Goal: Task Accomplishment & Management: Contribute content

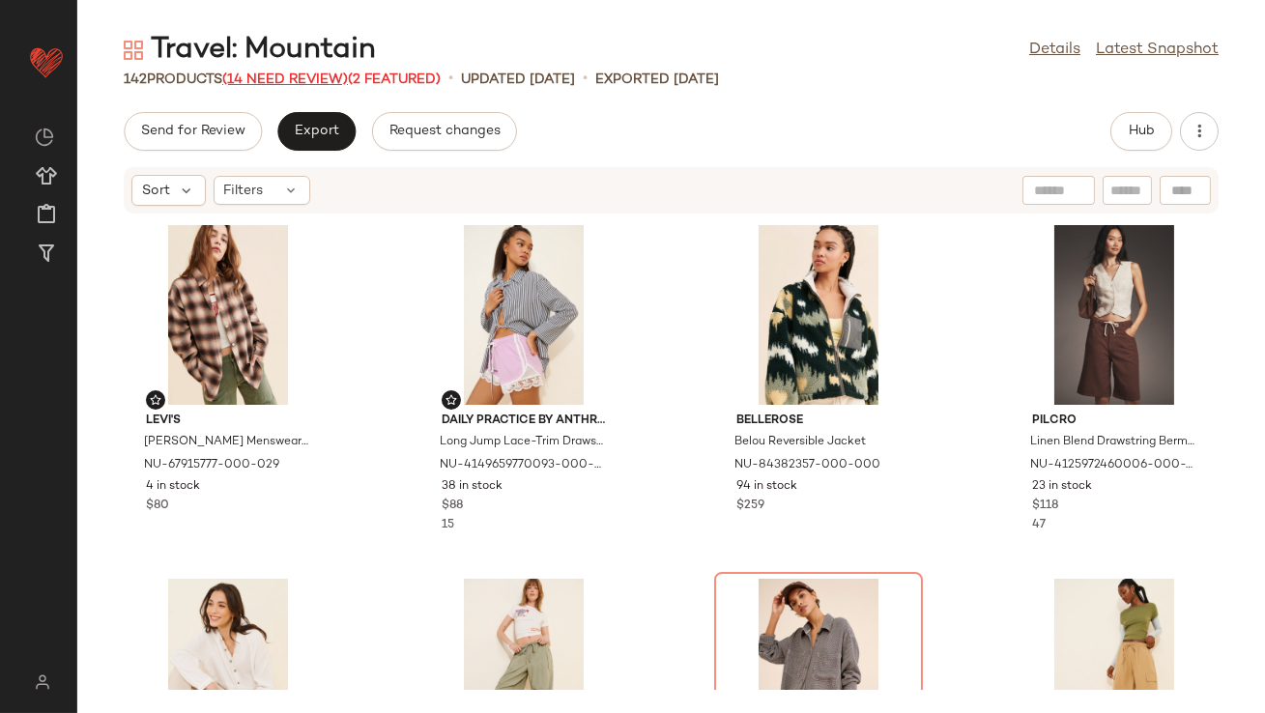
click at [333, 74] on span "(14 Need Review)" at bounding box center [285, 79] width 126 height 14
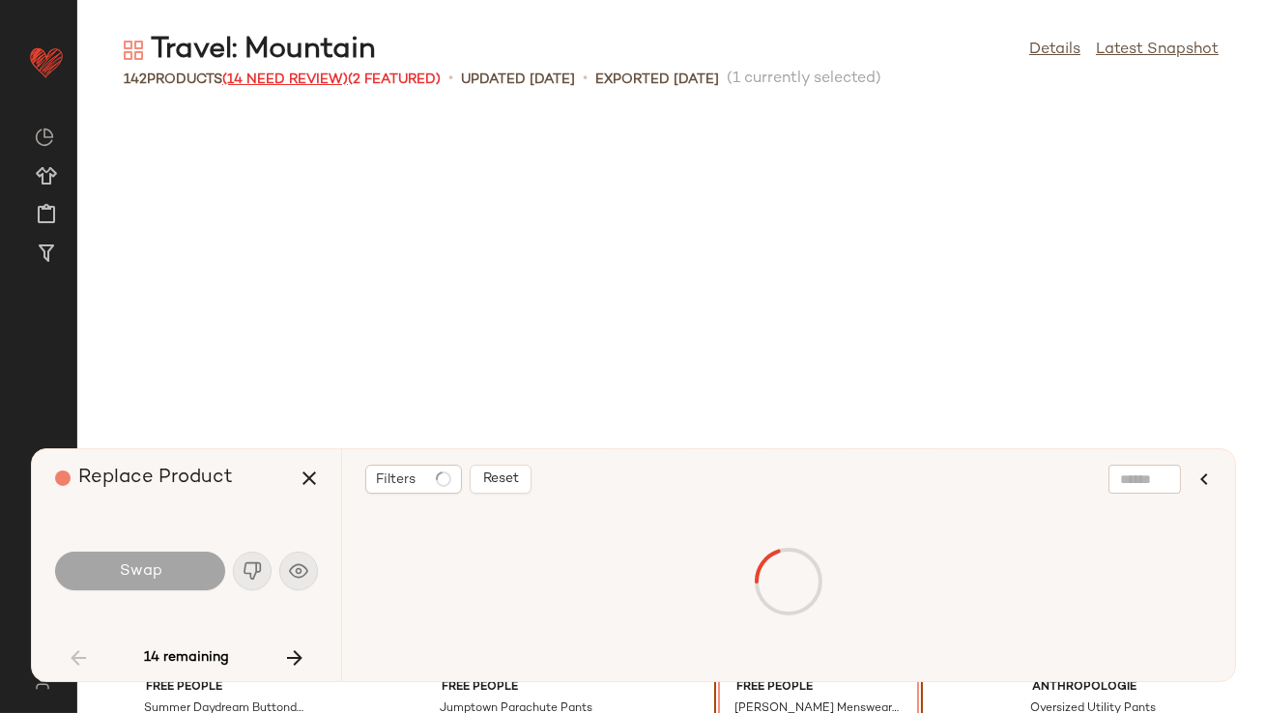
scroll to position [368, 0]
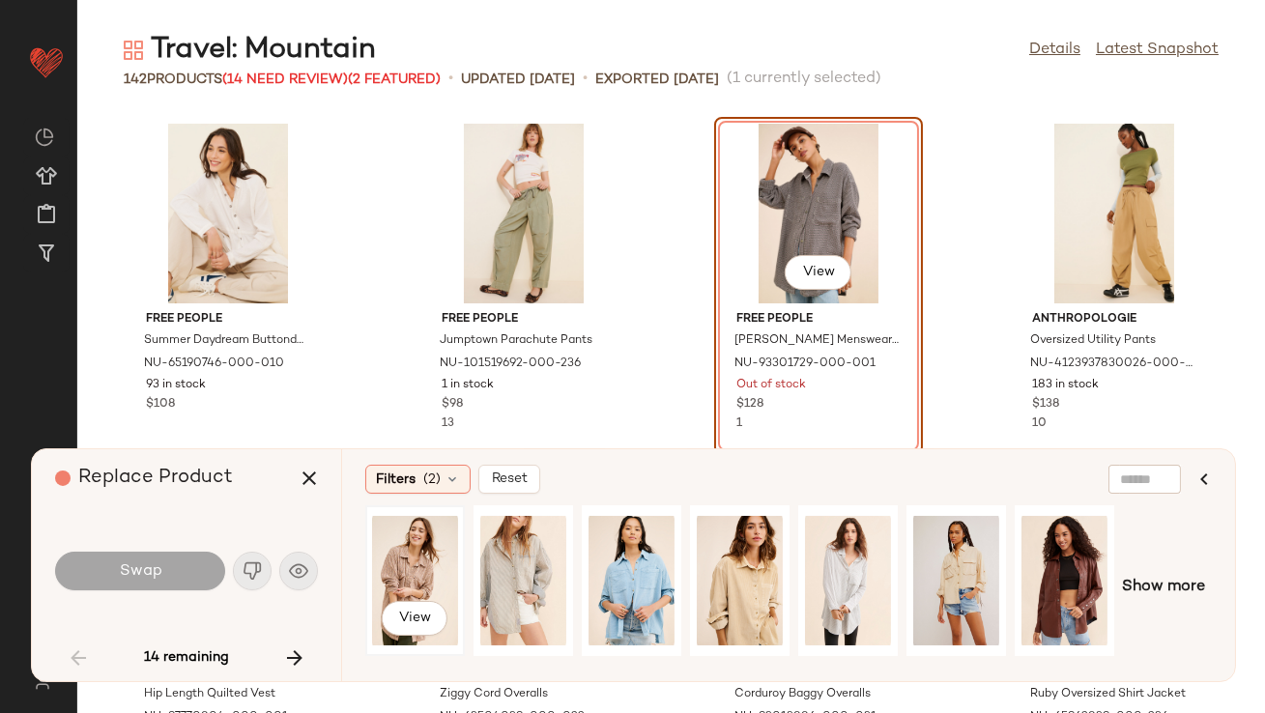
click at [404, 560] on div "View" at bounding box center [415, 580] width 86 height 137
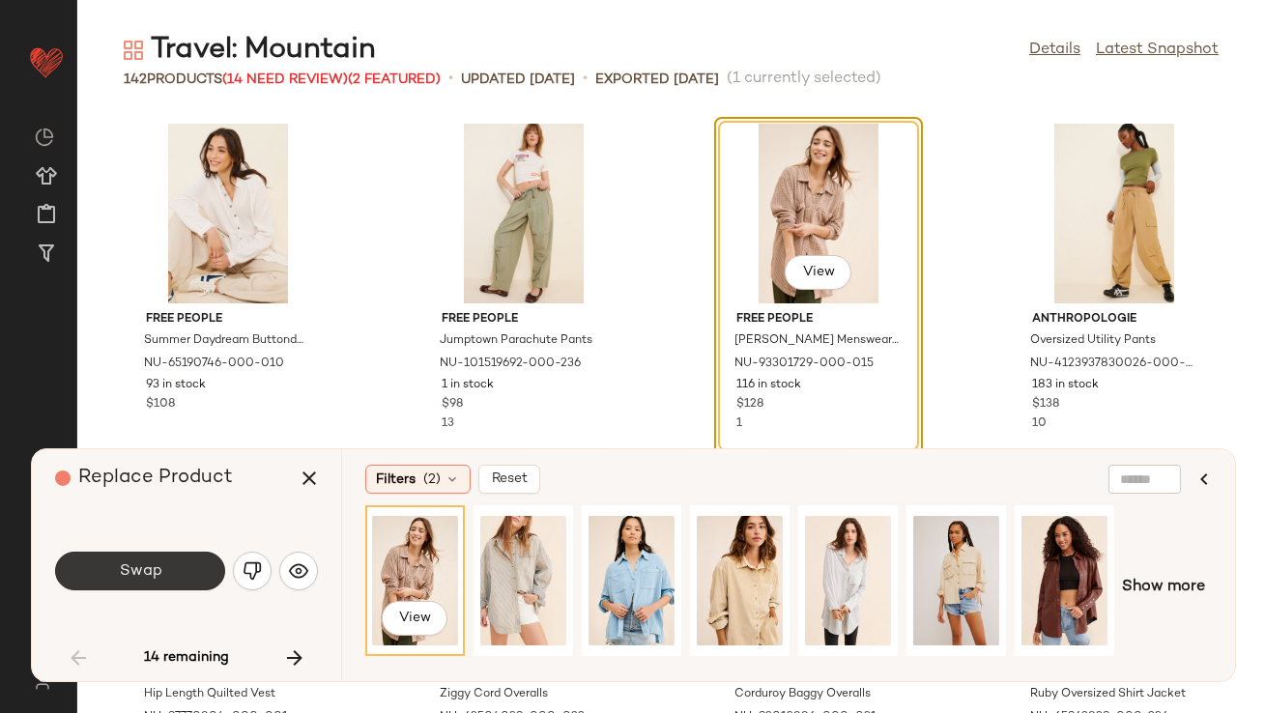
click at [199, 567] on button "Swap" at bounding box center [140, 571] width 170 height 39
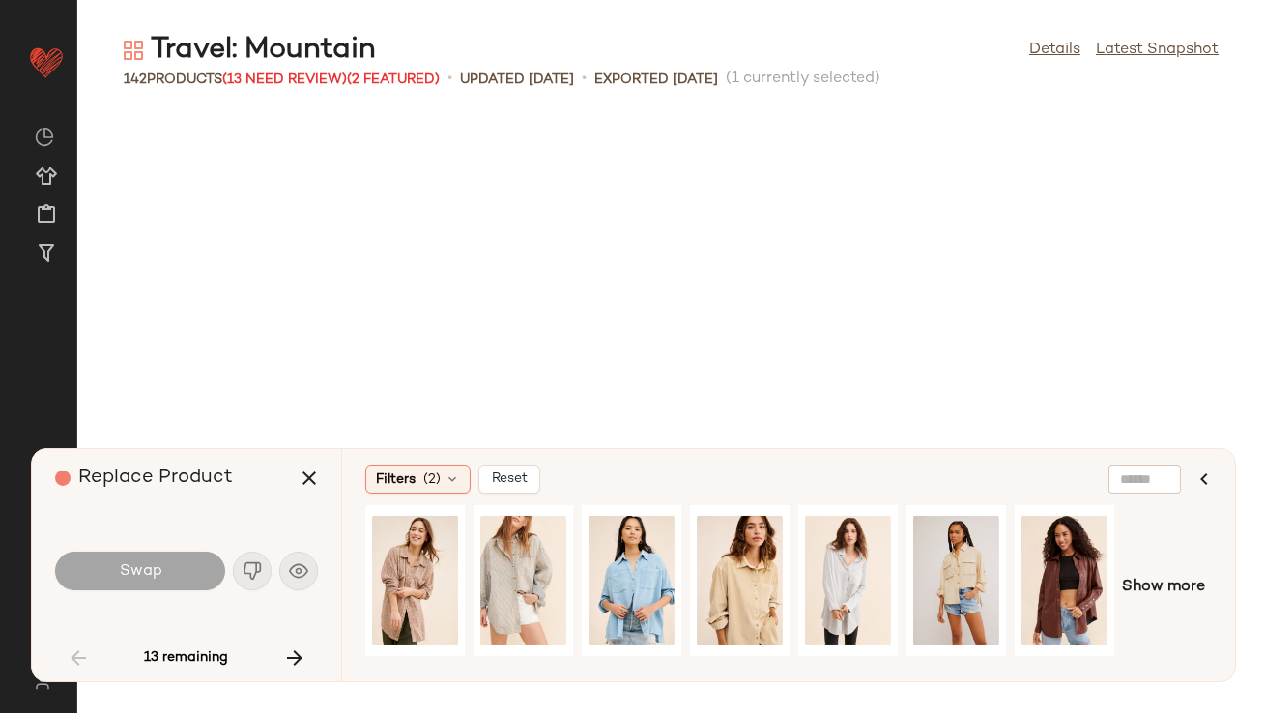
scroll to position [1415, 0]
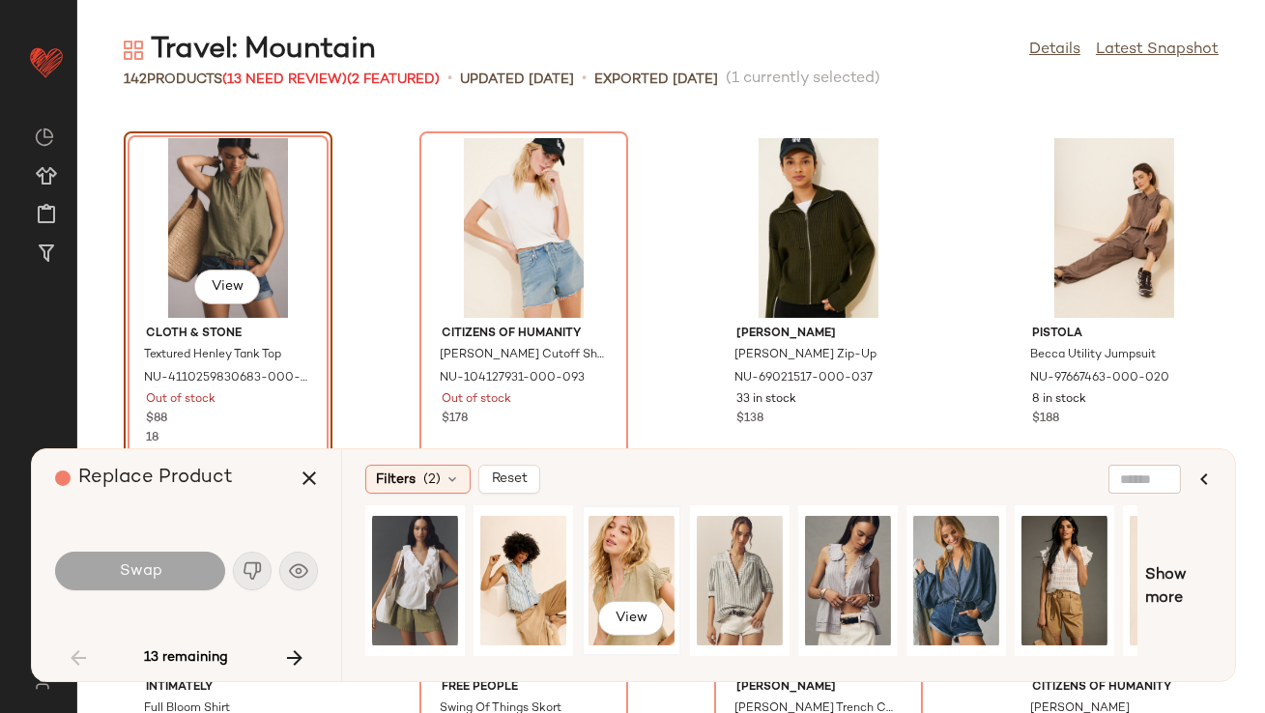
click at [607, 549] on div "View" at bounding box center [632, 580] width 86 height 137
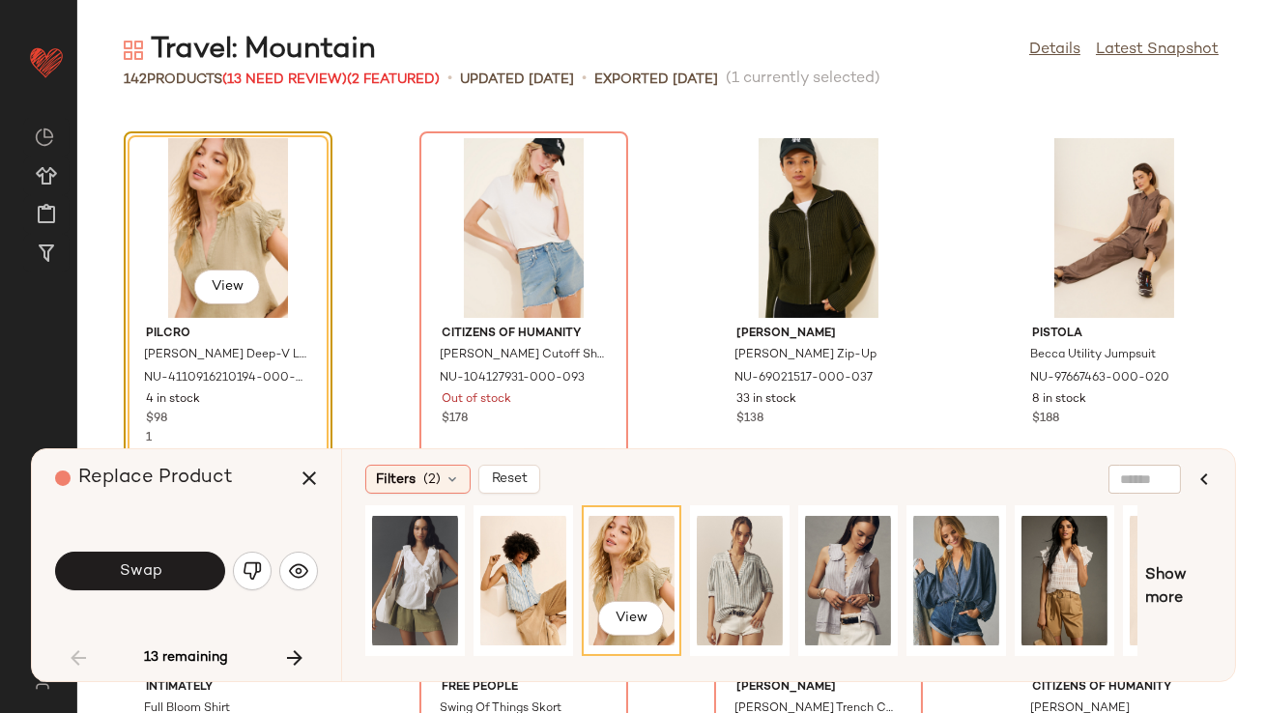
click at [146, 567] on span "Swap" at bounding box center [139, 571] width 43 height 18
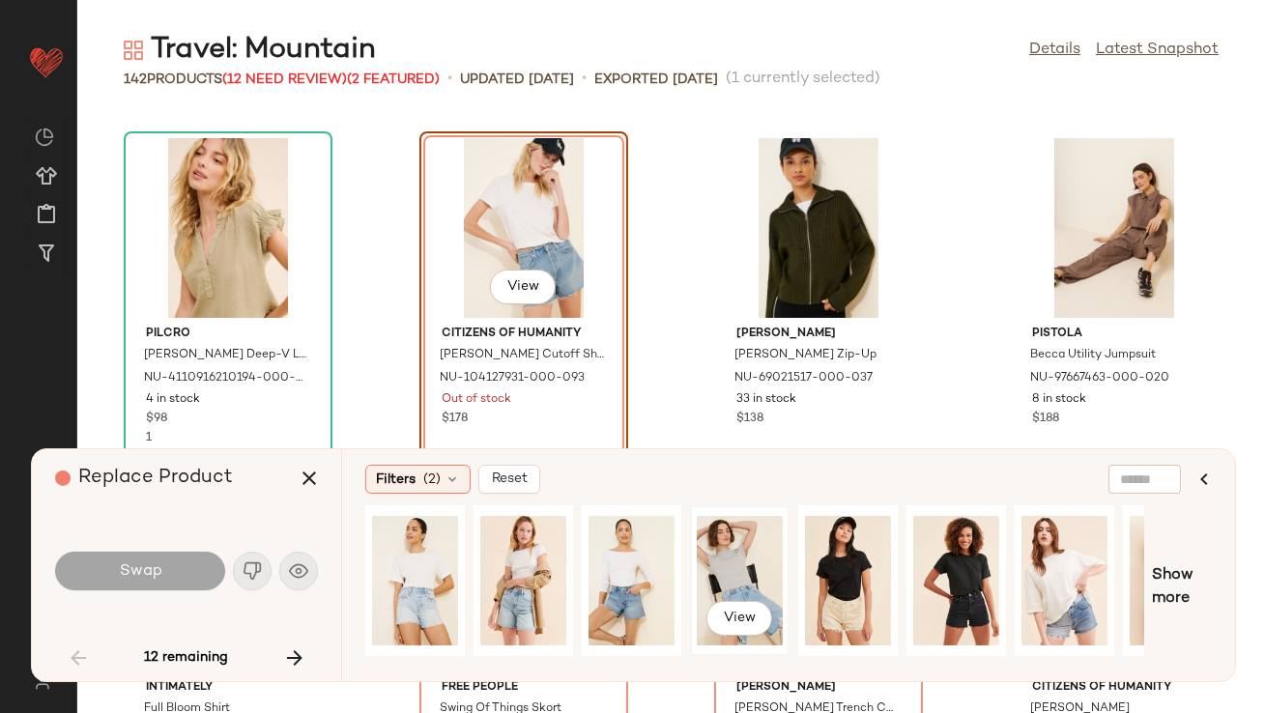
click at [725, 533] on div "View" at bounding box center [740, 580] width 86 height 137
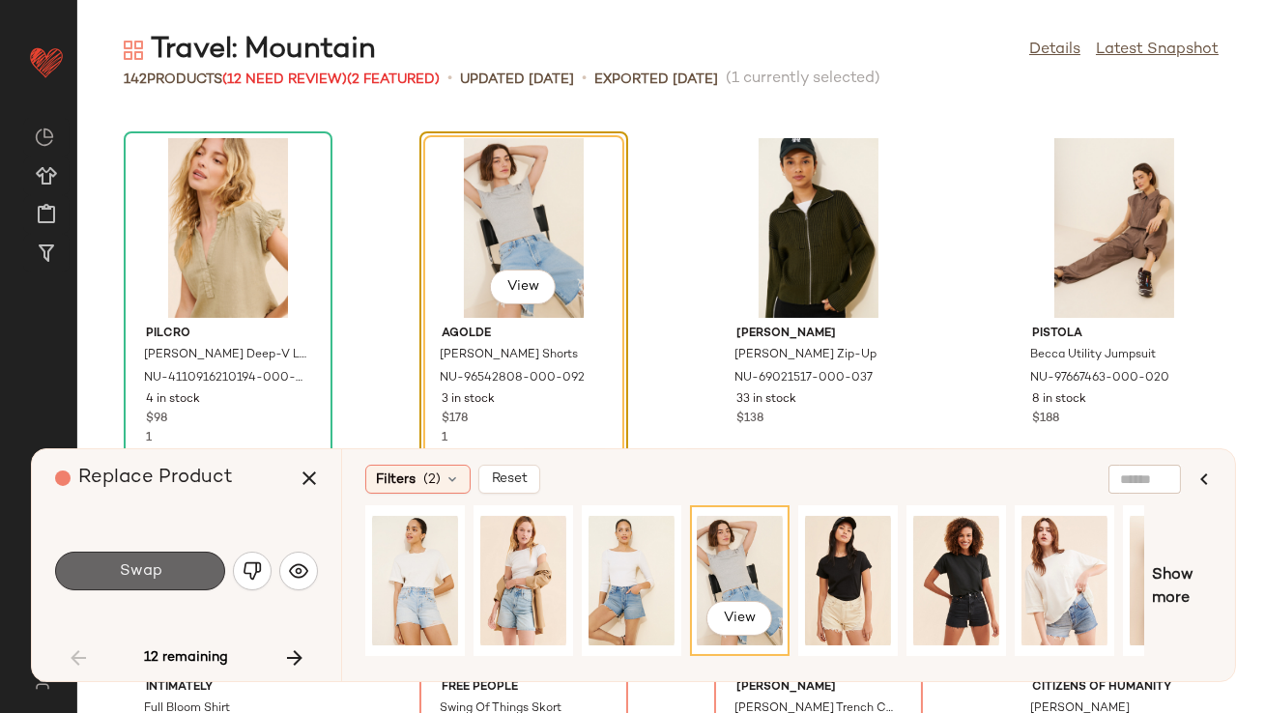
click at [153, 570] on span "Swap" at bounding box center [139, 571] width 43 height 18
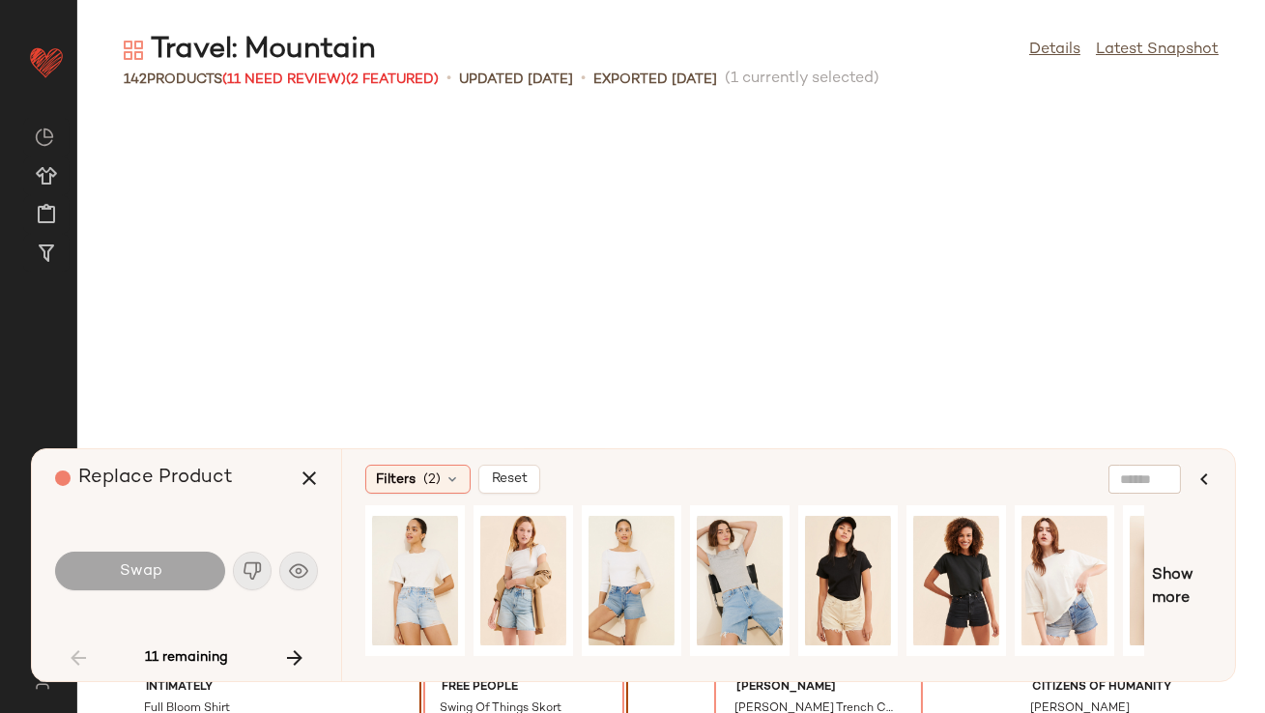
scroll to position [1769, 0]
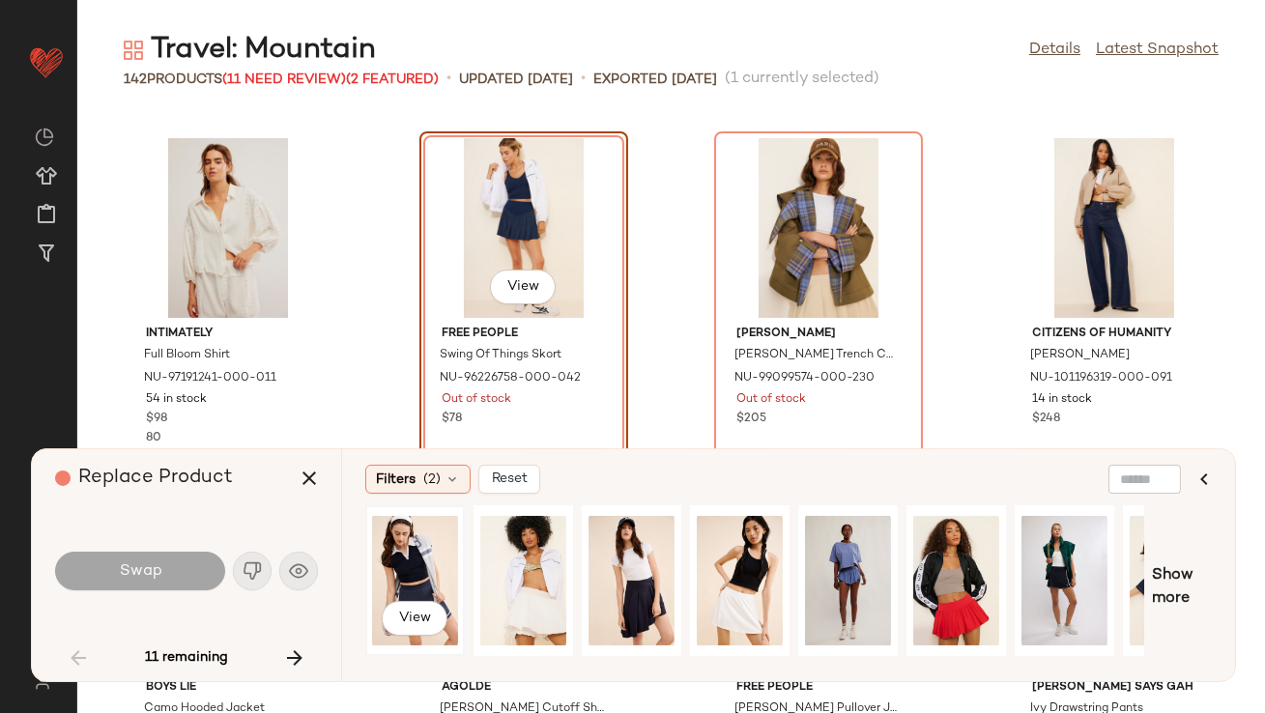
click at [452, 579] on div "View" at bounding box center [415, 580] width 86 height 137
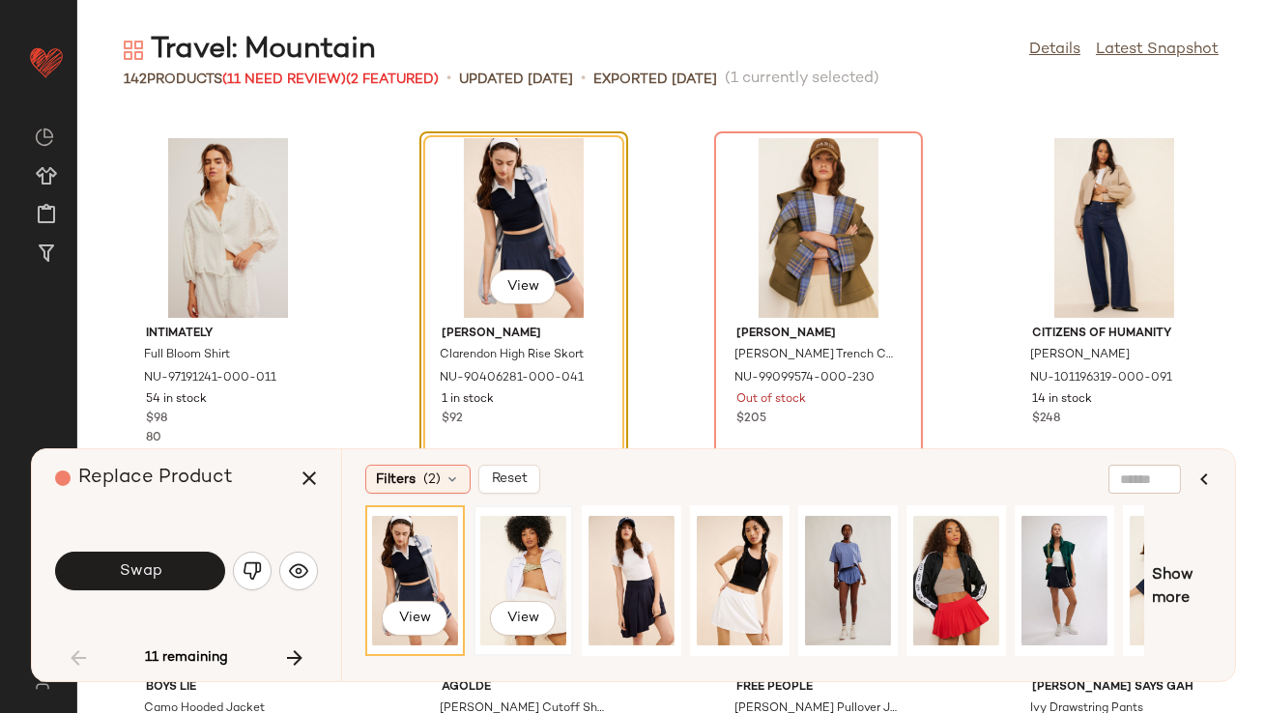
click at [551, 567] on div "View" at bounding box center [523, 580] width 86 height 137
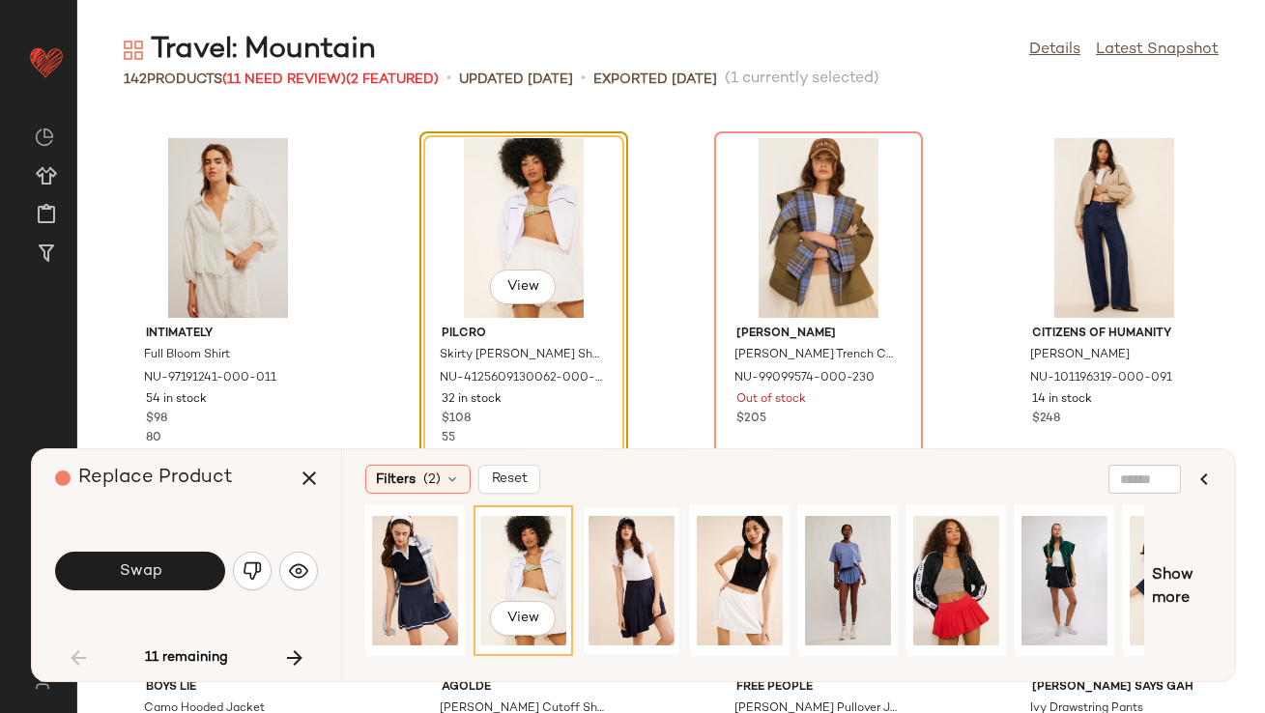
click at [604, 567] on div at bounding box center [632, 580] width 86 height 137
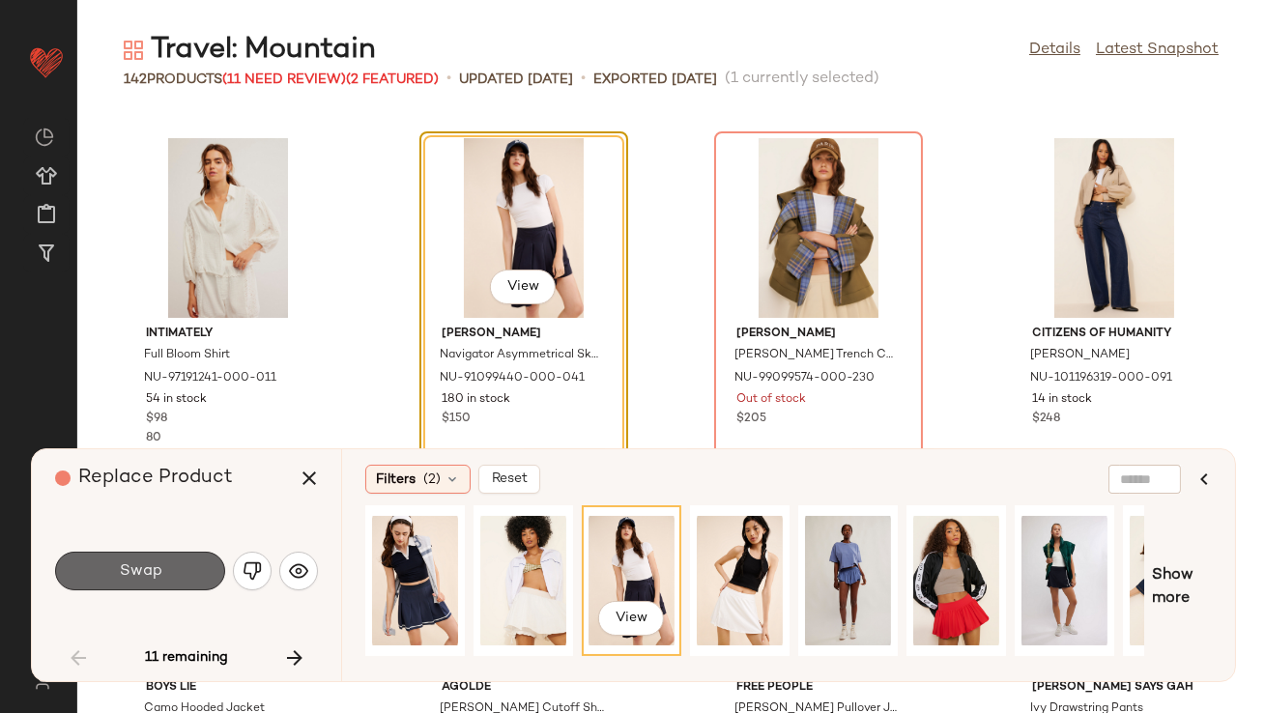
click at [115, 563] on button "Swap" at bounding box center [140, 571] width 170 height 39
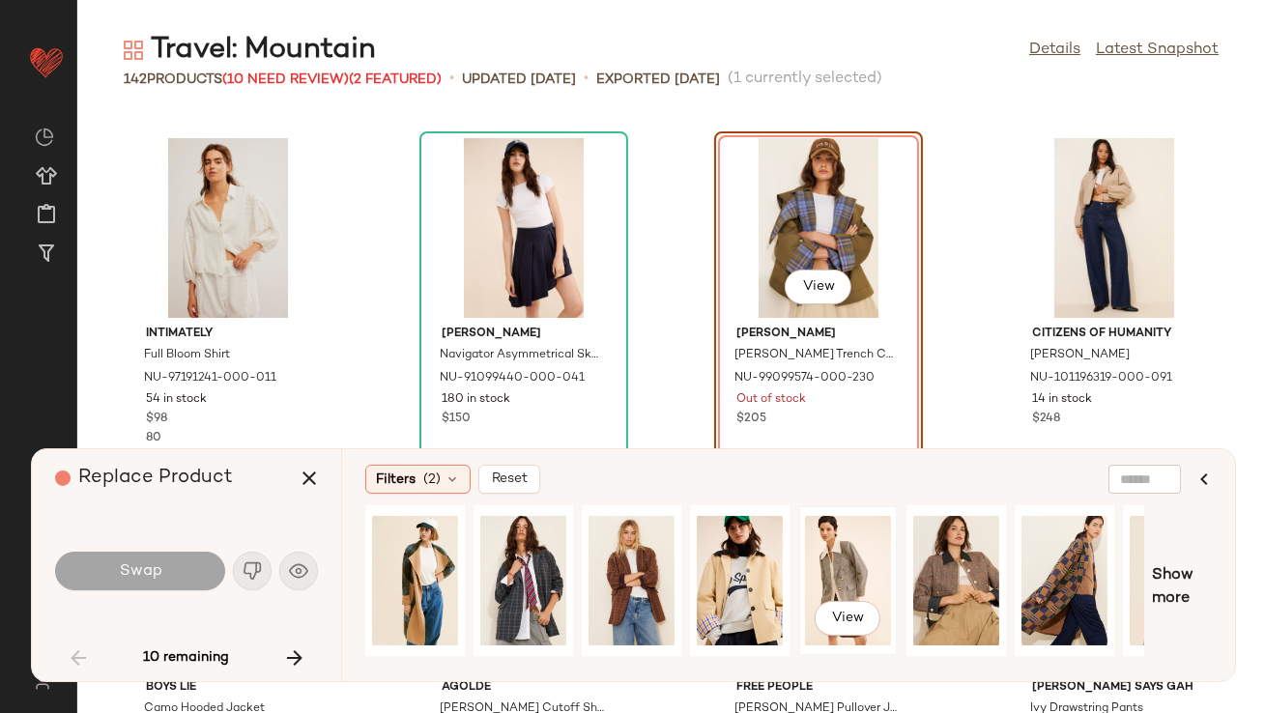
click at [817, 565] on div "View" at bounding box center [848, 580] width 86 height 137
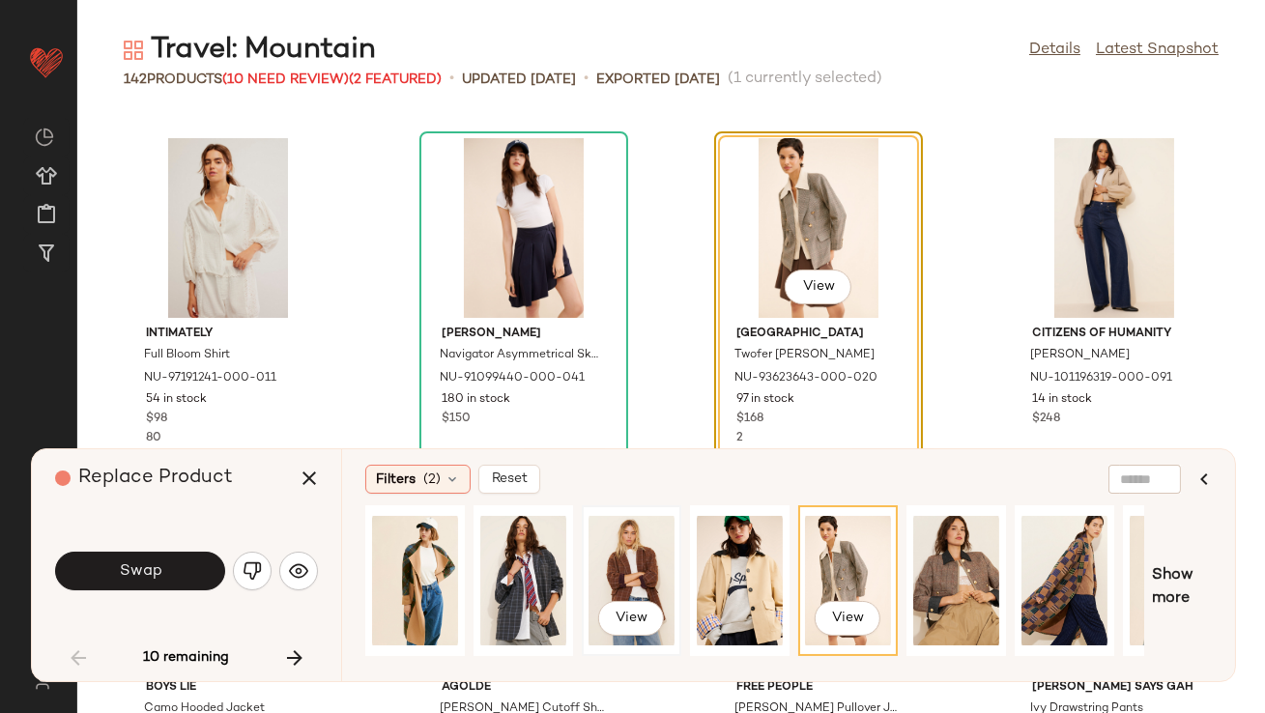
click at [618, 555] on div "View" at bounding box center [632, 580] width 86 height 137
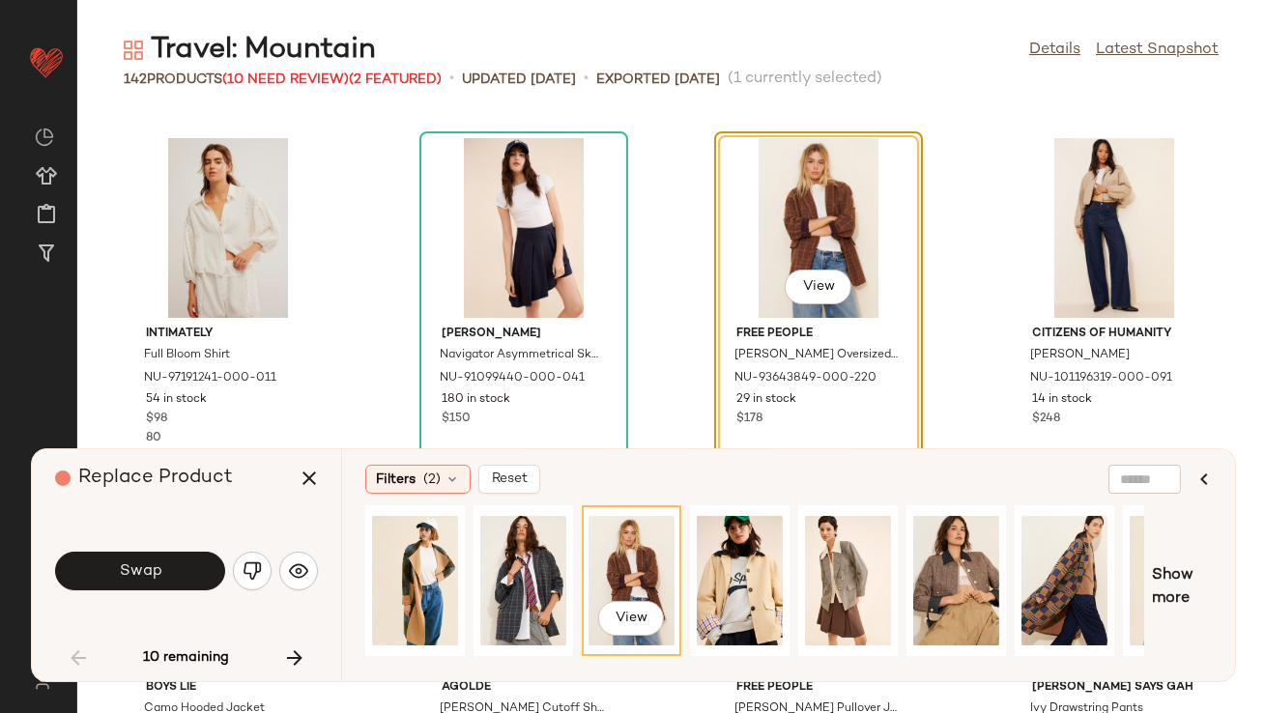
click at [203, 557] on button "Swap" at bounding box center [140, 571] width 170 height 39
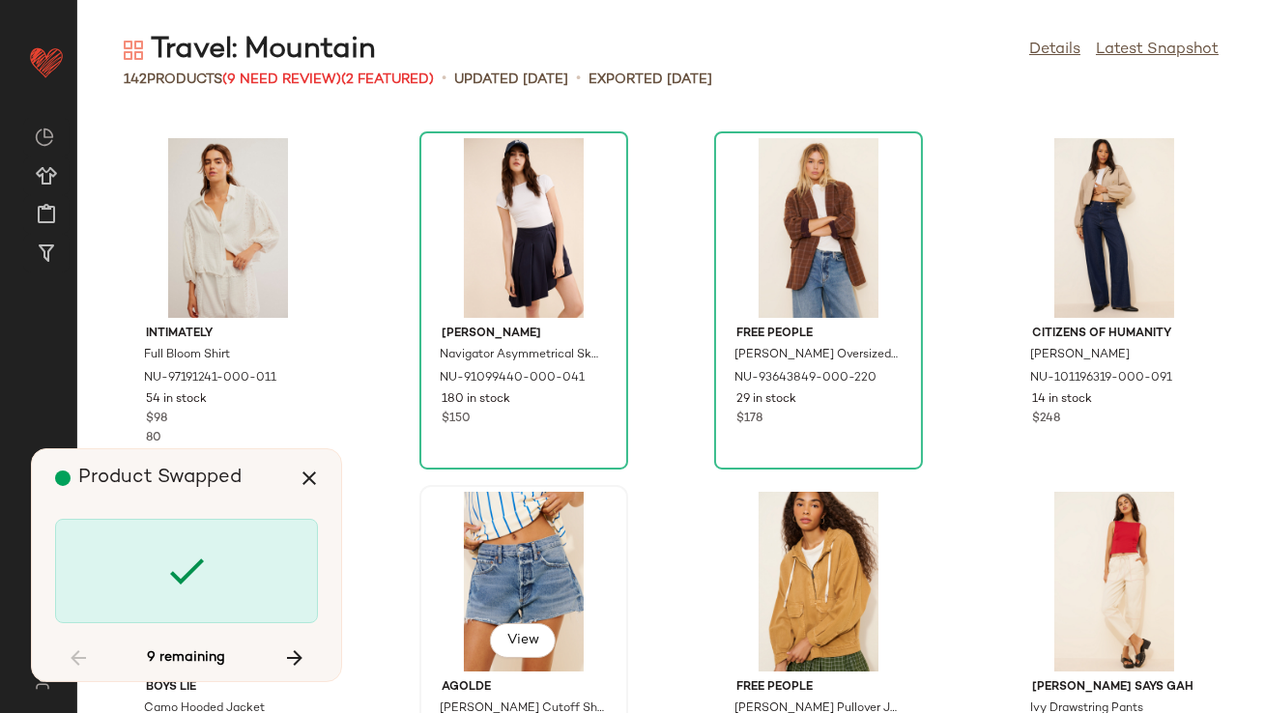
scroll to position [8135, 0]
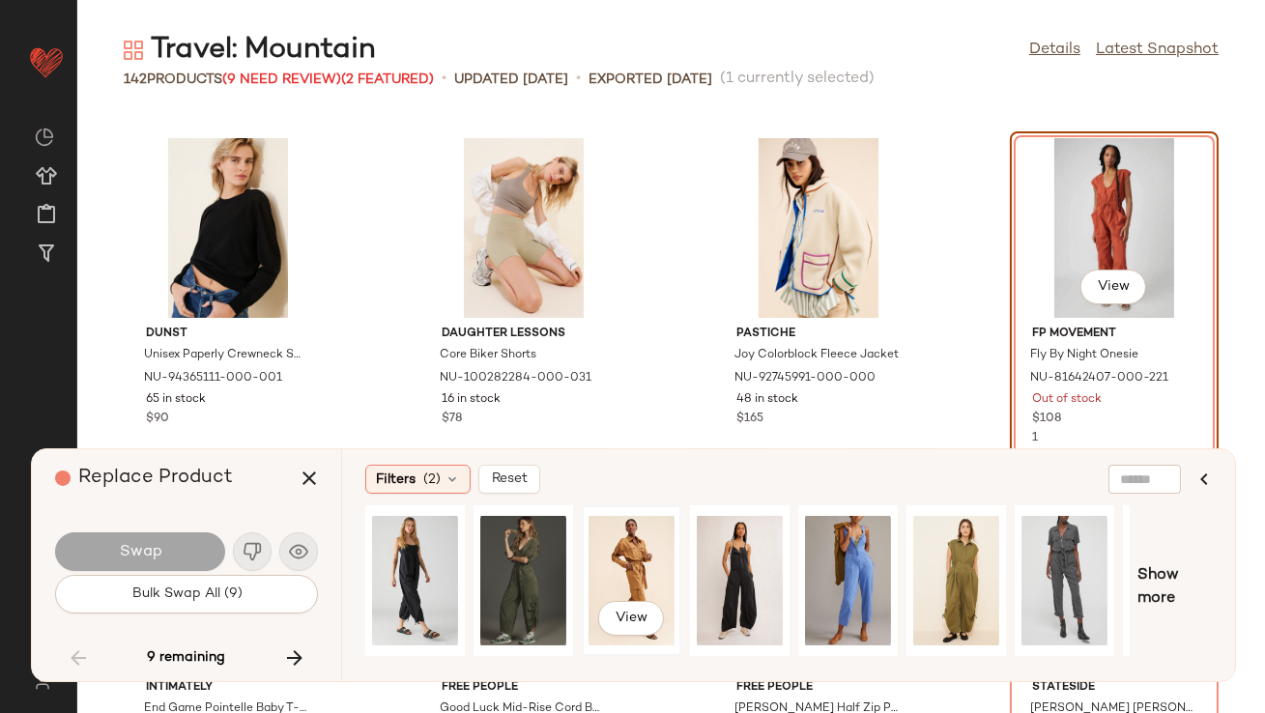
click at [651, 565] on div "View" at bounding box center [632, 580] width 86 height 137
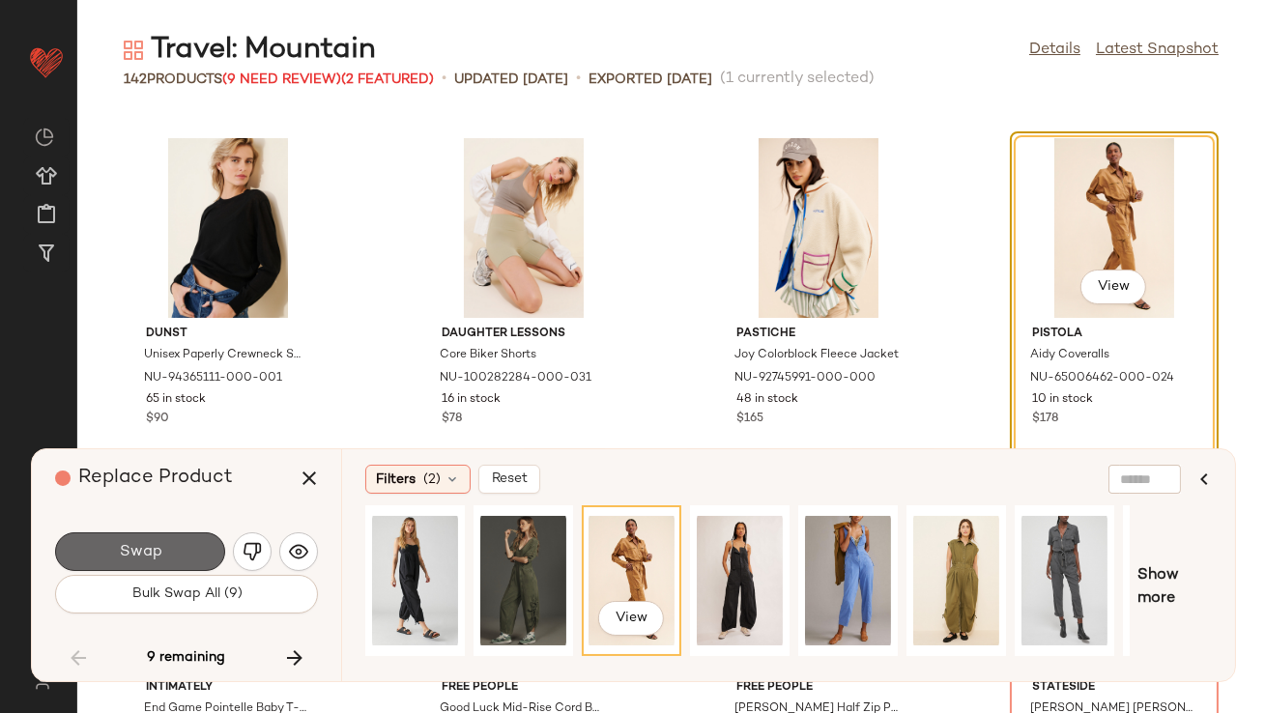
click at [162, 560] on button "Swap" at bounding box center [140, 551] width 170 height 39
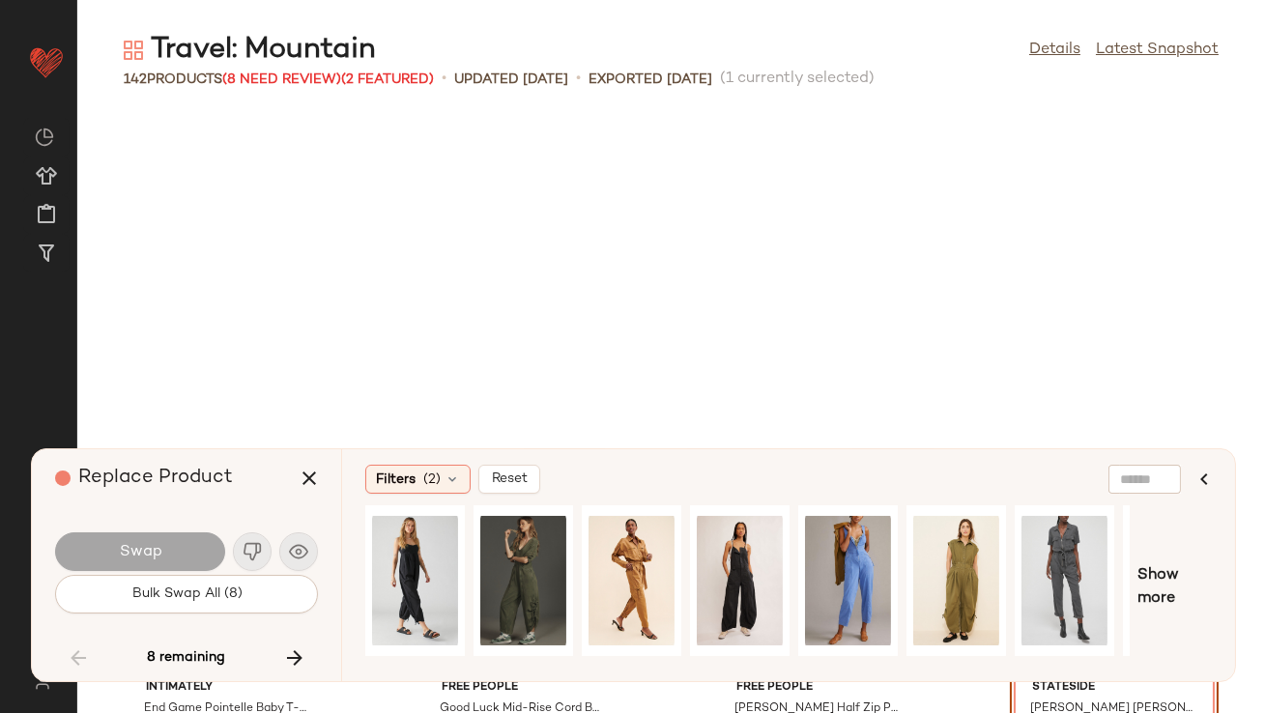
scroll to position [8489, 0]
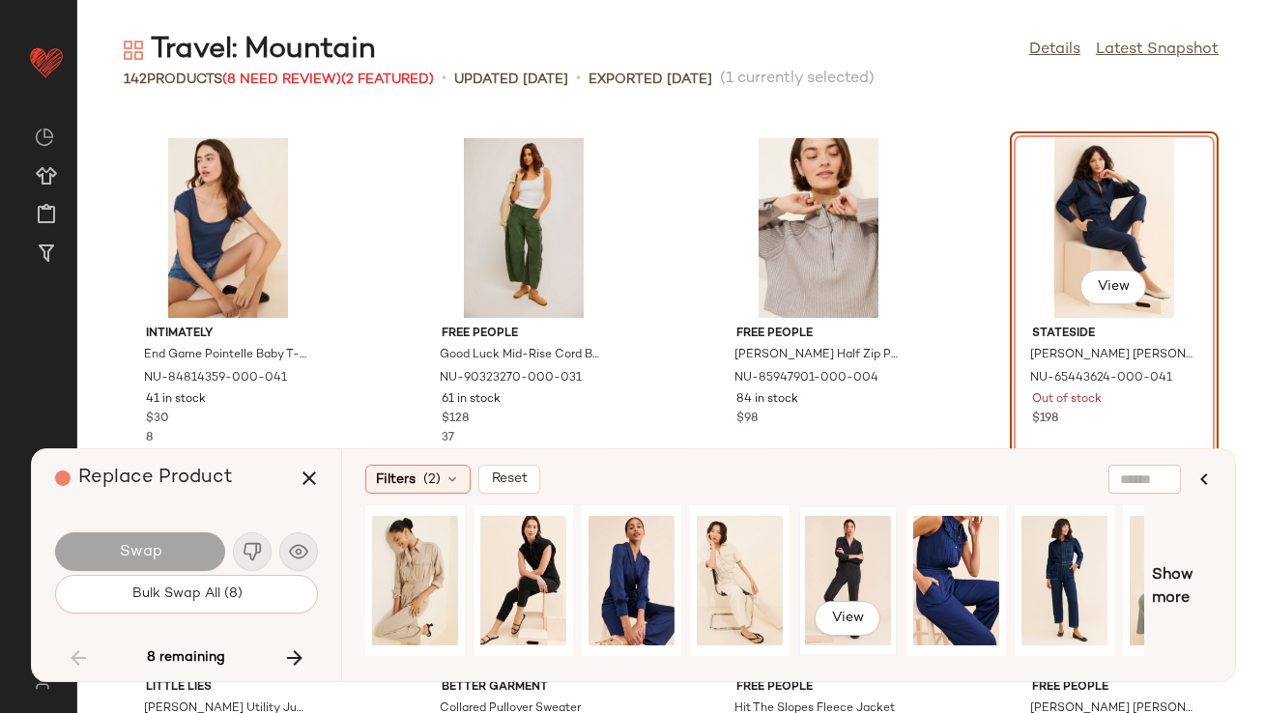
click at [841, 560] on div "View" at bounding box center [848, 580] width 86 height 137
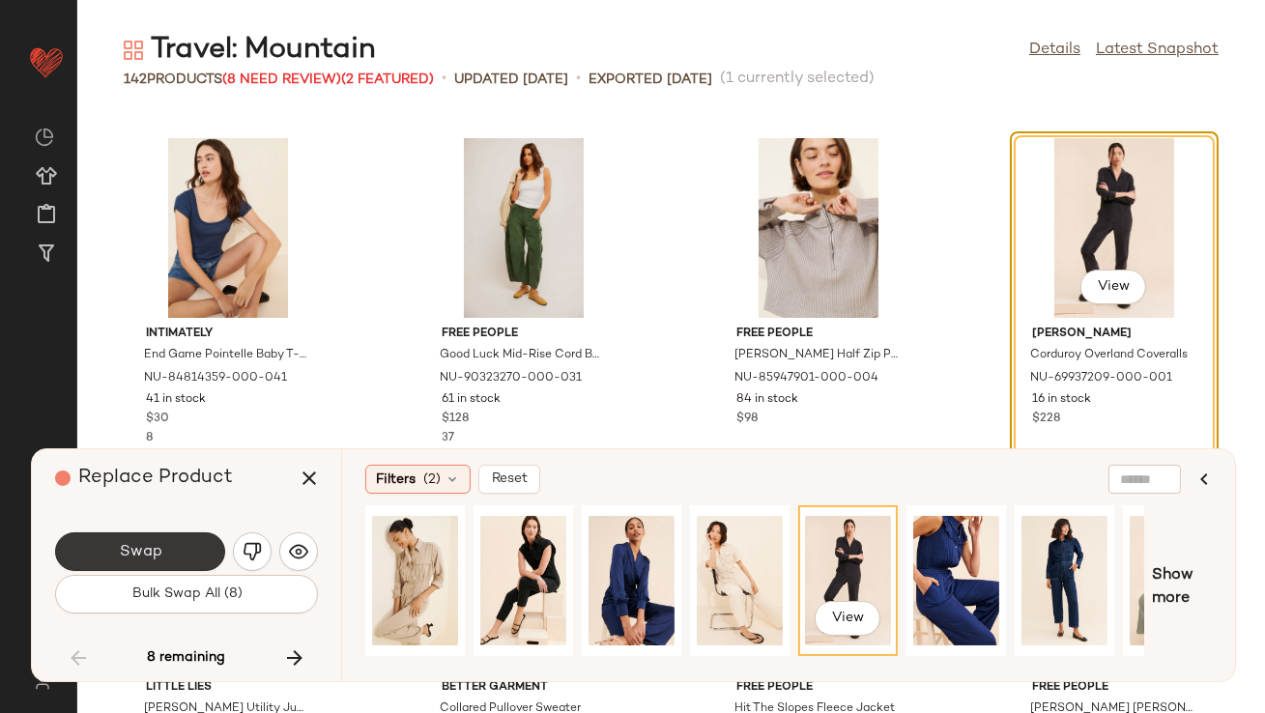
click at [150, 556] on span "Swap" at bounding box center [139, 552] width 43 height 18
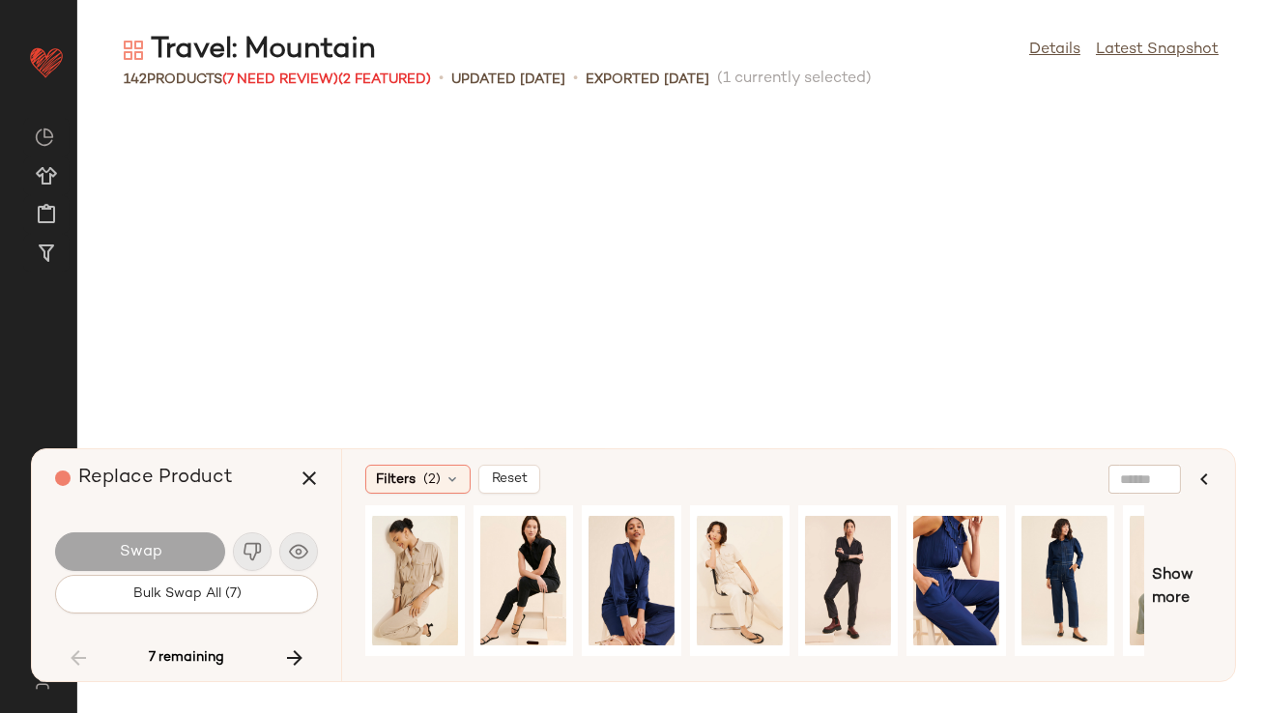
scroll to position [10257, 0]
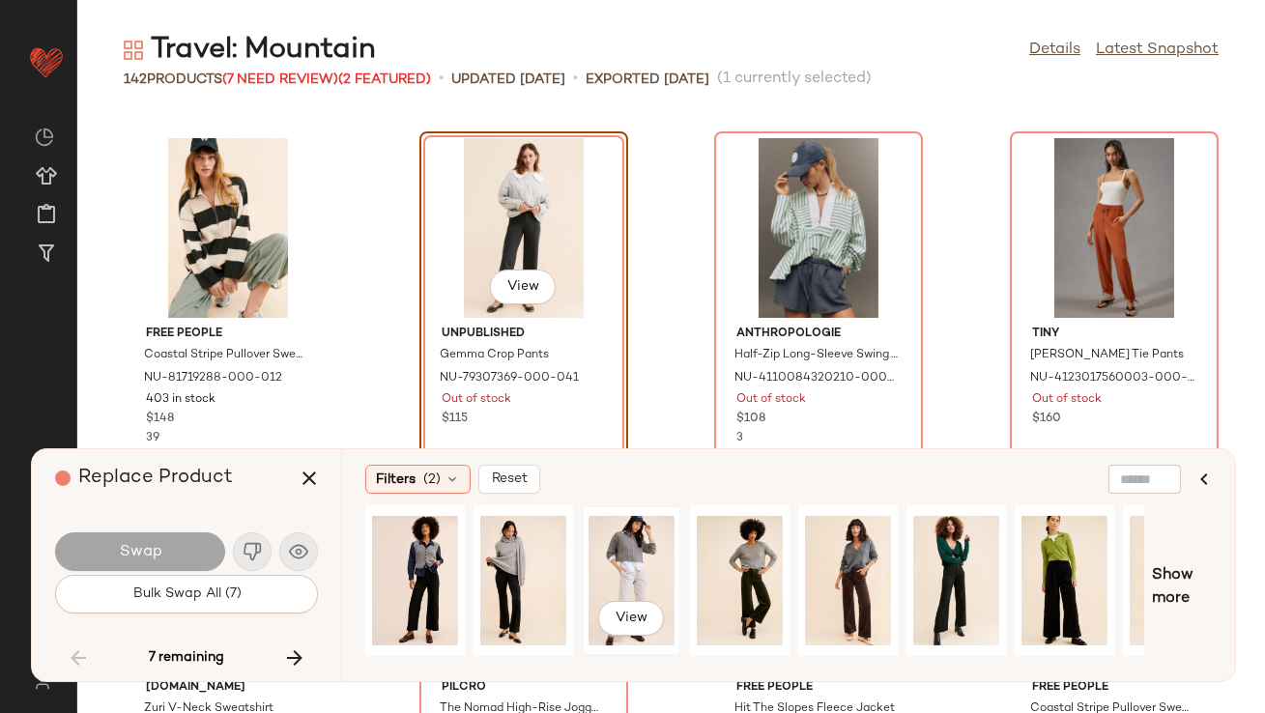
click at [640, 542] on div "View" at bounding box center [632, 580] width 86 height 137
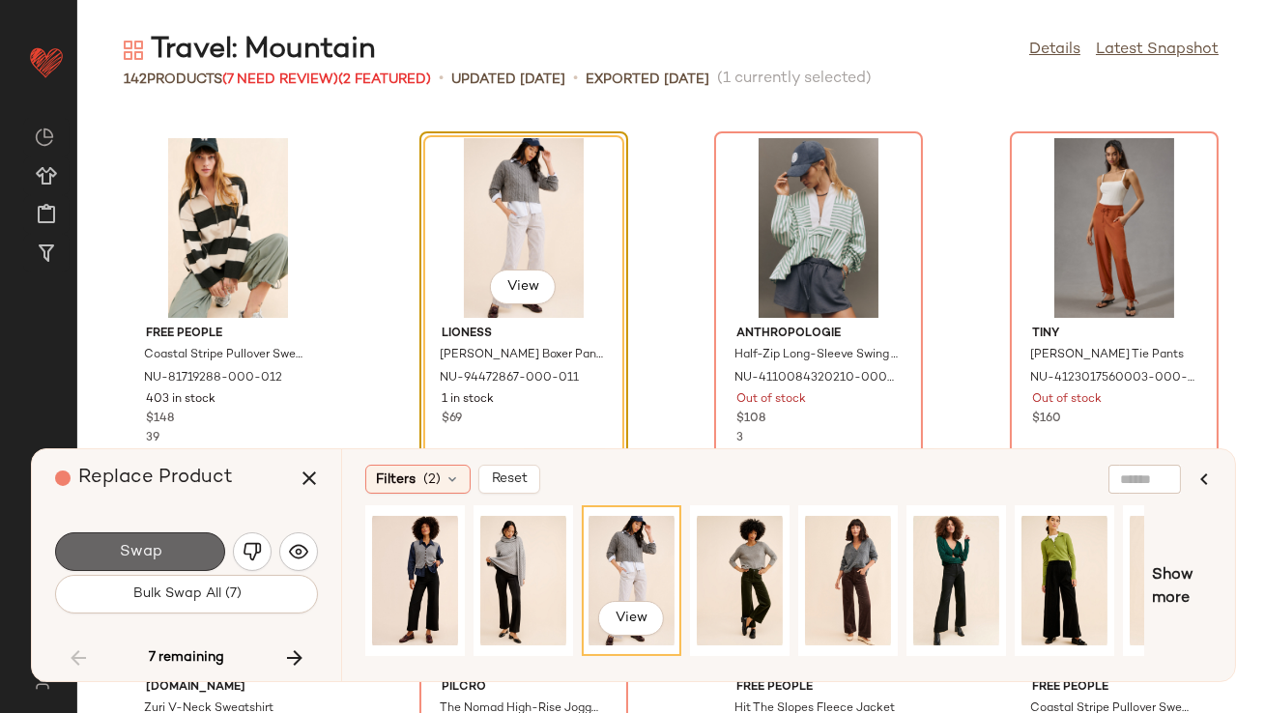
click at [163, 535] on button "Swap" at bounding box center [140, 551] width 170 height 39
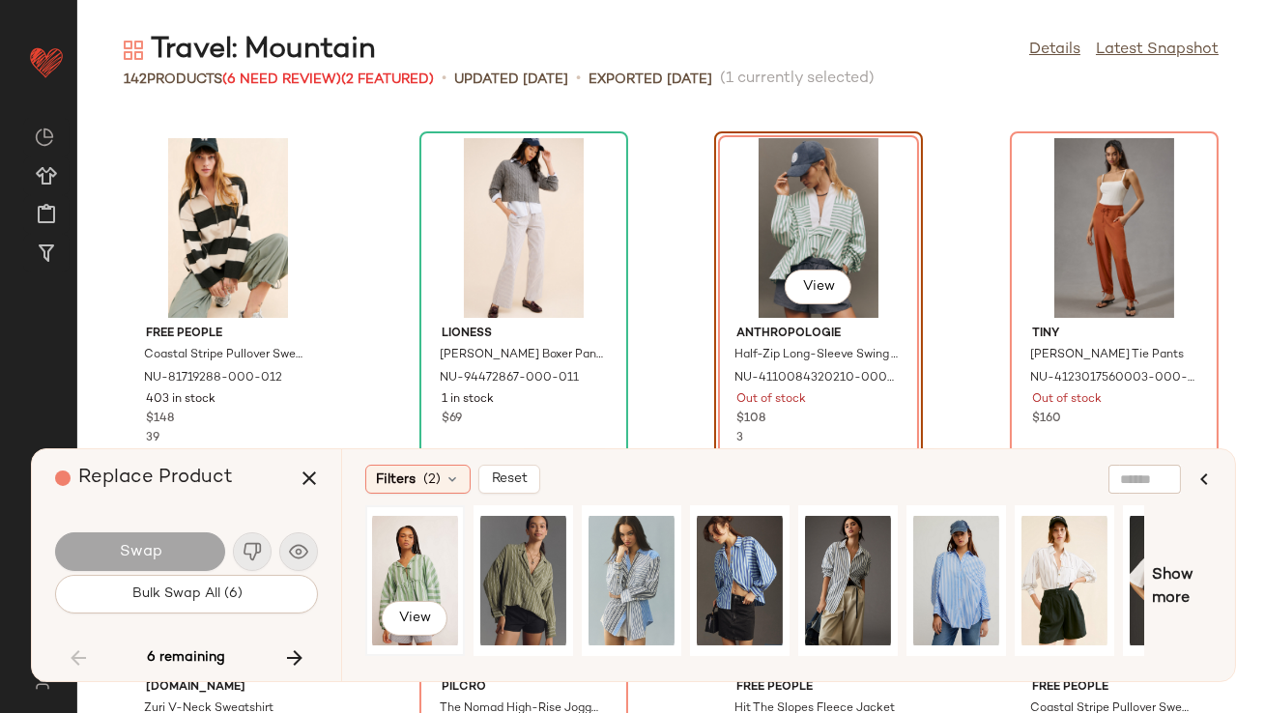
click at [389, 563] on div "View" at bounding box center [415, 580] width 86 height 137
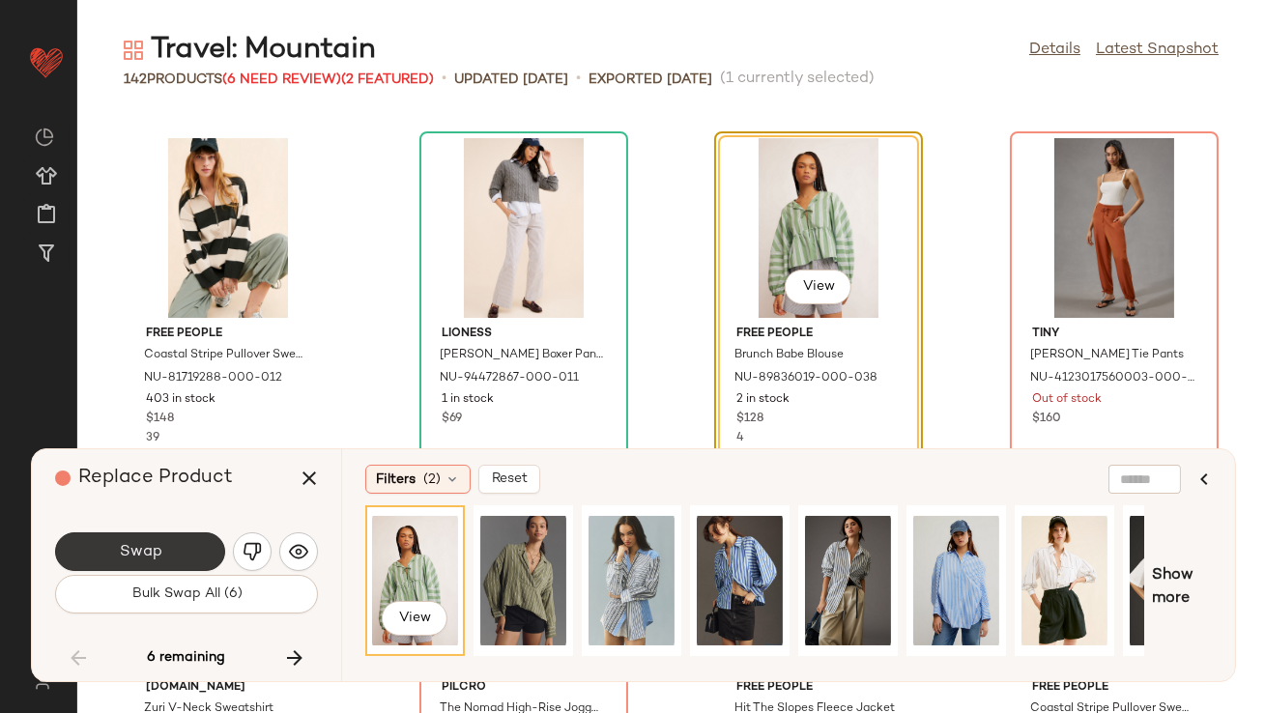
click at [191, 544] on button "Swap" at bounding box center [140, 551] width 170 height 39
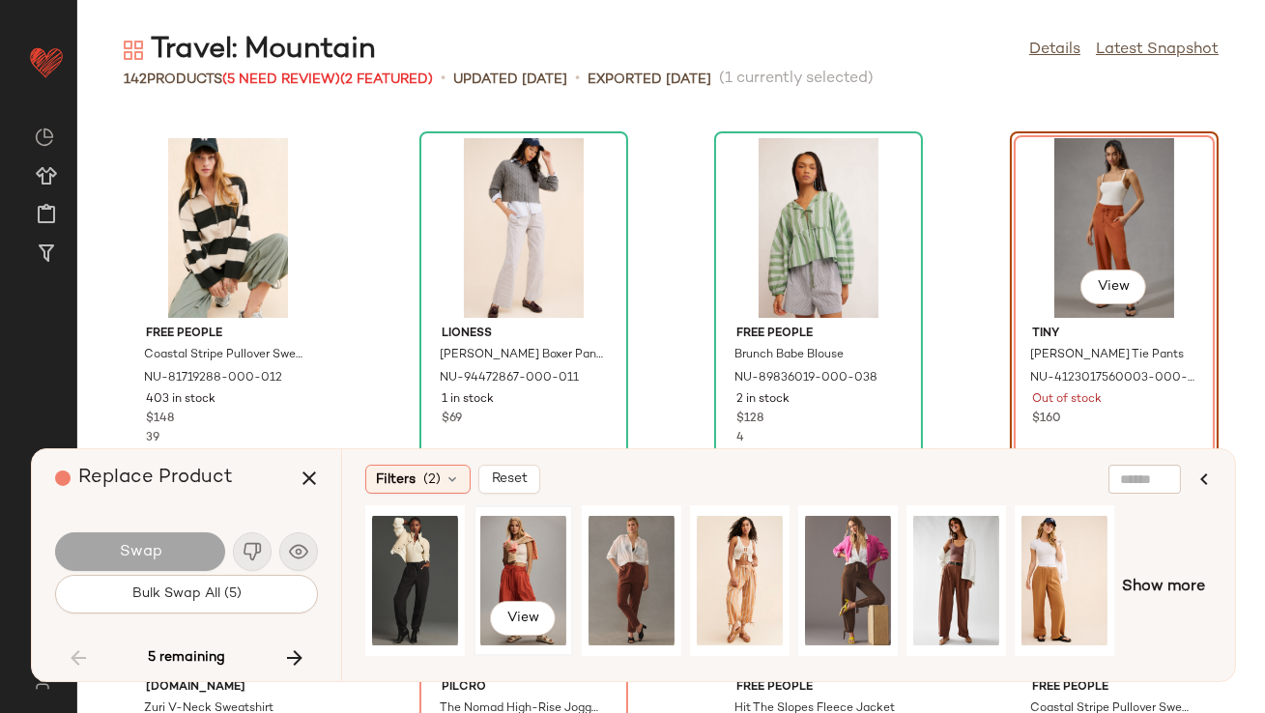
click at [491, 557] on div "View" at bounding box center [523, 580] width 86 height 137
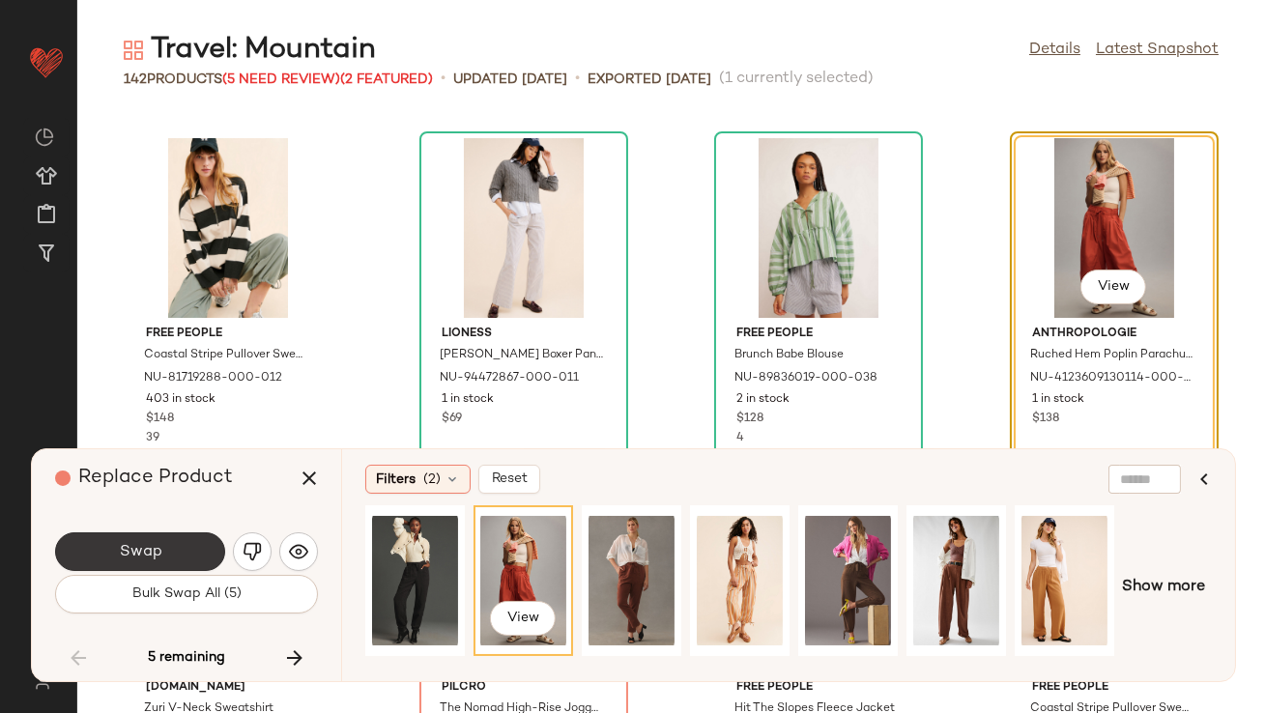
click at [186, 537] on button "Swap" at bounding box center [140, 551] width 170 height 39
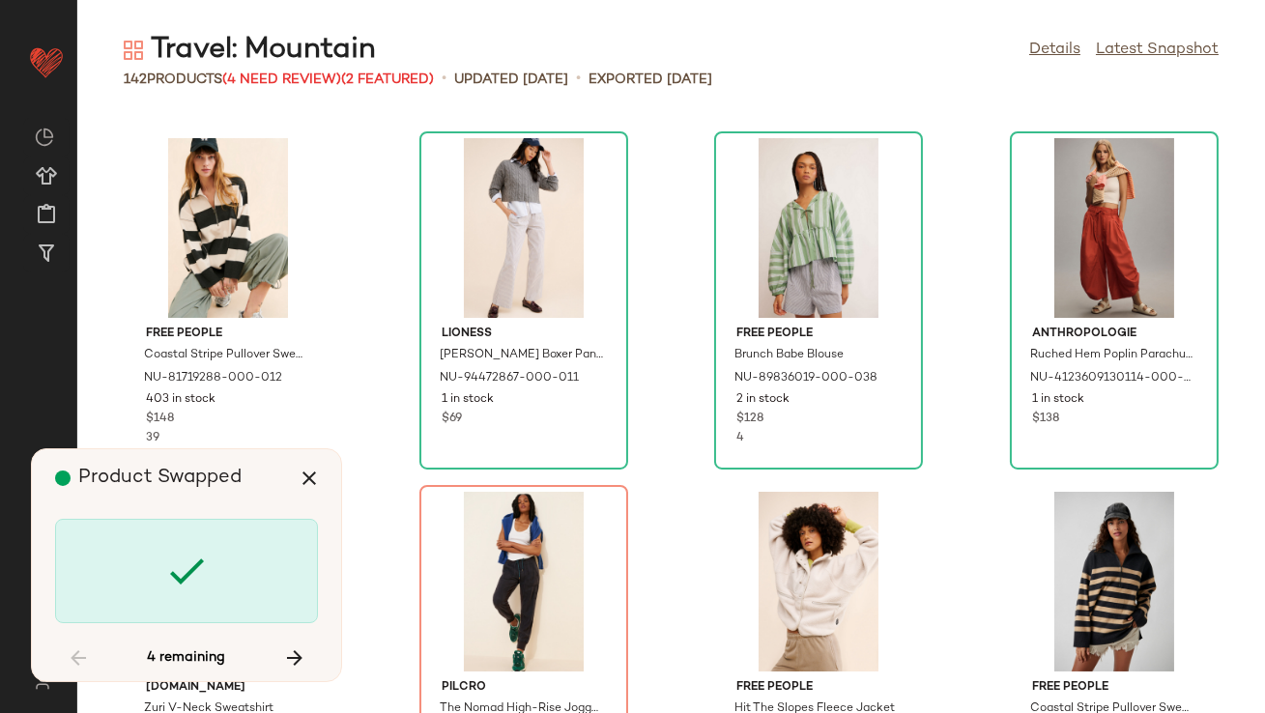
scroll to position [10611, 0]
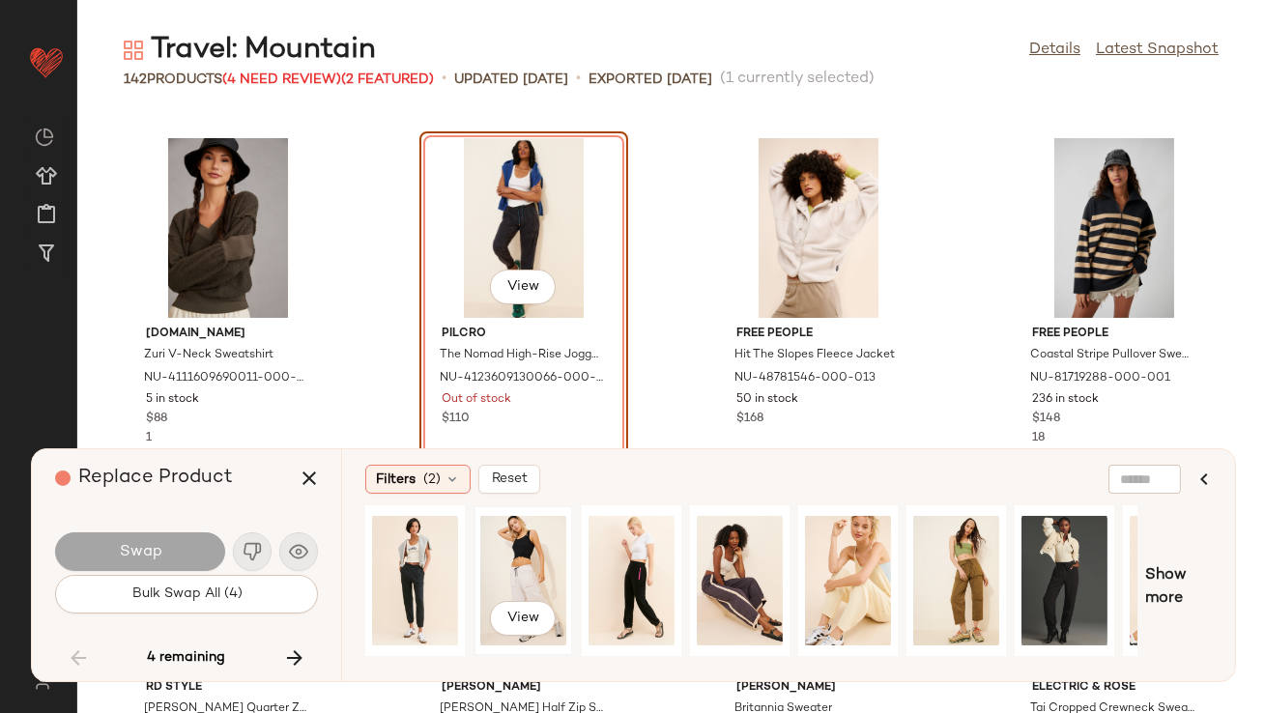
click at [524, 564] on div "View" at bounding box center [523, 580] width 86 height 137
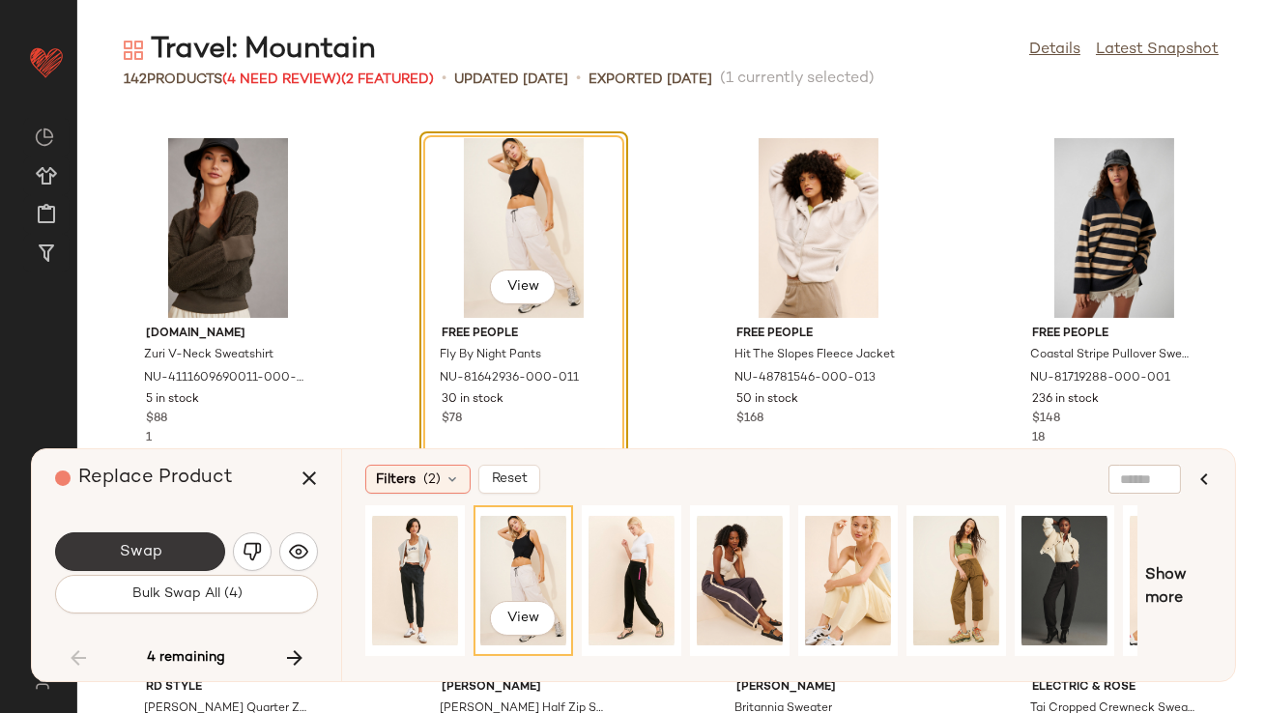
click at [142, 539] on button "Swap" at bounding box center [140, 551] width 170 height 39
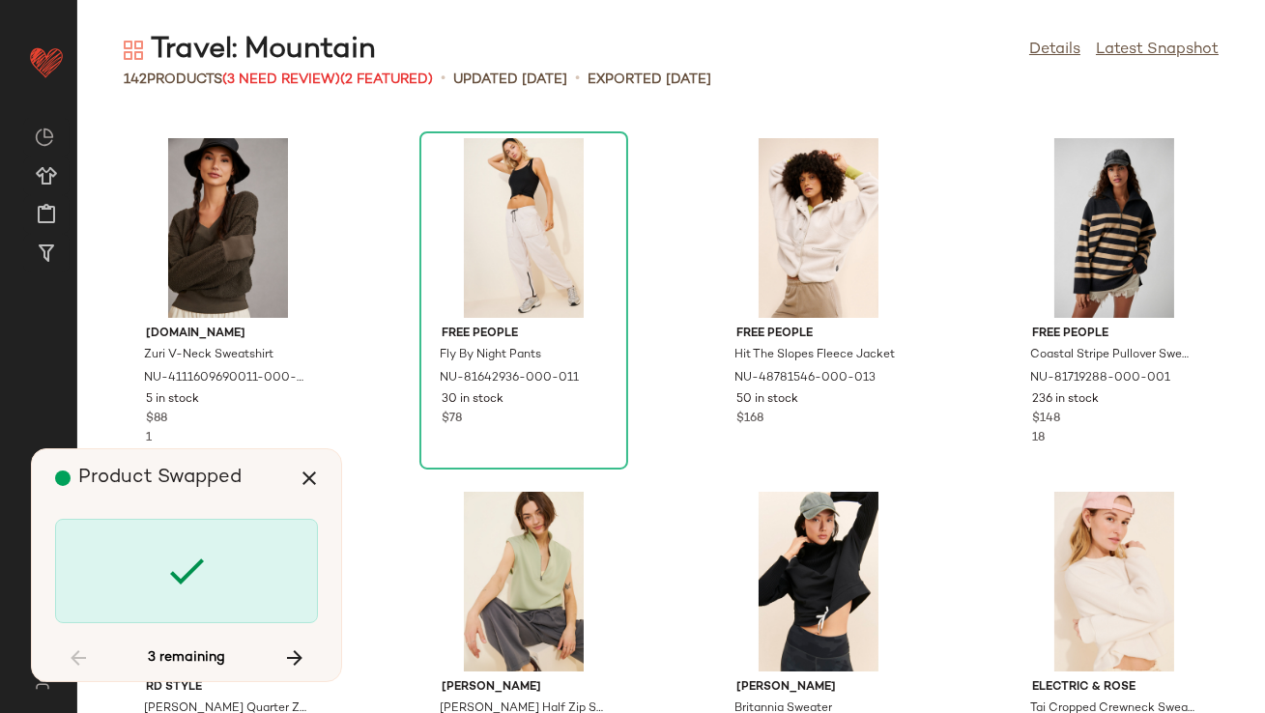
scroll to position [11672, 0]
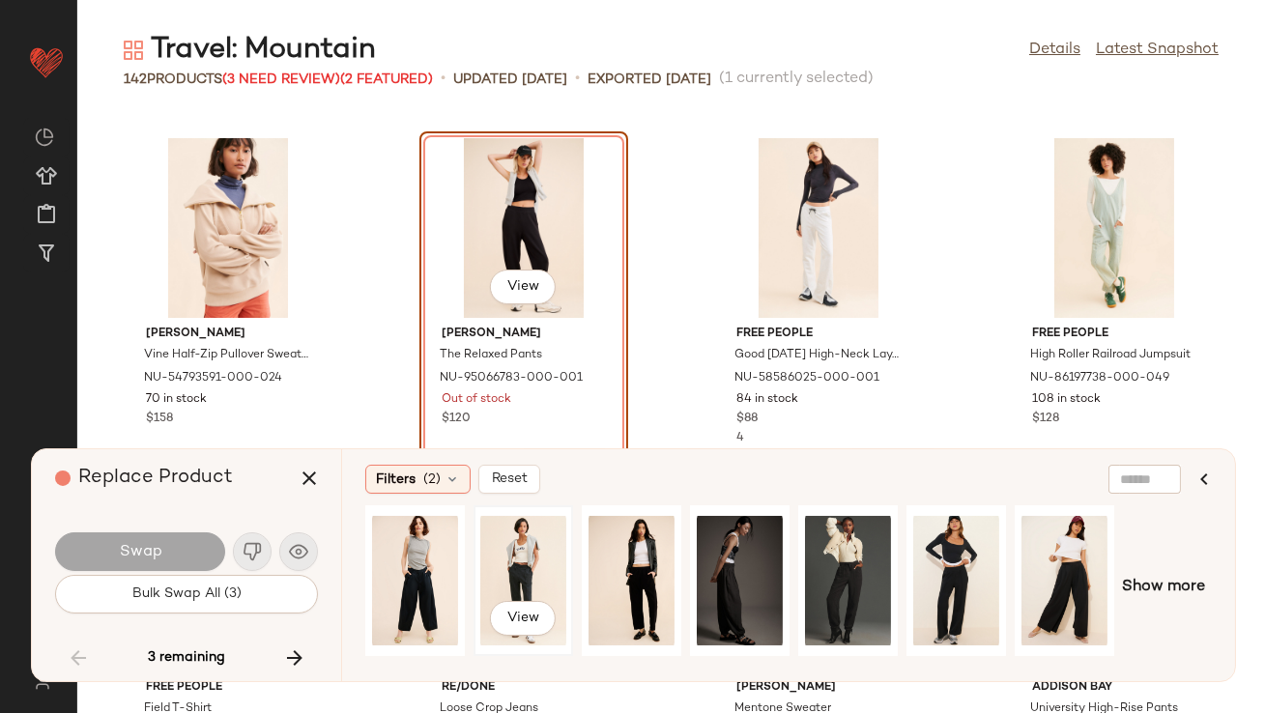
click at [525, 565] on div "View" at bounding box center [523, 580] width 86 height 137
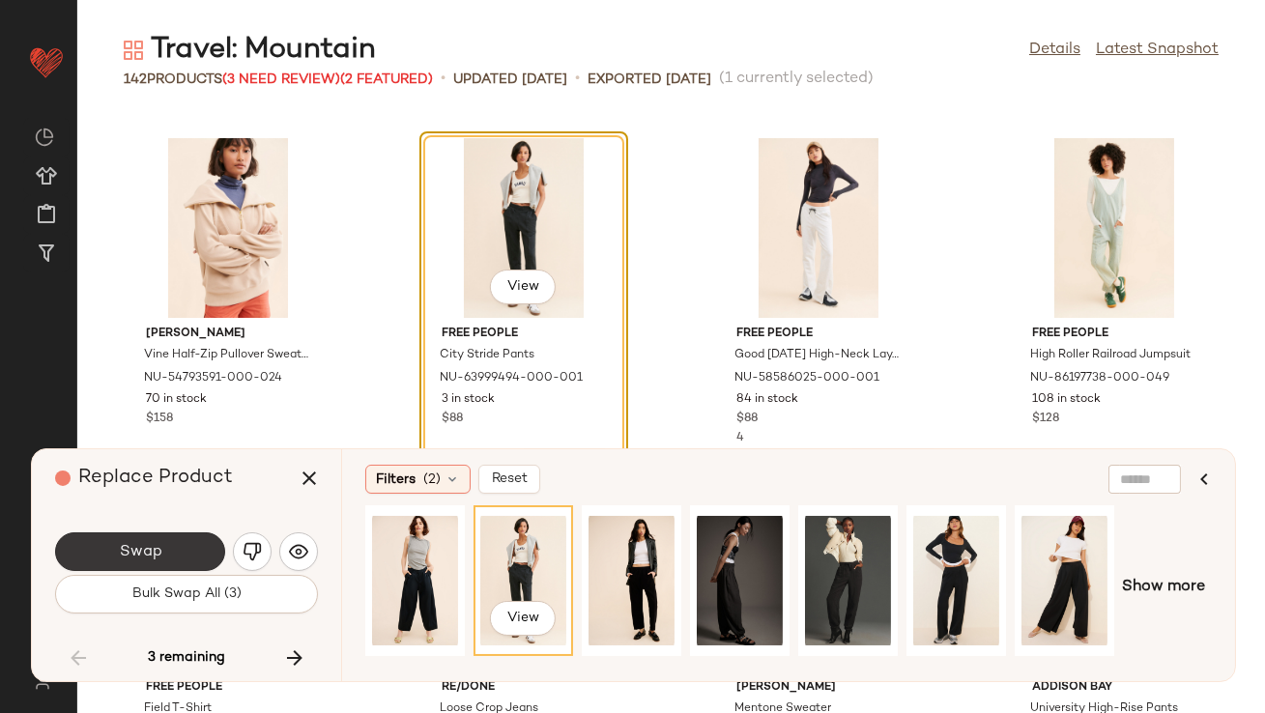
click at [185, 543] on button "Swap" at bounding box center [140, 551] width 170 height 39
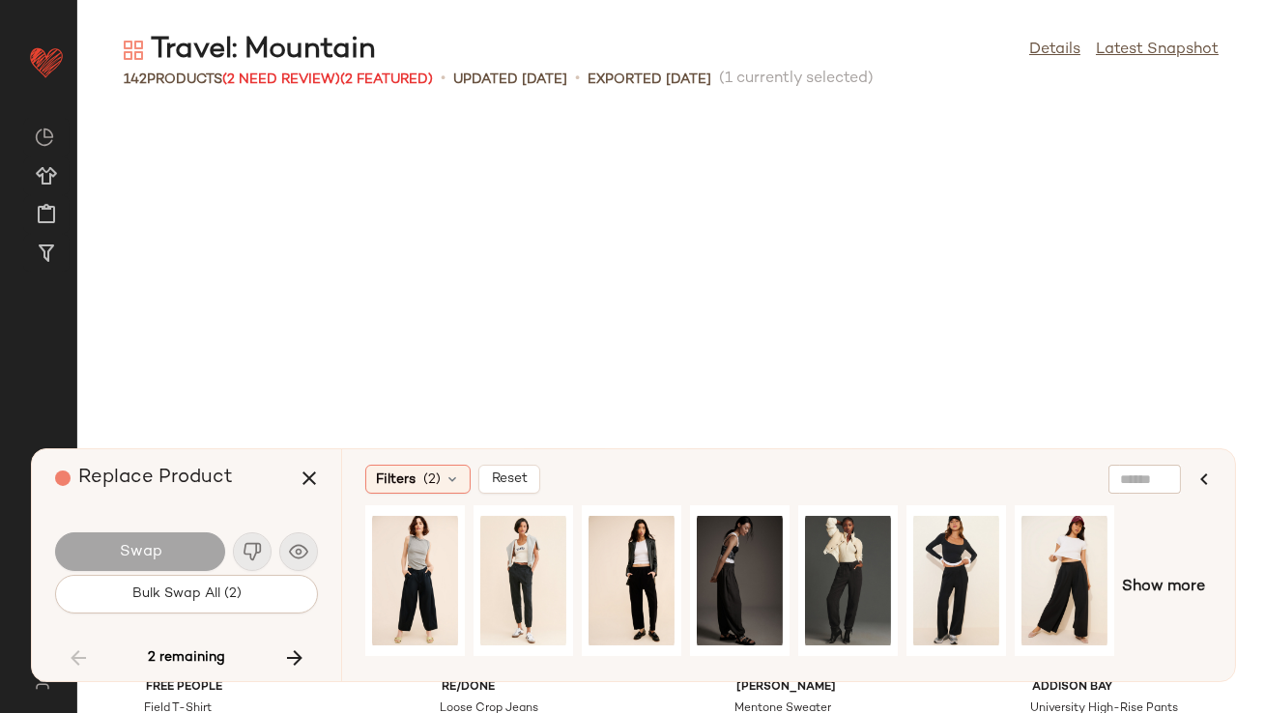
scroll to position [12135, 0]
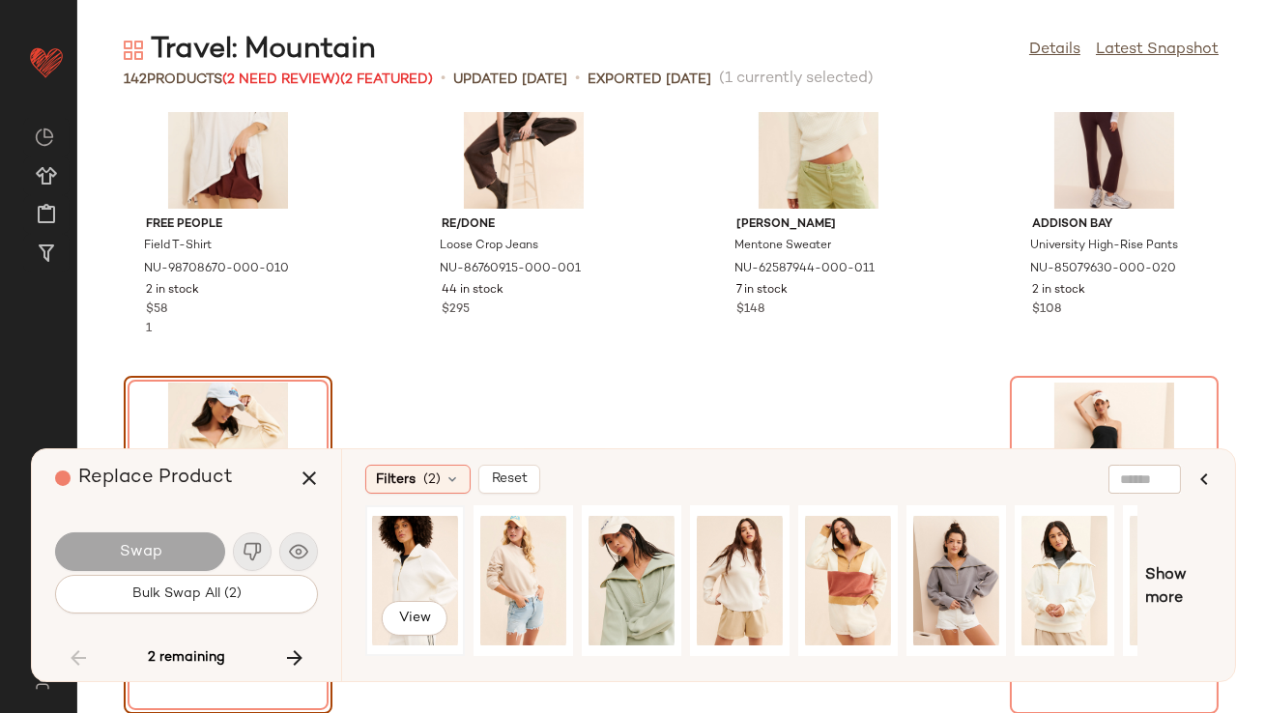
click at [423, 592] on div "View" at bounding box center [415, 580] width 86 height 137
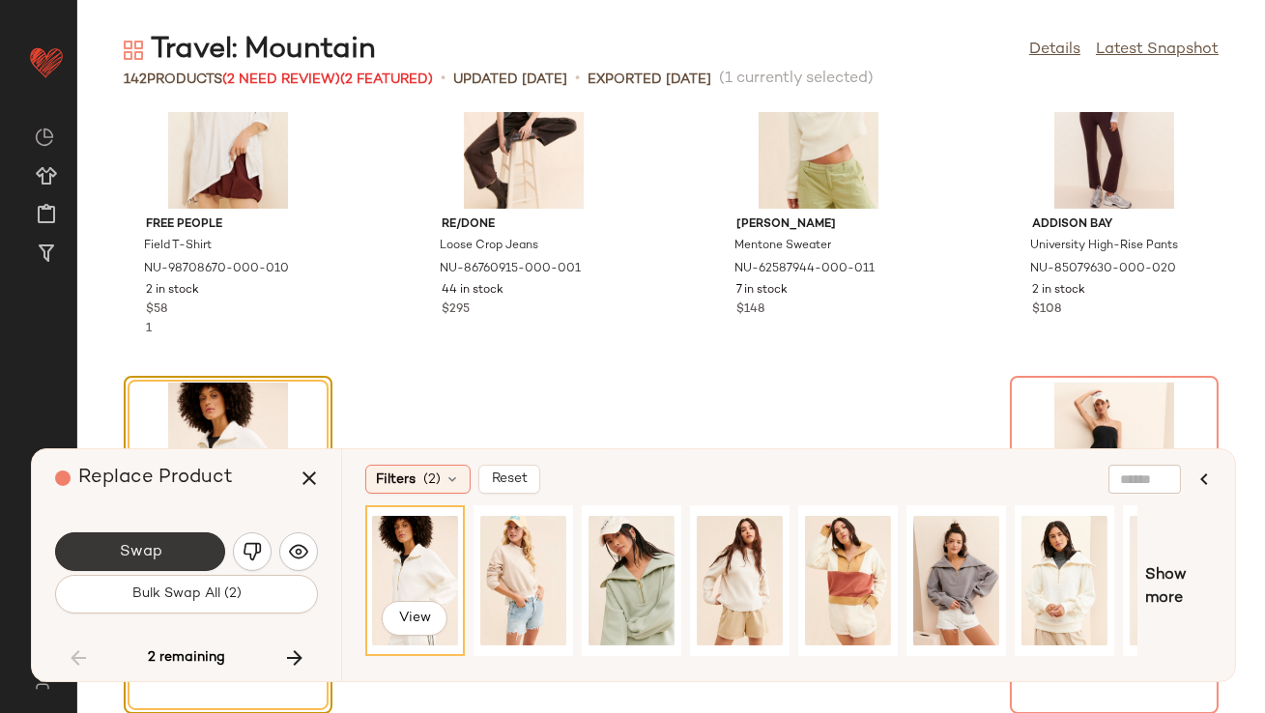
click at [163, 542] on button "Swap" at bounding box center [140, 551] width 170 height 39
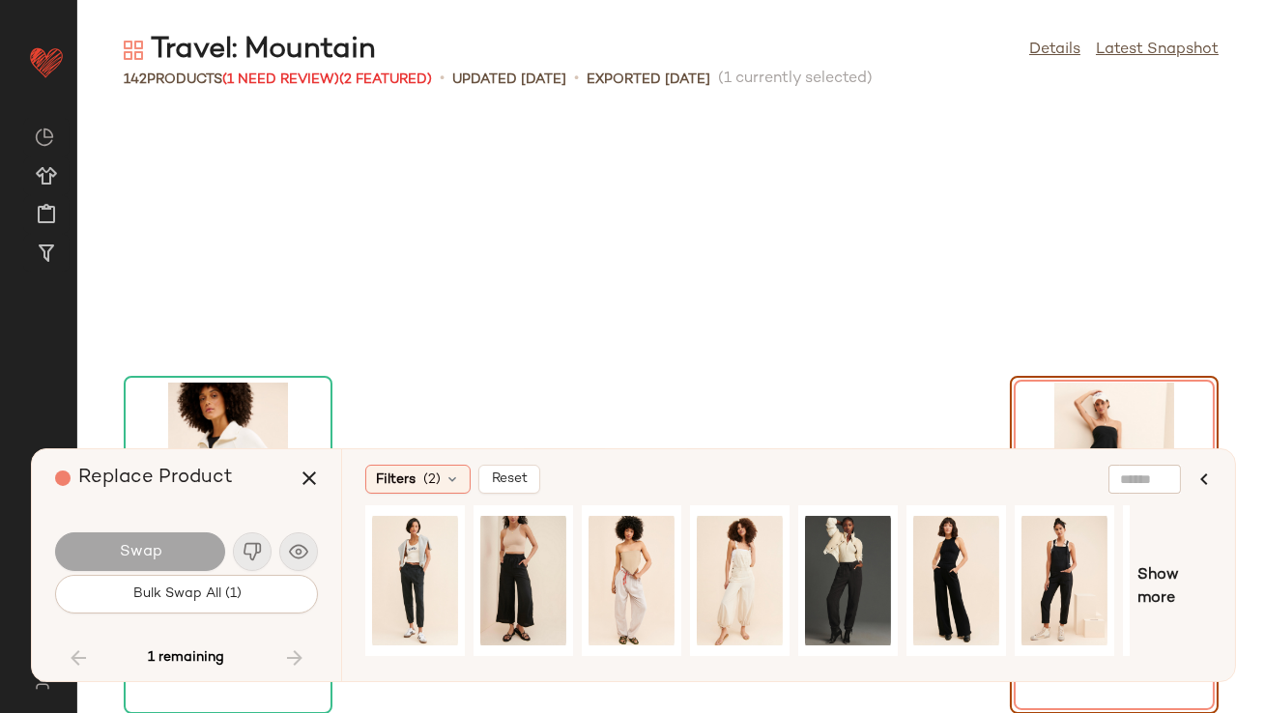
click at [472, 549] on div at bounding box center [747, 587] width 764 height 164
click at [618, 582] on div "View" at bounding box center [632, 580] width 86 height 137
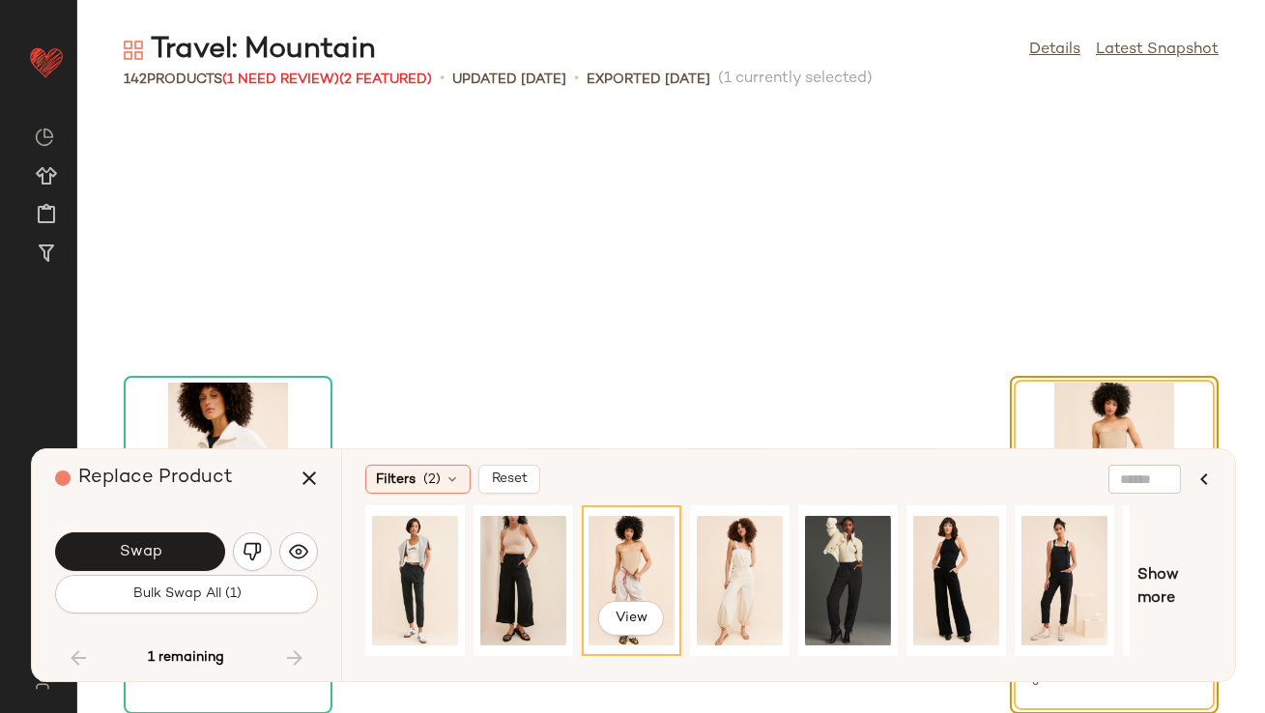
click at [126, 549] on span "Swap" at bounding box center [139, 552] width 43 height 18
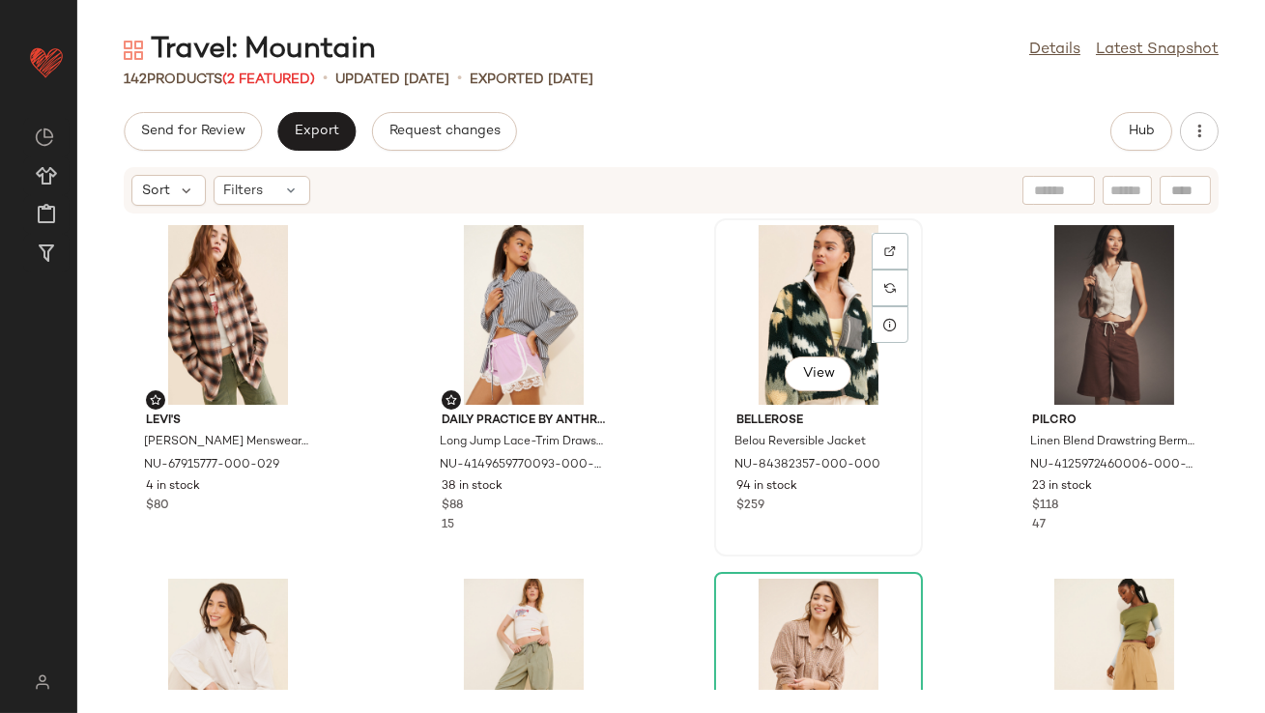
click at [808, 326] on div "View" at bounding box center [818, 315] width 195 height 180
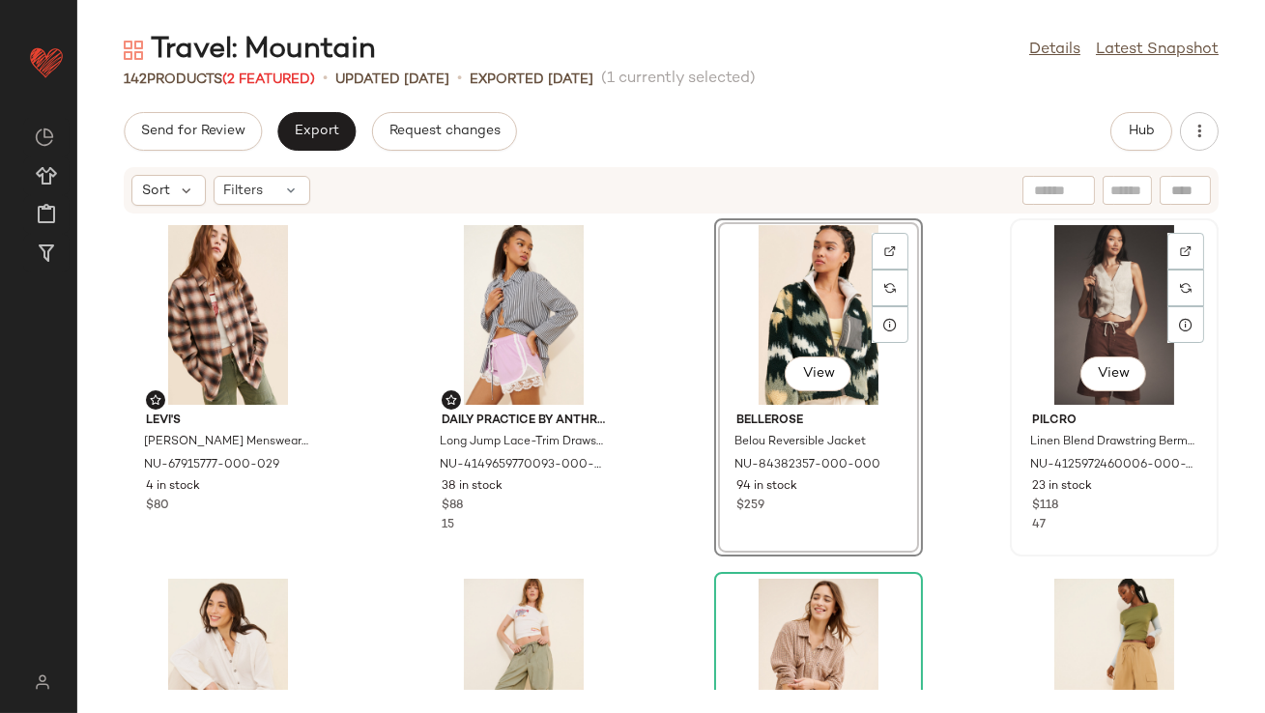
click at [1089, 306] on div "View" at bounding box center [1114, 315] width 195 height 180
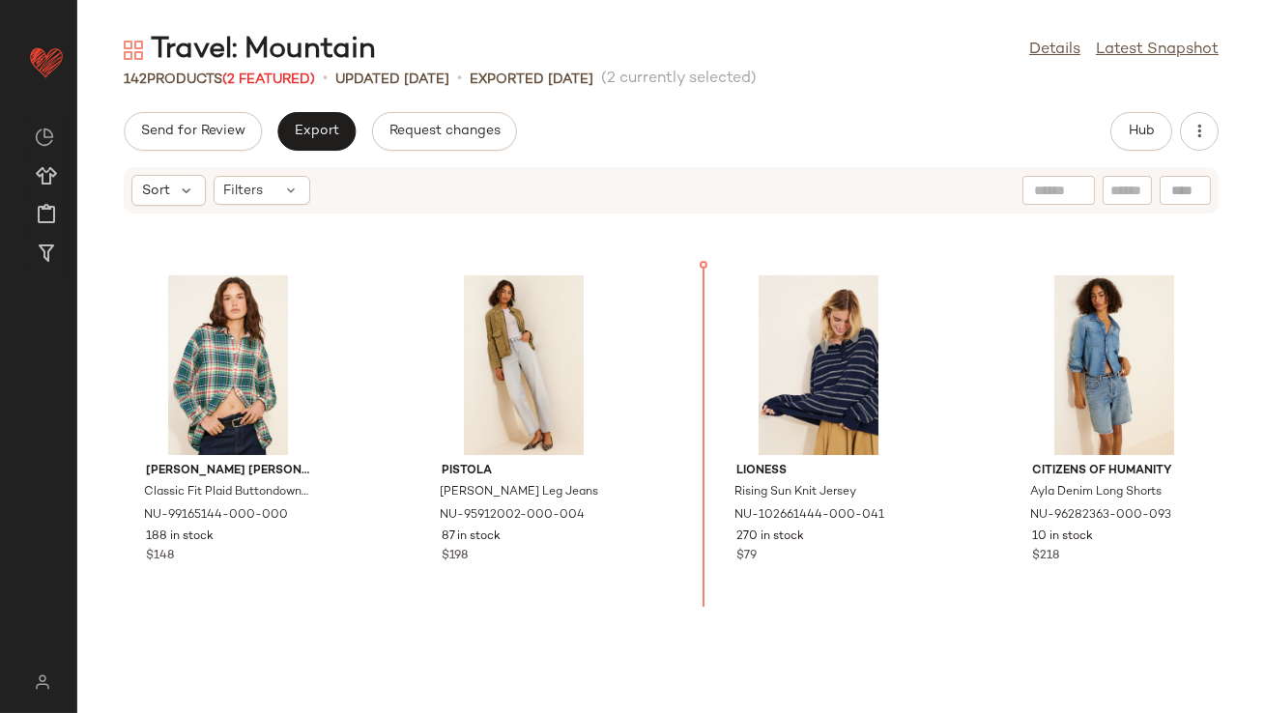
scroll to position [3152, 0]
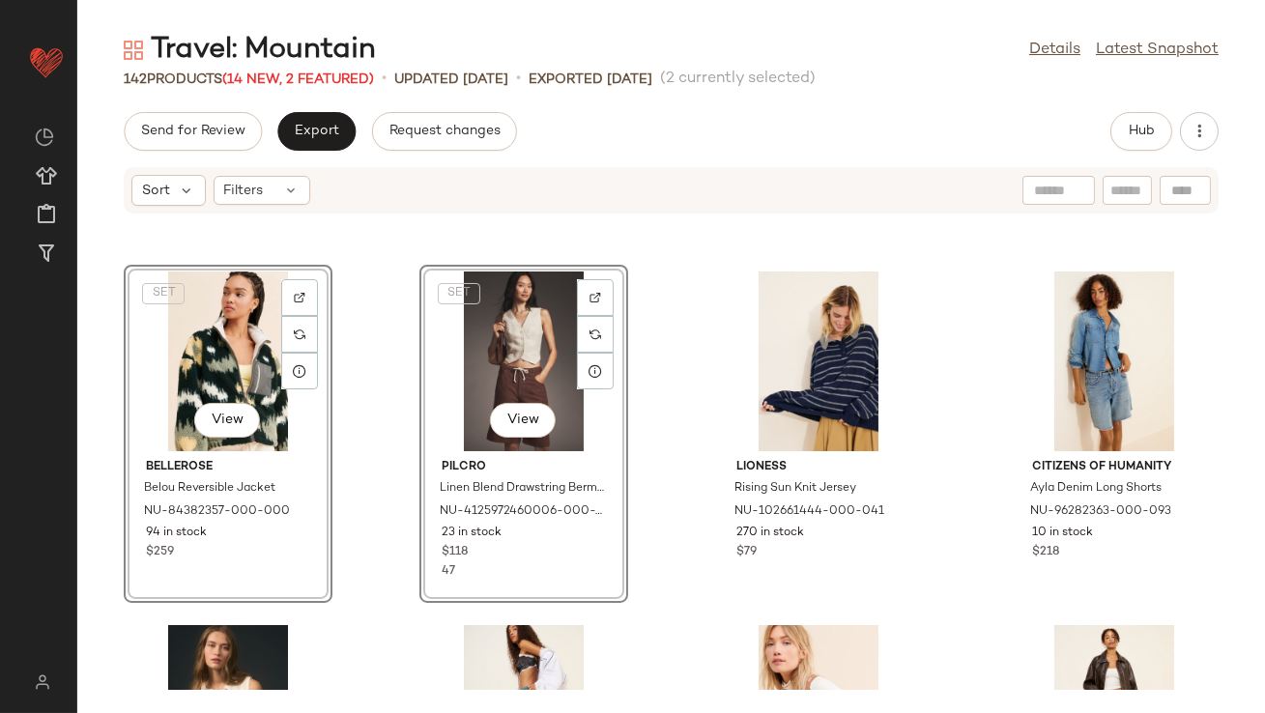
click at [671, 318] on div "The Mayfair Group Angel All-Stars Sport Crewneck Sweatshirt NU-103916482-000-01…" at bounding box center [671, 452] width 1188 height 475
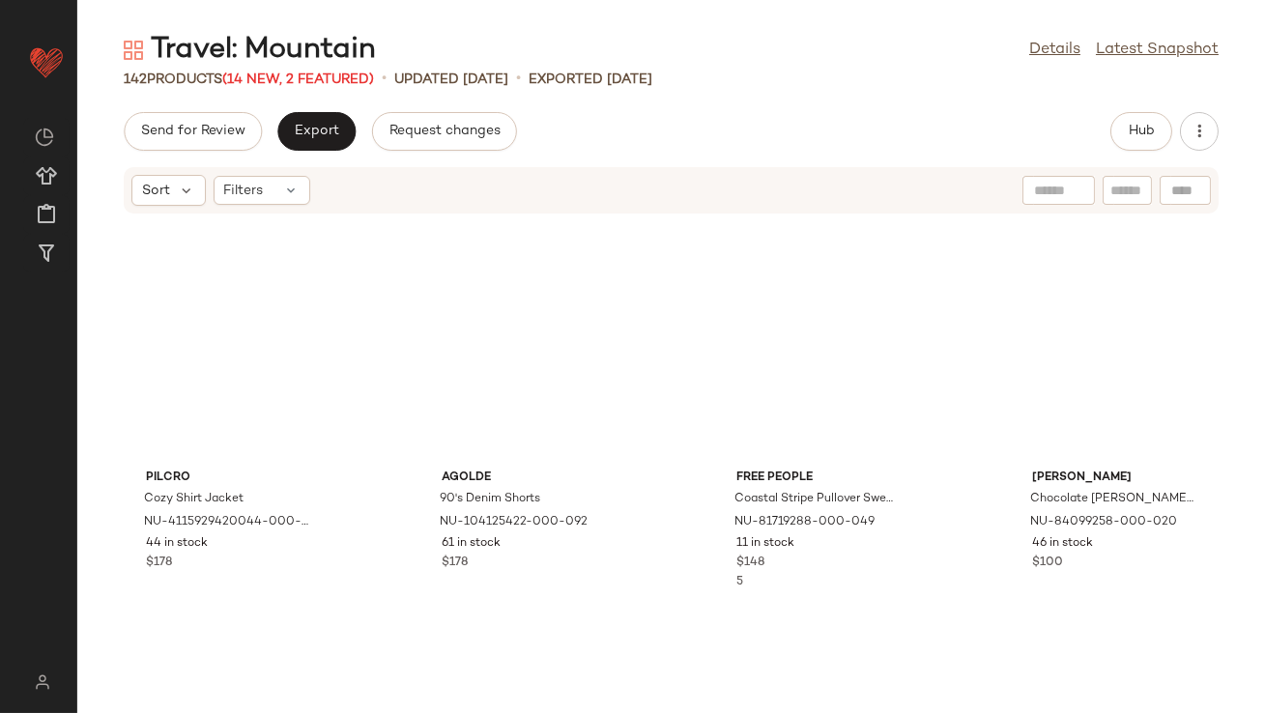
scroll to position [3470, 0]
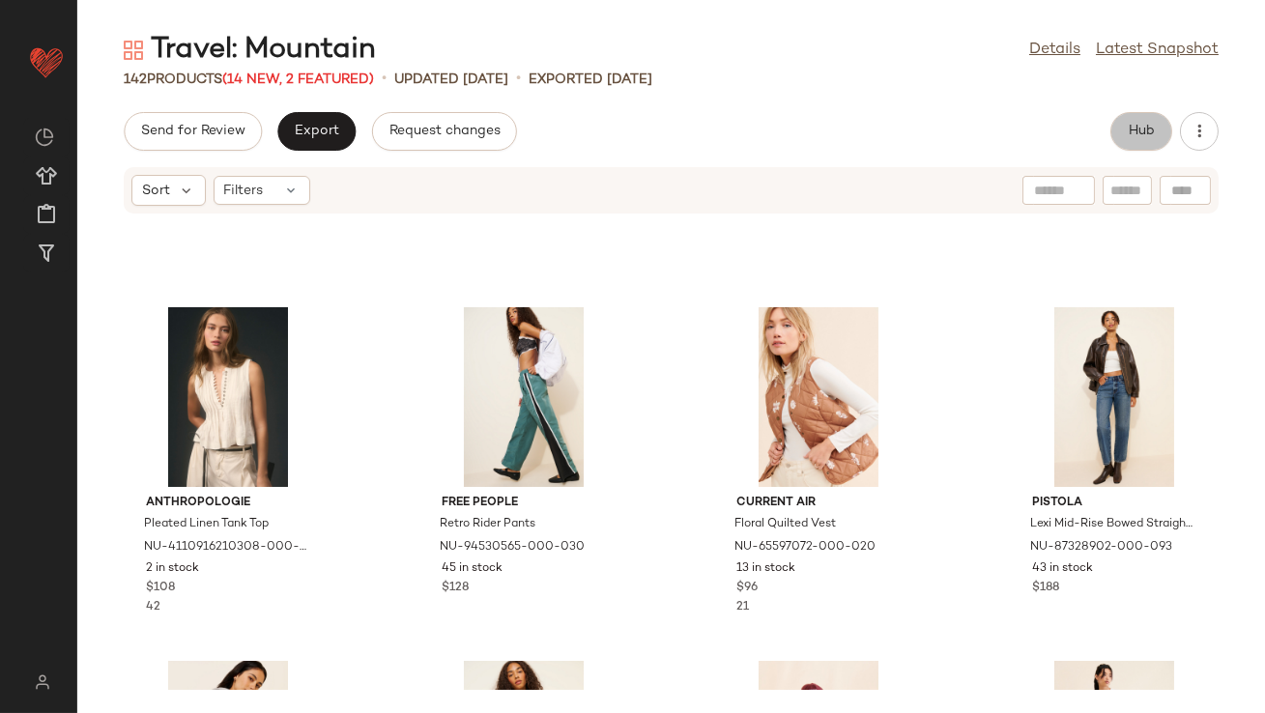
click at [1089, 121] on button "Hub" at bounding box center [1141, 131] width 62 height 39
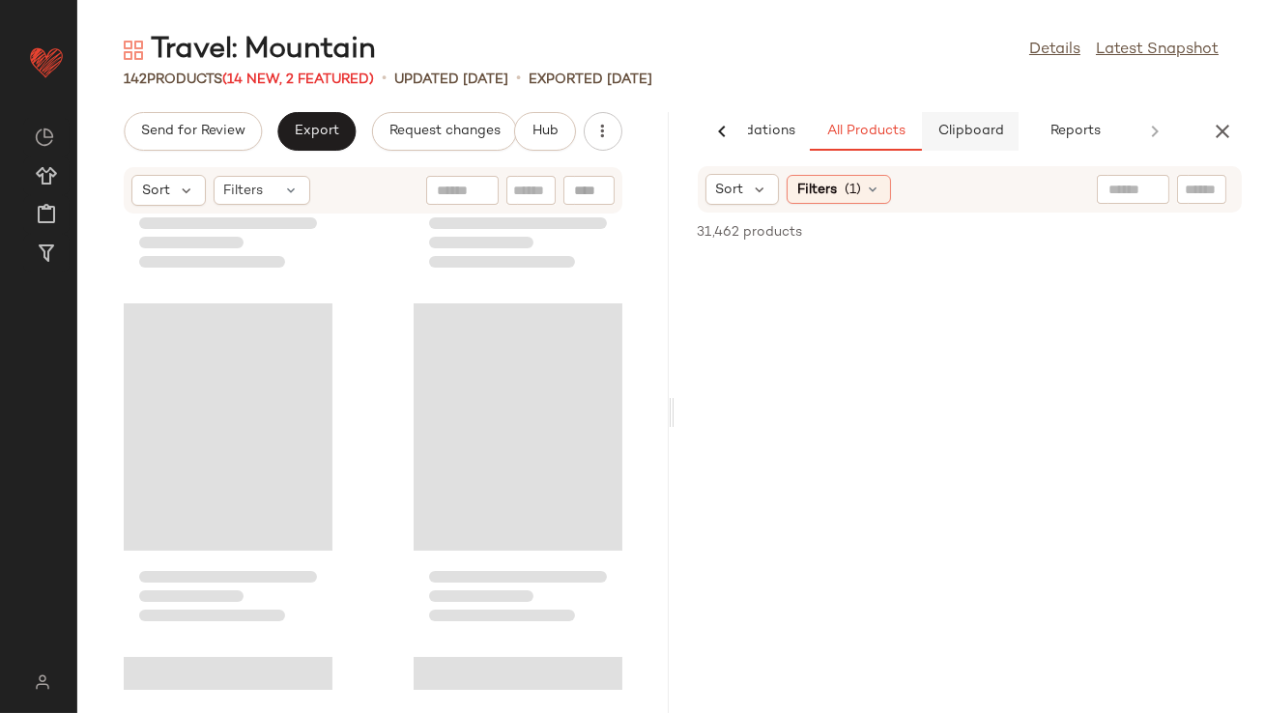
scroll to position [7074, 0]
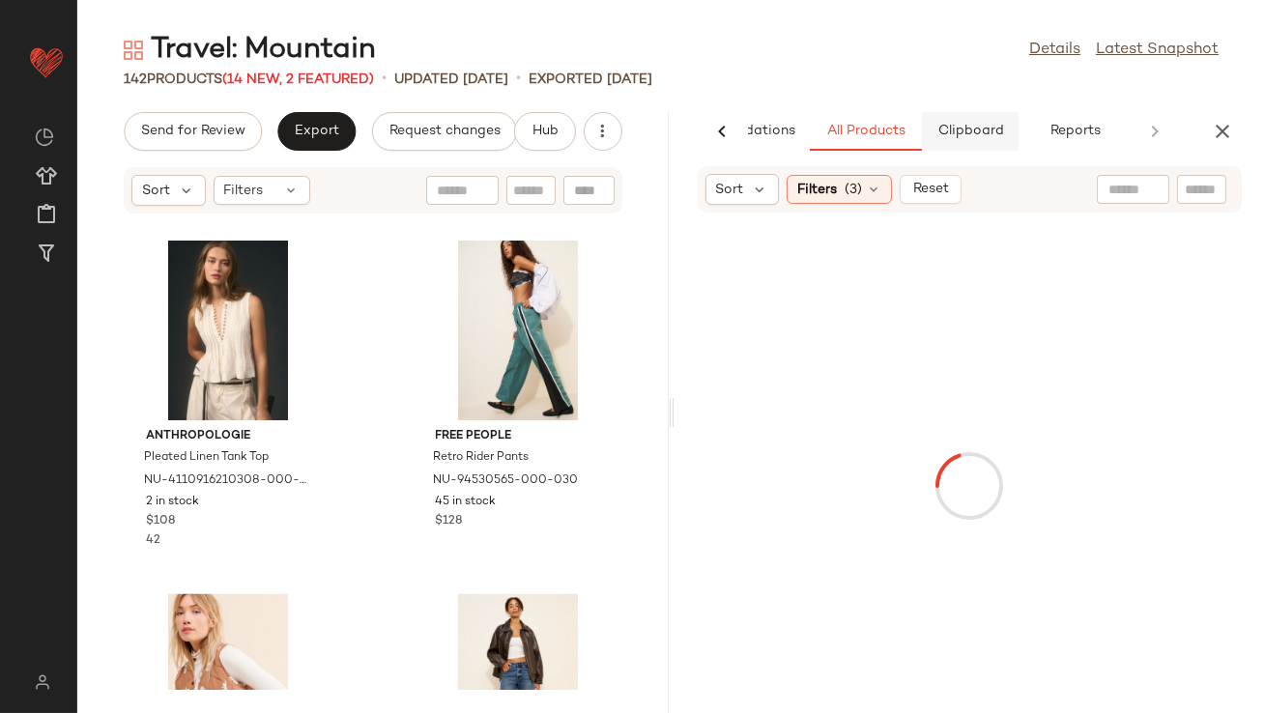
click at [977, 122] on button "Clipboard" at bounding box center [970, 131] width 97 height 39
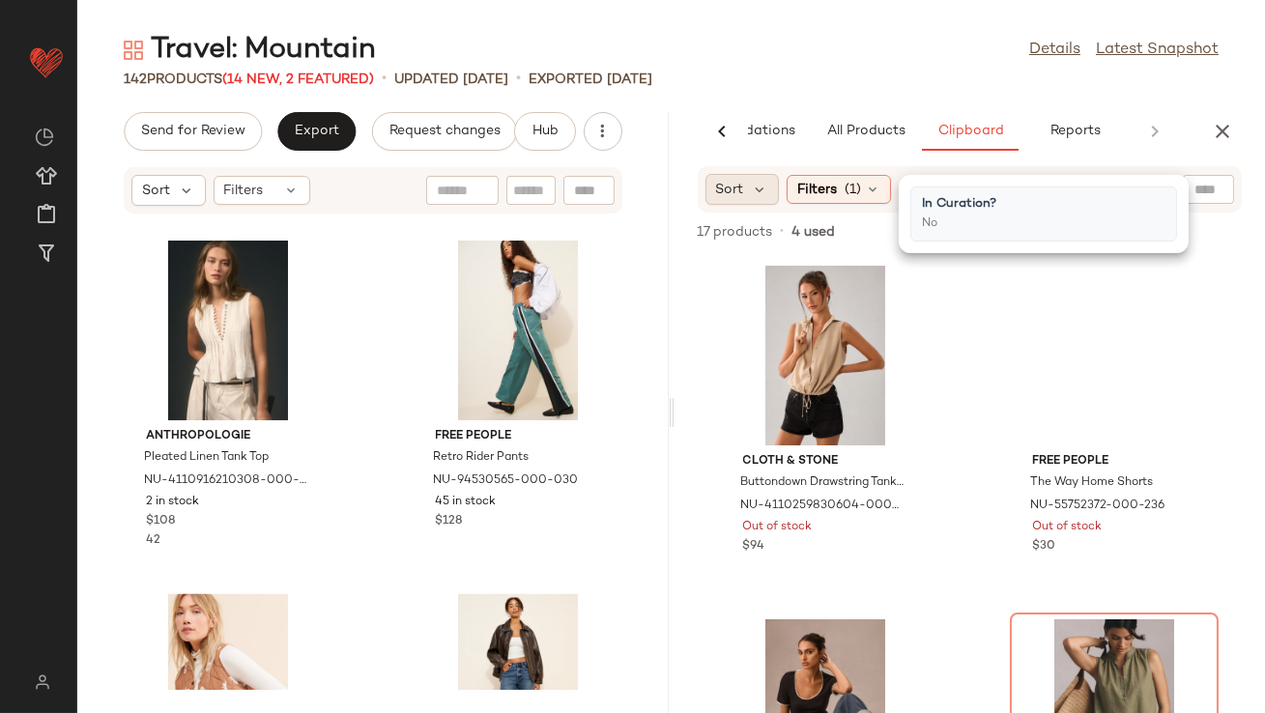
click at [723, 177] on div "Sort" at bounding box center [742, 189] width 74 height 31
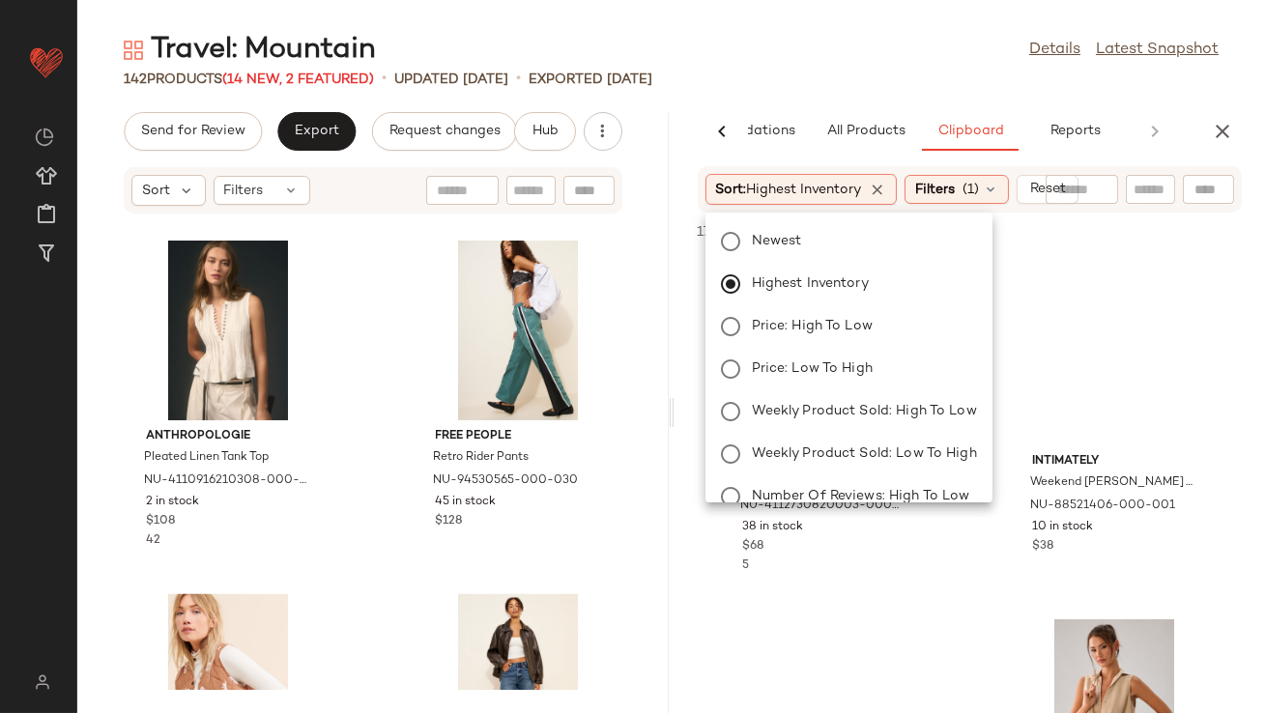
click at [848, 62] on div "Travel: Mountain Details Latest Snapshot" at bounding box center [671, 50] width 1188 height 39
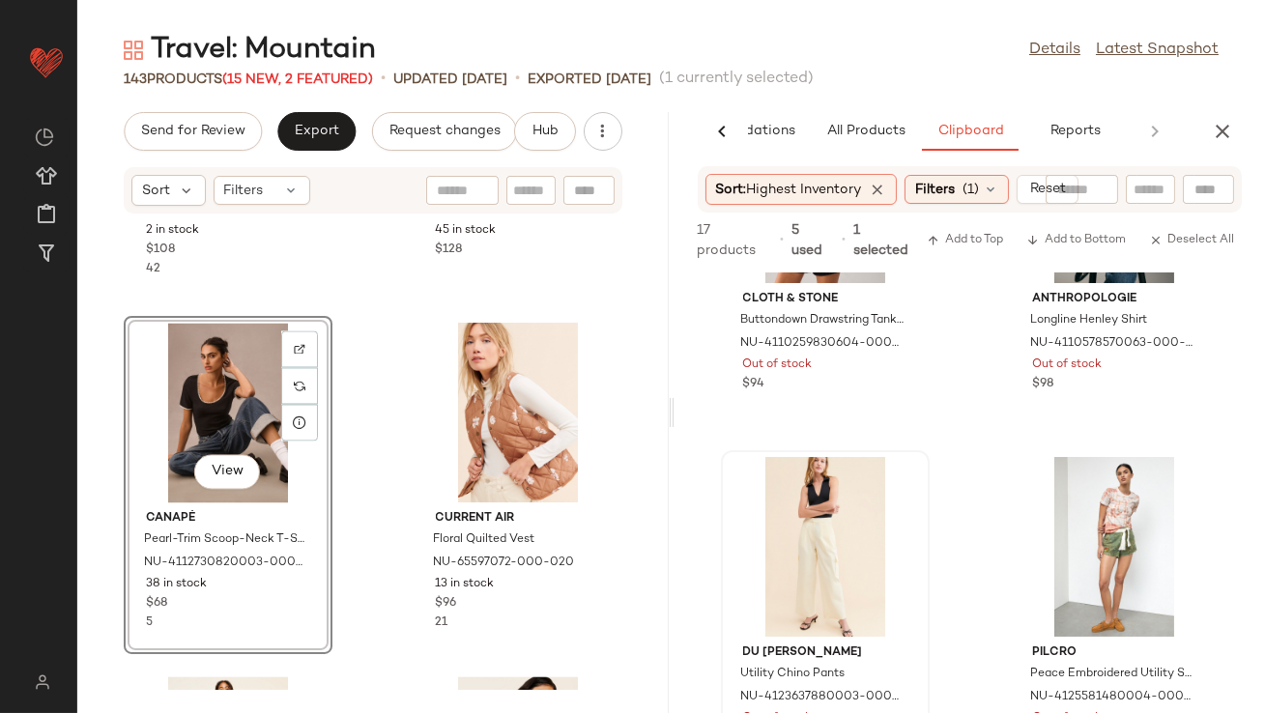
scroll to position [0, 0]
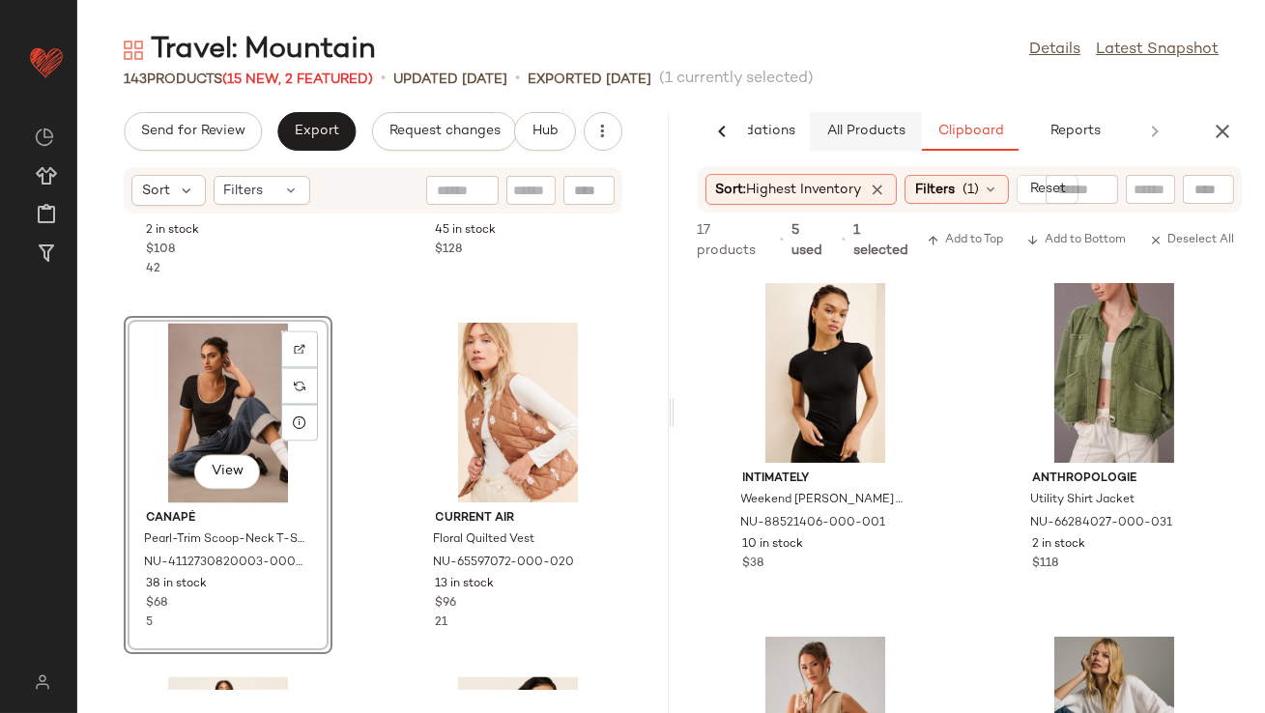
click at [857, 134] on span "All Products" at bounding box center [864, 131] width 79 height 15
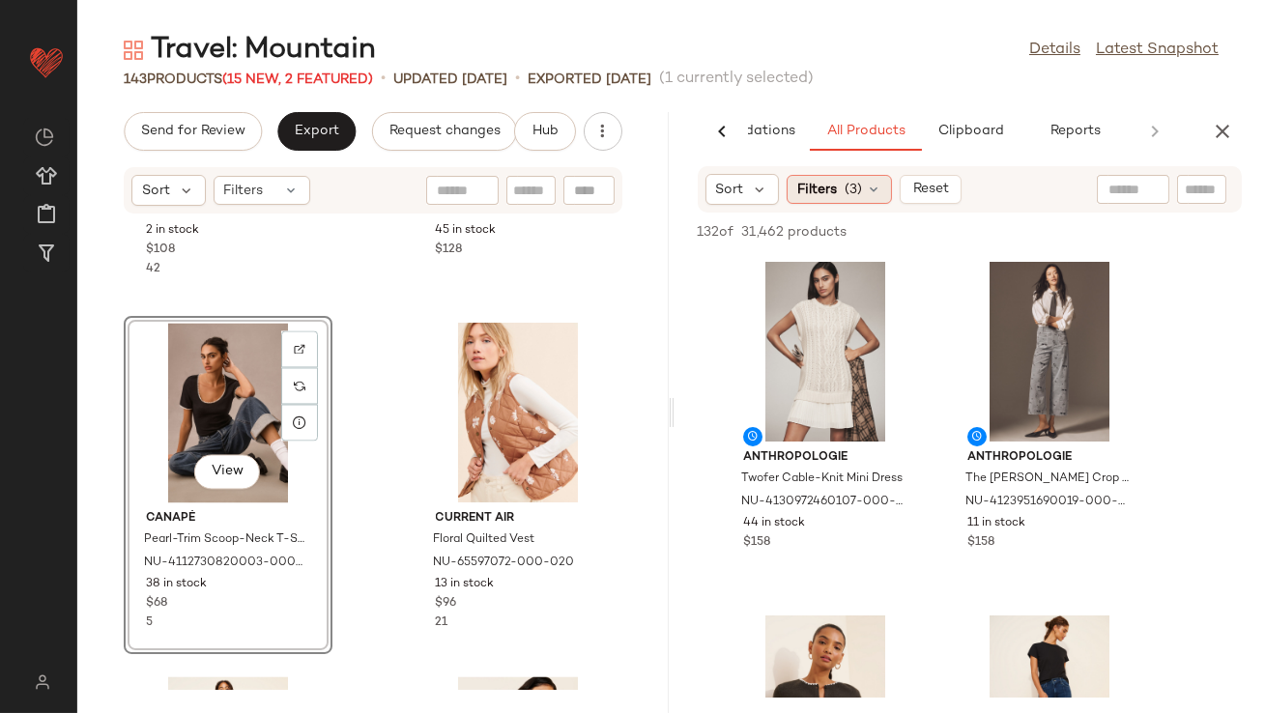
click at [852, 189] on span "(3)" at bounding box center [853, 190] width 17 height 20
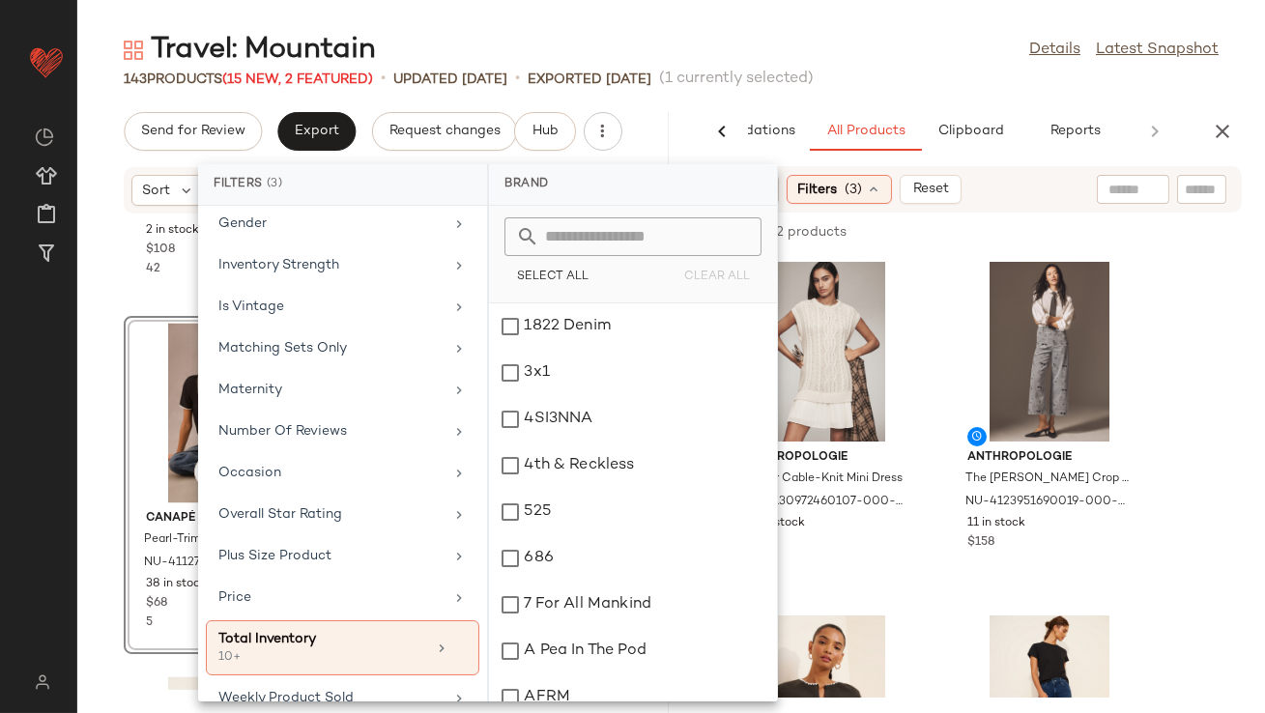
scroll to position [481, 0]
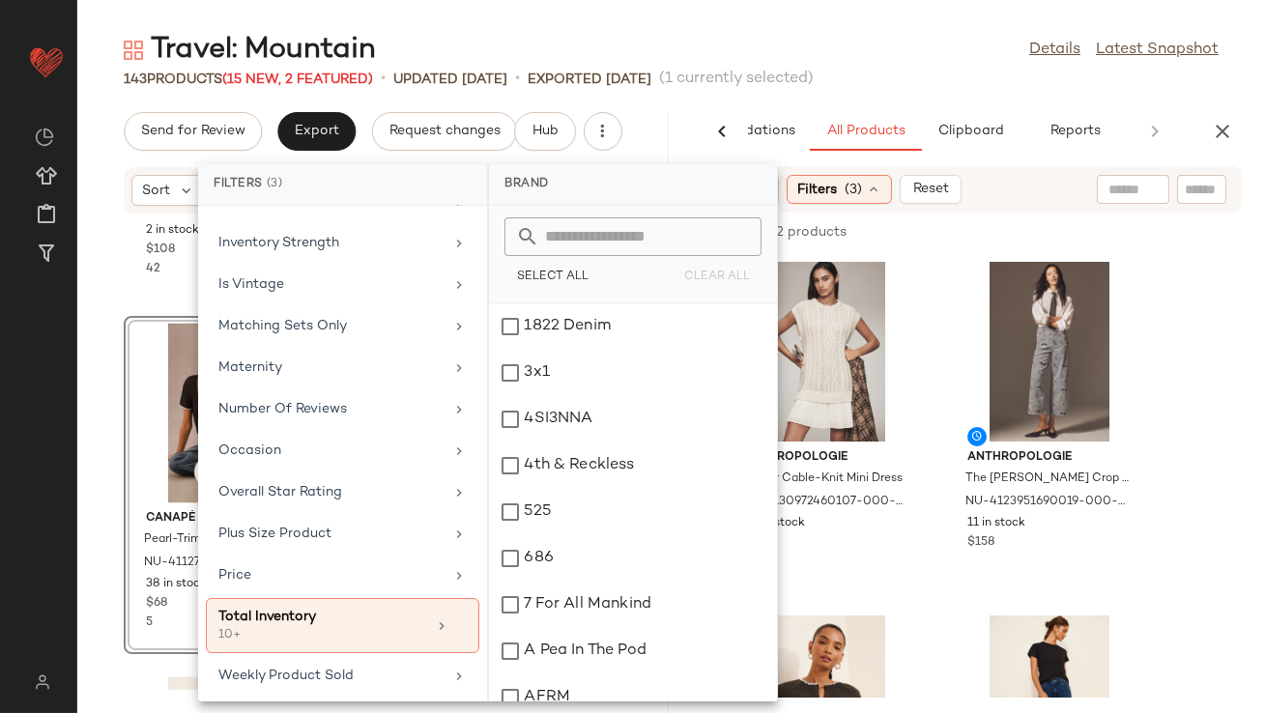
click at [941, 102] on div "Travel: Mountain Details Latest Snapshot 143 Products (15 New, 2 Featured) • up…" at bounding box center [671, 372] width 1188 height 682
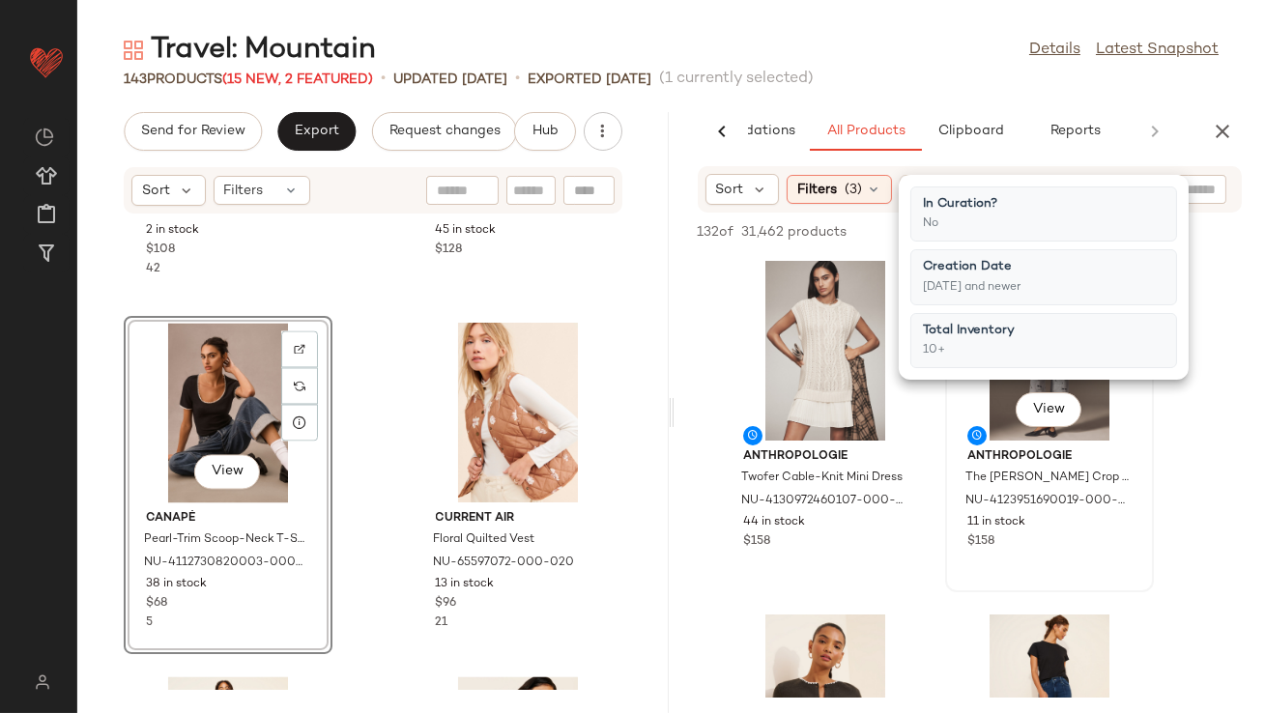
click at [950, 566] on div "View Anthropologie The Colette Crop Wide-Leg Embroidered Corduroy Pants NU-4123…" at bounding box center [1049, 423] width 205 height 334
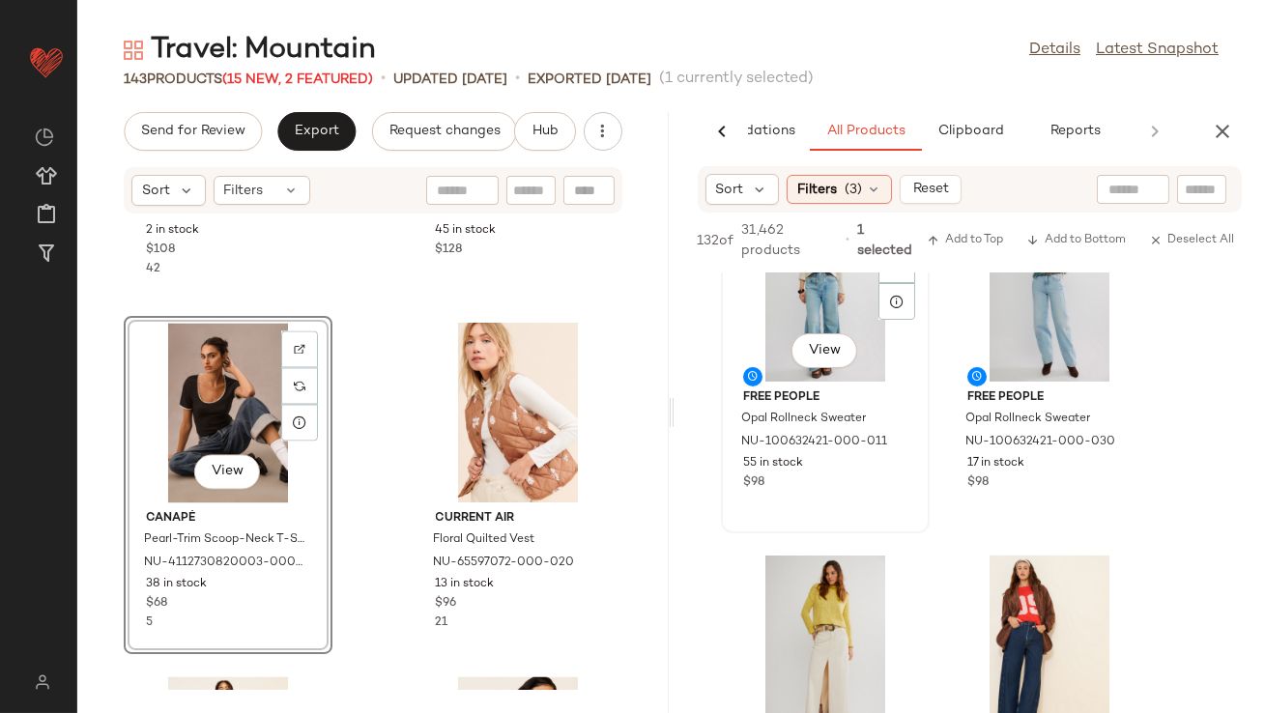
scroll to position [971, 0]
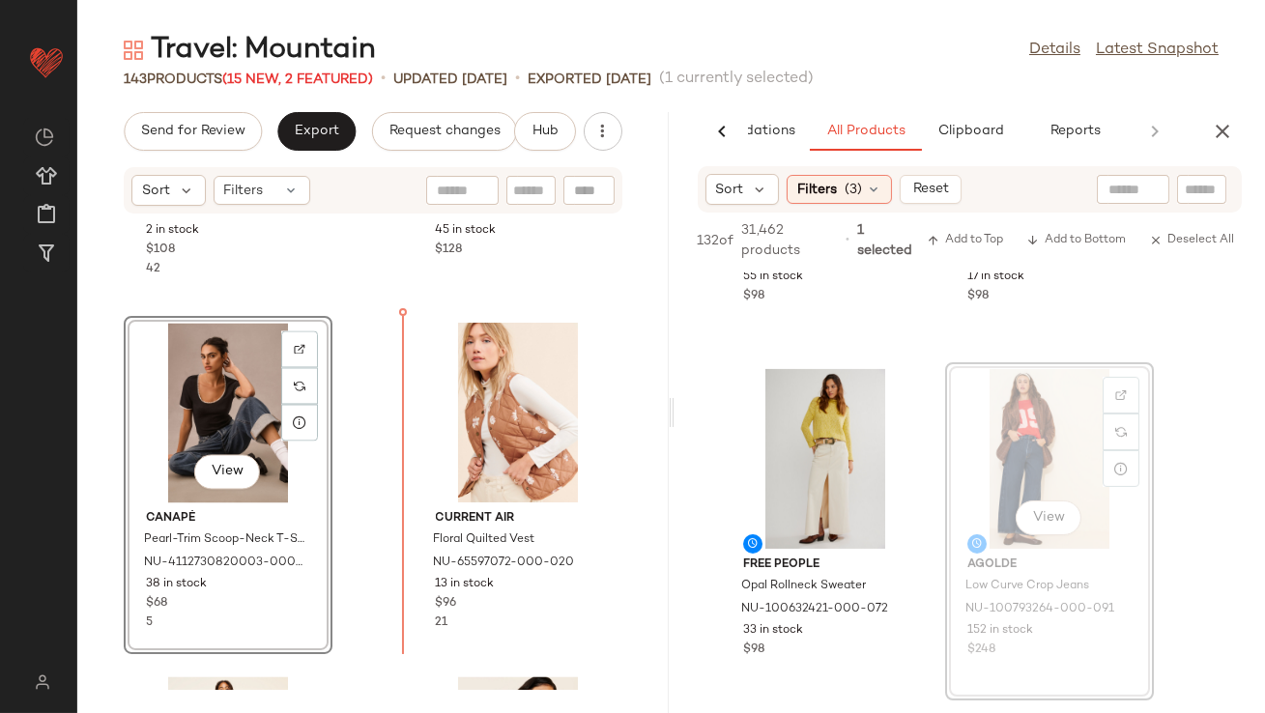
drag, startPoint x: 1035, startPoint y: 430, endPoint x: 1021, endPoint y: 430, distance: 14.5
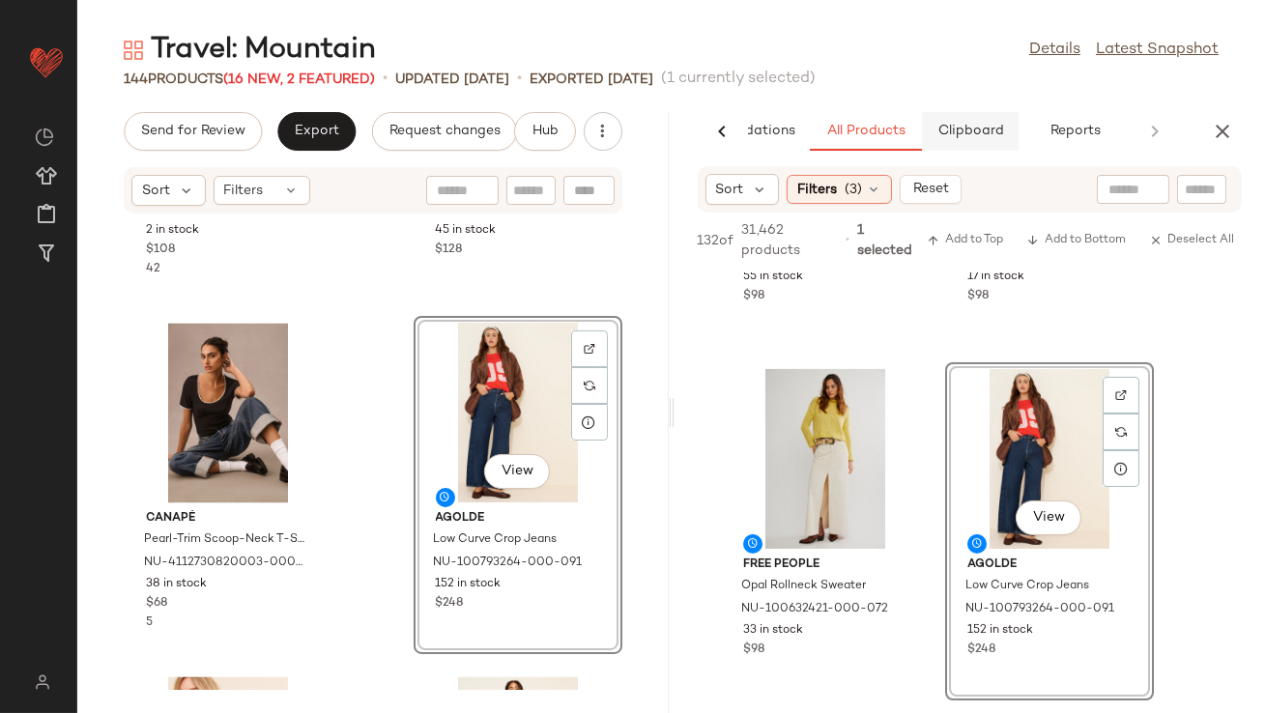
click at [987, 130] on span "Clipboard" at bounding box center [969, 131] width 67 height 15
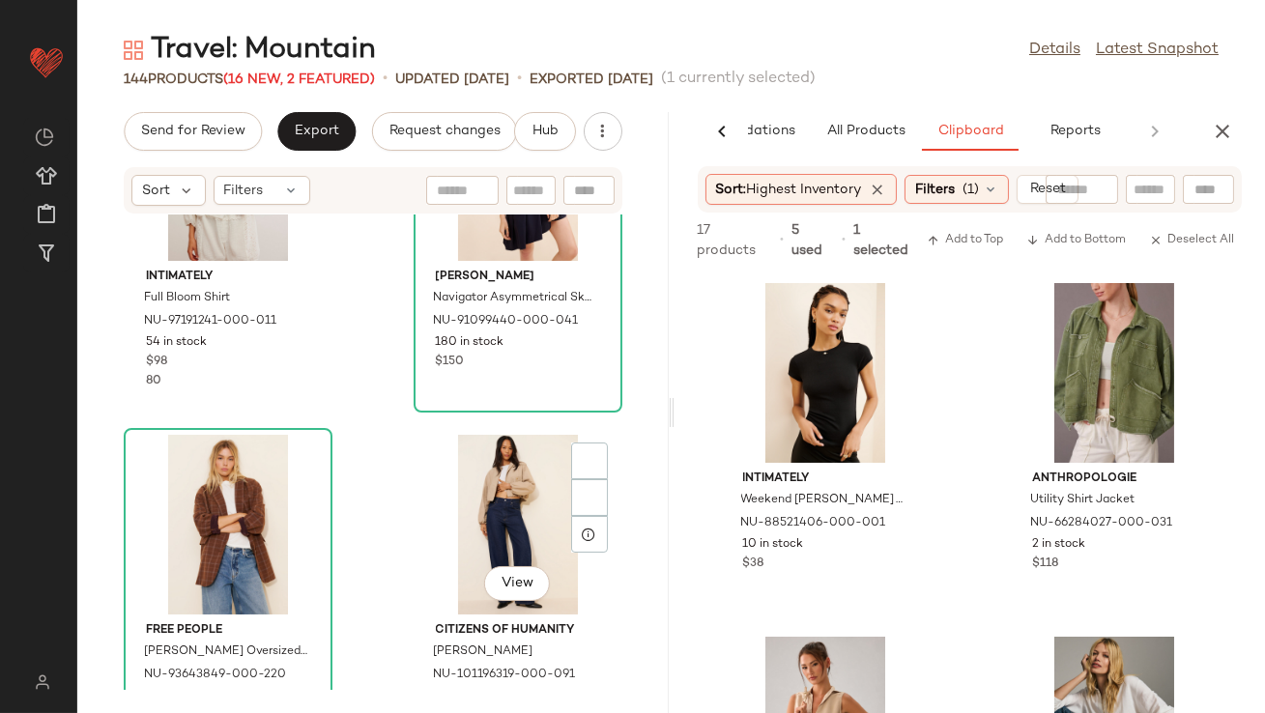
scroll to position [3479, 0]
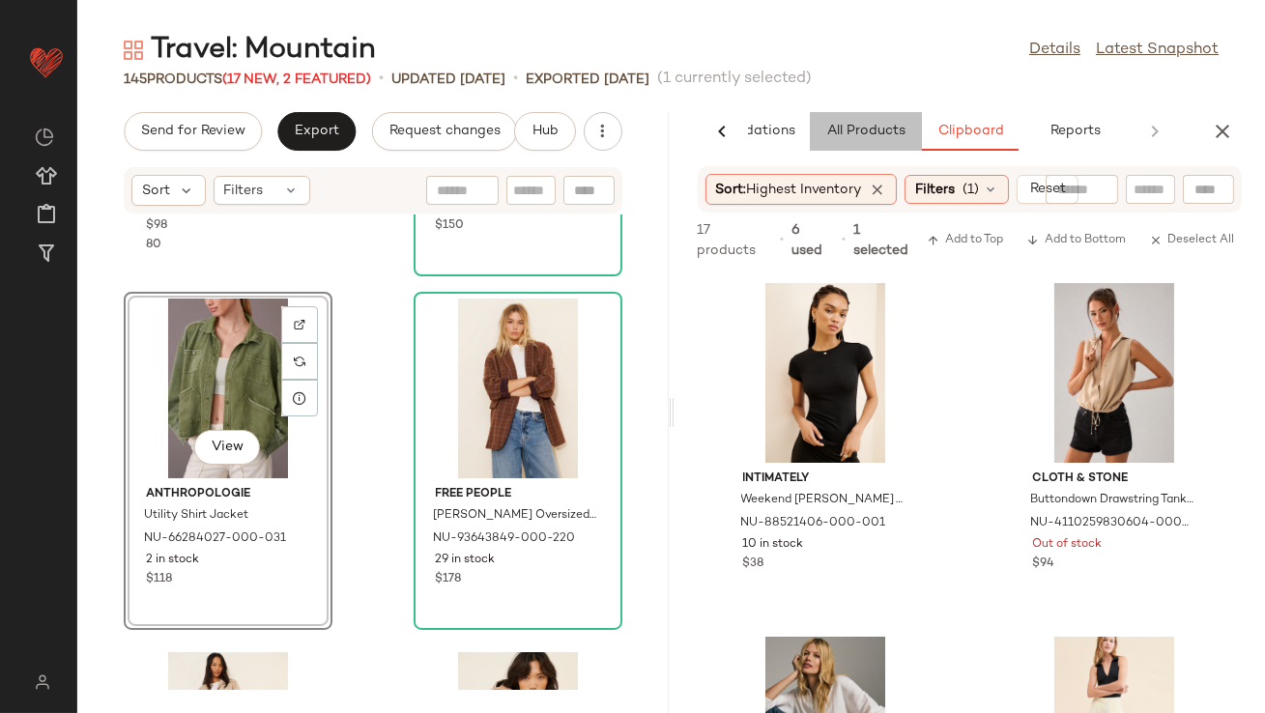
click at [890, 129] on span "All Products" at bounding box center [864, 131] width 79 height 15
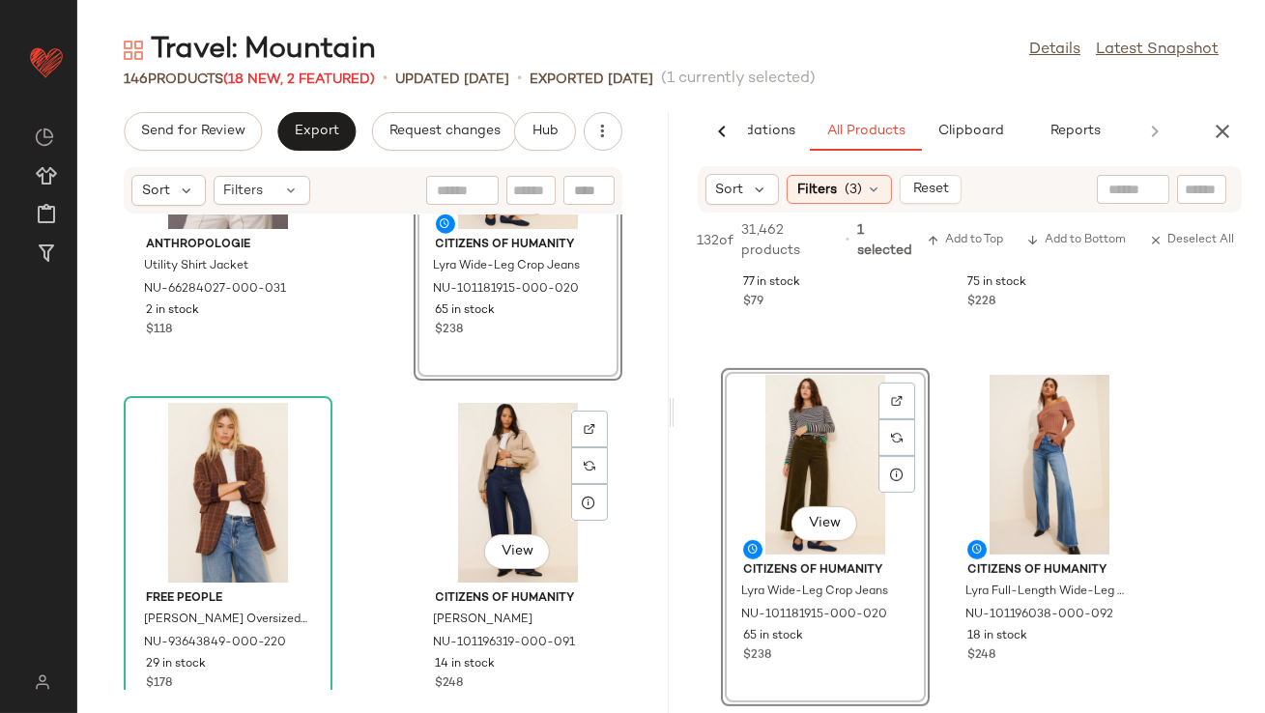
scroll to position [3762, 0]
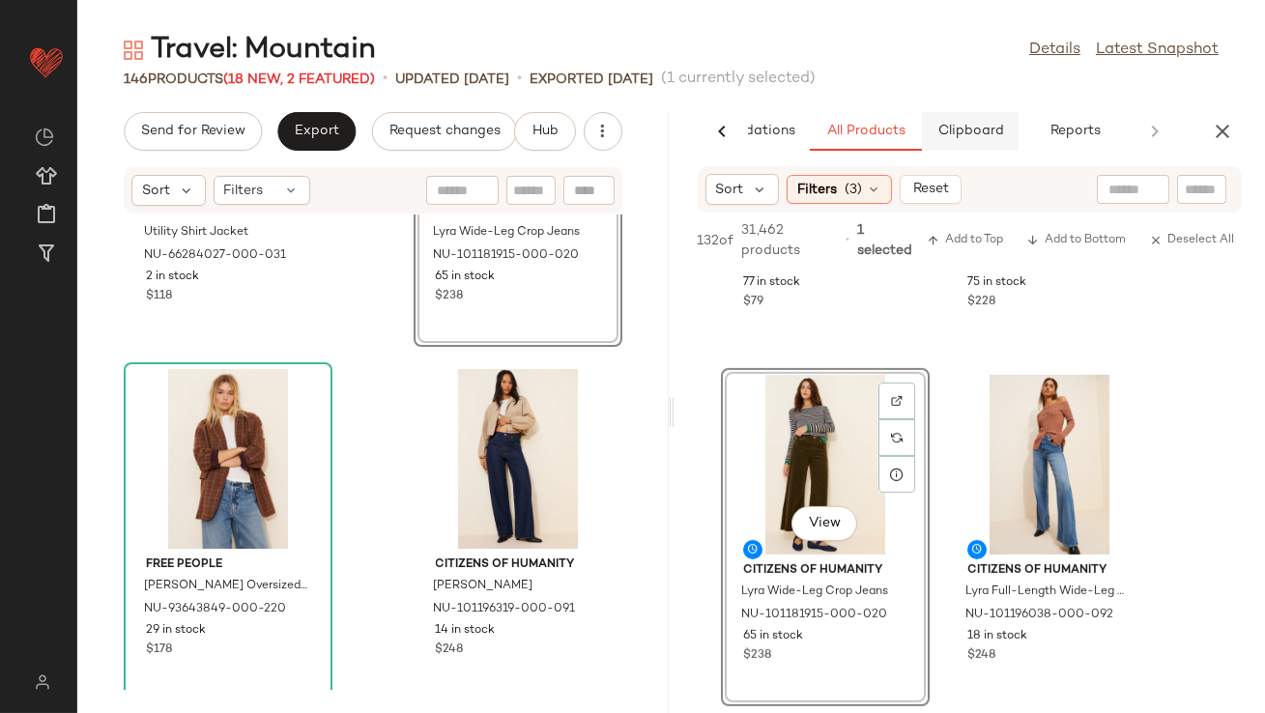
click at [980, 132] on span "Clipboard" at bounding box center [969, 131] width 67 height 15
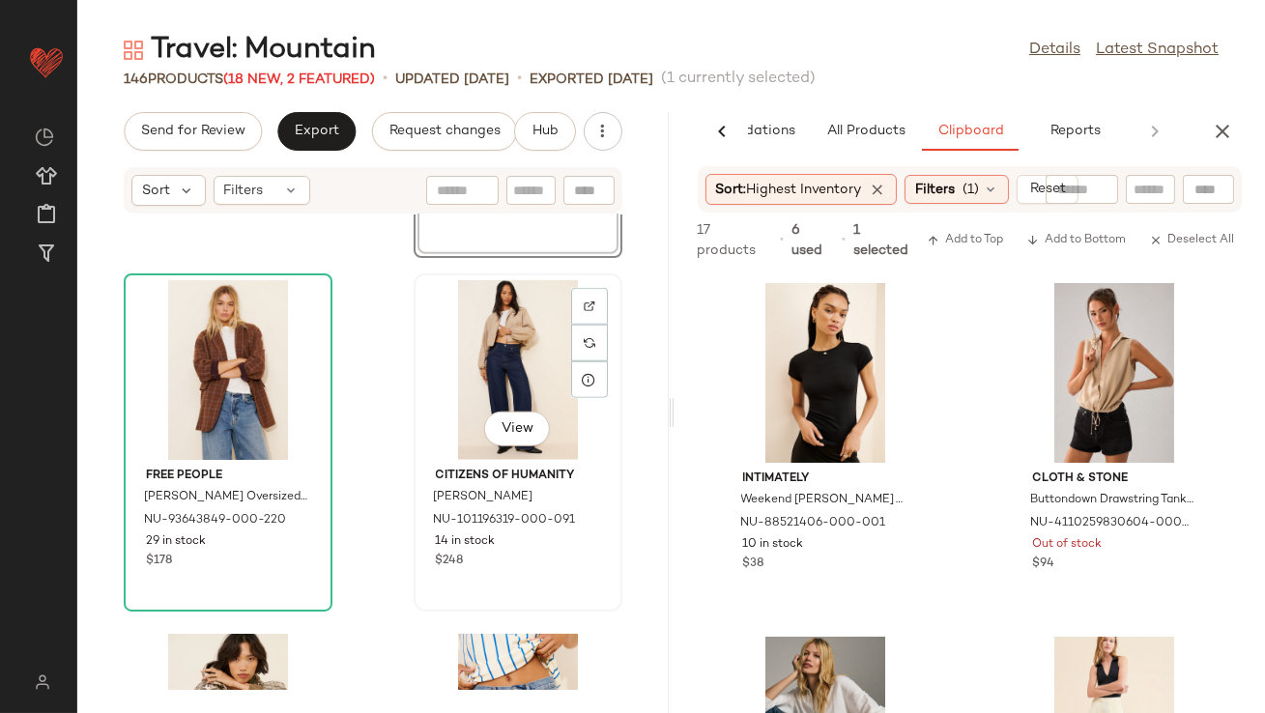
scroll to position [3846, 0]
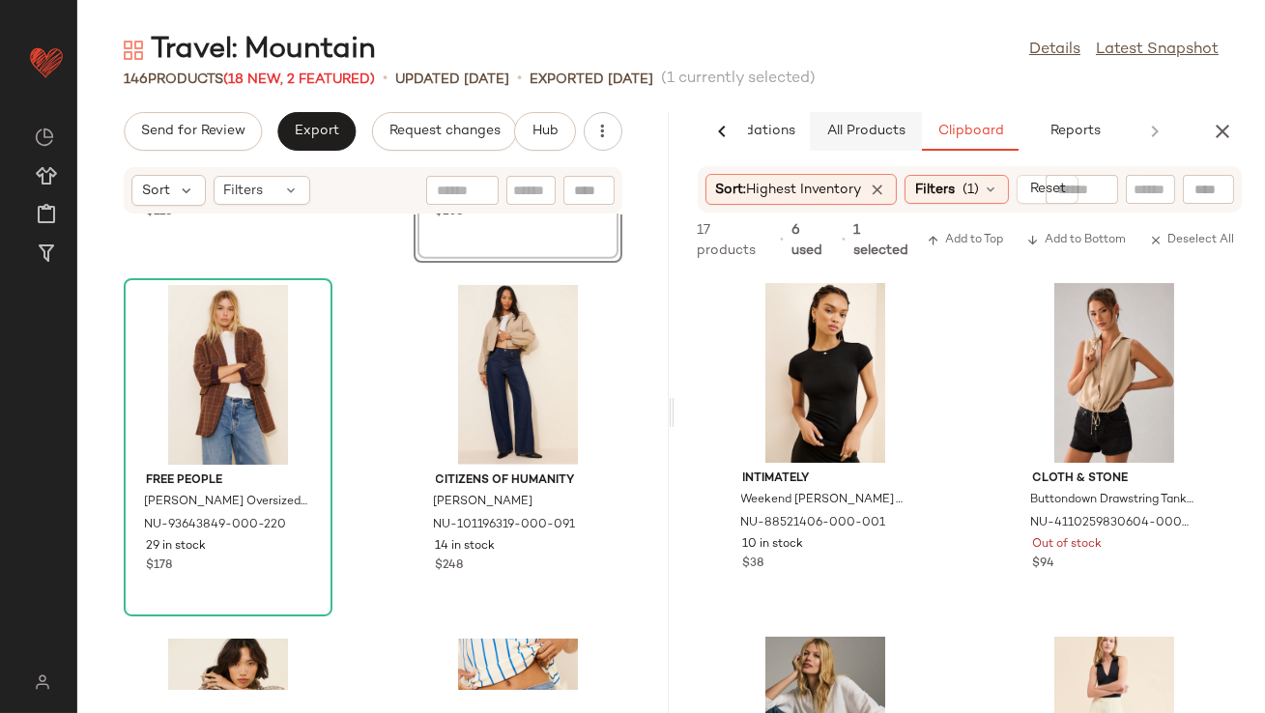
click at [858, 114] on button "All Products" at bounding box center [866, 131] width 112 height 39
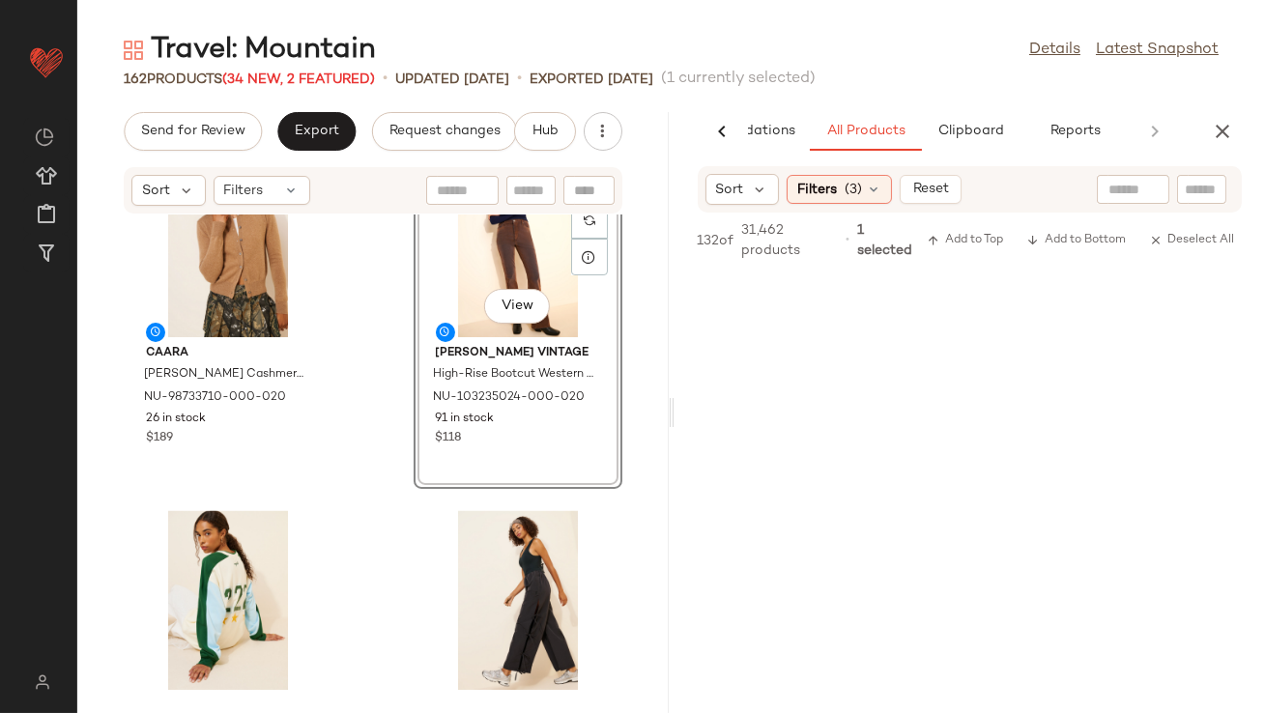
scroll to position [24798, 0]
click at [1089, 133] on icon "button" at bounding box center [1222, 131] width 23 height 23
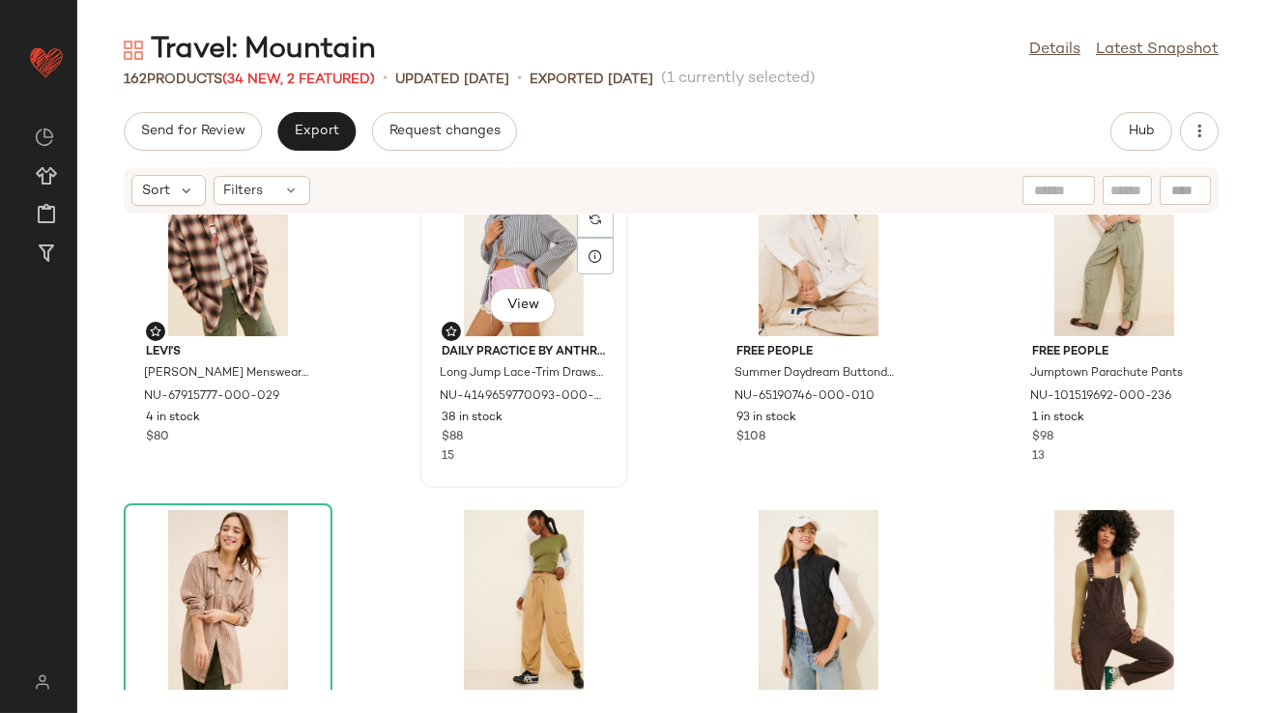
scroll to position [0, 0]
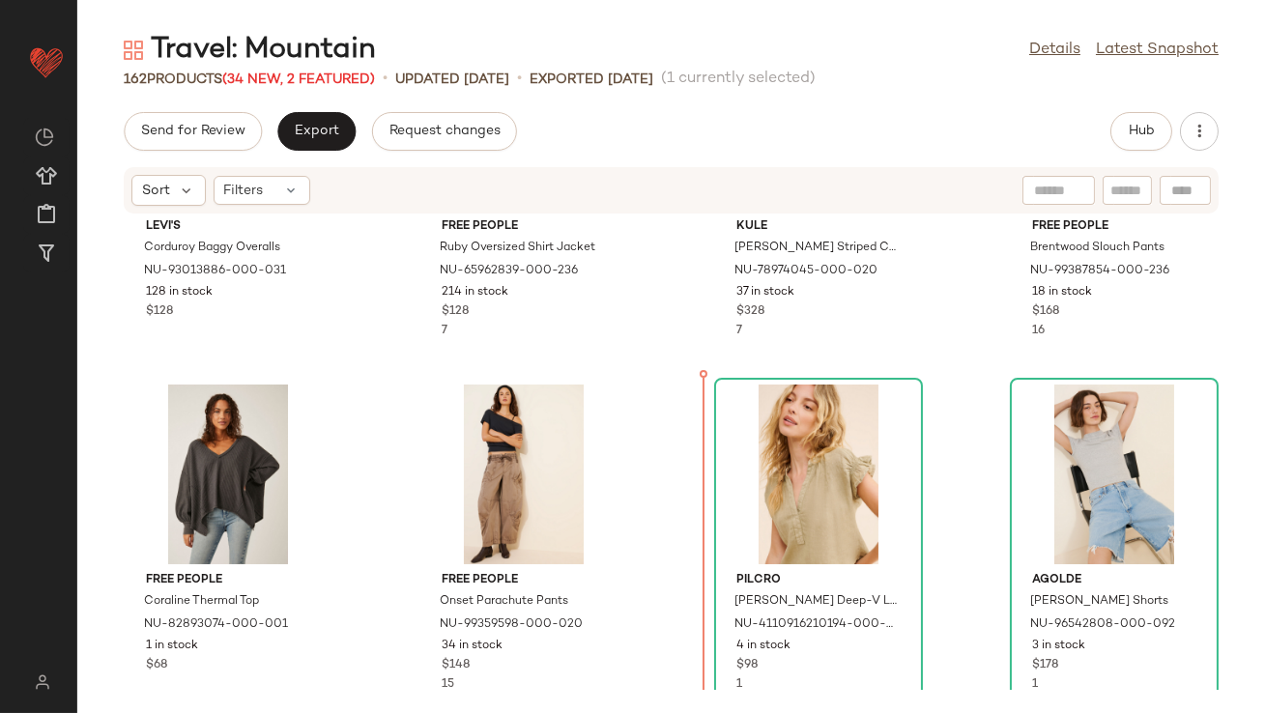
scroll to position [929, 0]
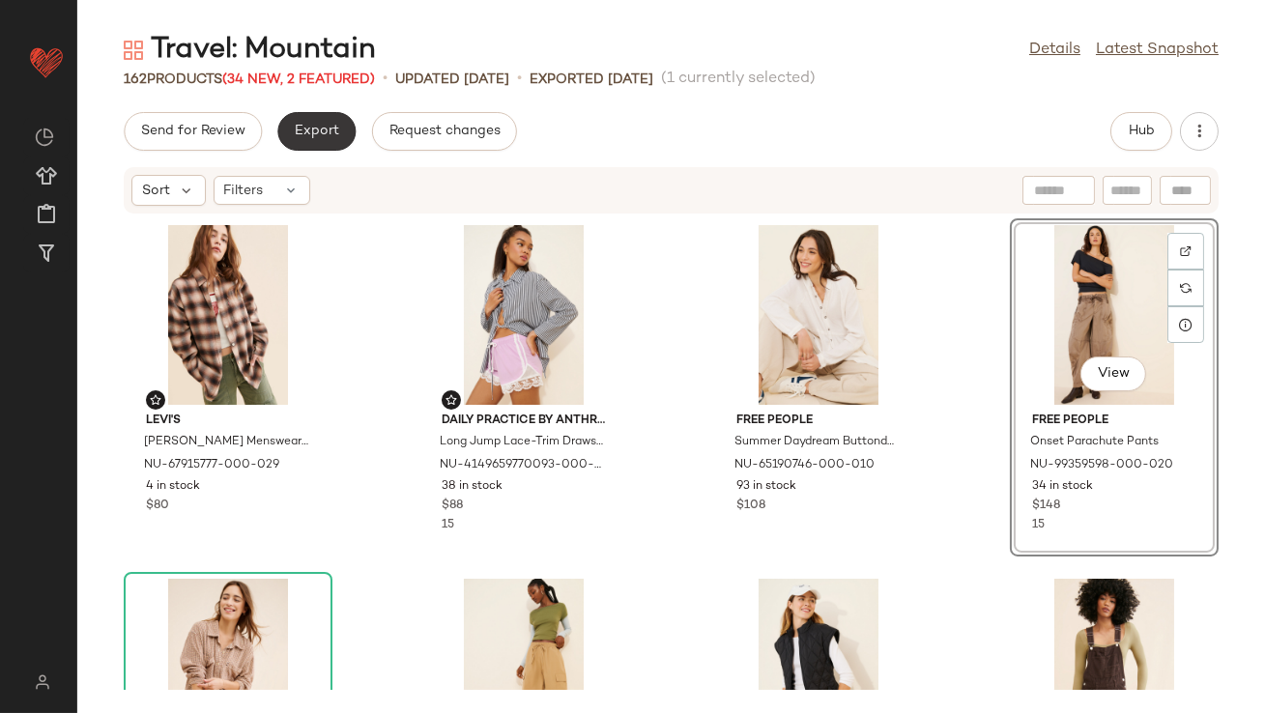
click at [325, 142] on button "Export" at bounding box center [316, 131] width 78 height 39
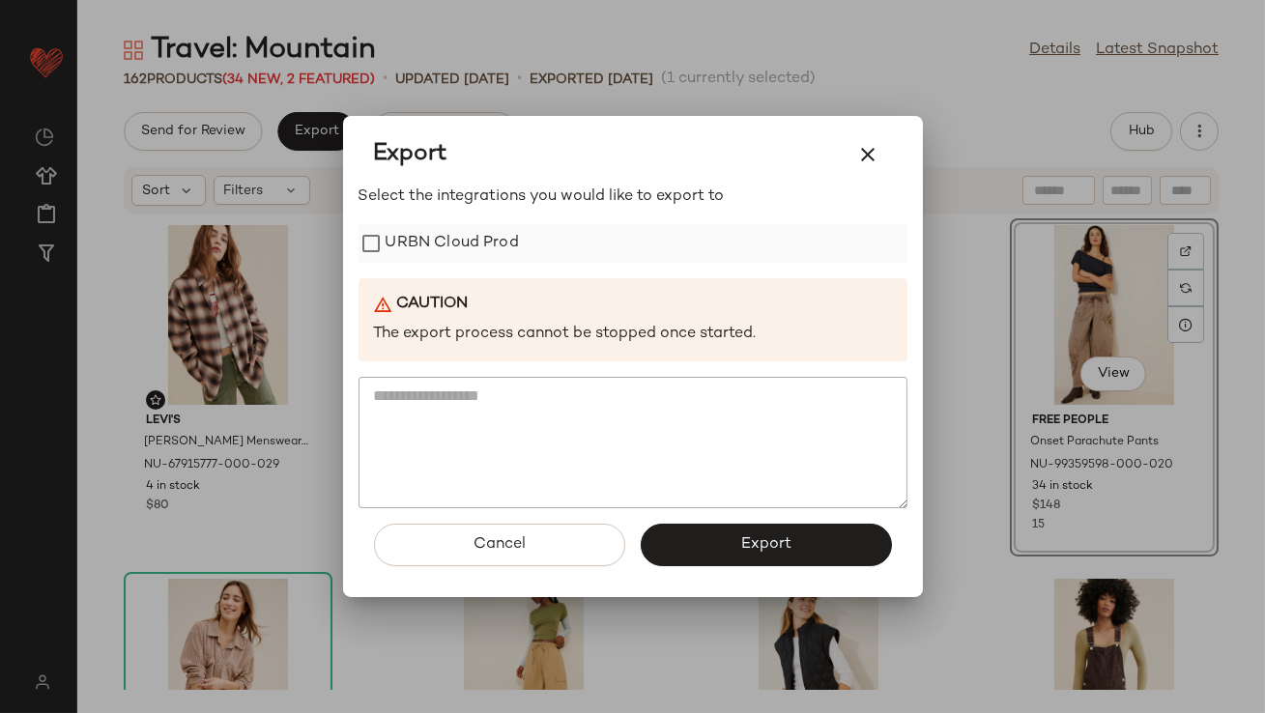
click at [419, 243] on label "URBN Cloud Prod" at bounding box center [452, 243] width 133 height 39
click at [703, 525] on button "Export" at bounding box center [766, 545] width 251 height 43
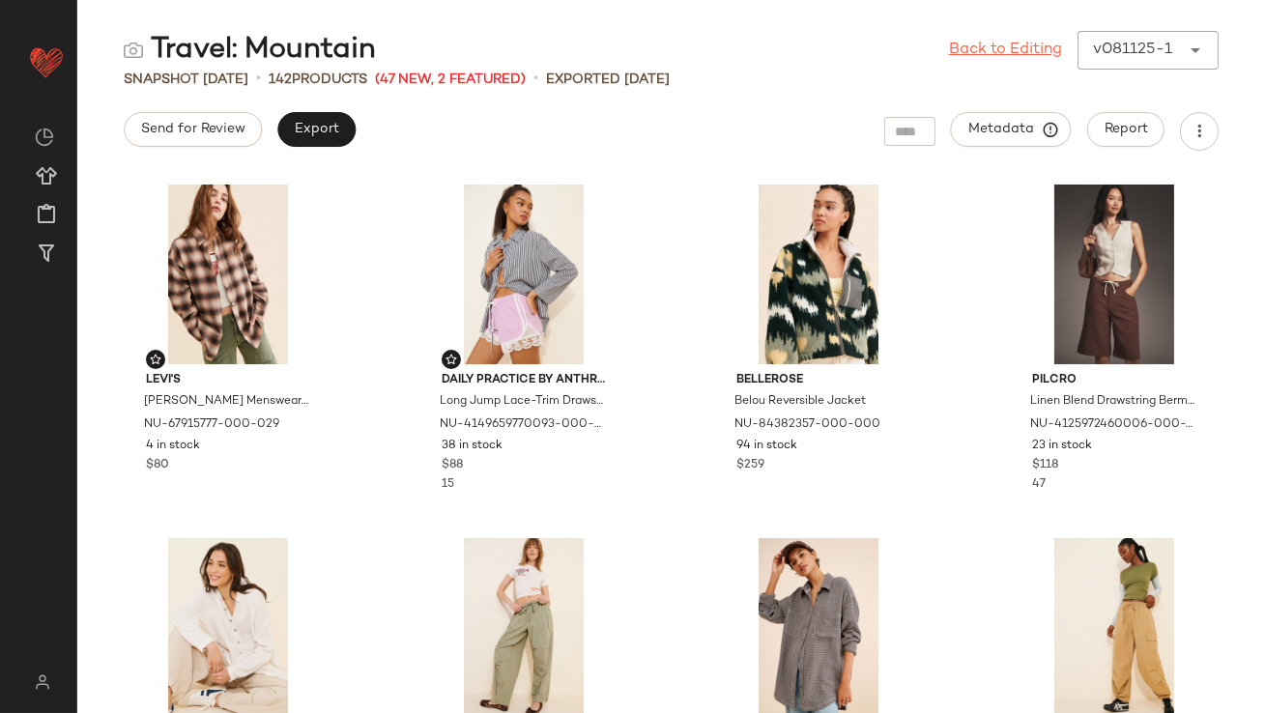
click at [1010, 46] on link "Back to Editing" at bounding box center [1005, 50] width 113 height 23
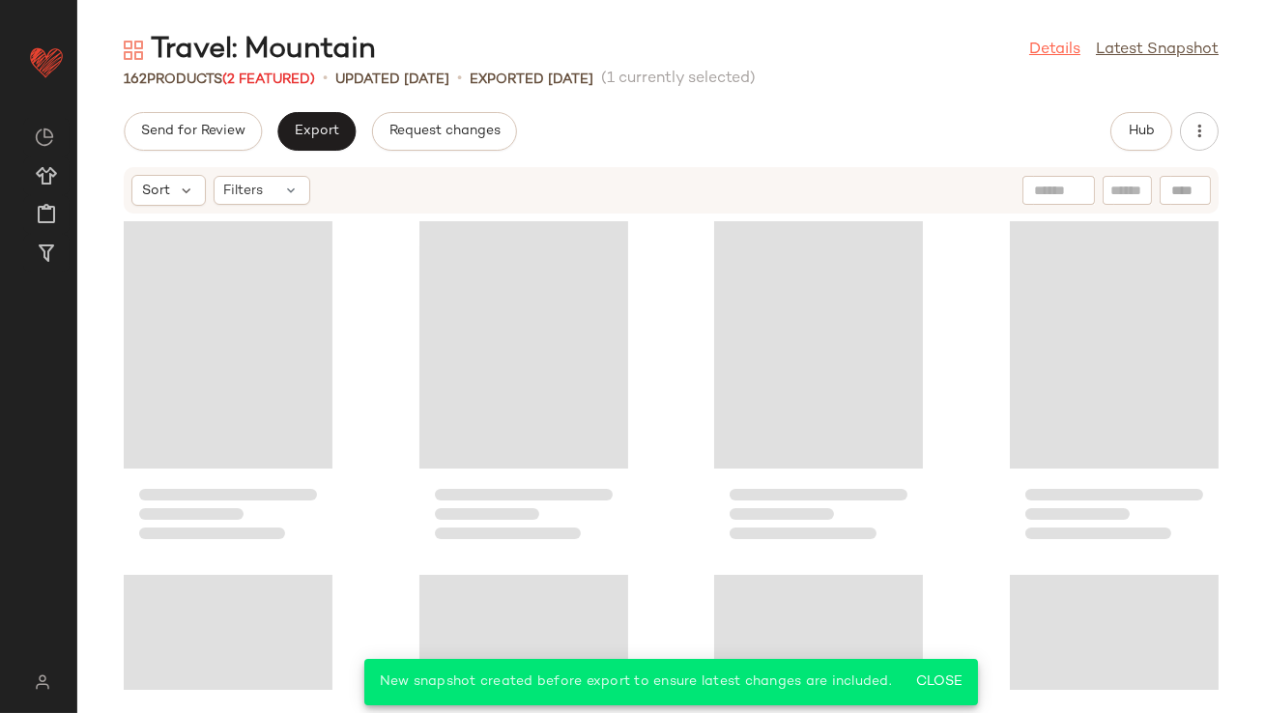
click at [1033, 54] on link "Details" at bounding box center [1054, 50] width 51 height 23
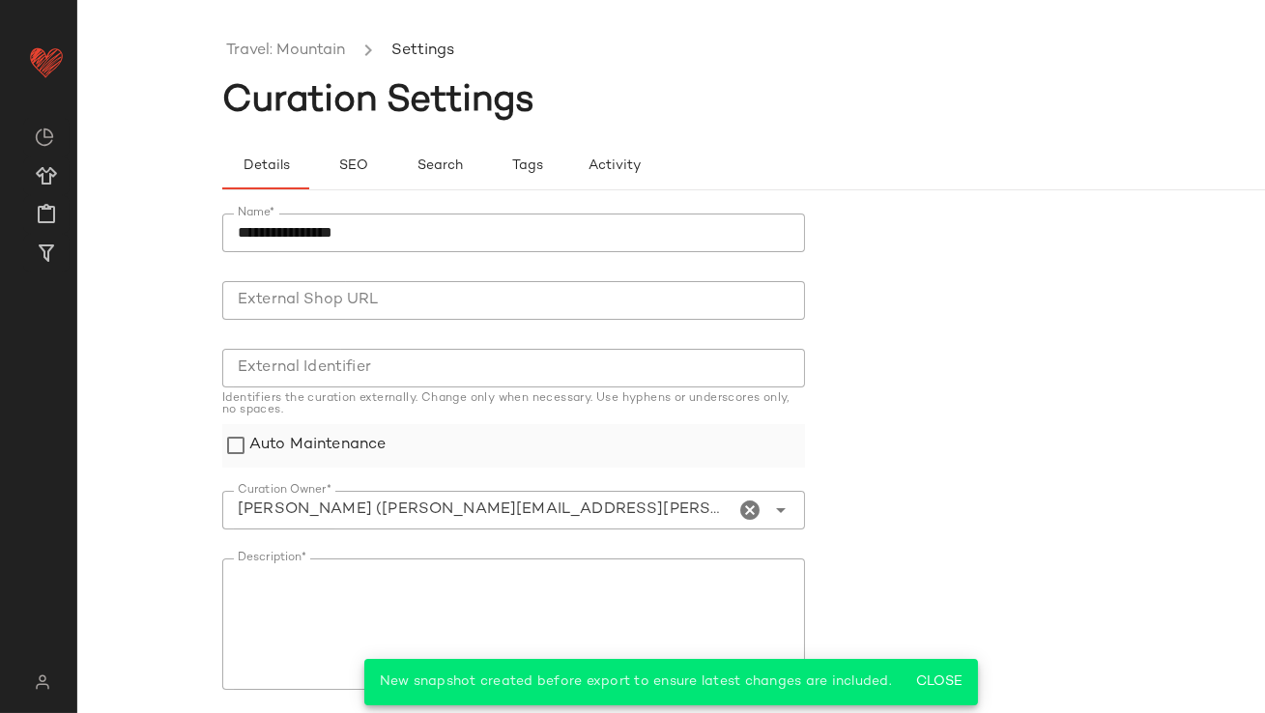
click at [343, 441] on label "Auto Maintenance" at bounding box center [317, 445] width 136 height 43
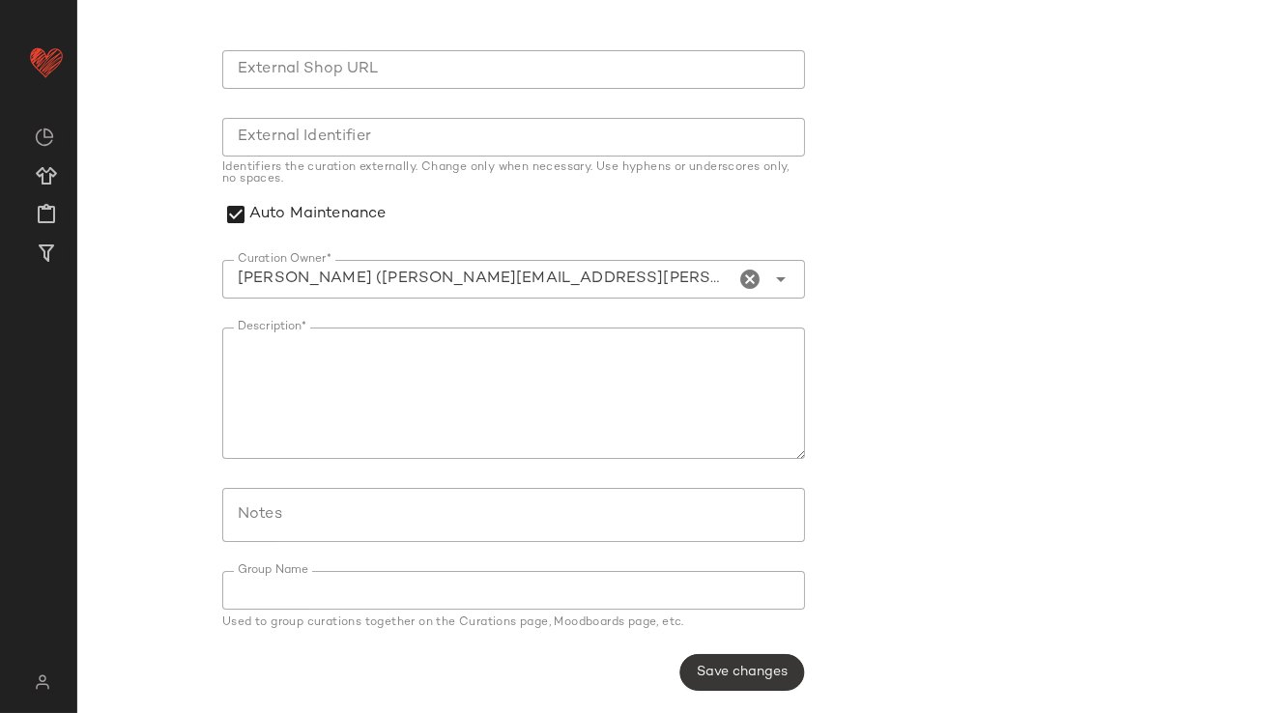
click at [712, 609] on span "Save changes" at bounding box center [742, 672] width 92 height 15
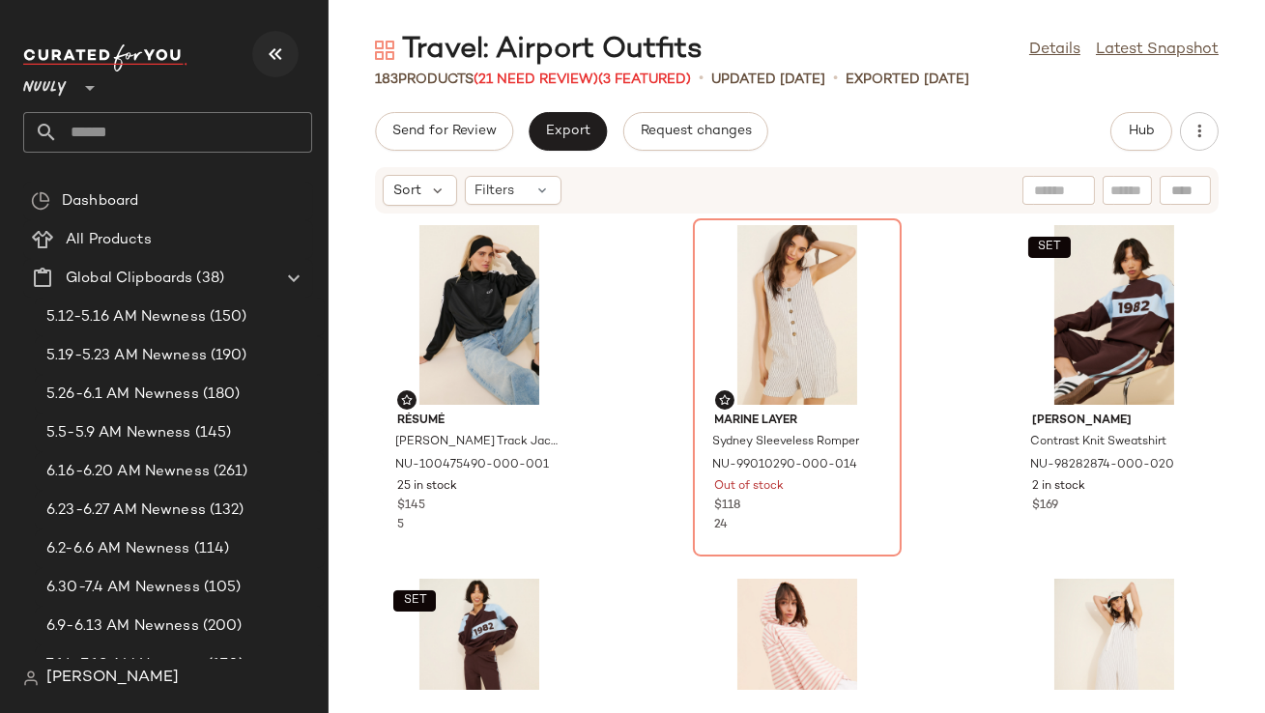
click at [278, 47] on icon "button" at bounding box center [275, 54] width 23 height 23
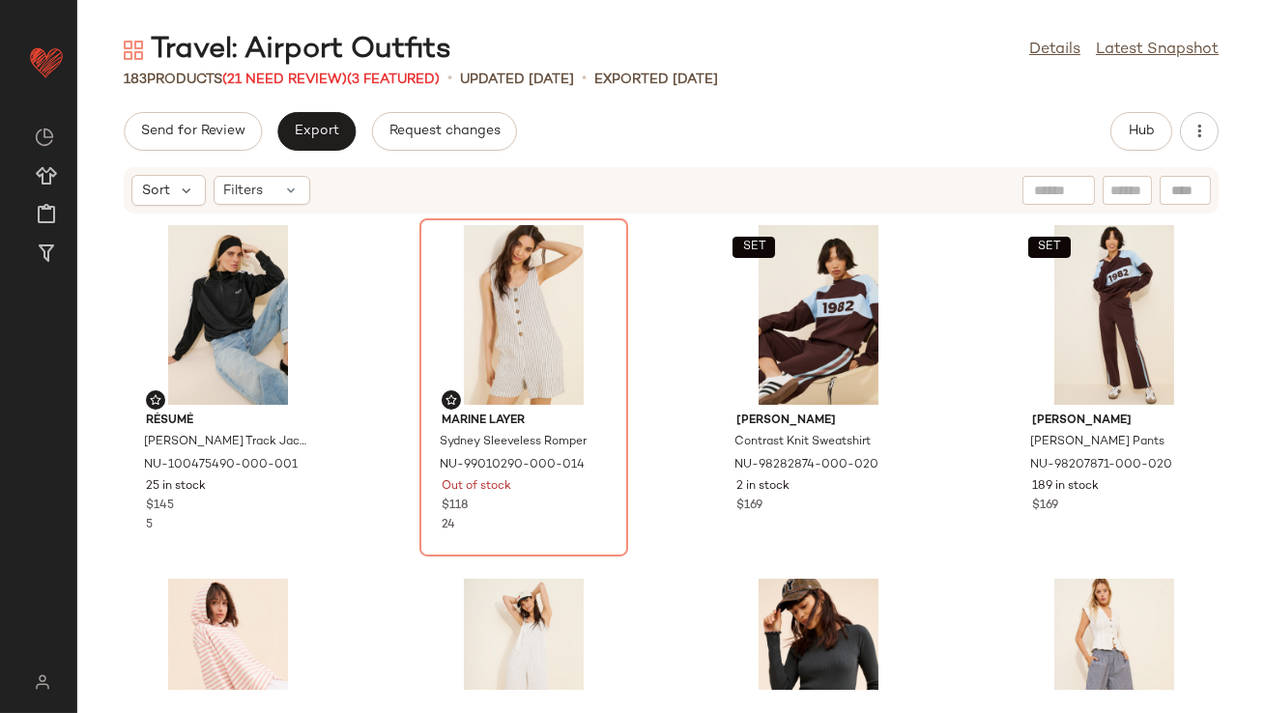
click at [282, 87] on div "183 Products (21 Need Review) (3 Featured)" at bounding box center [282, 80] width 316 height 20
click at [283, 84] on span "(21 Need Review)" at bounding box center [284, 79] width 125 height 14
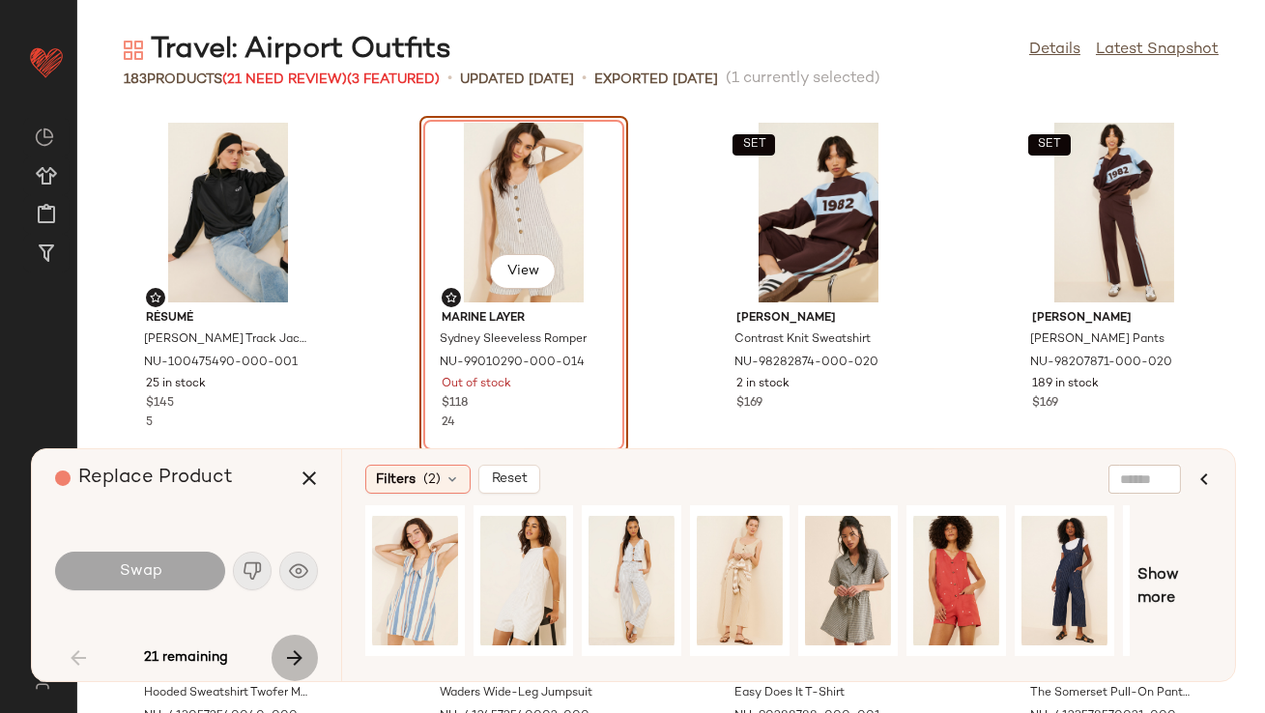
click at [298, 653] on icon "button" at bounding box center [294, 658] width 23 height 23
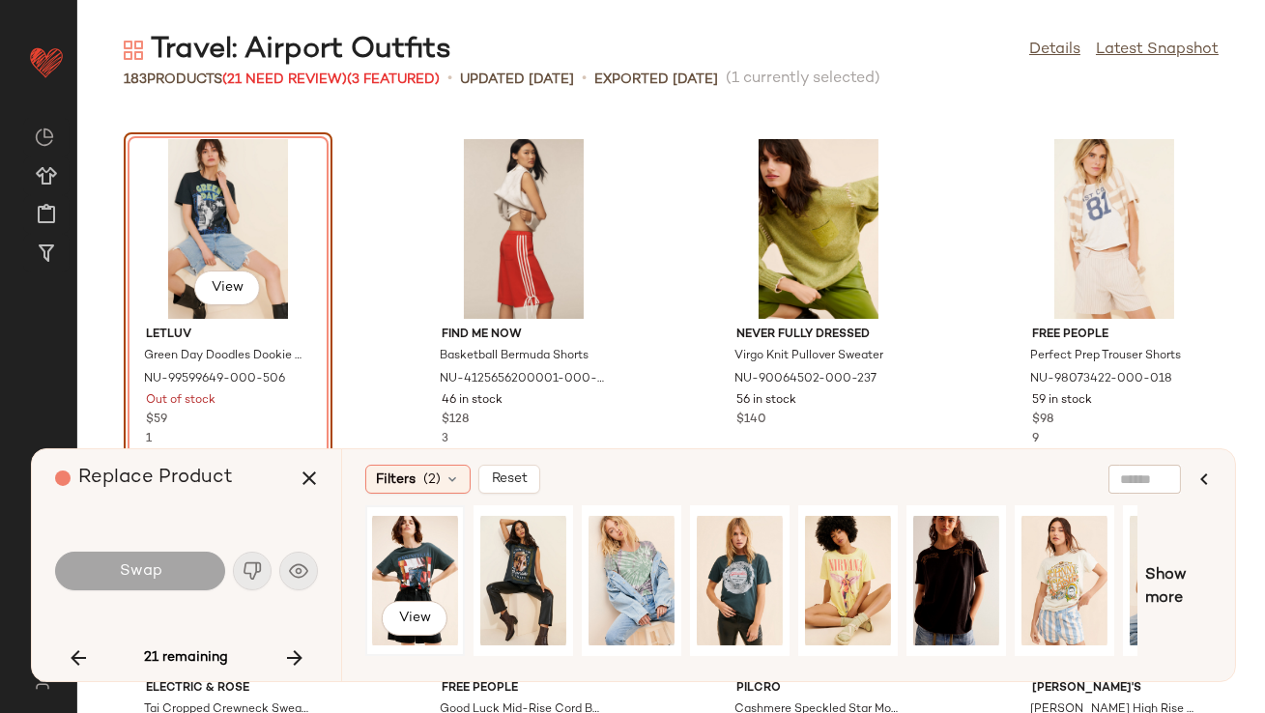
click at [416, 576] on div "View" at bounding box center [415, 580] width 86 height 137
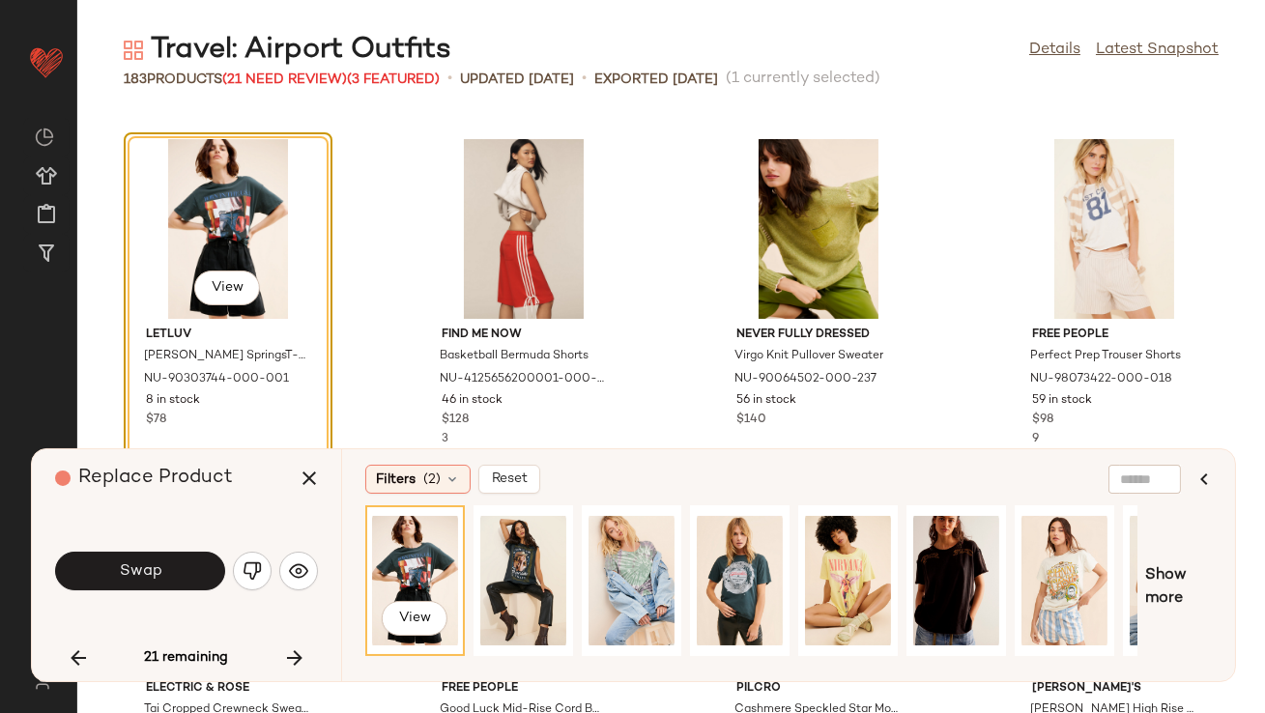
click at [140, 574] on span "Swap" at bounding box center [139, 571] width 43 height 18
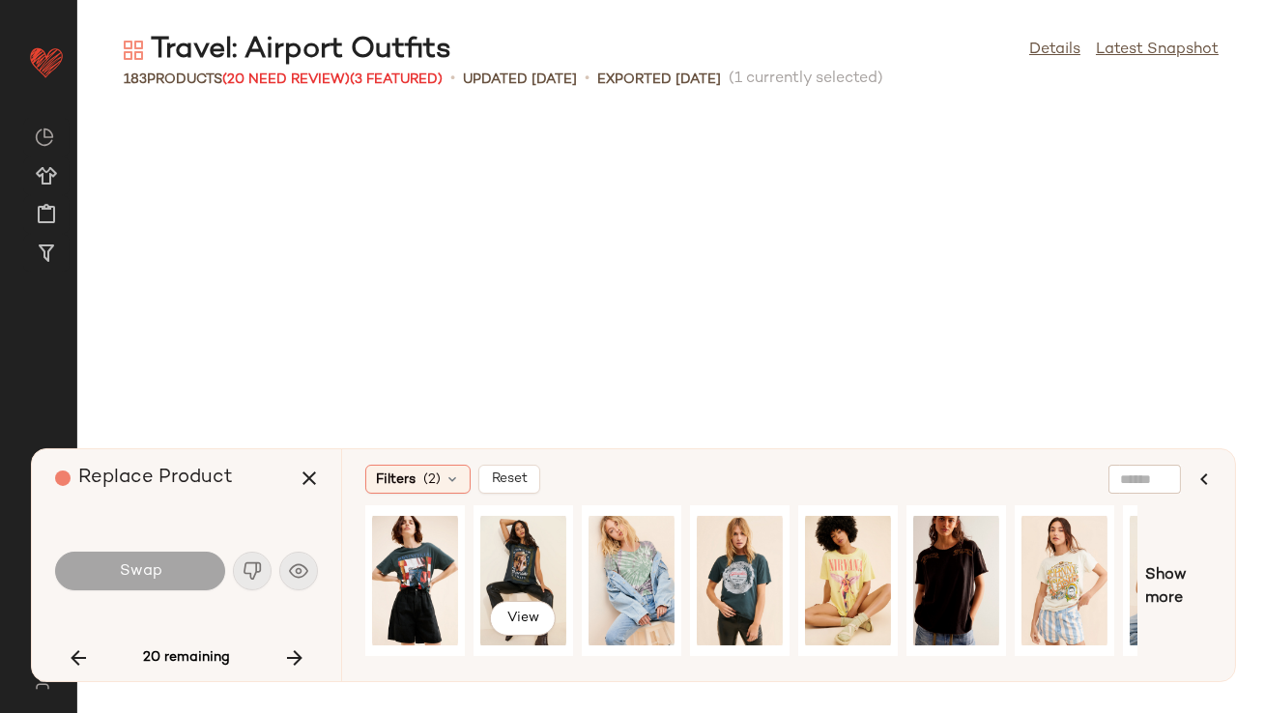
scroll to position [3183, 0]
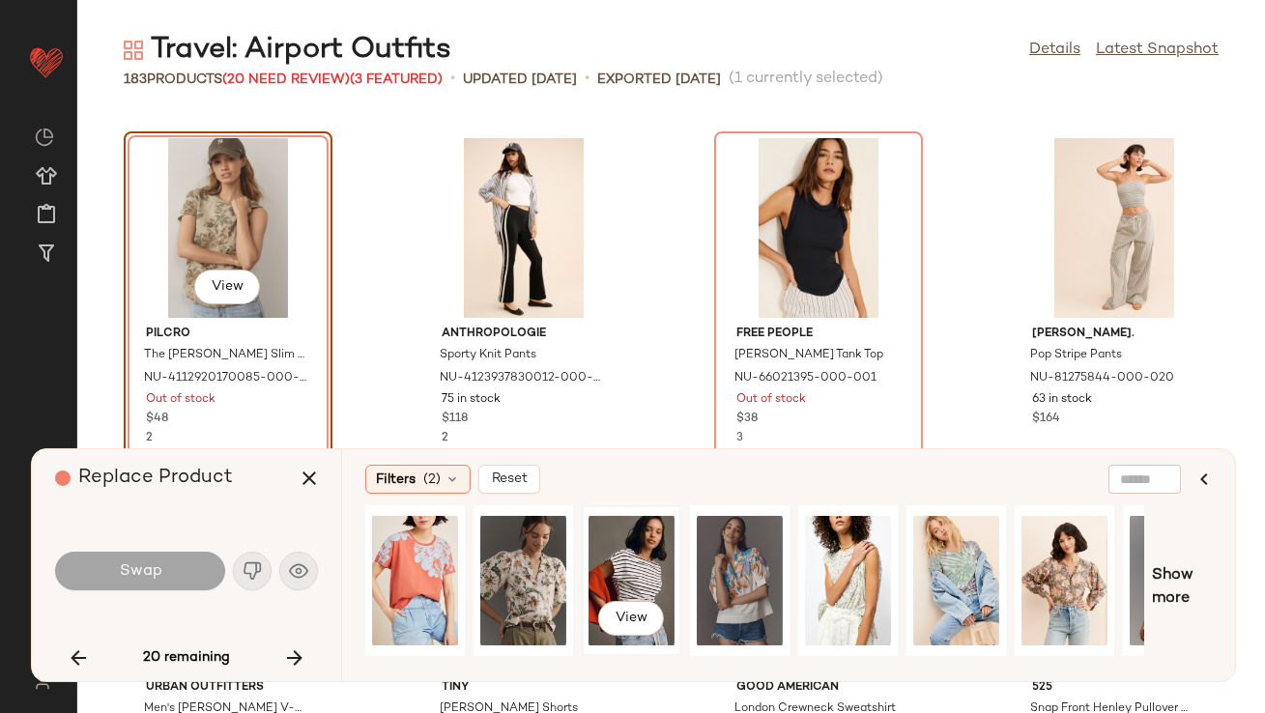
click at [638, 563] on div "View" at bounding box center [632, 580] width 86 height 137
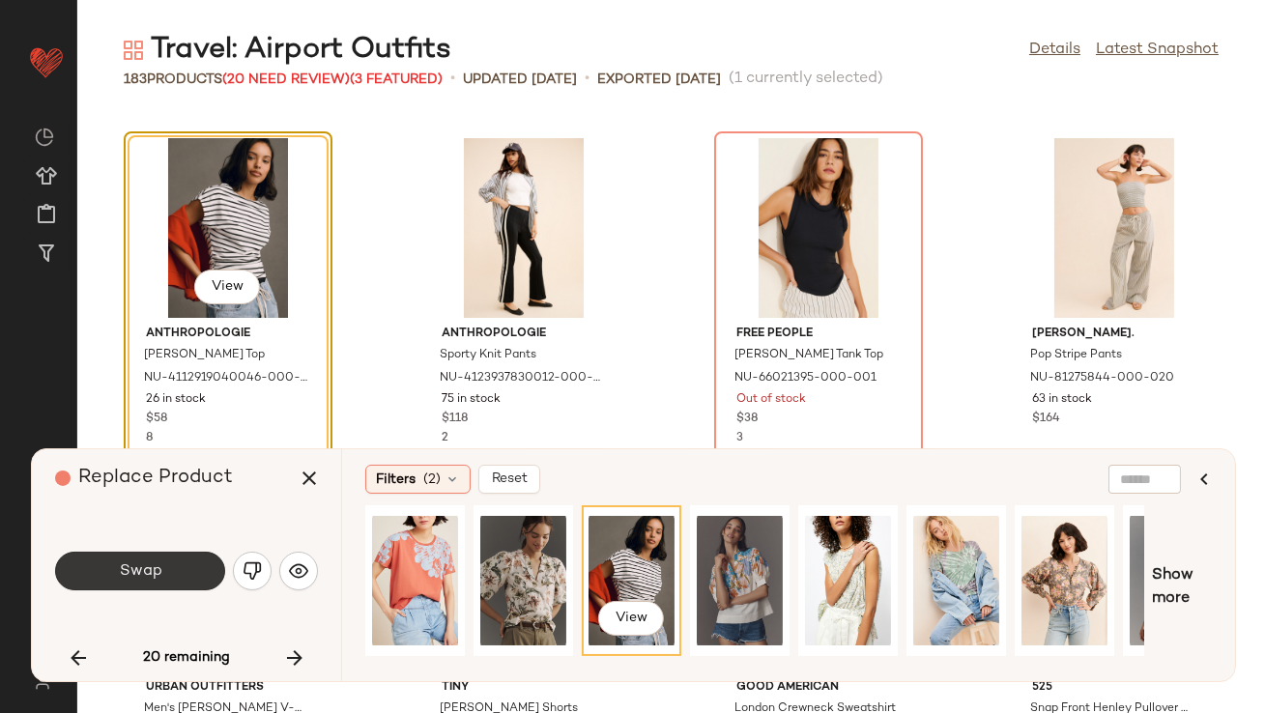
click at [72, 556] on button "Swap" at bounding box center [140, 571] width 170 height 39
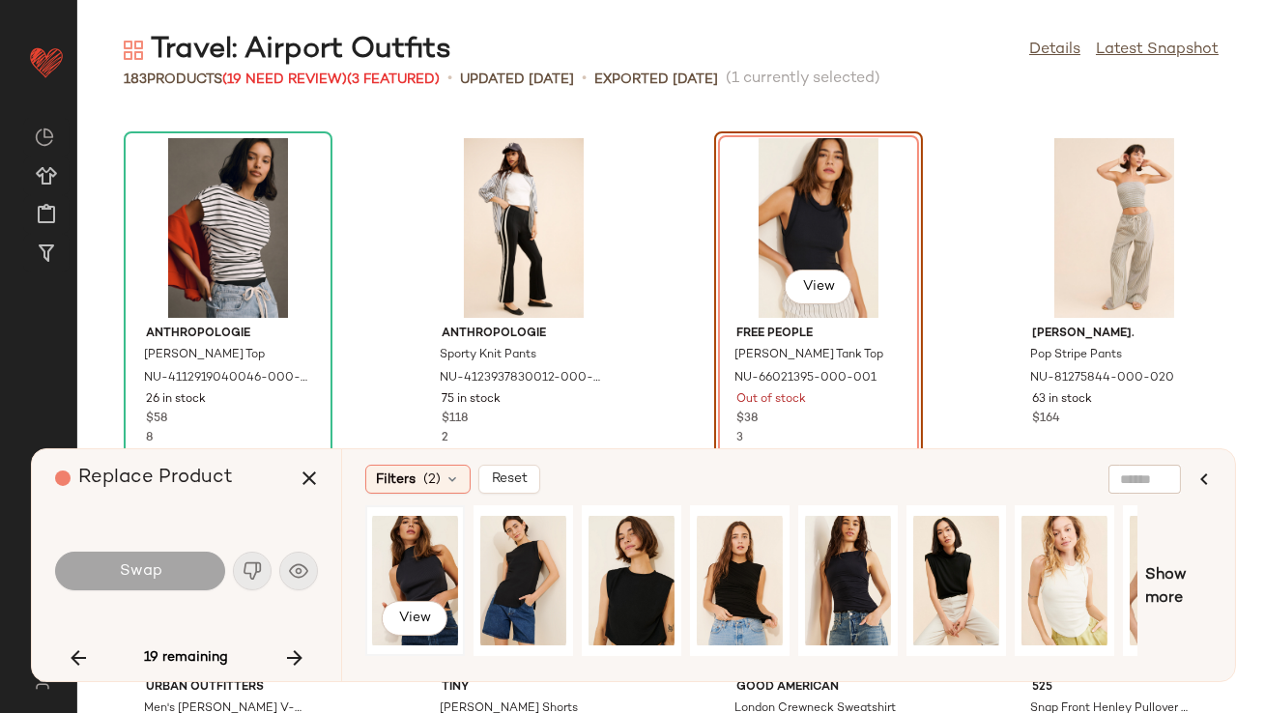
click at [418, 560] on div "View" at bounding box center [415, 580] width 86 height 137
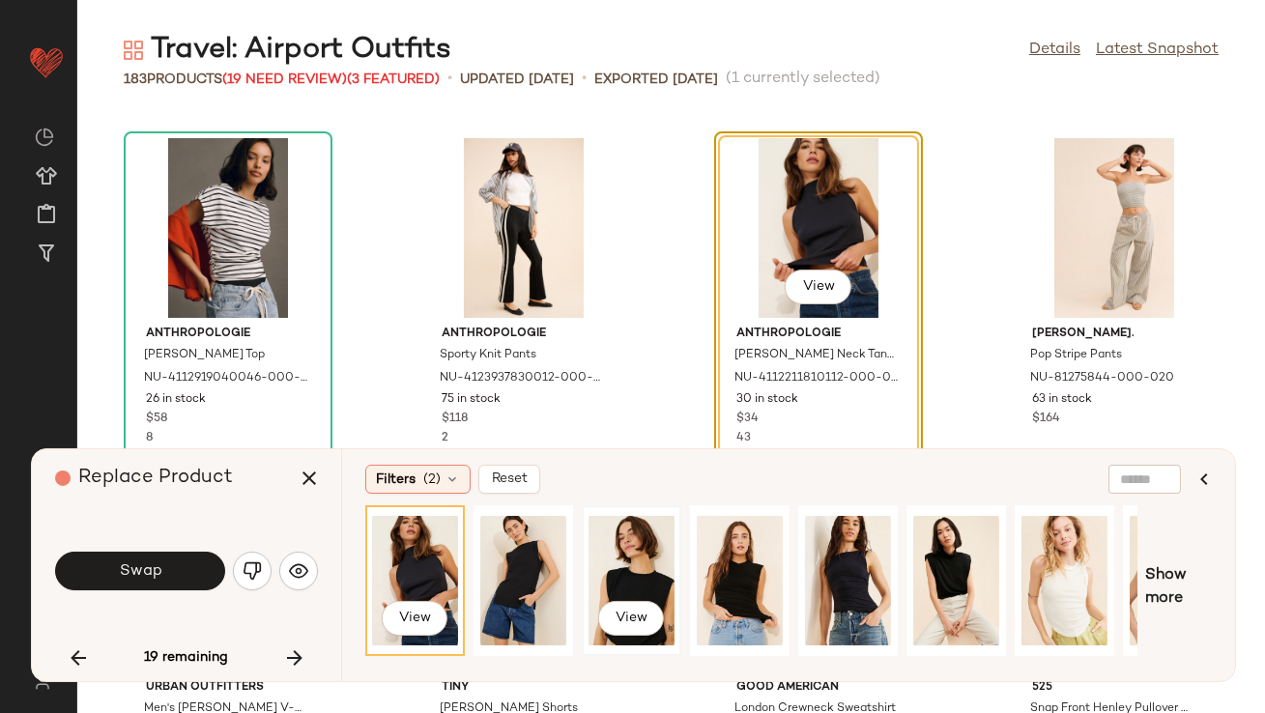
click at [664, 567] on div "View" at bounding box center [632, 580] width 86 height 137
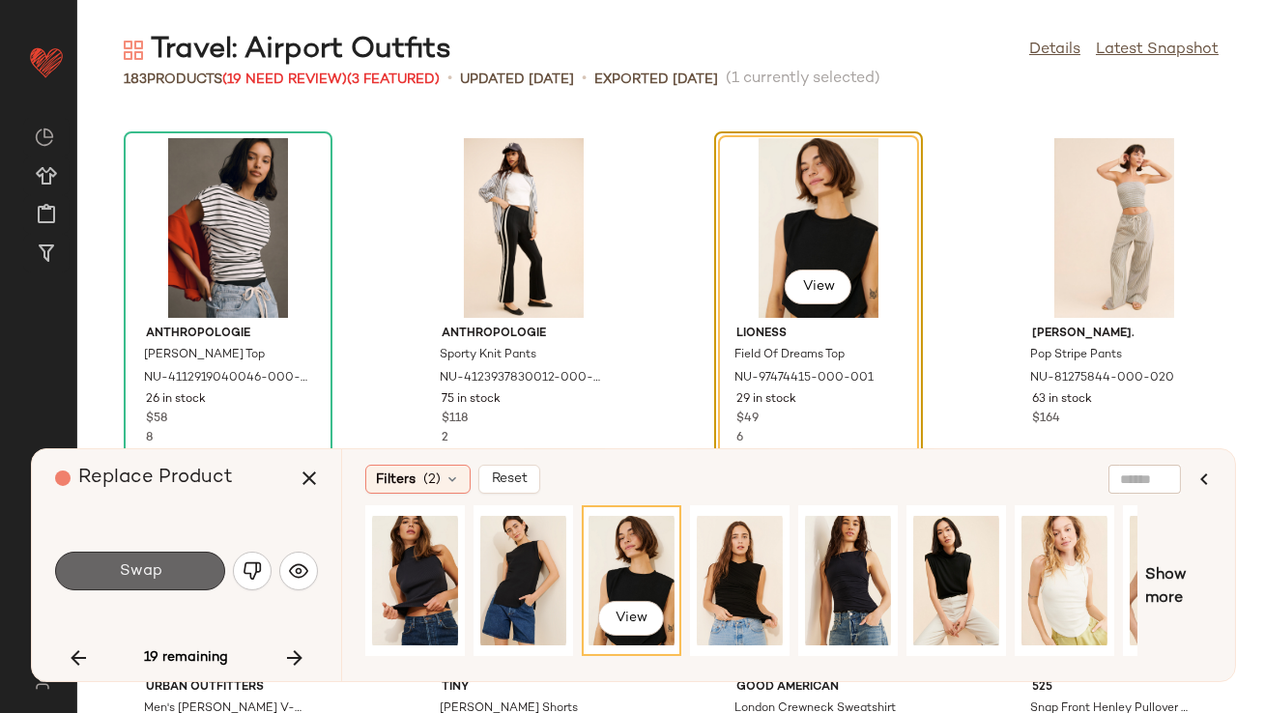
click at [187, 562] on button "Swap" at bounding box center [140, 571] width 170 height 39
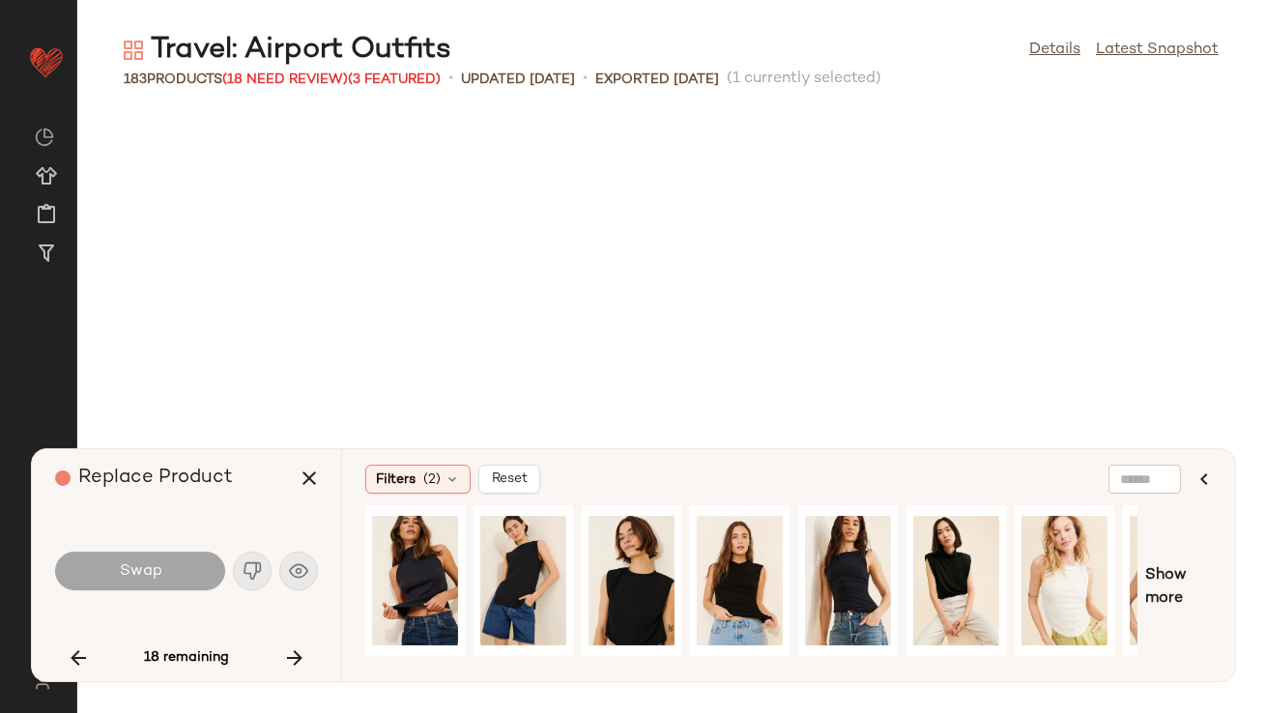
scroll to position [3890, 0]
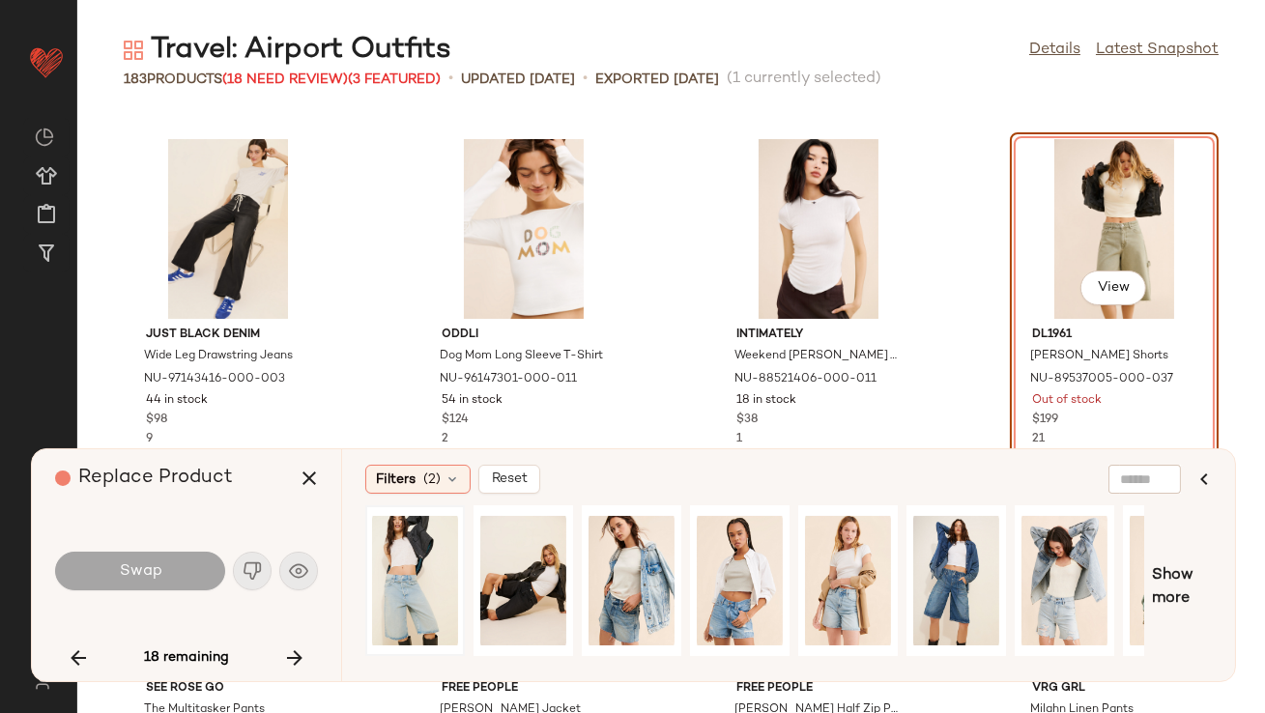
click at [373, 566] on div at bounding box center [415, 580] width 86 height 137
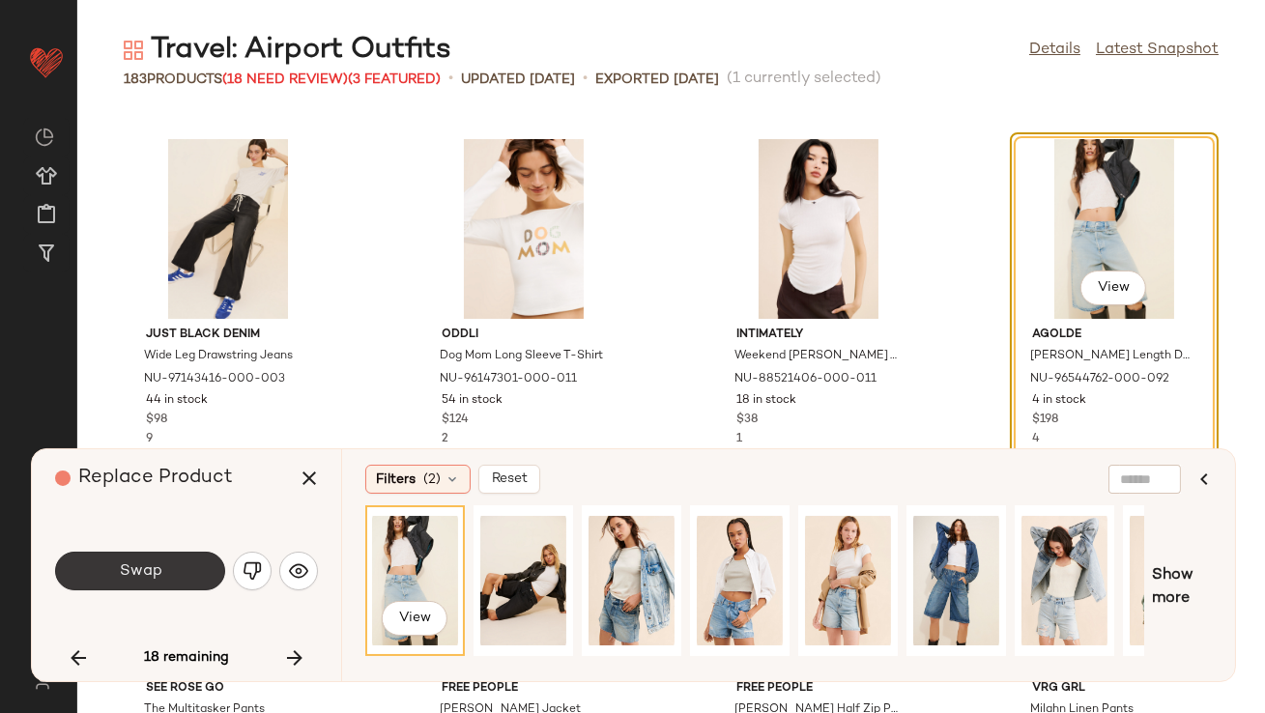
click at [169, 587] on button "Swap" at bounding box center [140, 571] width 170 height 39
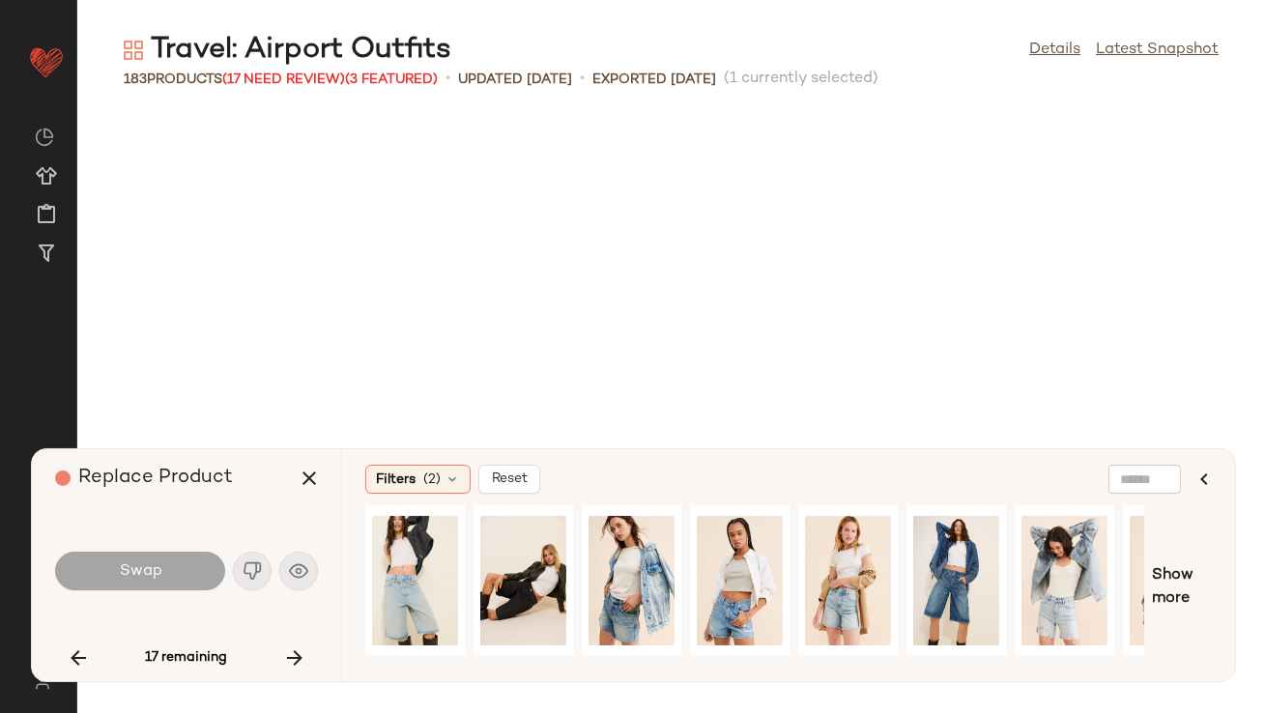
scroll to position [5306, 0]
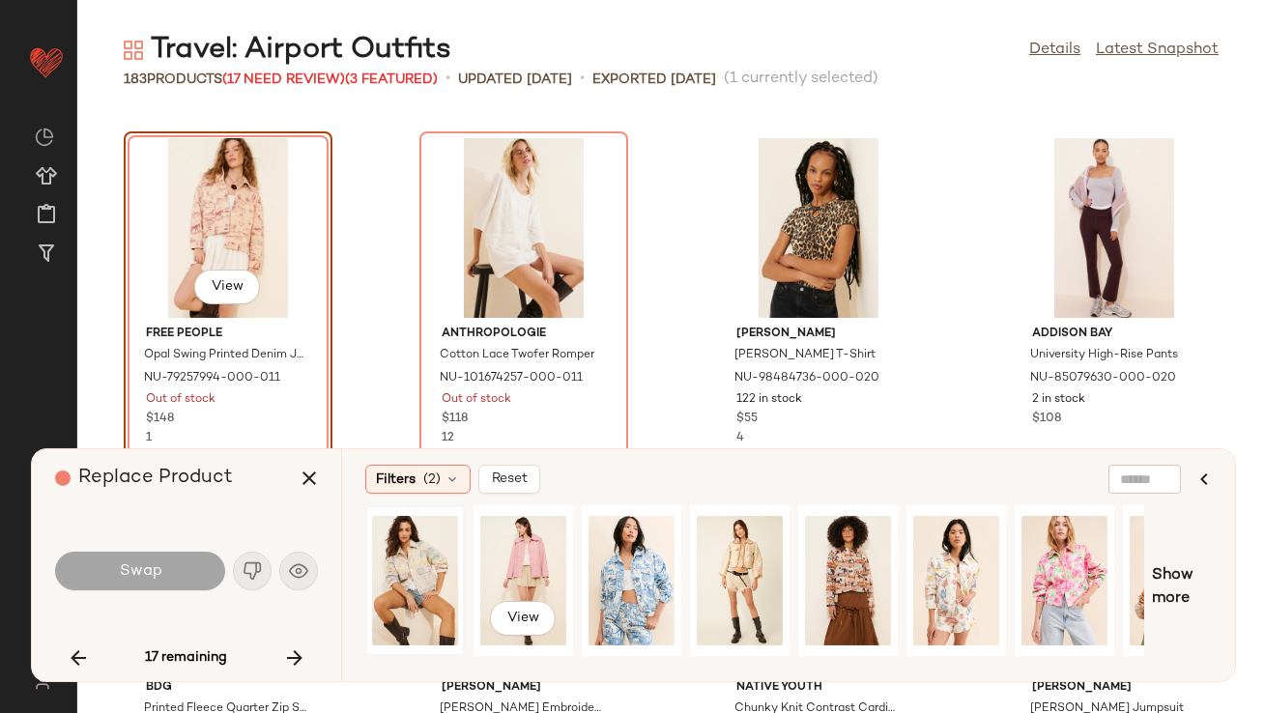
click at [412, 542] on div at bounding box center [415, 580] width 86 height 137
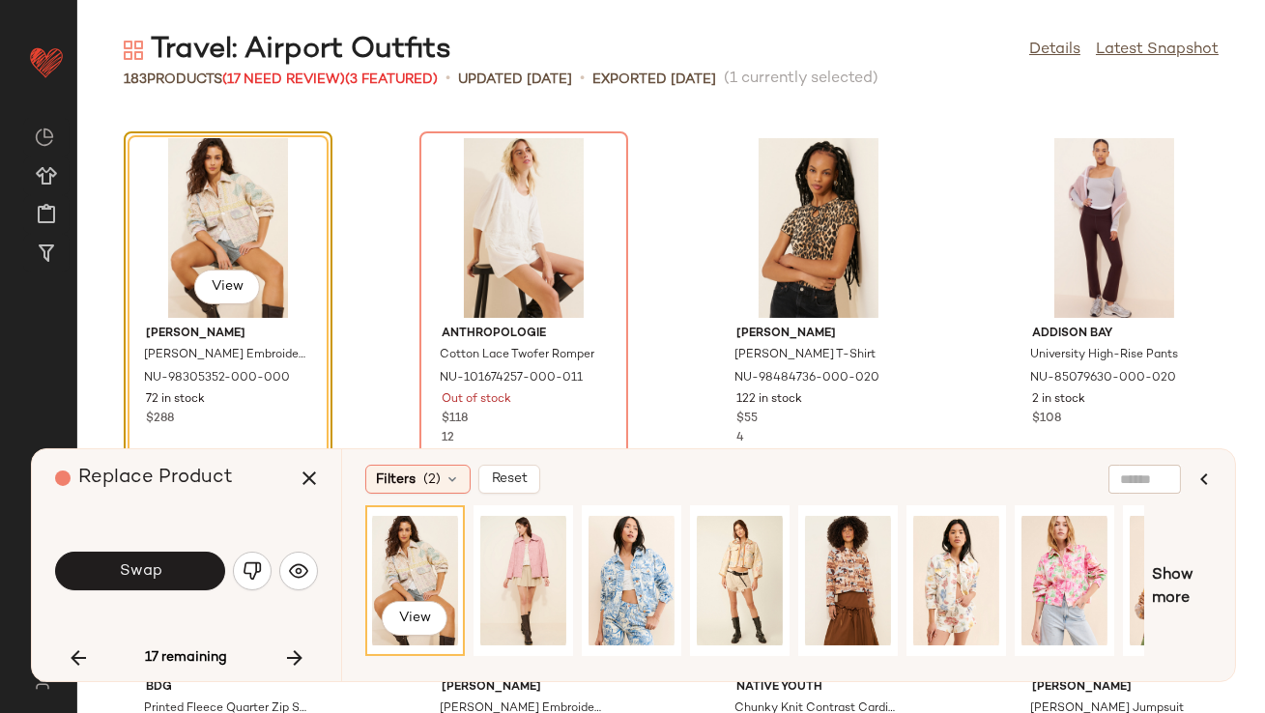
click at [151, 561] on button "Swap" at bounding box center [140, 571] width 170 height 39
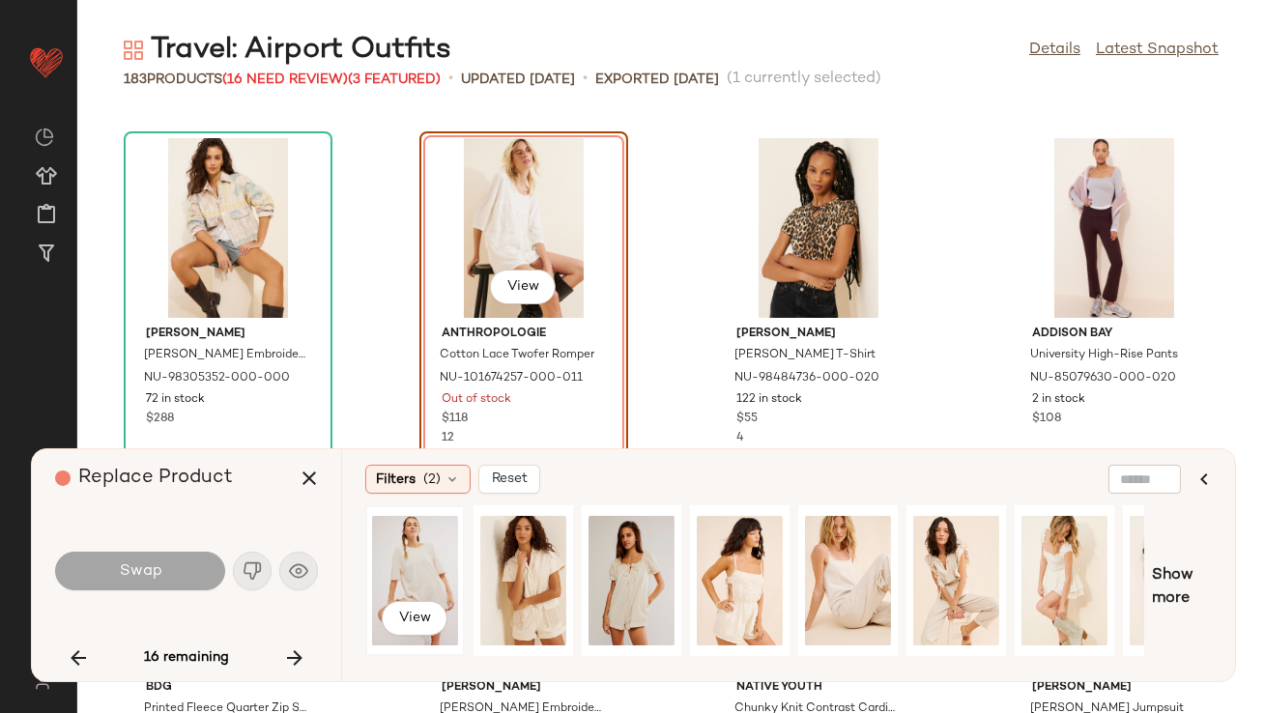
click at [397, 558] on div "View" at bounding box center [415, 580] width 86 height 137
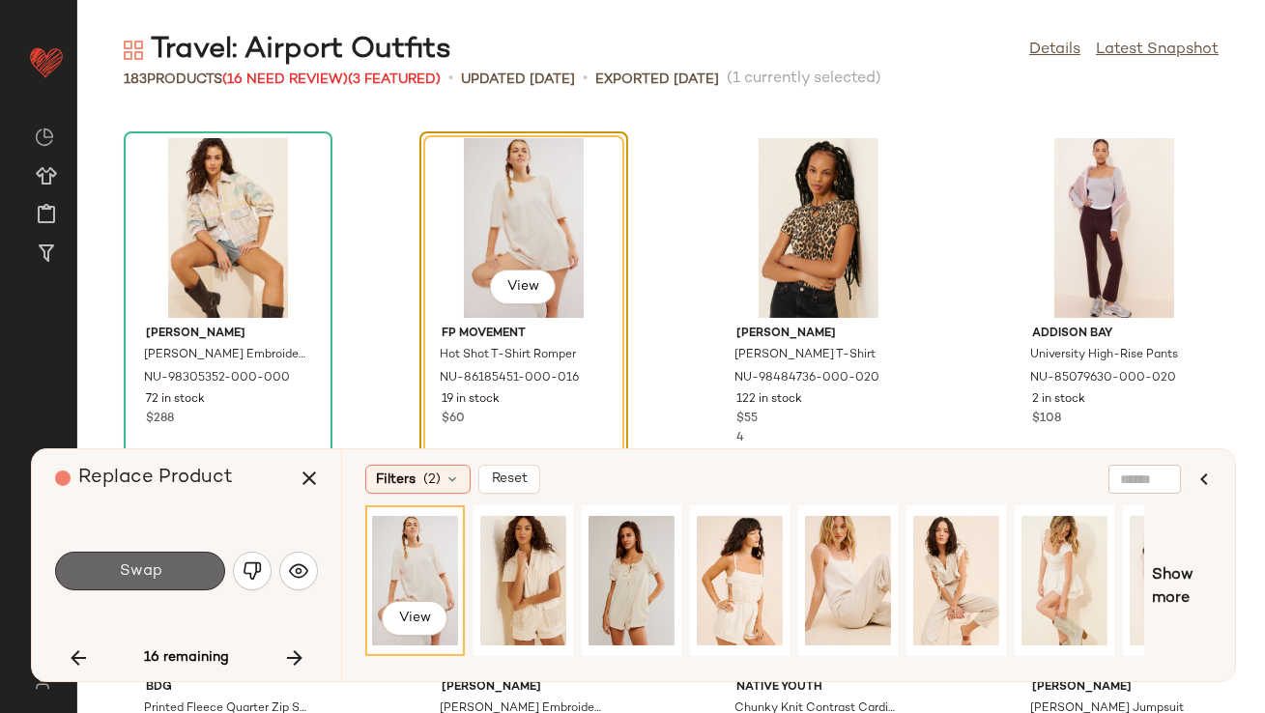
click at [173, 566] on button "Swap" at bounding box center [140, 571] width 170 height 39
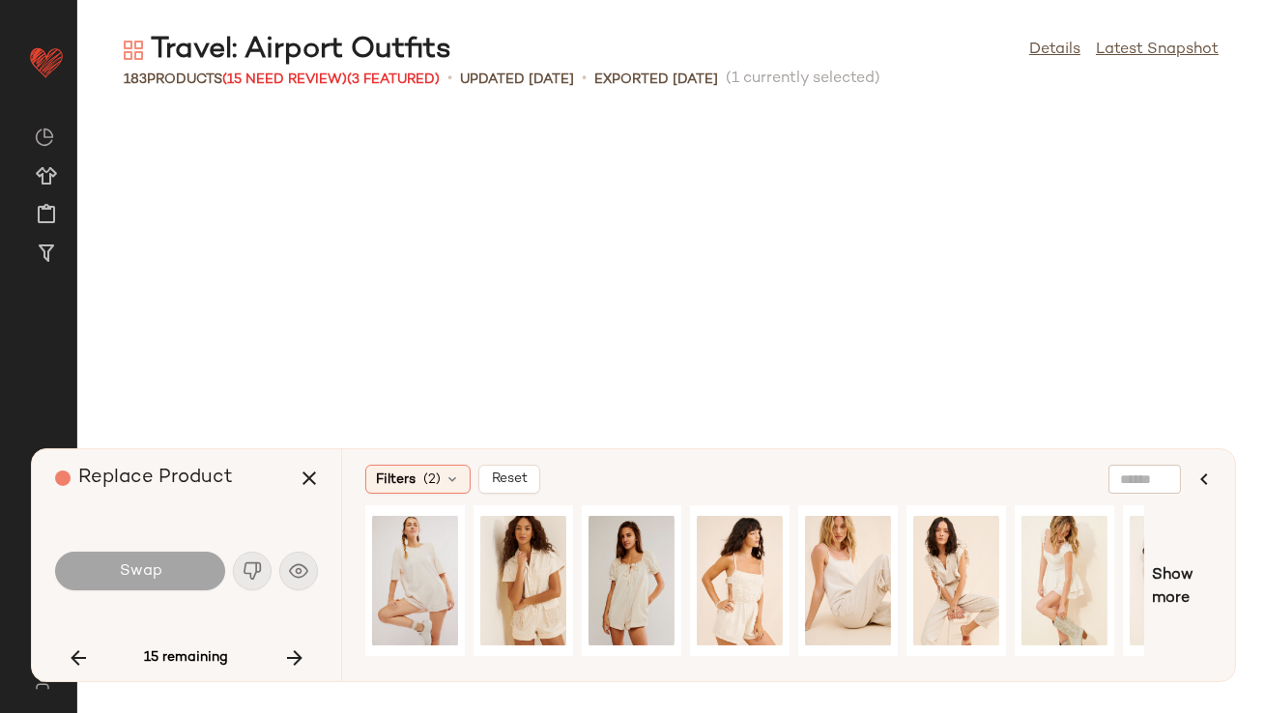
scroll to position [6720, 0]
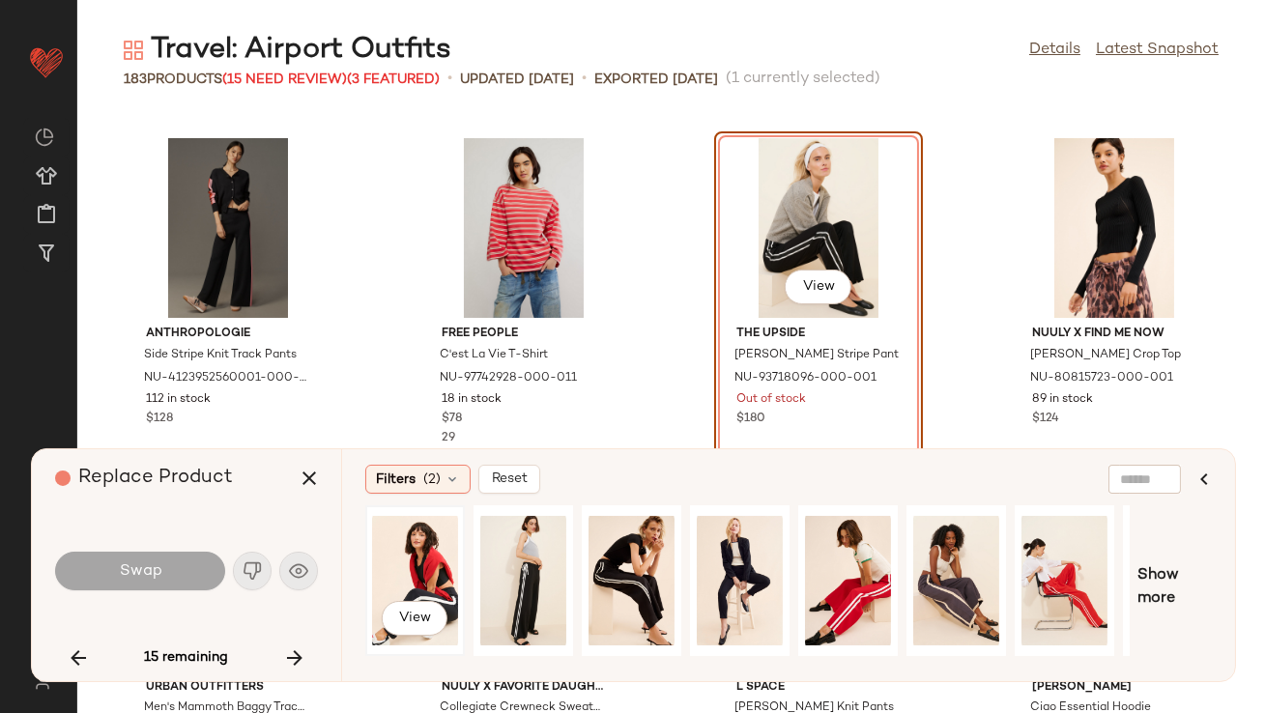
click at [380, 566] on div "View" at bounding box center [415, 580] width 86 height 137
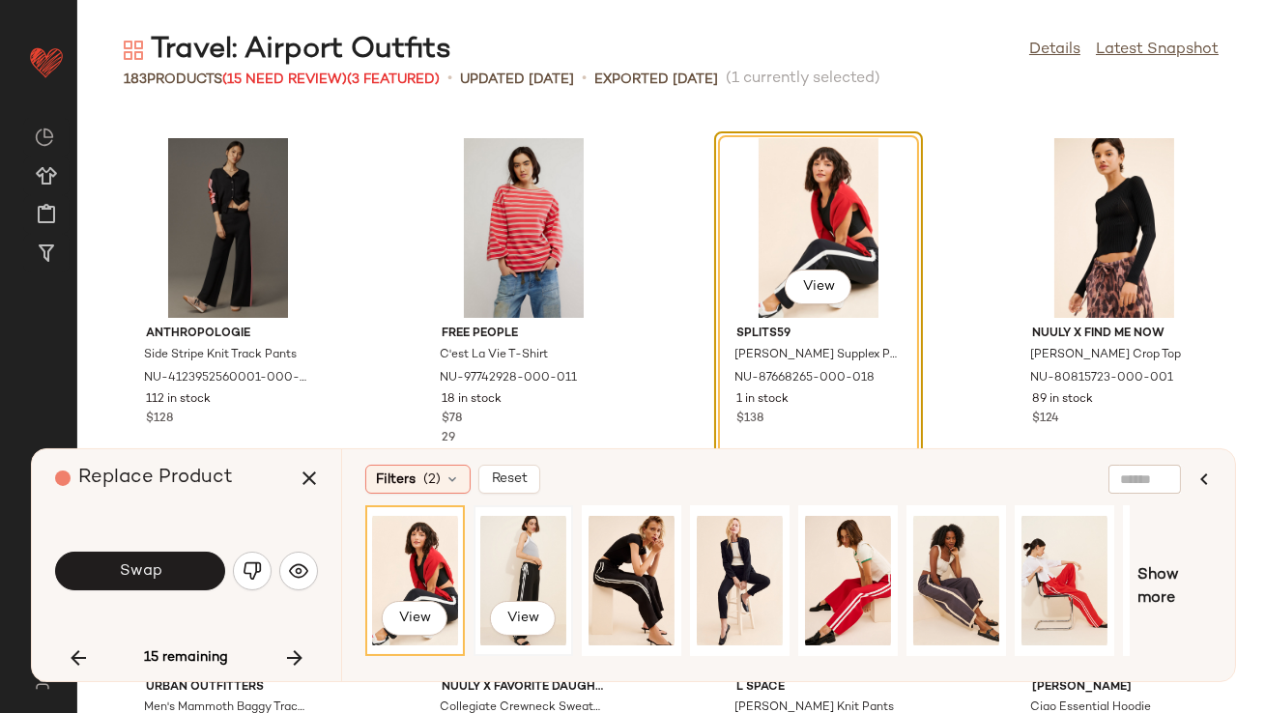
click at [528, 574] on div "View" at bounding box center [523, 580] width 86 height 137
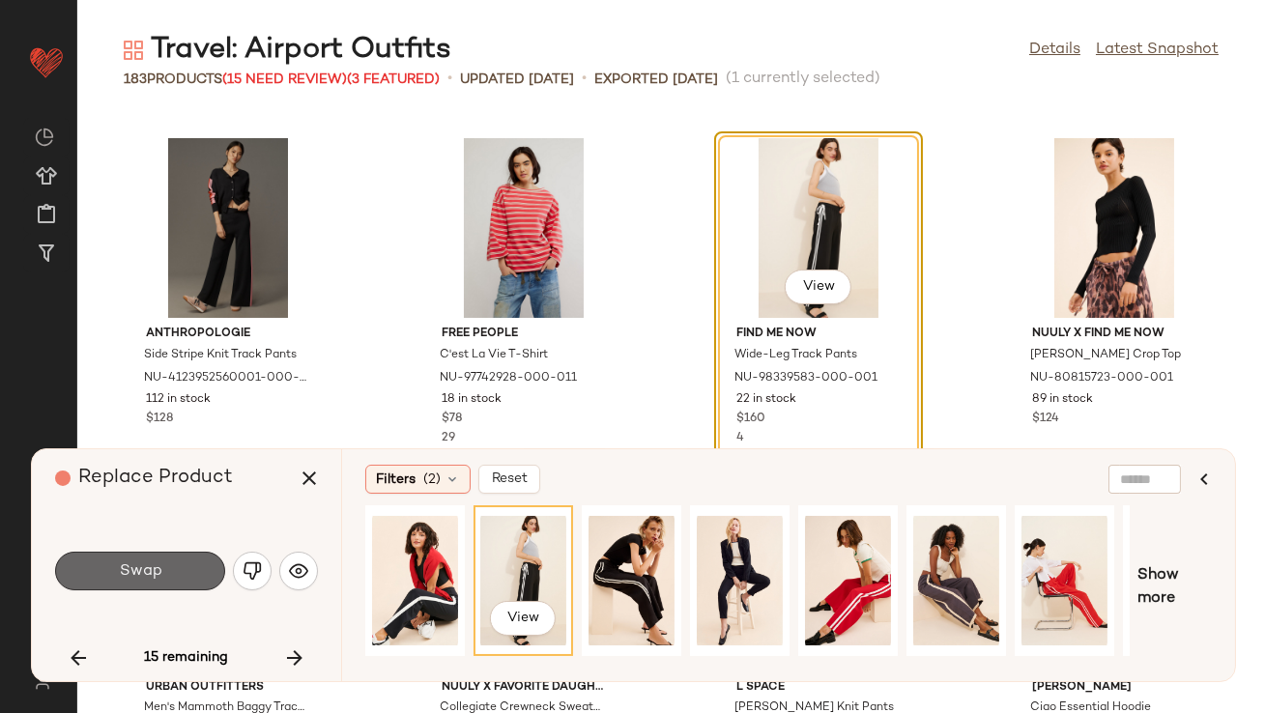
click at [198, 568] on button "Swap" at bounding box center [140, 571] width 170 height 39
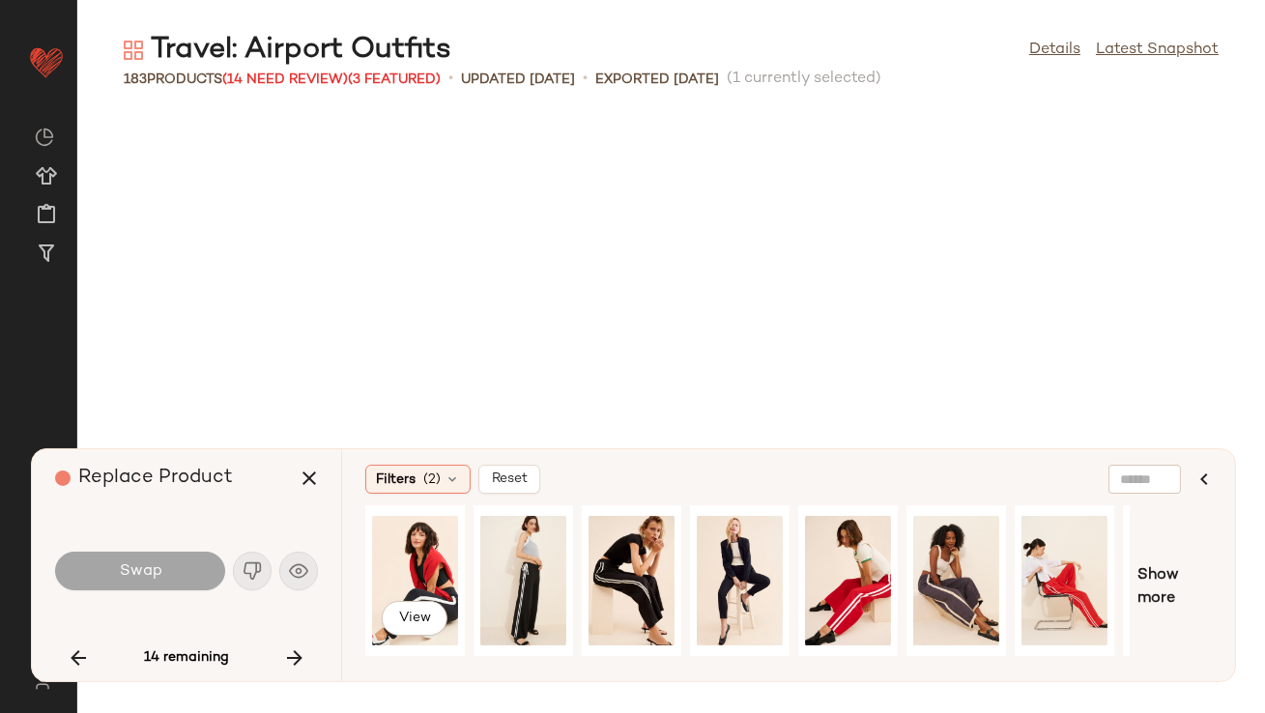
scroll to position [7427, 0]
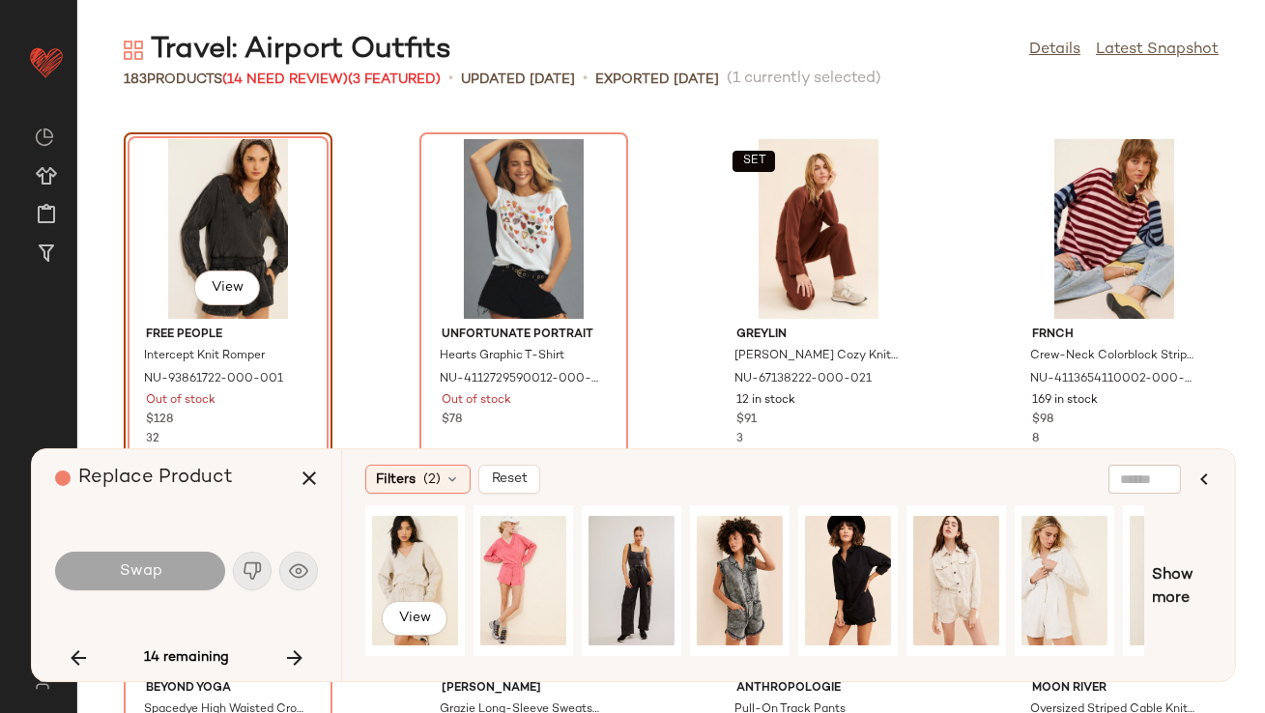
click at [417, 564] on div "View" at bounding box center [415, 580] width 86 height 137
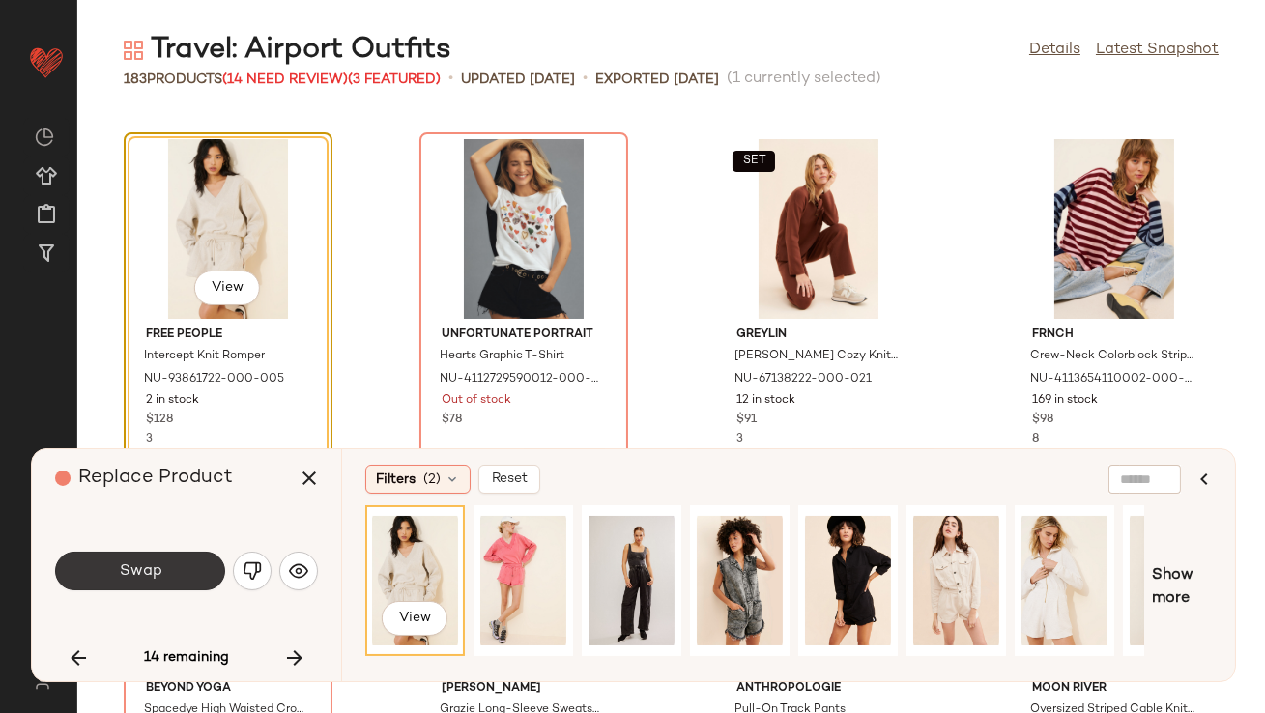
click at [202, 568] on button "Swap" at bounding box center [140, 571] width 170 height 39
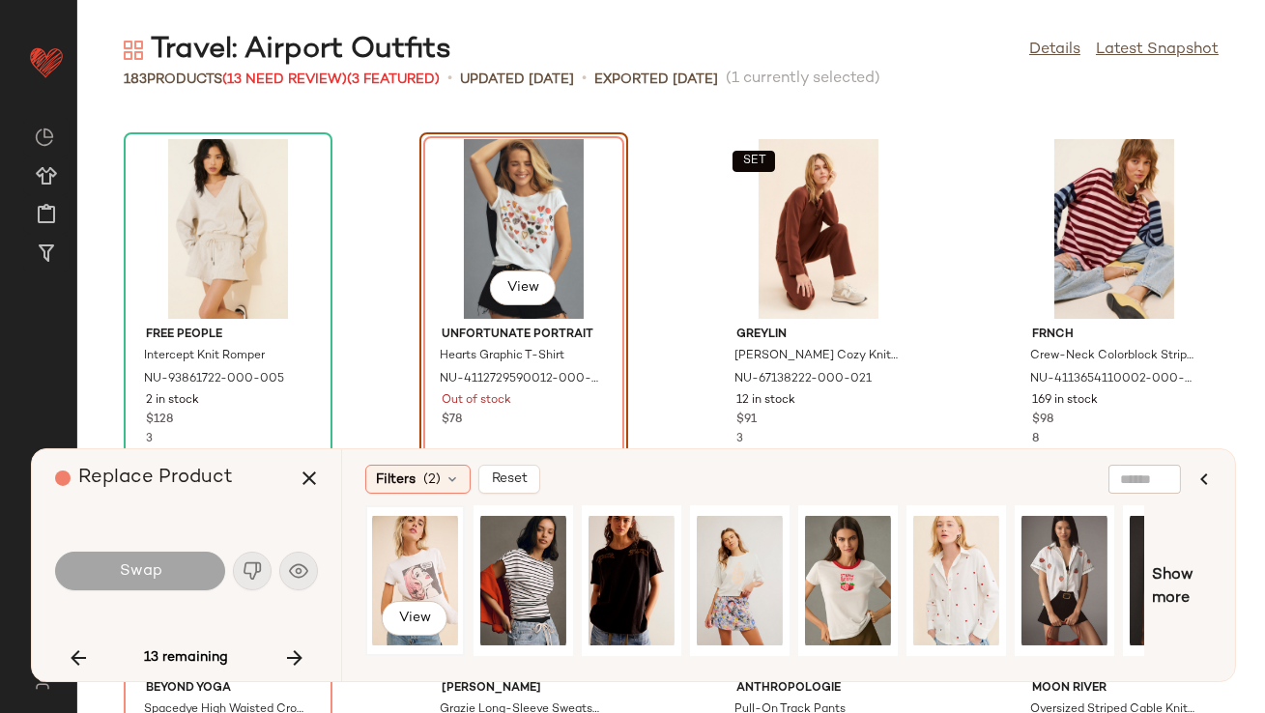
click at [431, 536] on div "View" at bounding box center [415, 580] width 86 height 137
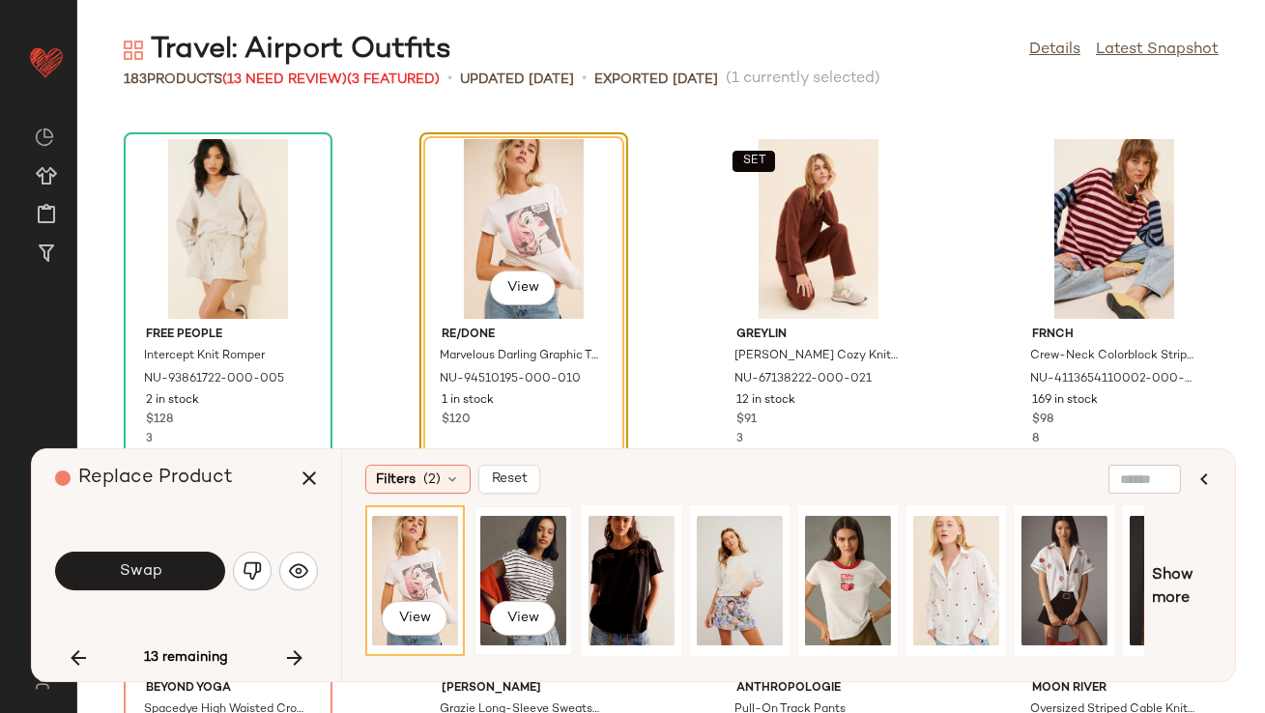
click at [484, 565] on div "View" at bounding box center [523, 580] width 86 height 137
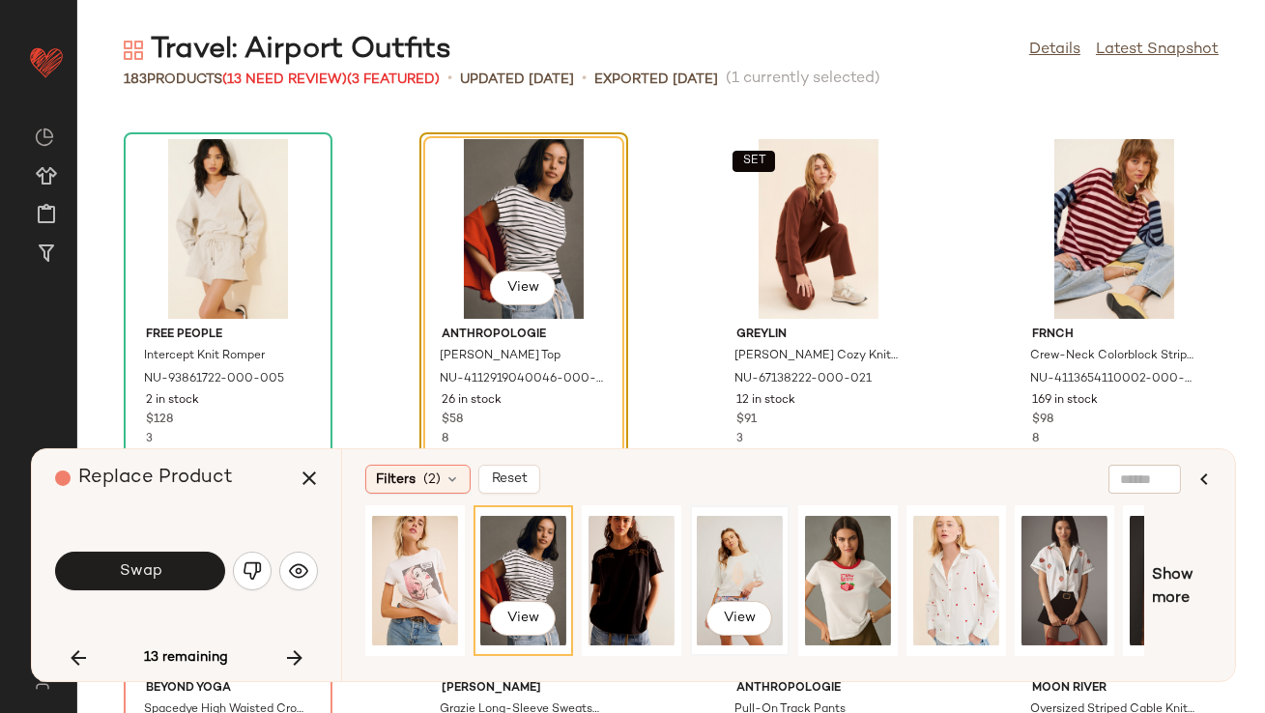
click at [714, 570] on div "View" at bounding box center [740, 580] width 86 height 137
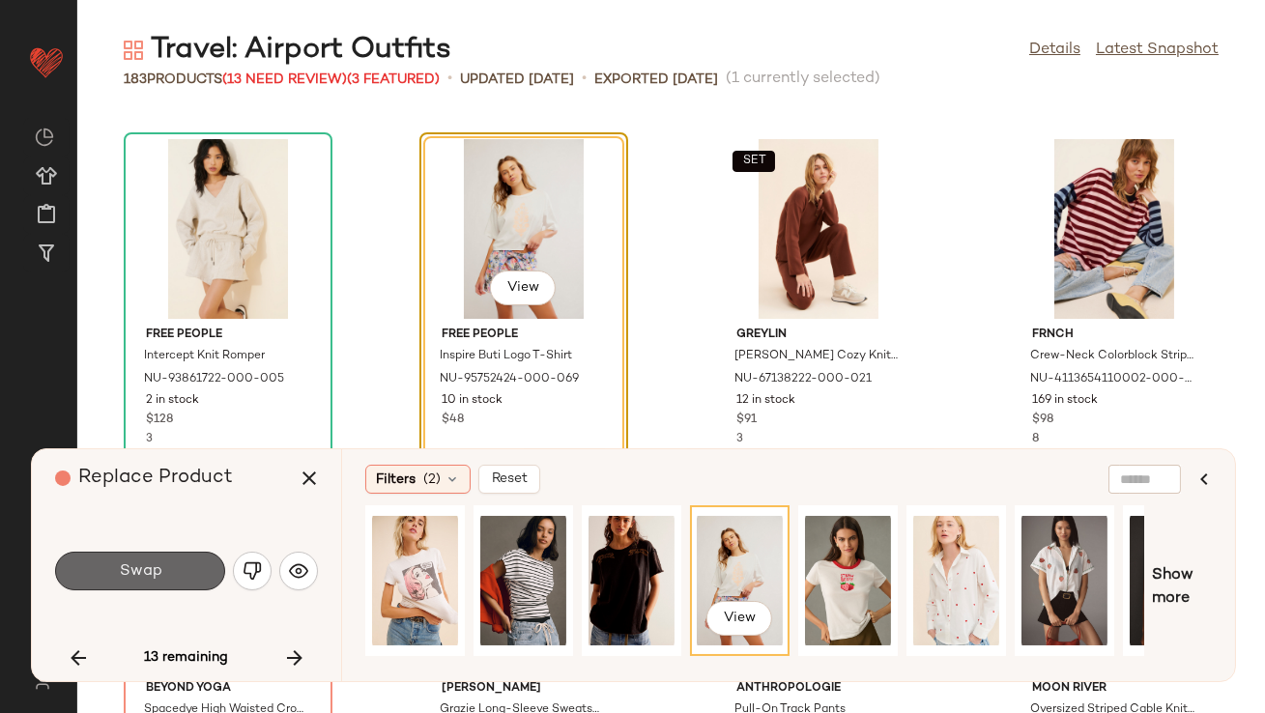
click at [148, 583] on button "Swap" at bounding box center [140, 571] width 170 height 39
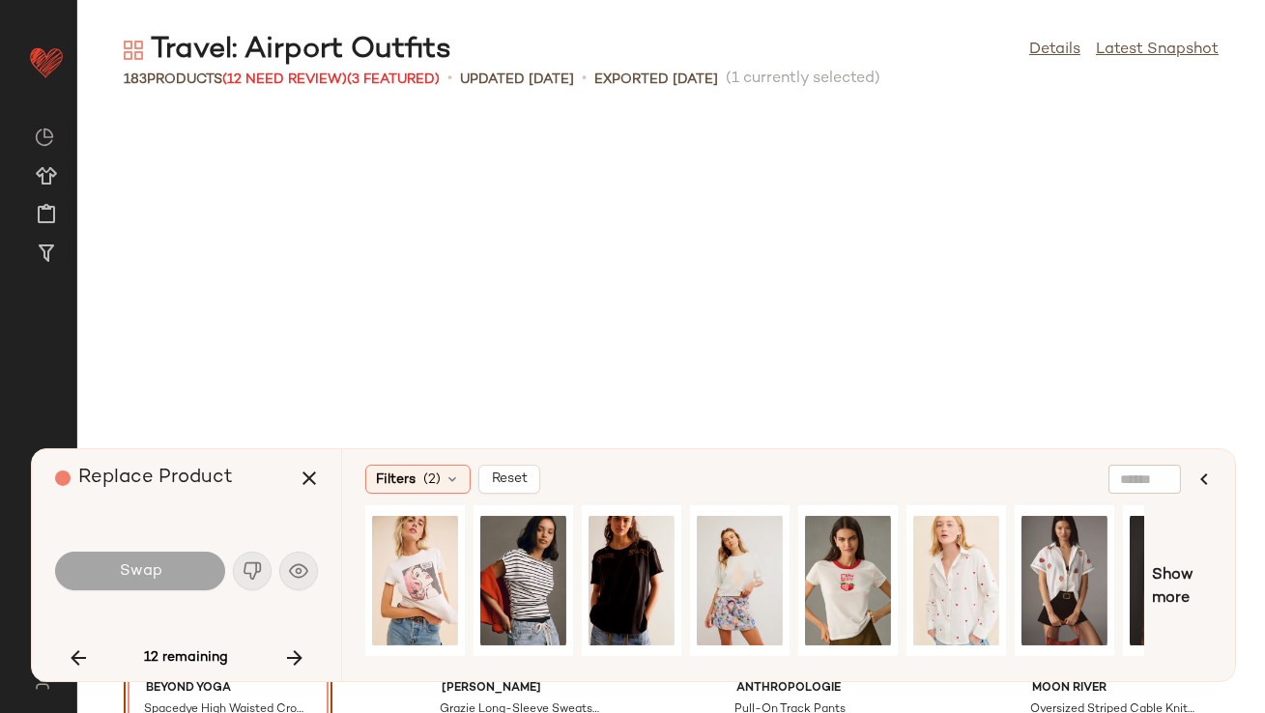
scroll to position [7780, 0]
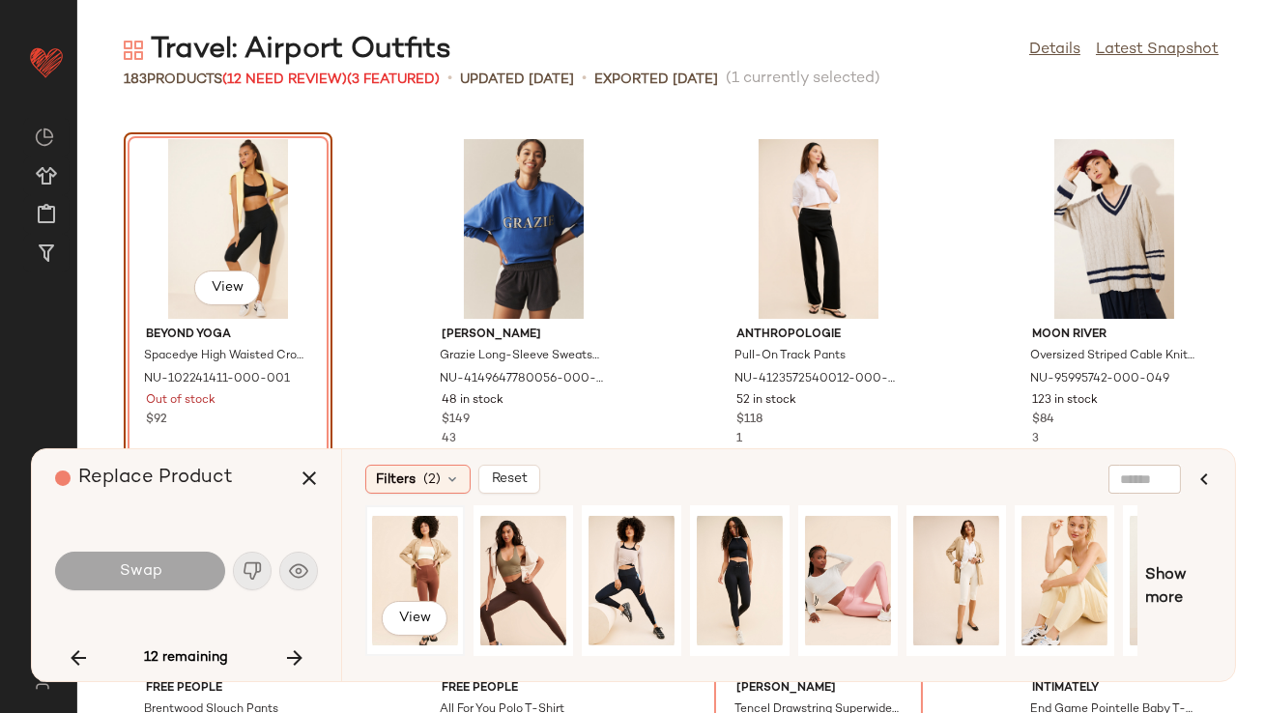
click at [425, 552] on div "View" at bounding box center [415, 580] width 86 height 137
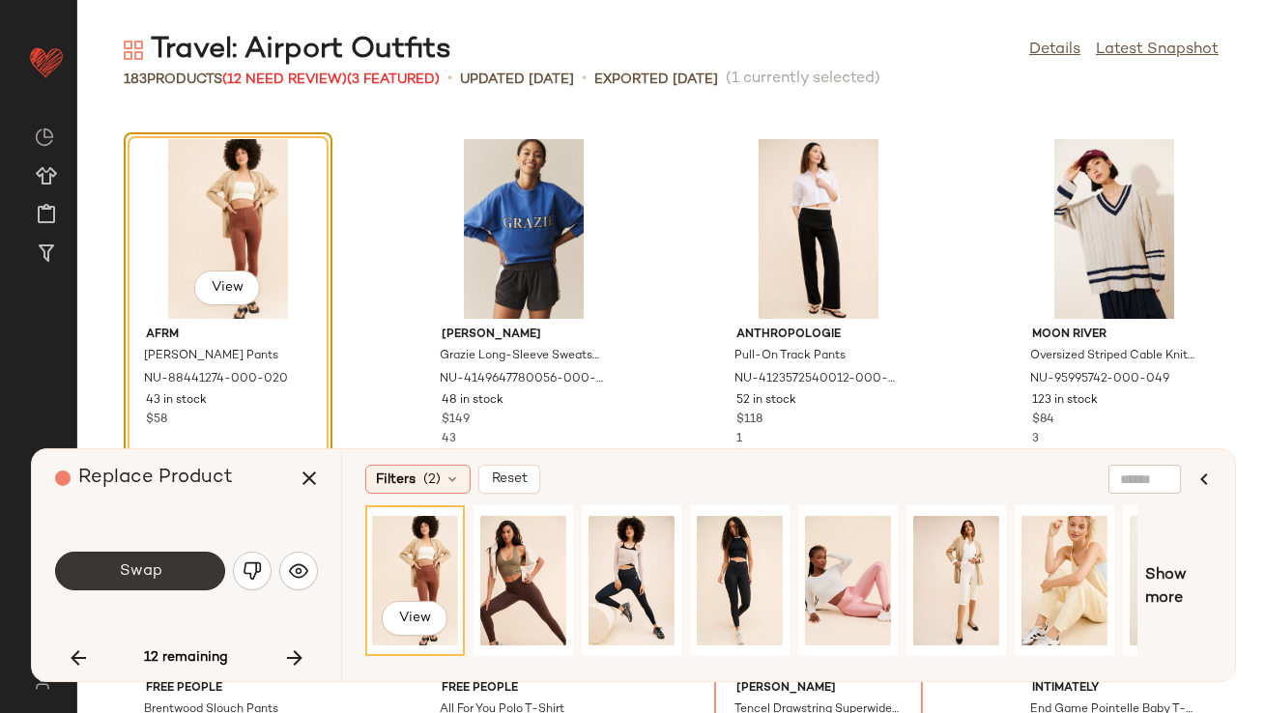
click at [127, 567] on span "Swap" at bounding box center [139, 571] width 43 height 18
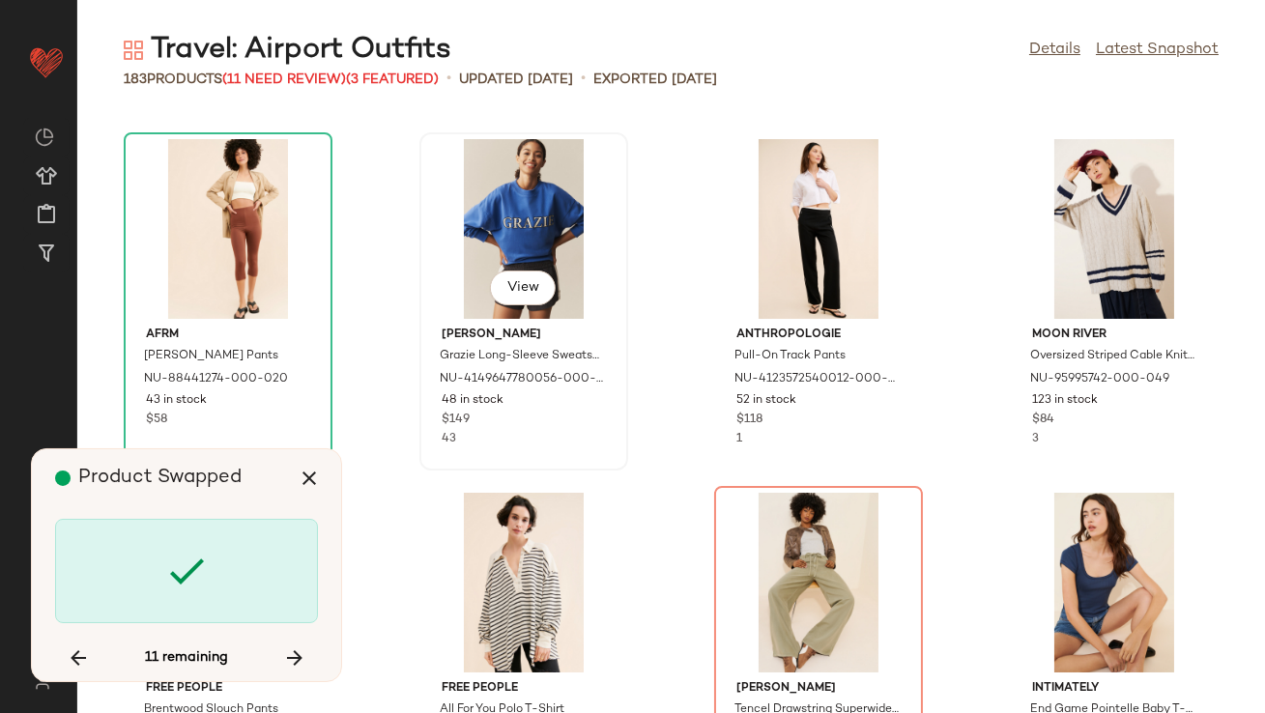
scroll to position [8135, 0]
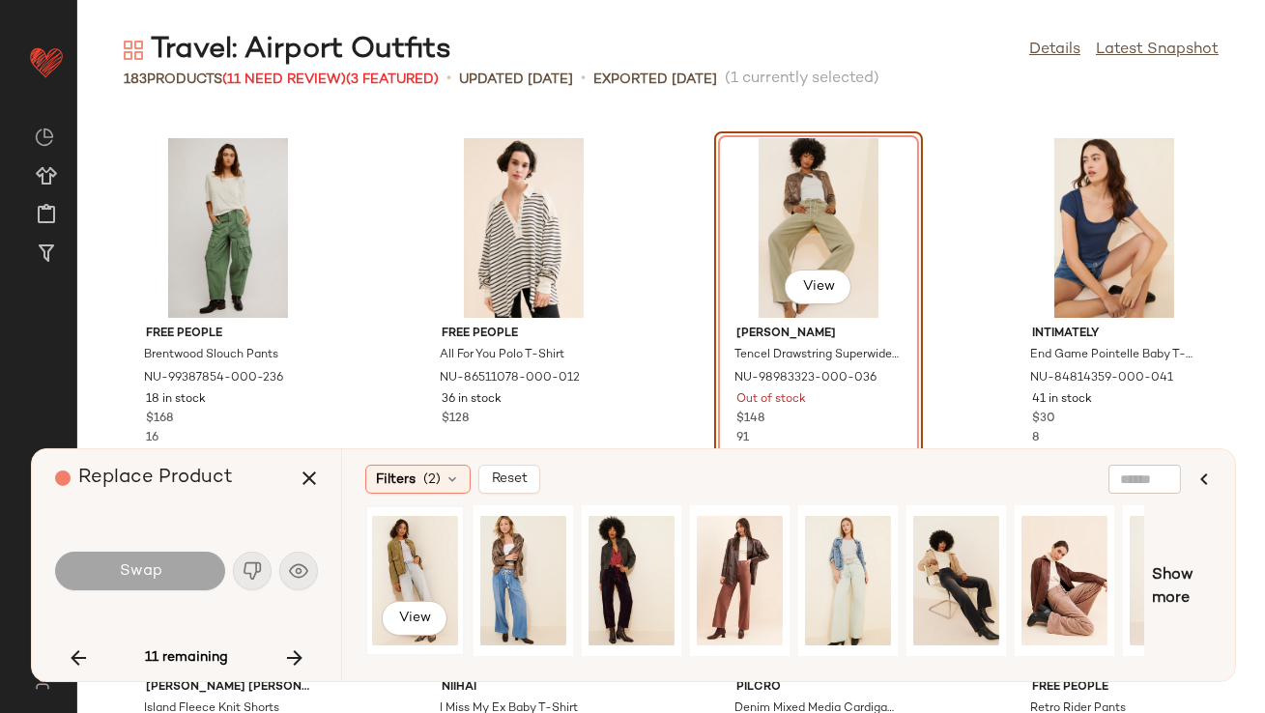
click at [398, 561] on div "View" at bounding box center [415, 580] width 86 height 137
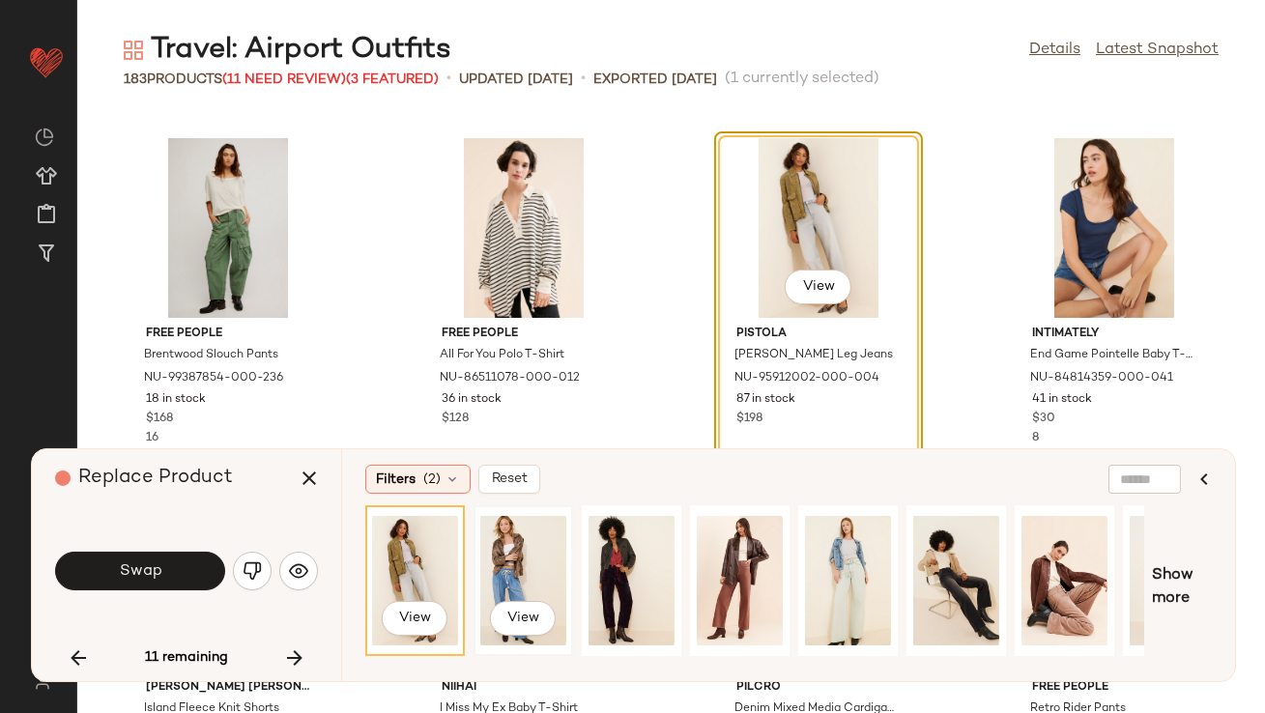
click at [475, 535] on div "View" at bounding box center [523, 580] width 96 height 147
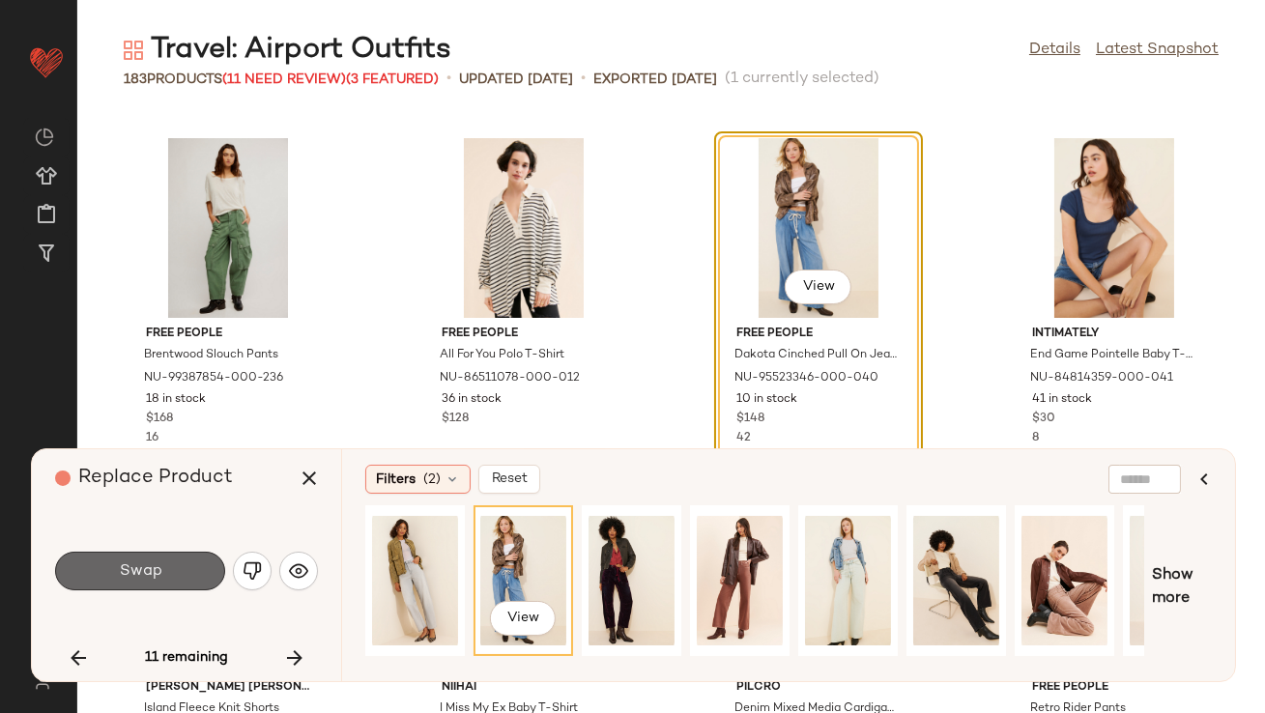
click at [166, 570] on button "Swap" at bounding box center [140, 571] width 170 height 39
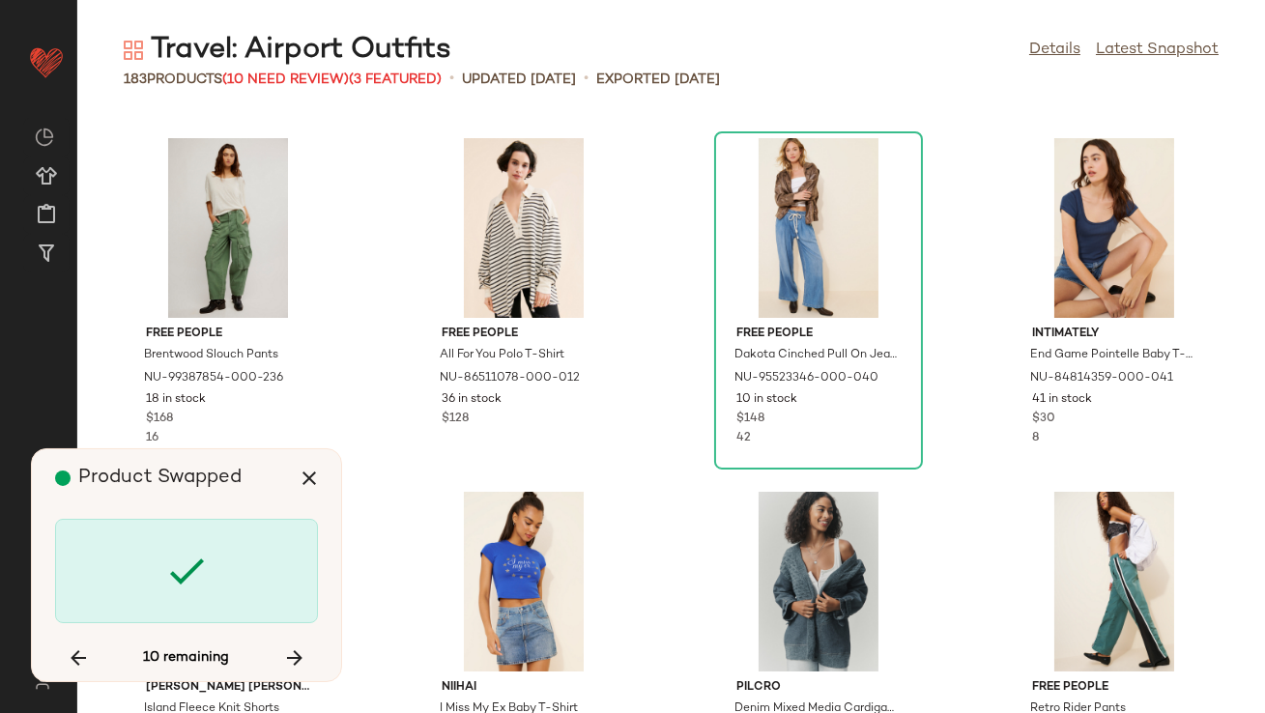
scroll to position [9195, 0]
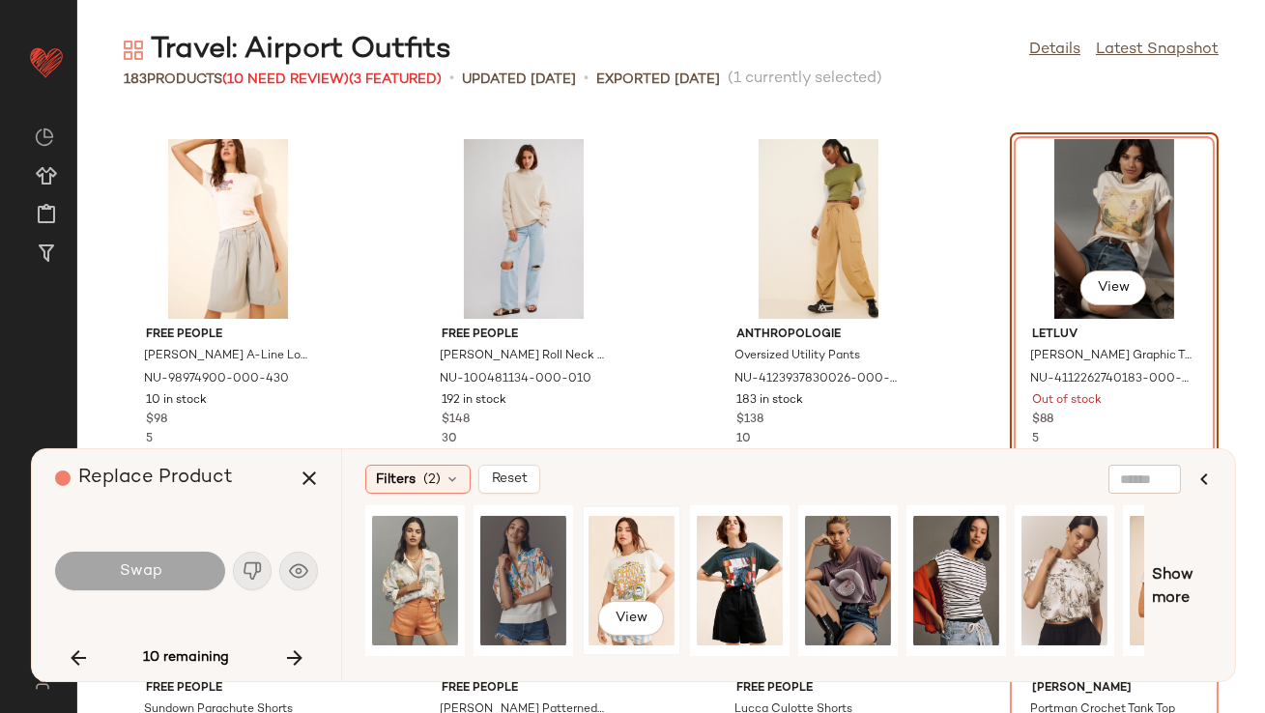
click at [618, 563] on div "View" at bounding box center [632, 580] width 86 height 137
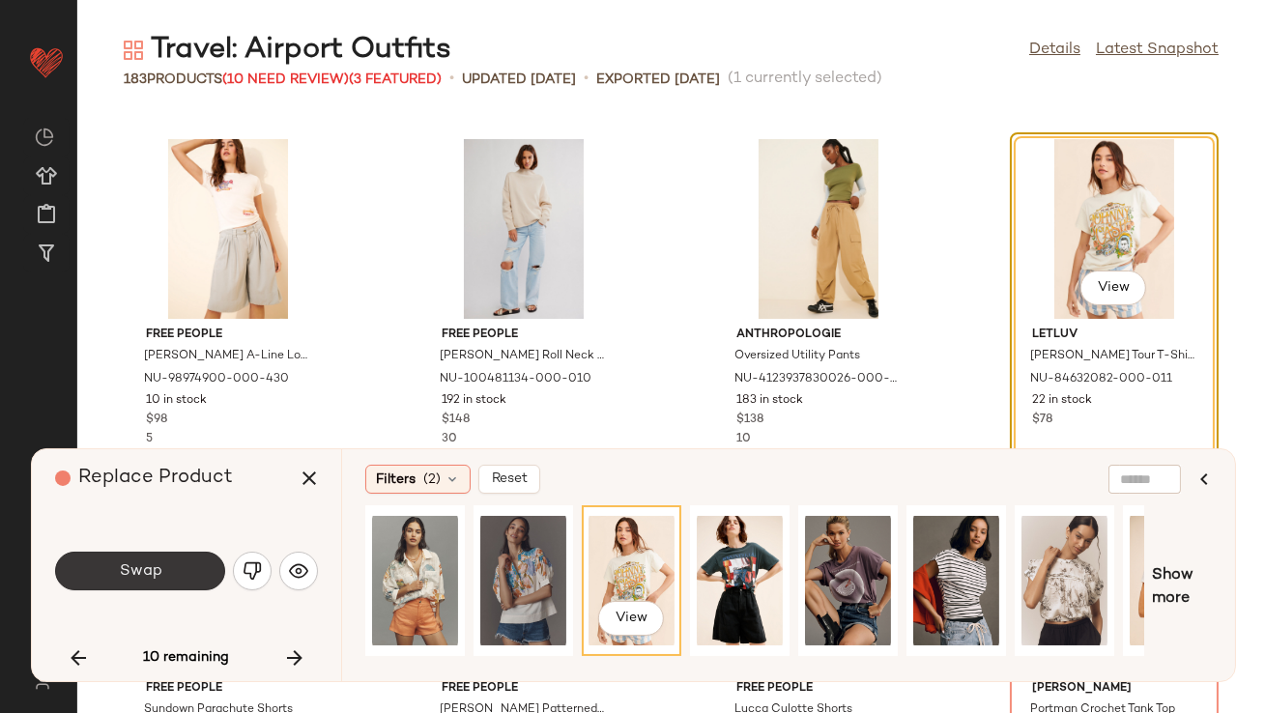
click at [195, 557] on button "Swap" at bounding box center [140, 571] width 170 height 39
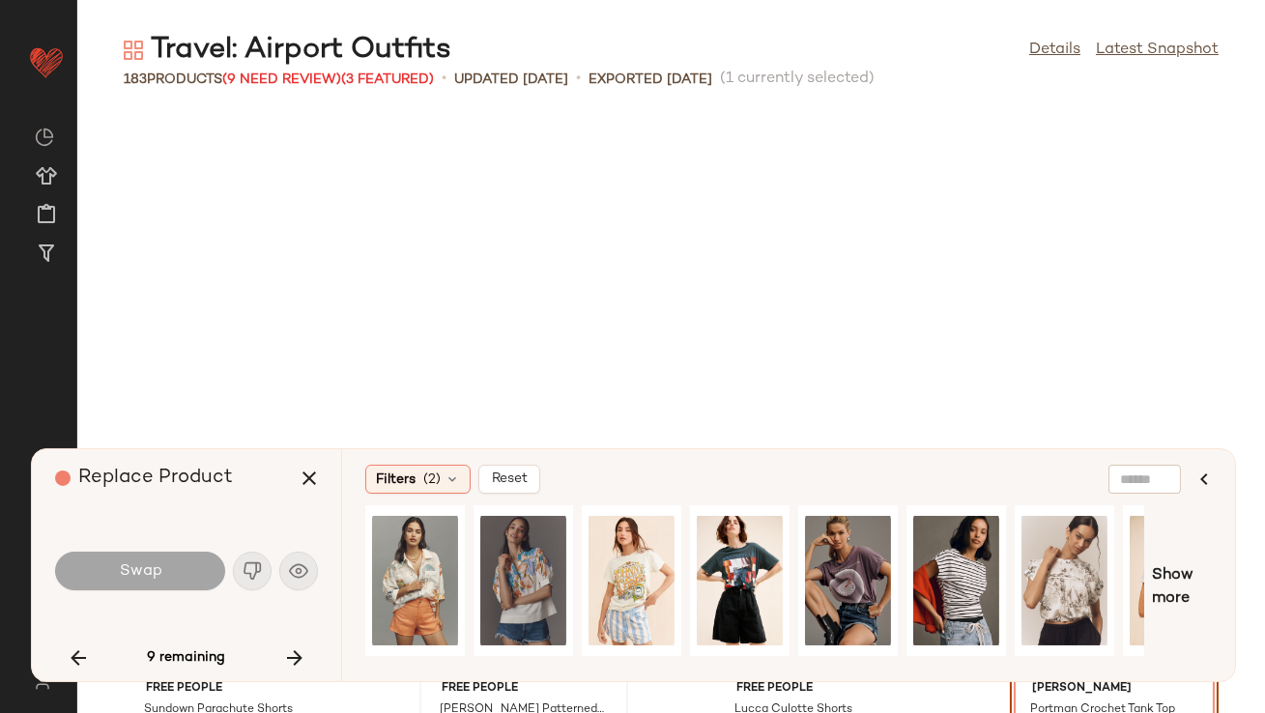
scroll to position [9549, 0]
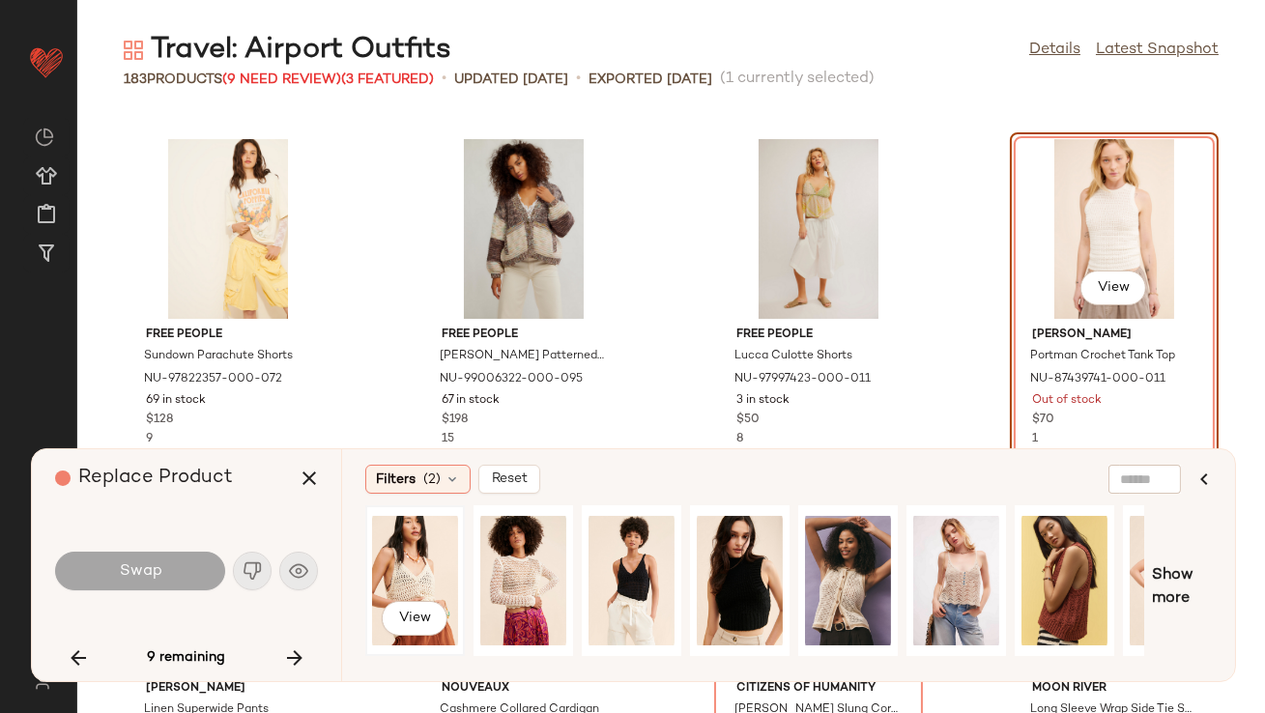
click at [425, 547] on div "View" at bounding box center [415, 580] width 86 height 137
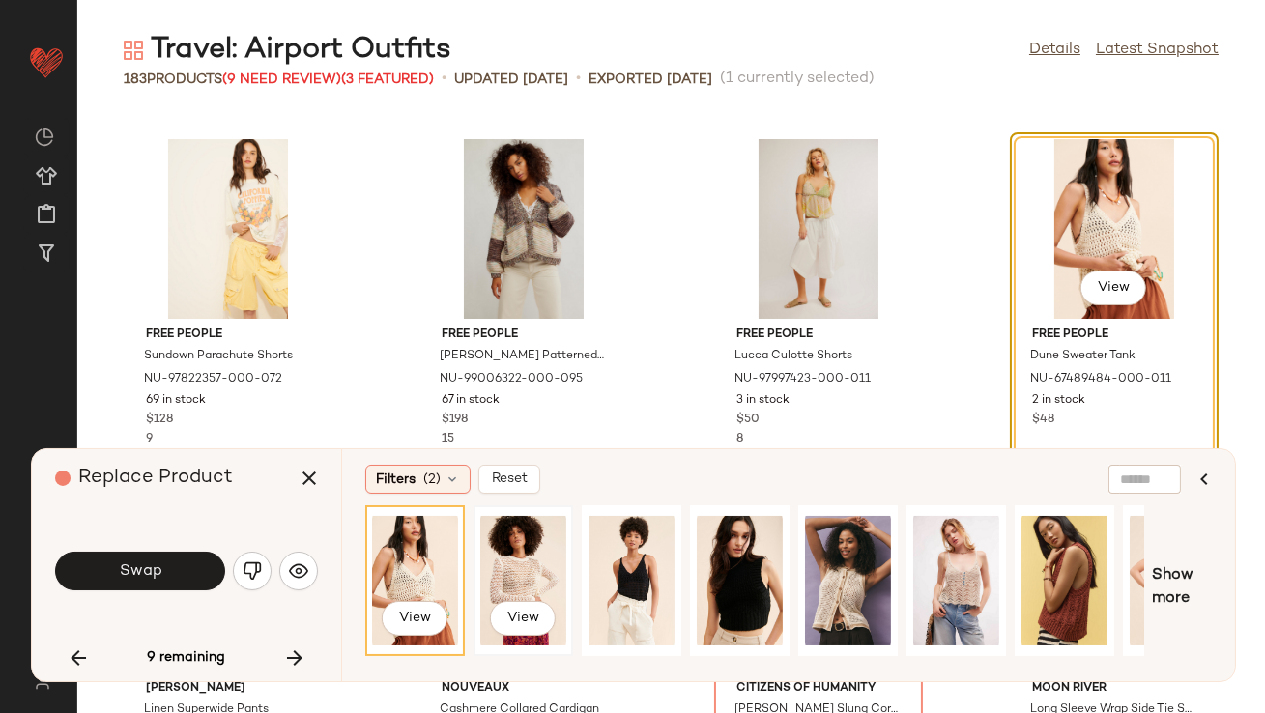
click at [515, 570] on div "View" at bounding box center [523, 580] width 86 height 137
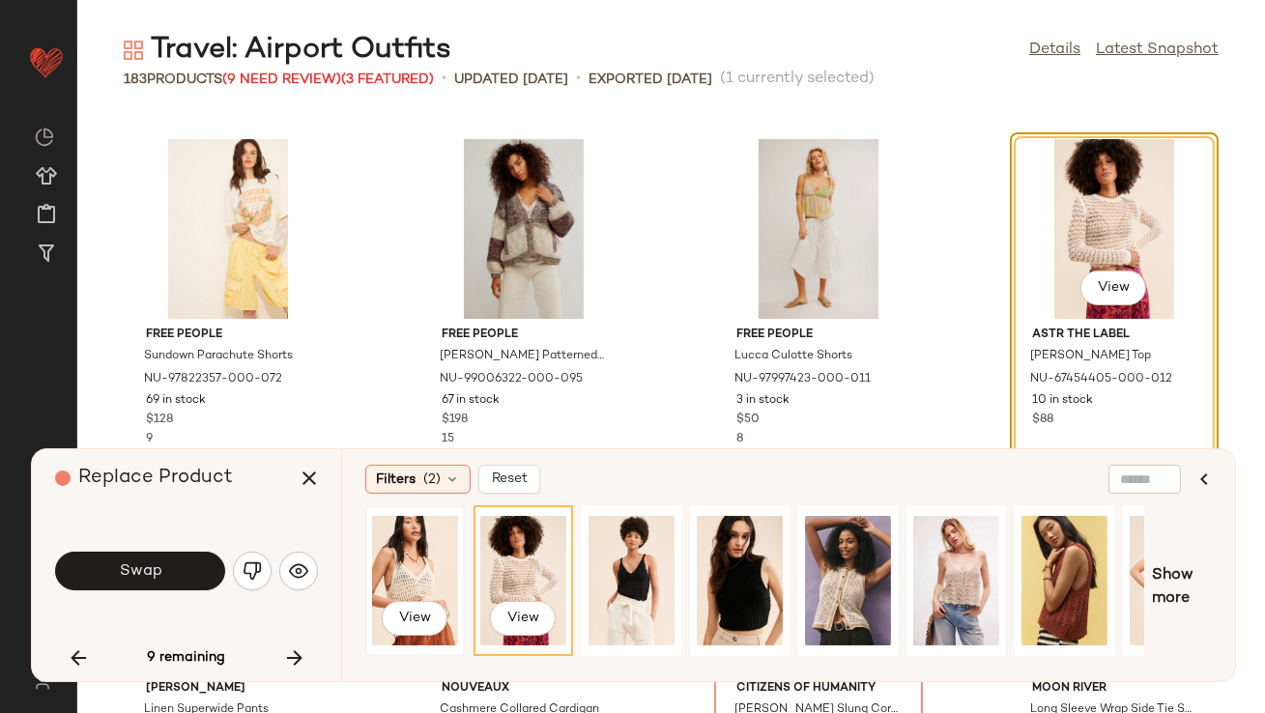
click at [416, 554] on div "View" at bounding box center [415, 580] width 86 height 137
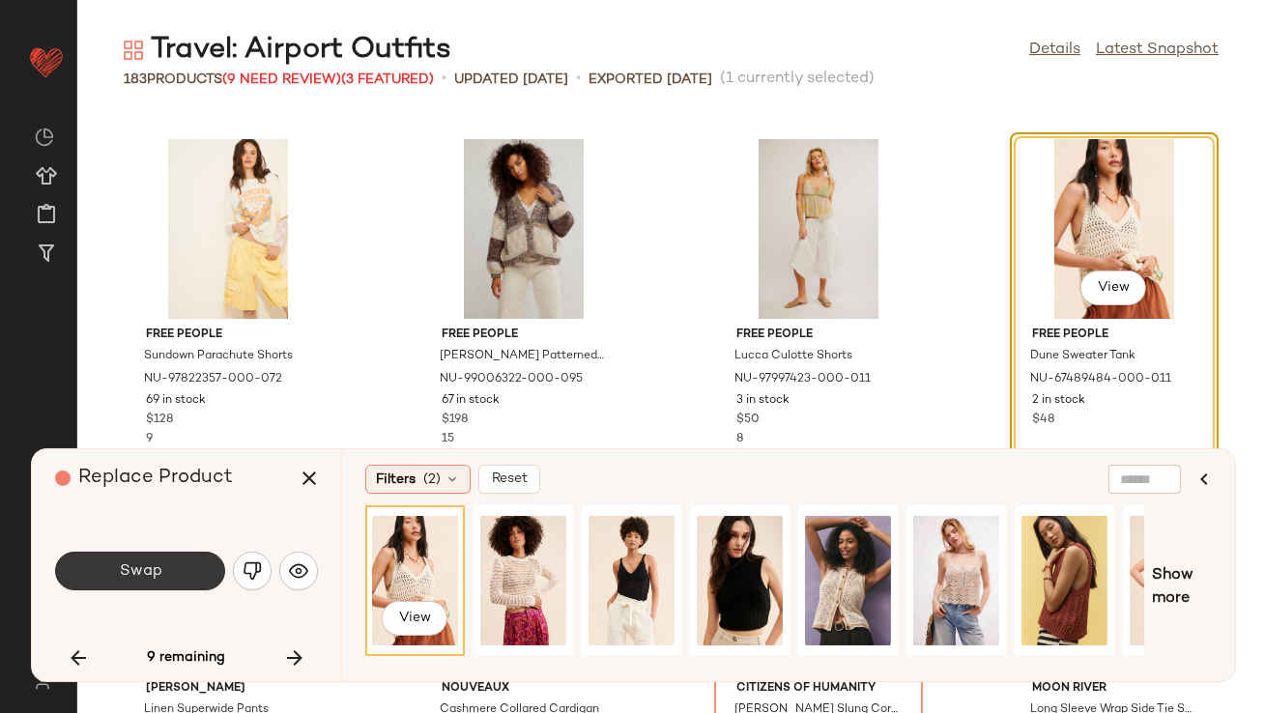
click at [154, 563] on span "Swap" at bounding box center [139, 571] width 43 height 18
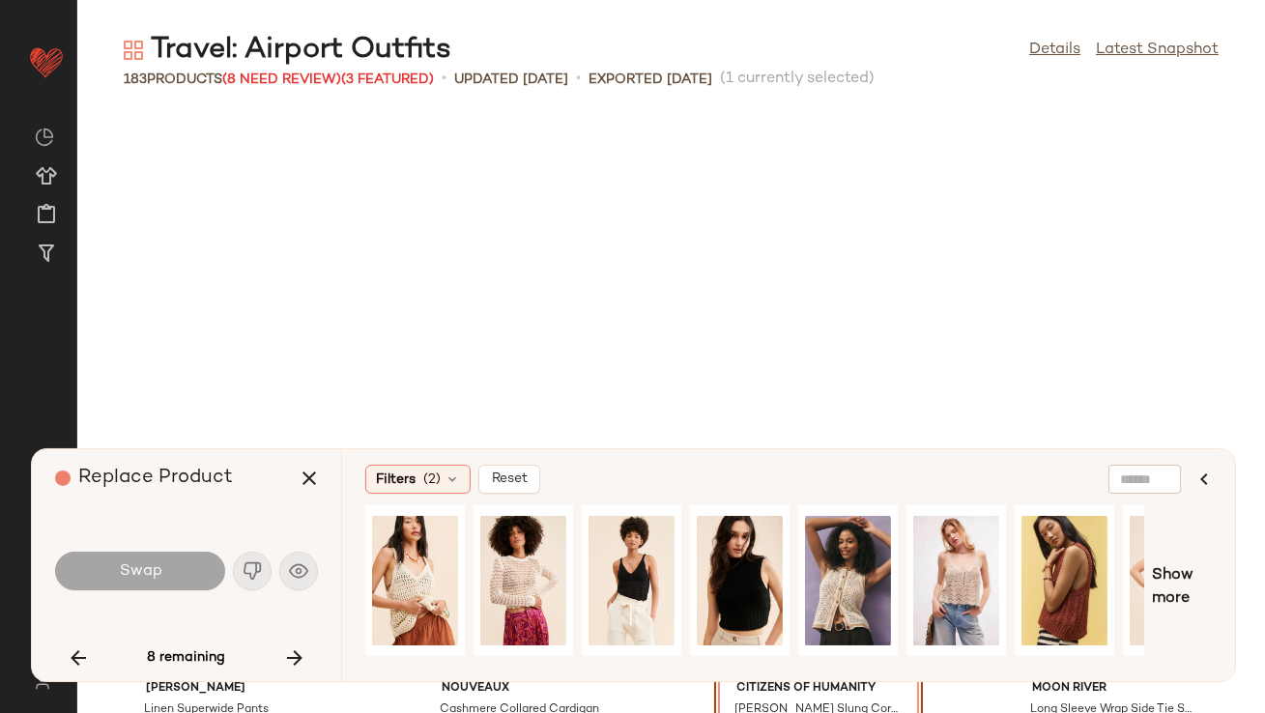
scroll to position [9904, 0]
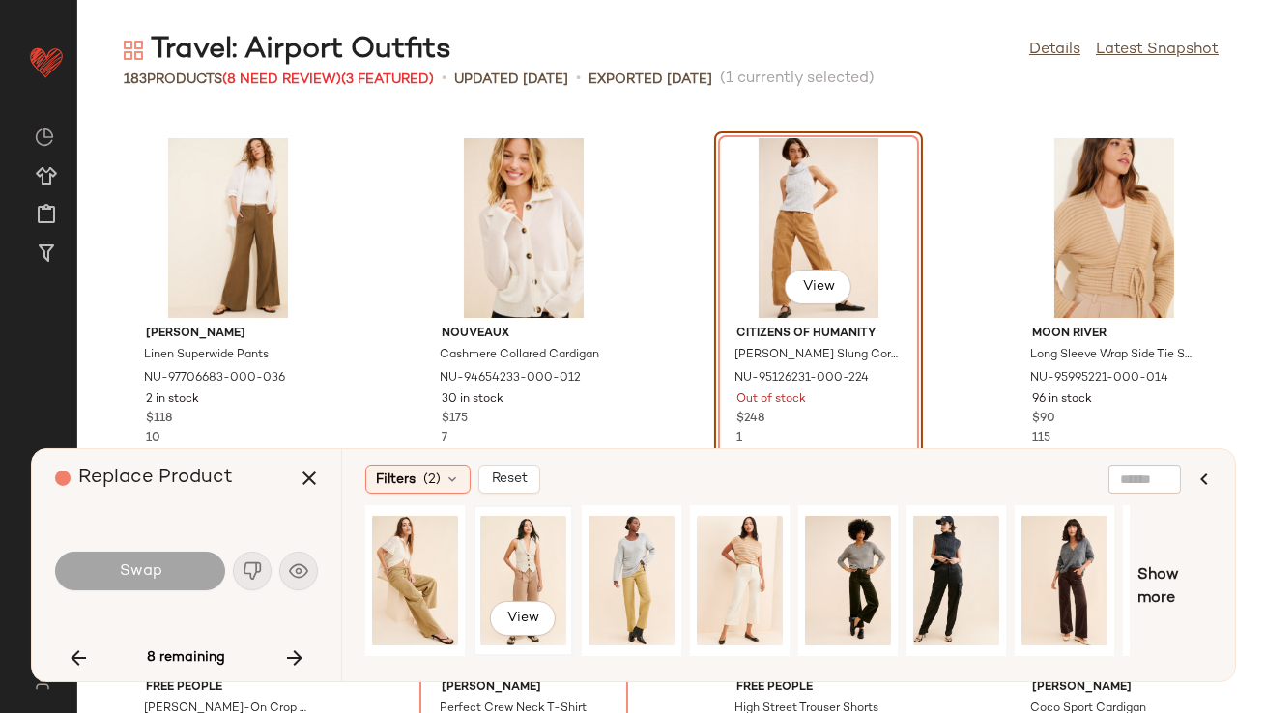
click at [535, 547] on div "View" at bounding box center [523, 580] width 86 height 137
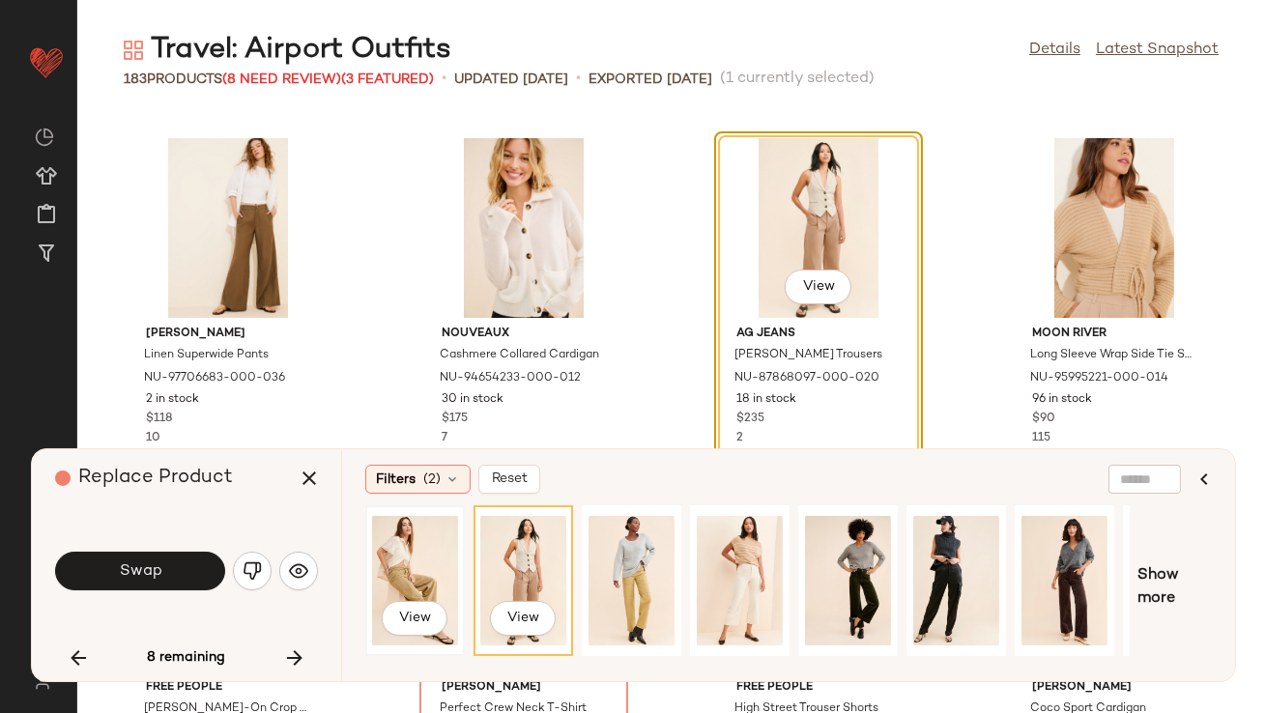
click at [406, 554] on div "View" at bounding box center [415, 580] width 86 height 137
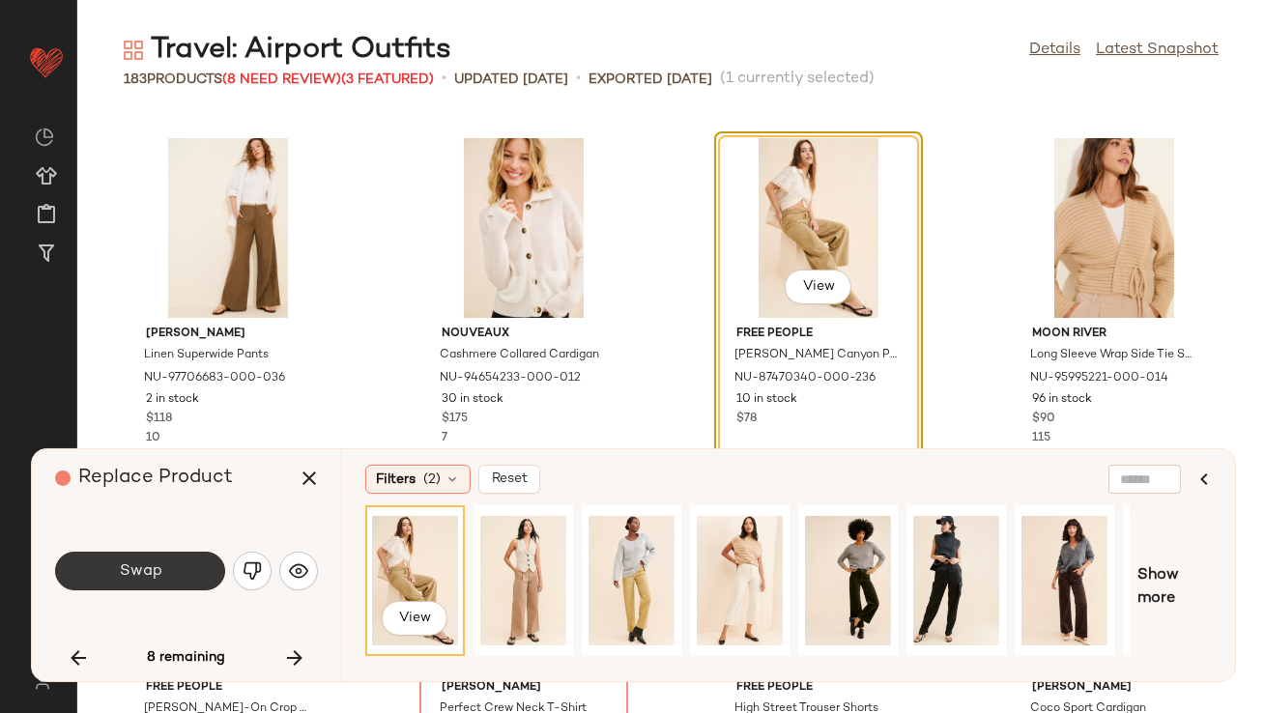
click at [166, 565] on button "Swap" at bounding box center [140, 571] width 170 height 39
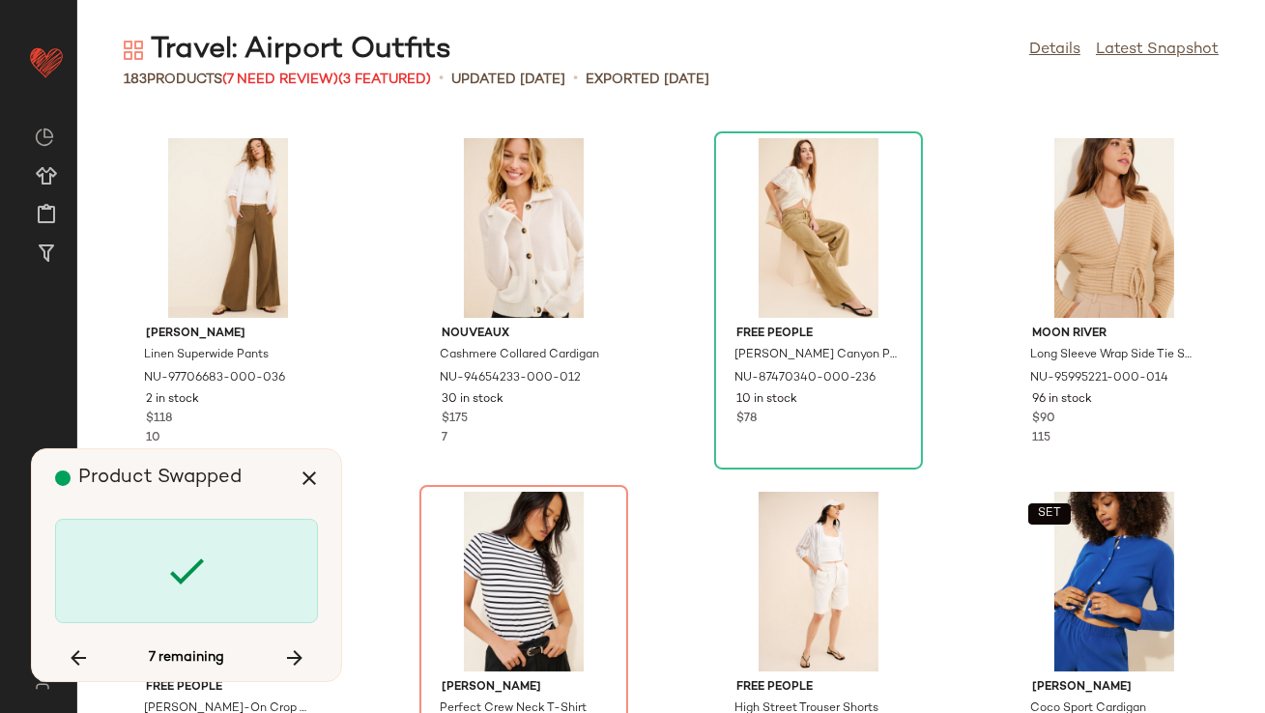
scroll to position [10257, 0]
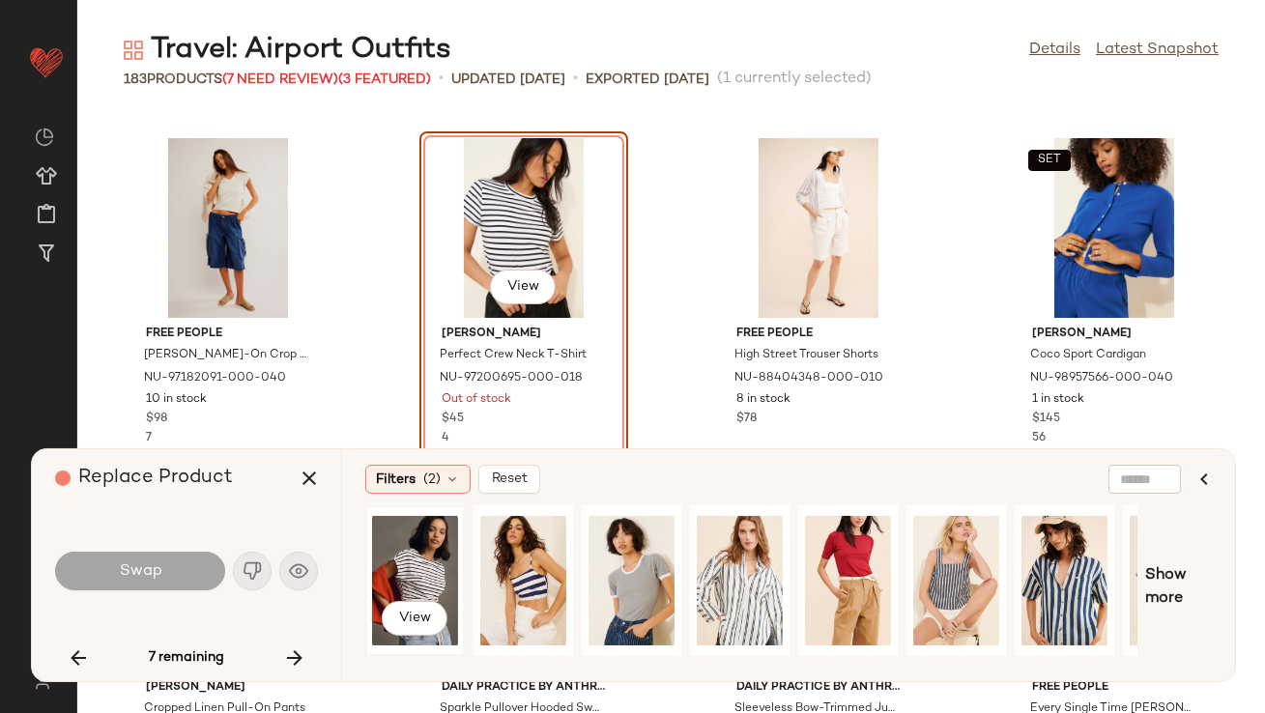
click at [433, 545] on div "View" at bounding box center [415, 580] width 86 height 137
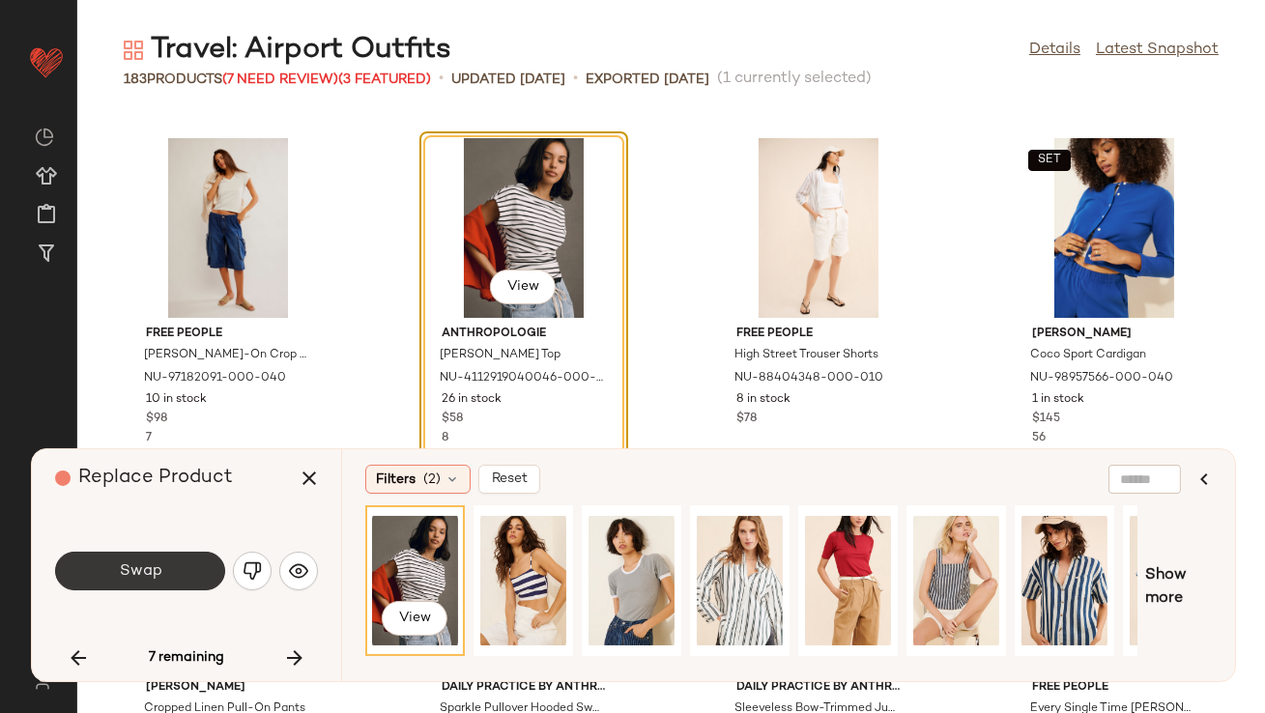
click at [187, 562] on button "Swap" at bounding box center [140, 571] width 170 height 39
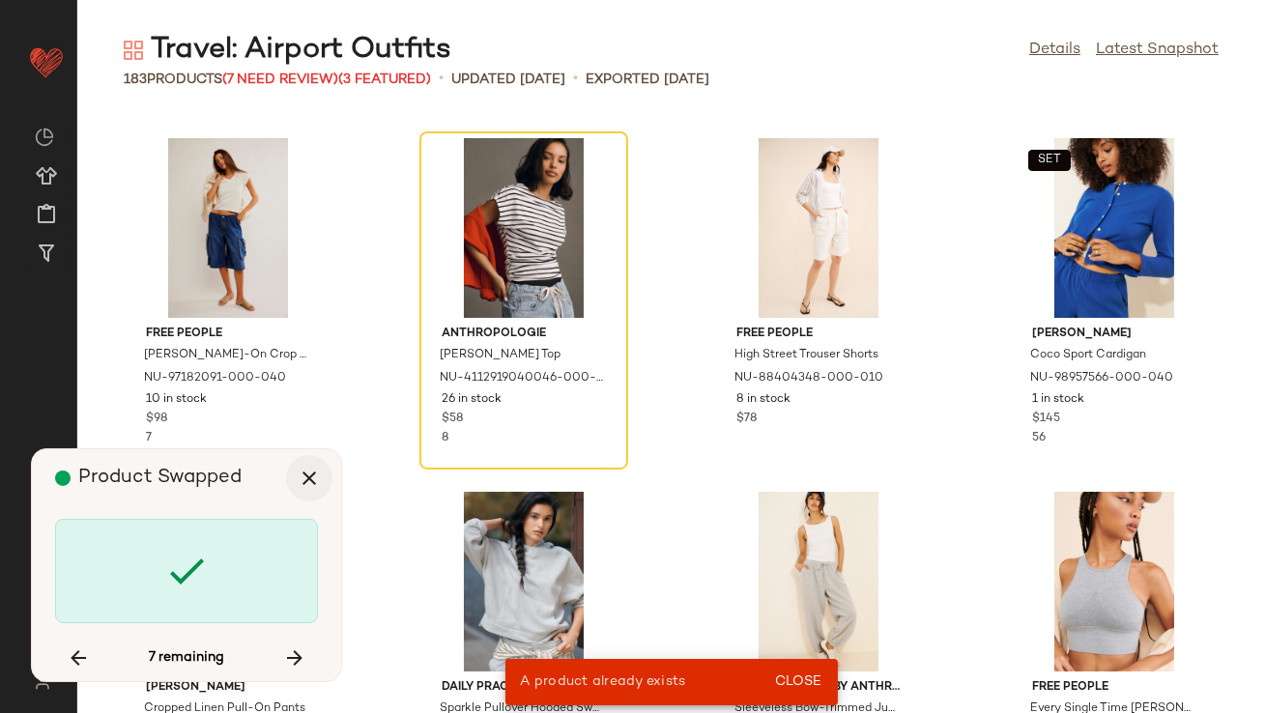
scroll to position [3183, 0]
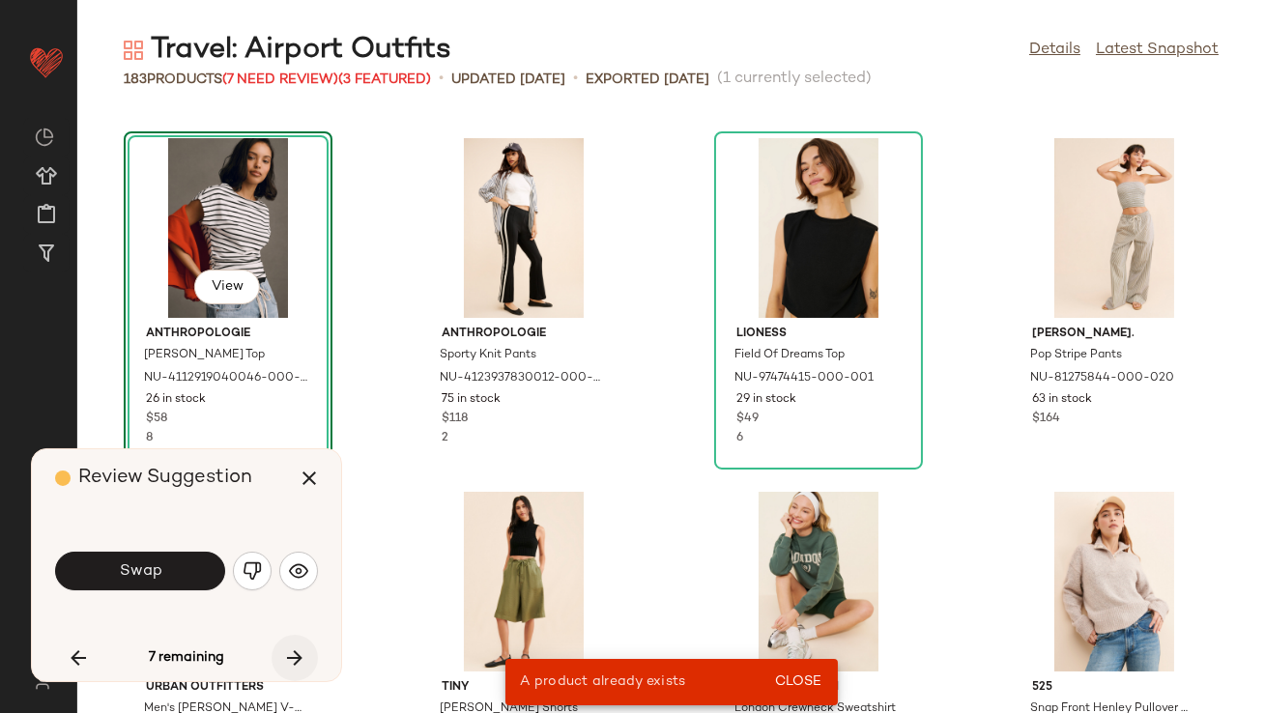
click at [291, 648] on icon "button" at bounding box center [294, 658] width 23 height 23
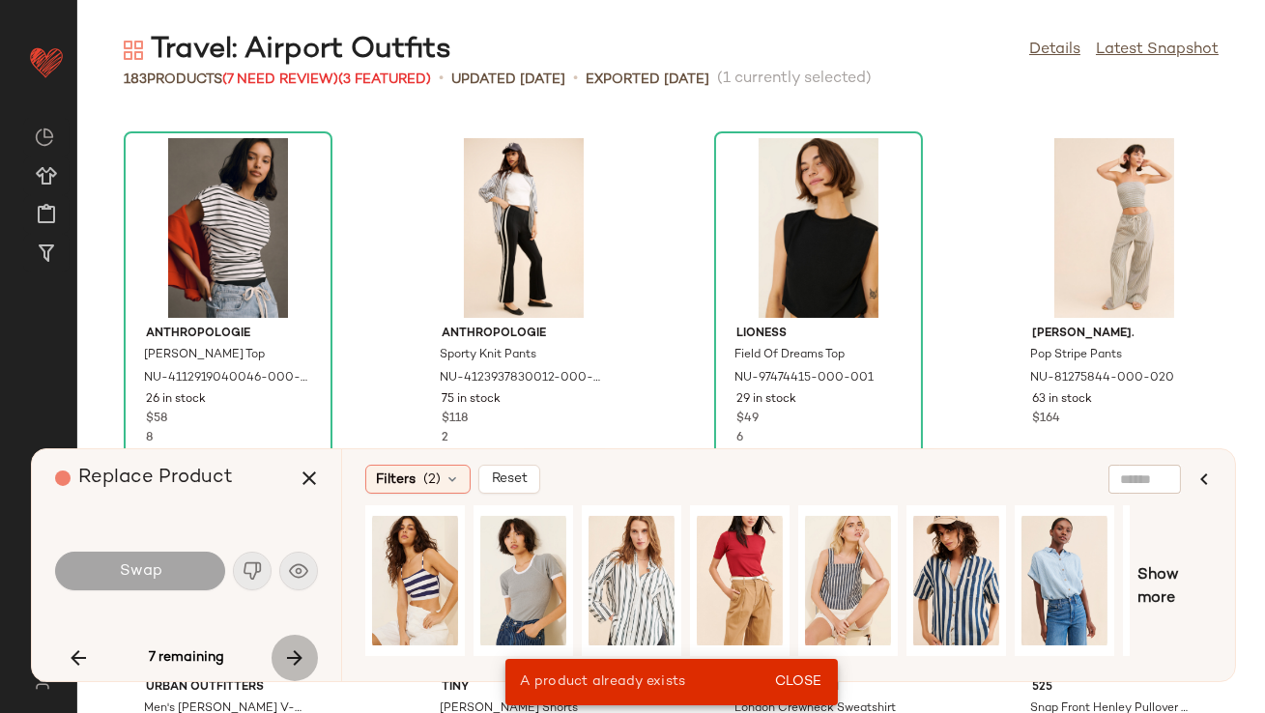
scroll to position [10964, 0]
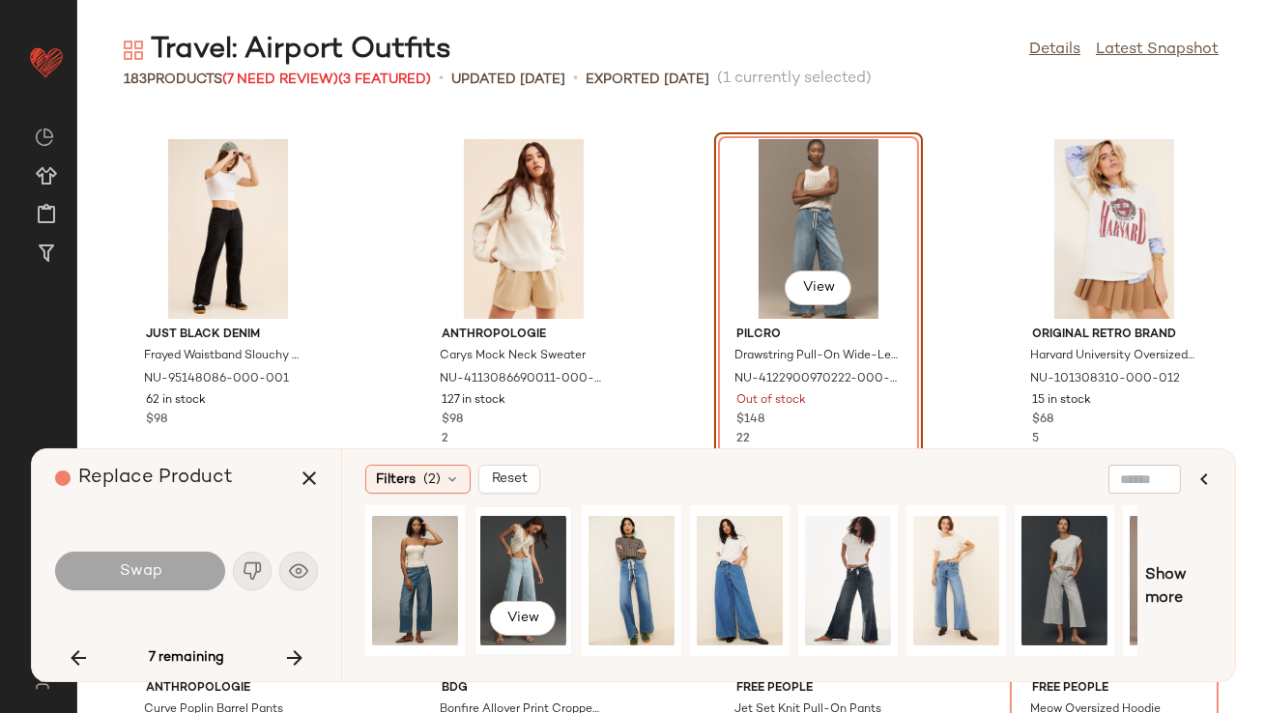
click at [510, 555] on div "View" at bounding box center [523, 580] width 86 height 137
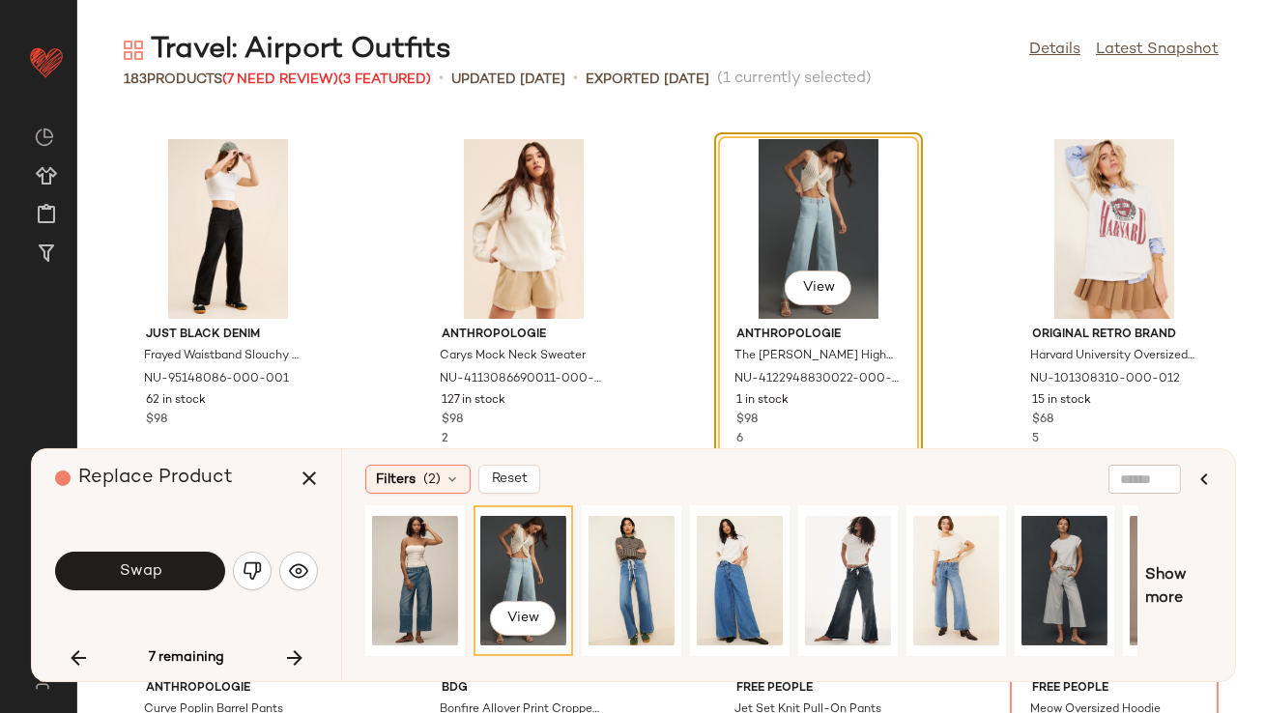
click at [575, 561] on div "View" at bounding box center [751, 587] width 772 height 164
click at [607, 561] on div "View" at bounding box center [632, 580] width 86 height 137
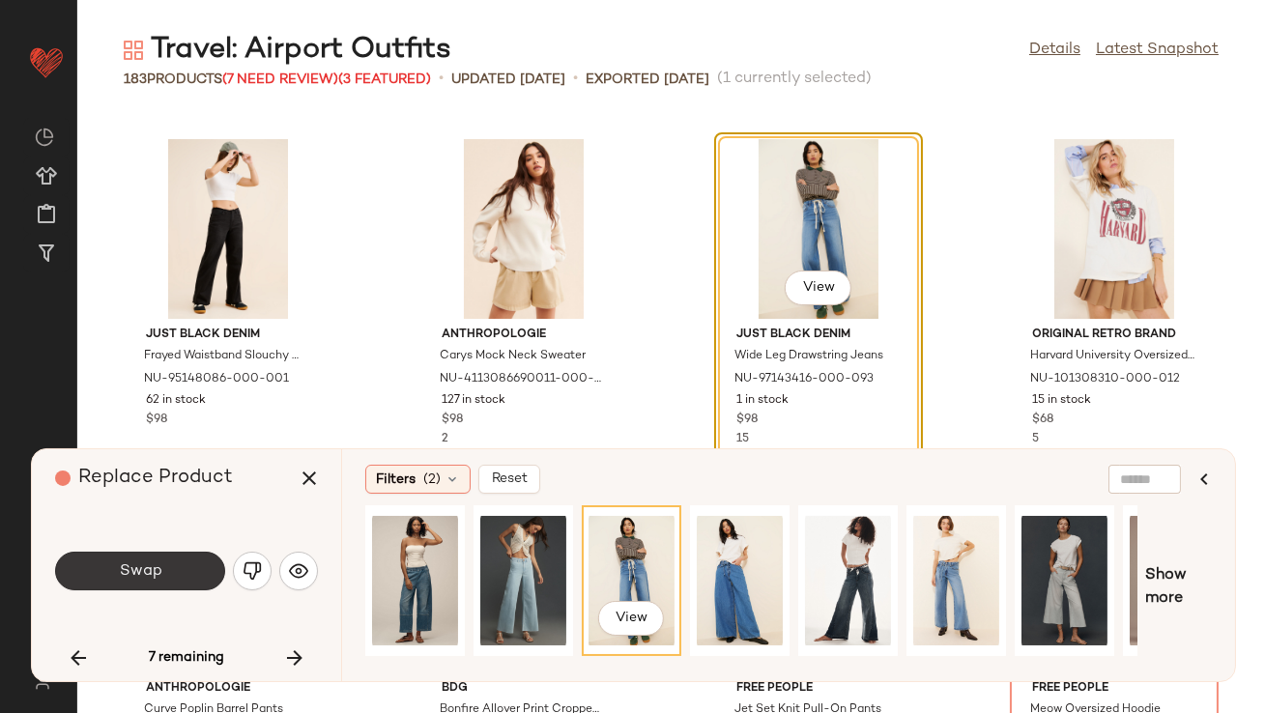
click at [162, 569] on button "Swap" at bounding box center [140, 571] width 170 height 39
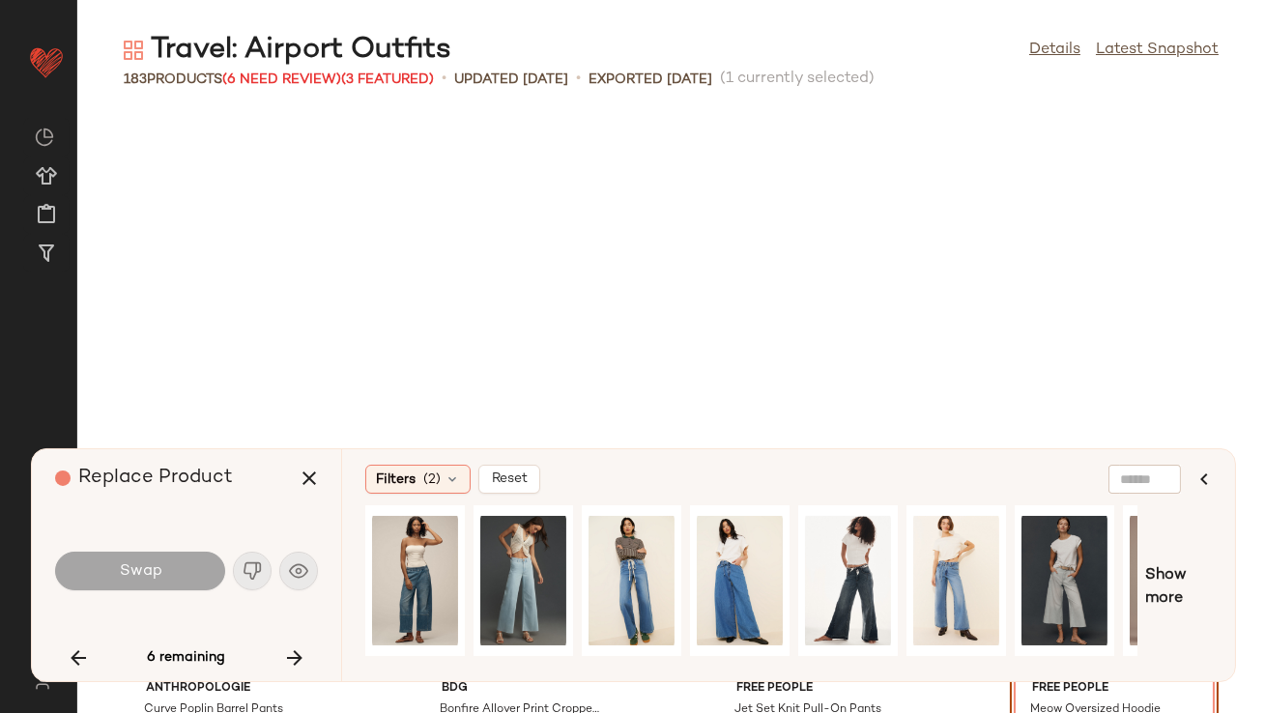
scroll to position [11317, 0]
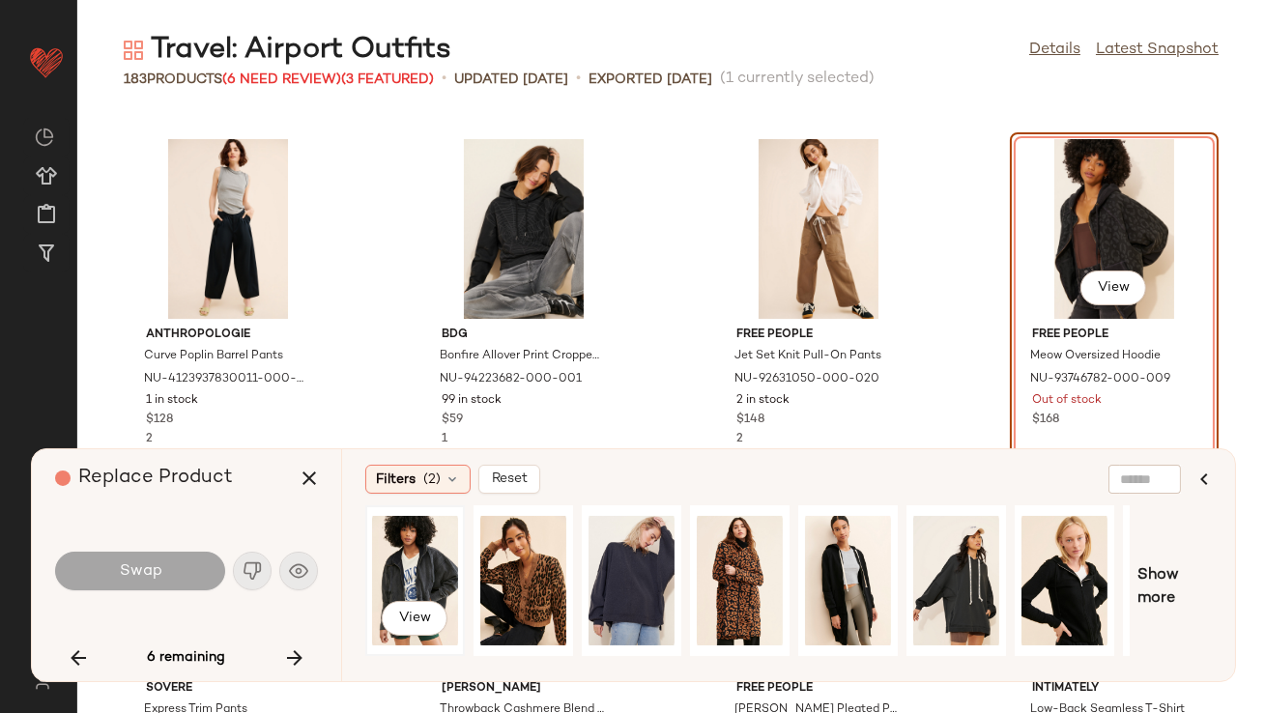
click at [408, 571] on div "View" at bounding box center [415, 580] width 86 height 137
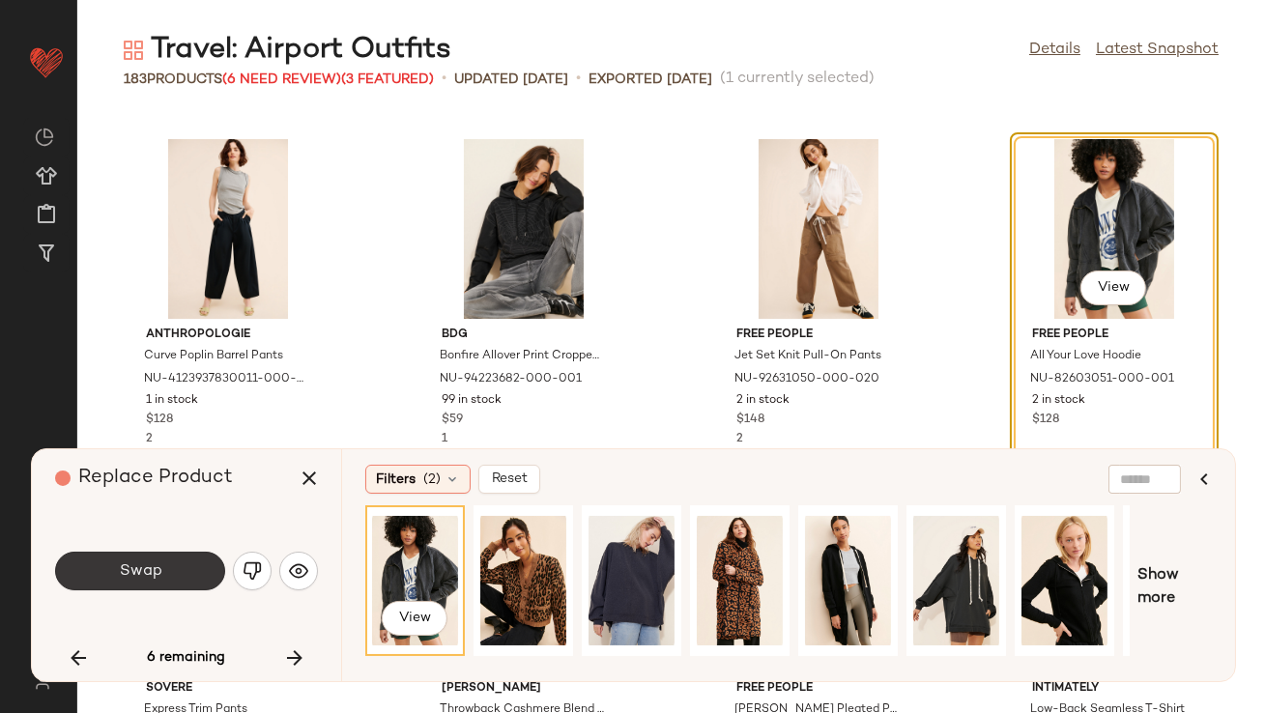
click at [136, 585] on button "Swap" at bounding box center [140, 571] width 170 height 39
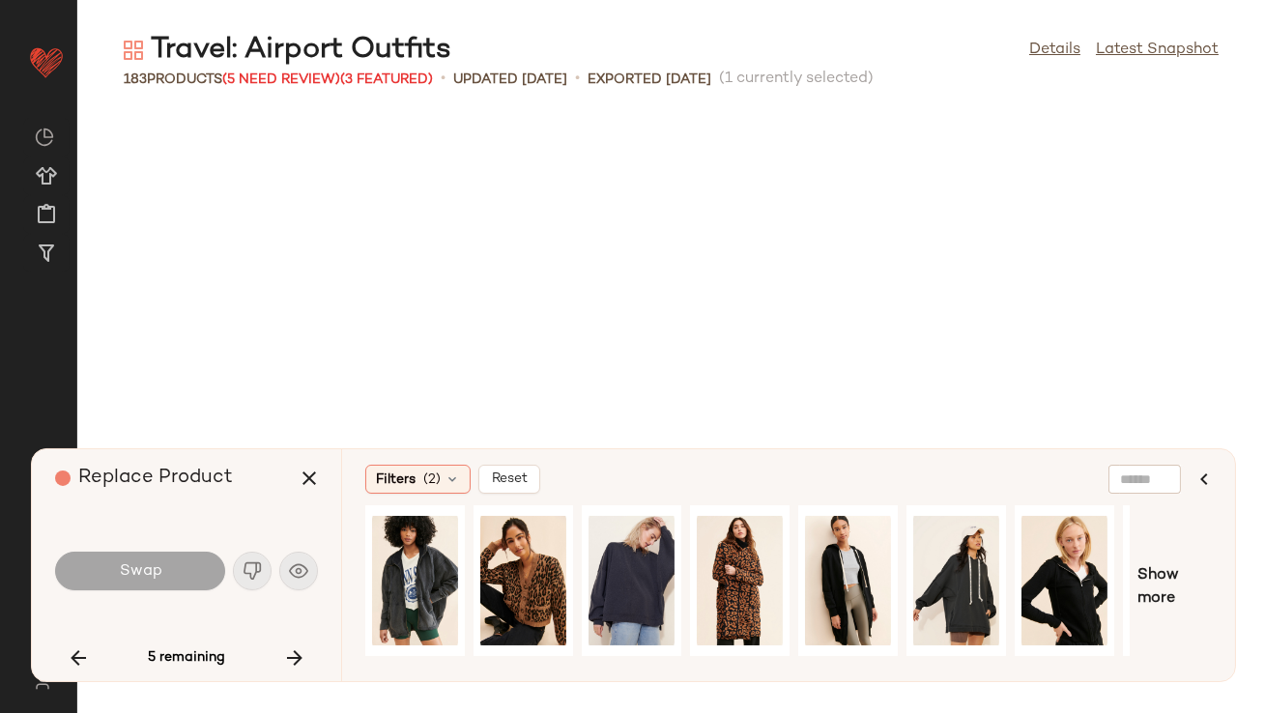
scroll to position [12732, 0]
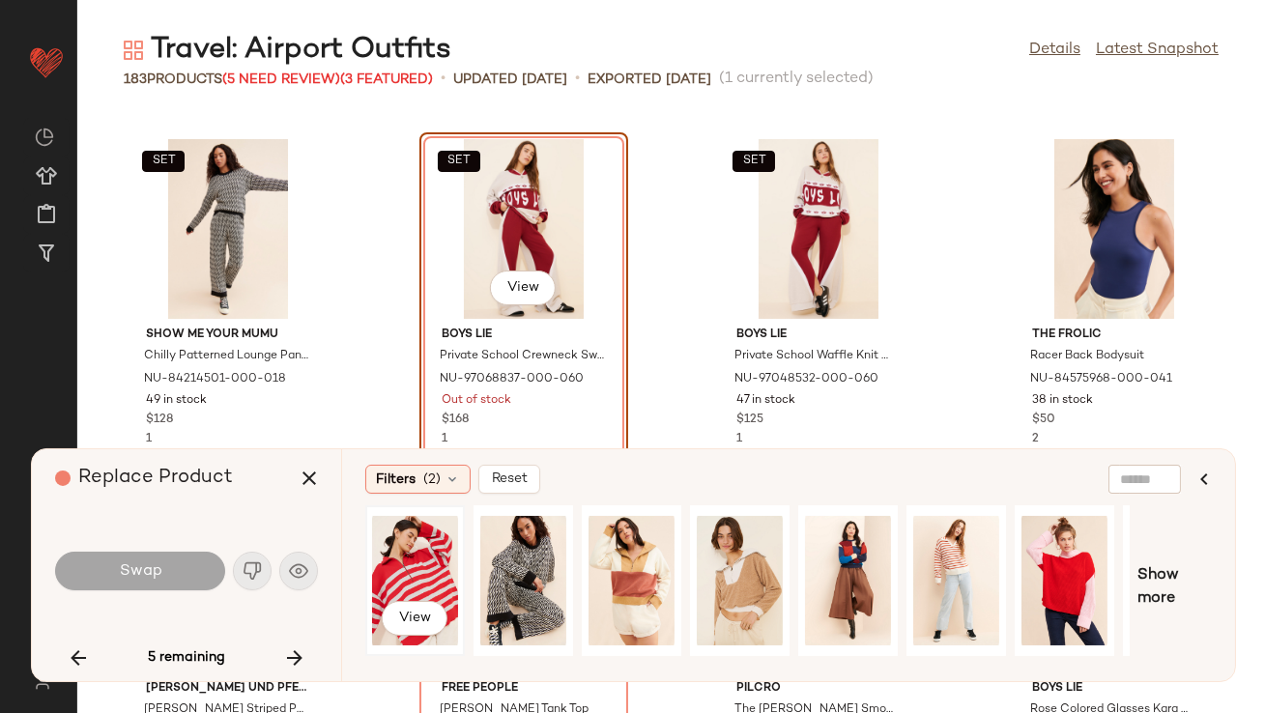
click at [402, 558] on div "View" at bounding box center [415, 580] width 86 height 137
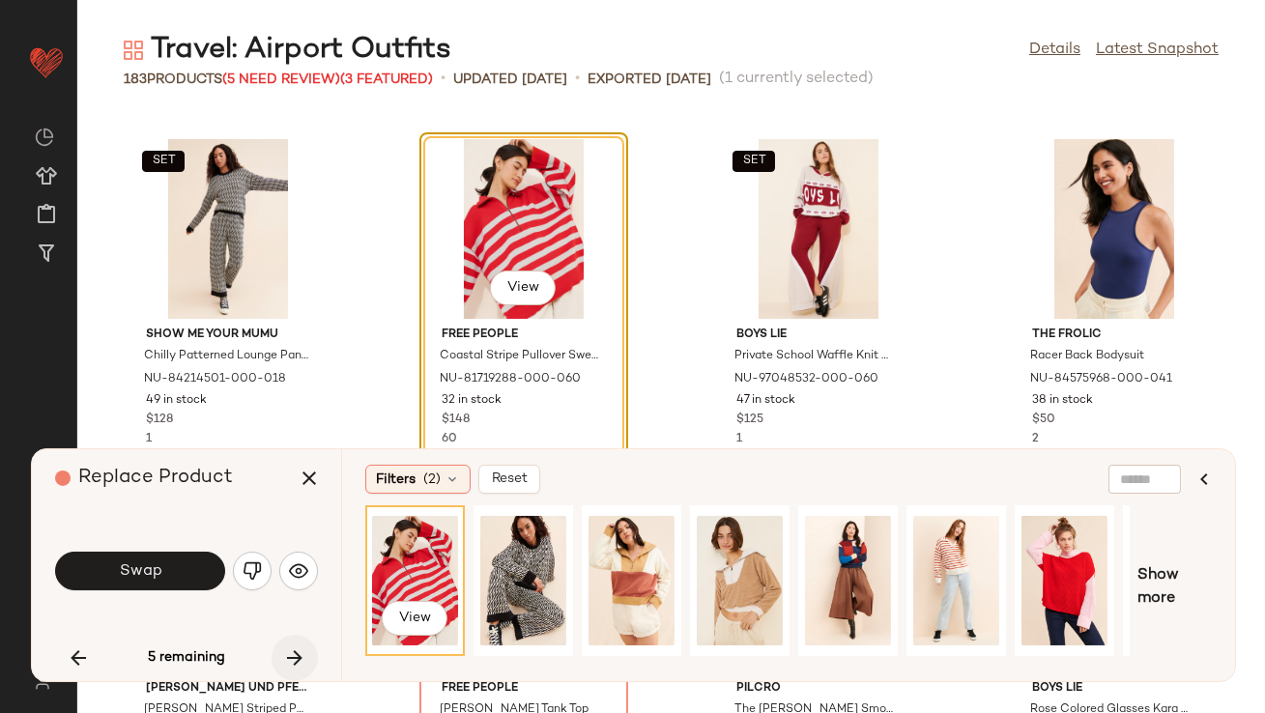
click at [286, 658] on icon "button" at bounding box center [294, 658] width 23 height 23
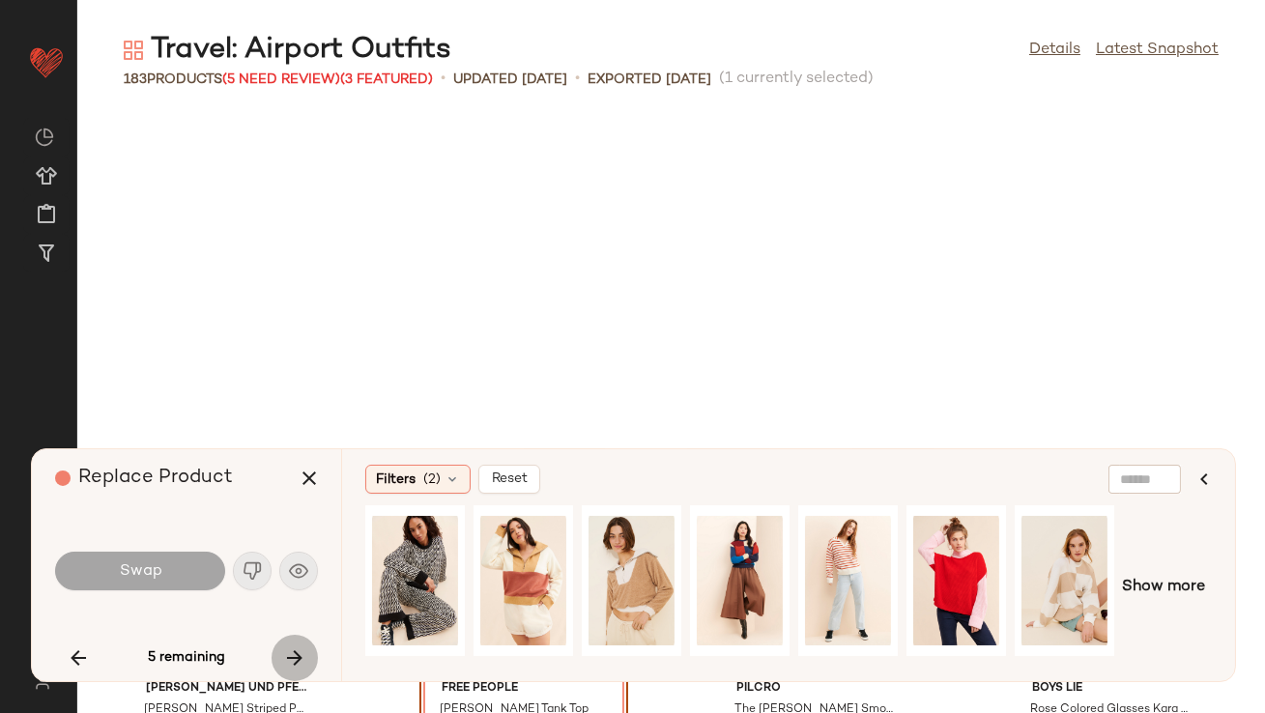
scroll to position [13086, 0]
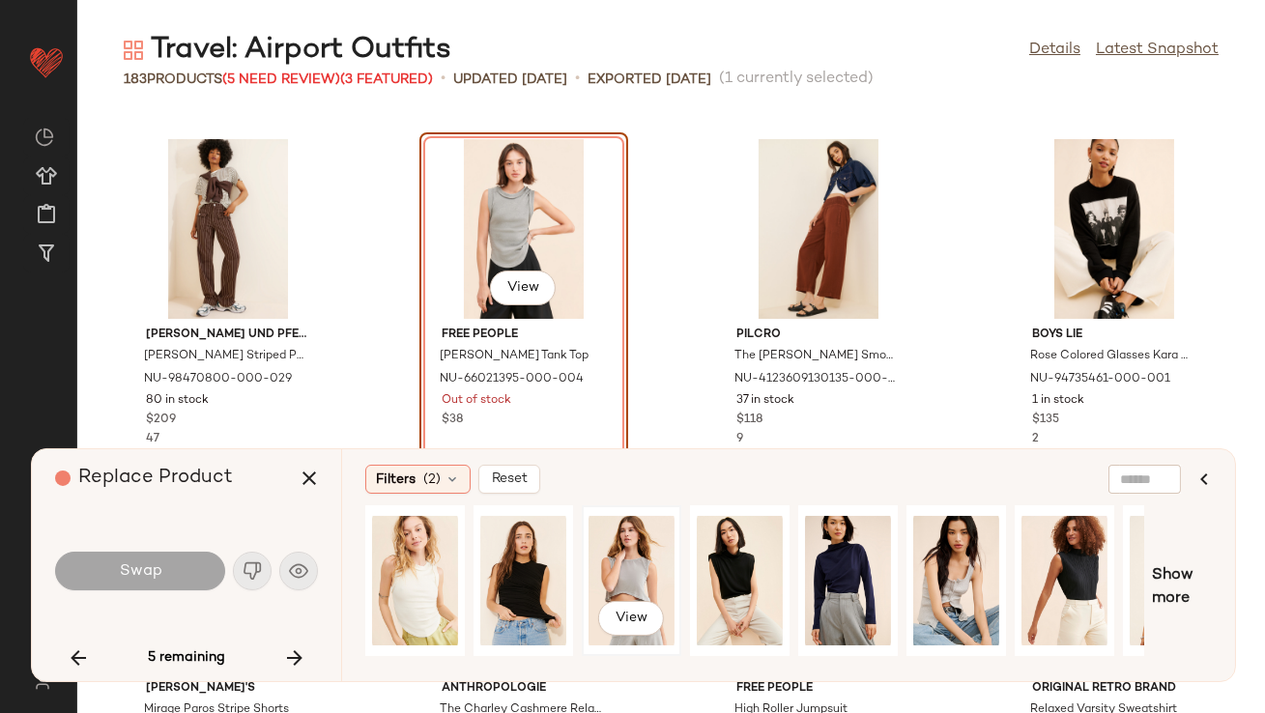
click at [604, 550] on div "View" at bounding box center [632, 580] width 86 height 137
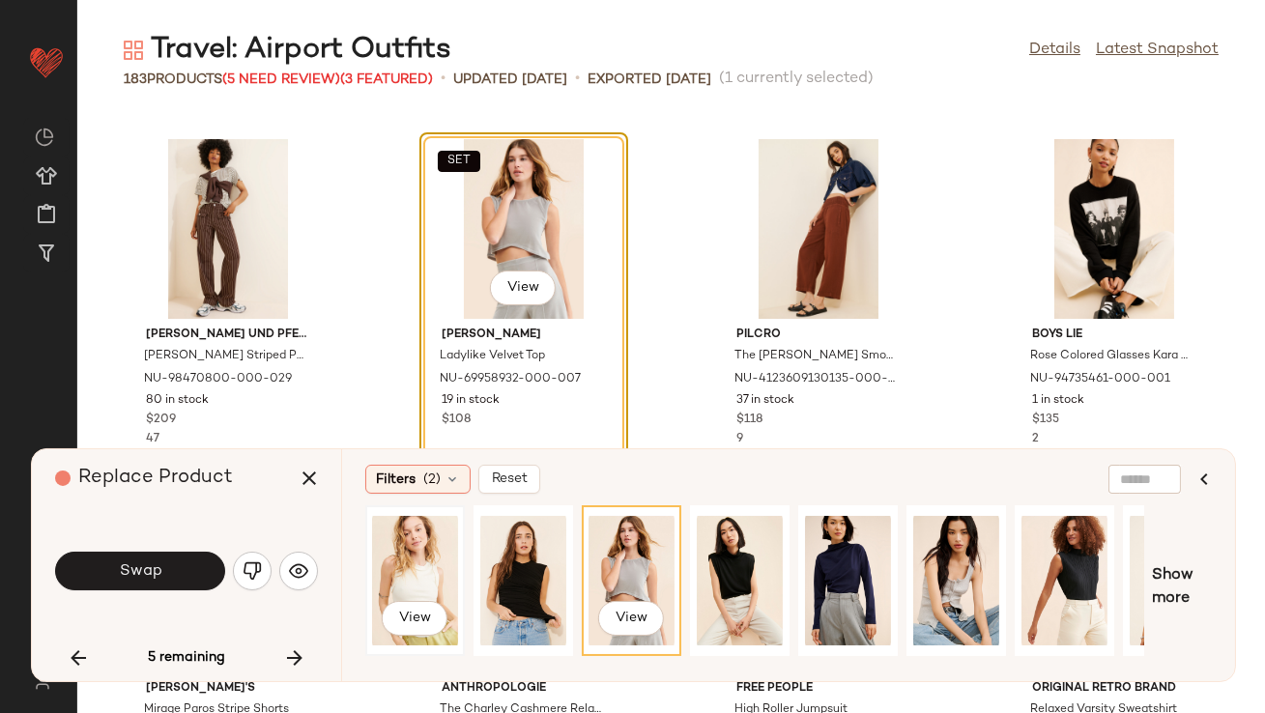
click at [460, 568] on div "View" at bounding box center [415, 580] width 96 height 147
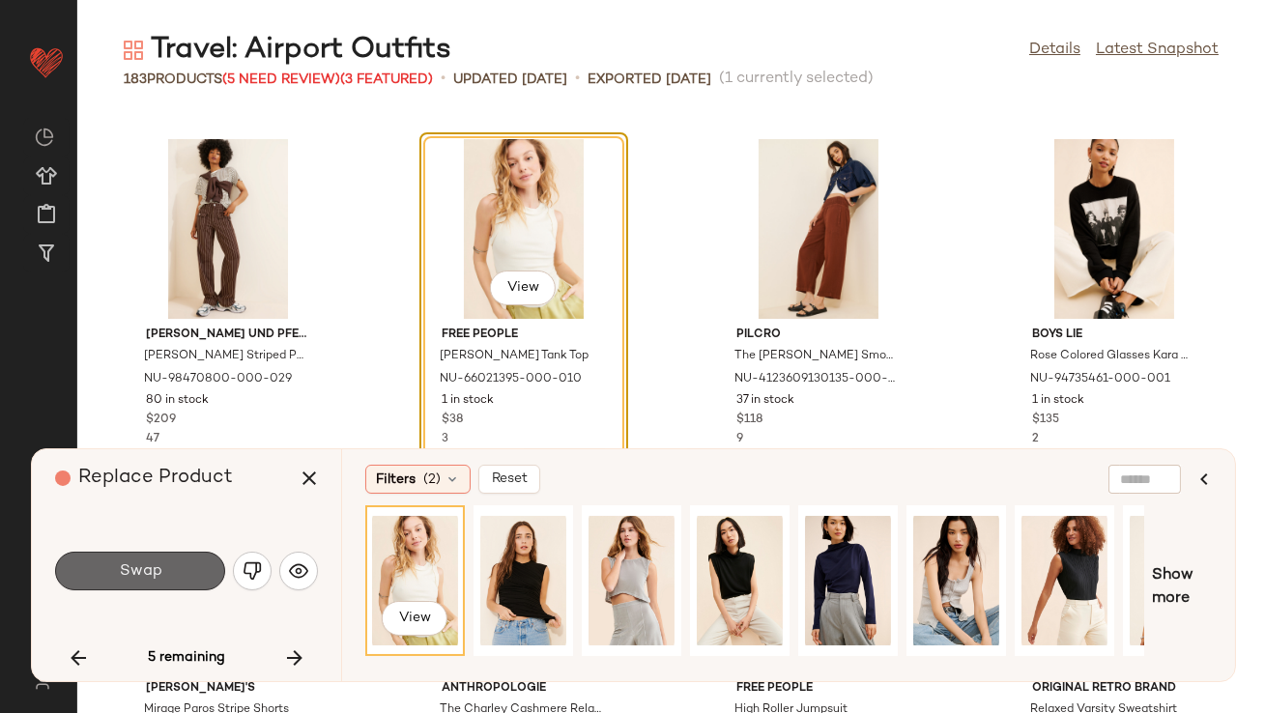
click at [186, 578] on button "Swap" at bounding box center [140, 571] width 170 height 39
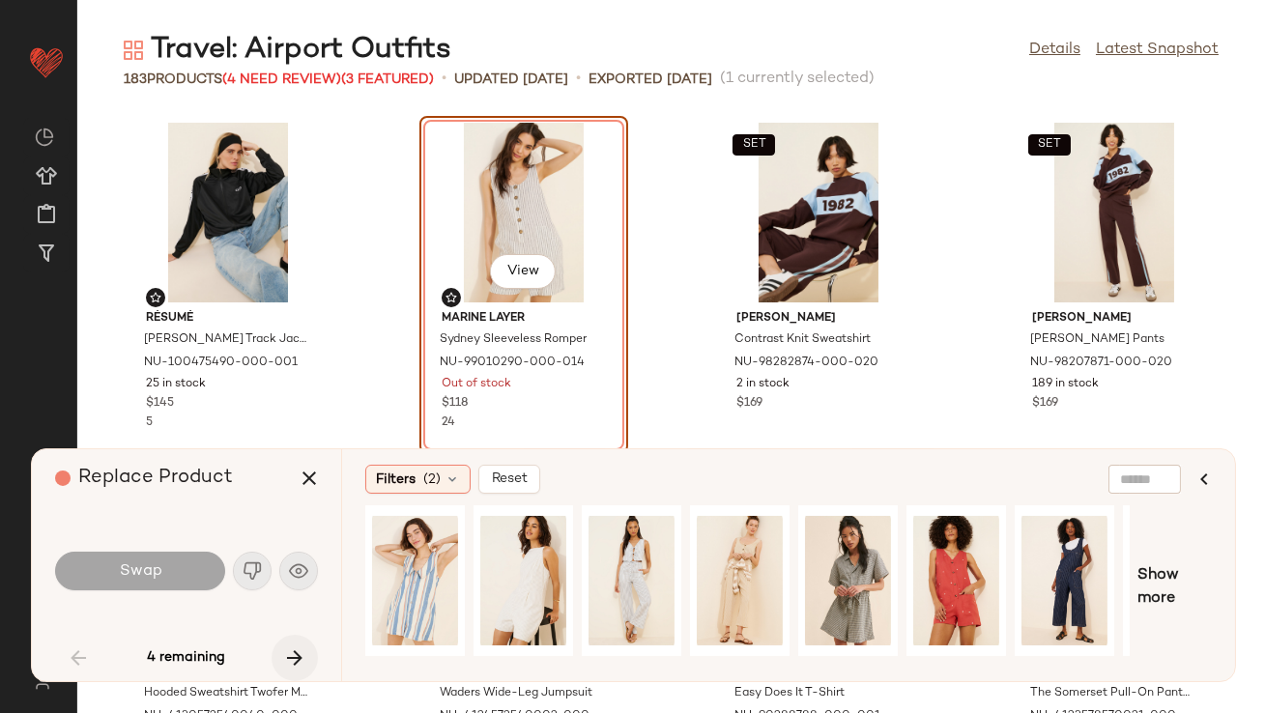
click at [279, 662] on button "button" at bounding box center [295, 658] width 46 height 46
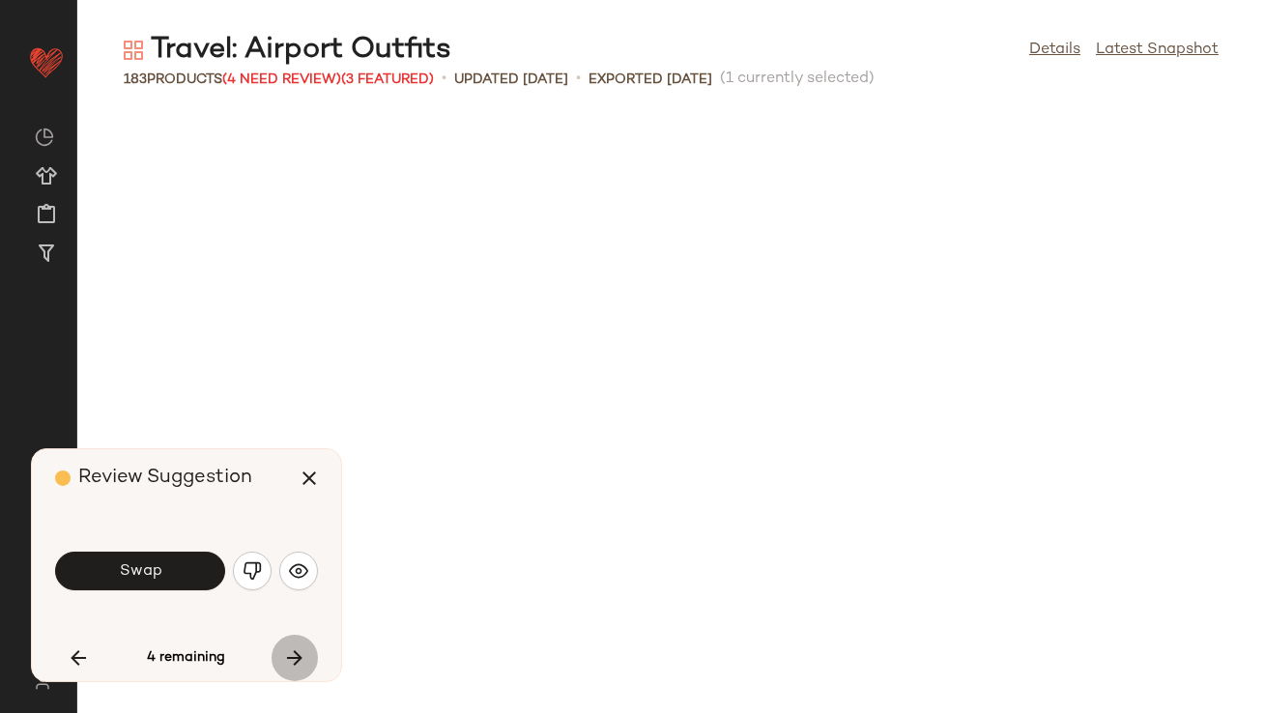
scroll to position [3183, 0]
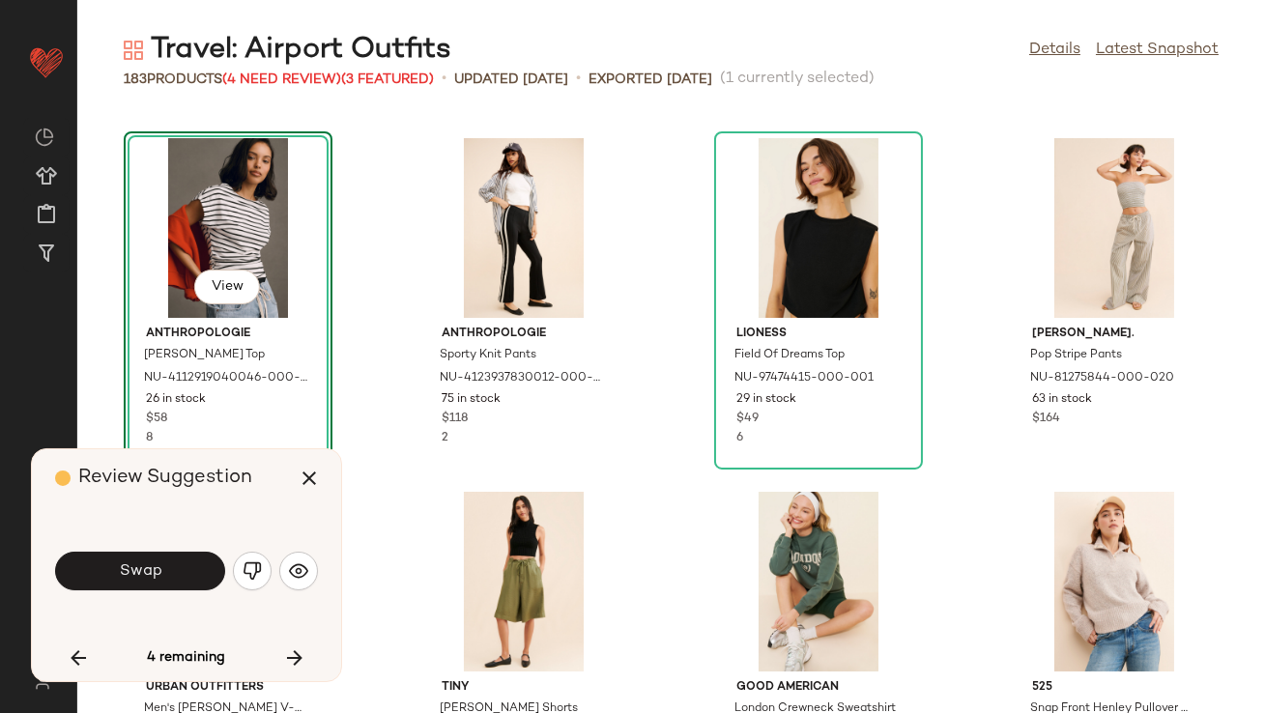
click at [173, 576] on button "Swap" at bounding box center [140, 571] width 170 height 39
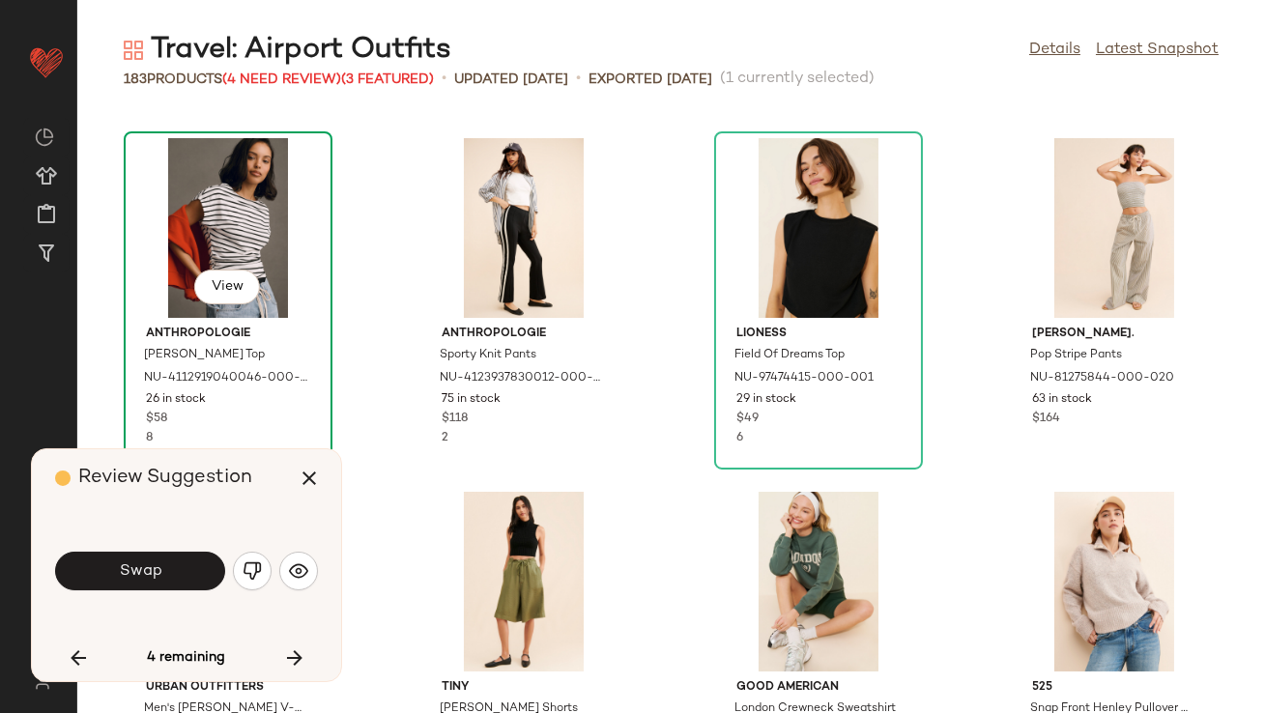
click at [180, 275] on div "View" at bounding box center [227, 228] width 195 height 180
click at [303, 655] on icon "button" at bounding box center [294, 658] width 23 height 23
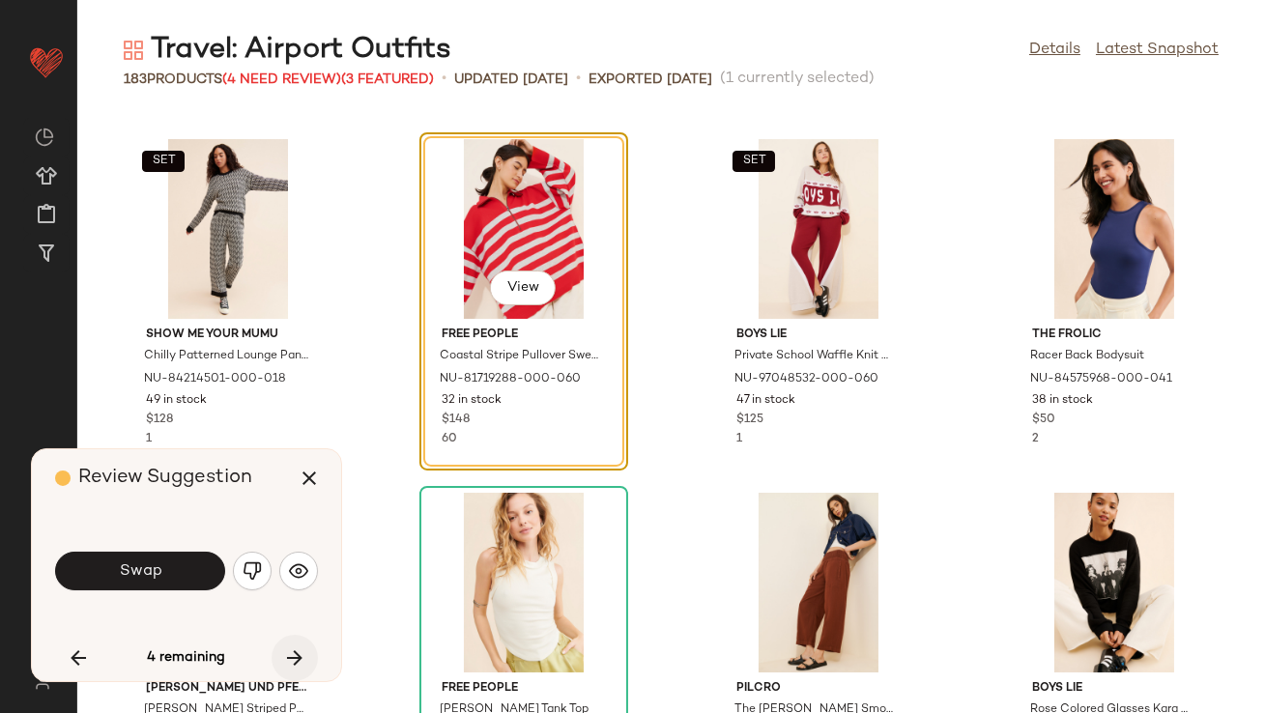
click at [303, 654] on icon "button" at bounding box center [294, 658] width 23 height 23
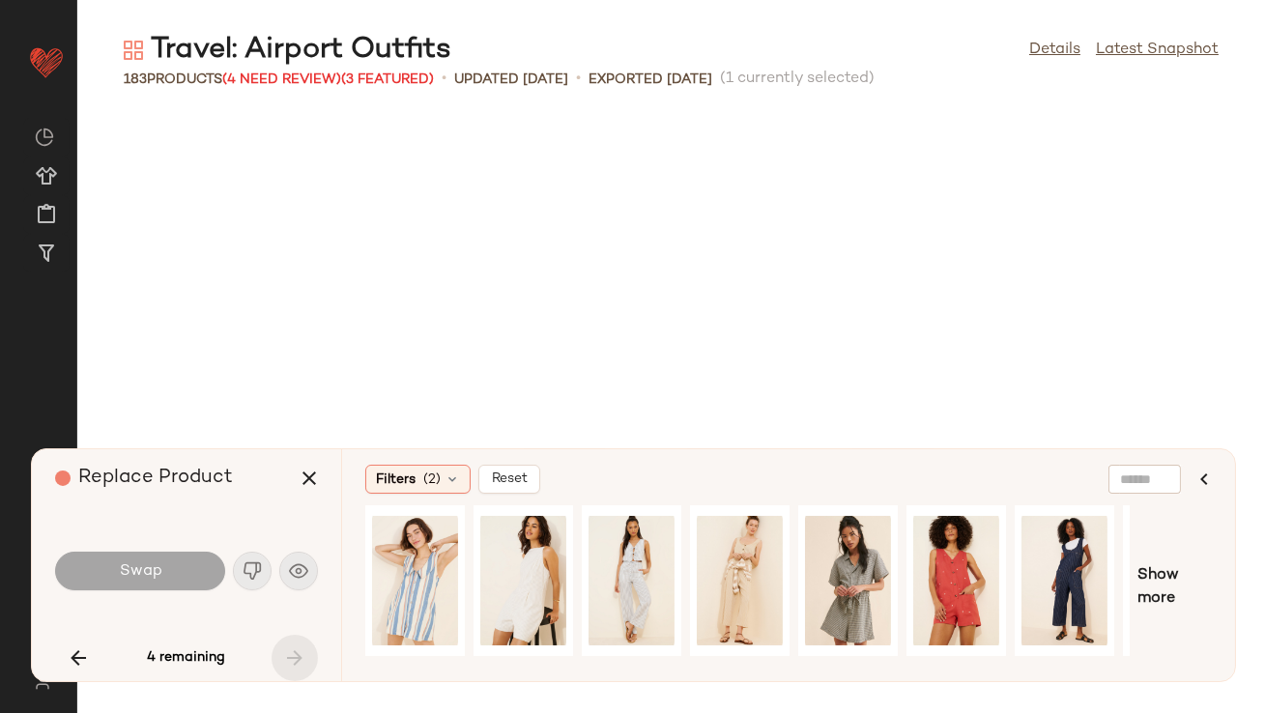
scroll to position [14854, 0]
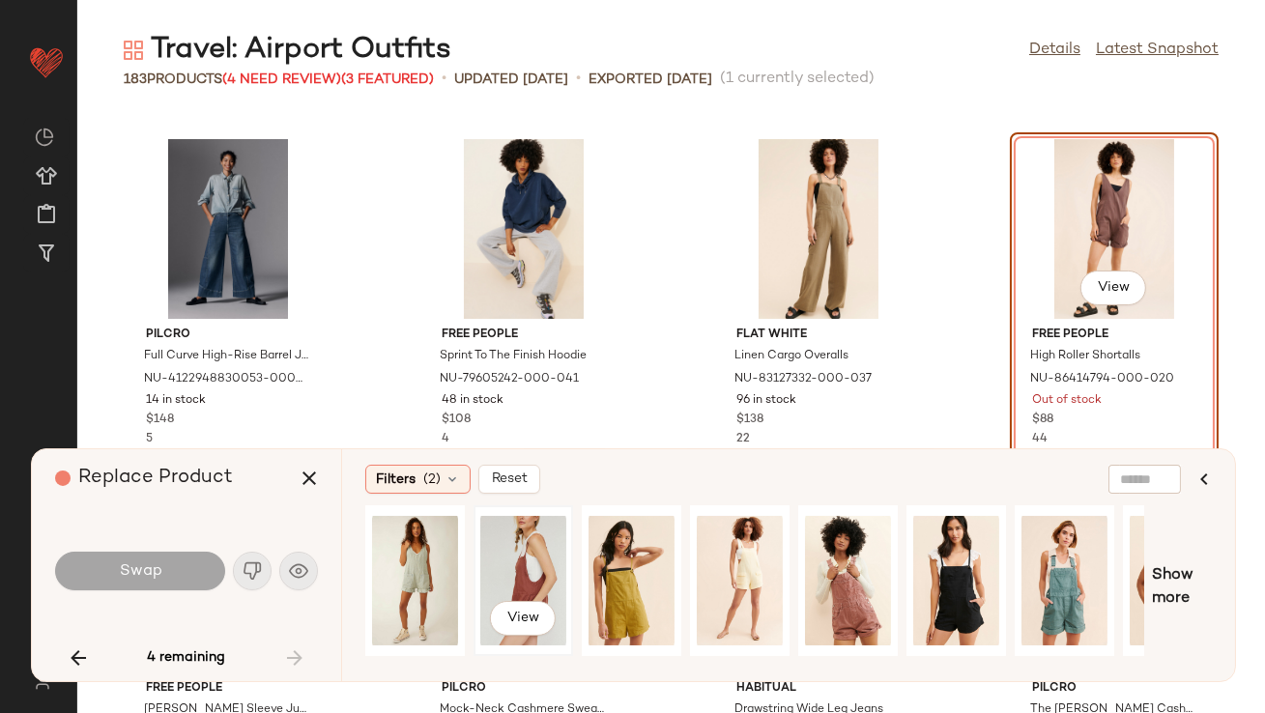
click at [524, 555] on div "View" at bounding box center [523, 580] width 86 height 137
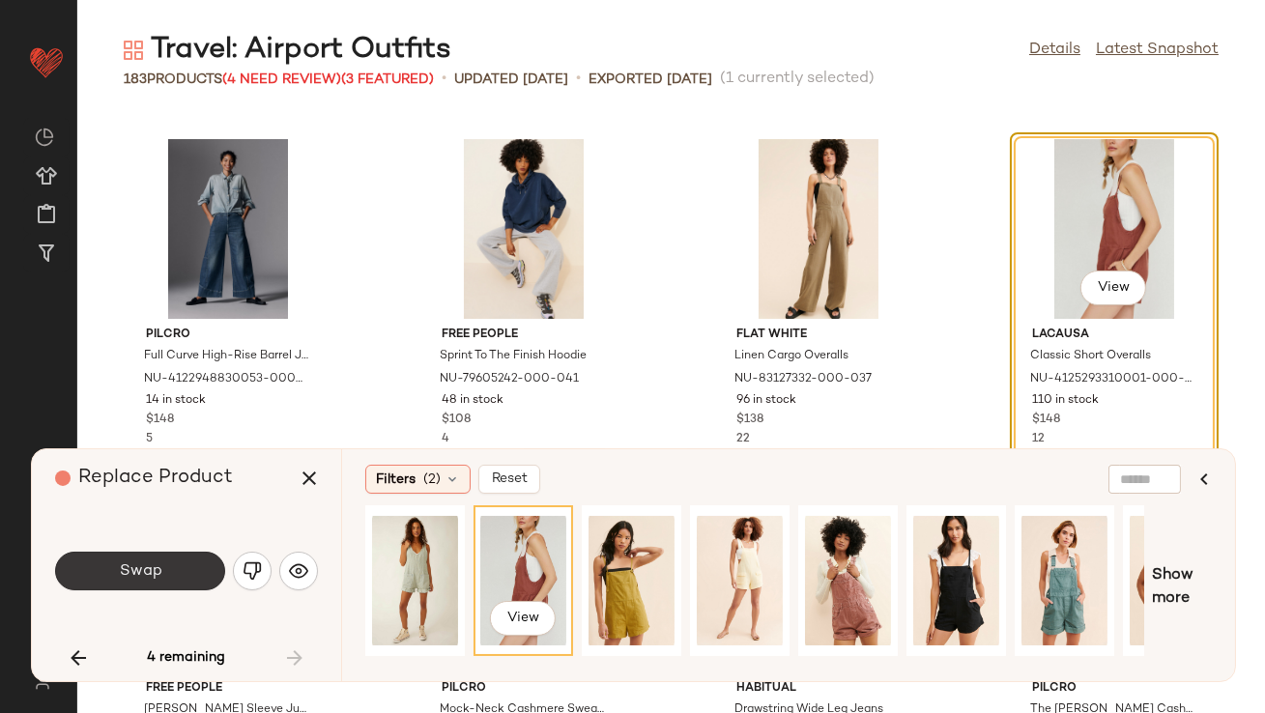
click at [195, 577] on button "Swap" at bounding box center [140, 571] width 170 height 39
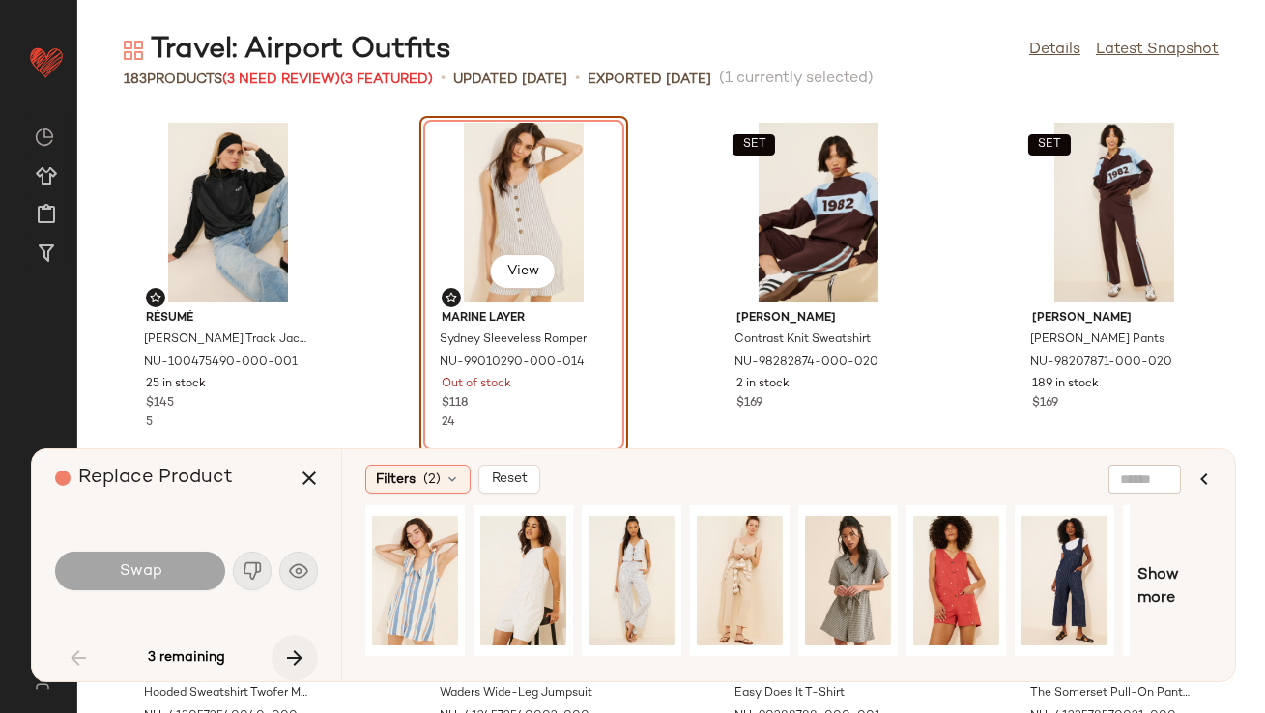
click at [311, 661] on button "button" at bounding box center [295, 658] width 46 height 46
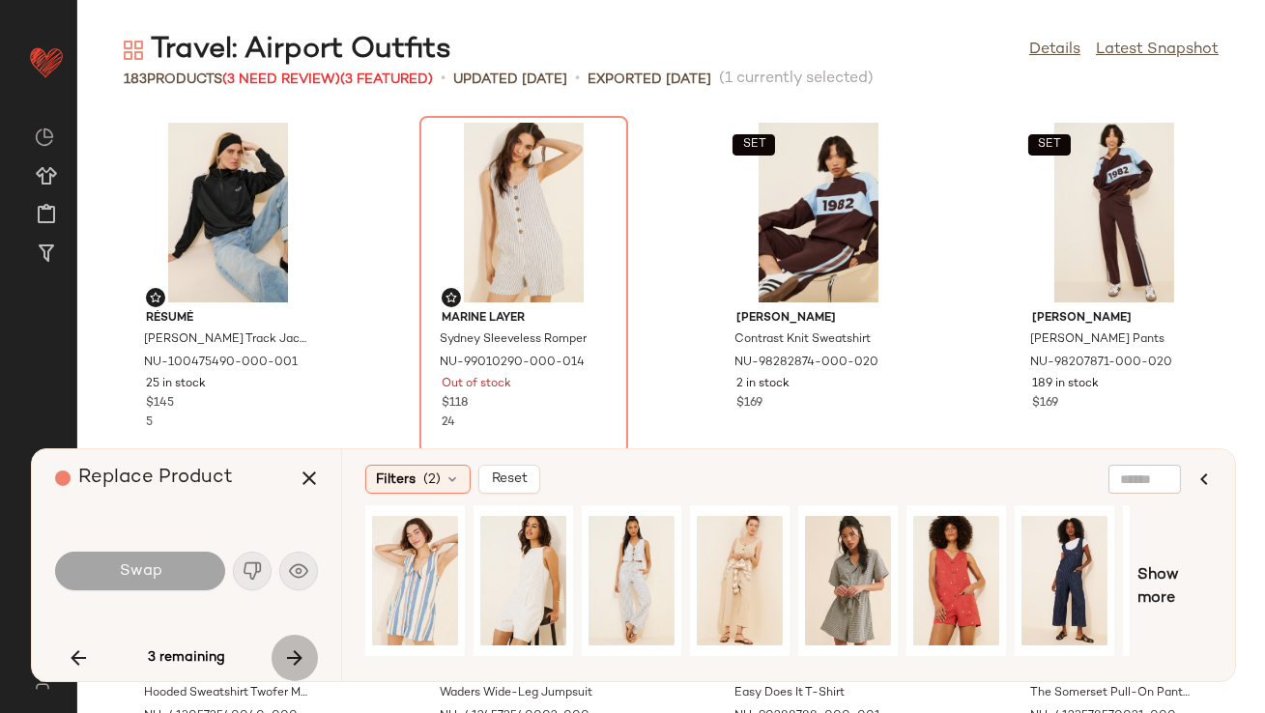
scroll to position [10257, 0]
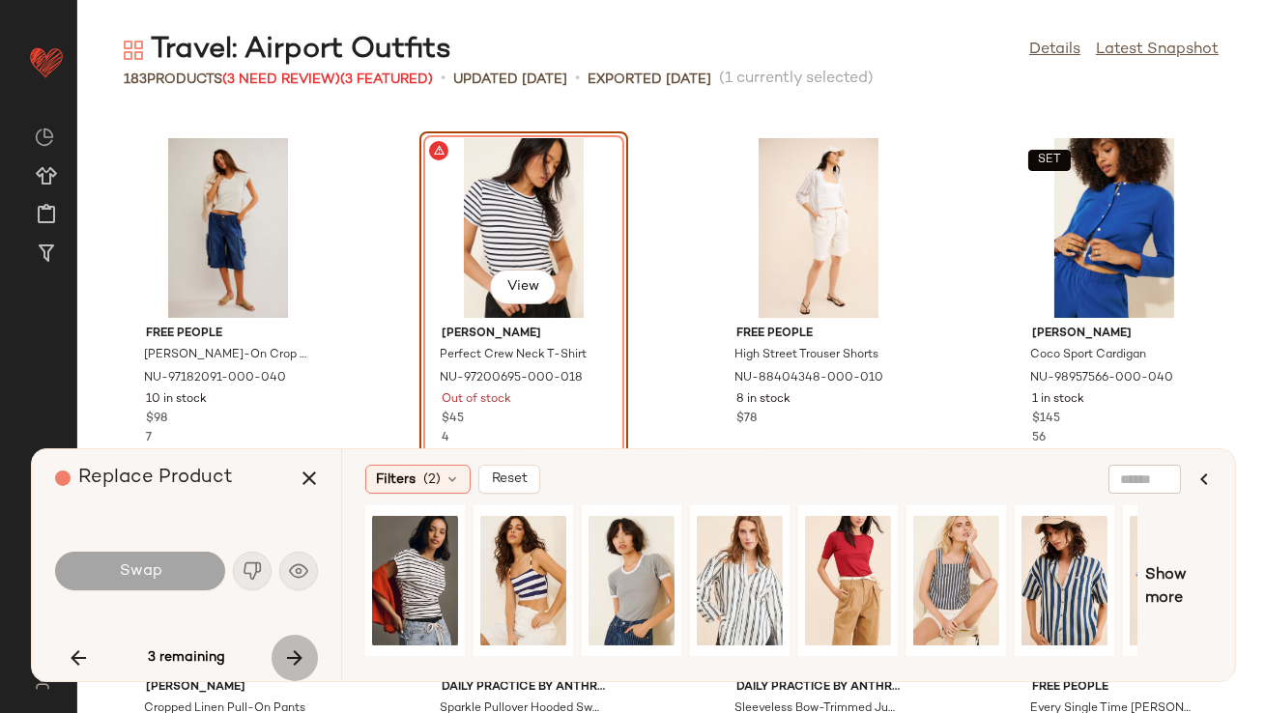
click at [310, 660] on button "button" at bounding box center [295, 658] width 46 height 46
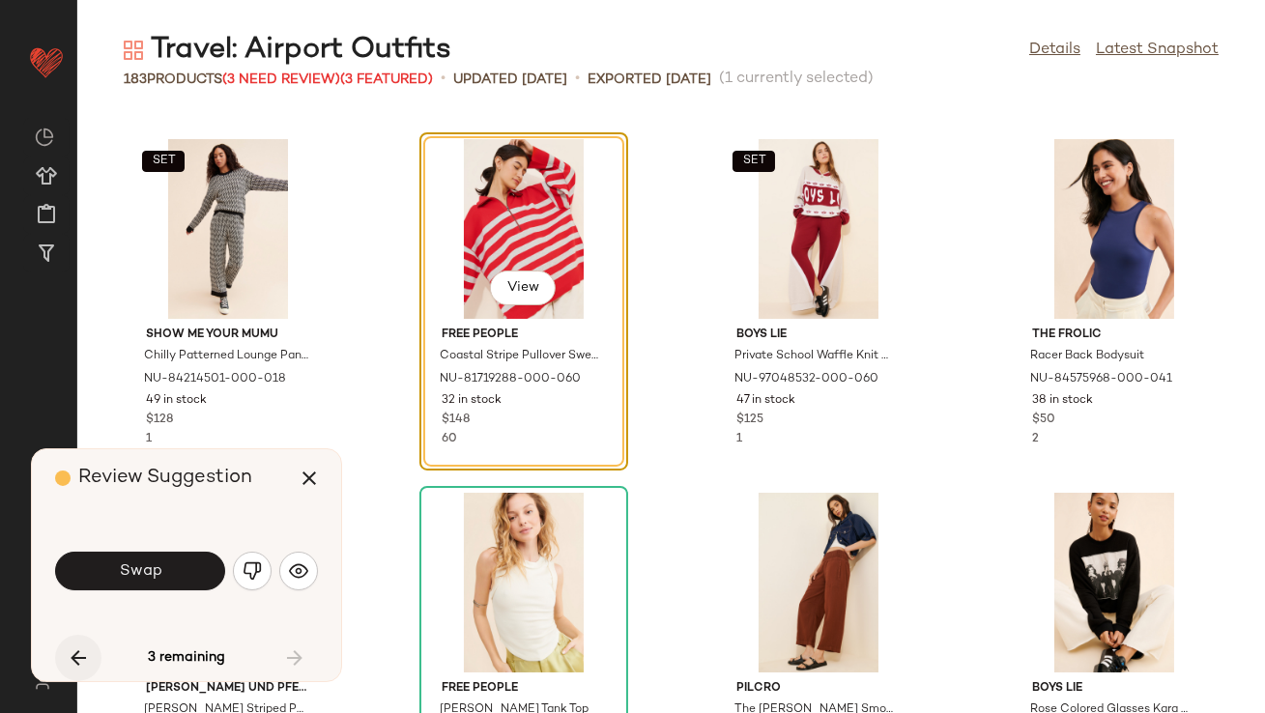
click at [68, 653] on icon "button" at bounding box center [78, 658] width 23 height 23
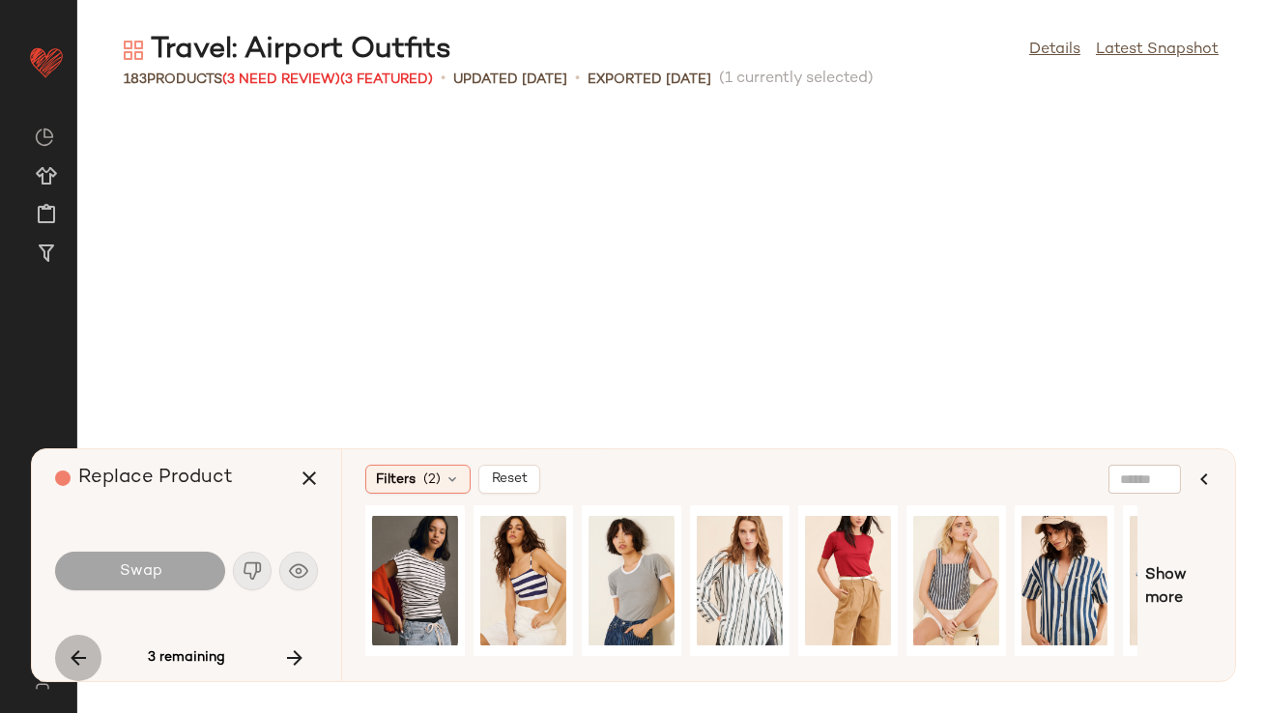
scroll to position [10257, 0]
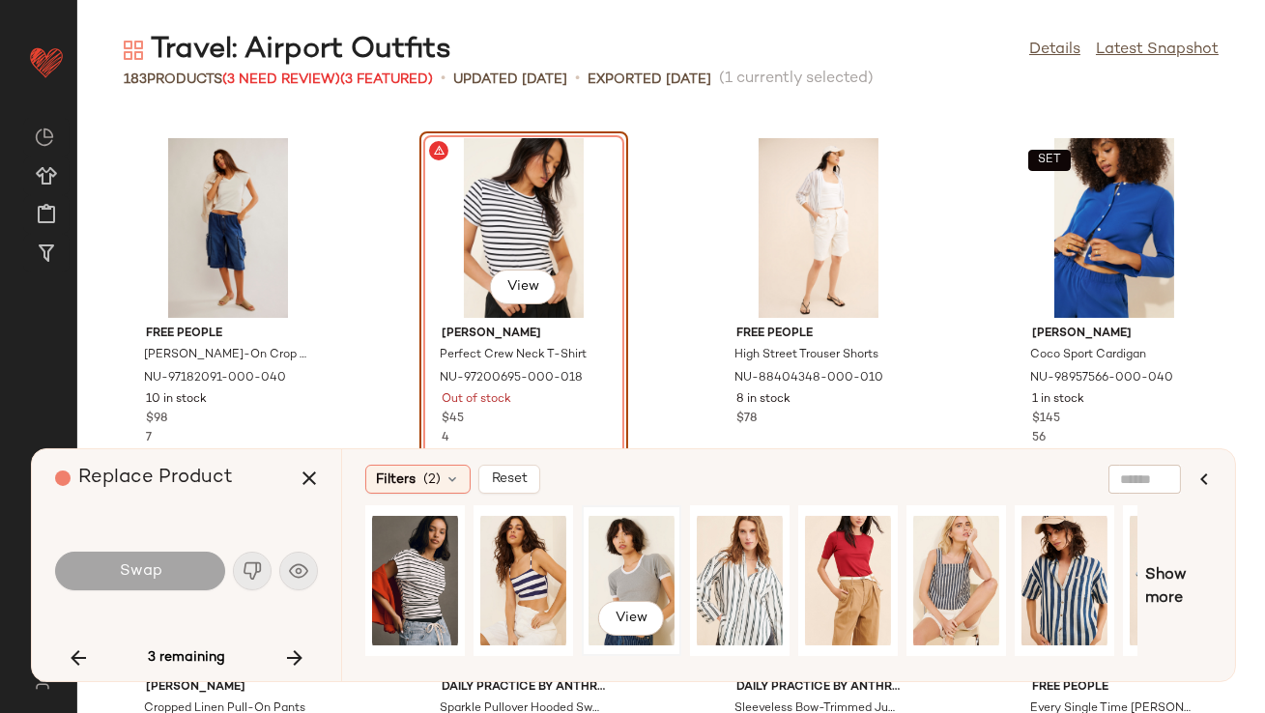
click at [637, 564] on div "View" at bounding box center [632, 580] width 86 height 137
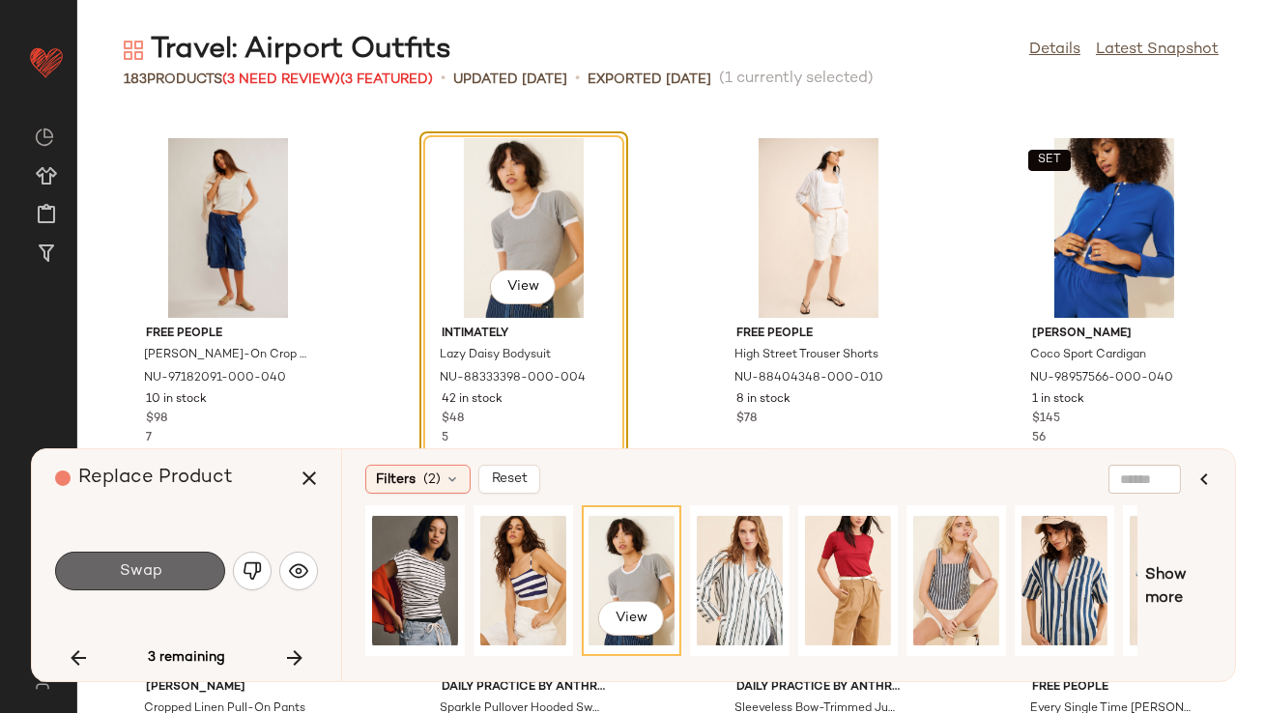
click at [190, 562] on button "Swap" at bounding box center [140, 571] width 170 height 39
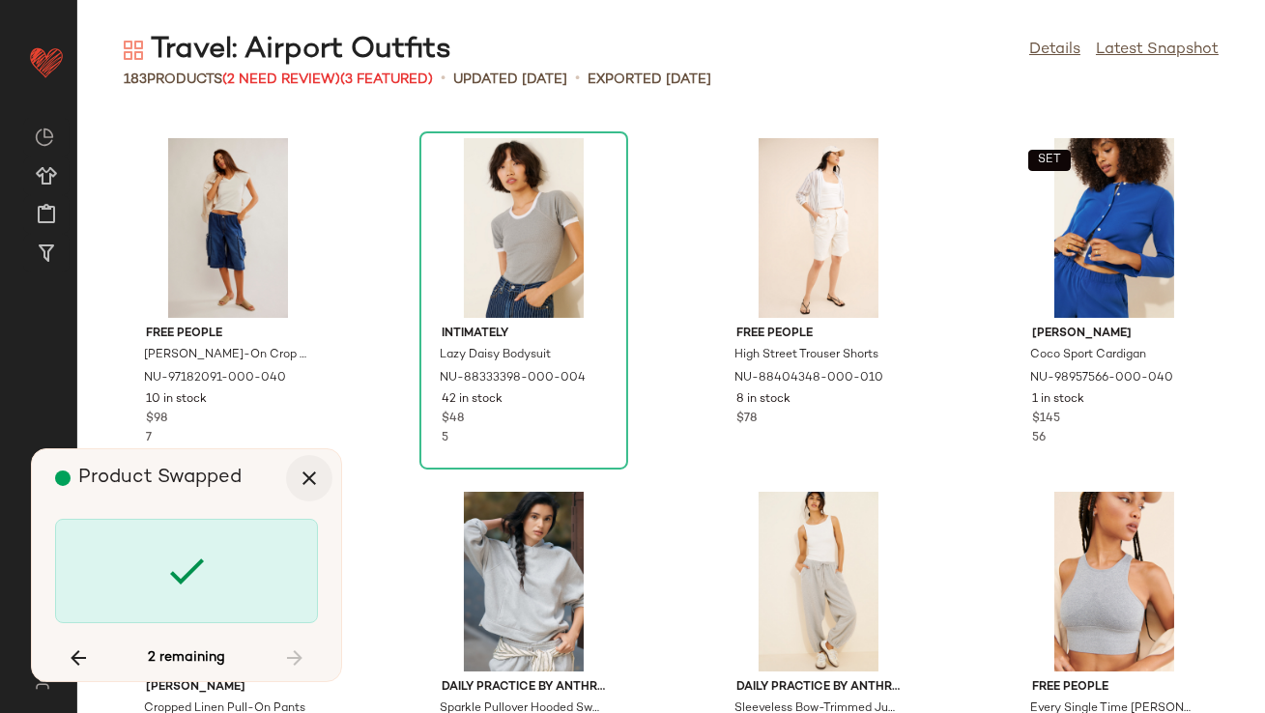
click at [326, 479] on button "button" at bounding box center [309, 478] width 46 height 46
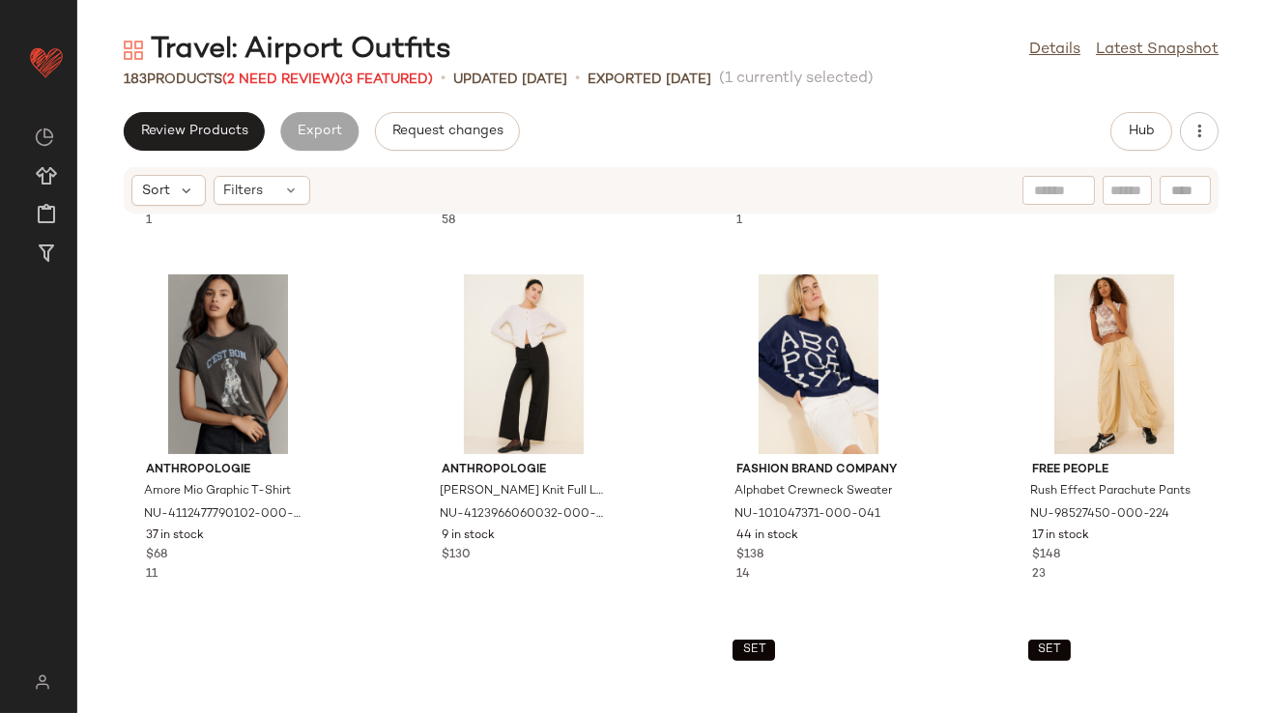
scroll to position [1388, 0]
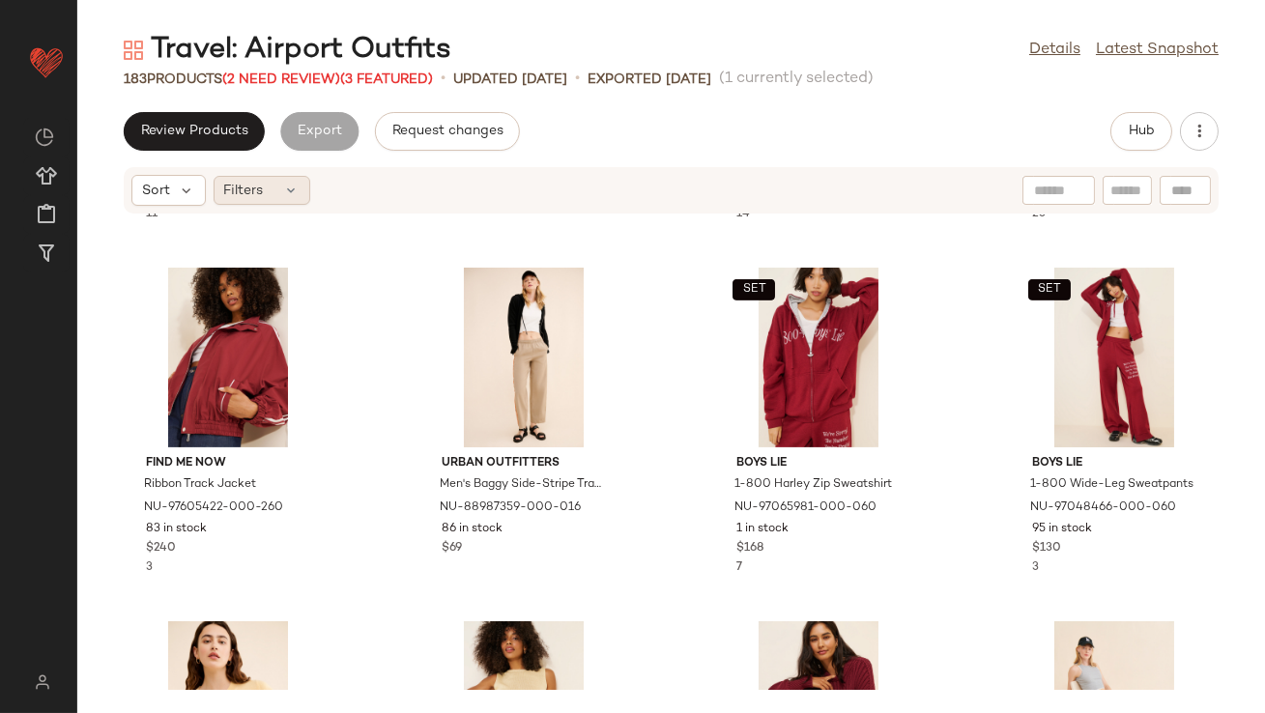
click at [279, 189] on div "Filters" at bounding box center [262, 190] width 97 height 29
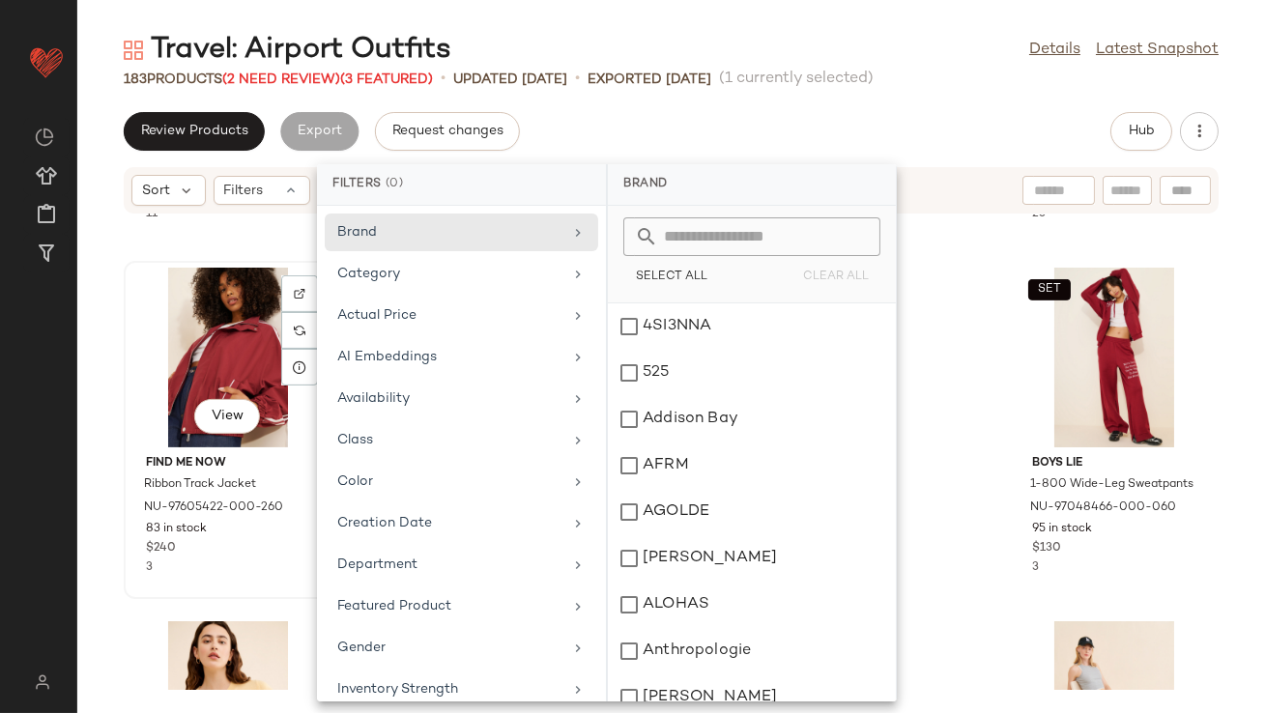
click at [249, 313] on div "View" at bounding box center [227, 358] width 195 height 180
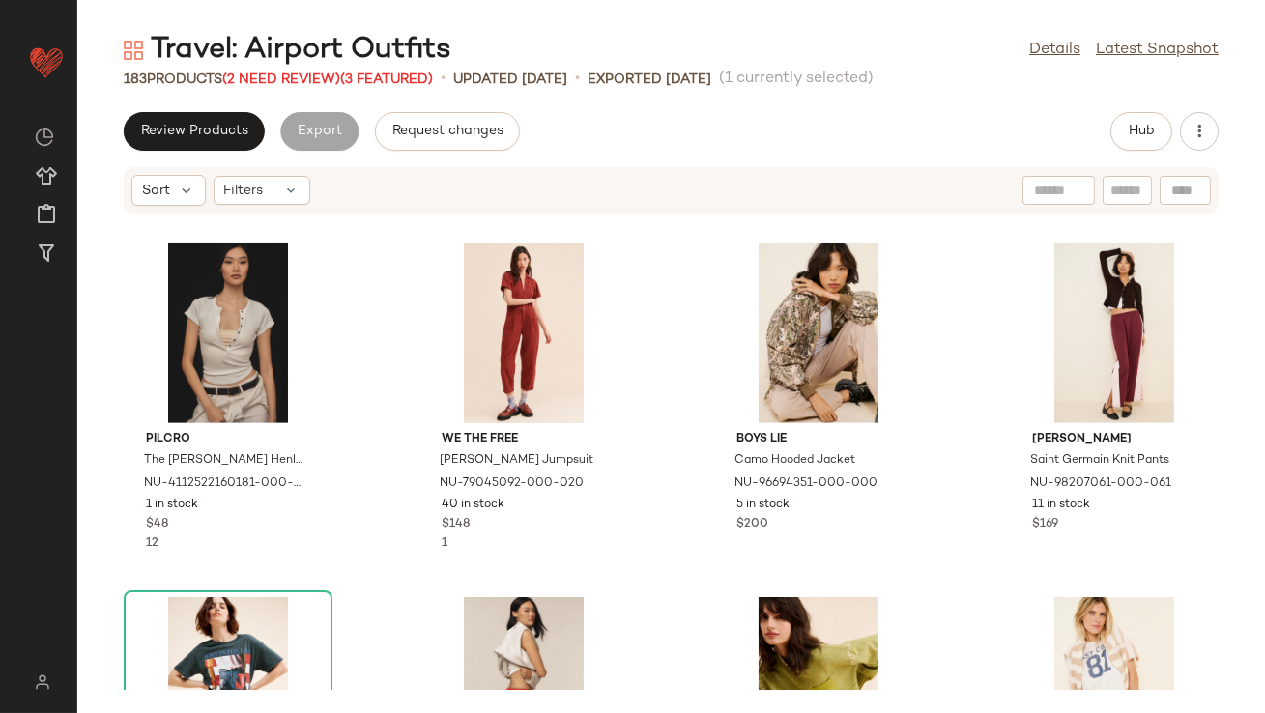
scroll to position [2145, 0]
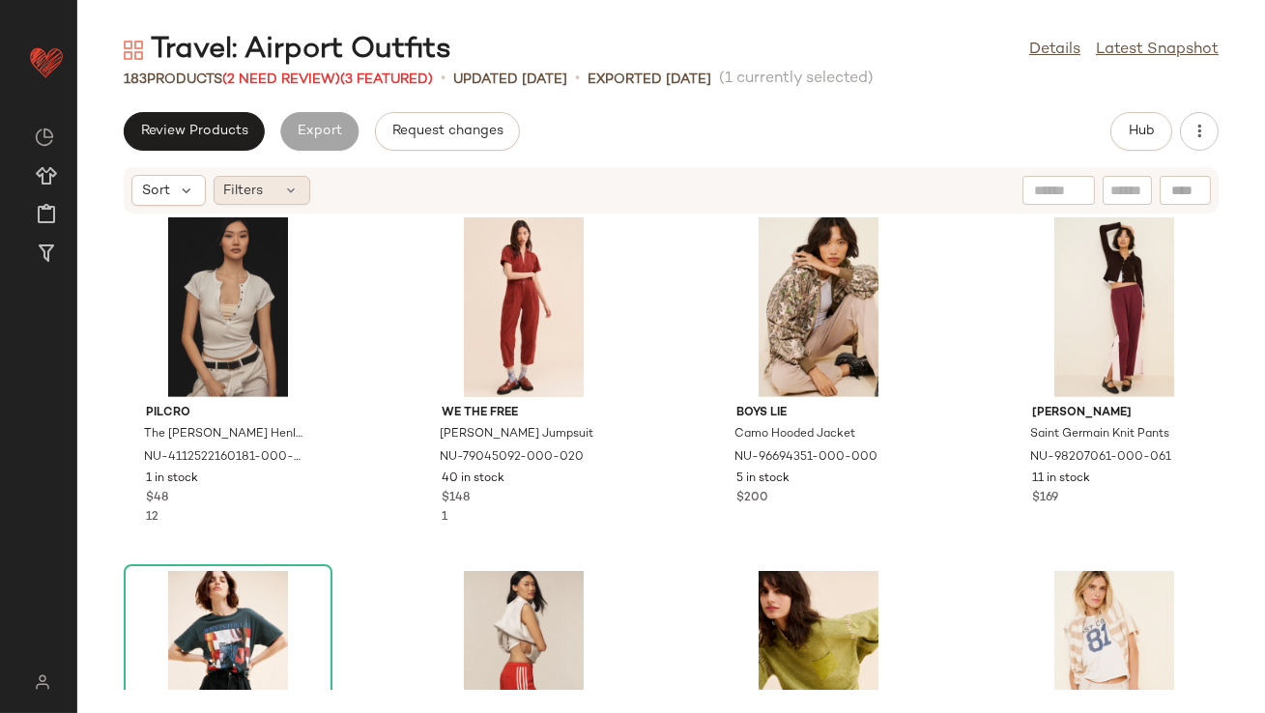
click at [296, 185] on icon at bounding box center [291, 190] width 15 height 15
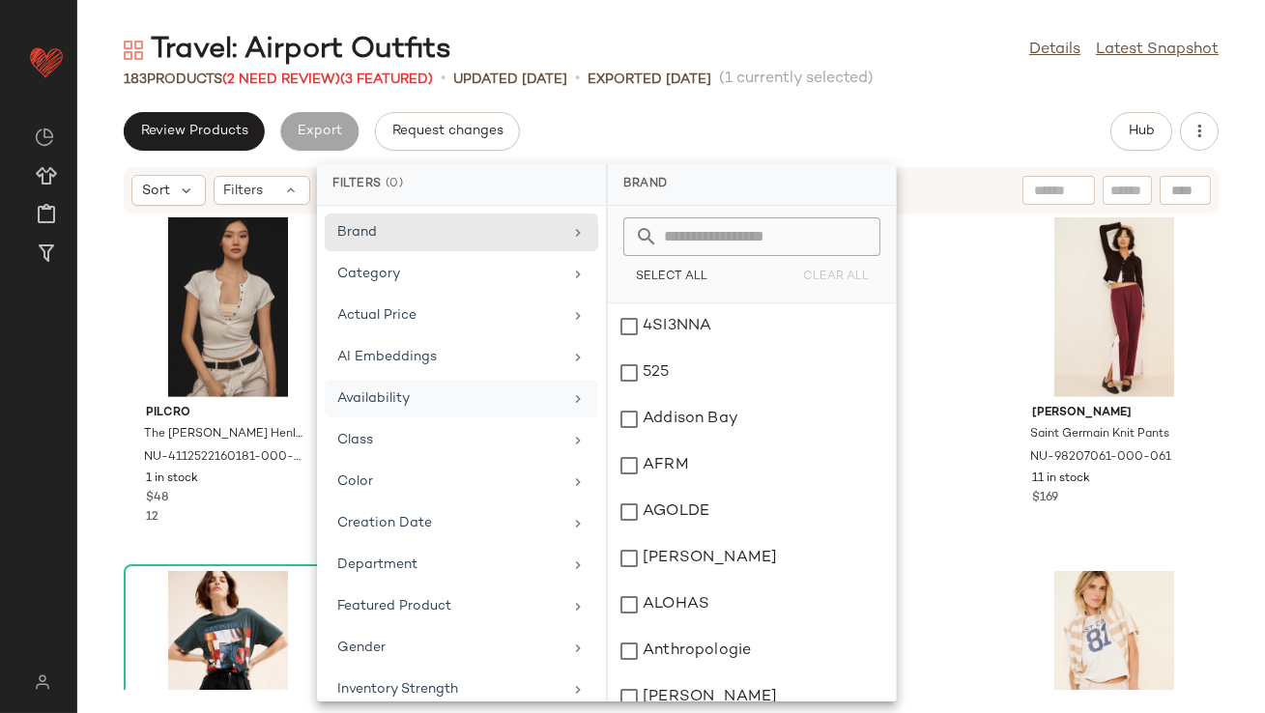
click at [408, 400] on div "Availability" at bounding box center [449, 398] width 225 height 20
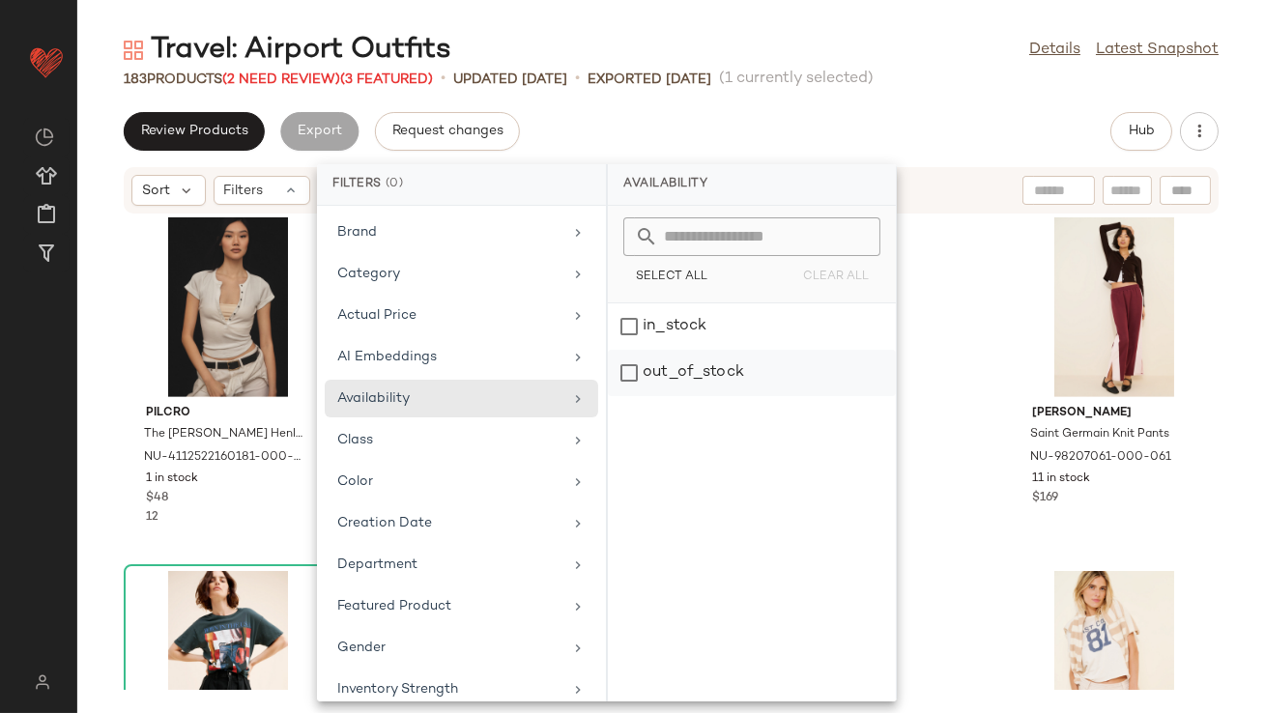
click at [625, 378] on div "out_of_stock" at bounding box center [752, 373] width 288 height 46
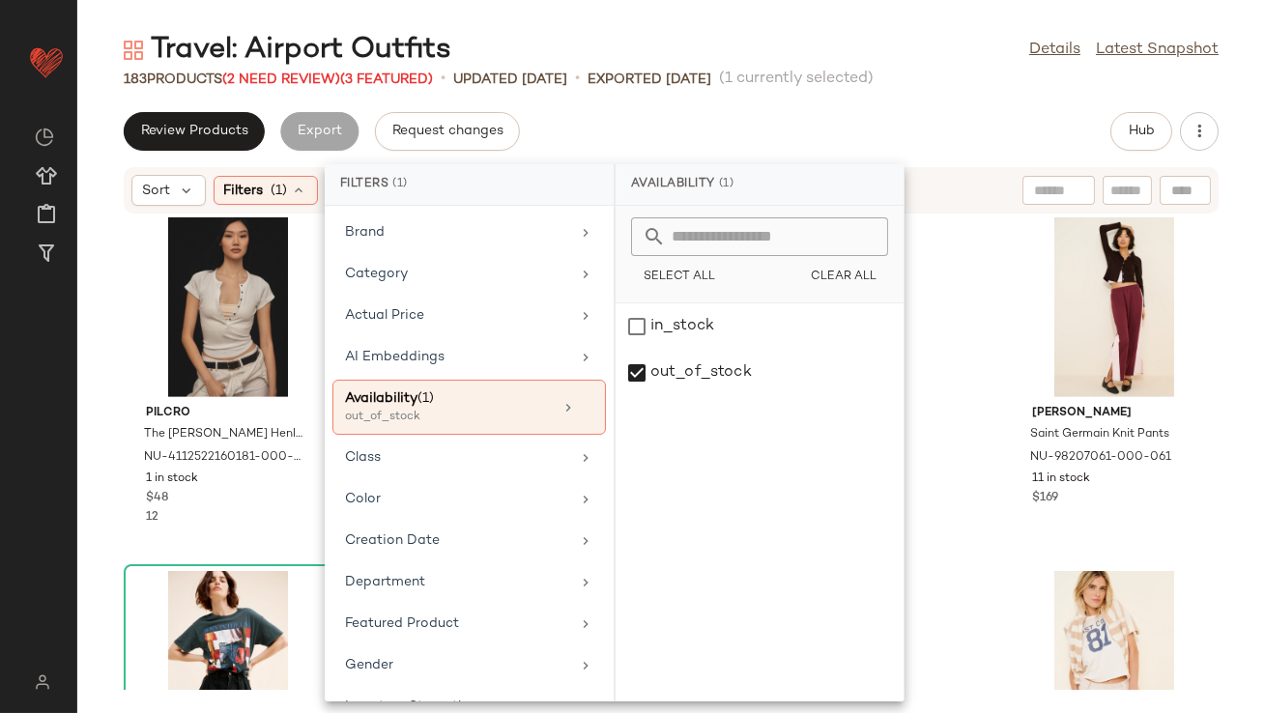
click at [785, 141] on div "Review Products Export Request changes Hub" at bounding box center [671, 131] width 1095 height 39
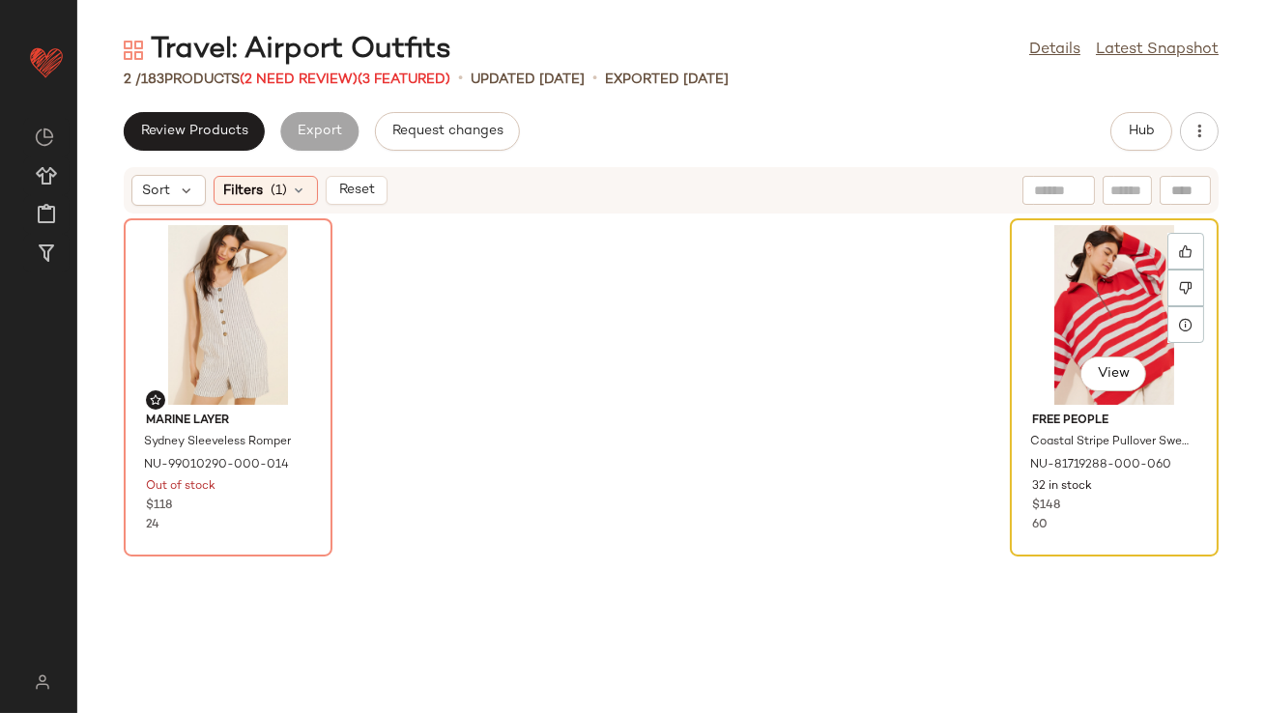
click at [1093, 283] on div "View" at bounding box center [1114, 315] width 195 height 180
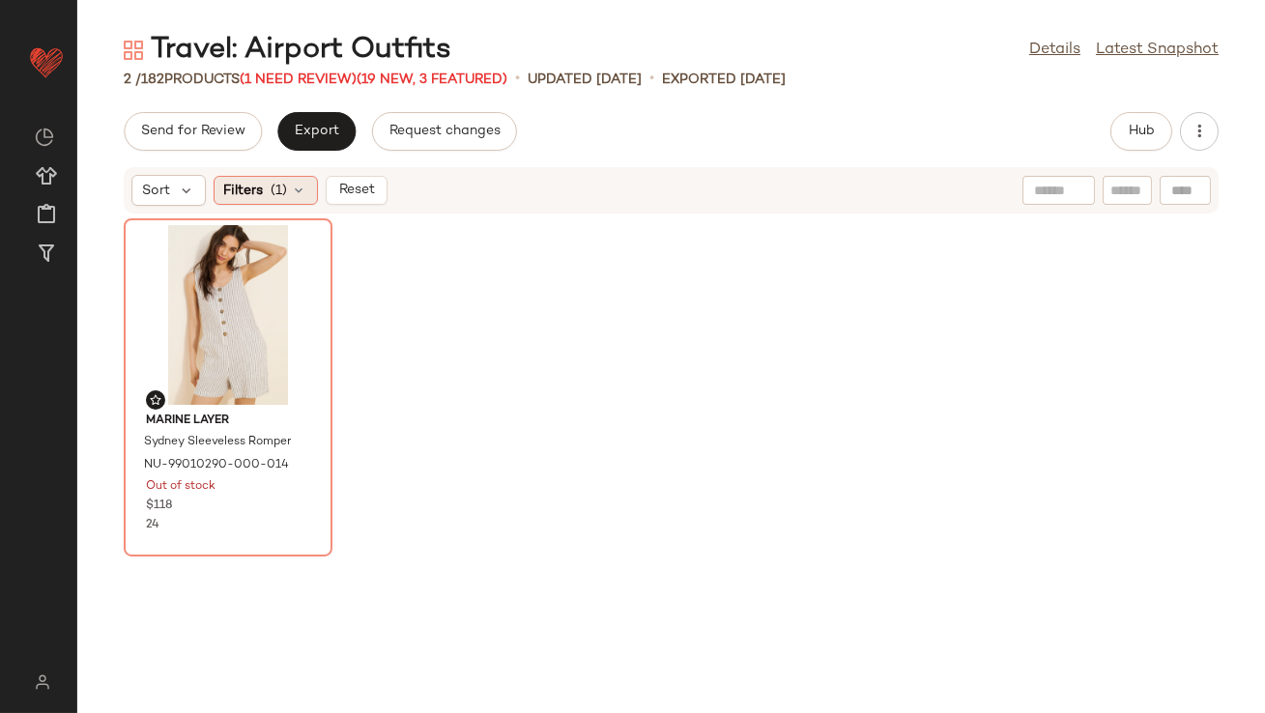
click at [285, 191] on span "(1)" at bounding box center [280, 191] width 16 height 20
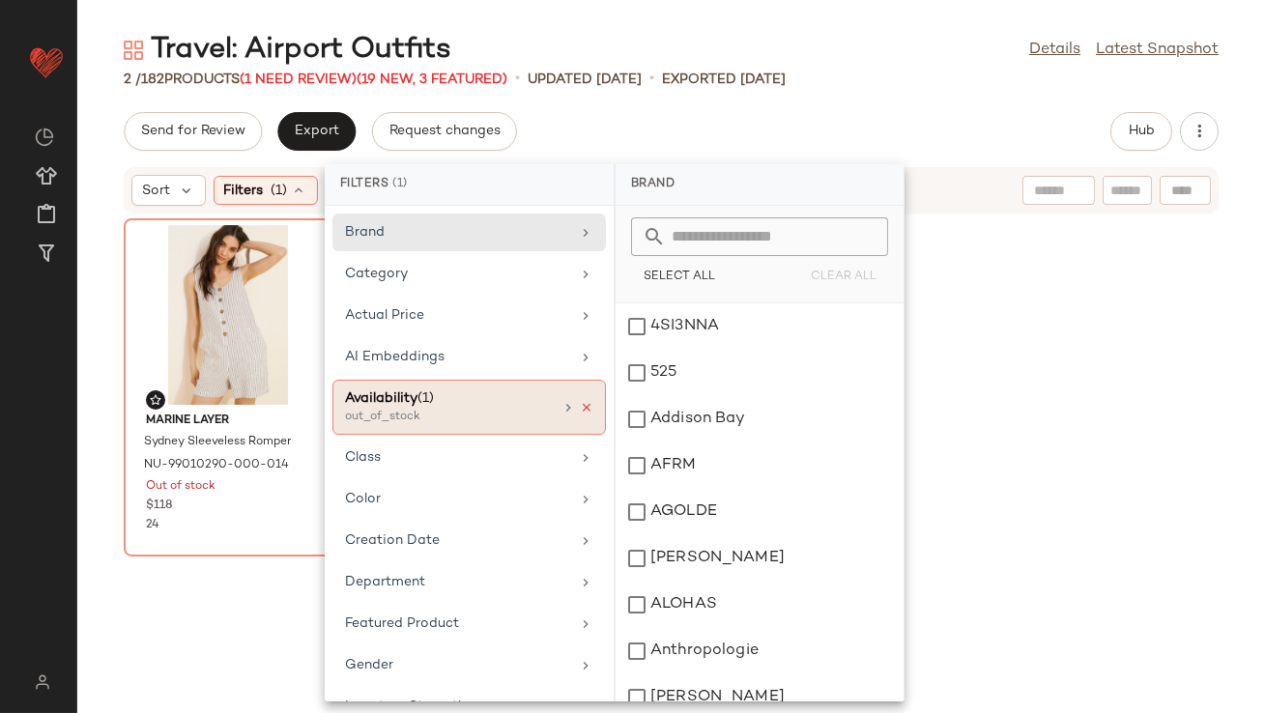
click at [580, 406] on icon at bounding box center [587, 408] width 14 height 14
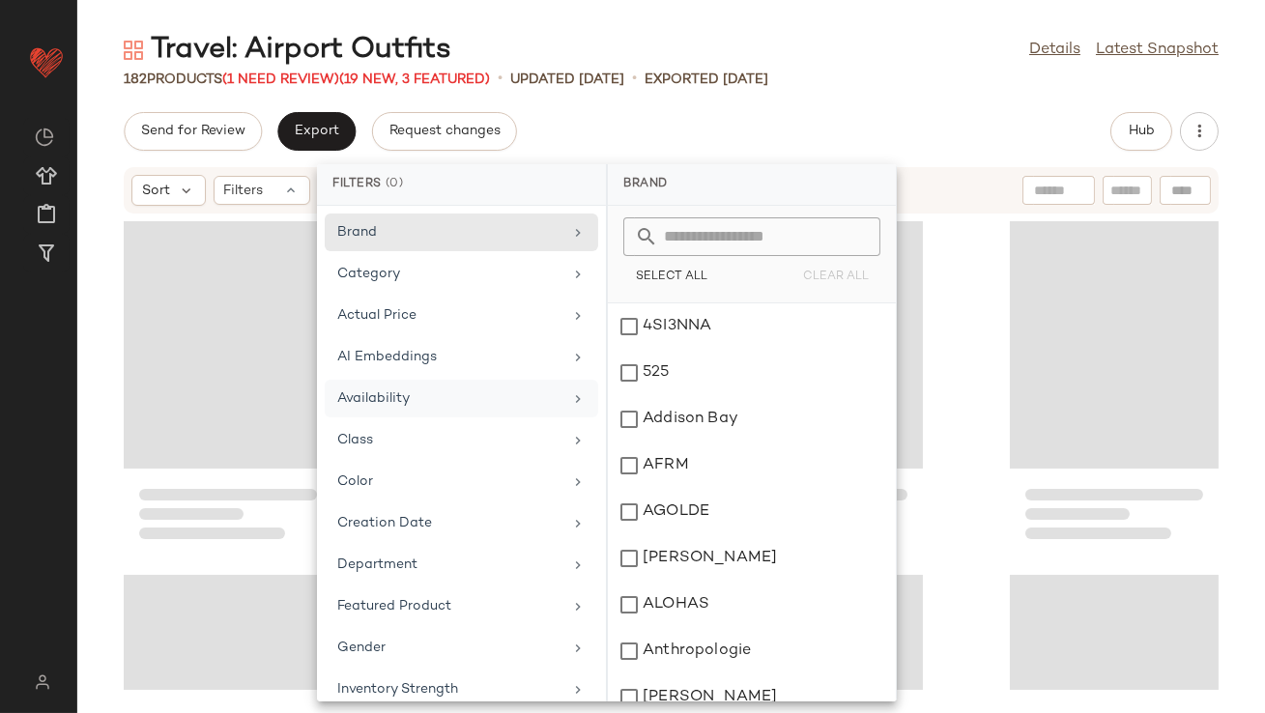
click at [748, 102] on div "Travel: Airport Outfits Details Latest Snapshot 182 Products (1 Need Review) (1…" at bounding box center [671, 372] width 1188 height 682
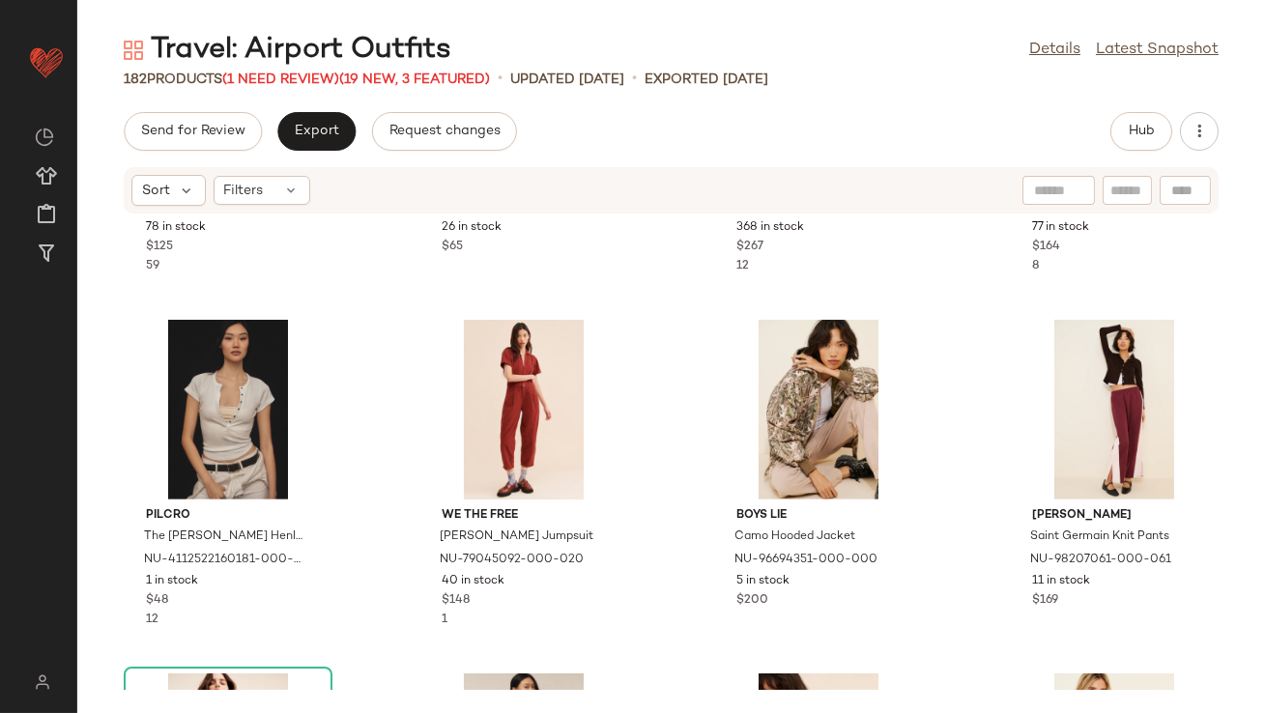
scroll to position [2336, 0]
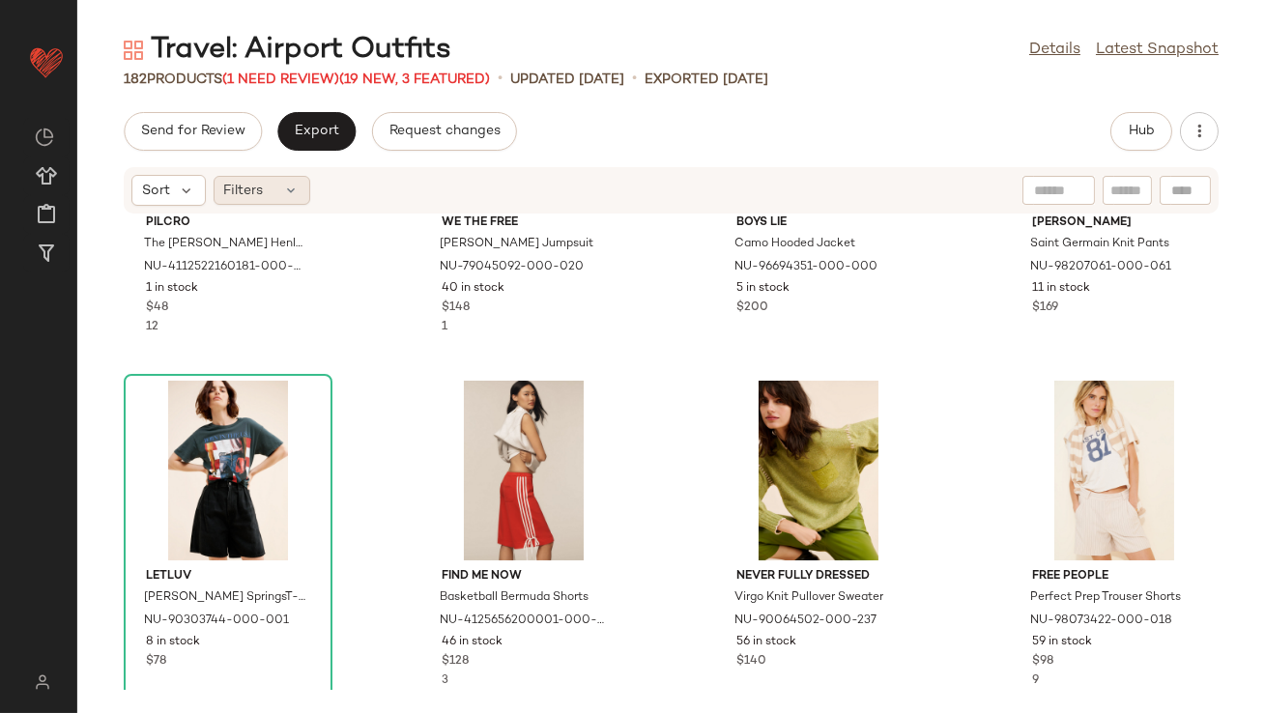
click at [282, 191] on div "Filters" at bounding box center [262, 190] width 97 height 29
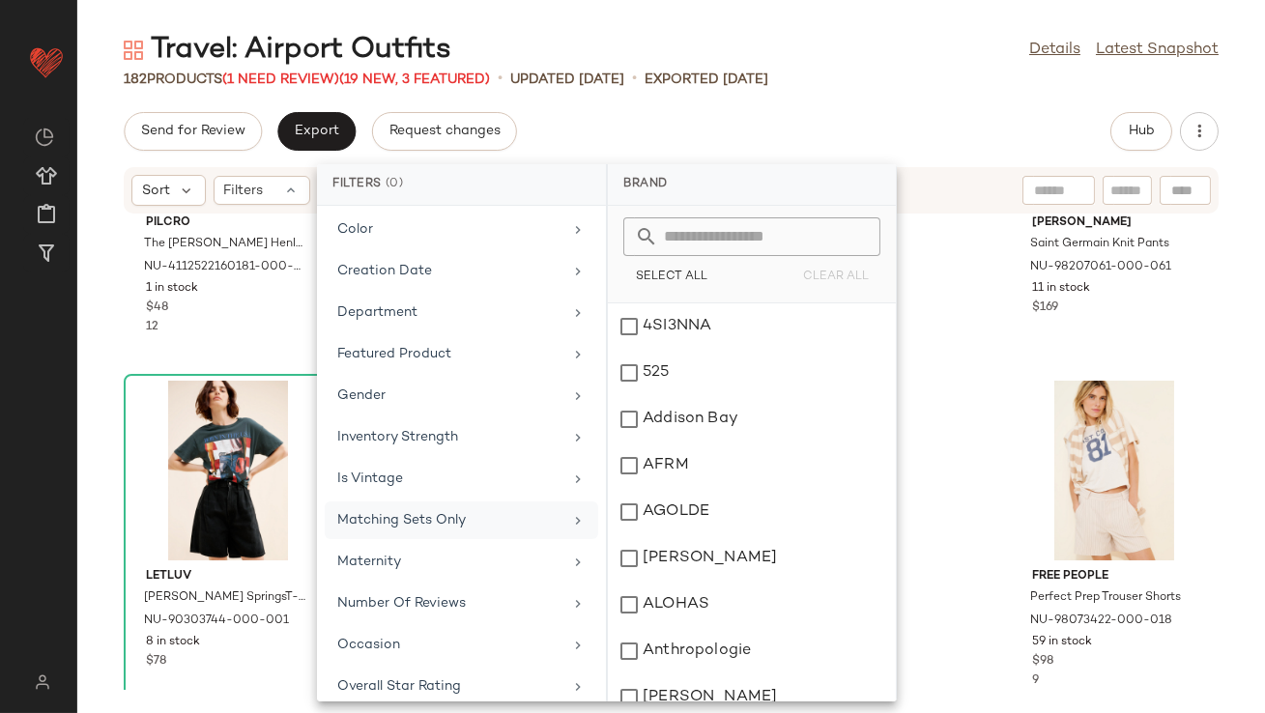
scroll to position [273, 0]
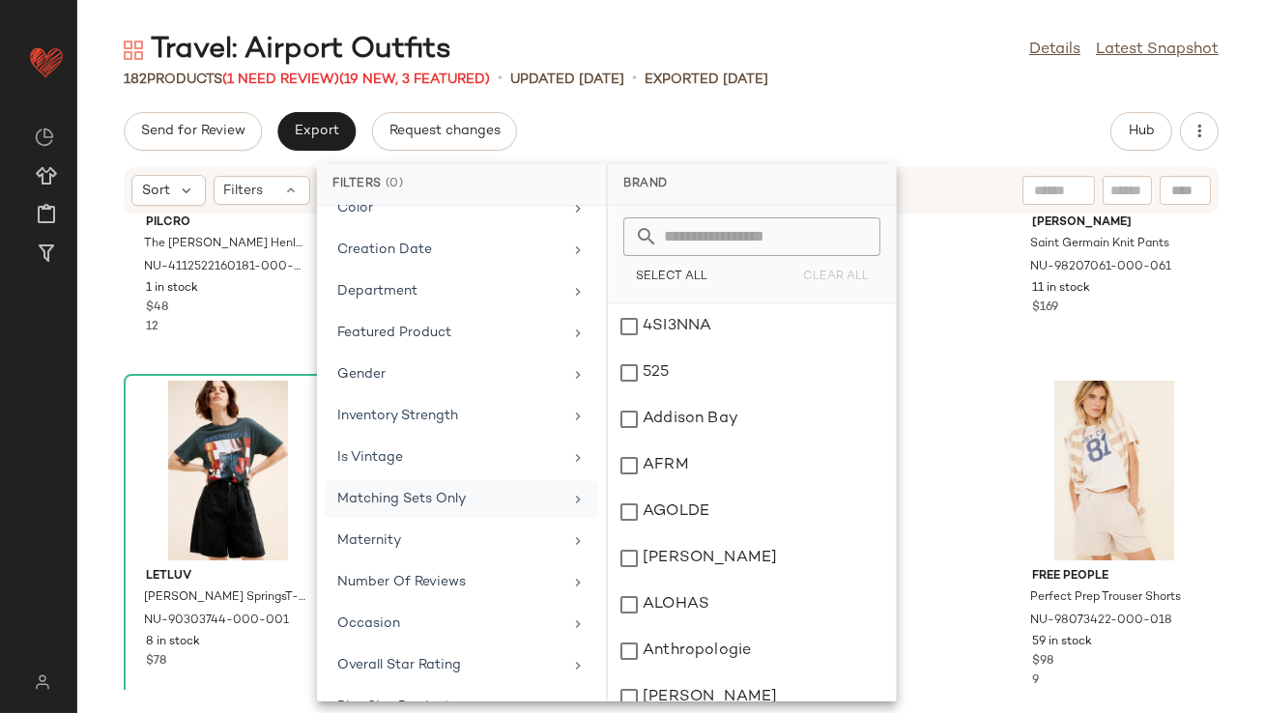
click at [411, 499] on div "Matching Sets Only" at bounding box center [449, 499] width 225 height 20
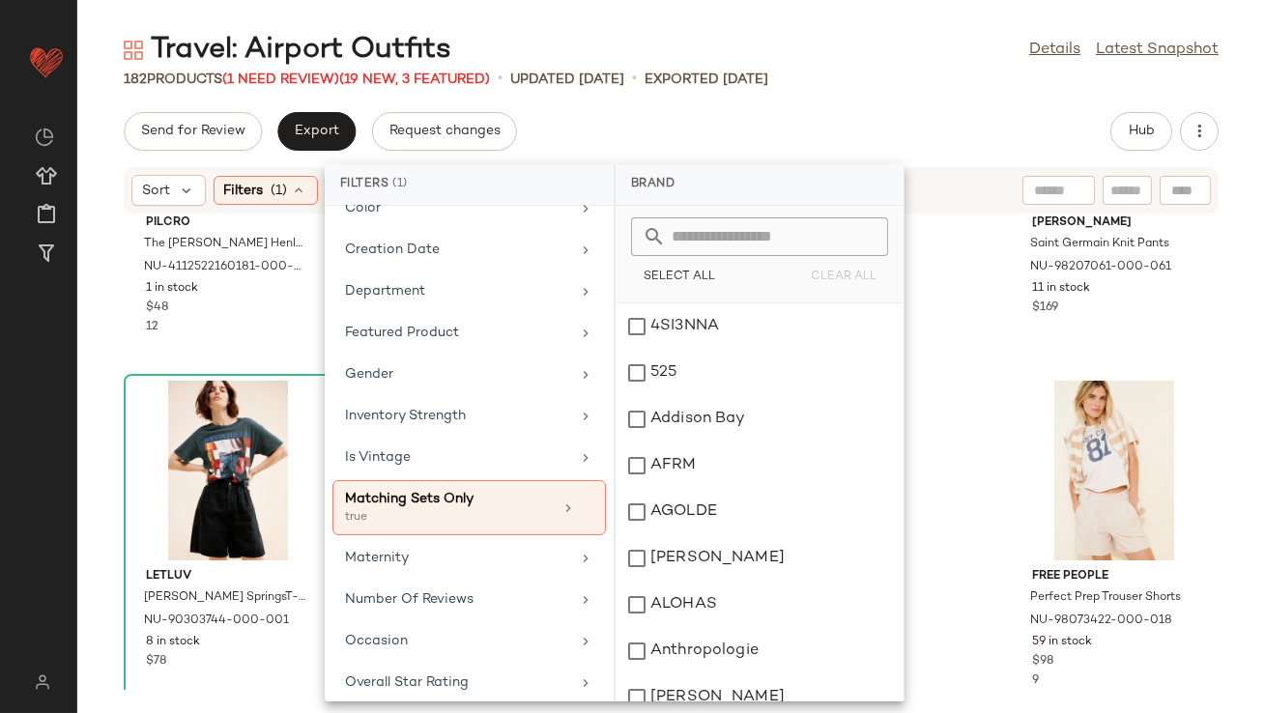
click at [770, 113] on div "Send for Review Export Request changes Hub" at bounding box center [671, 131] width 1095 height 39
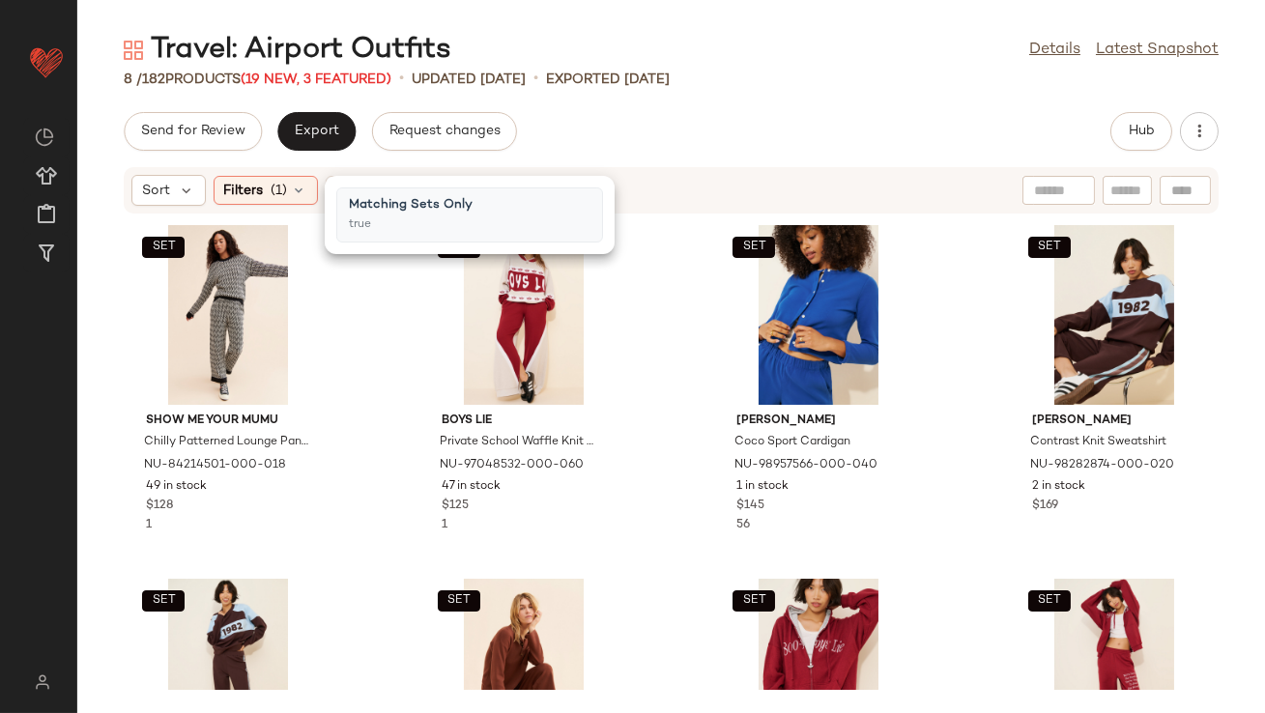
click at [647, 489] on div "SET Show Me Your Mumu Chilly Patterned Lounge Pants NU-84214501-000-018 49 in s…" at bounding box center [671, 452] width 1188 height 475
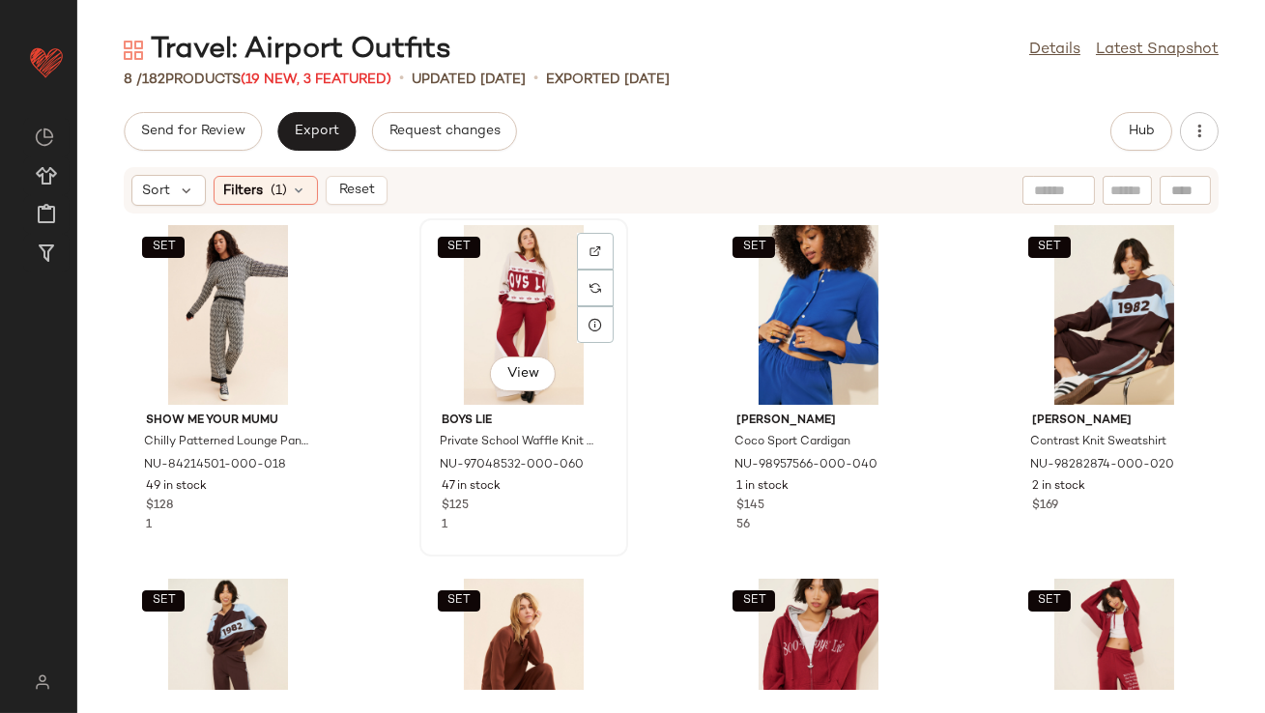
click at [485, 327] on div "SET View" at bounding box center [523, 315] width 195 height 180
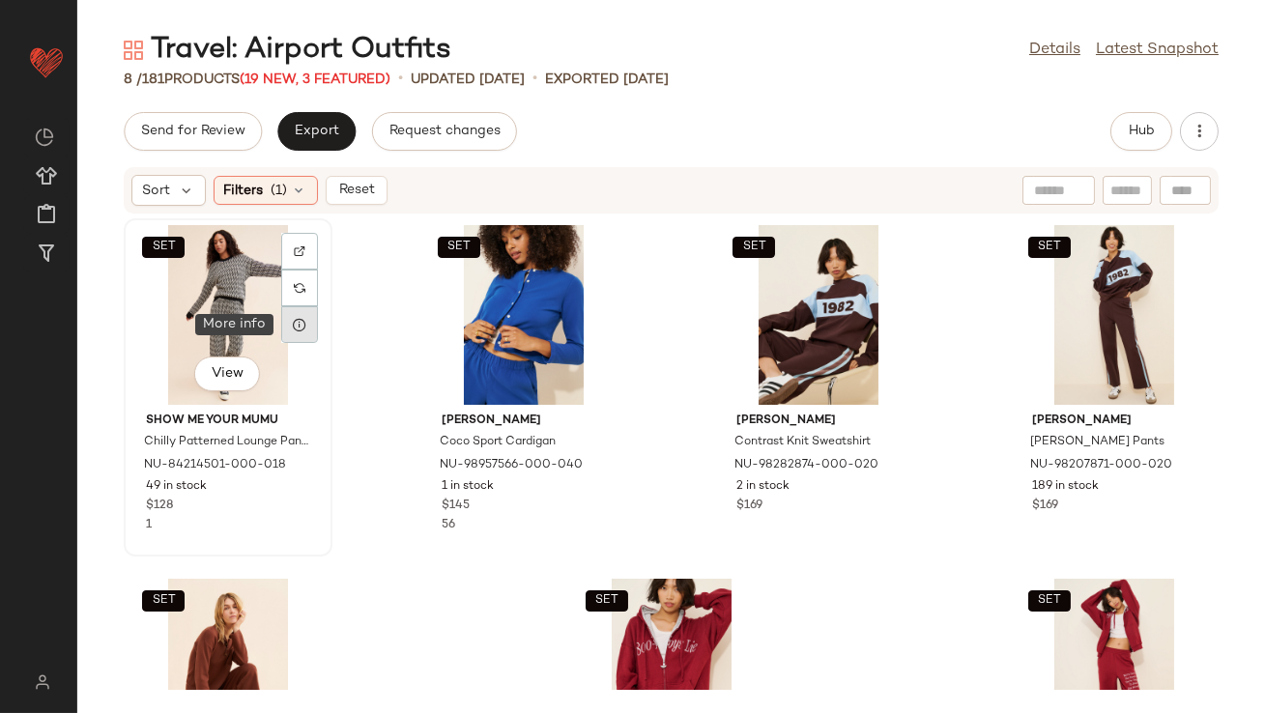
click at [293, 328] on icon at bounding box center [299, 324] width 15 height 15
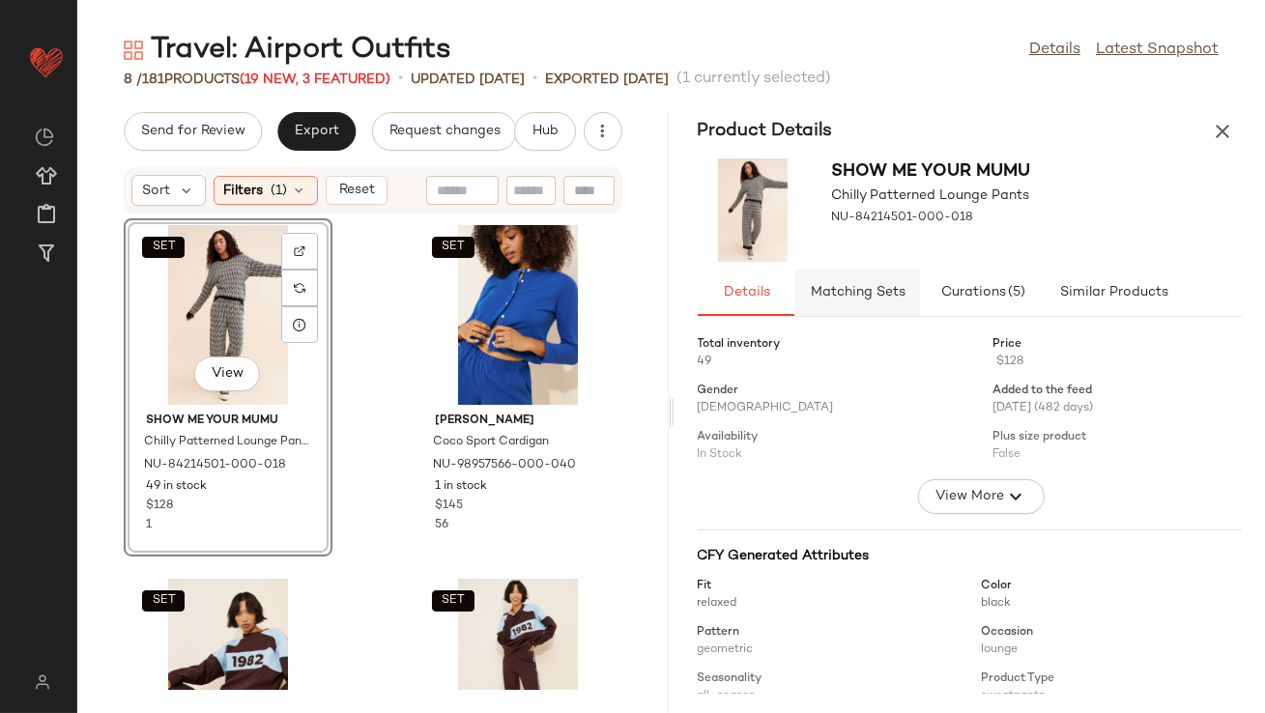
click at [868, 285] on span "Matching Sets" at bounding box center [857, 292] width 96 height 15
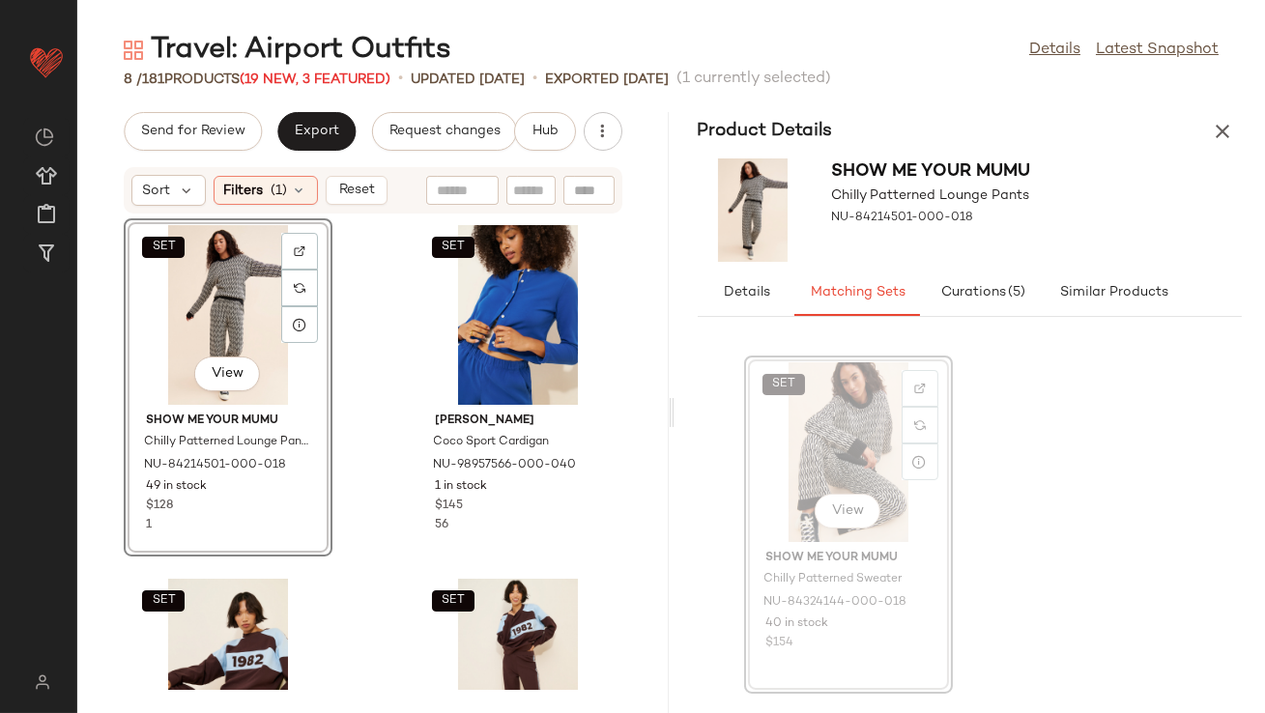
drag, startPoint x: 844, startPoint y: 430, endPoint x: 830, endPoint y: 430, distance: 13.5
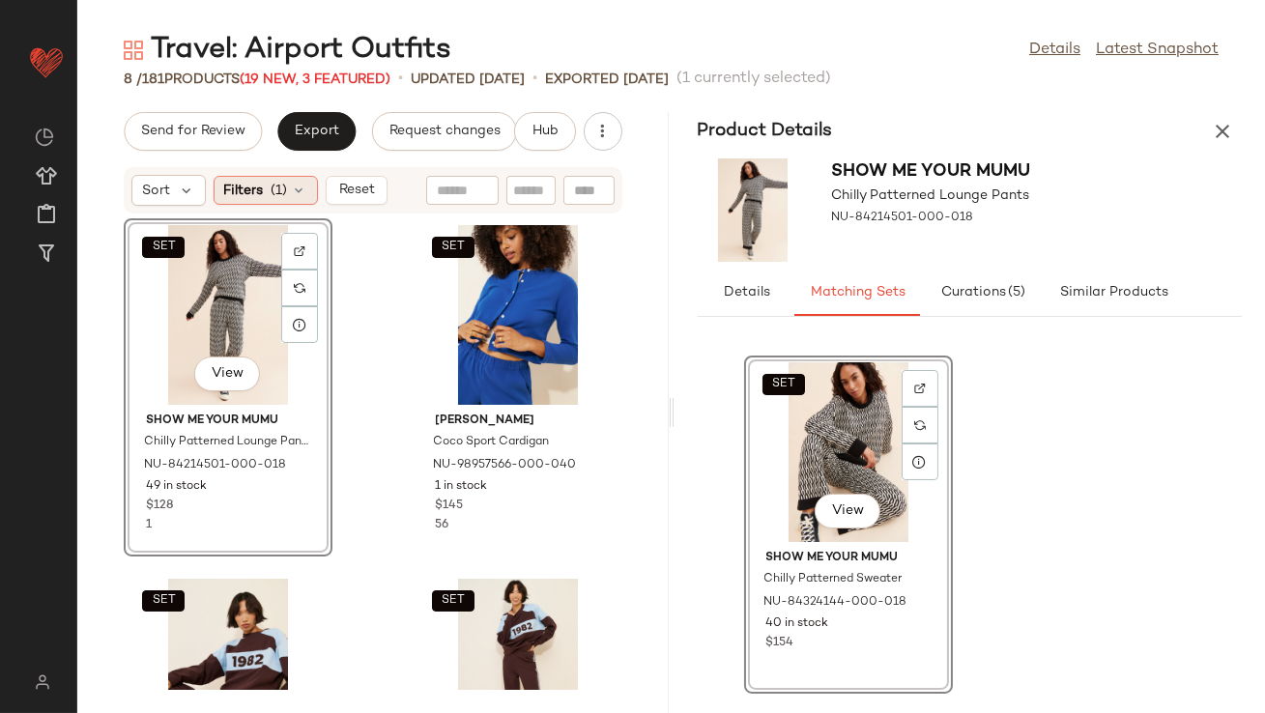
click at [292, 182] on div "Filters (1)" at bounding box center [266, 190] width 104 height 29
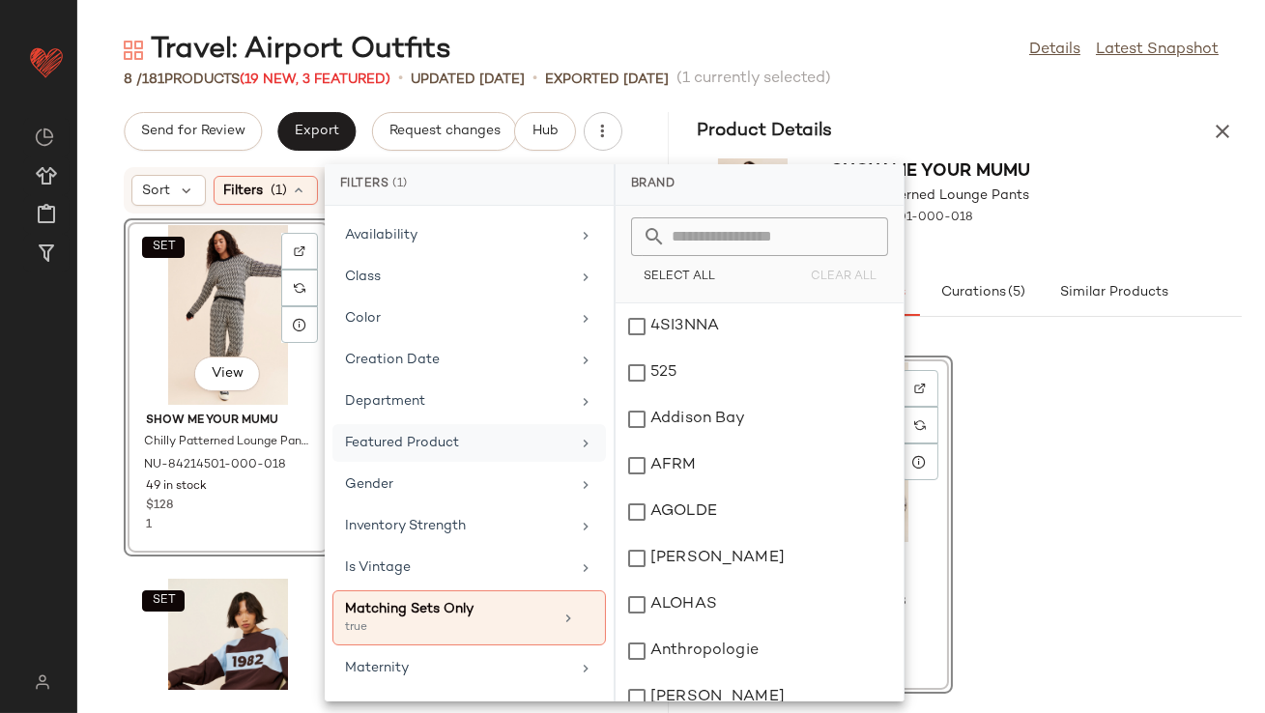
scroll to position [273, 0]
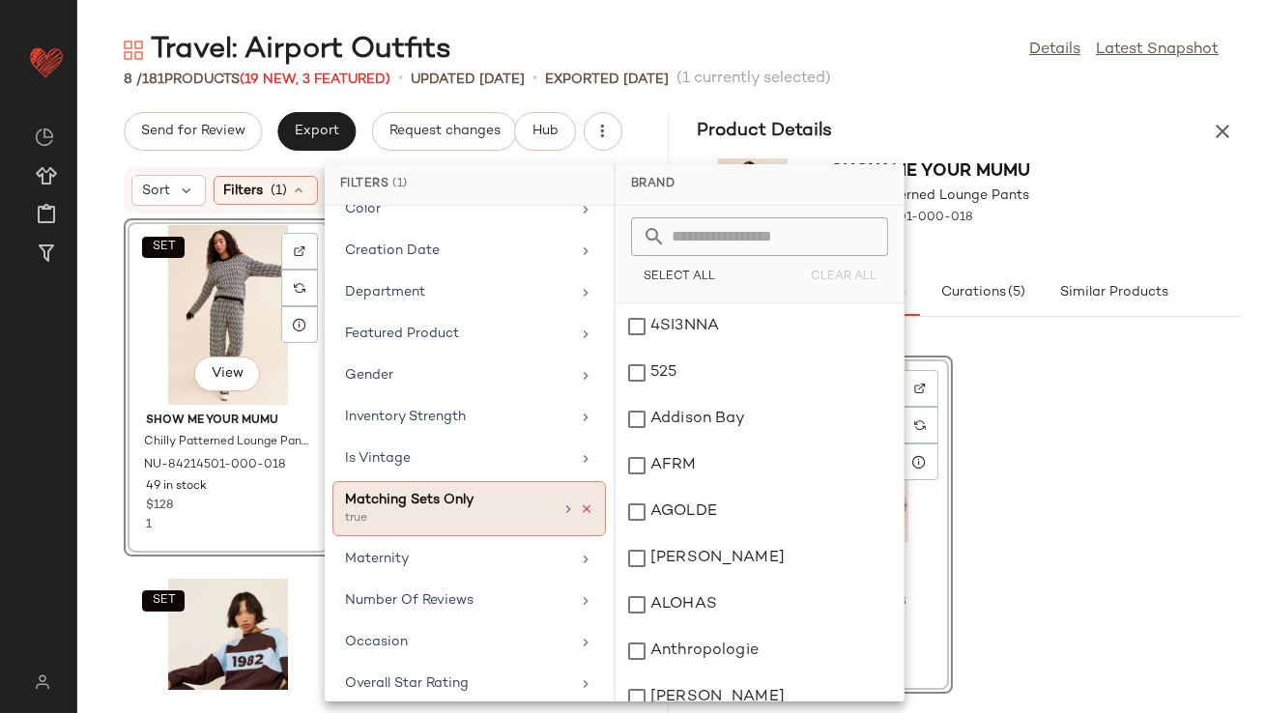
click at [580, 503] on icon at bounding box center [587, 510] width 14 height 14
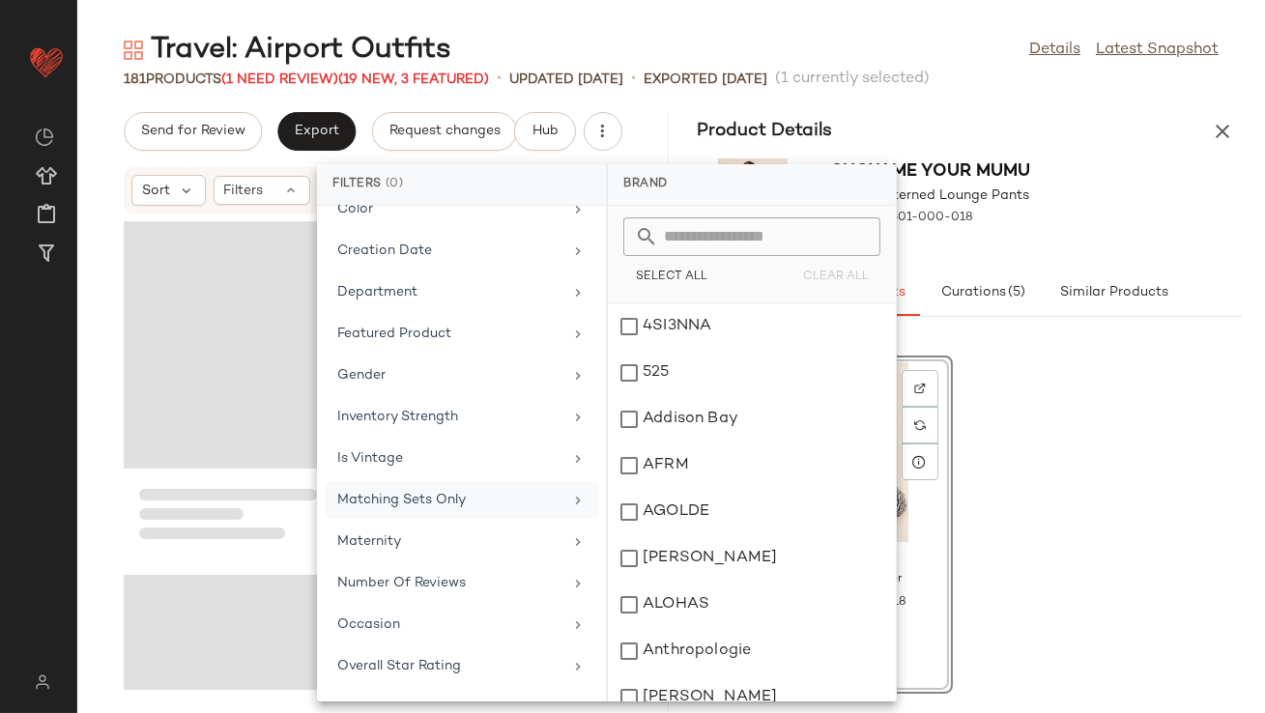
scroll to position [25465, 0]
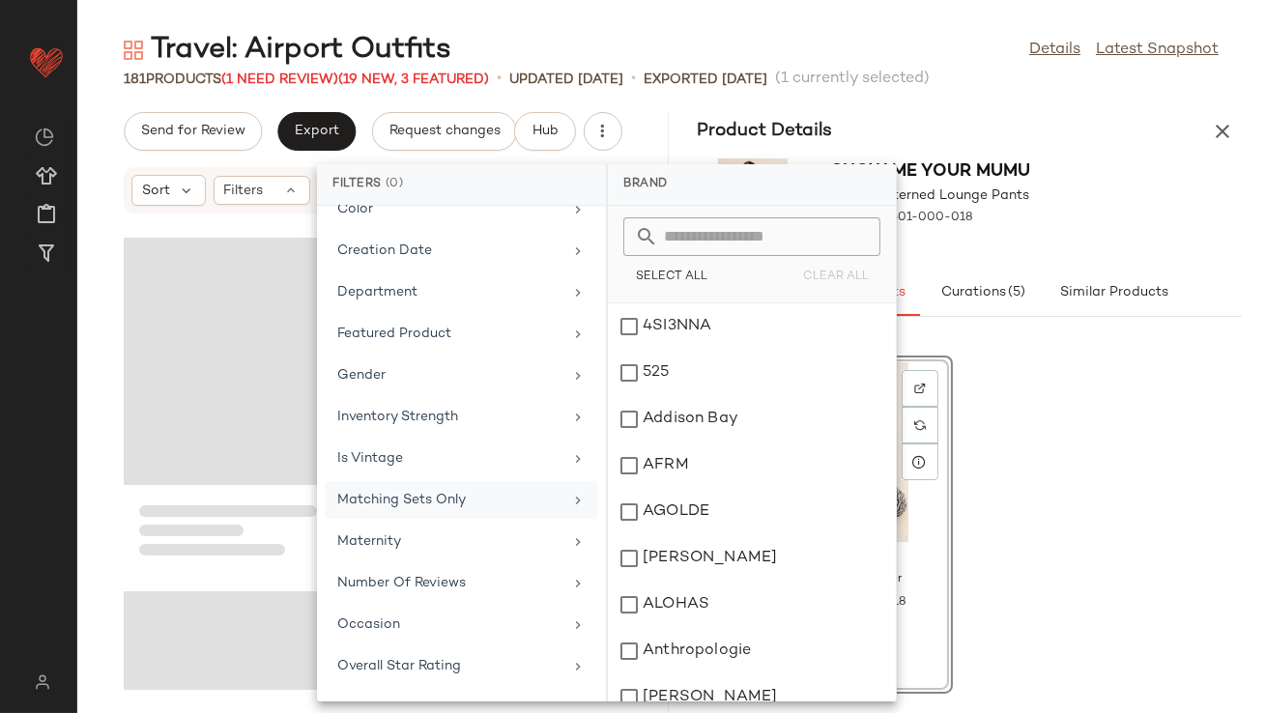
click at [830, 48] on div "Travel: Airport Outfits Details Latest Snapshot" at bounding box center [671, 50] width 1188 height 39
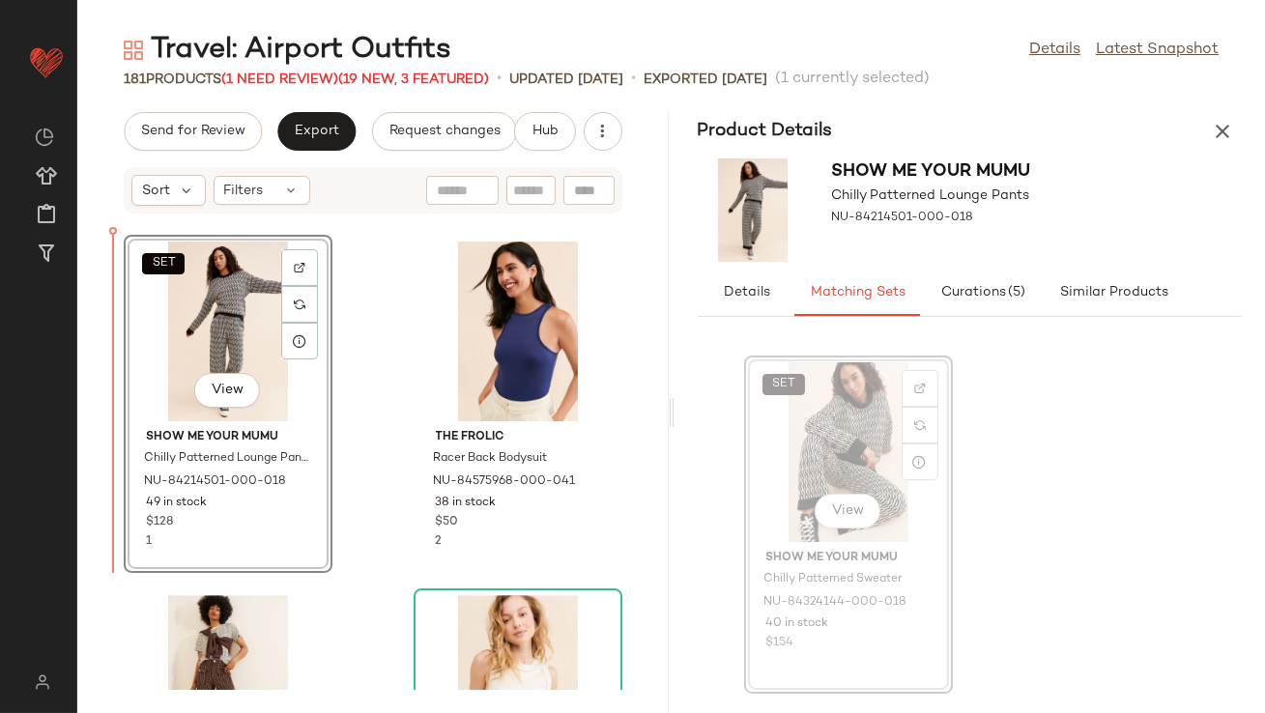
drag, startPoint x: 818, startPoint y: 429, endPoint x: 804, endPoint y: 429, distance: 13.5
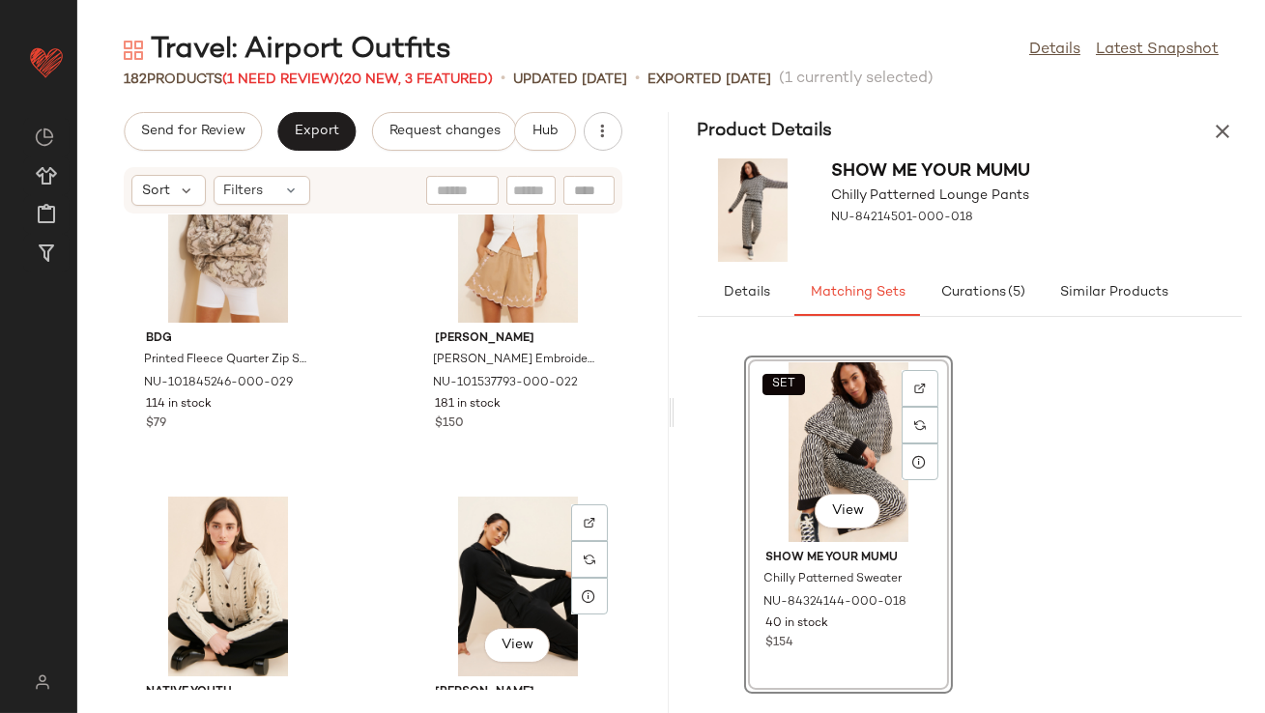
scroll to position [11309, 0]
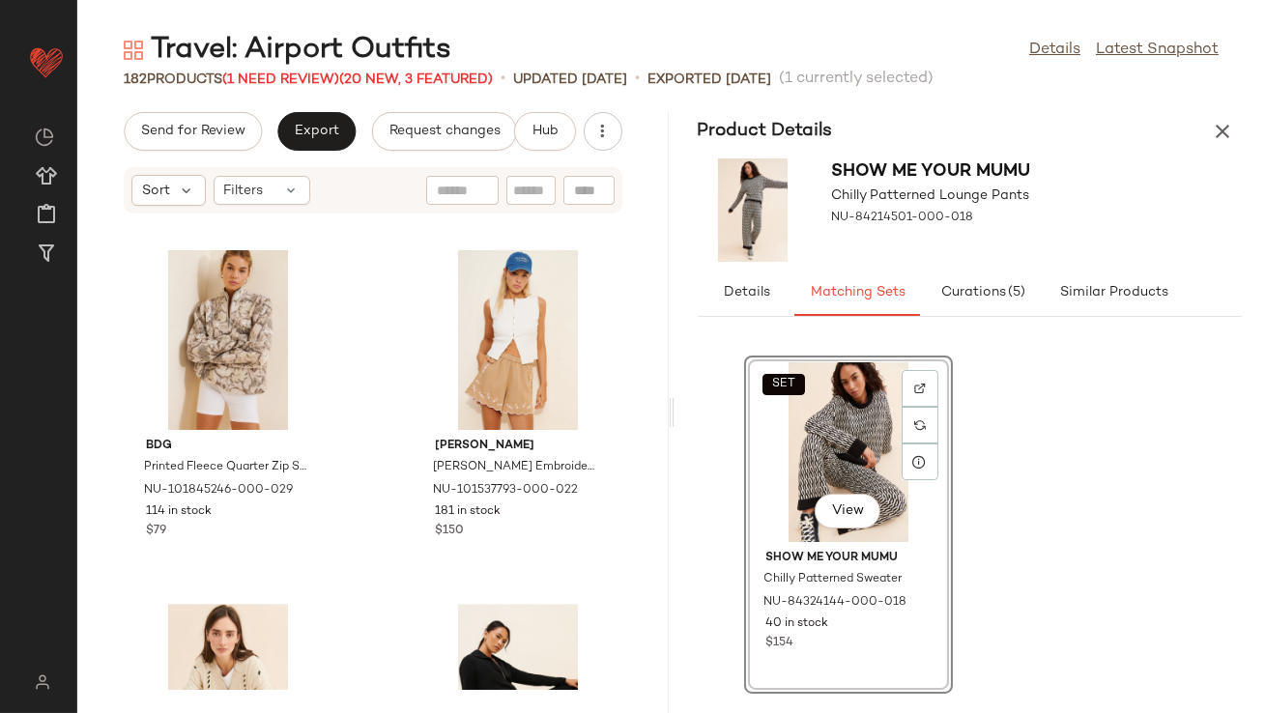
click at [1224, 132] on icon "button" at bounding box center [1222, 131] width 23 height 23
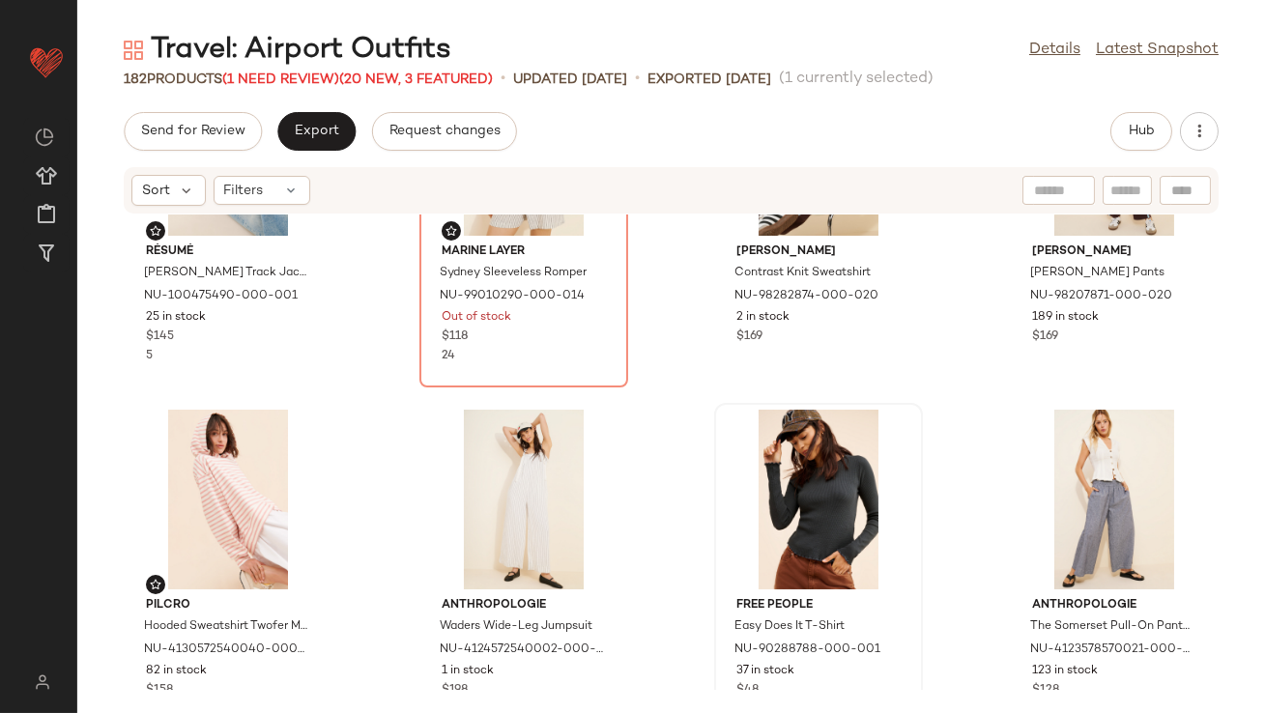
scroll to position [221, 0]
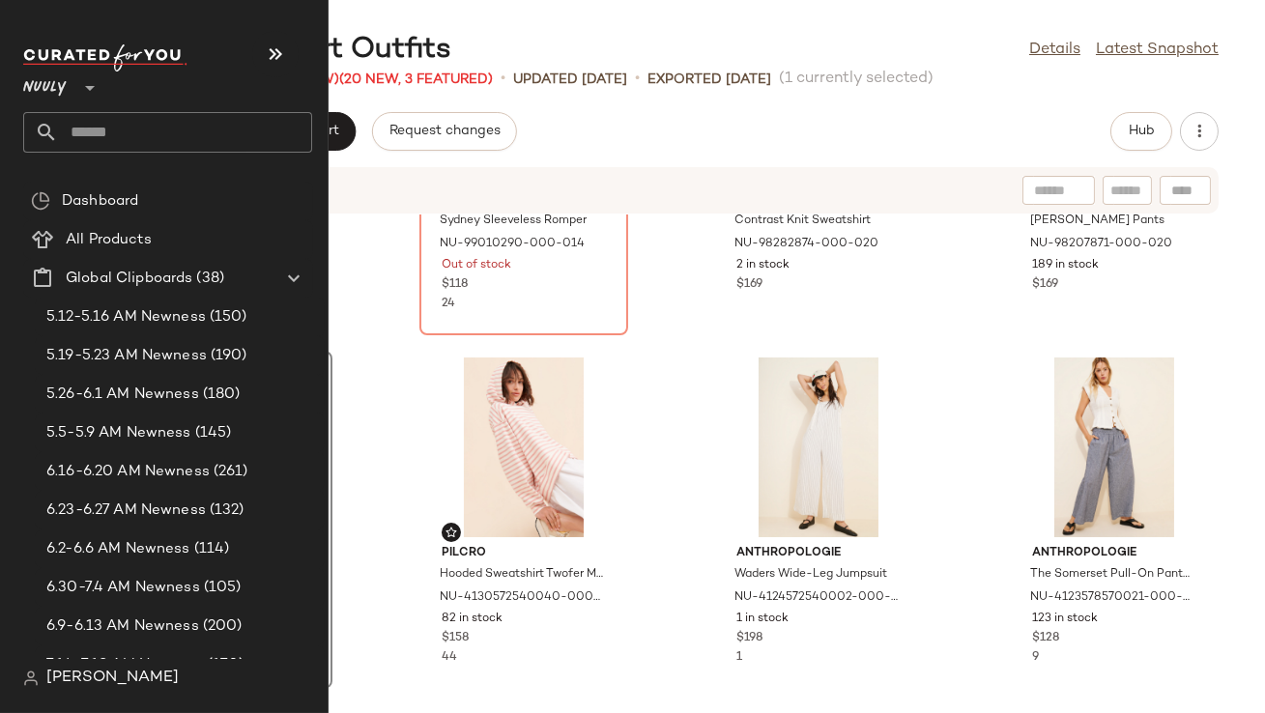
click at [245, 471] on div "6.16-6.20 AM Newness (261)" at bounding box center [179, 472] width 276 height 22
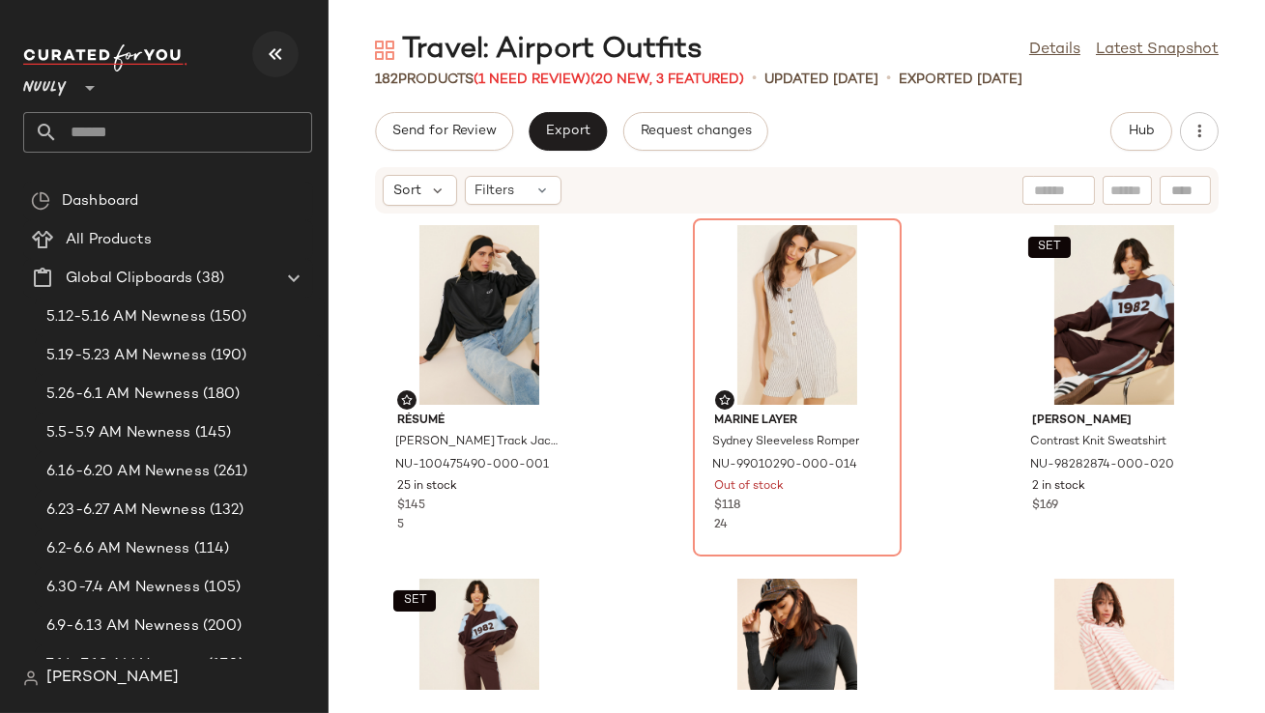
click at [281, 68] on button "button" at bounding box center [275, 54] width 46 height 46
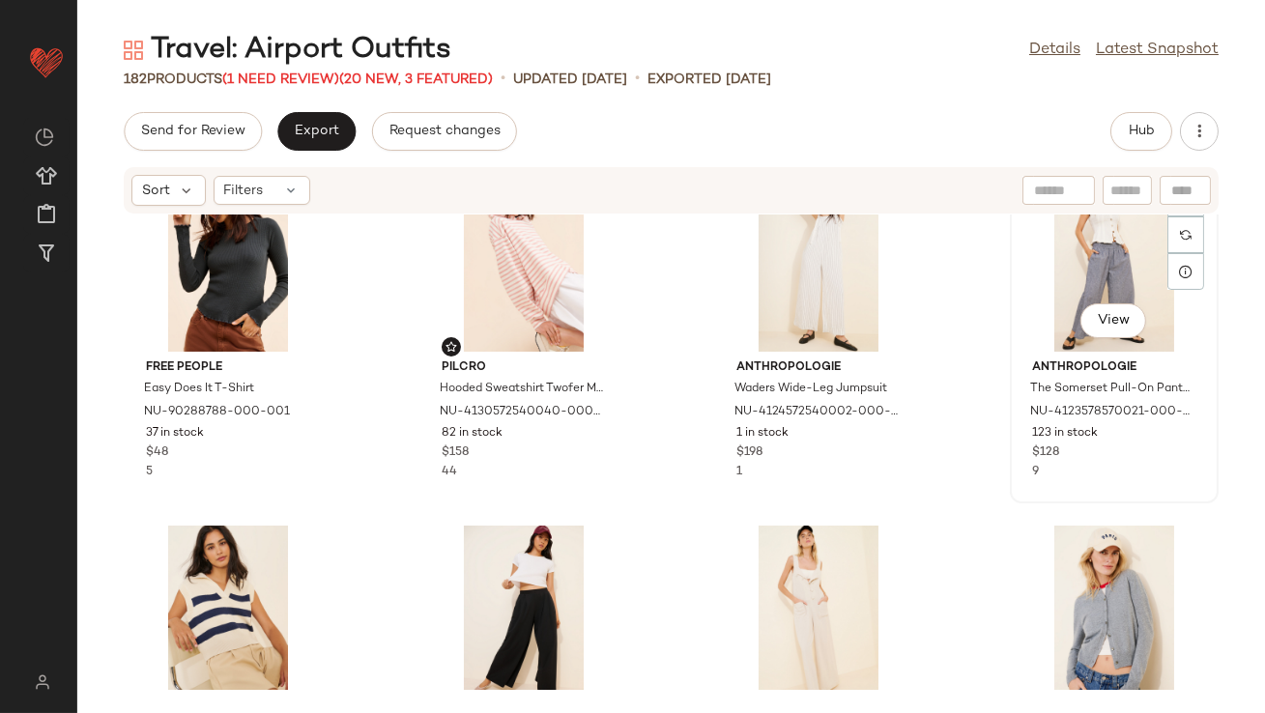
scroll to position [435, 0]
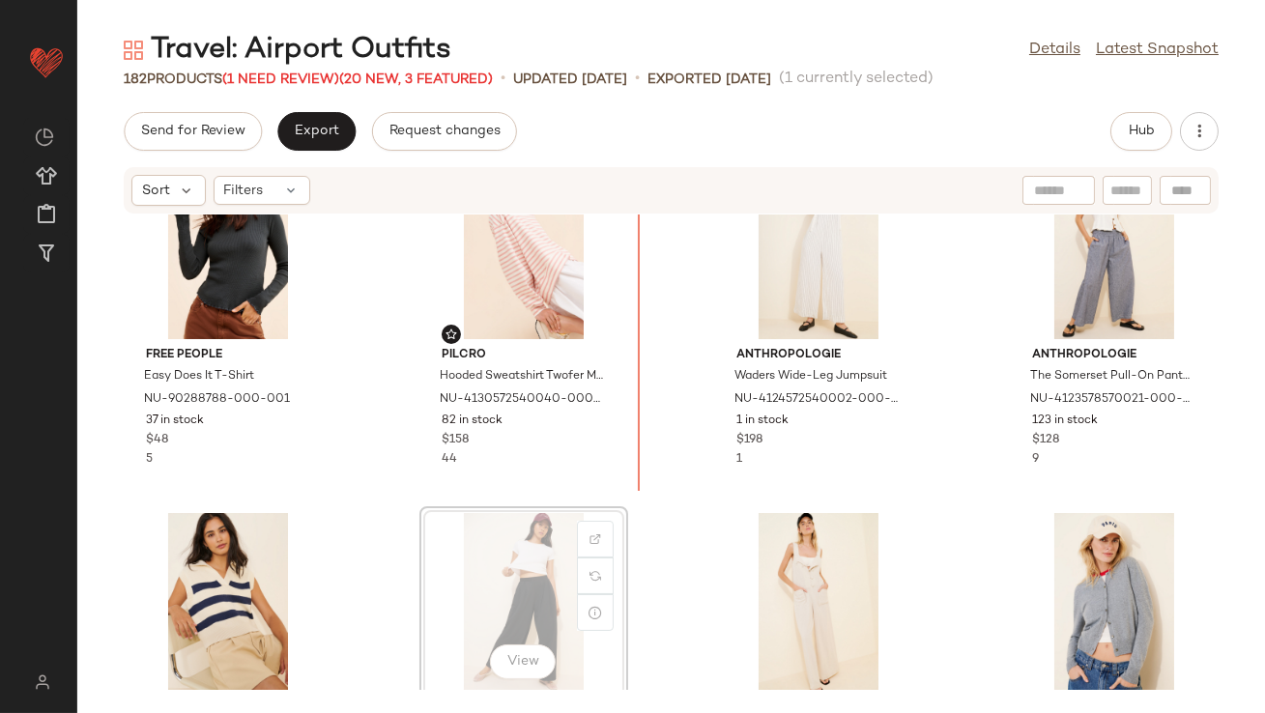
drag, startPoint x: 528, startPoint y: 550, endPoint x: 535, endPoint y: 538, distance: 13.9
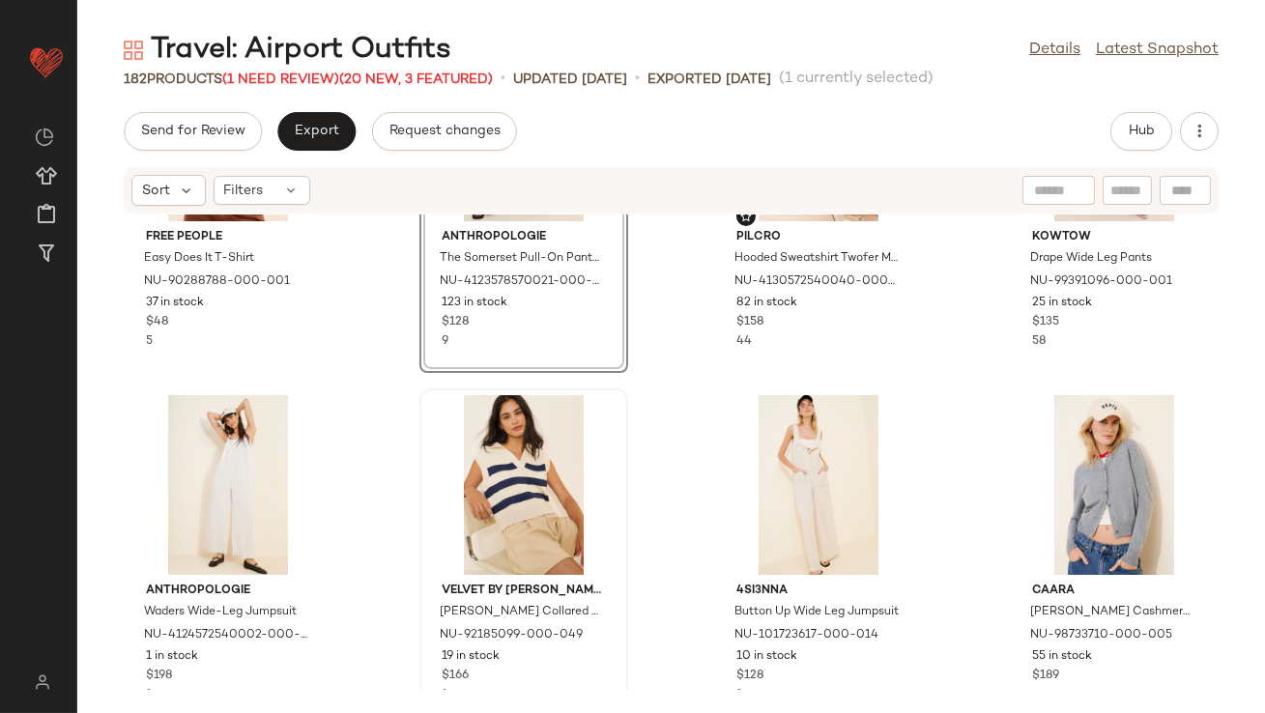
scroll to position [588, 0]
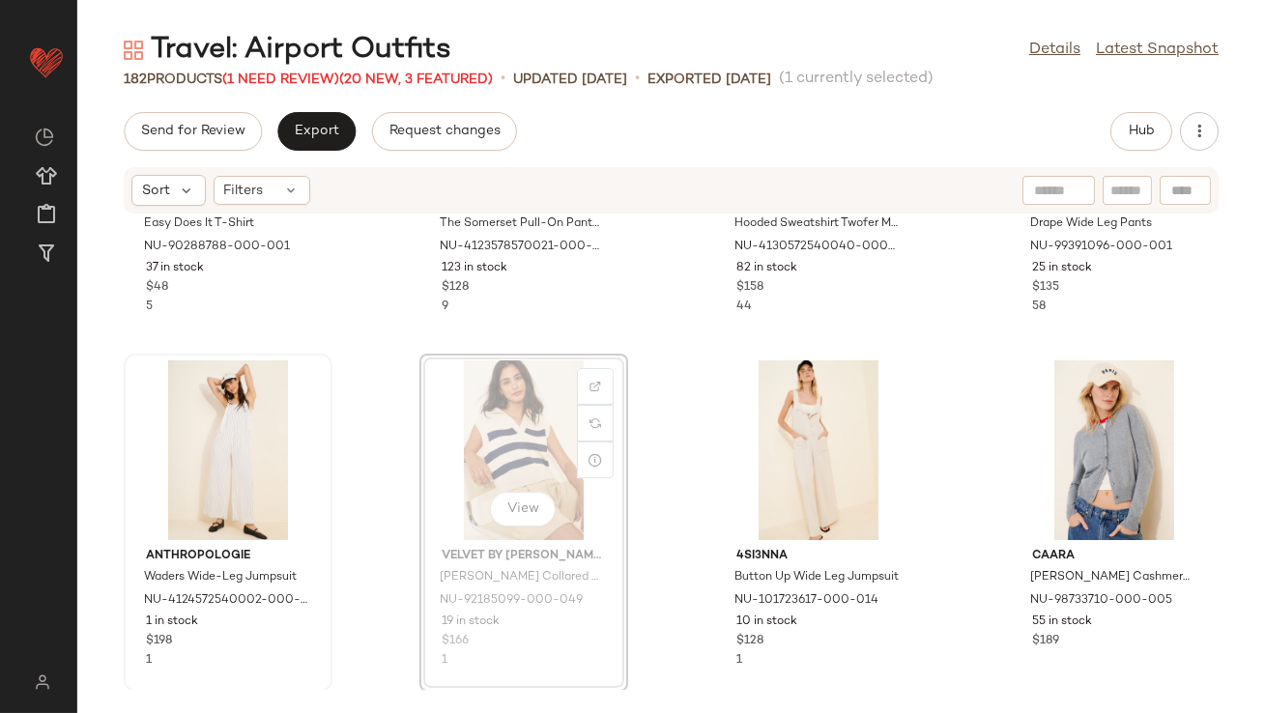
drag, startPoint x: 554, startPoint y: 427, endPoint x: 193, endPoint y: 445, distance: 360.9
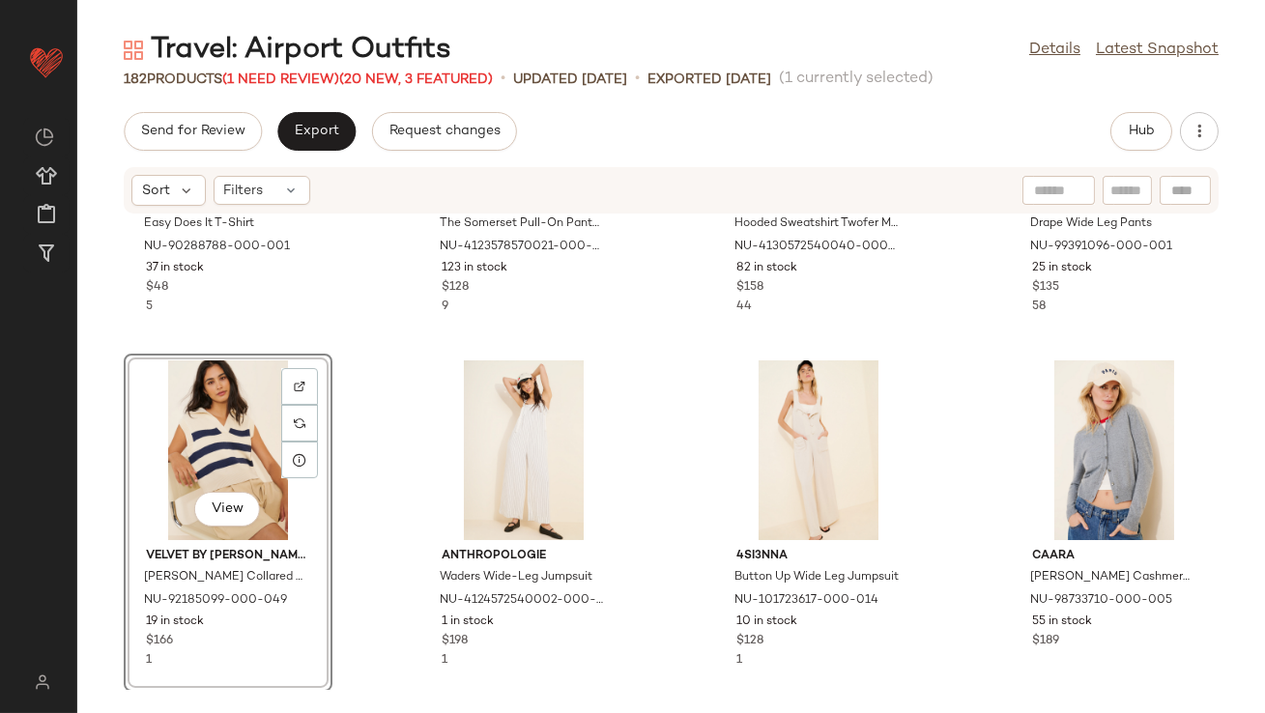
scroll to position [869, 0]
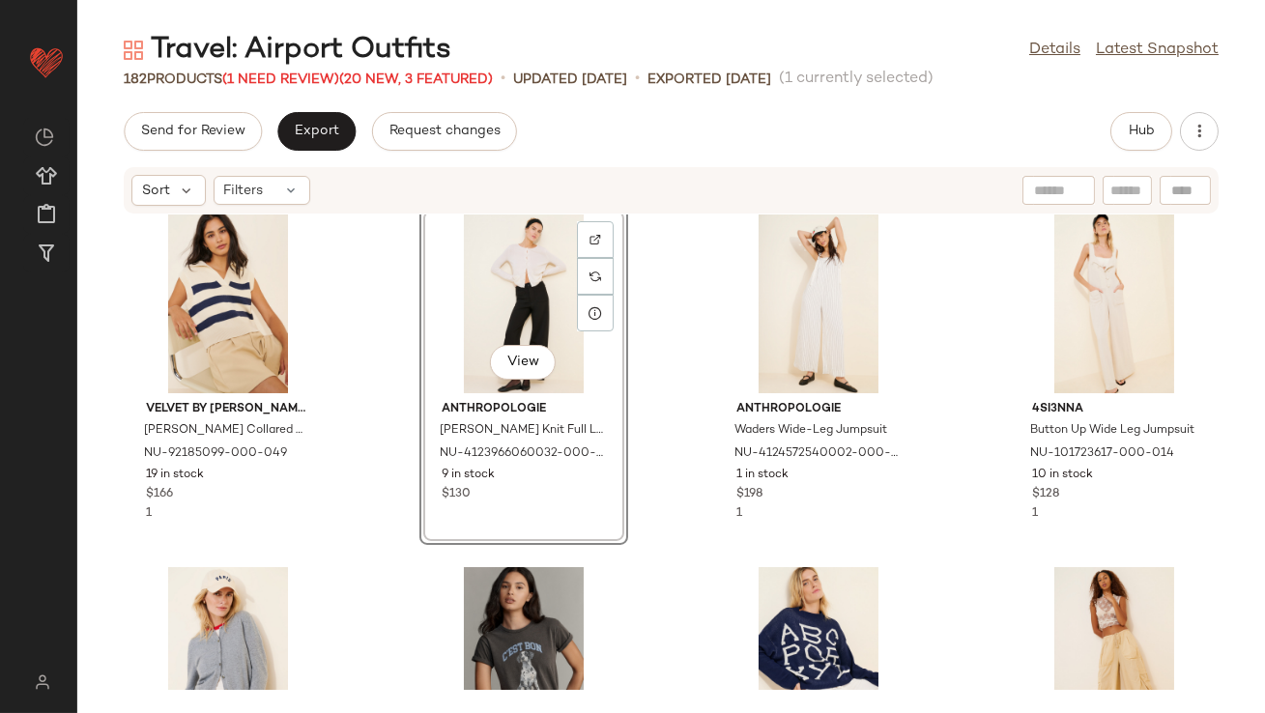
scroll to position [867, 0]
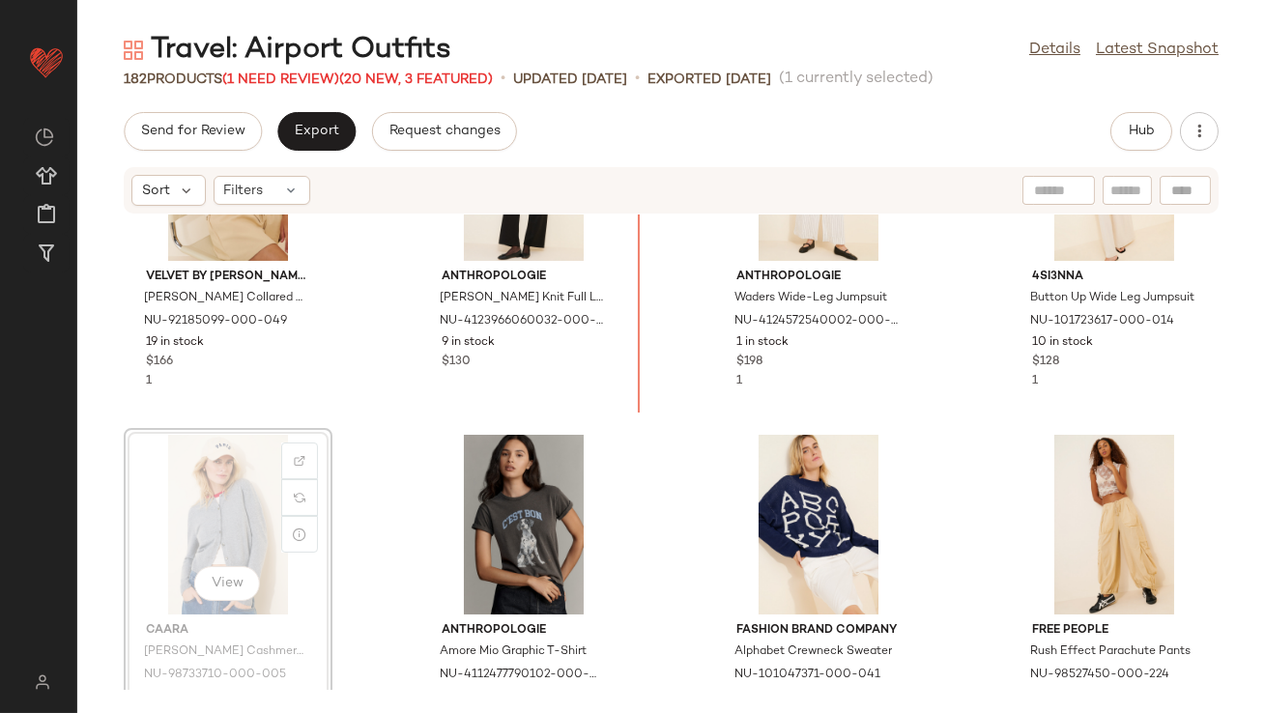
drag, startPoint x: 204, startPoint y: 543, endPoint x: 651, endPoint y: 344, distance: 489.7
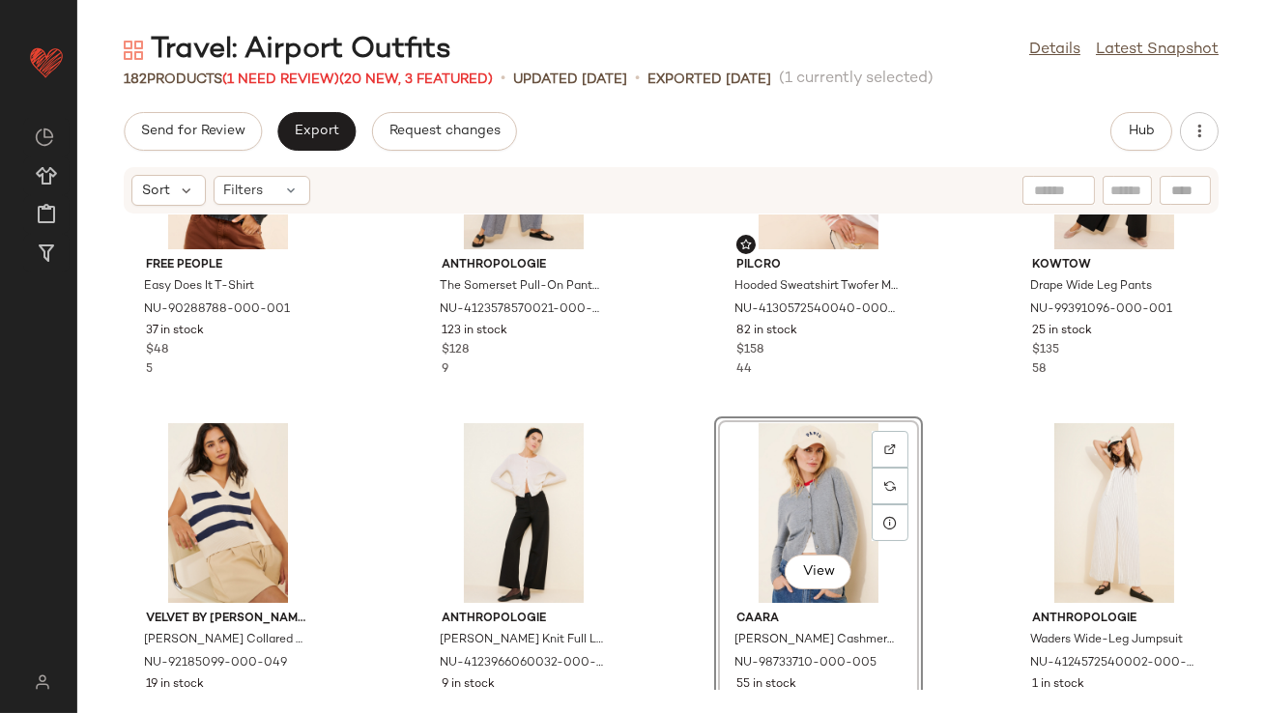
scroll to position [778, 0]
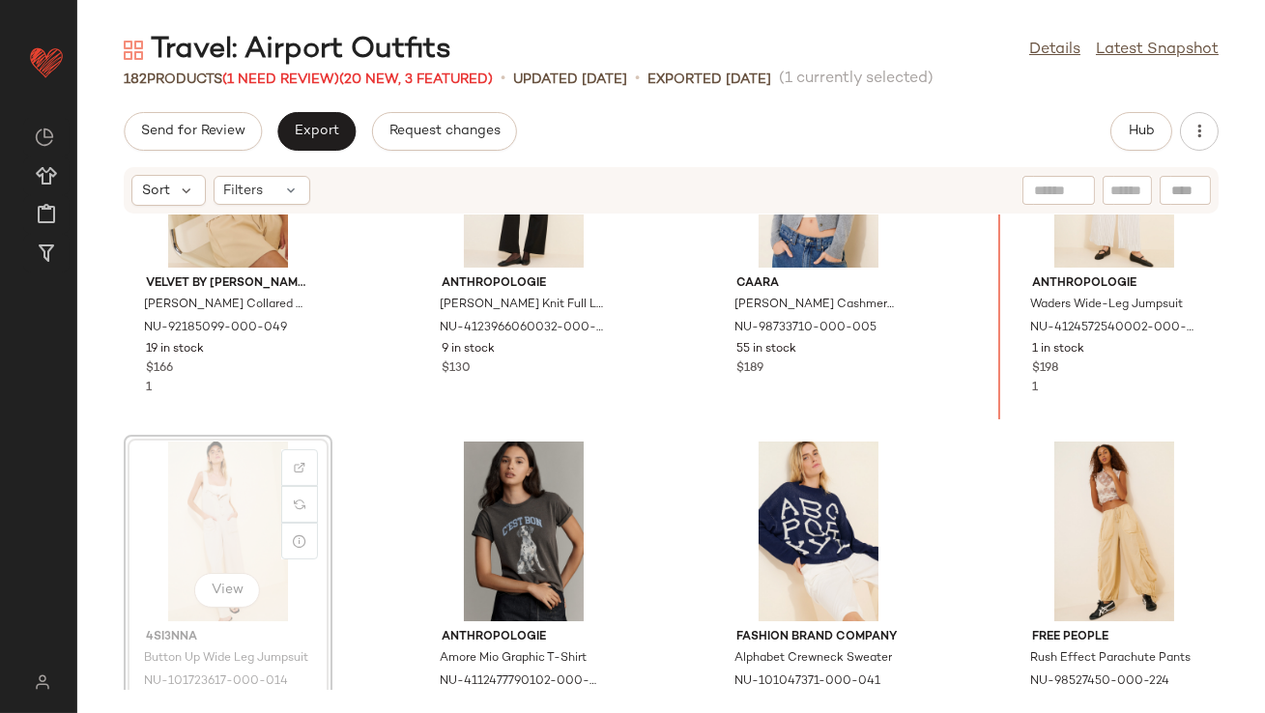
drag, startPoint x: 208, startPoint y: 465, endPoint x: 217, endPoint y: 463, distance: 9.9
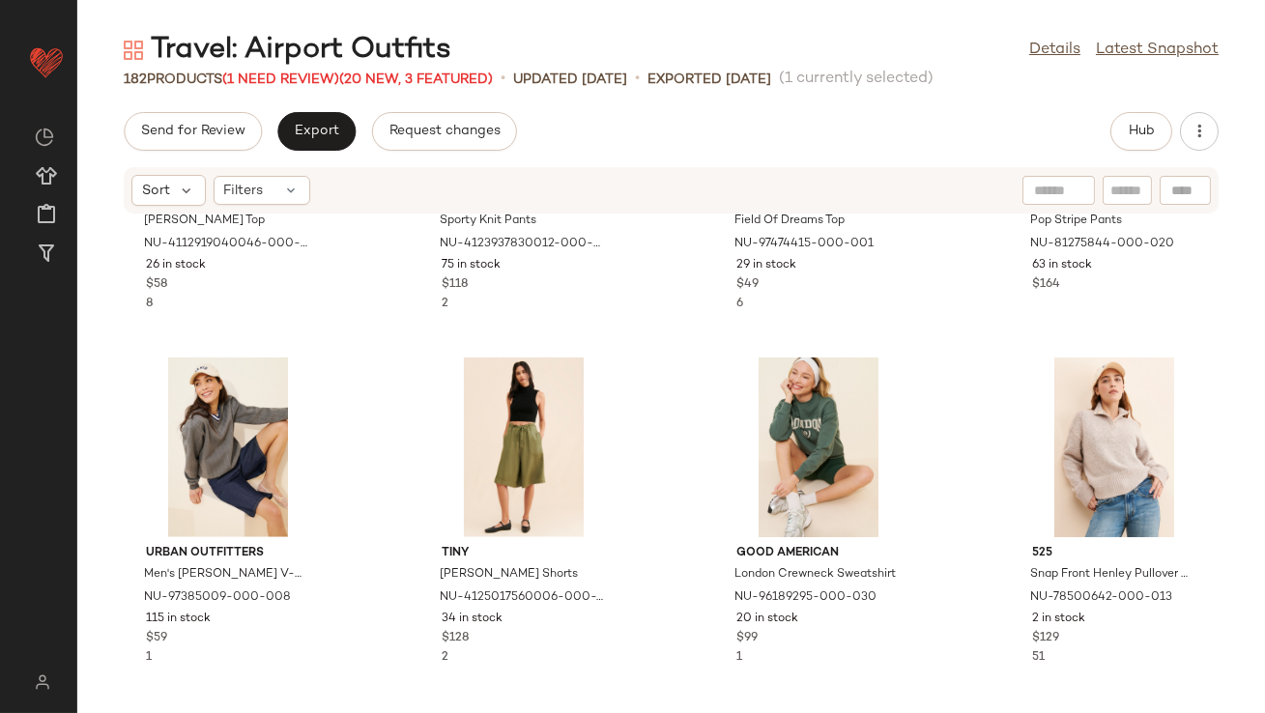
scroll to position [3249, 0]
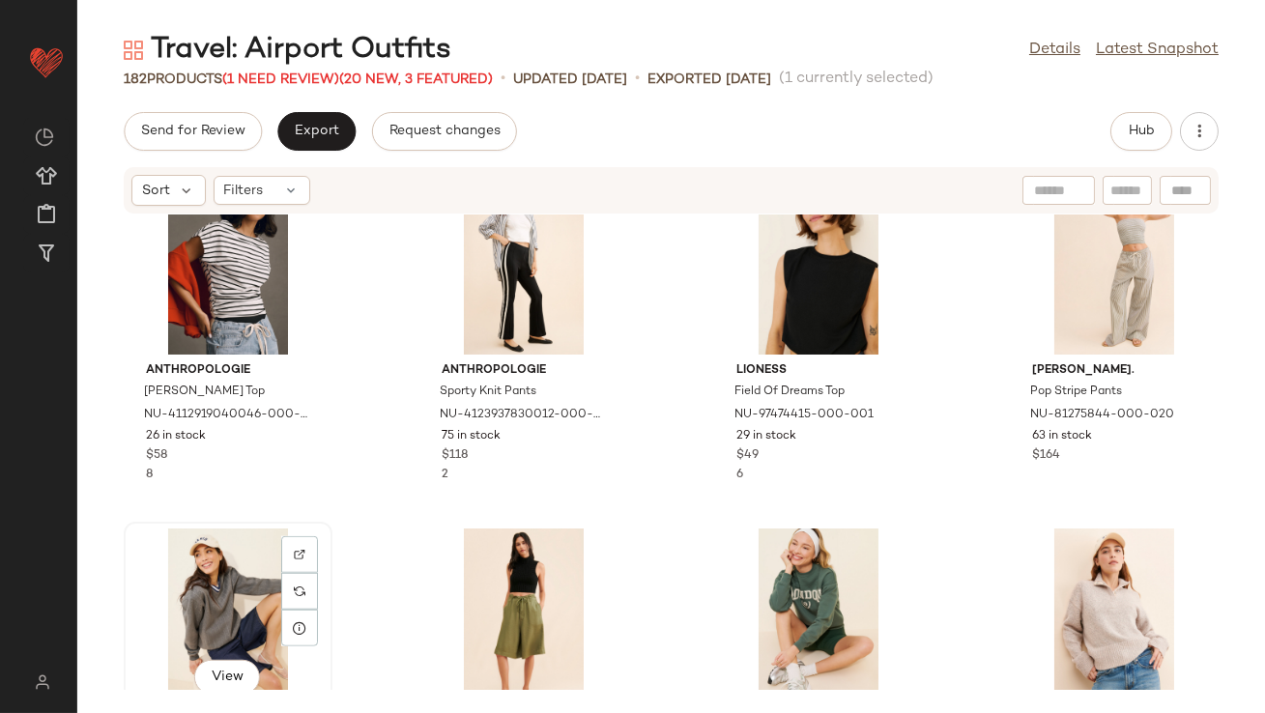
click at [192, 580] on div "View" at bounding box center [227, 619] width 195 height 180
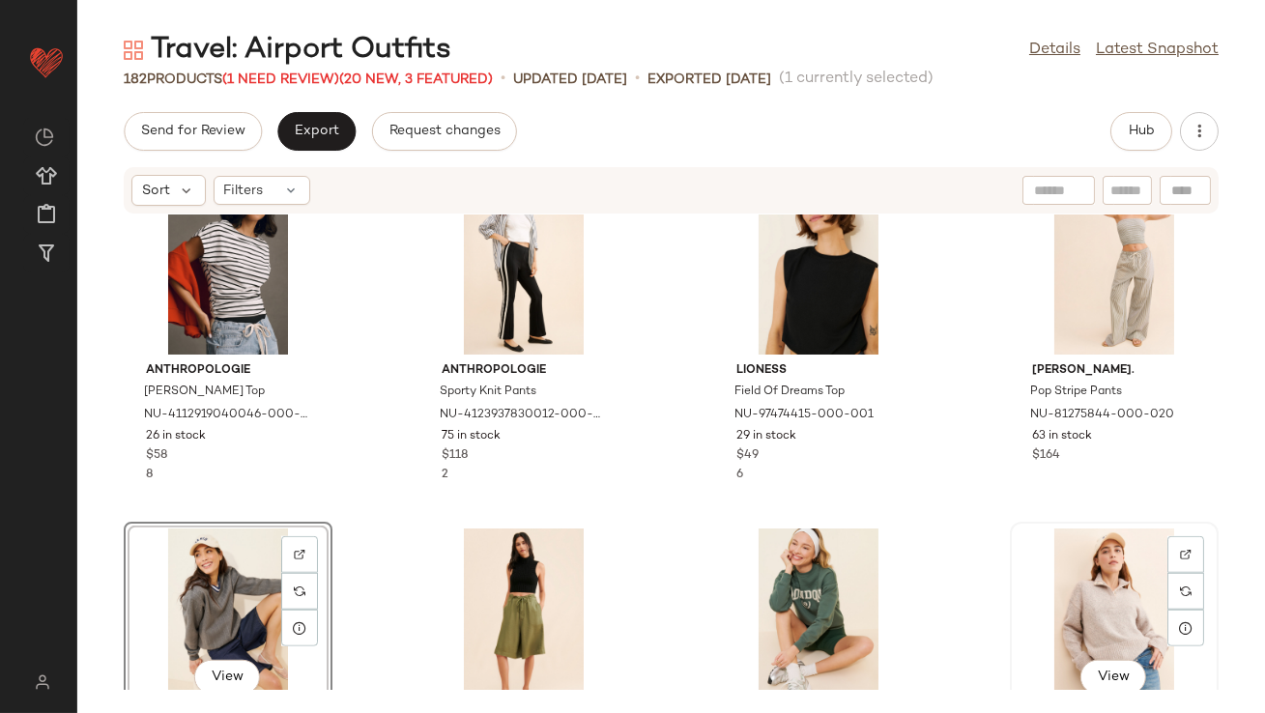
click at [1119, 553] on div "View" at bounding box center [1114, 619] width 195 height 180
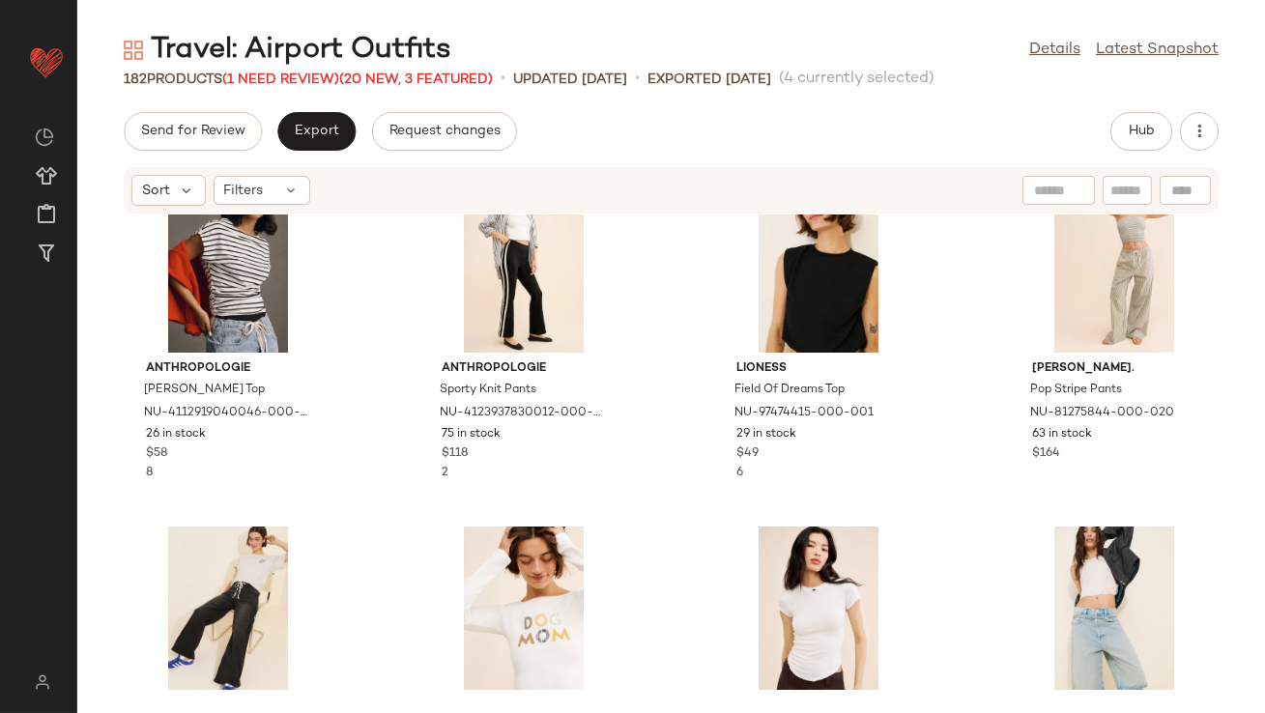
click at [371, 363] on div "Anthropologie Angelica Muscle Top NU-4112919040046-000-018 26 in stock $58 8 An…" at bounding box center [671, 452] width 1188 height 475
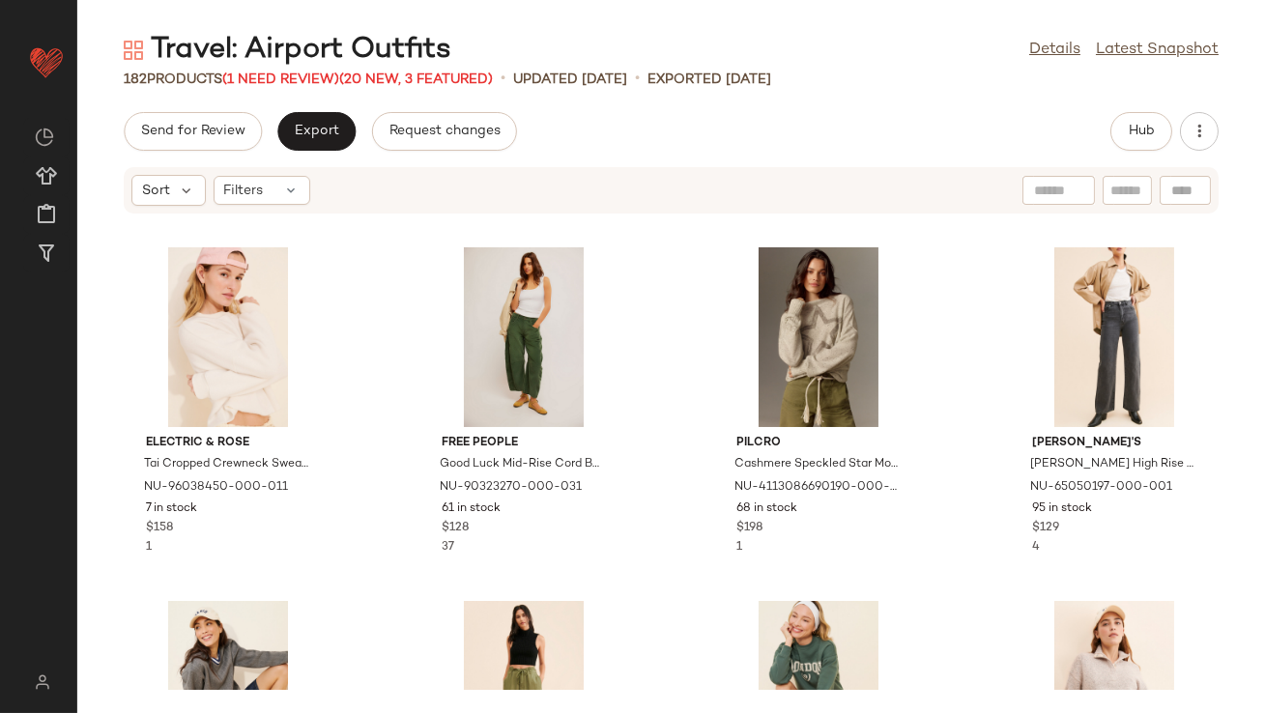
scroll to position [3005, 0]
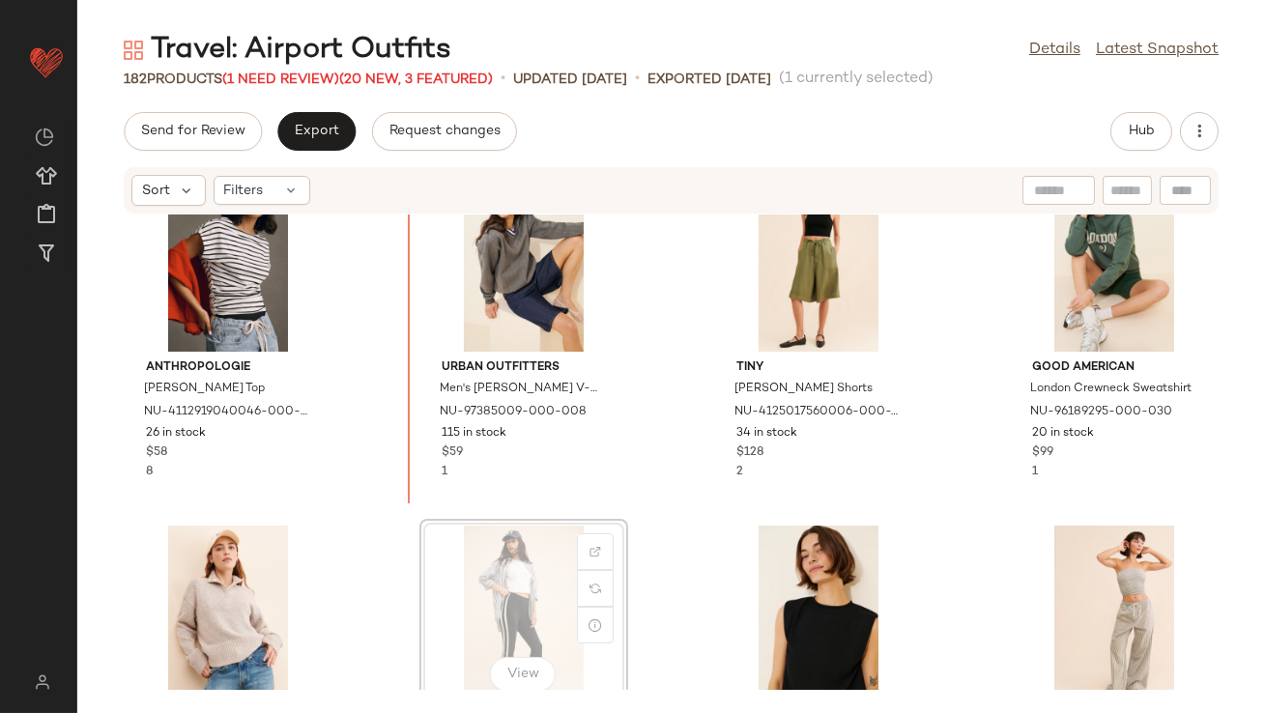
drag, startPoint x: 542, startPoint y: 647, endPoint x: 537, endPoint y: 633, distance: 15.3
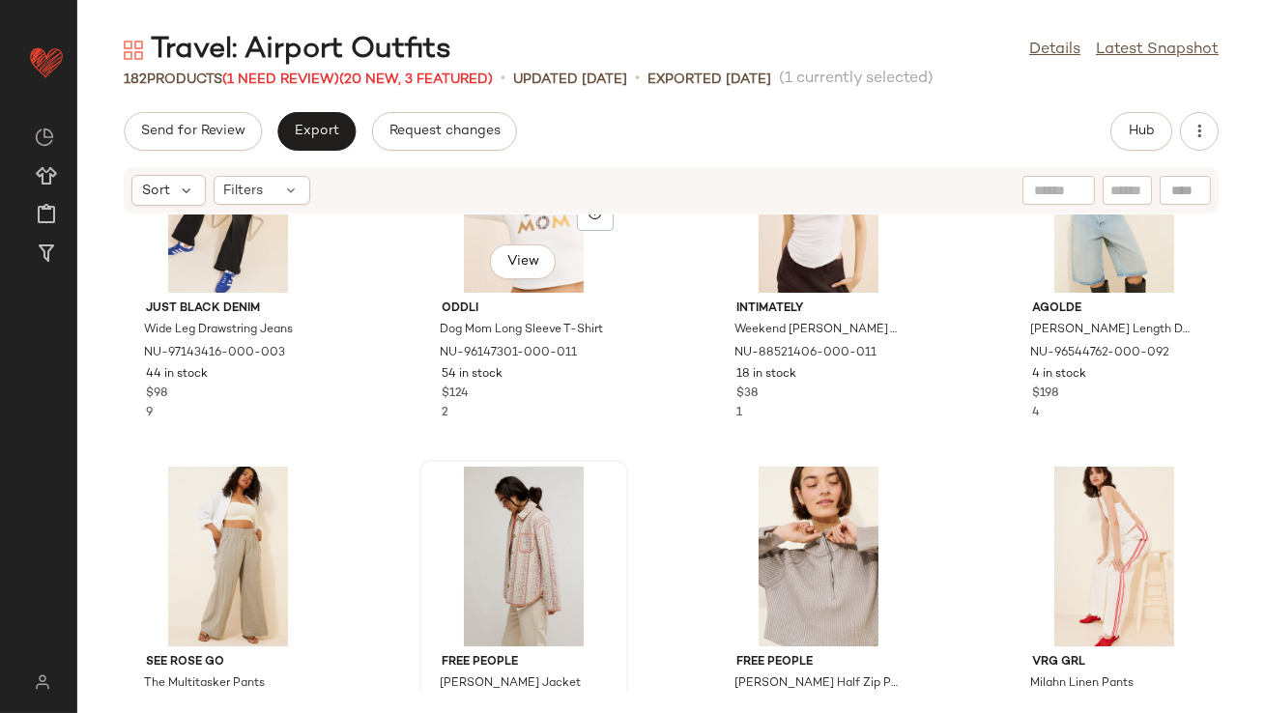
scroll to position [4064, 0]
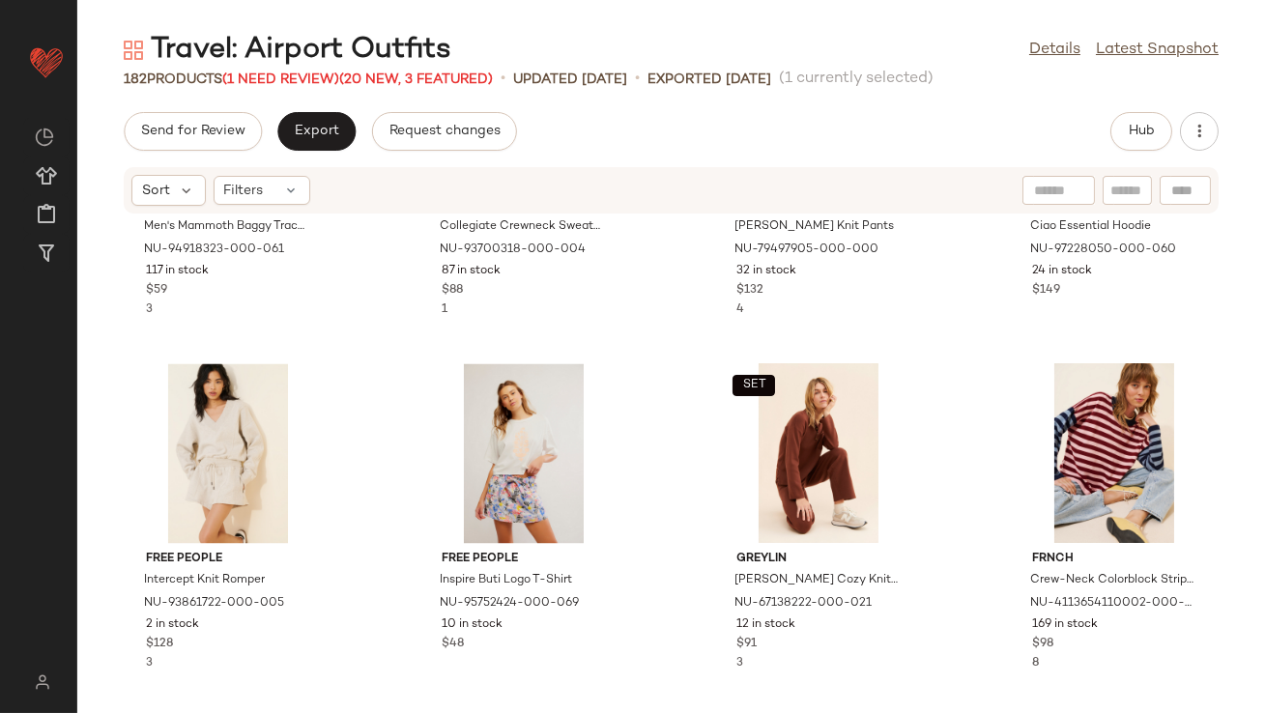
scroll to position [7358, 0]
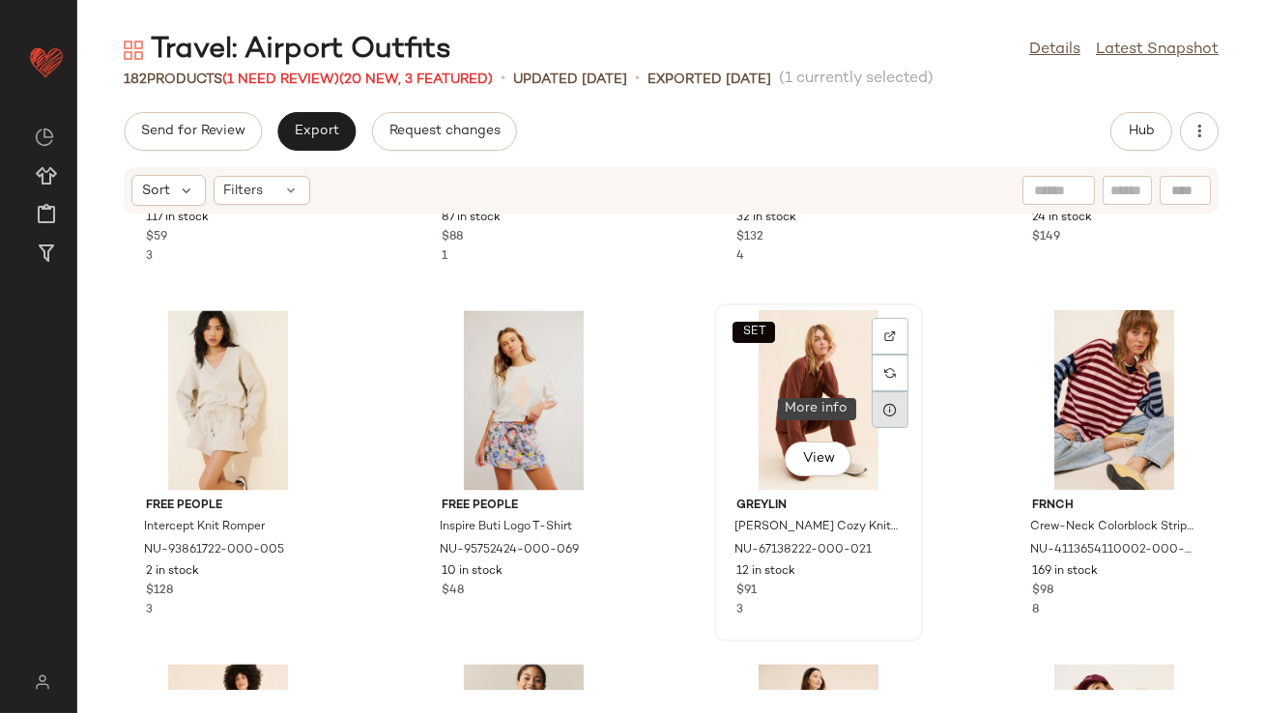
click at [882, 405] on icon at bounding box center [889, 409] width 15 height 15
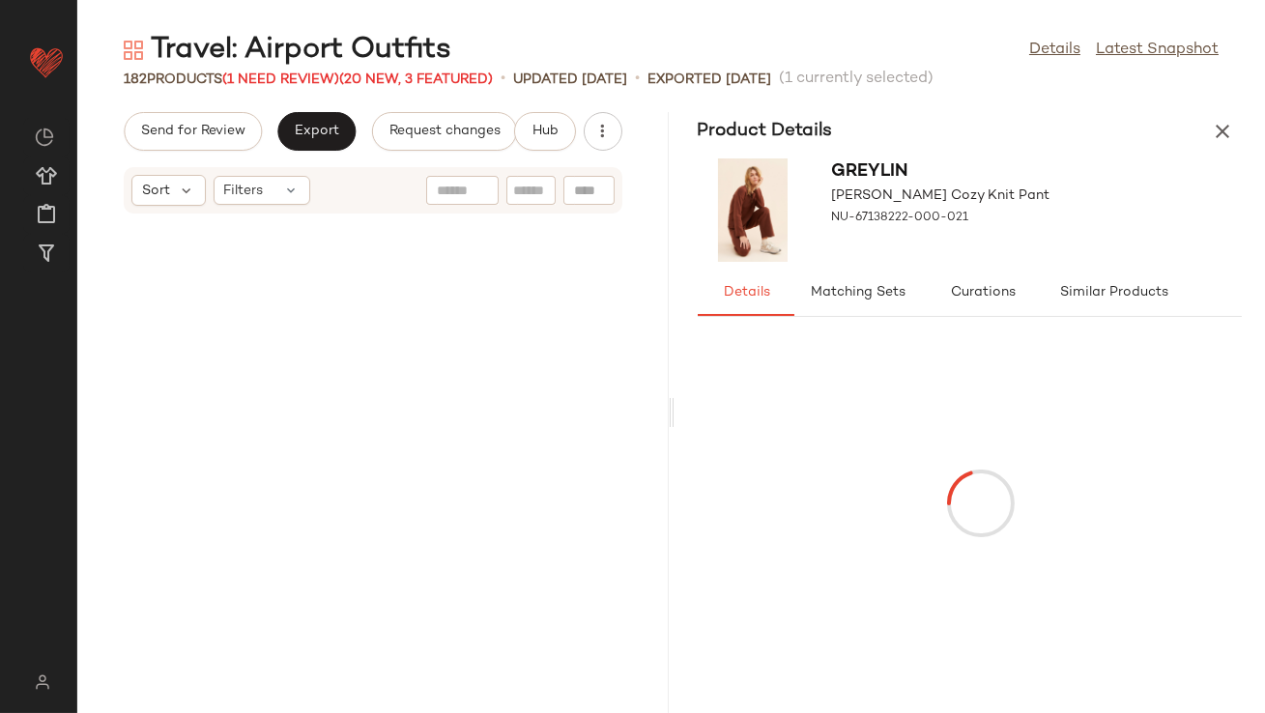
scroll to position [15209, 0]
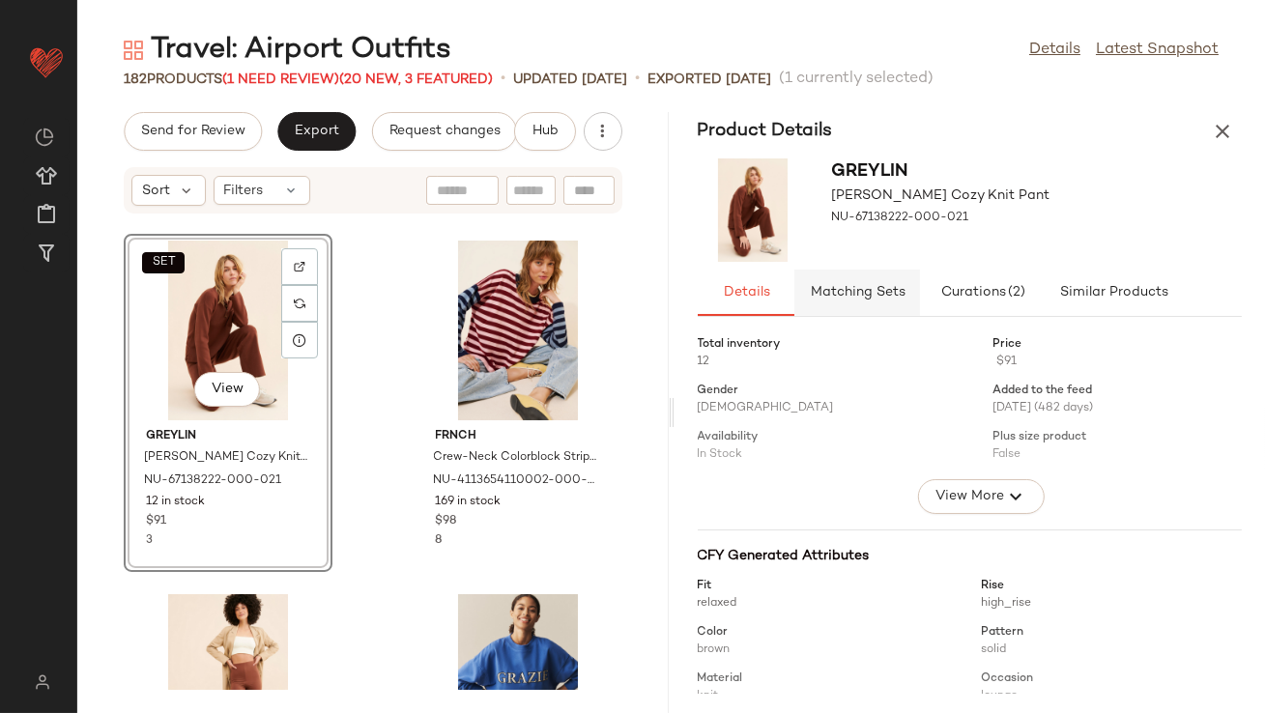
click at [1046, 306] on button "Matching Sets" at bounding box center [1113, 293] width 135 height 46
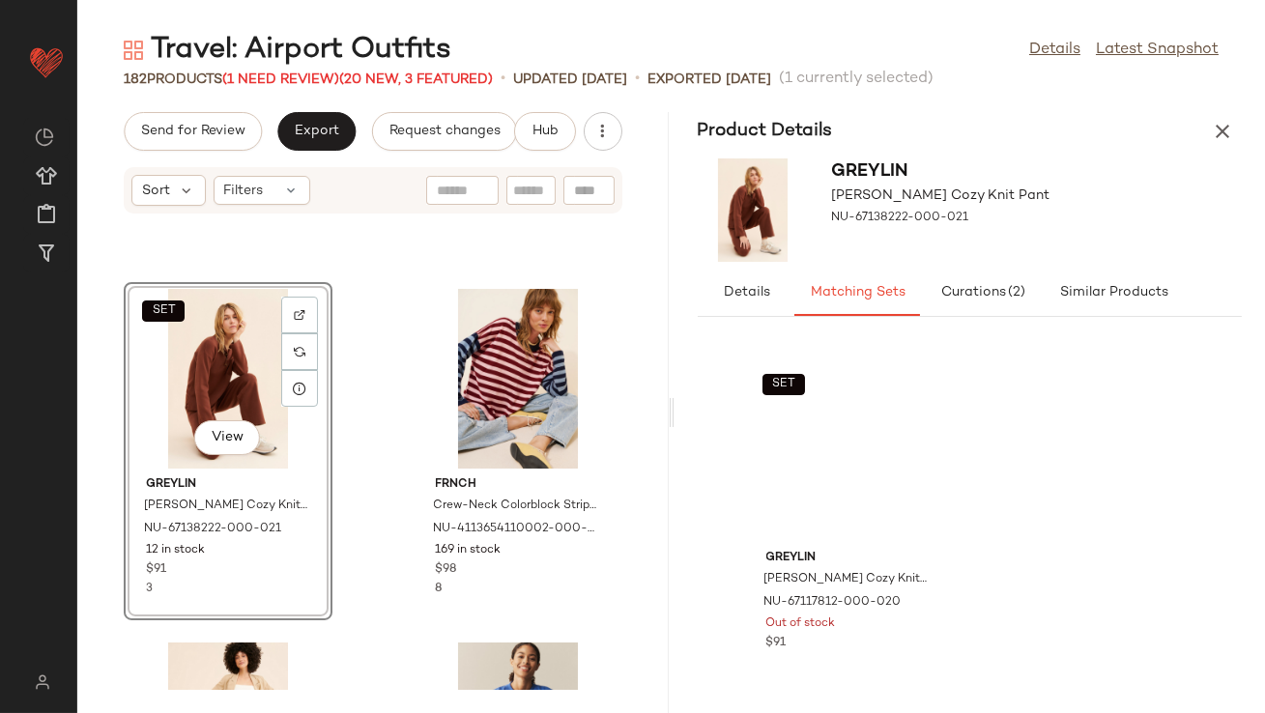
scroll to position [15147, 0]
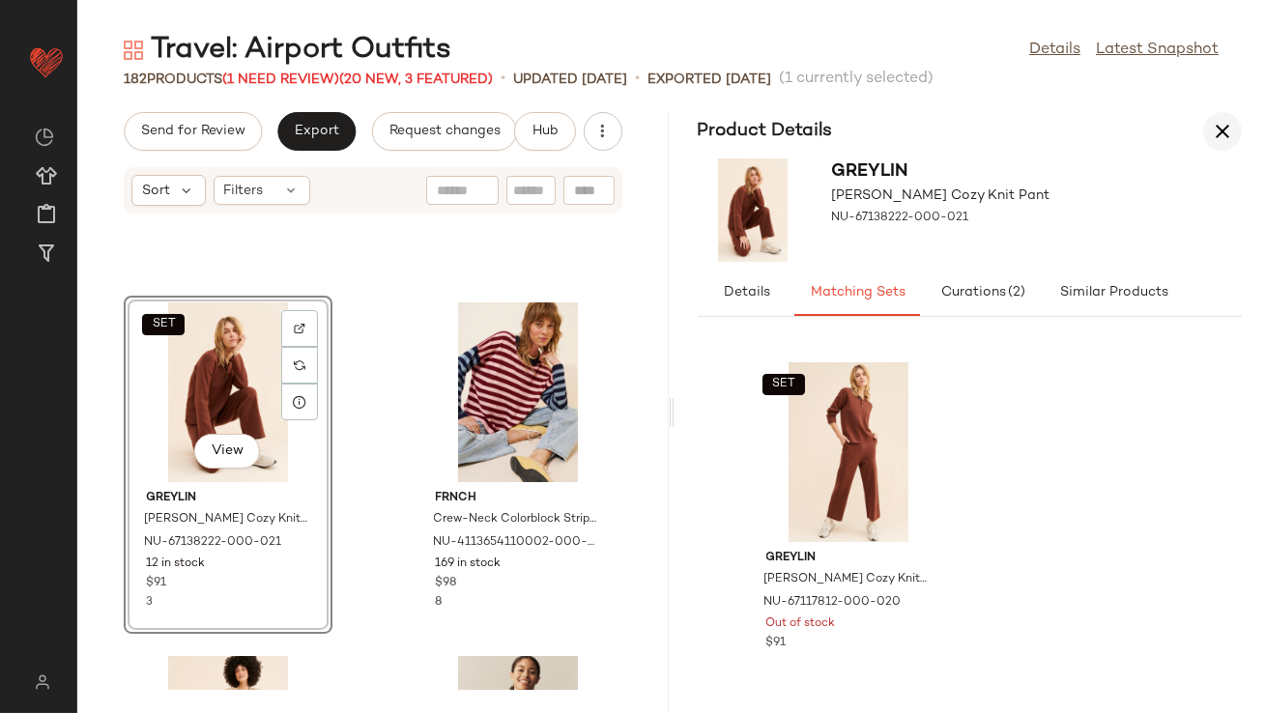
click at [1233, 130] on icon "button" at bounding box center [1222, 131] width 23 height 23
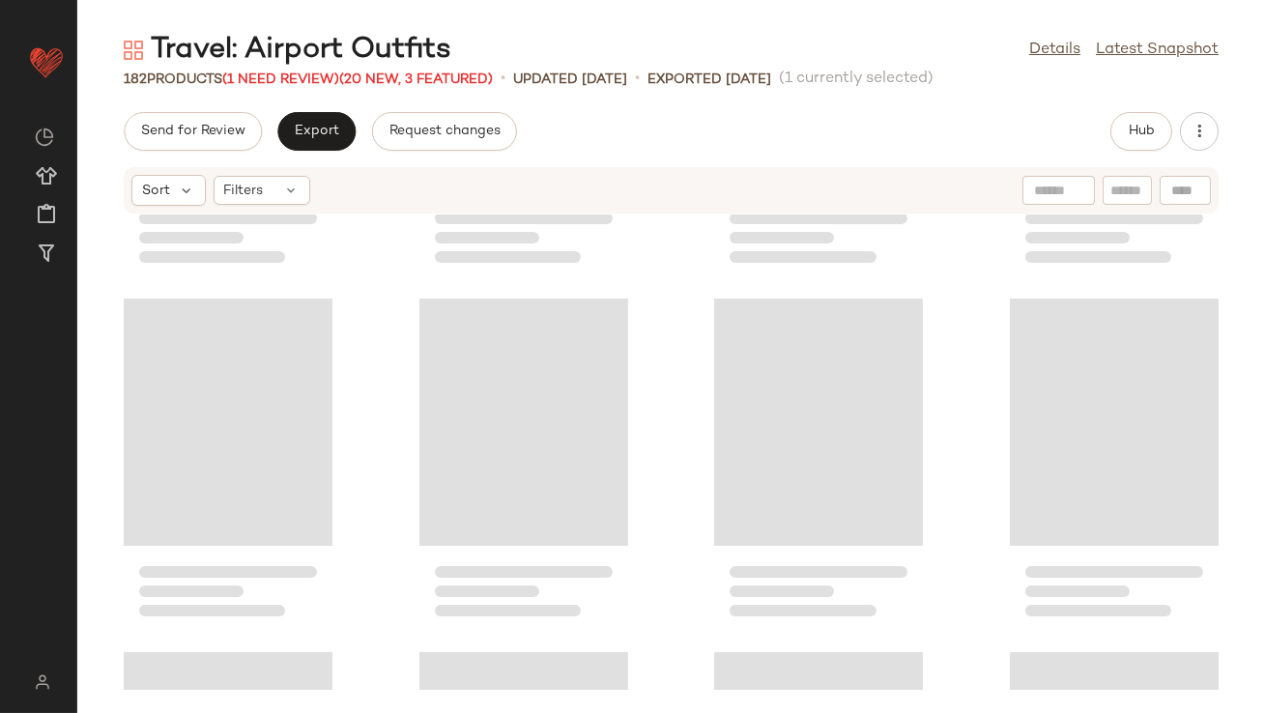
scroll to position [7427, 0]
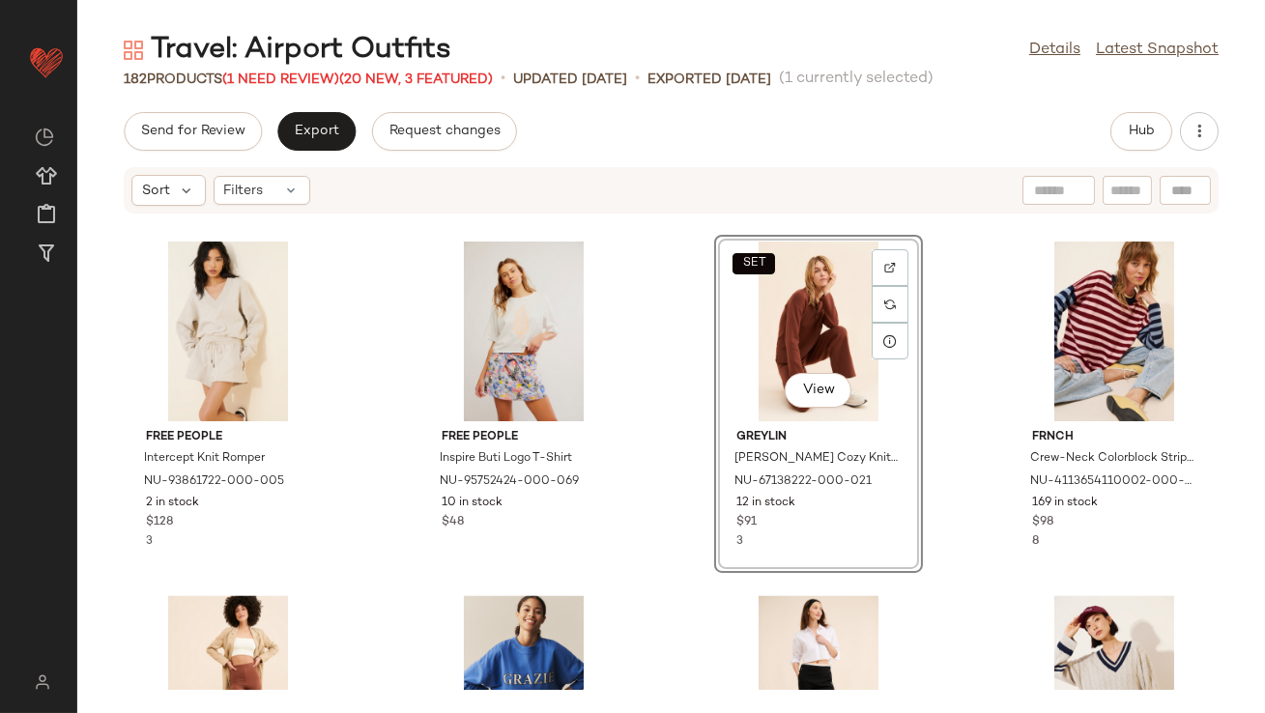
click at [776, 321] on div "SET View" at bounding box center [818, 332] width 195 height 180
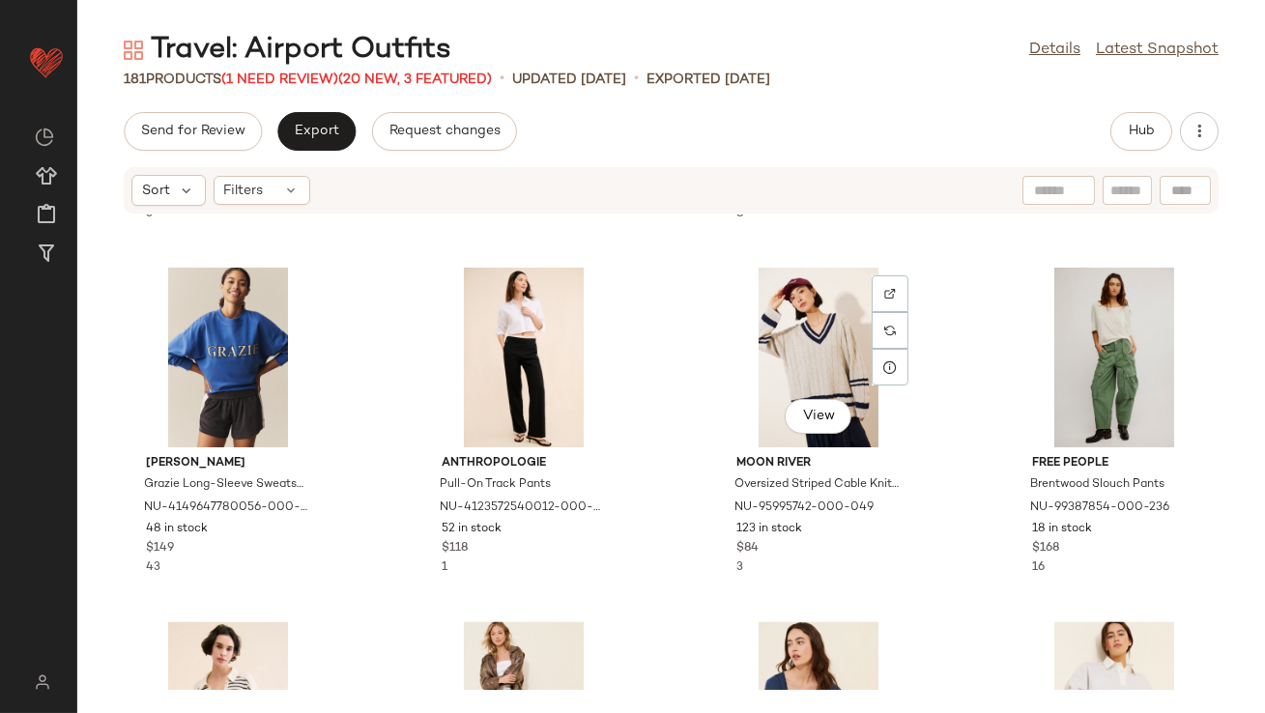
scroll to position [7688, 0]
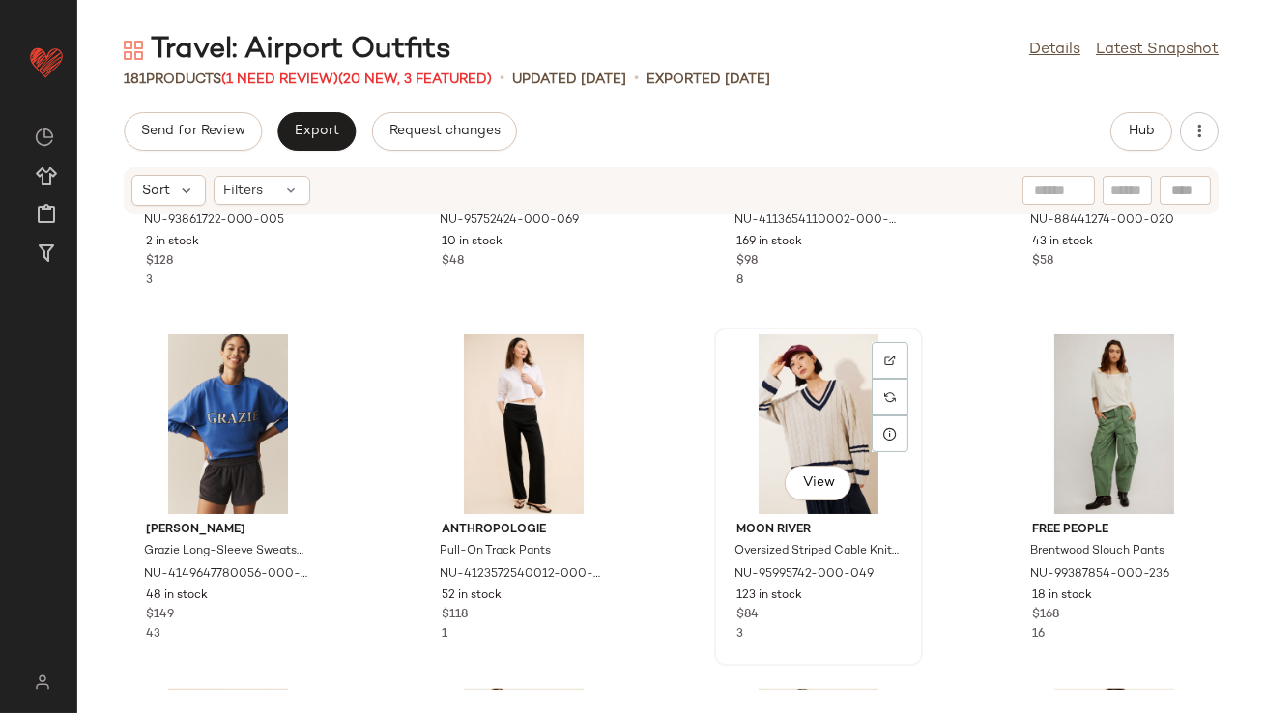
click at [804, 410] on div "View" at bounding box center [818, 424] width 195 height 180
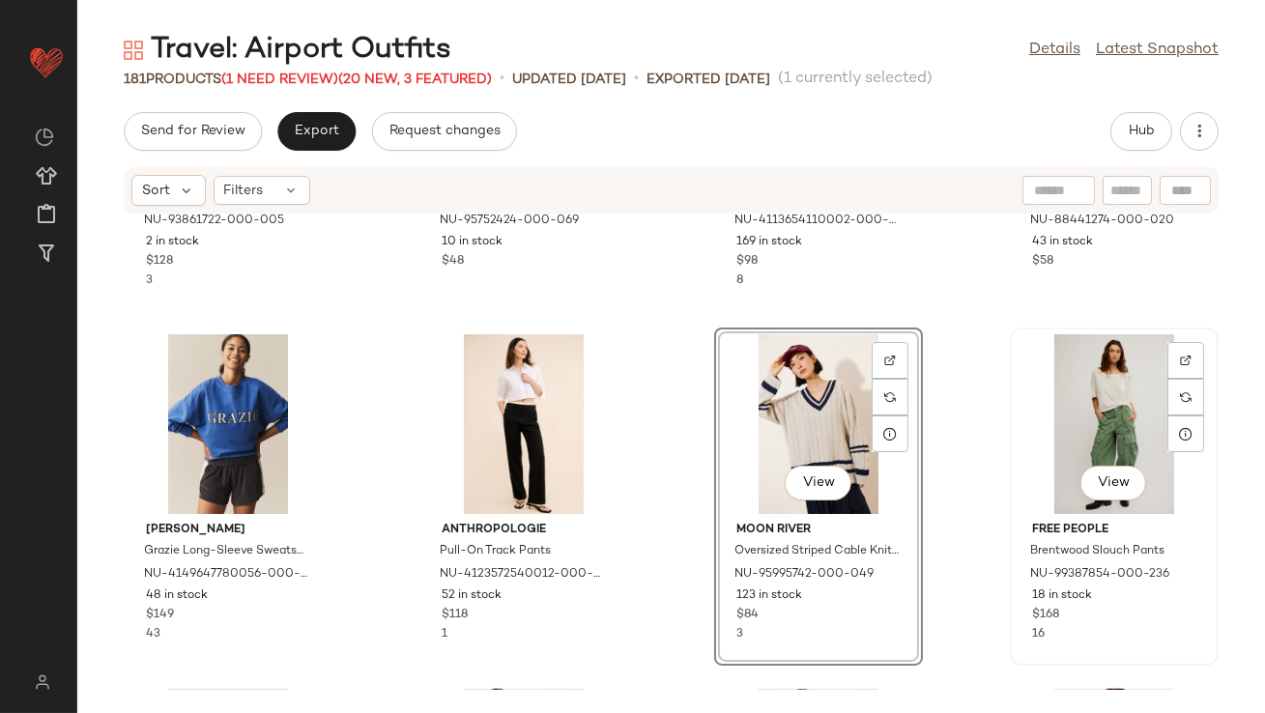
click at [1116, 419] on div "View" at bounding box center [1114, 424] width 195 height 180
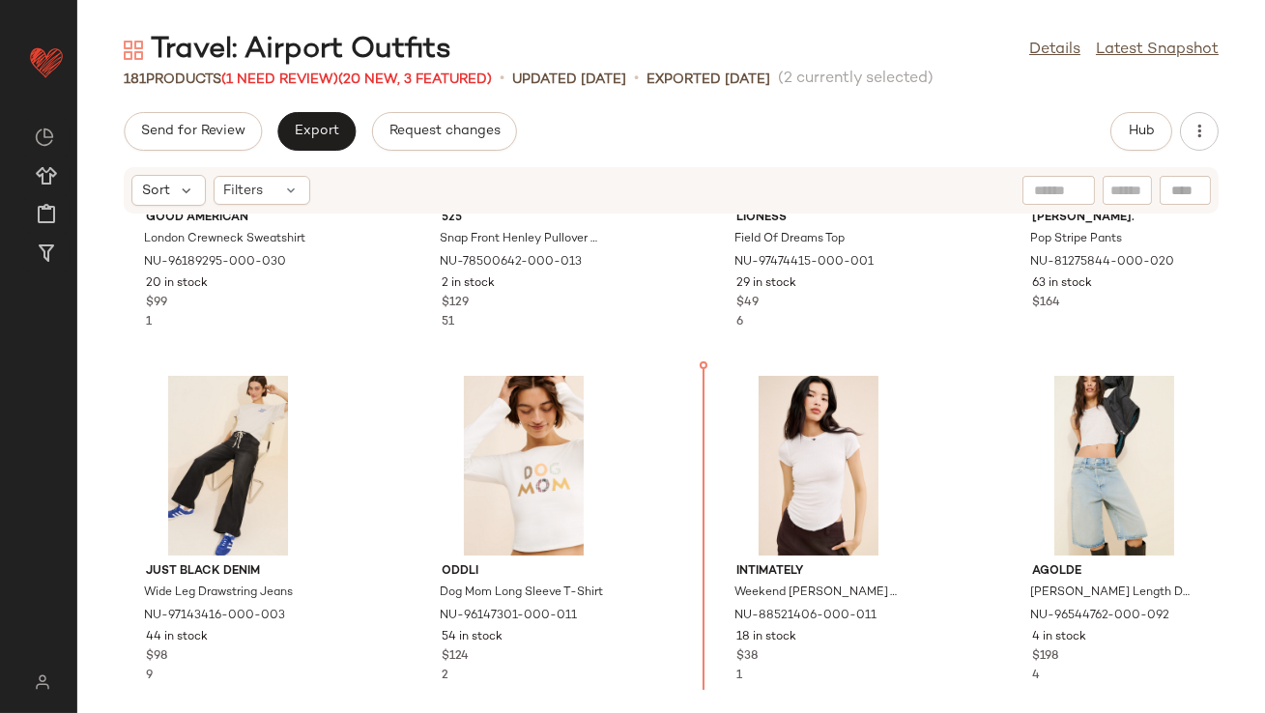
scroll to position [3755, 0]
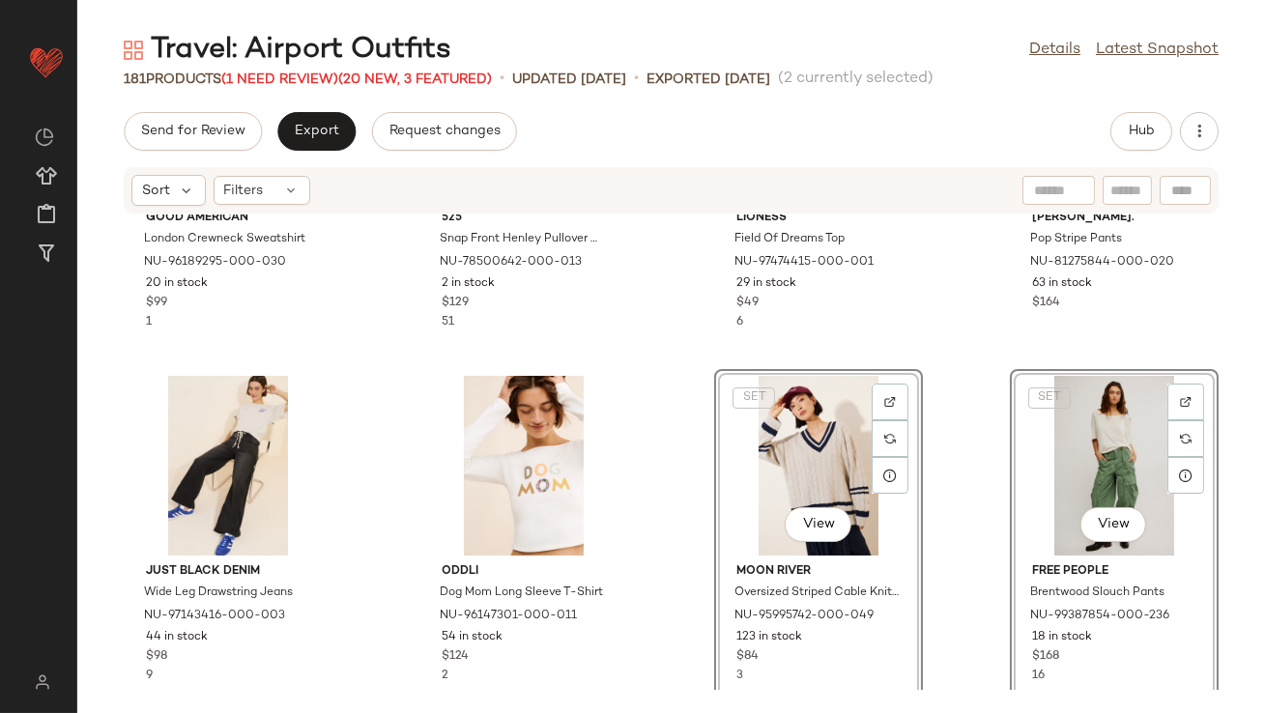
click at [690, 409] on div "Good American London Crewneck Sweatshirt NU-96189295-000-030 20 in stock $99 1 …" at bounding box center [671, 452] width 1188 height 475
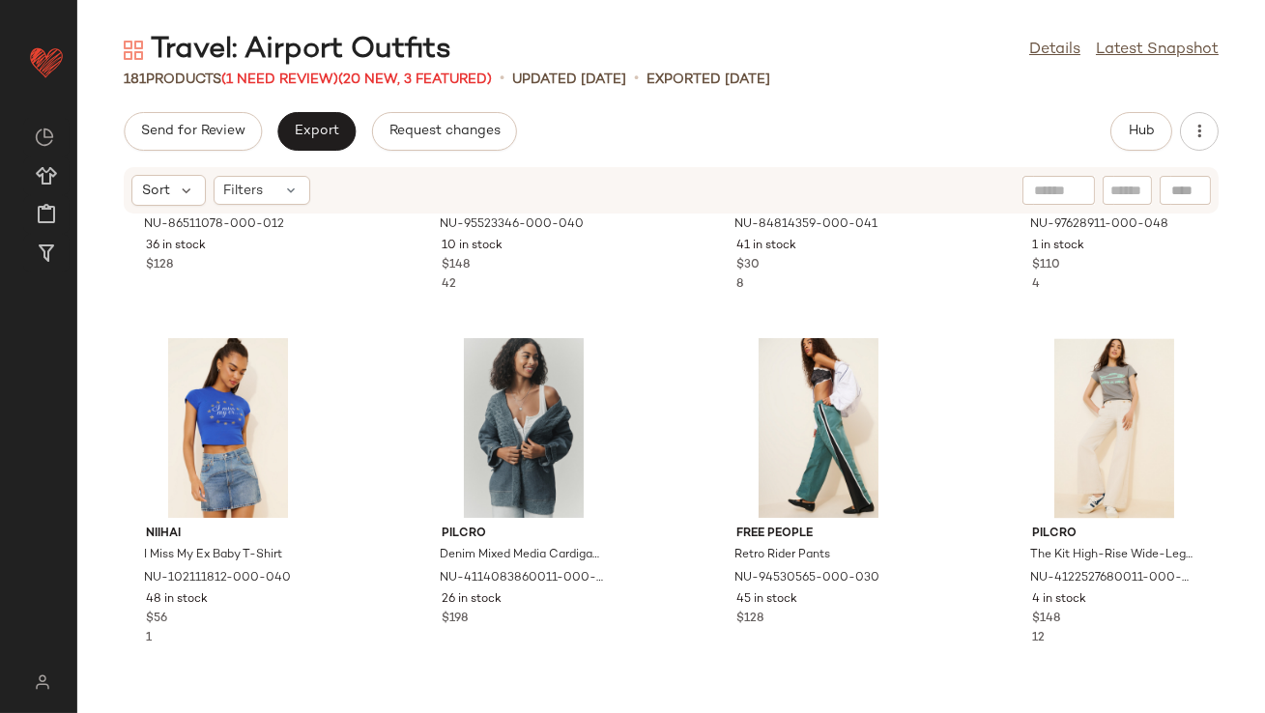
scroll to position [8395, 0]
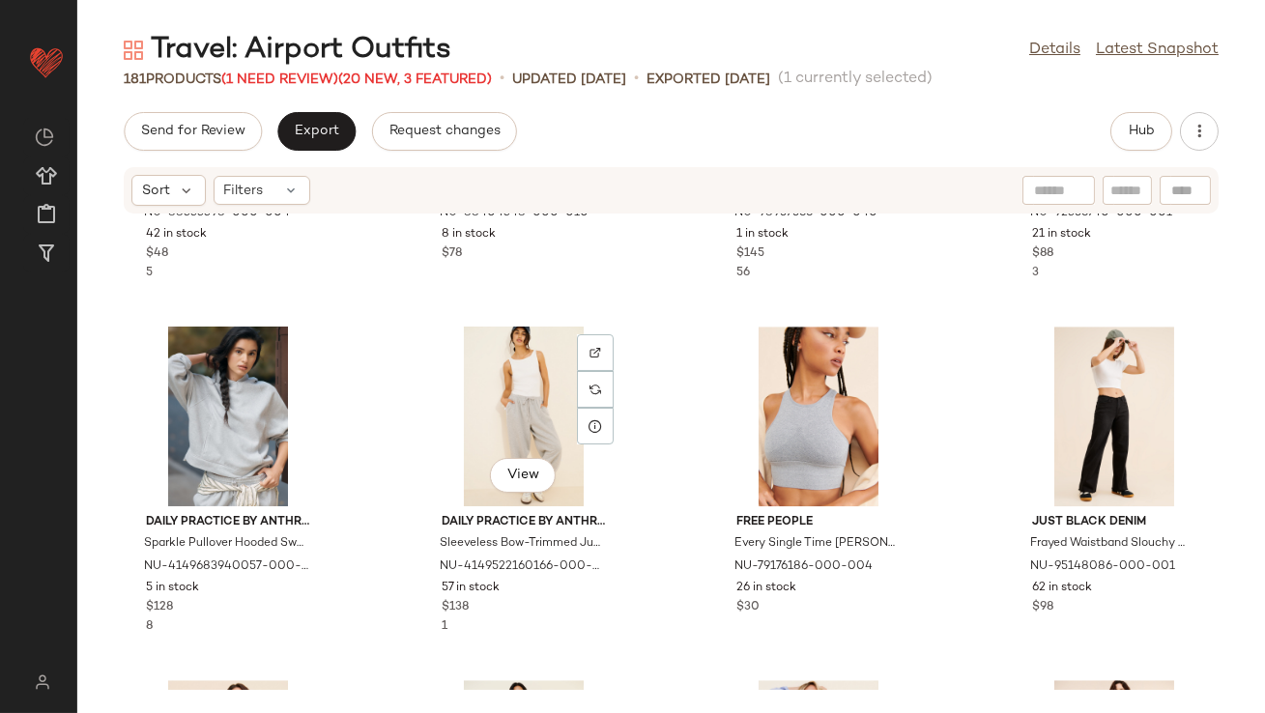
scroll to position [10244, 0]
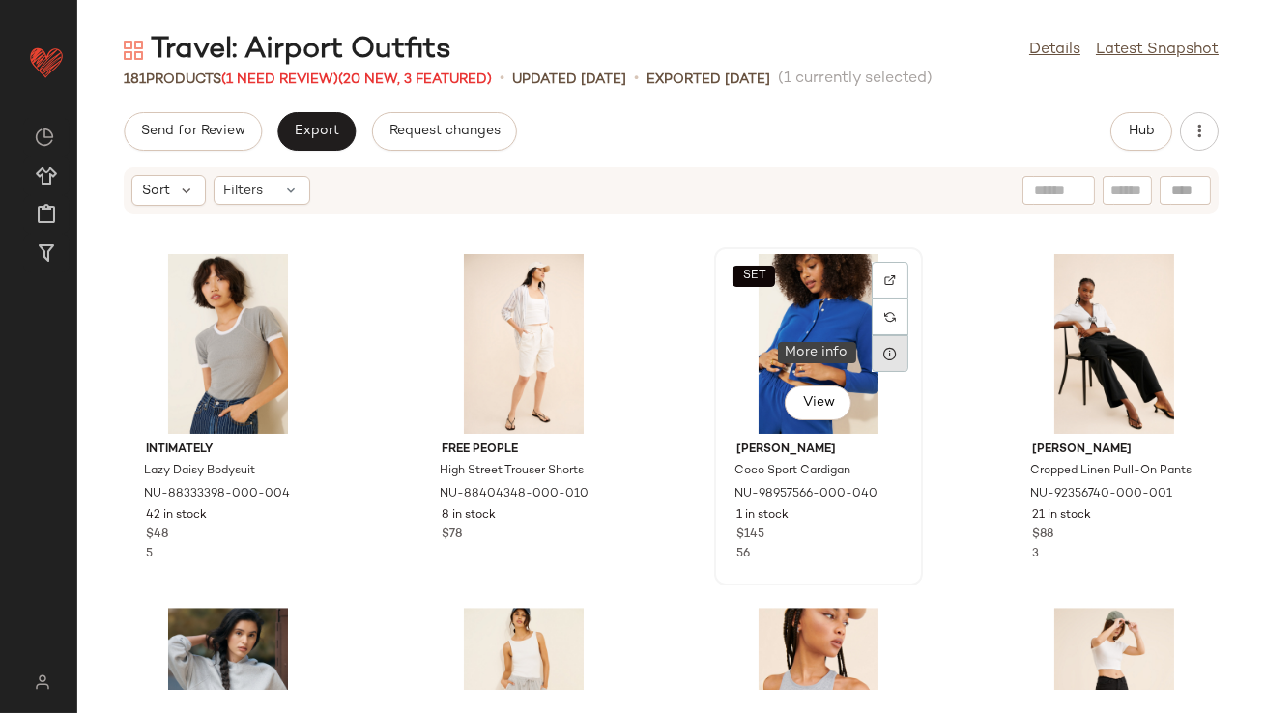
click at [882, 352] on icon at bounding box center [889, 353] width 15 height 15
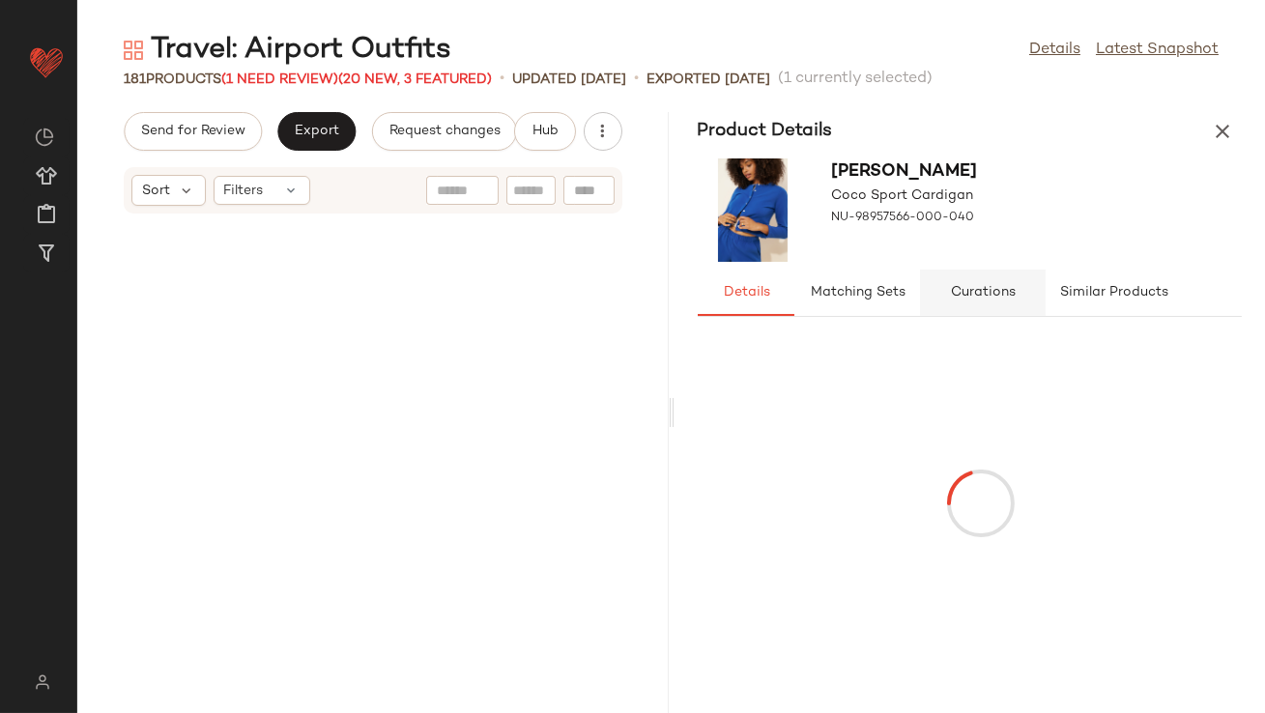
scroll to position [20868, 0]
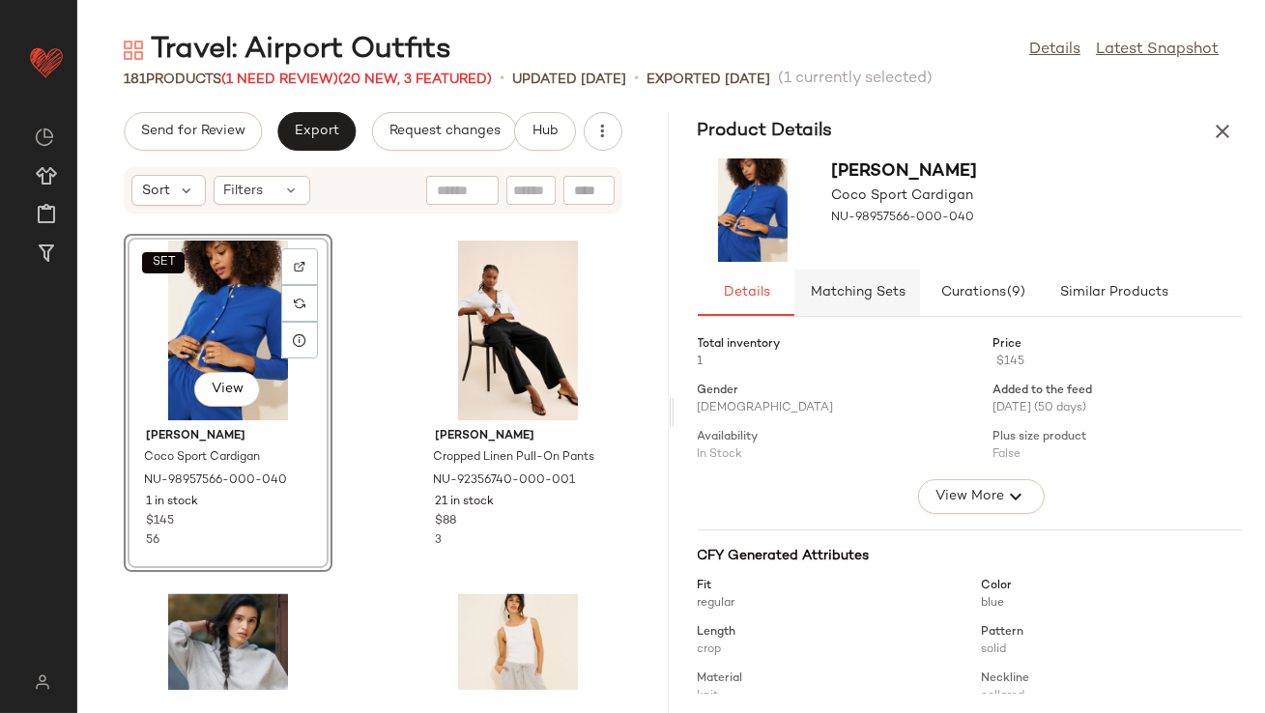
click at [848, 296] on span "Matching Sets" at bounding box center [857, 292] width 96 height 15
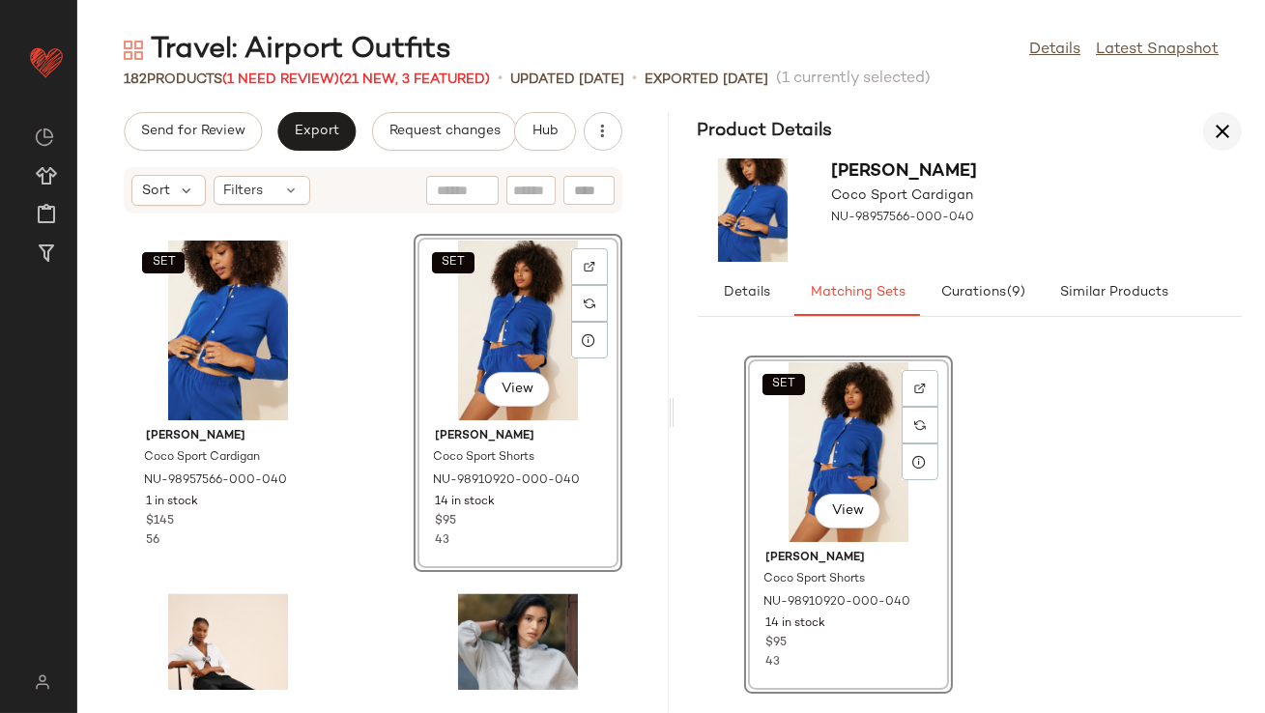
click at [1217, 128] on icon "button" at bounding box center [1222, 131] width 23 height 23
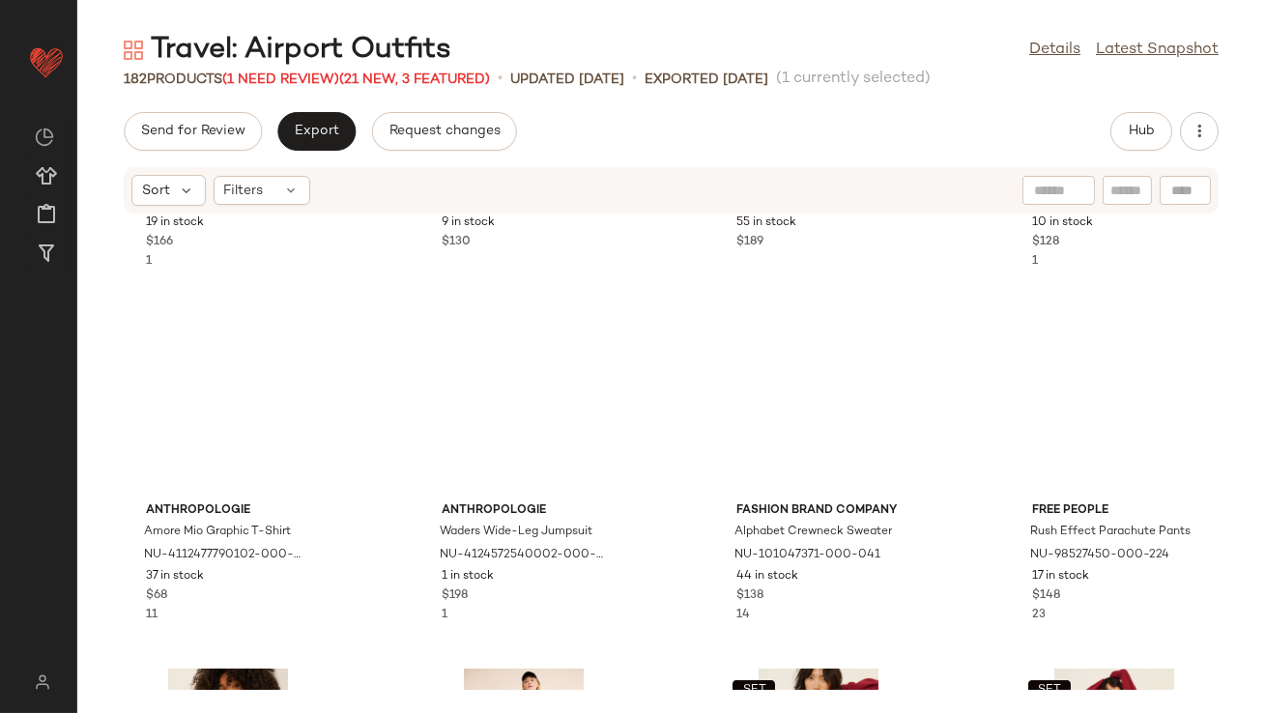
scroll to position [181, 0]
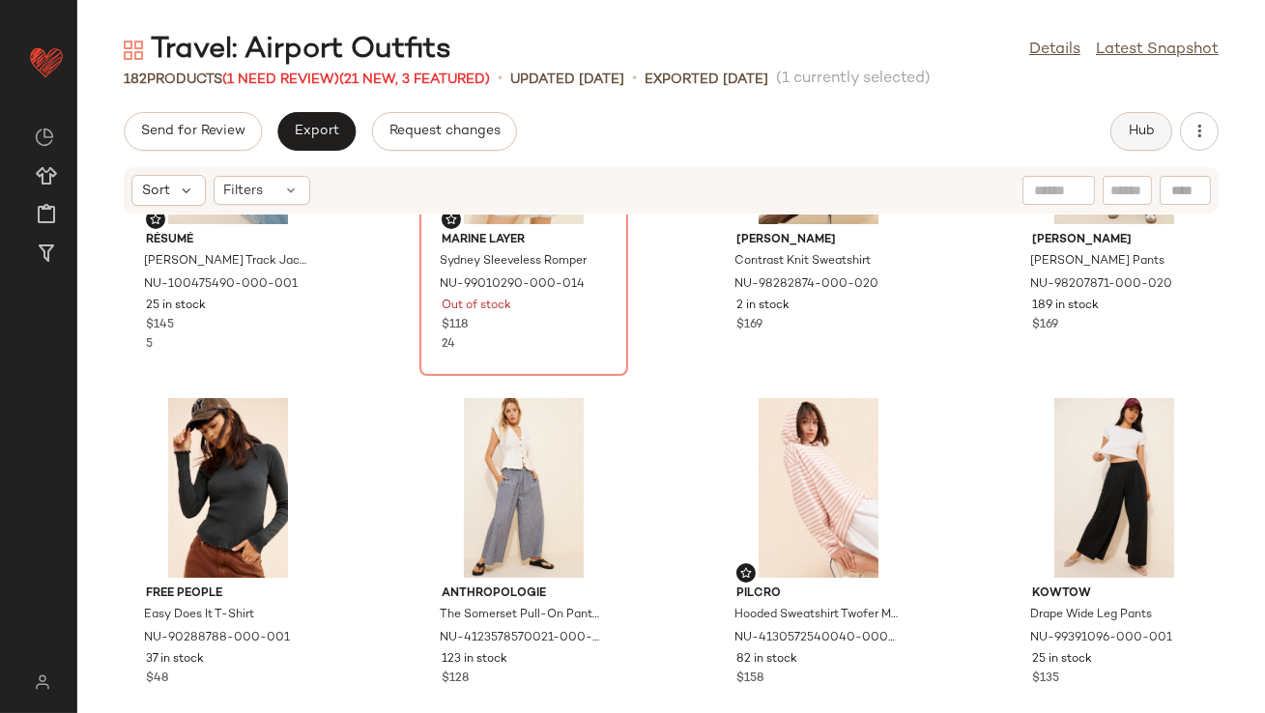
click at [1130, 120] on button "Hub" at bounding box center [1141, 131] width 62 height 39
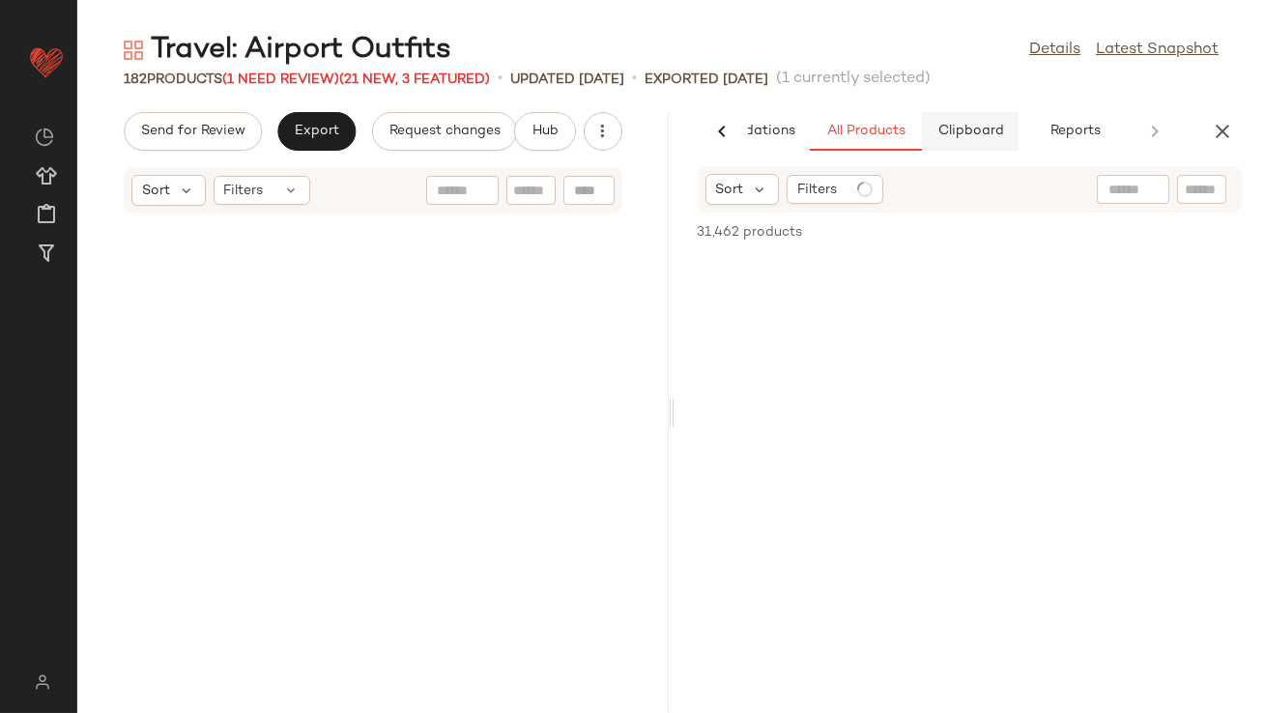
scroll to position [722, 0]
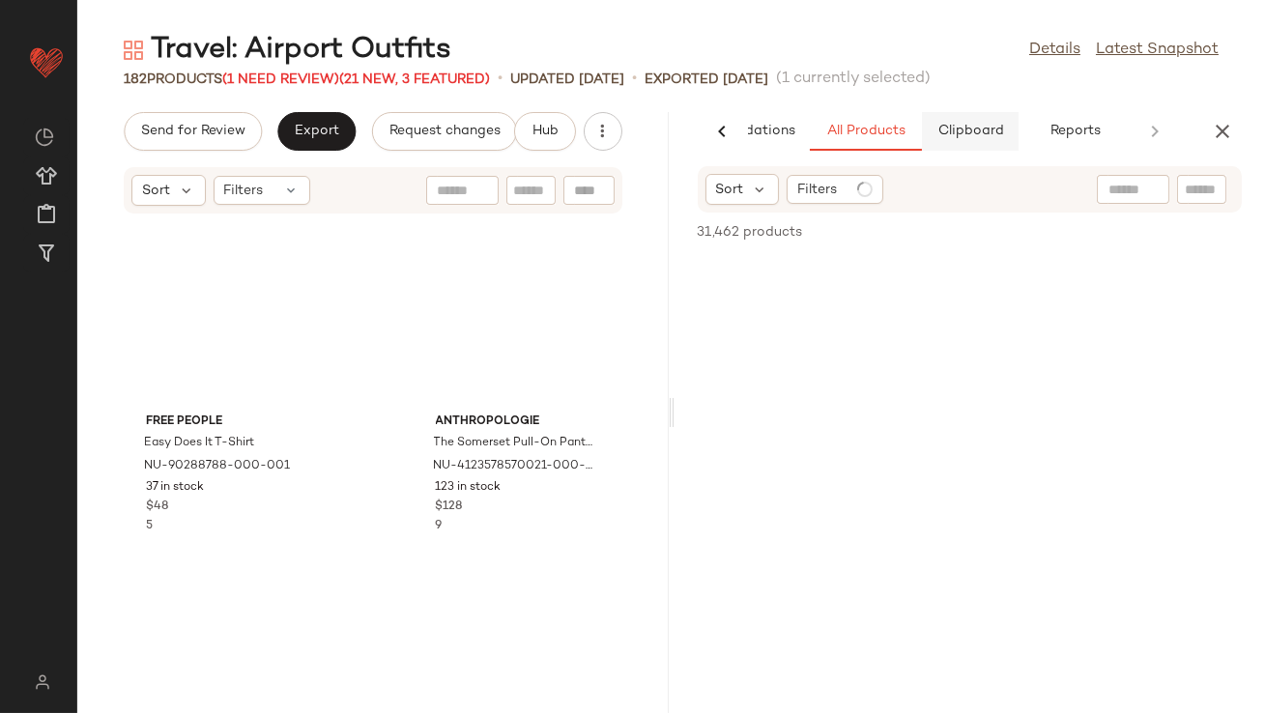
click at [983, 129] on span "Clipboard" at bounding box center [969, 131] width 67 height 15
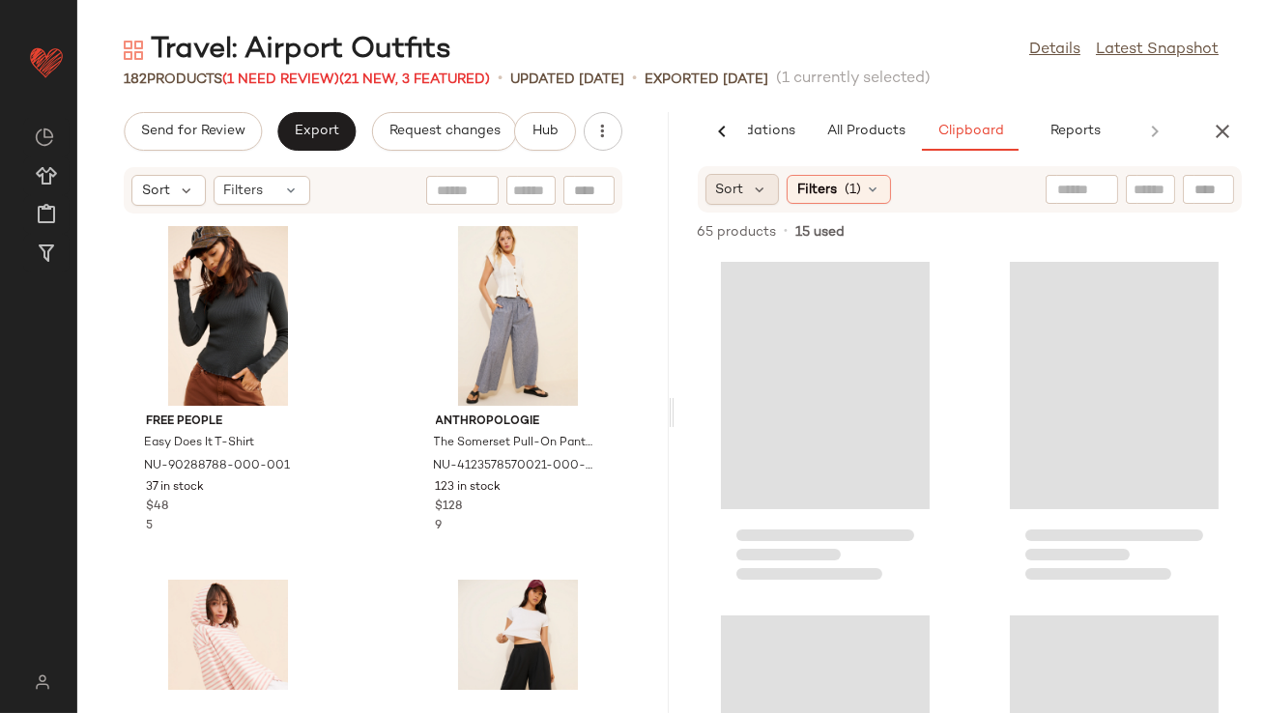
click at [773, 194] on div "Sort" at bounding box center [742, 189] width 74 height 31
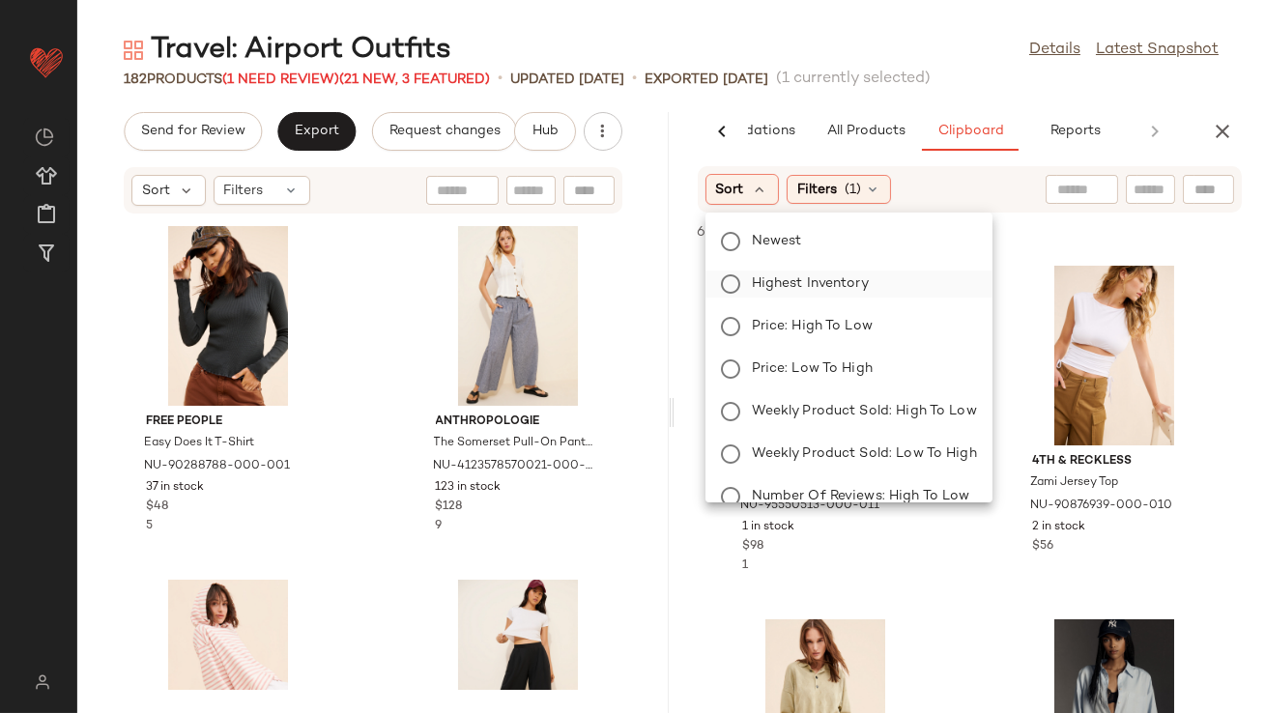
click at [792, 282] on span "Highest Inventory" at bounding box center [810, 283] width 117 height 20
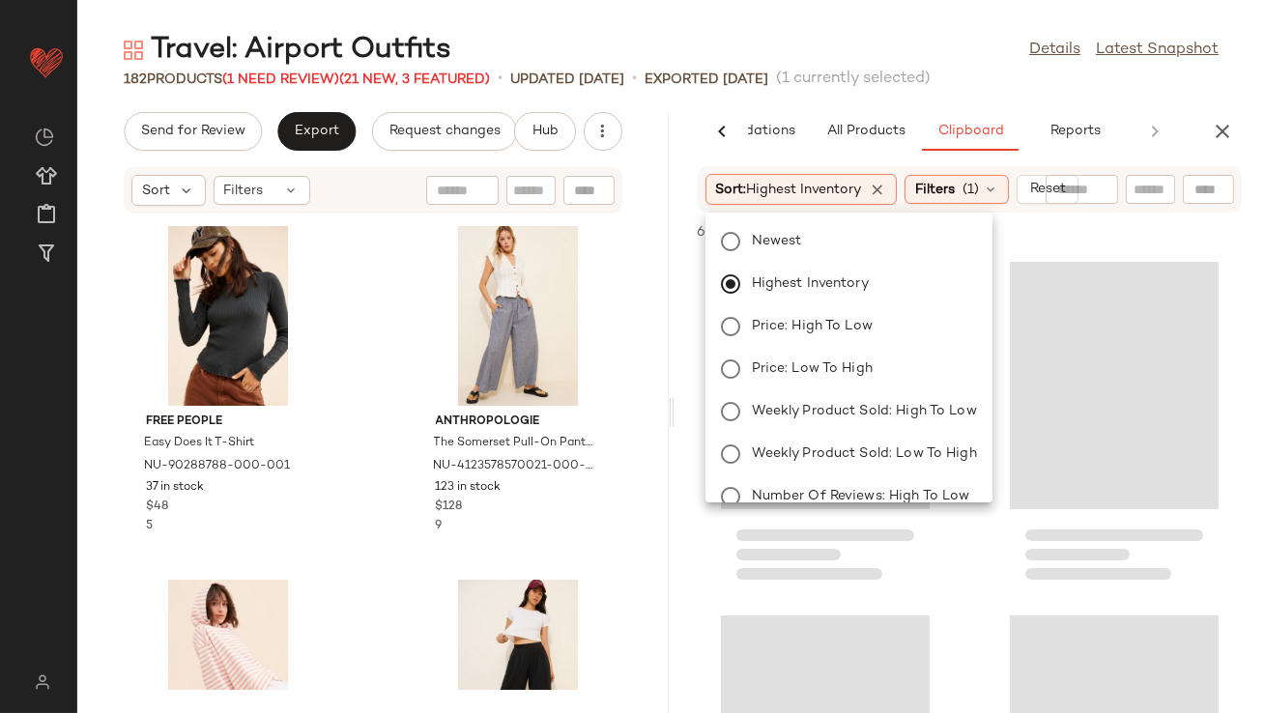
click at [869, 19] on main "Travel: Airport Outfits Details Latest Snapshot 182 Products (1 Need Review) (2…" at bounding box center [632, 356] width 1265 height 713
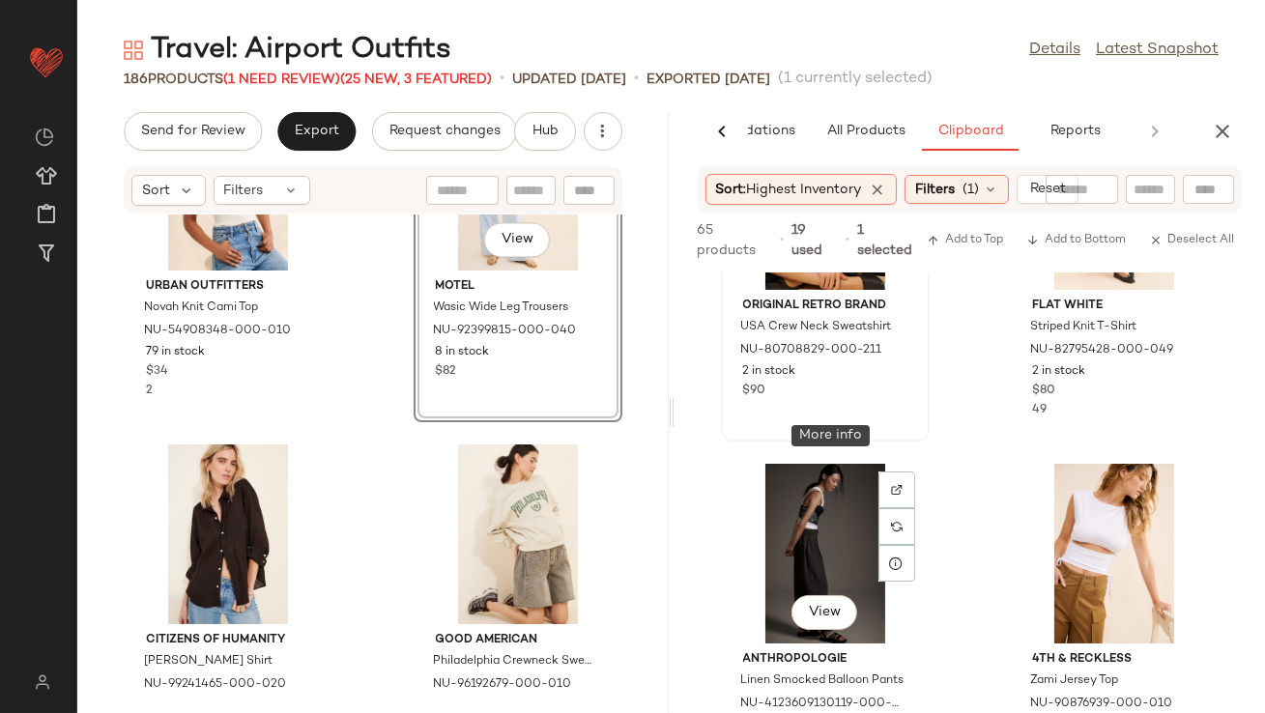
scroll to position [2084, 0]
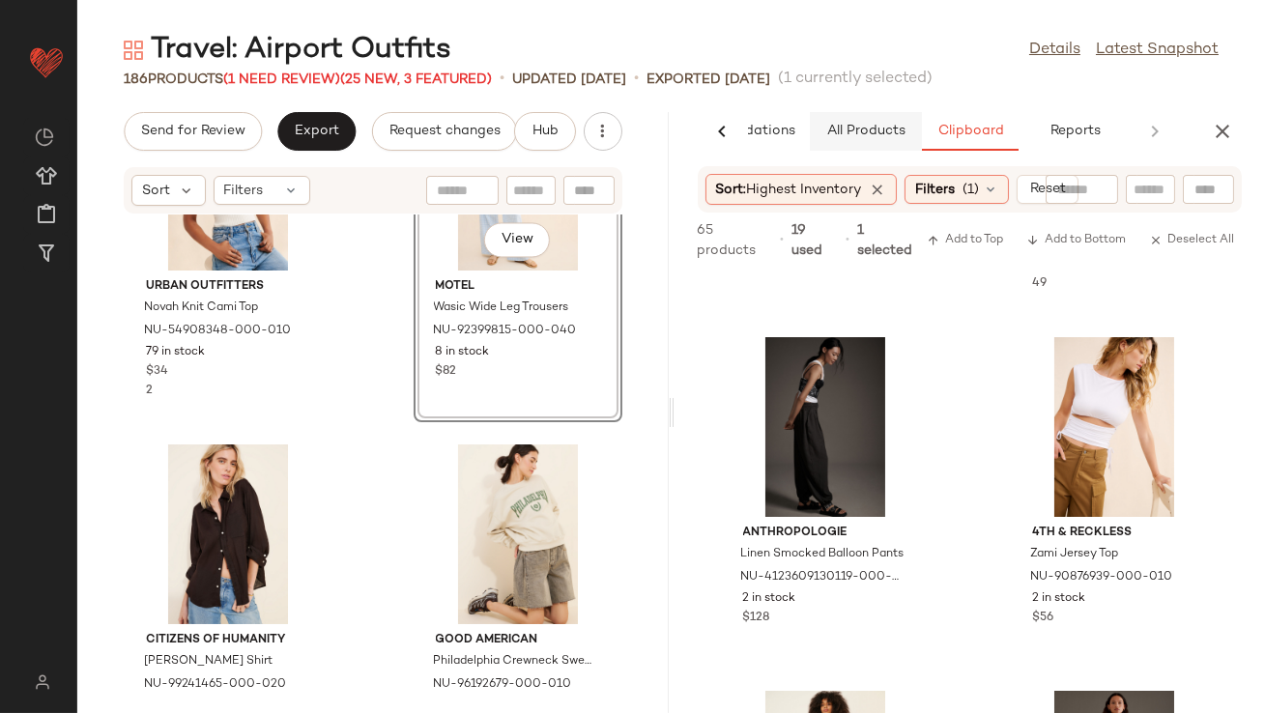
click at [886, 113] on button "All Products" at bounding box center [866, 131] width 112 height 39
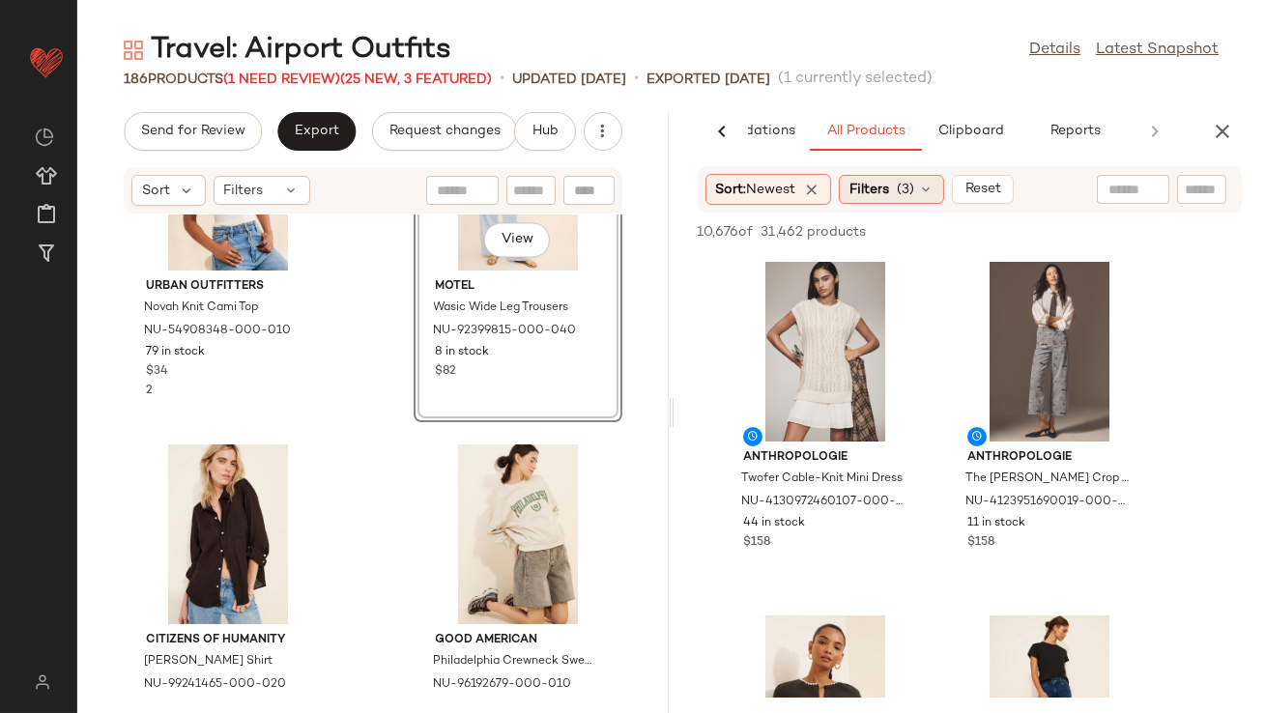
click at [877, 193] on span "Filters" at bounding box center [869, 190] width 40 height 20
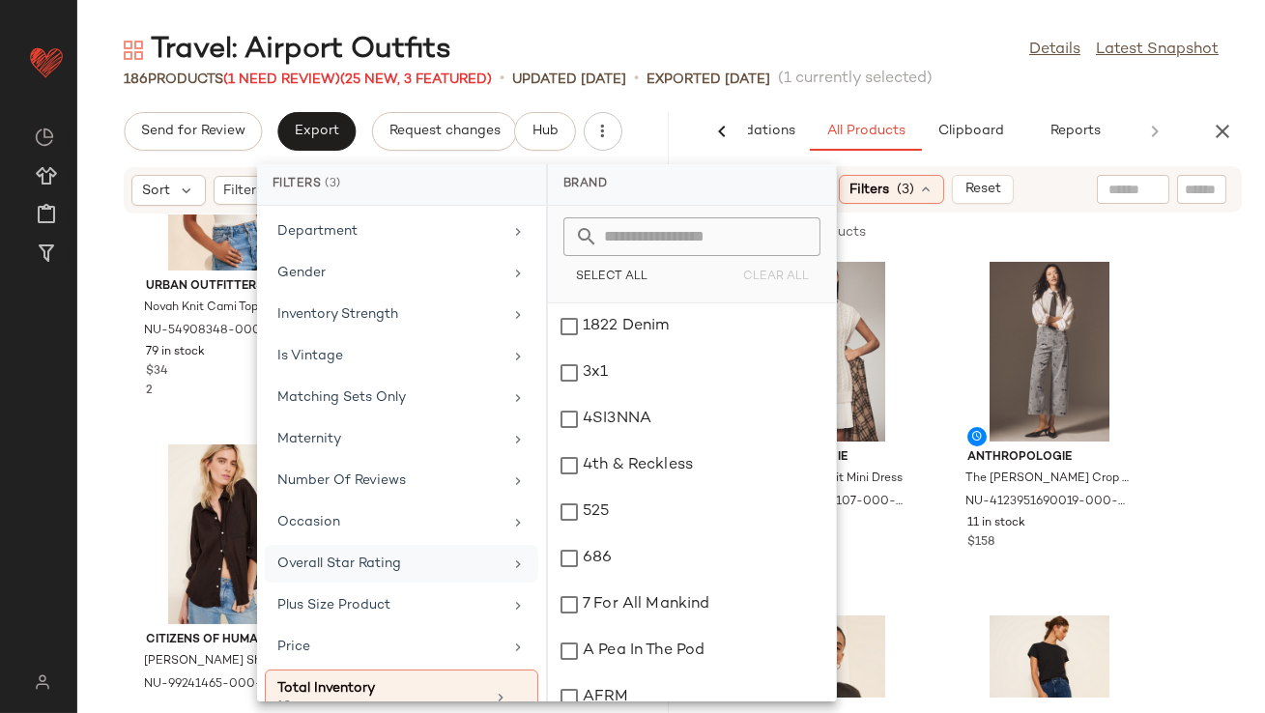
scroll to position [290, 0]
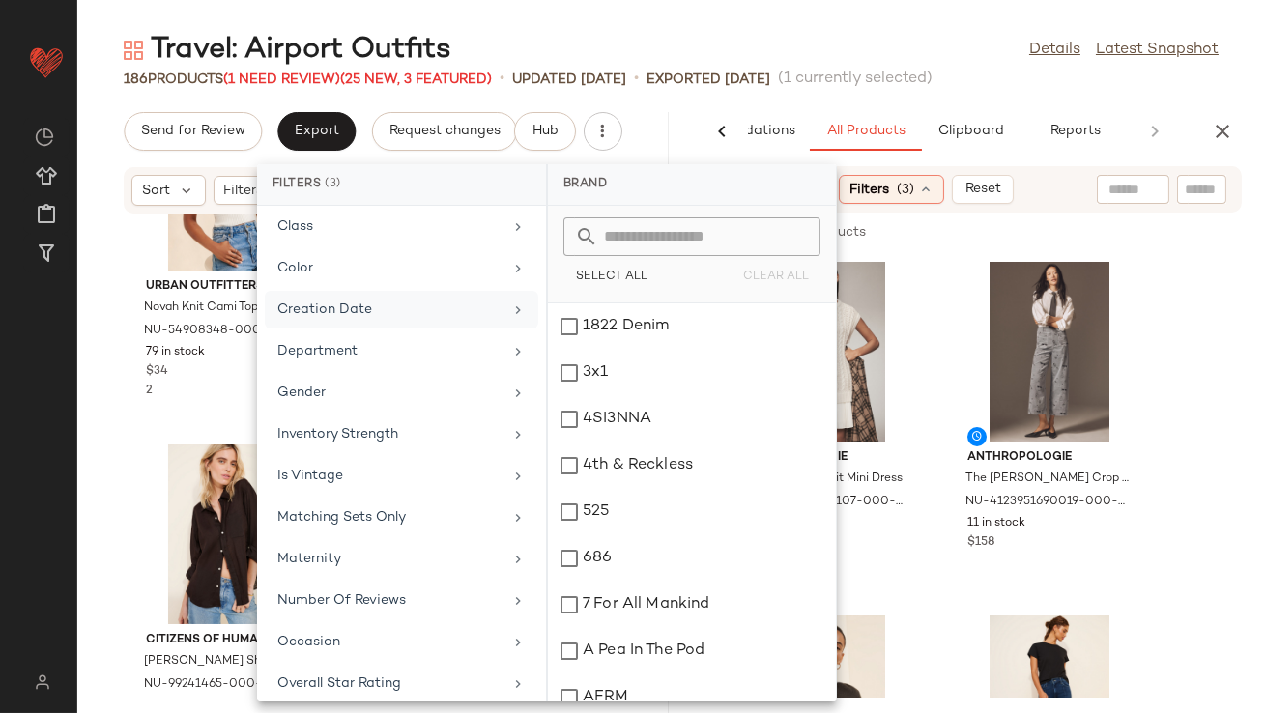
click at [357, 332] on div "Creation Date" at bounding box center [401, 351] width 273 height 38
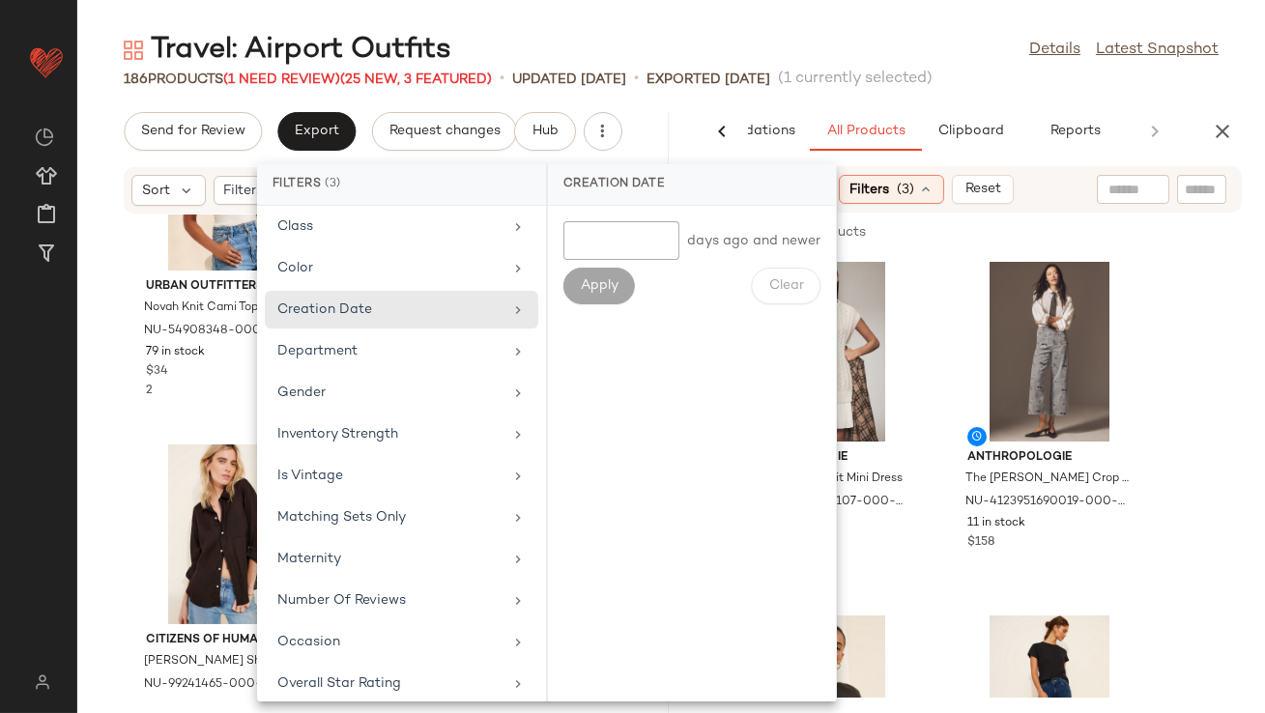
click at [647, 251] on input "number" at bounding box center [621, 240] width 116 height 39
type input "*"
click at [619, 290] on button "Apply" at bounding box center [599, 286] width 72 height 37
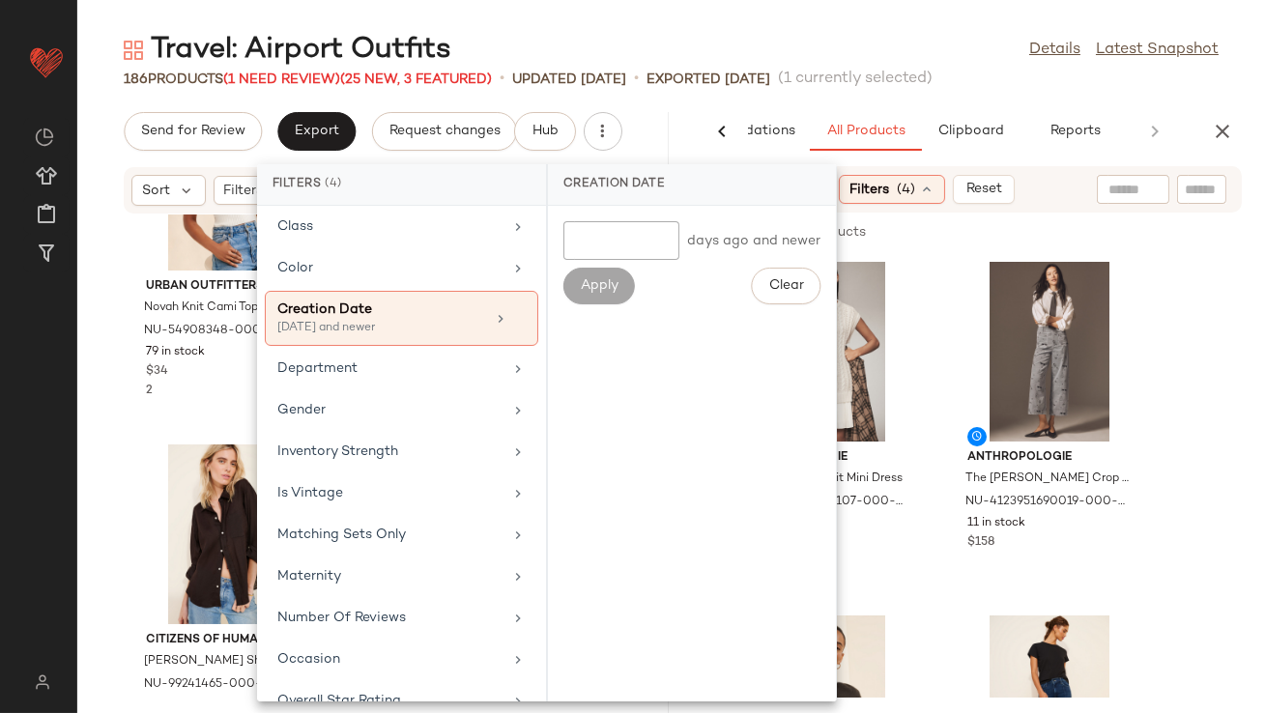
click at [830, 48] on div "Travel: Airport Outfits Details Latest Snapshot" at bounding box center [671, 50] width 1188 height 39
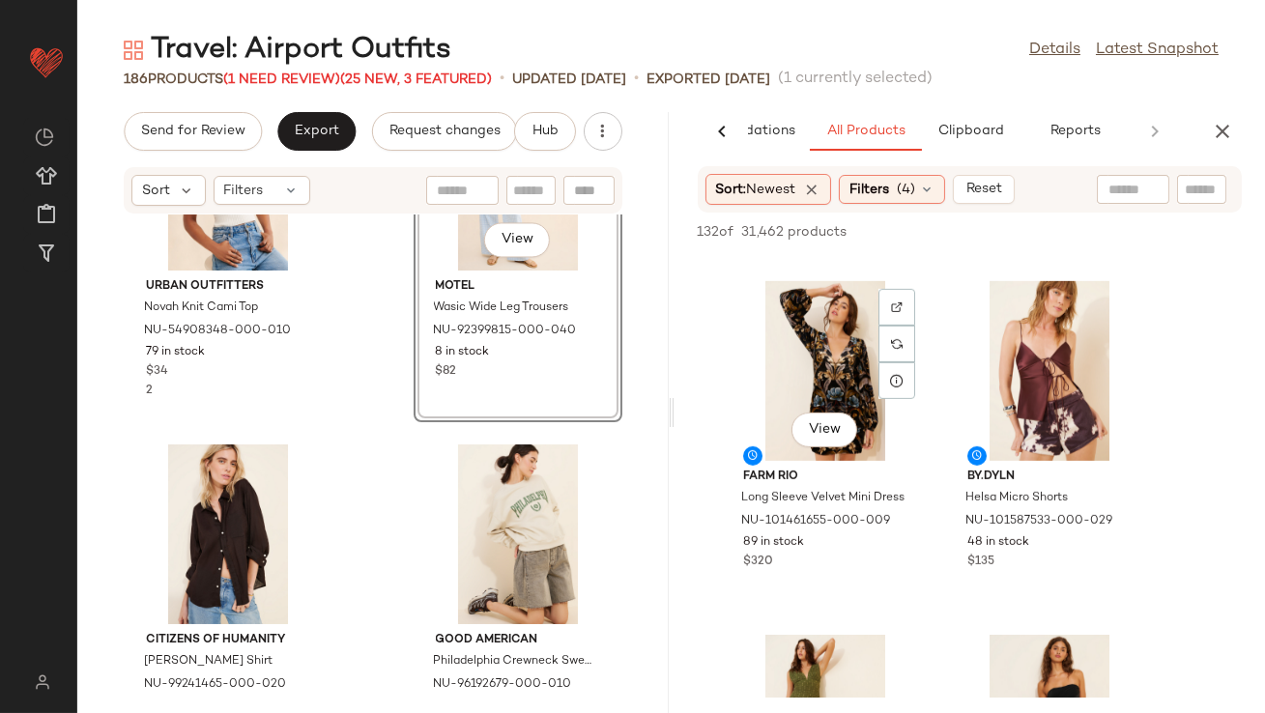
scroll to position [2147, 0]
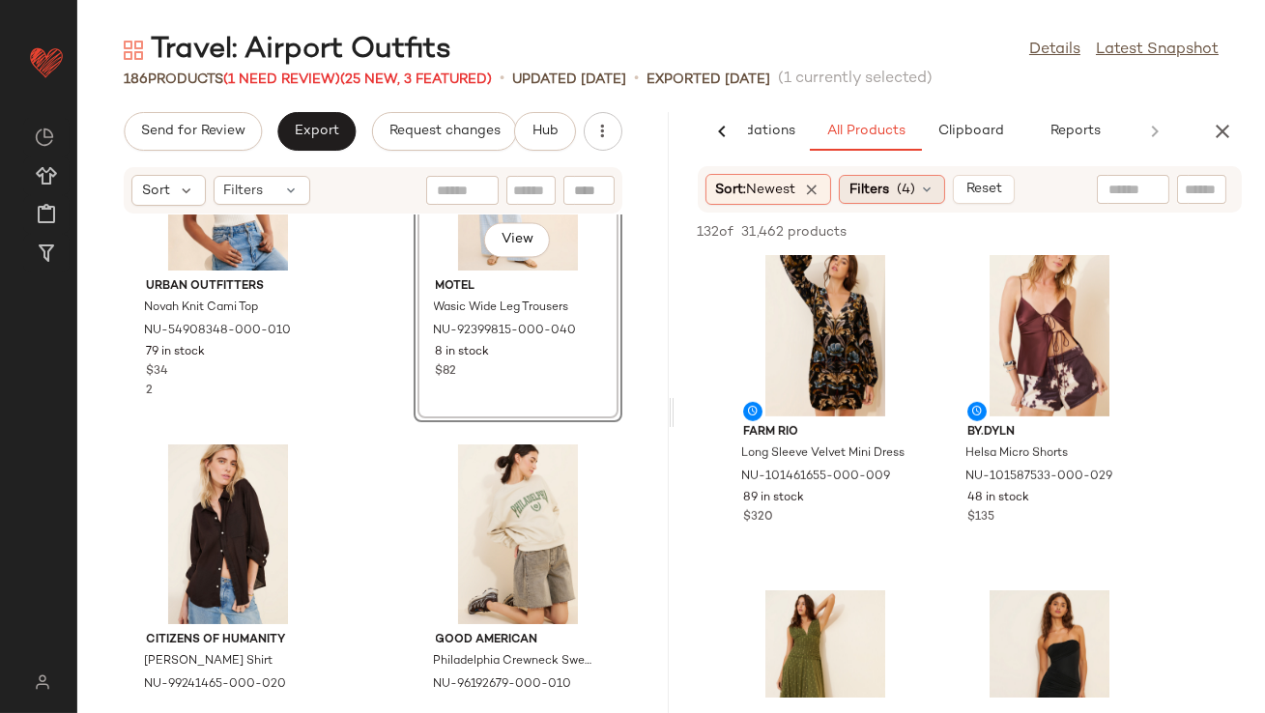
click at [892, 203] on div "Filters (4)" at bounding box center [892, 189] width 106 height 29
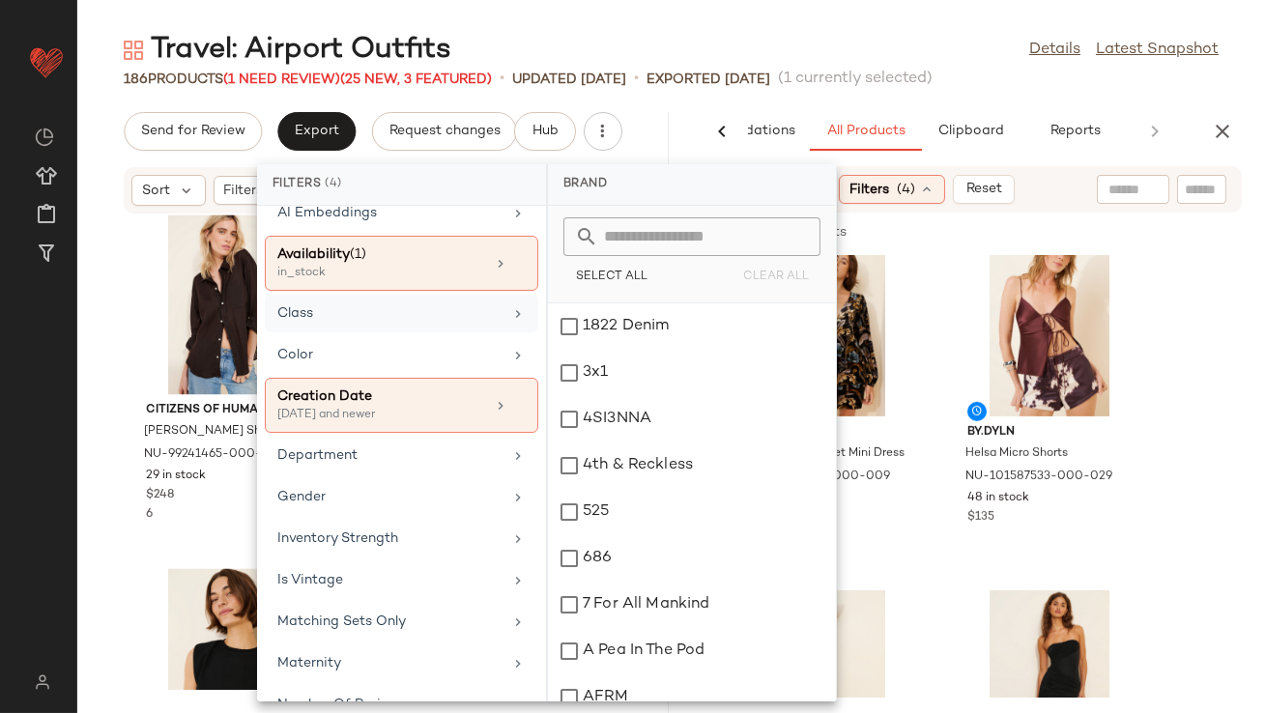
scroll to position [254, 0]
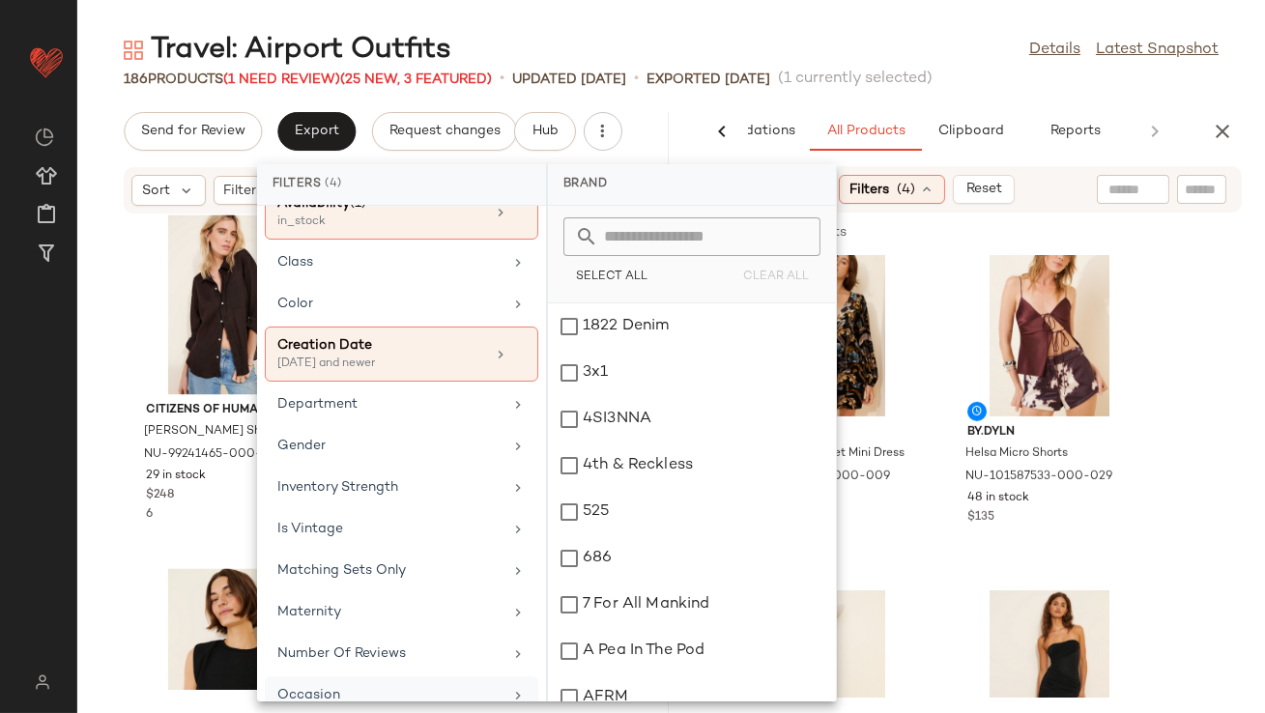
click at [323, 685] on div "Occasion" at bounding box center [389, 695] width 225 height 20
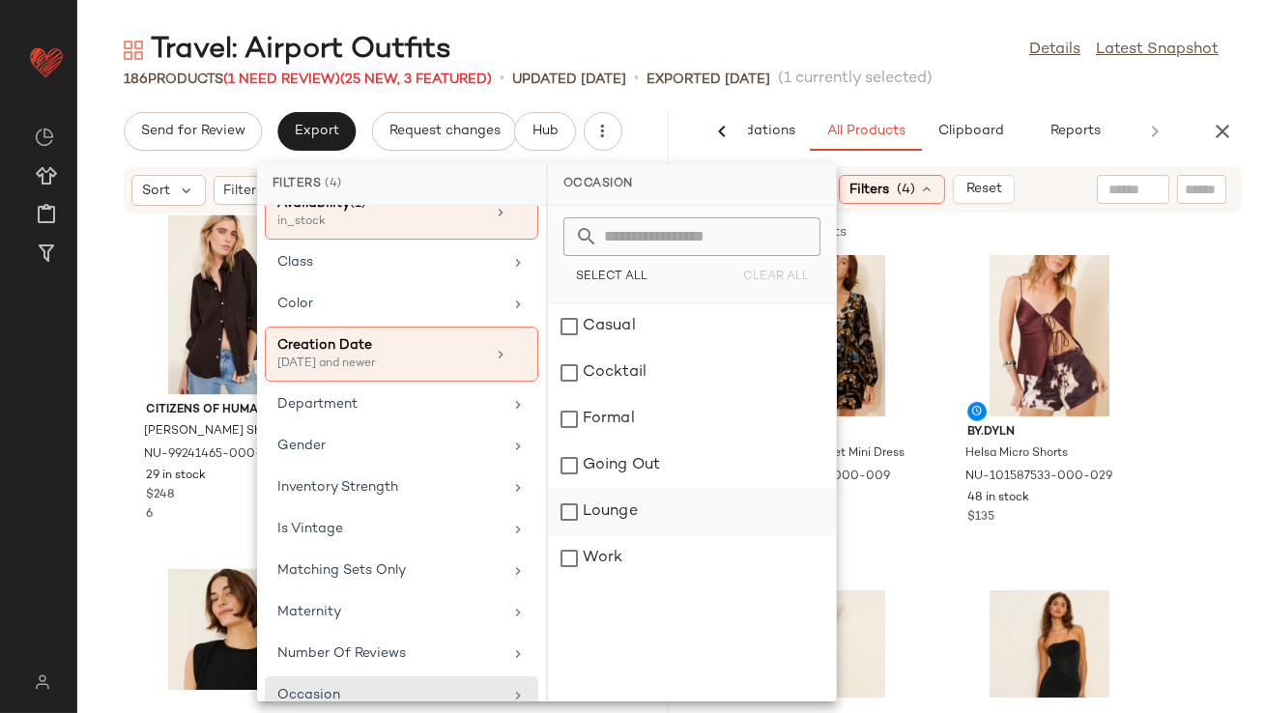
click at [603, 535] on div "Lounge" at bounding box center [692, 558] width 288 height 46
click at [913, 50] on div "Travel: Airport Outfits Details Latest Snapshot" at bounding box center [671, 50] width 1188 height 39
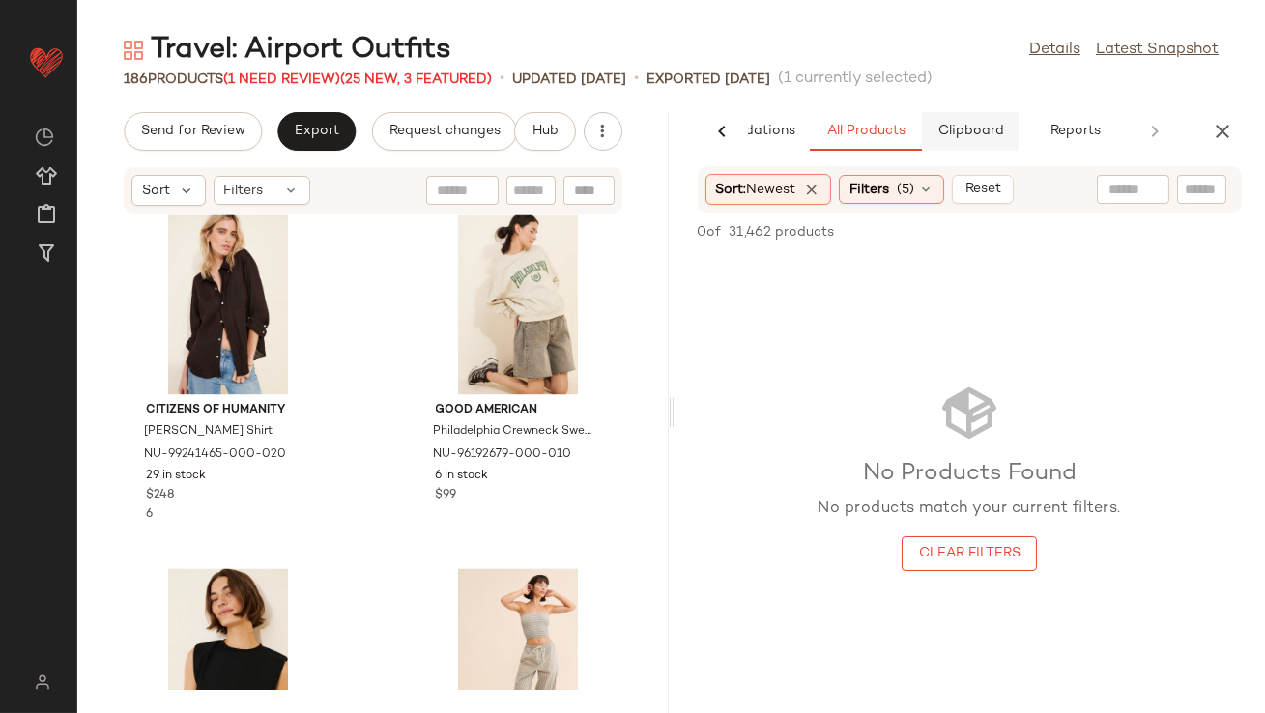
click at [965, 135] on span "Clipboard" at bounding box center [969, 131] width 67 height 15
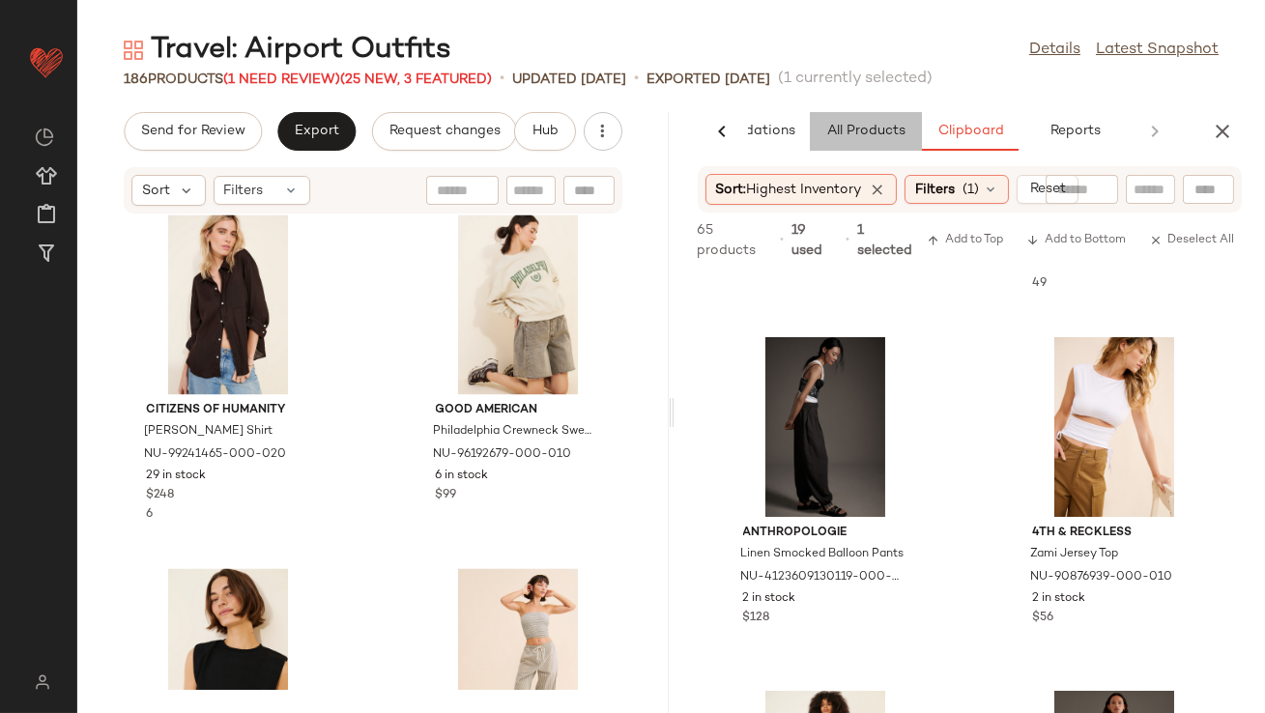
click at [873, 124] on span "All Products" at bounding box center [864, 131] width 79 height 15
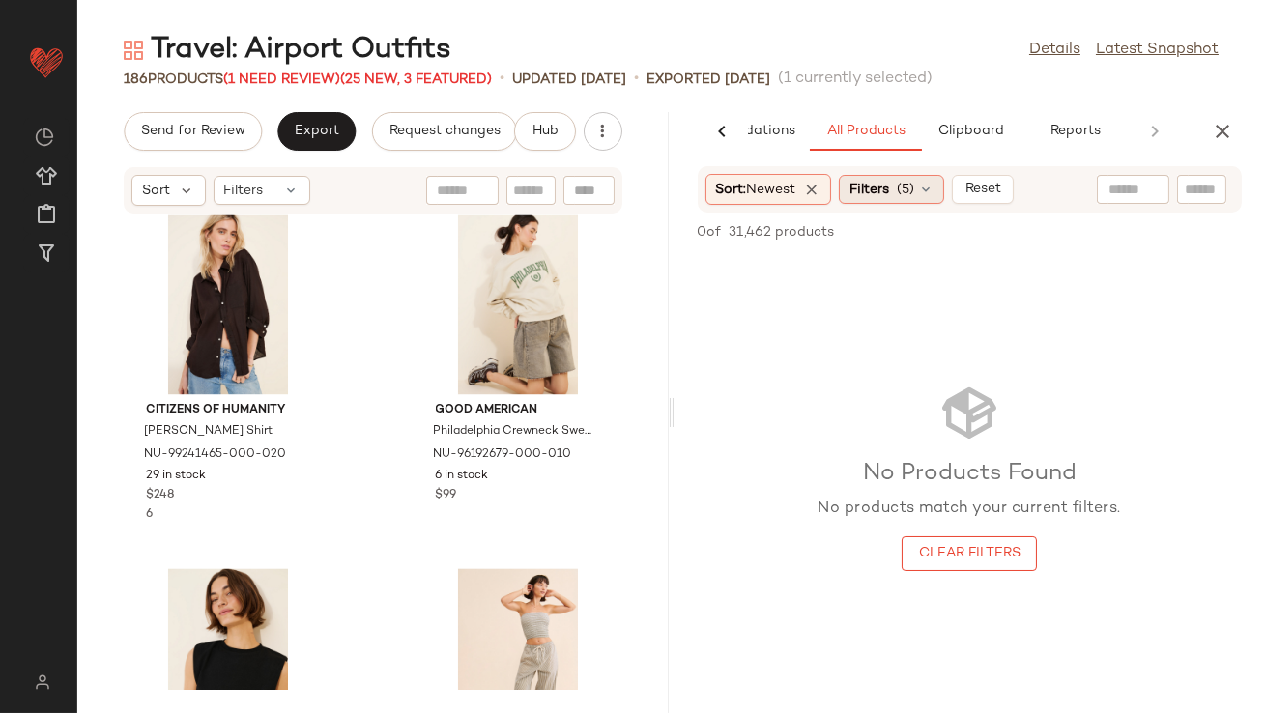
click at [873, 192] on span "Filters" at bounding box center [869, 190] width 40 height 20
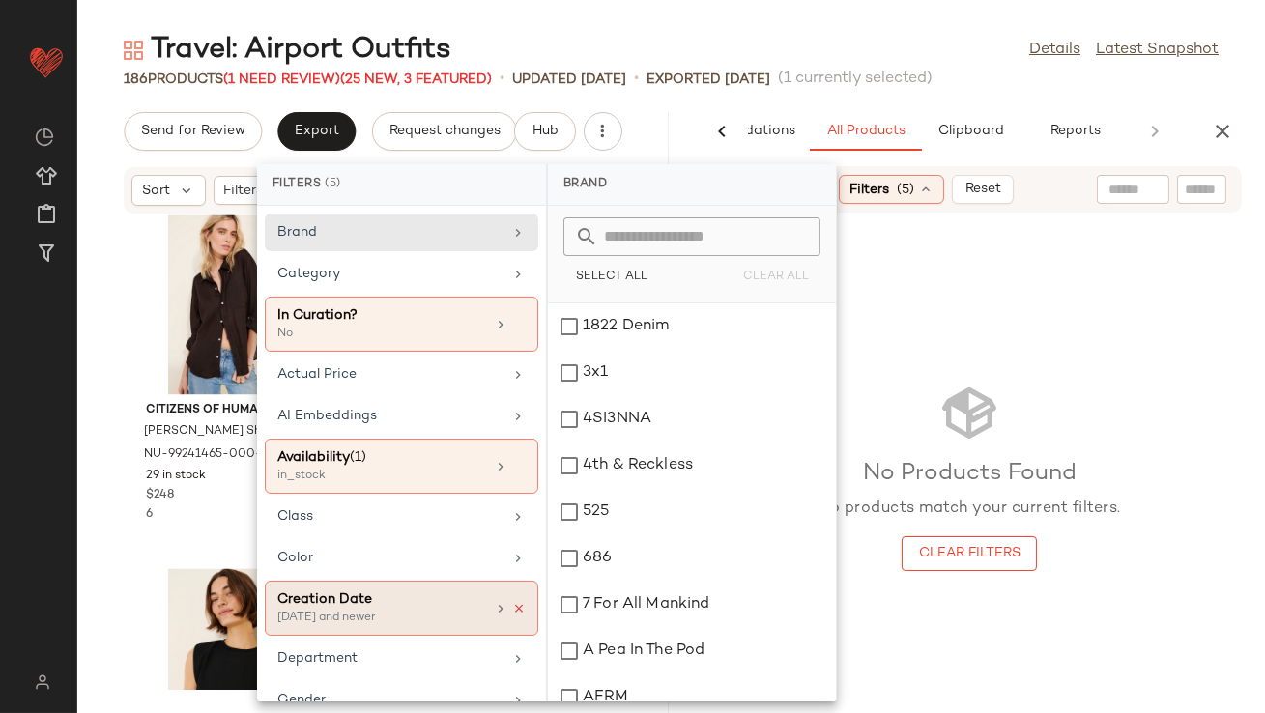
click at [513, 603] on icon at bounding box center [519, 609] width 14 height 14
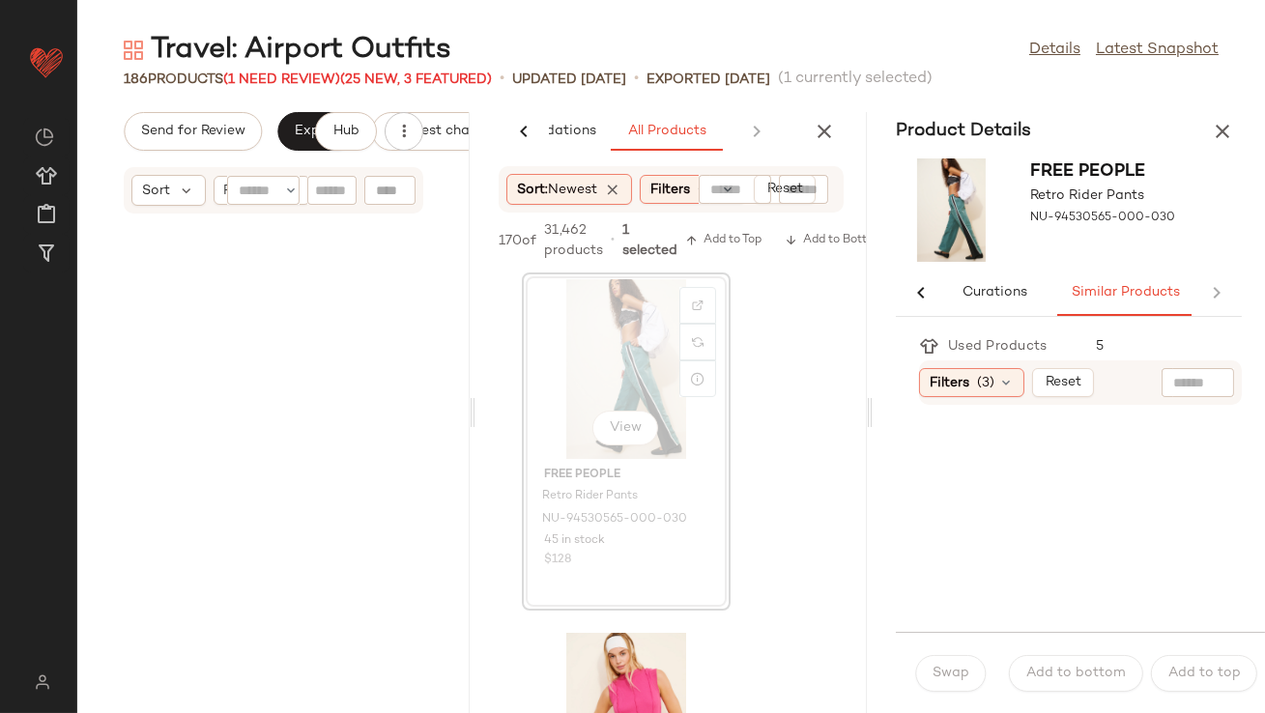
scroll to position [16269, 0]
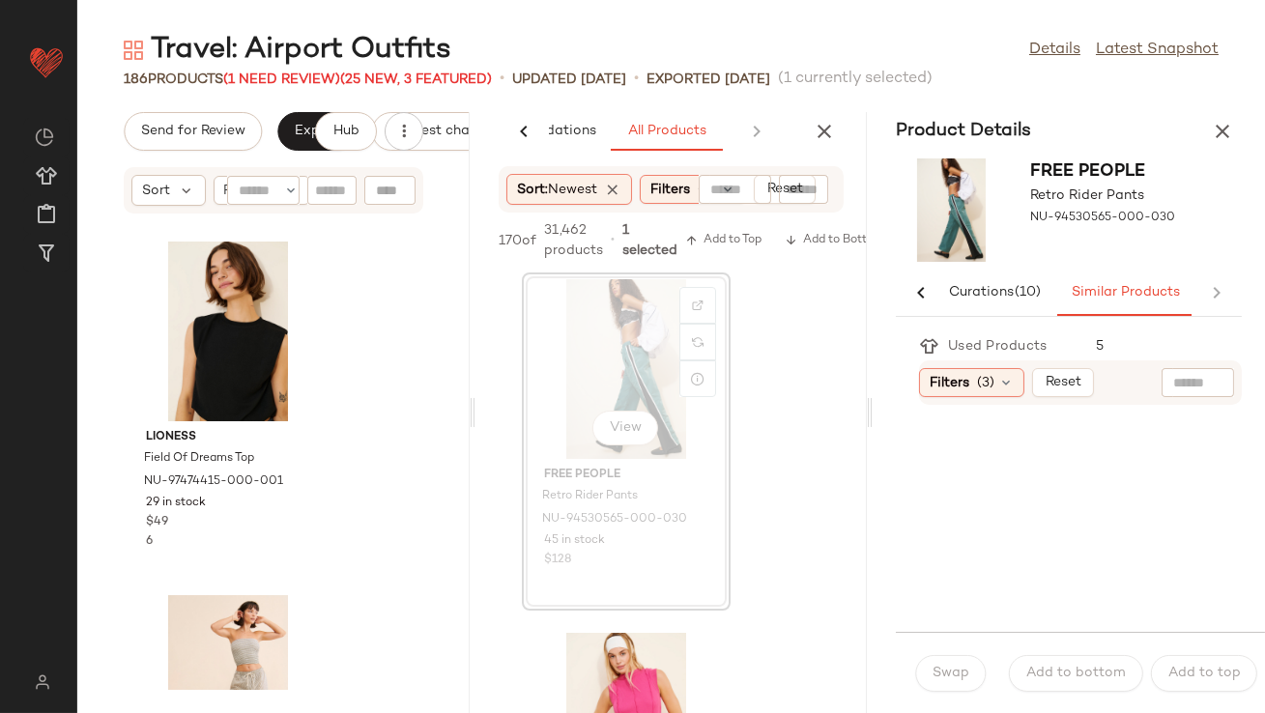
click at [1203, 139] on div "Product Details" at bounding box center [1069, 131] width 392 height 39
click at [1218, 134] on icon "button" at bounding box center [1222, 131] width 23 height 23
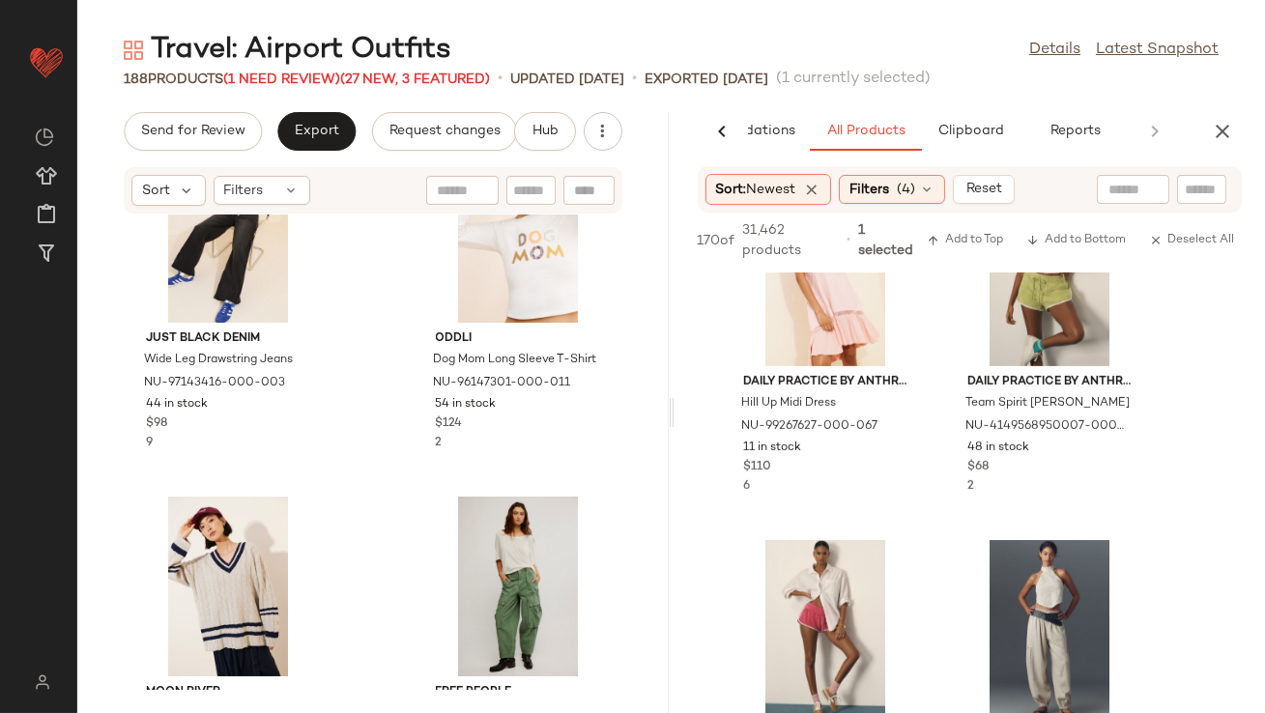
scroll to position [8953, 0]
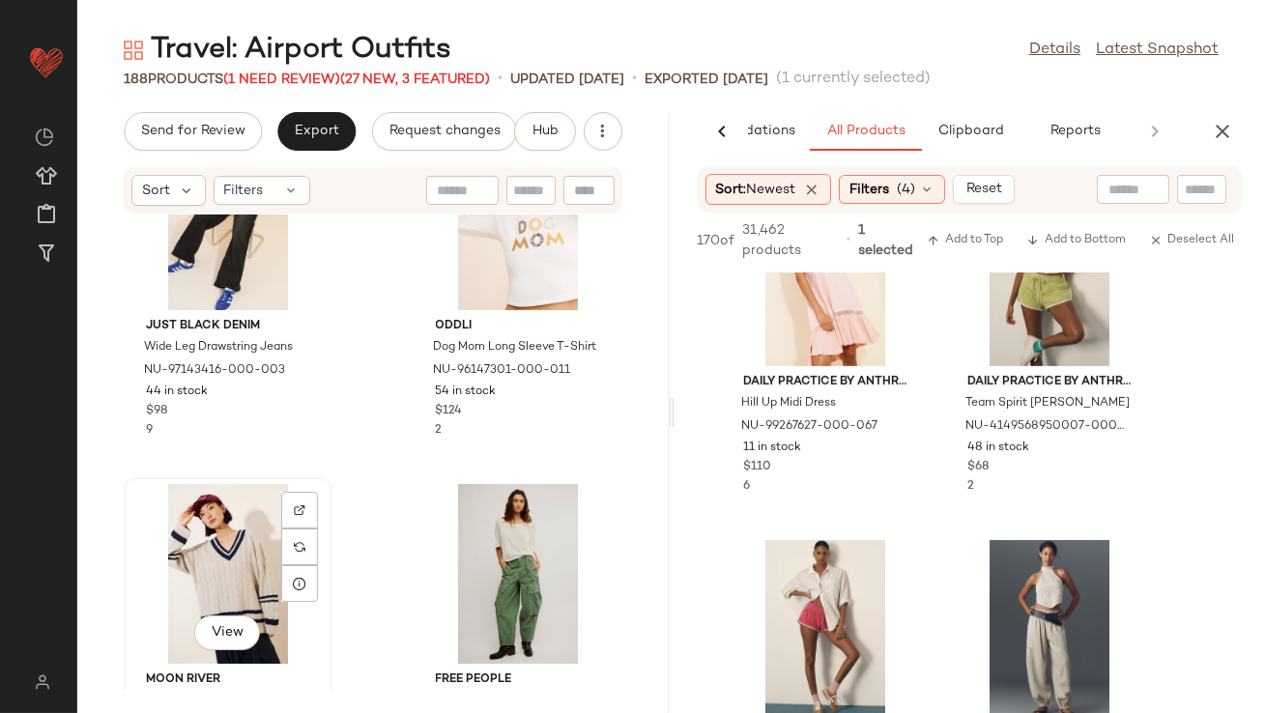
click at [237, 563] on div "View" at bounding box center [227, 574] width 195 height 180
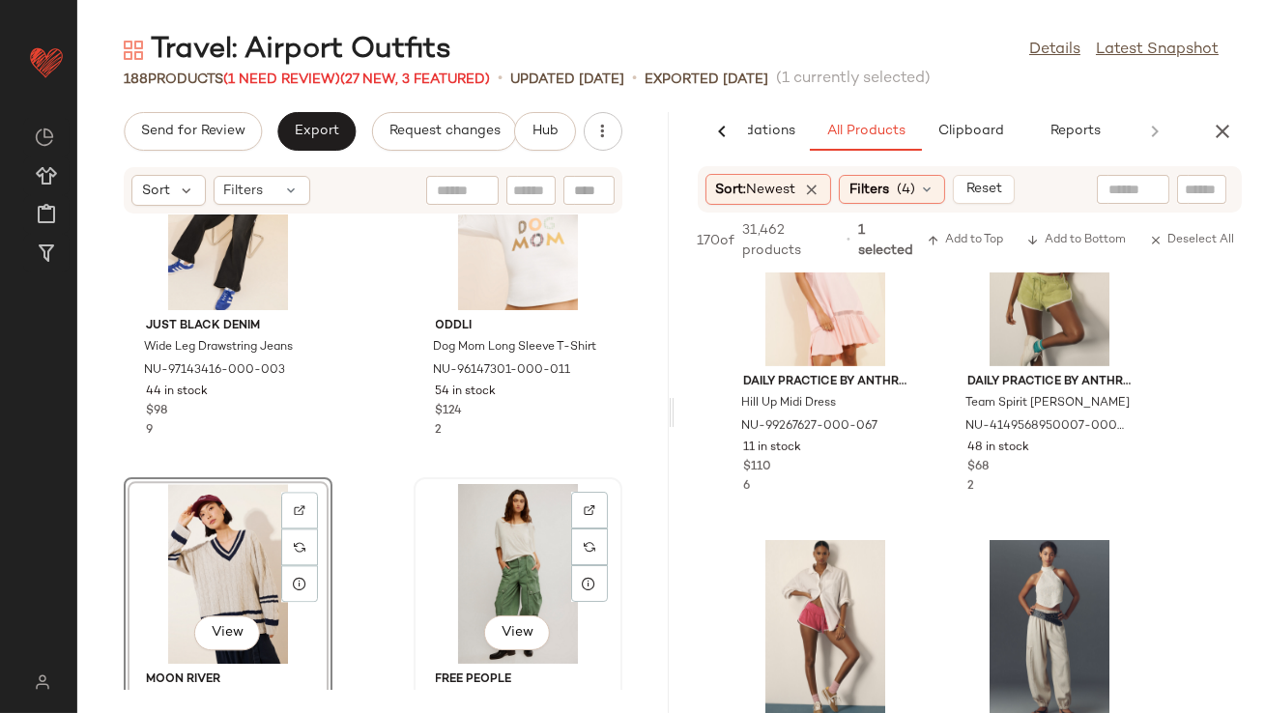
click at [481, 557] on div "View" at bounding box center [517, 574] width 195 height 180
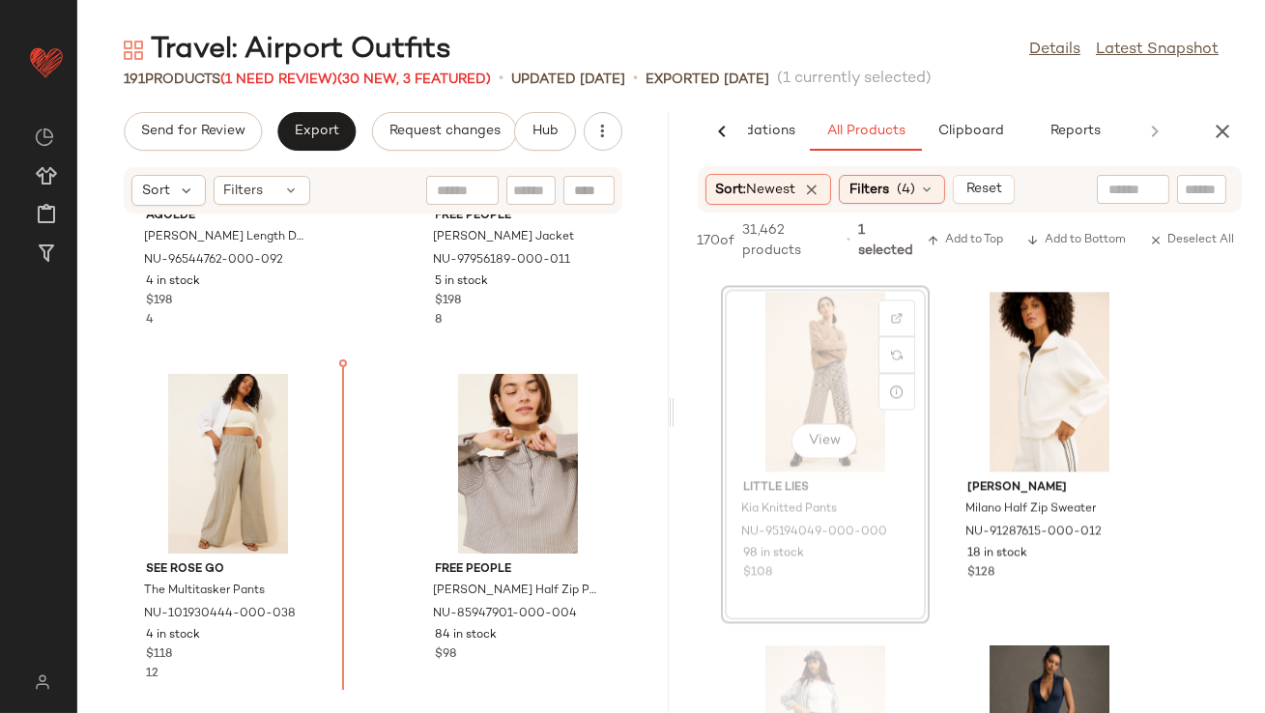
scroll to position [10480, 0]
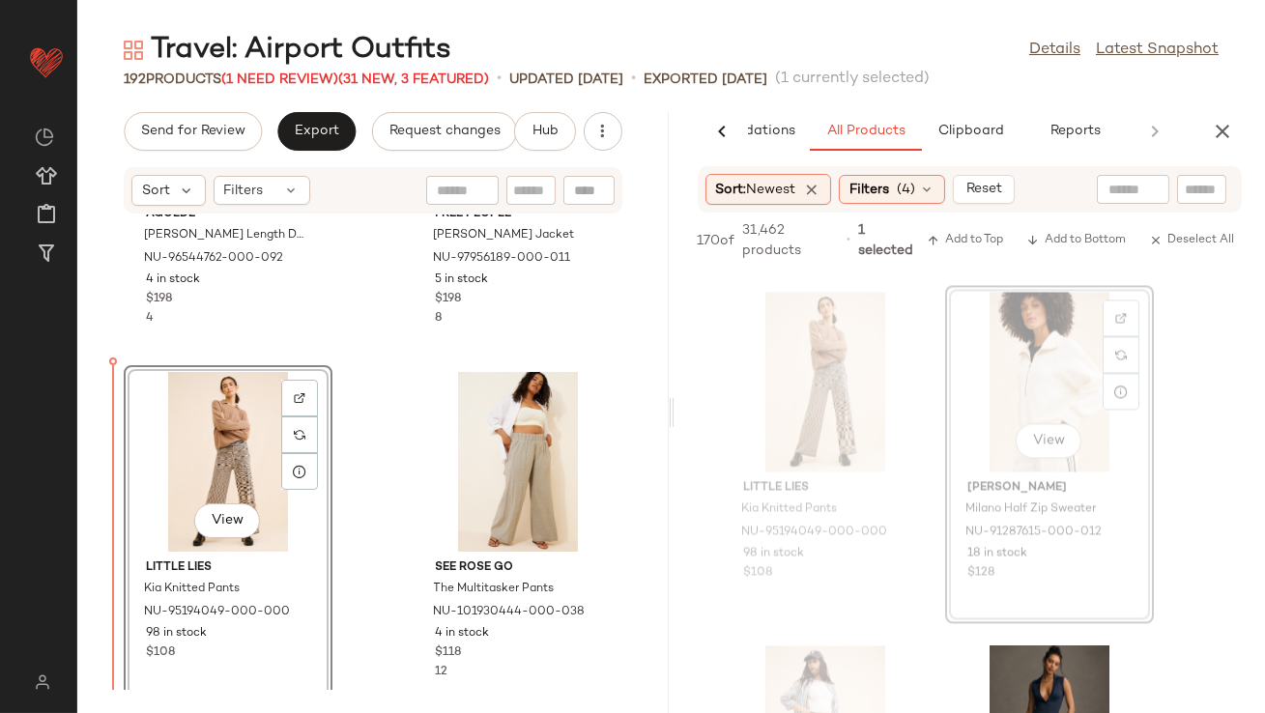
drag, startPoint x: 1012, startPoint y: 336, endPoint x: 1001, endPoint y: 337, distance: 10.7
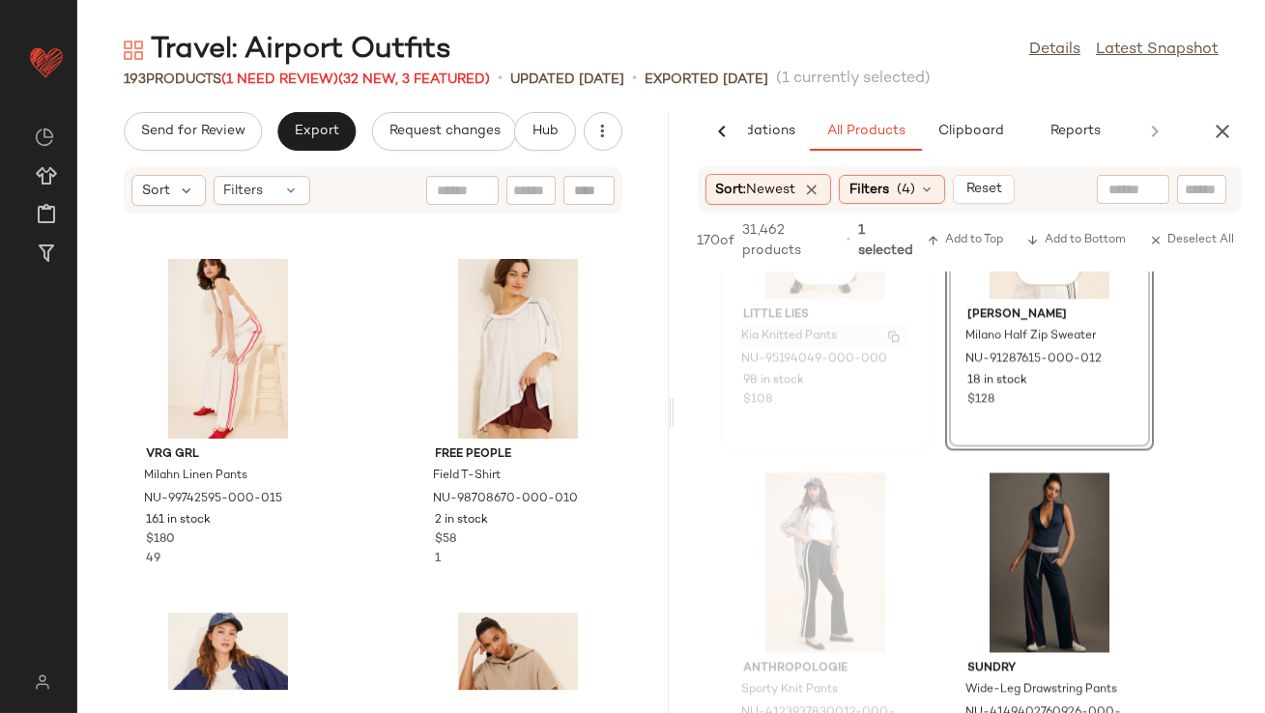
scroll to position [8524, 0]
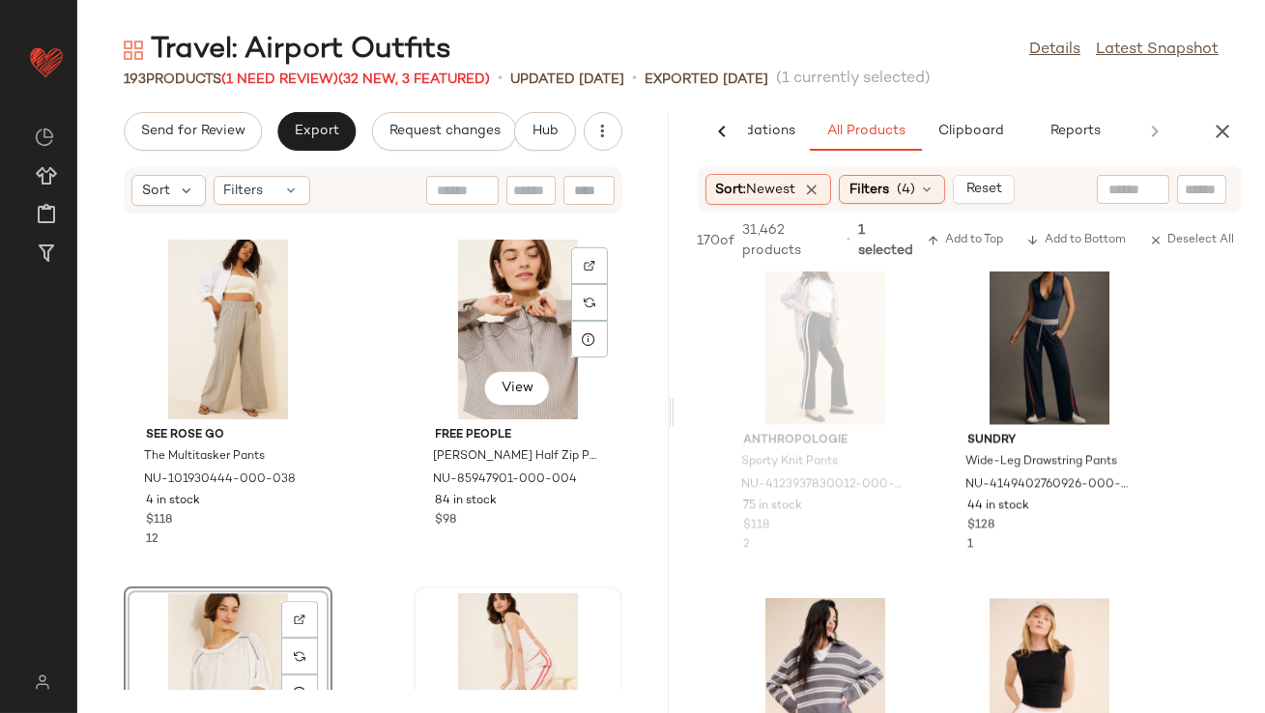
scroll to position [10951, 0]
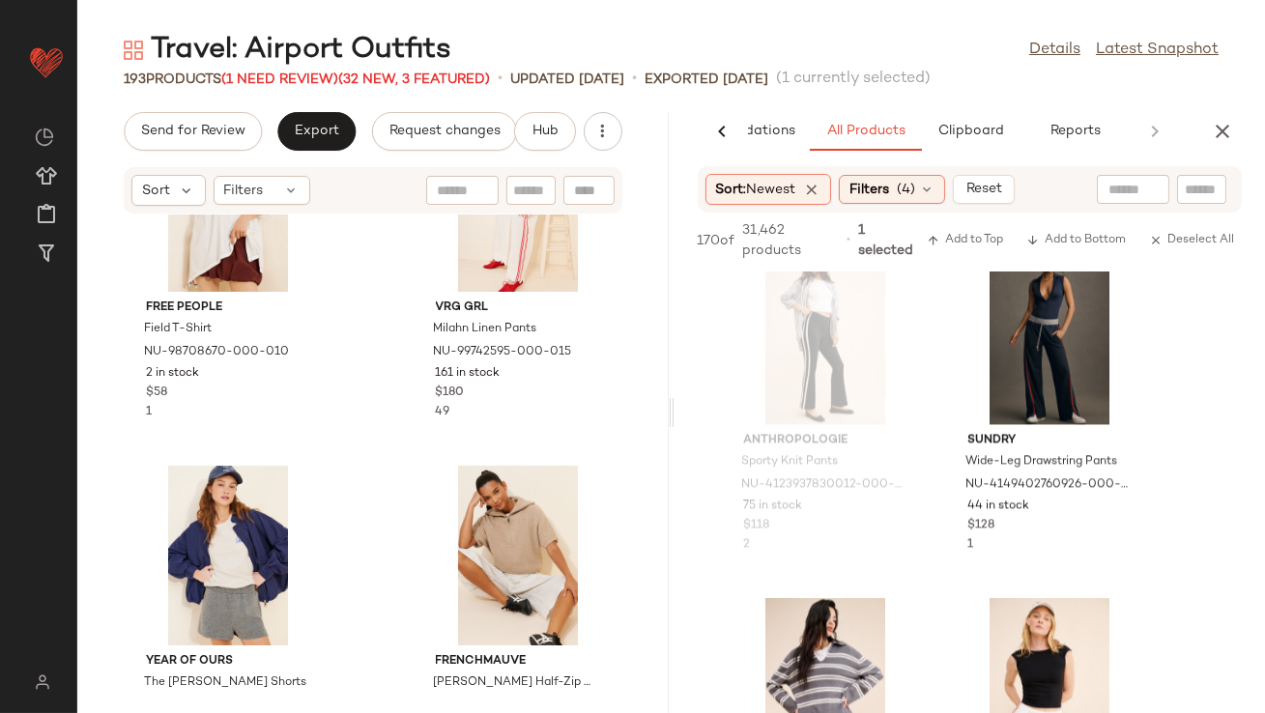
scroll to position [11504, 0]
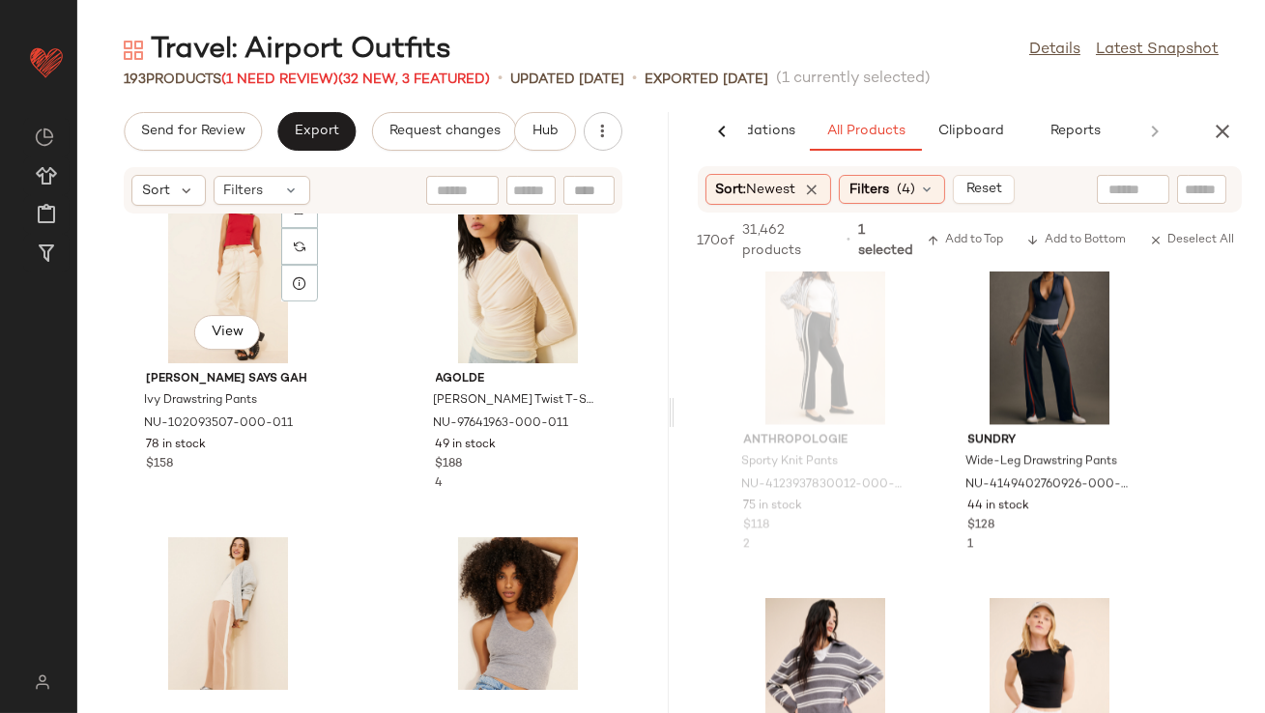
scroll to position [11996, 0]
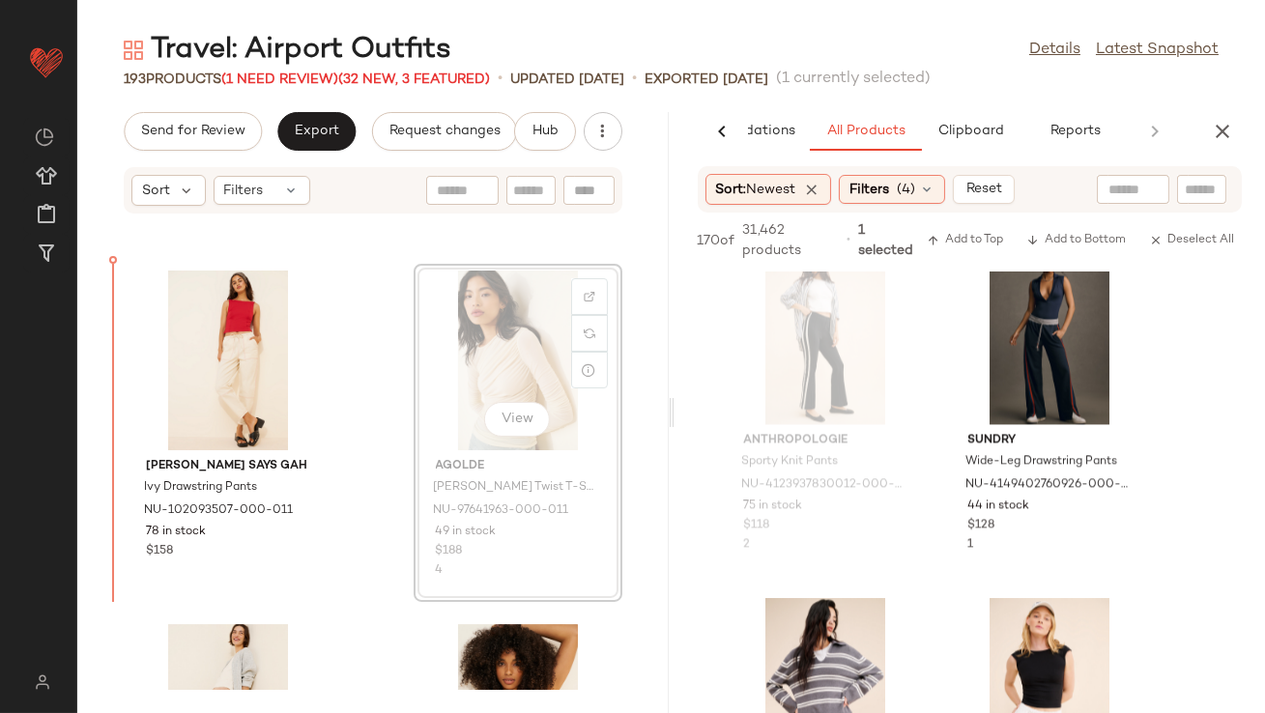
drag, startPoint x: 467, startPoint y: 390, endPoint x: 436, endPoint y: 390, distance: 30.9
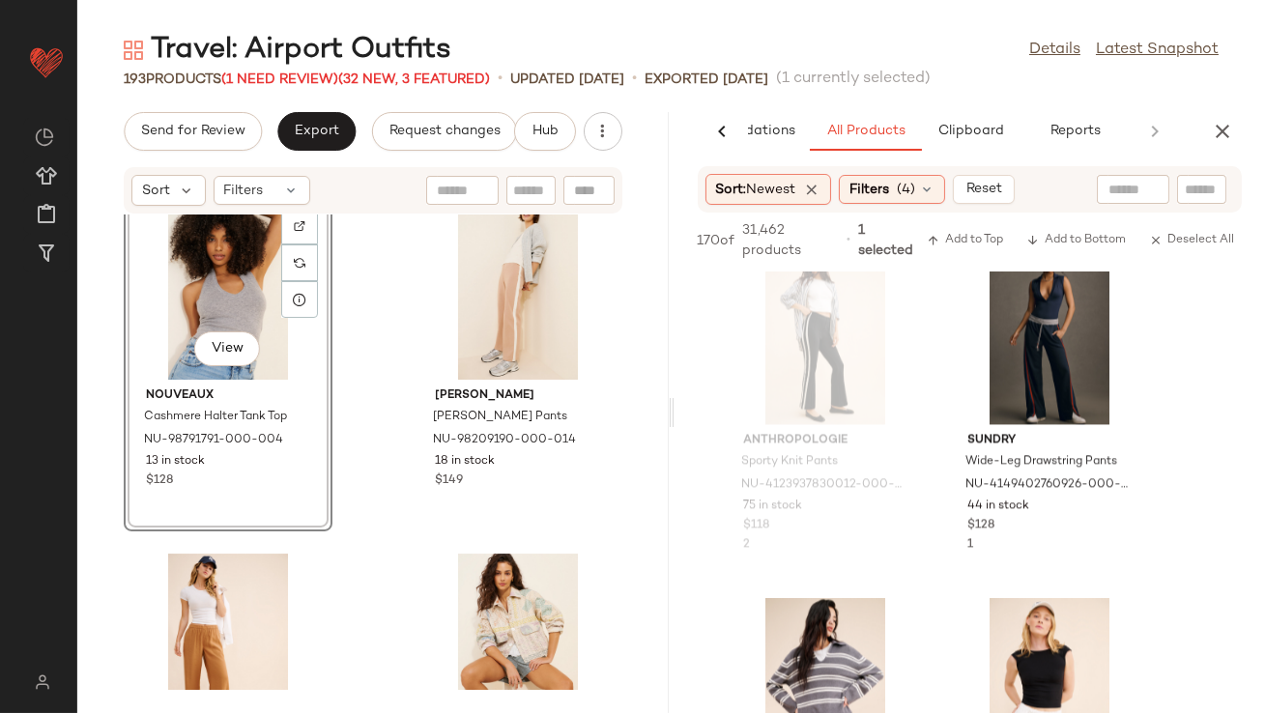
scroll to position [12670, 0]
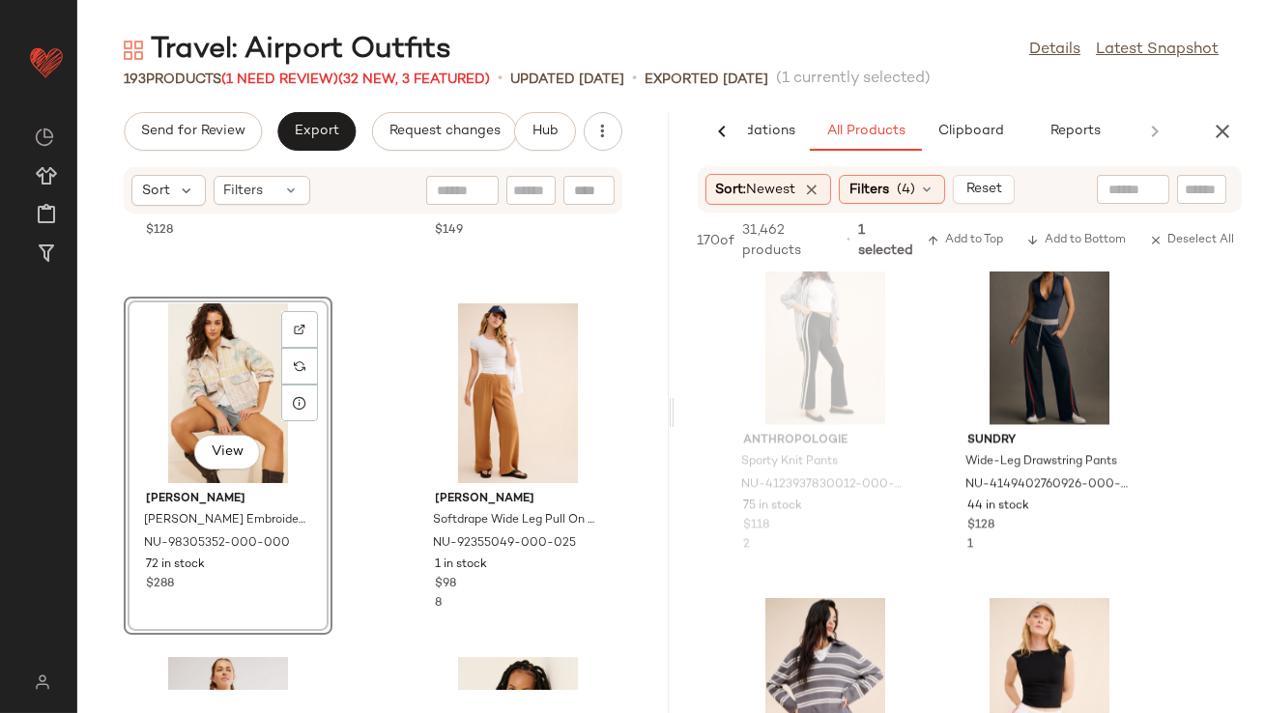
scroll to position [12975, 0]
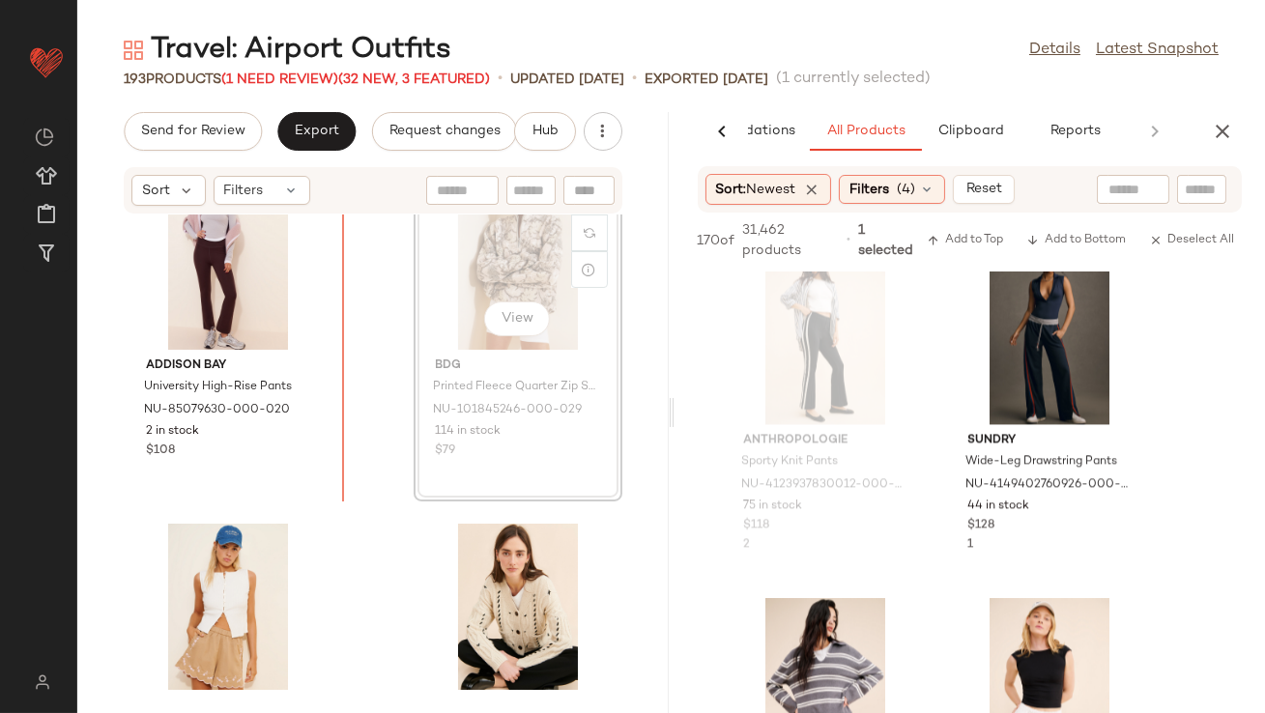
scroll to position [13510, 0]
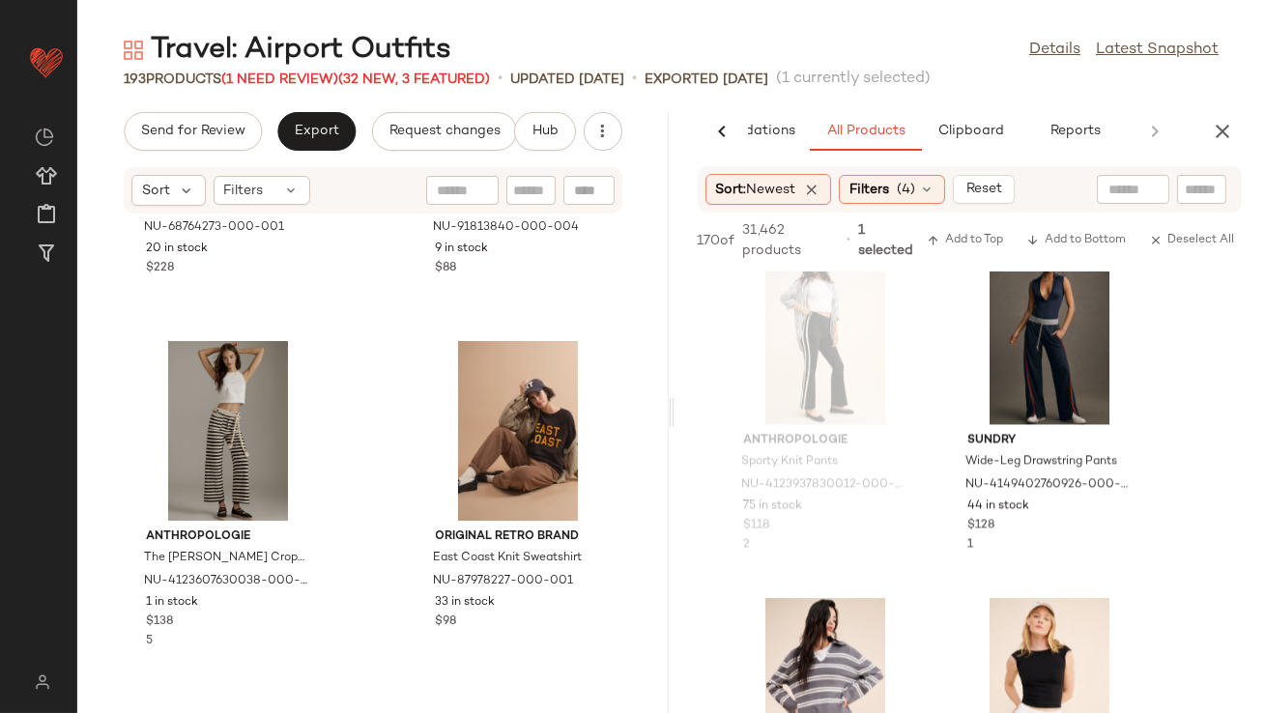
scroll to position [14446, 0]
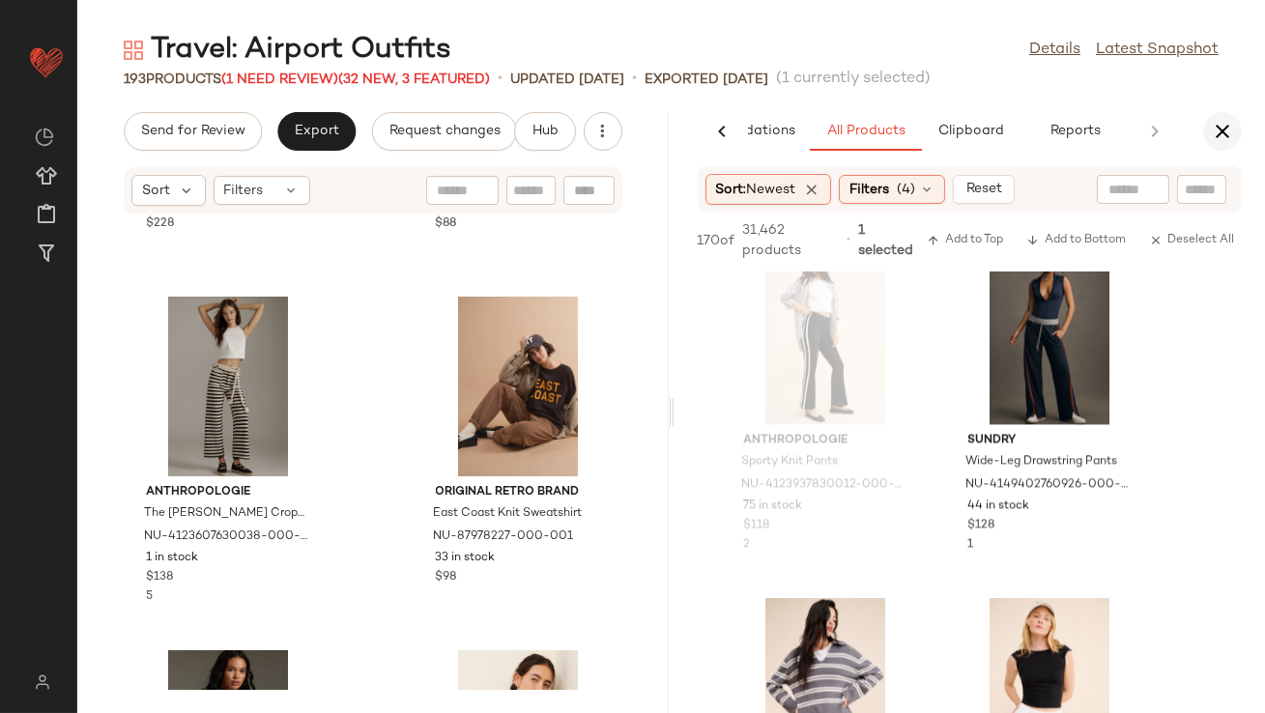
click at [1232, 130] on icon "button" at bounding box center [1222, 131] width 23 height 23
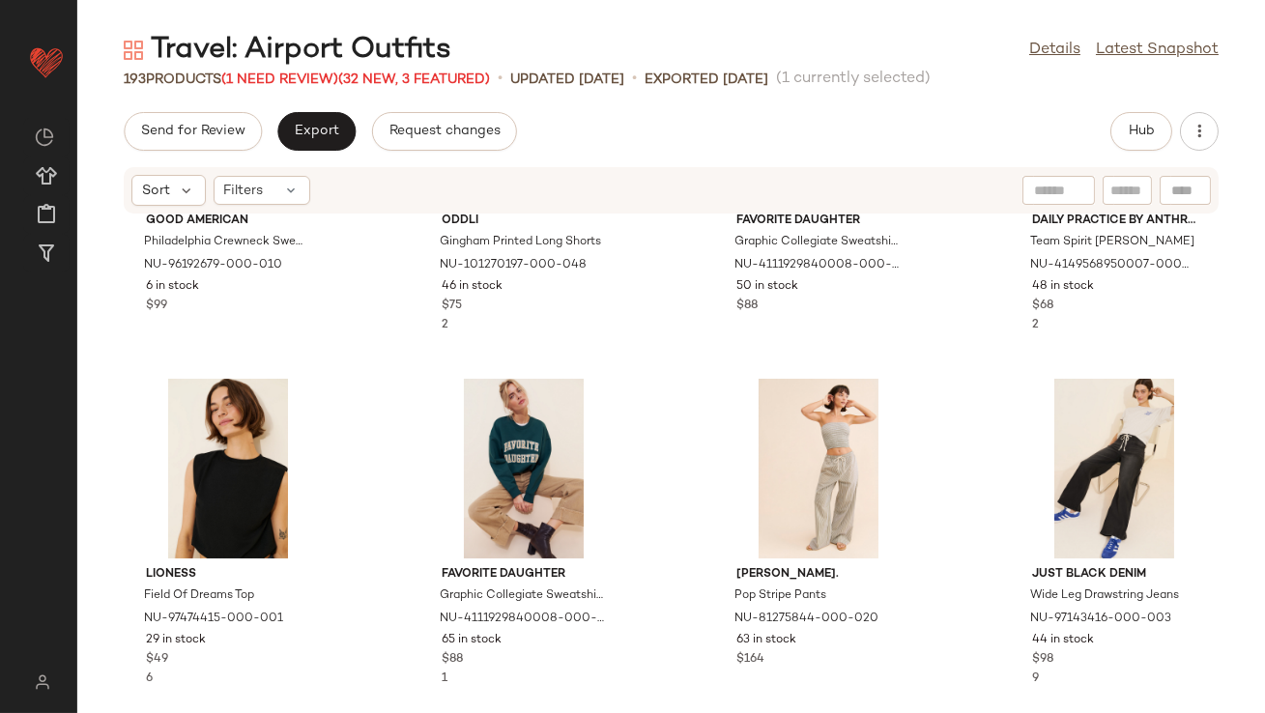
scroll to position [4533, 0]
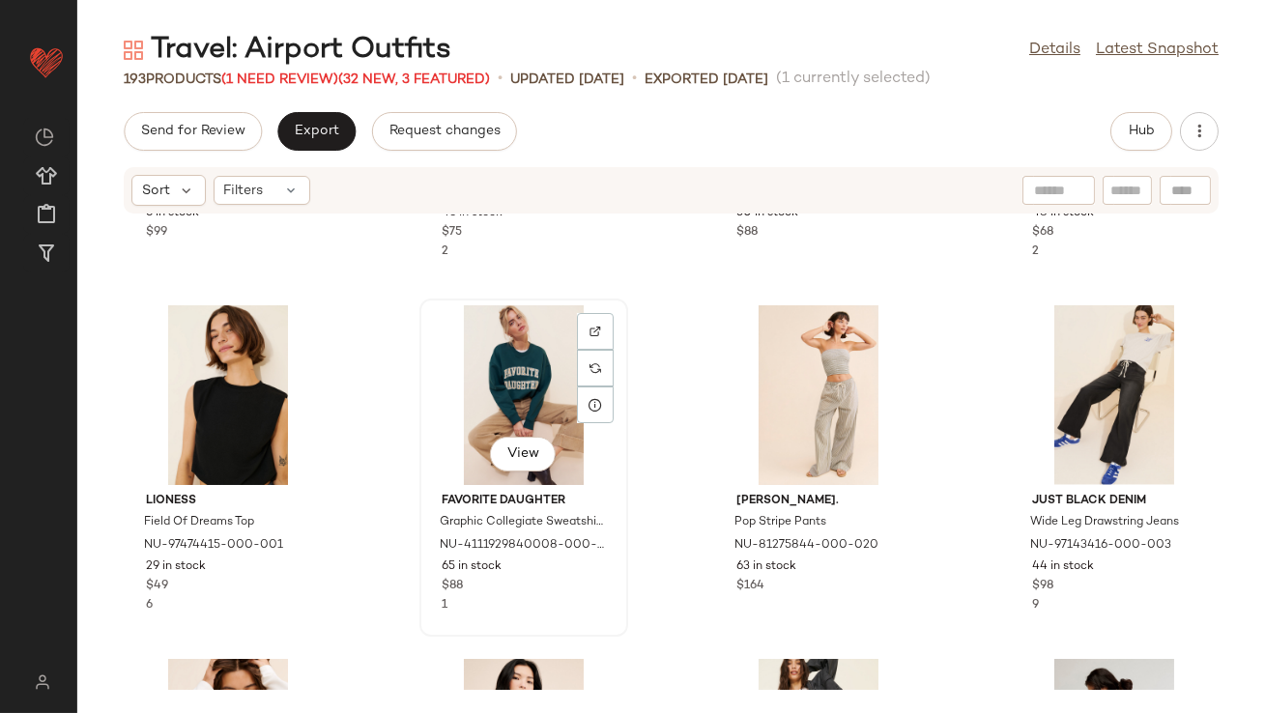
click at [518, 356] on div "View" at bounding box center [523, 395] width 195 height 180
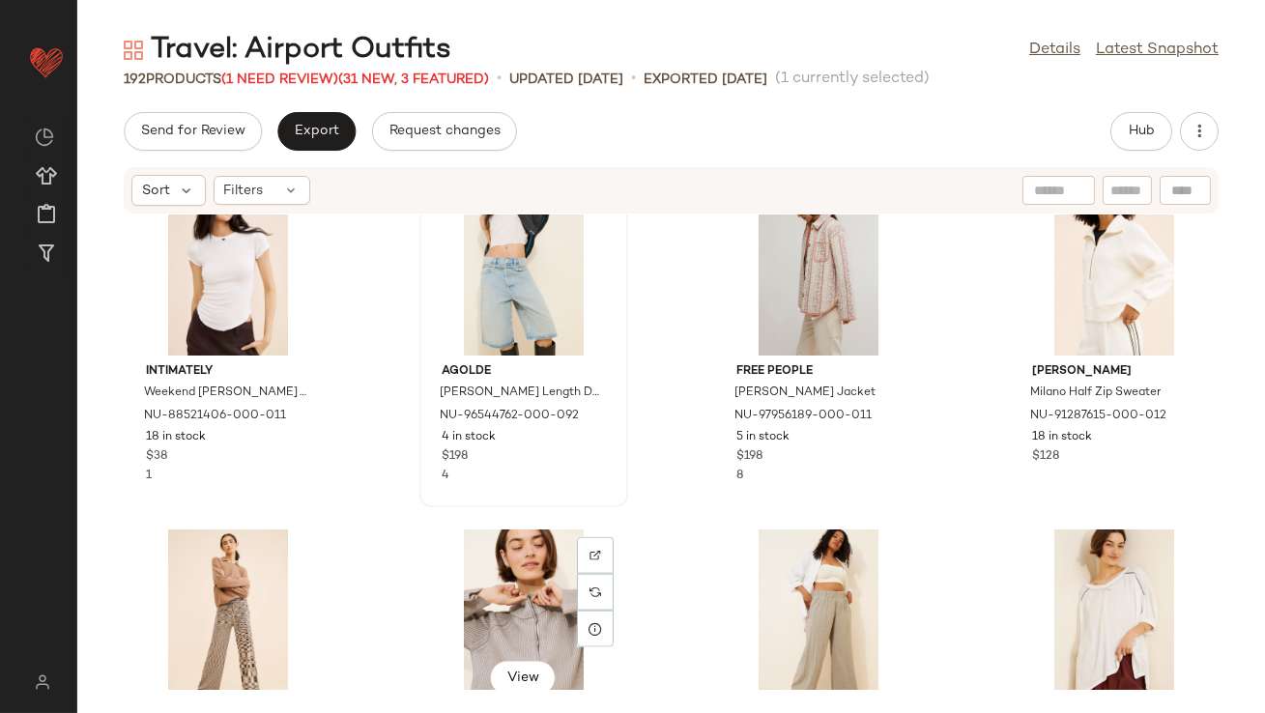
scroll to position [4935, 0]
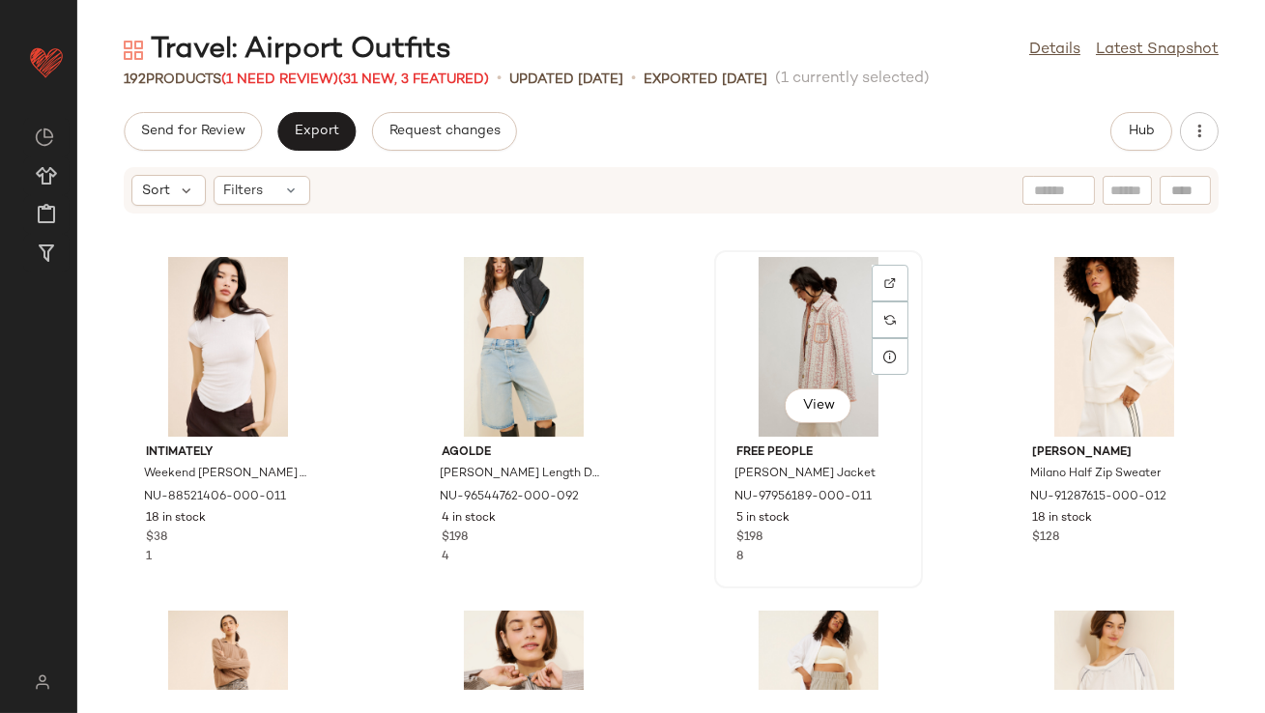
click at [854, 279] on div "View" at bounding box center [818, 347] width 195 height 180
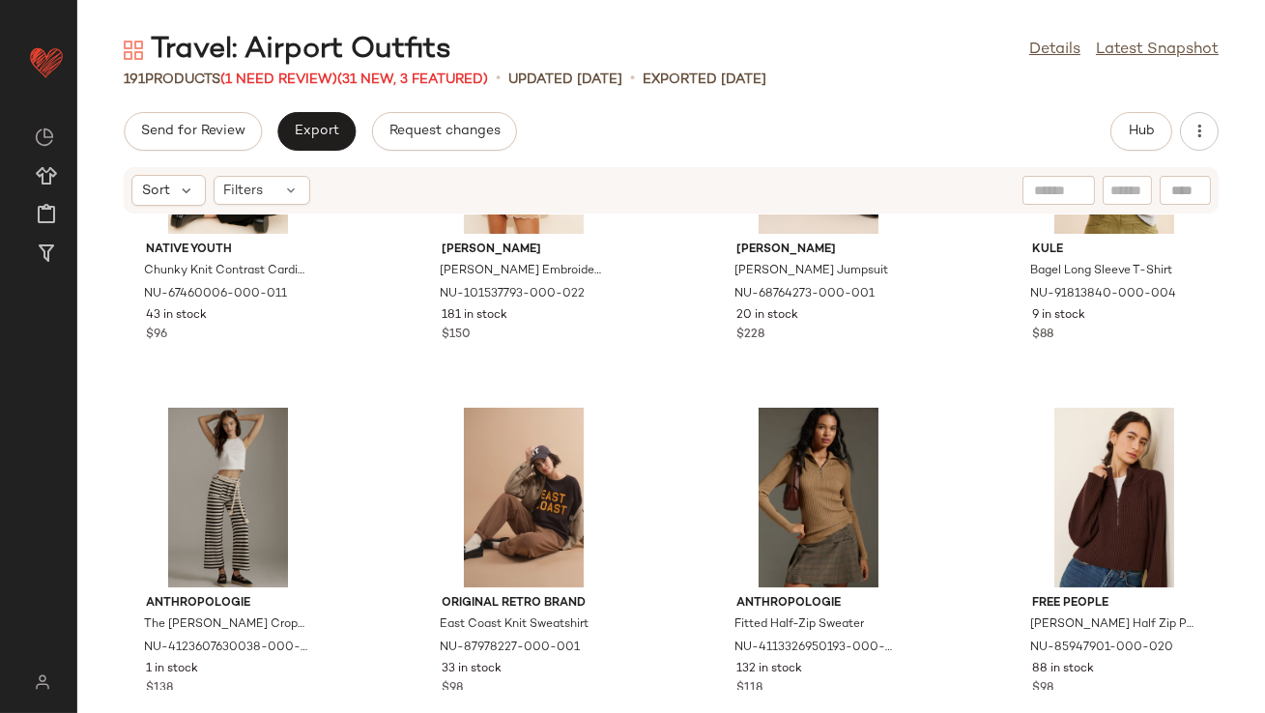
scroll to position [6944, 0]
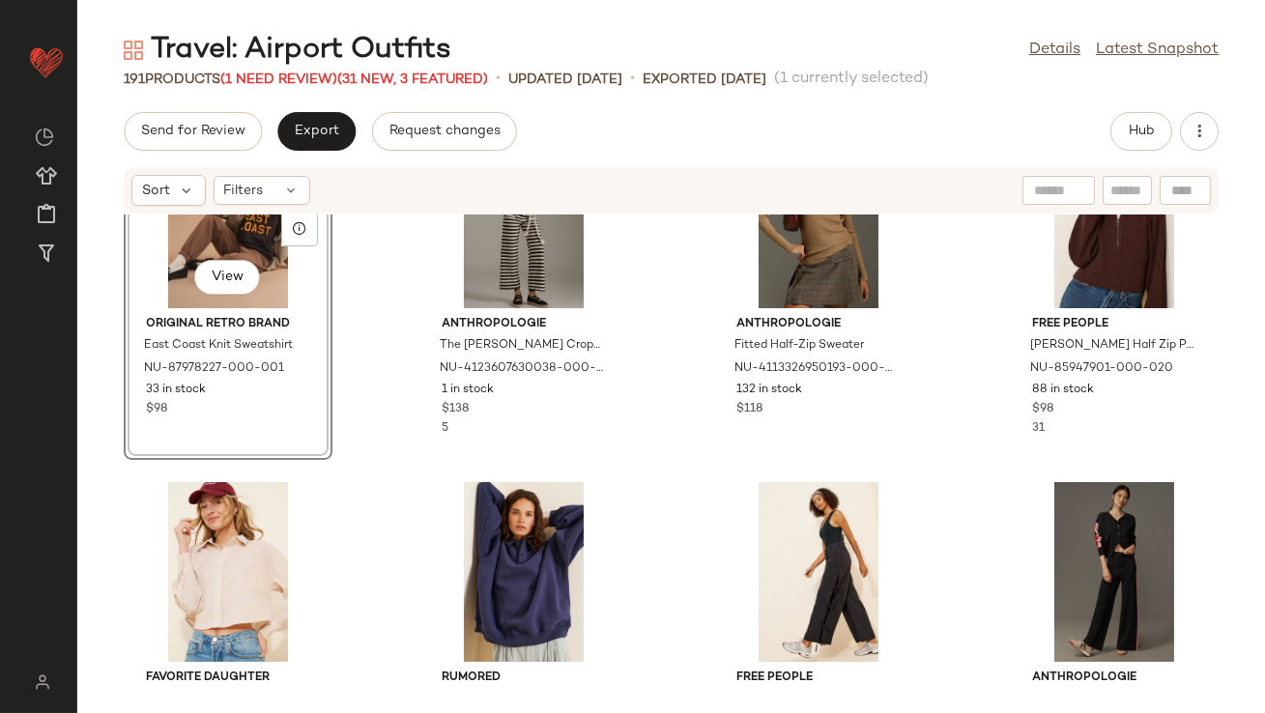
scroll to position [7240, 0]
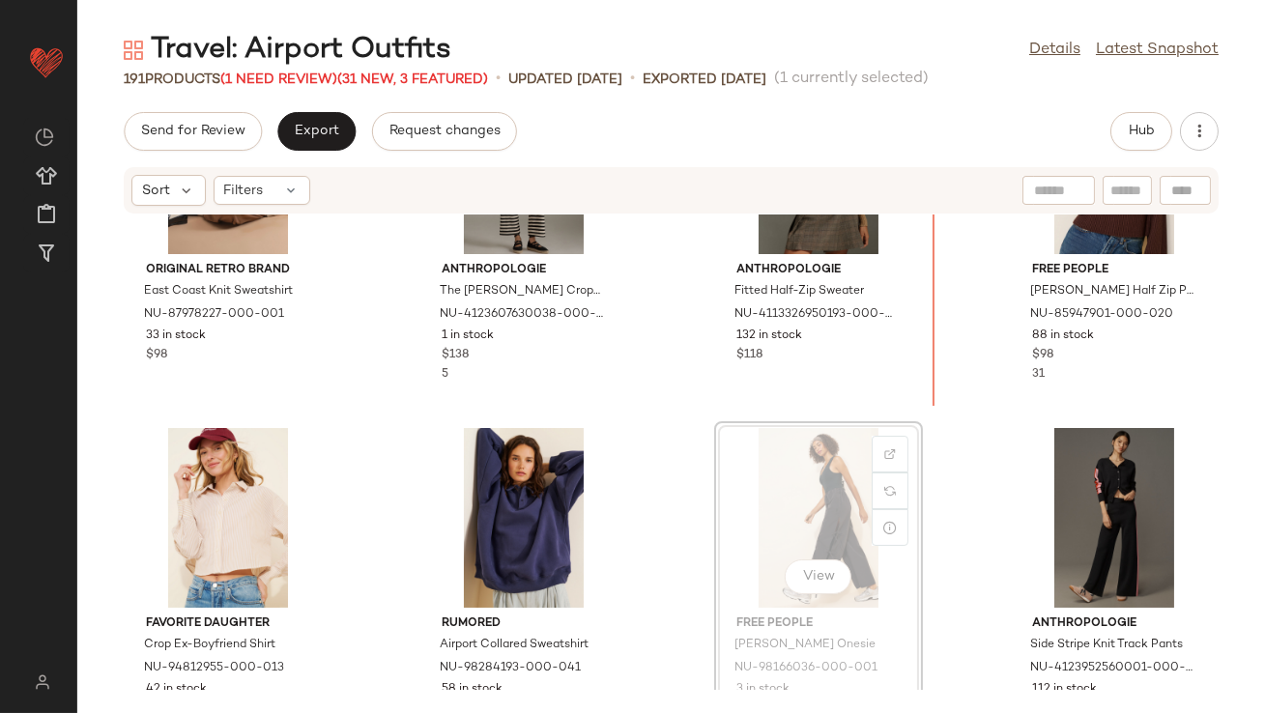
scroll to position [7177, 0]
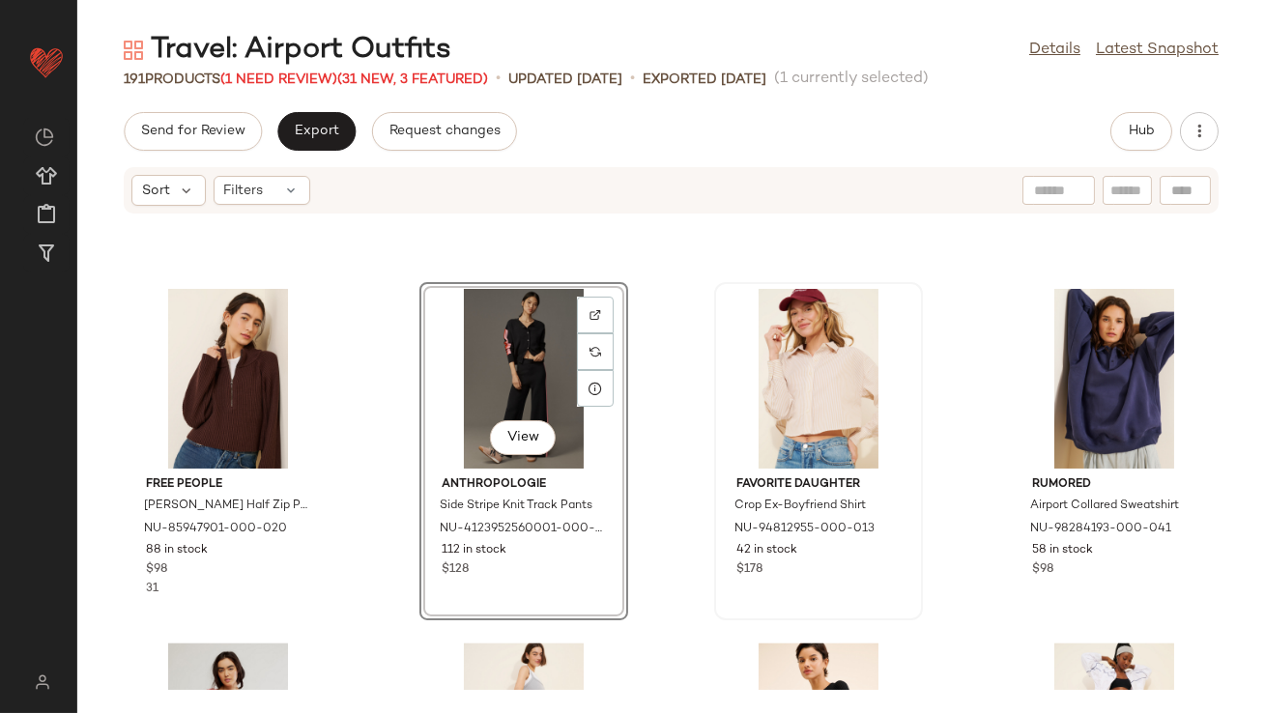
scroll to position [7362, 0]
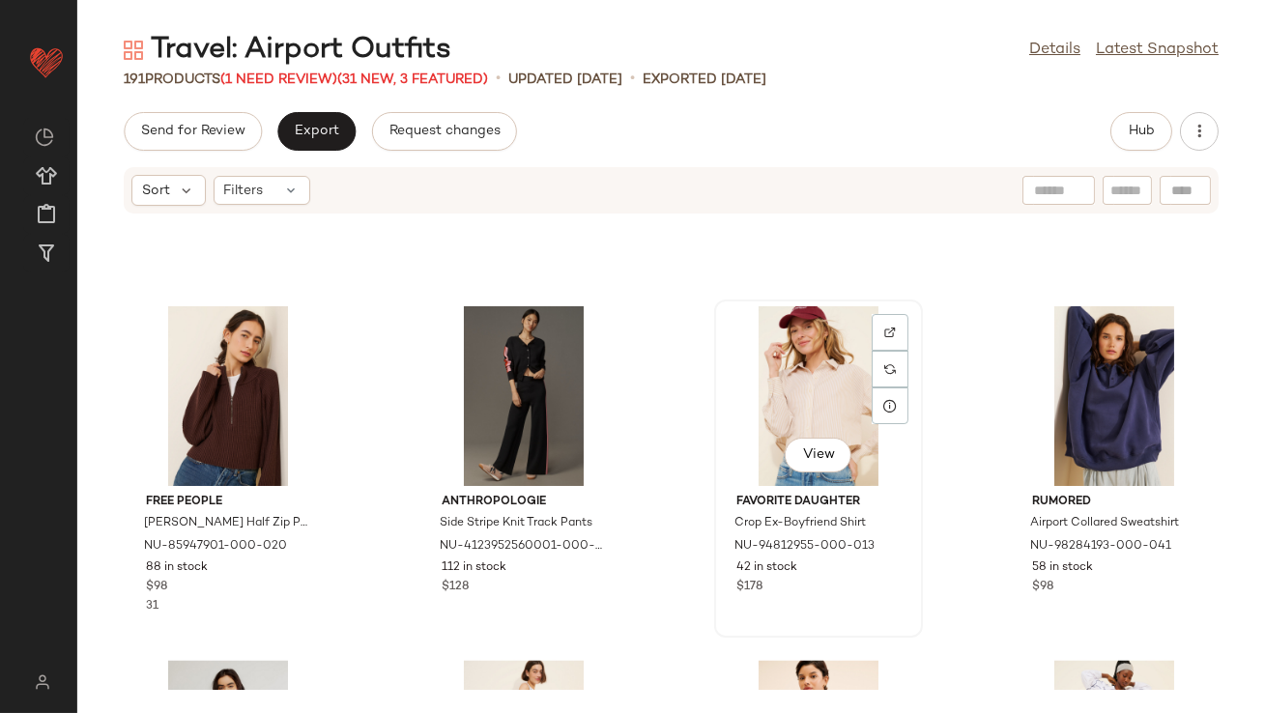
click at [824, 372] on div "View" at bounding box center [818, 396] width 195 height 180
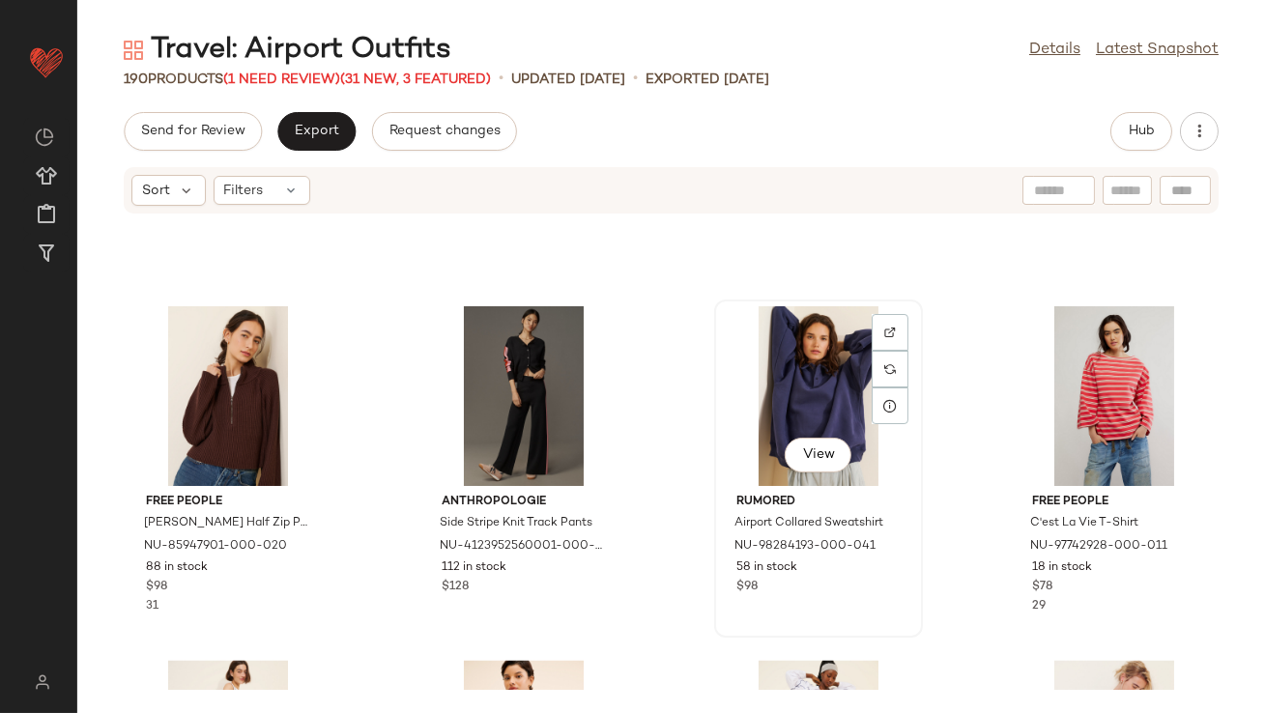
click at [837, 417] on div "View" at bounding box center [818, 396] width 195 height 180
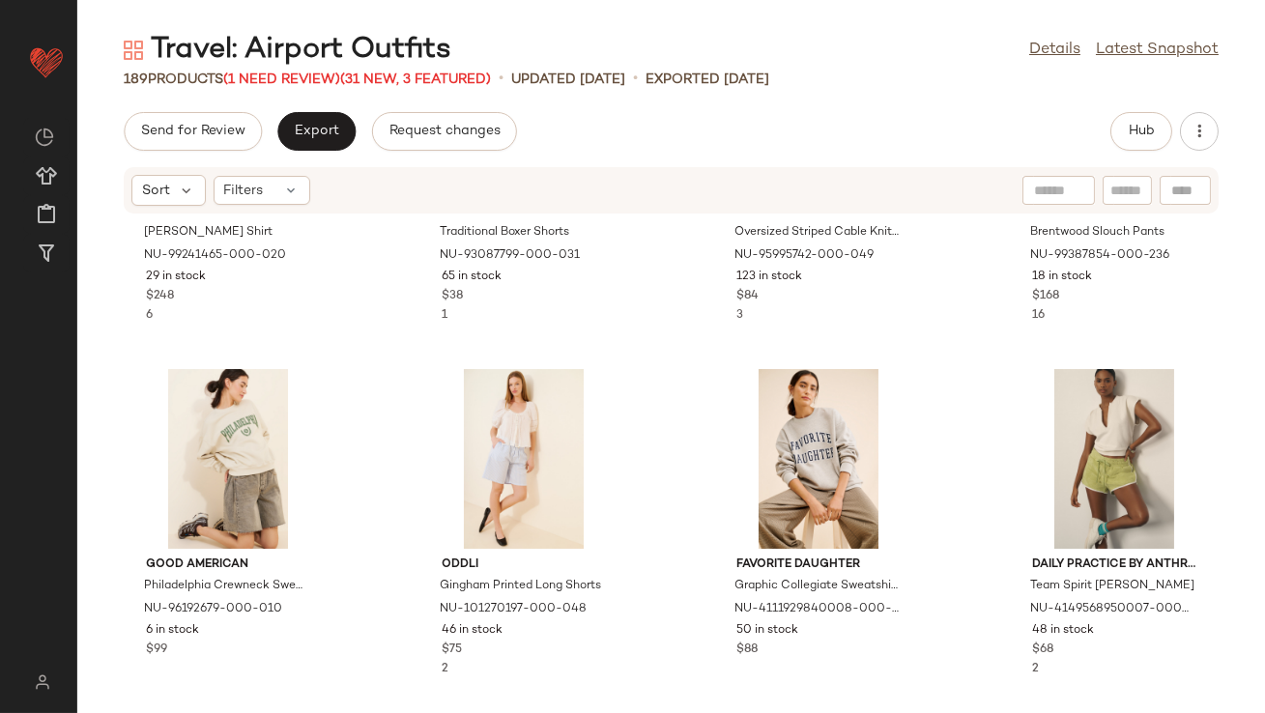
scroll to position [4171, 0]
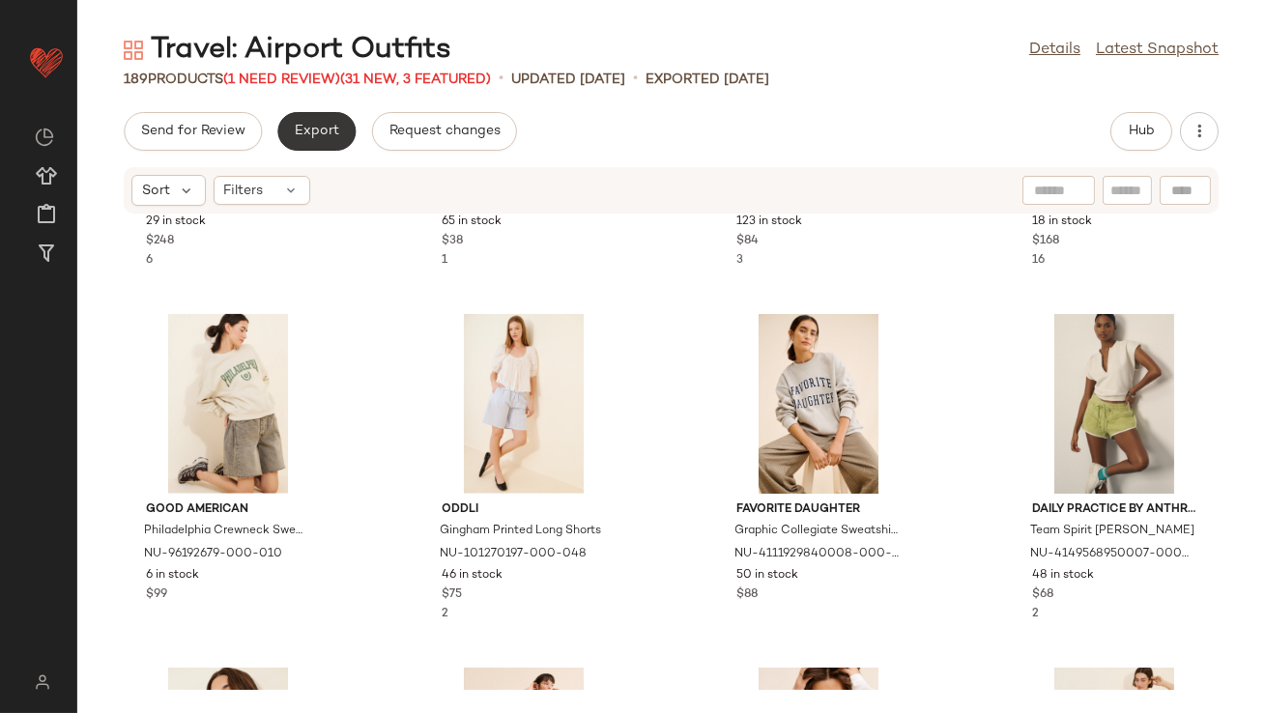
click at [324, 118] on button "Export" at bounding box center [316, 131] width 78 height 39
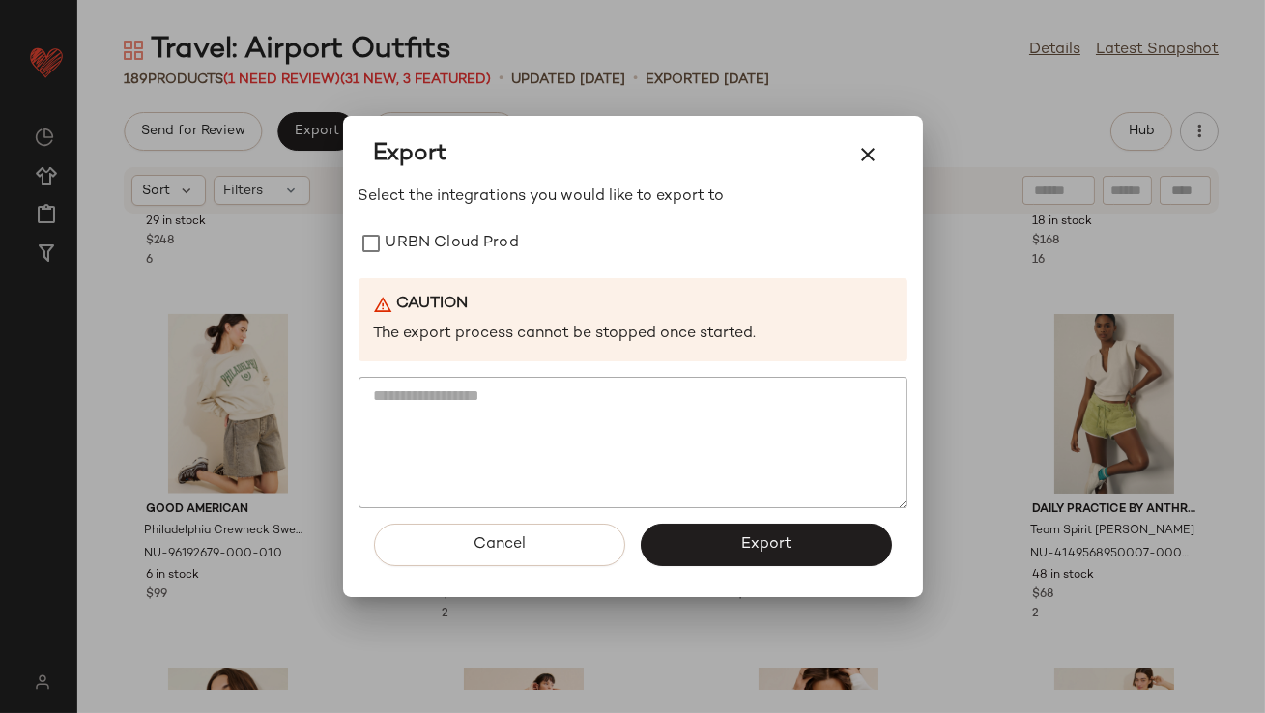
click at [385, 221] on div "Select the integrations you would like to export to URBN Cloud Prod Caution The…" at bounding box center [633, 347] width 549 height 323
click at [387, 244] on label "URBN Cloud Prod" at bounding box center [452, 243] width 133 height 39
click at [755, 533] on button "Export" at bounding box center [766, 545] width 251 height 43
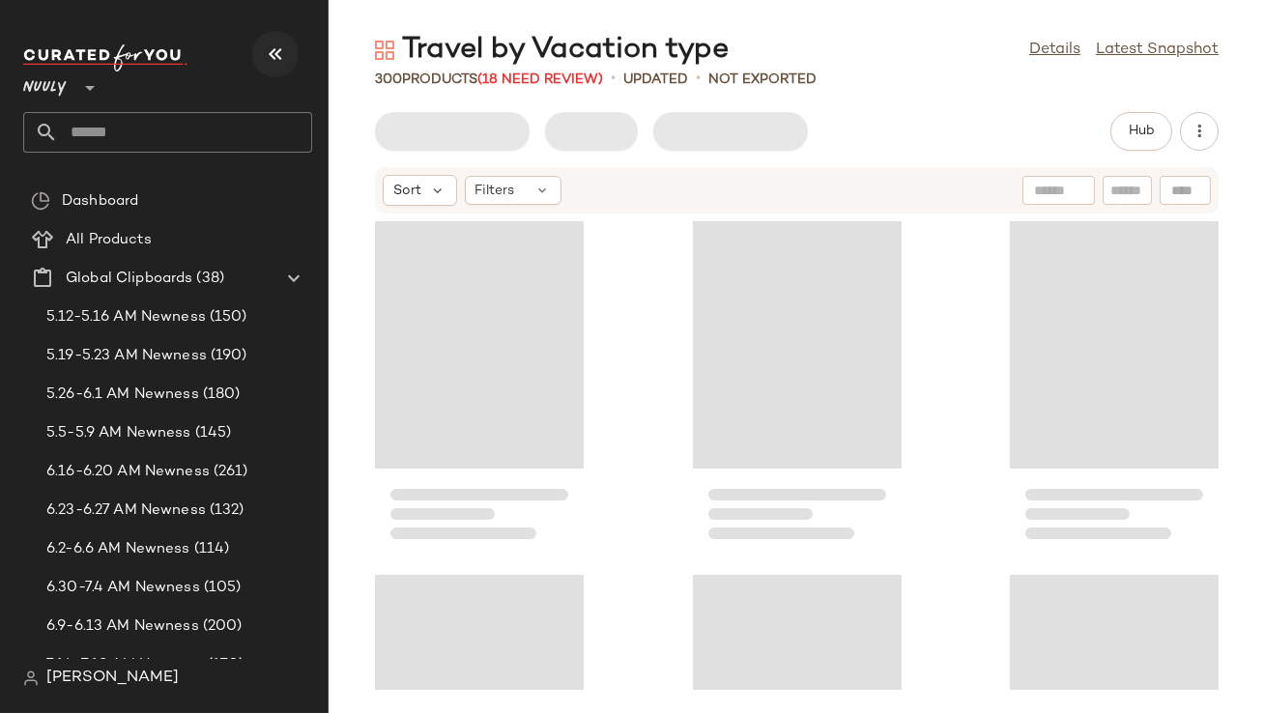
click at [273, 48] on icon "button" at bounding box center [275, 54] width 23 height 23
click at [259, 42] on button "button" at bounding box center [275, 54] width 46 height 46
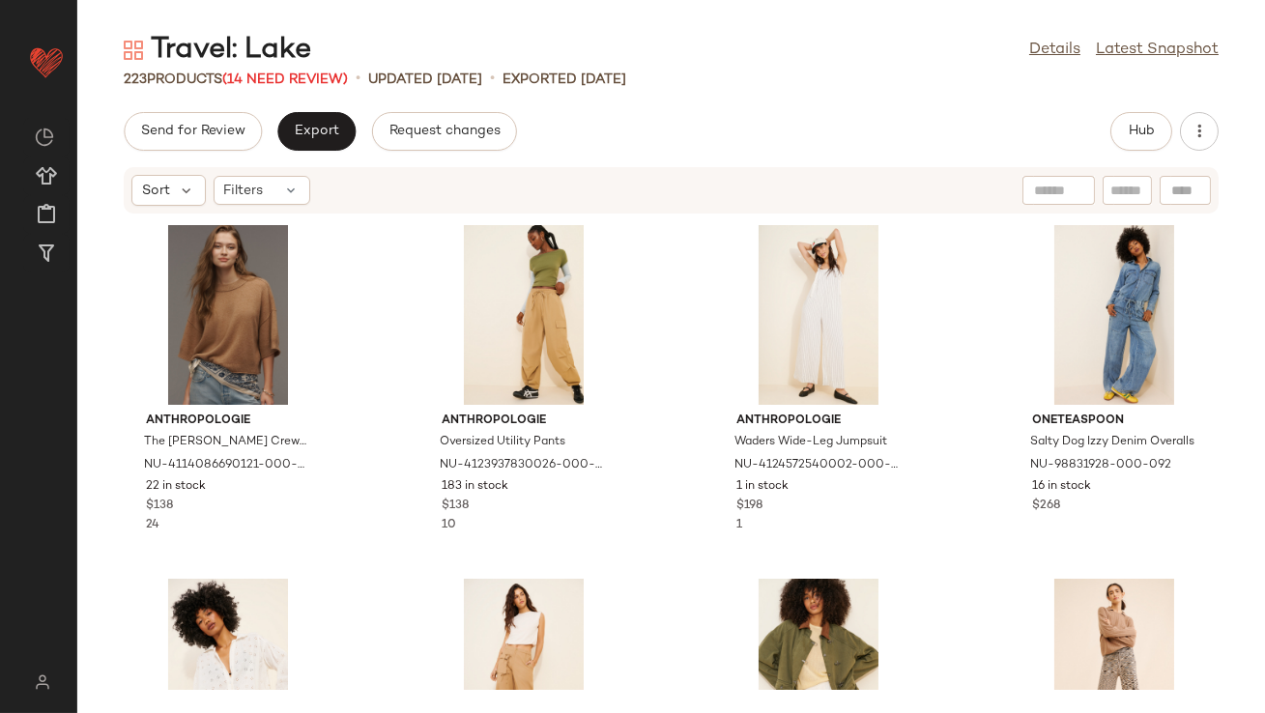
click at [291, 86] on div "223 Products (14 Need Review)" at bounding box center [236, 80] width 224 height 20
click at [291, 82] on span "(14 Need Review)" at bounding box center [285, 79] width 126 height 14
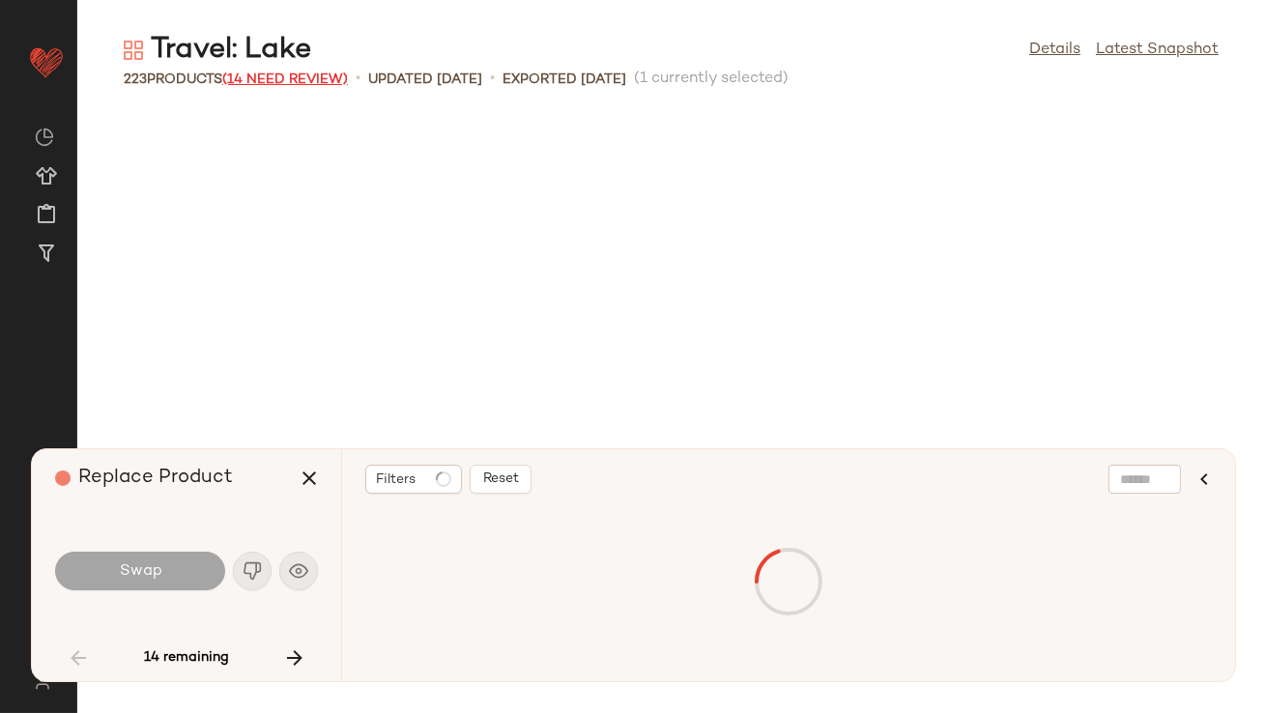
scroll to position [2121, 0]
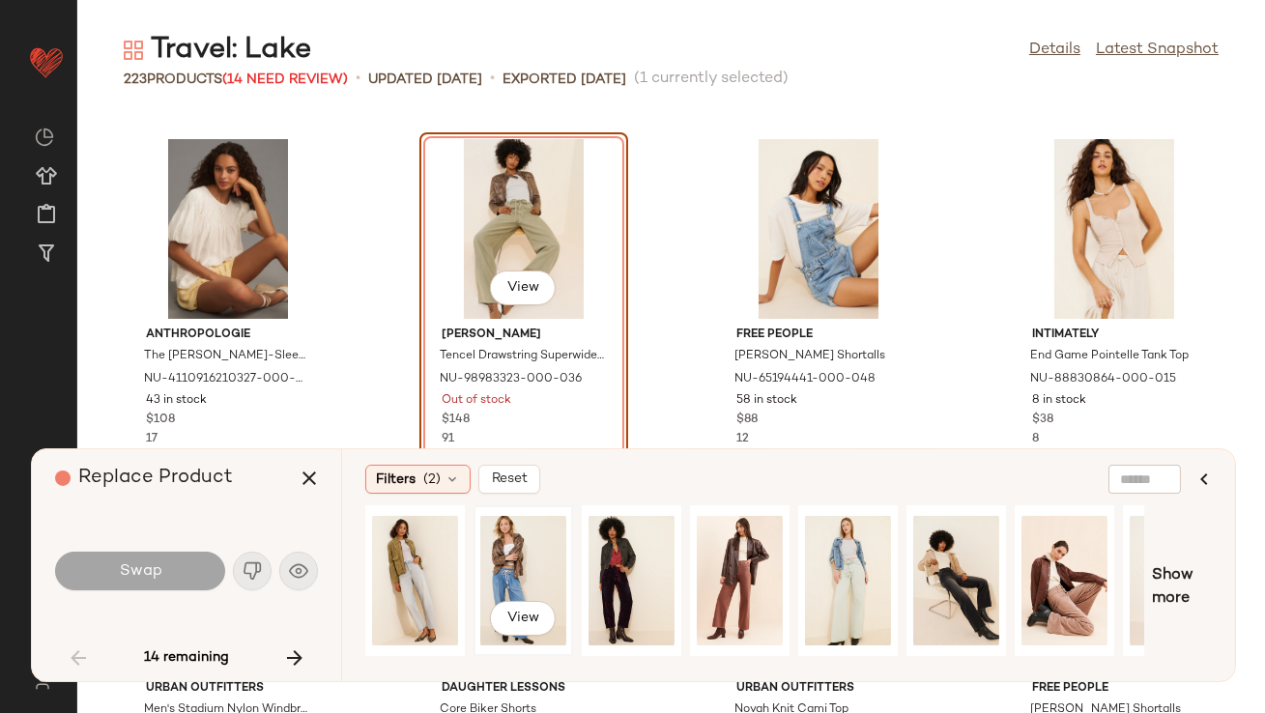
click at [535, 543] on div "View" at bounding box center [523, 580] width 86 height 137
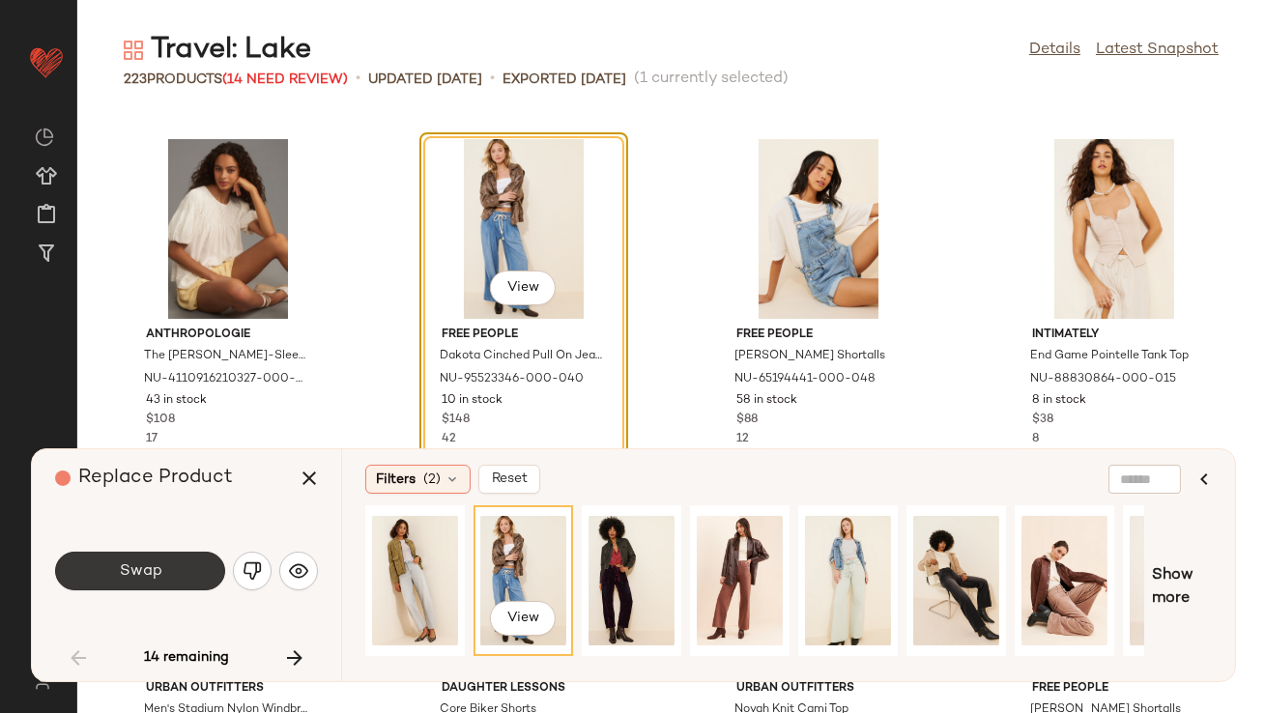
click at [161, 579] on button "Swap" at bounding box center [140, 571] width 170 height 39
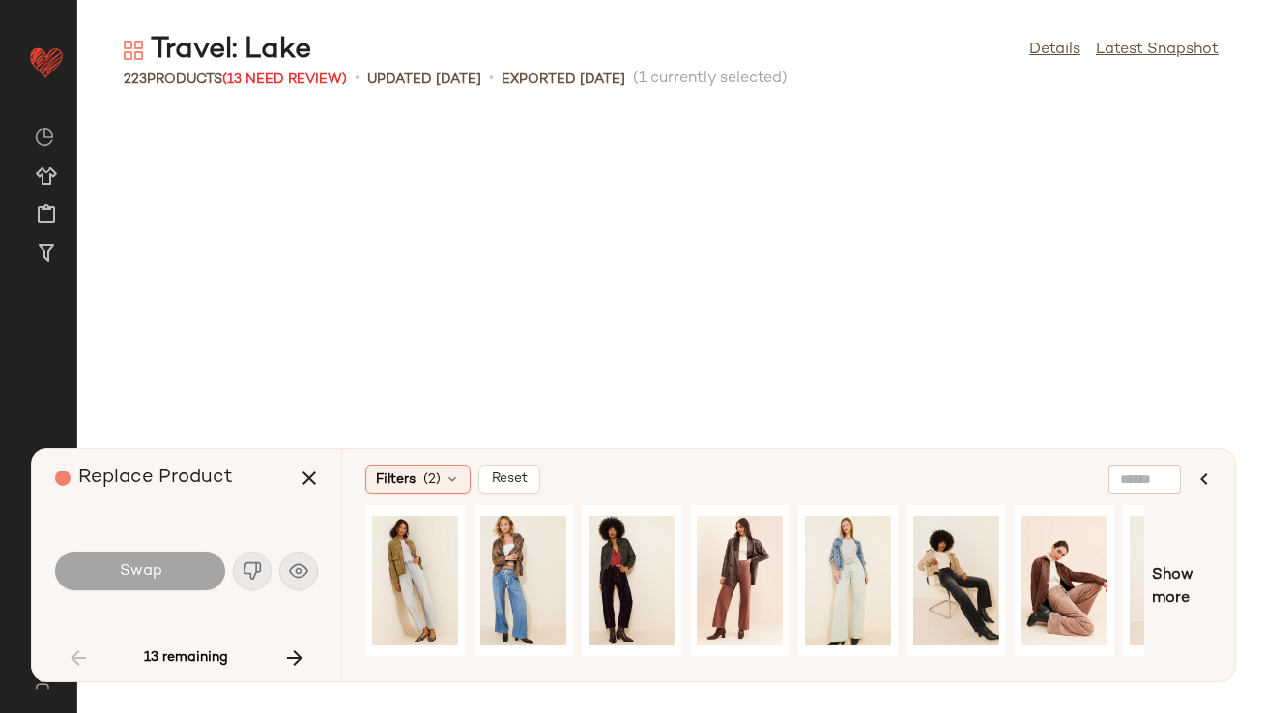
scroll to position [5306, 0]
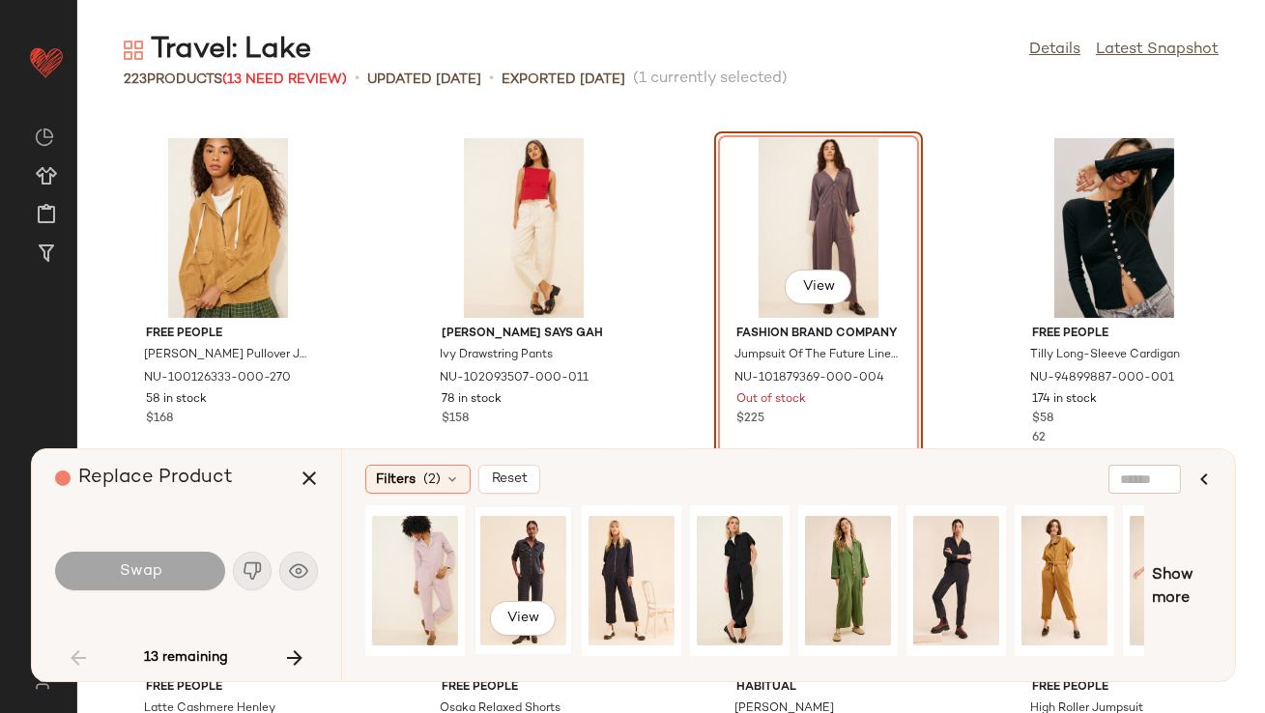
click at [527, 576] on div "View" at bounding box center [523, 580] width 86 height 137
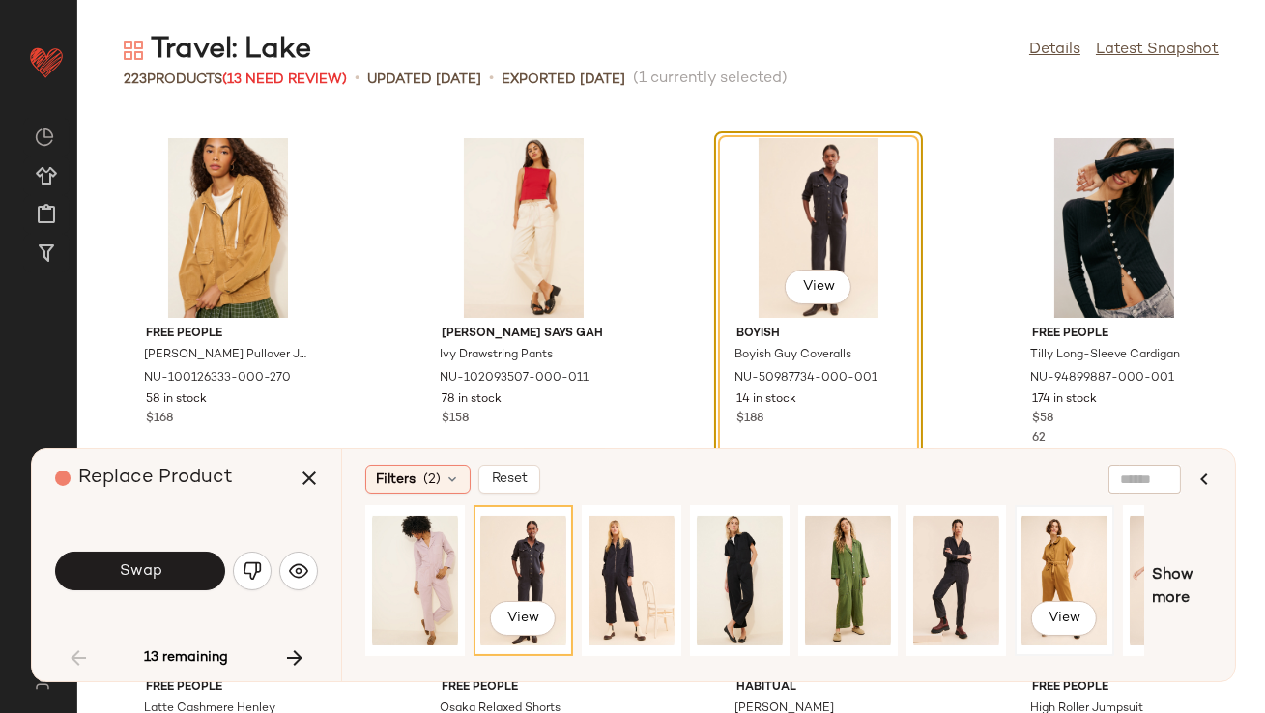
click at [1068, 566] on div "View" at bounding box center [1064, 580] width 86 height 137
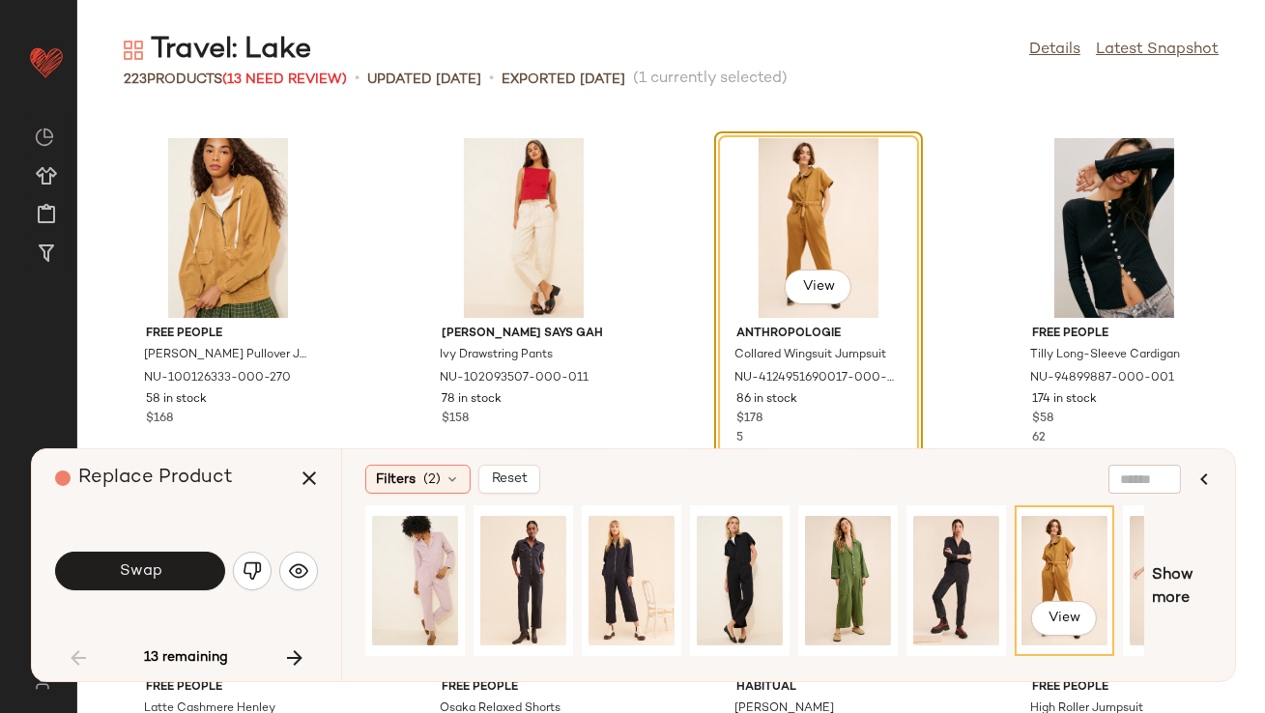
click at [156, 571] on span "Swap" at bounding box center [139, 571] width 43 height 18
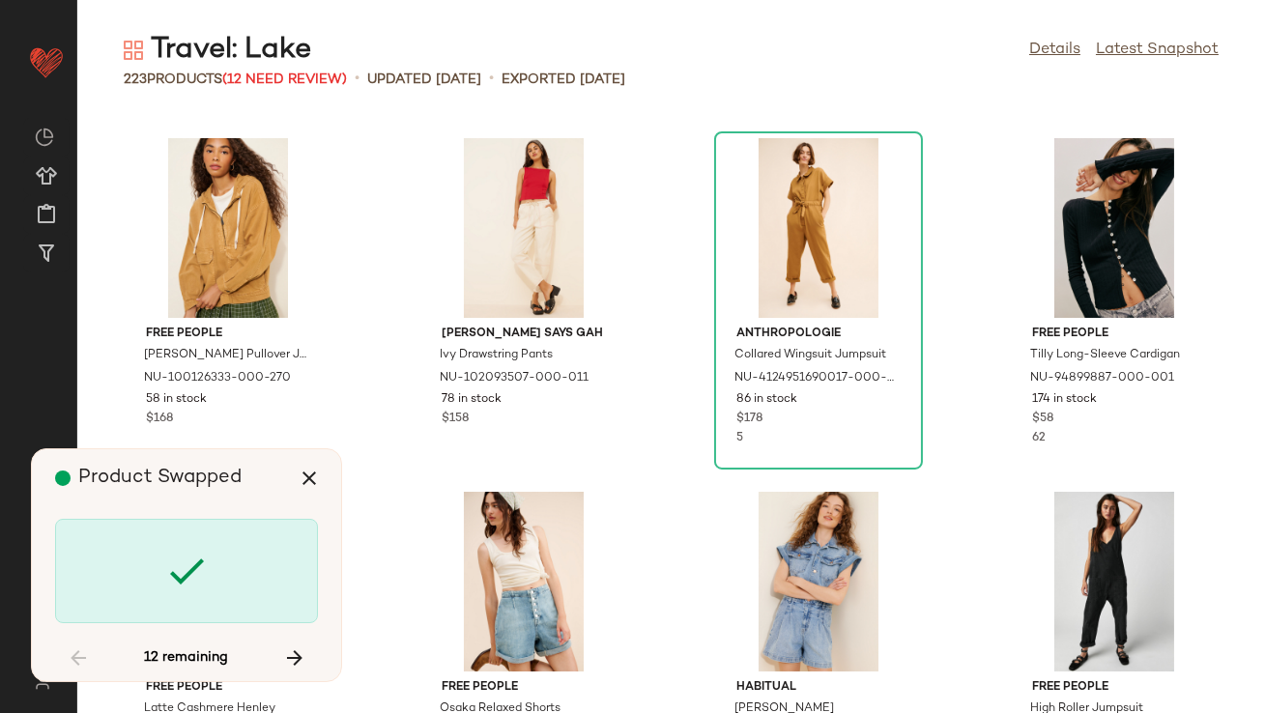
scroll to position [7074, 0]
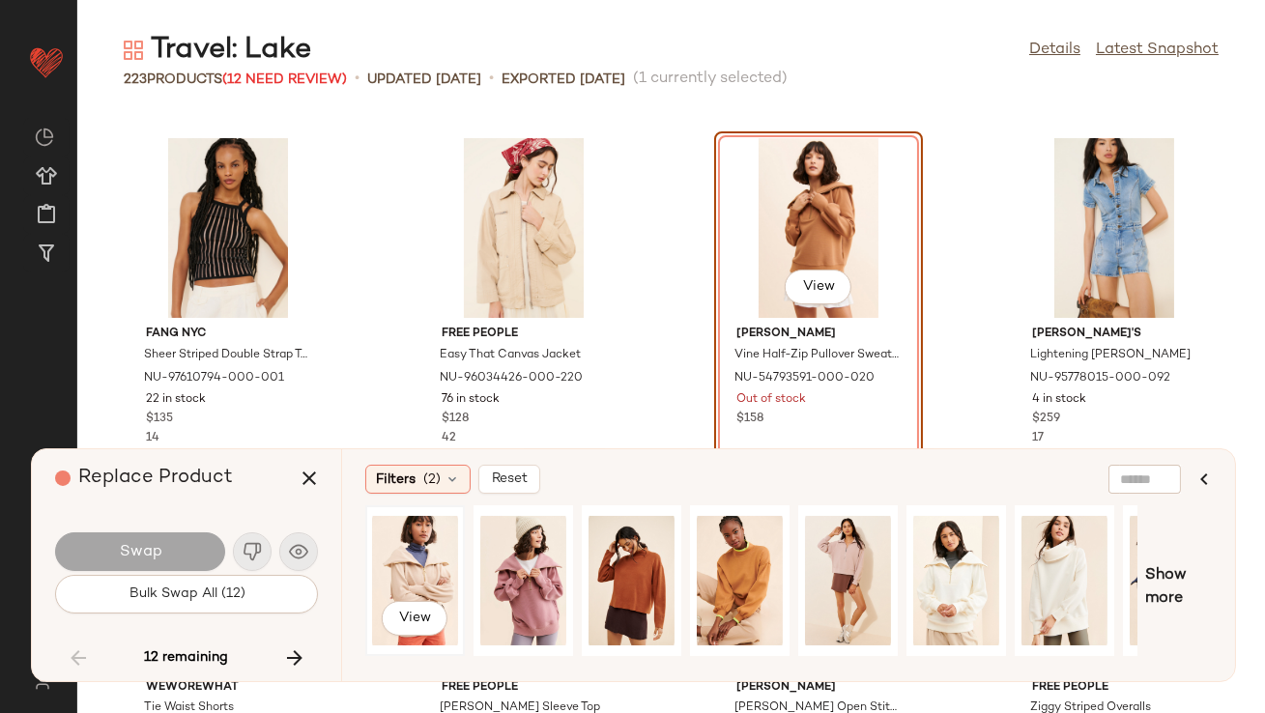
click at [411, 577] on div "View" at bounding box center [415, 580] width 86 height 137
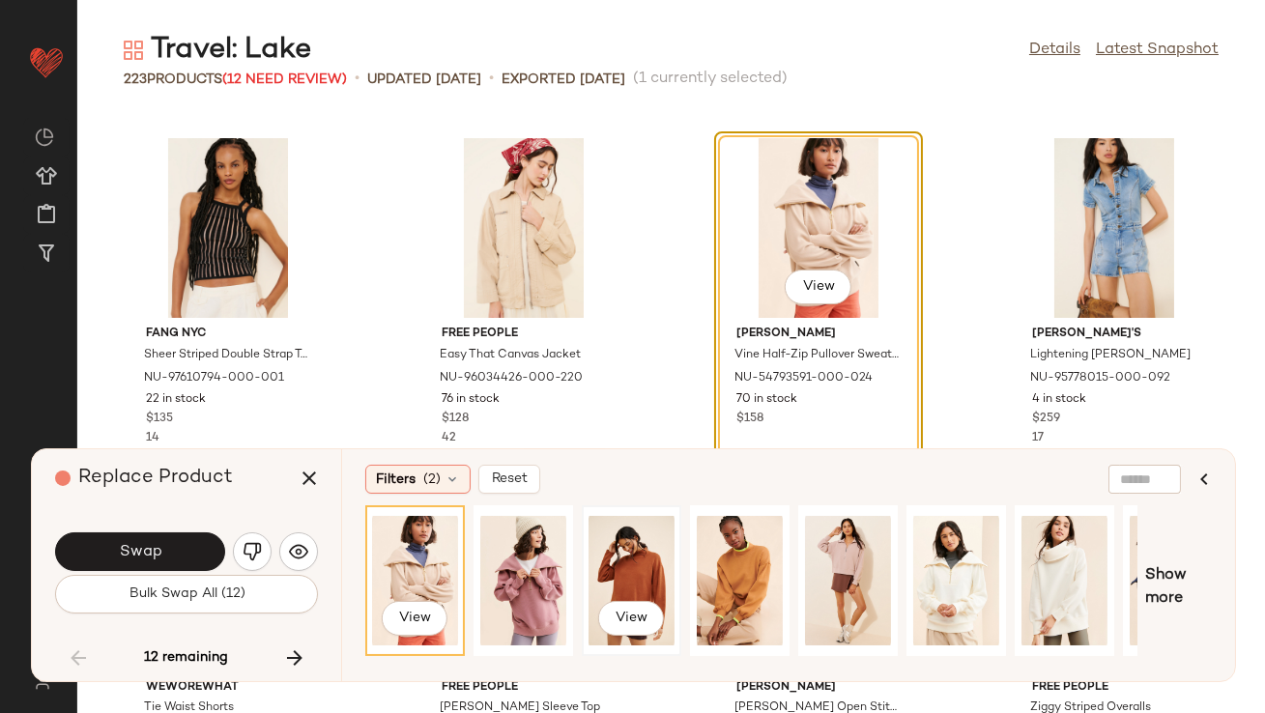
click at [649, 570] on div "View" at bounding box center [632, 580] width 86 height 137
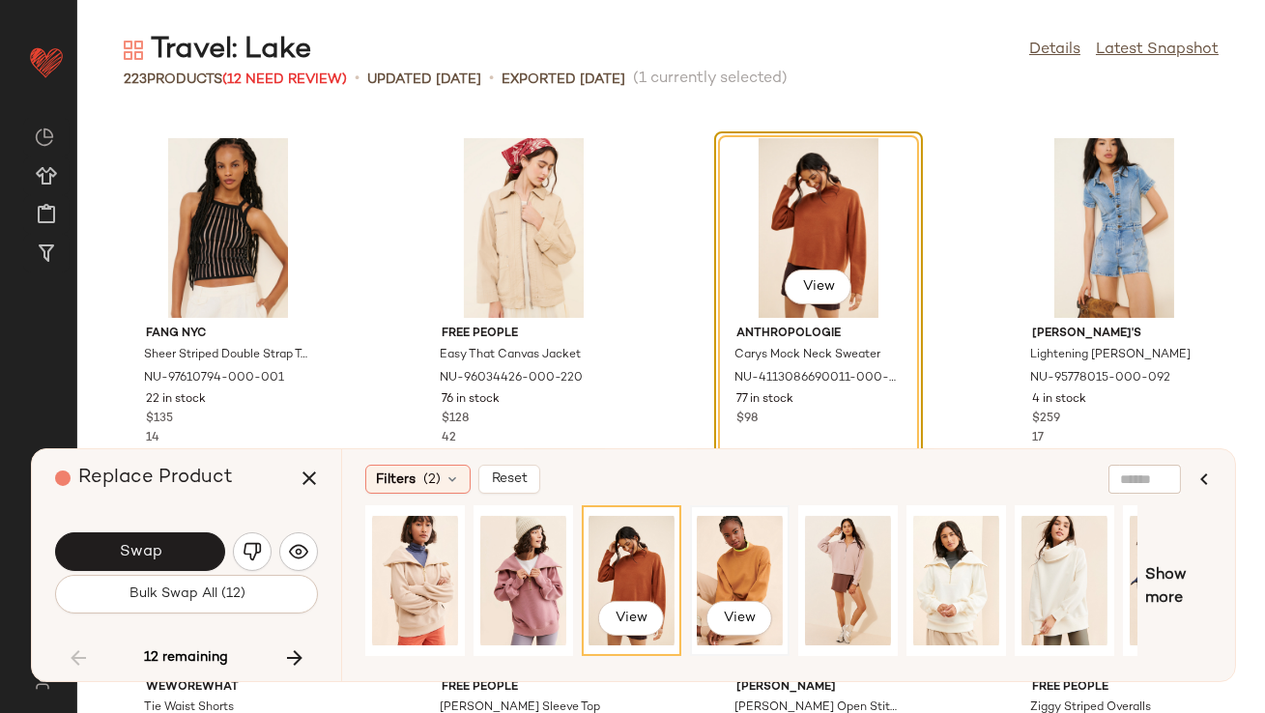
click at [722, 563] on div "View" at bounding box center [740, 580] width 86 height 137
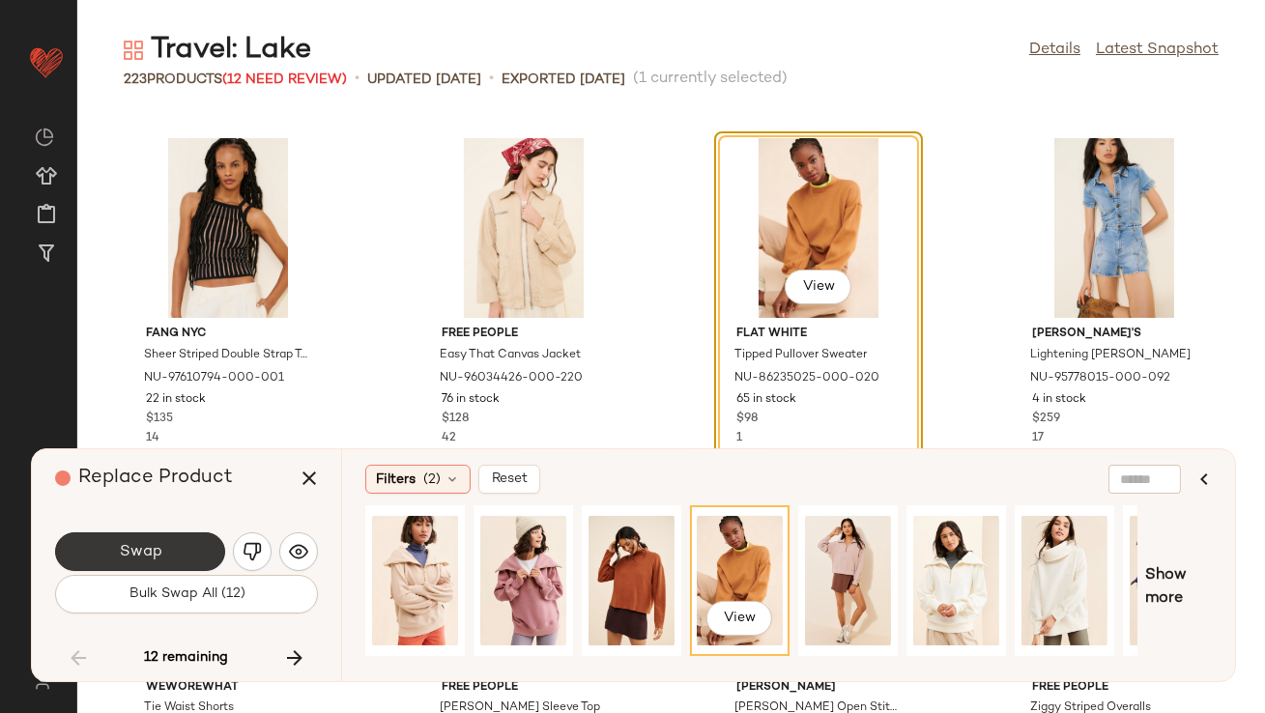
click at [175, 552] on button "Swap" at bounding box center [140, 551] width 170 height 39
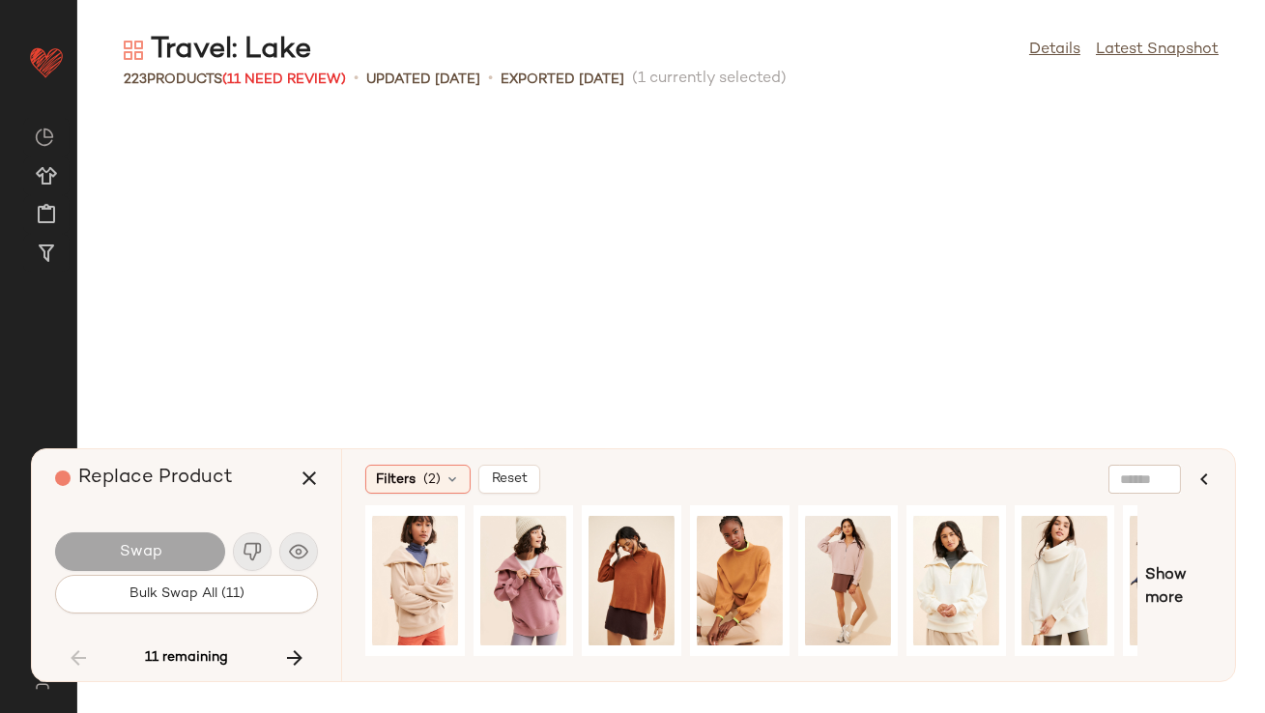
scroll to position [7780, 0]
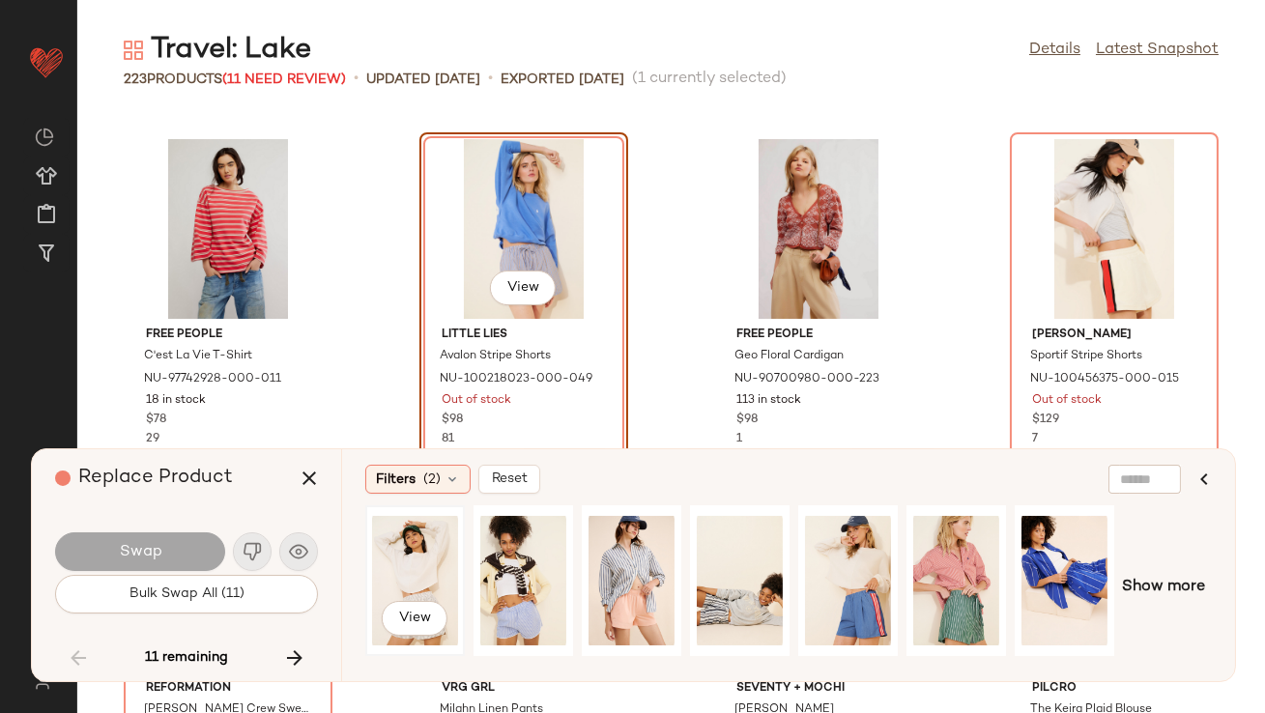
click at [436, 531] on div "View" at bounding box center [415, 580] width 86 height 137
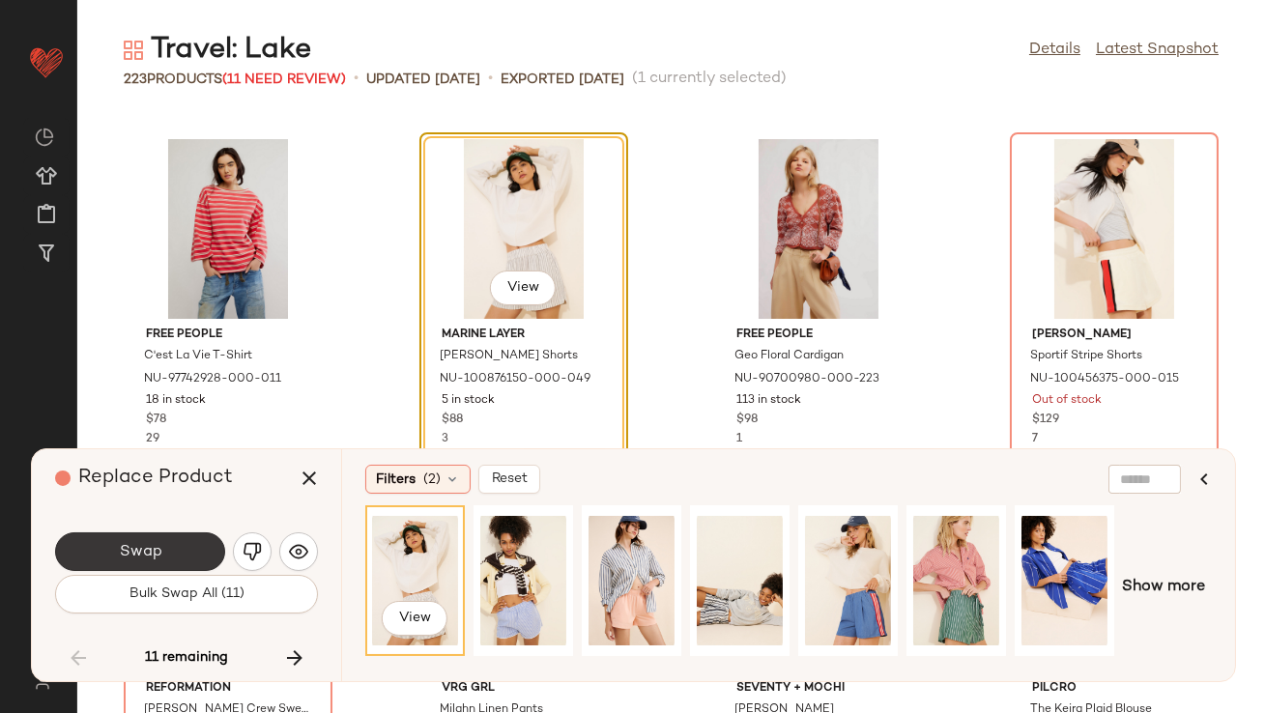
click at [166, 558] on button "Swap" at bounding box center [140, 551] width 170 height 39
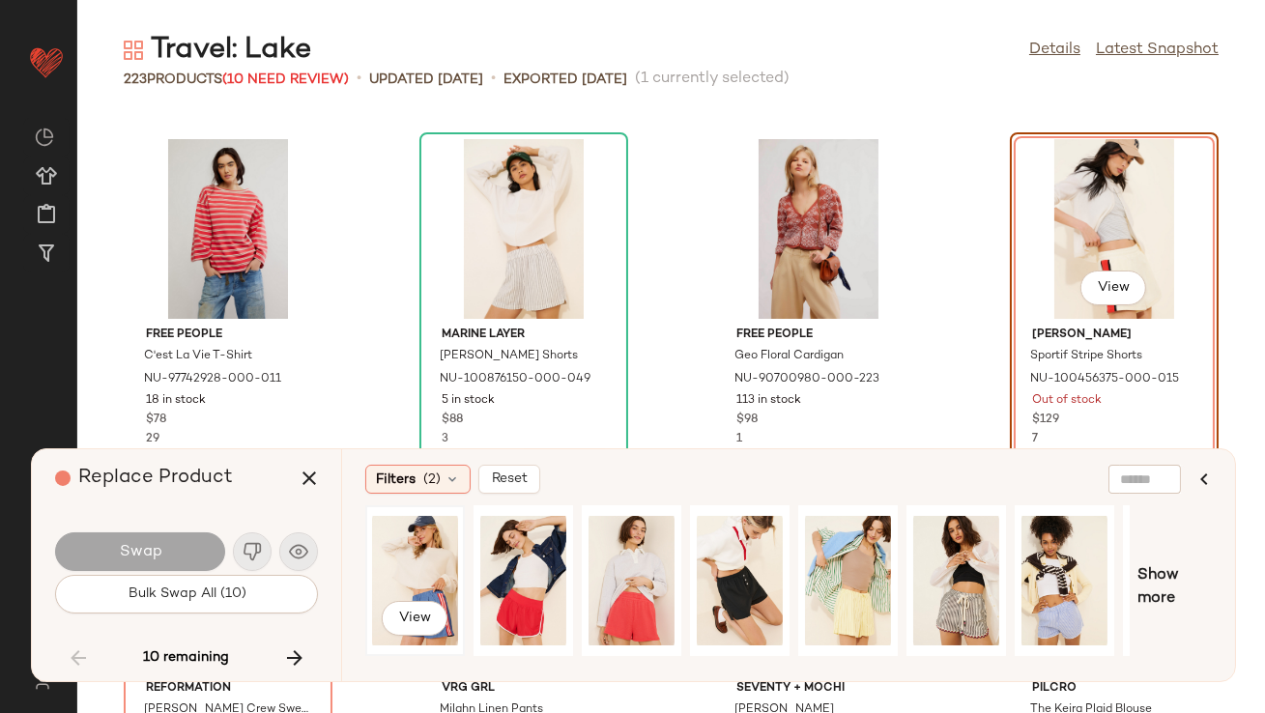
click at [408, 555] on div "View" at bounding box center [415, 580] width 86 height 137
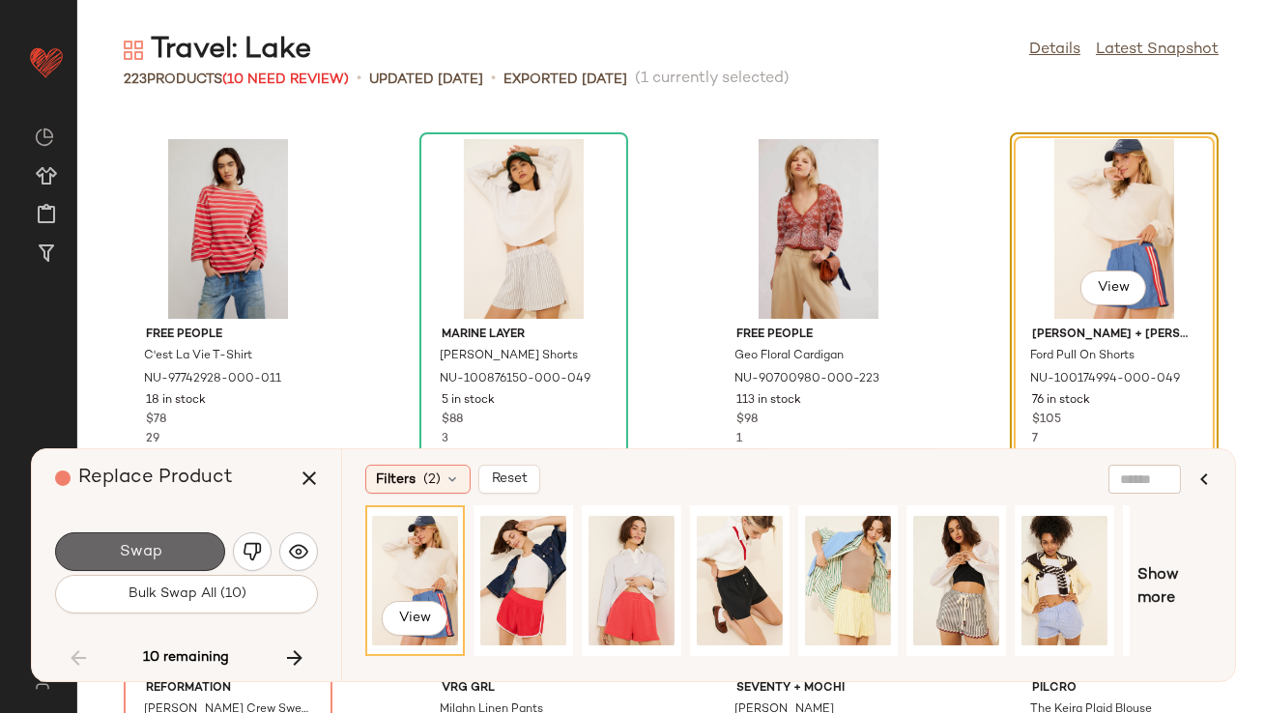
click at [153, 541] on button "Swap" at bounding box center [140, 551] width 170 height 39
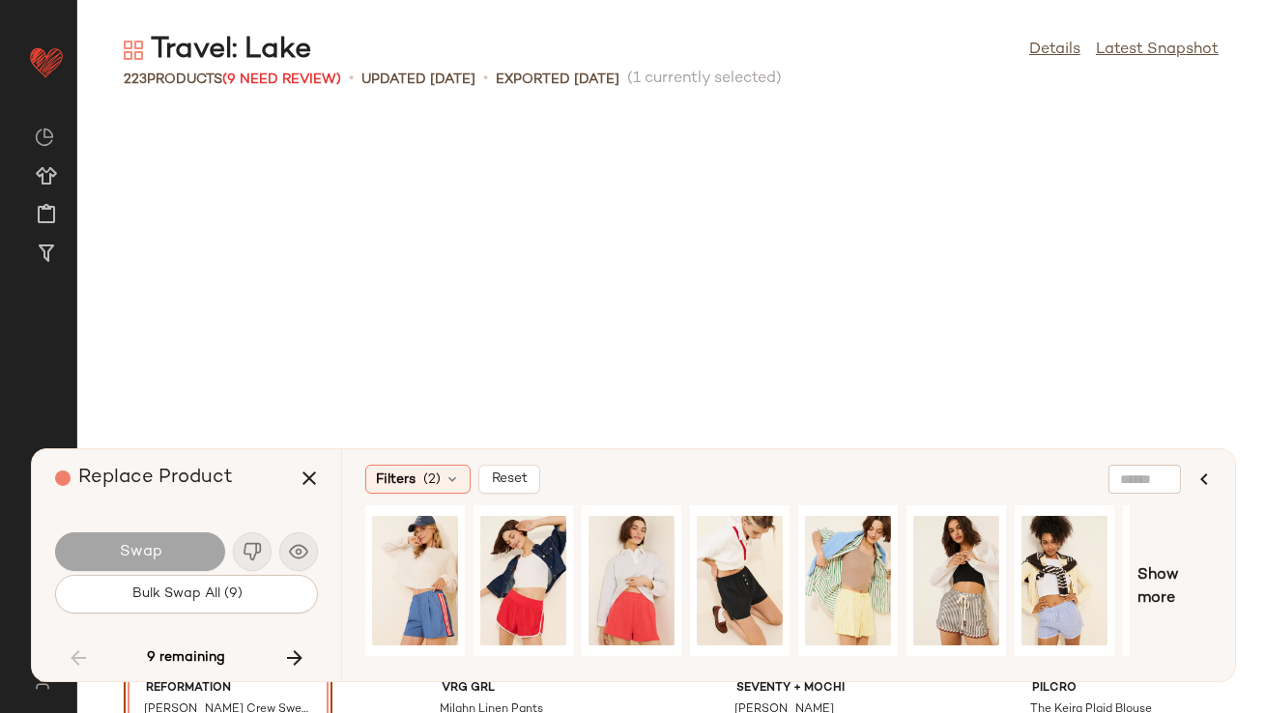
scroll to position [8135, 0]
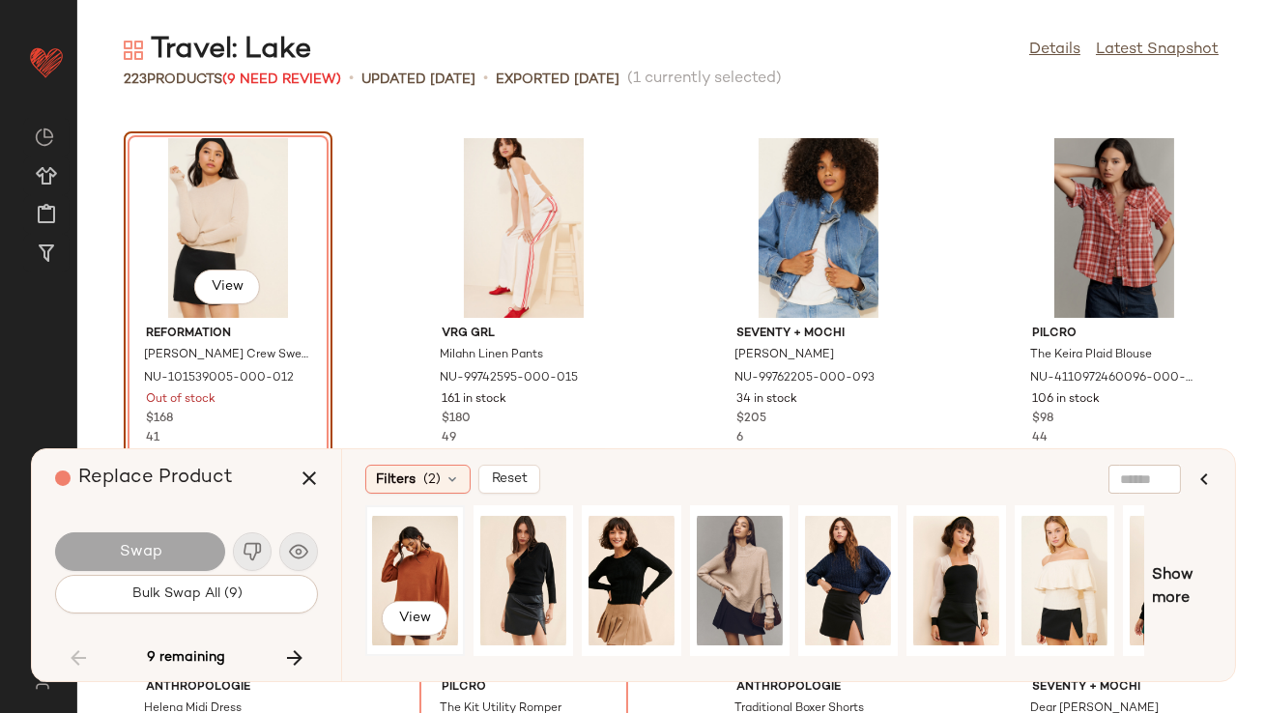
click at [431, 588] on div "View" at bounding box center [415, 580] width 86 height 137
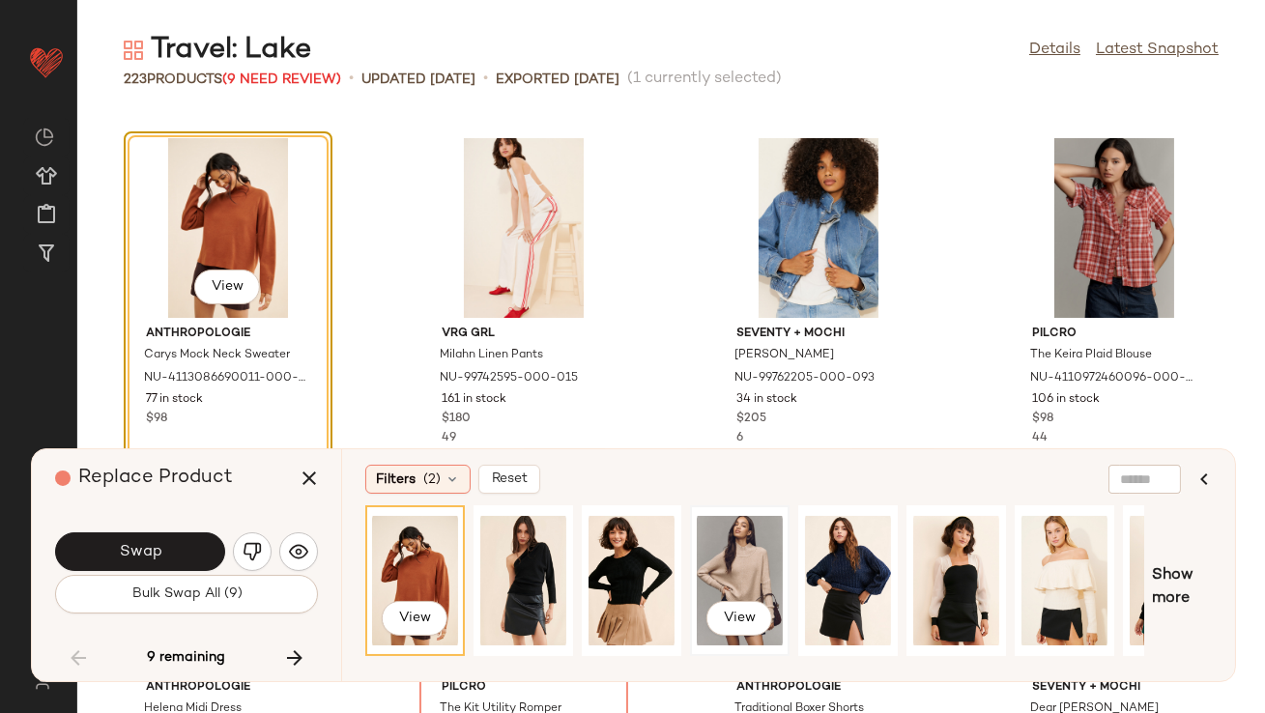
click at [753, 571] on div "View" at bounding box center [740, 580] width 86 height 137
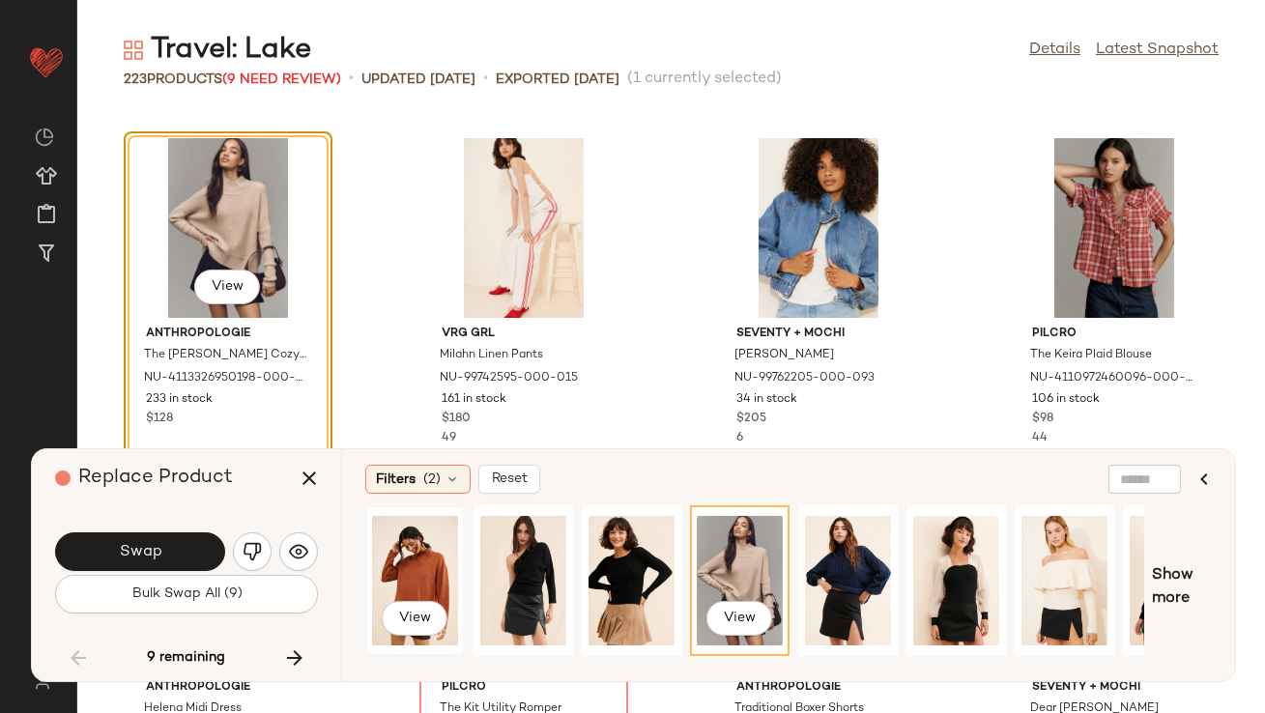
click at [390, 569] on div "View" at bounding box center [415, 580] width 86 height 137
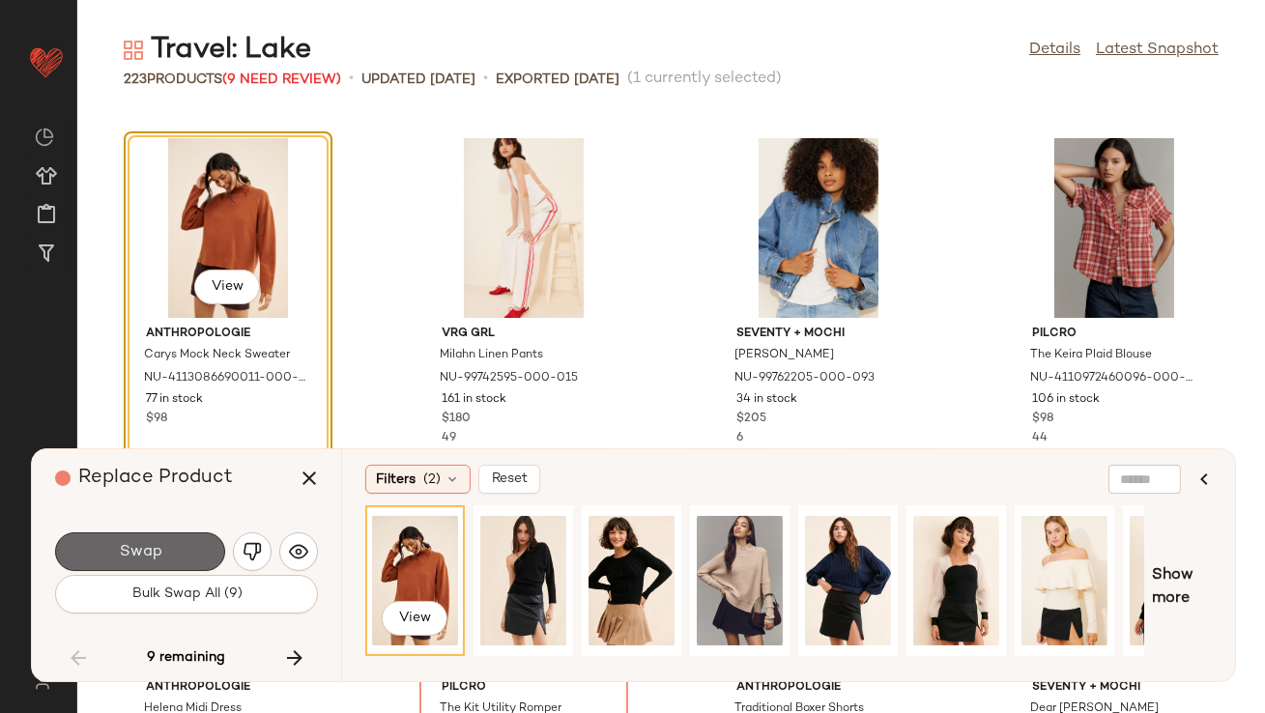
click at [187, 551] on button "Swap" at bounding box center [140, 551] width 170 height 39
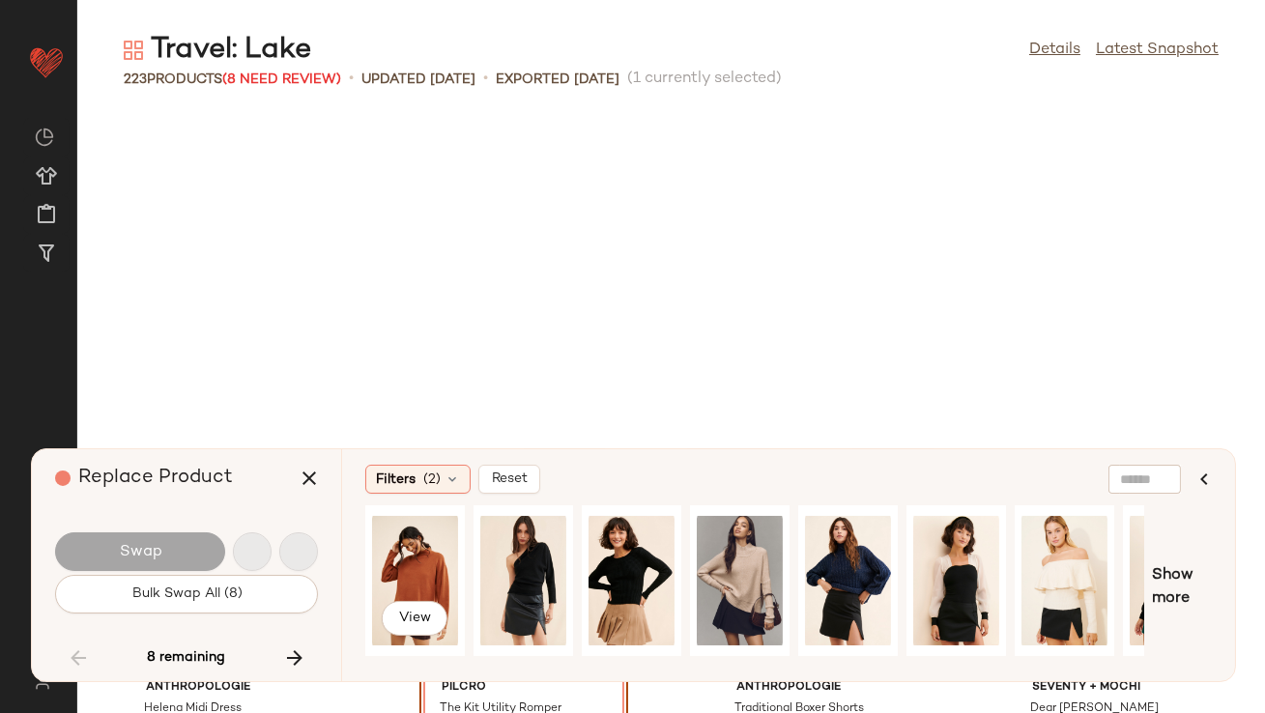
scroll to position [8489, 0]
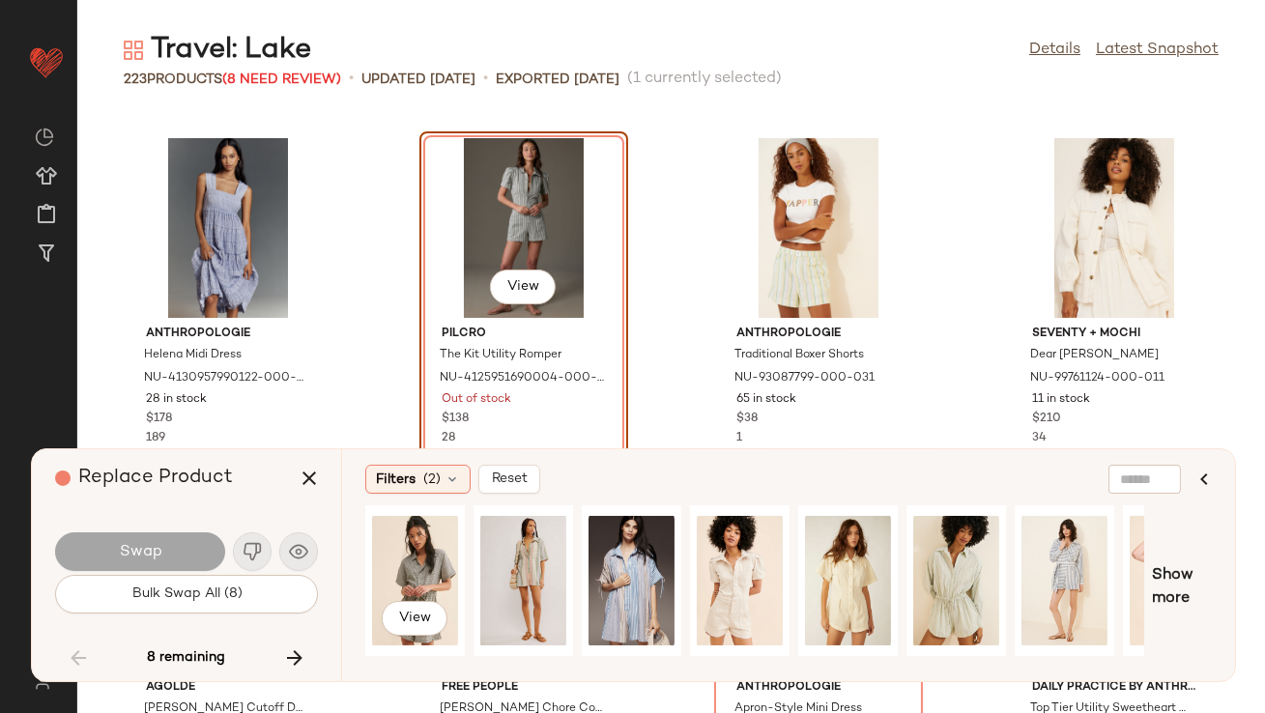
click at [446, 575] on div "View" at bounding box center [415, 580] width 86 height 137
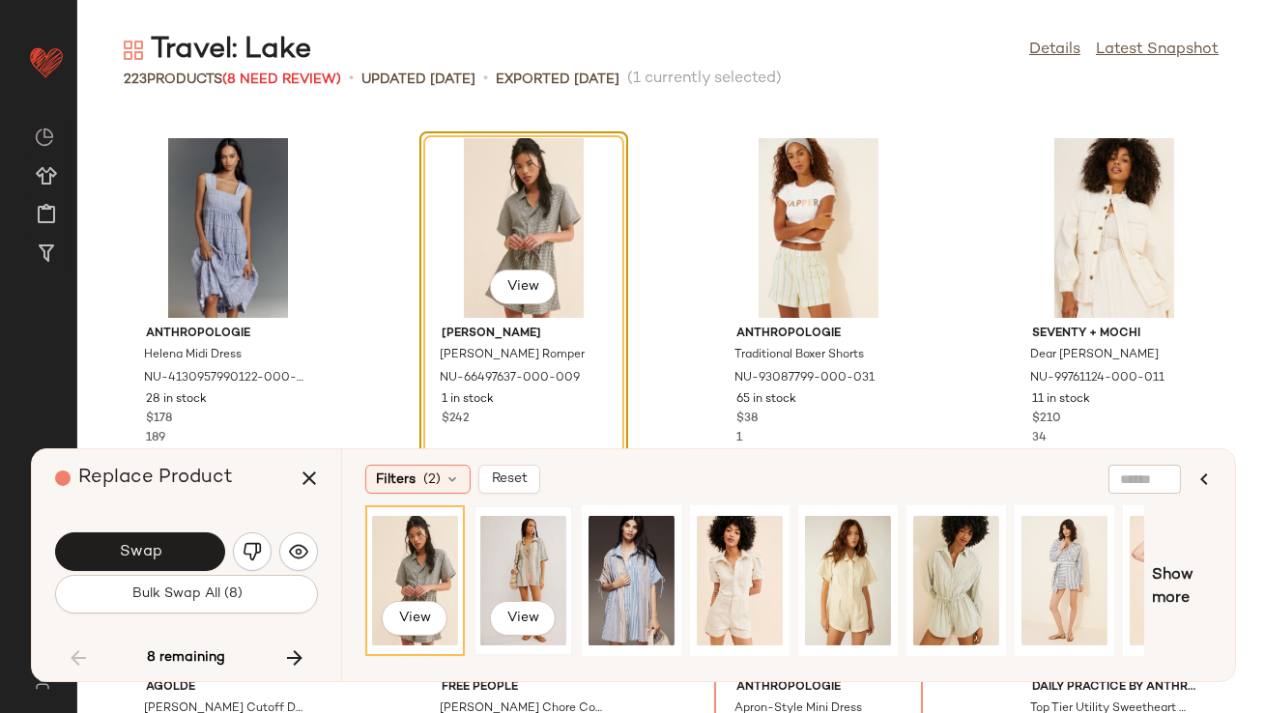
click at [503, 561] on div "View" at bounding box center [523, 580] width 86 height 137
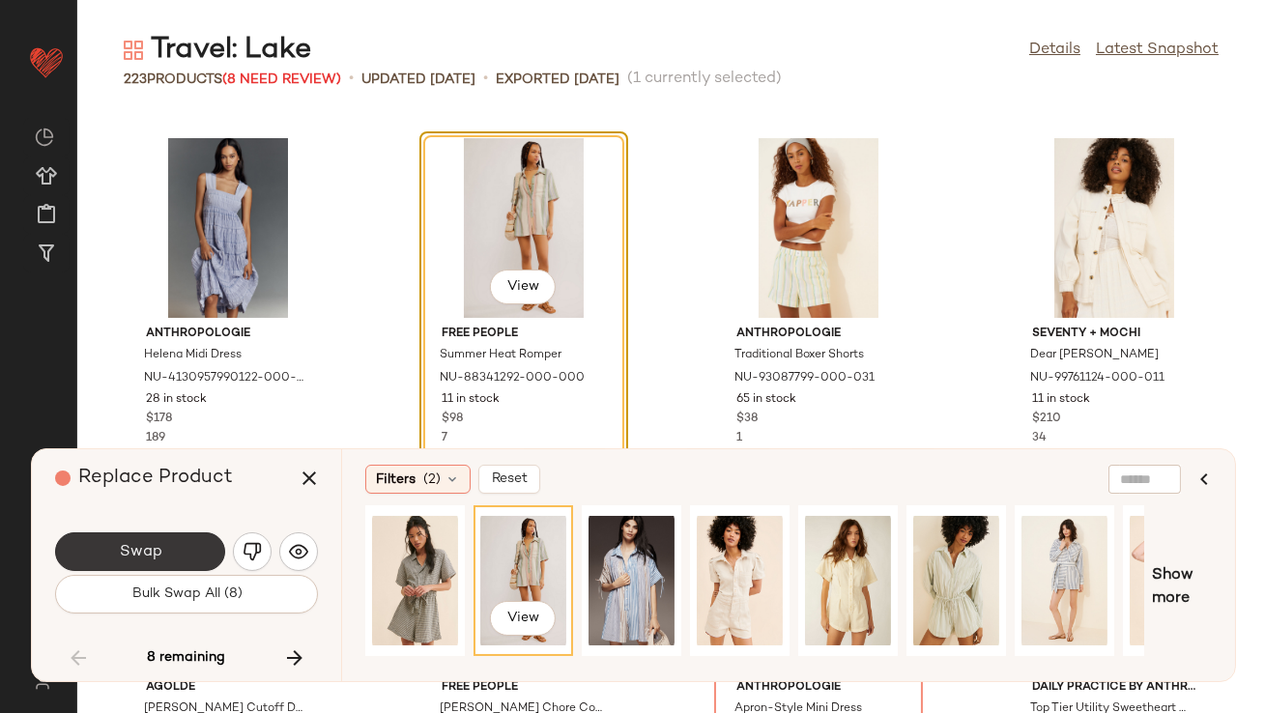
click at [174, 556] on button "Swap" at bounding box center [140, 551] width 170 height 39
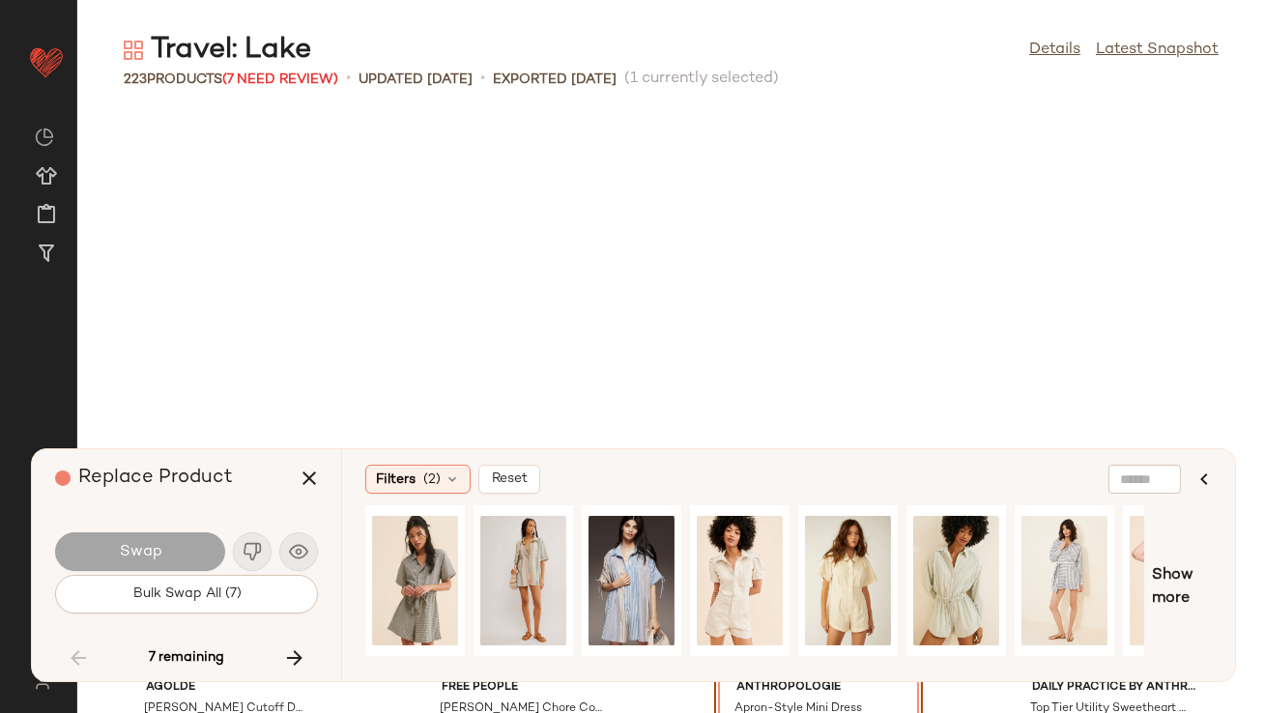
scroll to position [8843, 0]
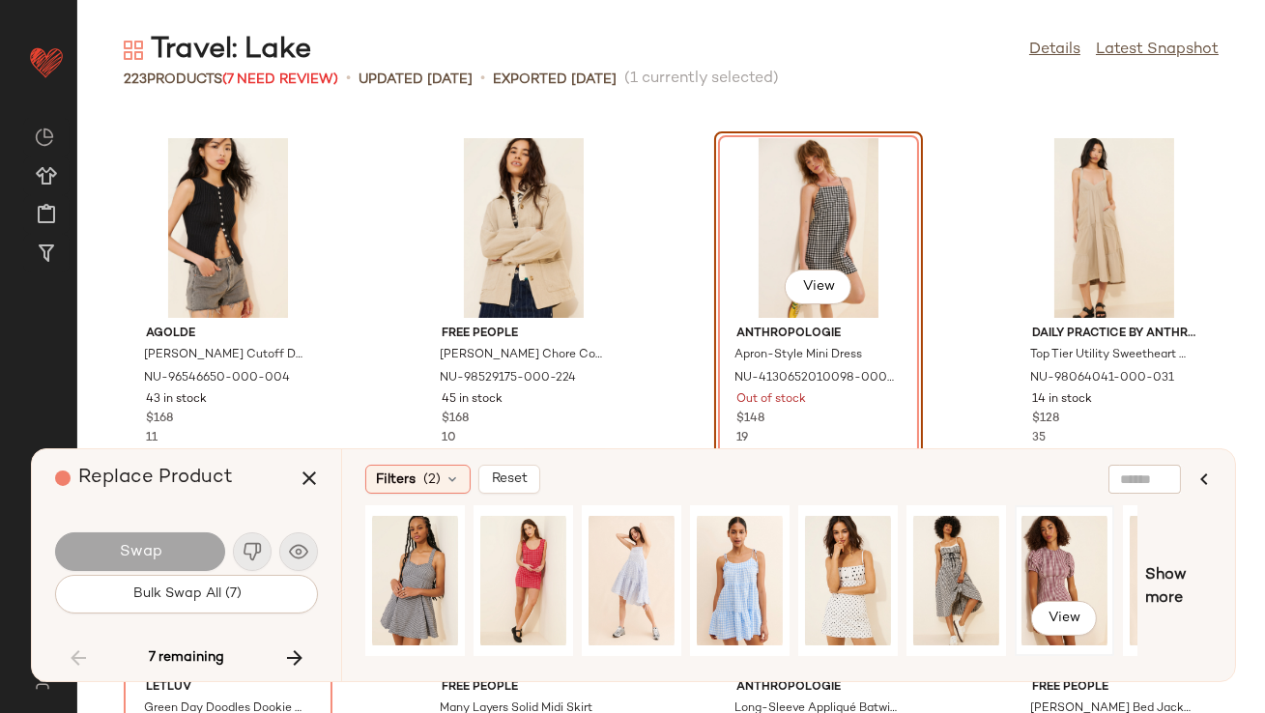
click at [1024, 552] on div "View" at bounding box center [1064, 580] width 86 height 137
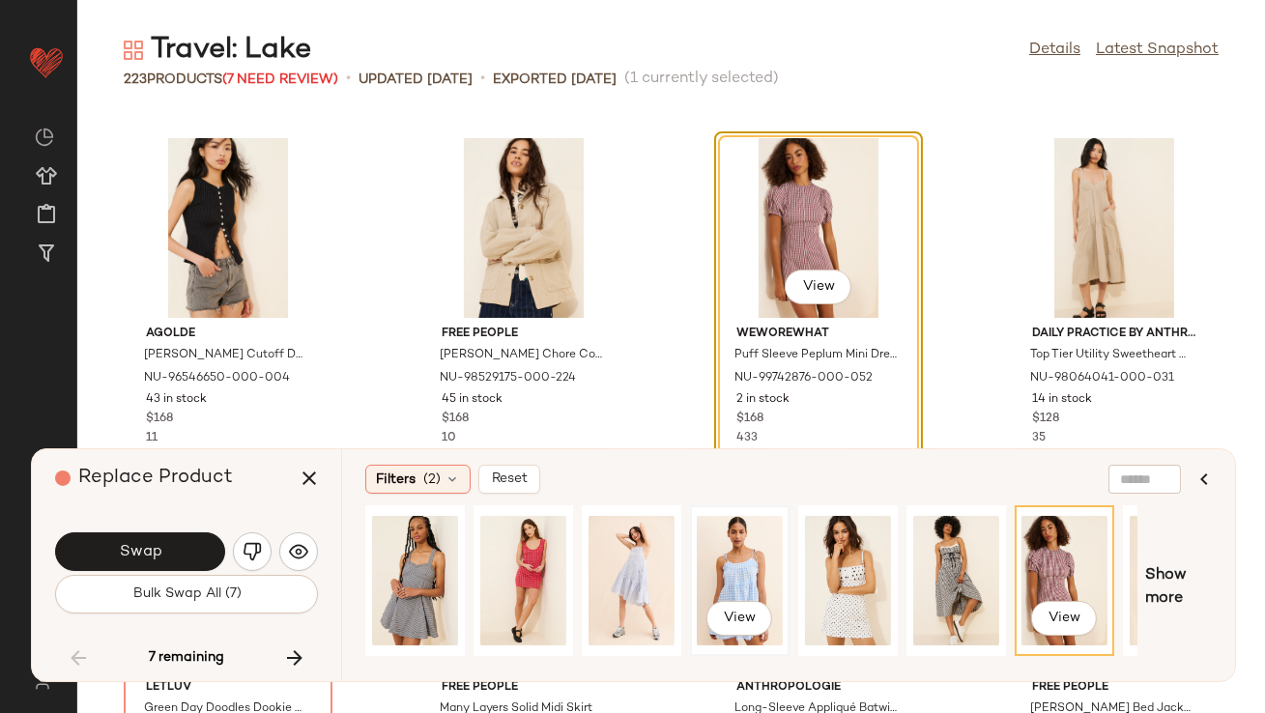
click at [753, 576] on div "View" at bounding box center [740, 580] width 86 height 137
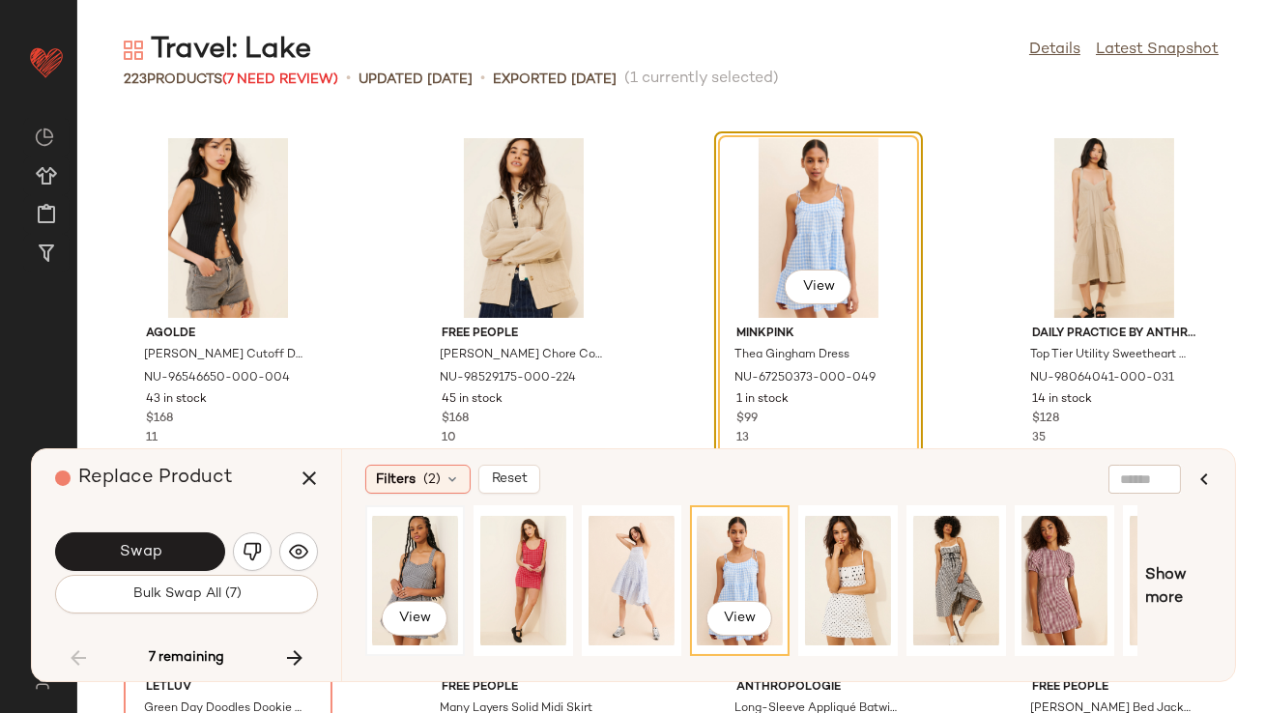
click at [426, 546] on div "View" at bounding box center [415, 580] width 86 height 137
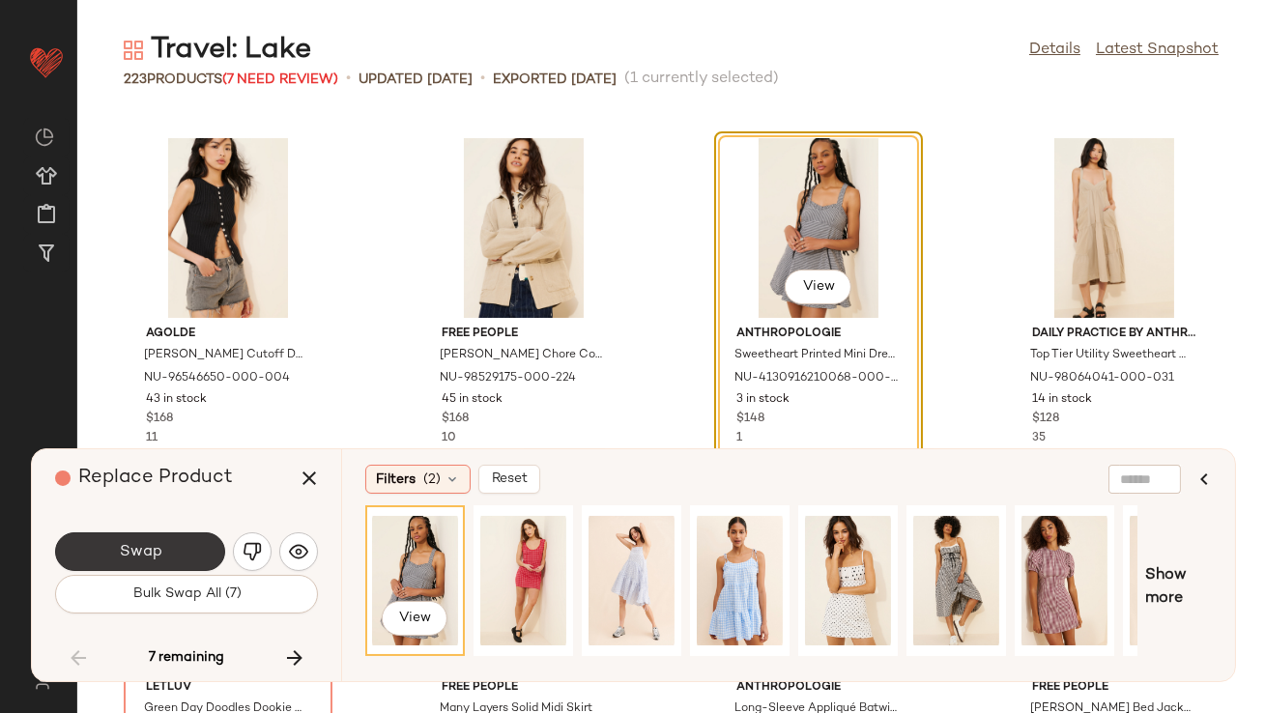
click at [132, 545] on span "Swap" at bounding box center [139, 552] width 43 height 18
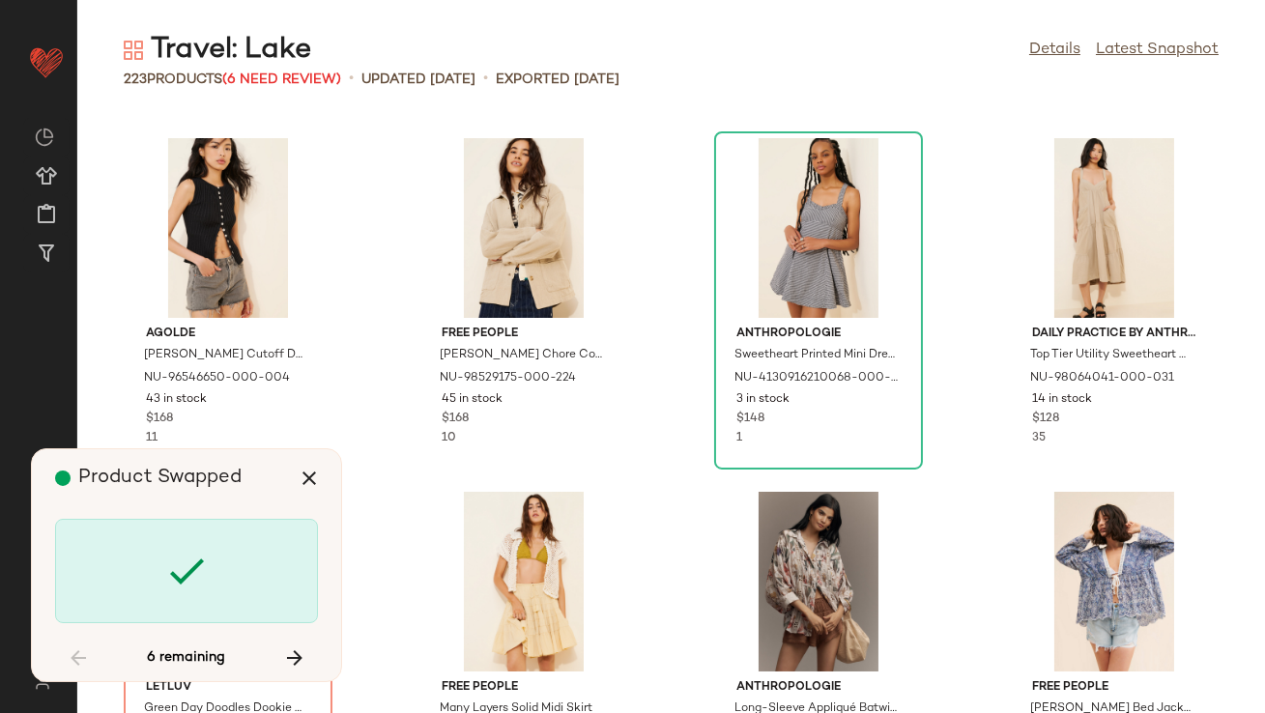
scroll to position [9195, 0]
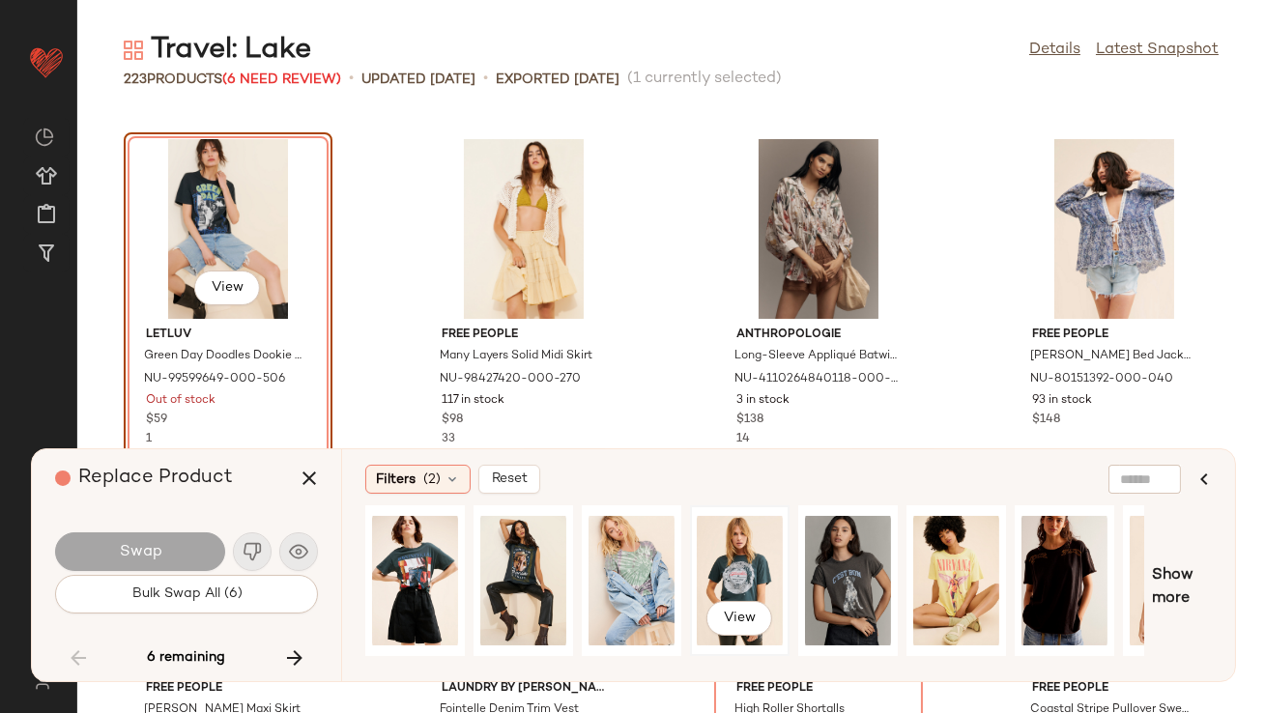
click at [730, 560] on div "View" at bounding box center [740, 580] width 86 height 137
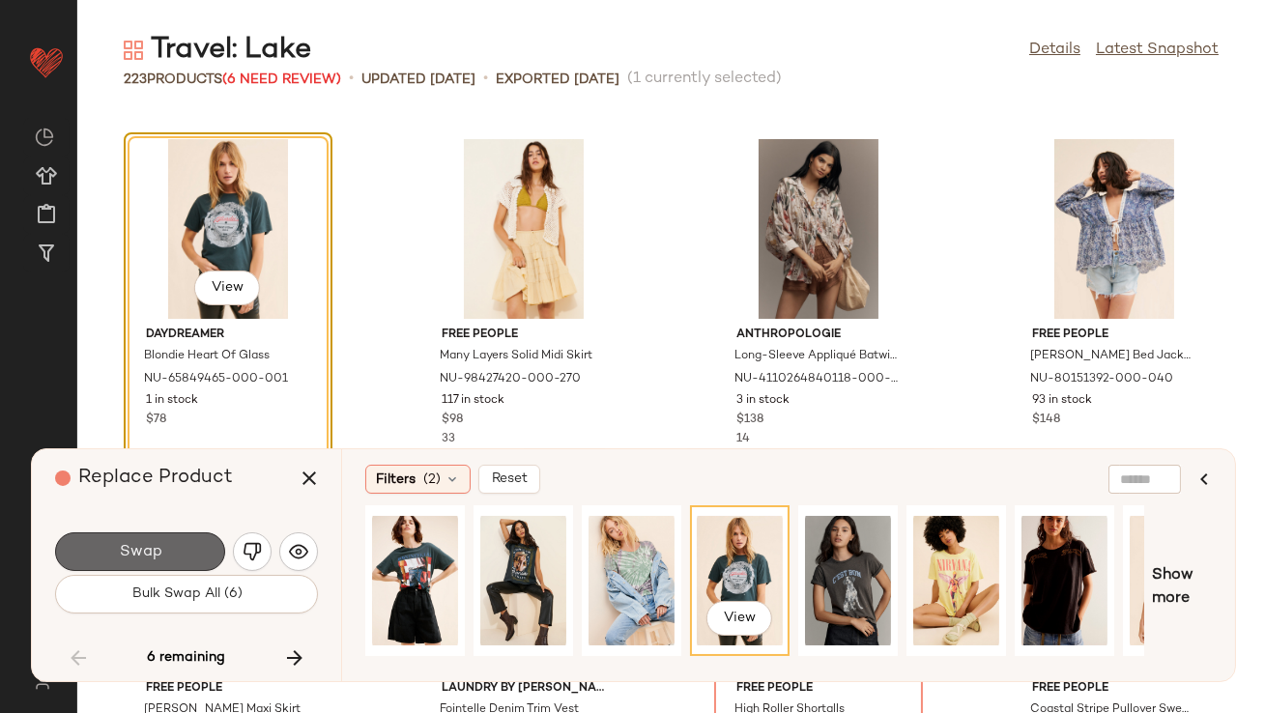
click at [156, 546] on span "Swap" at bounding box center [139, 552] width 43 height 18
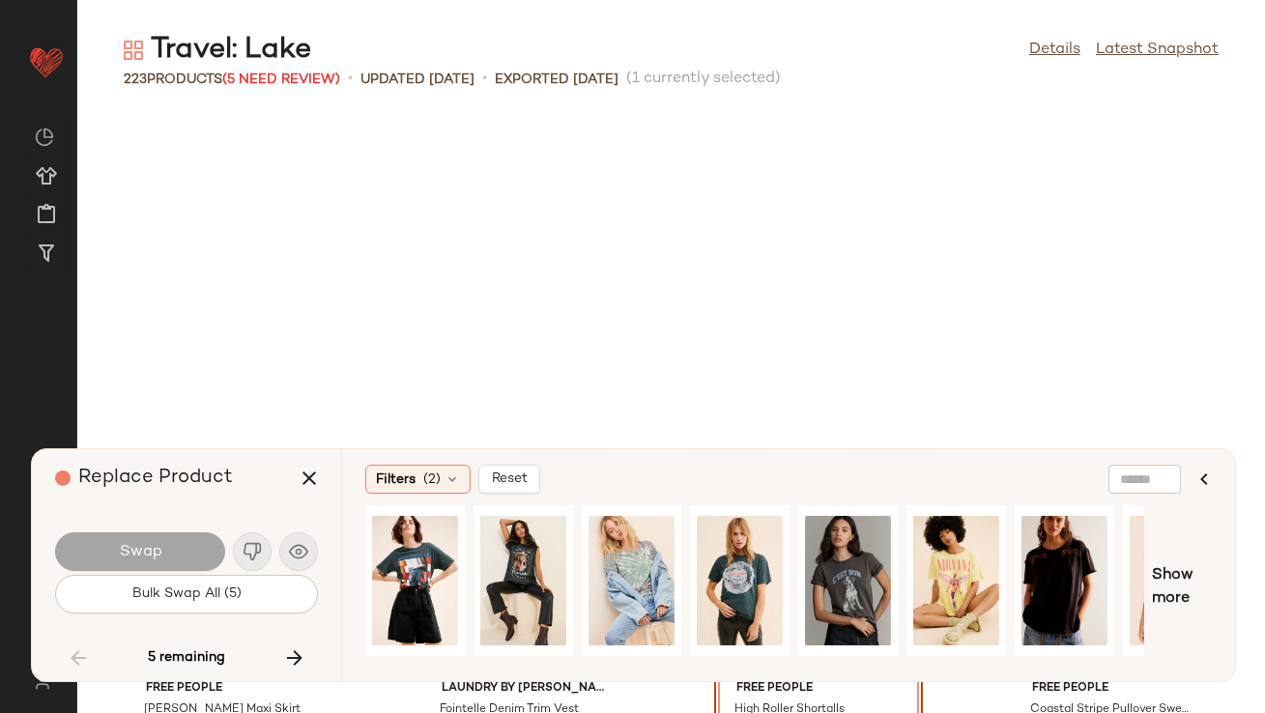
scroll to position [9549, 0]
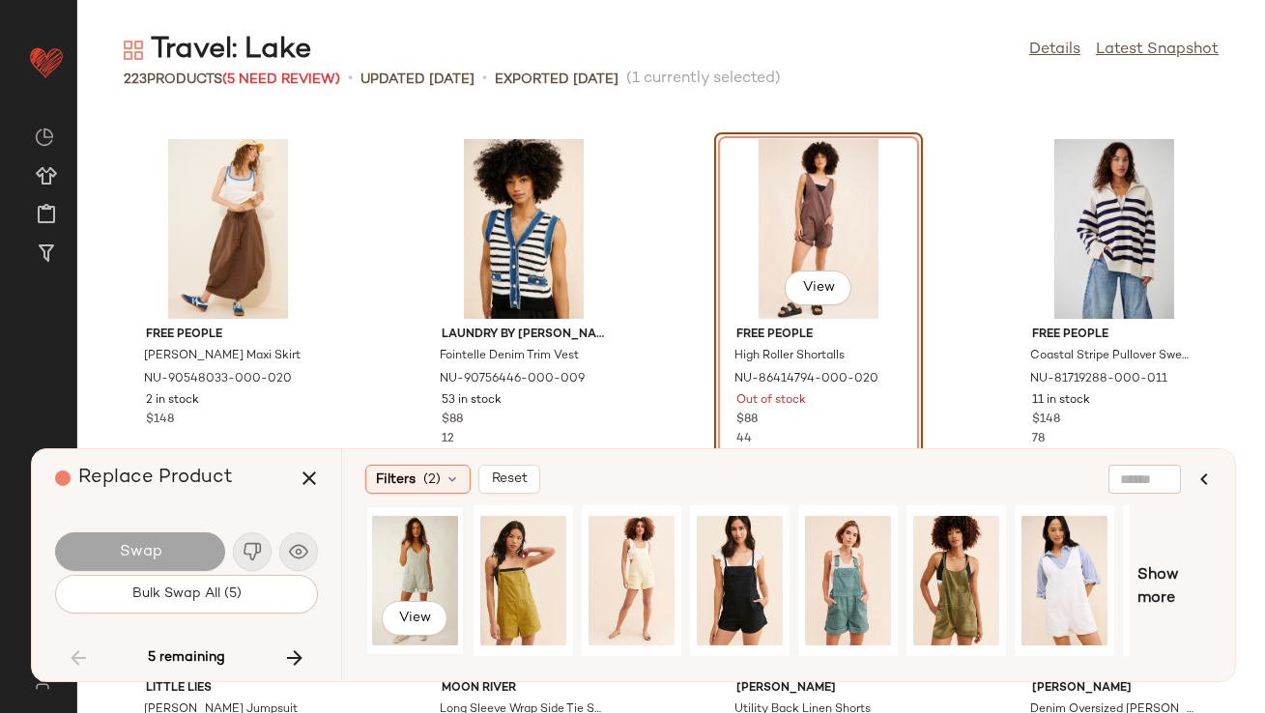
click at [428, 561] on div "View" at bounding box center [415, 580] width 86 height 137
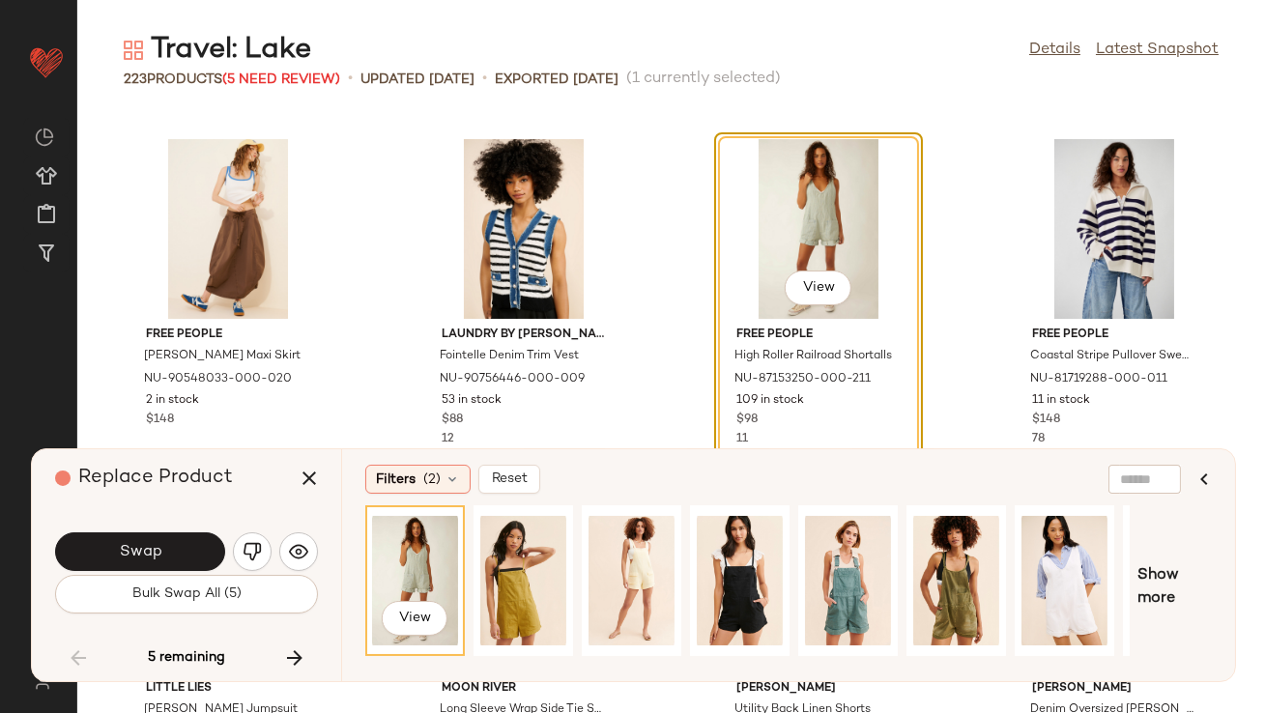
click at [196, 543] on button "Swap" at bounding box center [140, 551] width 170 height 39
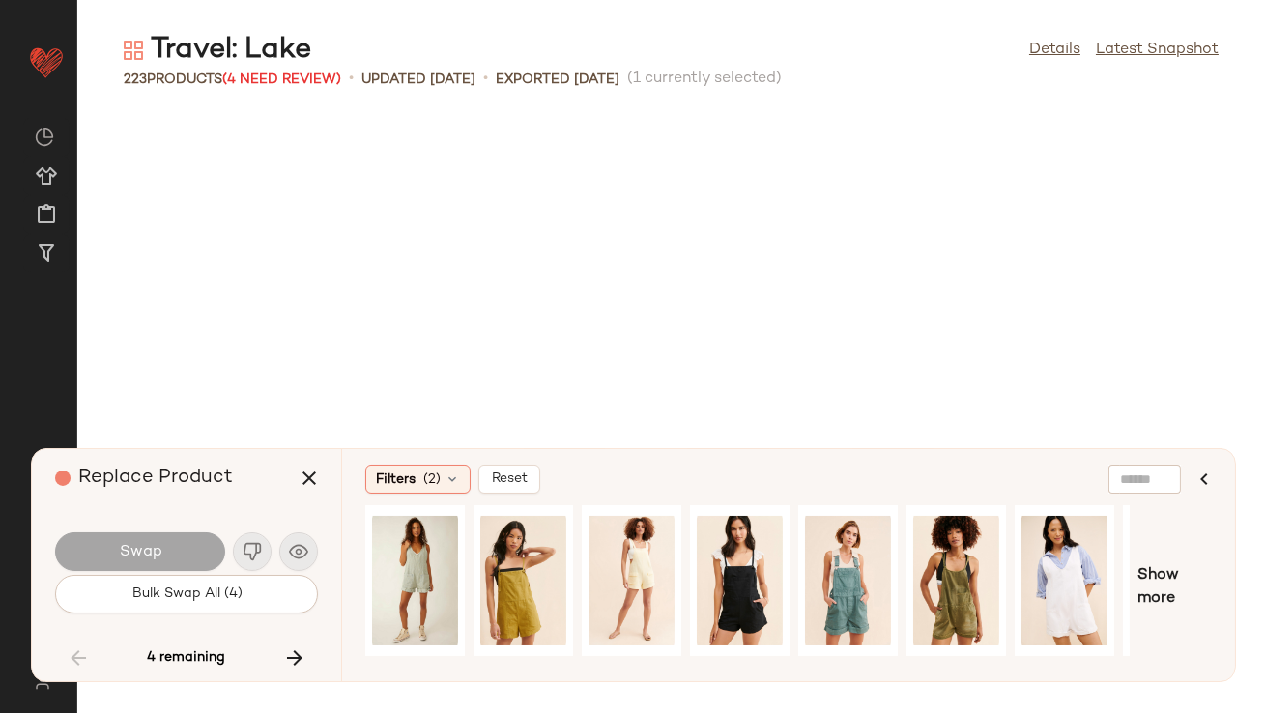
scroll to position [12026, 0]
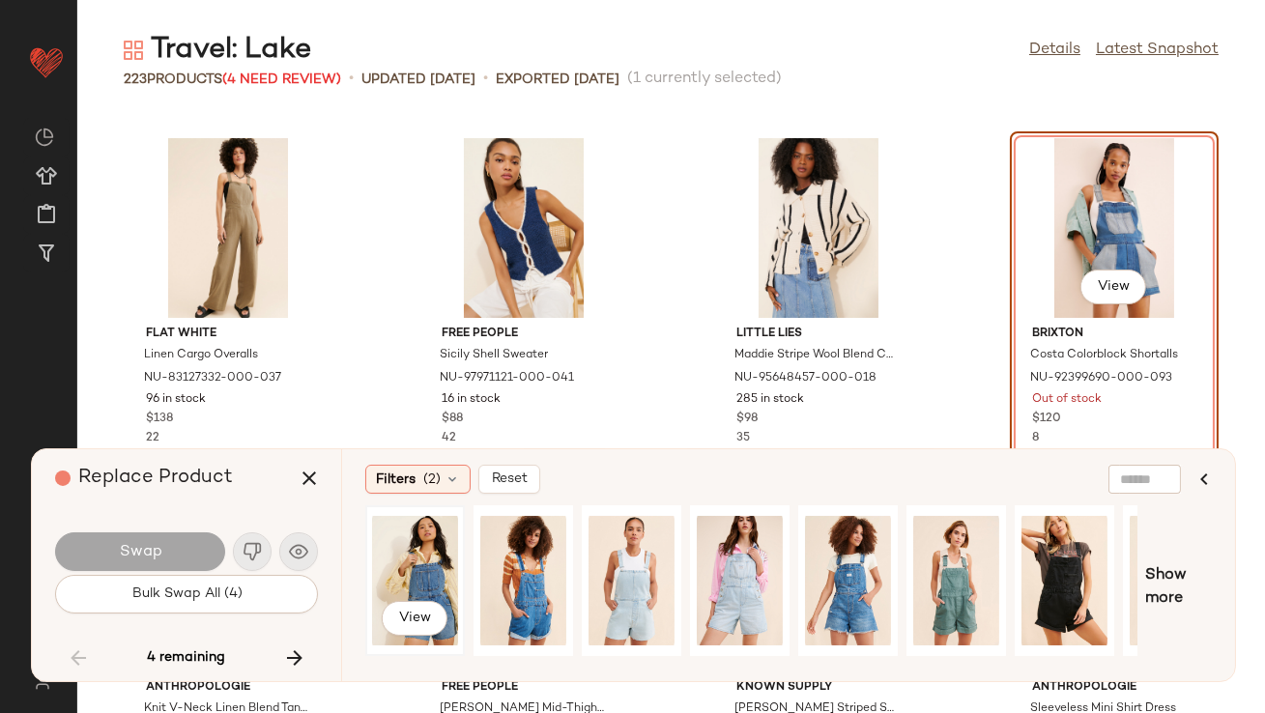
click at [452, 548] on div "View" at bounding box center [415, 580] width 86 height 137
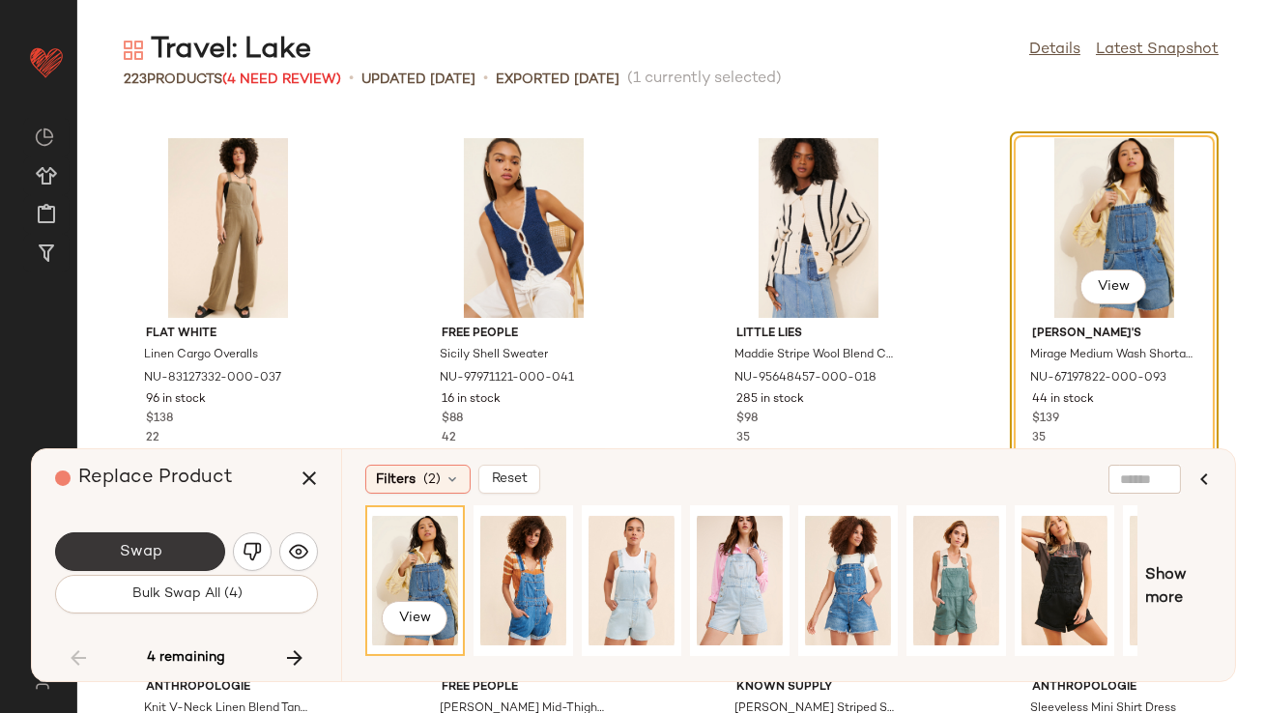
click at [137, 560] on span "Swap" at bounding box center [139, 552] width 43 height 18
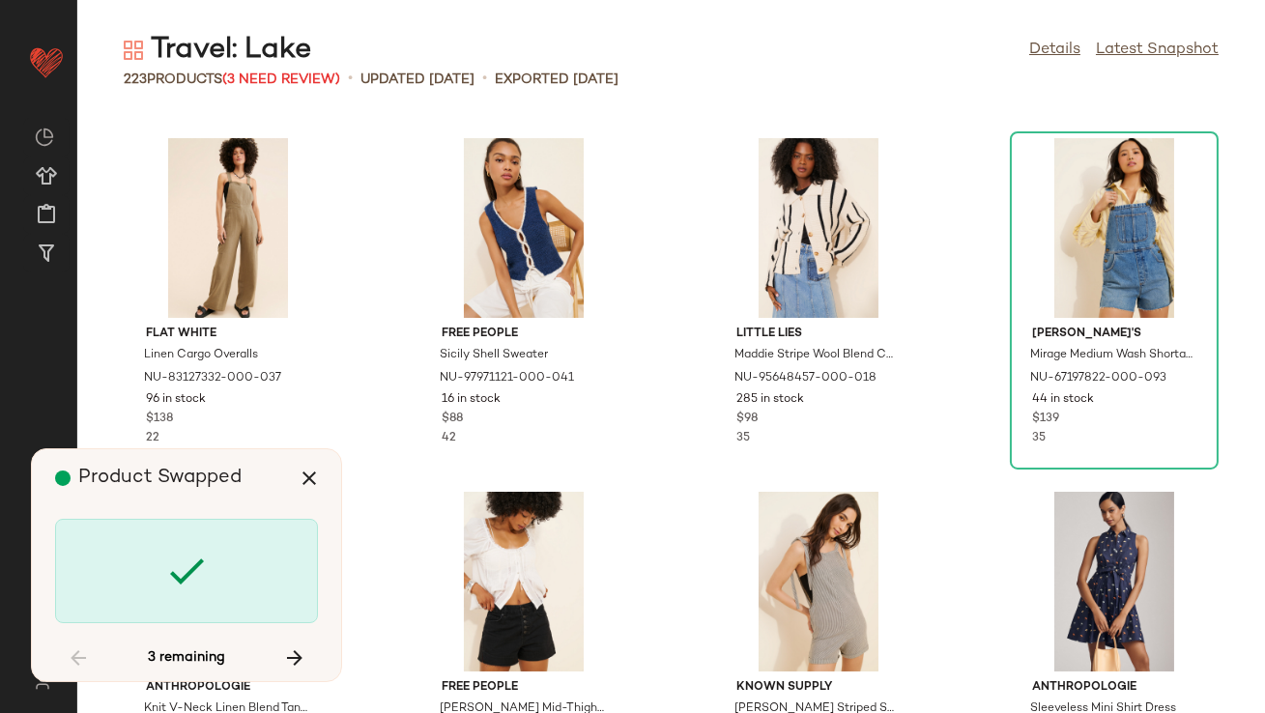
scroll to position [16623, 0]
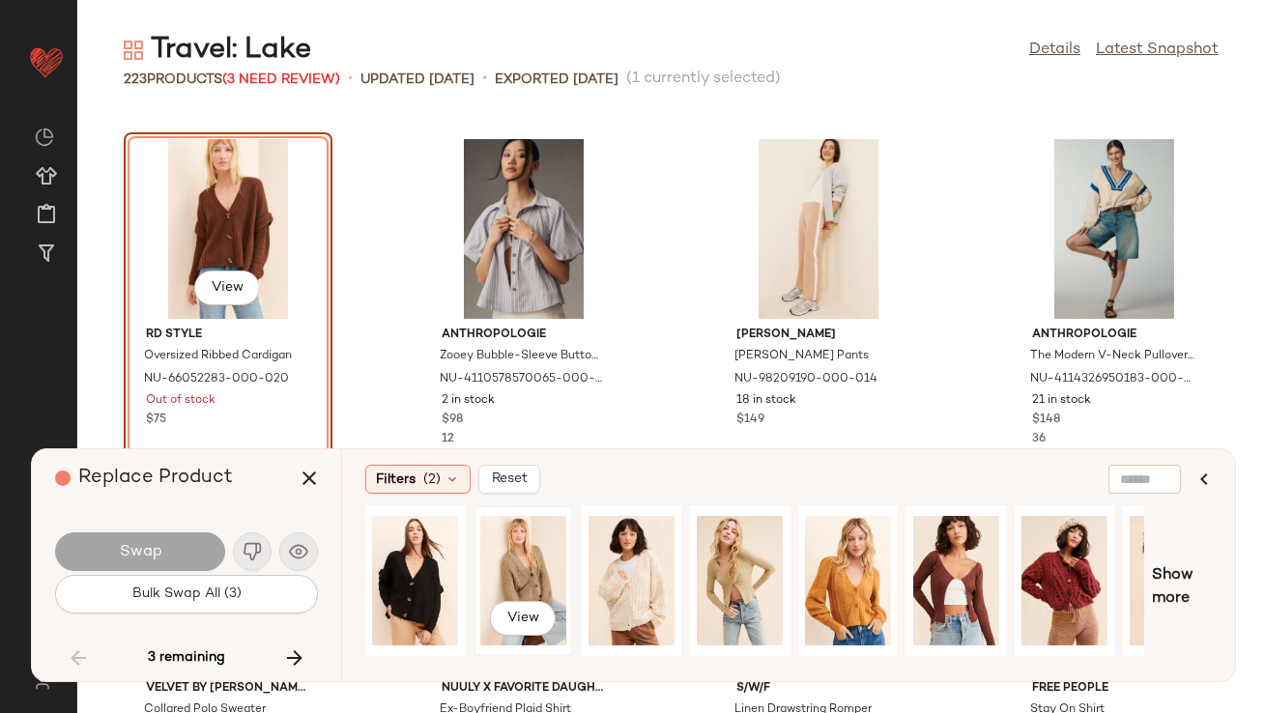
click at [517, 571] on div "View" at bounding box center [523, 580] width 86 height 137
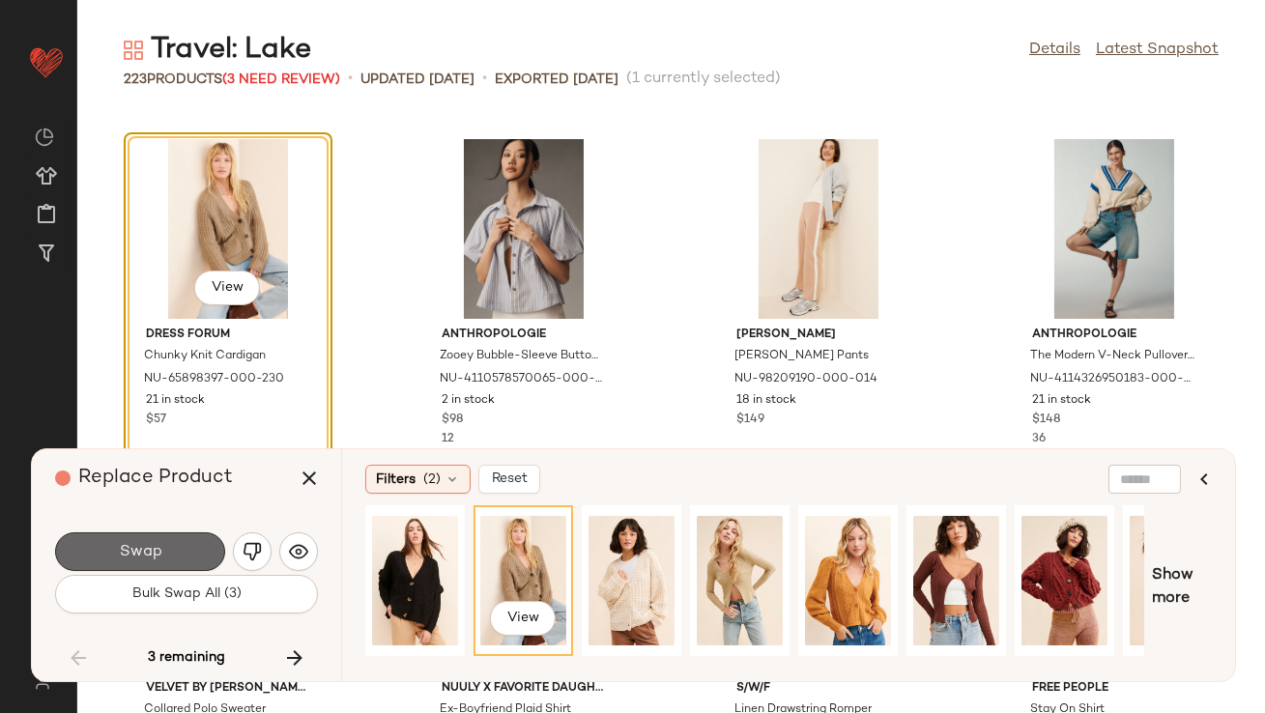
click at [199, 554] on button "Swap" at bounding box center [140, 551] width 170 height 39
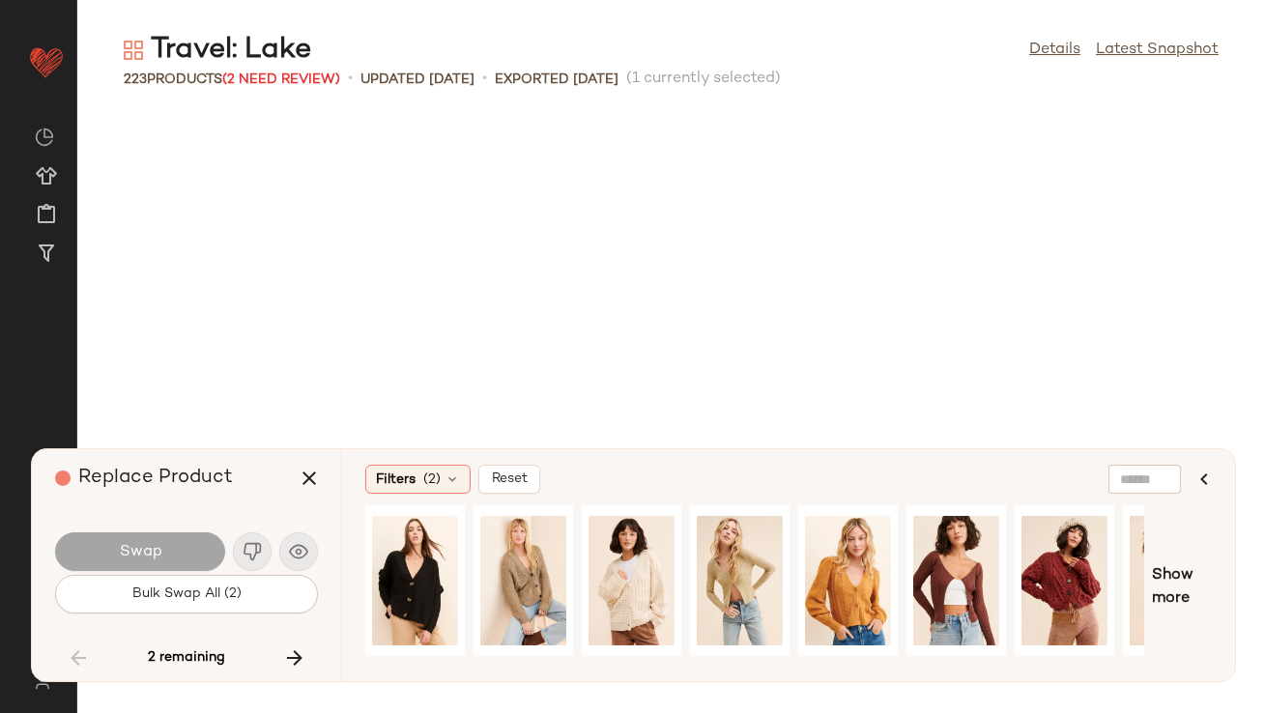
scroll to position [17331, 0]
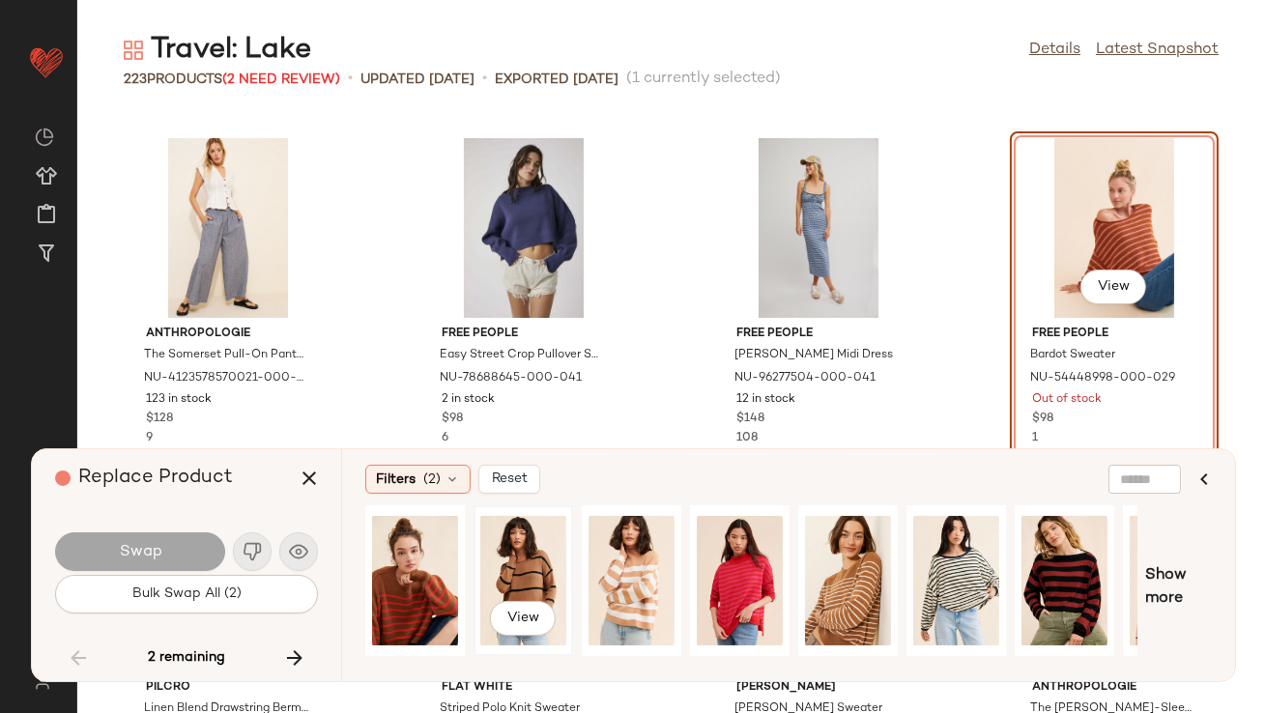
click at [521, 557] on div "View" at bounding box center [523, 580] width 86 height 137
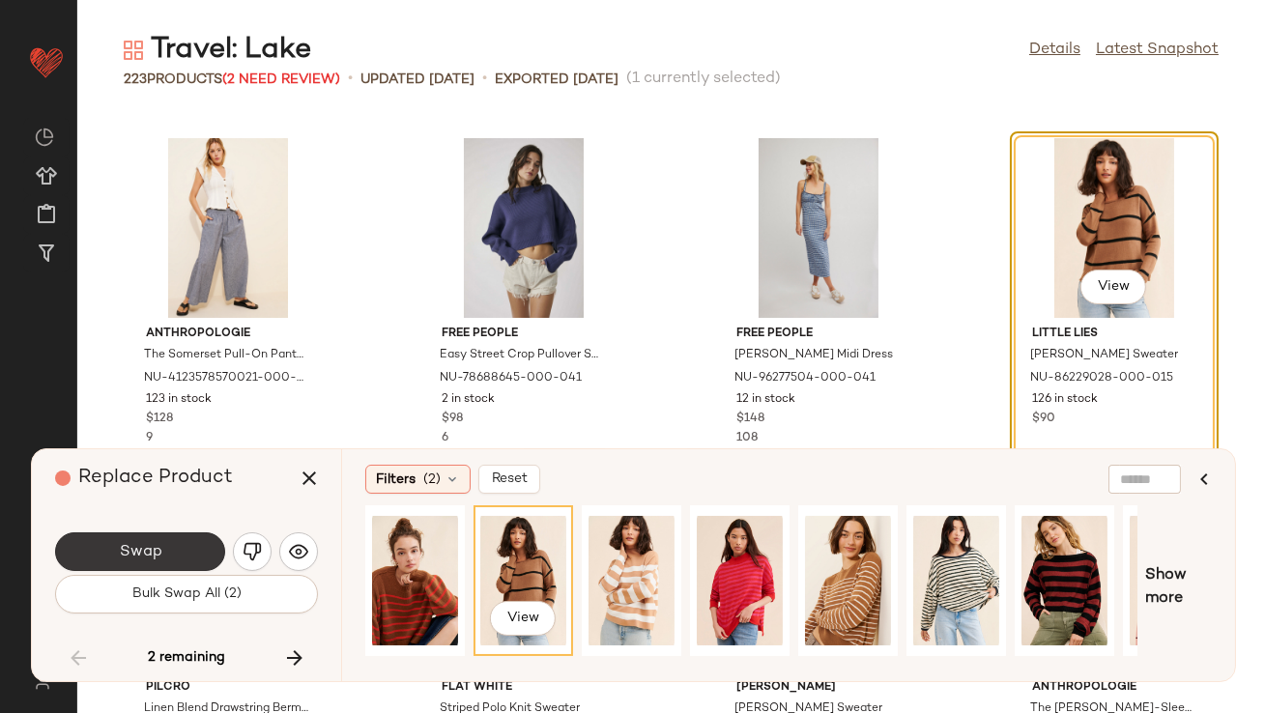
click at [157, 558] on span "Swap" at bounding box center [139, 552] width 43 height 18
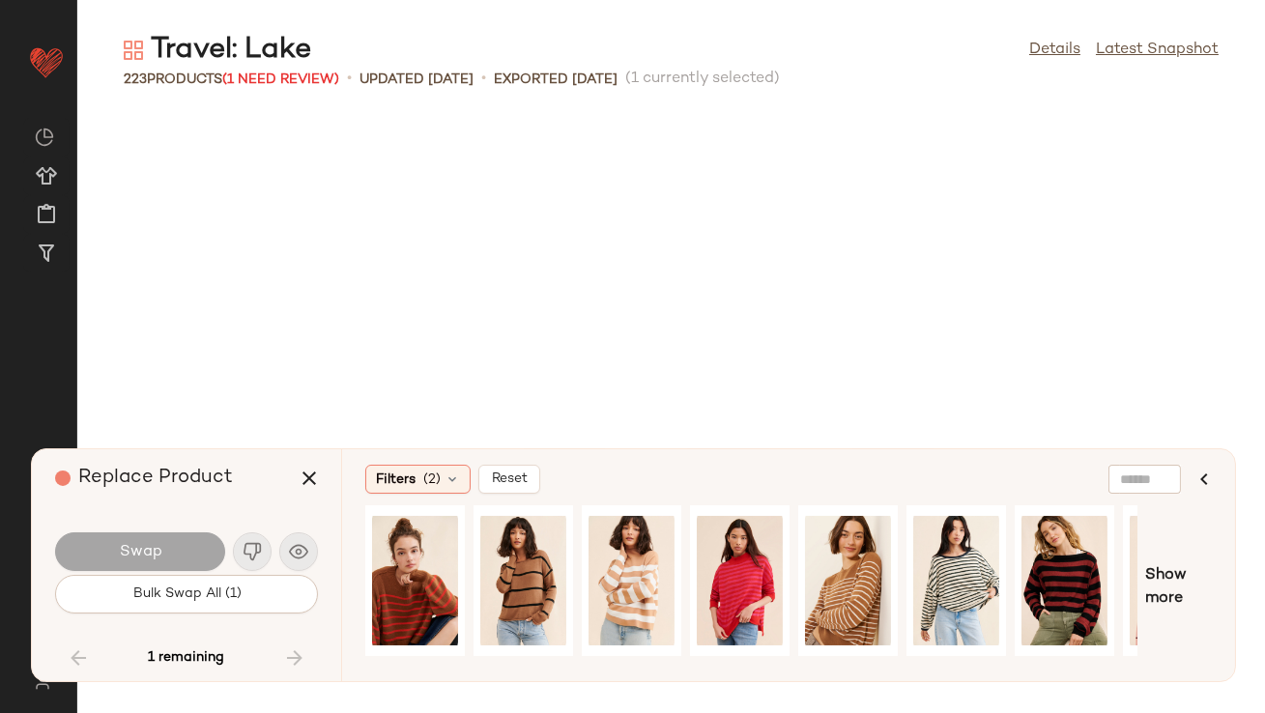
scroll to position [18746, 0]
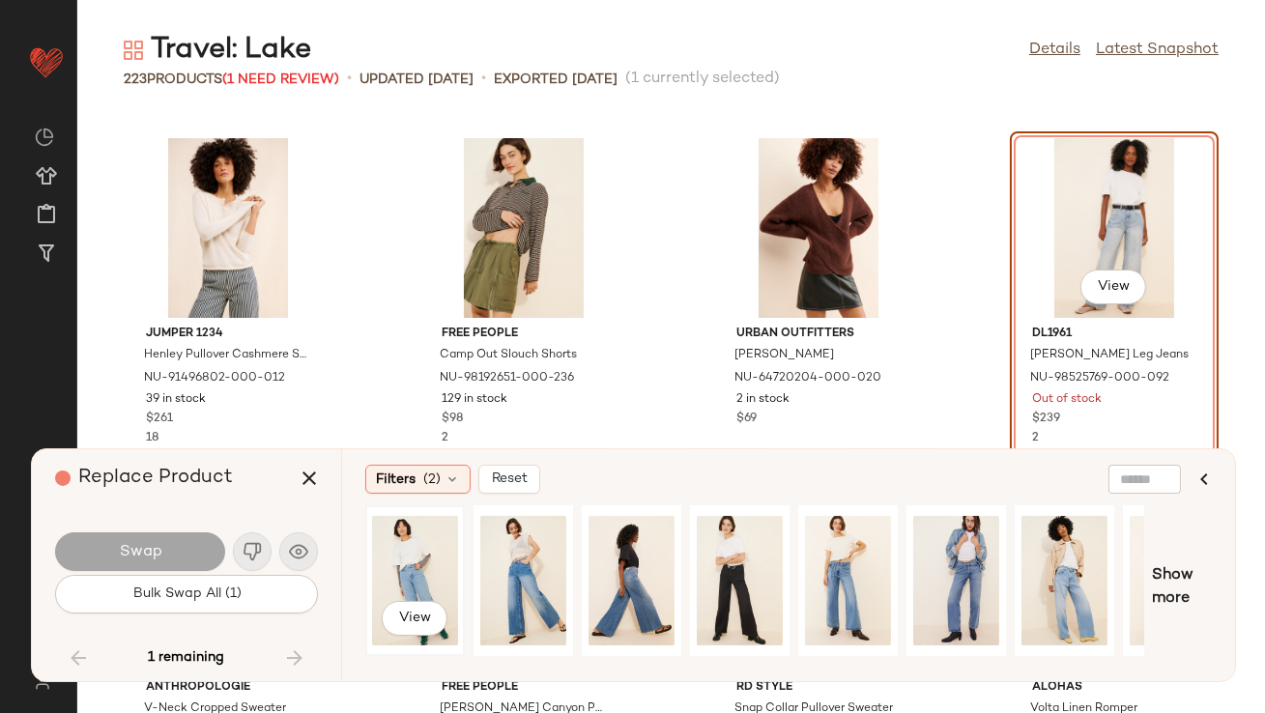
click at [431, 559] on div "View" at bounding box center [415, 580] width 86 height 137
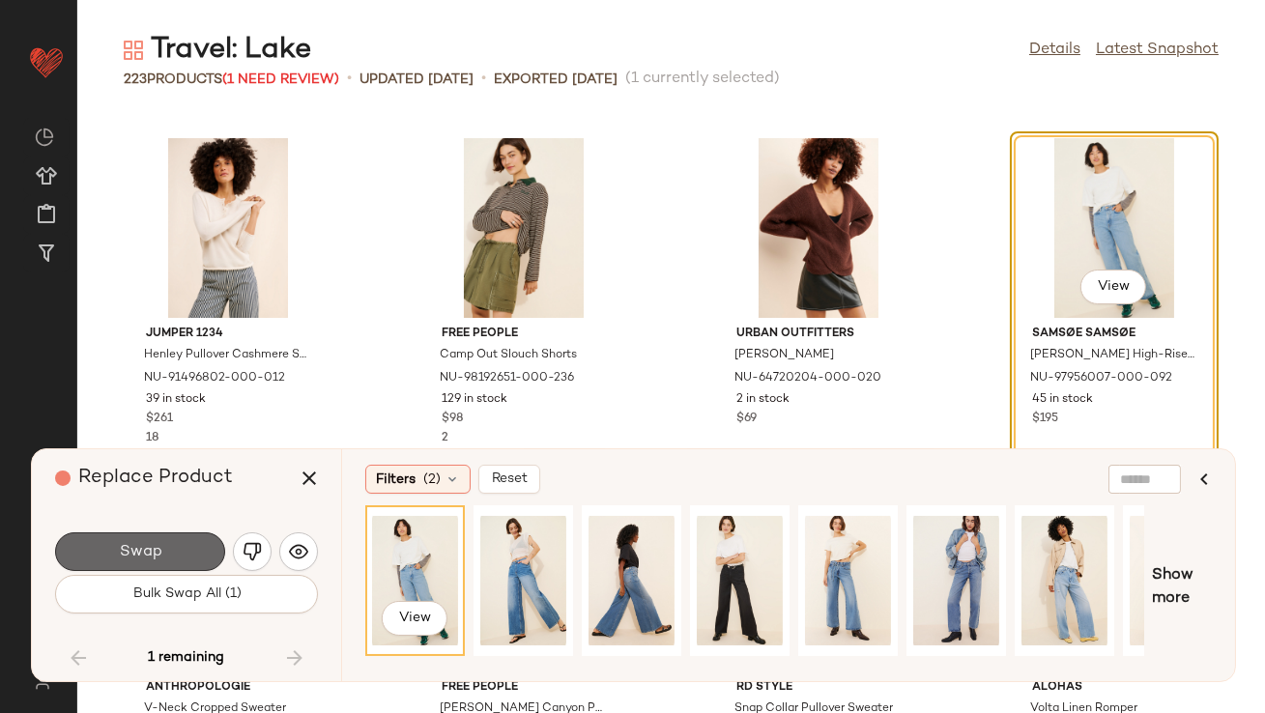
click at [147, 535] on button "Swap" at bounding box center [140, 551] width 170 height 39
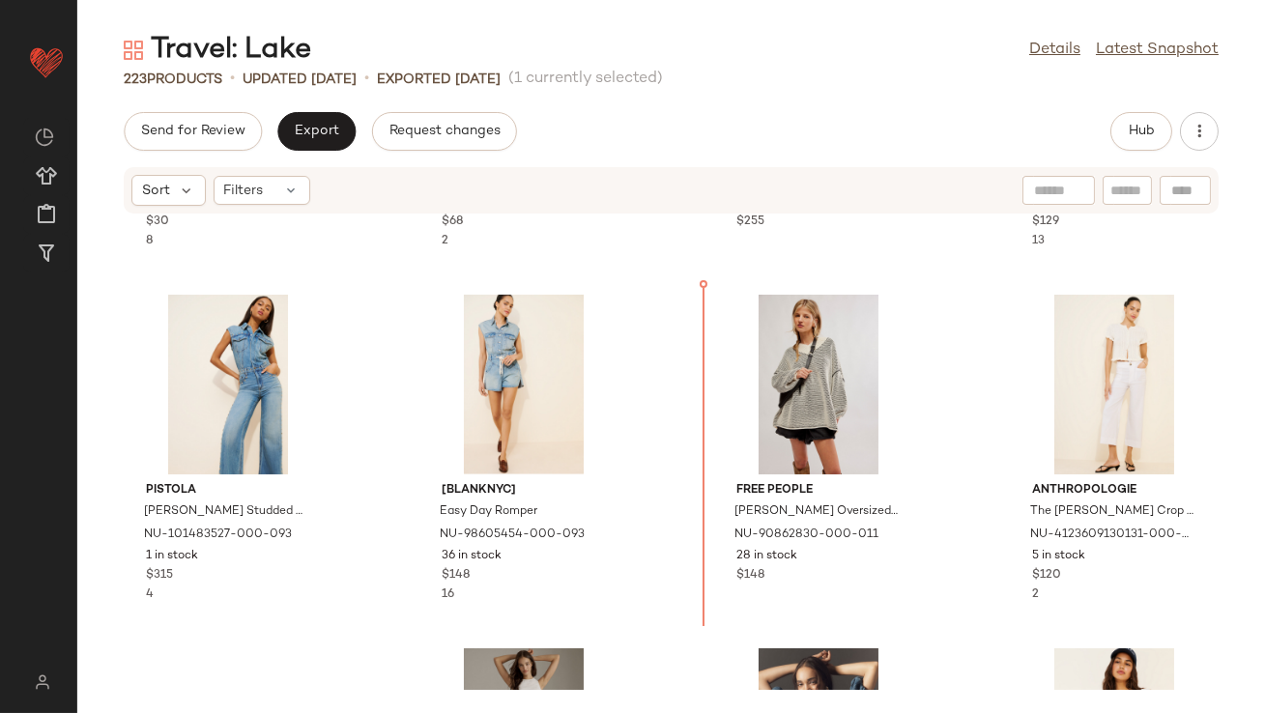
scroll to position [3156, 0]
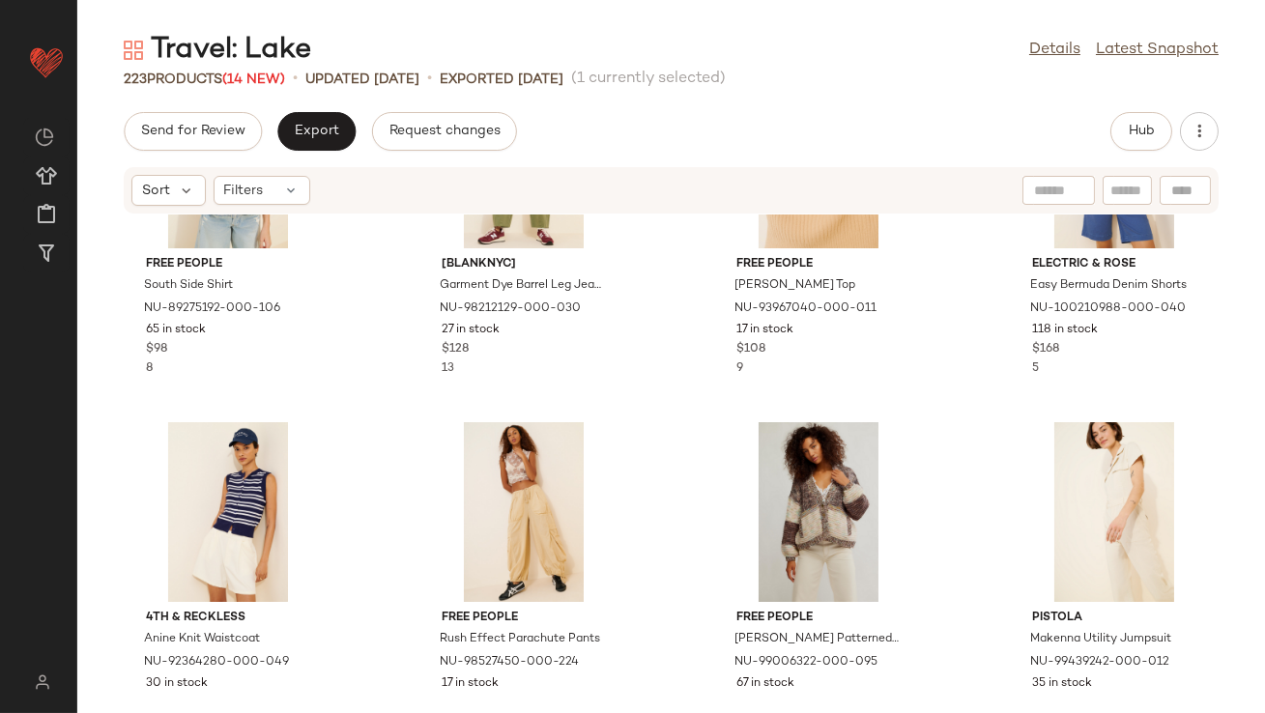
scroll to position [881, 0]
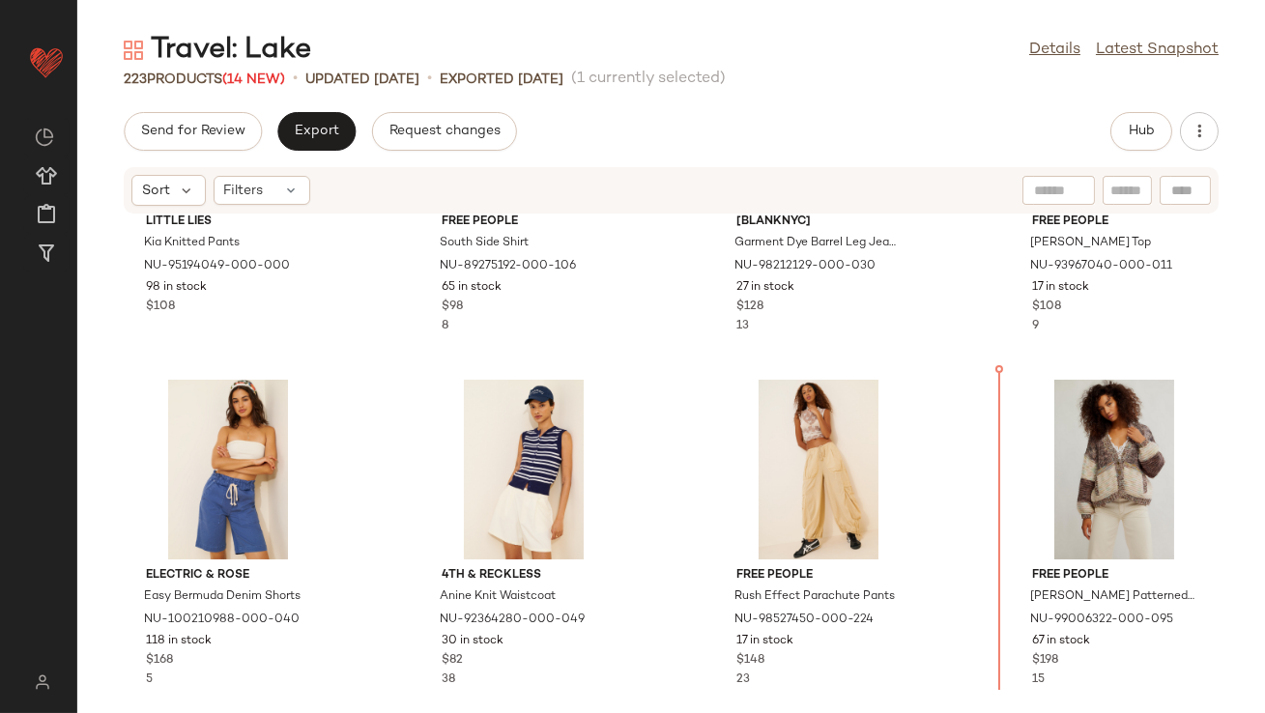
scroll to position [962, 0]
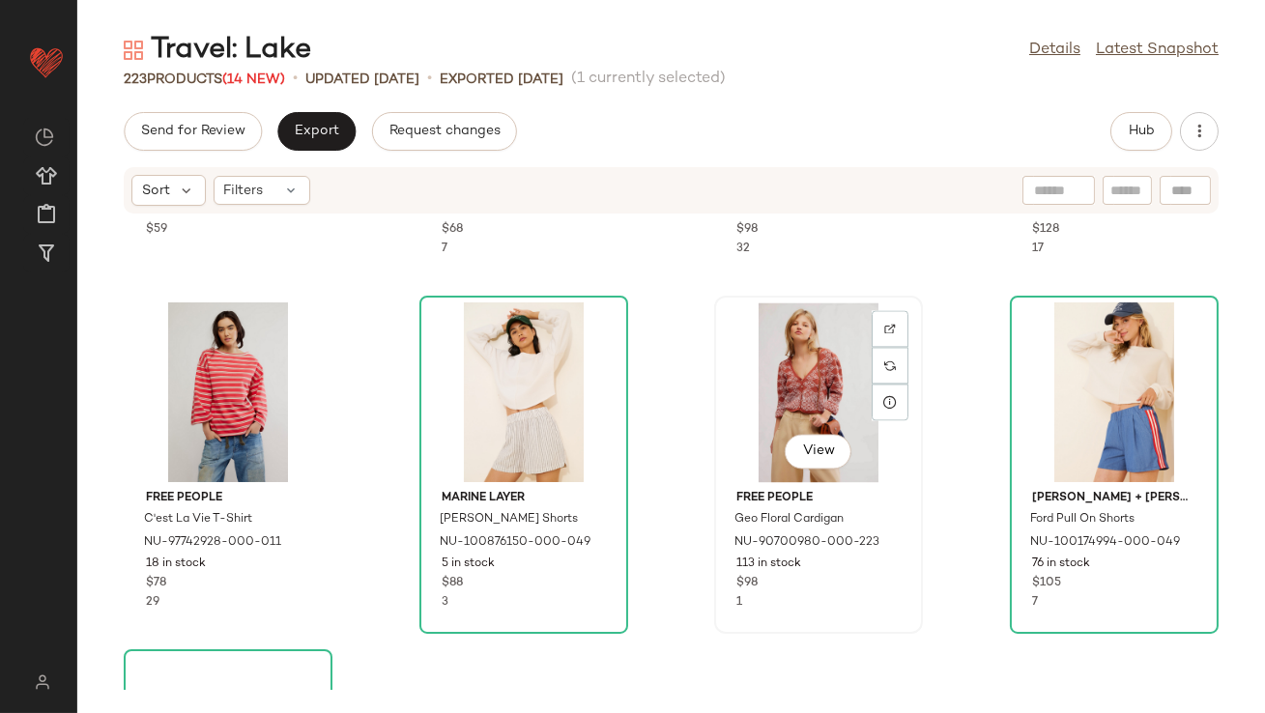
scroll to position [7802, 0]
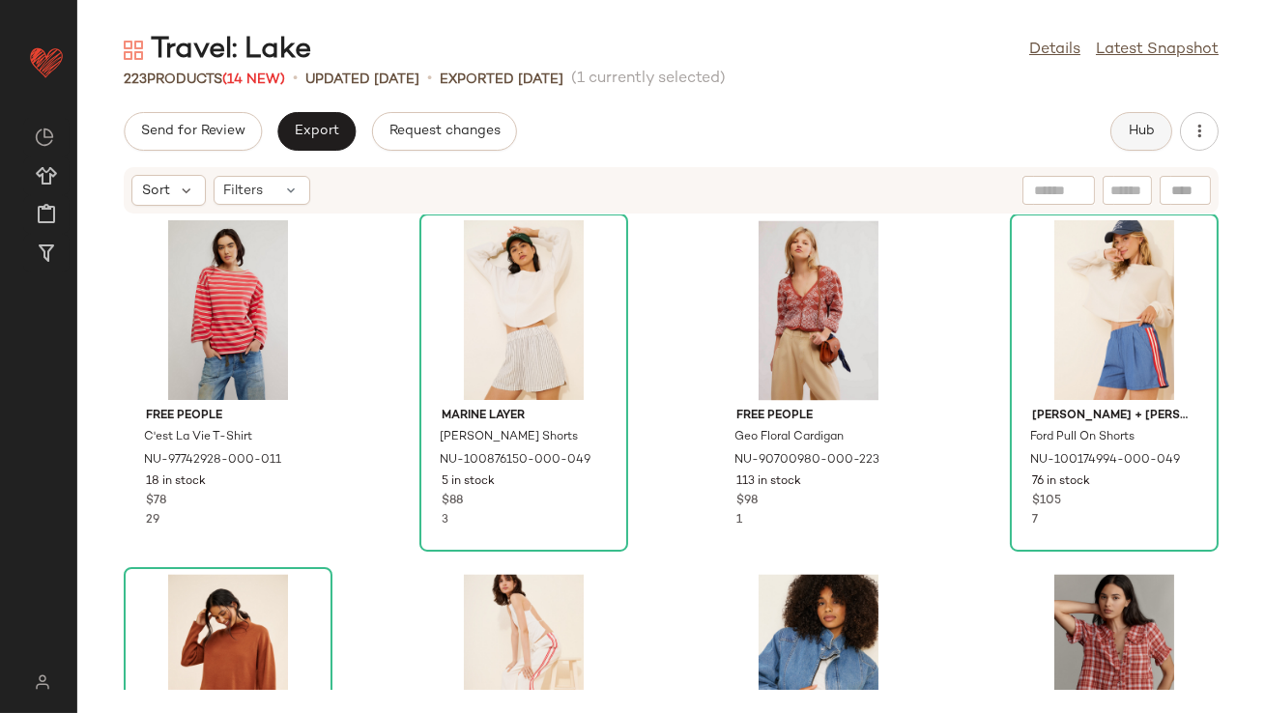
click at [1139, 114] on button "Hub" at bounding box center [1141, 131] width 62 height 39
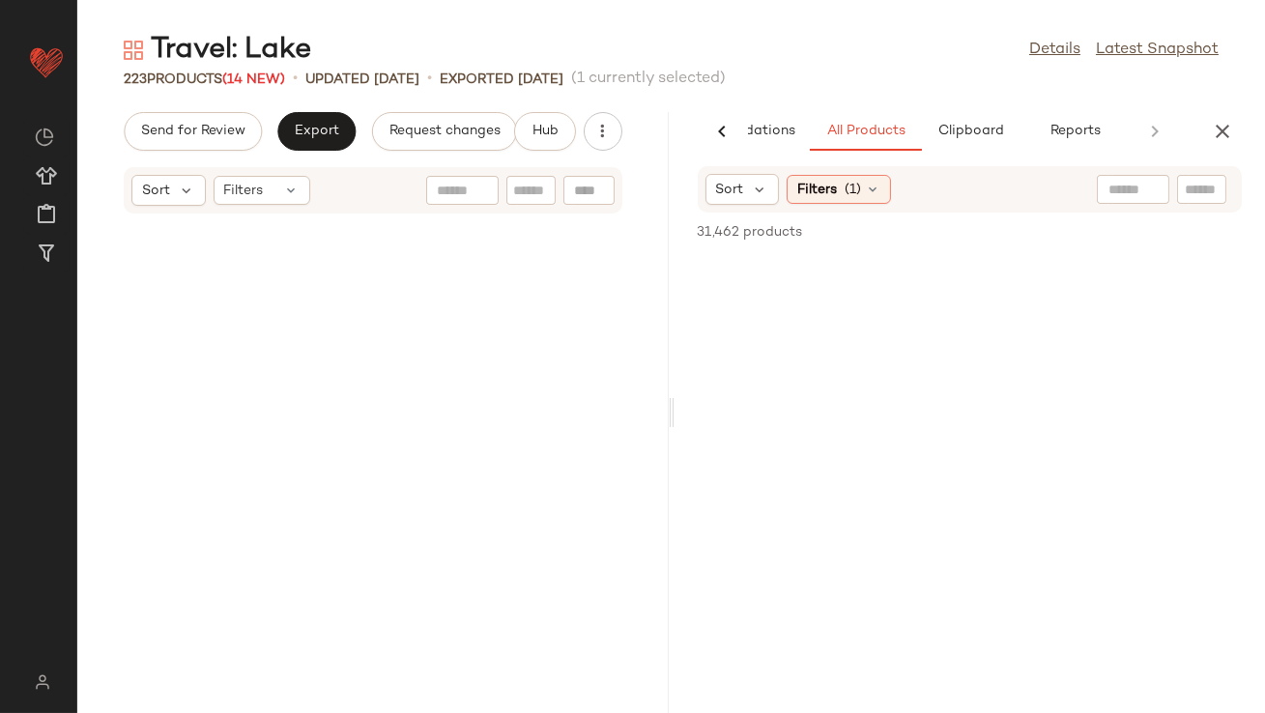
scroll to position [15563, 0]
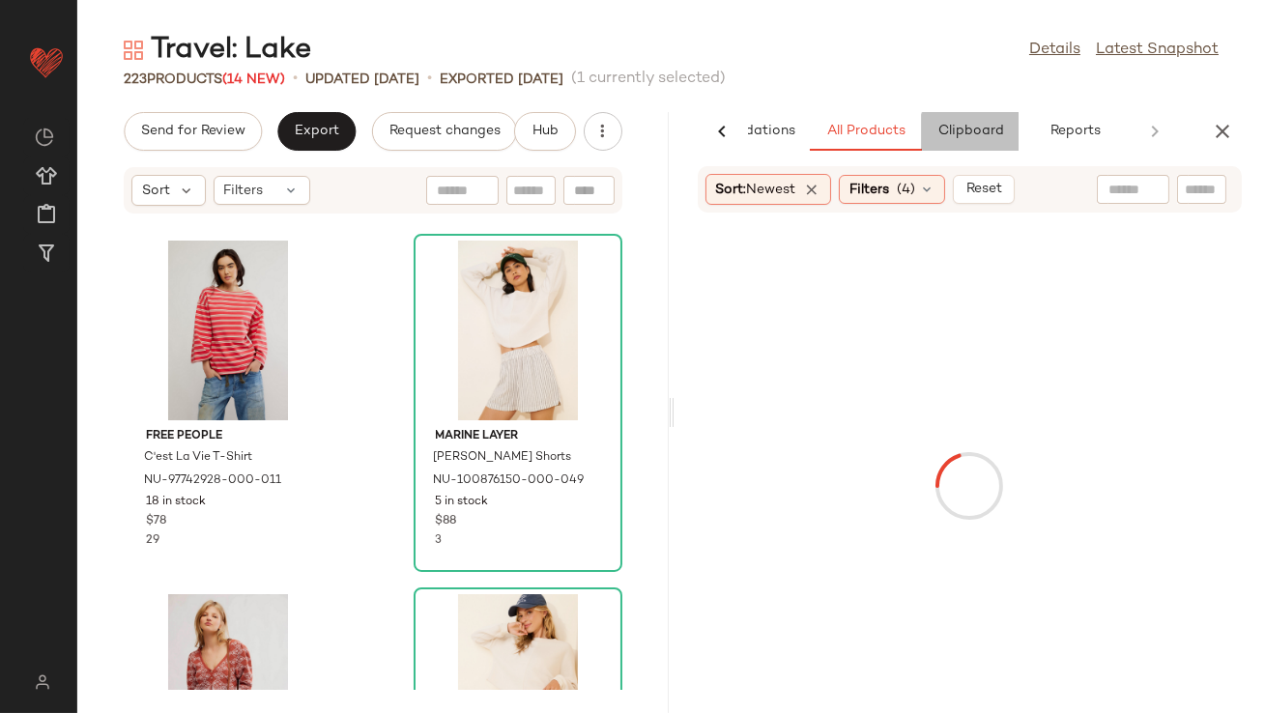
click at [976, 142] on button "Clipboard" at bounding box center [970, 131] width 97 height 39
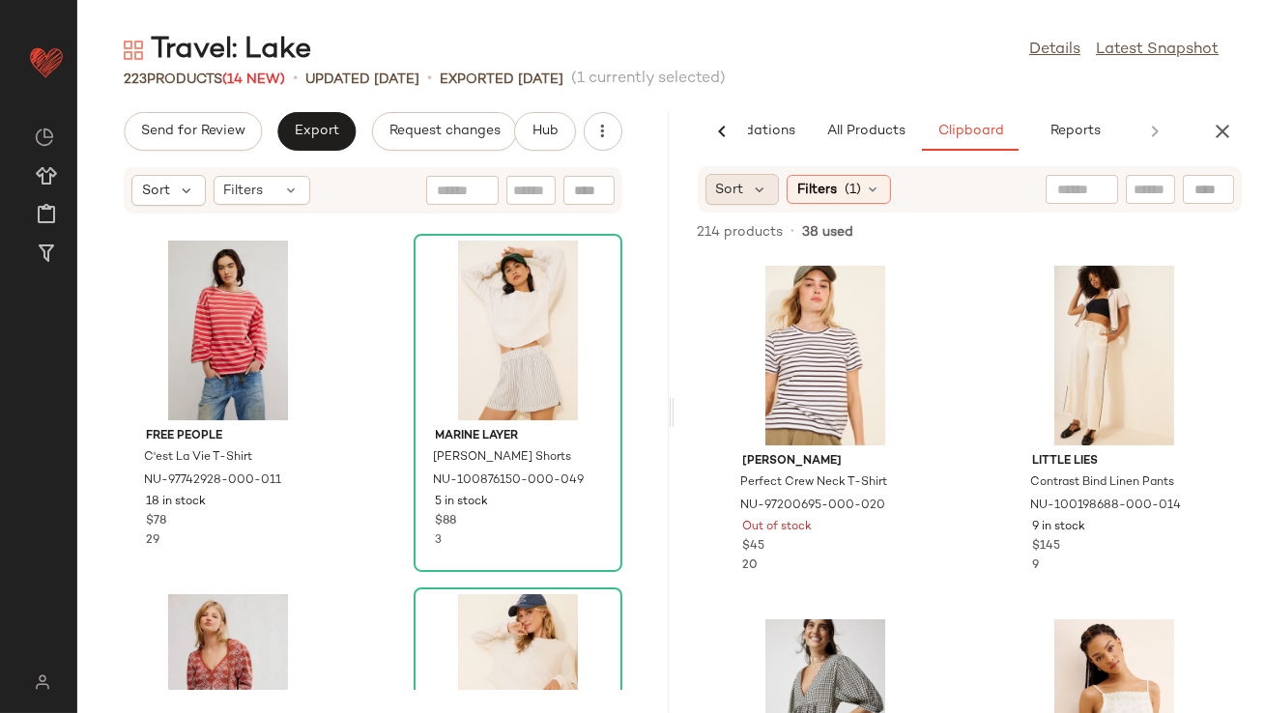
click at [749, 201] on div "Sort" at bounding box center [742, 189] width 74 height 31
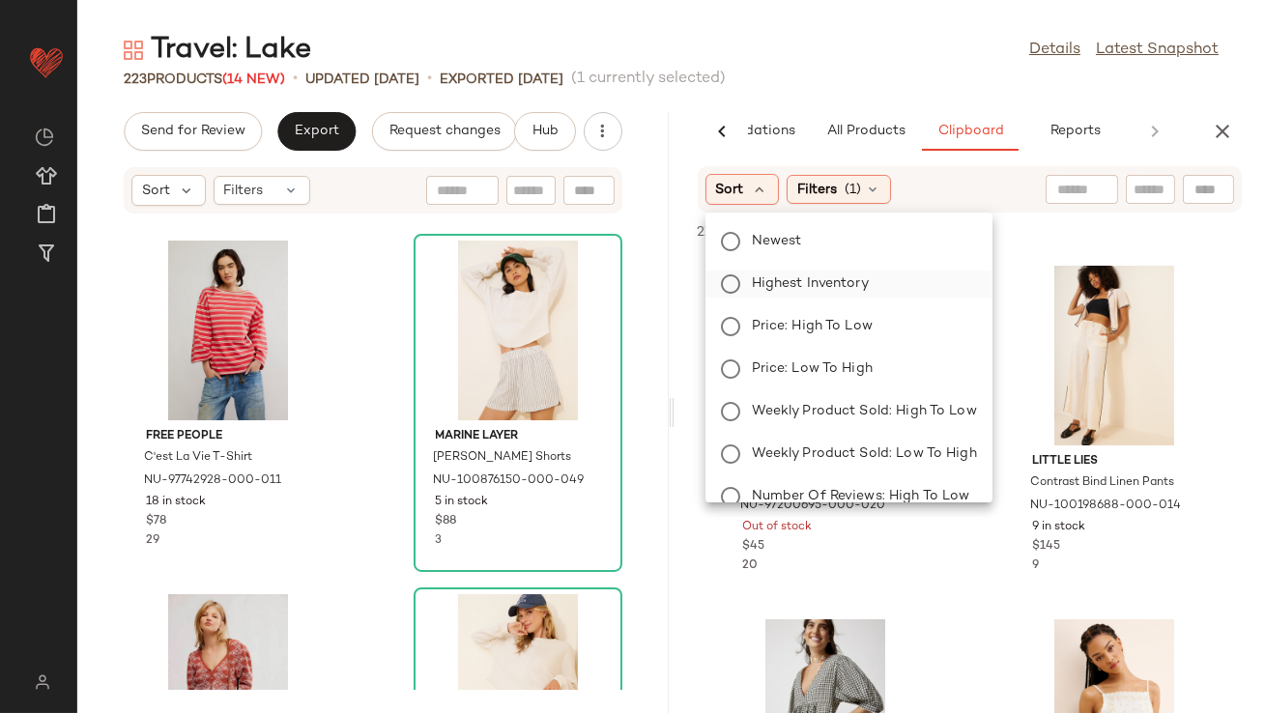
click at [762, 273] on label "Highest Inventory" at bounding box center [860, 284] width 233 height 27
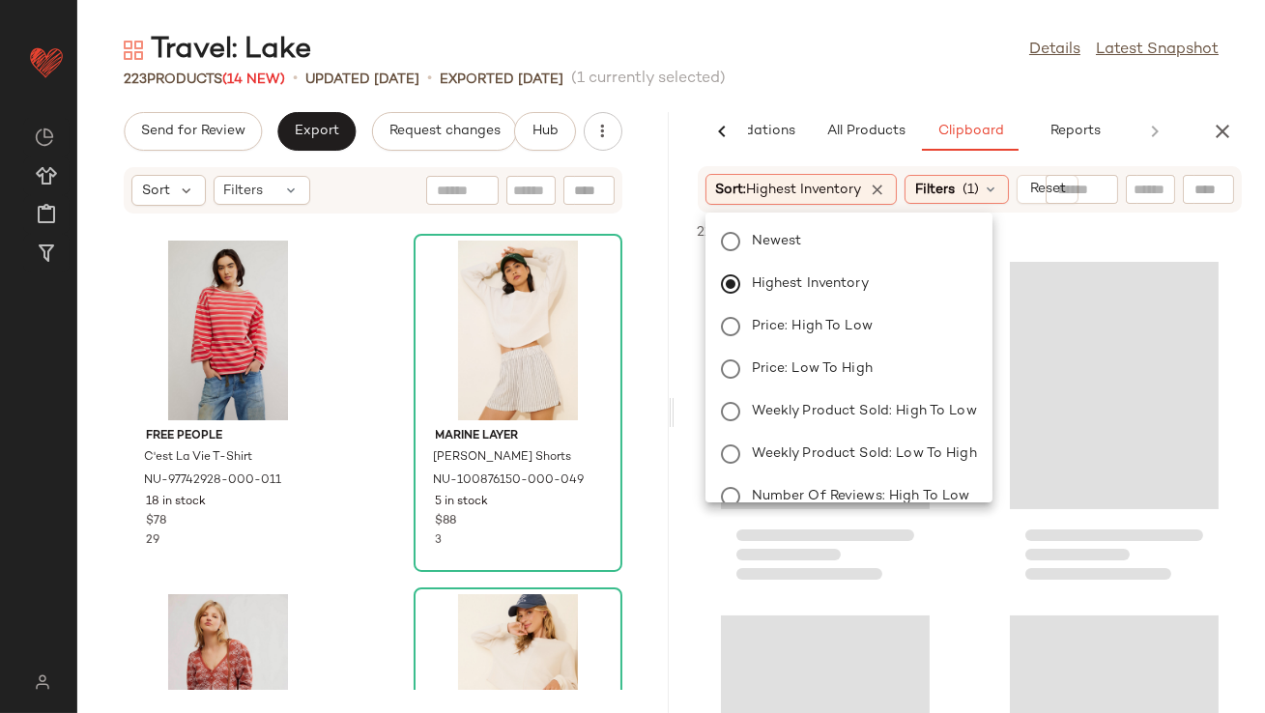
click at [810, 37] on div "Travel: Lake Details Latest Snapshot" at bounding box center [671, 50] width 1188 height 39
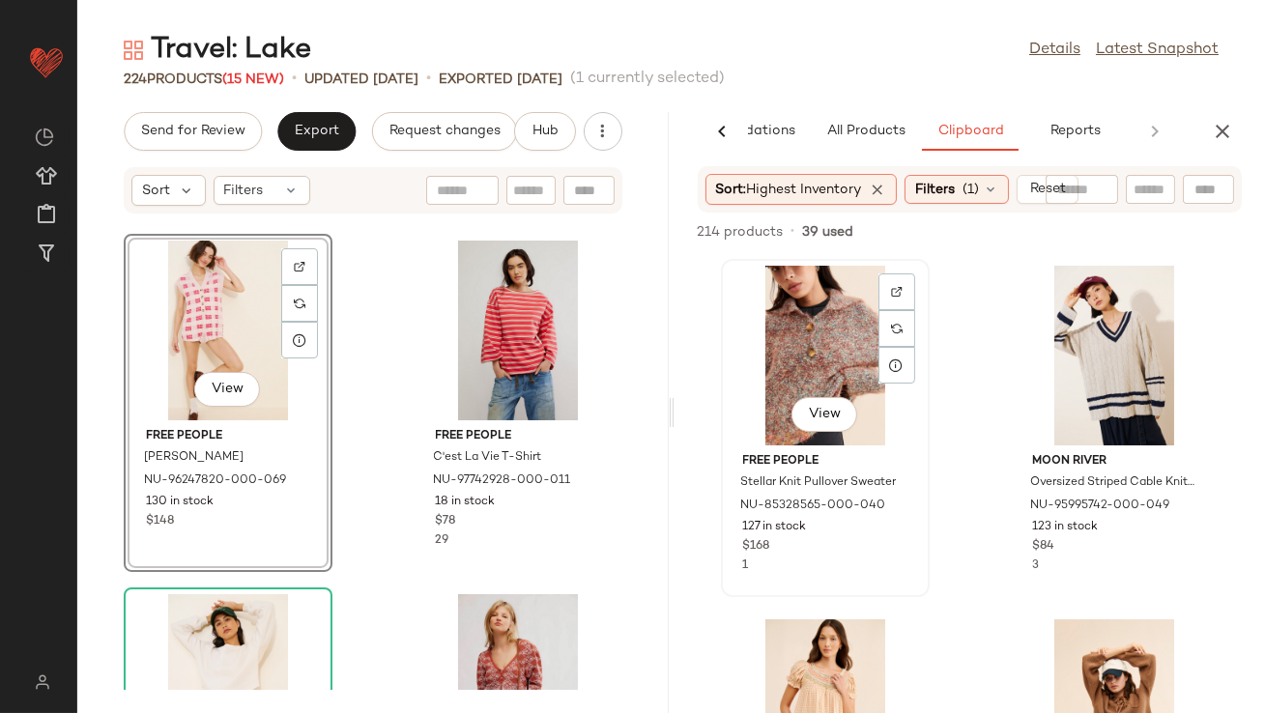
click at [803, 376] on div "View" at bounding box center [825, 356] width 195 height 180
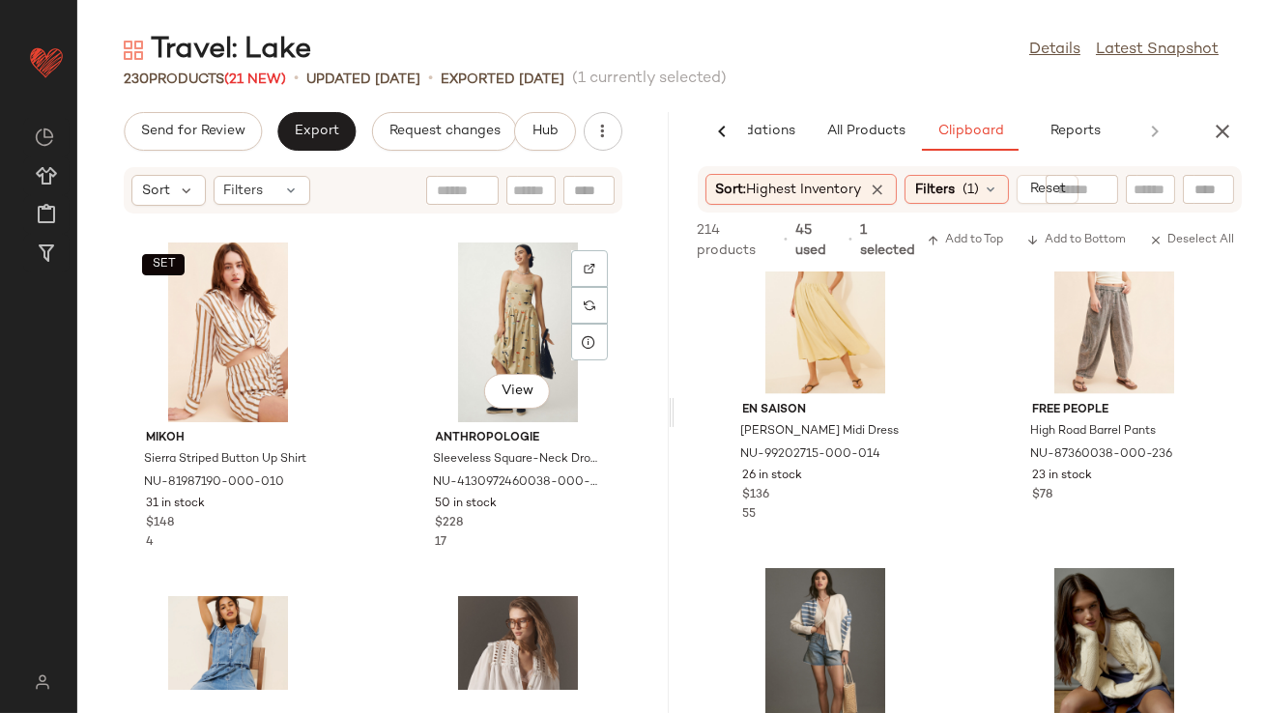
scroll to position [4246, 0]
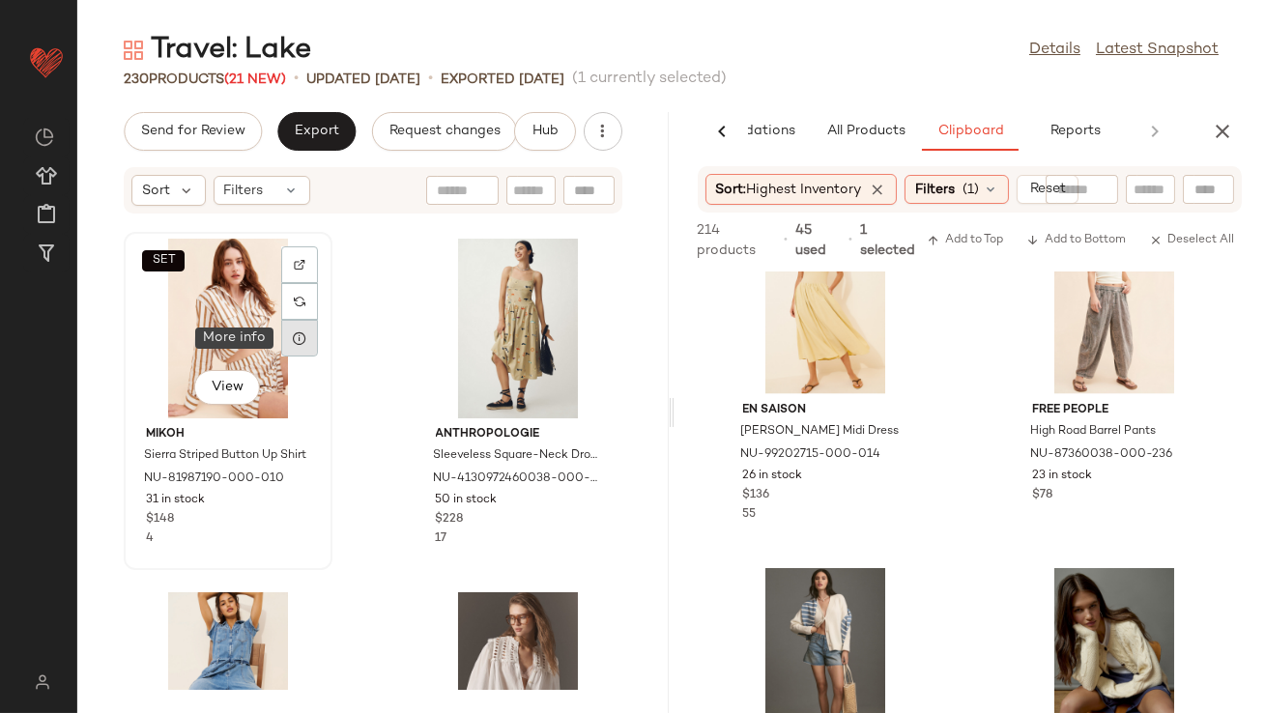
click at [302, 348] on div at bounding box center [299, 338] width 37 height 37
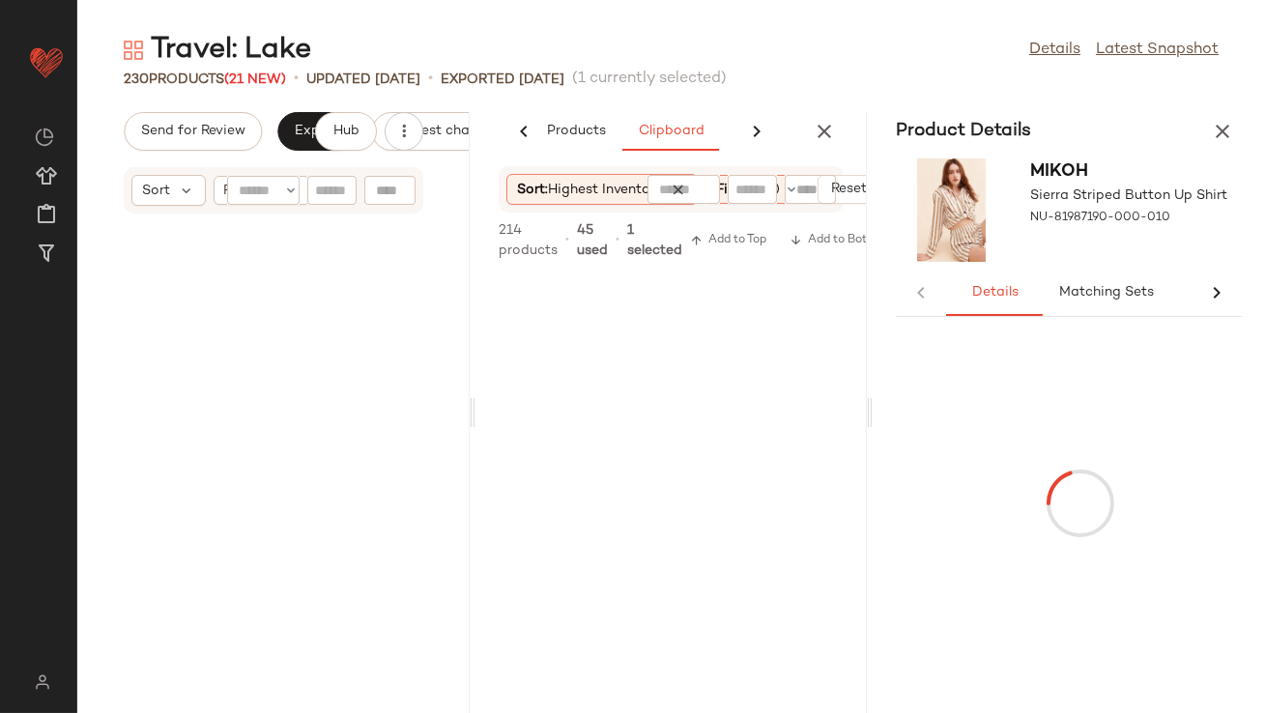
scroll to position [8489, 0]
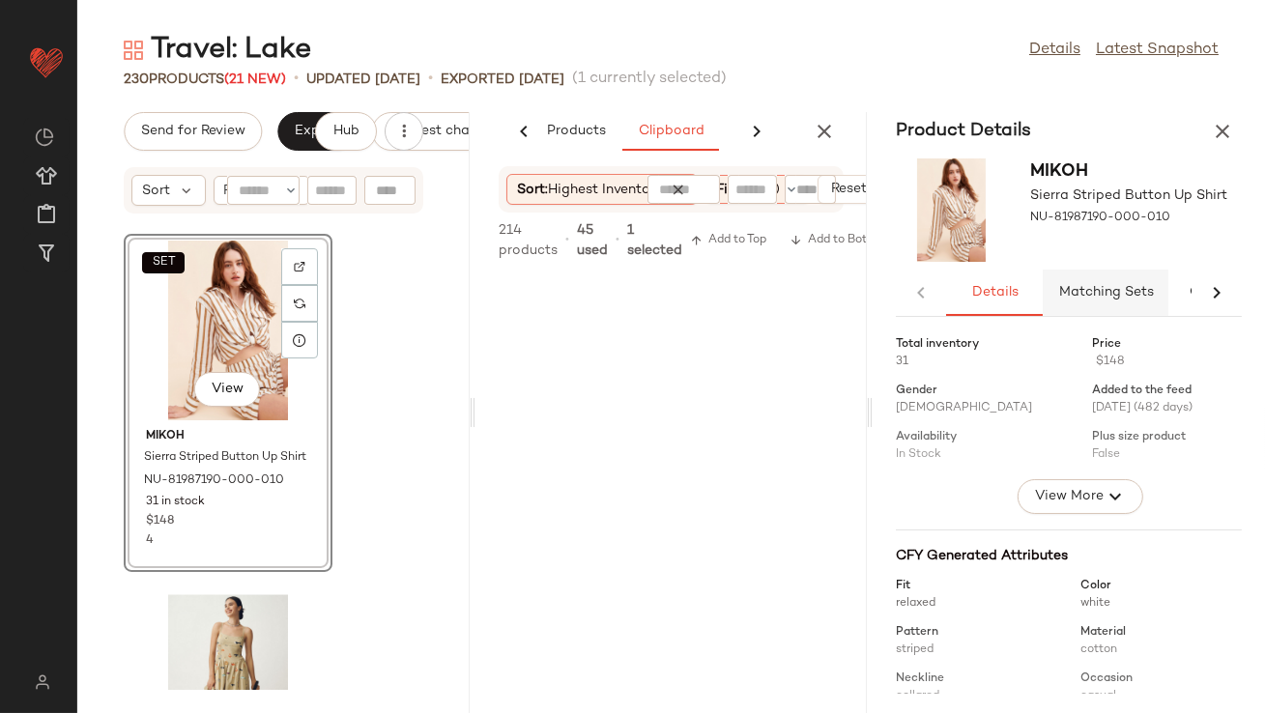
click at [1084, 295] on span "Matching Sets" at bounding box center [1106, 292] width 96 height 15
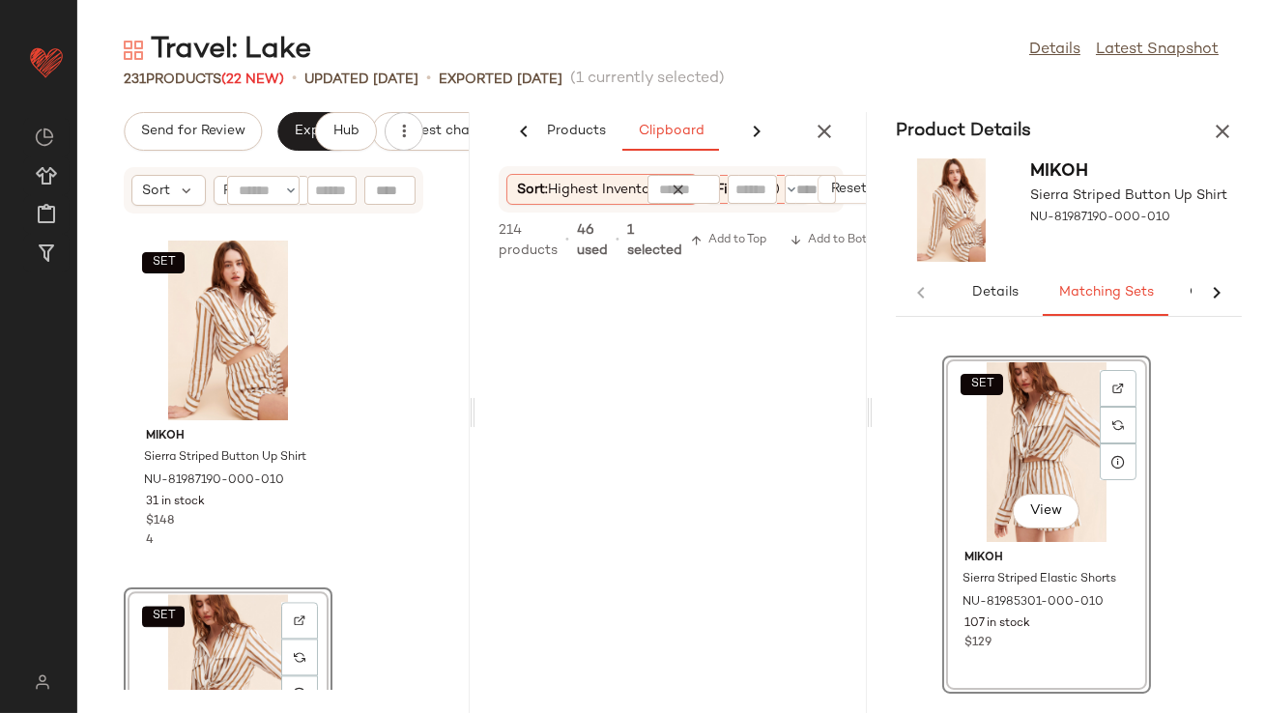
click at [1210, 132] on button "button" at bounding box center [1222, 131] width 39 height 39
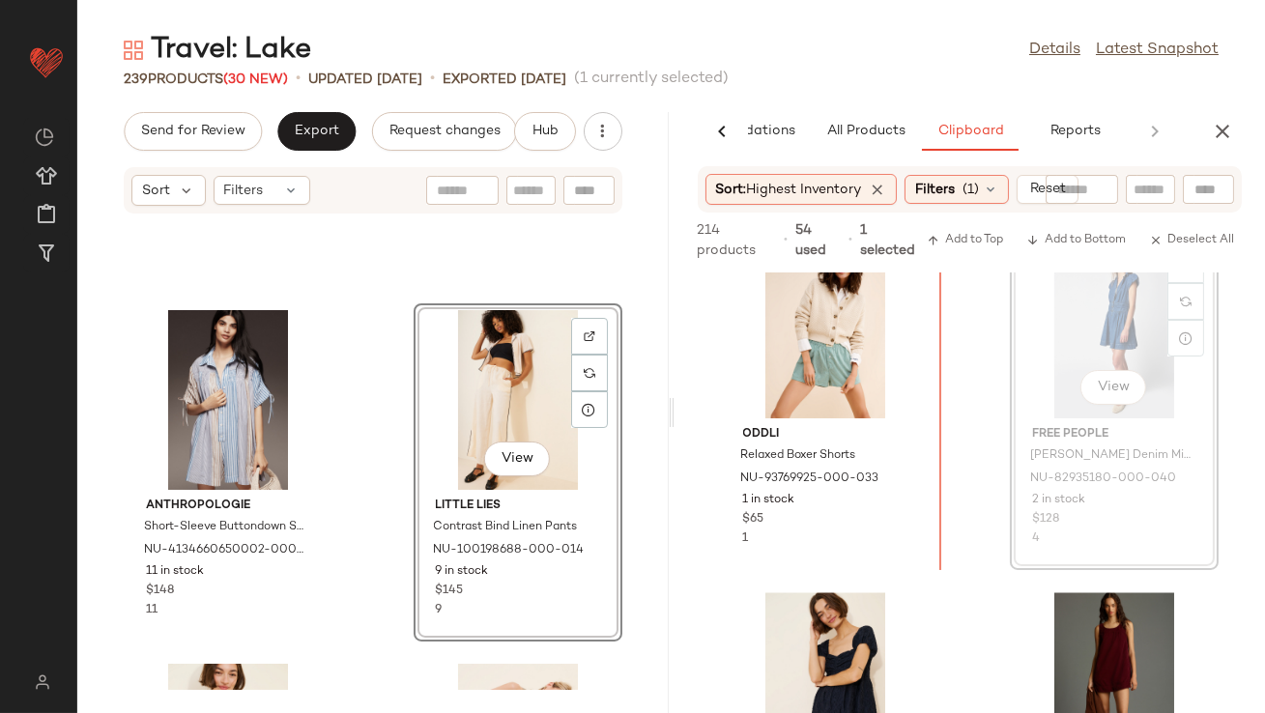
scroll to position [8900, 0]
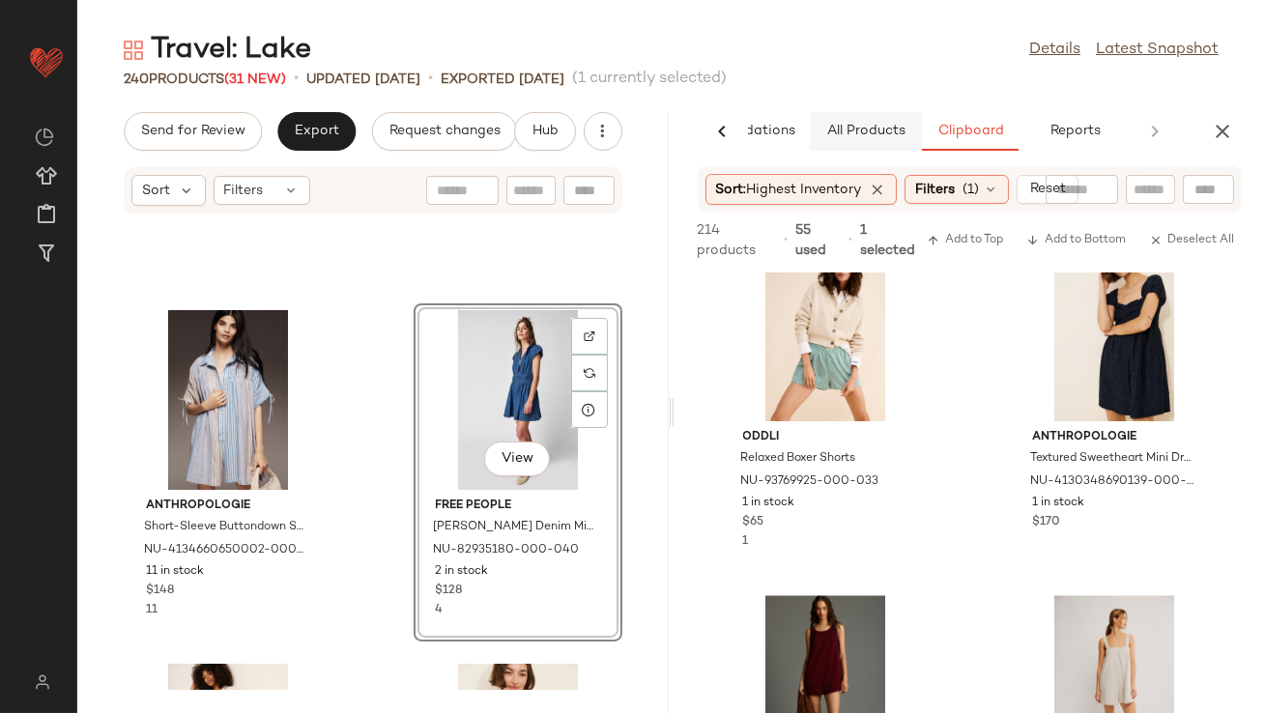
click at [849, 134] on span "All Products" at bounding box center [864, 131] width 79 height 15
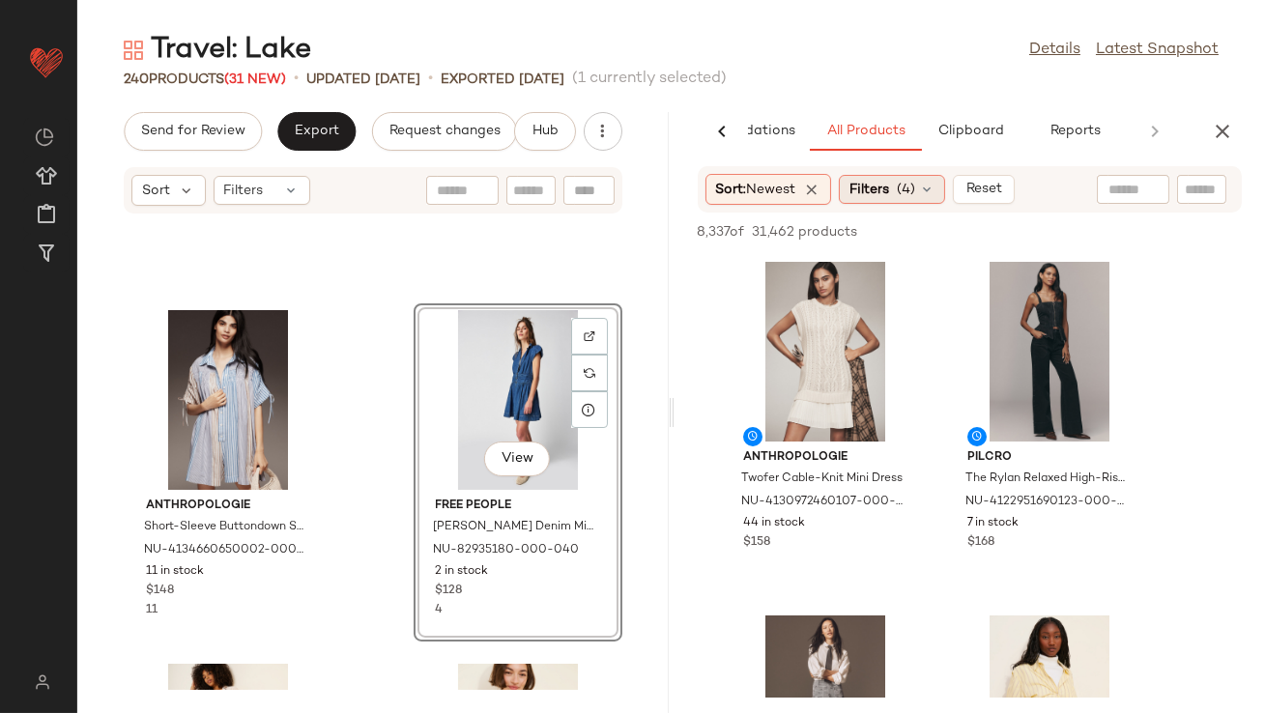
click at [884, 193] on span "Filters" at bounding box center [869, 190] width 40 height 20
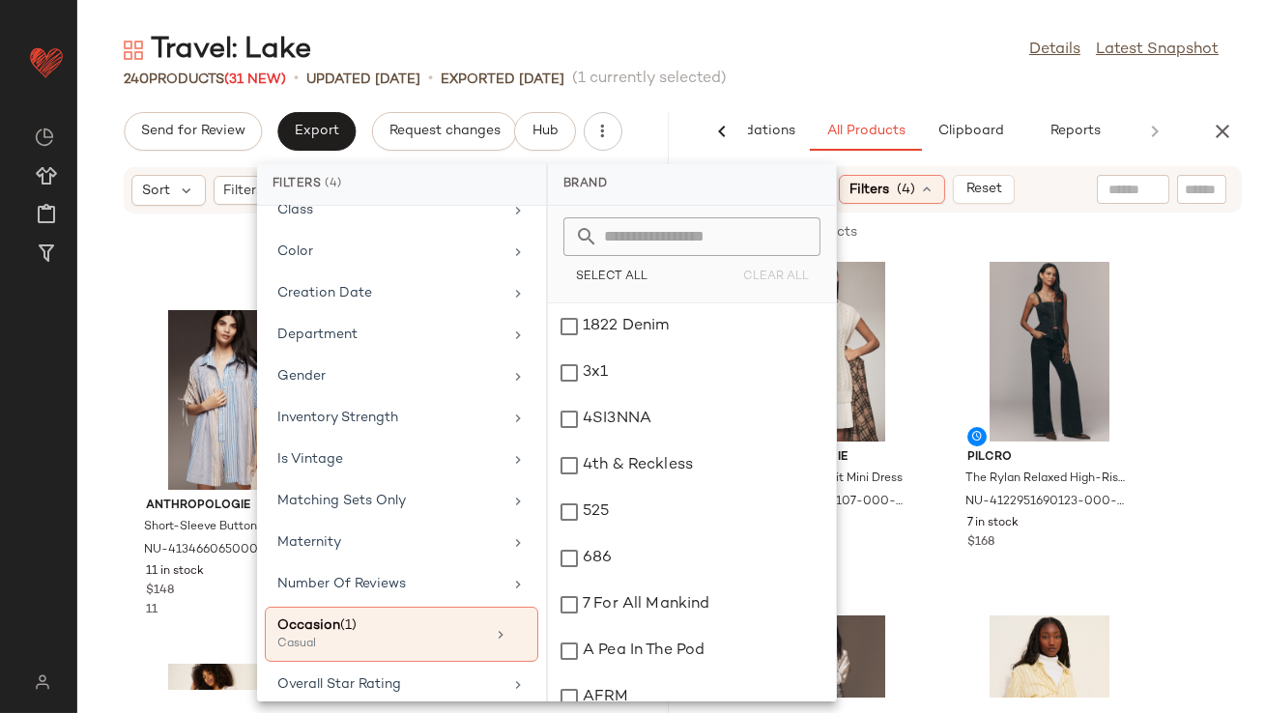
scroll to position [321, 0]
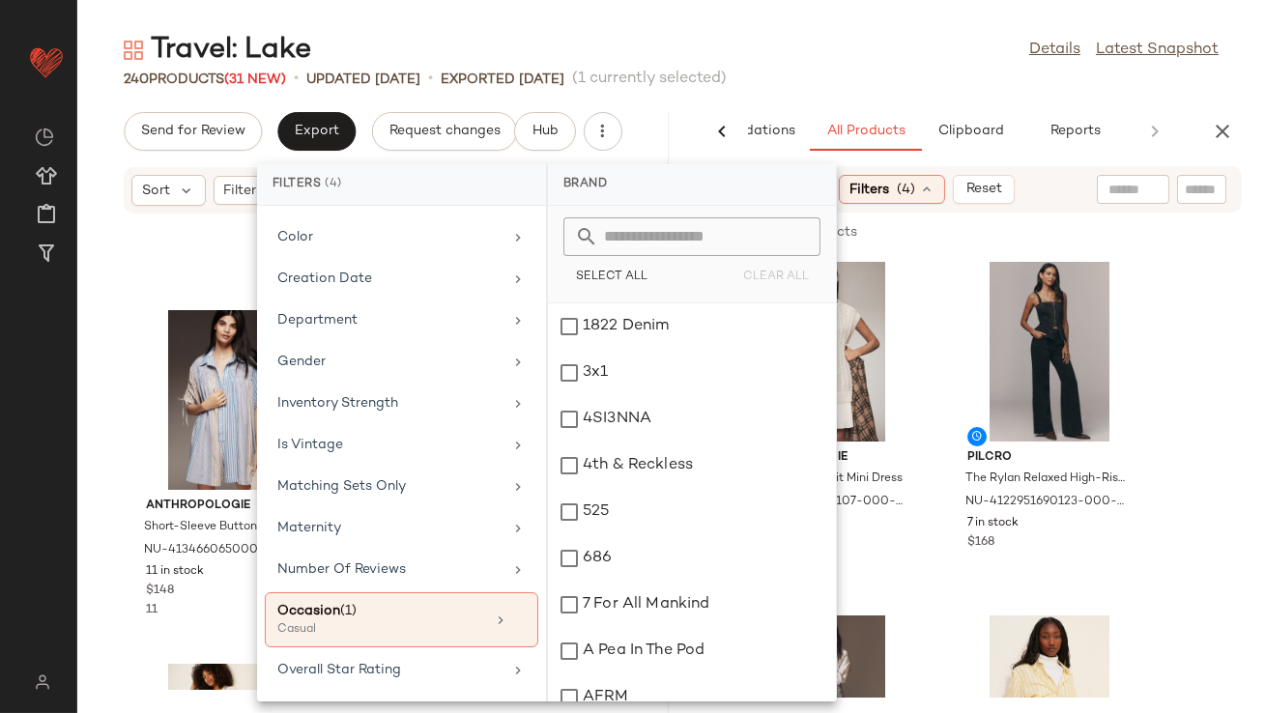
click at [777, 44] on div "Travel: Lake Details Latest Snapshot" at bounding box center [671, 50] width 1188 height 39
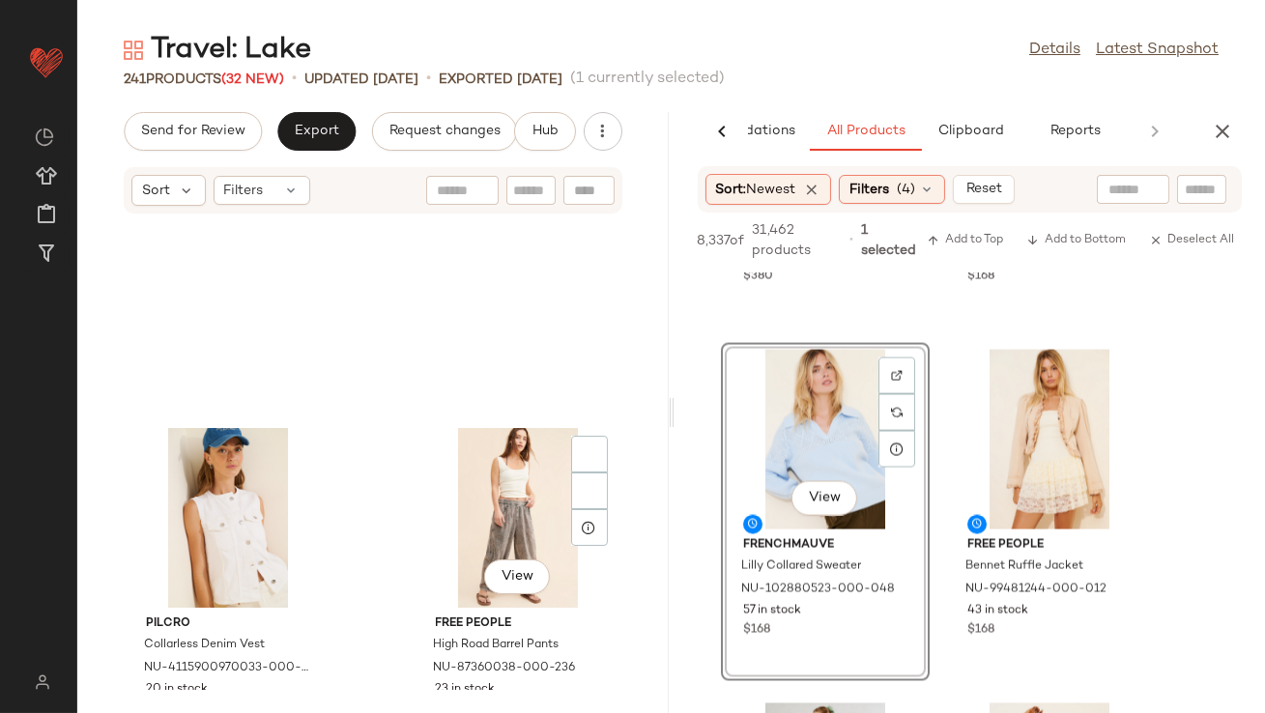
scroll to position [7316, 0]
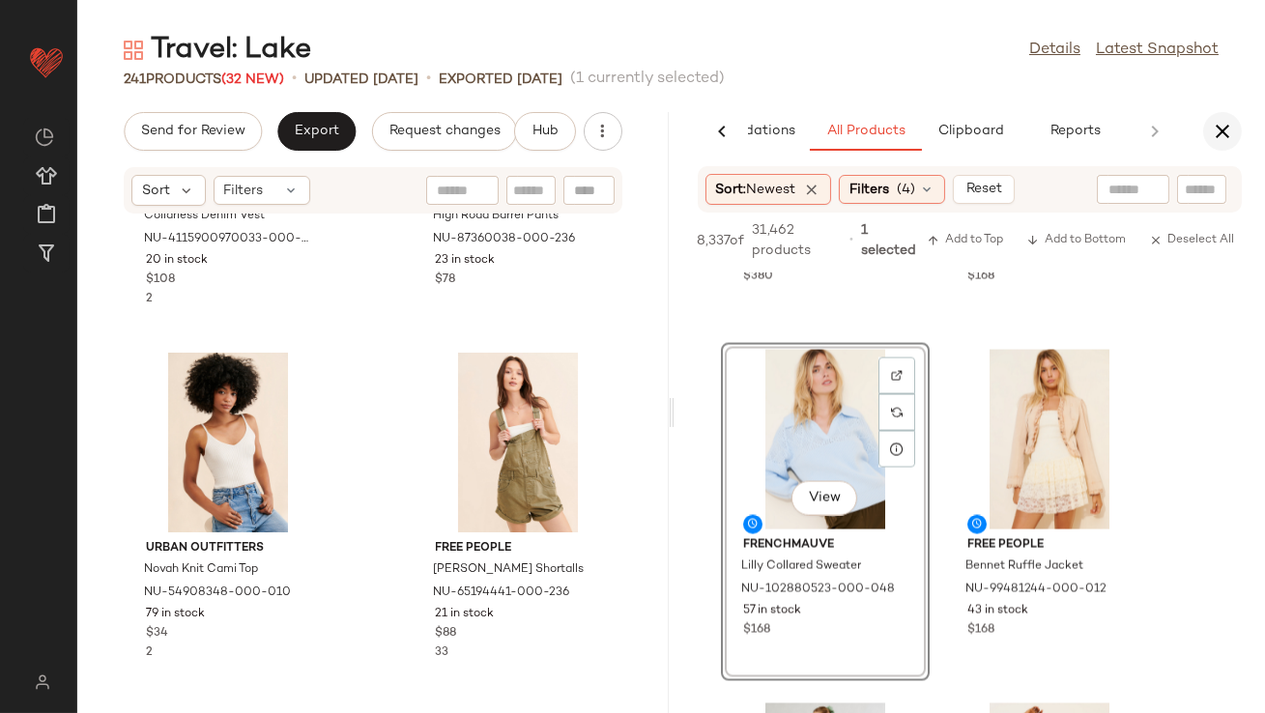
click at [1228, 136] on icon "button" at bounding box center [1222, 131] width 23 height 23
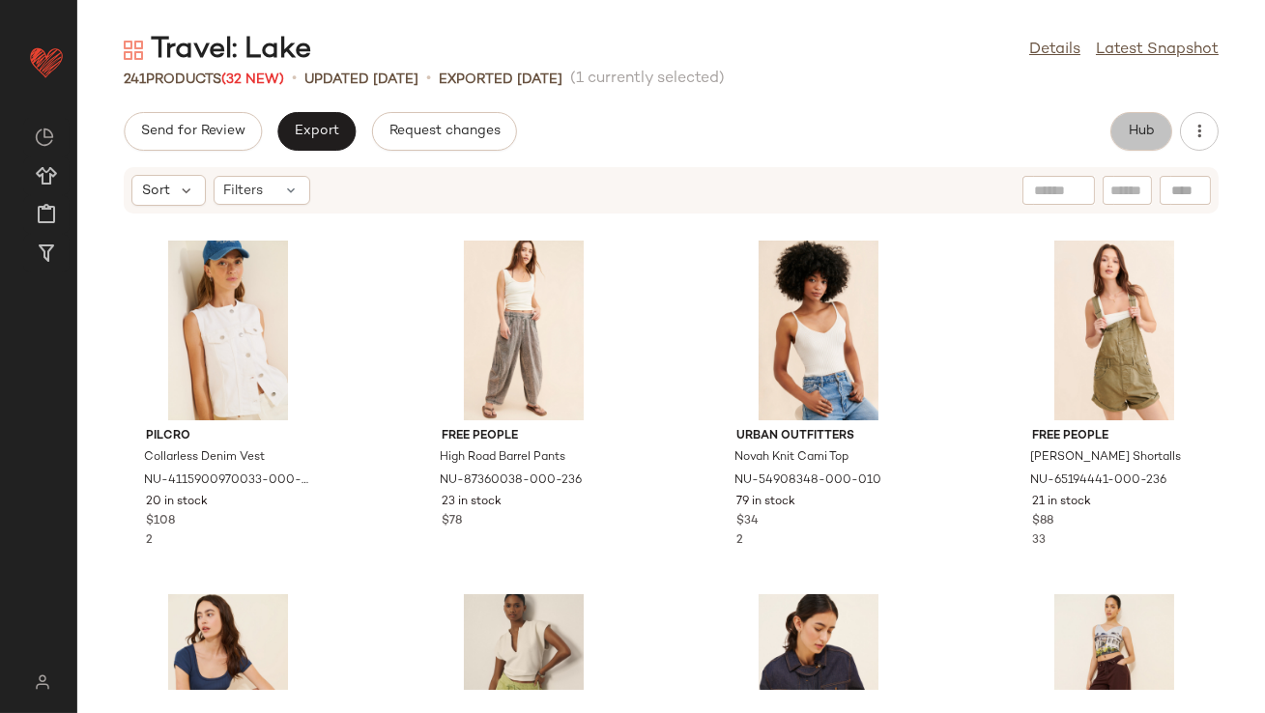
click at [1143, 138] on span "Hub" at bounding box center [1141, 131] width 27 height 15
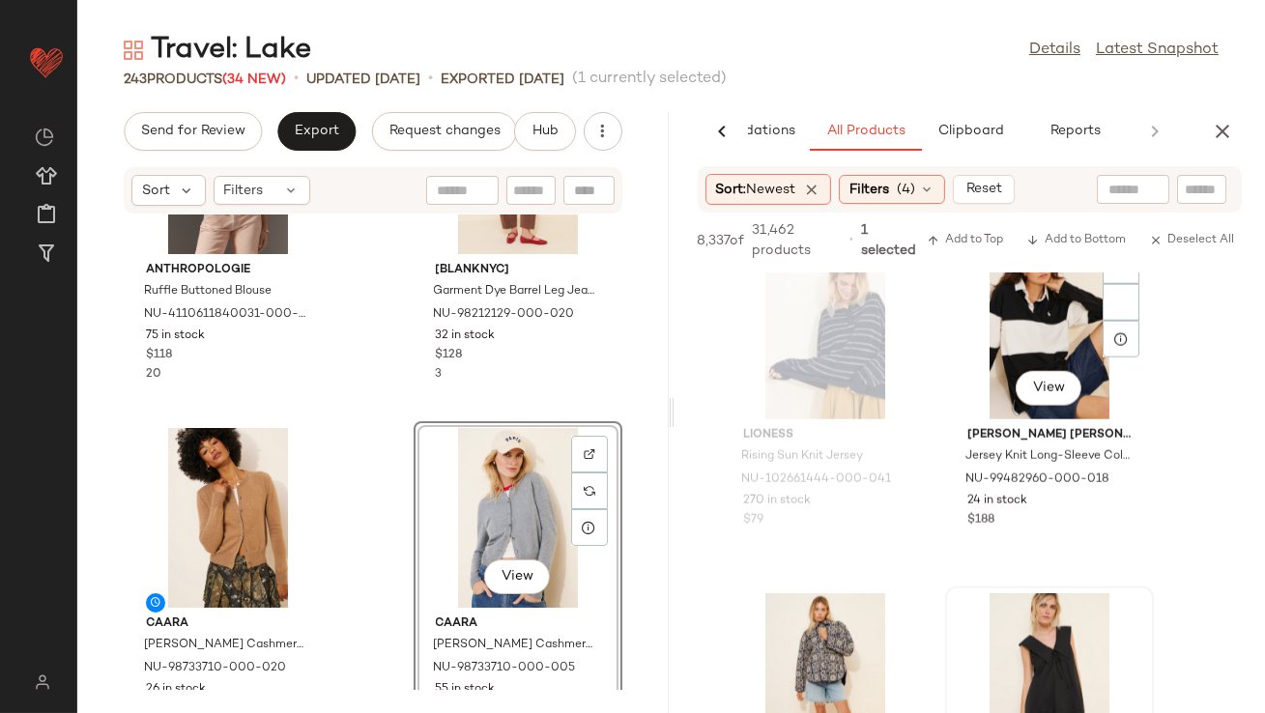
scroll to position [18775, 0]
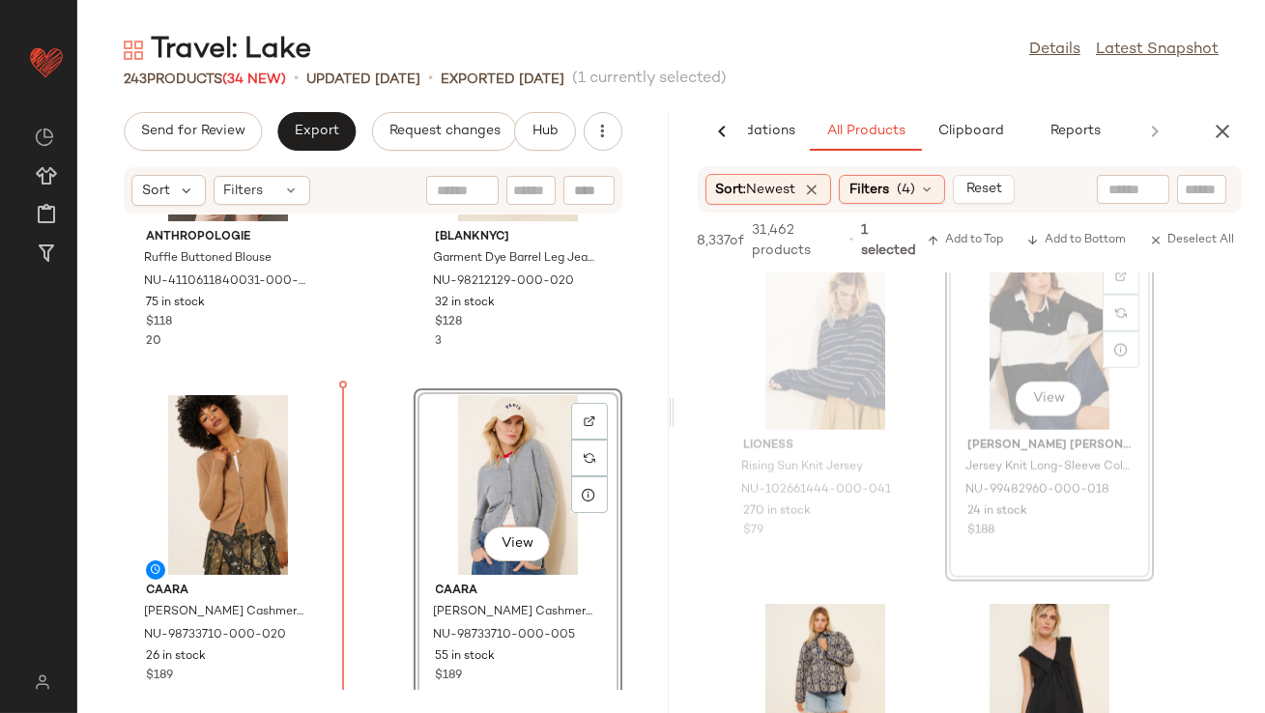
drag, startPoint x: 1083, startPoint y: 326, endPoint x: 1069, endPoint y: 328, distance: 14.6
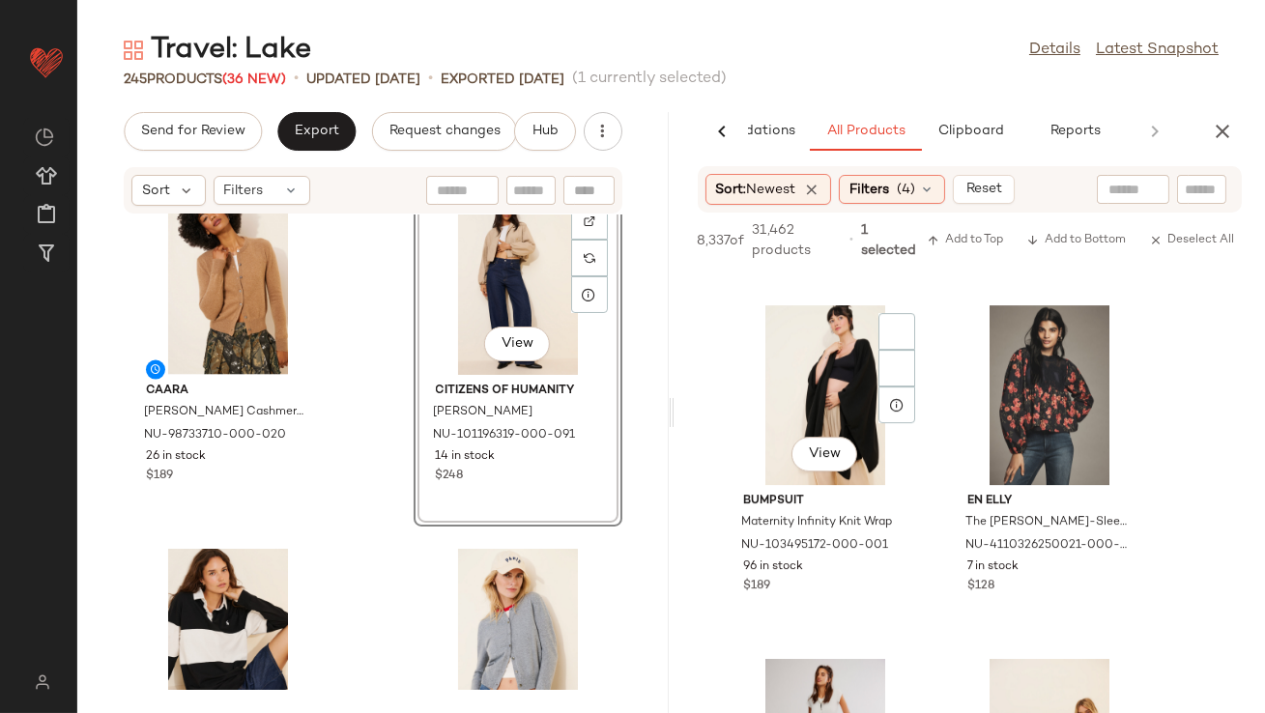
scroll to position [26131, 0]
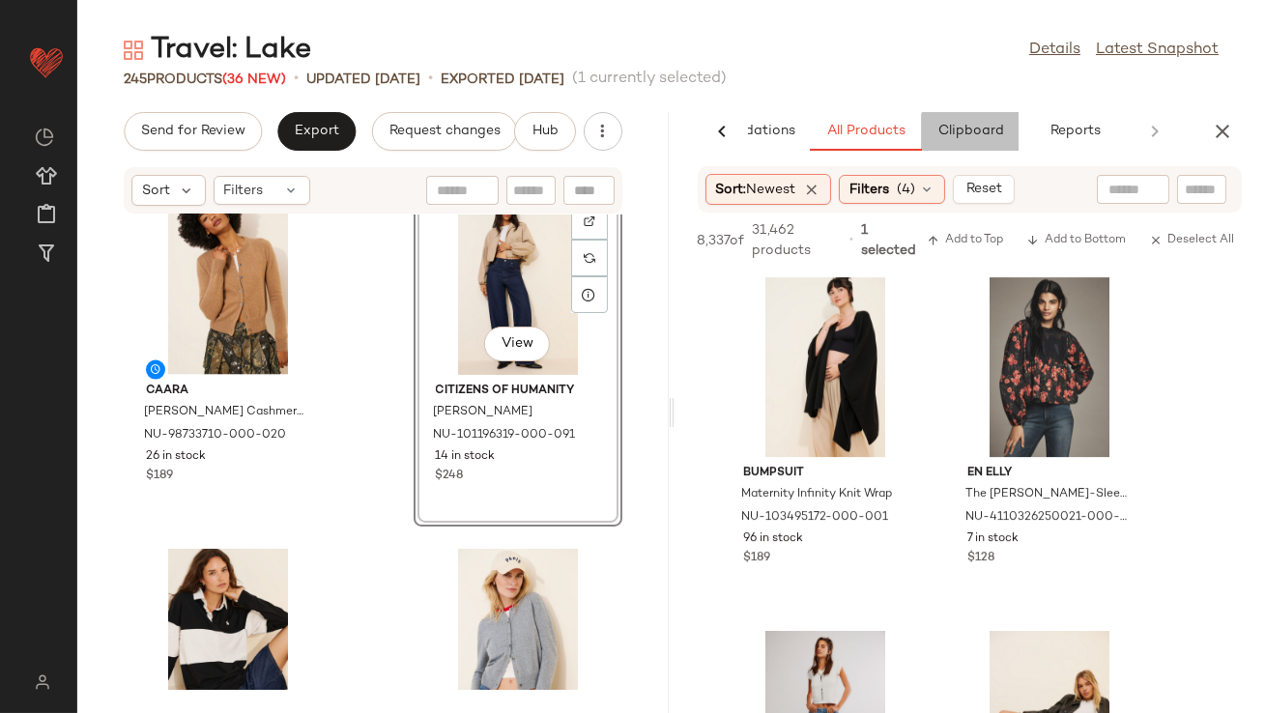
click at [992, 129] on span "Clipboard" at bounding box center [969, 131] width 67 height 15
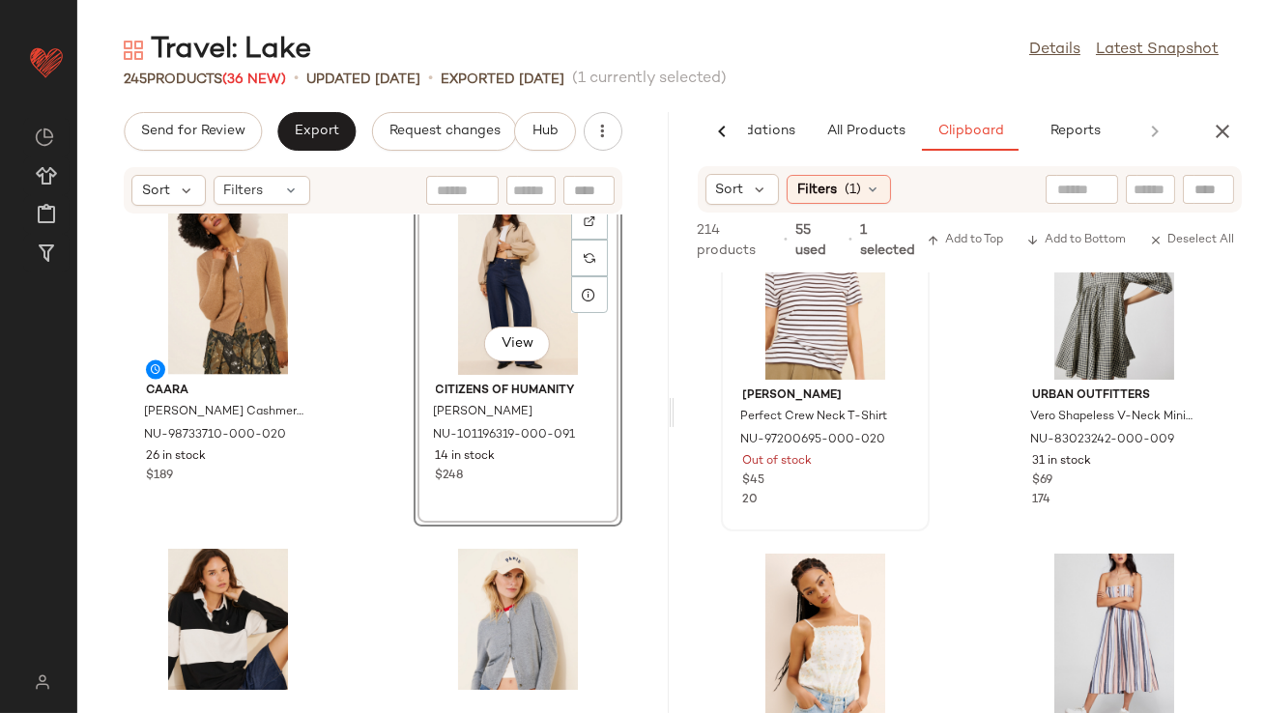
scroll to position [0, 0]
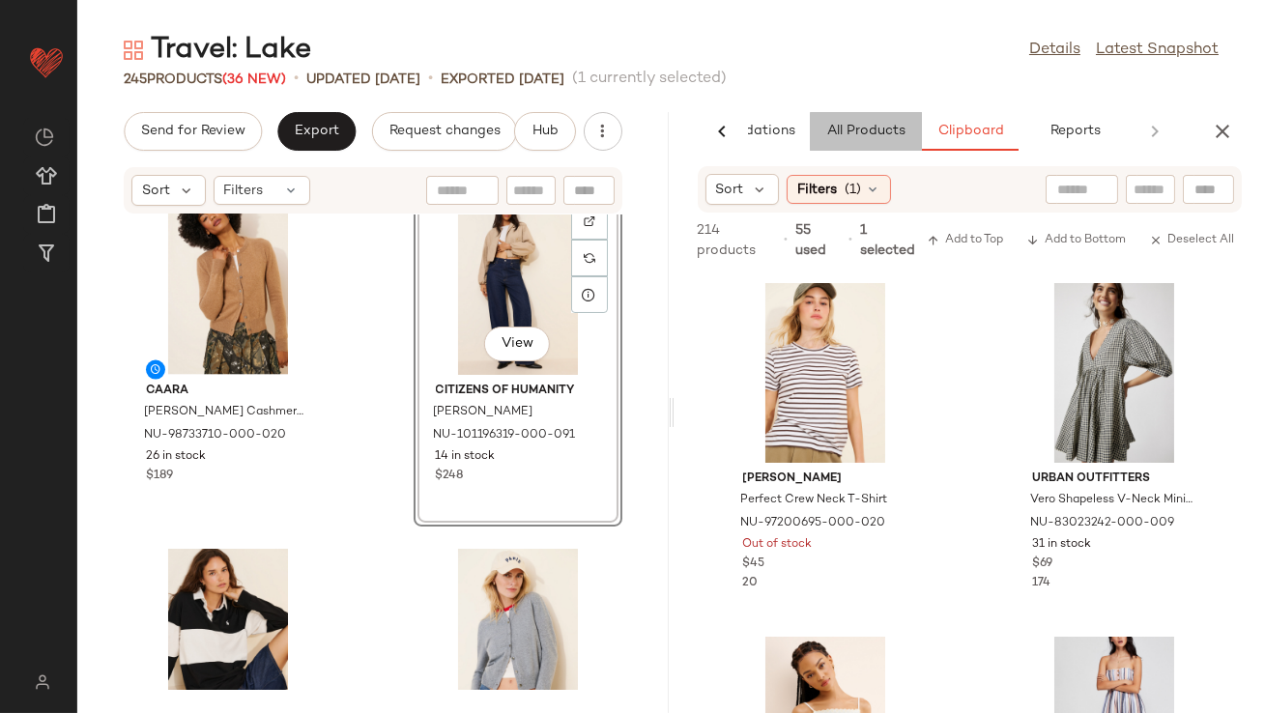
click at [825, 125] on span "All Products" at bounding box center [864, 131] width 79 height 15
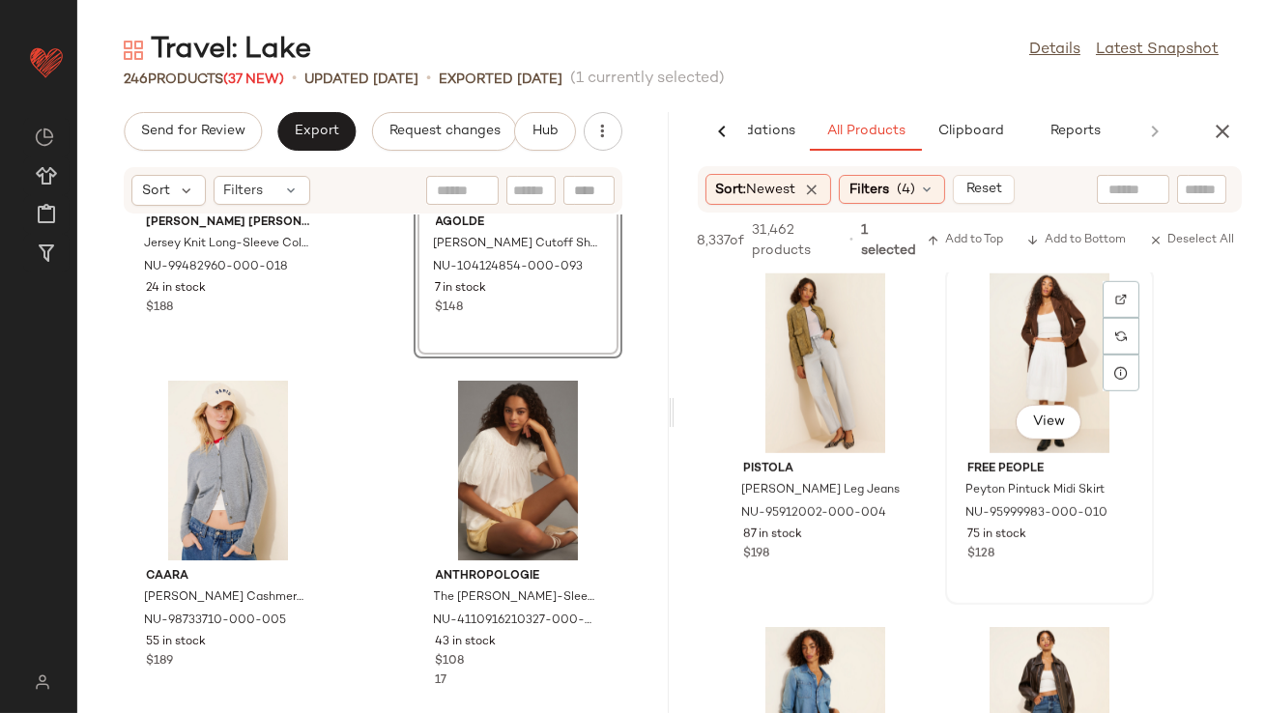
scroll to position [30939, 0]
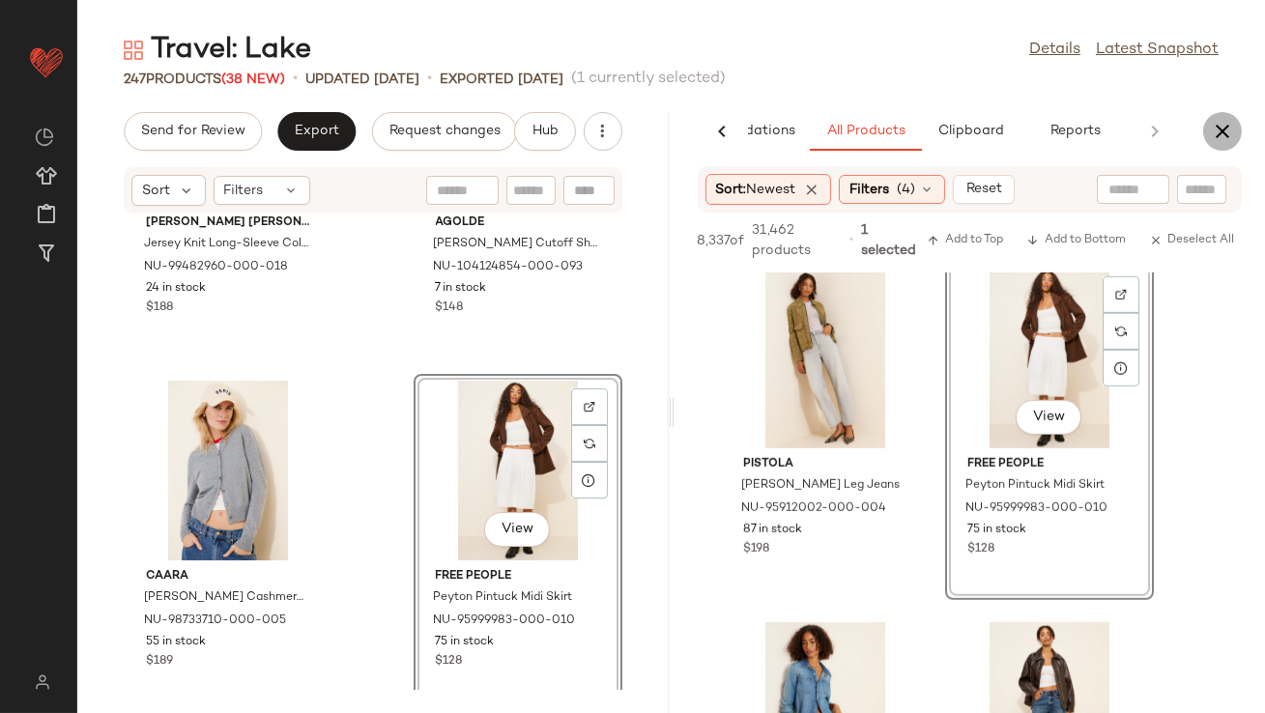
click at [1218, 129] on icon "button" at bounding box center [1222, 131] width 23 height 23
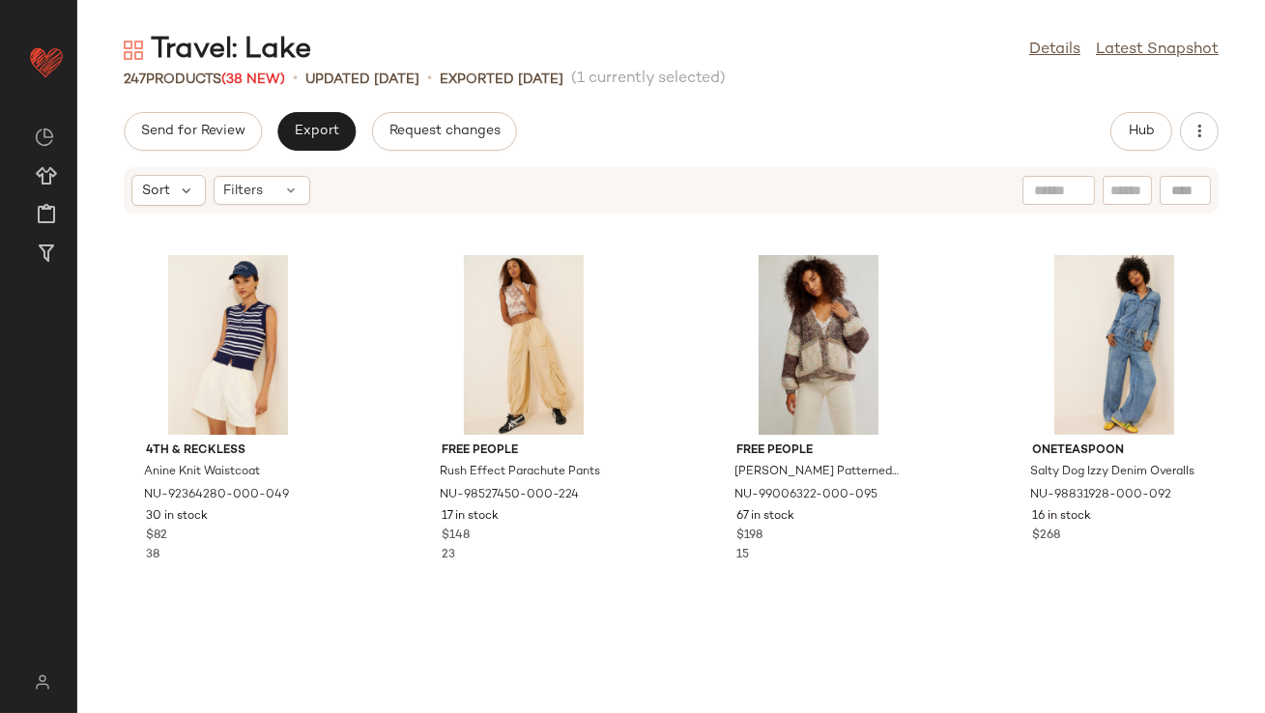
scroll to position [0, 0]
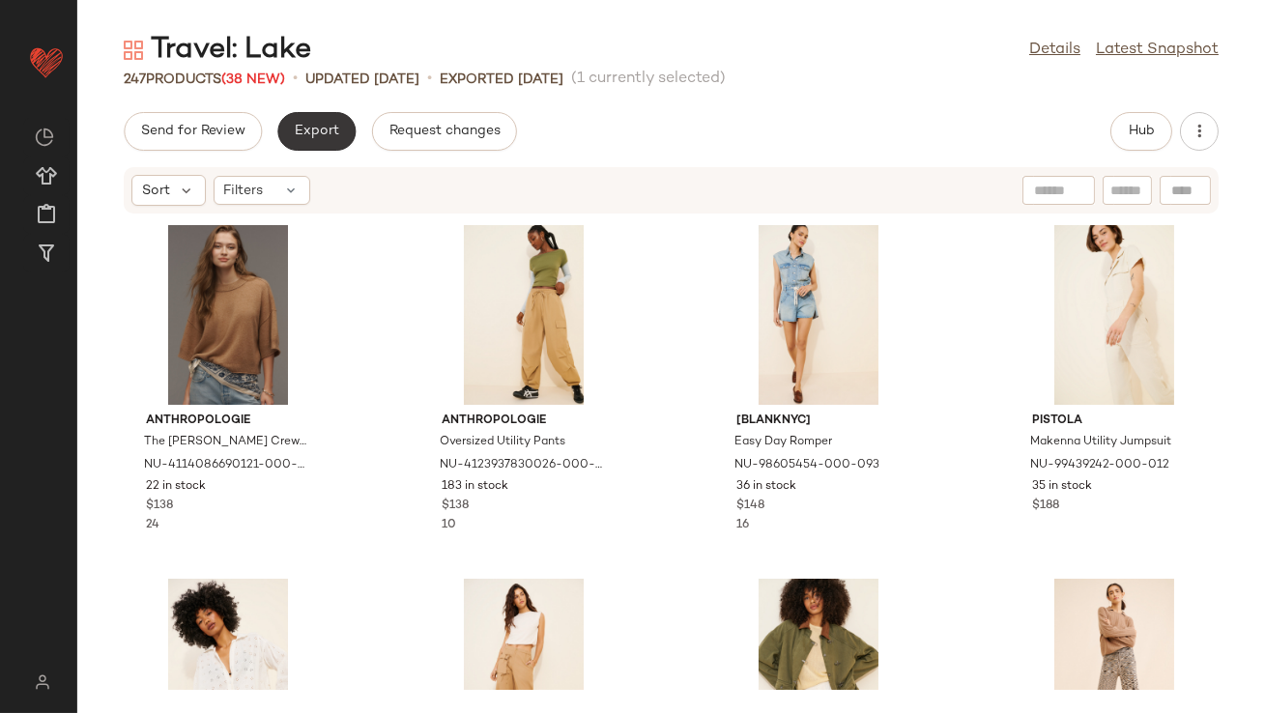
click at [307, 129] on span "Export" at bounding box center [316, 131] width 45 height 15
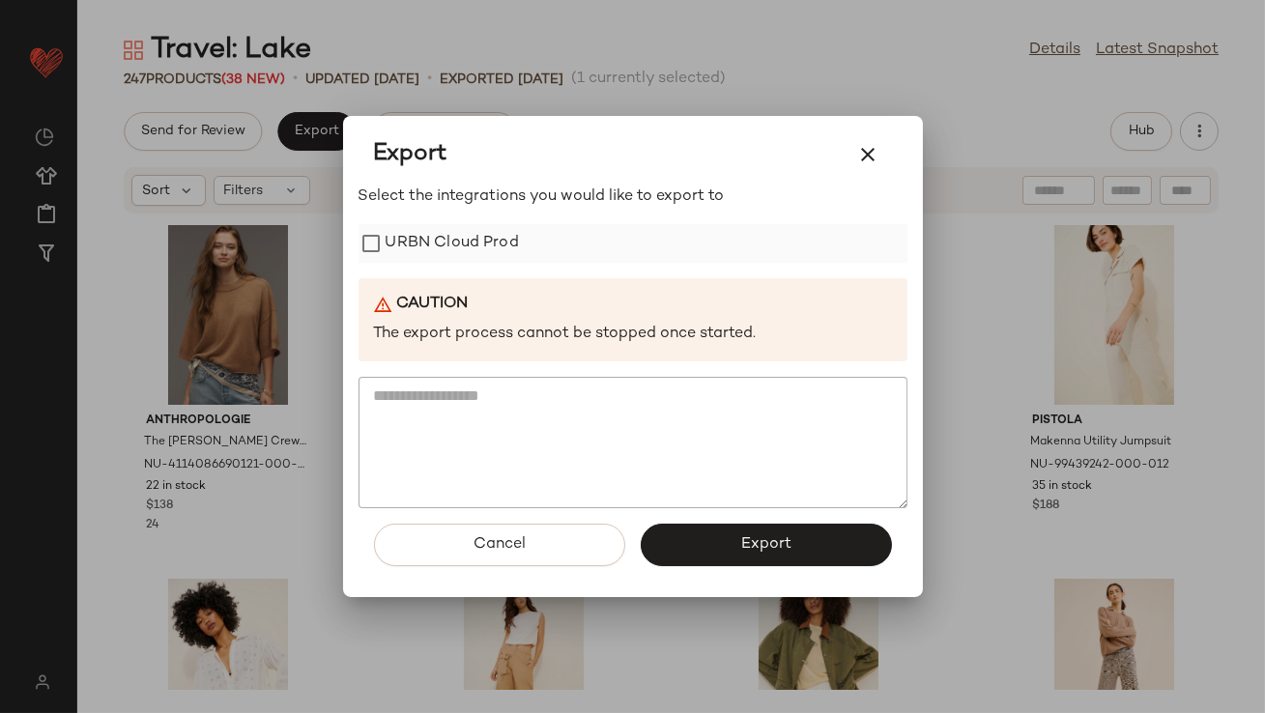
click at [413, 247] on label "URBN Cloud Prod" at bounding box center [452, 243] width 133 height 39
click at [719, 544] on button "Export" at bounding box center [766, 545] width 251 height 43
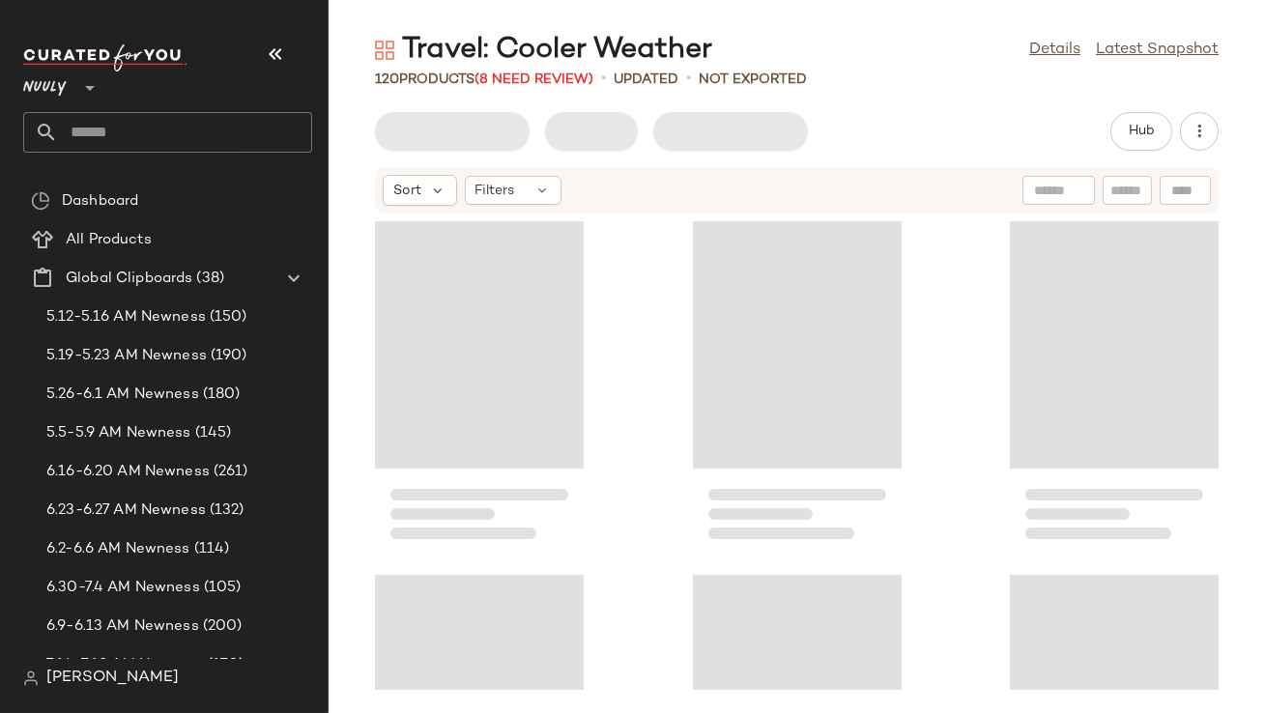
click at [271, 61] on icon "button" at bounding box center [275, 54] width 23 height 23
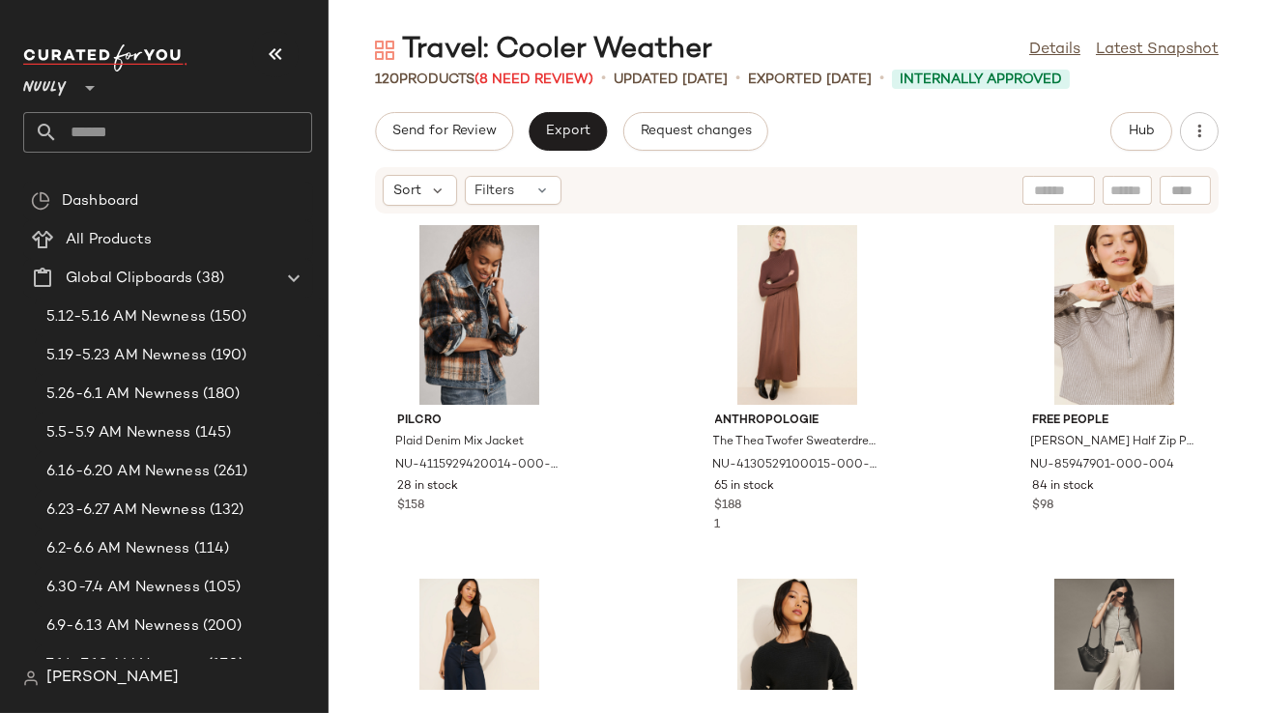
click at [273, 47] on icon "button" at bounding box center [275, 54] width 23 height 23
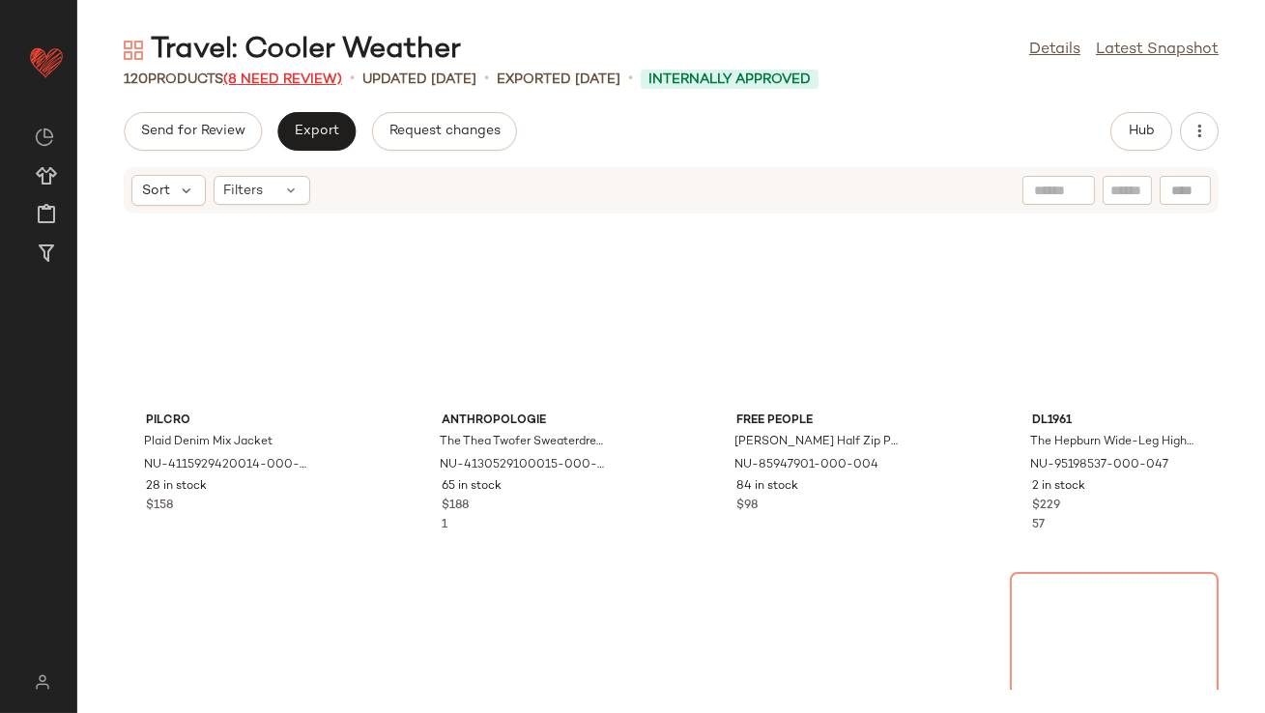
click at [303, 81] on span "(8 Need Review)" at bounding box center [282, 79] width 119 height 14
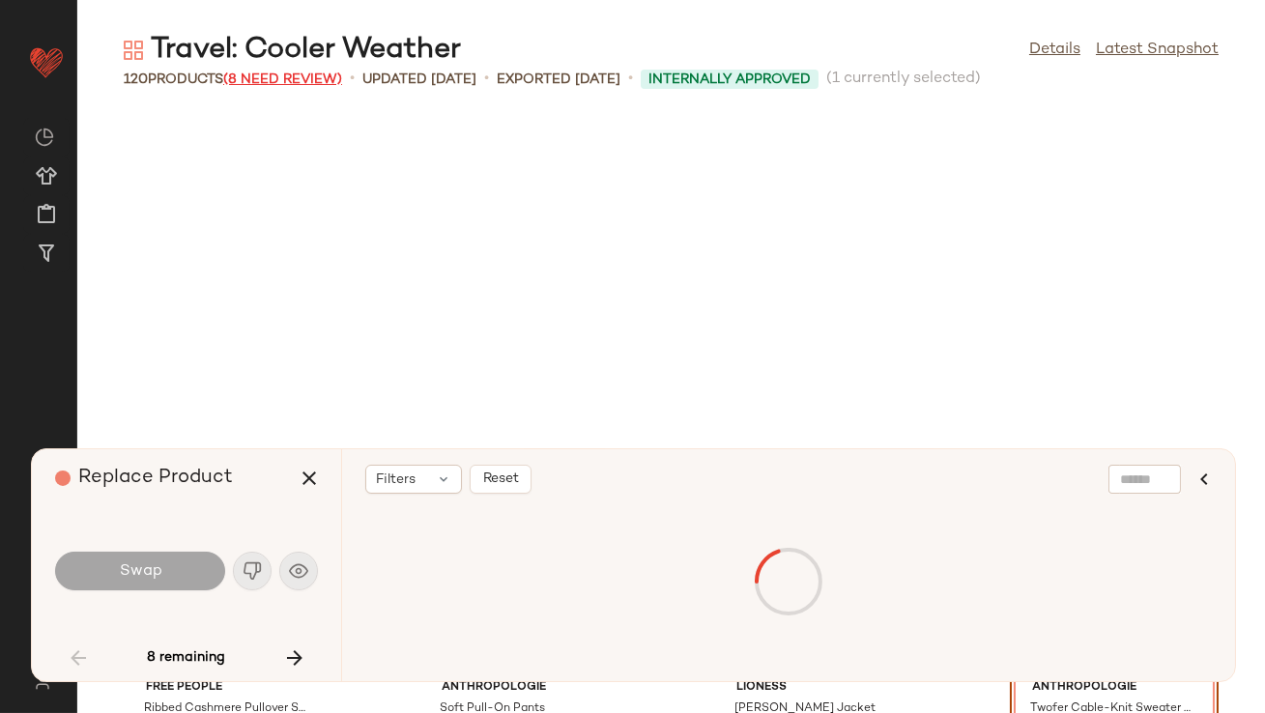
scroll to position [368, 0]
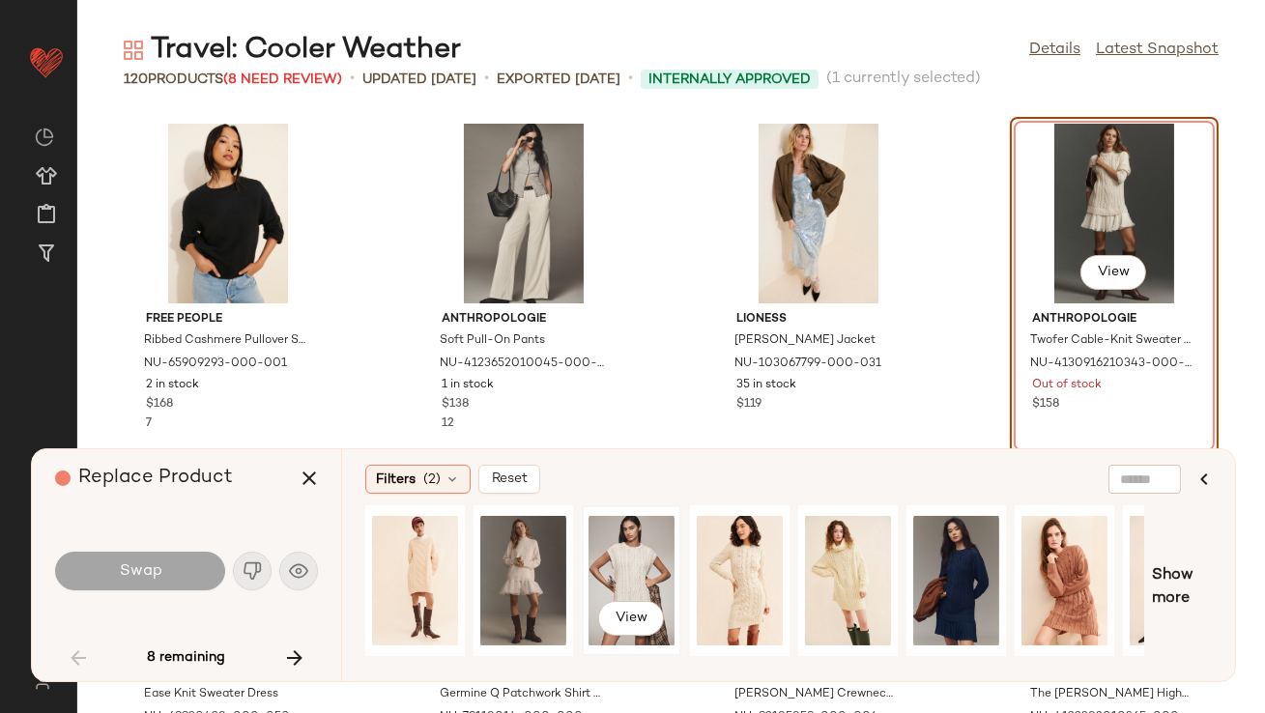
click at [654, 572] on div "View" at bounding box center [632, 580] width 86 height 137
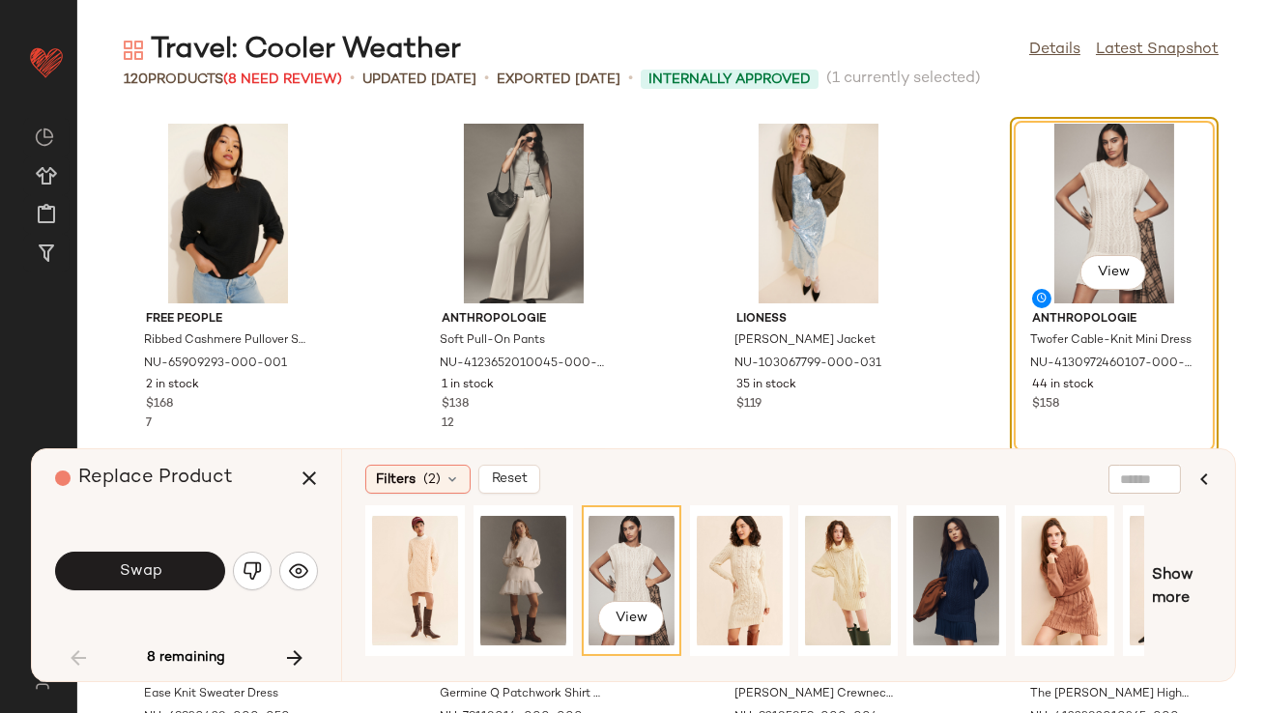
click at [186, 563] on button "Swap" at bounding box center [140, 571] width 170 height 39
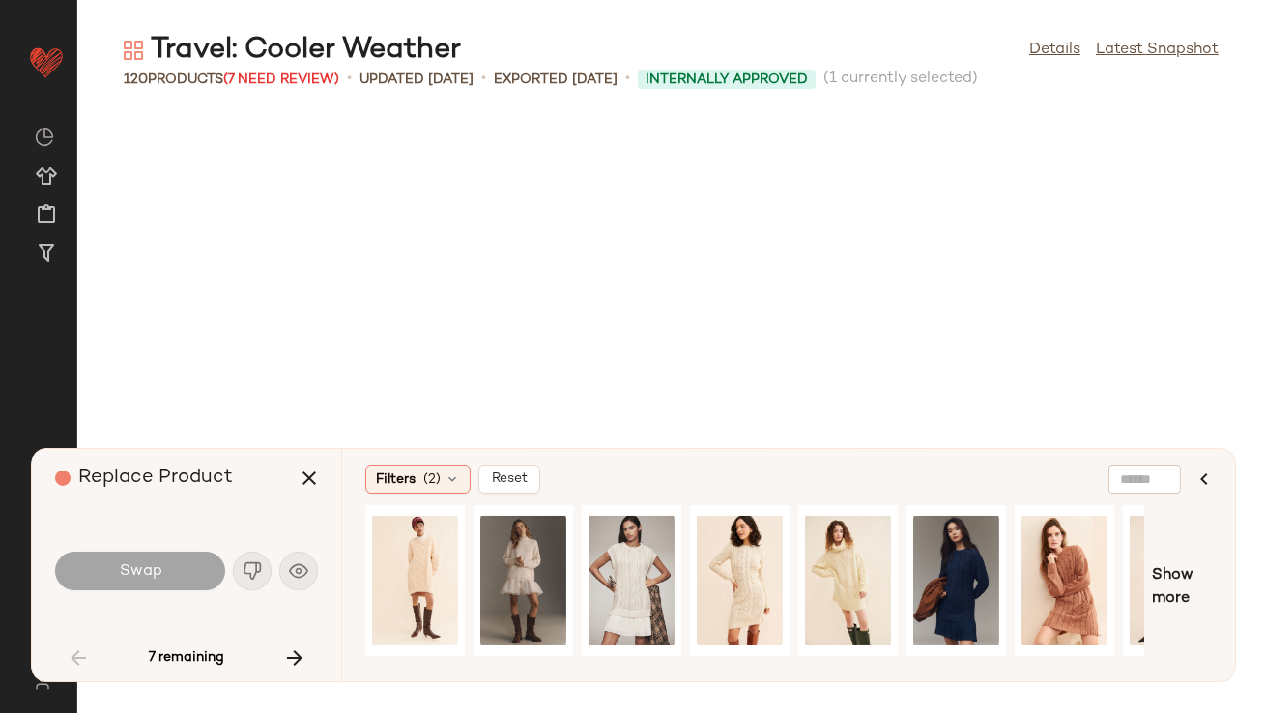
scroll to position [1061, 0]
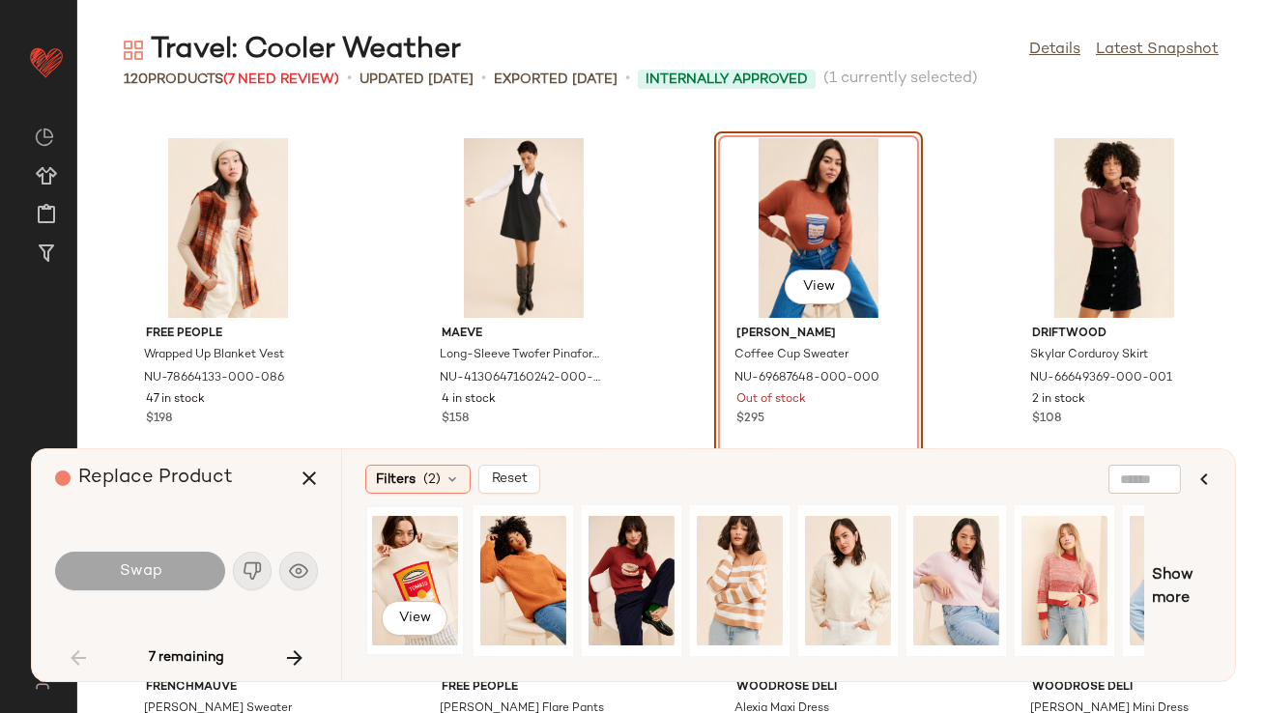
click at [396, 574] on div "View" at bounding box center [415, 580] width 86 height 137
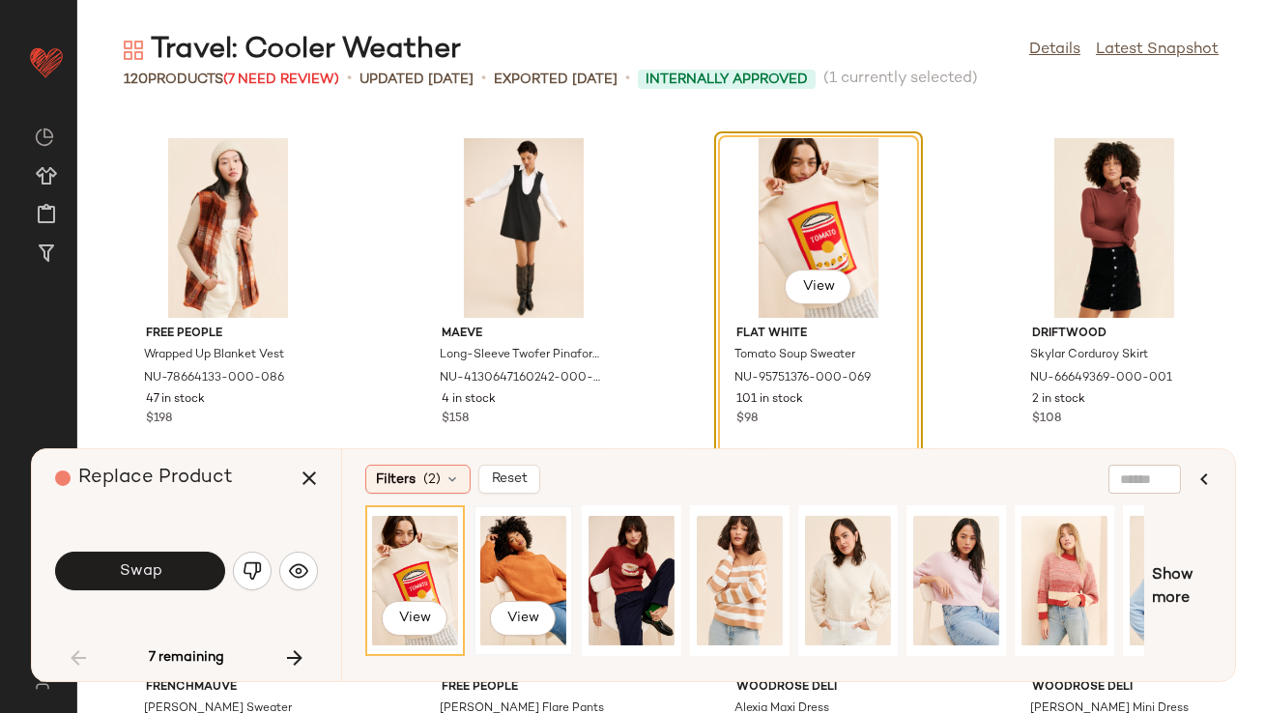
click at [536, 569] on div "View" at bounding box center [523, 580] width 86 height 137
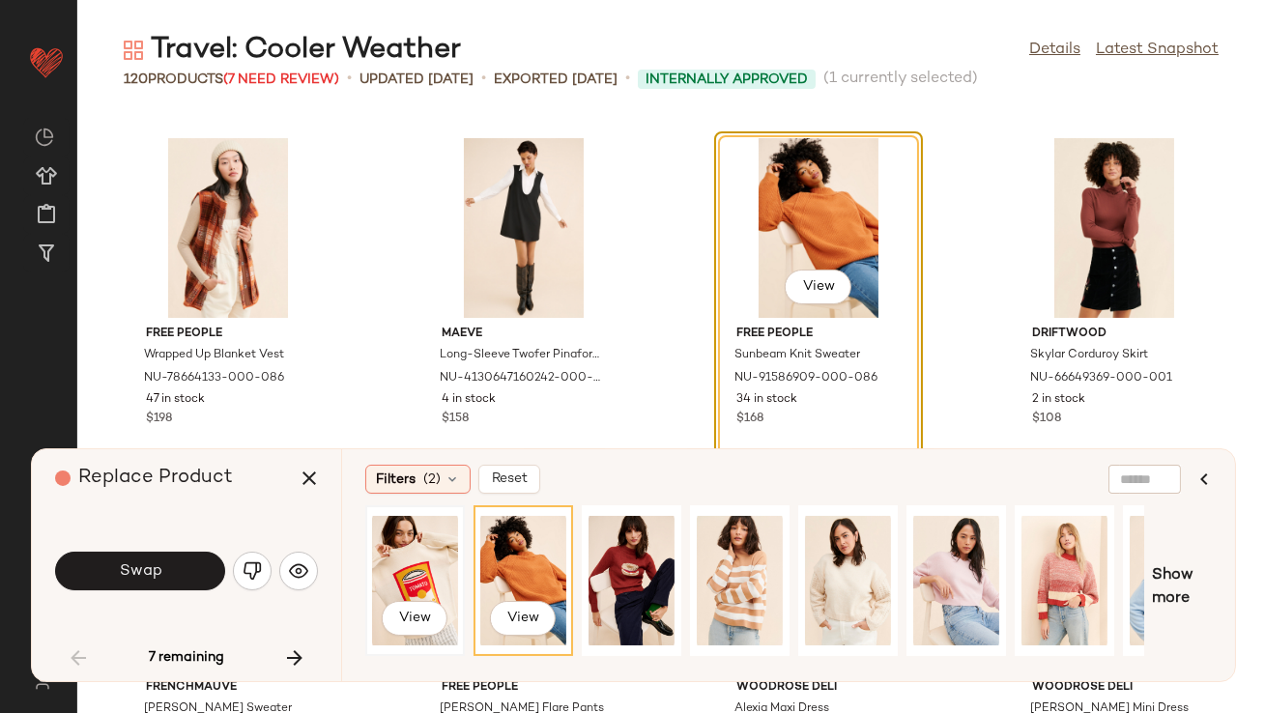
click at [400, 574] on div "View" at bounding box center [415, 580] width 86 height 137
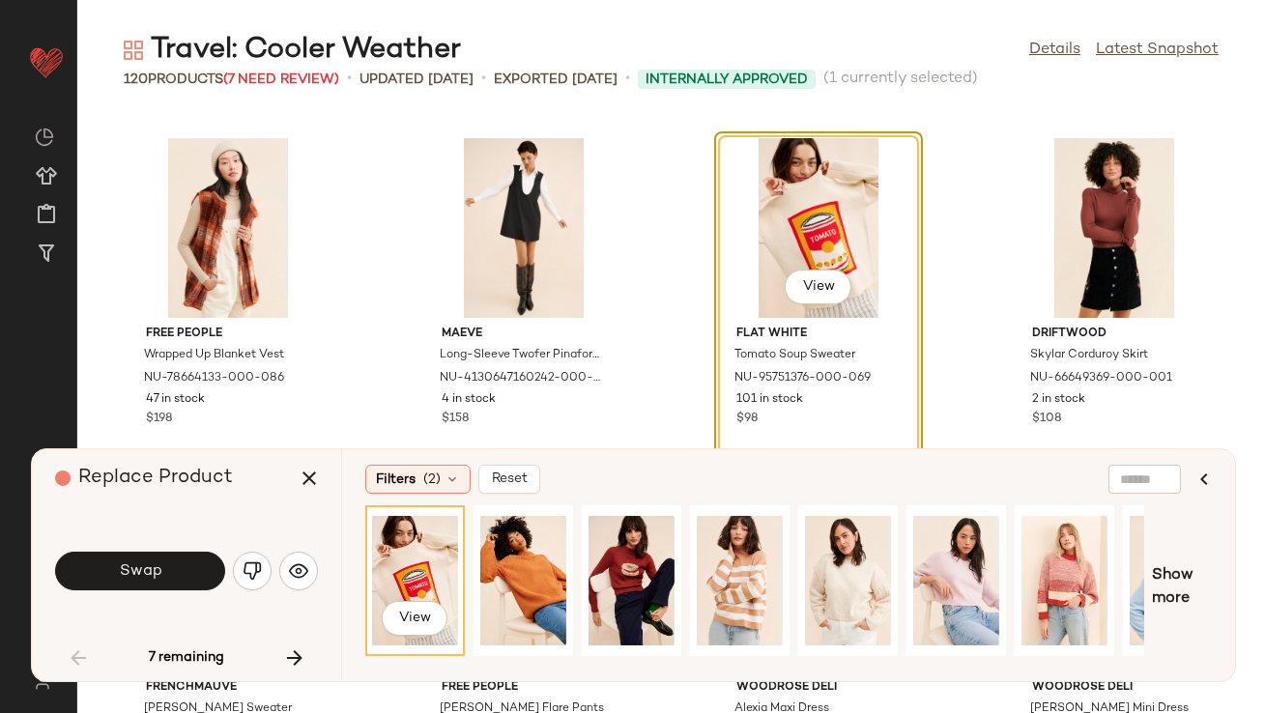
click at [181, 555] on button "Swap" at bounding box center [140, 571] width 170 height 39
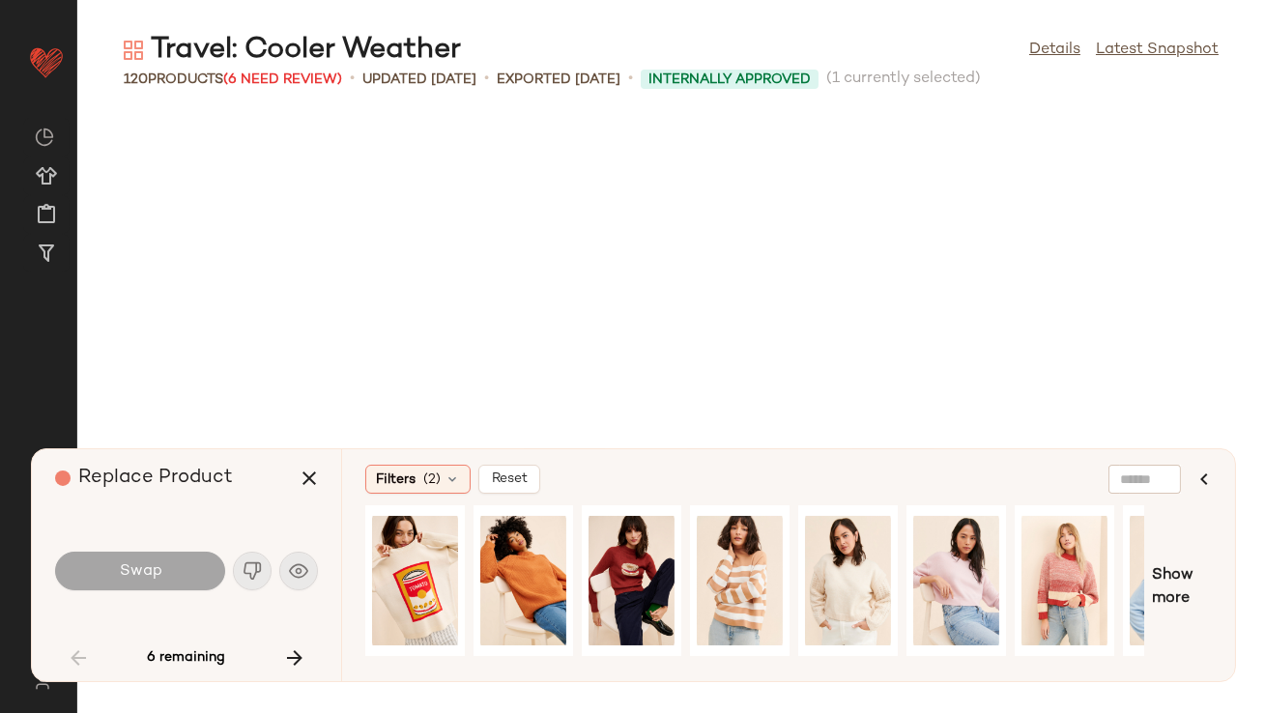
scroll to position [2121, 0]
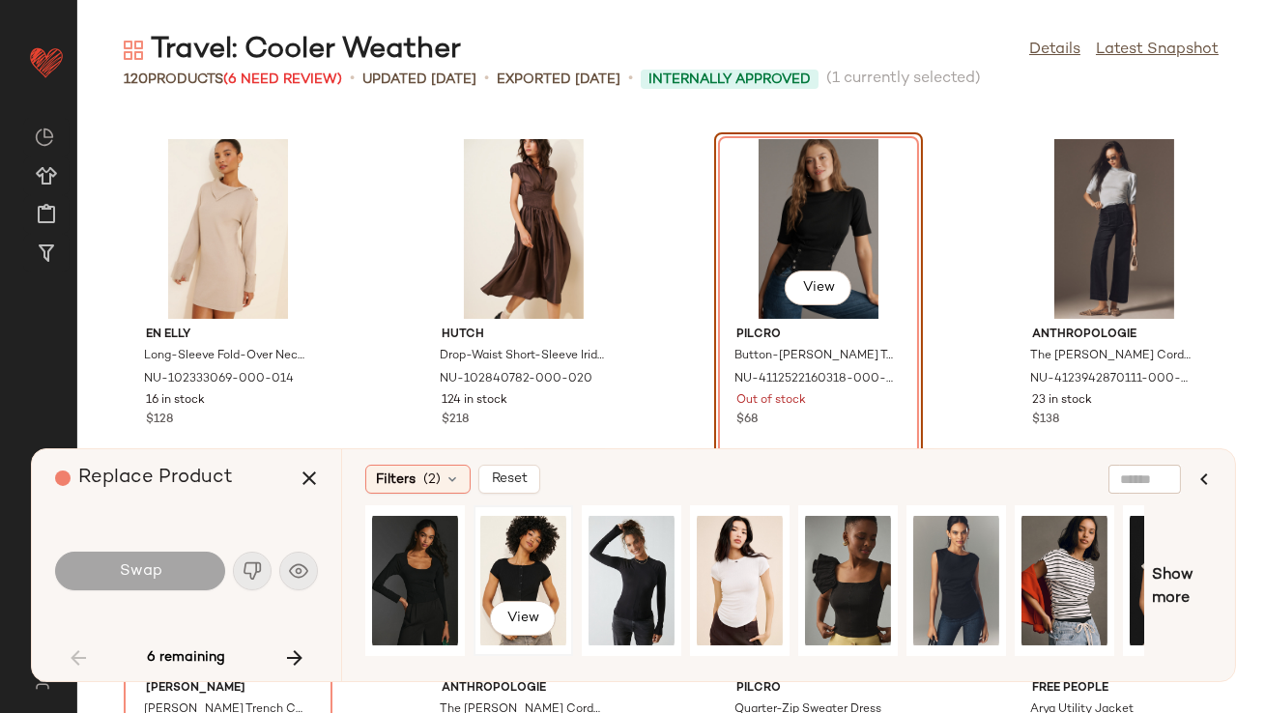
click at [538, 572] on div "View" at bounding box center [523, 580] width 86 height 137
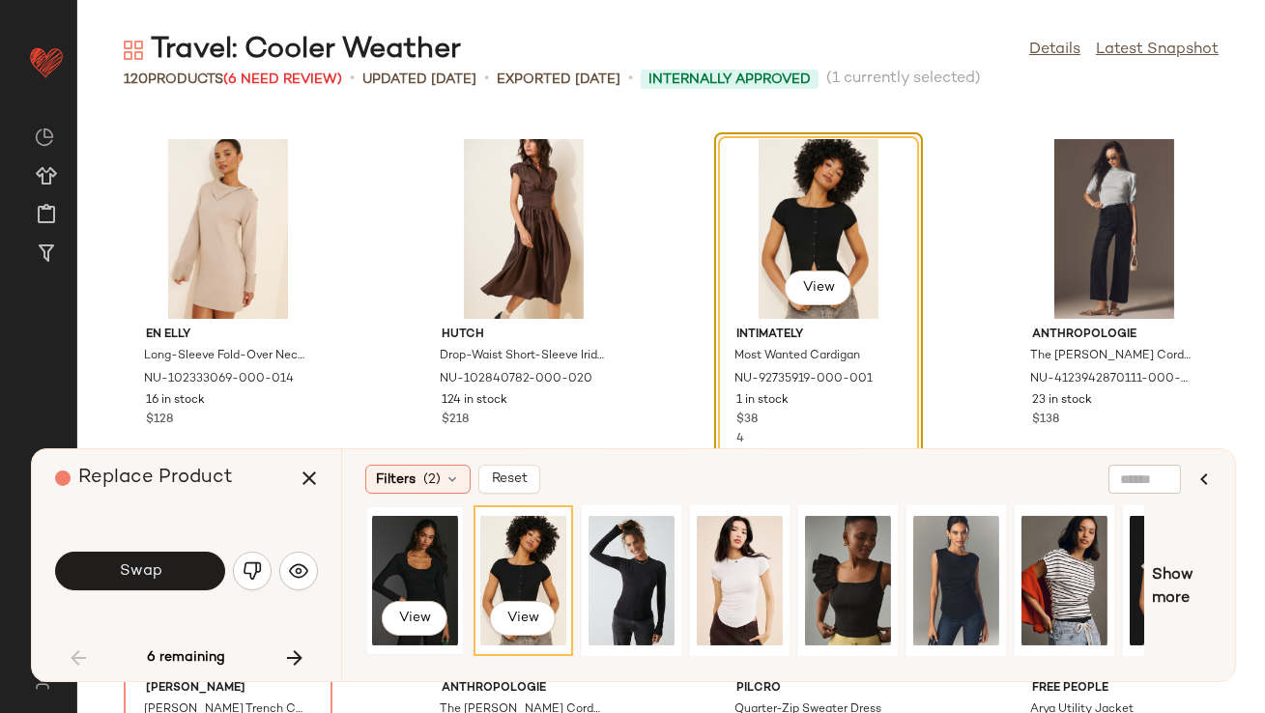
click at [407, 566] on div "View" at bounding box center [415, 580] width 86 height 137
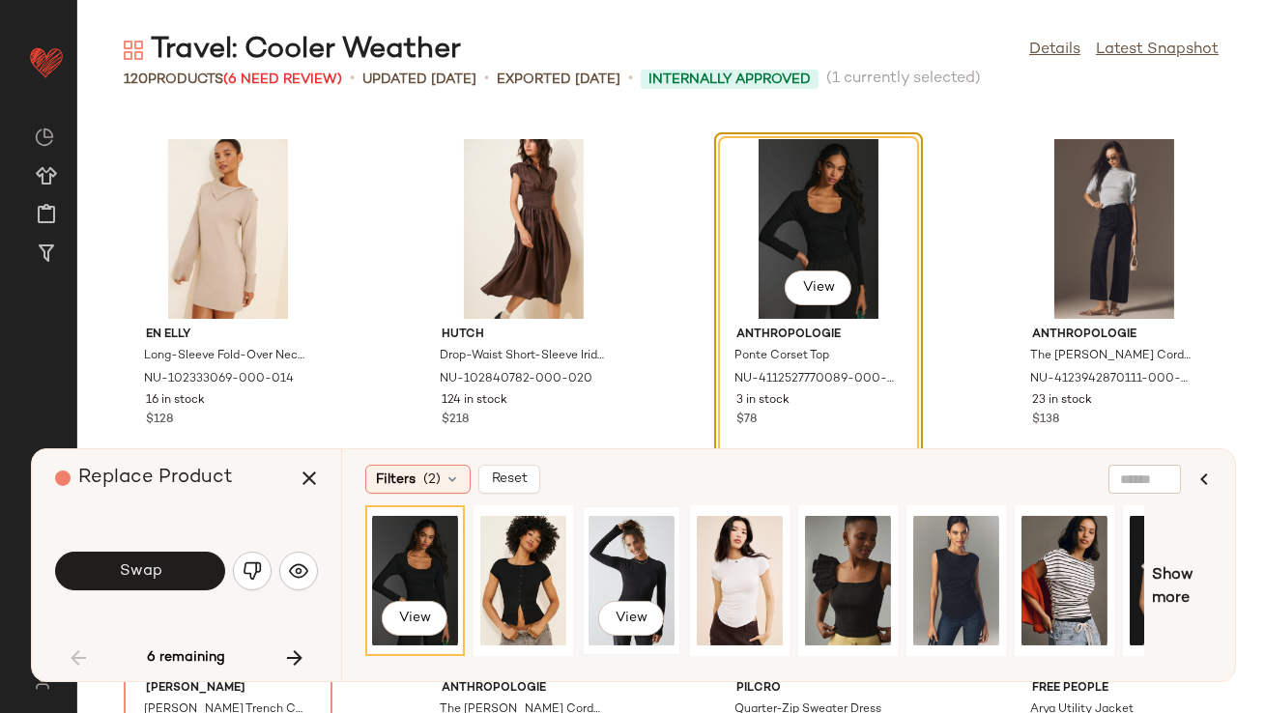
click at [648, 561] on div "View" at bounding box center [632, 580] width 86 height 137
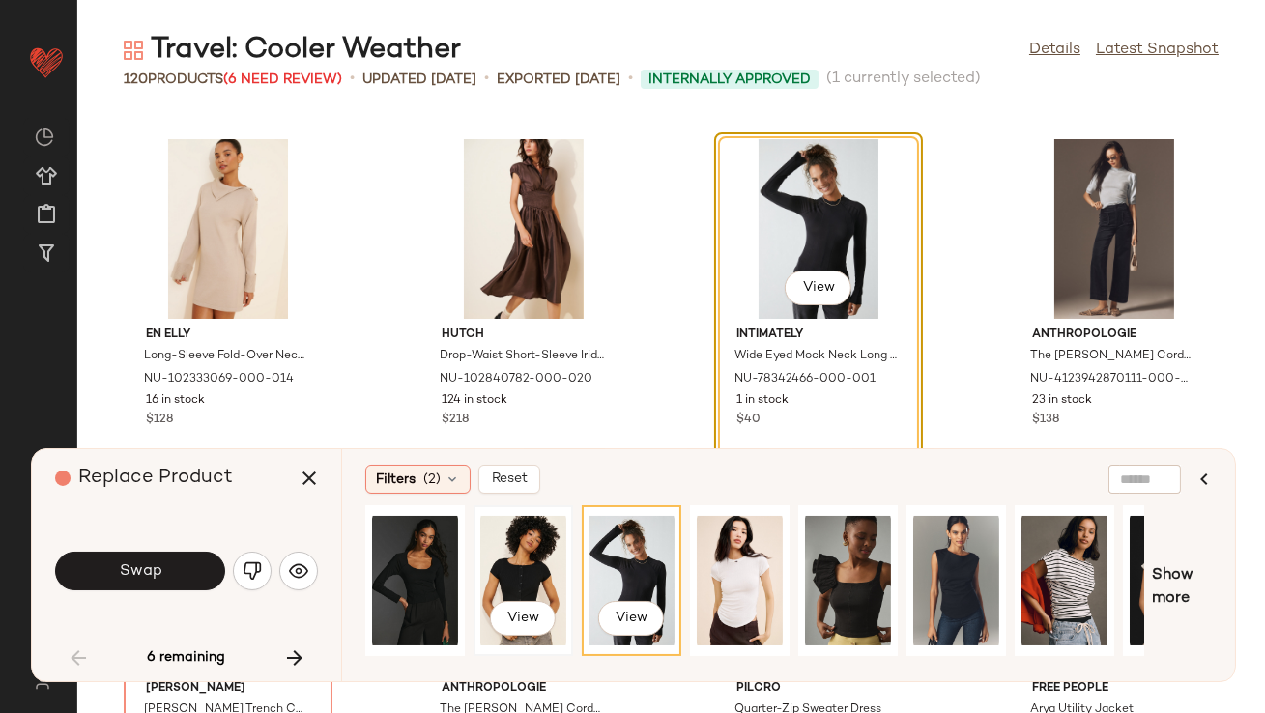
click at [508, 562] on div "View" at bounding box center [523, 580] width 86 height 137
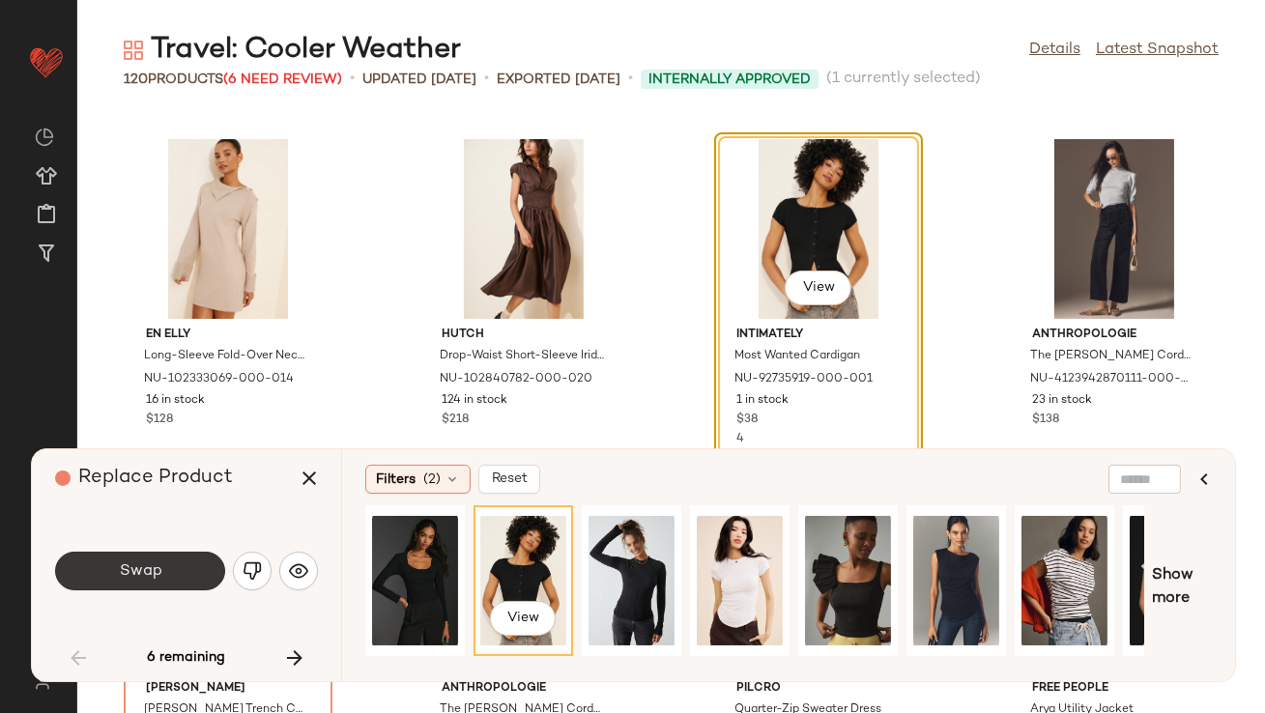
click at [209, 571] on button "Swap" at bounding box center [140, 571] width 170 height 39
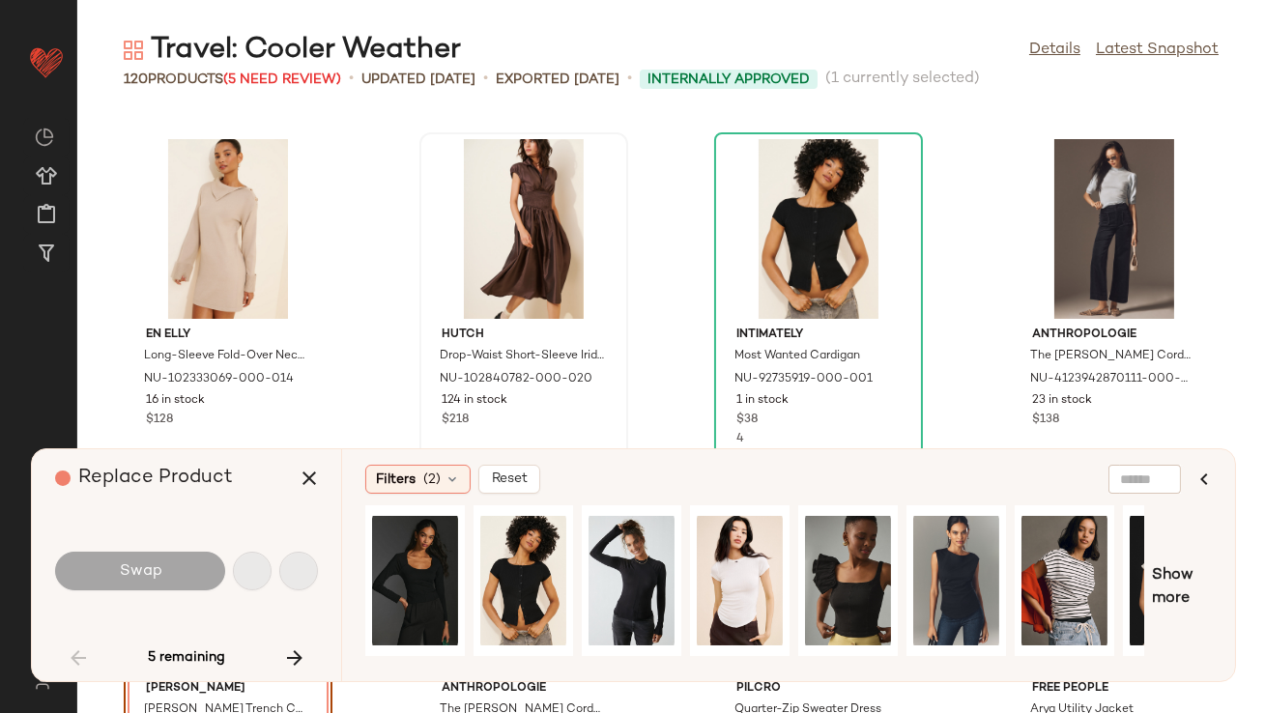
scroll to position [2475, 0]
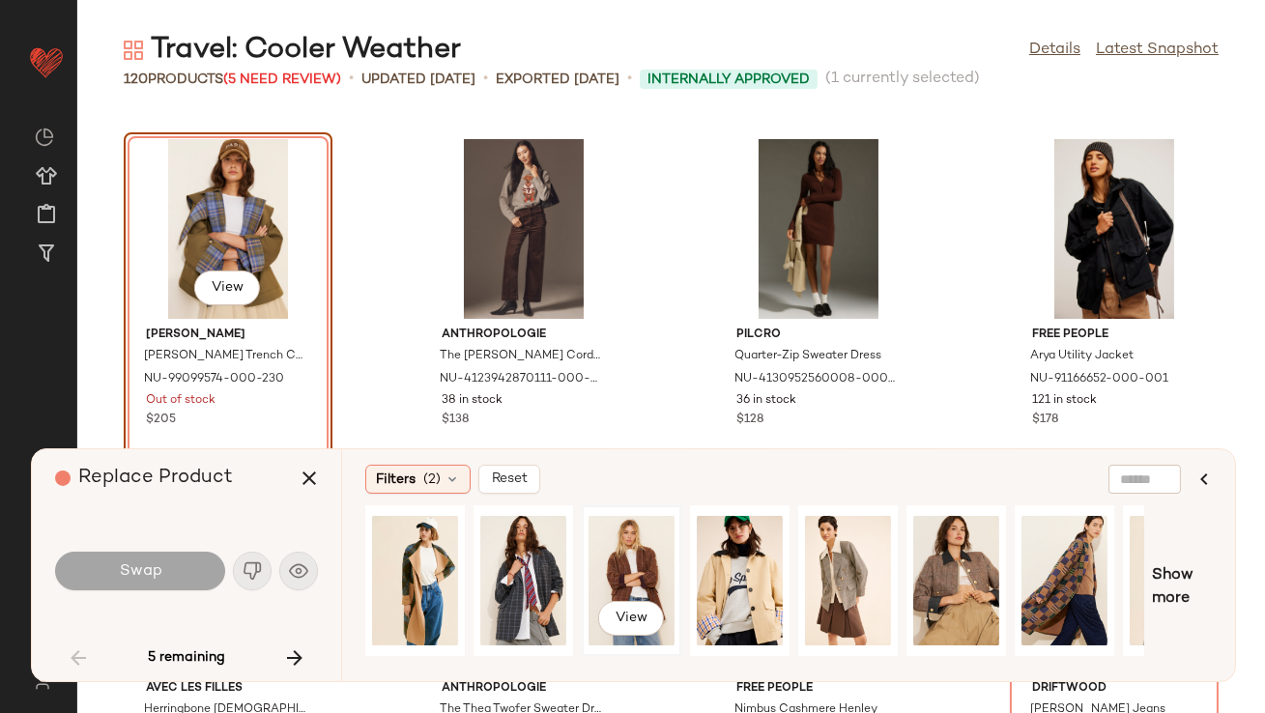
click at [621, 555] on div "View" at bounding box center [632, 580] width 86 height 137
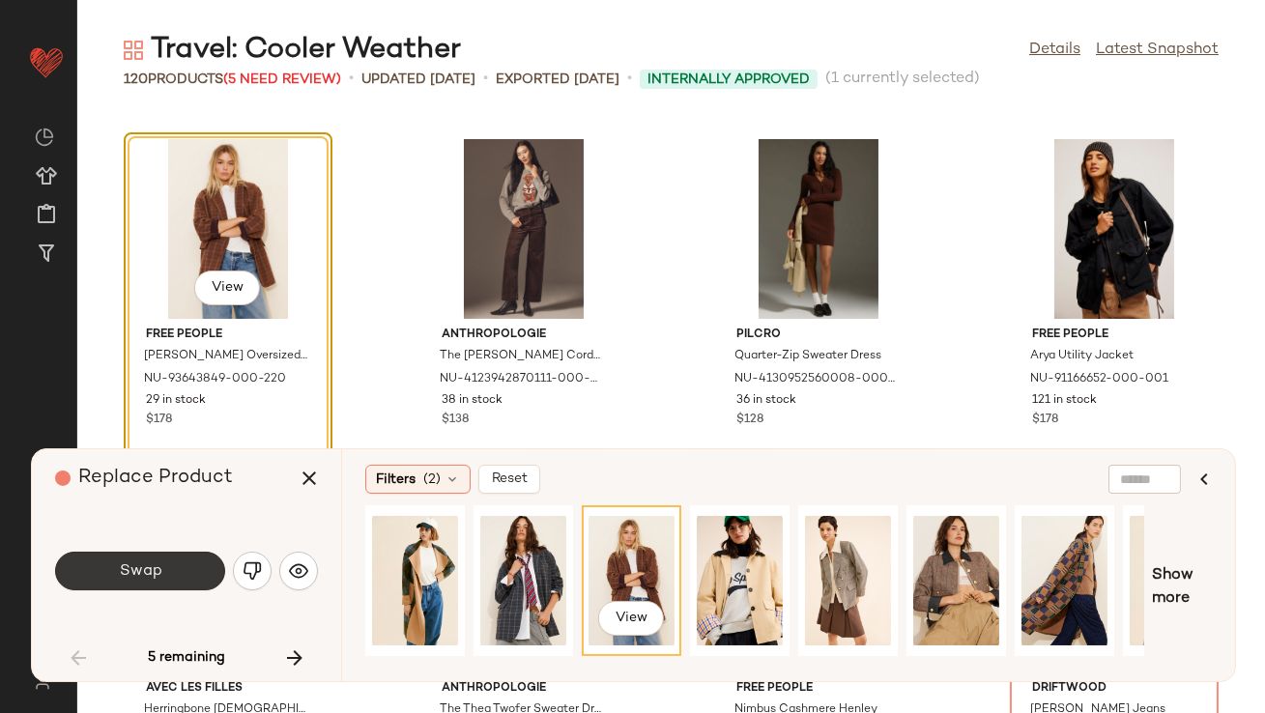
click at [151, 566] on span "Swap" at bounding box center [139, 571] width 43 height 18
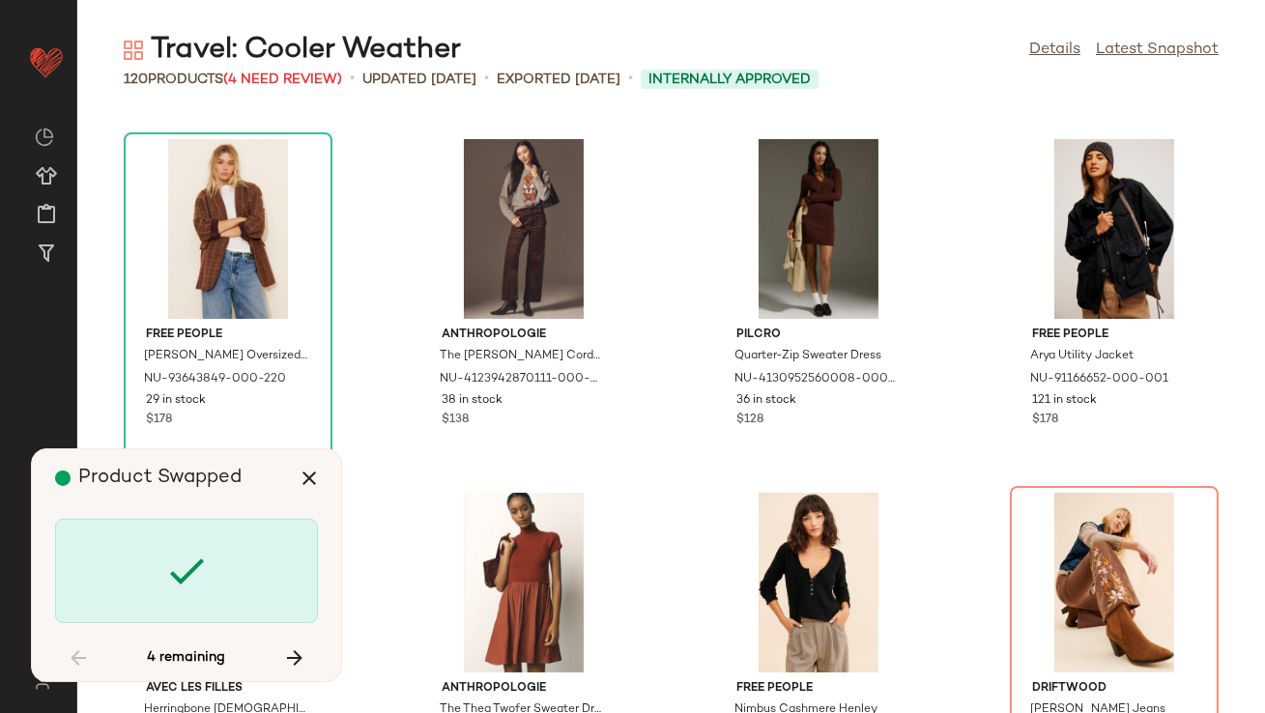
scroll to position [2830, 0]
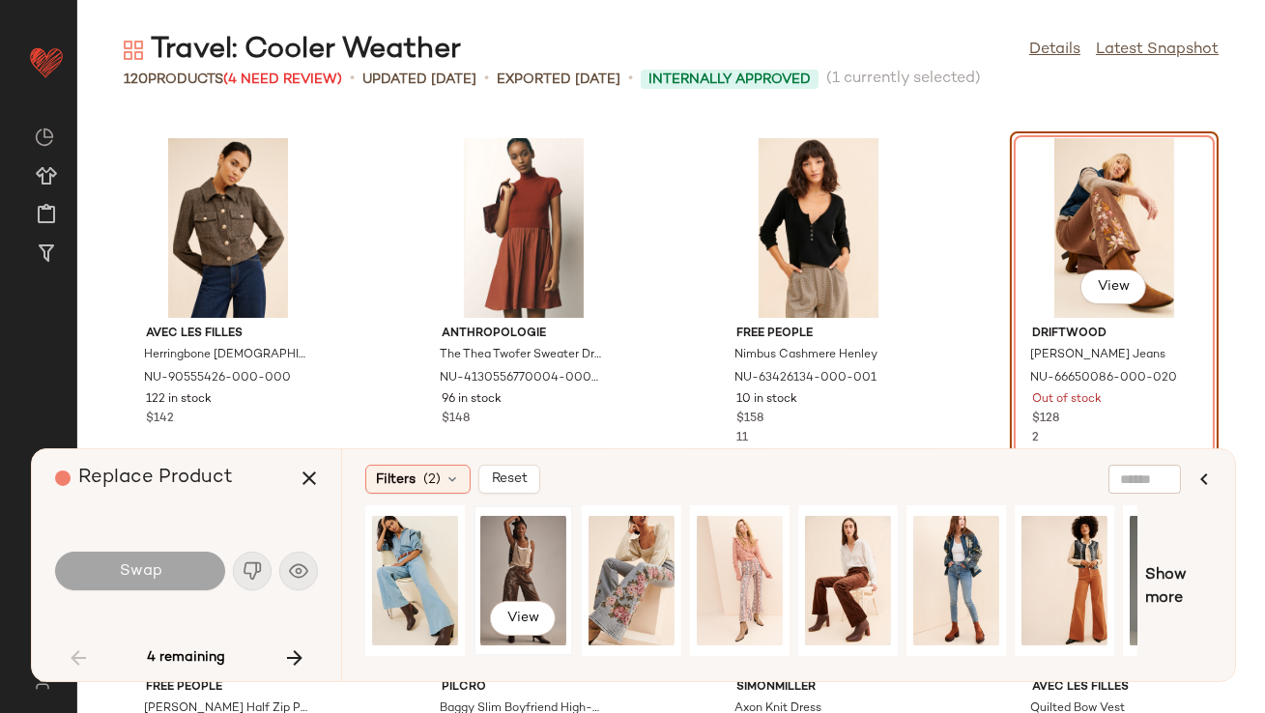
click at [518, 569] on div "View" at bounding box center [523, 580] width 86 height 137
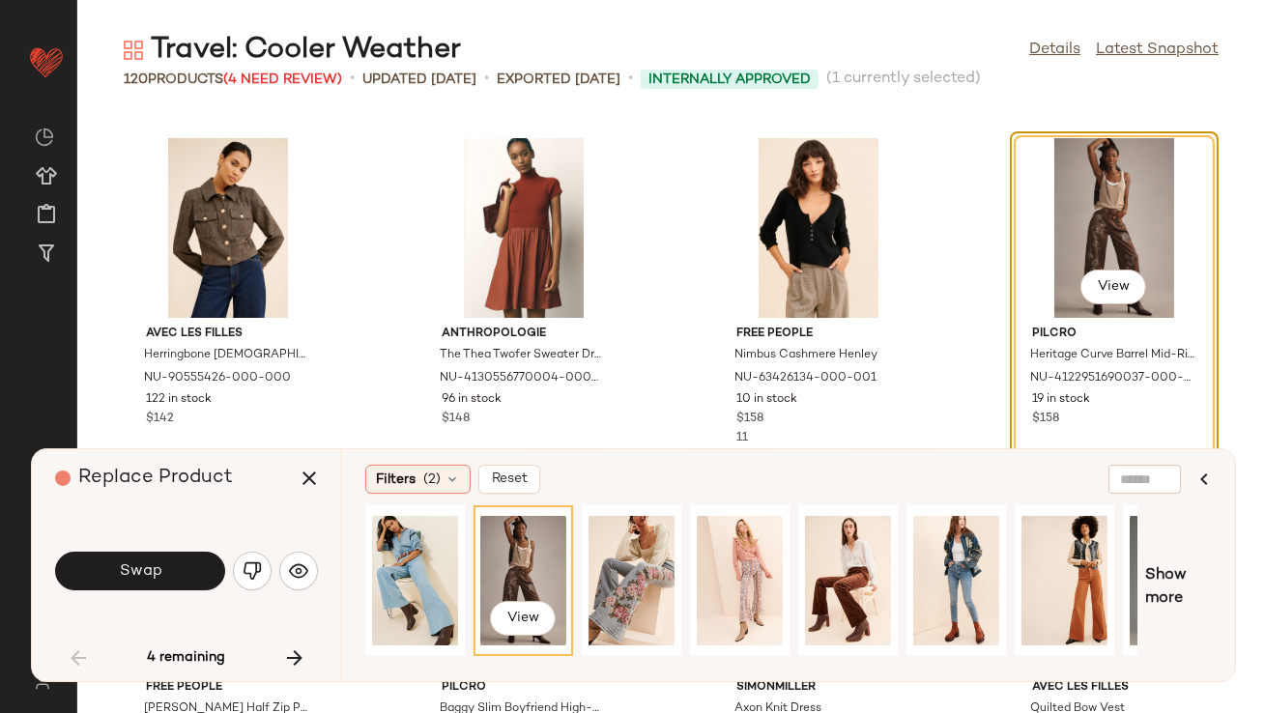
click at [190, 568] on button "Swap" at bounding box center [140, 571] width 170 height 39
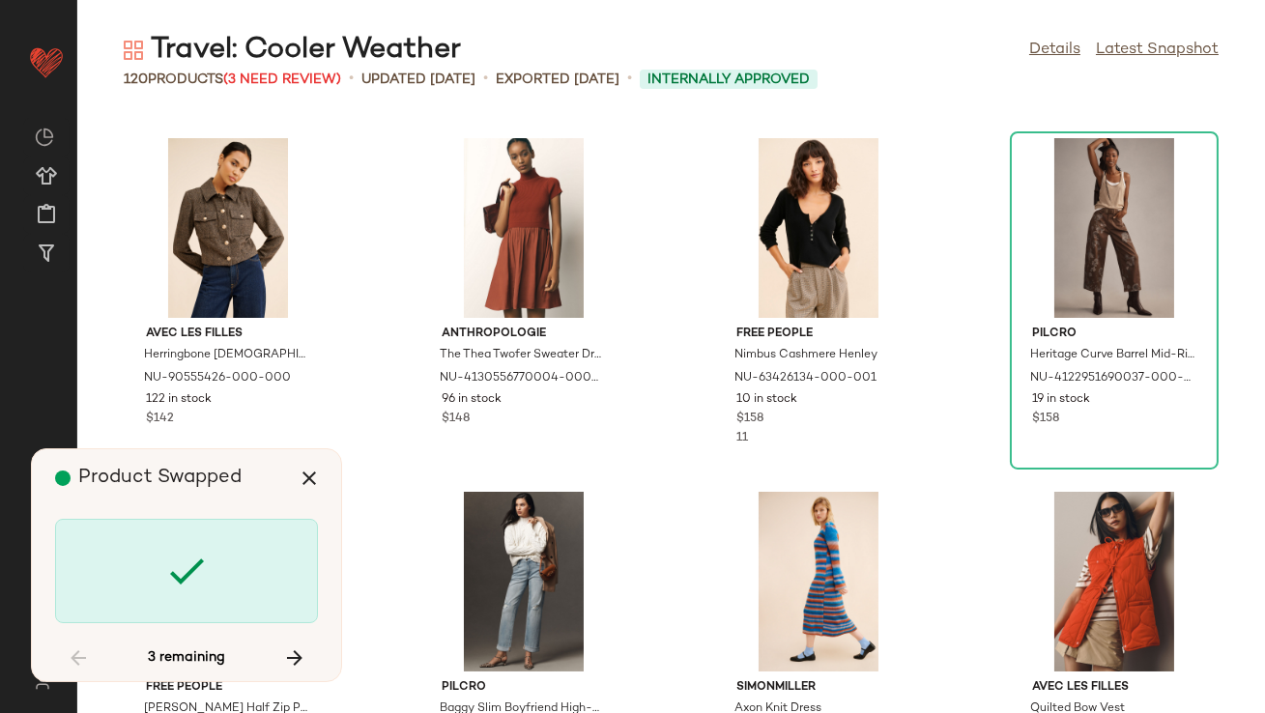
scroll to position [4598, 0]
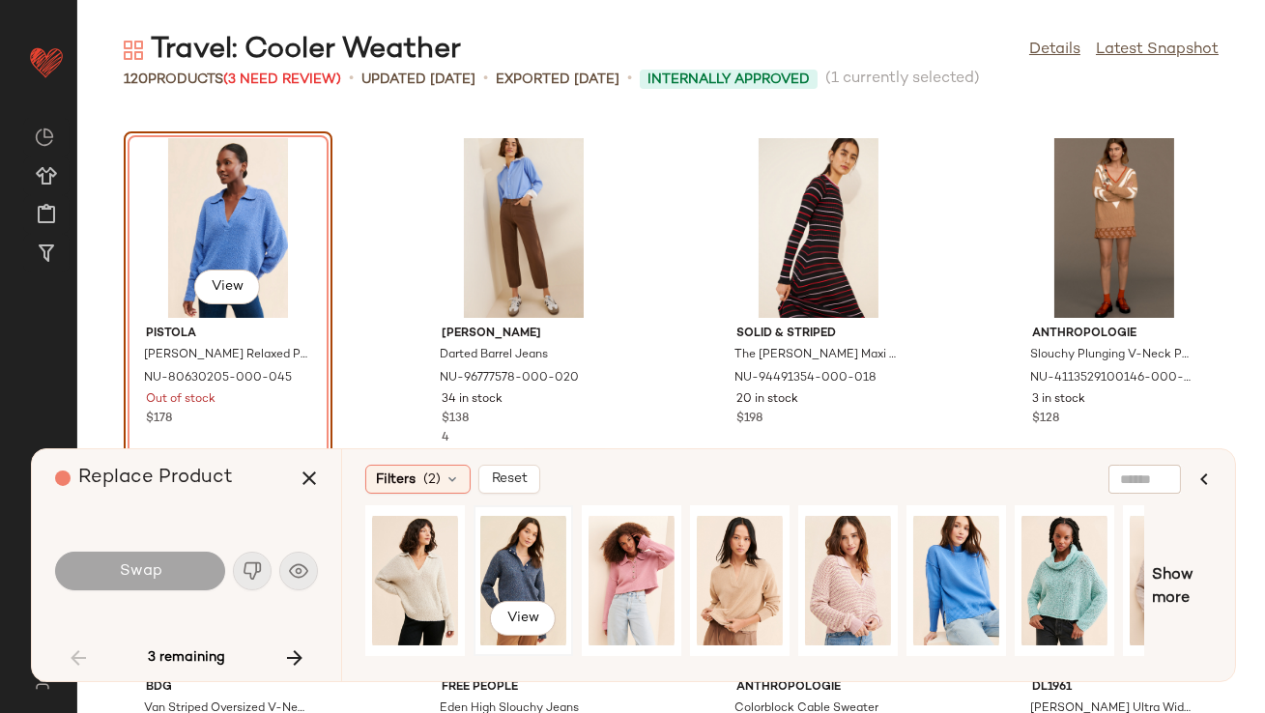
click at [539, 576] on div "View" at bounding box center [523, 580] width 86 height 137
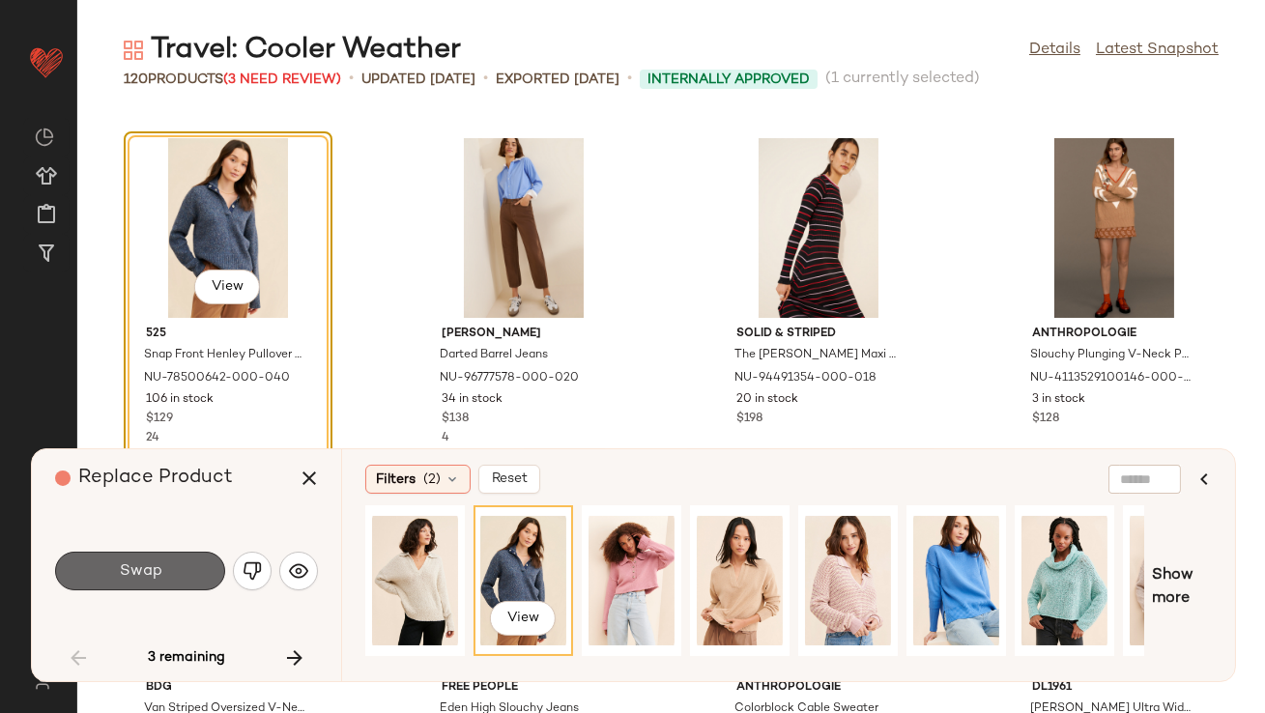
click at [55, 576] on button "Swap" at bounding box center [140, 571] width 170 height 39
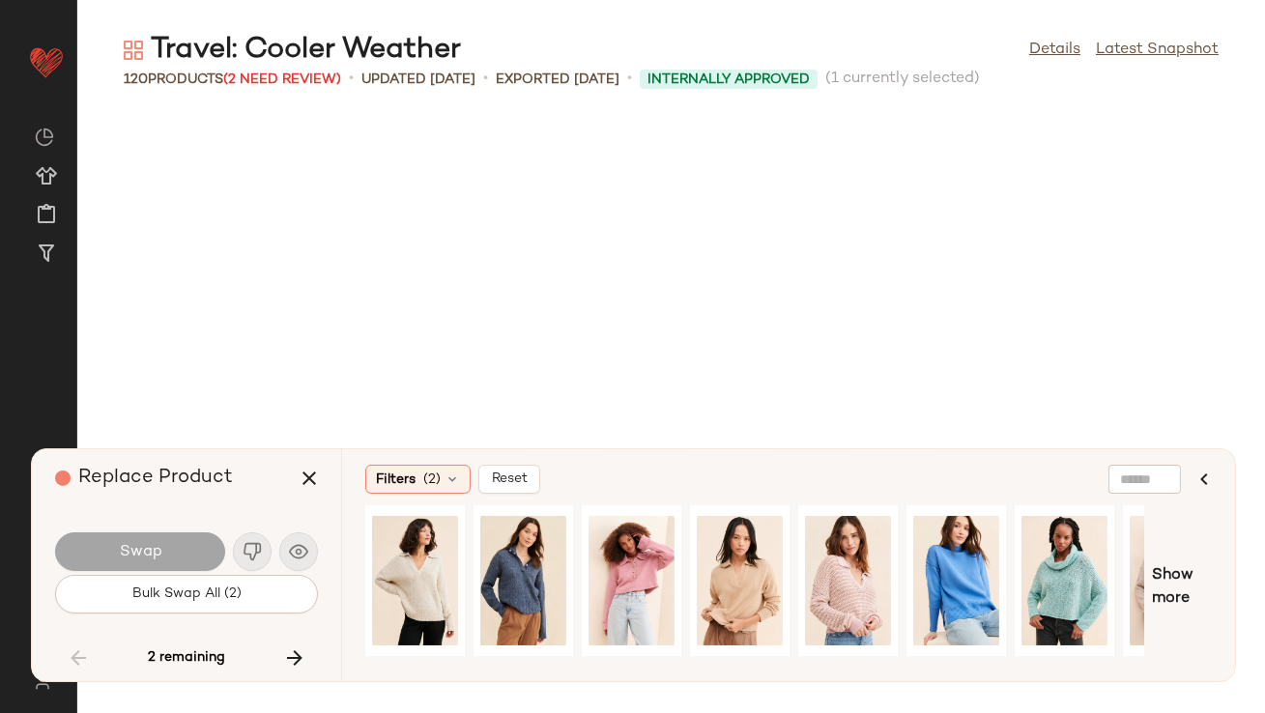
scroll to position [7074, 0]
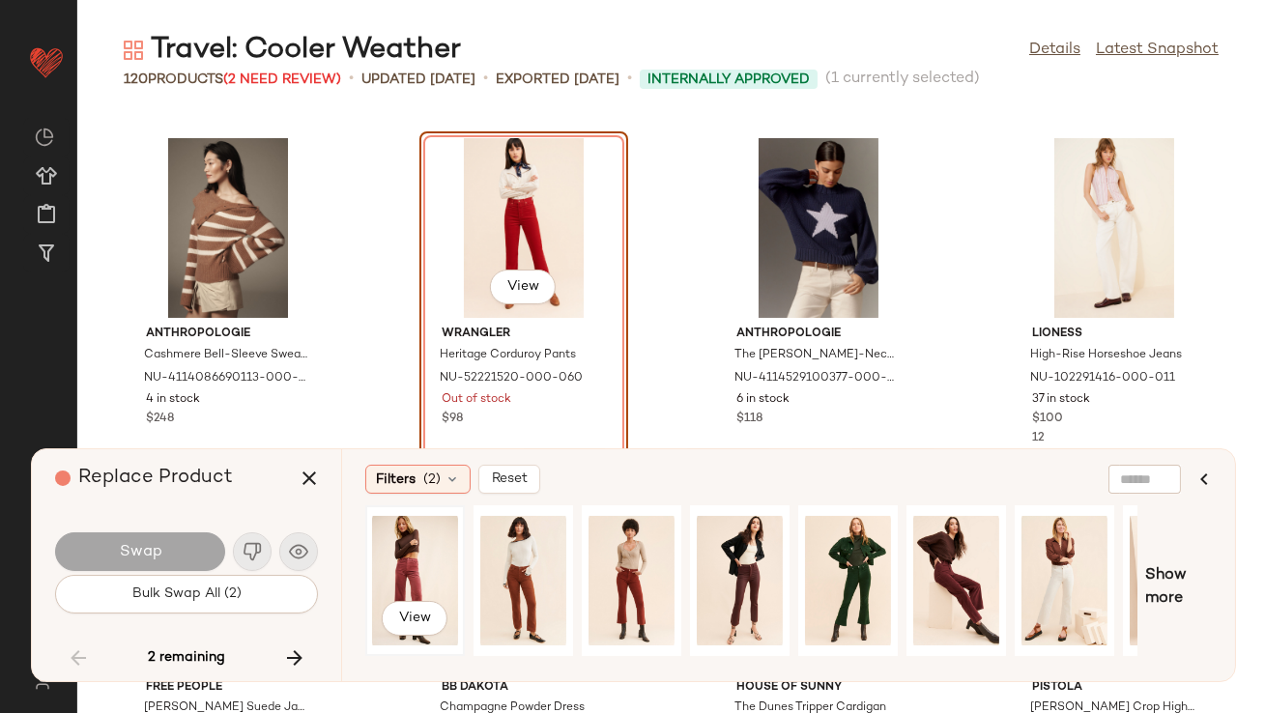
click at [418, 580] on div "View" at bounding box center [415, 580] width 86 height 137
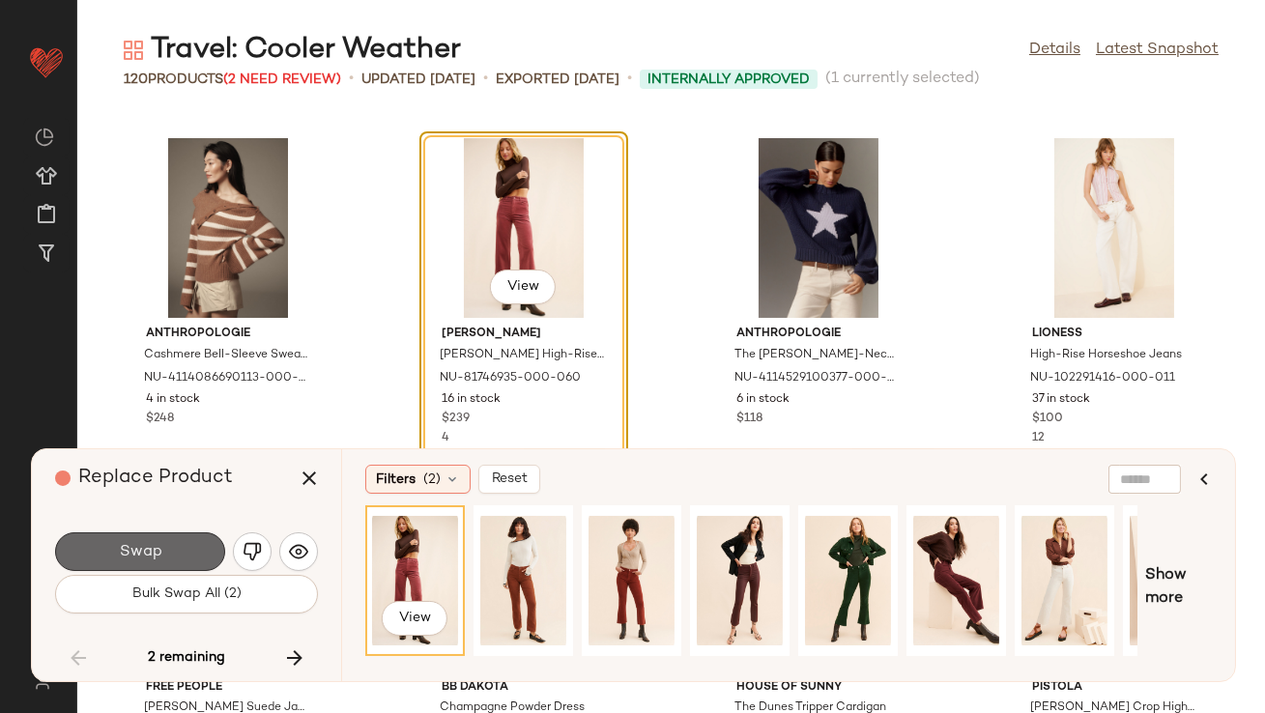
click at [195, 546] on button "Swap" at bounding box center [140, 551] width 170 height 39
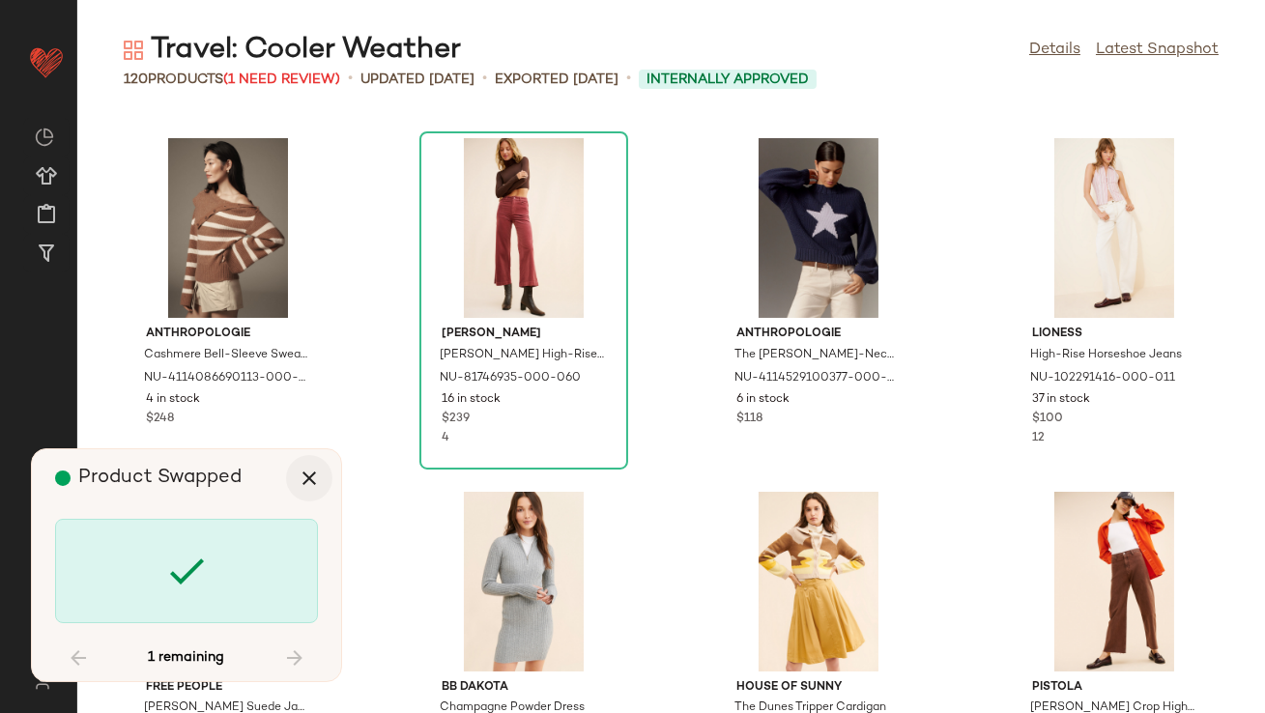
scroll to position [10013, 0]
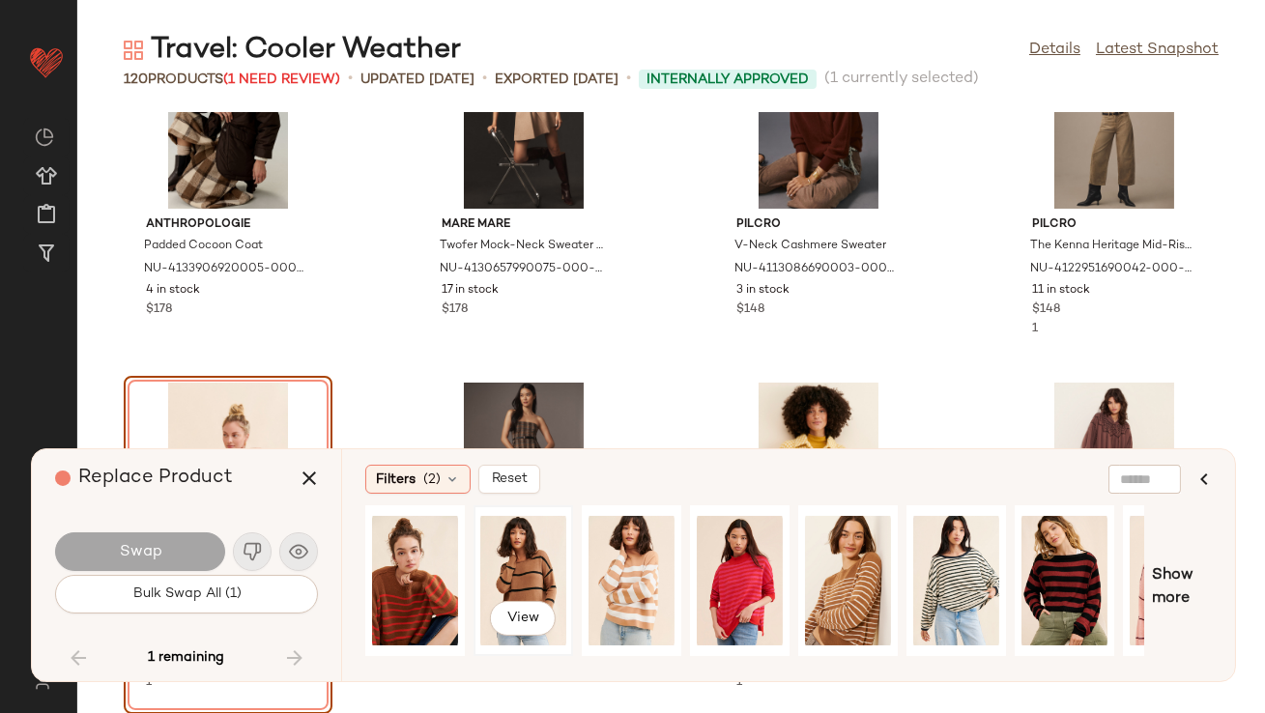
click at [514, 576] on div "View" at bounding box center [523, 580] width 86 height 137
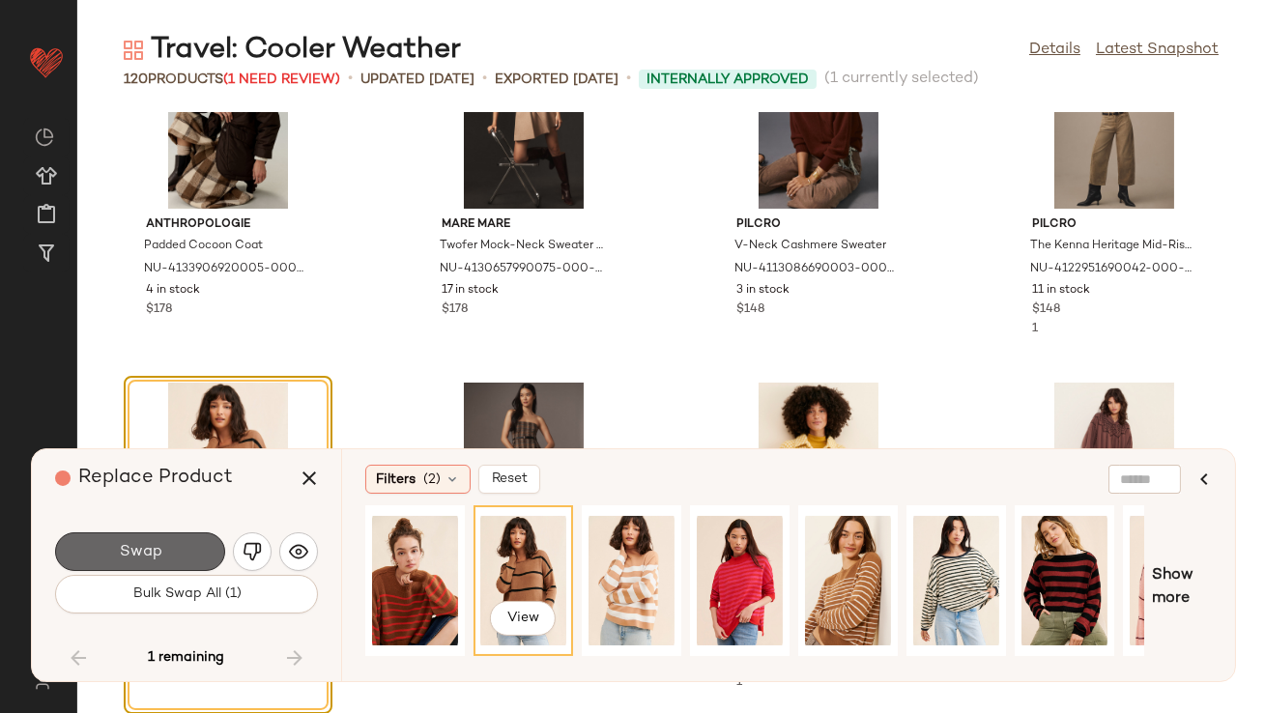
click at [166, 546] on button "Swap" at bounding box center [140, 551] width 170 height 39
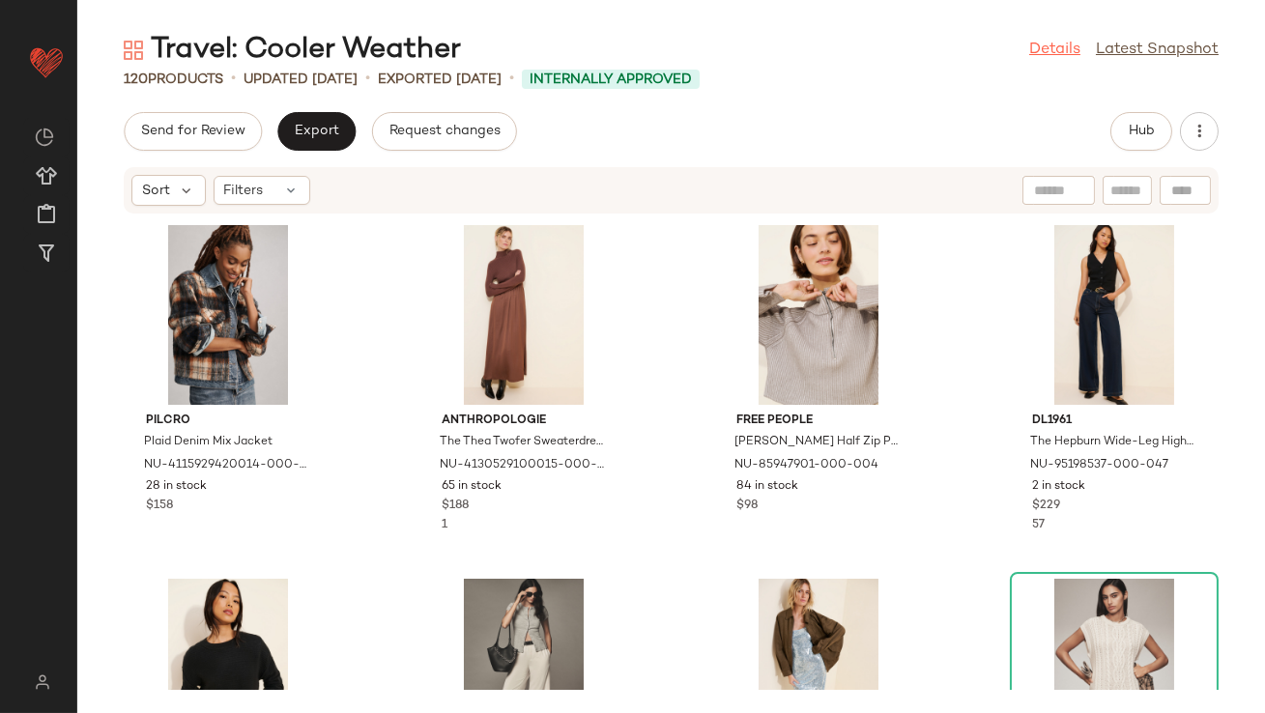
click at [1050, 52] on link "Details" at bounding box center [1054, 50] width 51 height 23
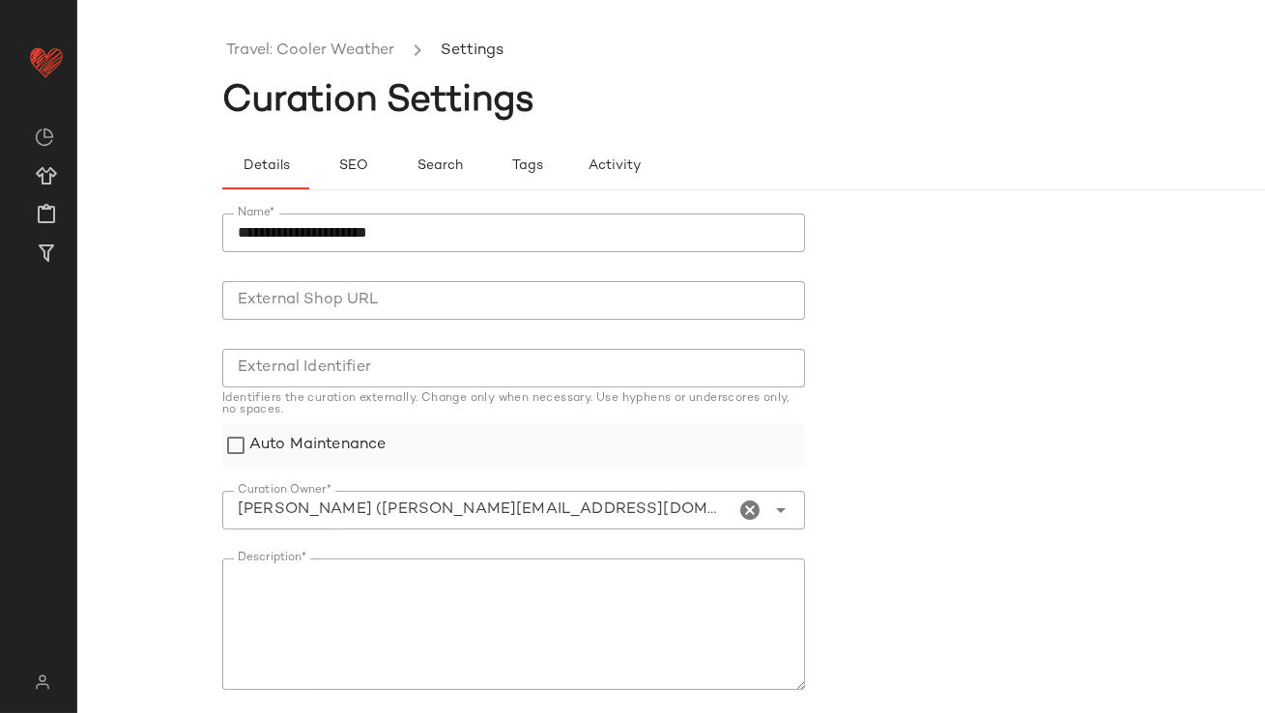
click at [381, 440] on label "Auto Maintenance" at bounding box center [317, 445] width 136 height 43
type input "**********"
click at [601, 519] on input "**********" at bounding box center [478, 510] width 513 height 23
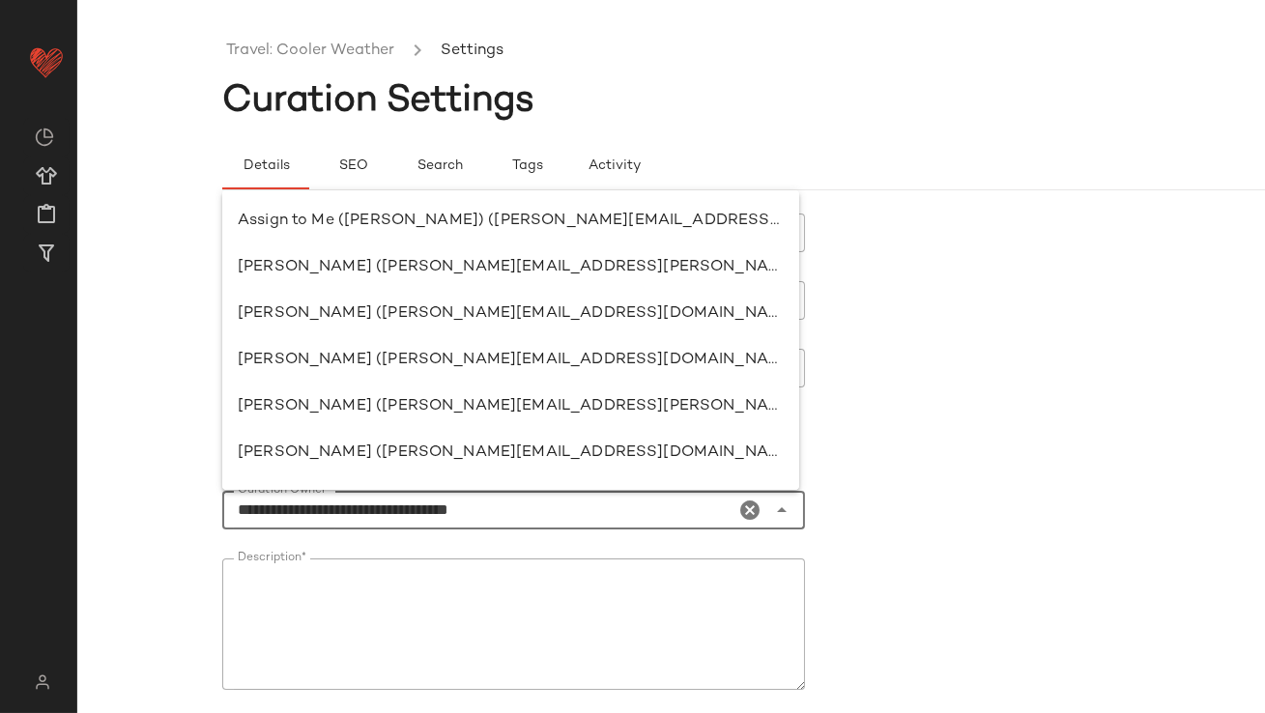
scroll to position [1067, 0]
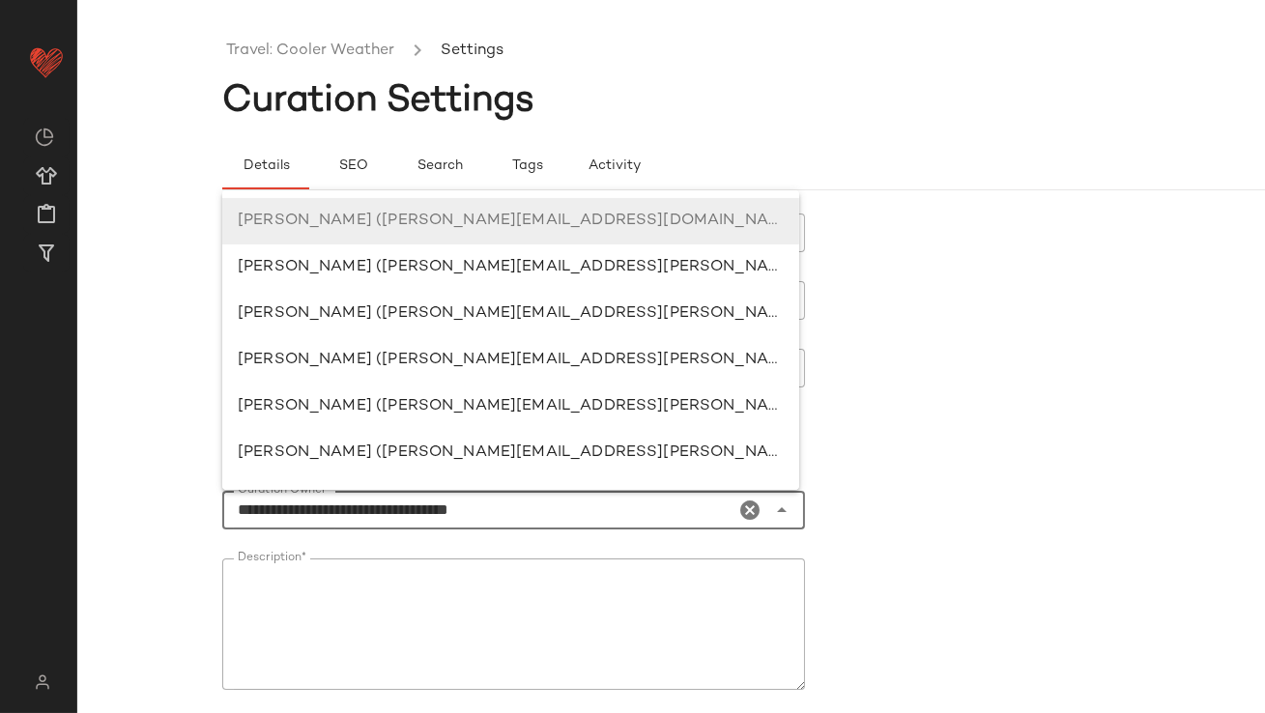
click at [757, 502] on div "**********" at bounding box center [513, 510] width 583 height 39
click at [755, 503] on icon "Clear Curation Owner*" at bounding box center [750, 510] width 23 height 23
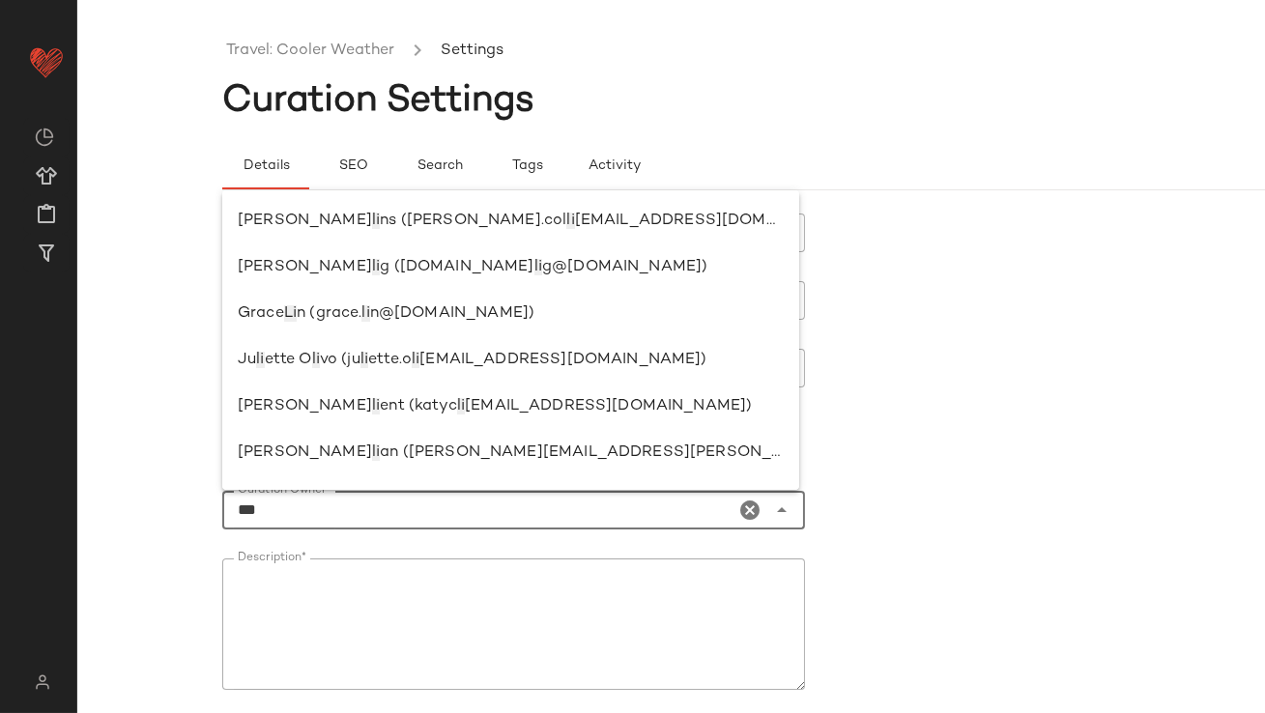
scroll to position [0, 0]
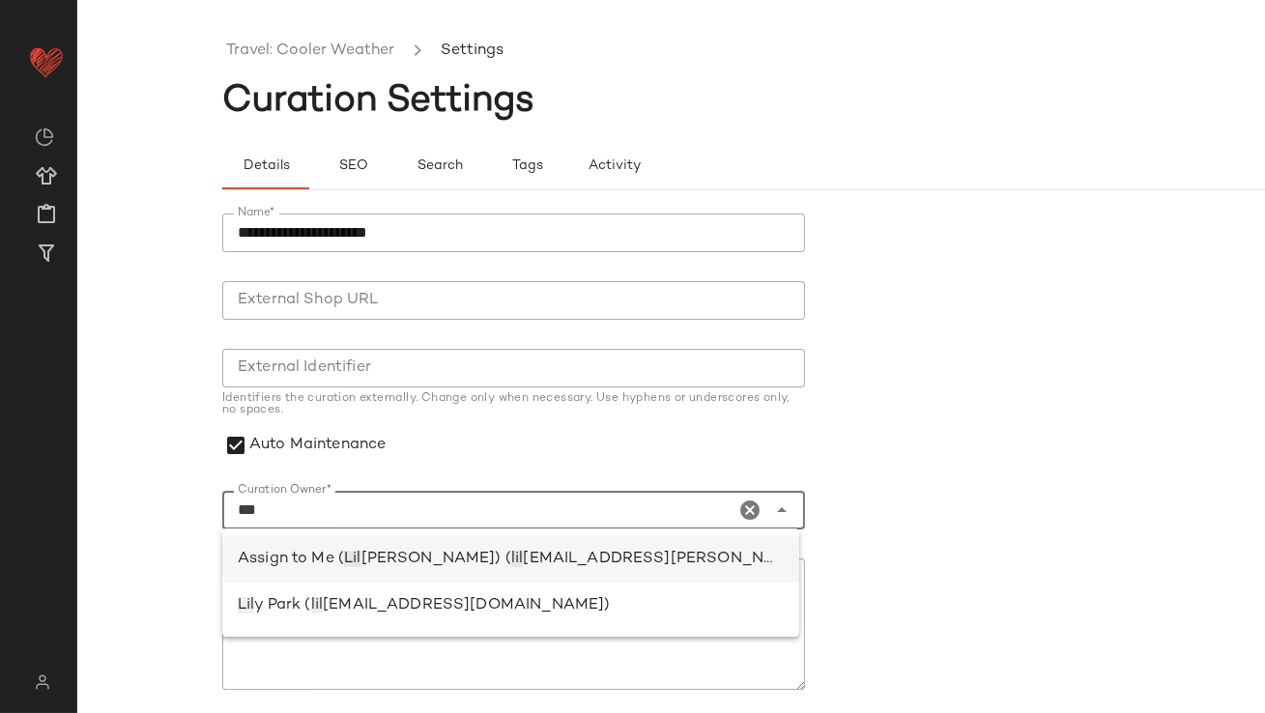
click at [523, 560] on span "lian.sisti@curatedforyou.io)" at bounding box center [733, 559] width 421 height 16
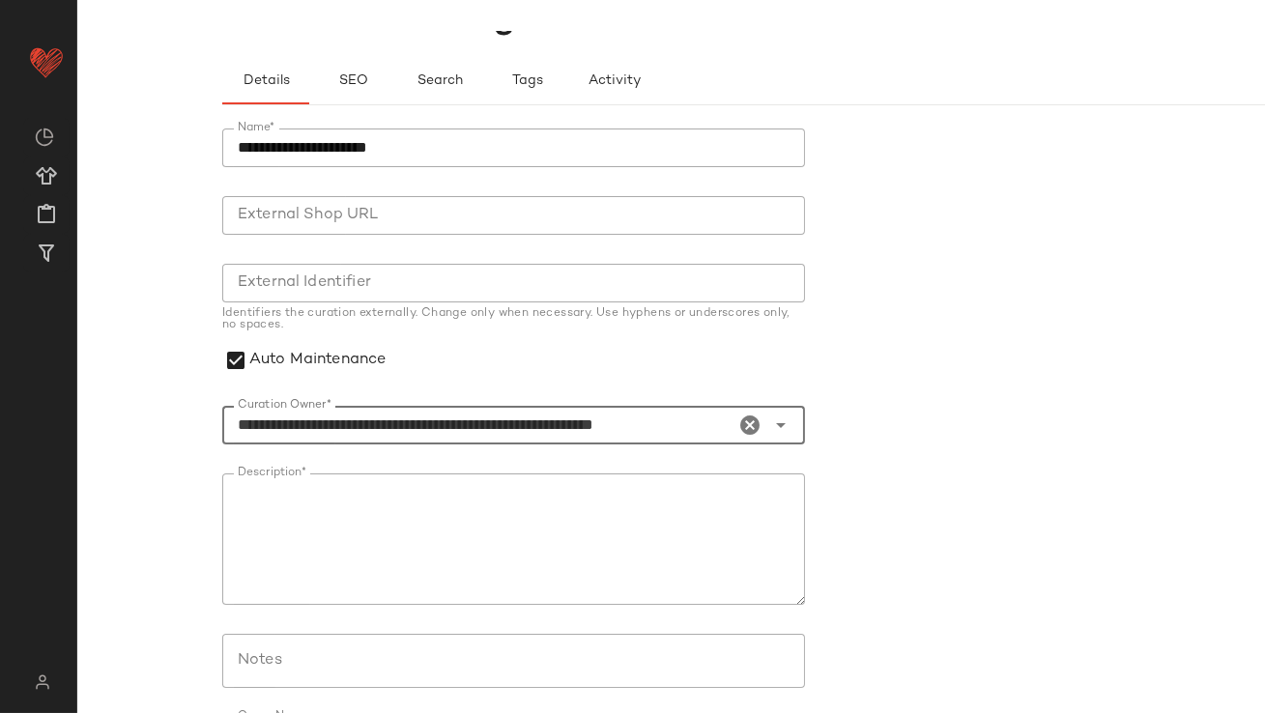
scroll to position [231, 0]
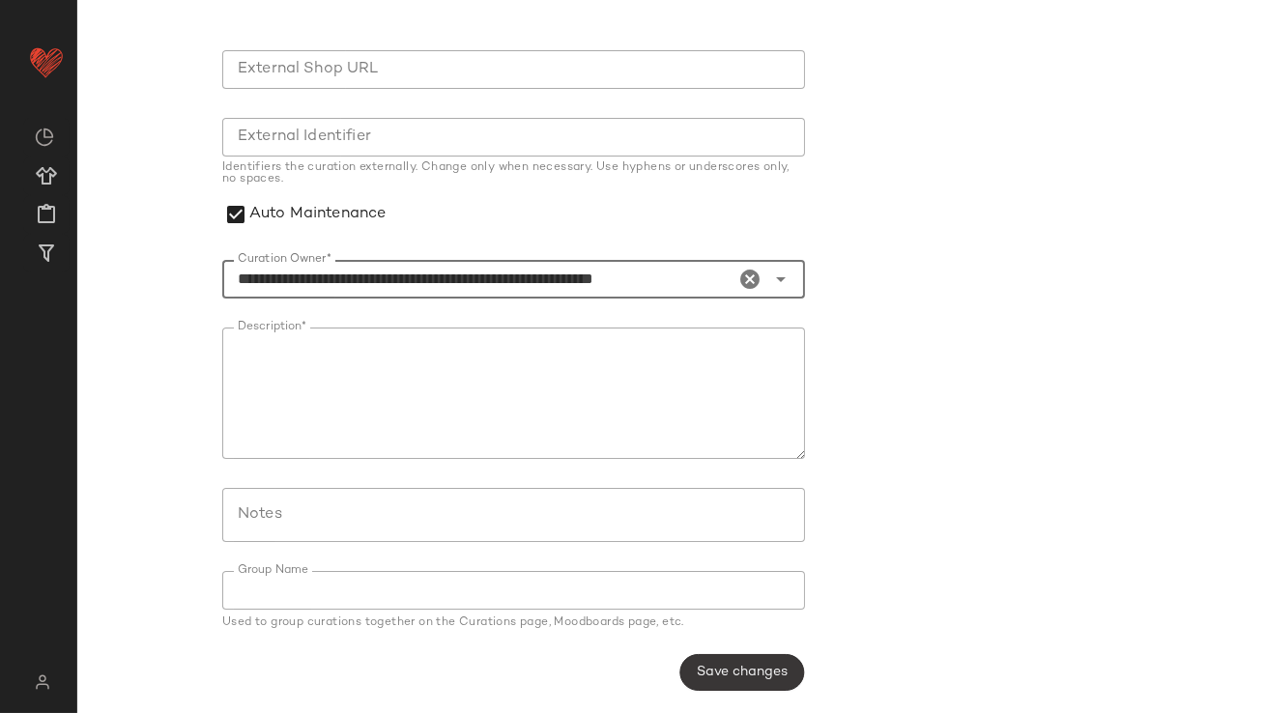
type input "**********"
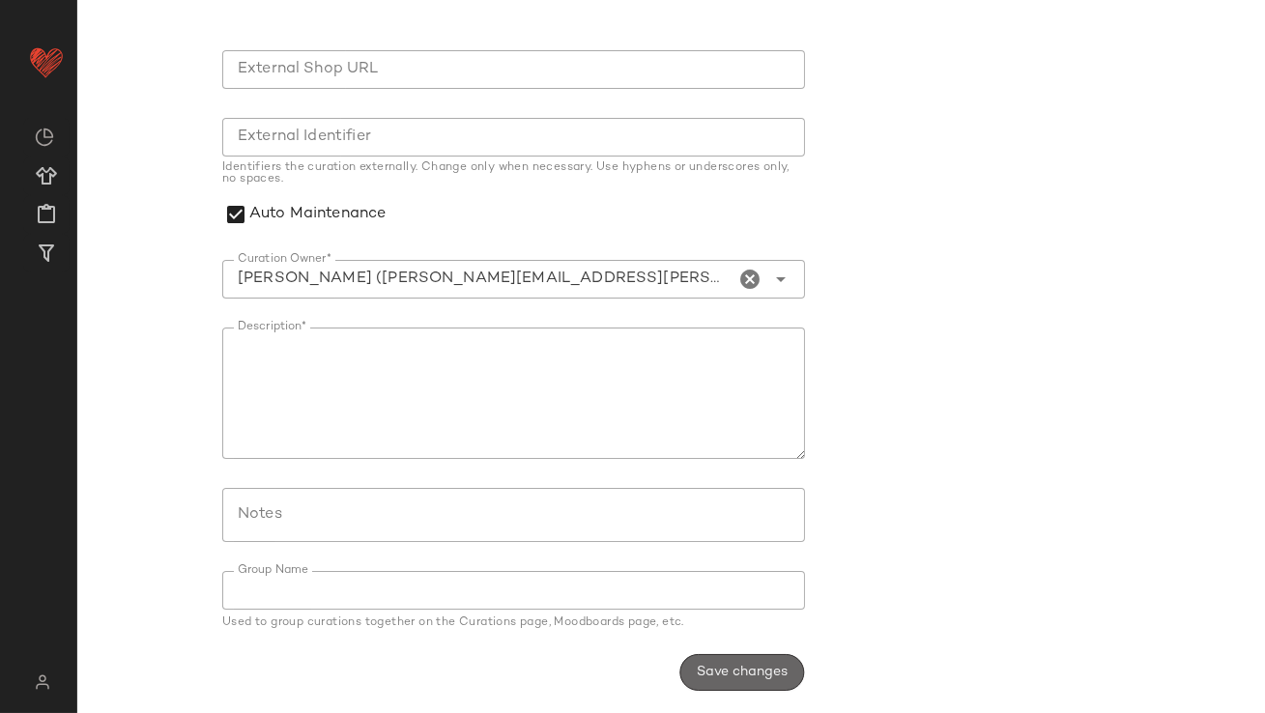
click at [702, 666] on span "Save changes" at bounding box center [742, 672] width 92 height 15
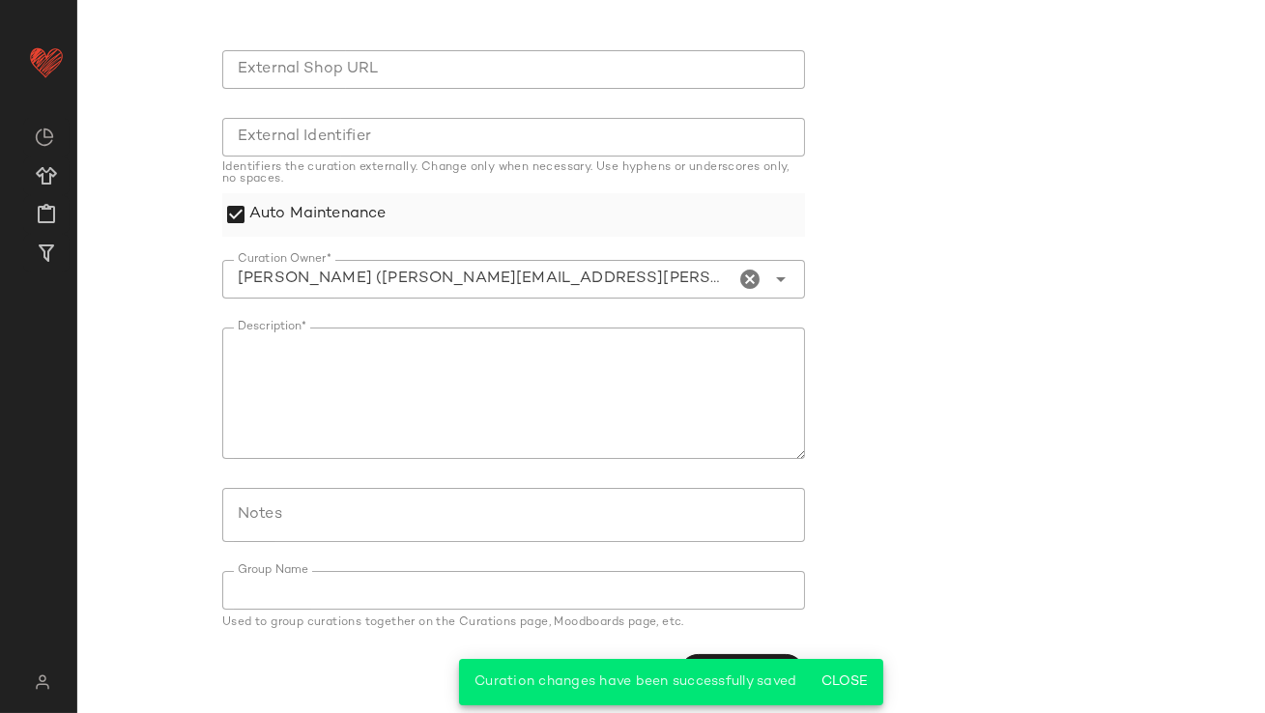
scroll to position [0, 0]
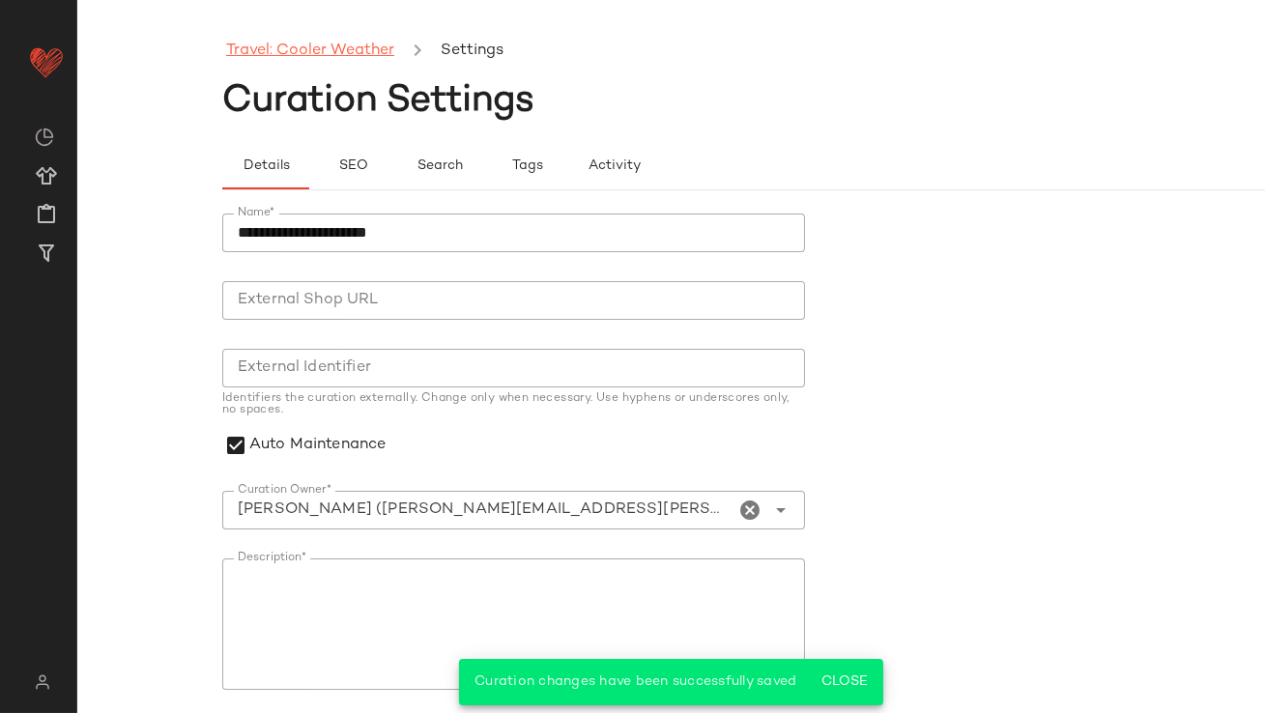
click at [330, 40] on link "Travel: Cooler Weather" at bounding box center [310, 51] width 168 height 25
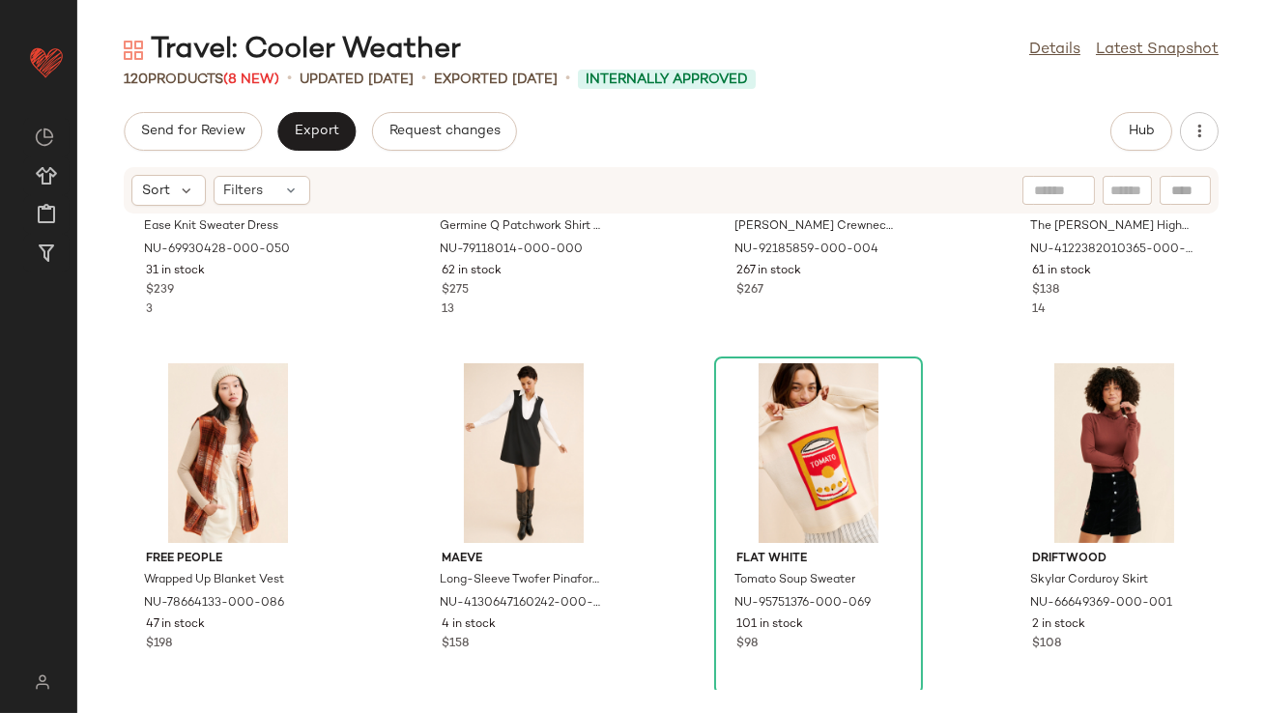
scroll to position [1160, 0]
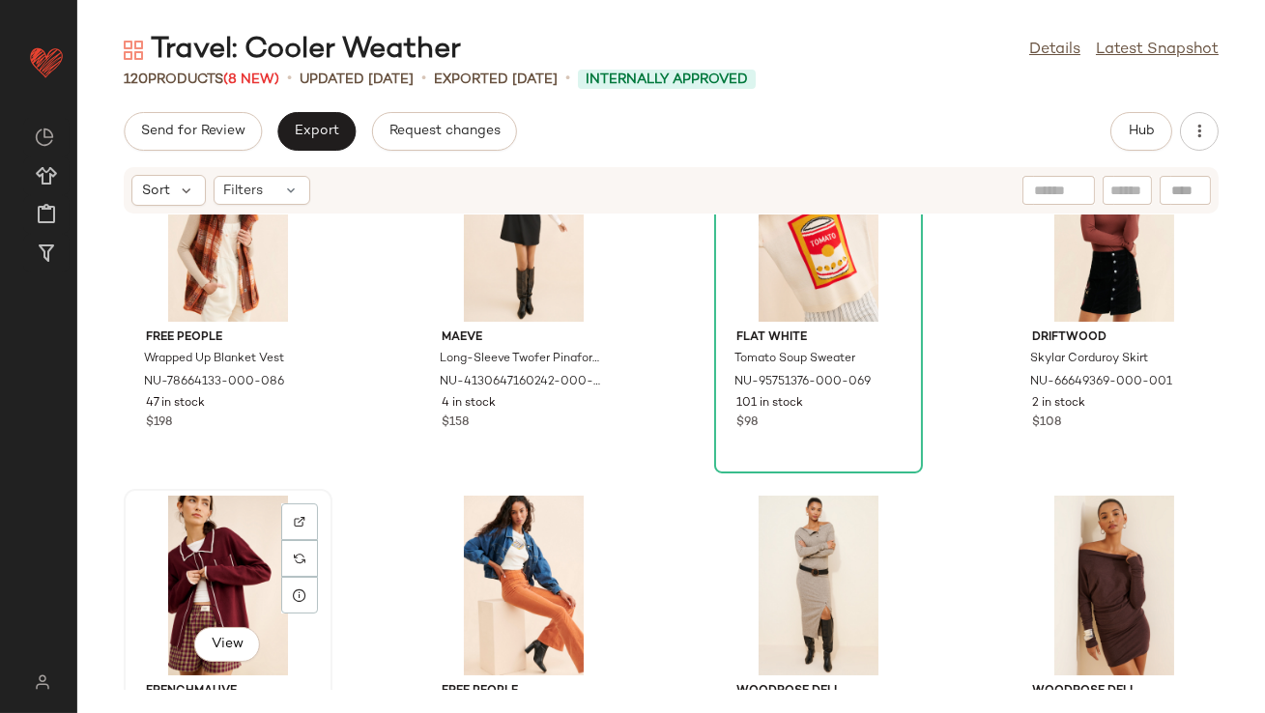
click at [198, 572] on div "View" at bounding box center [227, 586] width 195 height 180
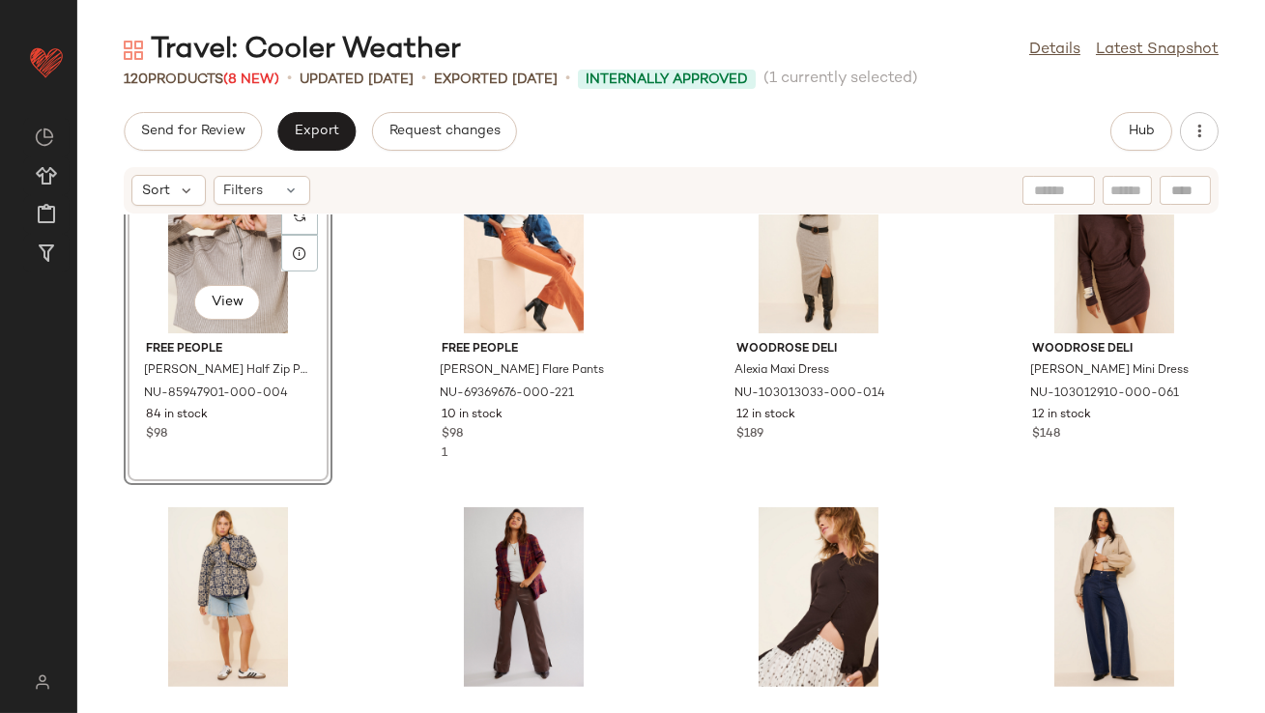
scroll to position [1482, 0]
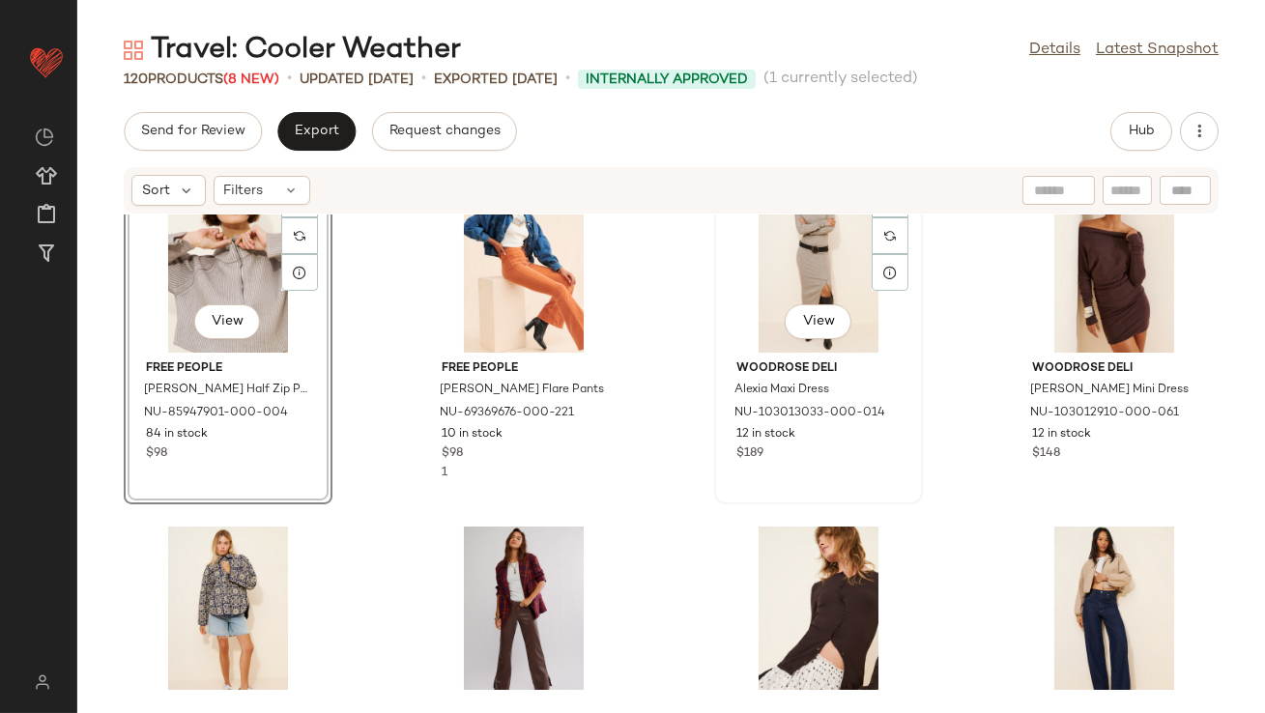
click at [759, 317] on div "View" at bounding box center [818, 263] width 195 height 180
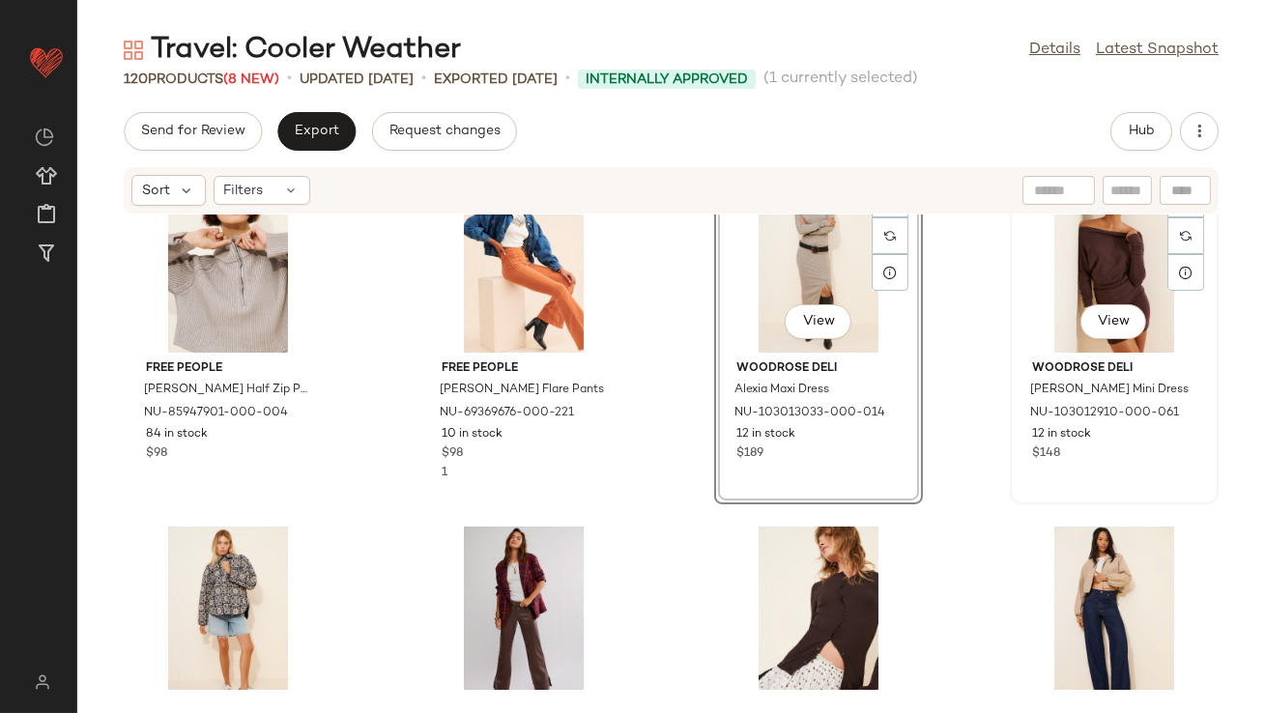
click at [1040, 321] on div "View" at bounding box center [1114, 263] width 195 height 180
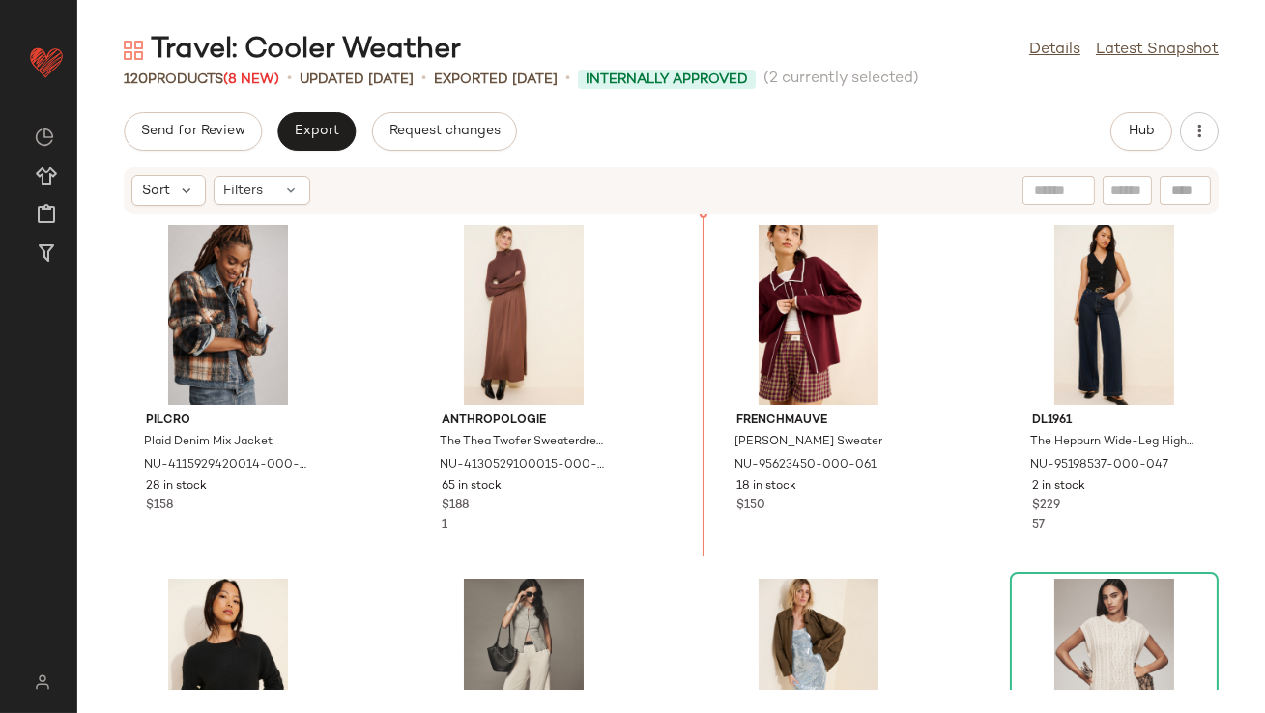
drag, startPoint x: 794, startPoint y: 475, endPoint x: 794, endPoint y: 458, distance: 17.4
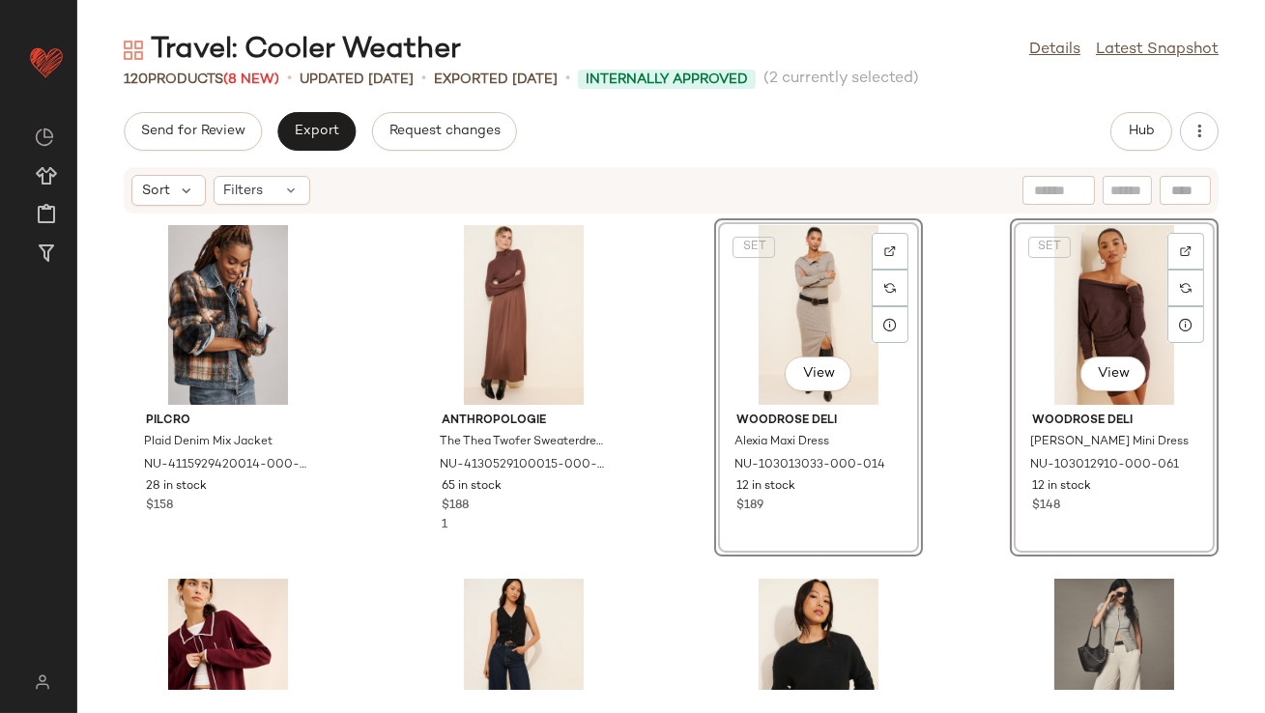
click at [643, 404] on div "Pilcro Plaid Denim Mix Jacket NU-4115929420014-000-049 28 in stock $158 Anthrop…" at bounding box center [671, 452] width 1188 height 475
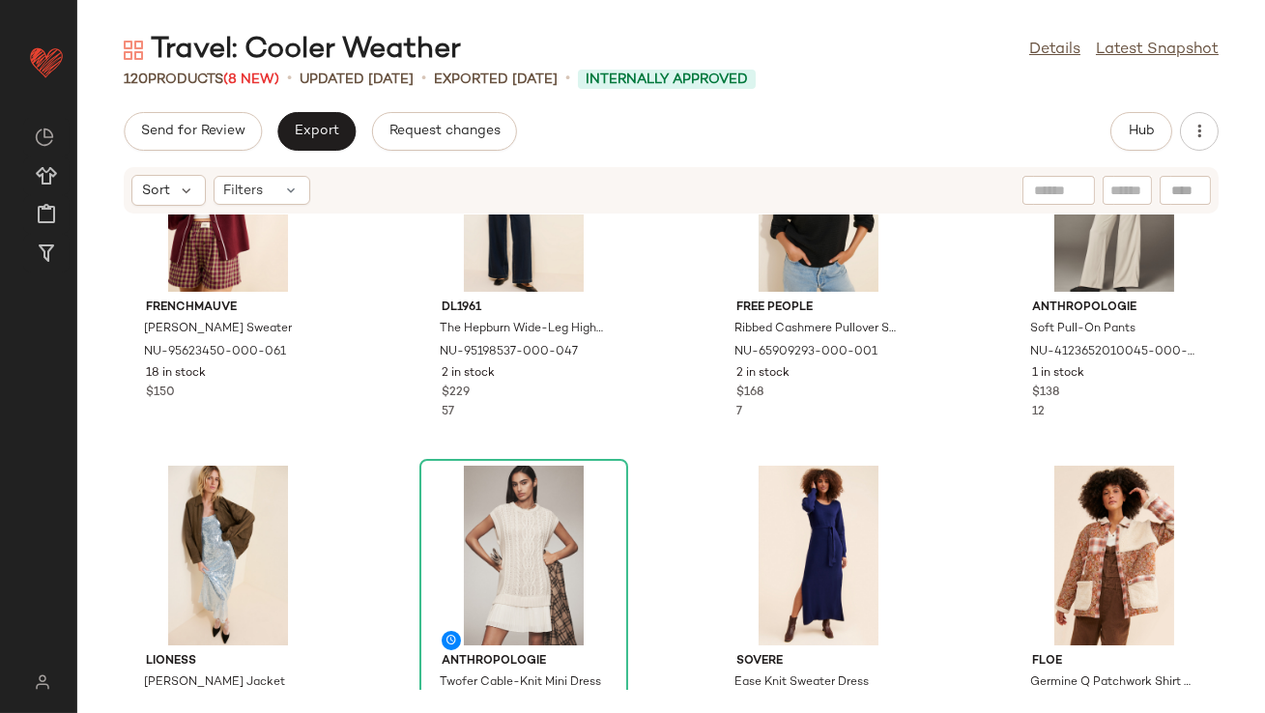
scroll to position [512, 0]
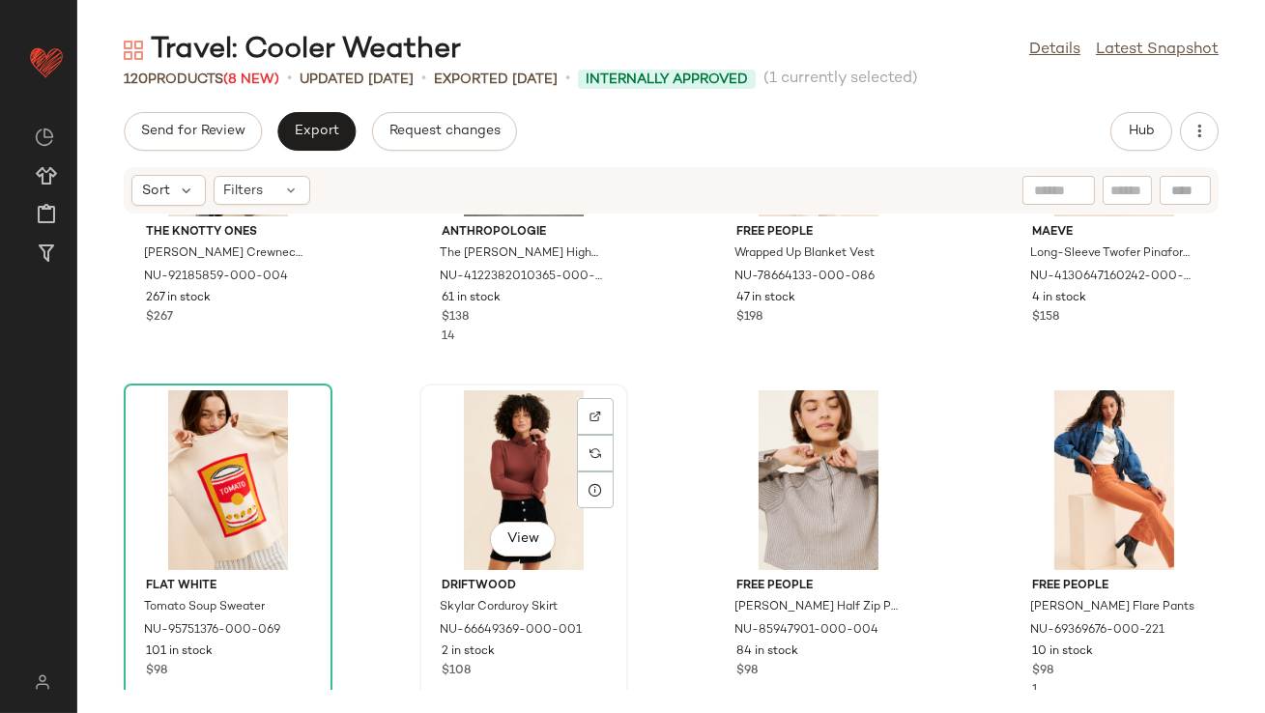
scroll to position [1266, 0]
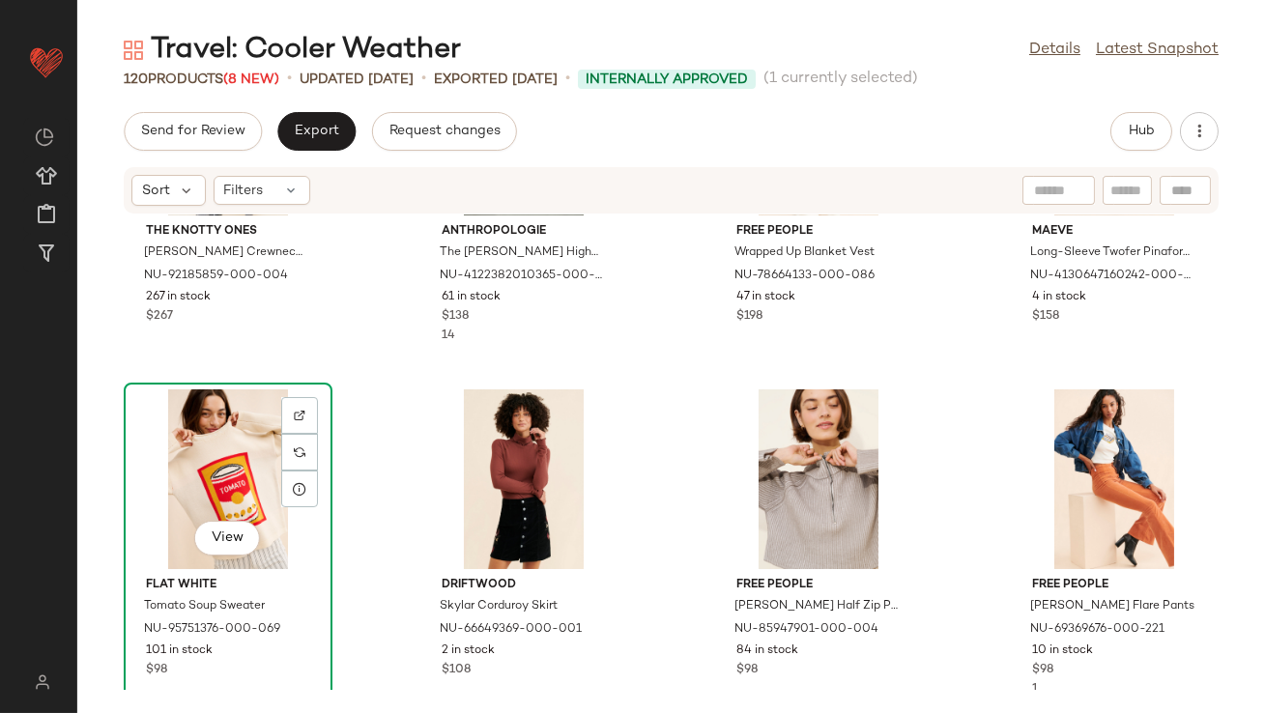
click at [246, 484] on div "View" at bounding box center [227, 479] width 195 height 180
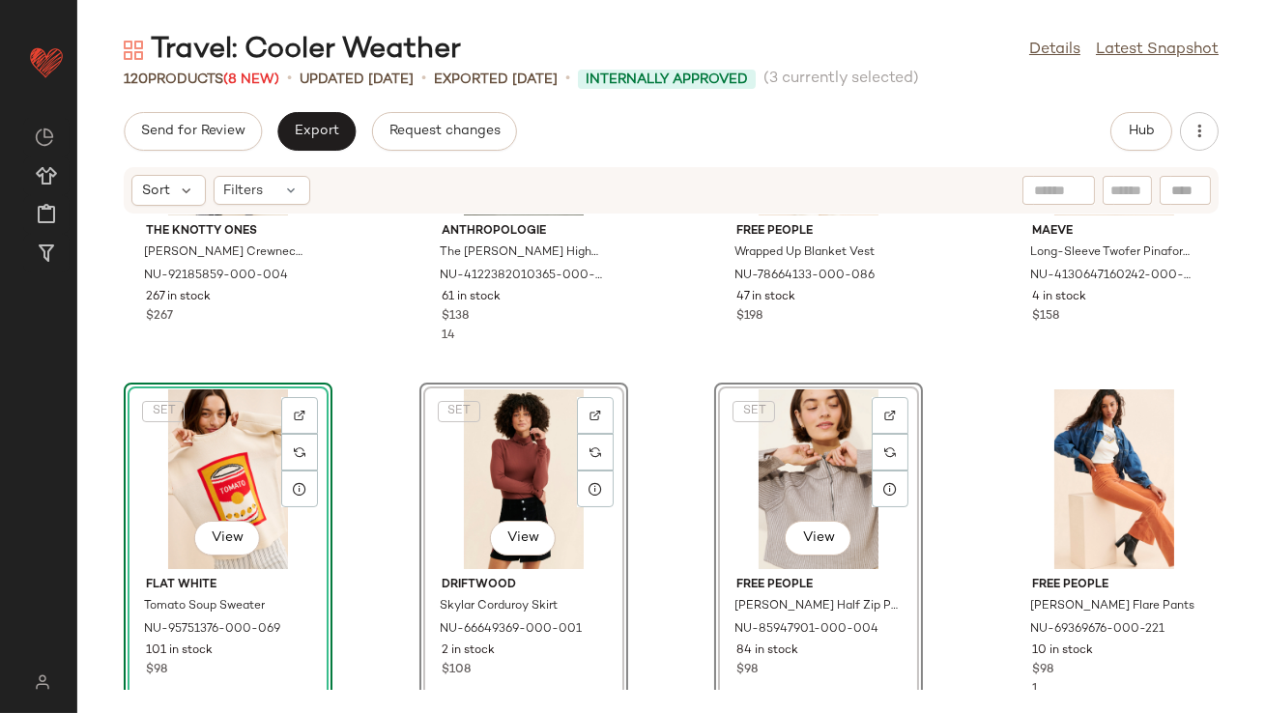
click at [365, 444] on div "The Knotty Ones Delcia Crewneck Sweater NU-92185859-000-004 267 in stock $267 A…" at bounding box center [671, 452] width 1188 height 475
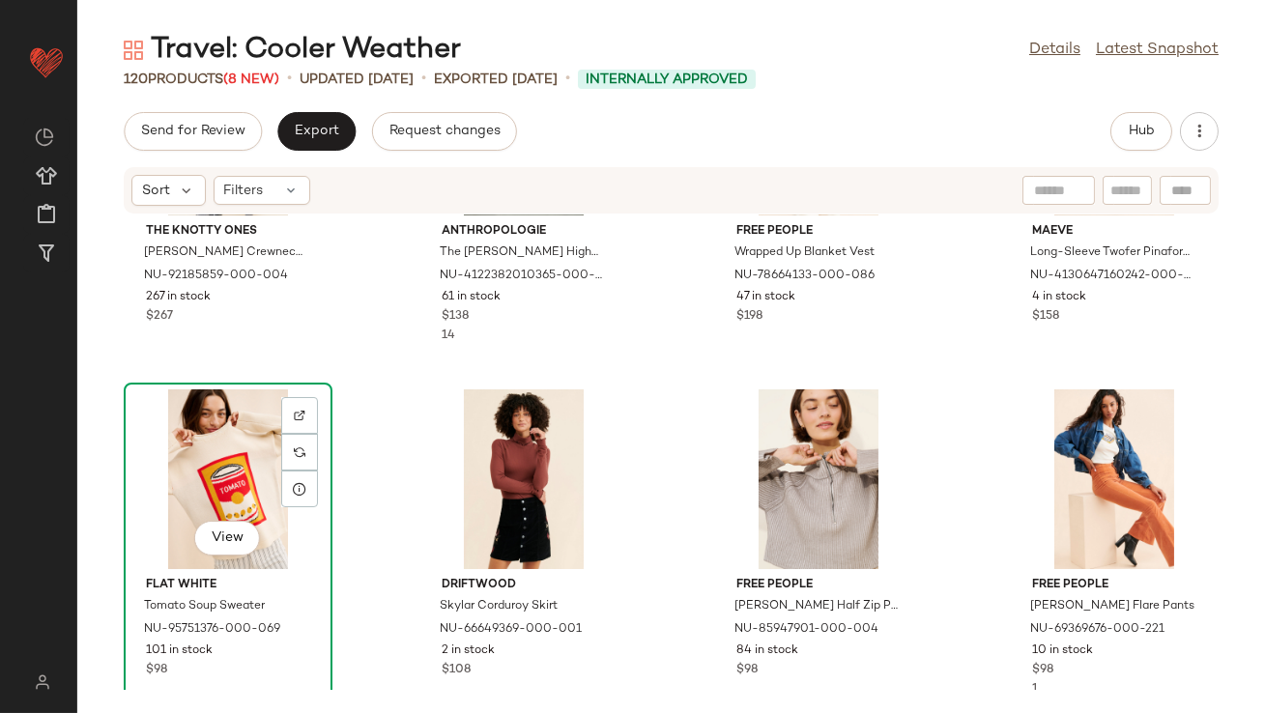
click at [246, 464] on div "View" at bounding box center [227, 479] width 195 height 180
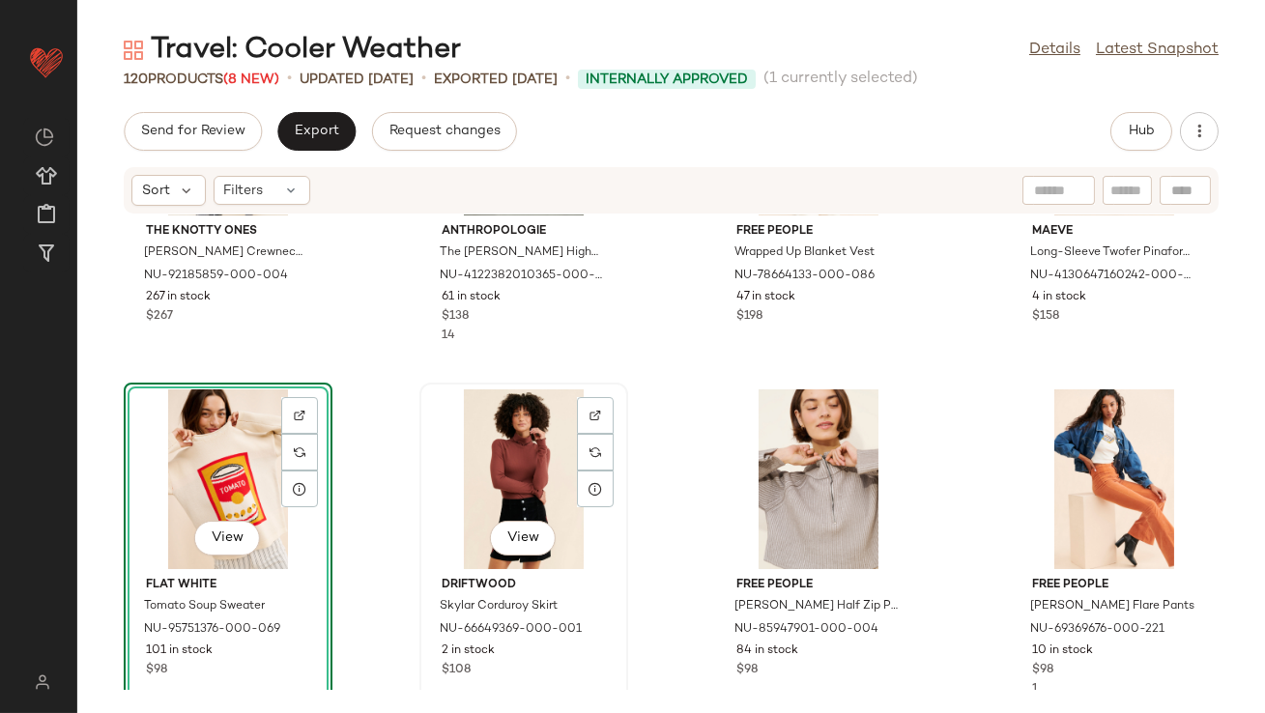
click at [508, 467] on div "View" at bounding box center [523, 479] width 195 height 180
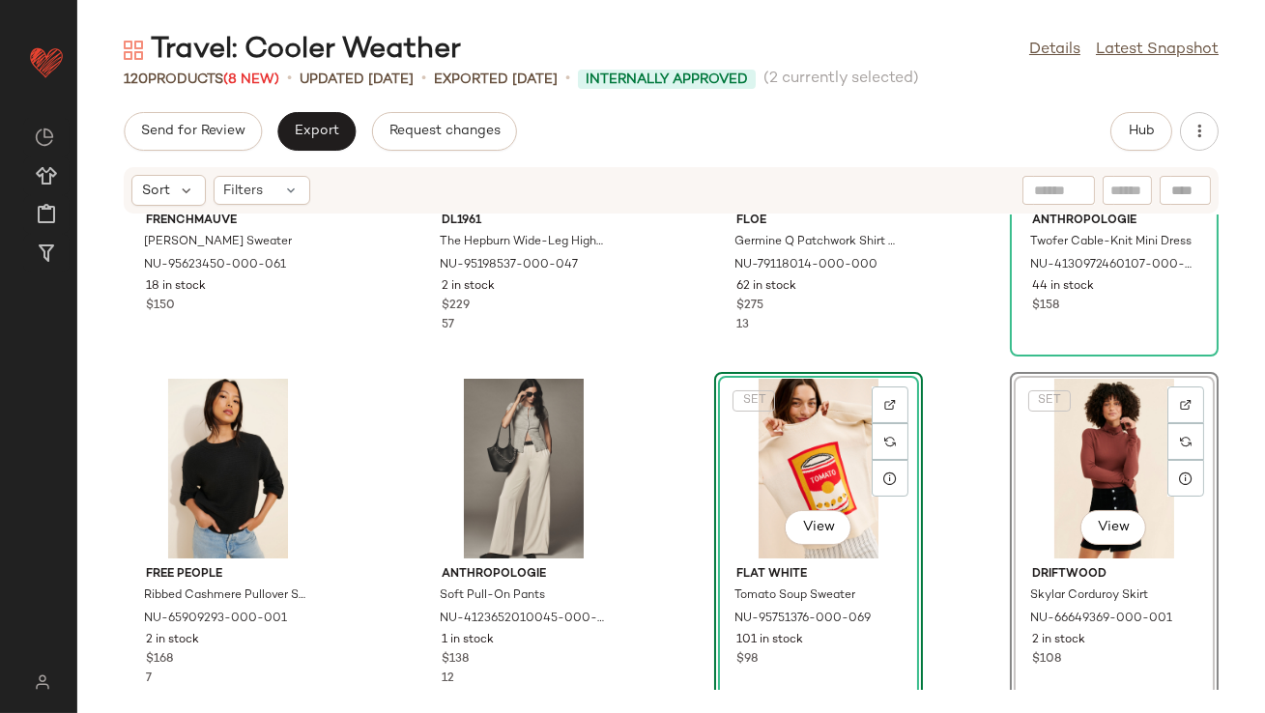
click at [678, 467] on div "FRENCHMAUVE Lilo Cardigan Sweater NU-95623450-000-061 18 in stock $150 DL1961 T…" at bounding box center [671, 452] width 1188 height 475
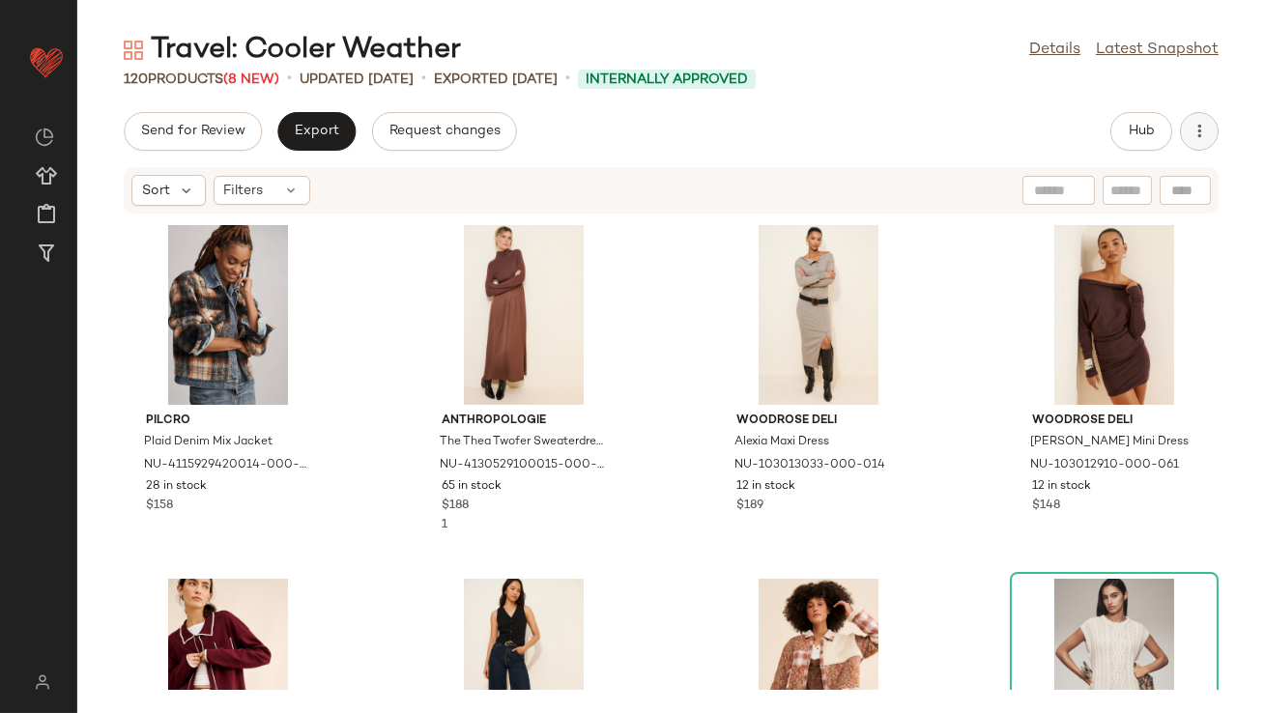
click at [1185, 119] on button "button" at bounding box center [1199, 131] width 39 height 39
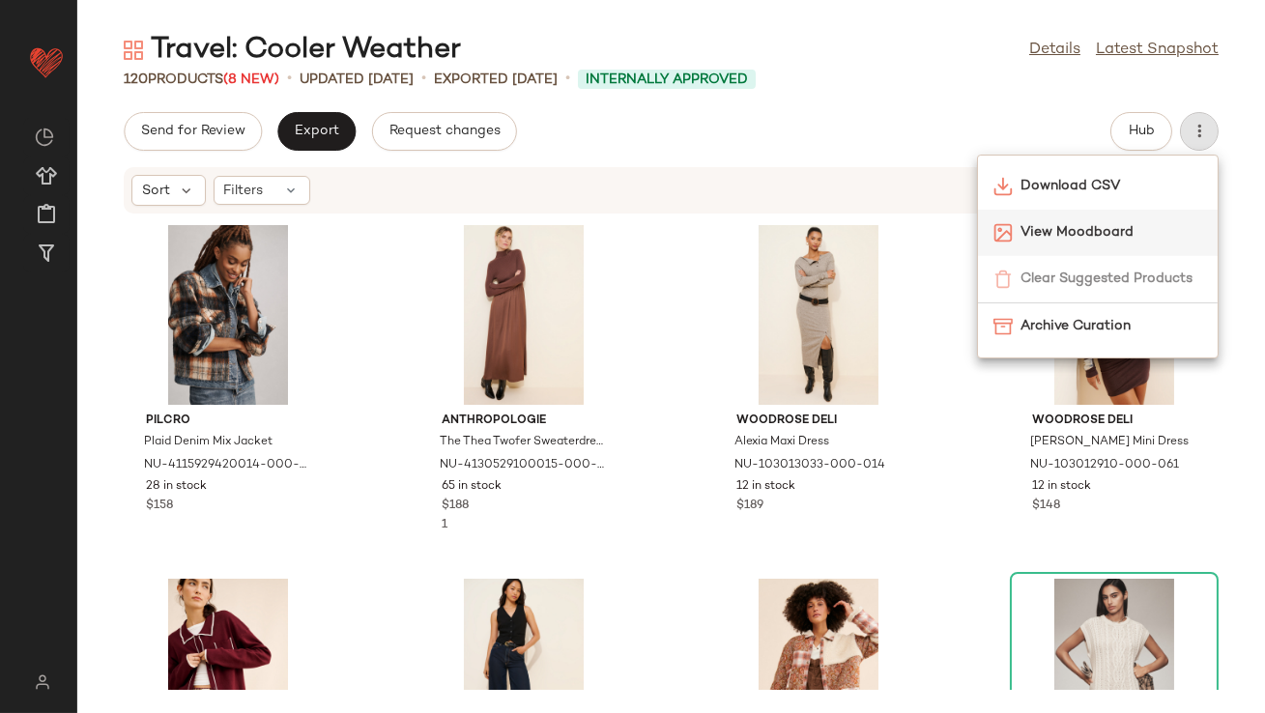
click at [1094, 227] on span "View Moodboard" at bounding box center [1112, 232] width 182 height 20
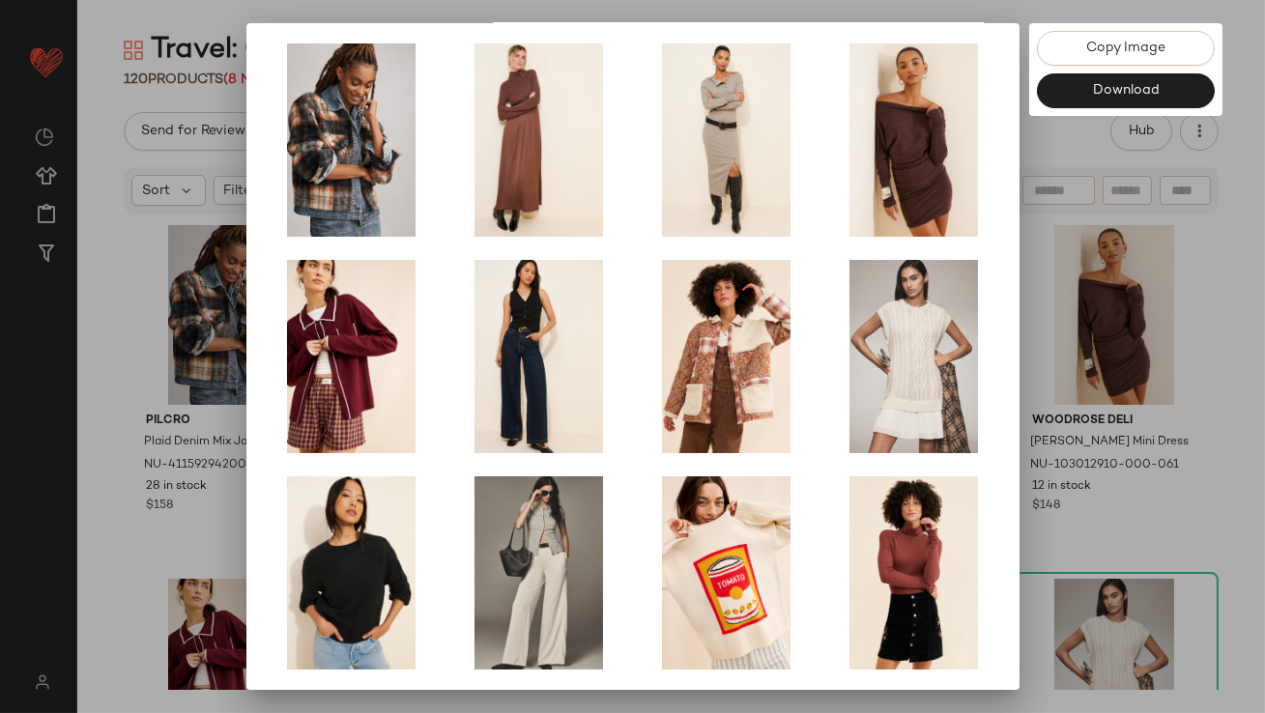
scroll to position [330, 0]
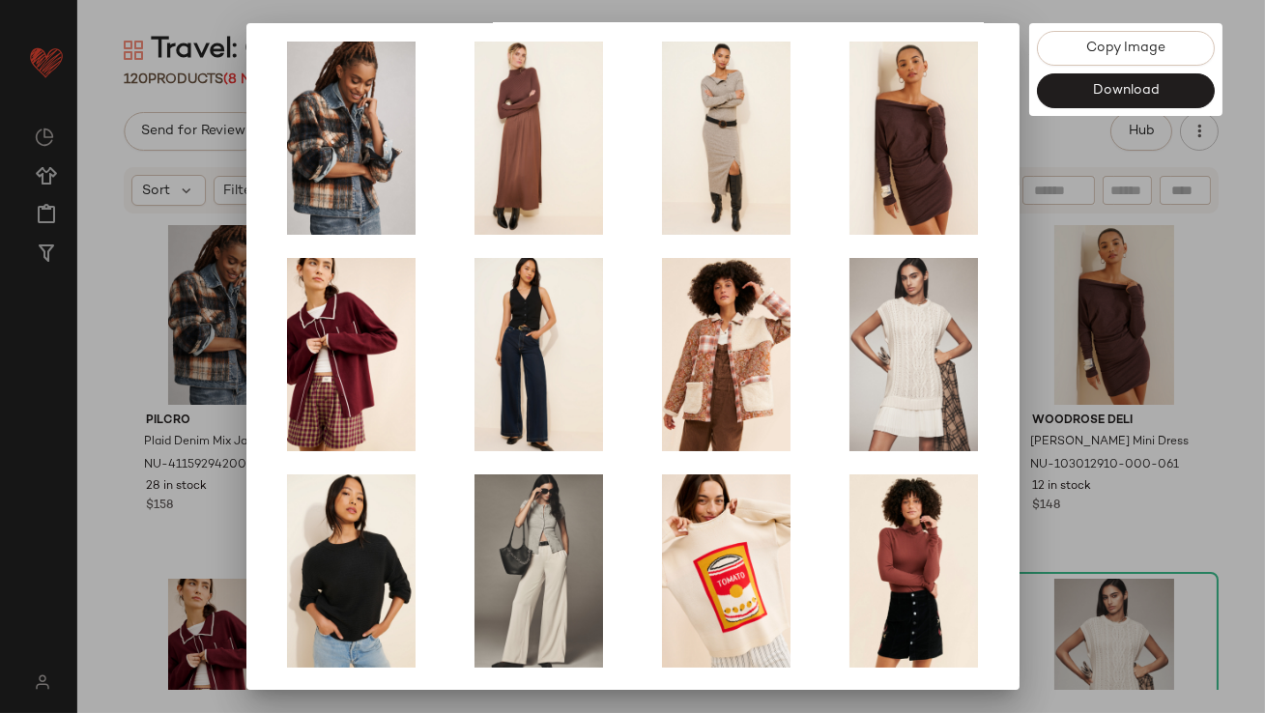
click at [1121, 453] on div at bounding box center [632, 356] width 1265 height 713
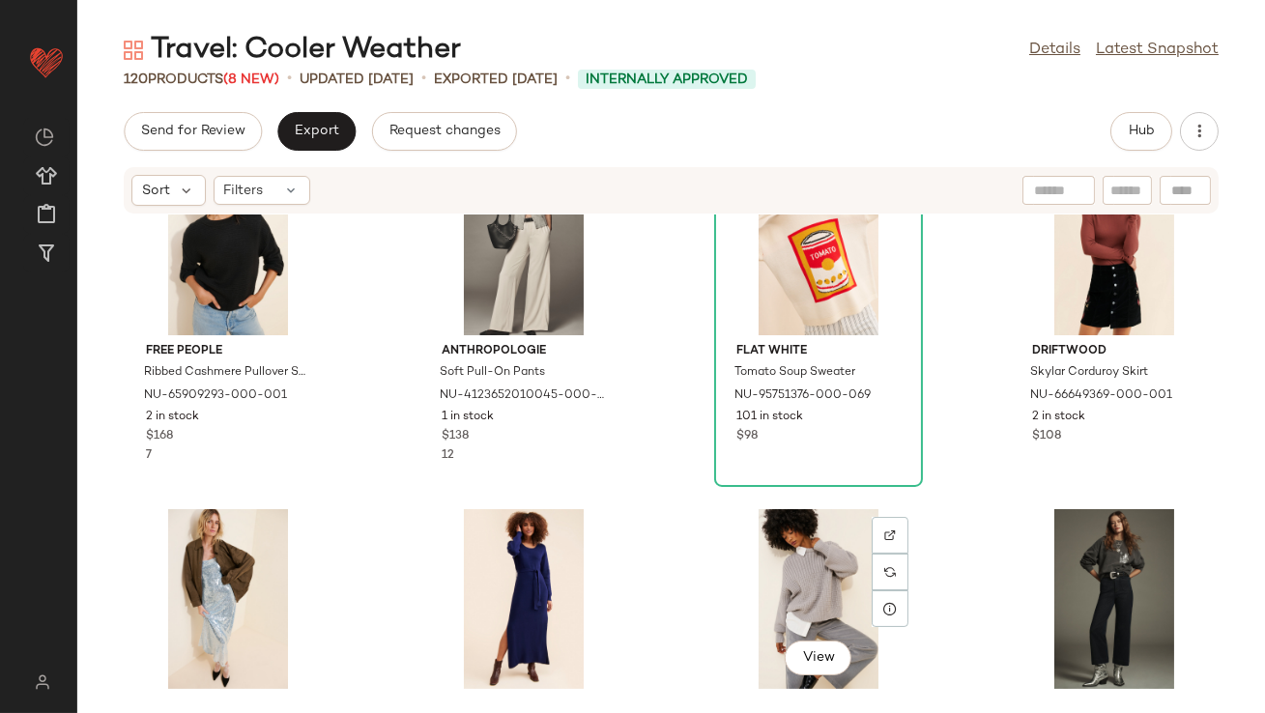
scroll to position [952, 0]
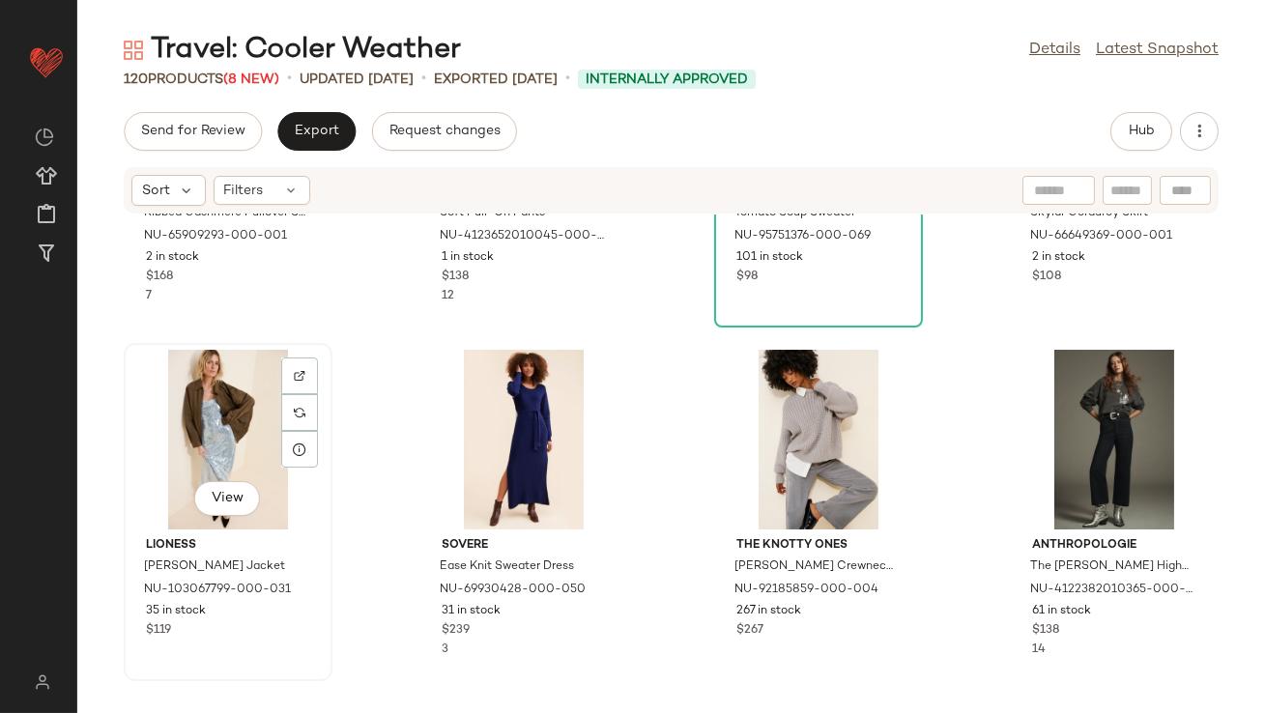
click at [209, 441] on div "View" at bounding box center [227, 440] width 195 height 180
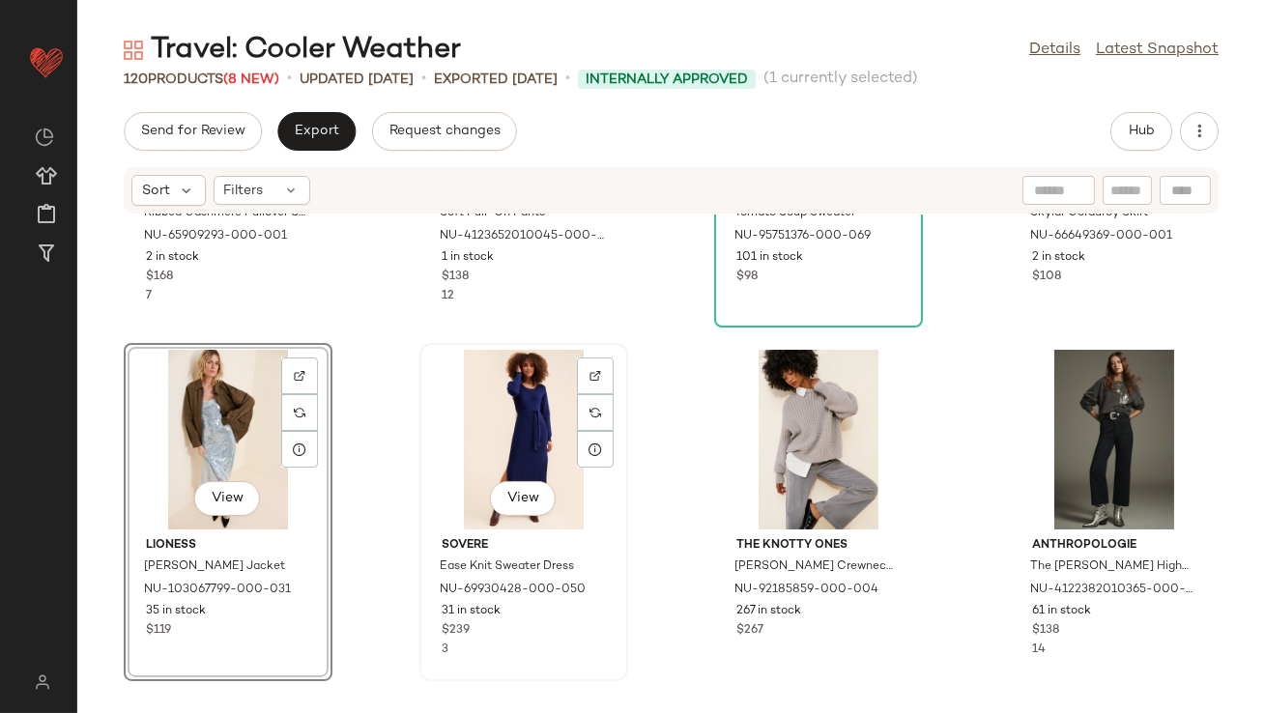
click at [488, 438] on div "View" at bounding box center [523, 440] width 195 height 180
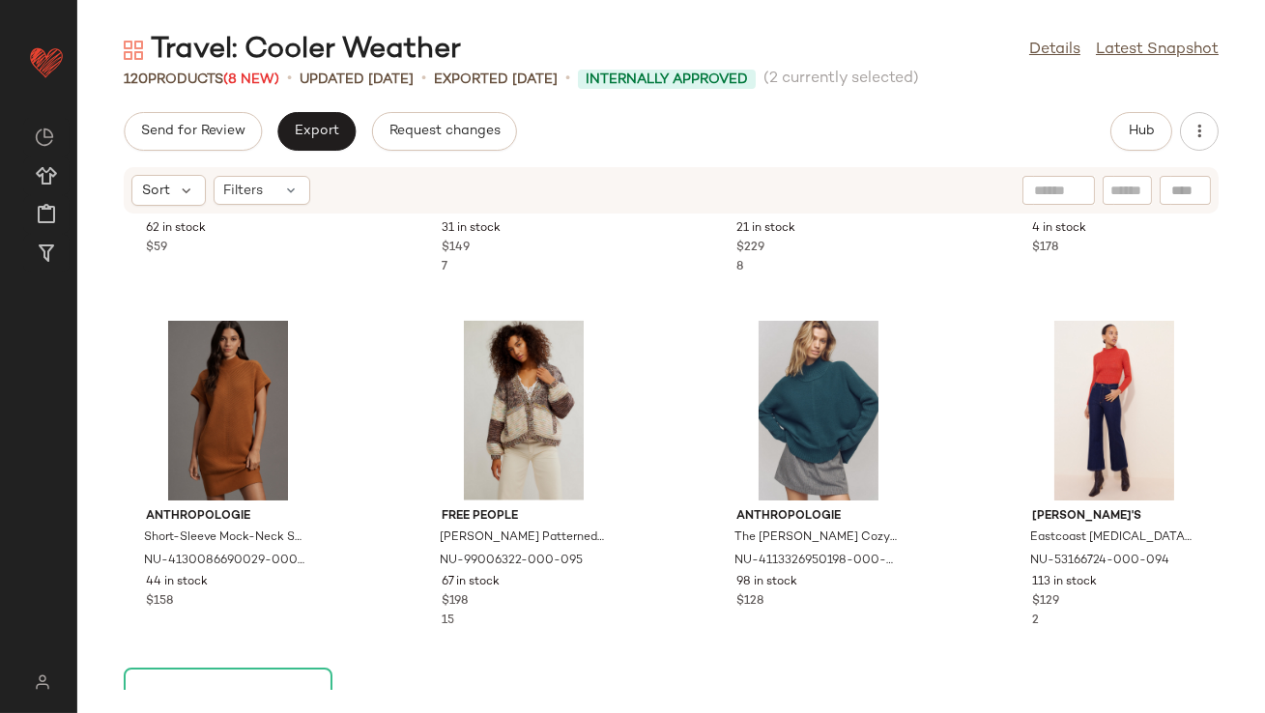
scroll to position [4185, 0]
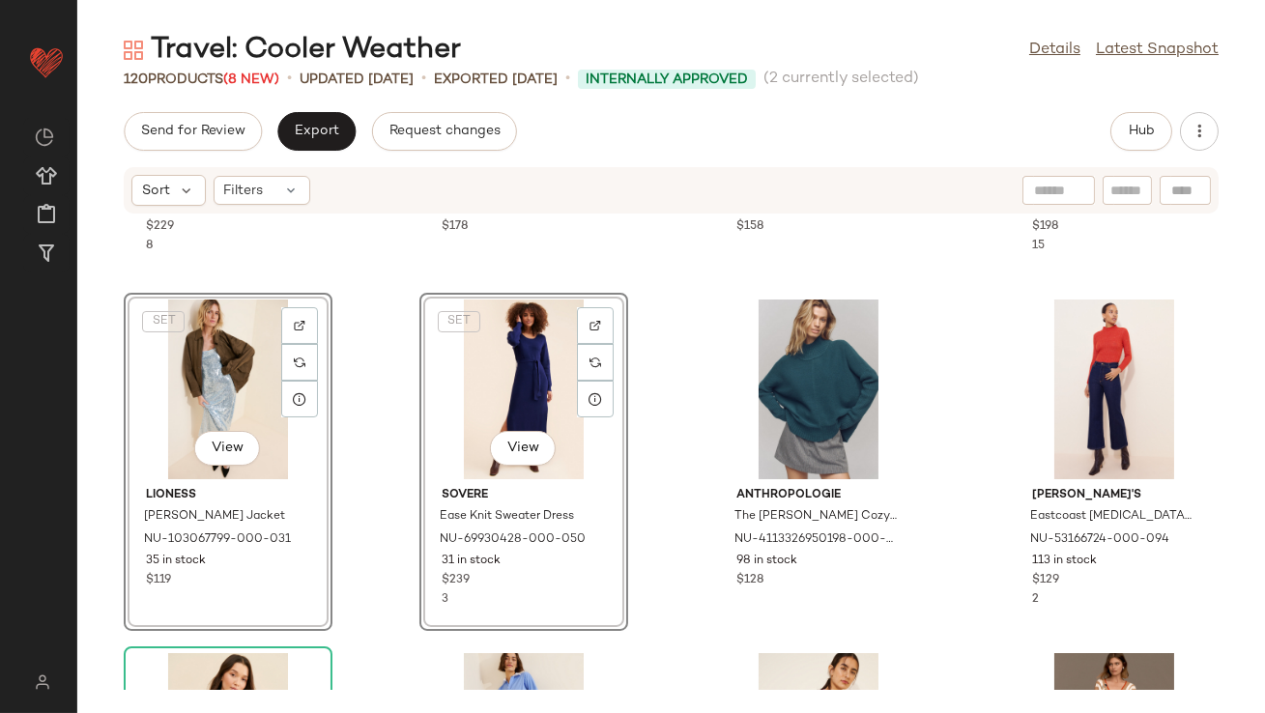
click at [680, 486] on div "Thinking MU Grafito Gillian Midi Dress NU-95783247-000-004 21 in stock $229 8 A…" at bounding box center [671, 452] width 1188 height 475
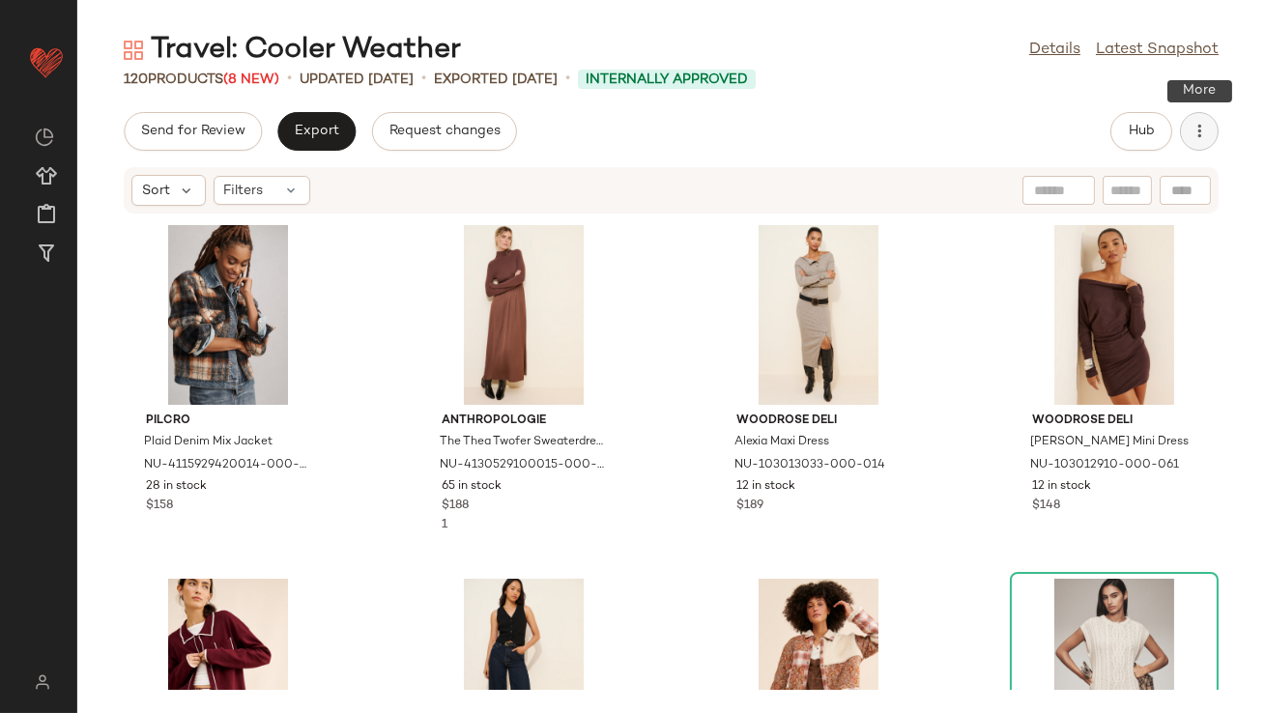
click at [1193, 128] on icon "button" at bounding box center [1199, 131] width 19 height 19
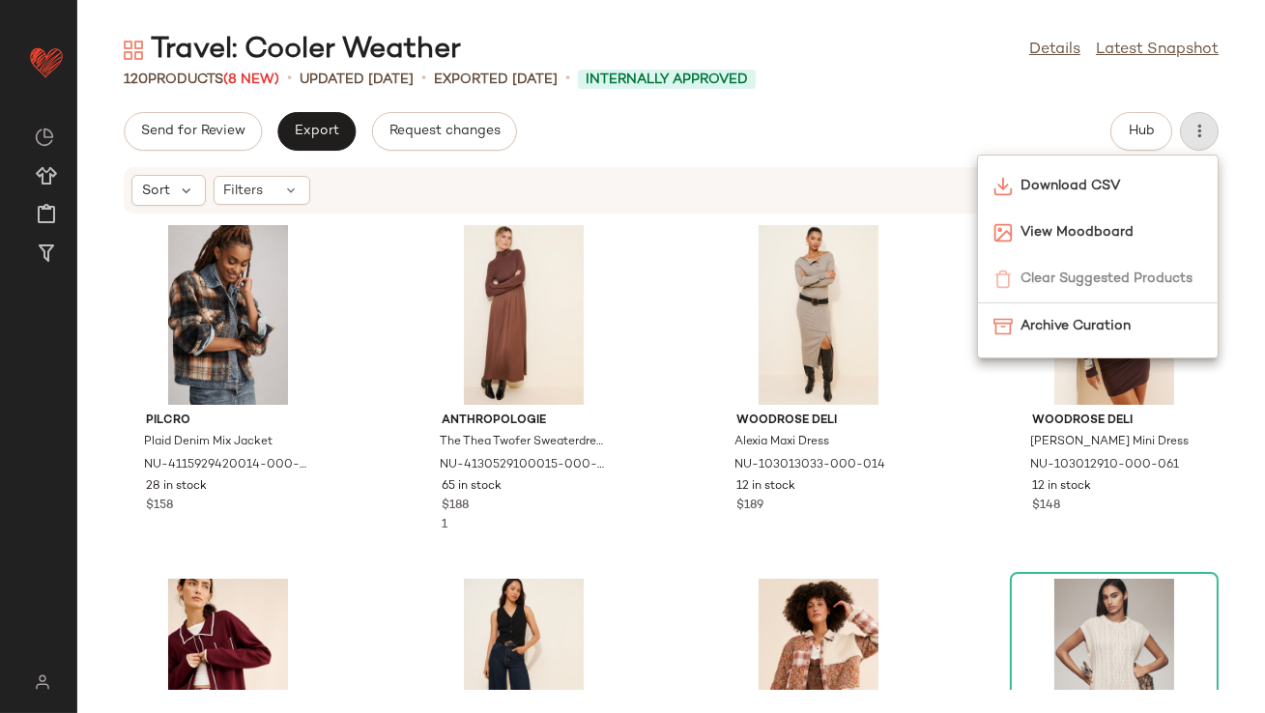
click at [1084, 122] on div "Send for Review Export Request changes Hub" at bounding box center [671, 131] width 1095 height 39
click at [1129, 122] on button "Hub" at bounding box center [1141, 131] width 62 height 39
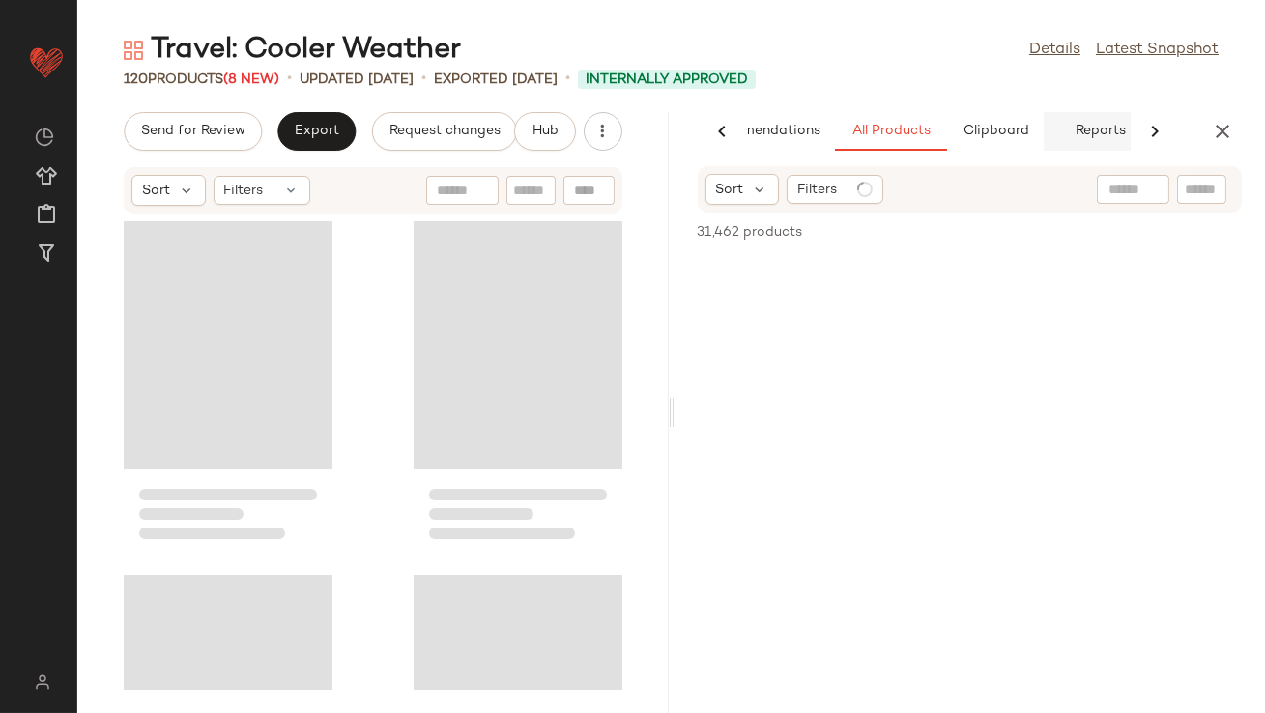
scroll to position [0, 108]
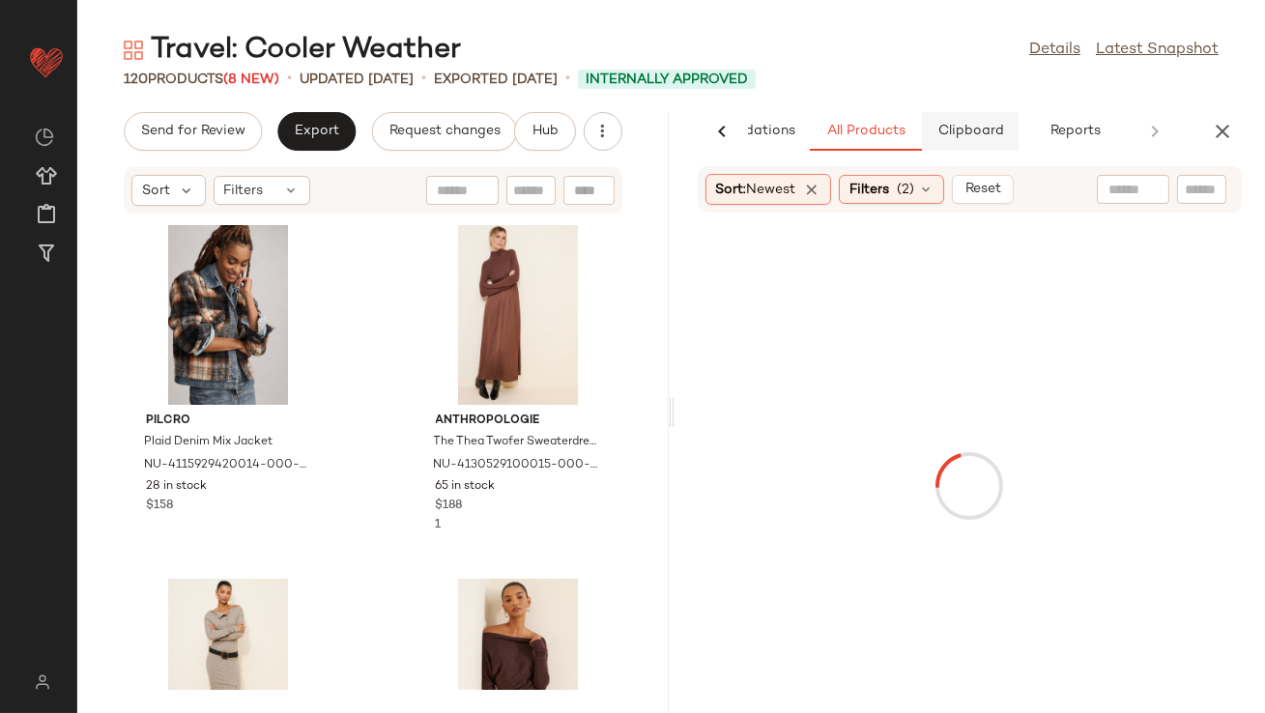
click at [1000, 119] on button "Clipboard" at bounding box center [970, 131] width 97 height 39
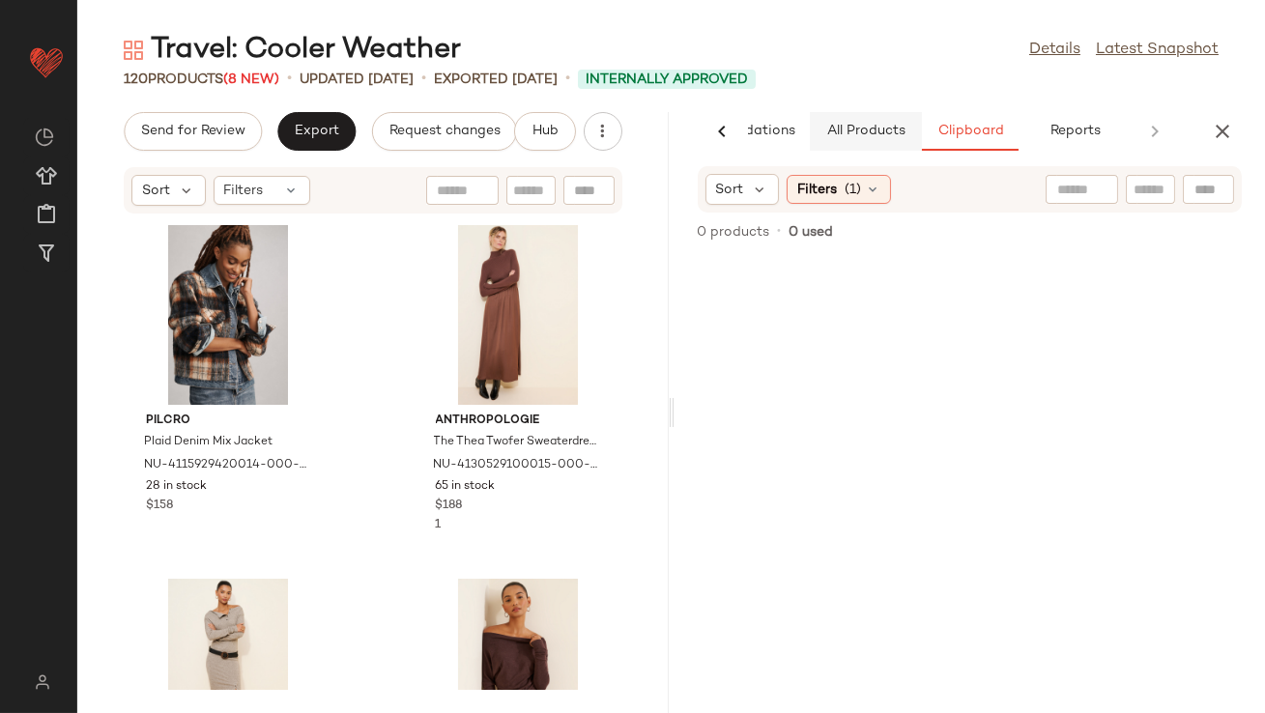
click at [892, 122] on button "All Products" at bounding box center [866, 131] width 112 height 39
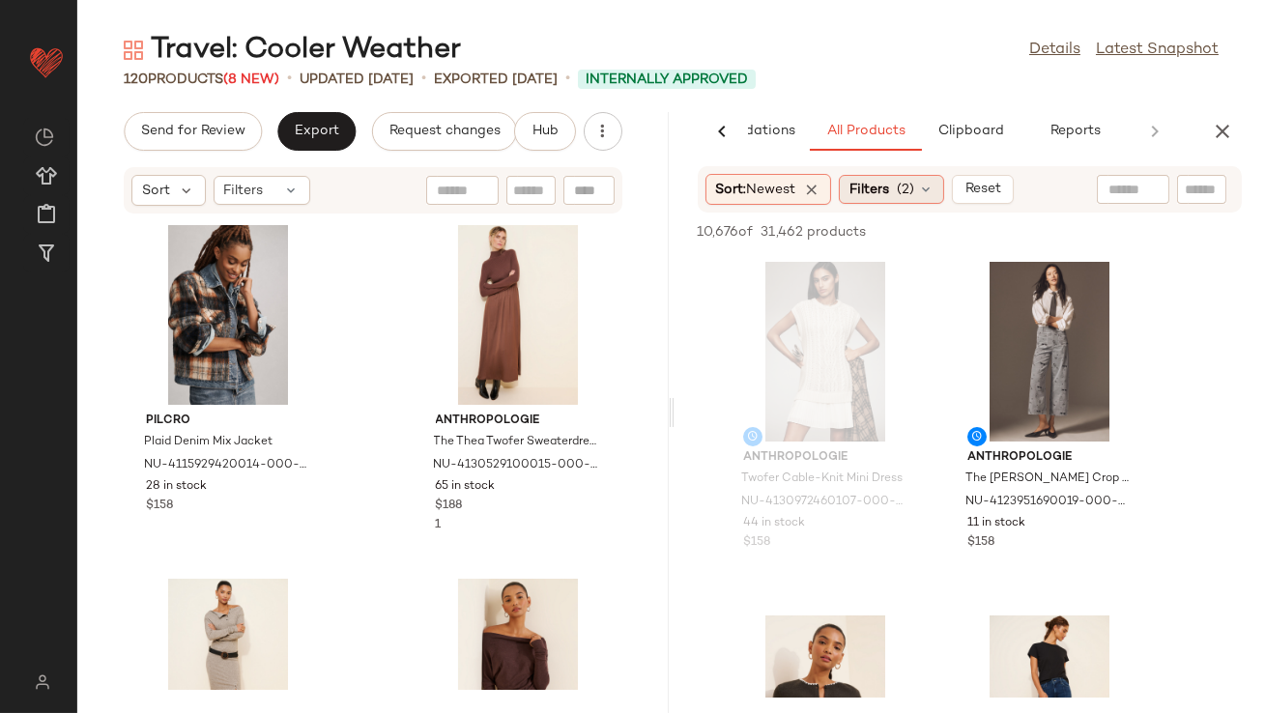
click at [911, 186] on span "(2)" at bounding box center [905, 190] width 17 height 20
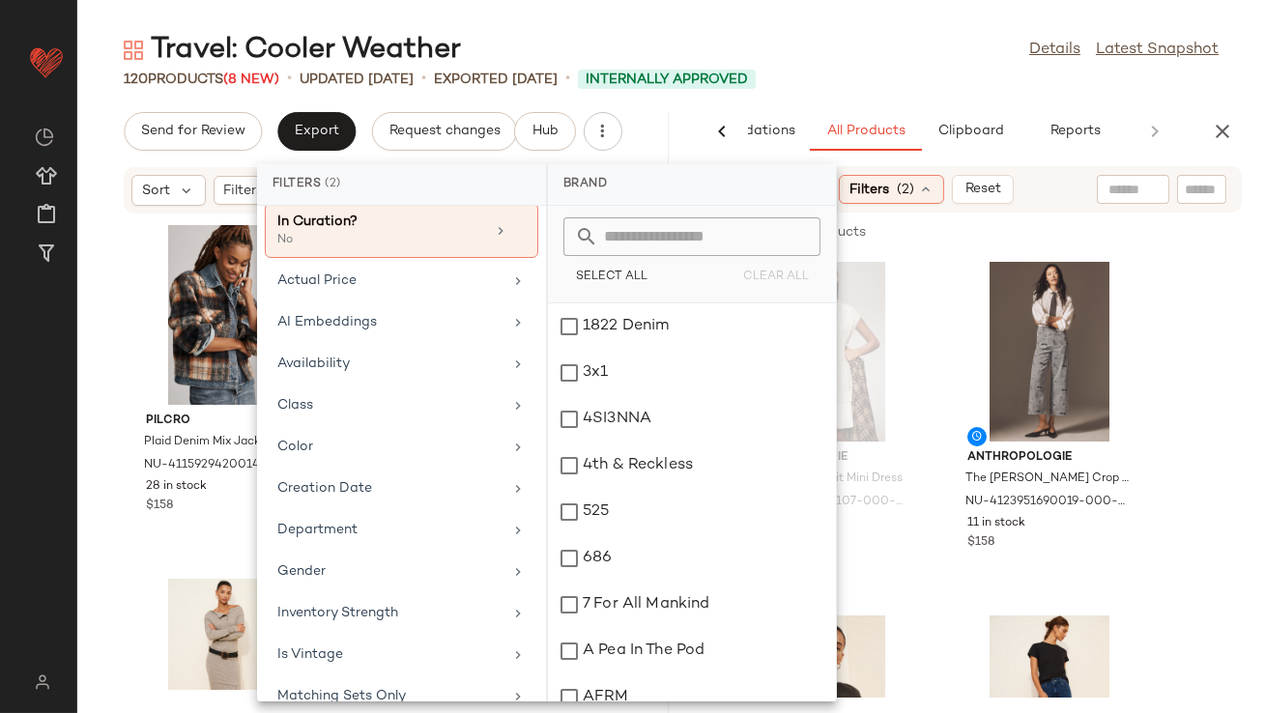
scroll to position [0, 0]
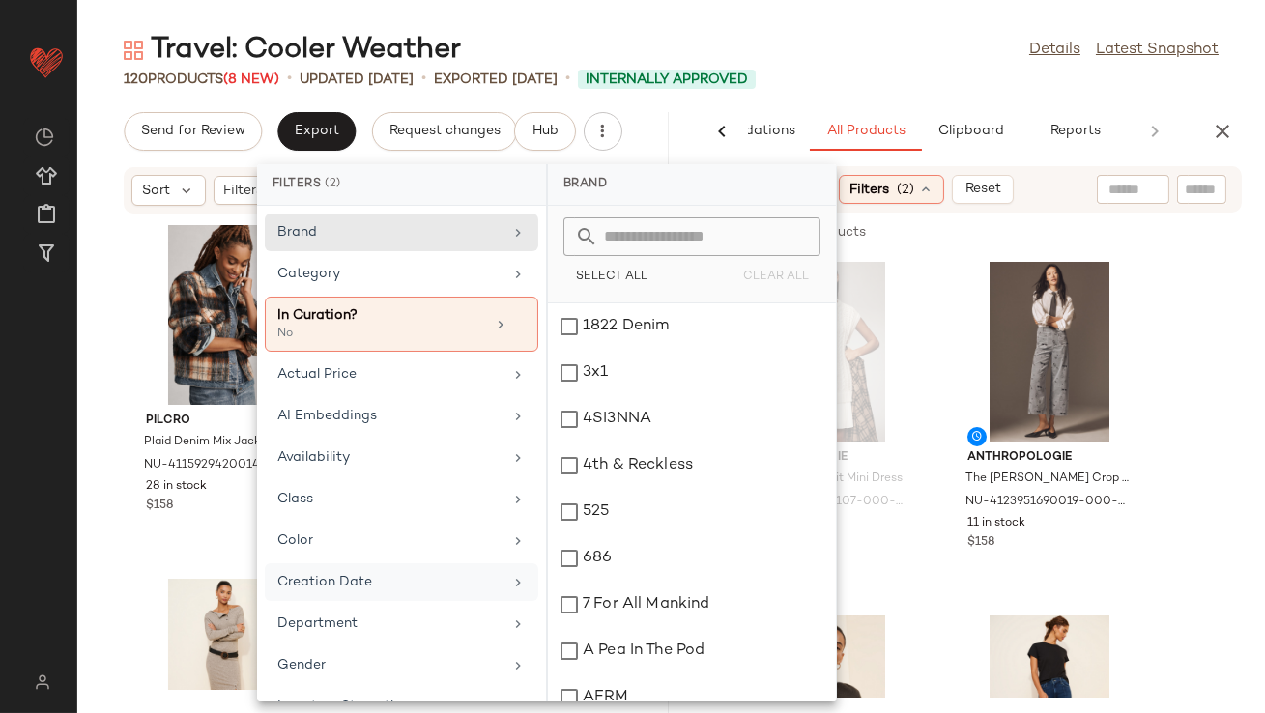
click at [351, 605] on div "Creation Date" at bounding box center [401, 624] width 273 height 38
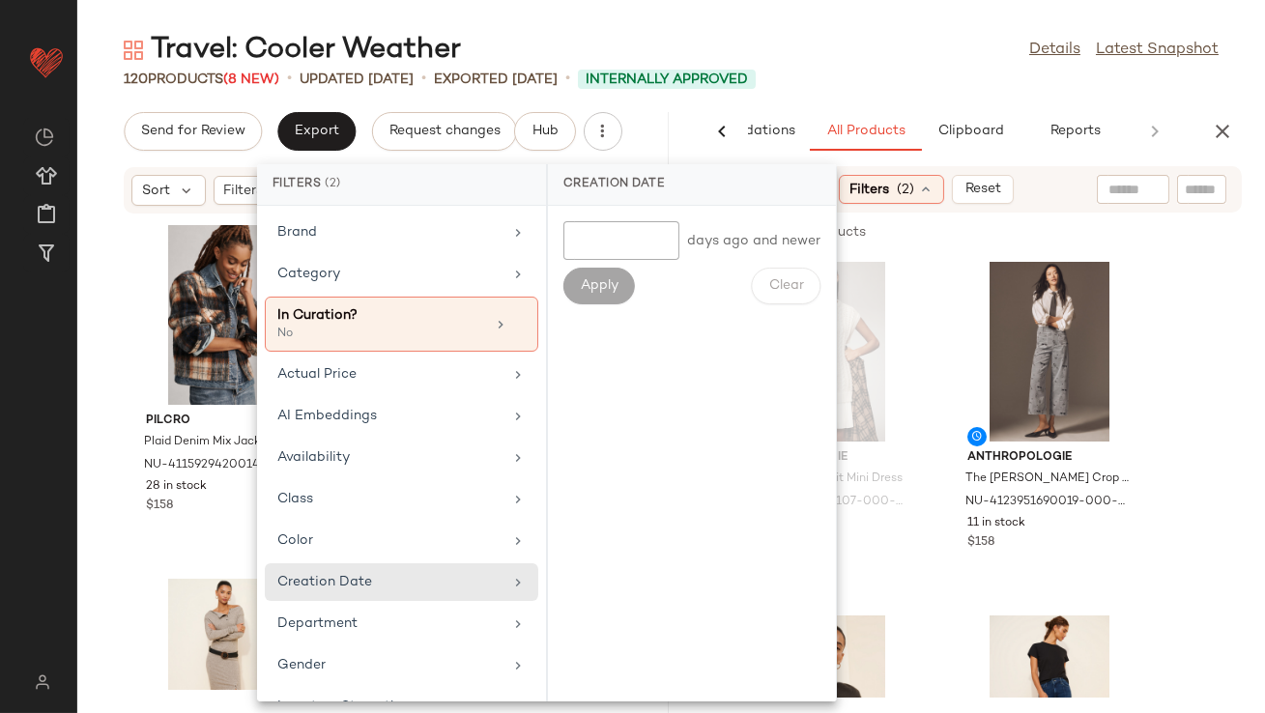
click at [643, 238] on input "number" at bounding box center [621, 240] width 116 height 39
type input "*"
click at [618, 303] on button "Apply" at bounding box center [599, 286] width 72 height 37
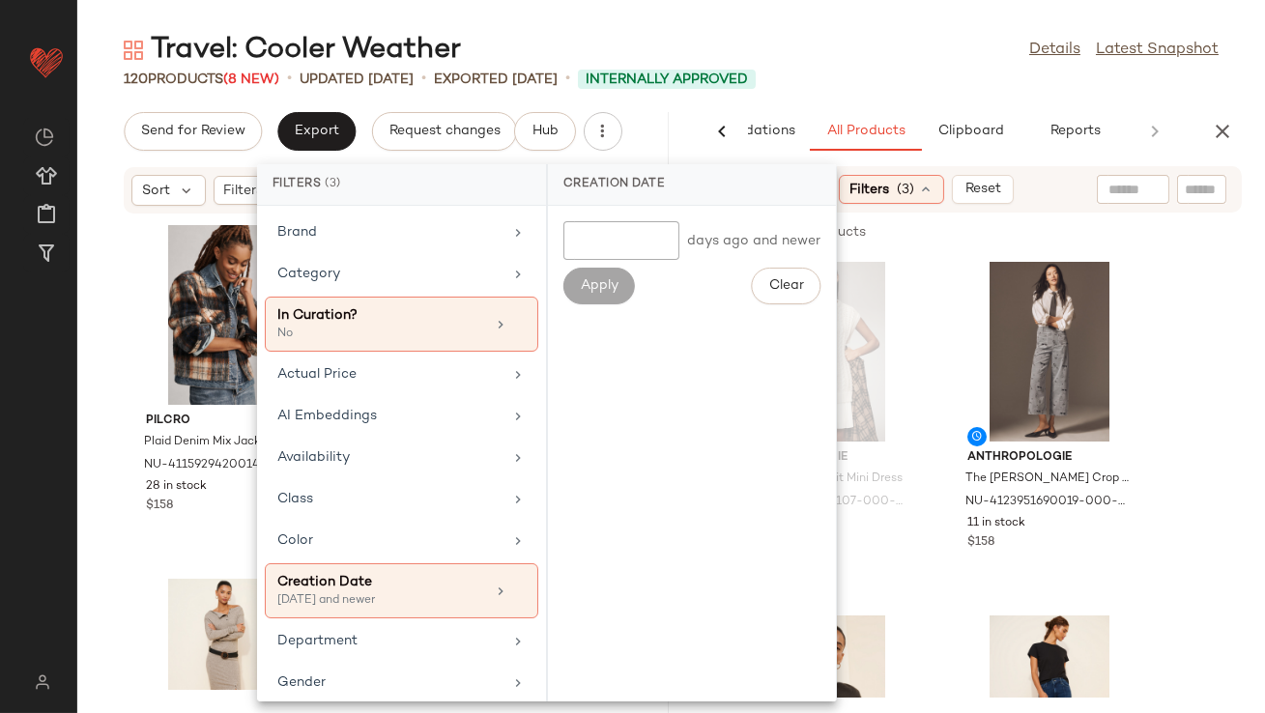
click at [935, 14] on main "Travel: Cooler Weather Details Latest Snapshot 120 Products (8 New) • updated A…" at bounding box center [632, 356] width 1265 height 713
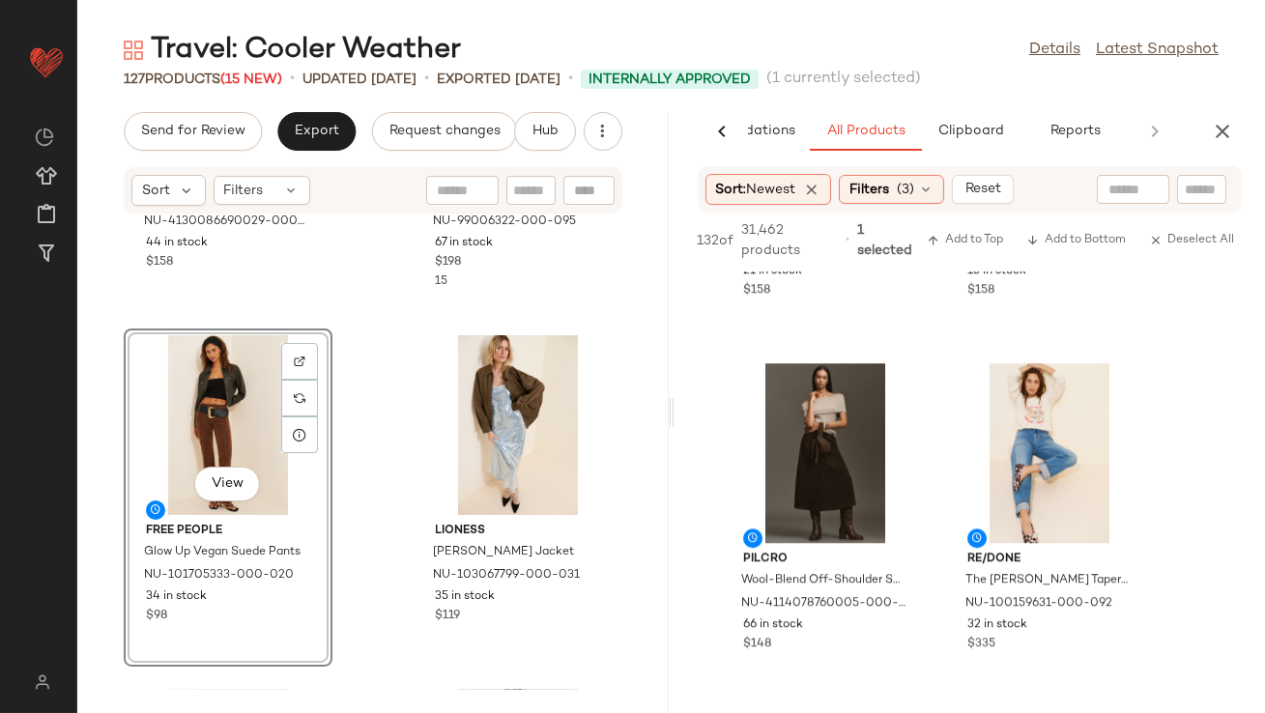
scroll to position [10537, 0]
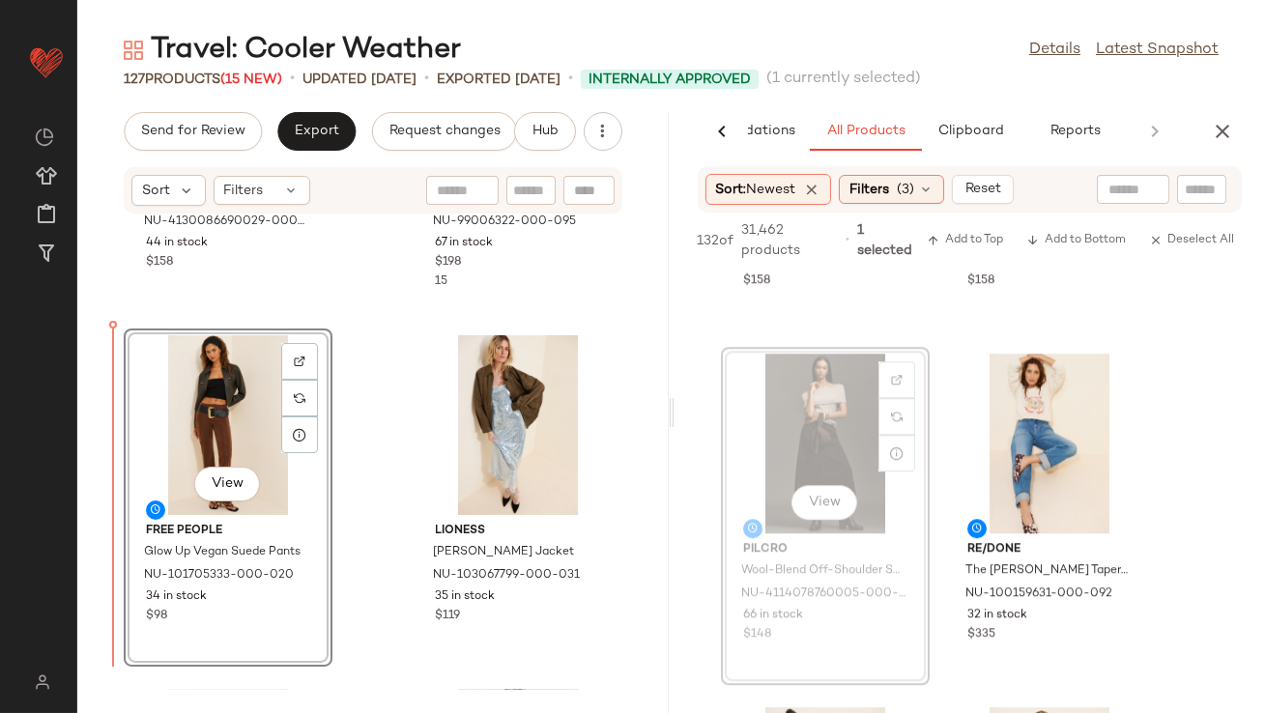
drag, startPoint x: 816, startPoint y: 458, endPoint x: 803, endPoint y: 458, distance: 12.6
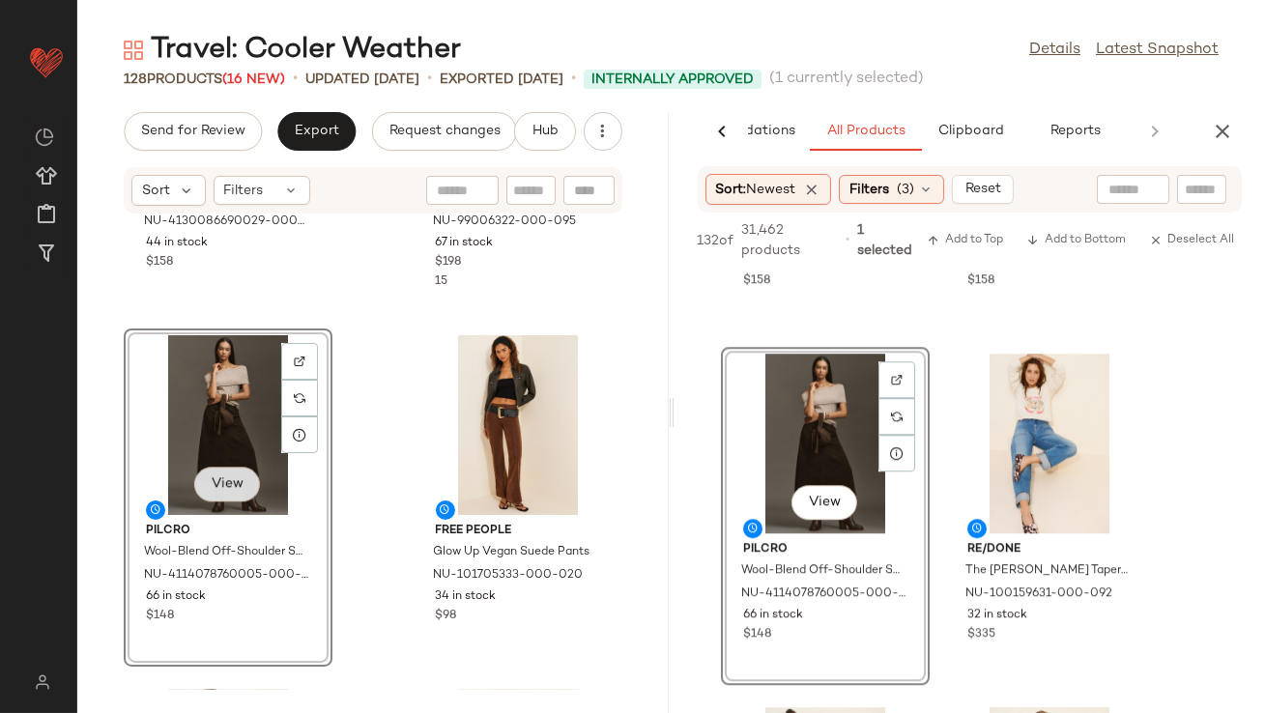
click at [236, 481] on span "View" at bounding box center [227, 483] width 33 height 15
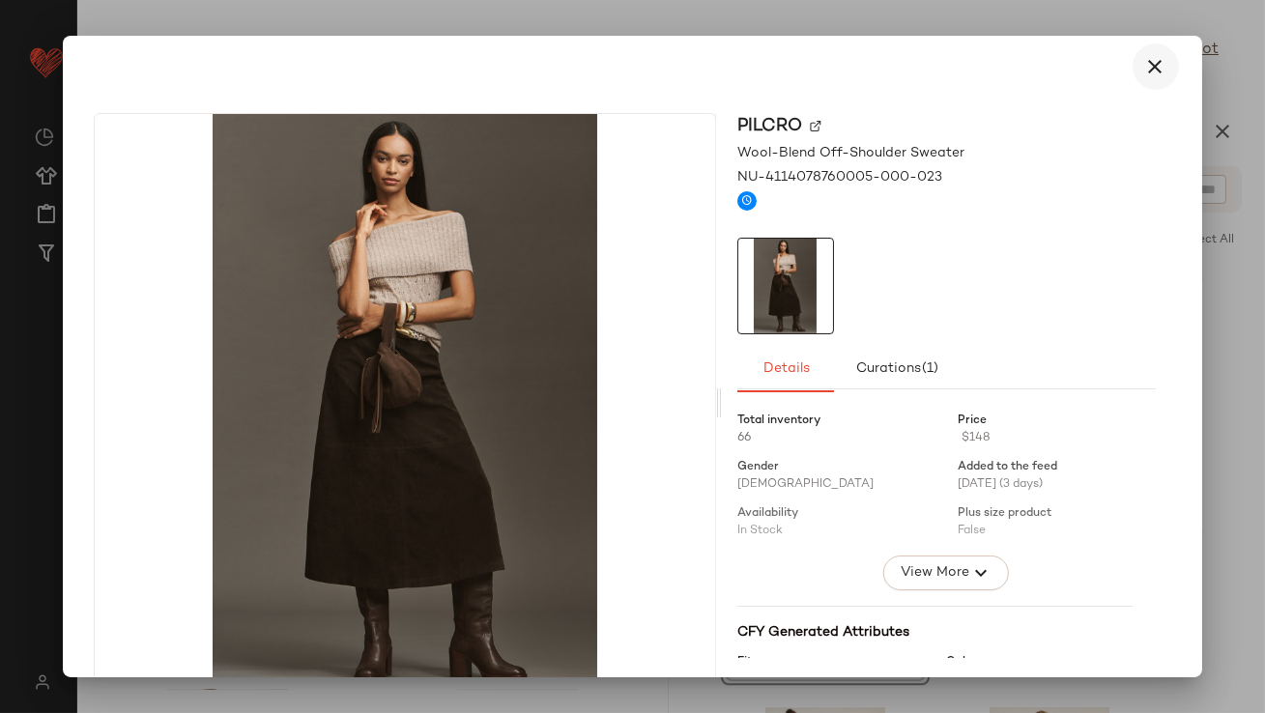
click at [1144, 76] on icon "button" at bounding box center [1155, 66] width 23 height 23
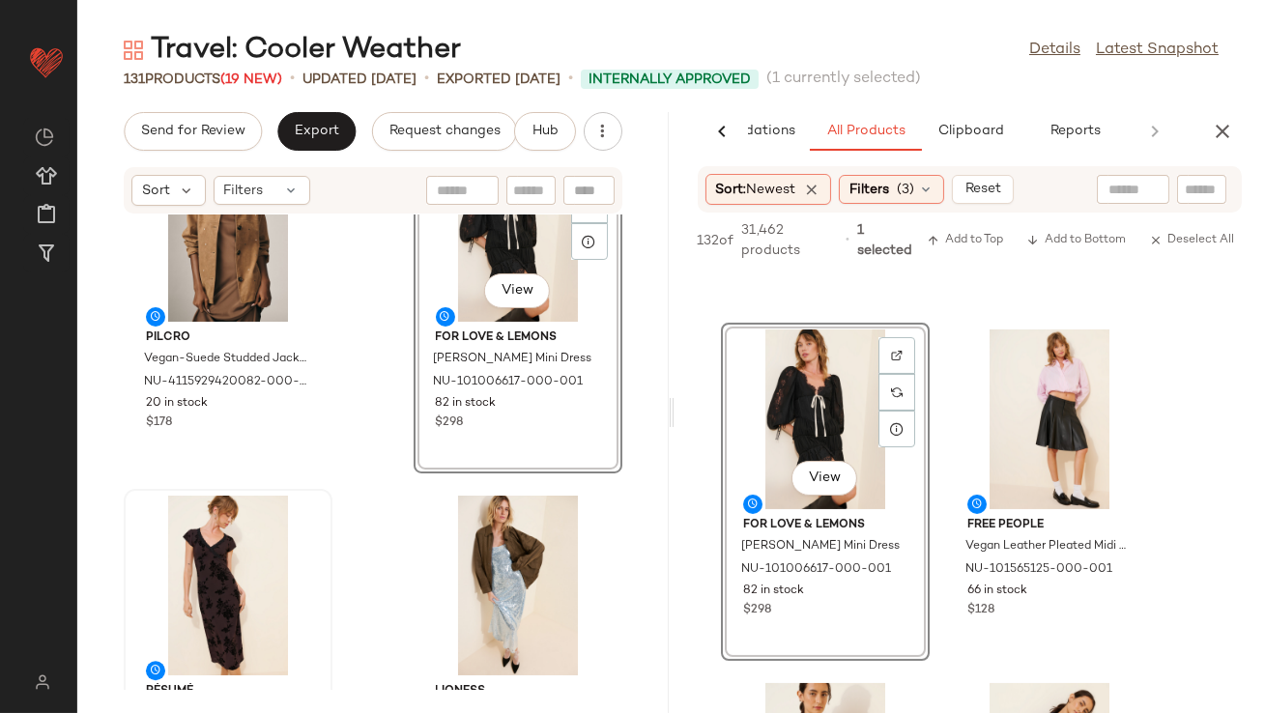
scroll to position [10060, 0]
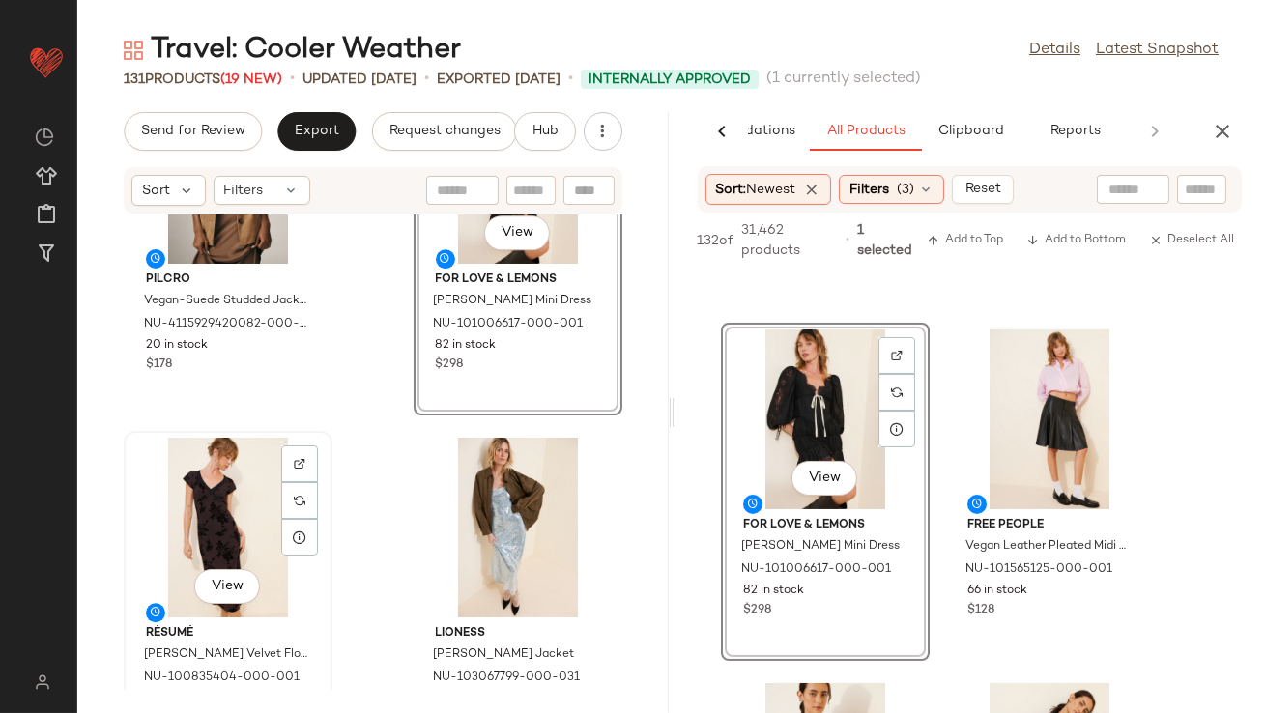
click at [217, 559] on div "View" at bounding box center [227, 528] width 195 height 180
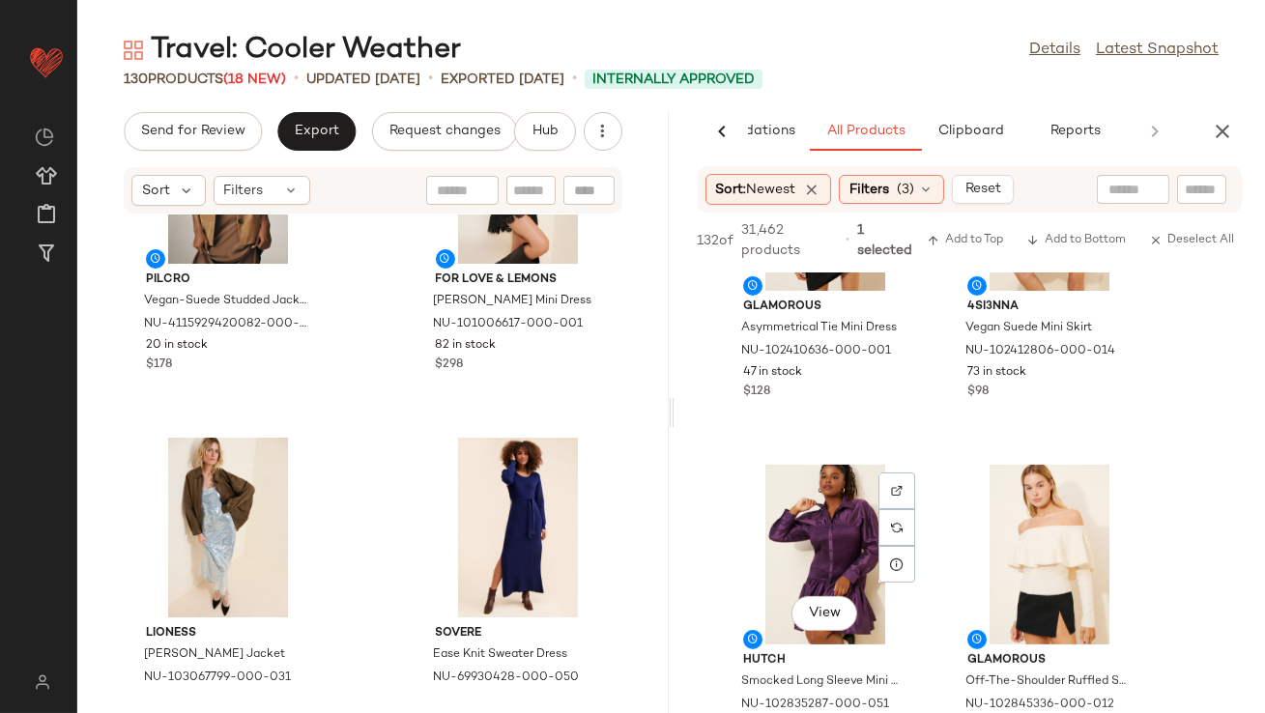
scroll to position [15149, 0]
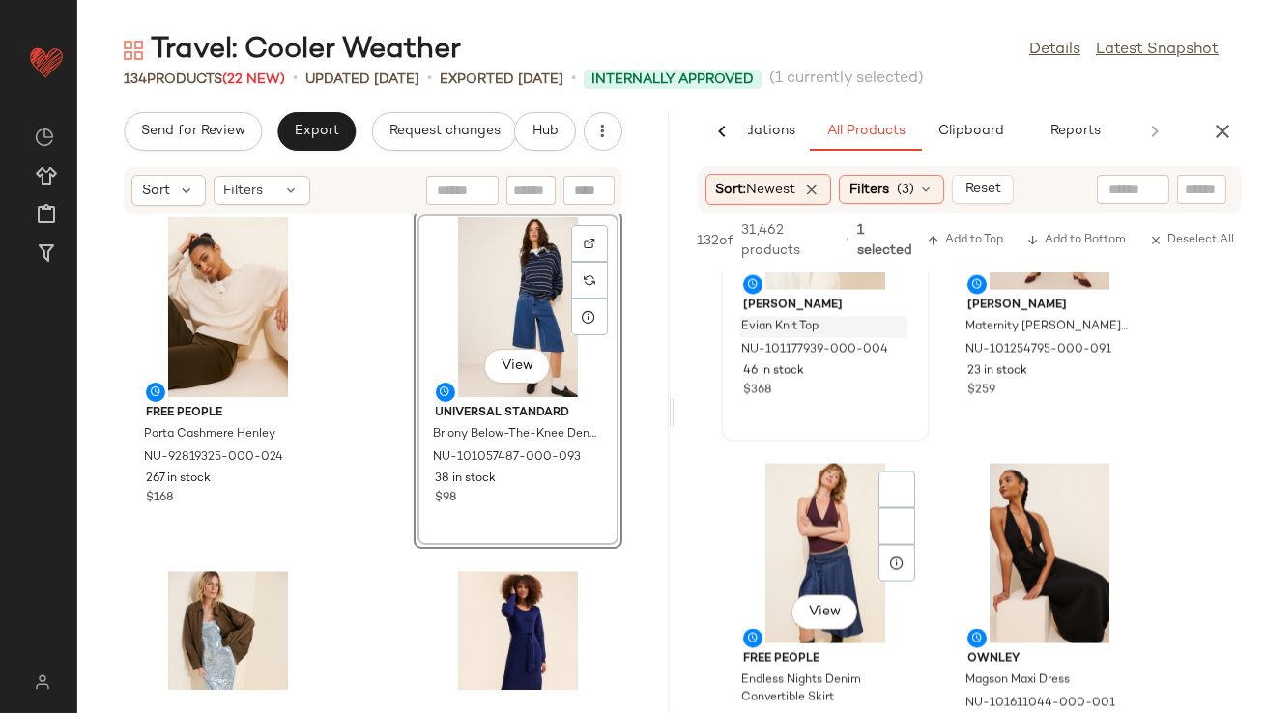
scroll to position [20132, 0]
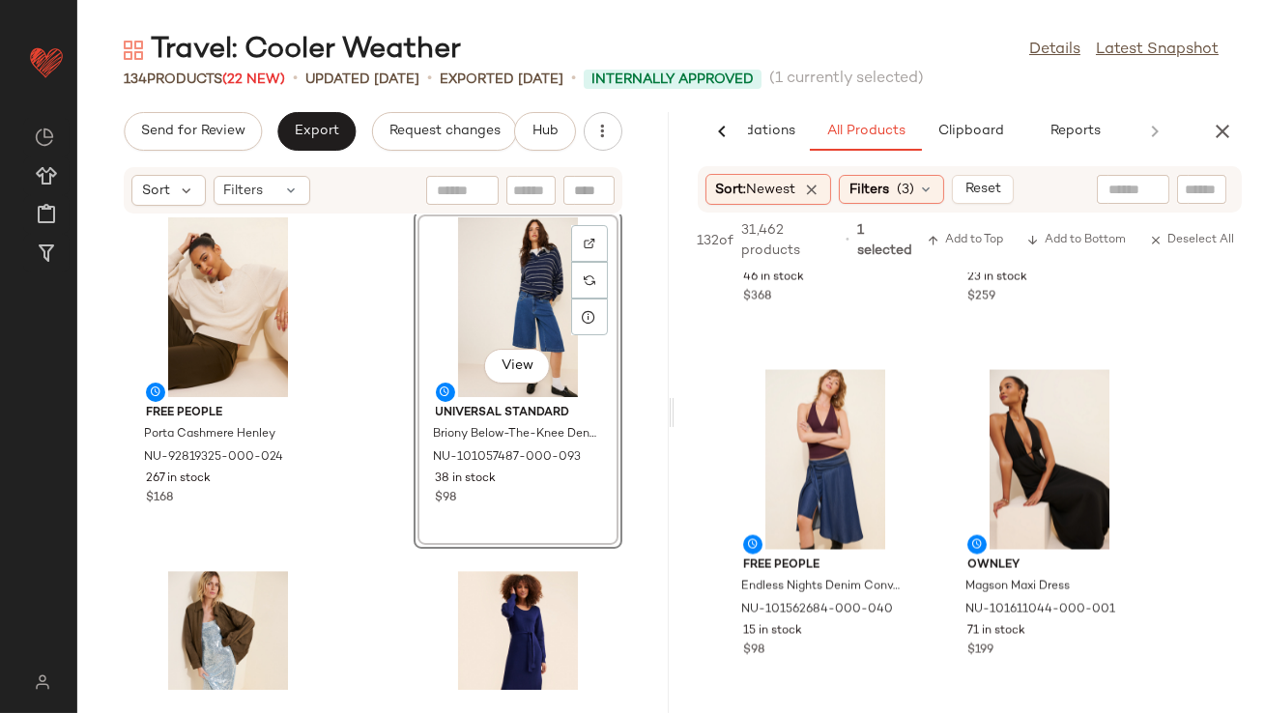
click at [449, 275] on div "View" at bounding box center [517, 307] width 195 height 180
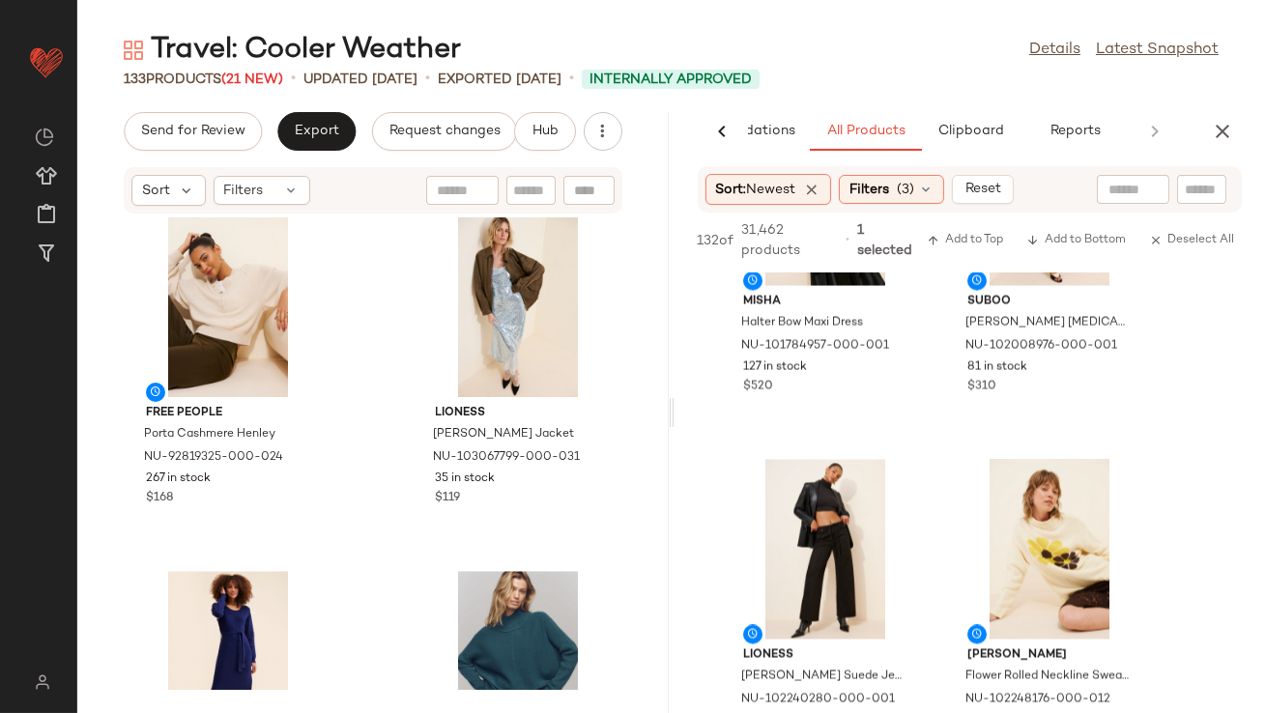
scroll to position [20865, 0]
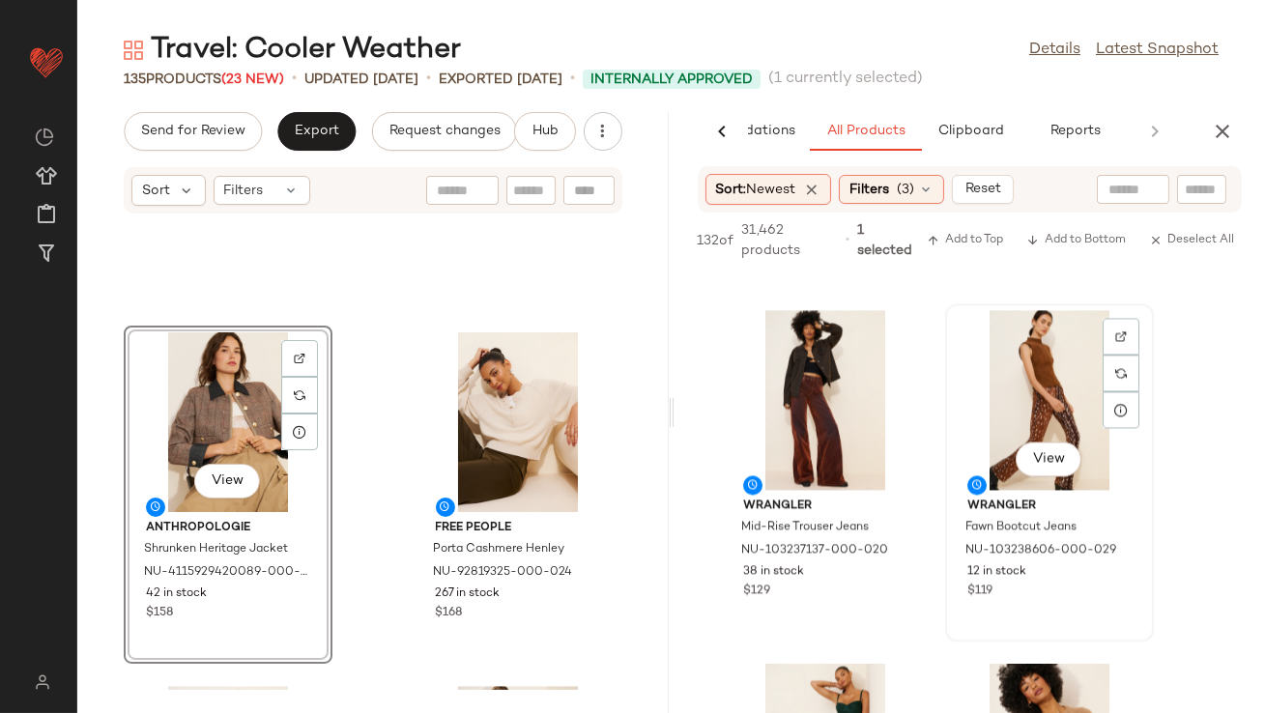
scroll to position [22380, 0]
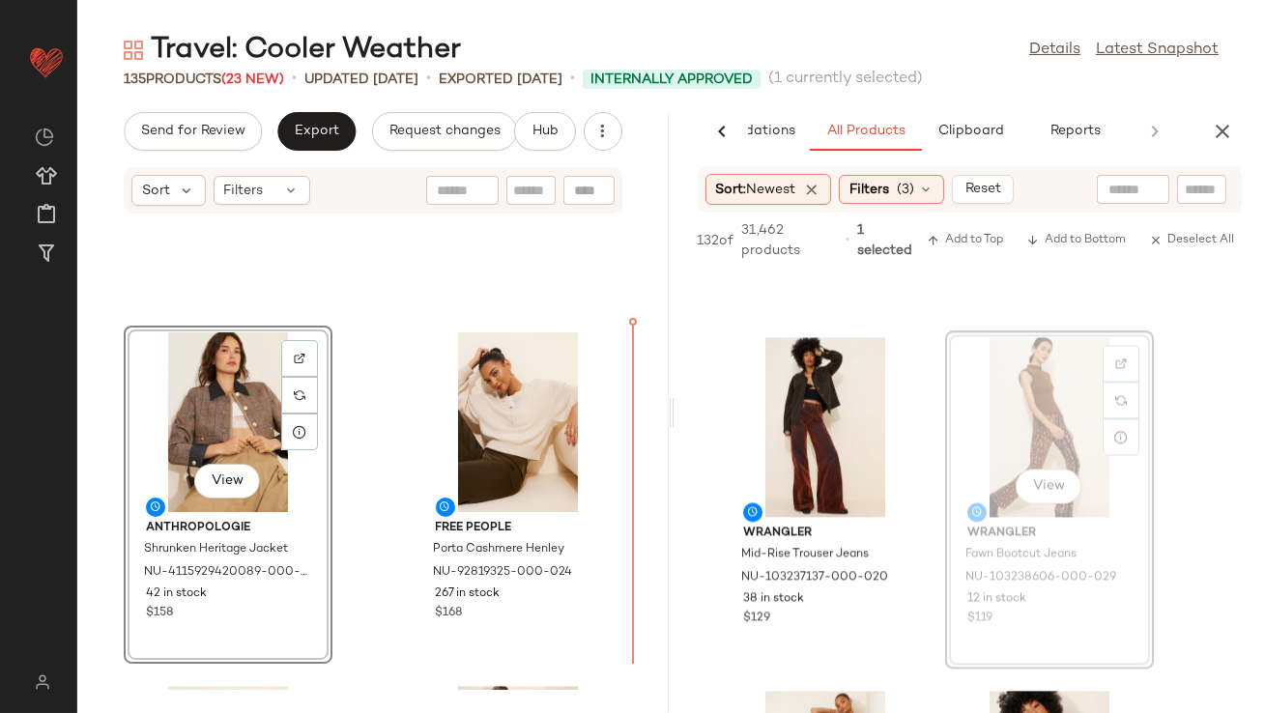
drag, startPoint x: 999, startPoint y: 424, endPoint x: 978, endPoint y: 424, distance: 21.3
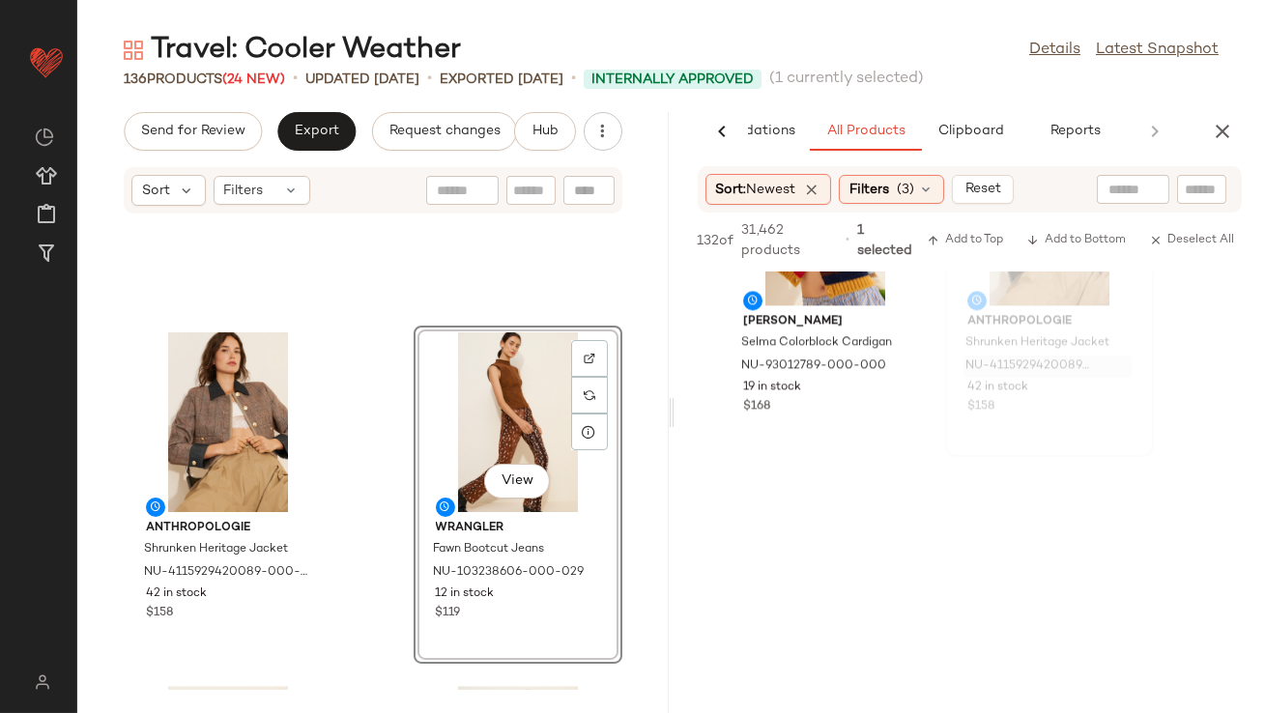
scroll to position [23328, 0]
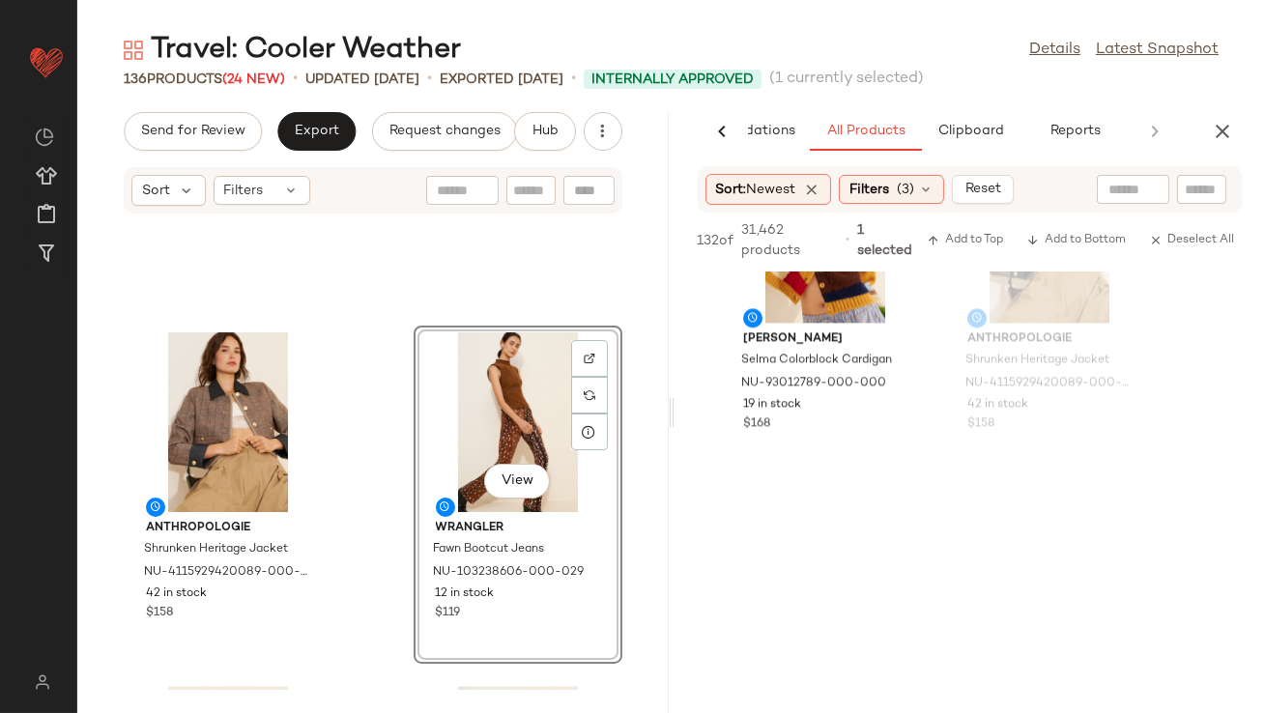
click at [1219, 138] on icon "button" at bounding box center [1222, 131] width 23 height 23
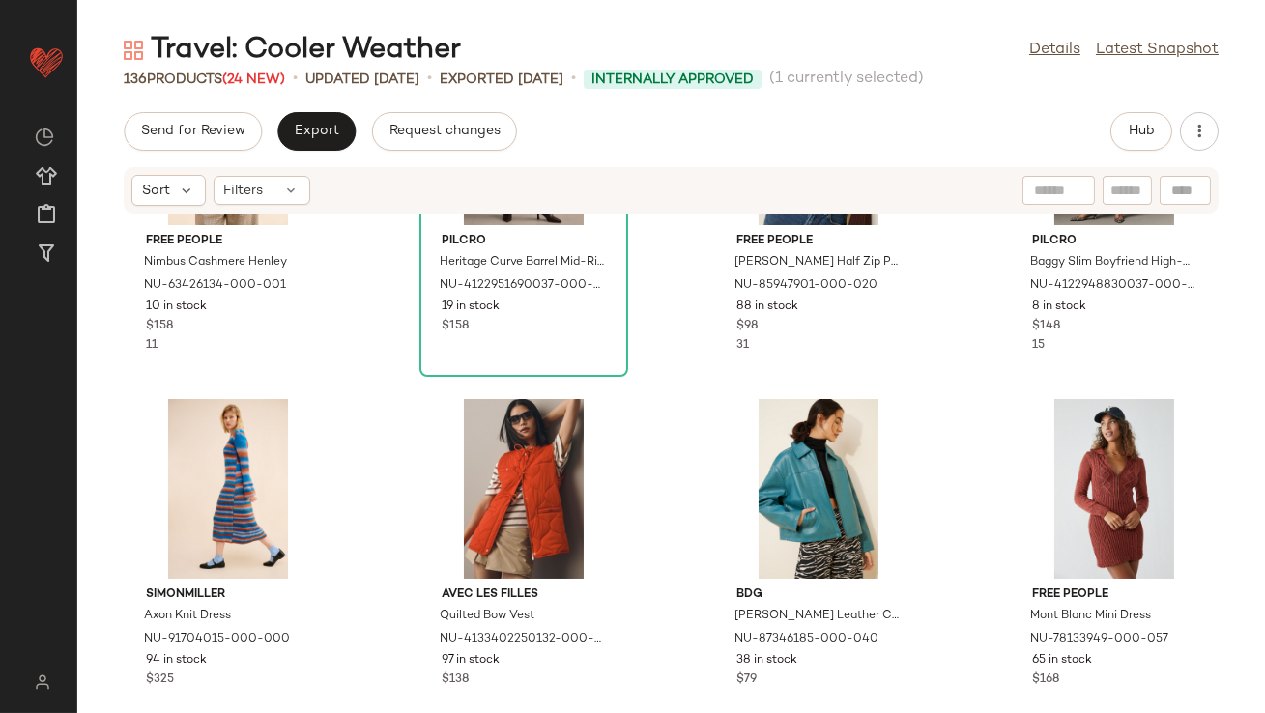
scroll to position [3070, 0]
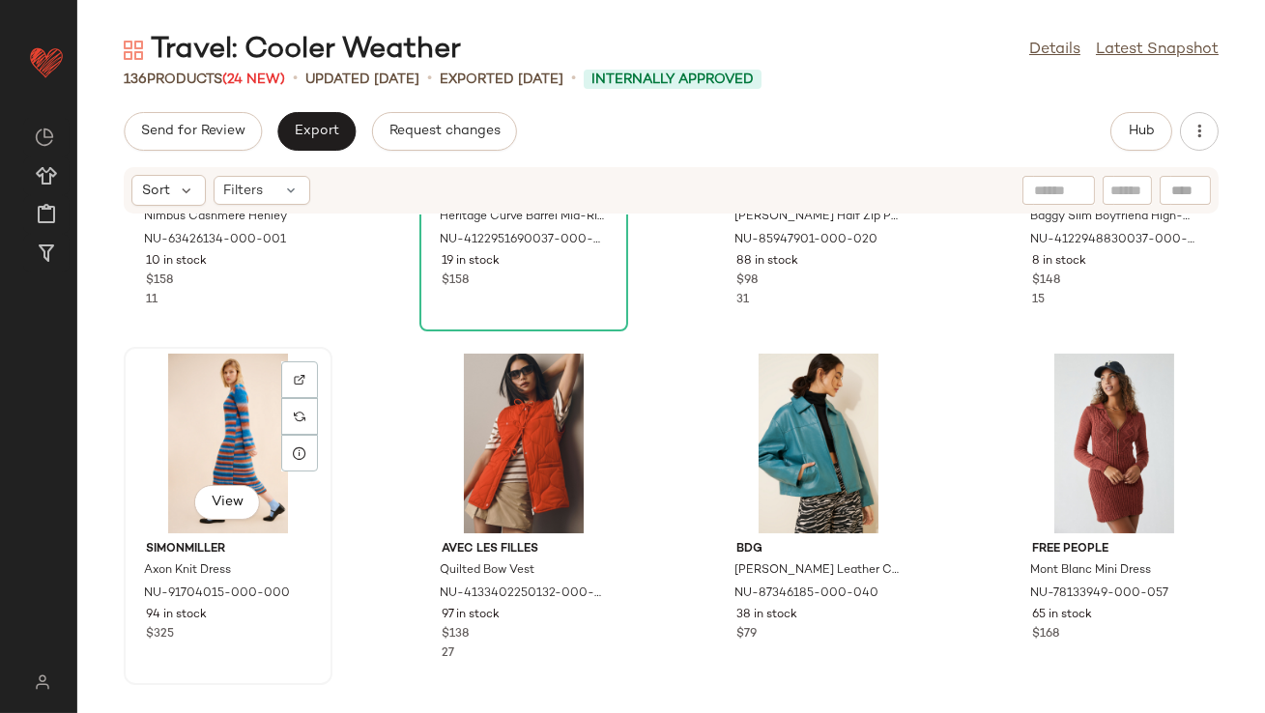
click at [228, 432] on div "View" at bounding box center [227, 444] width 195 height 180
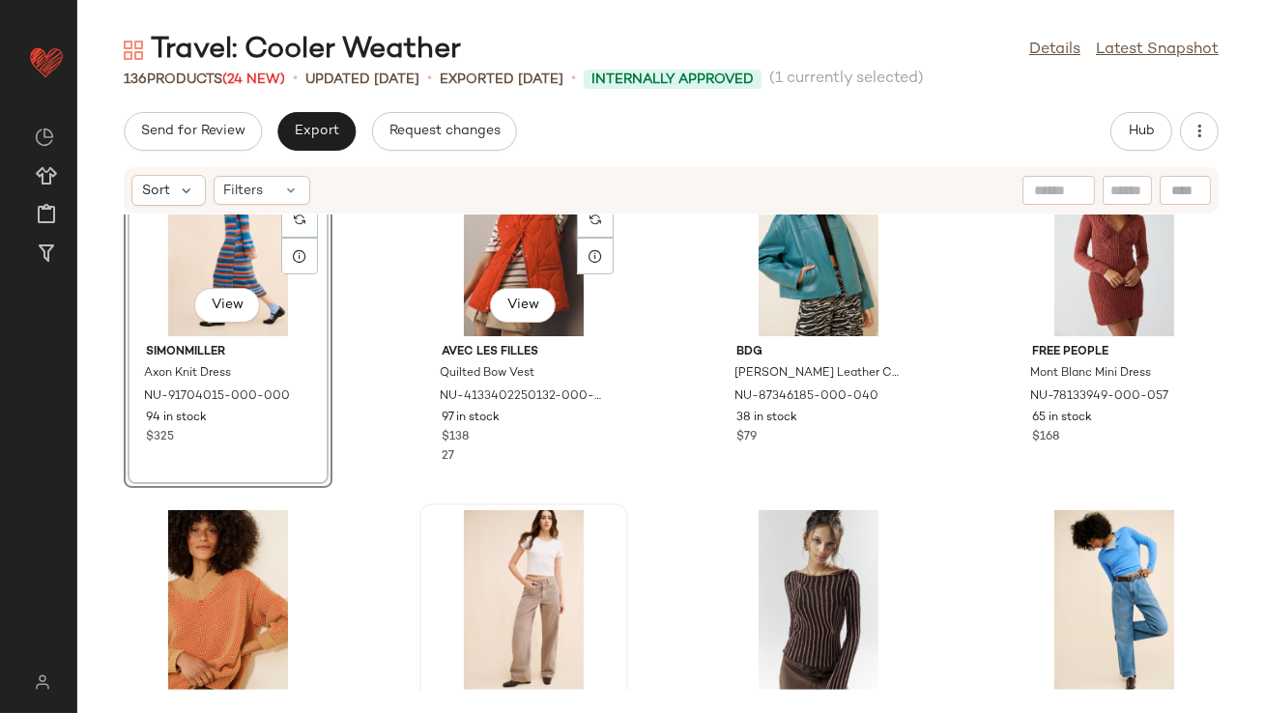
scroll to position [3389, 0]
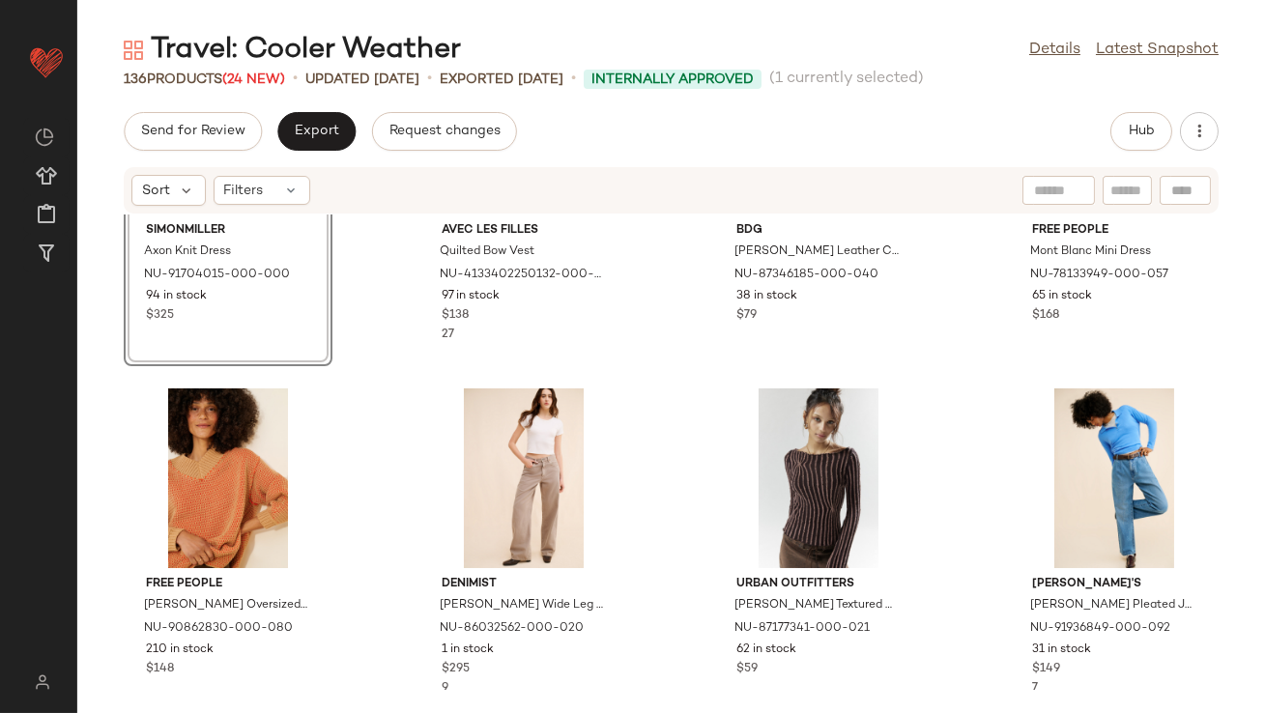
click at [636, 437] on div "View SIMONMILLER Axon Knit Dress NU-91704015-000-000 94 in stock $325 Avec Les …" at bounding box center [671, 452] width 1188 height 475
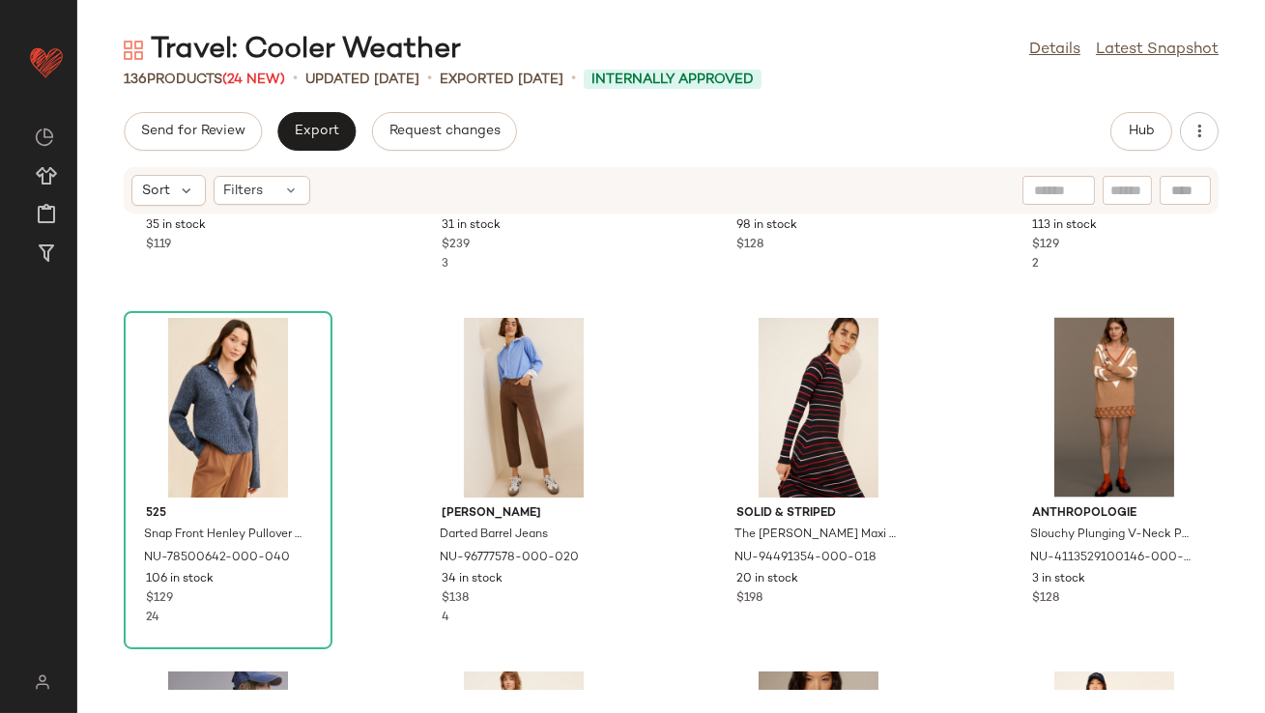
scroll to position [5736, 0]
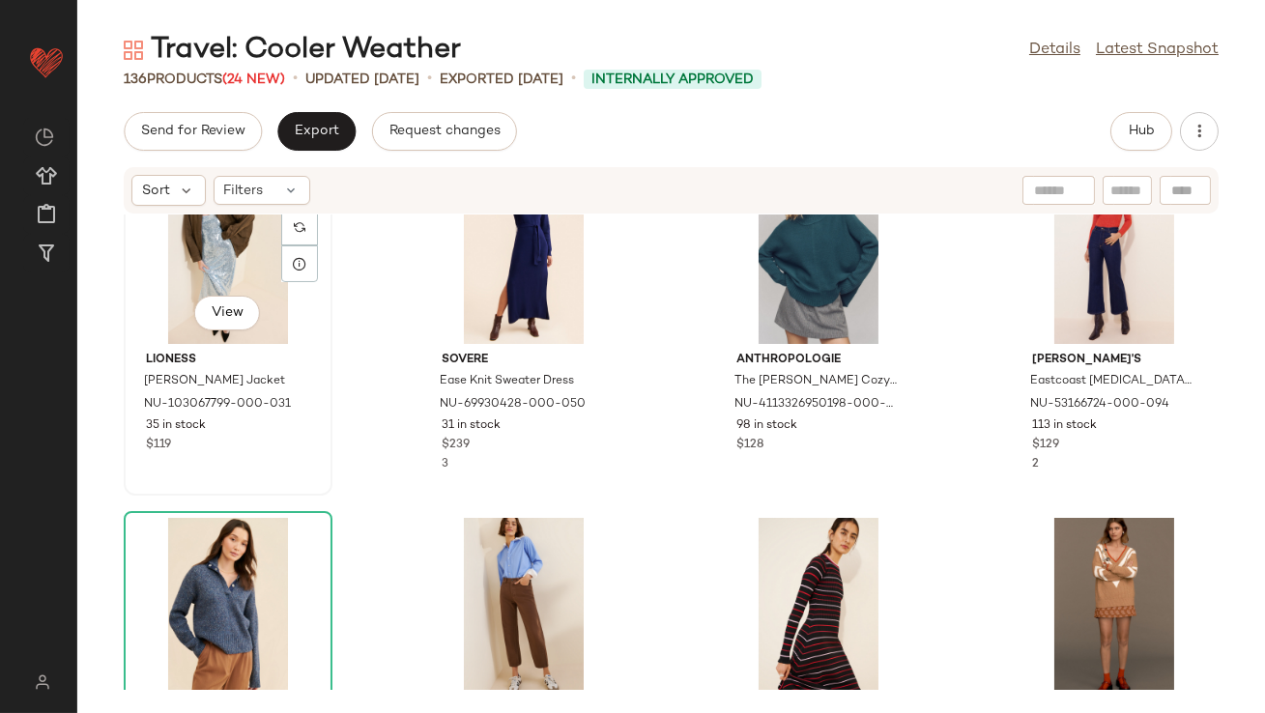
click at [220, 266] on div "View" at bounding box center [227, 254] width 195 height 180
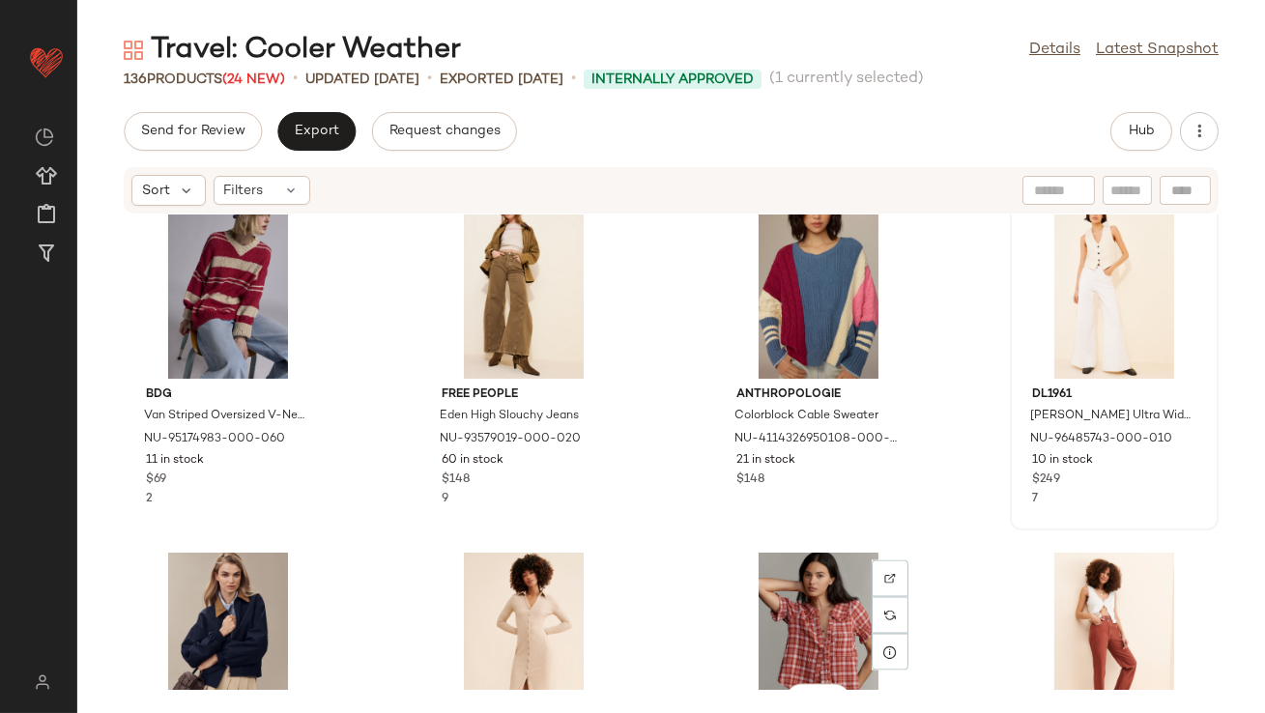
scroll to position [6340, 0]
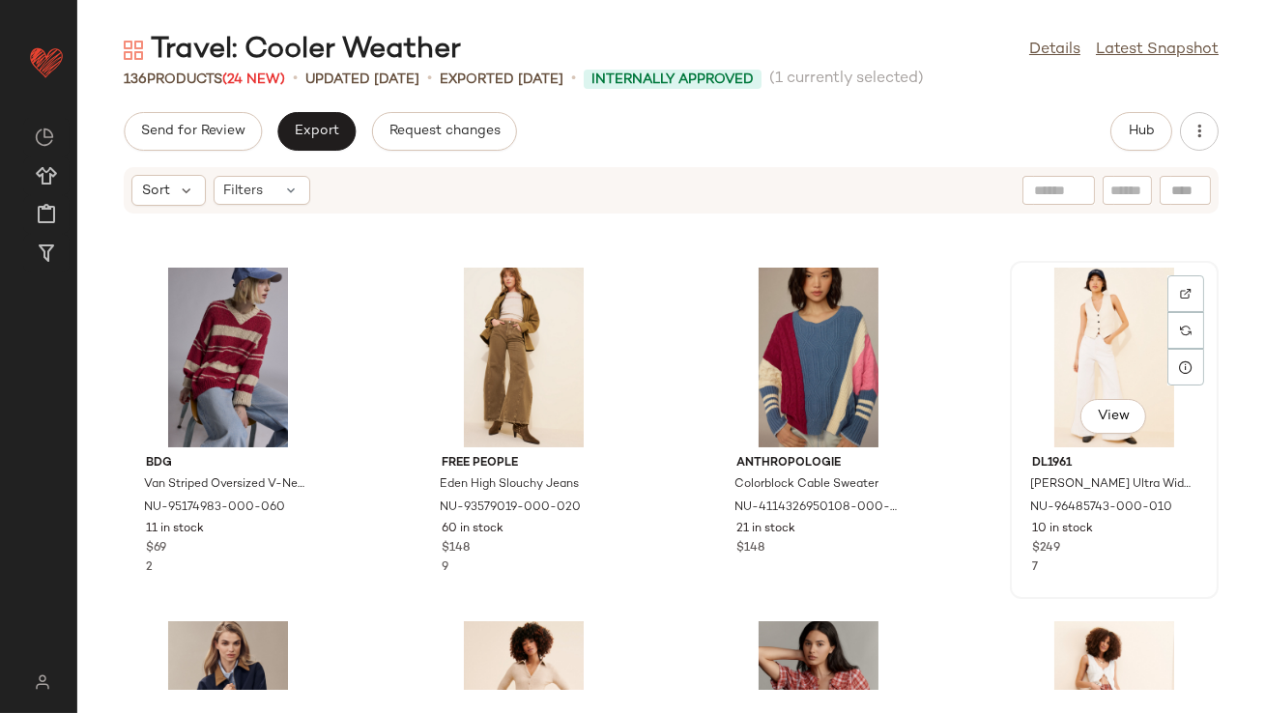
click at [1064, 387] on div "View" at bounding box center [1114, 358] width 195 height 180
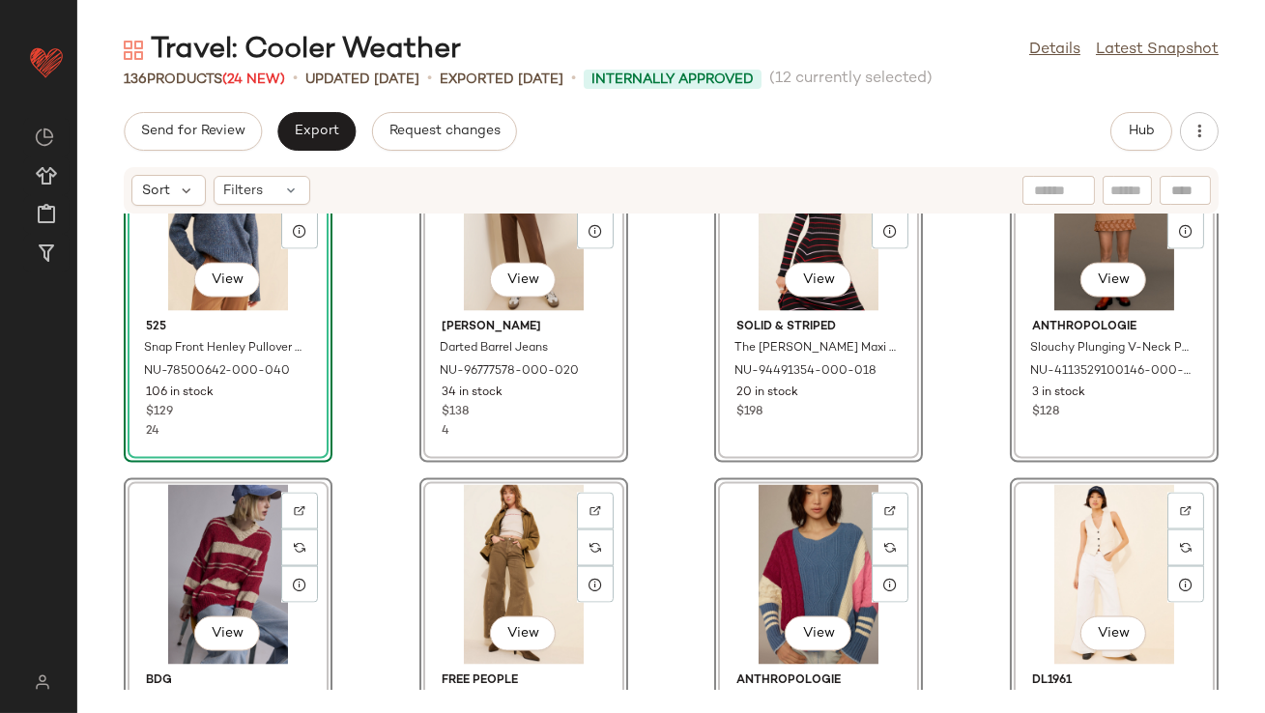
scroll to position [5551, 0]
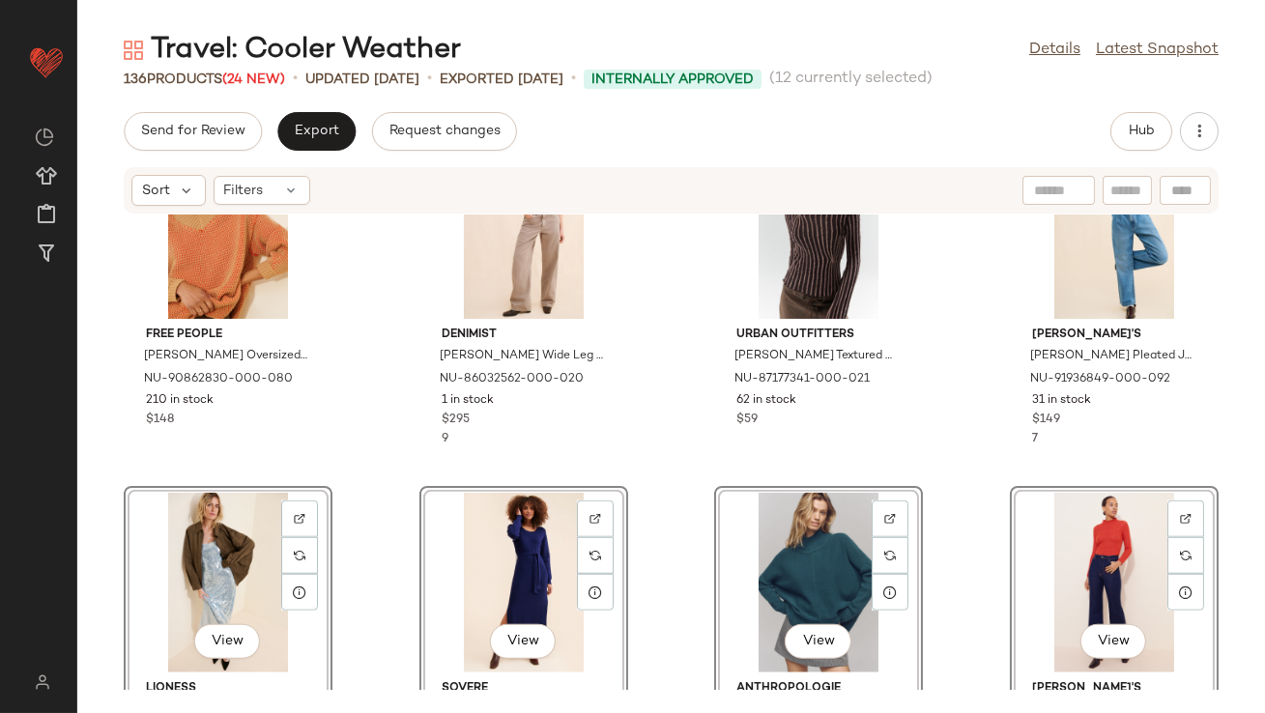
click at [400, 404] on div "Free People Maisie Oversized Sweater NU-90862830-000-080 210 in stock $148 Deni…" at bounding box center [671, 452] width 1188 height 475
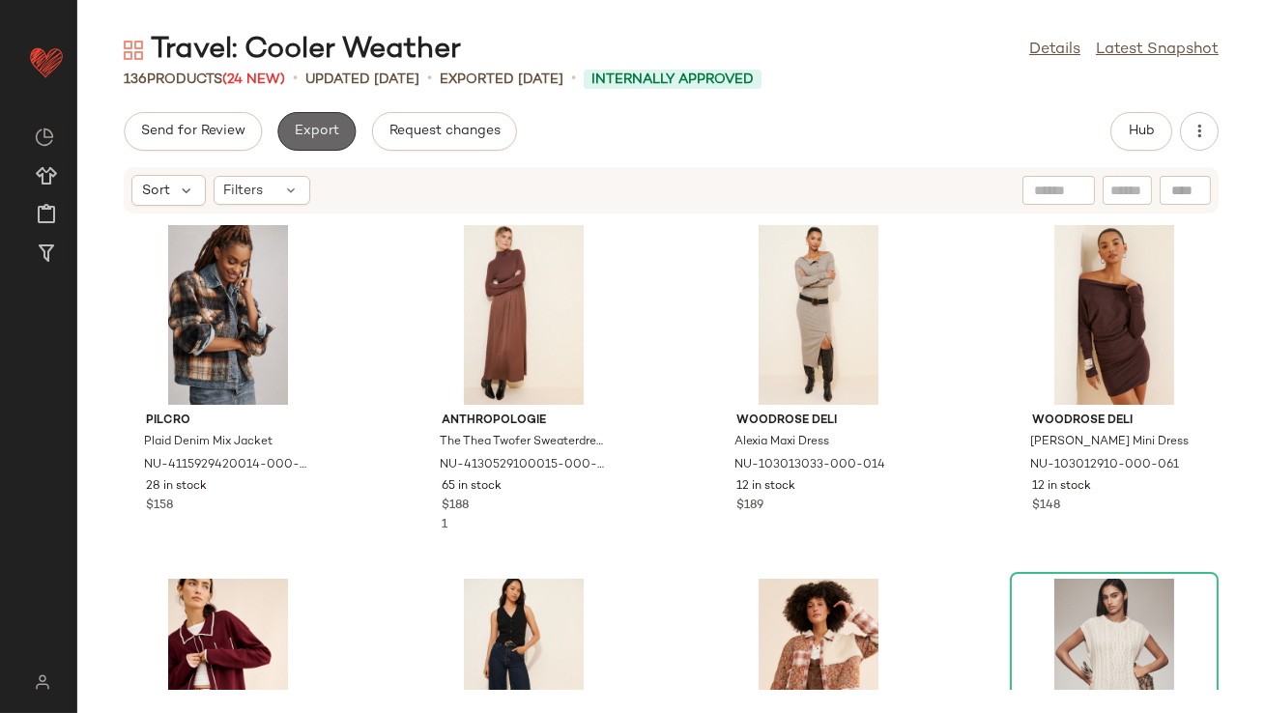
click at [323, 126] on span "Export" at bounding box center [316, 131] width 45 height 15
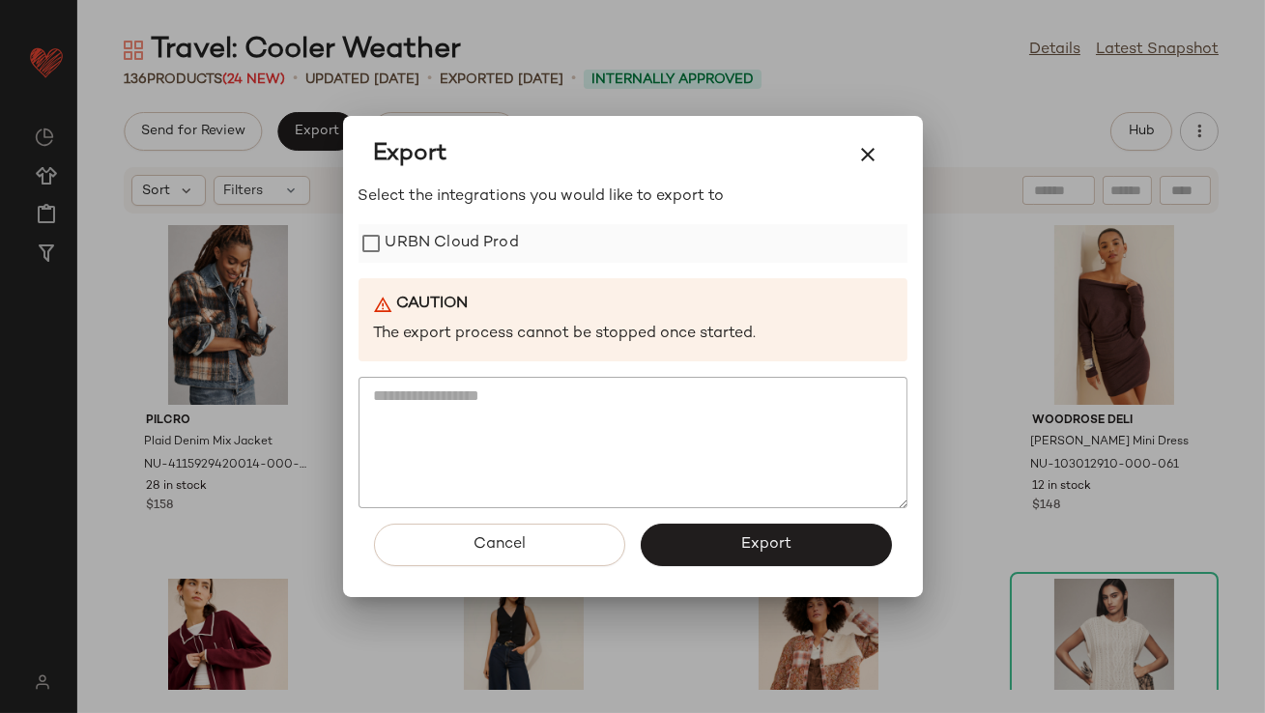
click at [403, 224] on label "URBN Cloud Prod" at bounding box center [452, 243] width 133 height 39
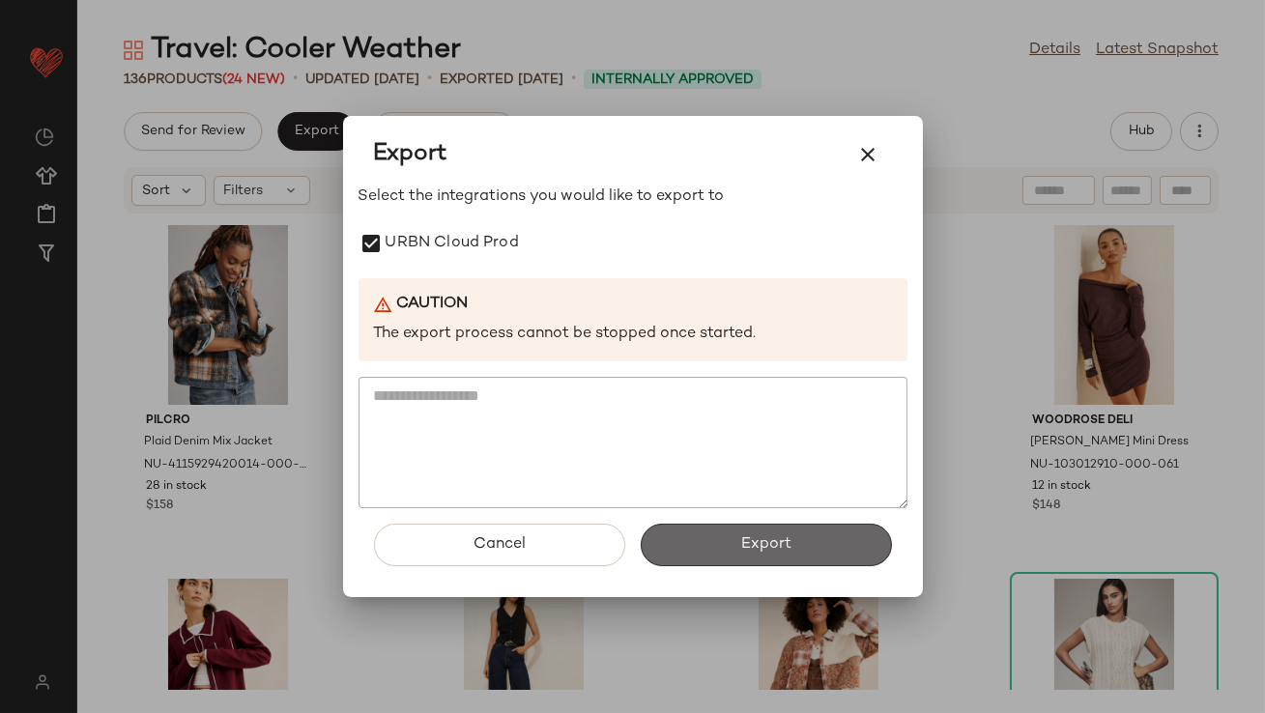
click at [725, 551] on button "Export" at bounding box center [766, 545] width 251 height 43
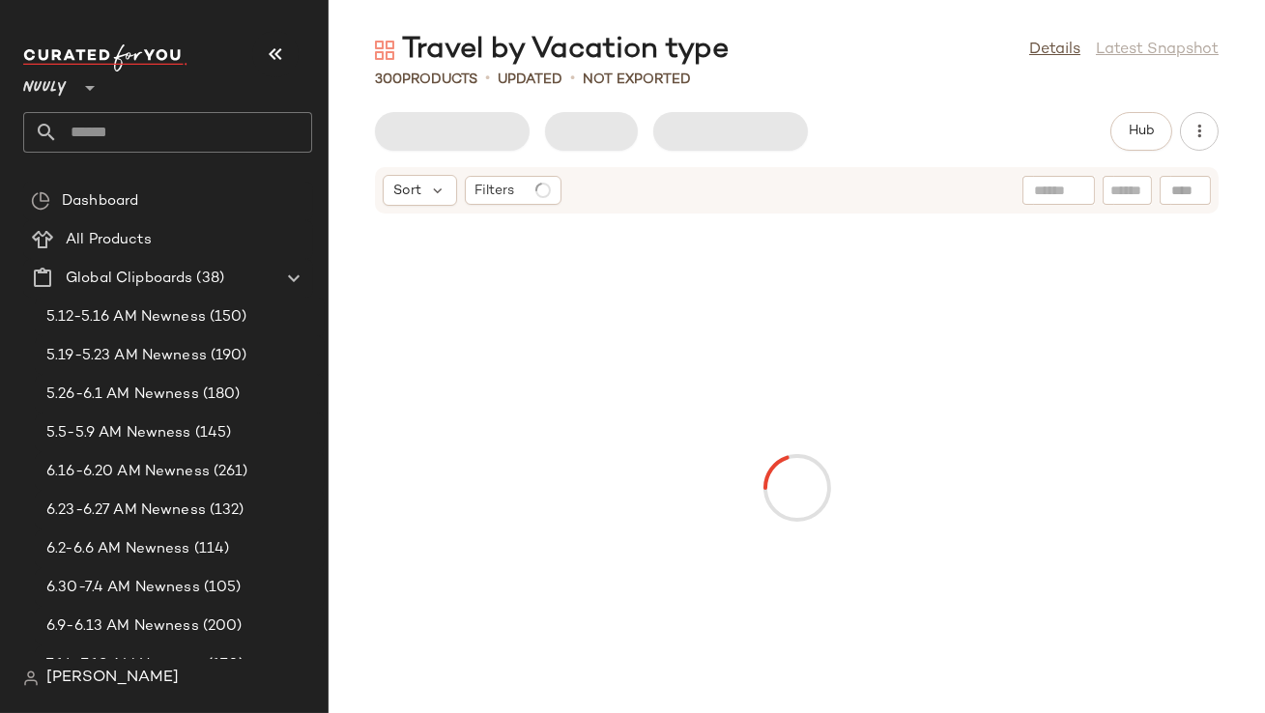
click at [287, 59] on button "button" at bounding box center [275, 54] width 46 height 46
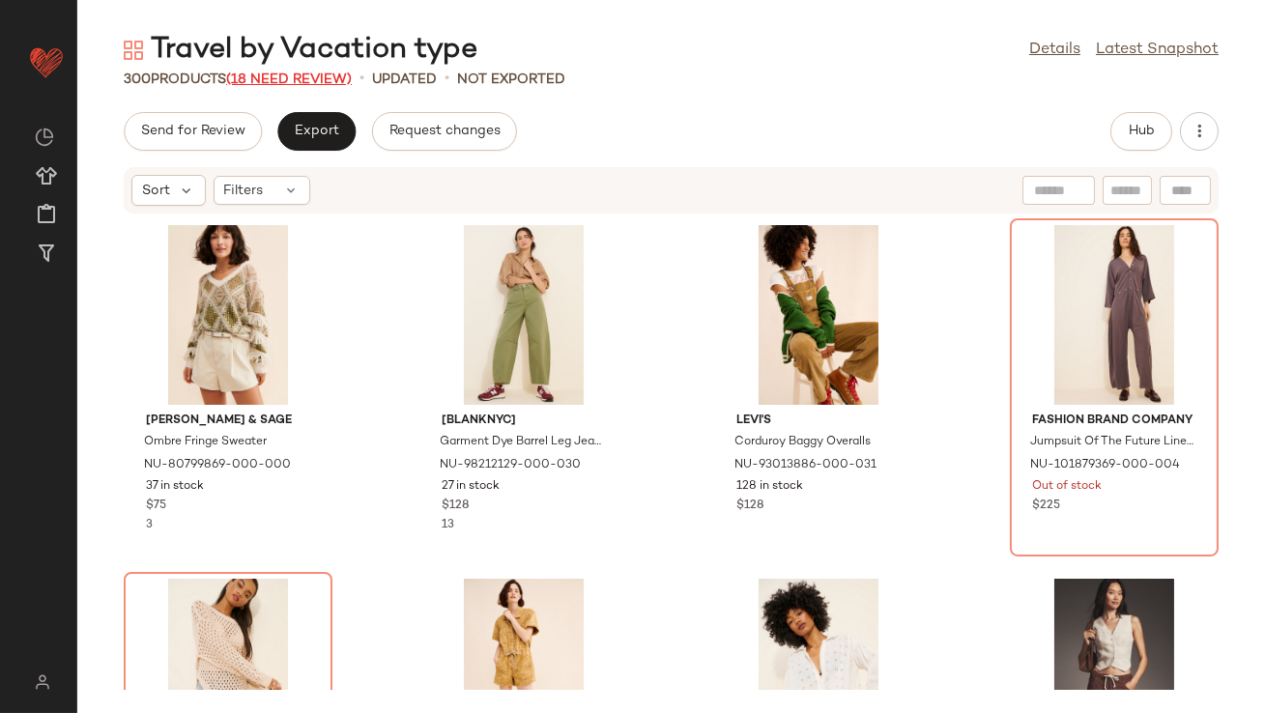
click at [278, 84] on span "(18 Need Review)" at bounding box center [289, 79] width 126 height 14
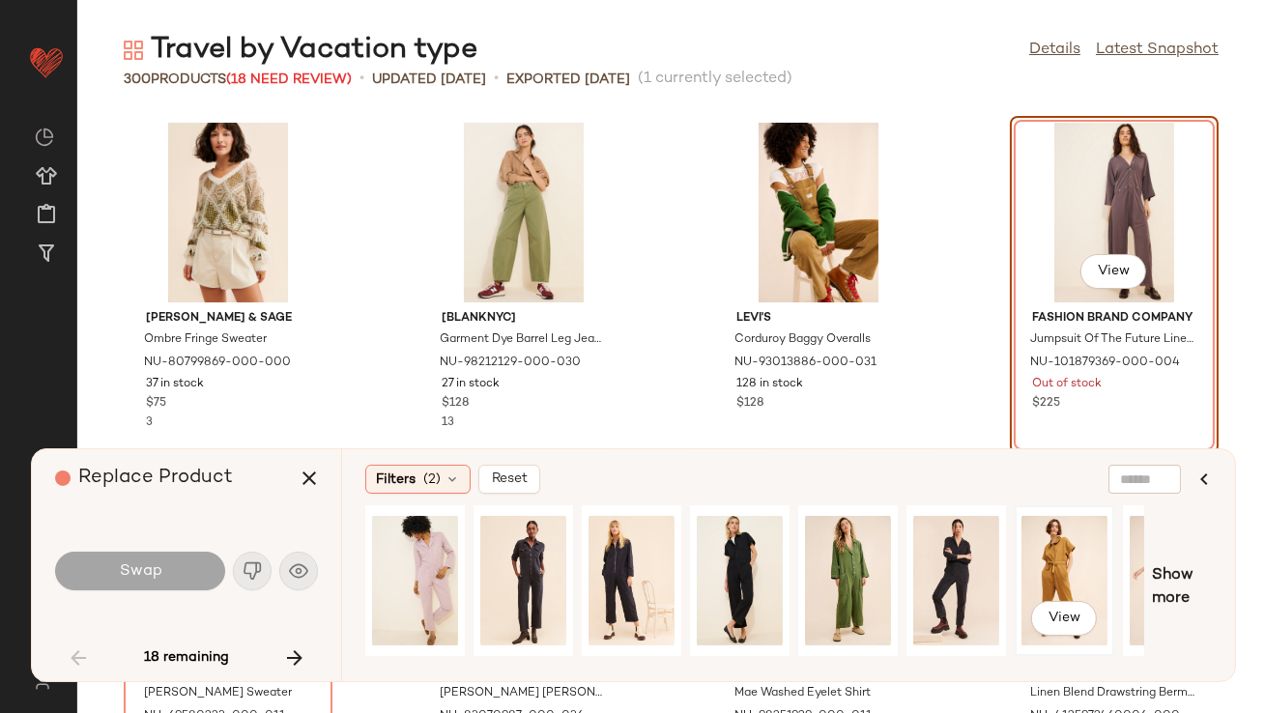
click at [1052, 550] on div "View" at bounding box center [1064, 580] width 86 height 137
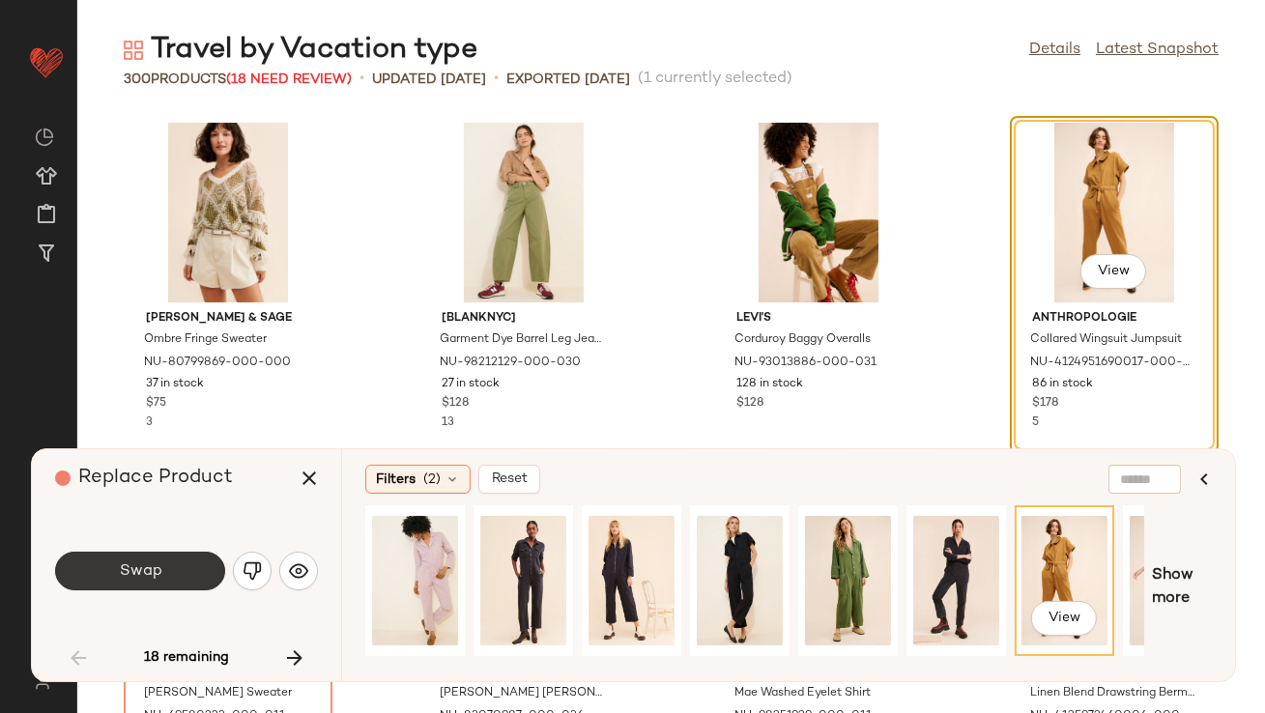
click at [139, 570] on span "Swap" at bounding box center [139, 571] width 43 height 18
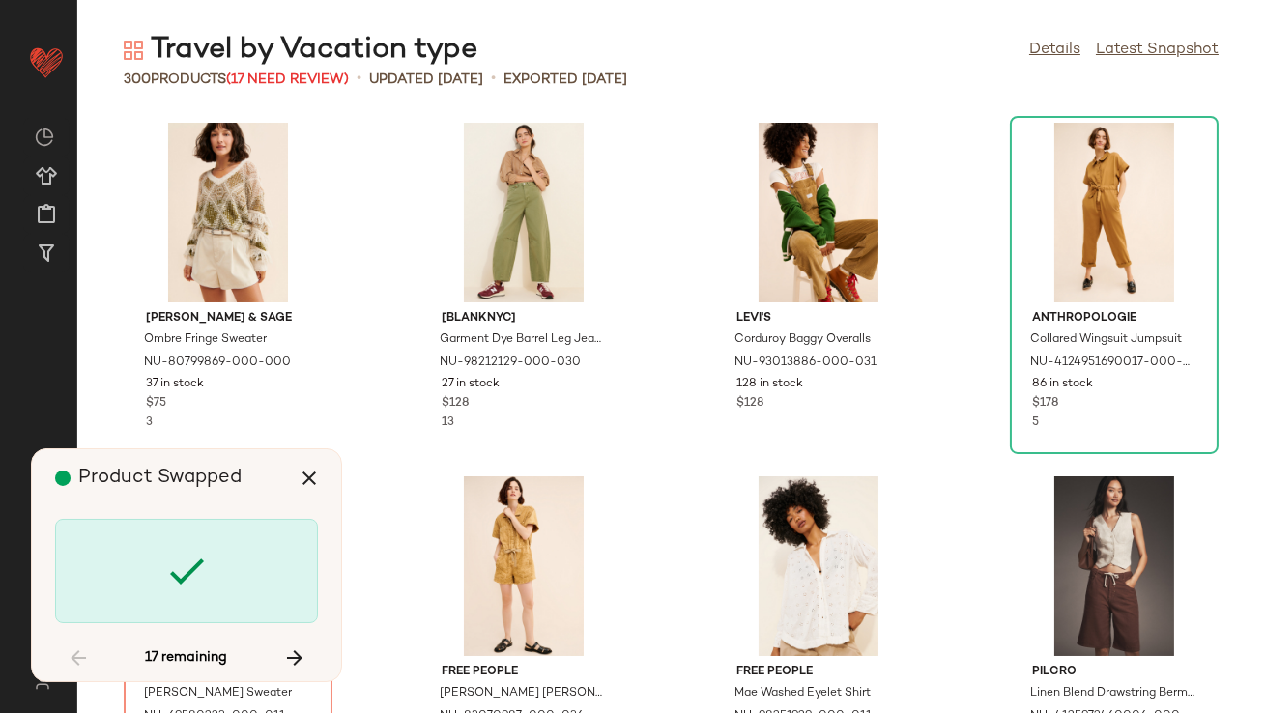
scroll to position [368, 0]
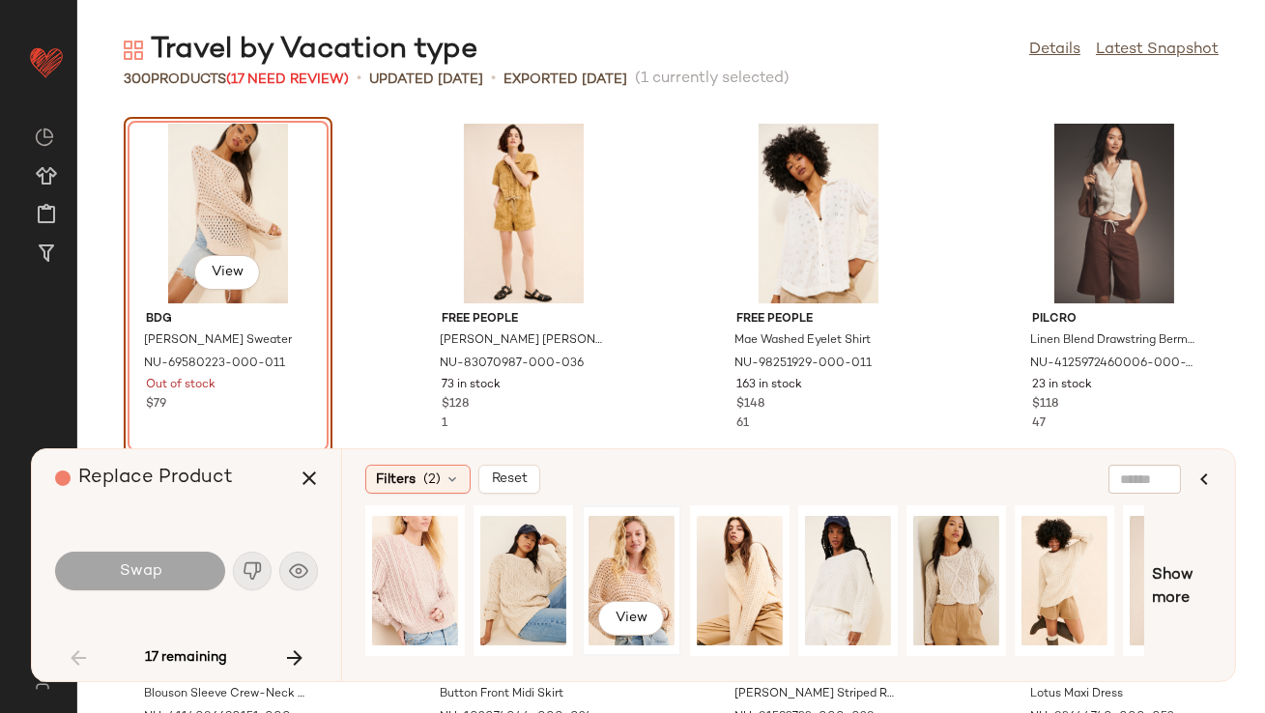
click at [618, 579] on div "View" at bounding box center [632, 580] width 86 height 137
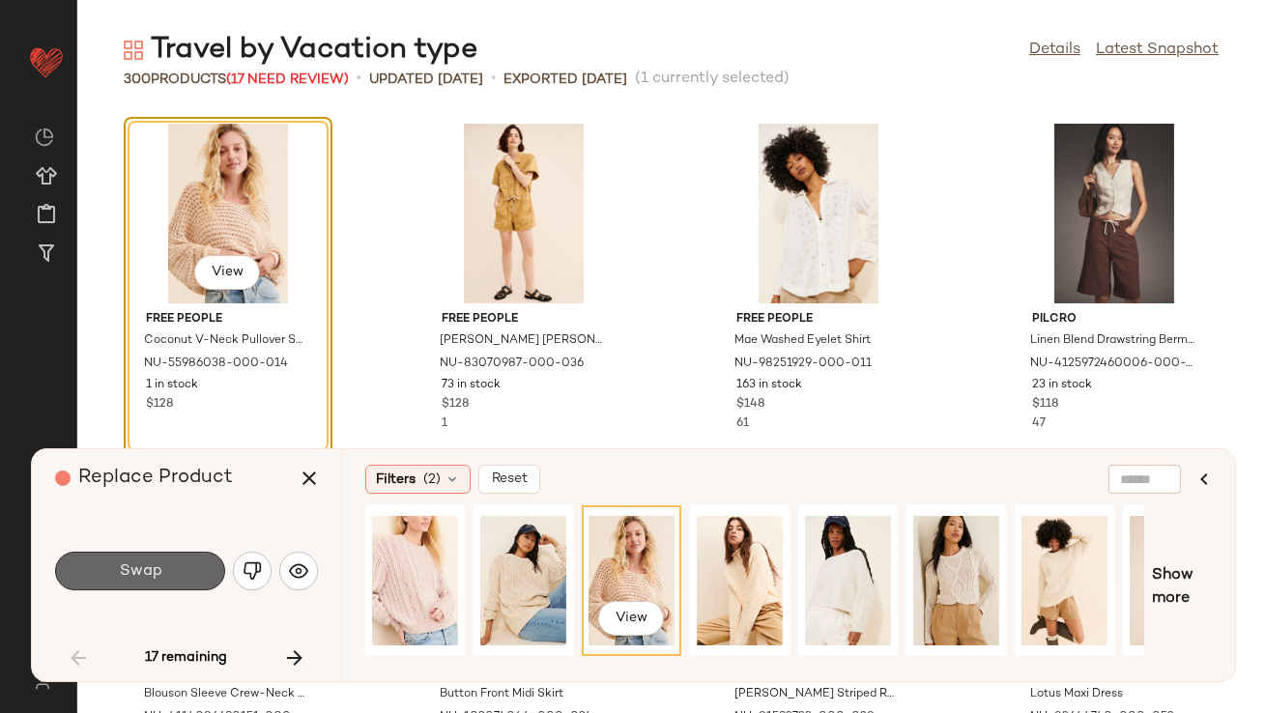
click at [156, 572] on span "Swap" at bounding box center [139, 571] width 43 height 18
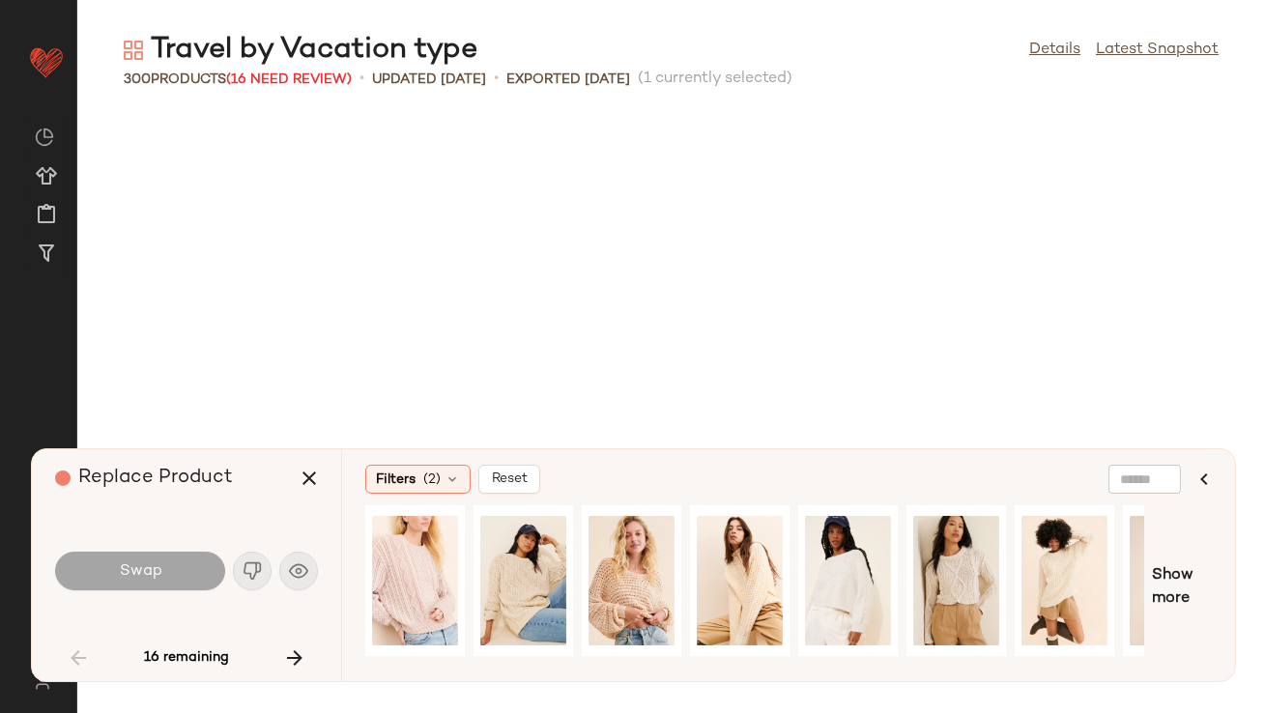
scroll to position [1769, 0]
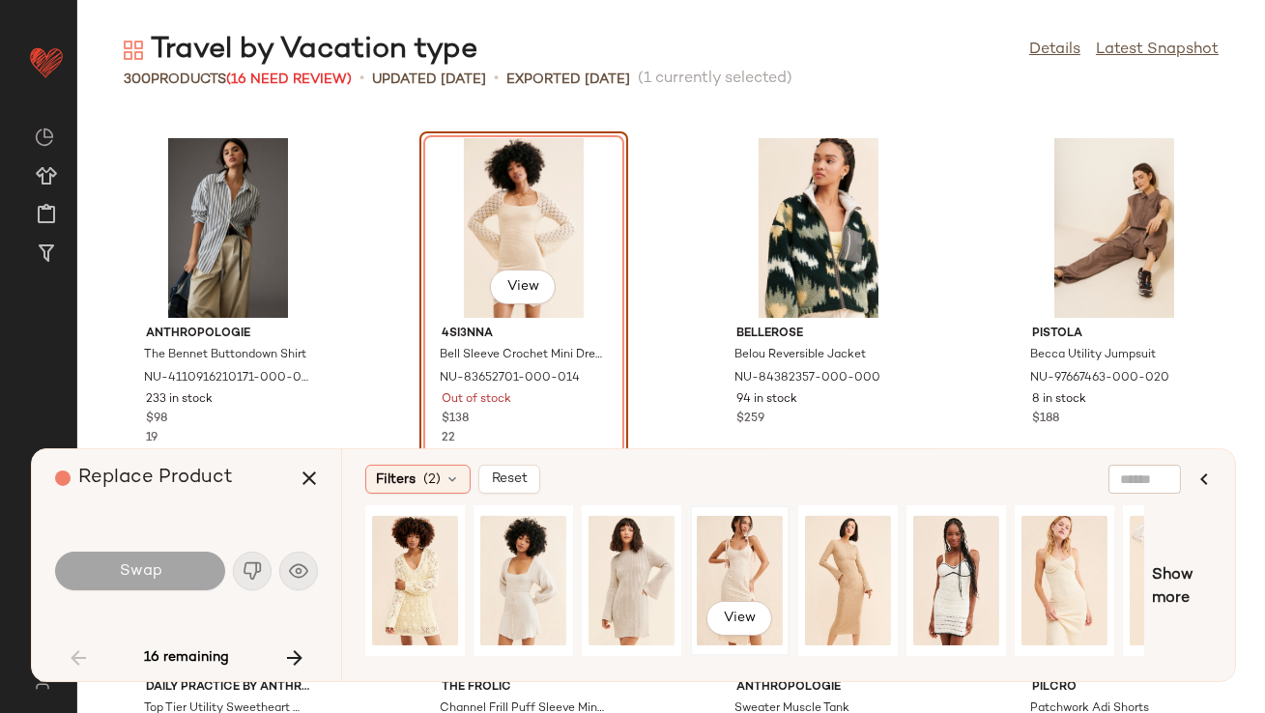
click at [742, 542] on div "View" at bounding box center [740, 580] width 86 height 137
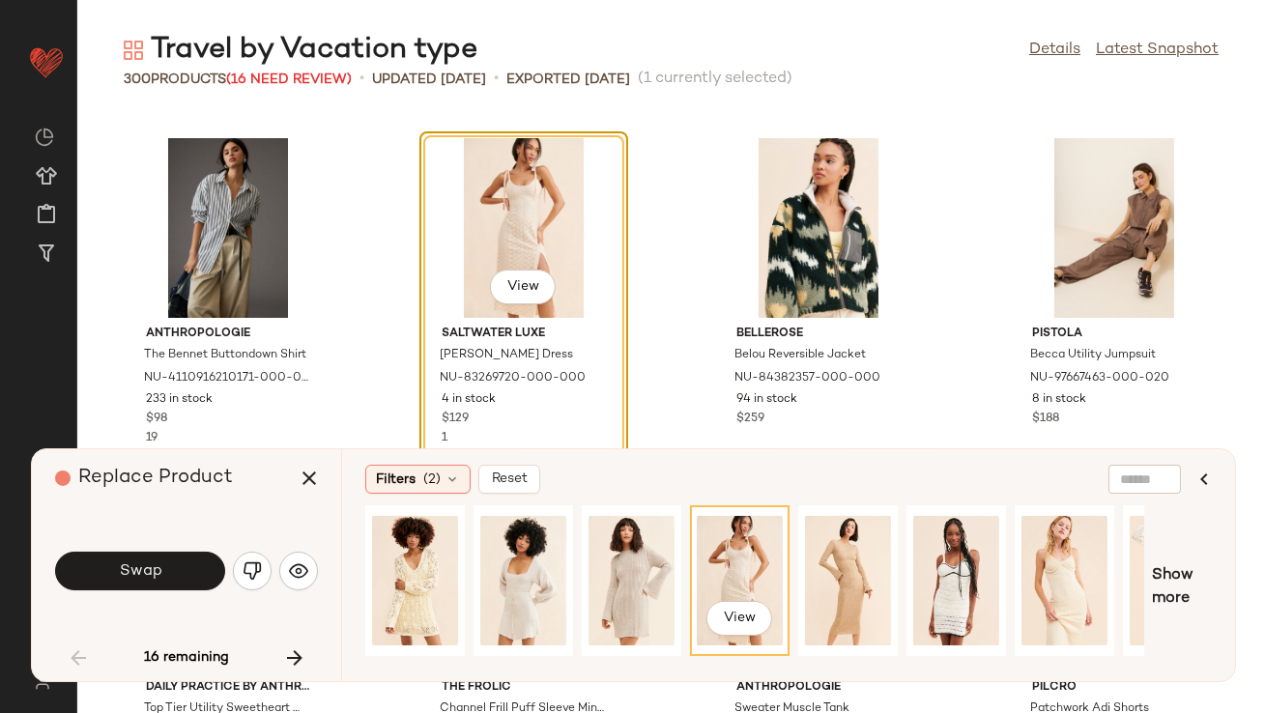
click at [181, 576] on button "Swap" at bounding box center [140, 571] width 170 height 39
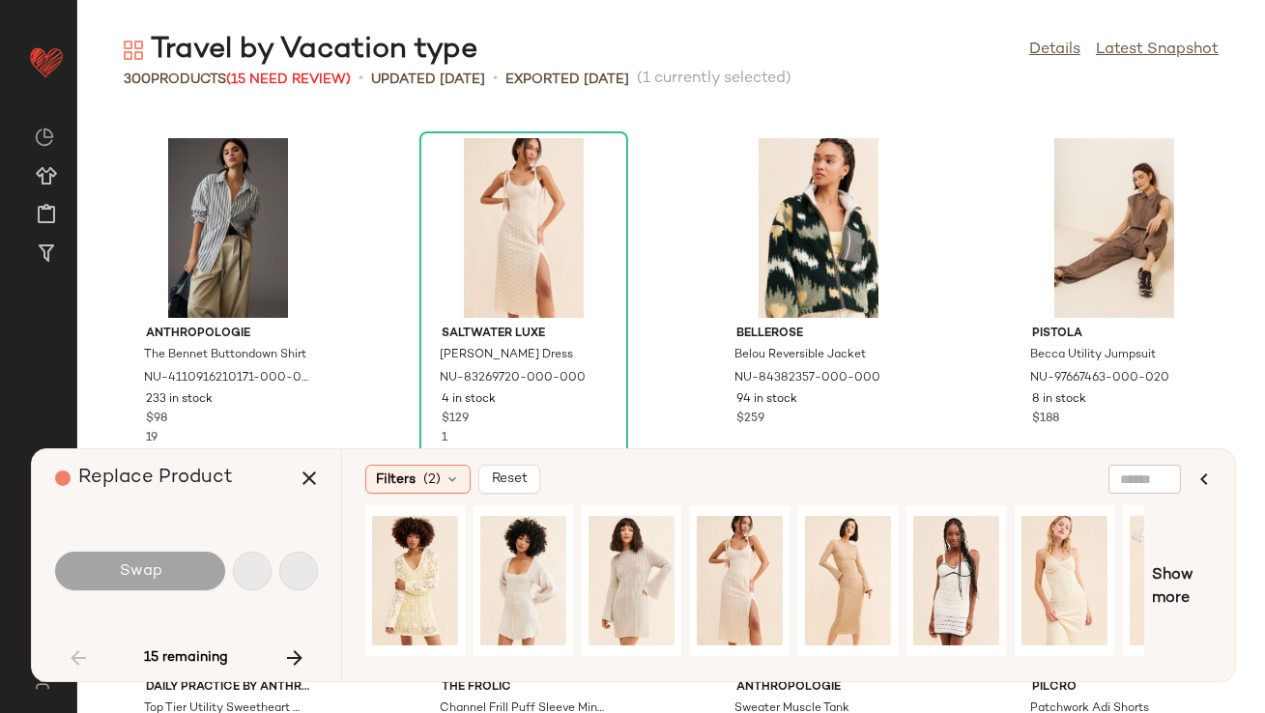
scroll to position [2830, 0]
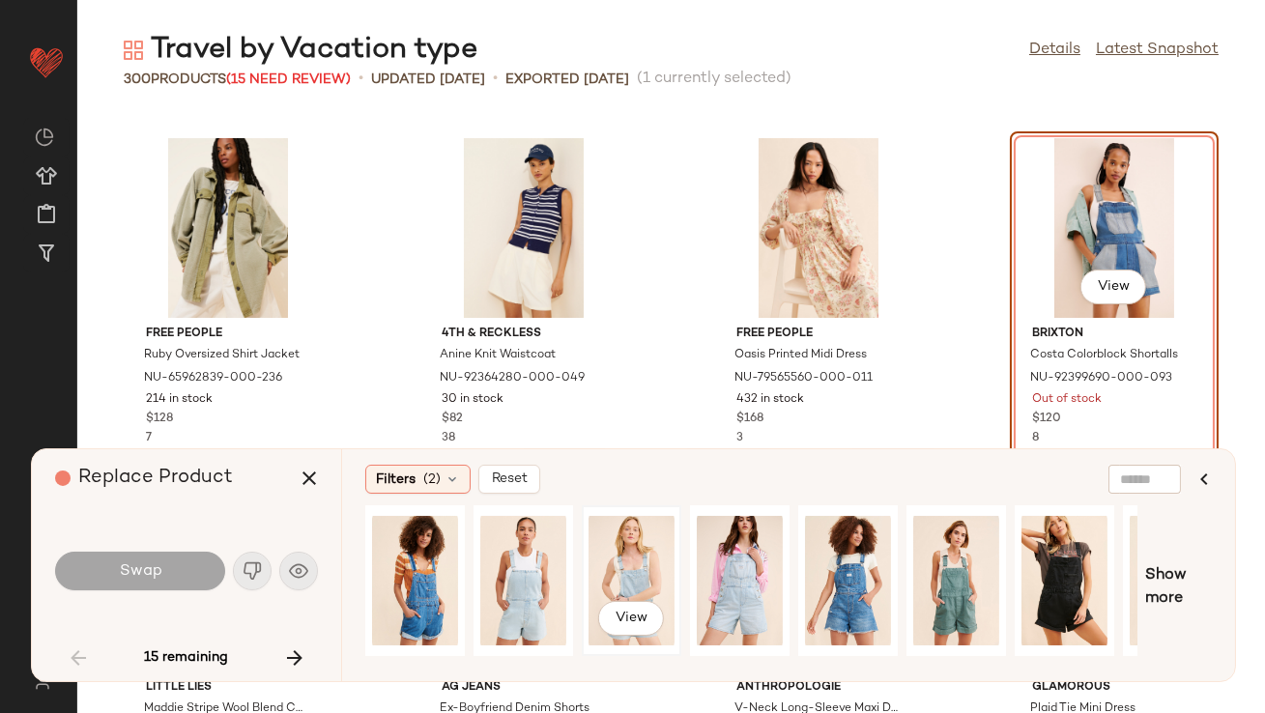
click at [610, 570] on div "View" at bounding box center [632, 580] width 86 height 137
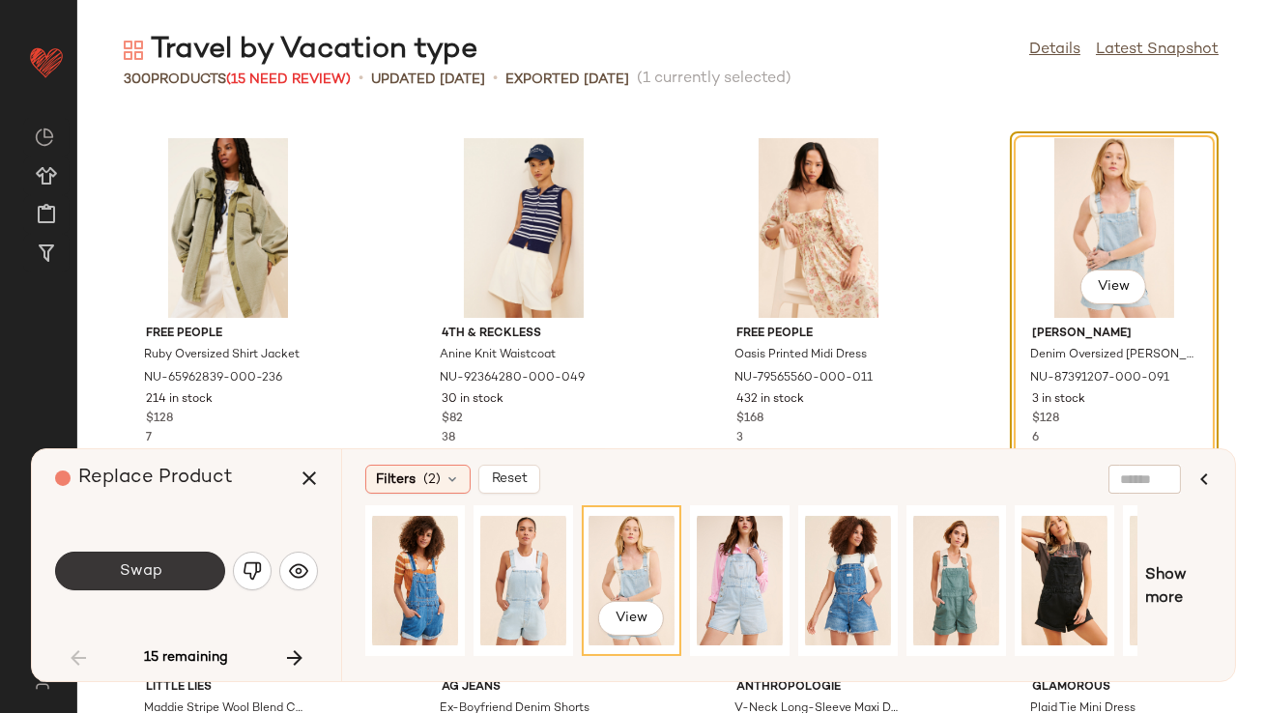
click at [142, 561] on button "Swap" at bounding box center [140, 571] width 170 height 39
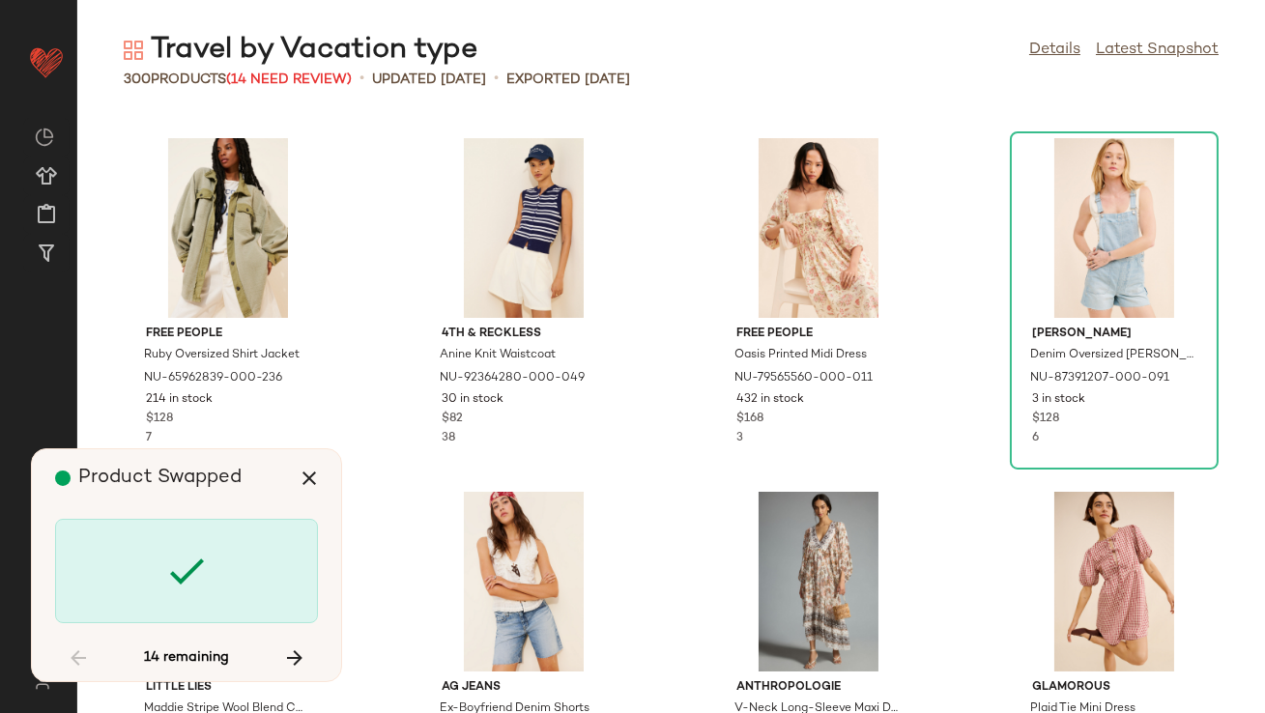
scroll to position [6012, 0]
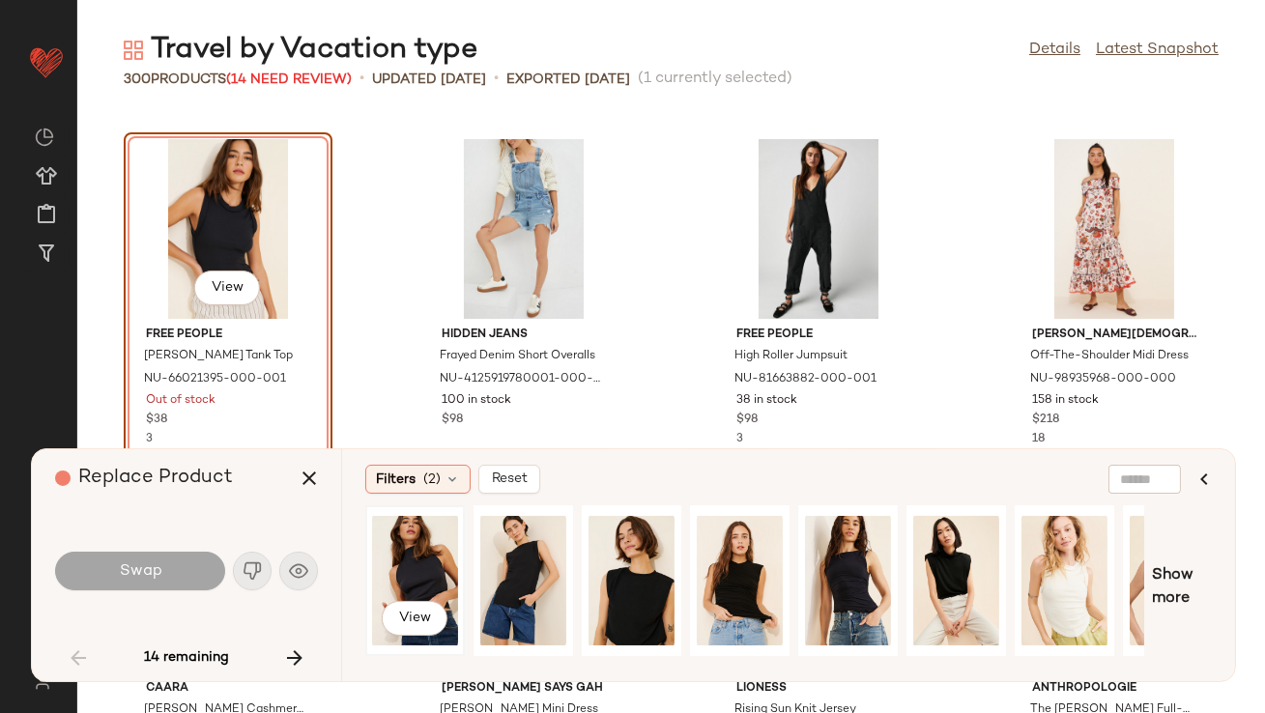
click at [397, 564] on div "View" at bounding box center [415, 580] width 86 height 137
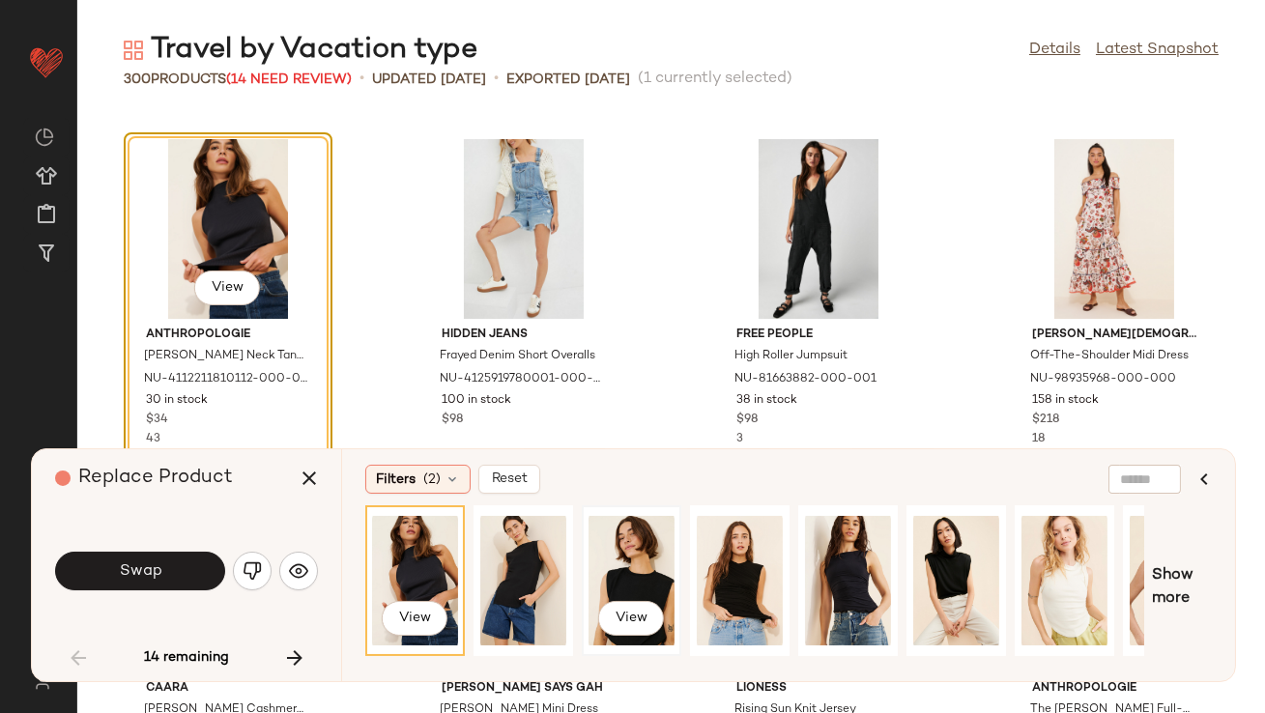
click at [621, 548] on div "View" at bounding box center [632, 580] width 86 height 137
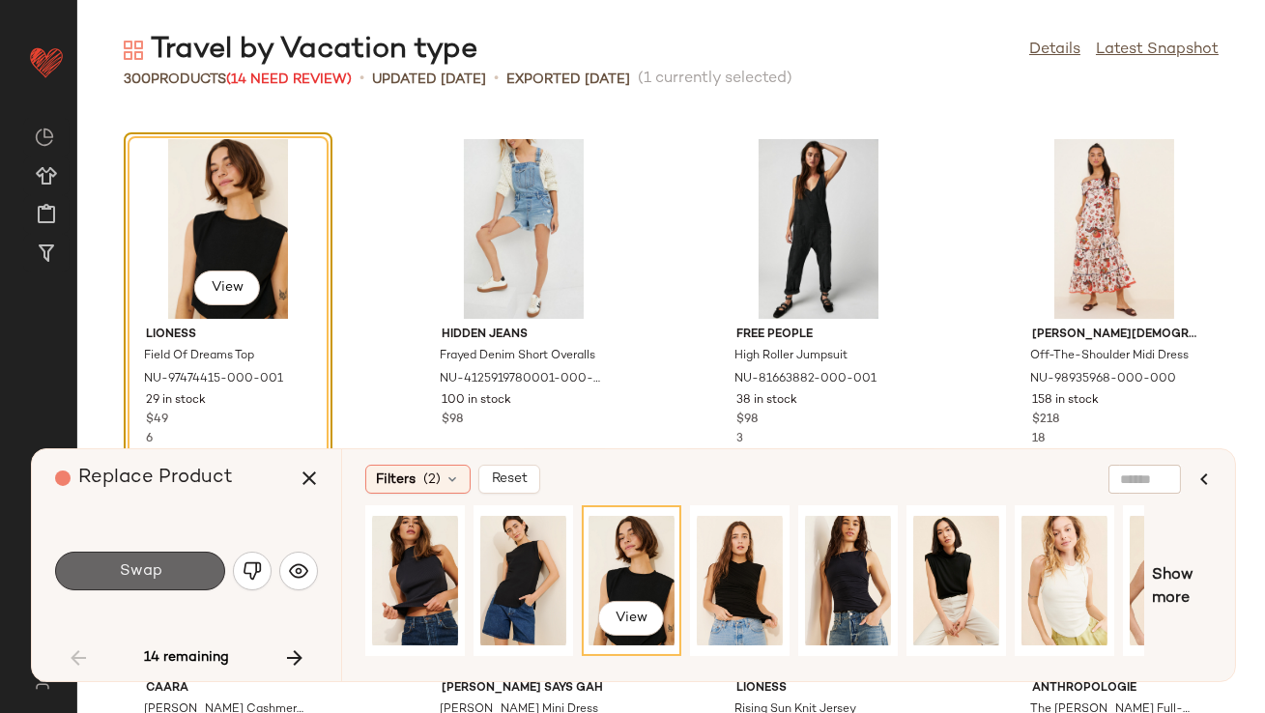
click at [169, 569] on button "Swap" at bounding box center [140, 571] width 170 height 39
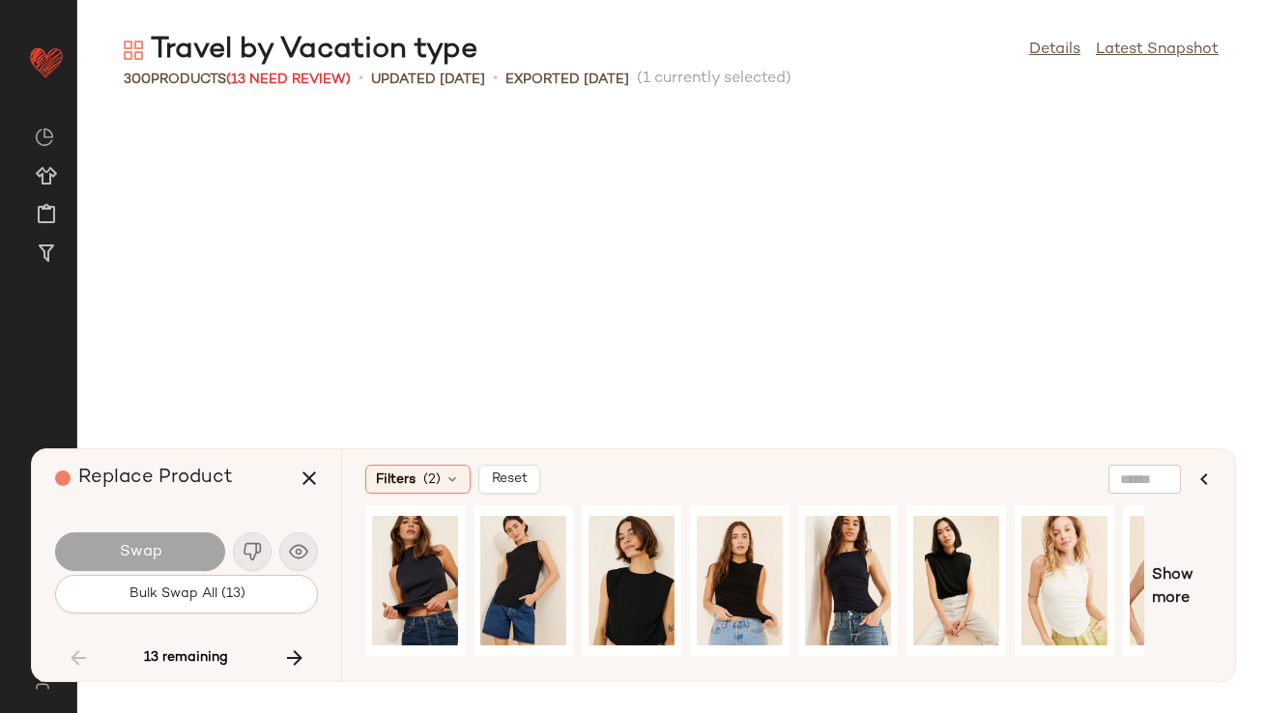
scroll to position [7074, 0]
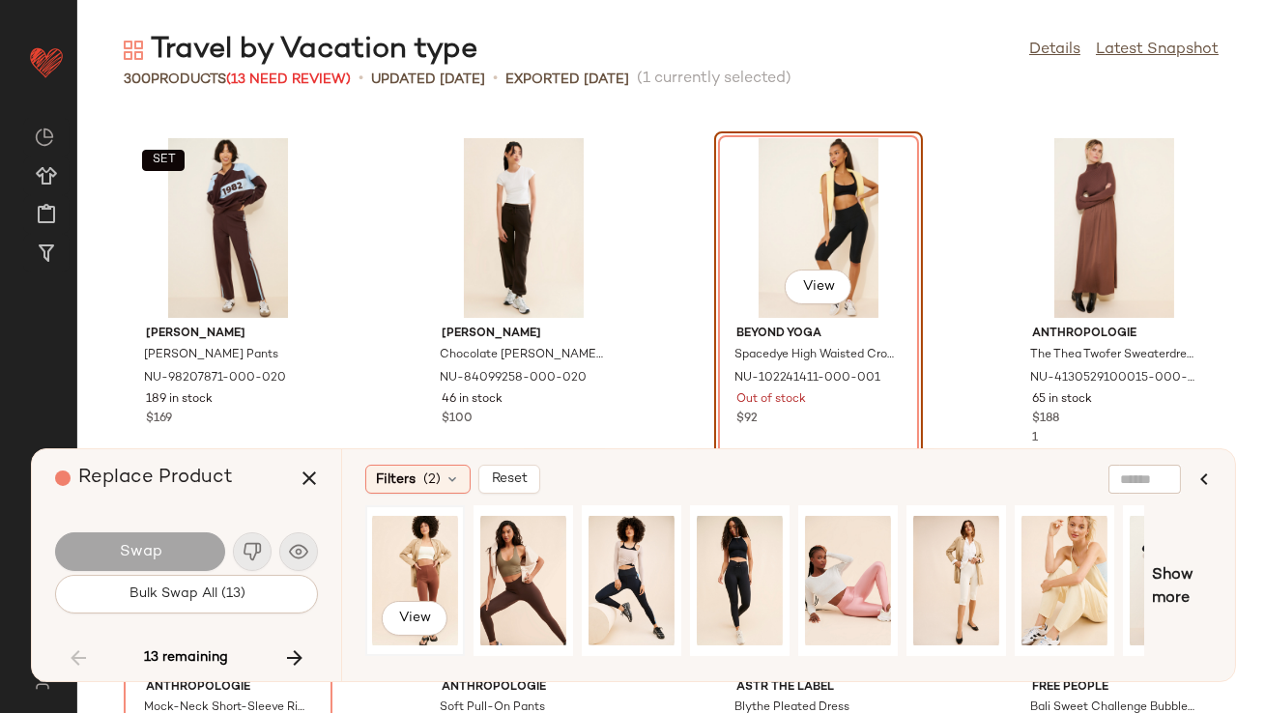
click at [419, 544] on div "View" at bounding box center [415, 580] width 86 height 137
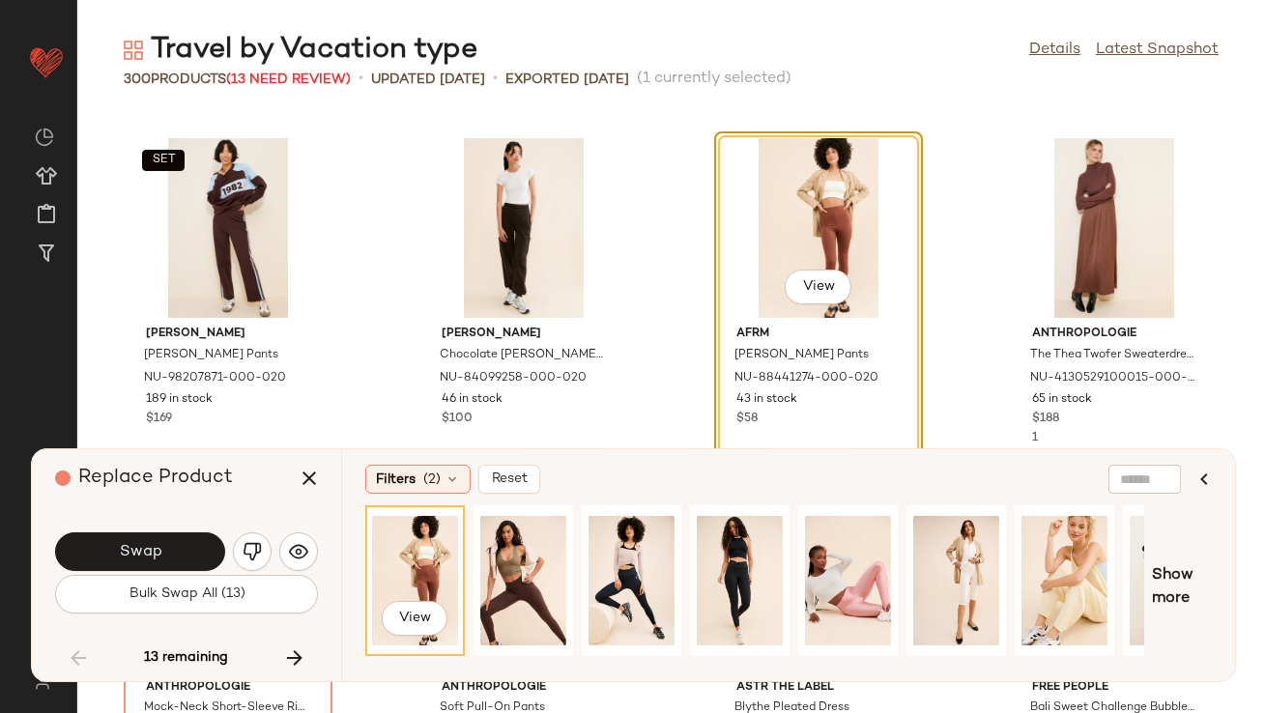
click at [222, 567] on div "Swap" at bounding box center [140, 551] width 170 height 39
click at [197, 557] on button "Swap" at bounding box center [140, 551] width 170 height 39
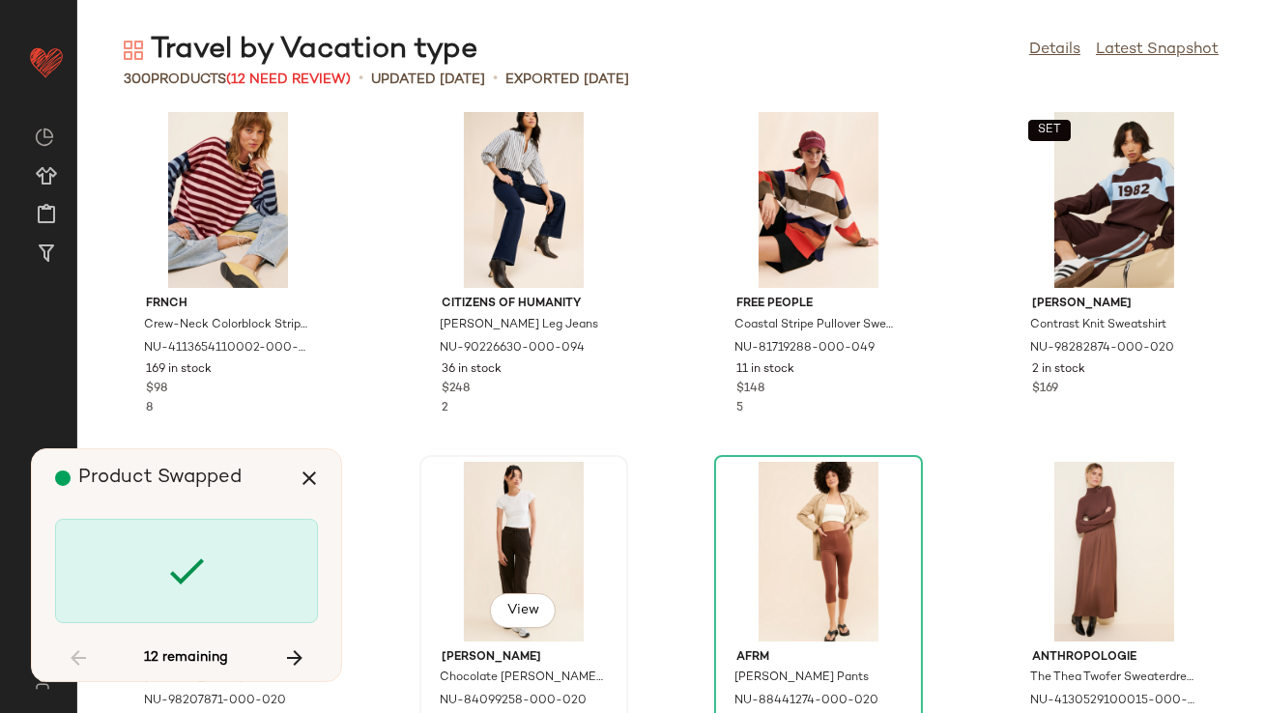
scroll to position [6749, 0]
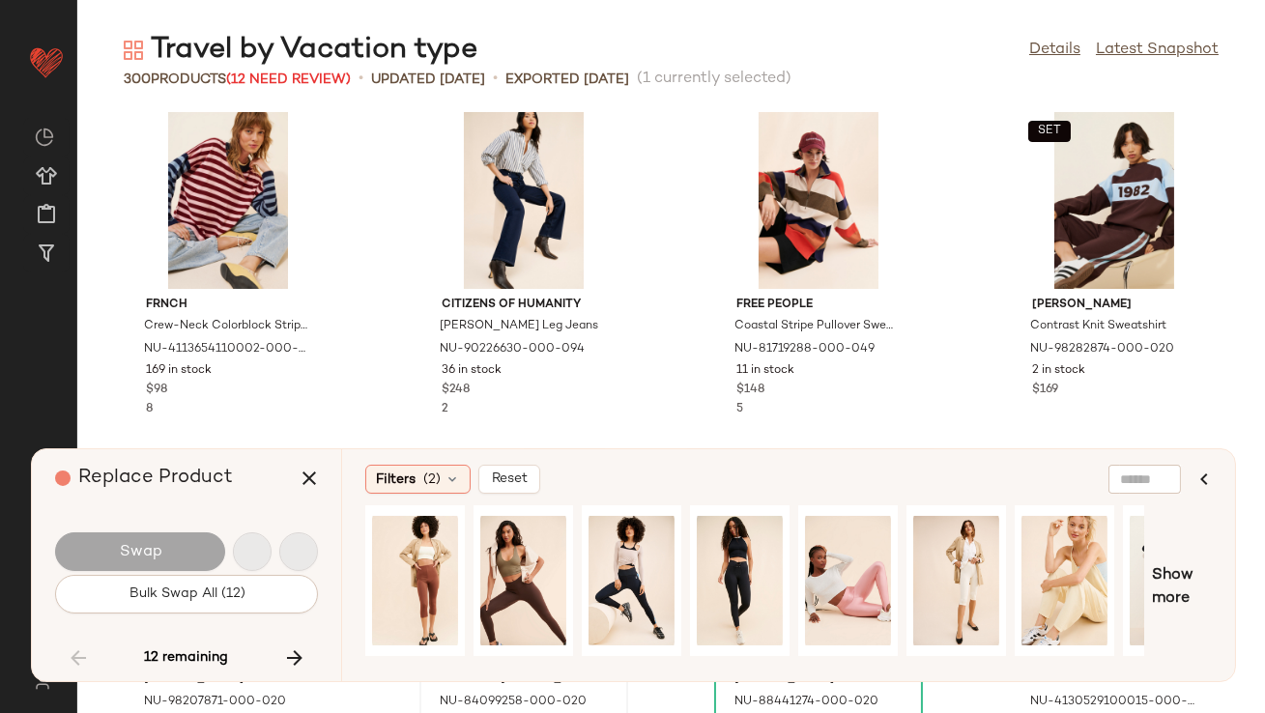
scroll to position [7427, 0]
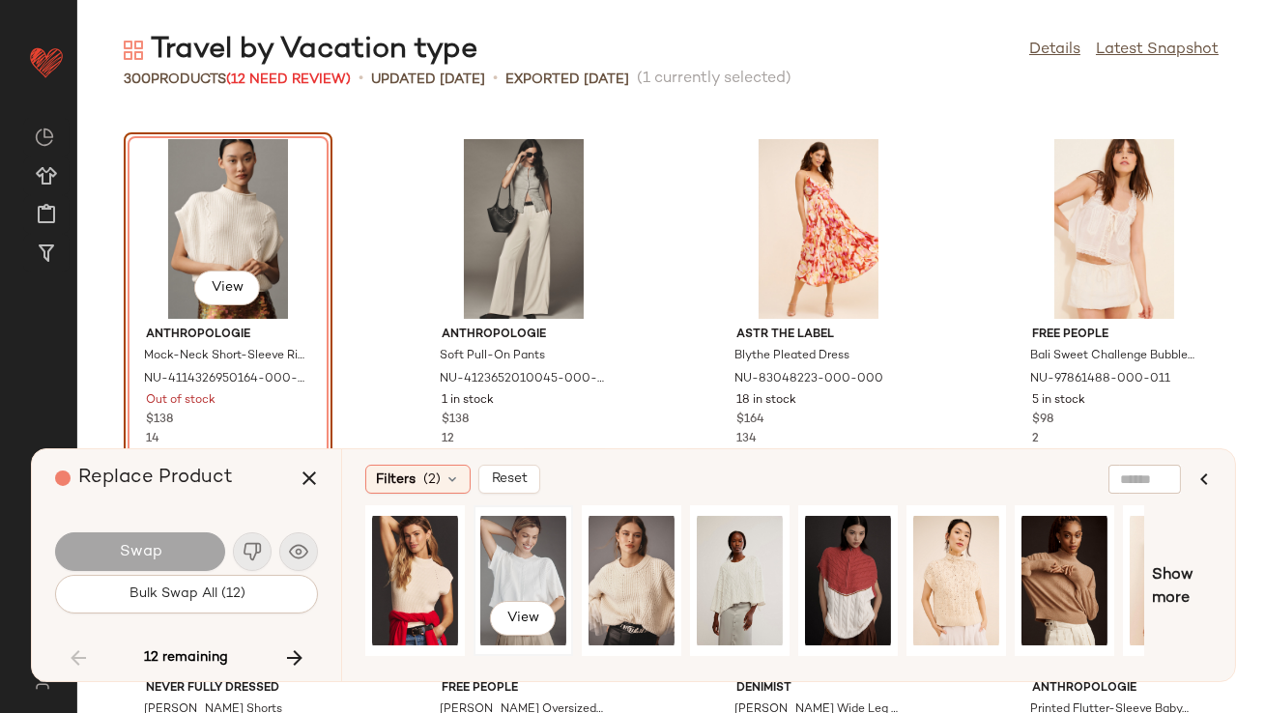
click at [530, 554] on div "View" at bounding box center [523, 580] width 86 height 137
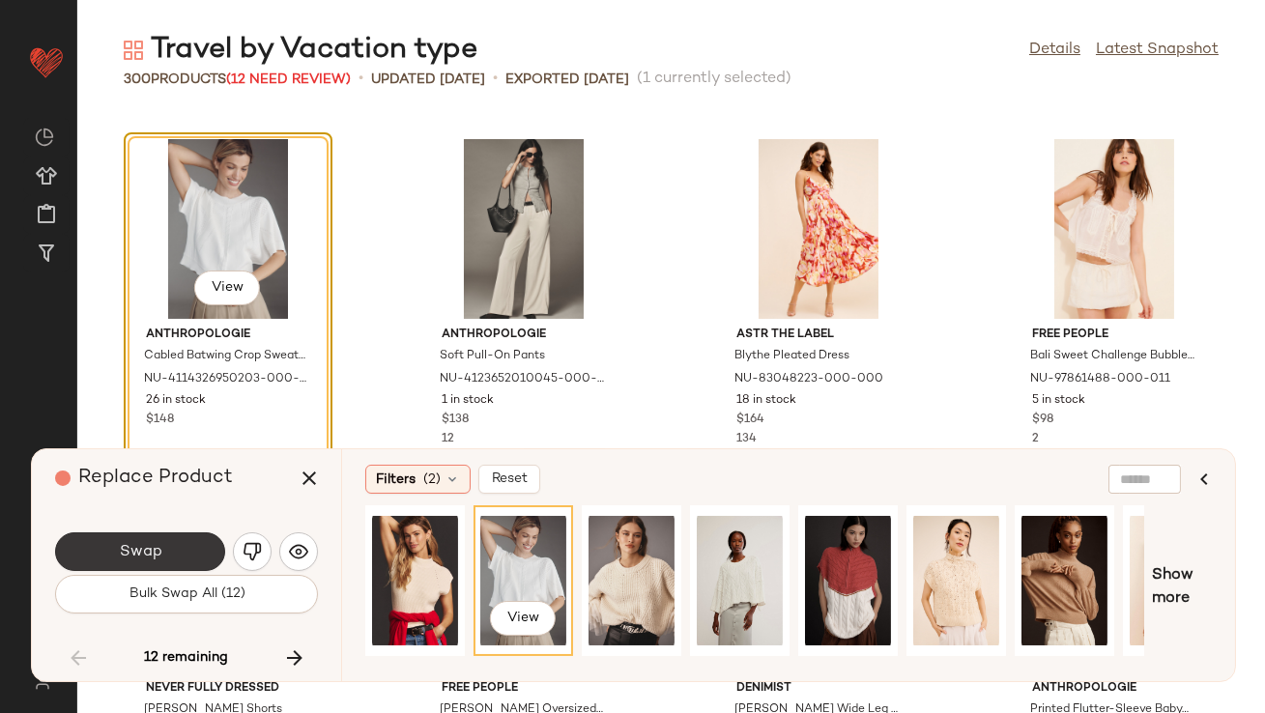
click at [151, 556] on span "Swap" at bounding box center [139, 552] width 43 height 18
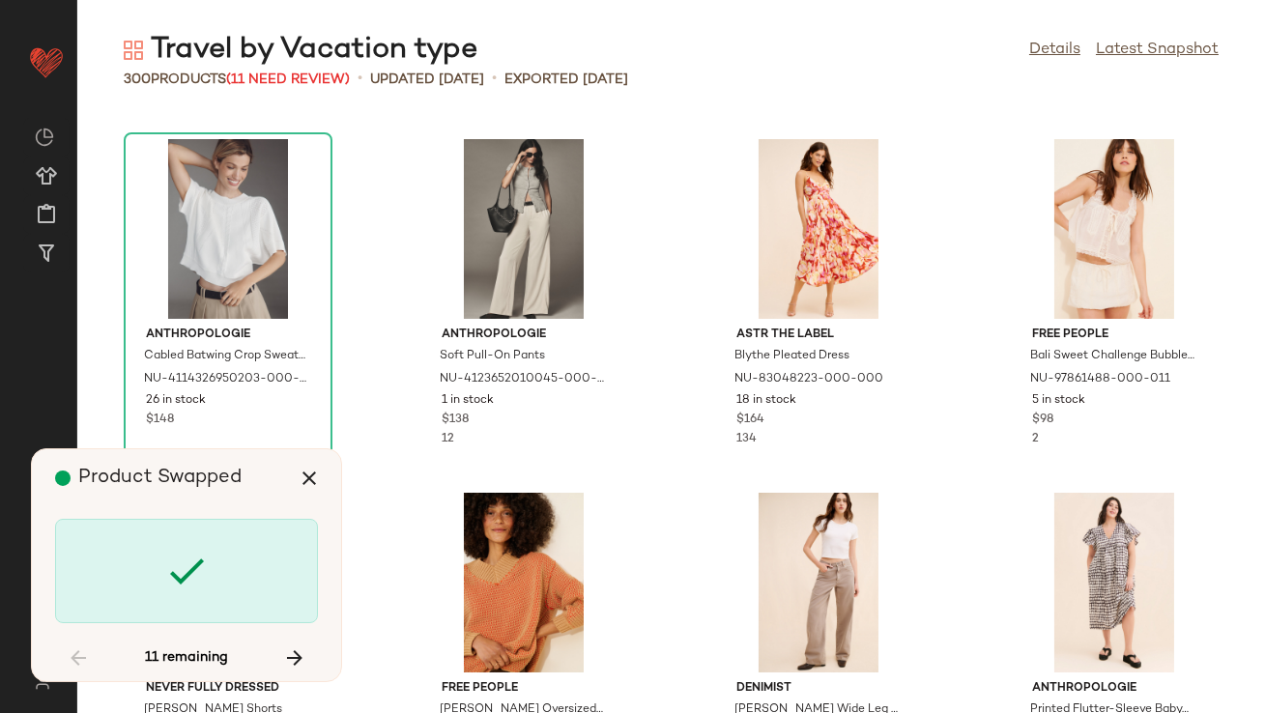
scroll to position [11317, 0]
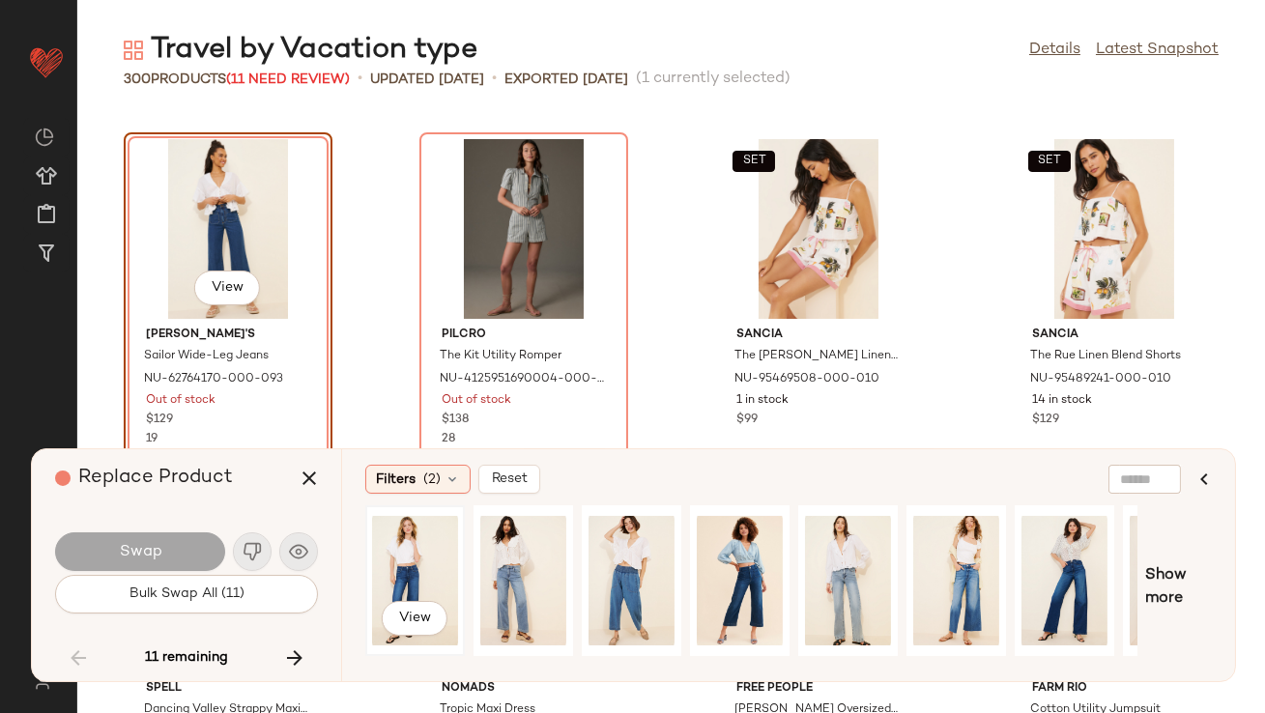
click at [401, 545] on div "View" at bounding box center [415, 580] width 86 height 137
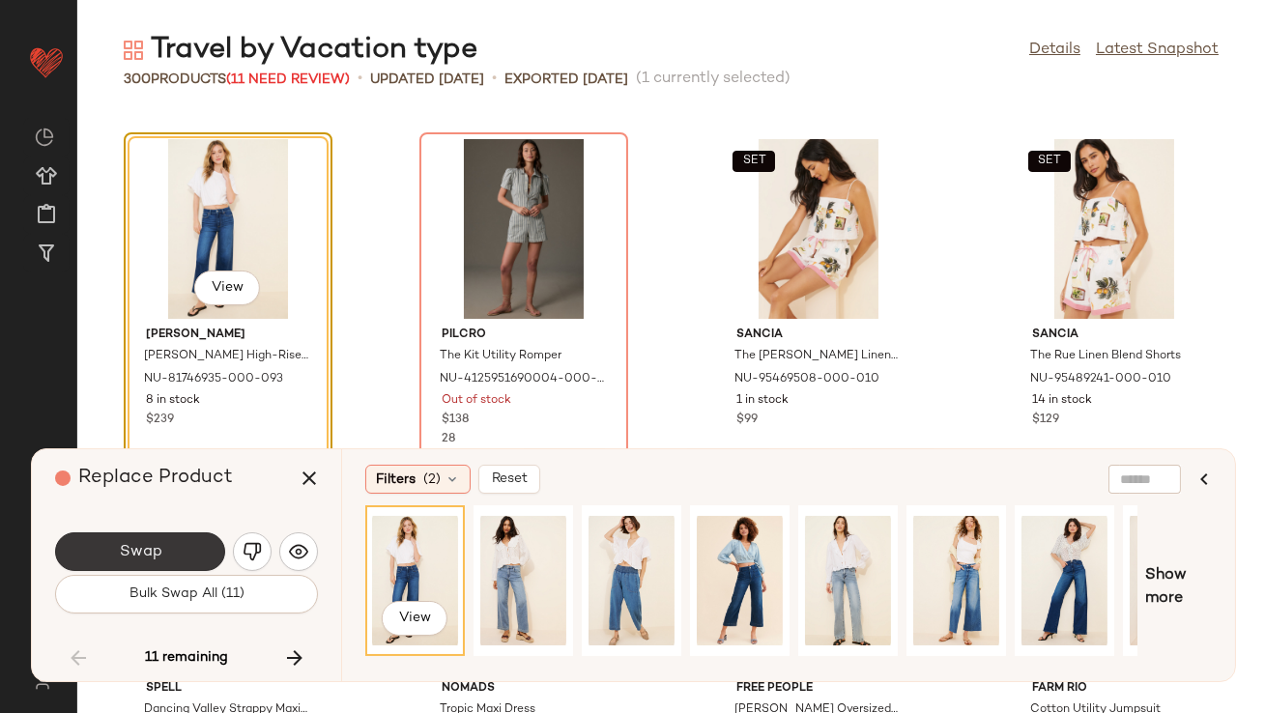
click at [177, 551] on button "Swap" at bounding box center [140, 551] width 170 height 39
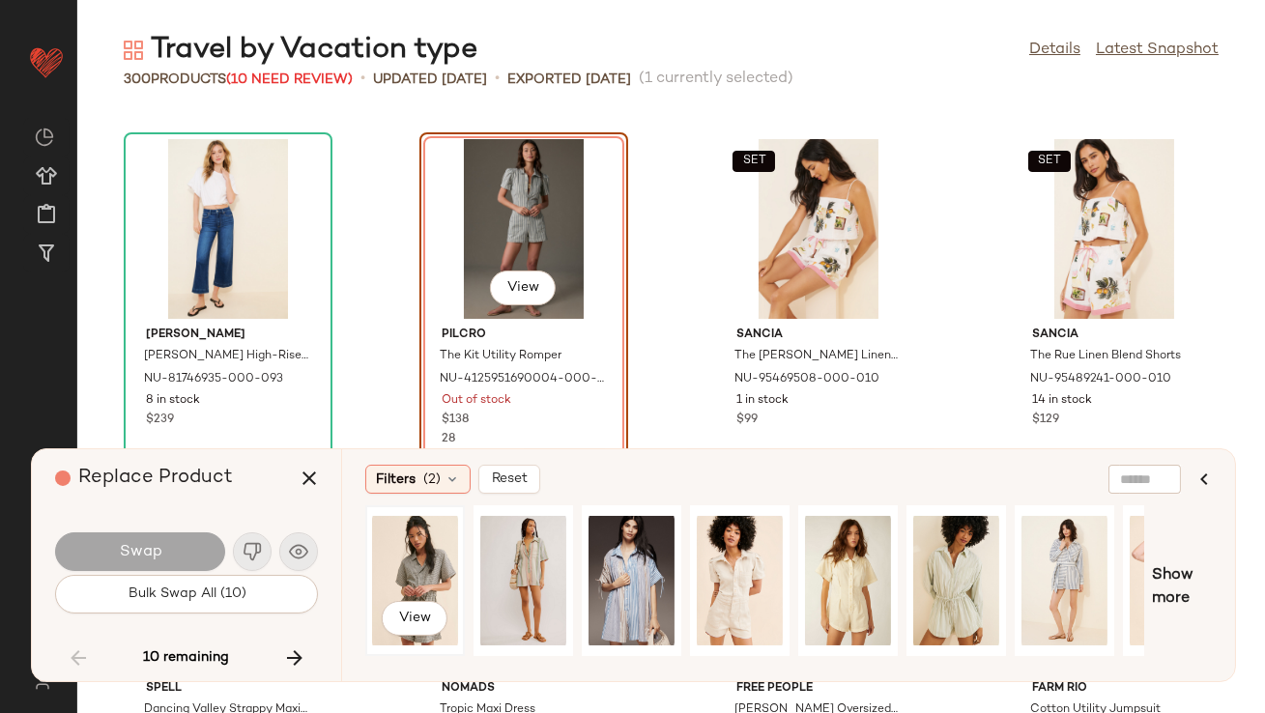
click at [435, 589] on div "View" at bounding box center [415, 580] width 86 height 137
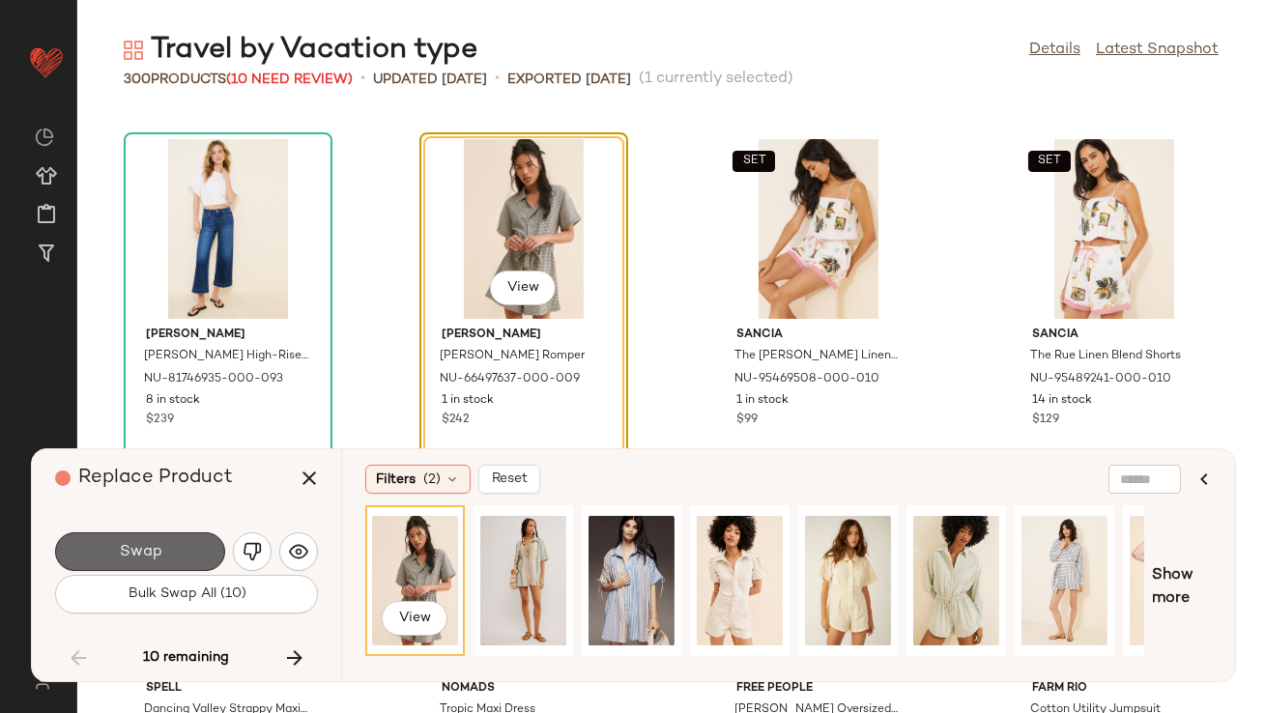
click at [187, 554] on button "Swap" at bounding box center [140, 551] width 170 height 39
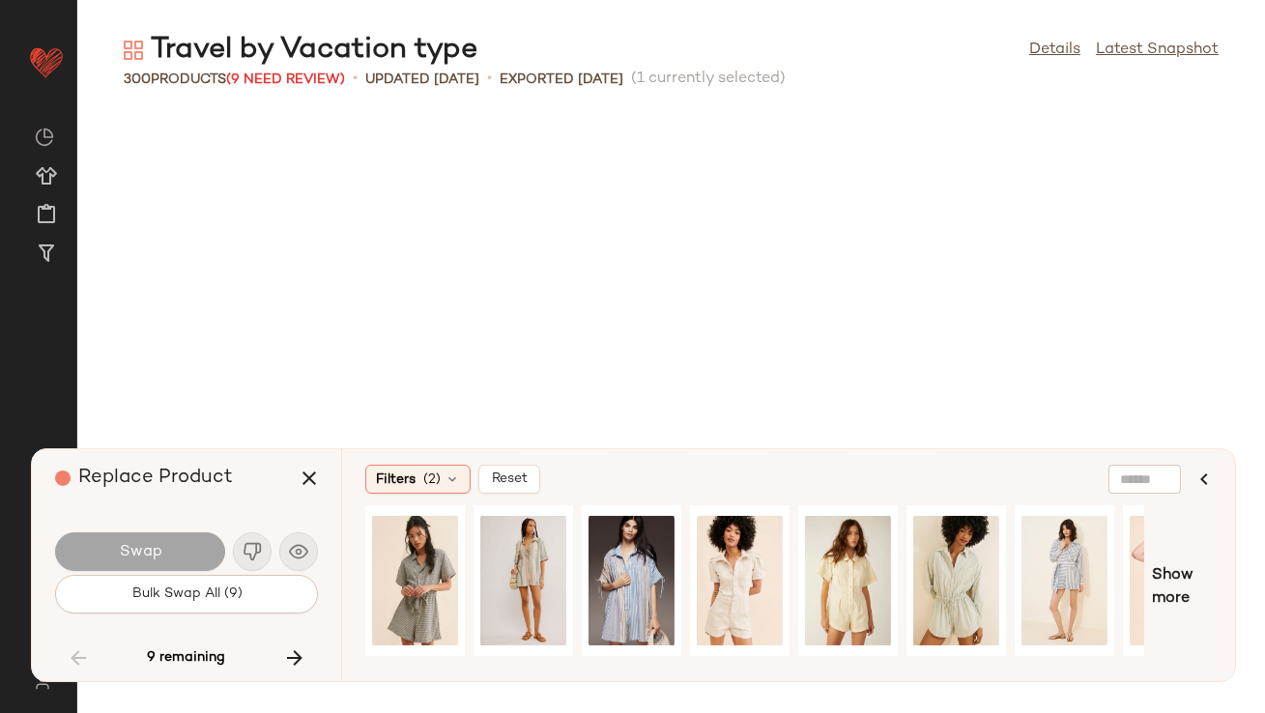
scroll to position [12732, 0]
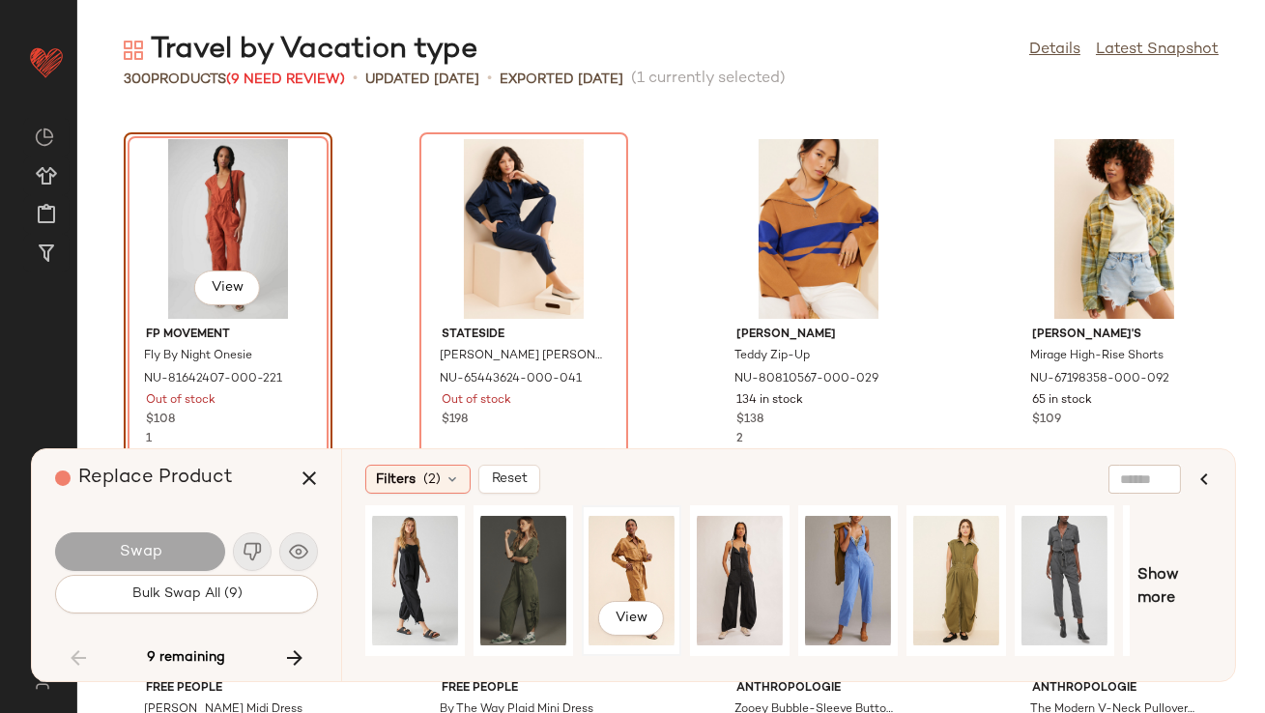
click at [634, 559] on div "View" at bounding box center [632, 580] width 86 height 137
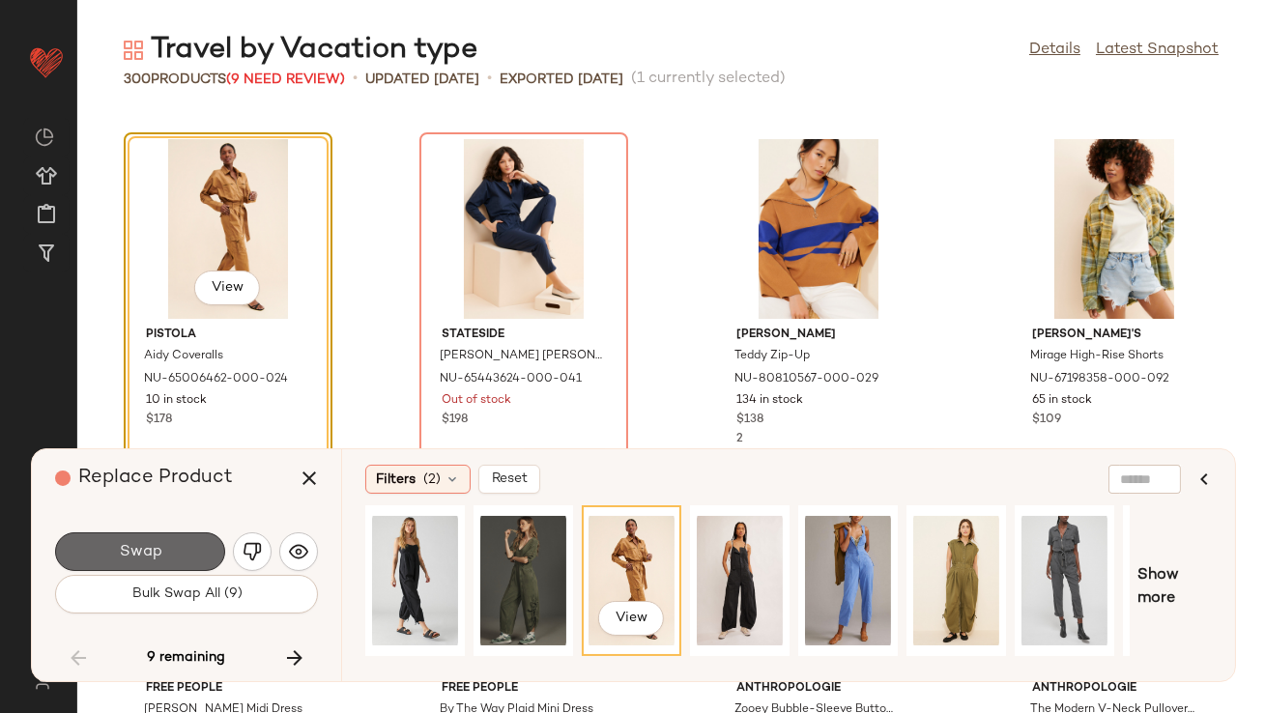
click at [135, 549] on span "Swap" at bounding box center [139, 552] width 43 height 18
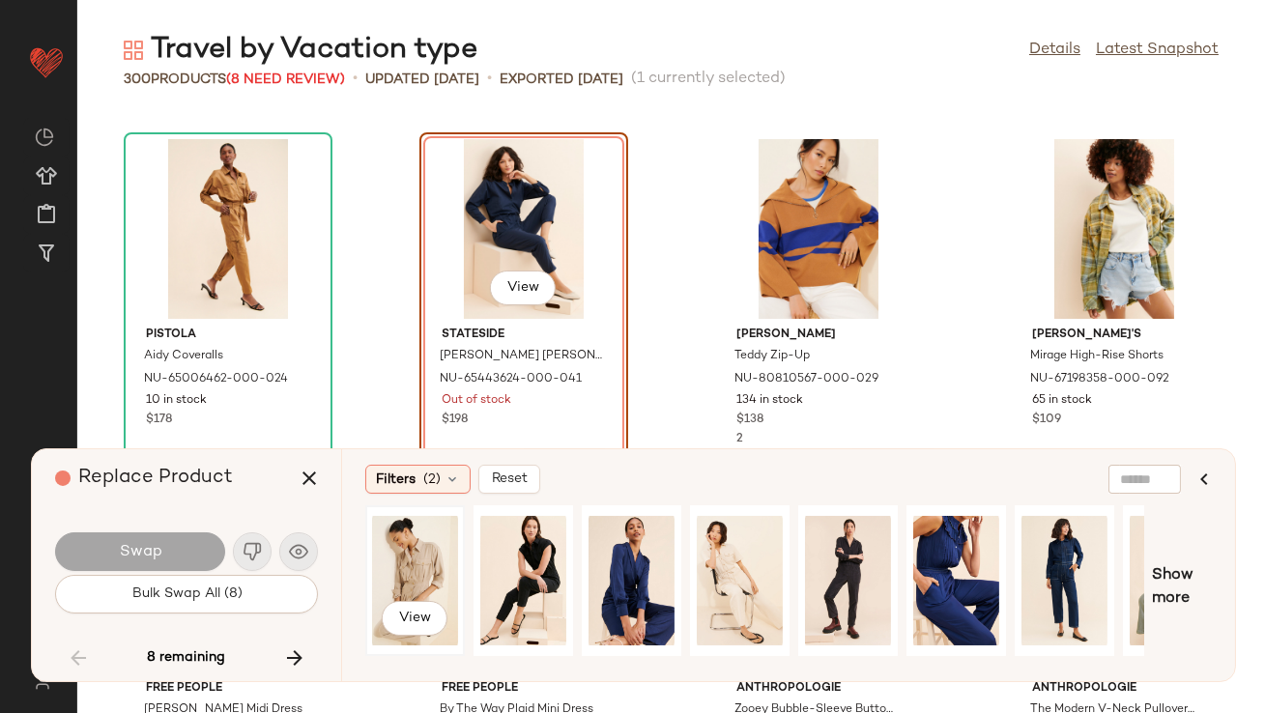
click at [441, 573] on div "View" at bounding box center [415, 580] width 86 height 137
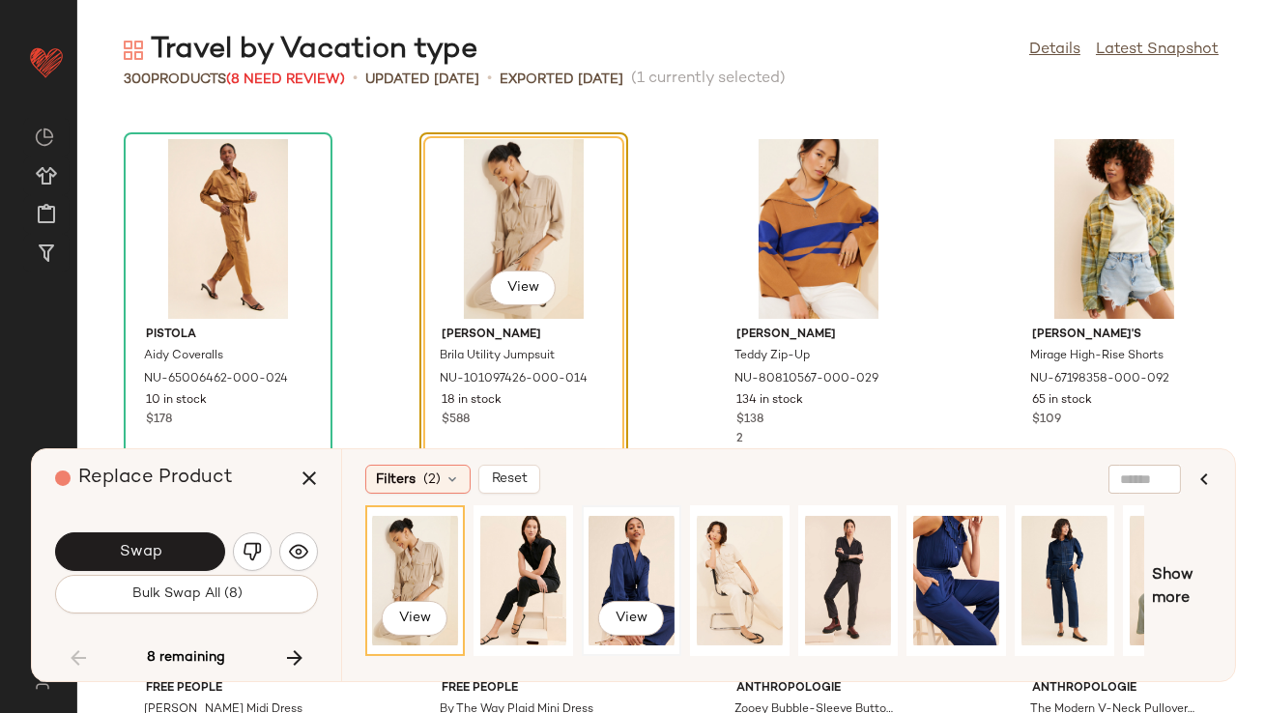
click at [646, 547] on div "View" at bounding box center [632, 580] width 86 height 137
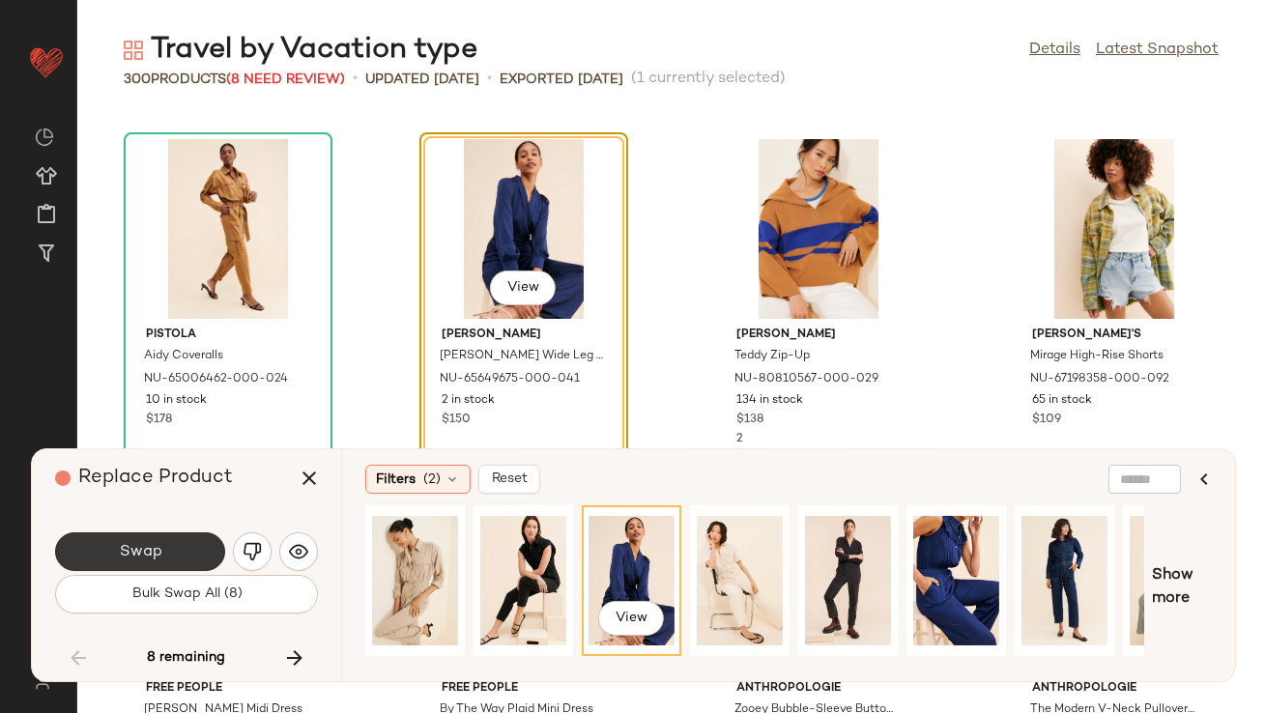
click at [129, 560] on span "Swap" at bounding box center [139, 552] width 43 height 18
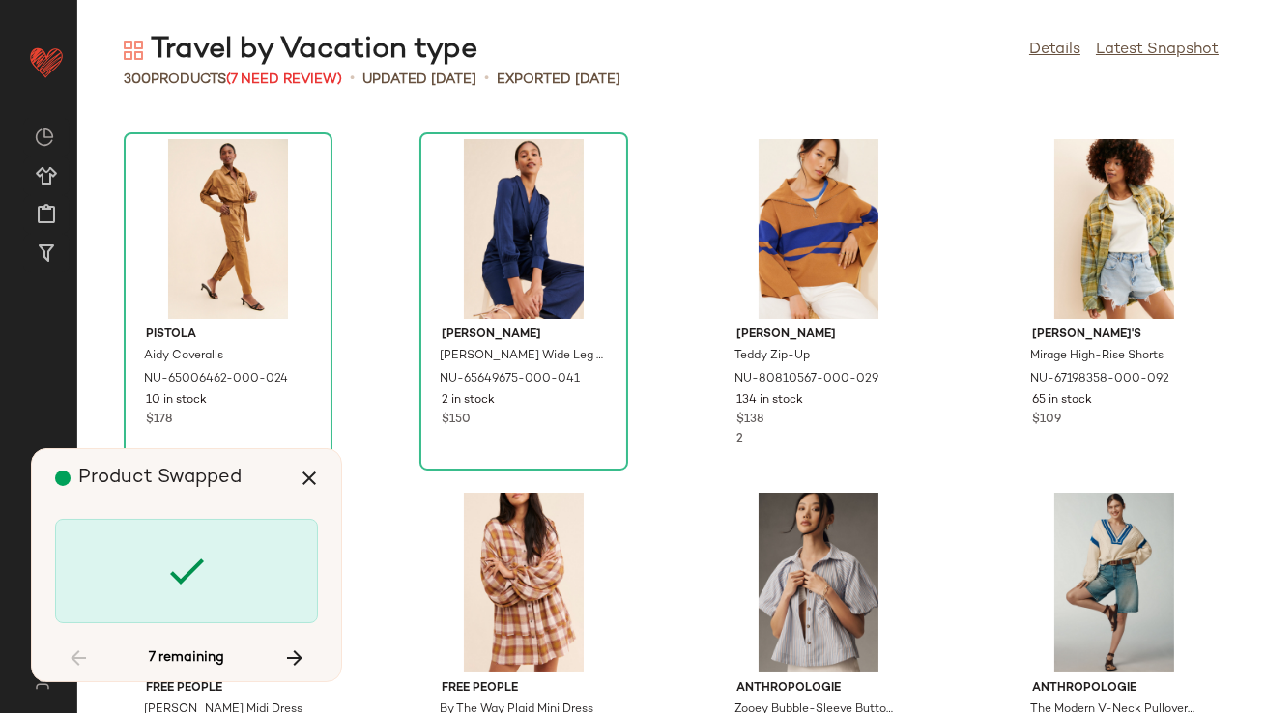
scroll to position [13441, 0]
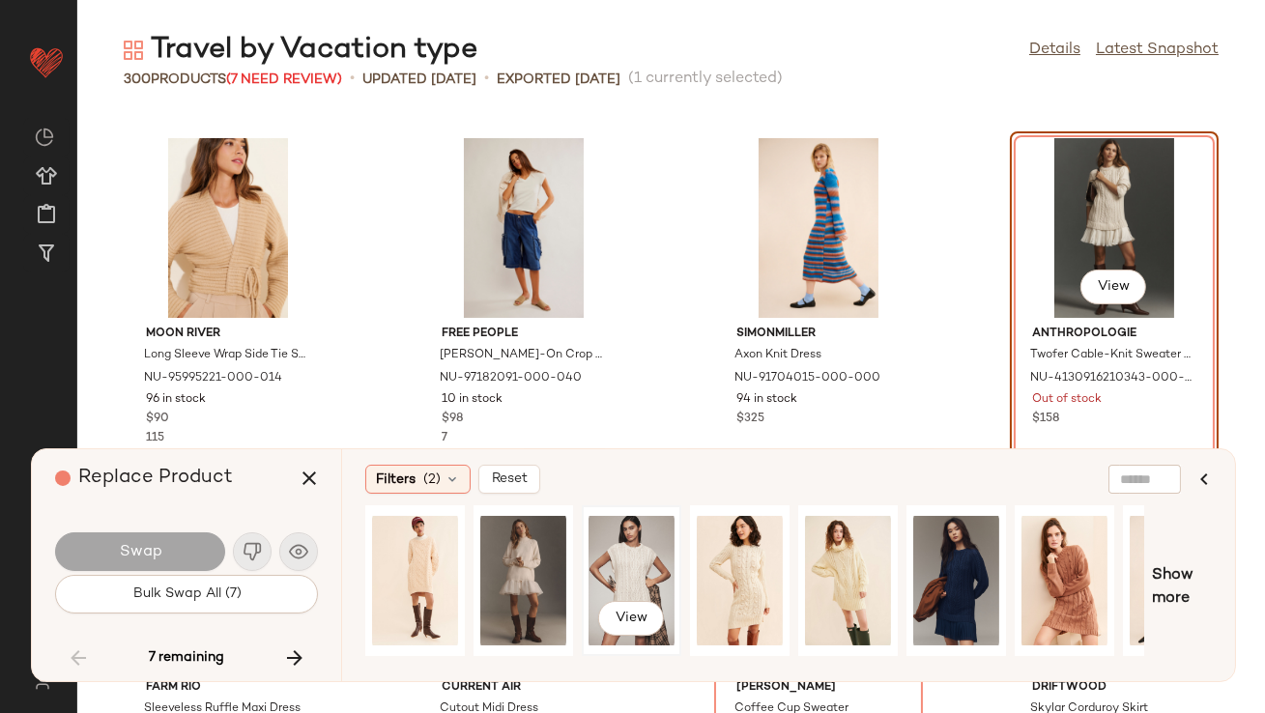
click at [611, 543] on div "View" at bounding box center [632, 580] width 86 height 137
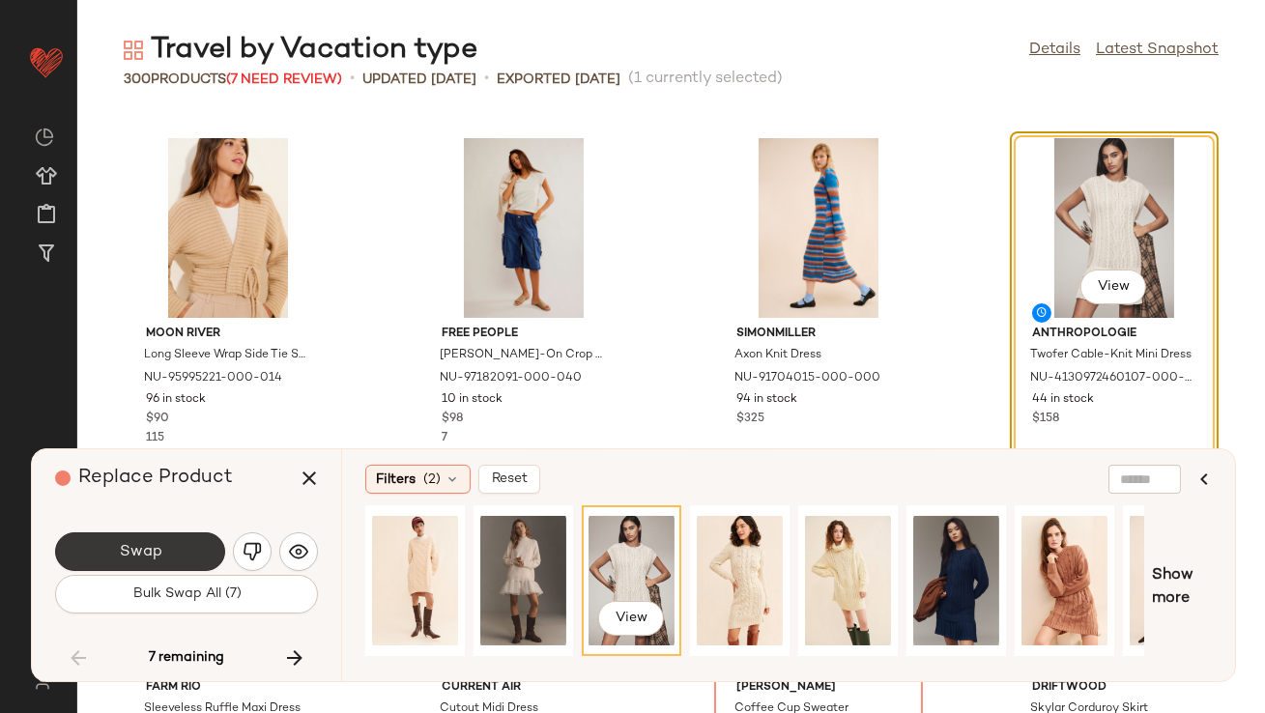
click at [147, 541] on button "Swap" at bounding box center [140, 551] width 170 height 39
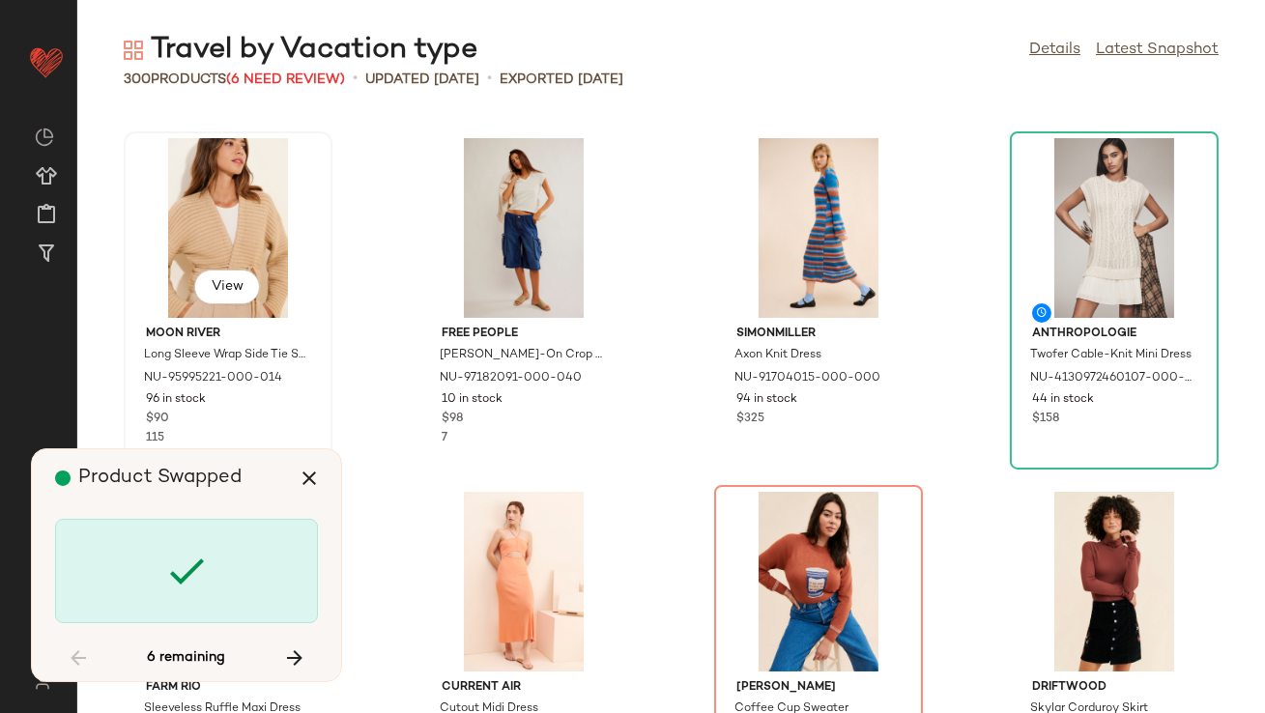
scroll to position [13794, 0]
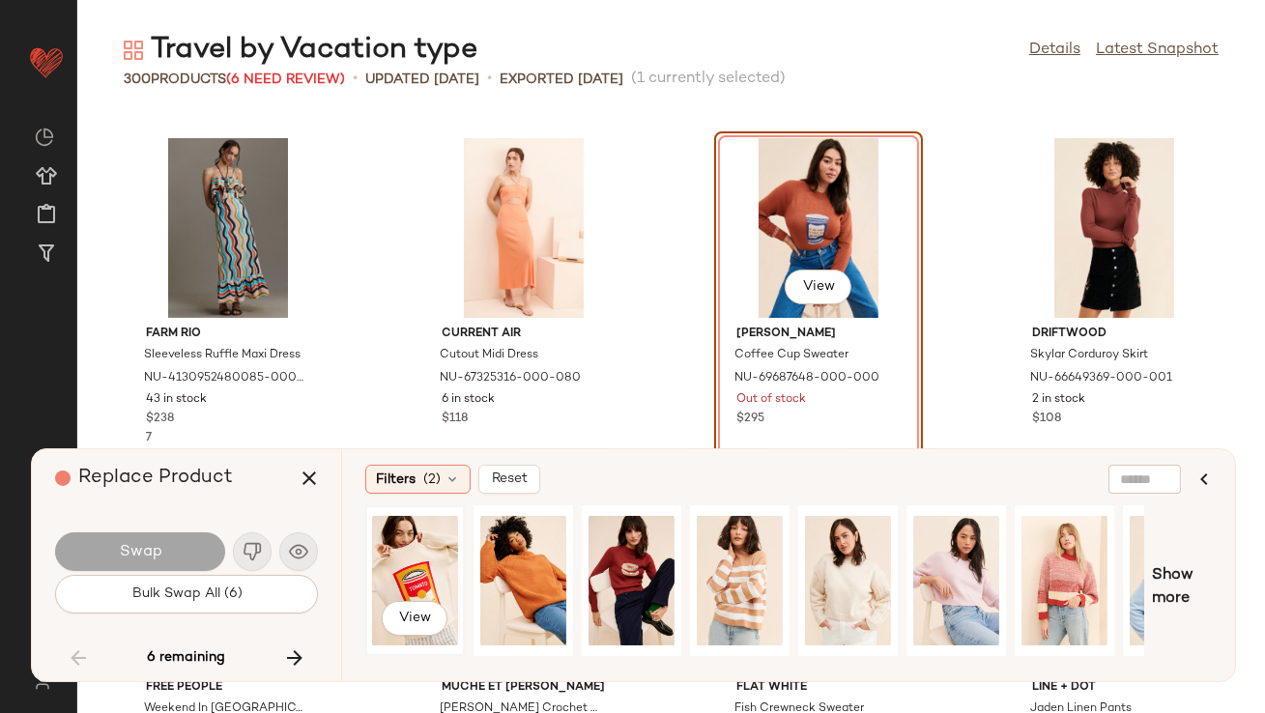
click at [408, 555] on div "View" at bounding box center [415, 580] width 86 height 137
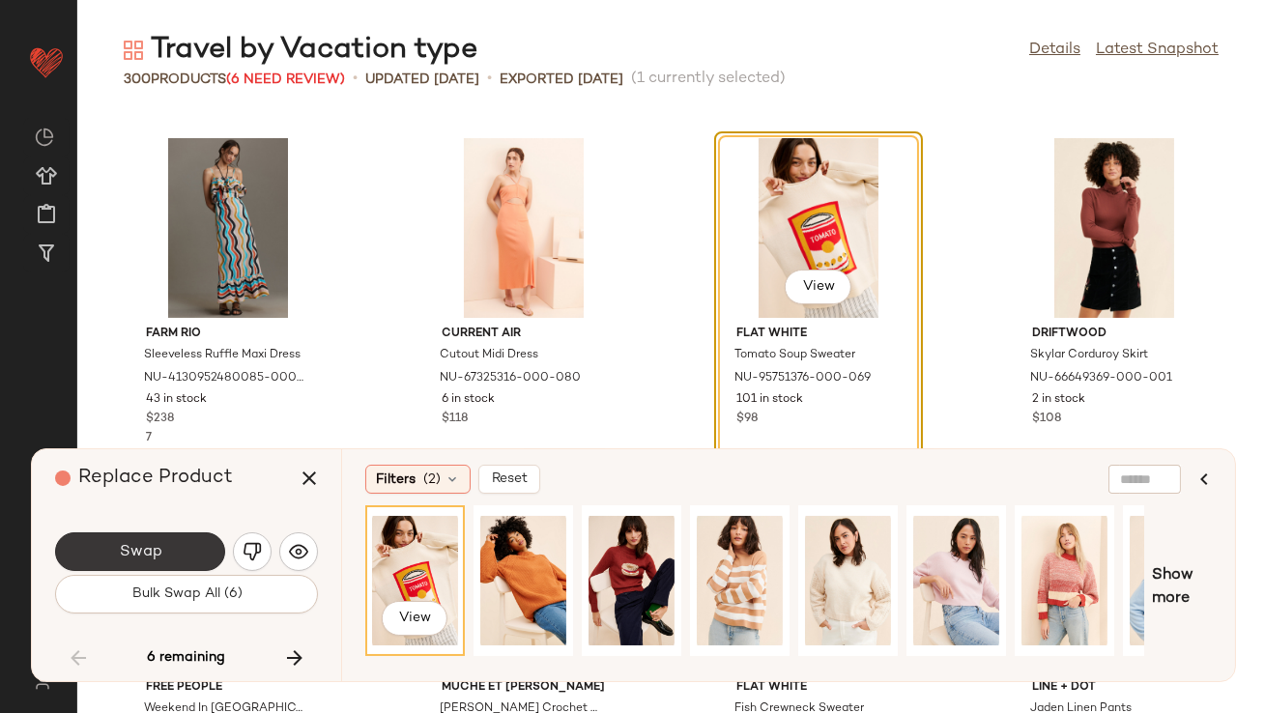
click at [192, 553] on button "Swap" at bounding box center [140, 551] width 170 height 39
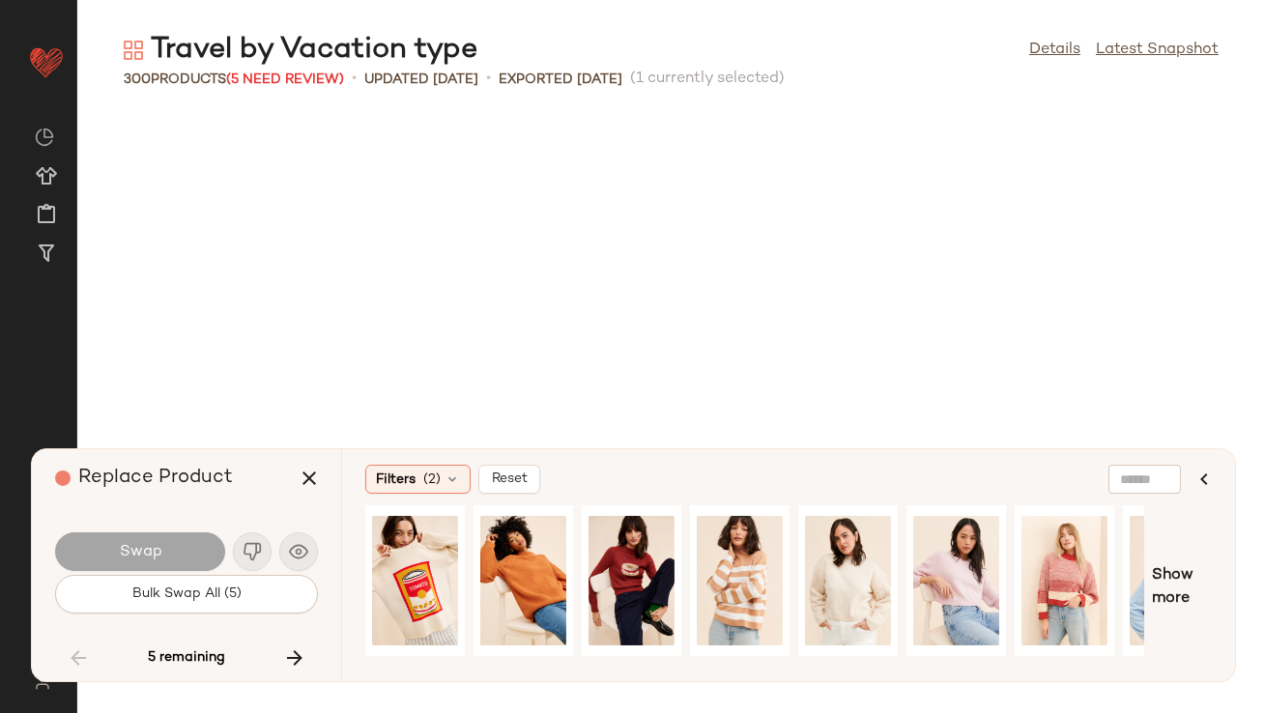
scroll to position [16978, 0]
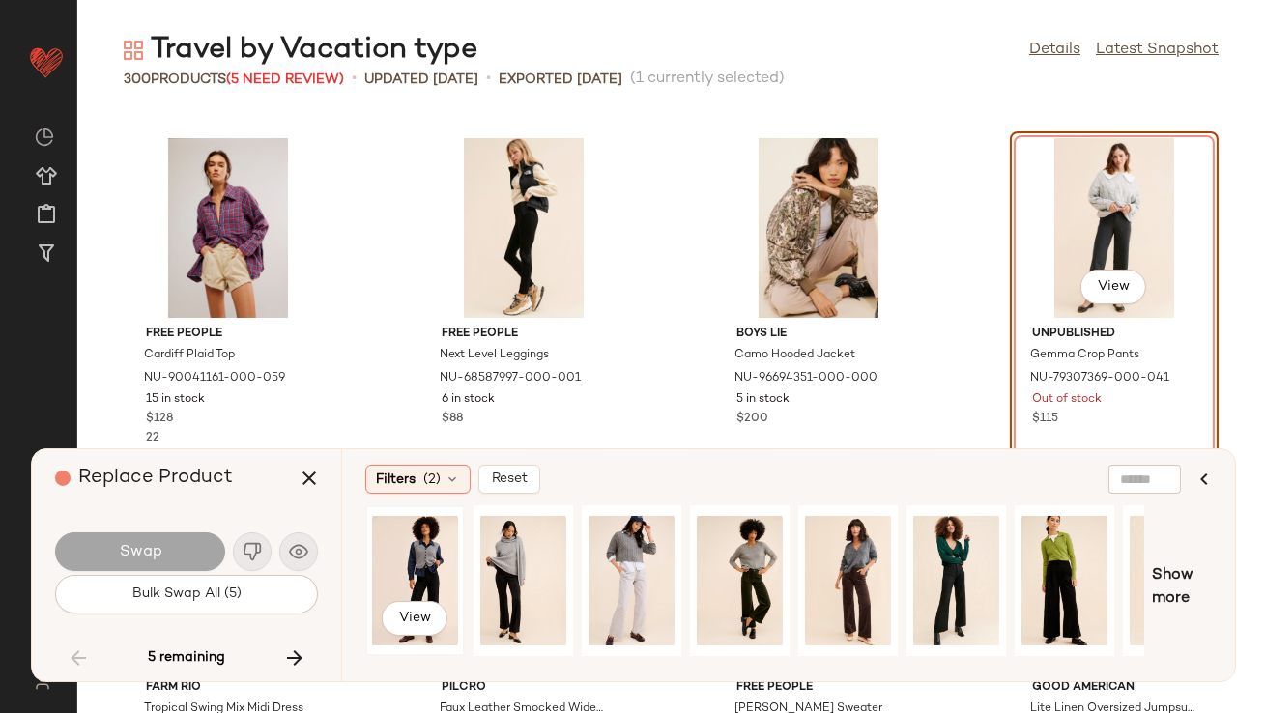
click at [420, 566] on div "View" at bounding box center [415, 580] width 86 height 137
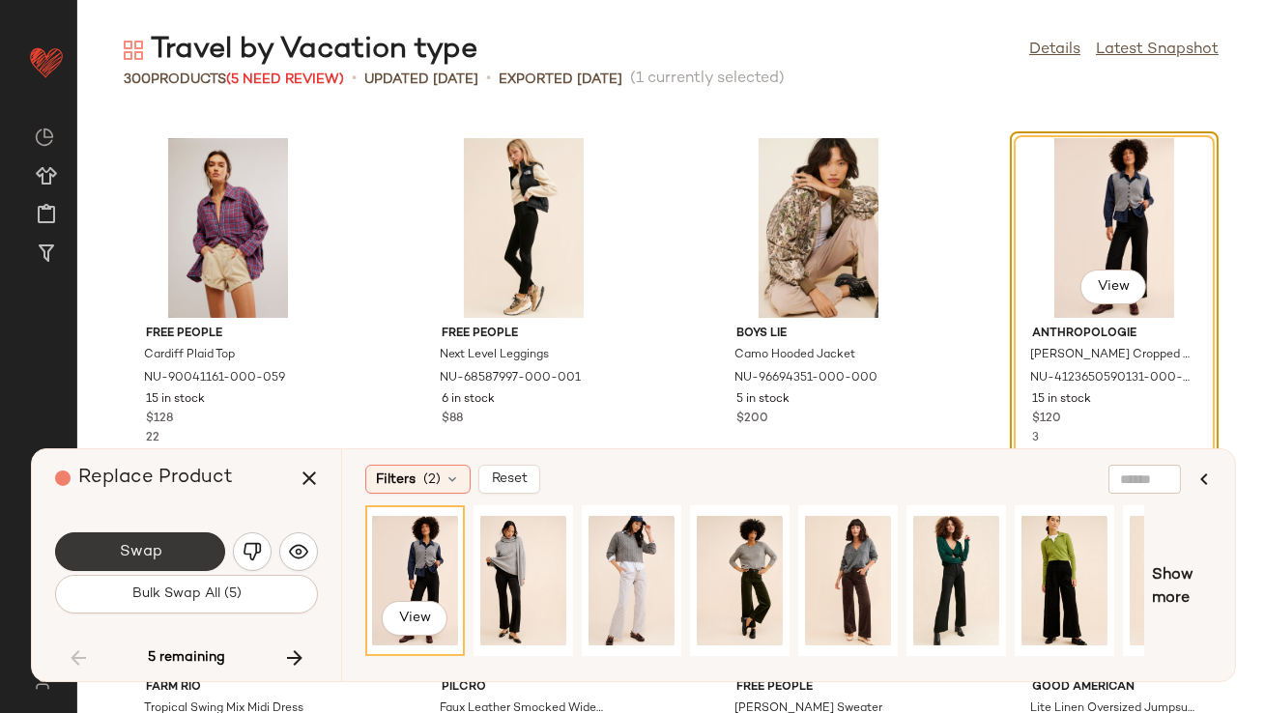
click at [87, 537] on button "Swap" at bounding box center [140, 551] width 170 height 39
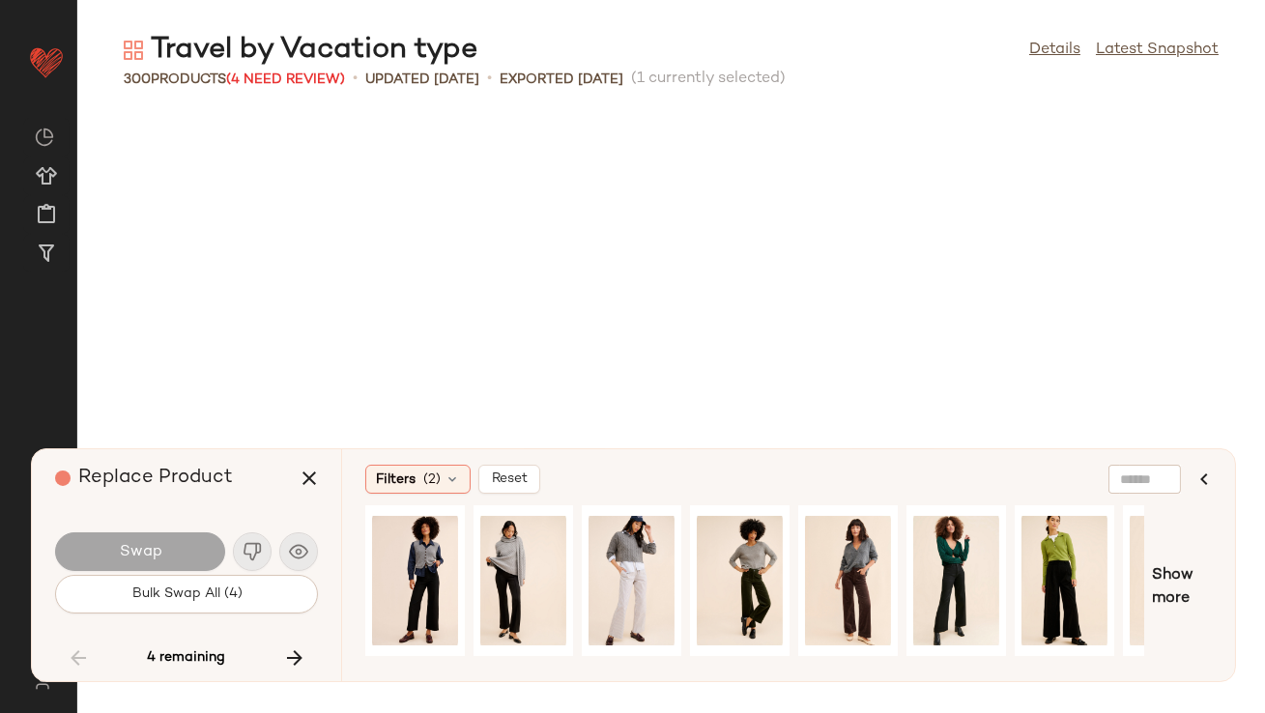
scroll to position [20515, 0]
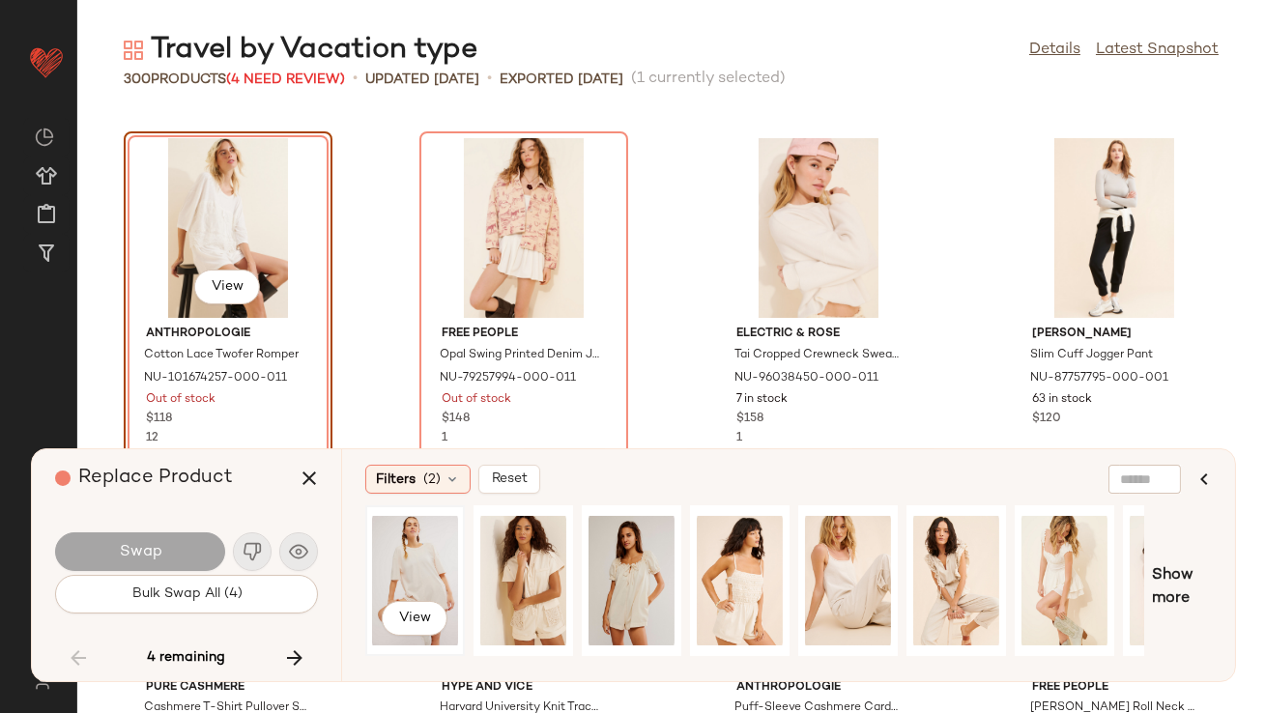
click at [421, 543] on div "View" at bounding box center [415, 580] width 86 height 137
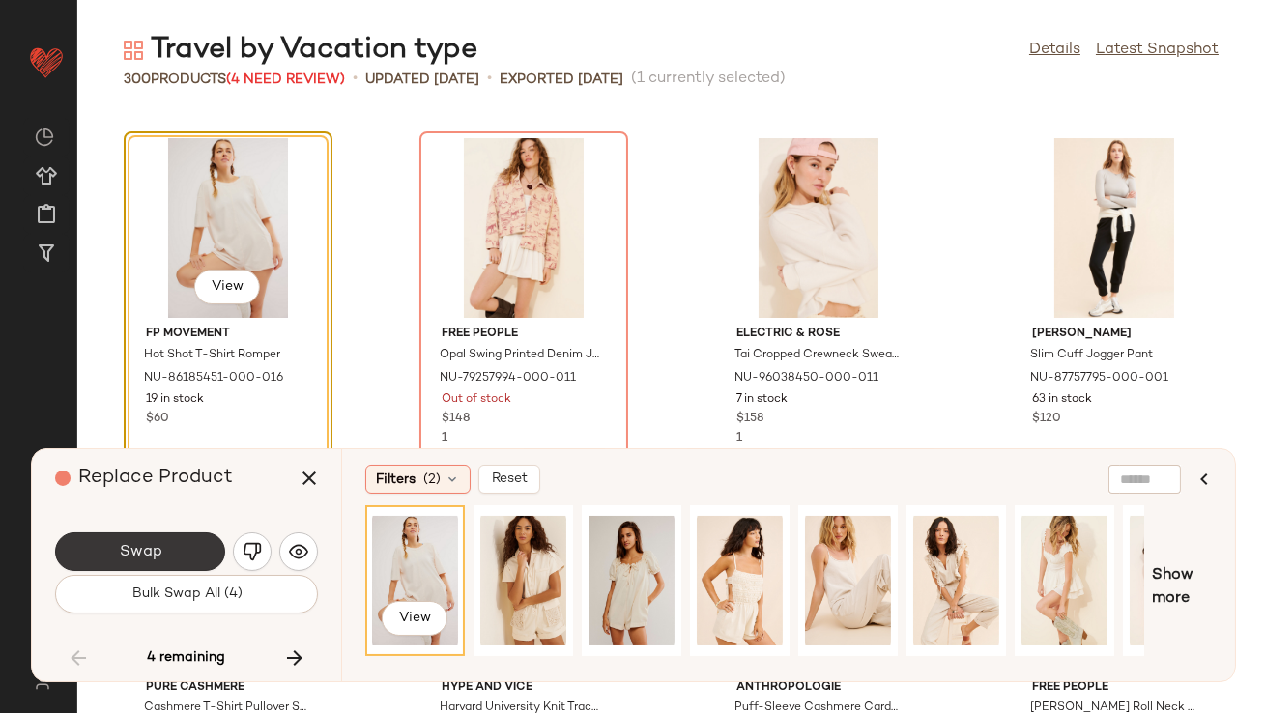
click at [216, 546] on button "Swap" at bounding box center [140, 551] width 170 height 39
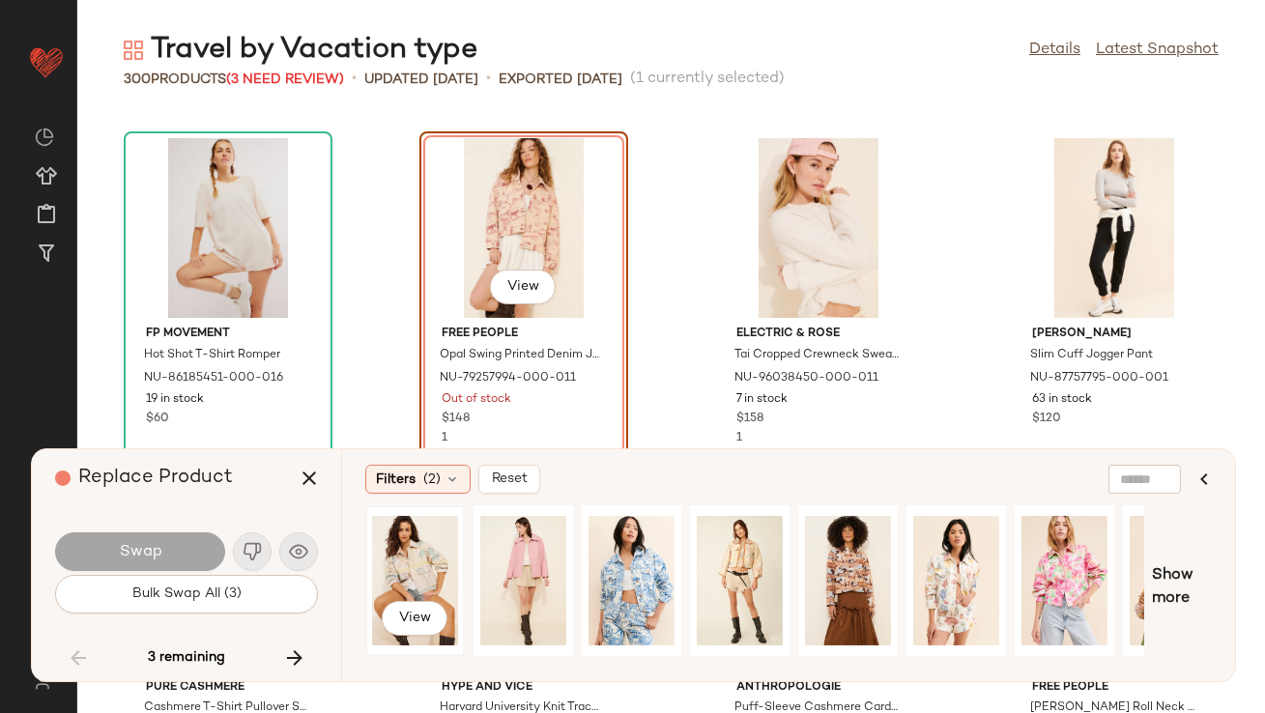
click at [416, 539] on div "View" at bounding box center [415, 580] width 86 height 137
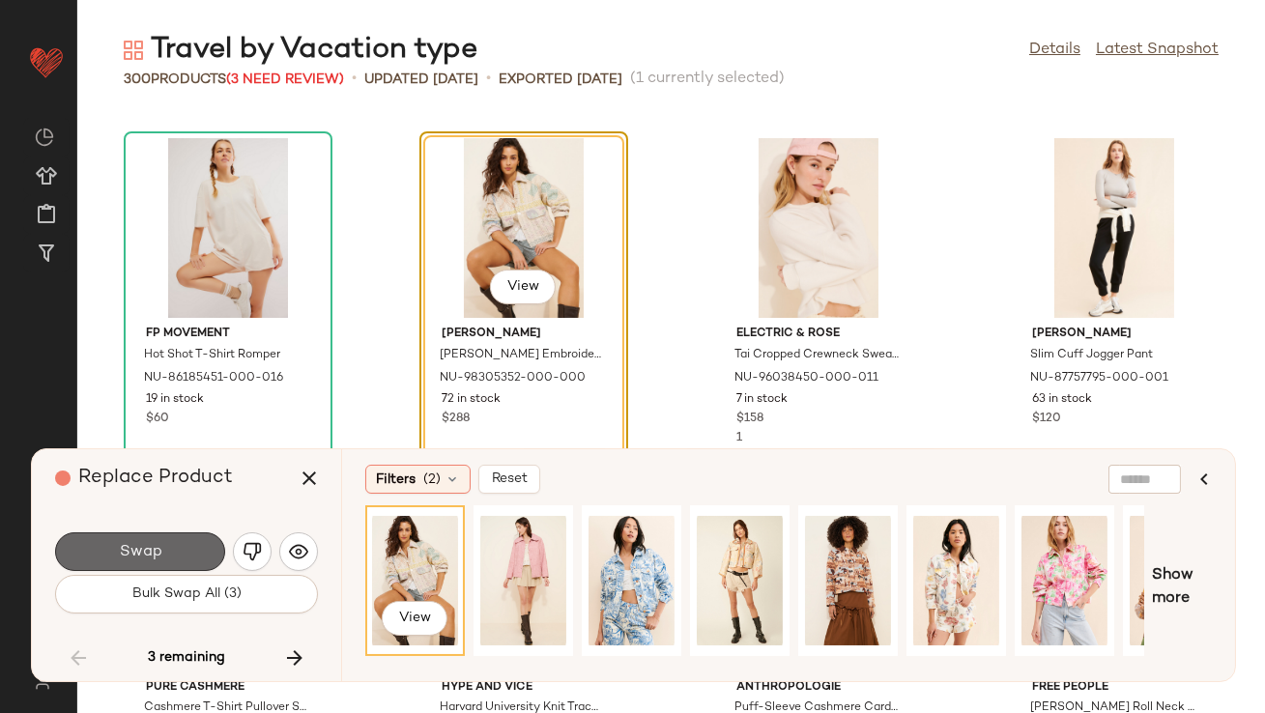
click at [190, 557] on button "Swap" at bounding box center [140, 551] width 170 height 39
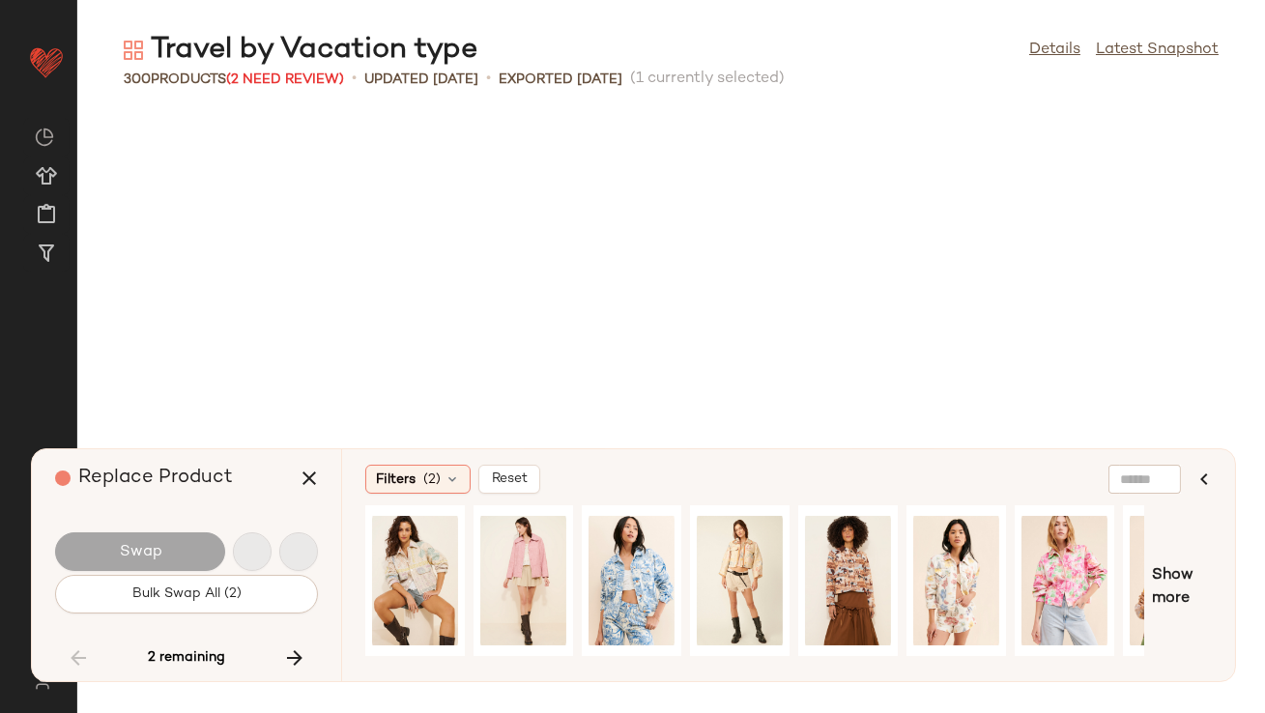
scroll to position [25465, 0]
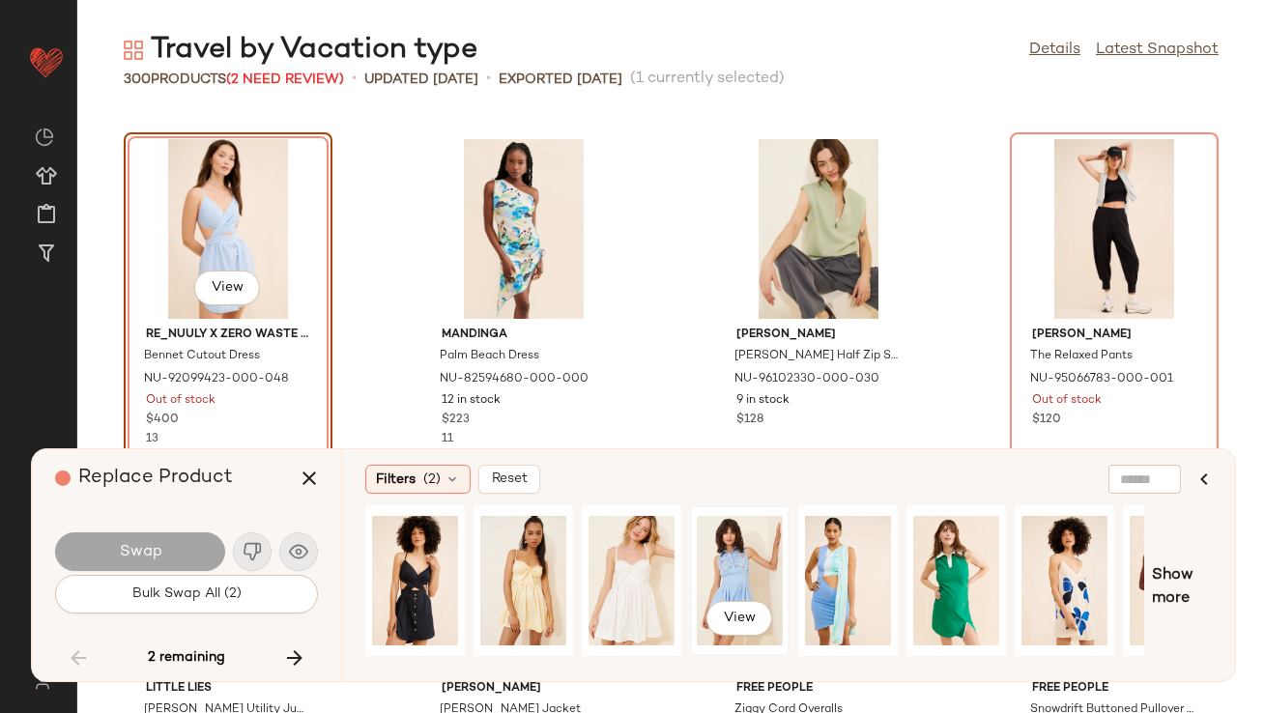
click at [734, 528] on div "View" at bounding box center [740, 580] width 86 height 137
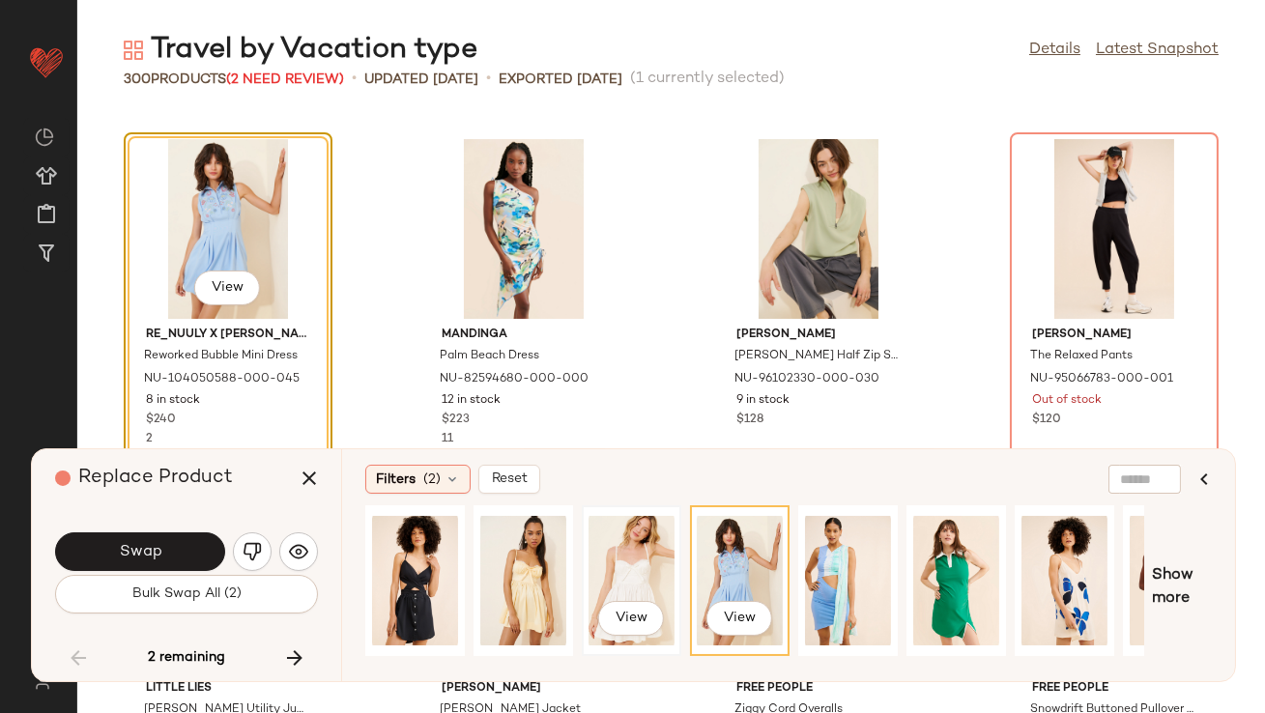
click at [601, 570] on div "View" at bounding box center [632, 580] width 86 height 137
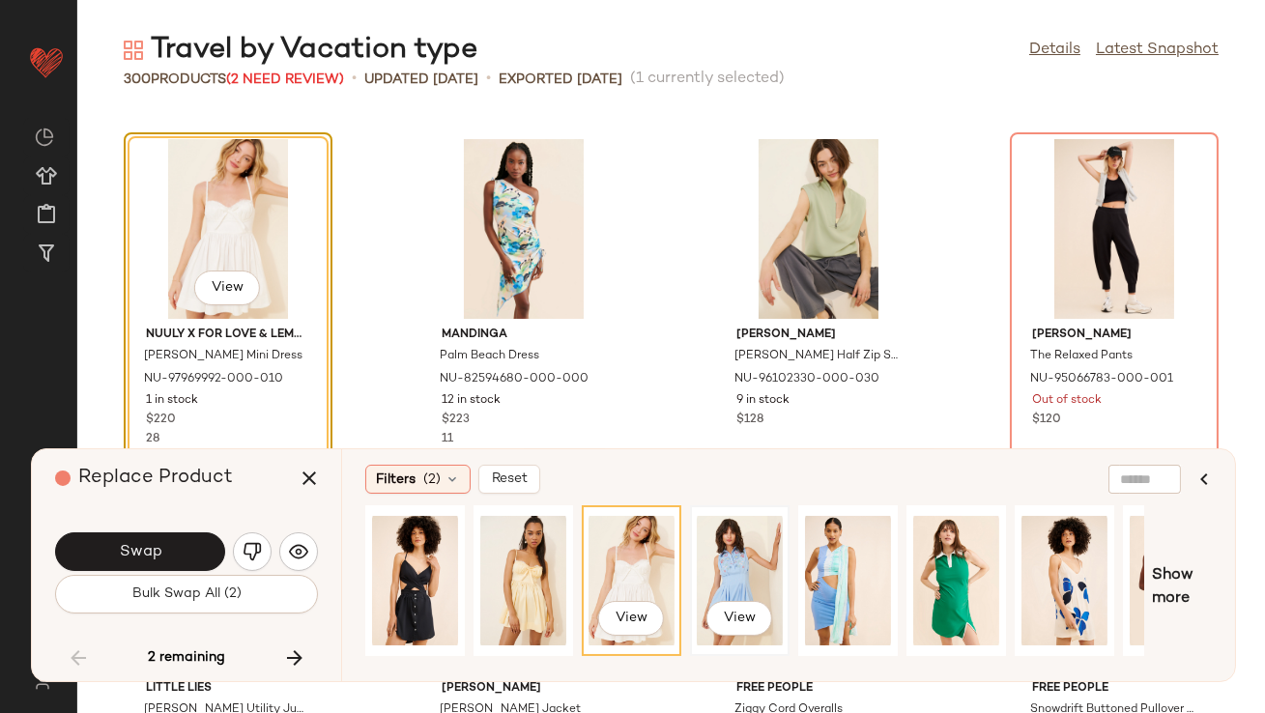
click at [746, 570] on div "View" at bounding box center [740, 580] width 86 height 137
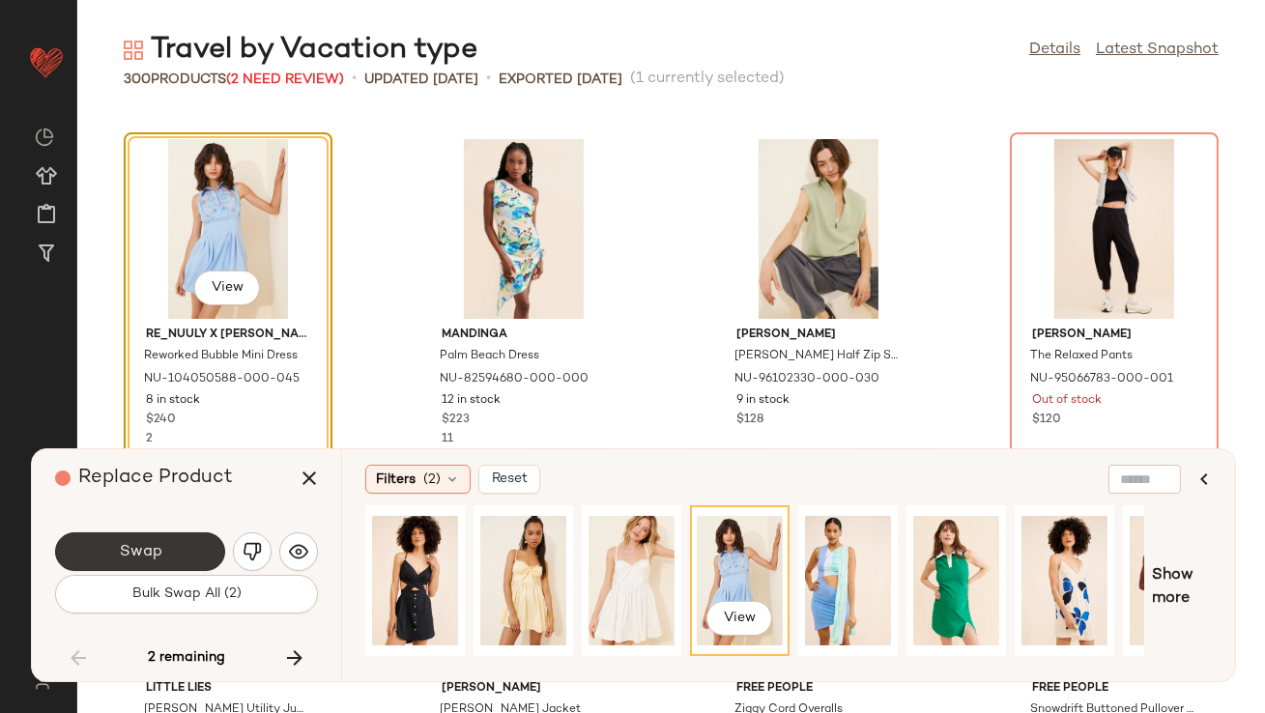
click at [102, 549] on button "Swap" at bounding box center [140, 551] width 170 height 39
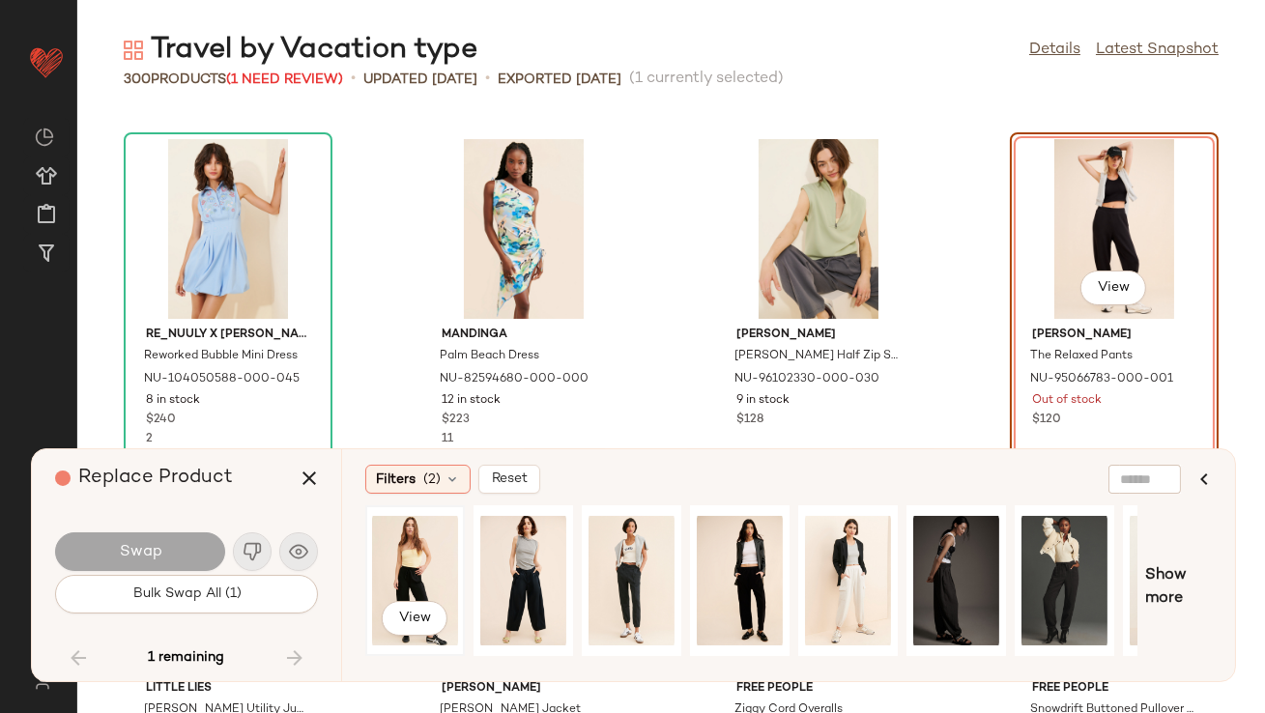
click at [422, 552] on div "View" at bounding box center [415, 580] width 86 height 137
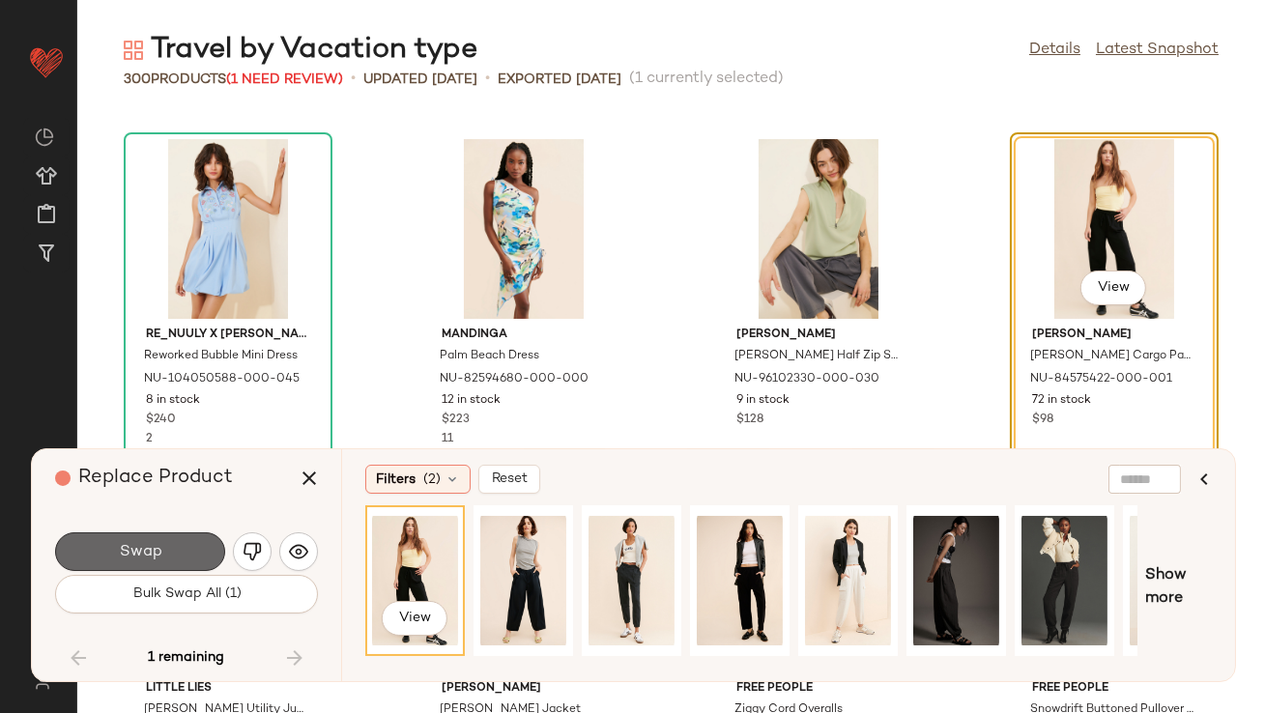
click at [163, 559] on button "Swap" at bounding box center [140, 551] width 170 height 39
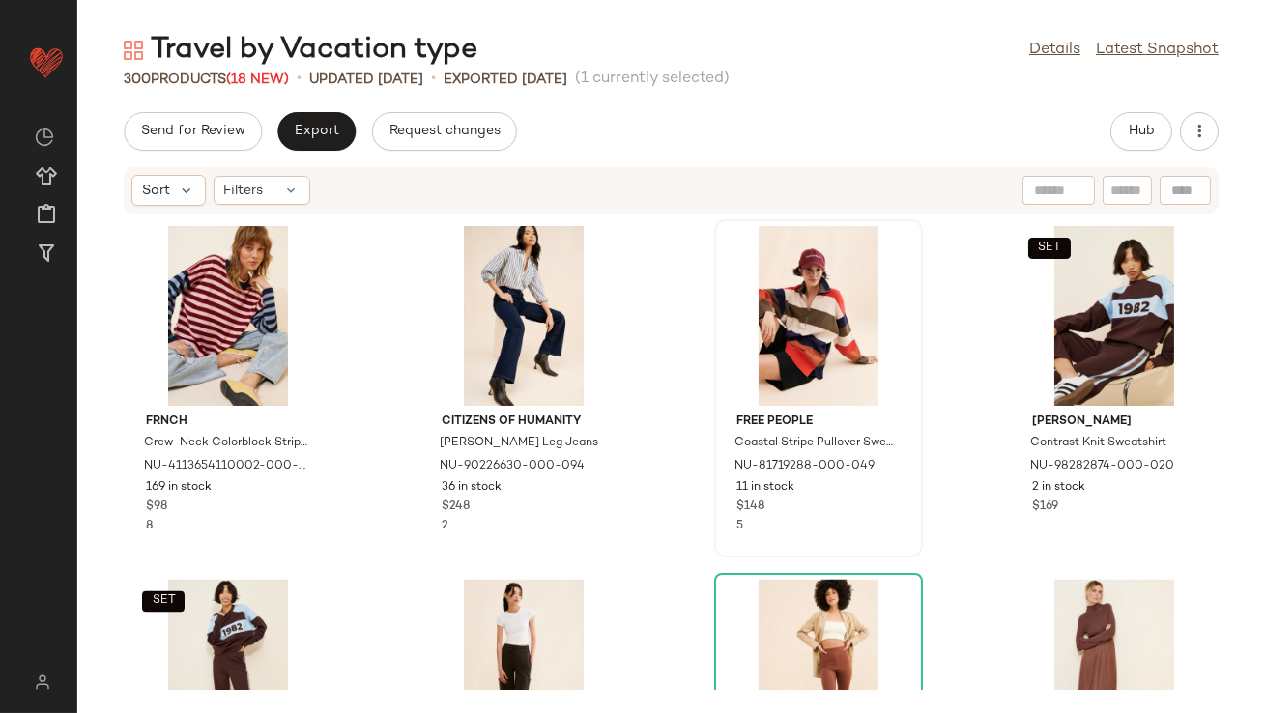
scroll to position [6736, 0]
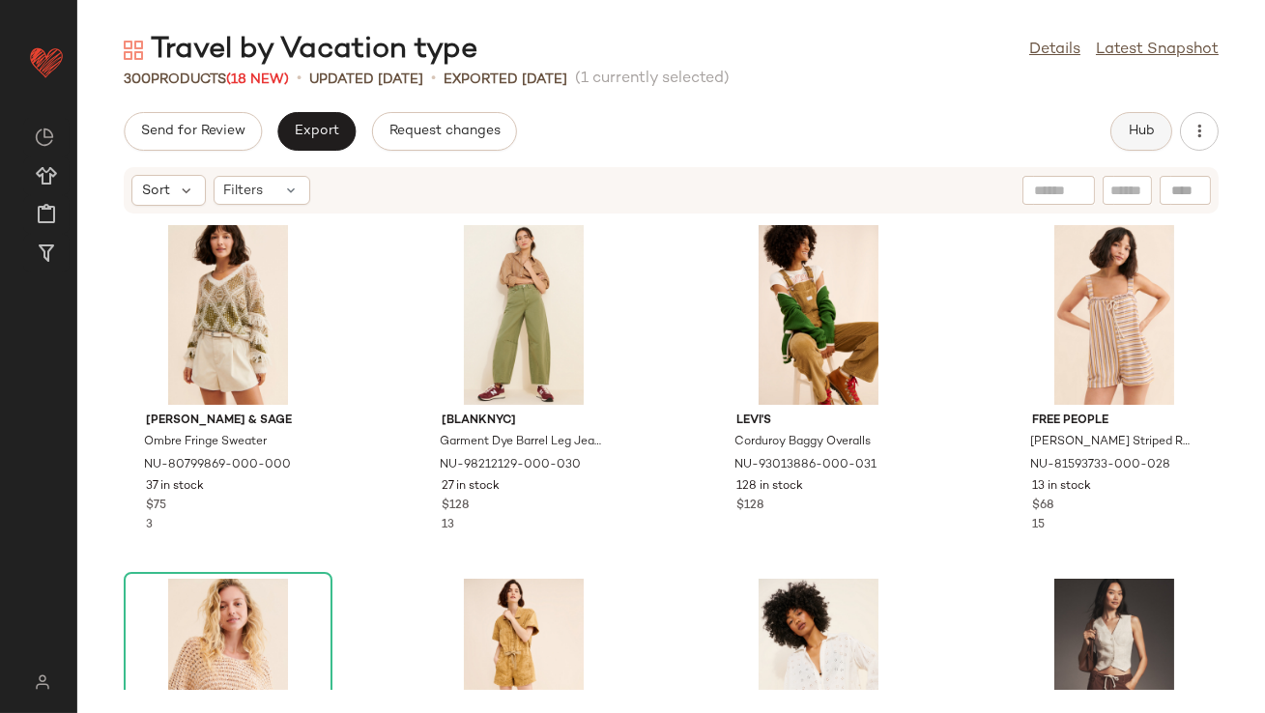
click at [1146, 125] on span "Hub" at bounding box center [1141, 131] width 27 height 15
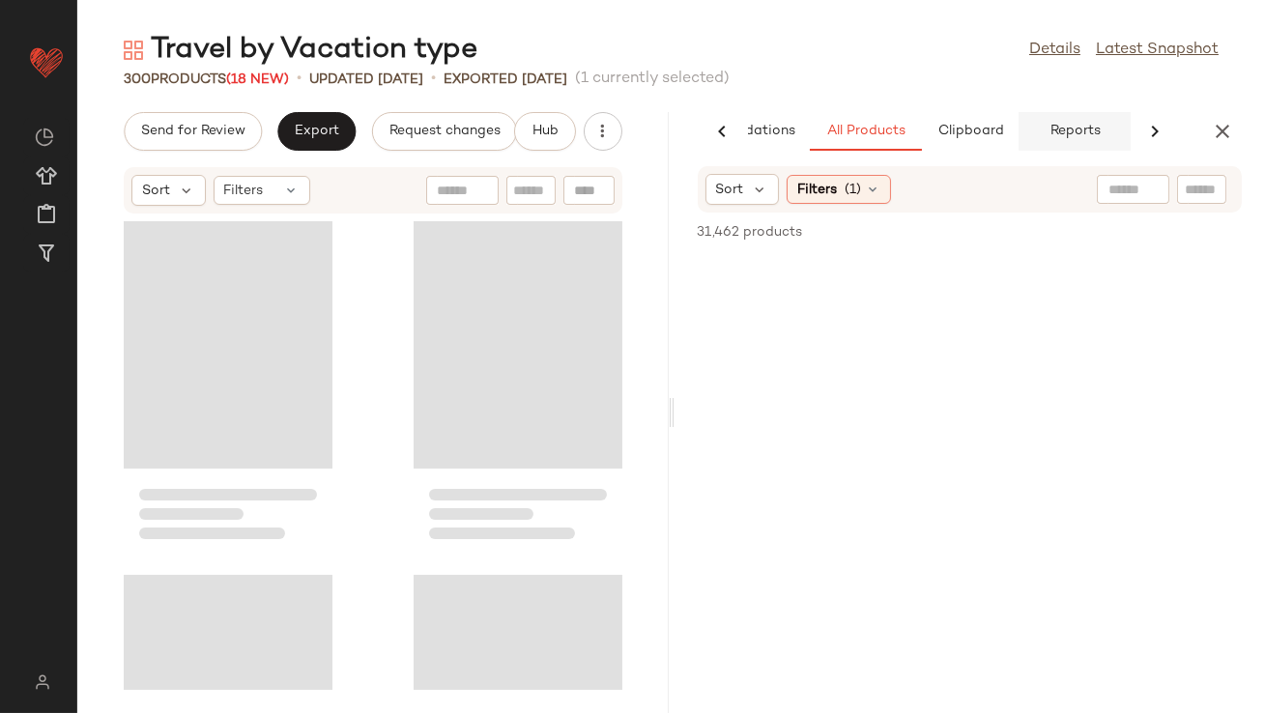
scroll to position [0, 108]
click at [985, 125] on span "Clipboard" at bounding box center [969, 131] width 67 height 15
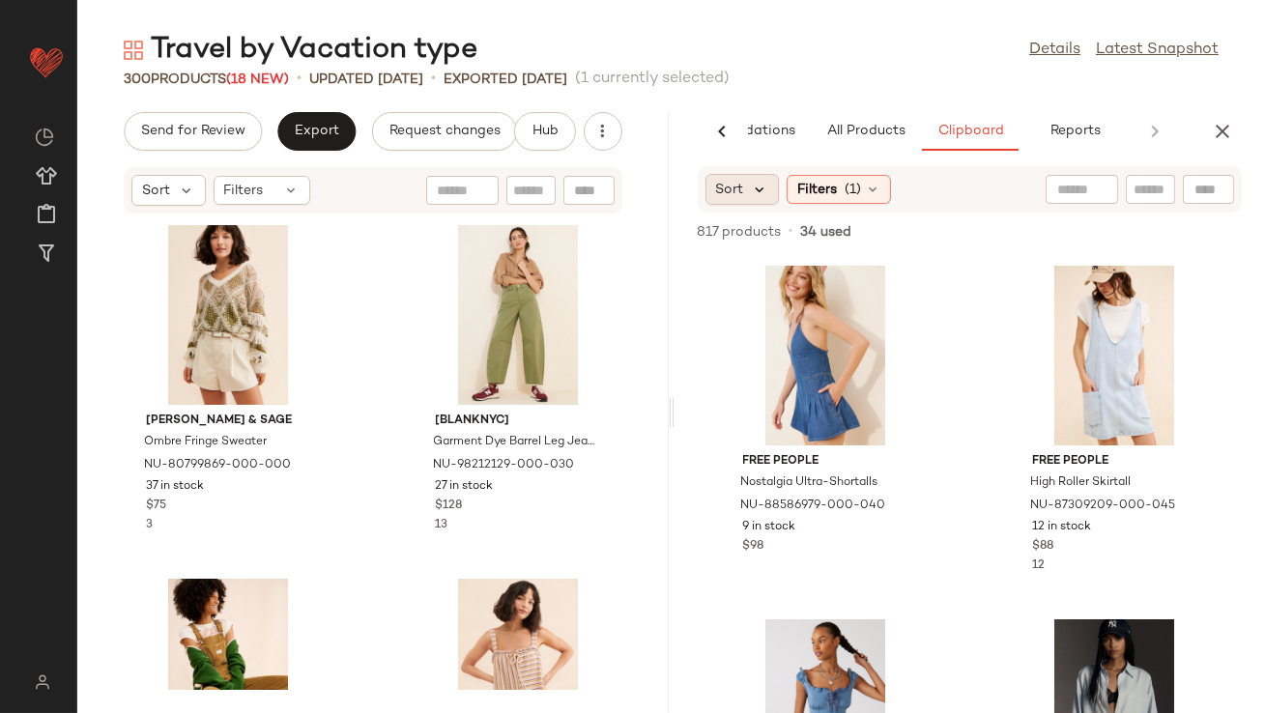
click at [761, 190] on icon at bounding box center [760, 189] width 17 height 17
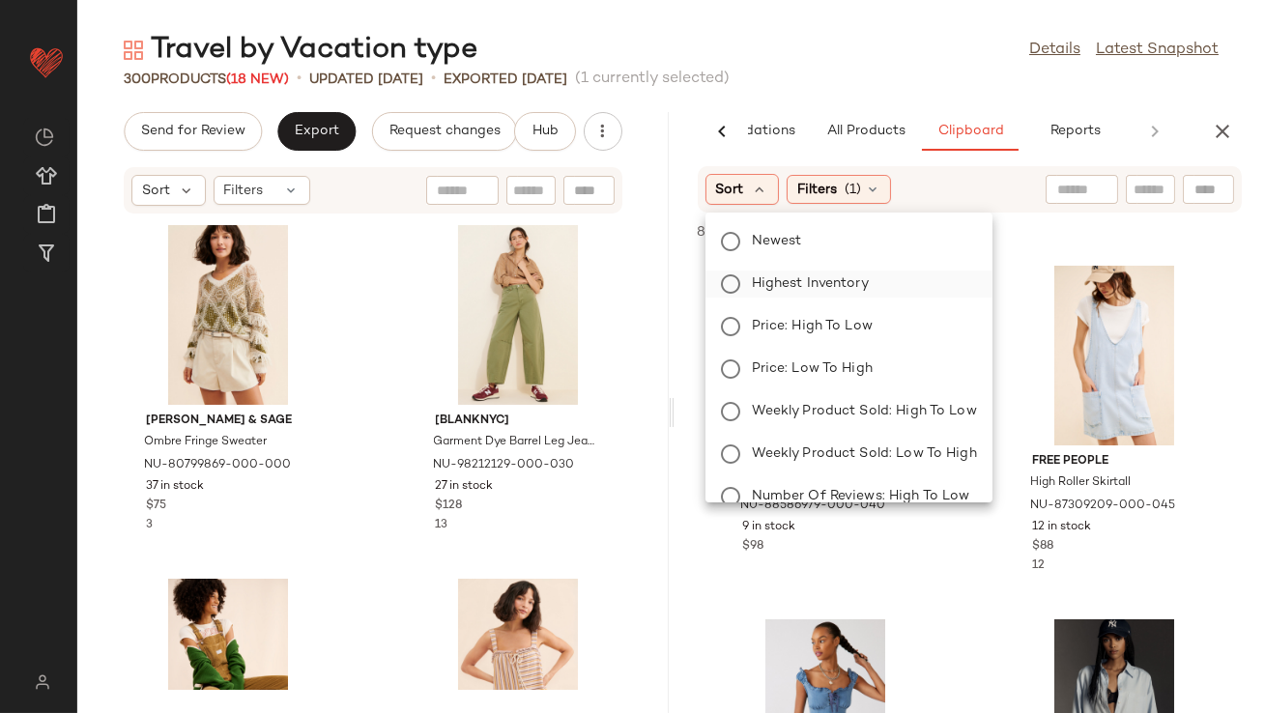
click at [751, 271] on label "Highest Inventory" at bounding box center [860, 284] width 233 height 27
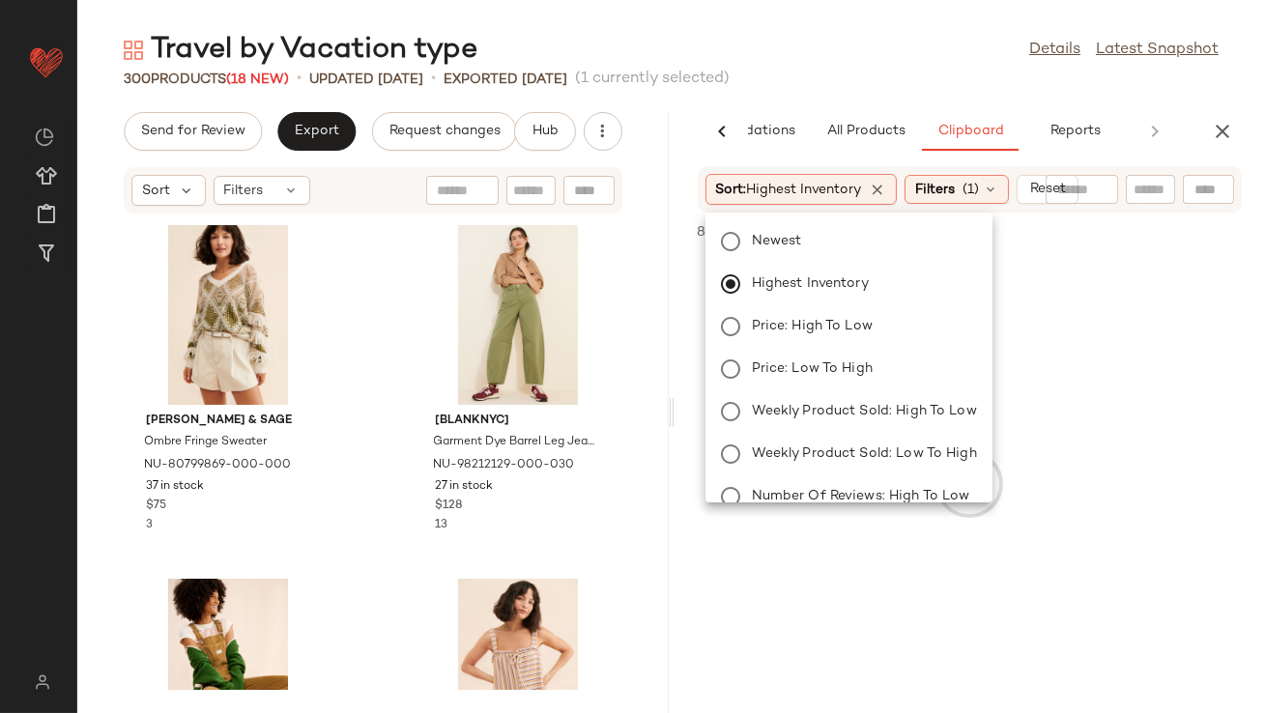
click at [807, 89] on div "Travel by Vacation type Details Latest Snapshot 300 Products (18 New) • updated…" at bounding box center [671, 372] width 1188 height 682
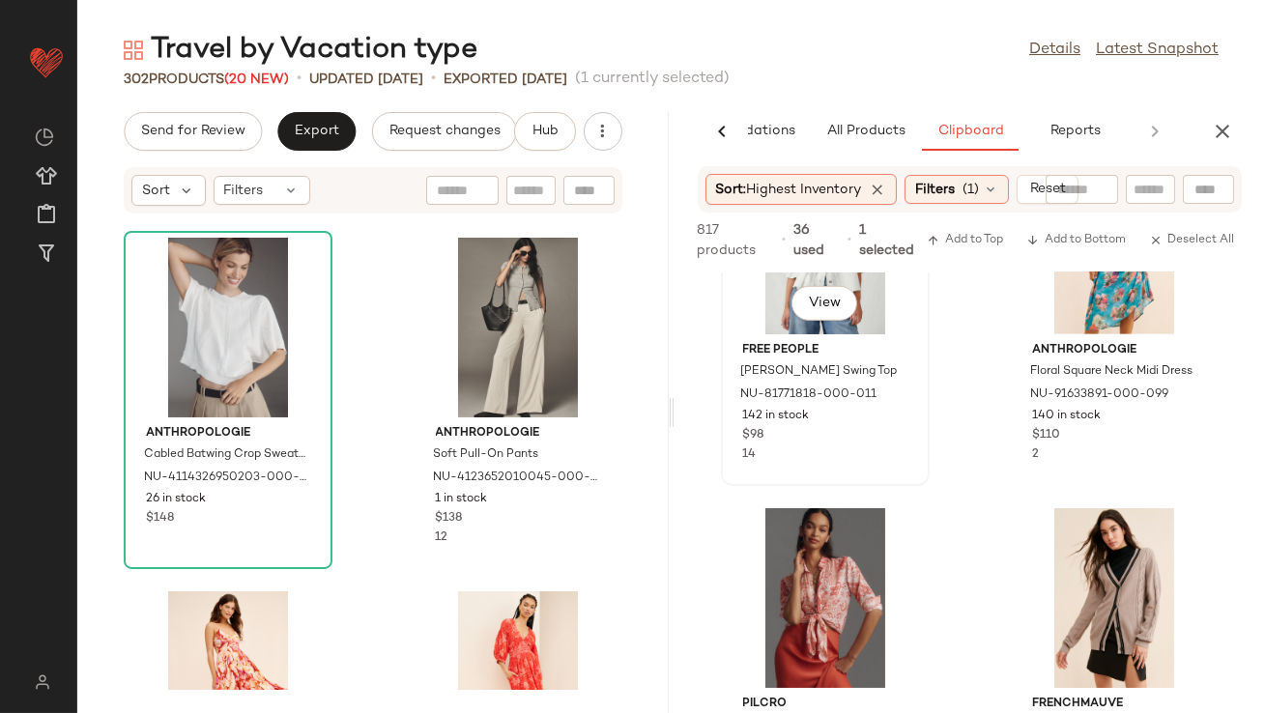
scroll to position [2329, 0]
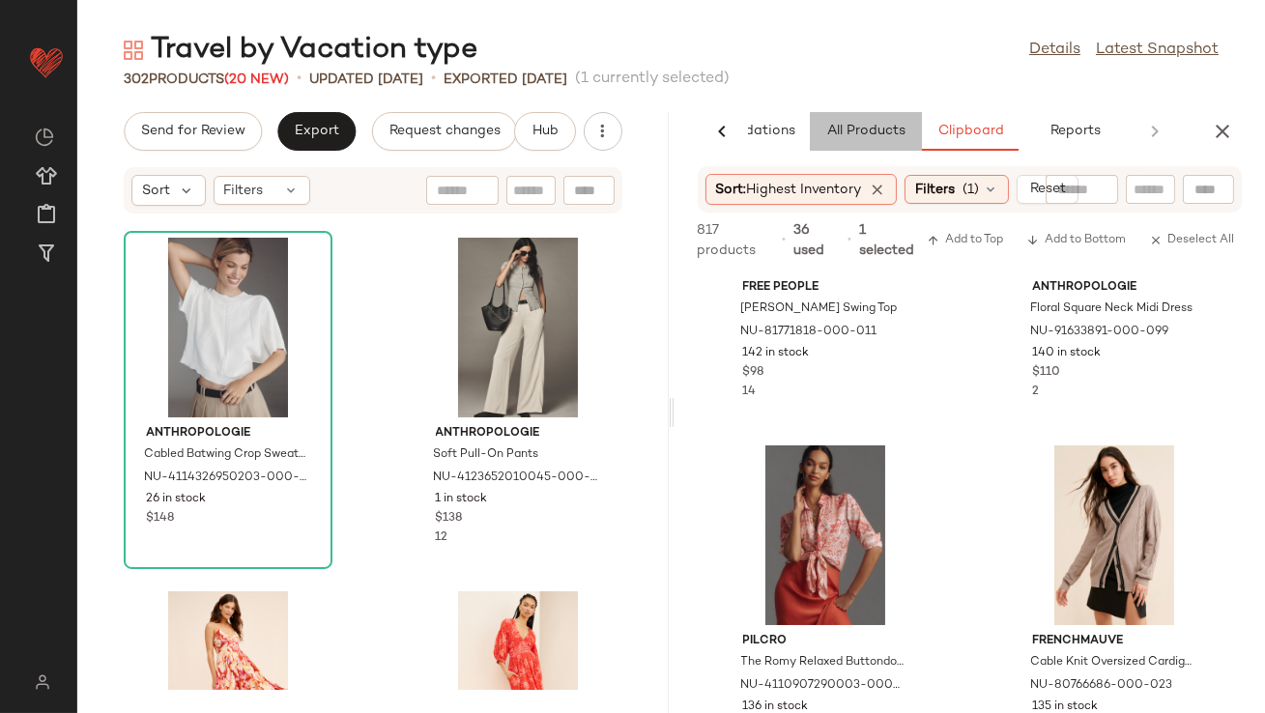
click at [874, 143] on button "All Products" at bounding box center [866, 131] width 112 height 39
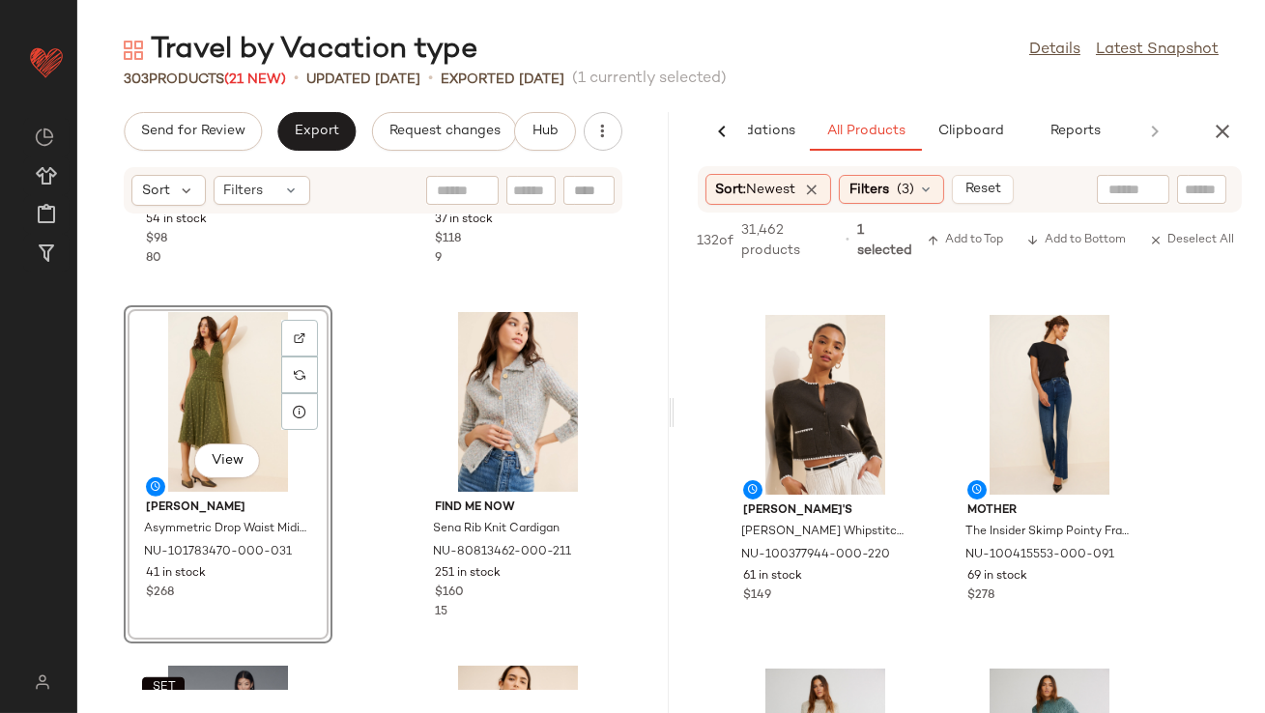
scroll to position [594, 0]
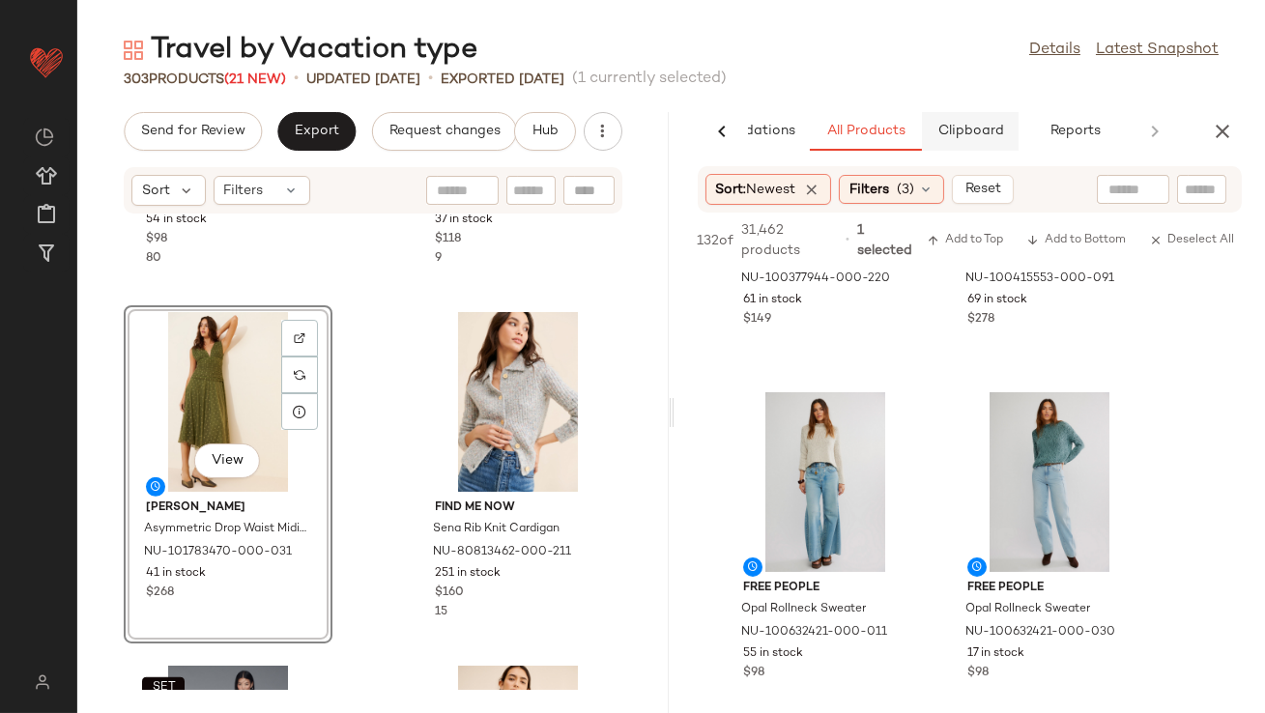
click at [968, 142] on button "Clipboard" at bounding box center [970, 131] width 97 height 39
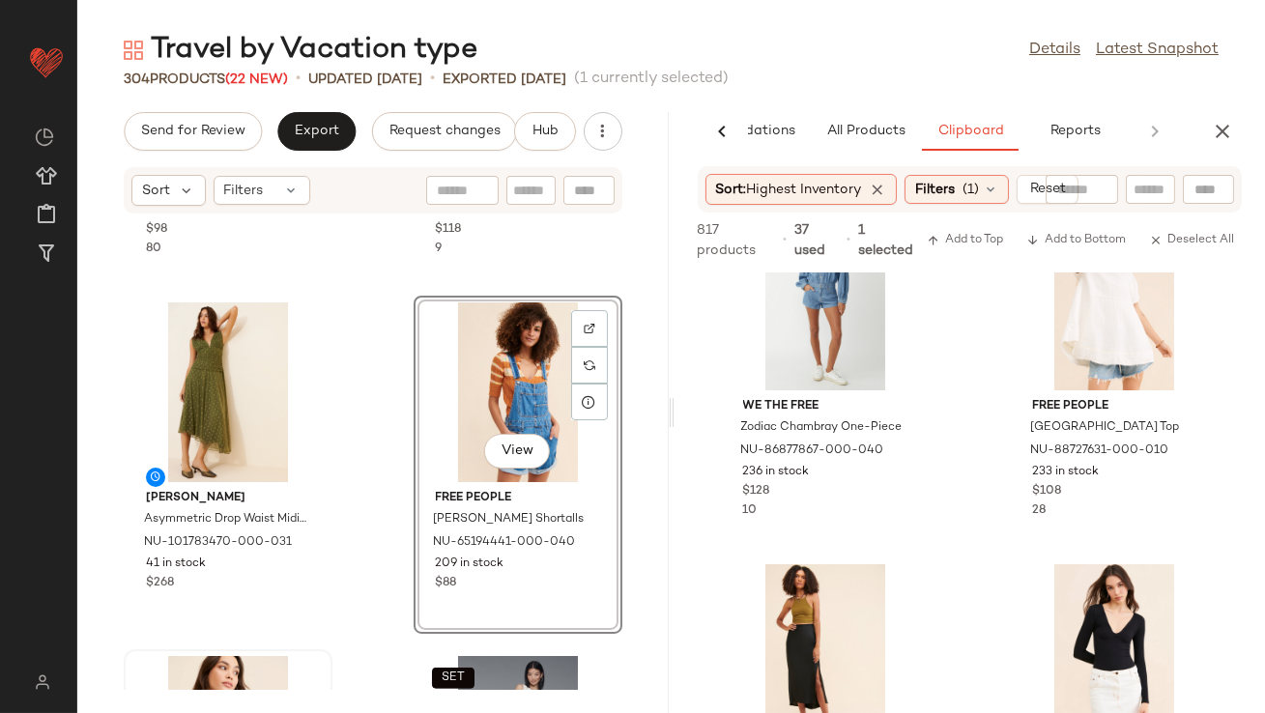
scroll to position [2689, 0]
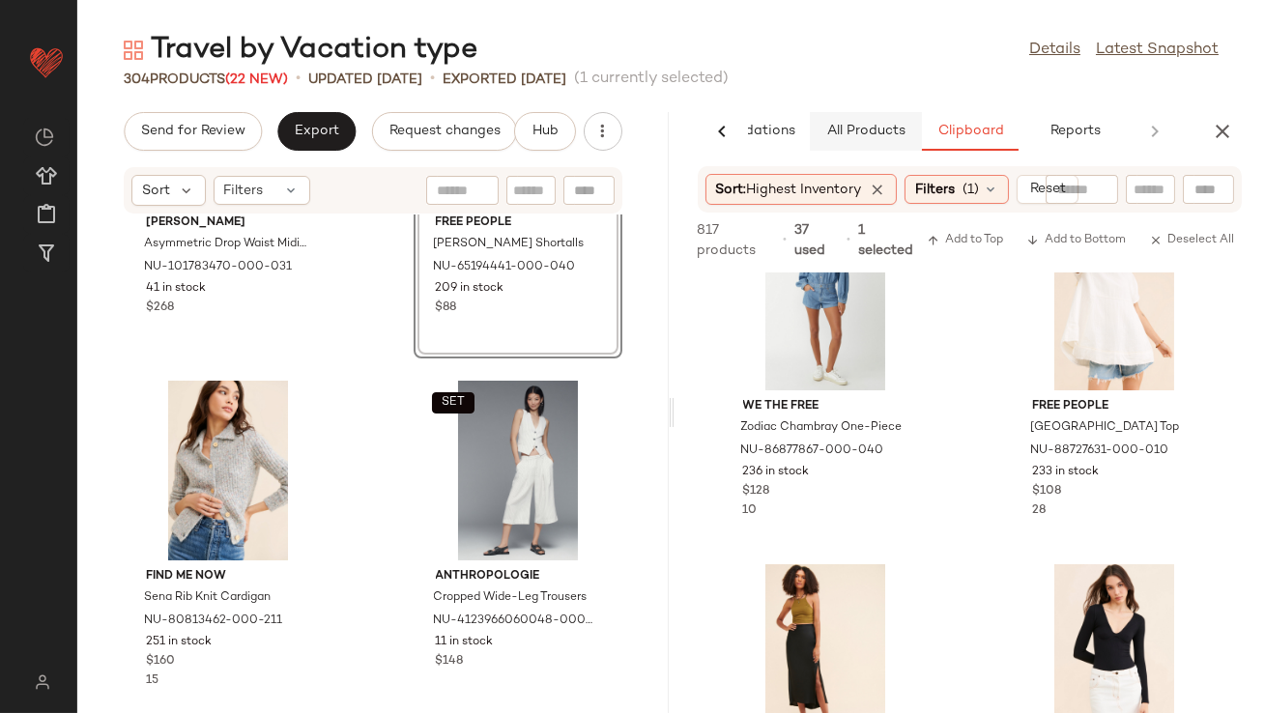
click at [893, 129] on span "All Products" at bounding box center [864, 131] width 79 height 15
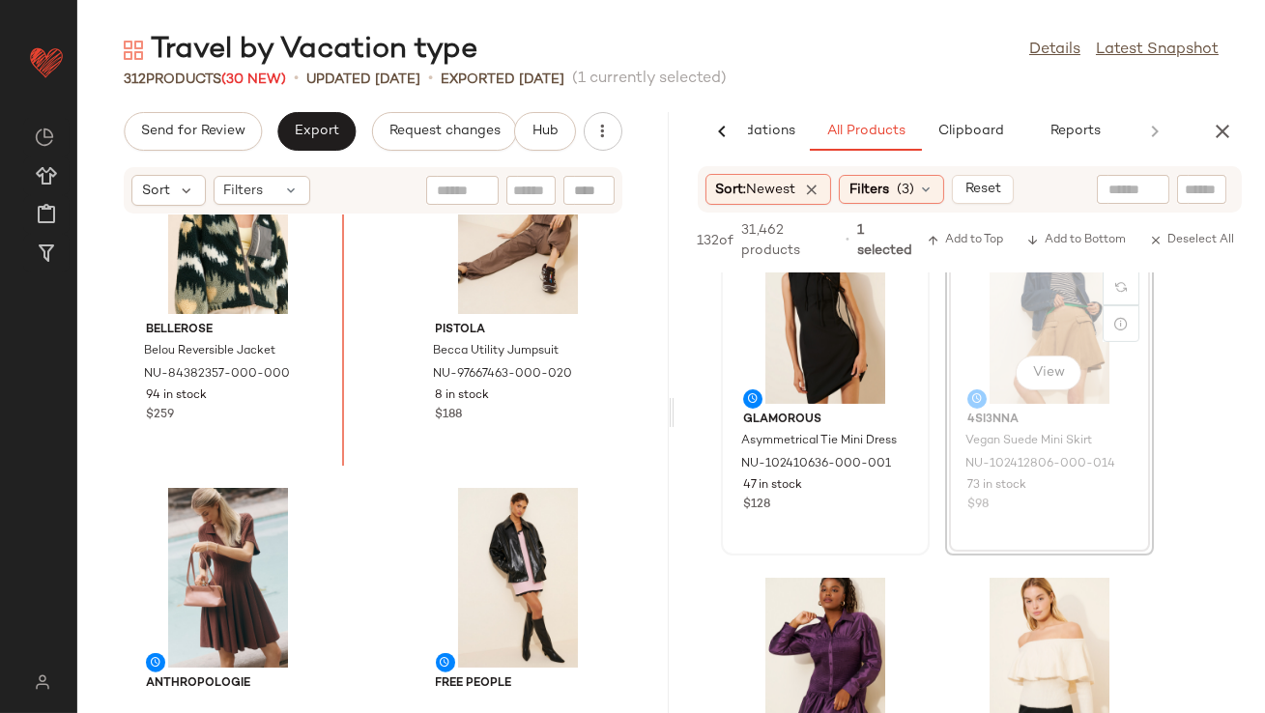
scroll to position [4692, 0]
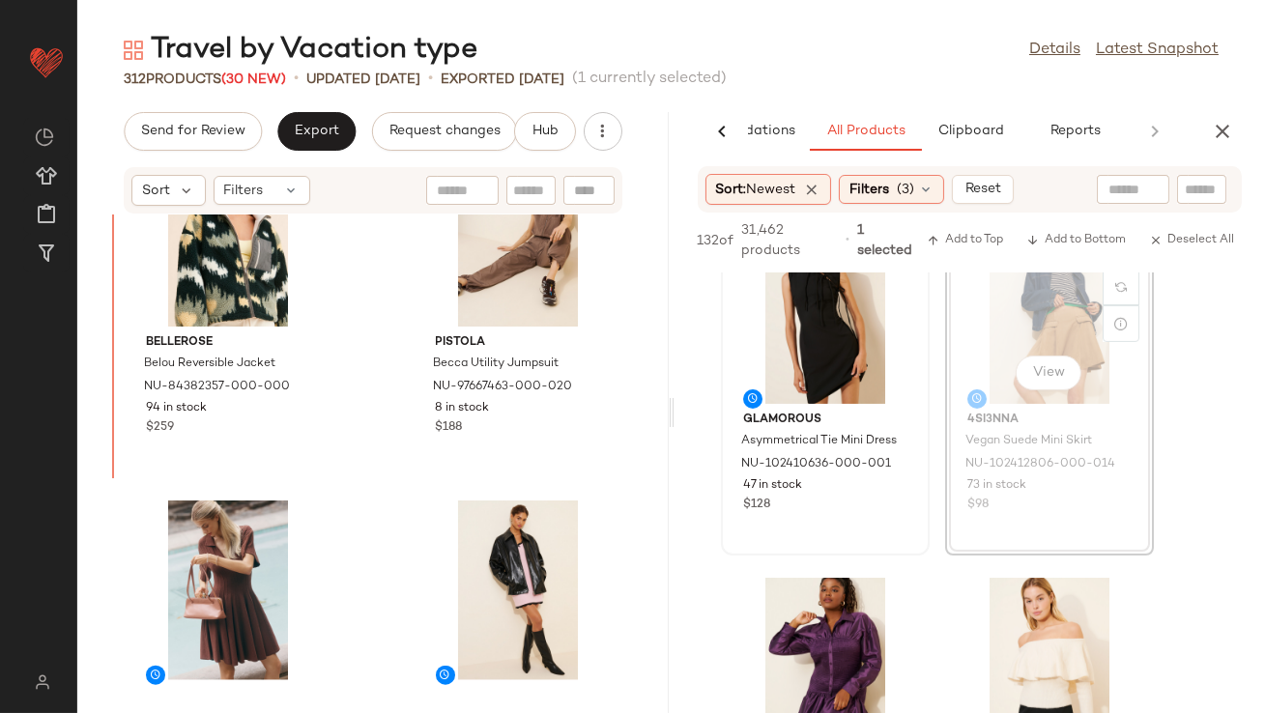
drag, startPoint x: 999, startPoint y: 351, endPoint x: 988, endPoint y: 351, distance: 11.6
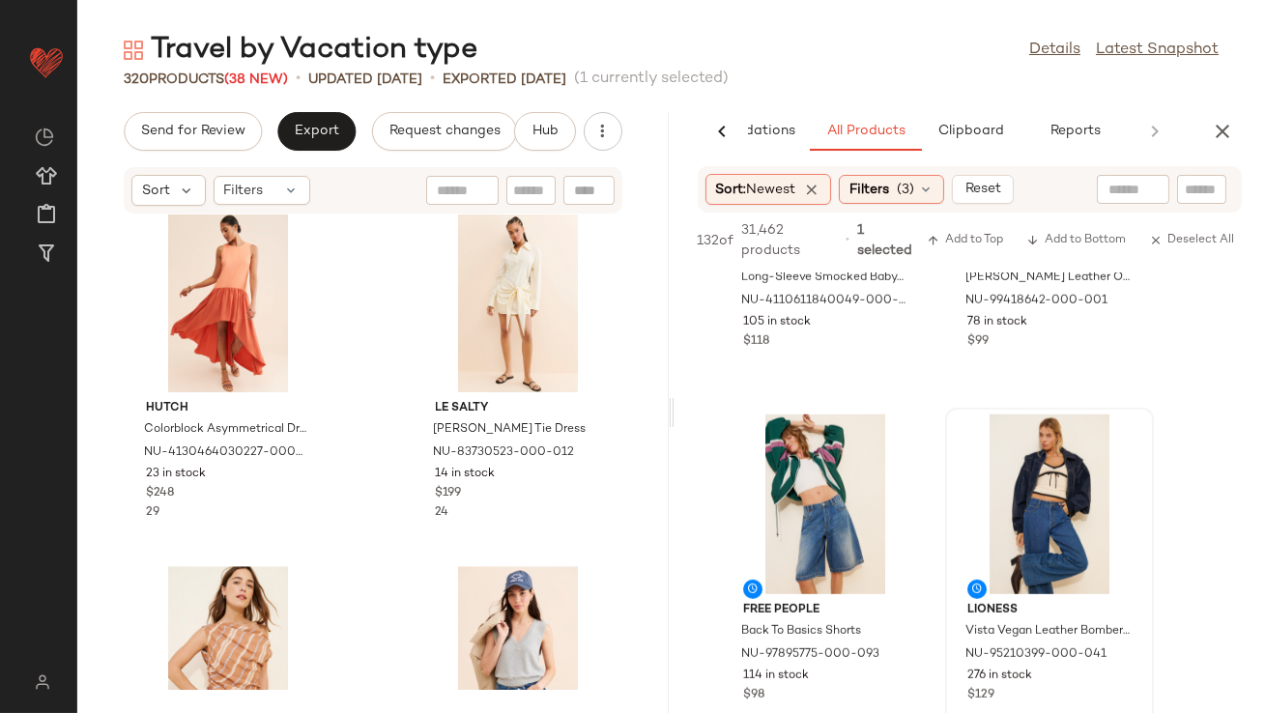
scroll to position [16883, 0]
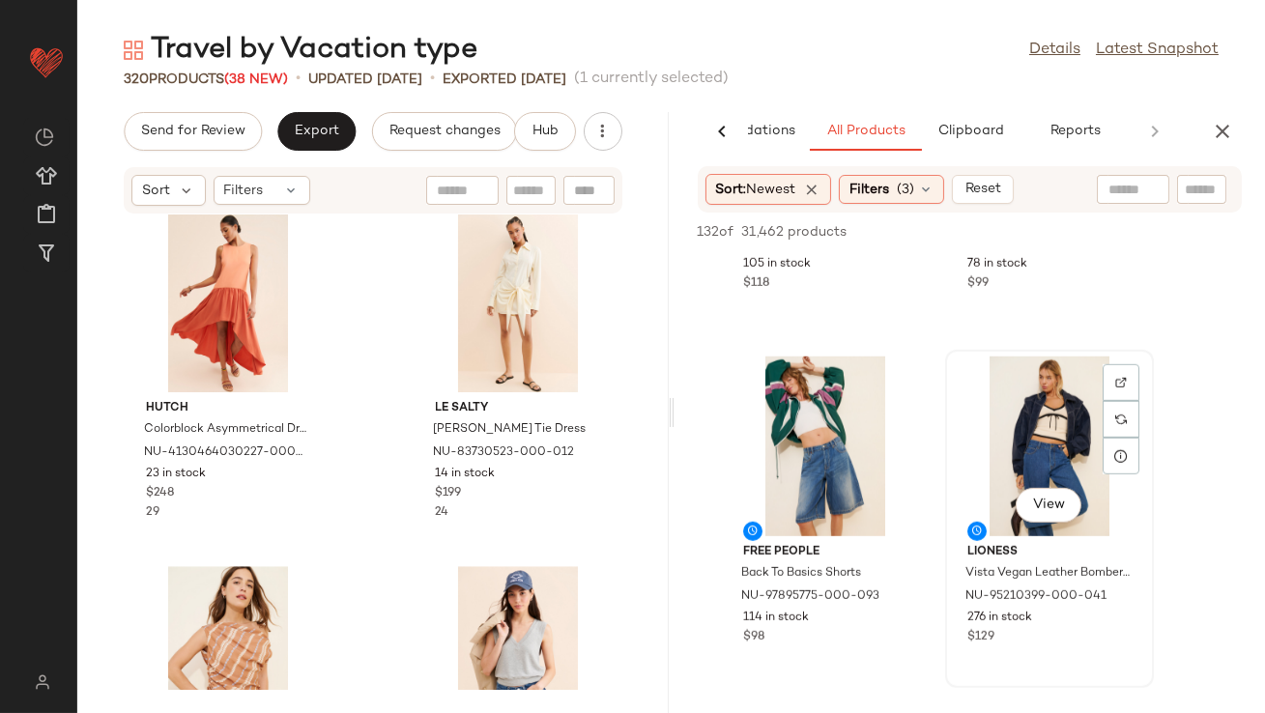
click at [1010, 432] on div "View" at bounding box center [1049, 447] width 195 height 180
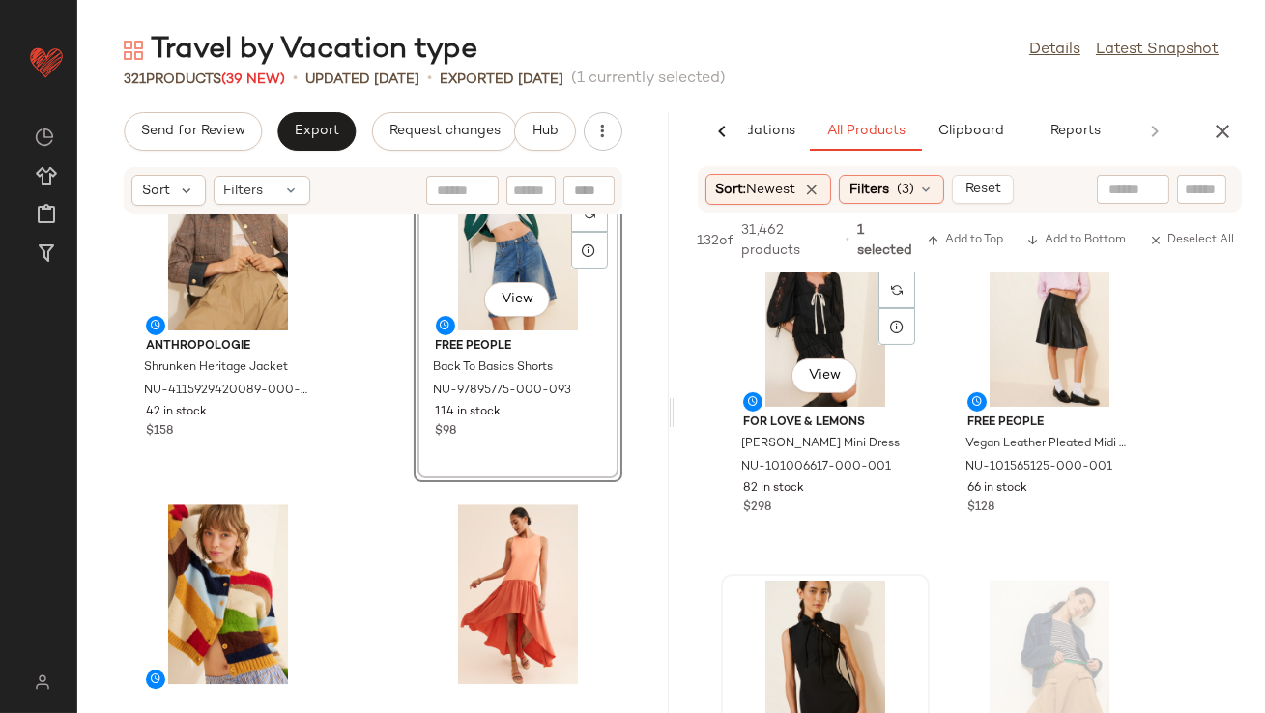
scroll to position [14844, 0]
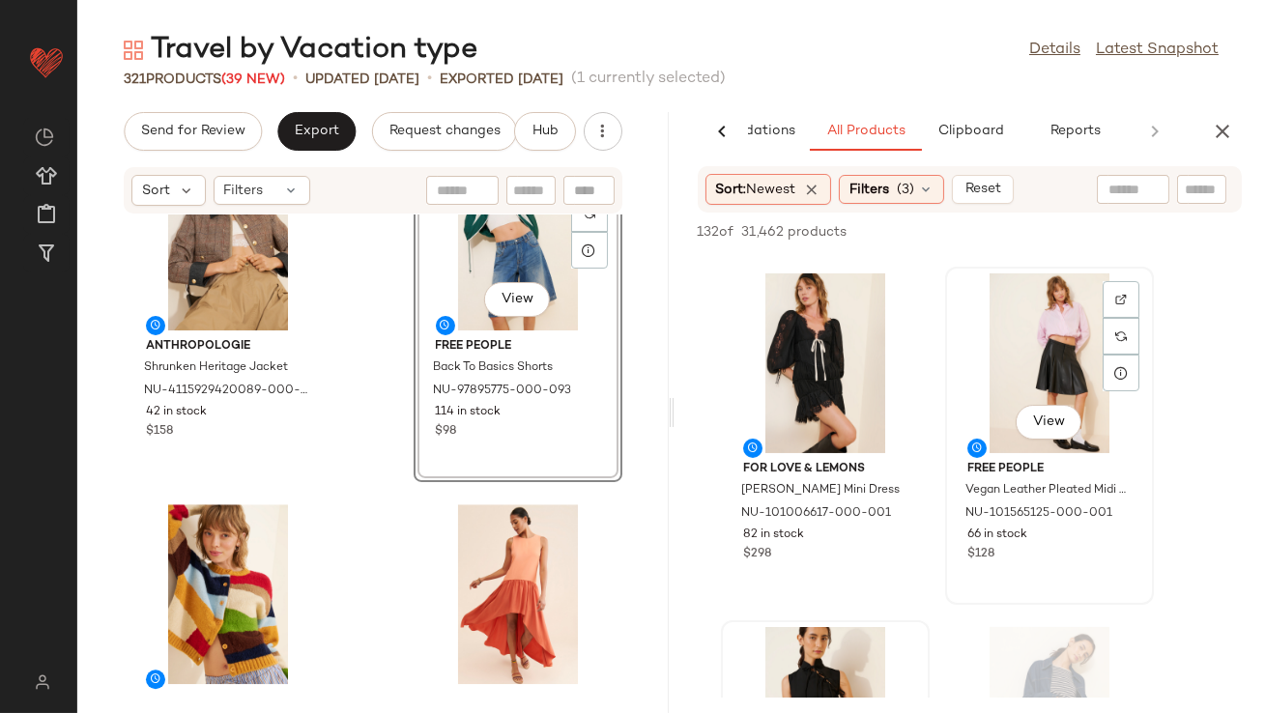
click at [999, 407] on div "View" at bounding box center [1049, 363] width 195 height 180
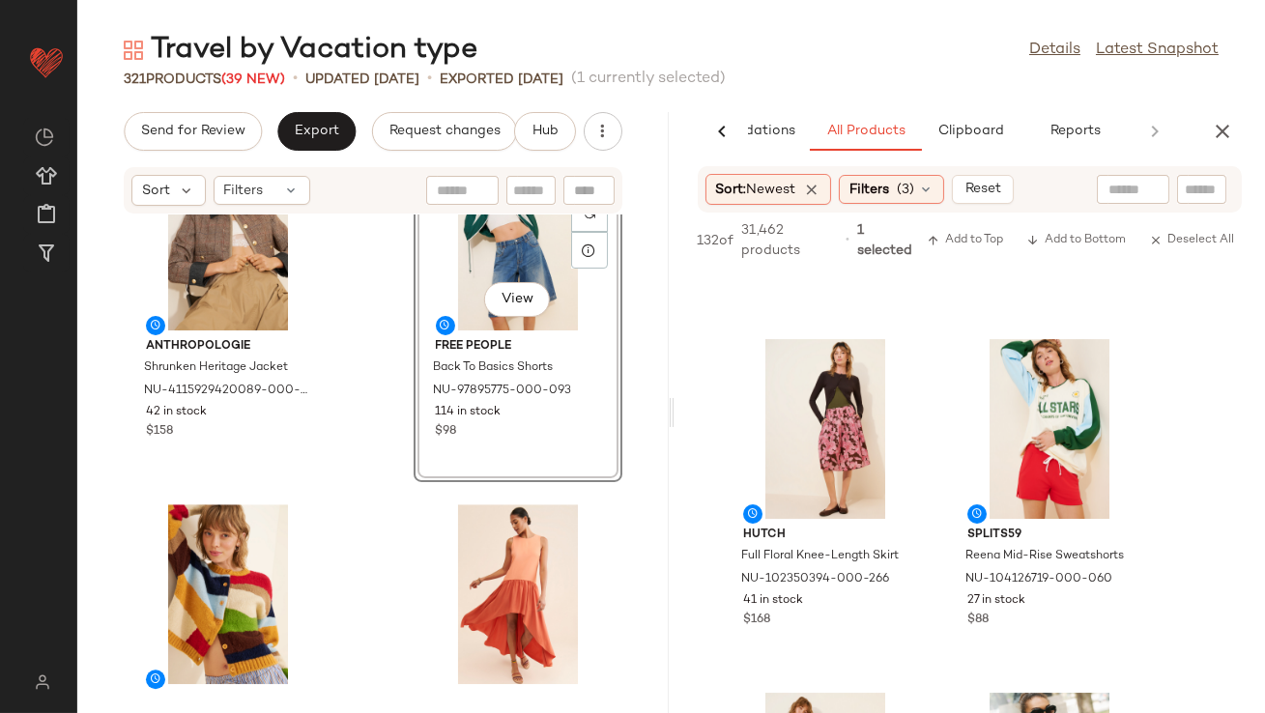
scroll to position [13699, 0]
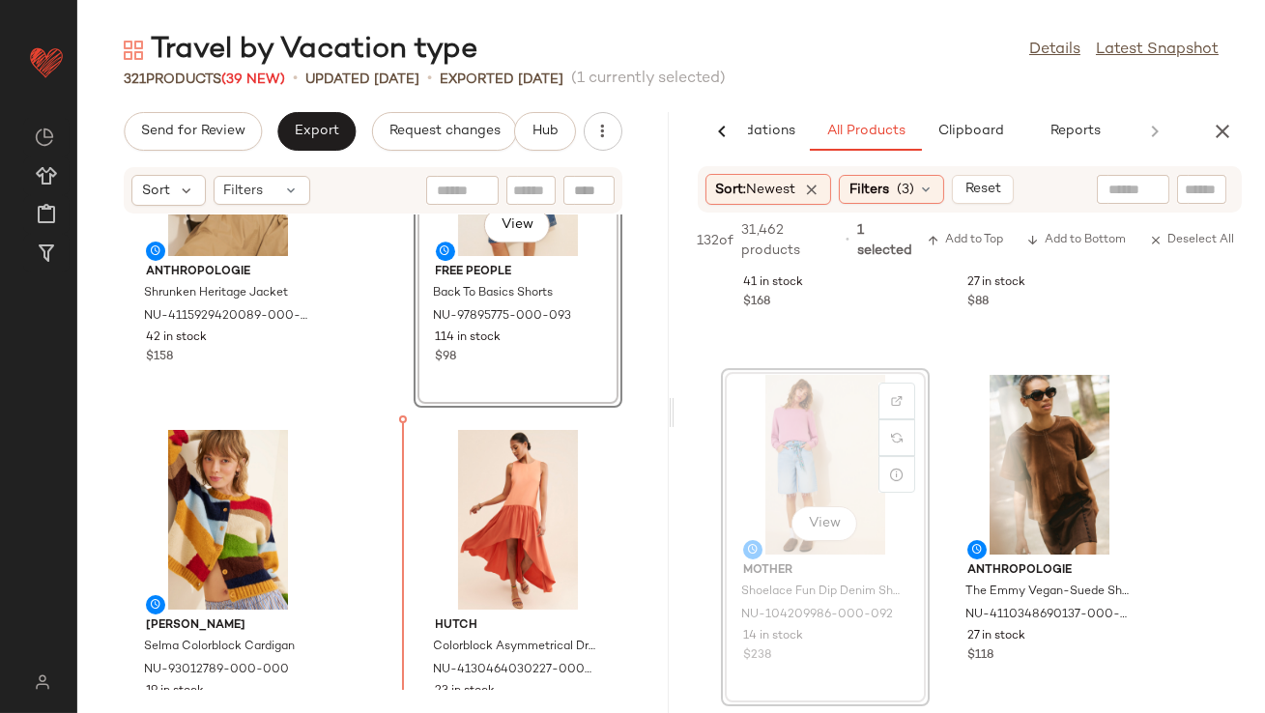
drag, startPoint x: 802, startPoint y: 458, endPoint x: 785, endPoint y: 462, distance: 17.8
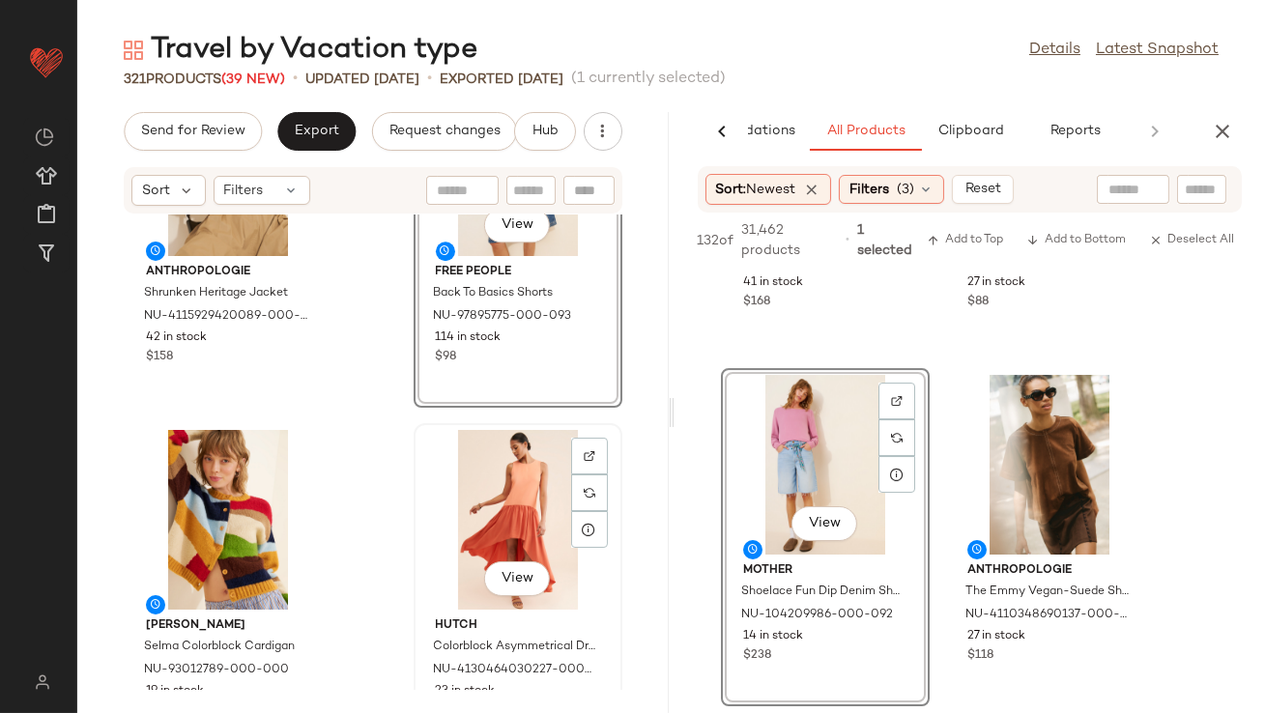
scroll to position [10431, 0]
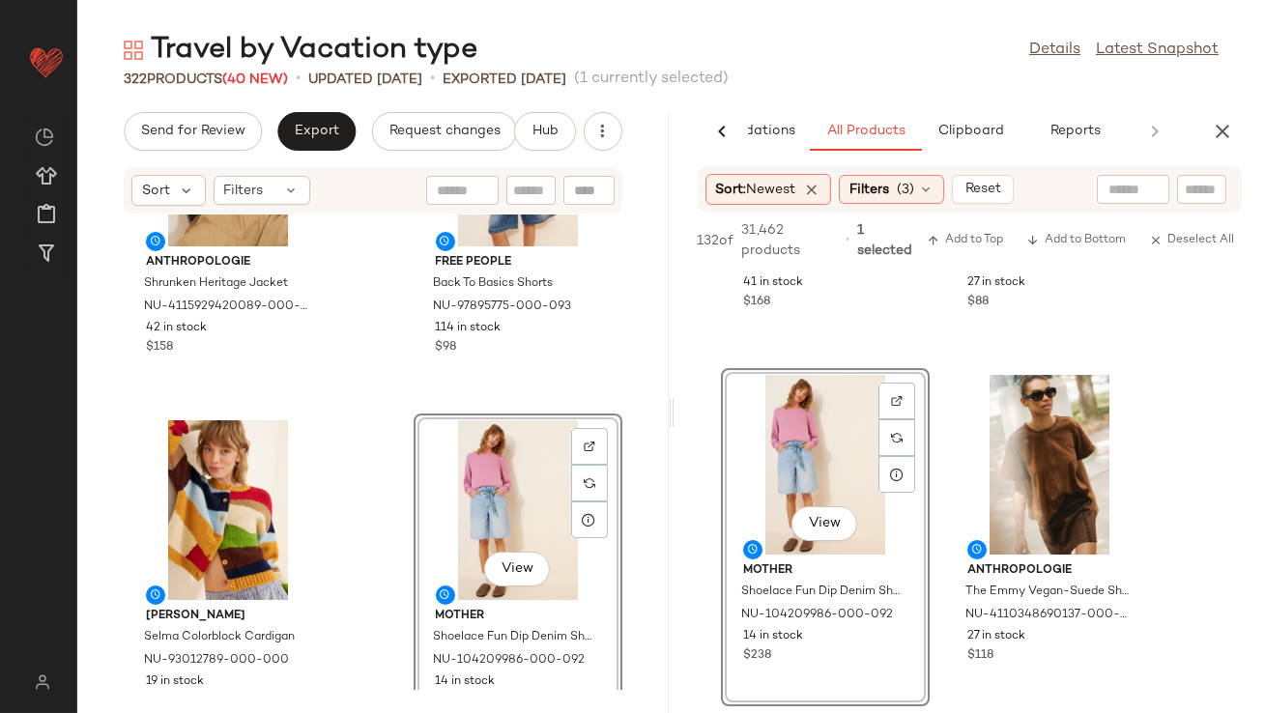
click at [1218, 150] on div "AI Recommendations All Products Clipboard Reports" at bounding box center [970, 131] width 591 height 39
click at [1224, 127] on icon "button" at bounding box center [1222, 131] width 23 height 23
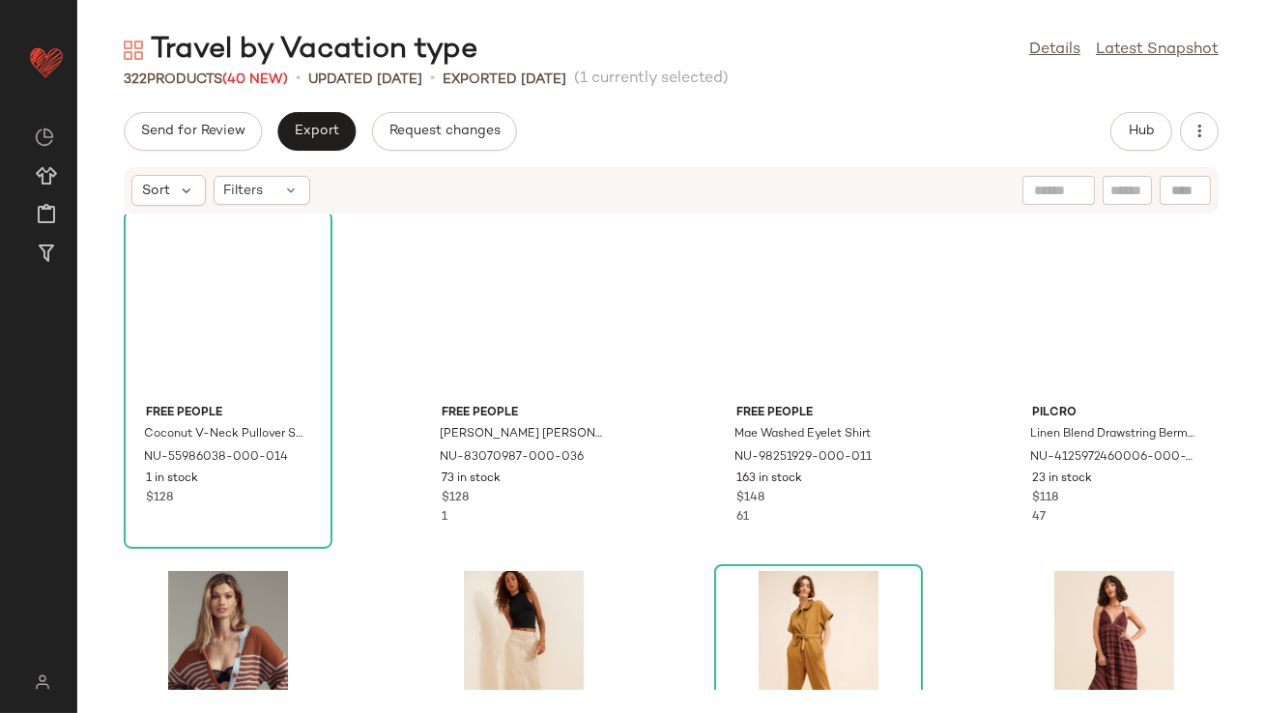
scroll to position [0, 0]
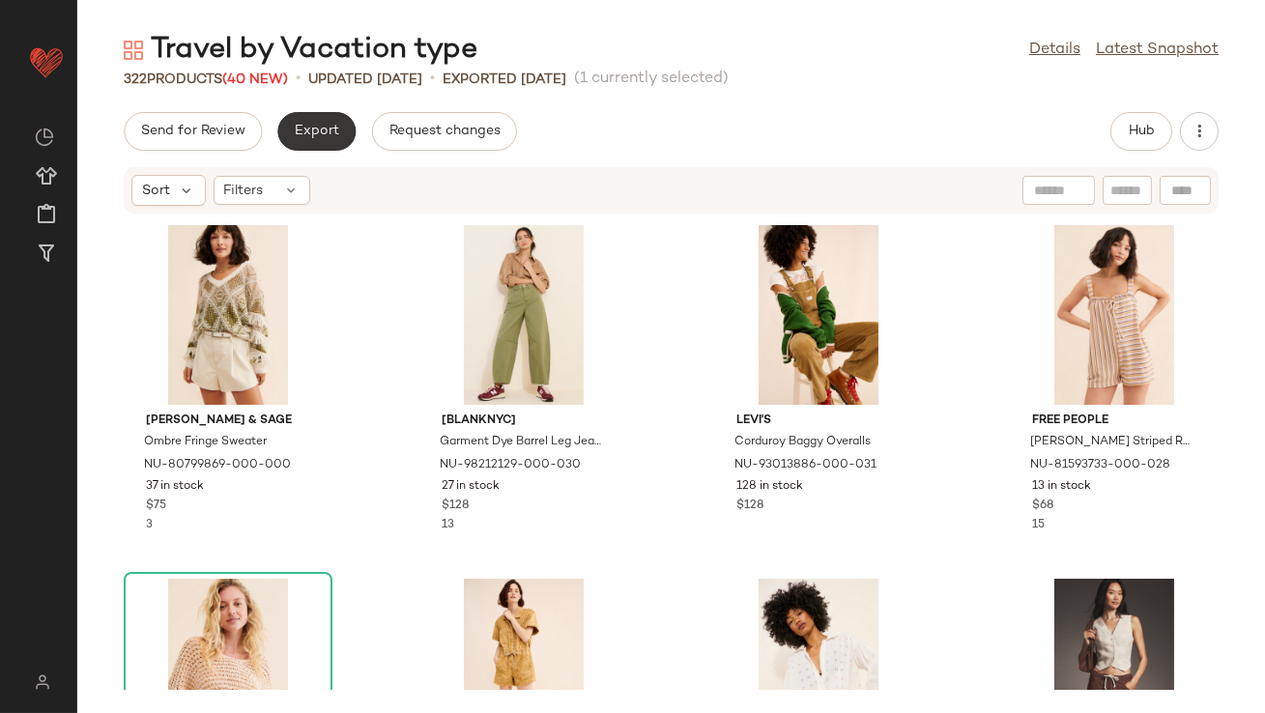
click at [308, 131] on span "Export" at bounding box center [316, 131] width 45 height 15
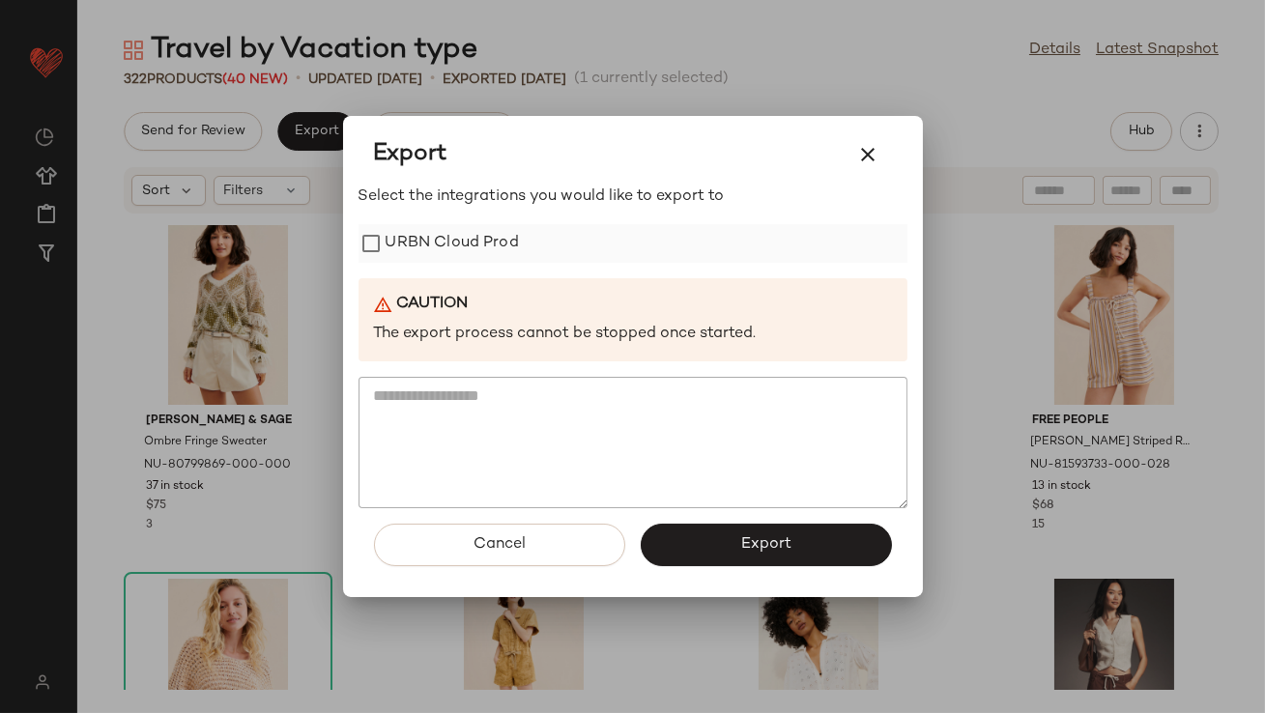
click at [397, 233] on label "URBN Cloud Prod" at bounding box center [452, 243] width 133 height 39
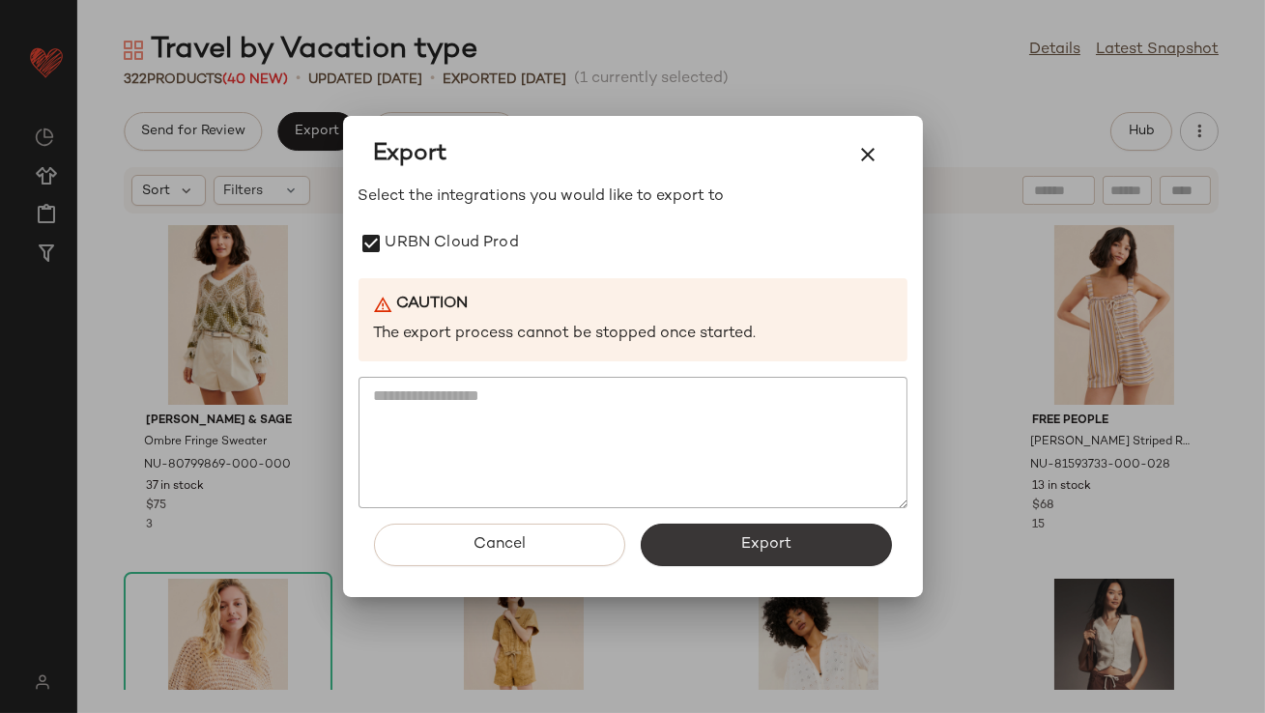
click at [679, 543] on button "Export" at bounding box center [766, 545] width 251 height 43
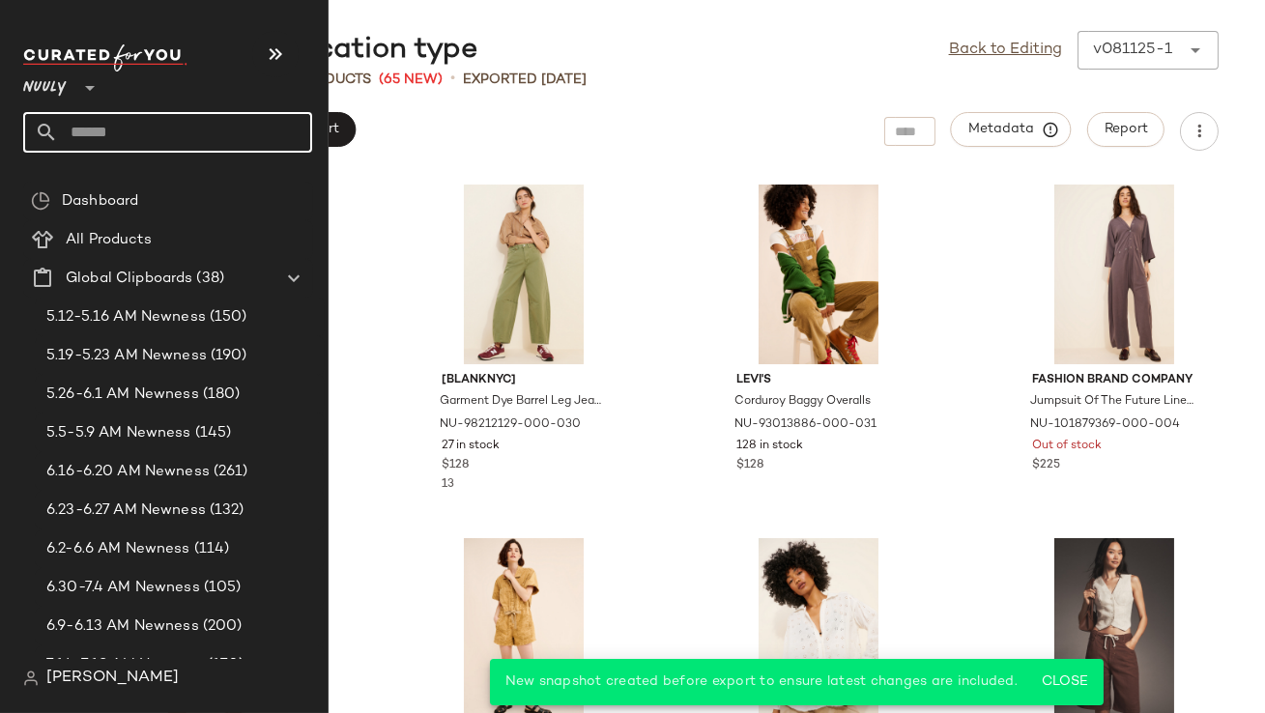
click at [95, 133] on input "text" at bounding box center [185, 132] width 254 height 41
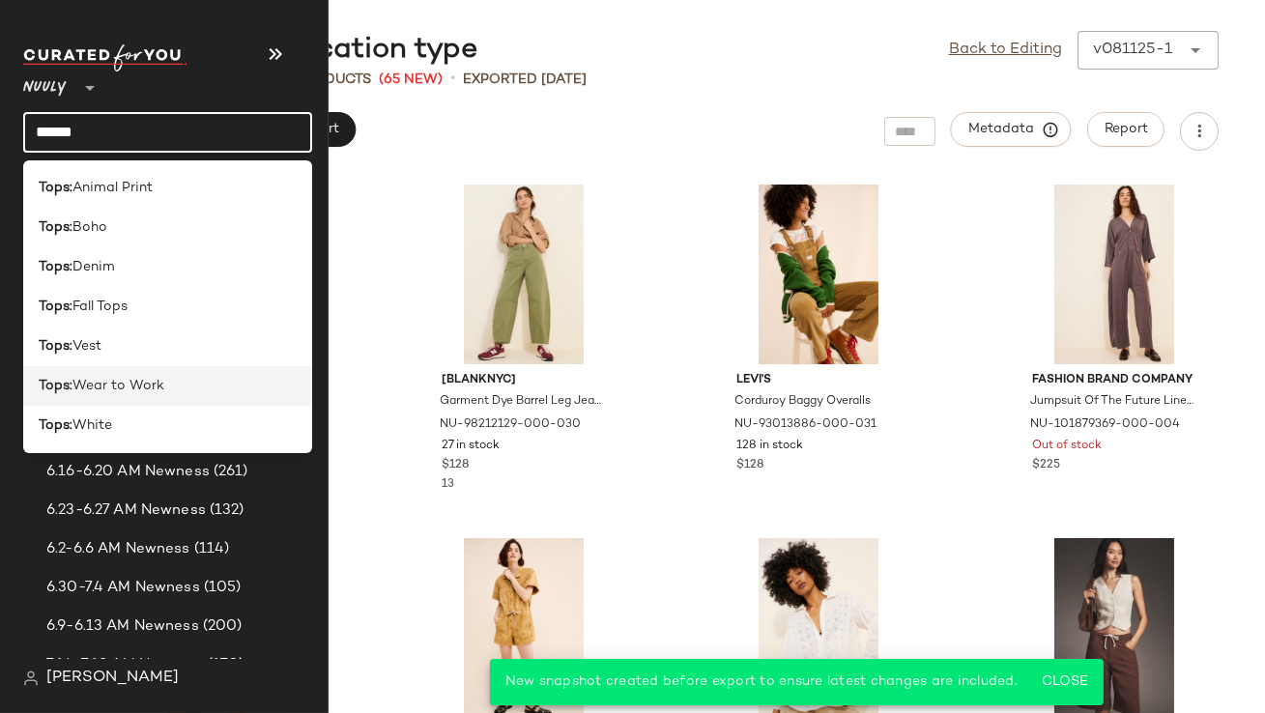
type input "*****"
click at [144, 400] on div "Tops: Wear to Work" at bounding box center [167, 386] width 289 height 40
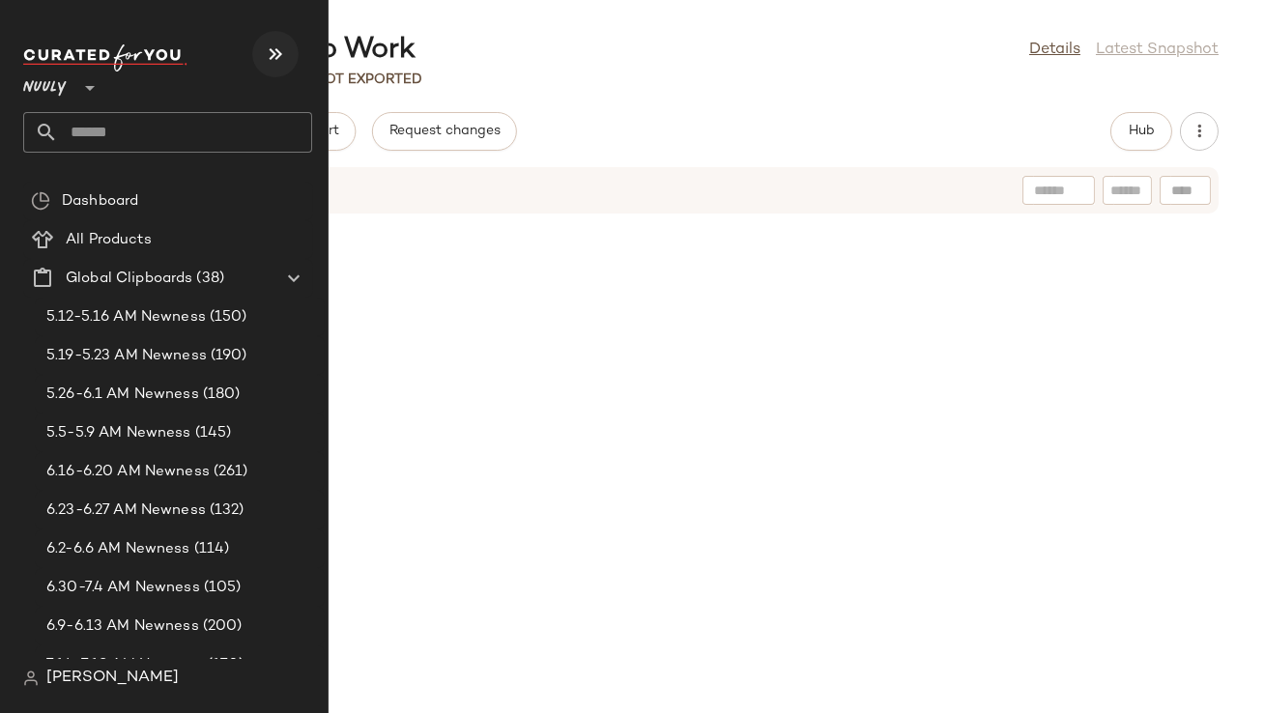
click at [284, 63] on icon "button" at bounding box center [275, 54] width 23 height 23
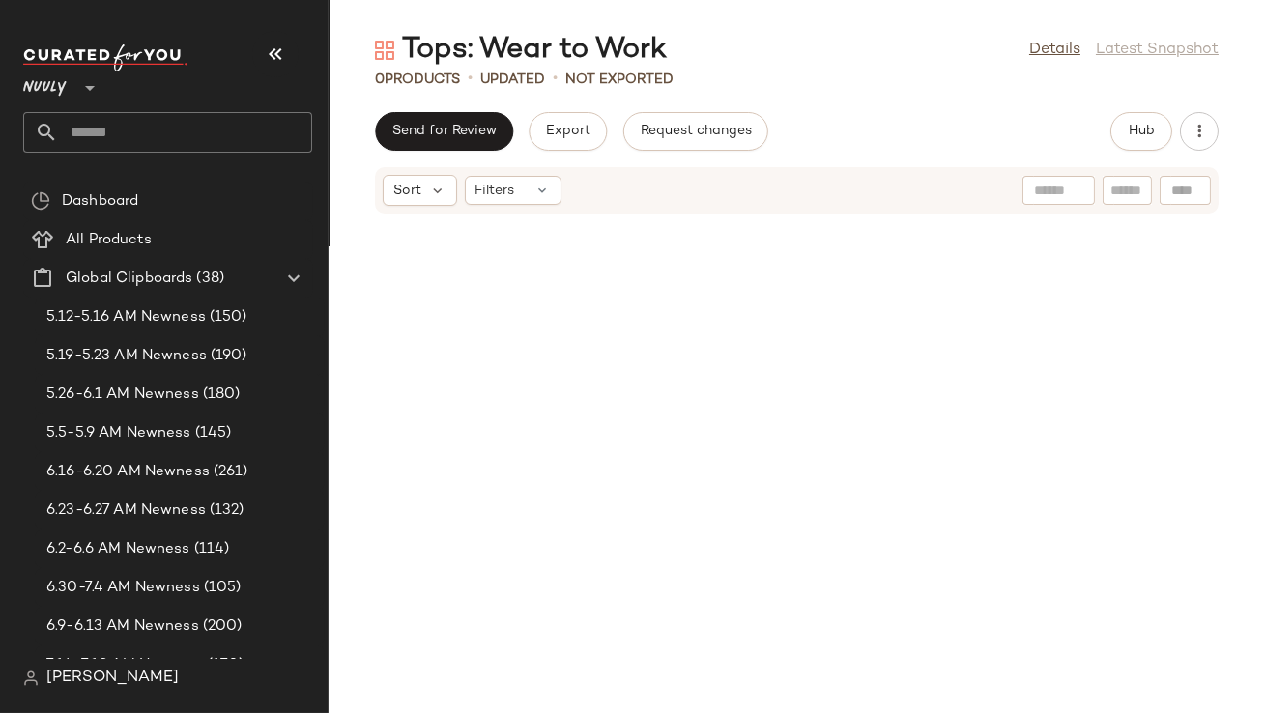
click at [864, 74] on div "0 Products • updated • Not Exported" at bounding box center [797, 79] width 936 height 19
click at [1136, 128] on span "Hub" at bounding box center [1141, 131] width 27 height 15
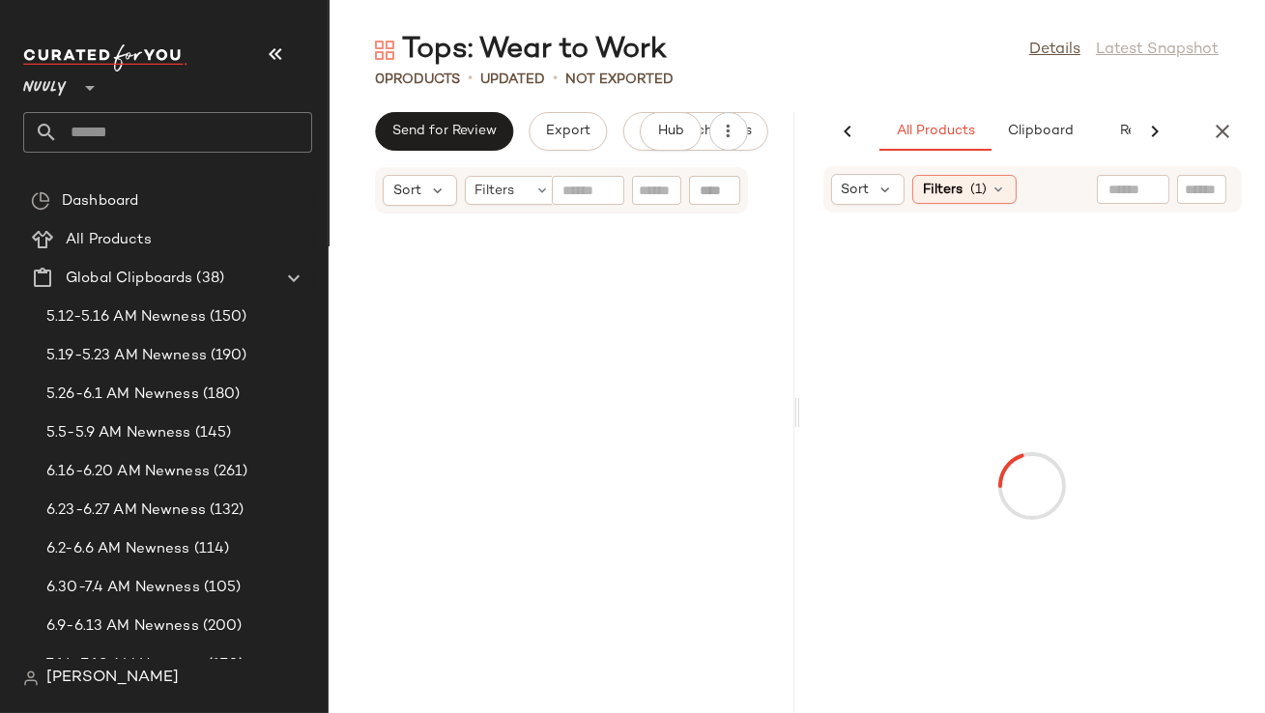
click at [296, 59] on button "button" at bounding box center [275, 54] width 46 height 46
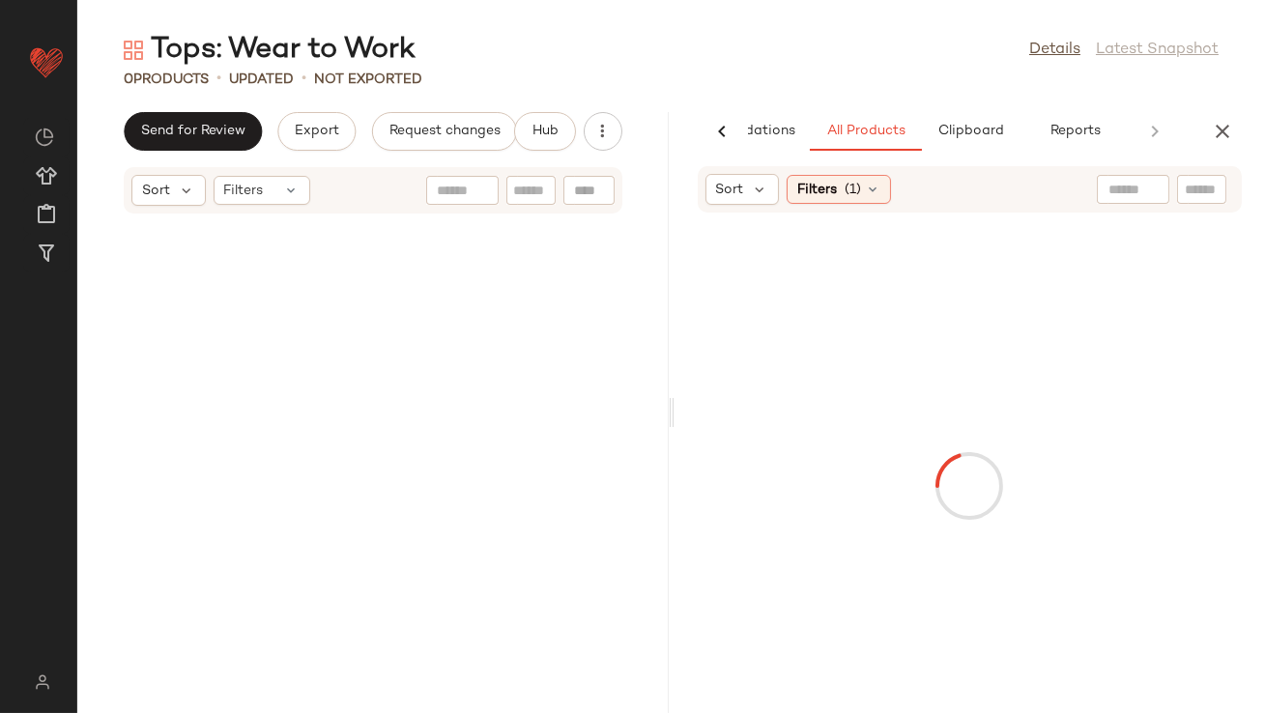
scroll to position [0, 108]
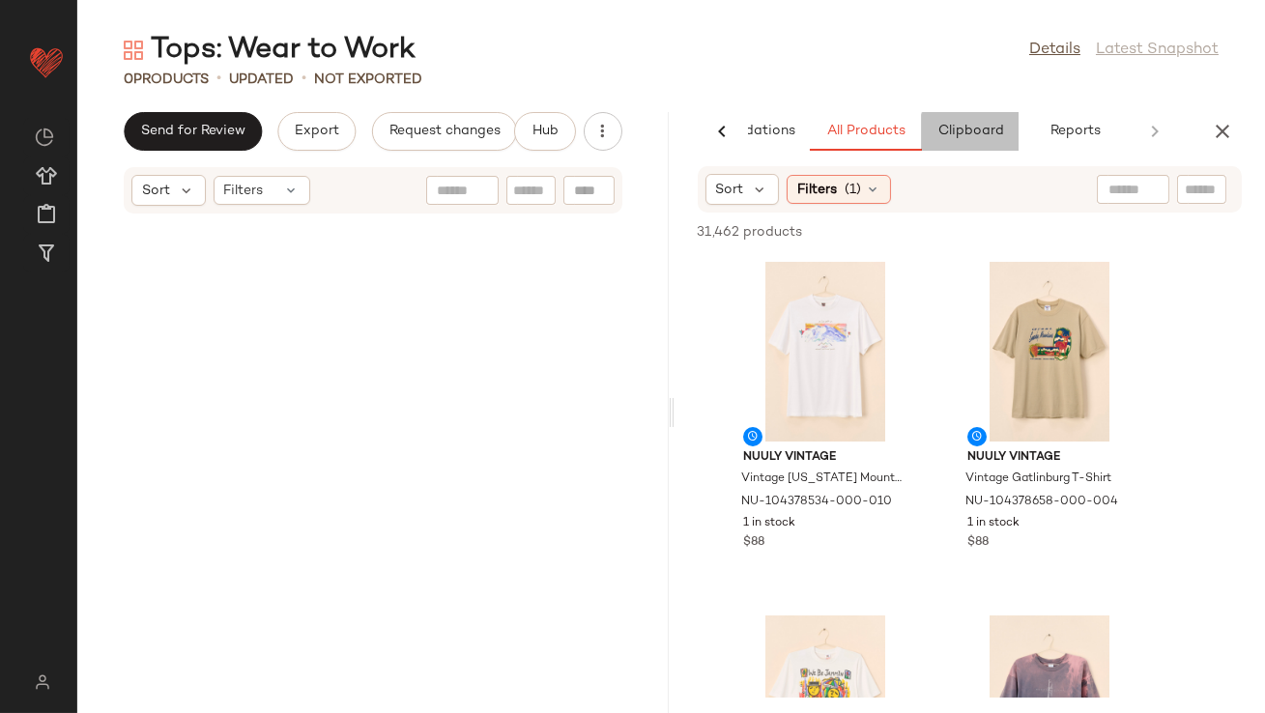
click at [984, 129] on span "Clipboard" at bounding box center [969, 131] width 67 height 15
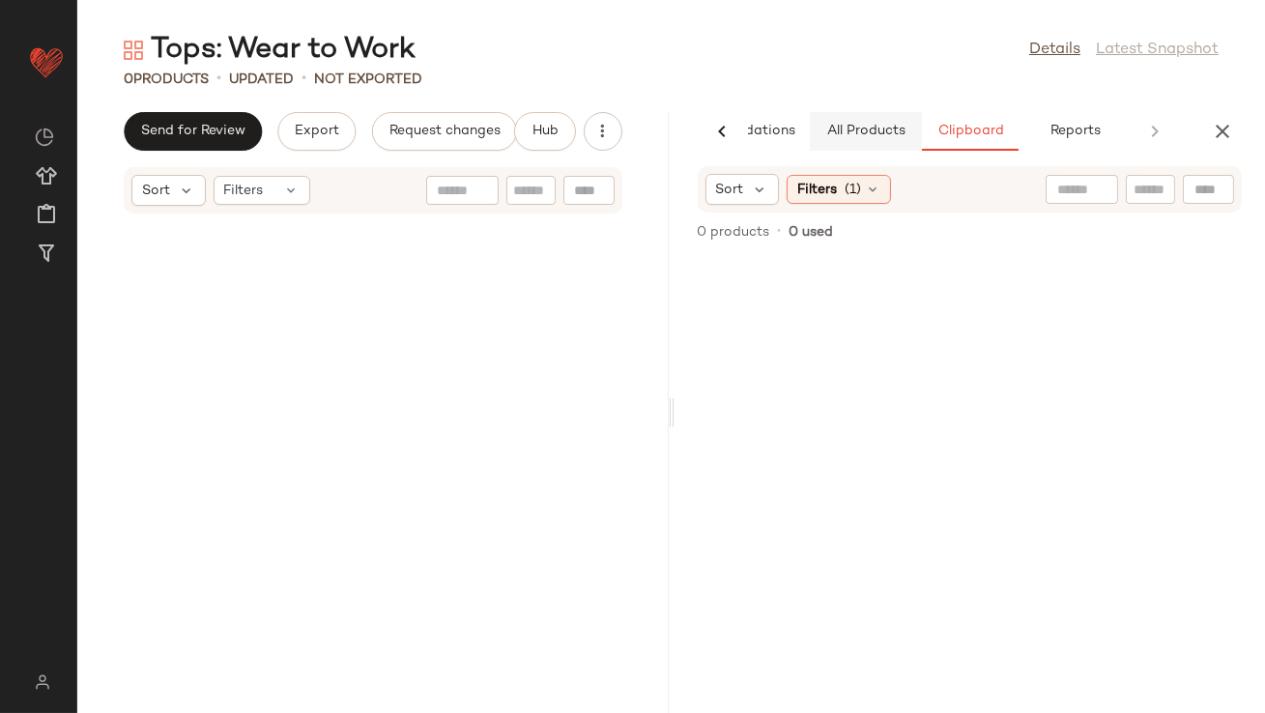
click at [895, 129] on span "All Products" at bounding box center [864, 131] width 79 height 15
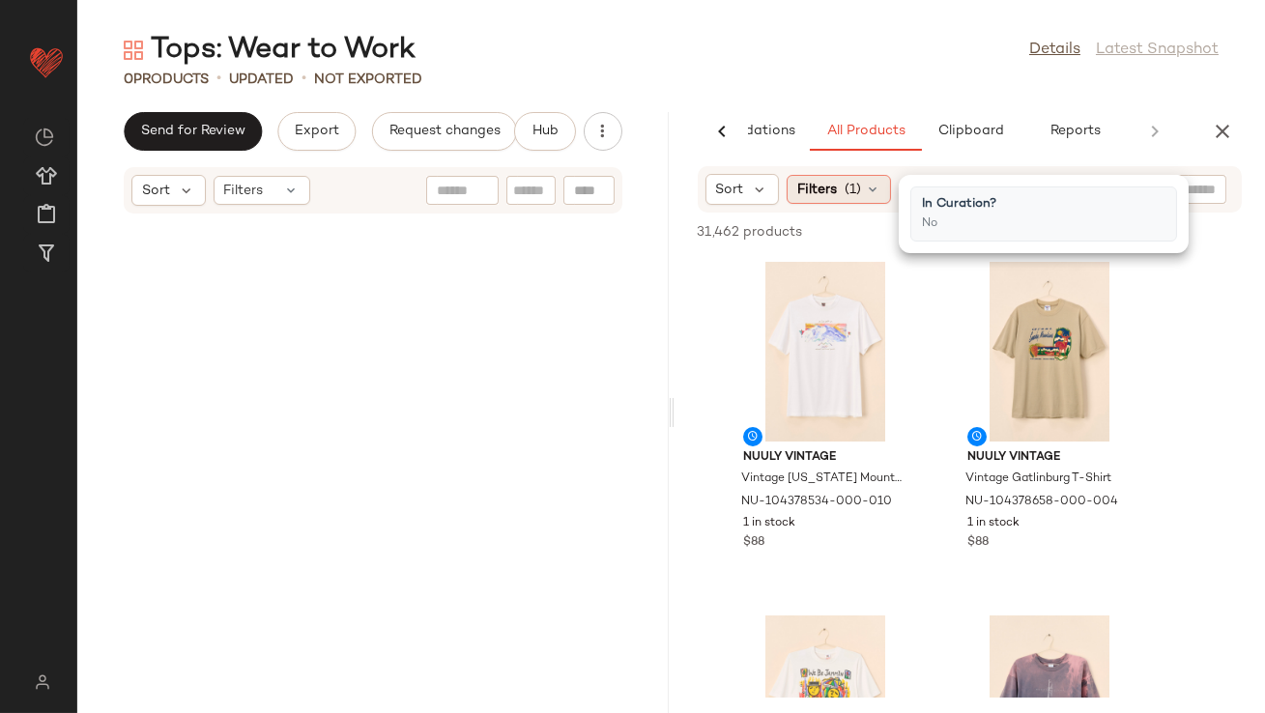
click at [801, 197] on span "Filters" at bounding box center [817, 190] width 40 height 20
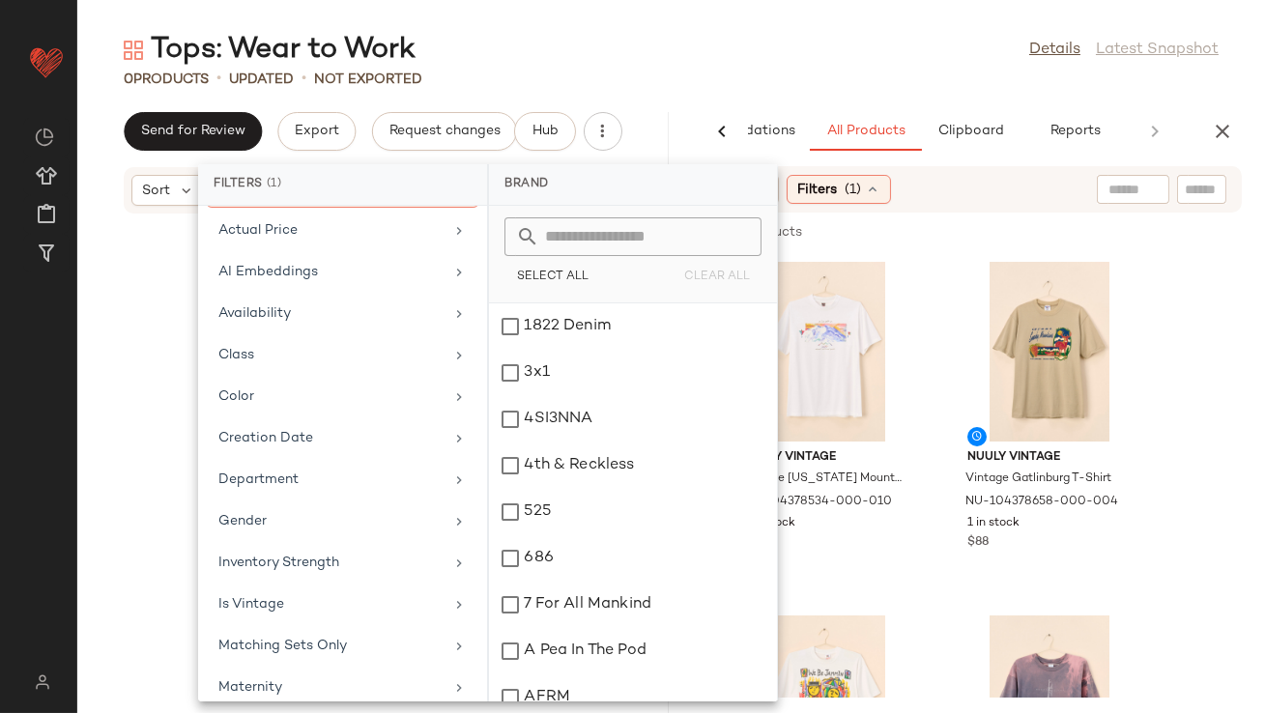
scroll to position [158, 0]
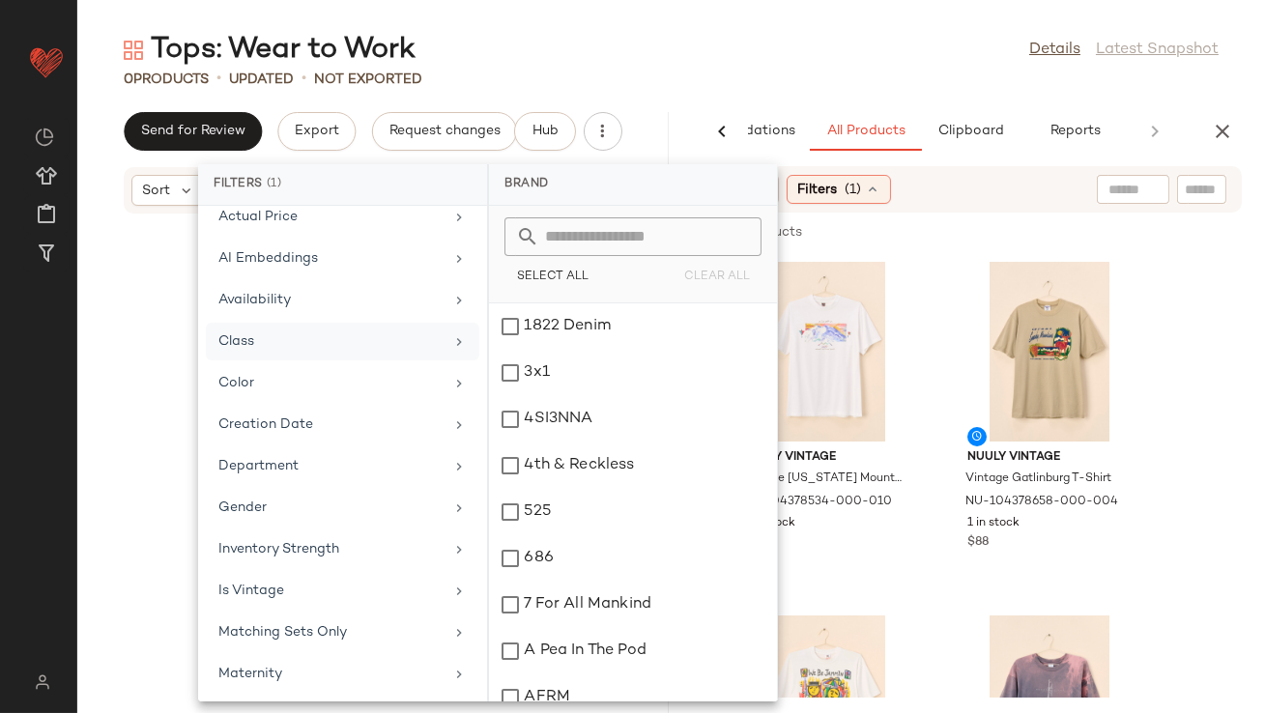
click at [298, 364] on div "Class" at bounding box center [342, 383] width 273 height 38
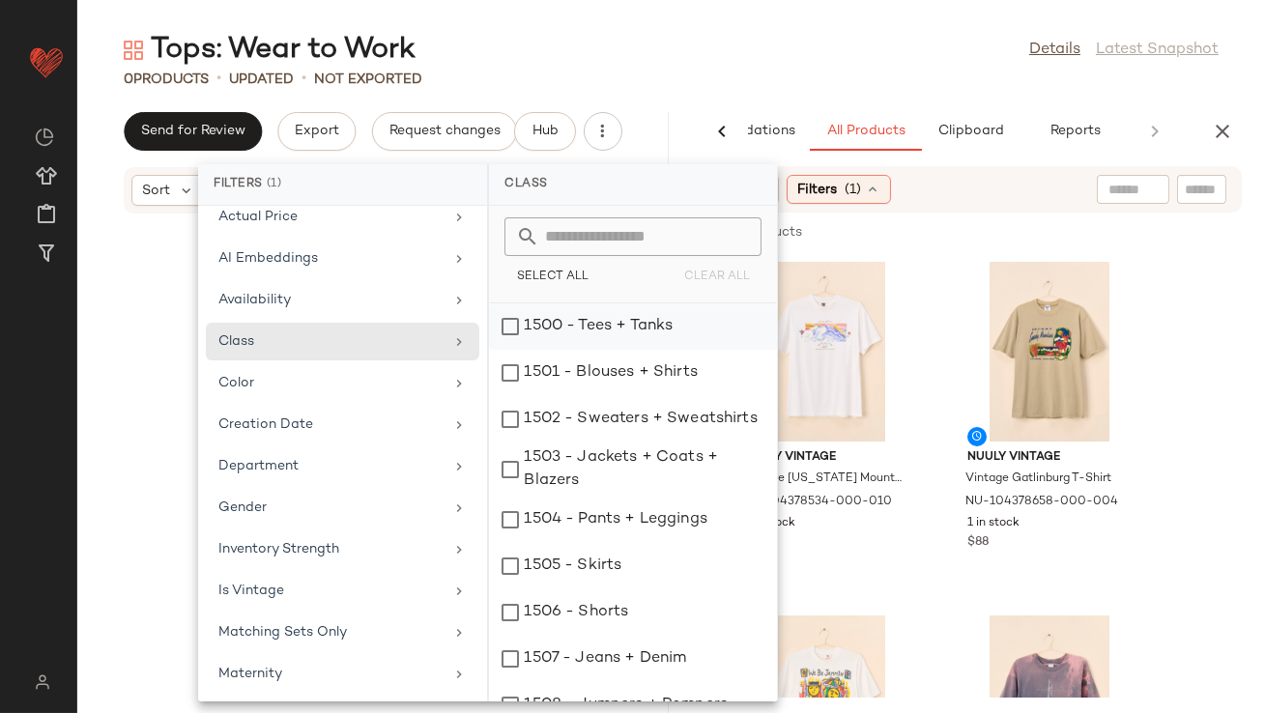
click at [635, 350] on div "1500 - Tees + Tanks" at bounding box center [633, 373] width 288 height 46
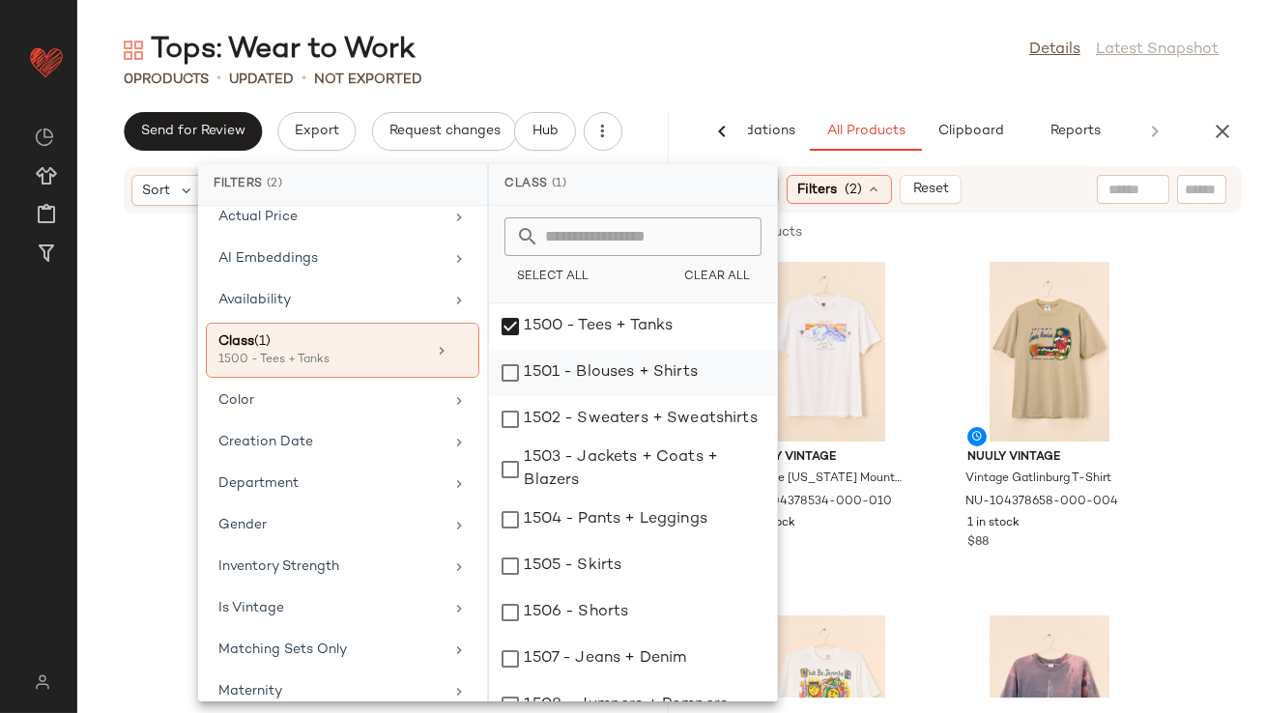
click at [626, 396] on div "1501 - Blouses + Shirts" at bounding box center [633, 419] width 288 height 46
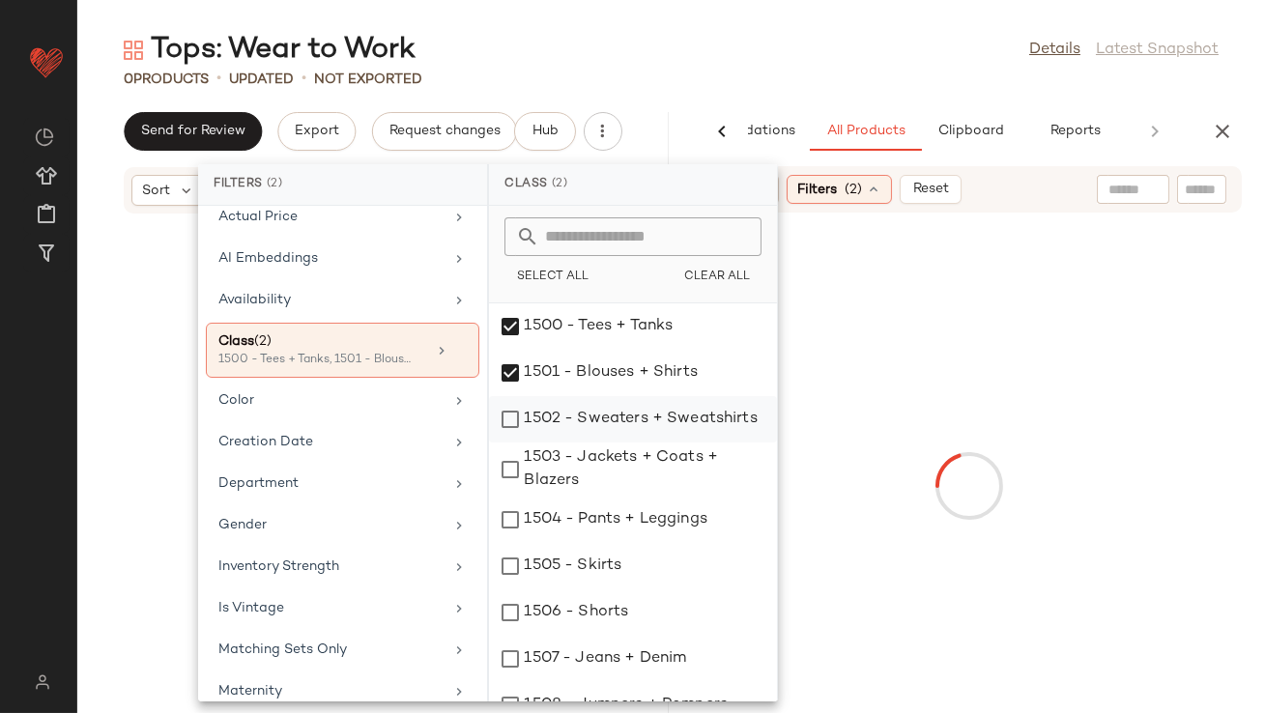
click at [625, 443] on div "1502 - Sweaters + Sweatshirts" at bounding box center [633, 470] width 288 height 54
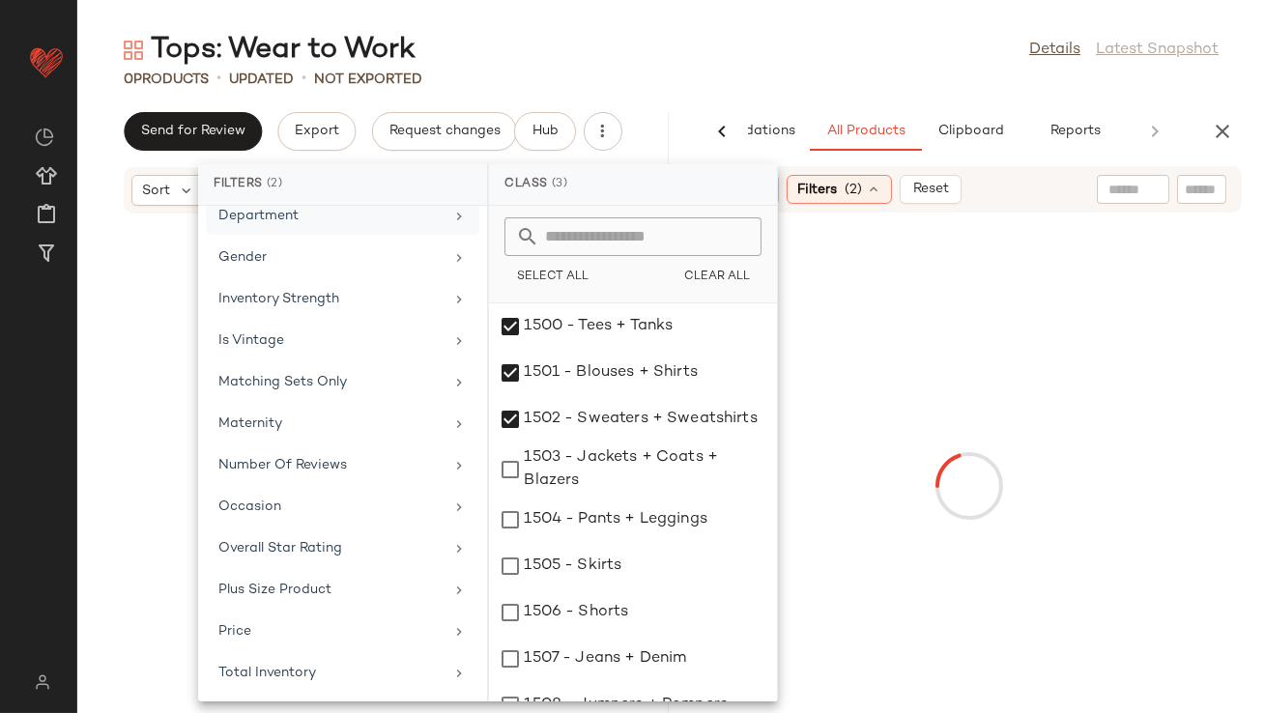
scroll to position [428, 0]
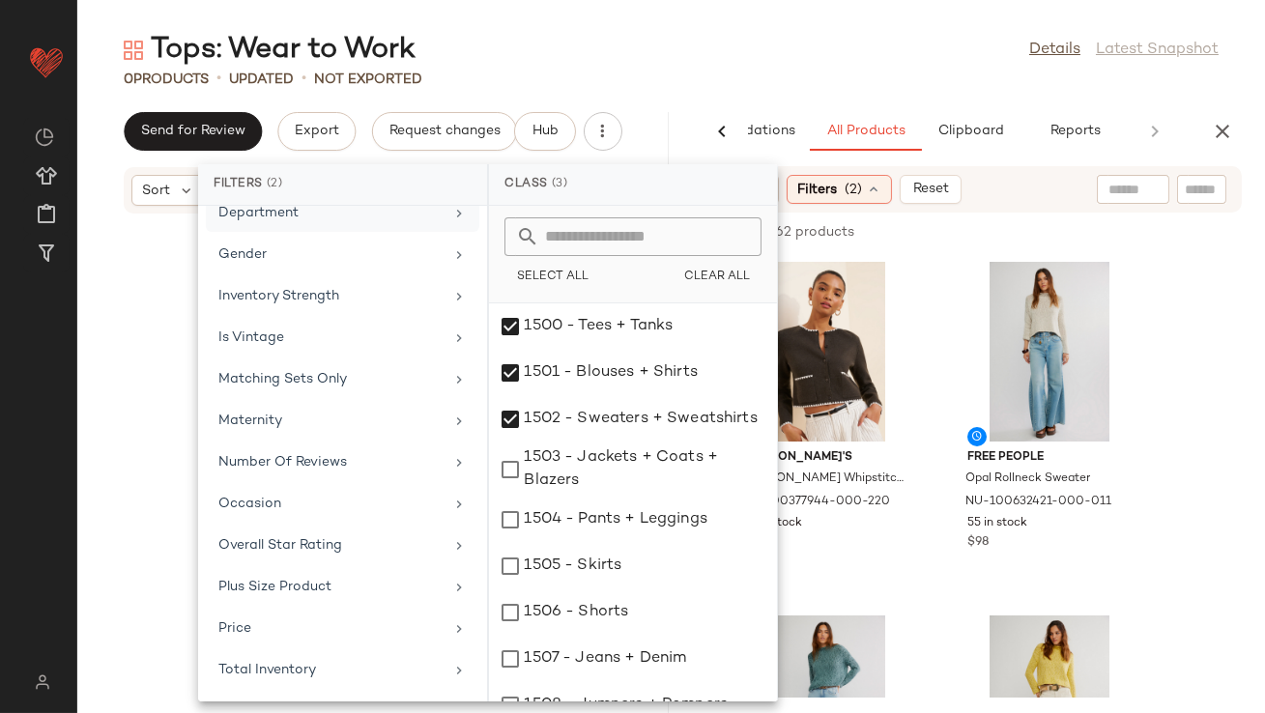
click at [429, 495] on div "Occasion" at bounding box center [330, 504] width 225 height 20
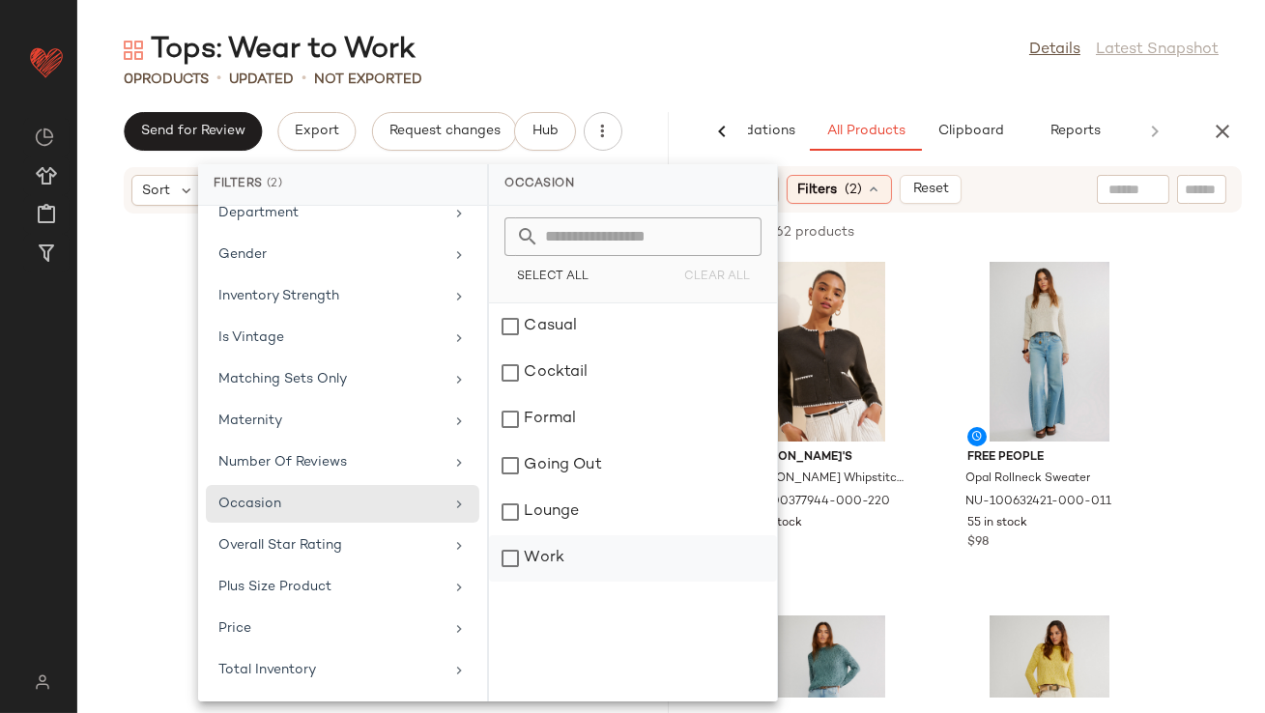
click at [512, 580] on div "Work" at bounding box center [633, 558] width 288 height 46
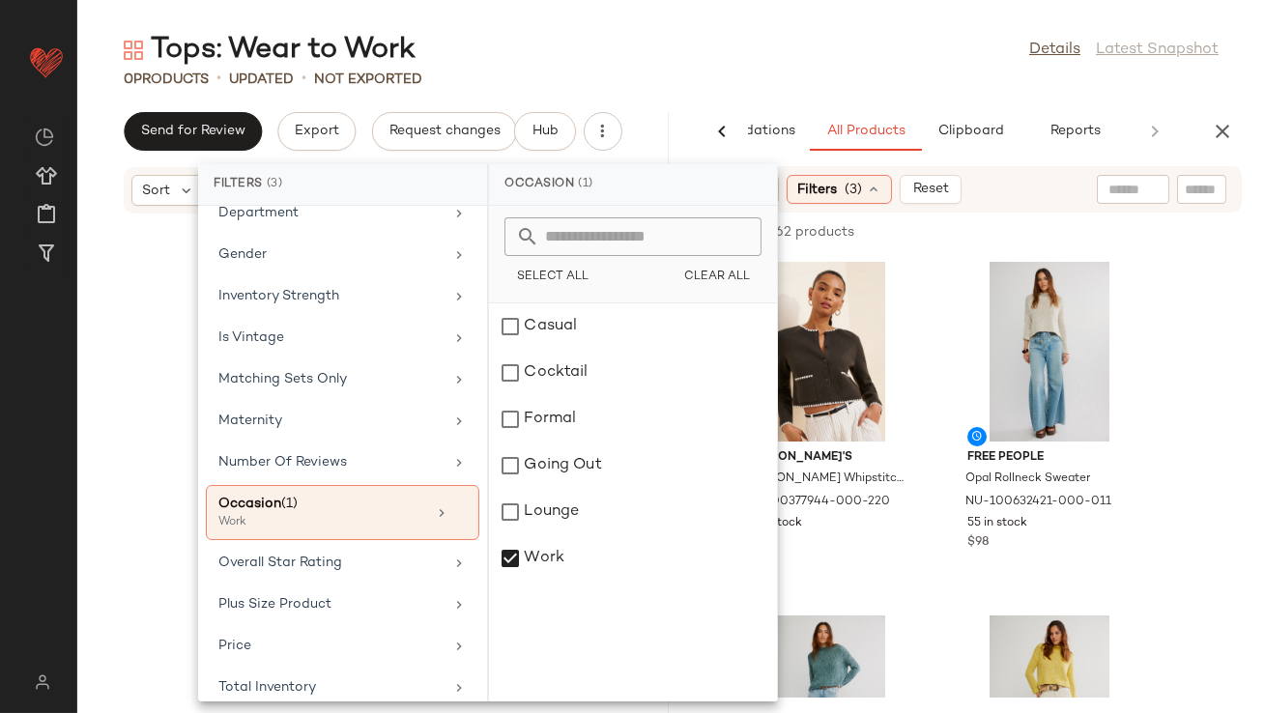
click at [843, 75] on div "0 Products • updated • Not Exported" at bounding box center [671, 79] width 1188 height 19
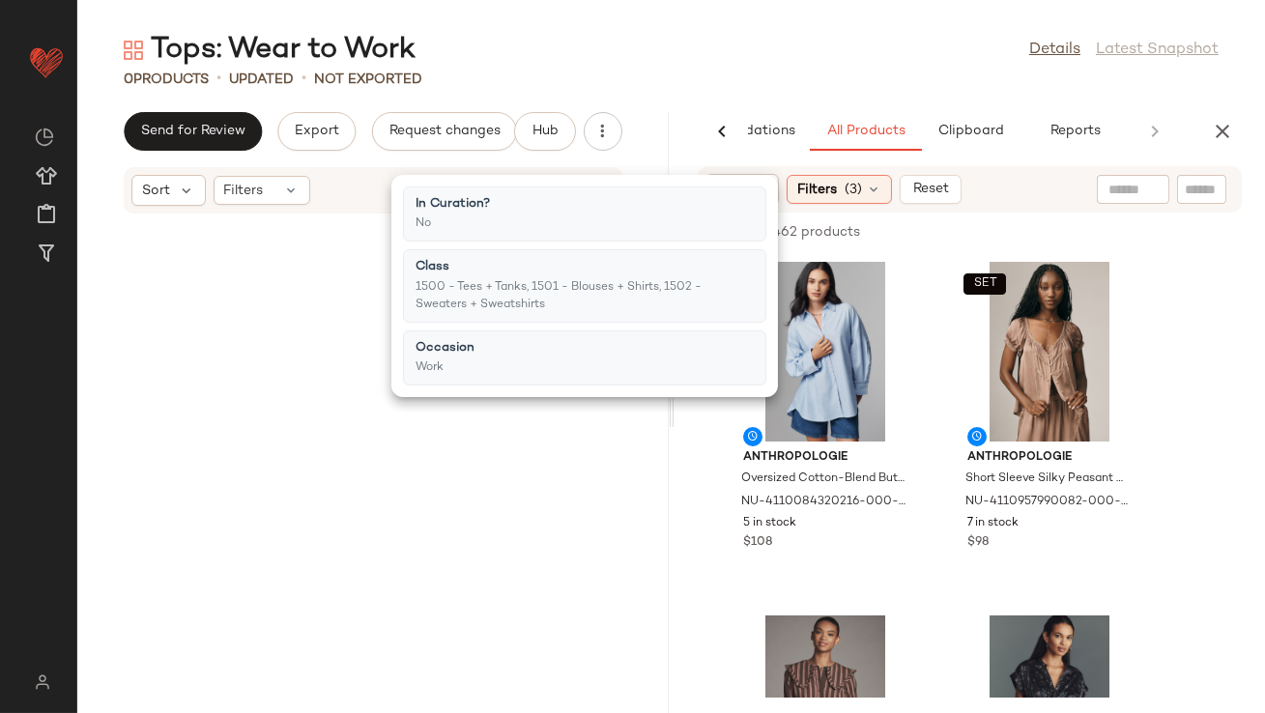
click at [663, 17] on main "Tops: Wear to Work Details Latest Snapshot 0 Products • updated • Not Exported …" at bounding box center [632, 356] width 1265 height 713
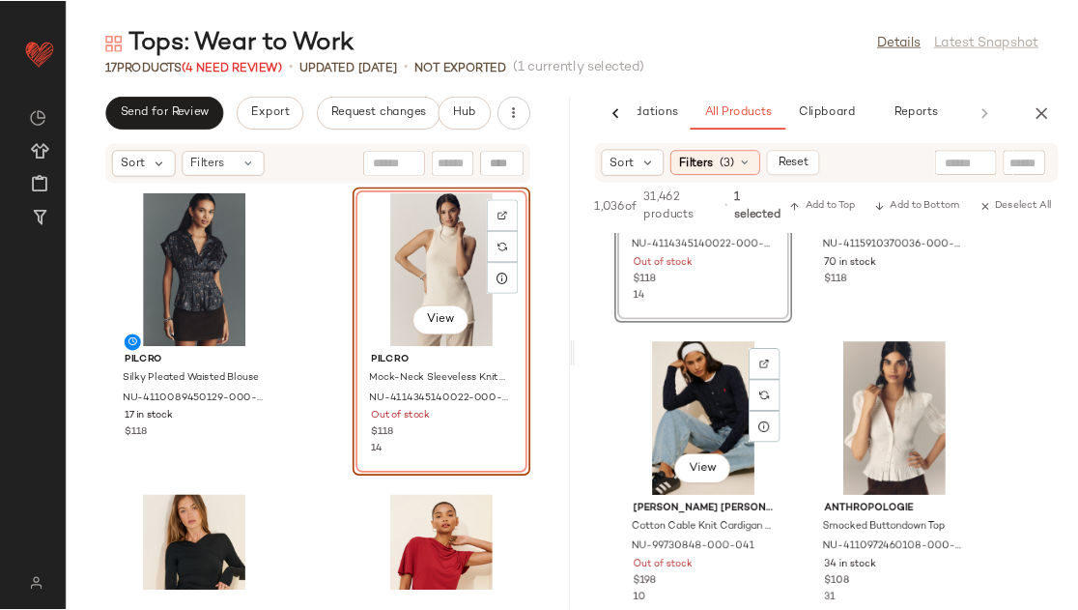
scroll to position [5960, 0]
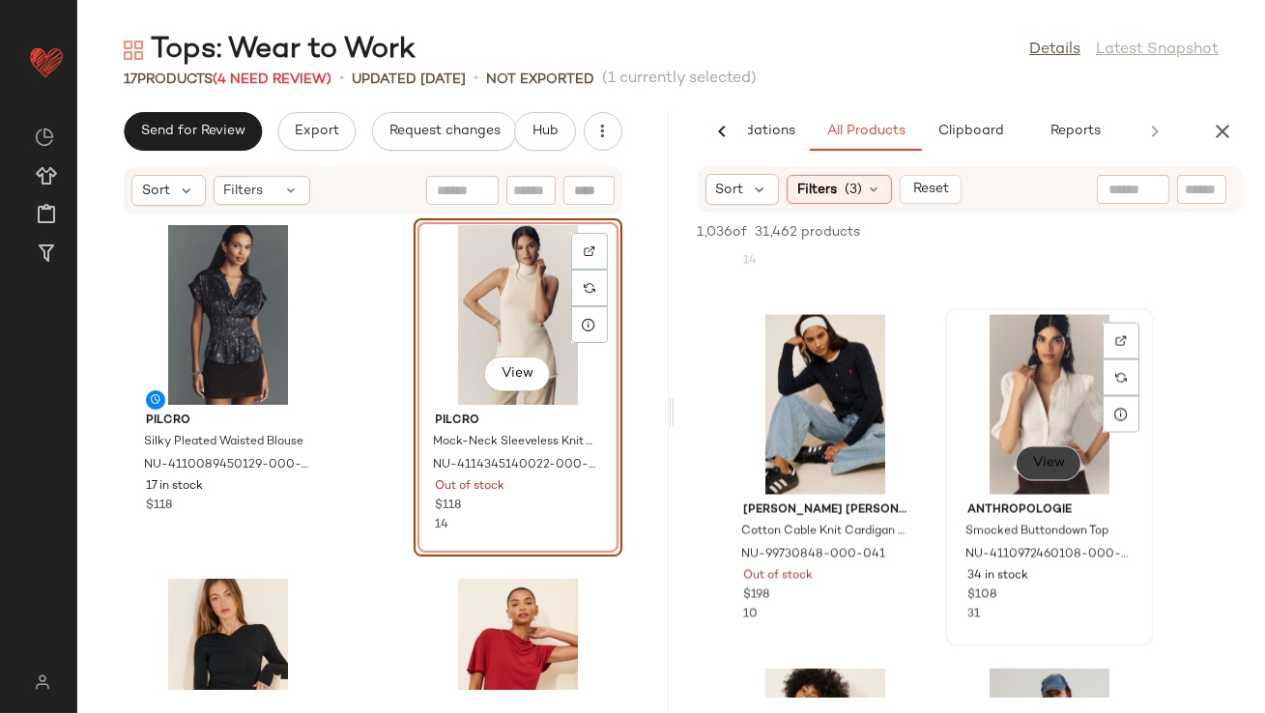
click at [1023, 473] on button "View" at bounding box center [1049, 463] width 66 height 35
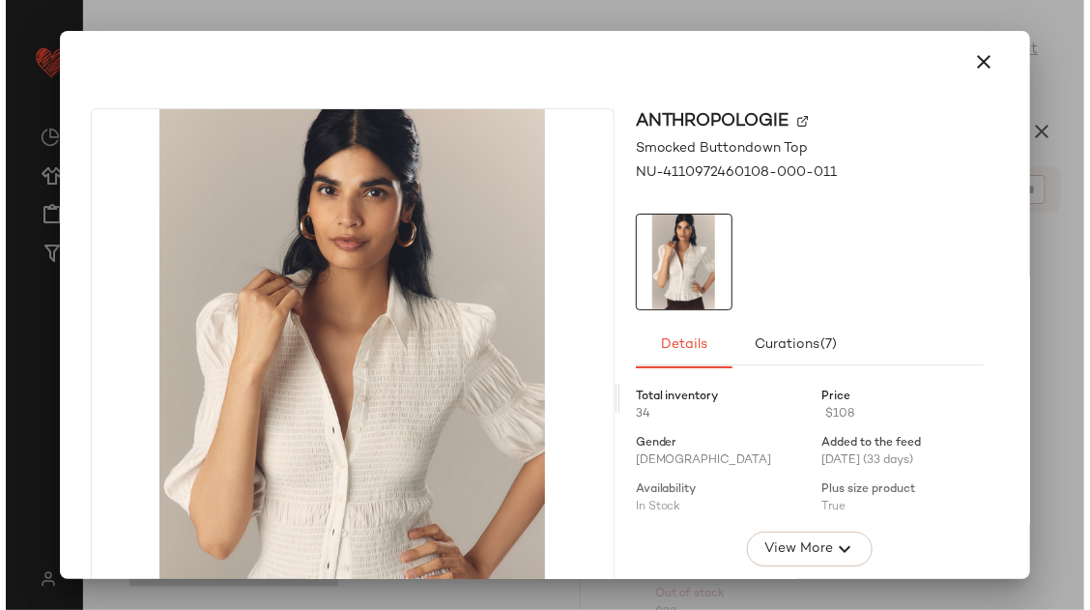
scroll to position [0, 96]
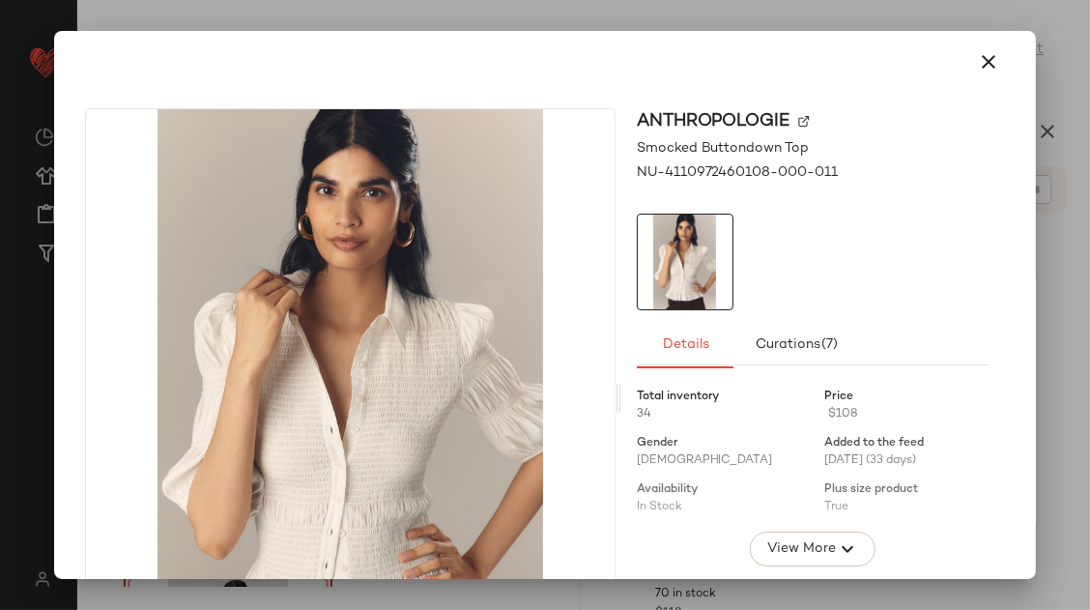
click at [282, 17] on div at bounding box center [545, 305] width 1090 height 610
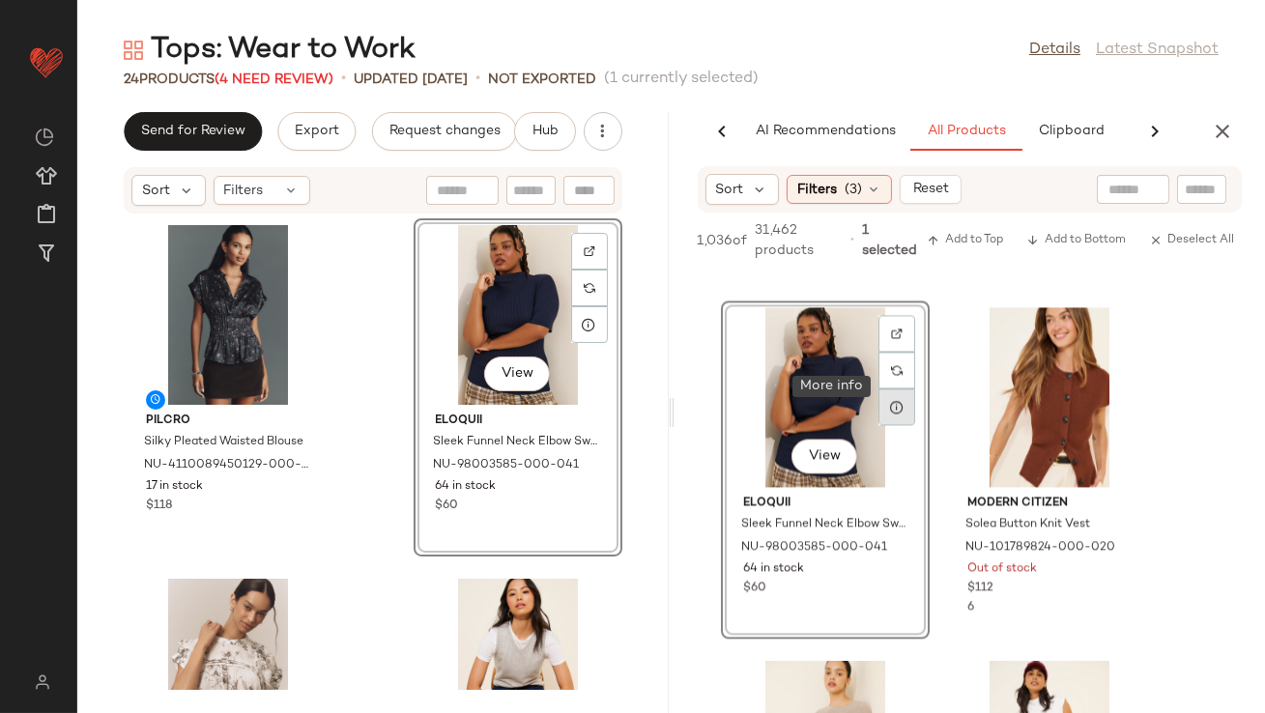
scroll to position [8731, 0]
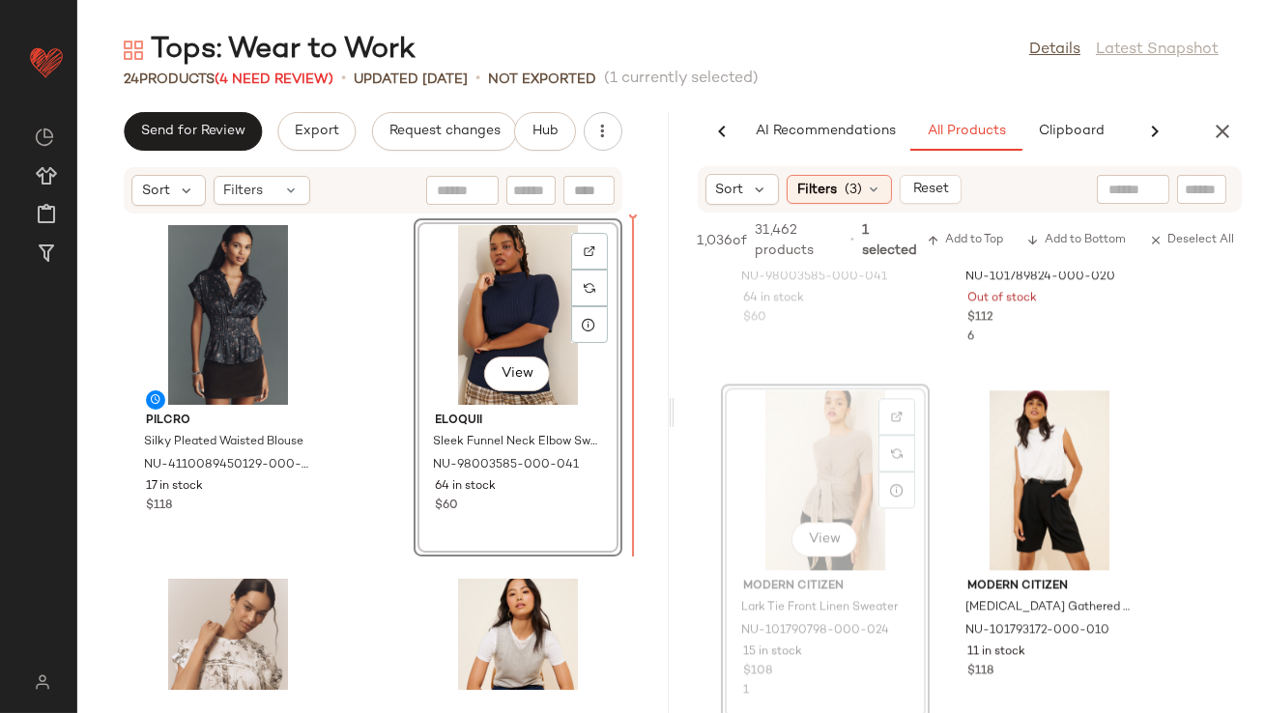
drag, startPoint x: 848, startPoint y: 451, endPoint x: 833, endPoint y: 451, distance: 14.5
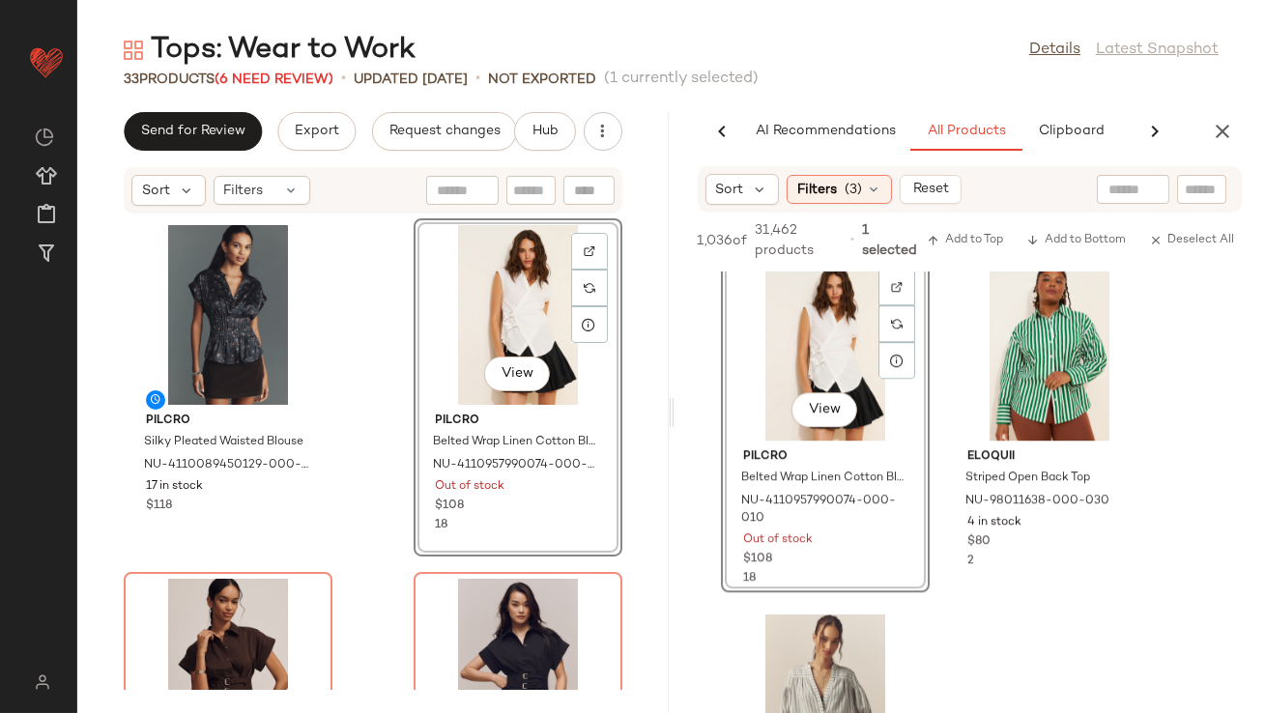
scroll to position [11244, 0]
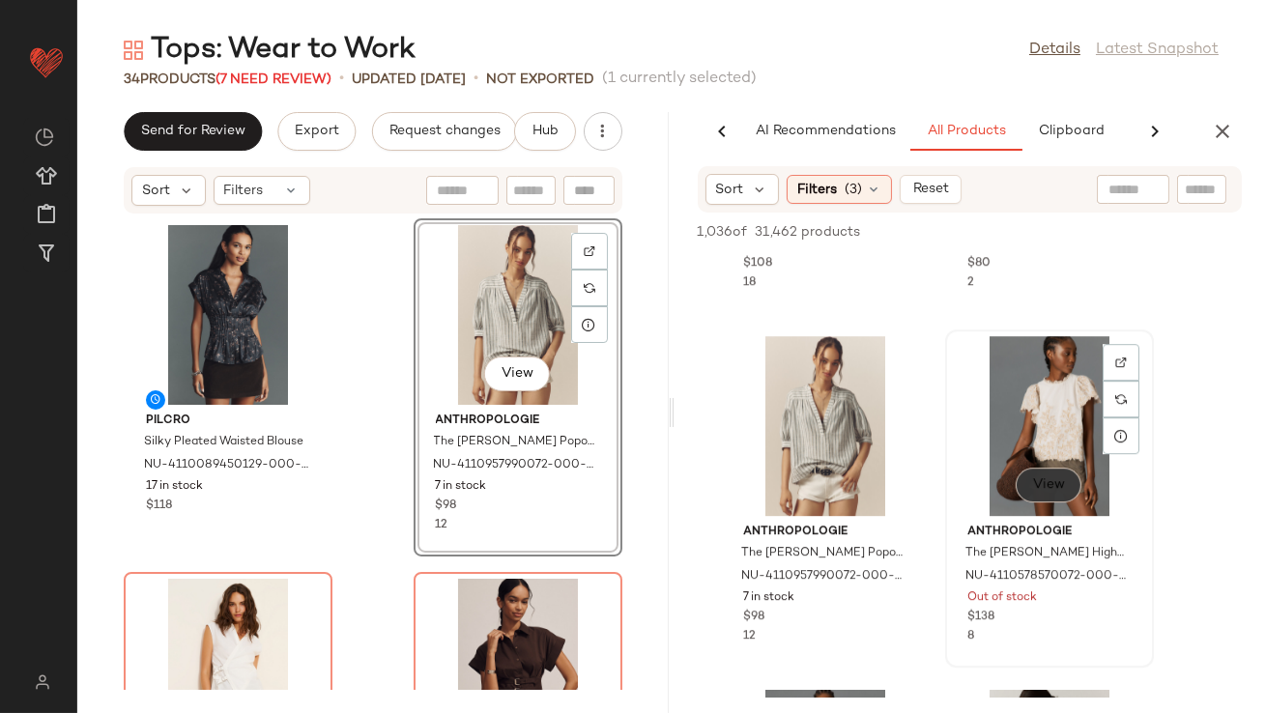
click at [1054, 488] on button "View" at bounding box center [1049, 485] width 66 height 35
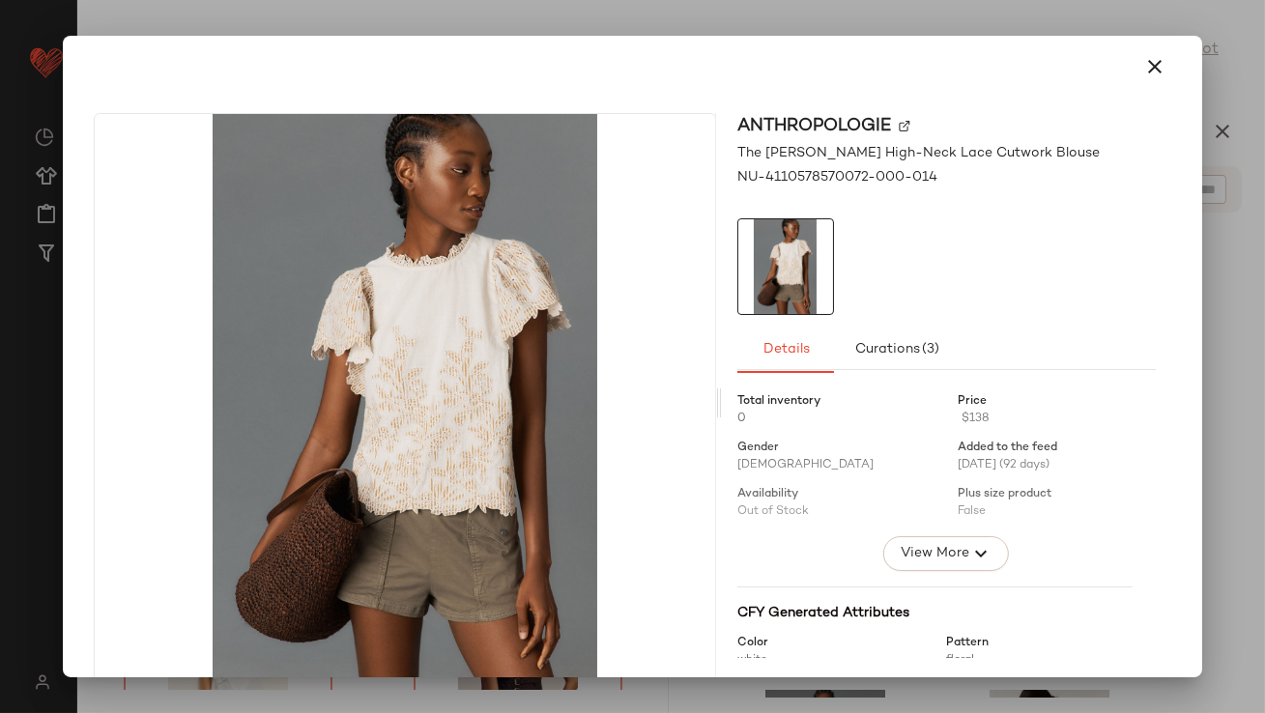
click at [1149, 56] on icon "button" at bounding box center [1155, 66] width 23 height 23
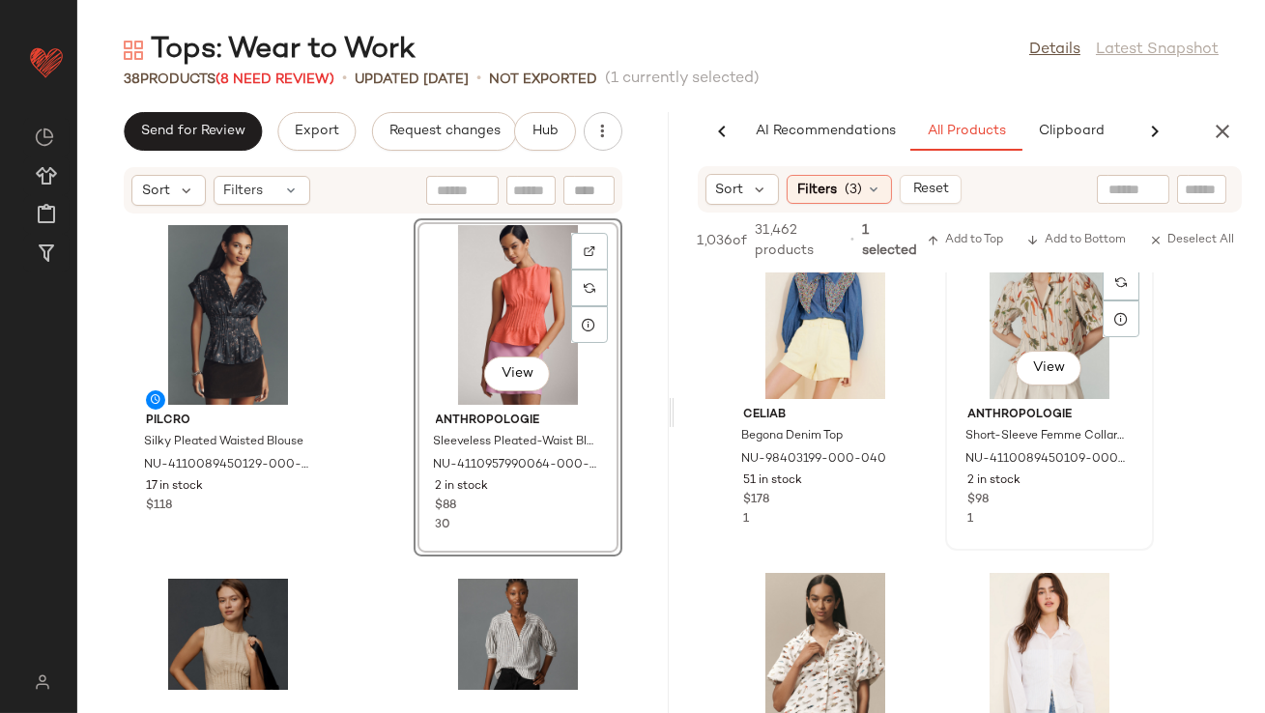
scroll to position [14207, 0]
click at [1075, 359] on button "View" at bounding box center [1049, 369] width 66 height 35
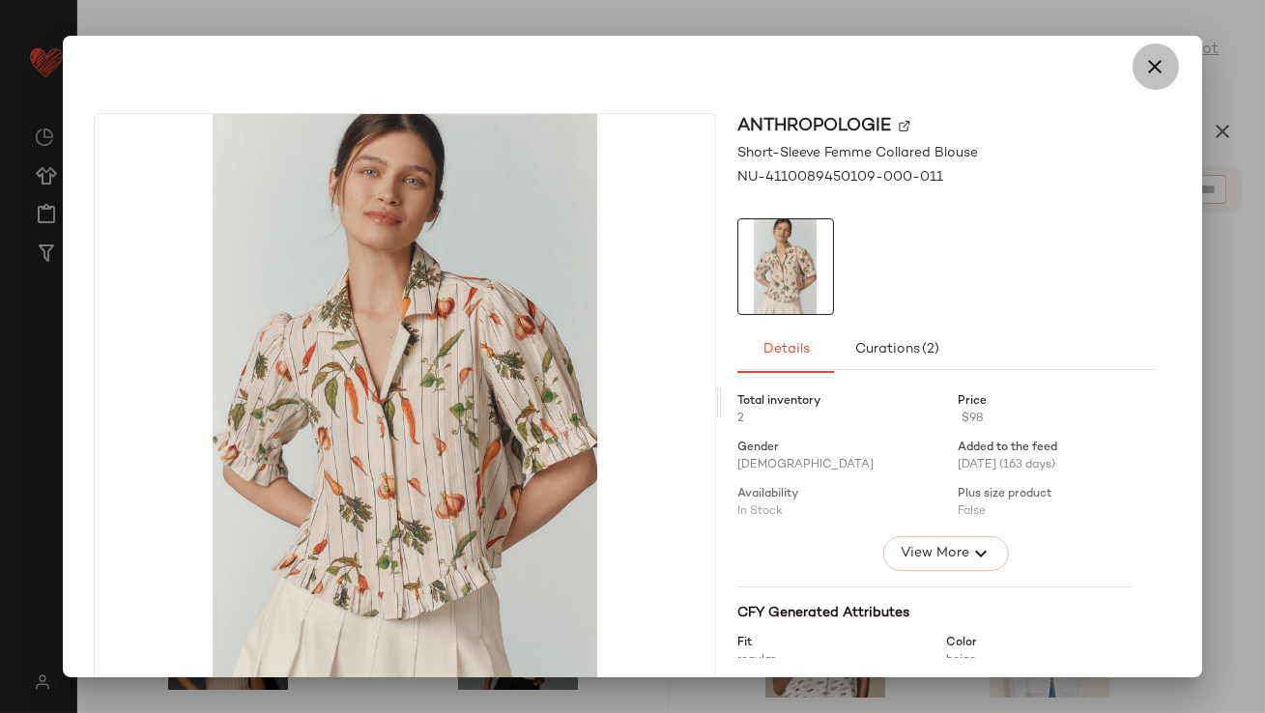
click at [1144, 60] on icon "button" at bounding box center [1155, 66] width 23 height 23
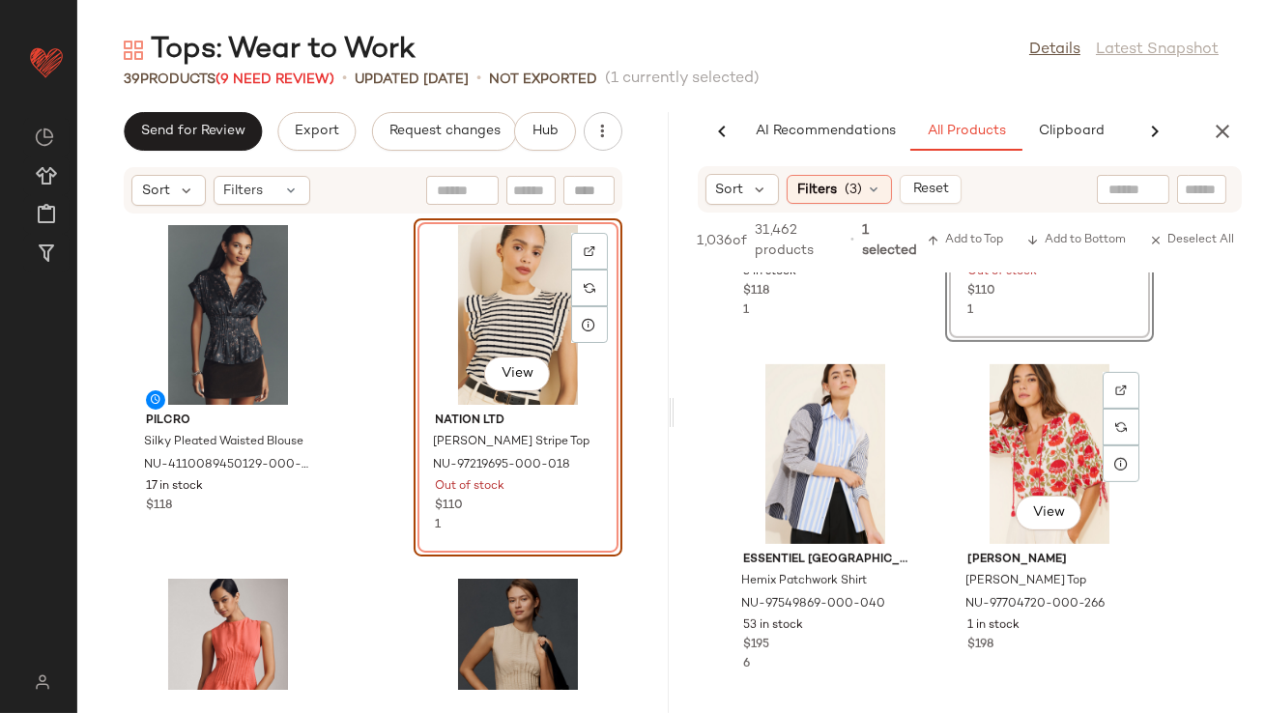
scroll to position [15832, 0]
click at [1059, 506] on button "View" at bounding box center [1049, 512] width 66 height 35
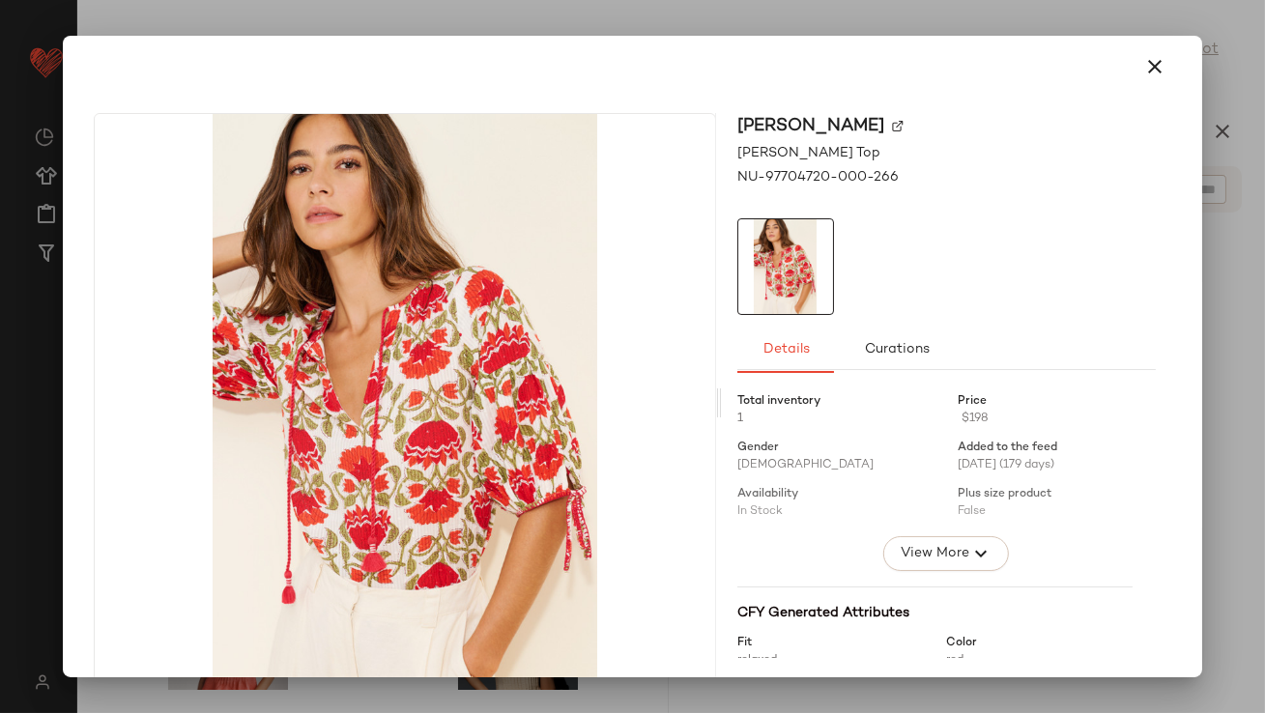
click at [1148, 58] on icon "button" at bounding box center [1155, 66] width 23 height 23
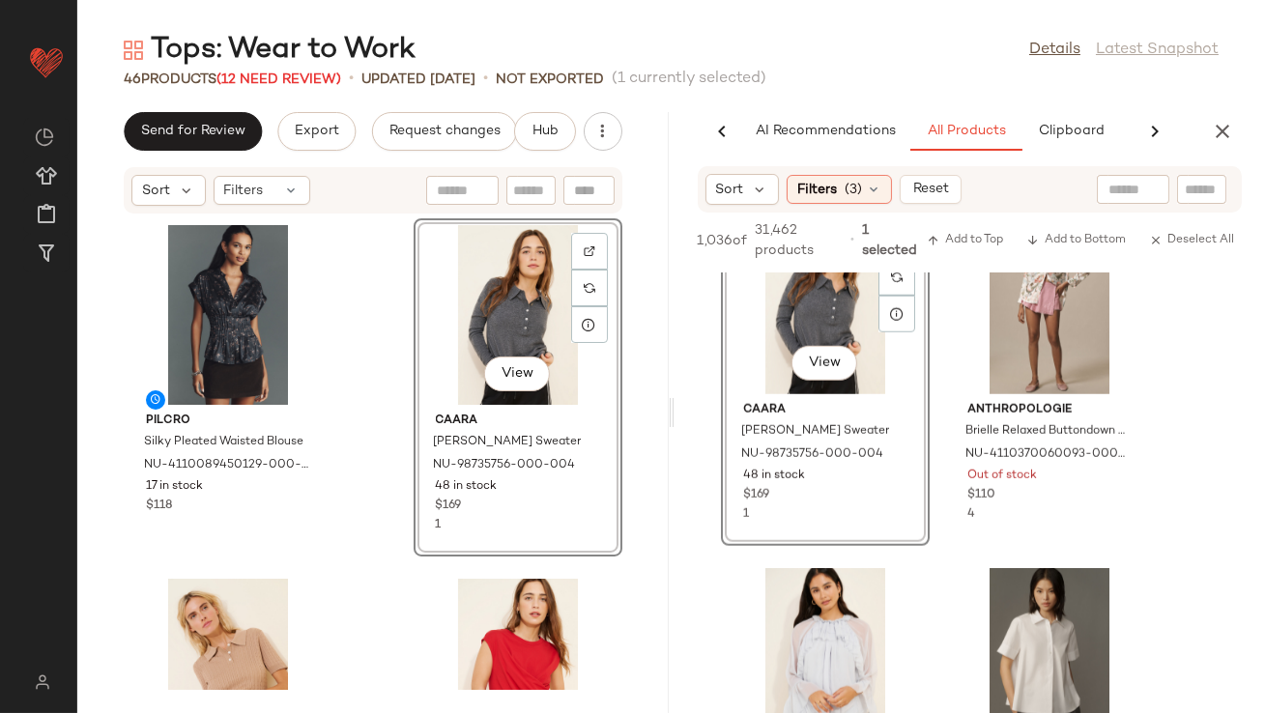
scroll to position [17922, 0]
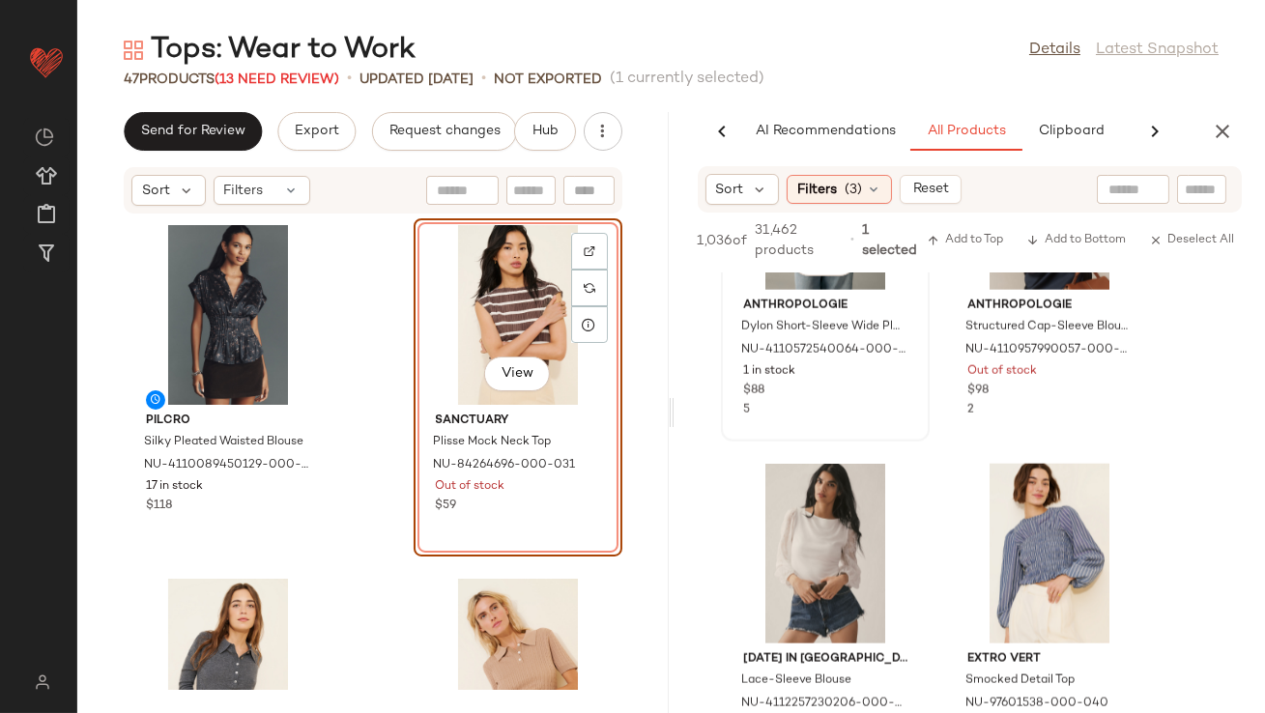
scroll to position [18990, 0]
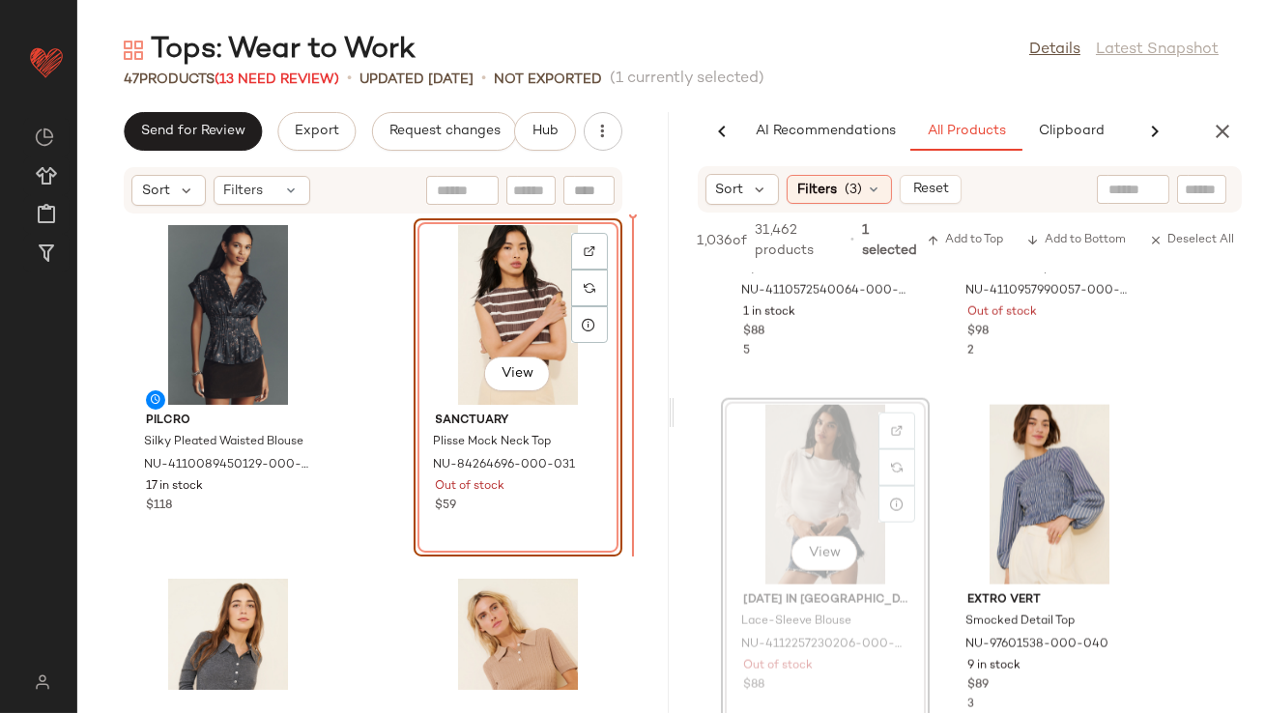
drag, startPoint x: 834, startPoint y: 505, endPoint x: 823, endPoint y: 505, distance: 10.6
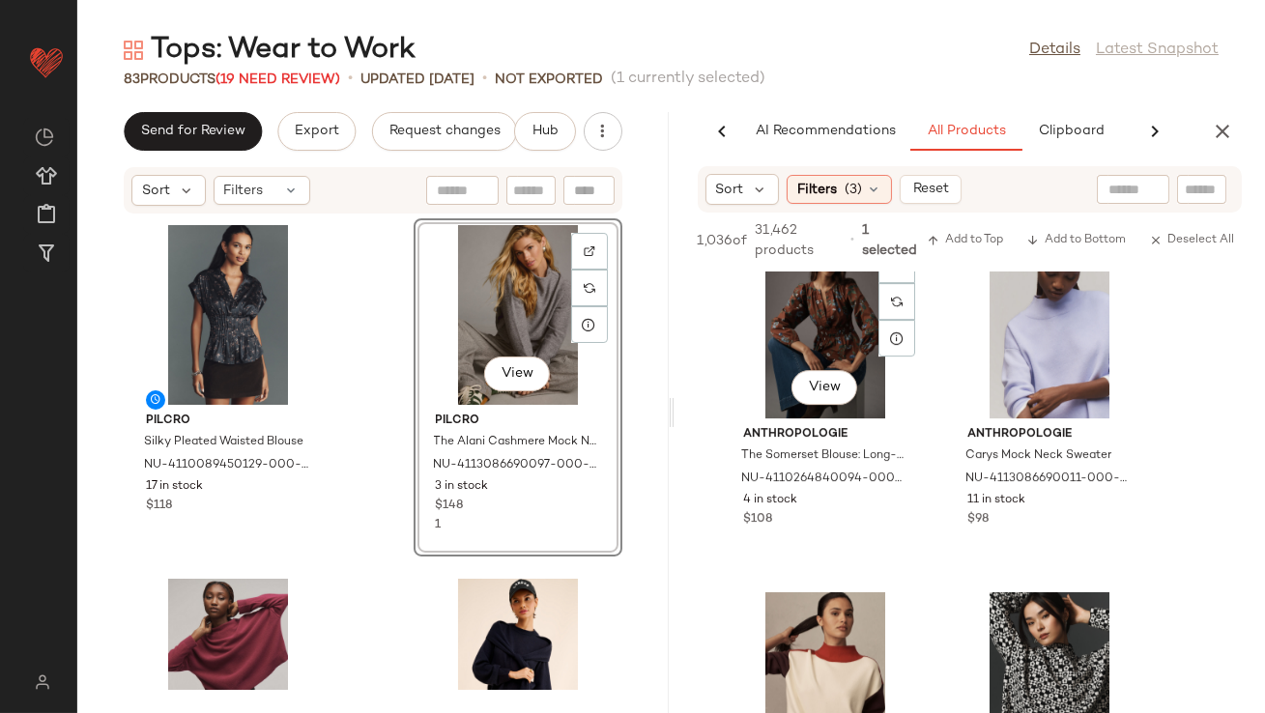
scroll to position [40107, 0]
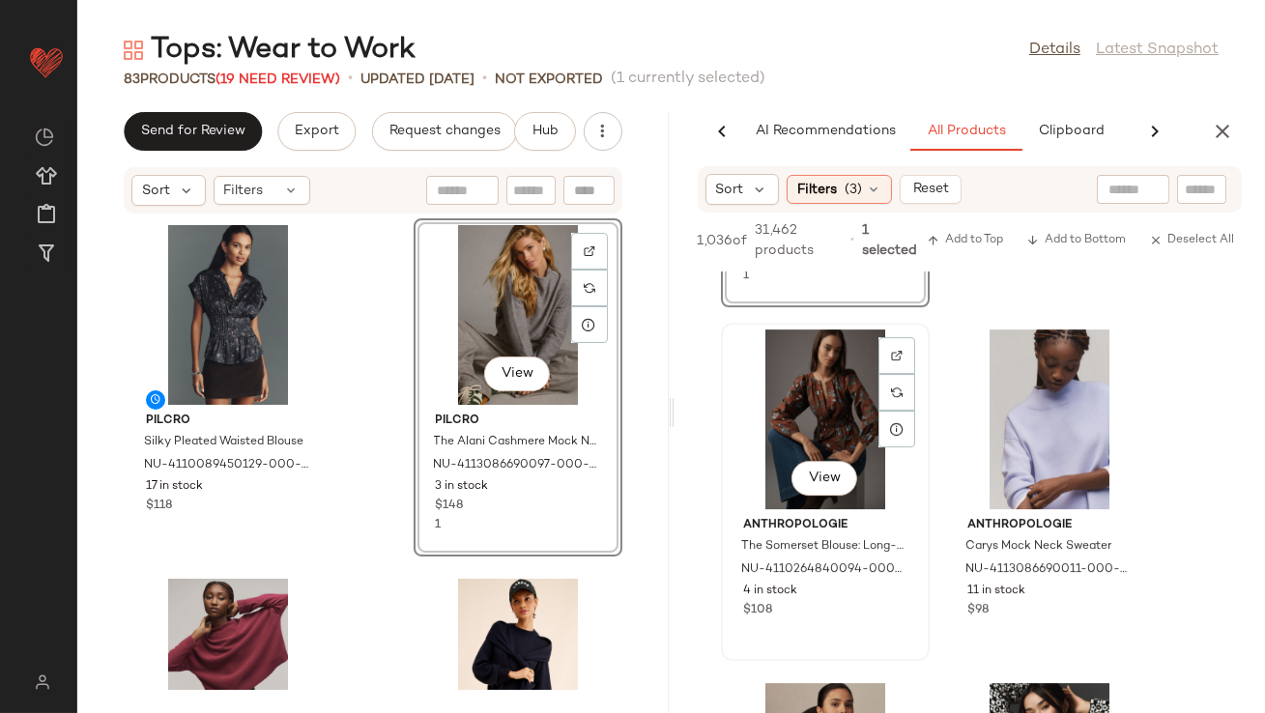
click at [795, 451] on div "View" at bounding box center [825, 420] width 195 height 180
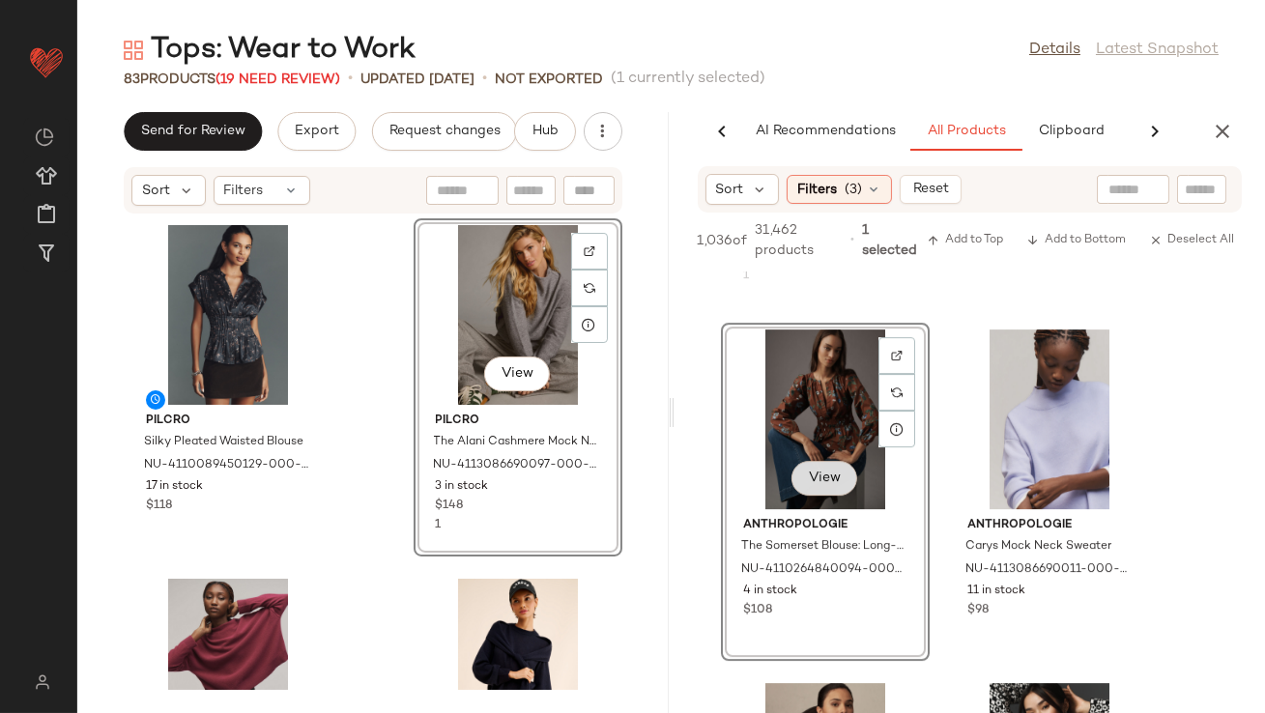
click at [802, 471] on button "View" at bounding box center [824, 478] width 66 height 35
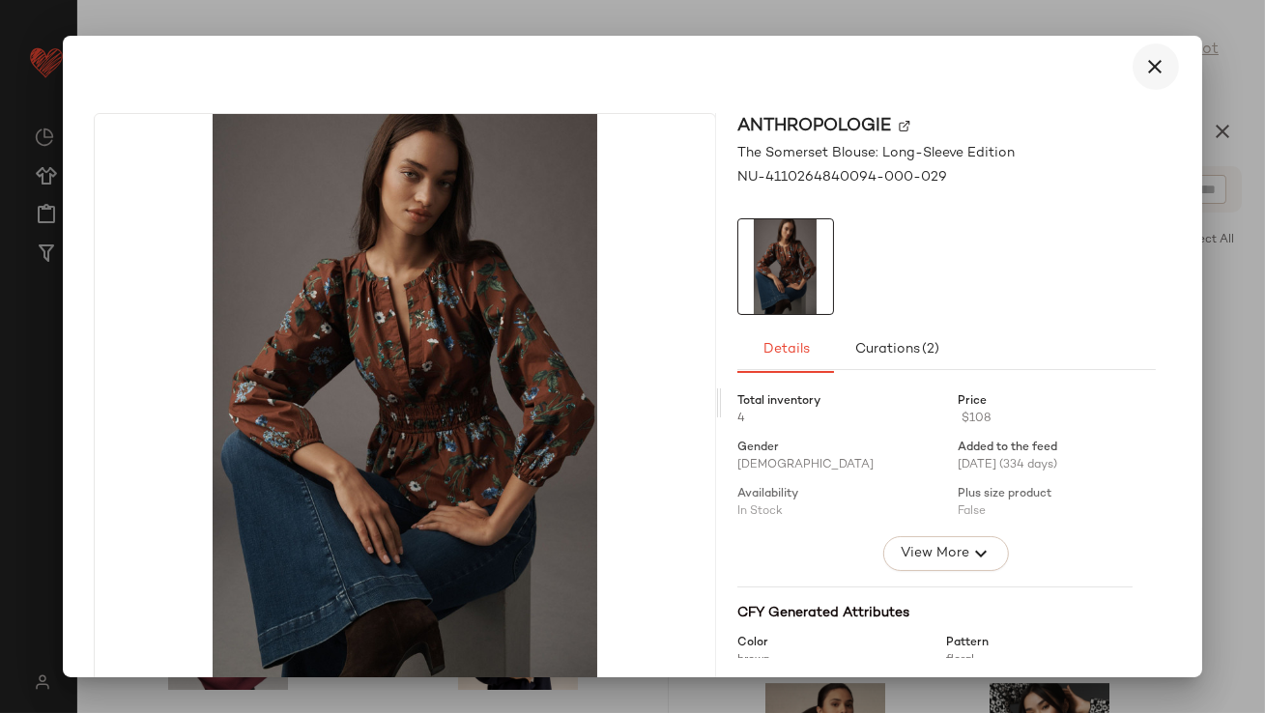
click at [1144, 58] on icon "button" at bounding box center [1155, 66] width 23 height 23
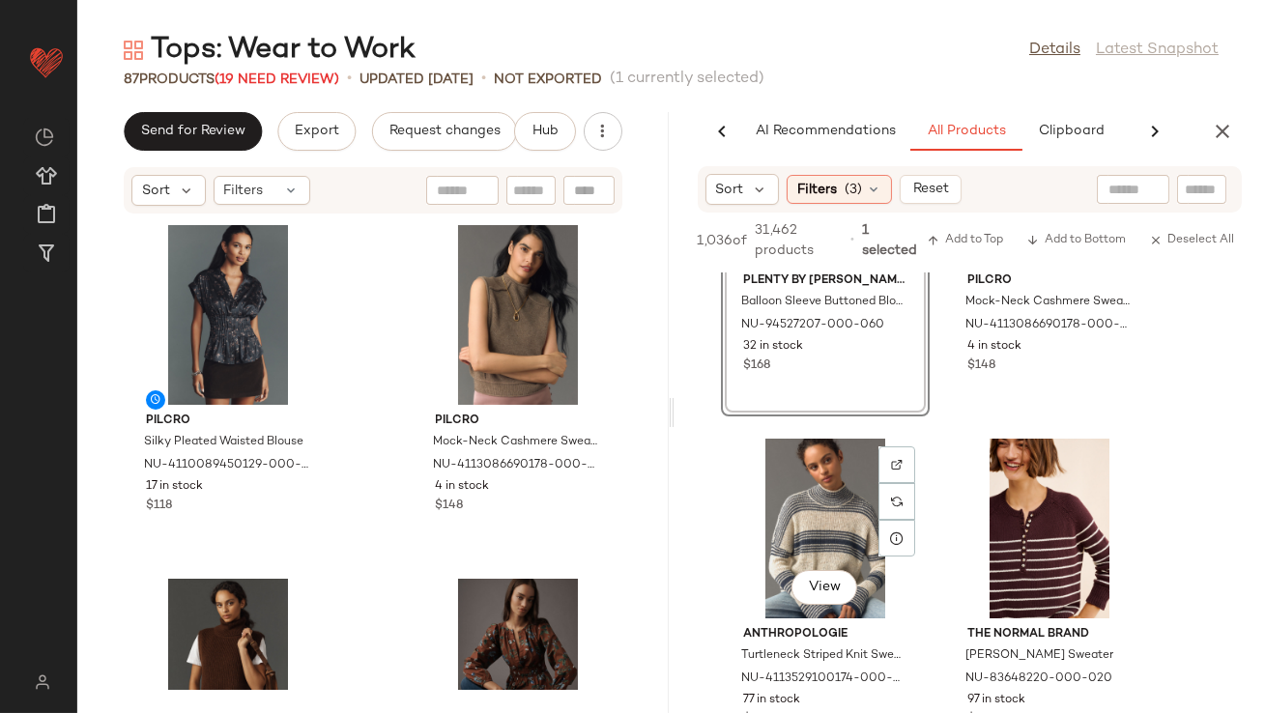
scroll to position [42288, 0]
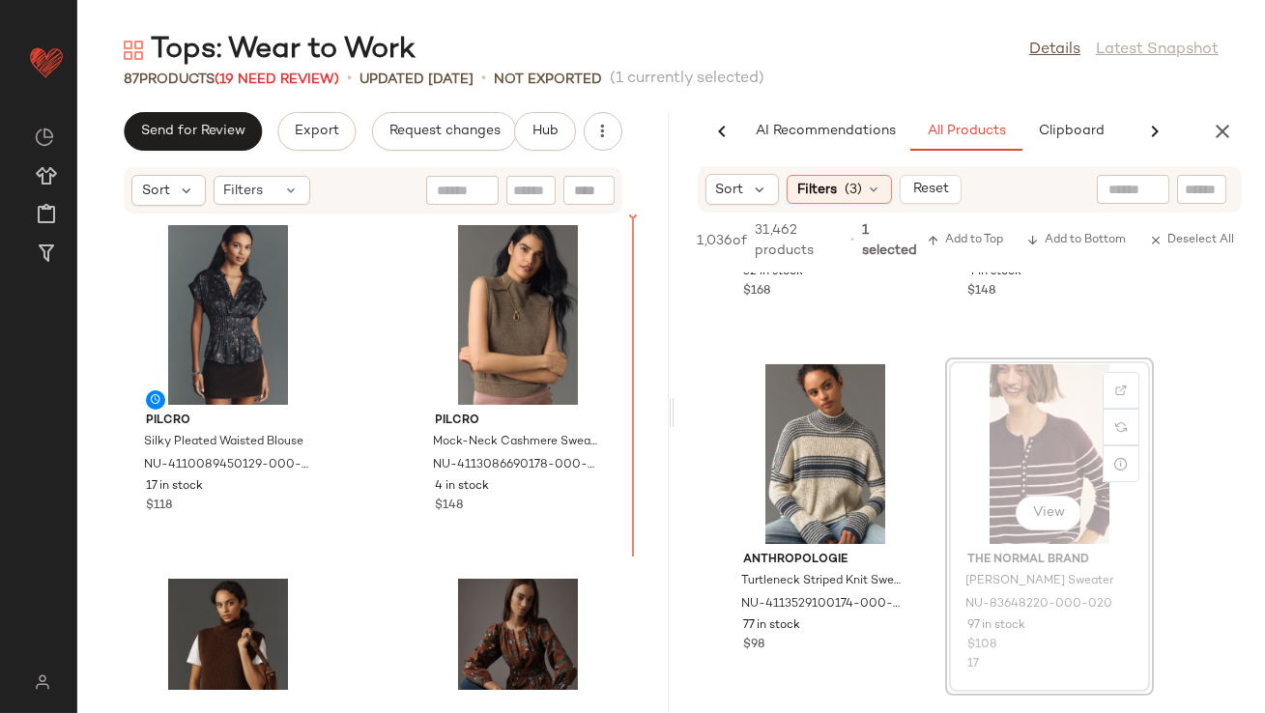
drag, startPoint x: 1006, startPoint y: 426, endPoint x: 990, endPoint y: 426, distance: 16.4
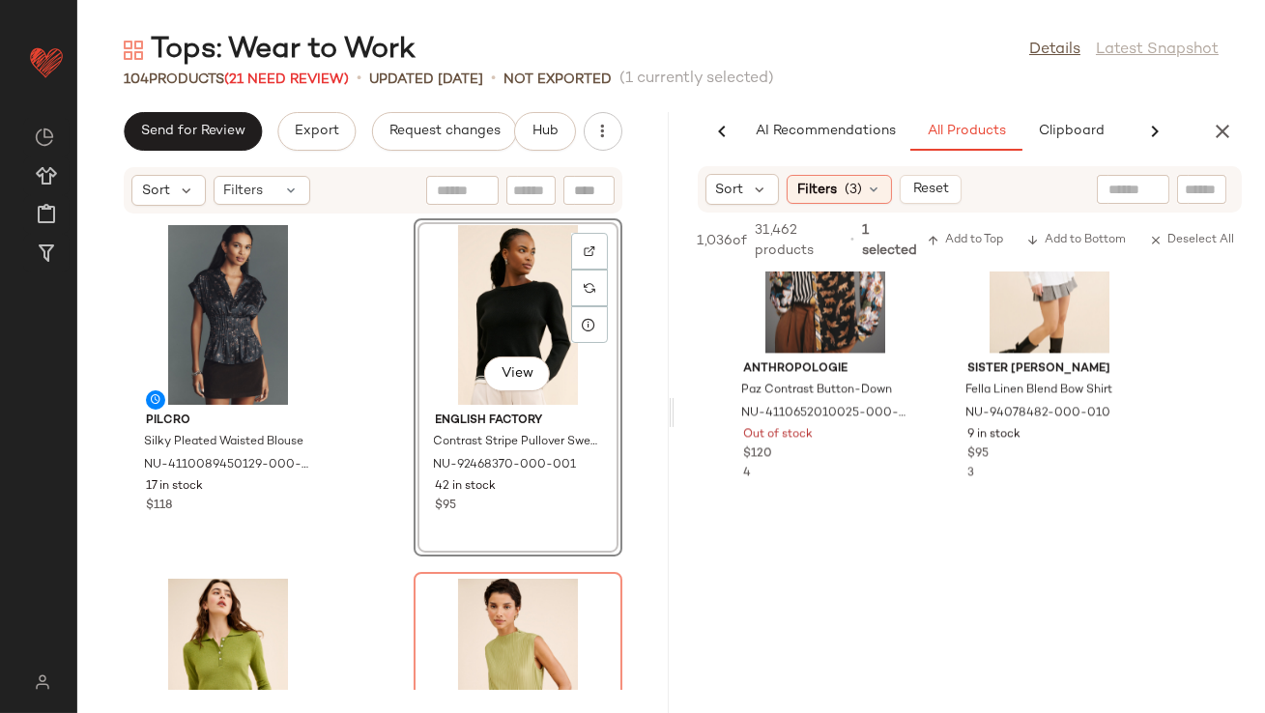
scroll to position [49878, 0]
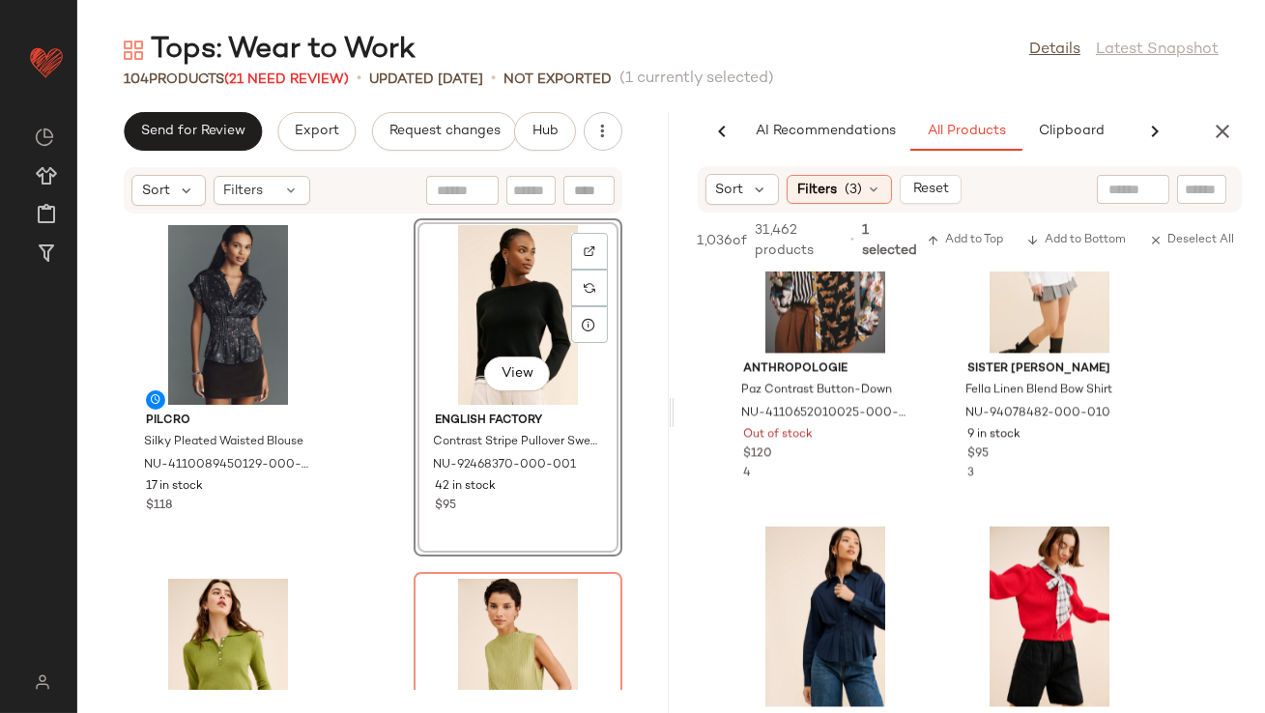
drag, startPoint x: 1078, startPoint y: 435, endPoint x: 627, endPoint y: 4, distance: 623.4
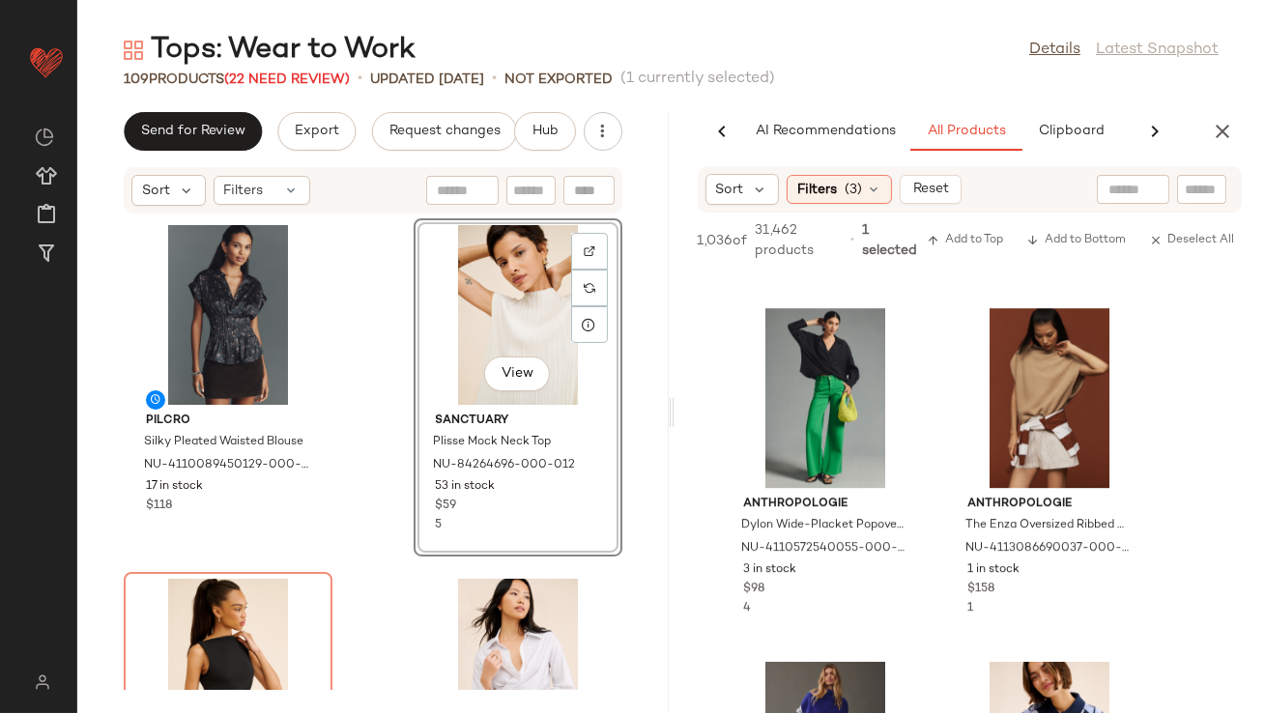
scroll to position [52983, 0]
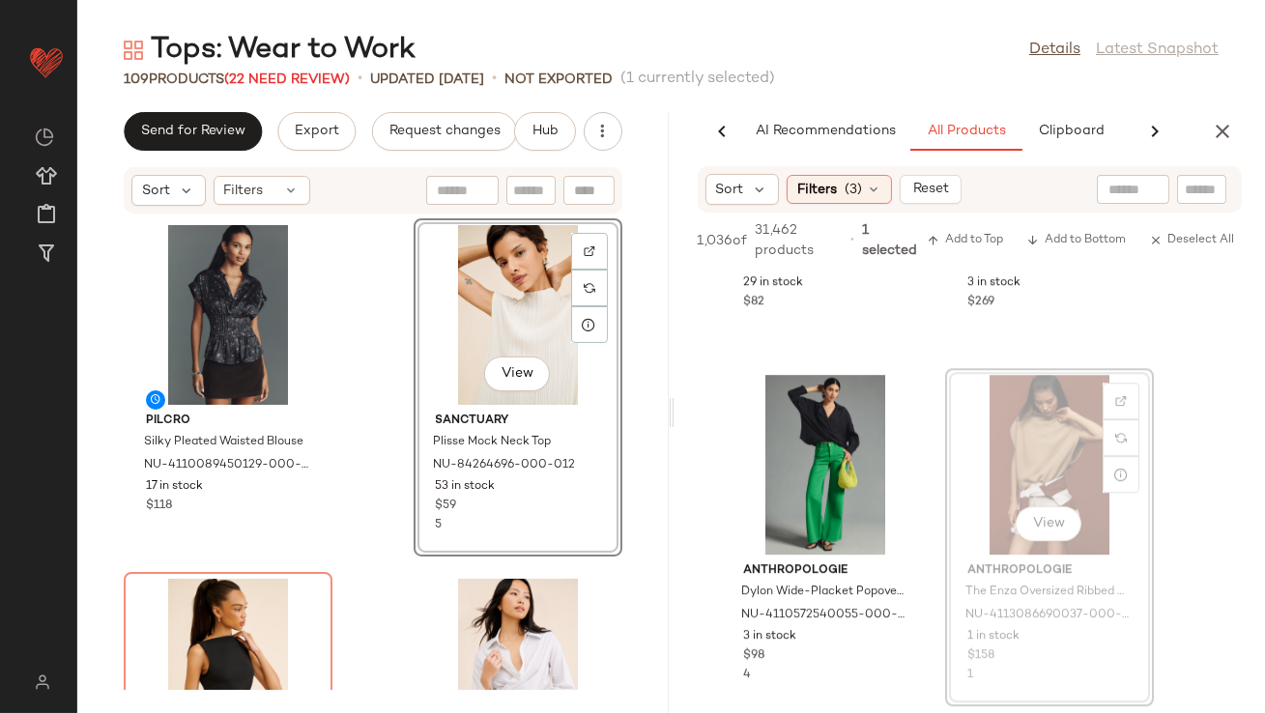
drag, startPoint x: 1084, startPoint y: 458, endPoint x: 1073, endPoint y: 458, distance: 11.6
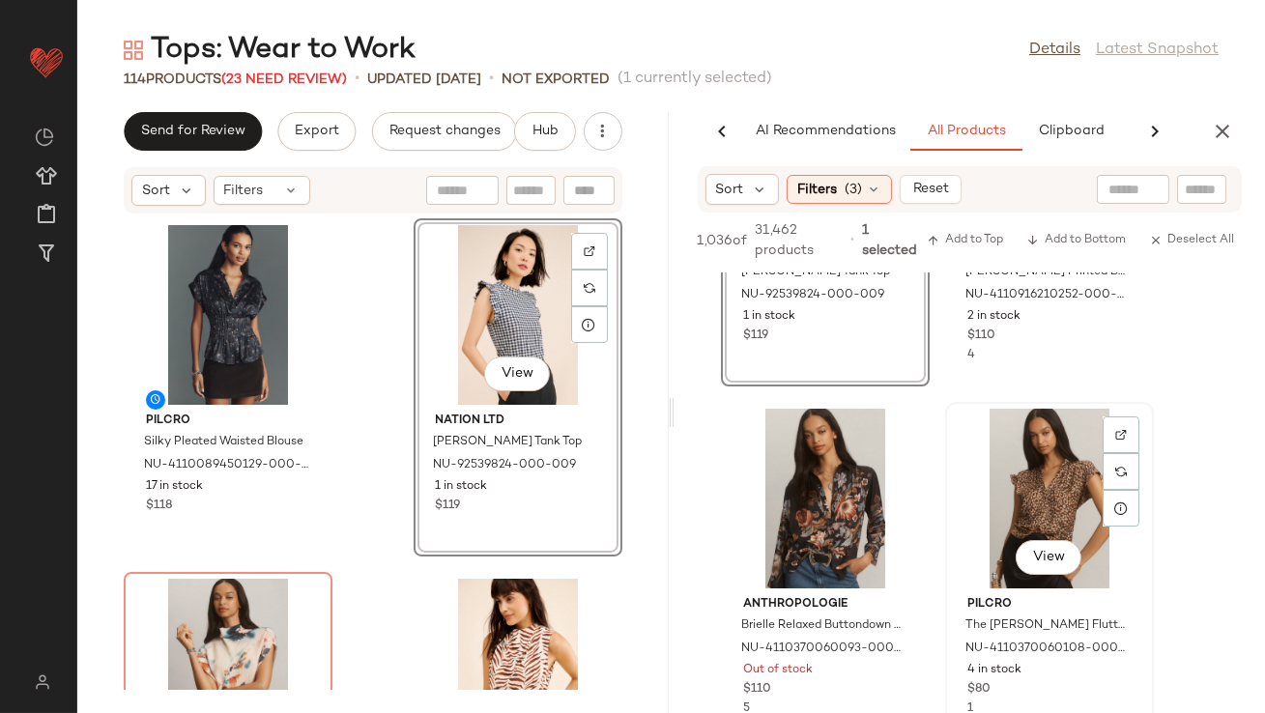
scroll to position [56272, 0]
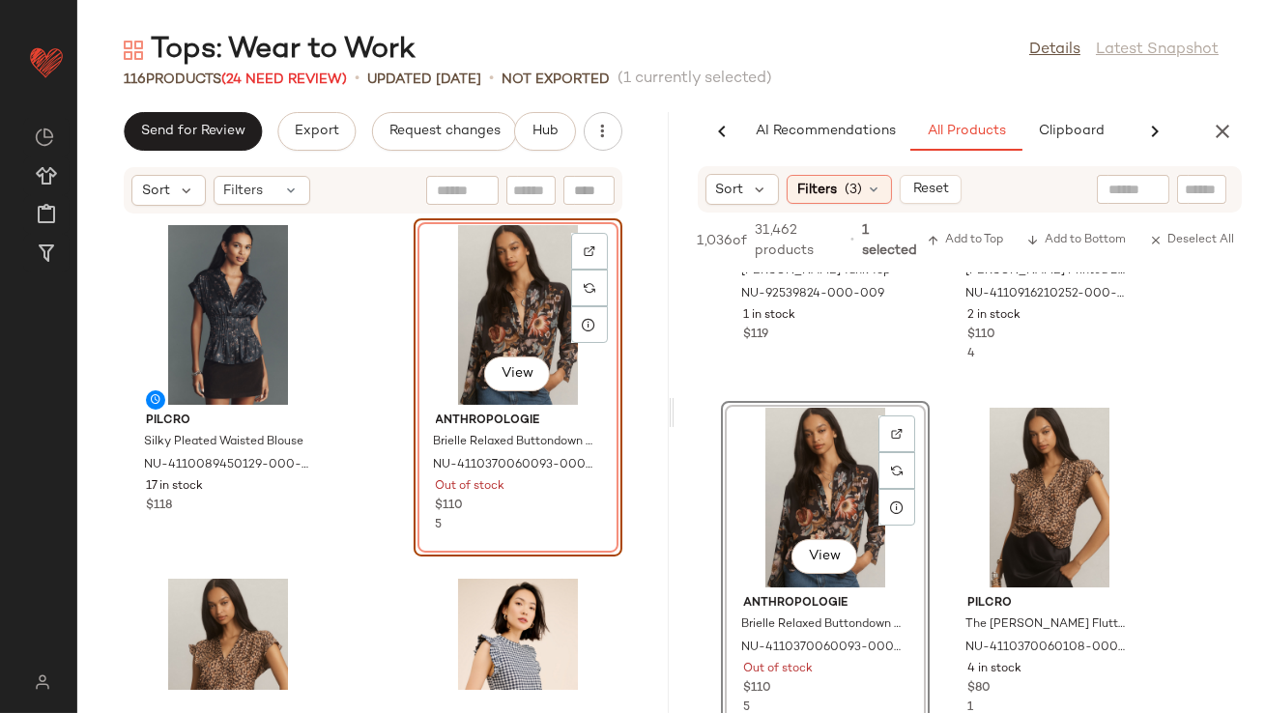
click at [493, 335] on div "View" at bounding box center [517, 315] width 195 height 180
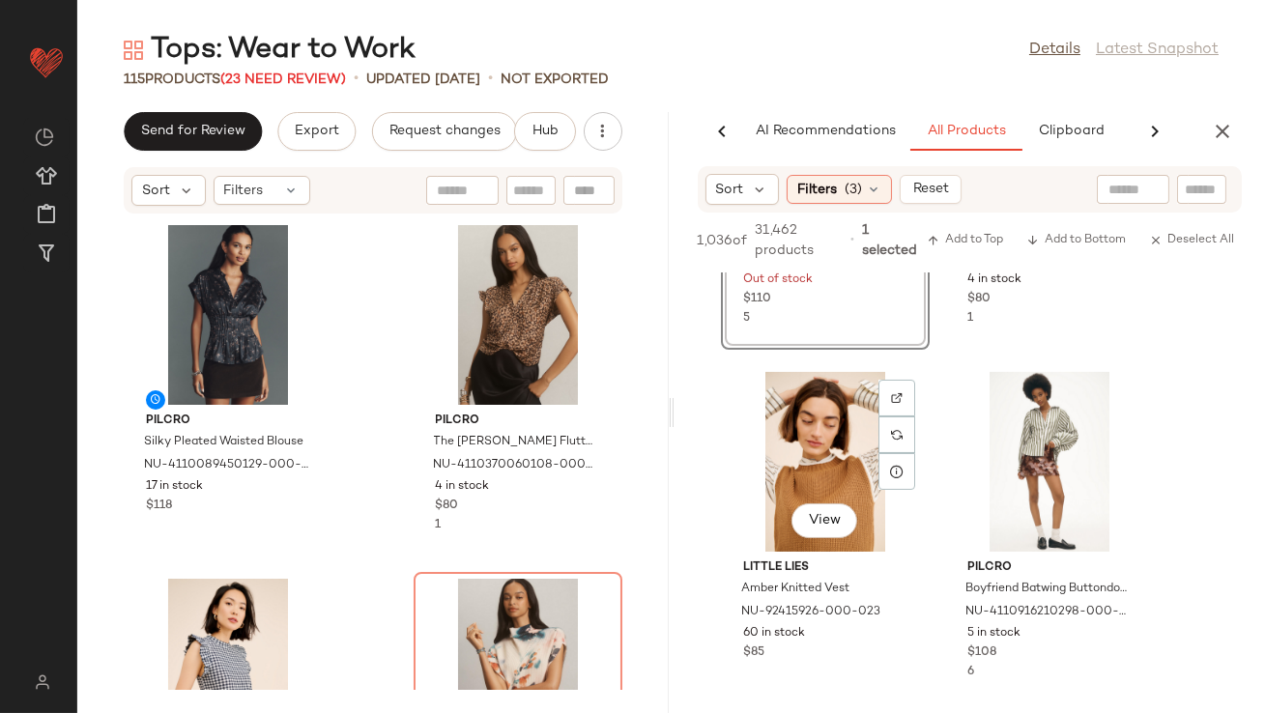
scroll to position [56678, 0]
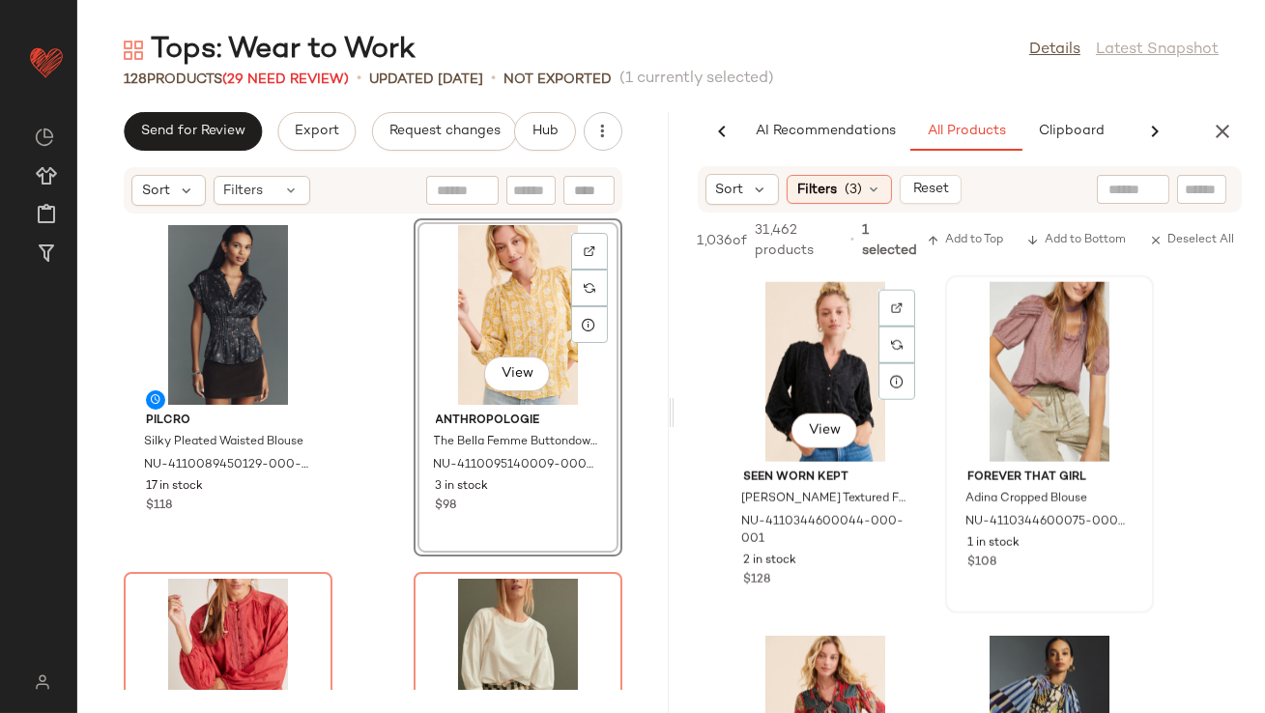
scroll to position [74092, 0]
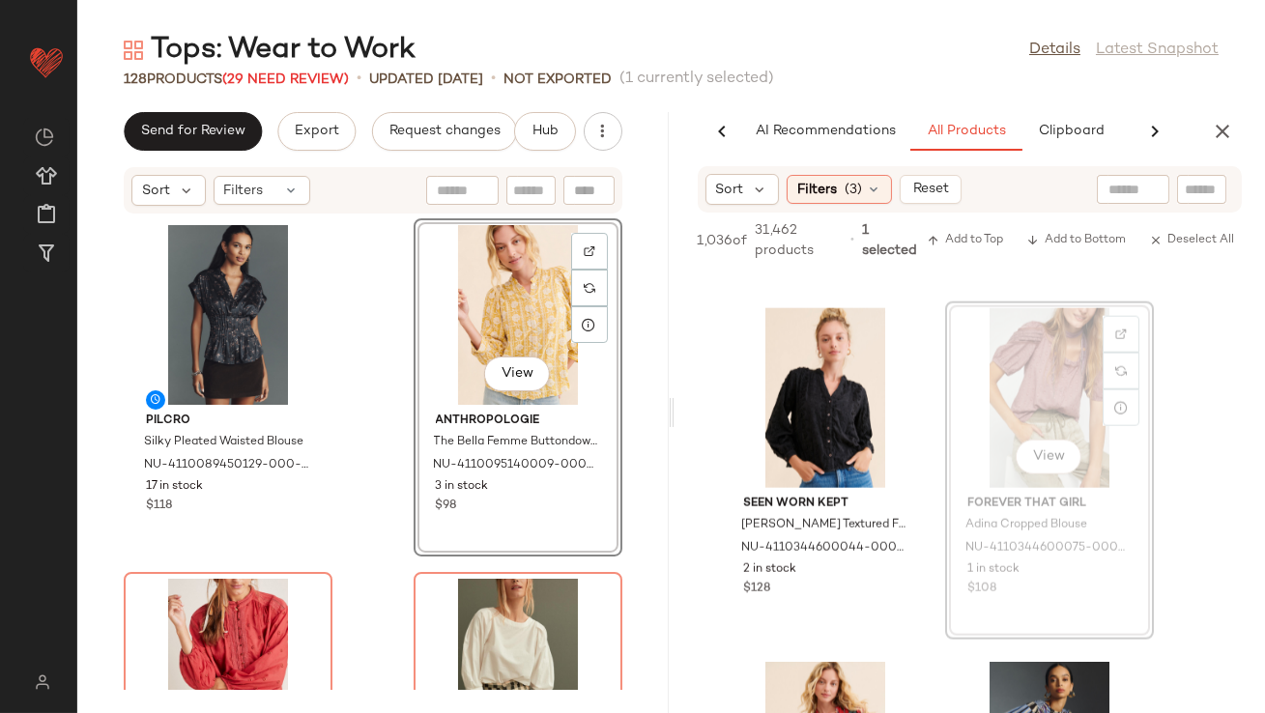
drag, startPoint x: 1018, startPoint y: 390, endPoint x: 1007, endPoint y: 390, distance: 10.6
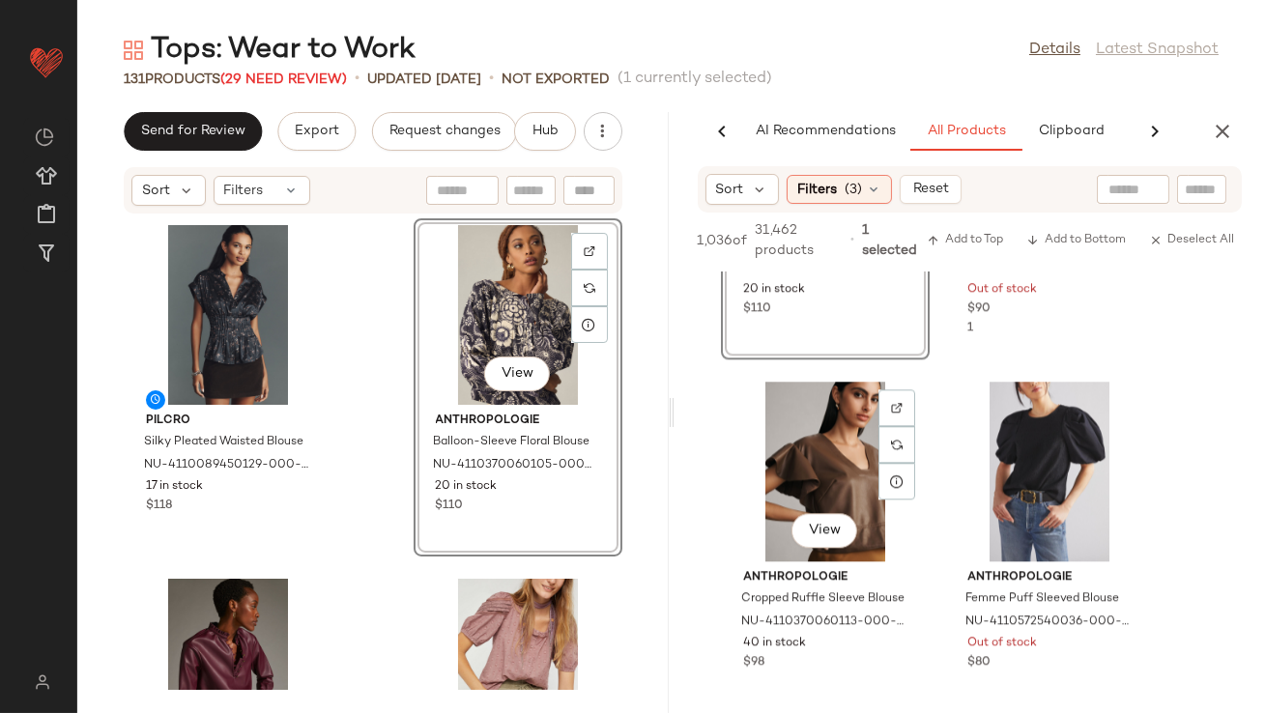
scroll to position [79571, 0]
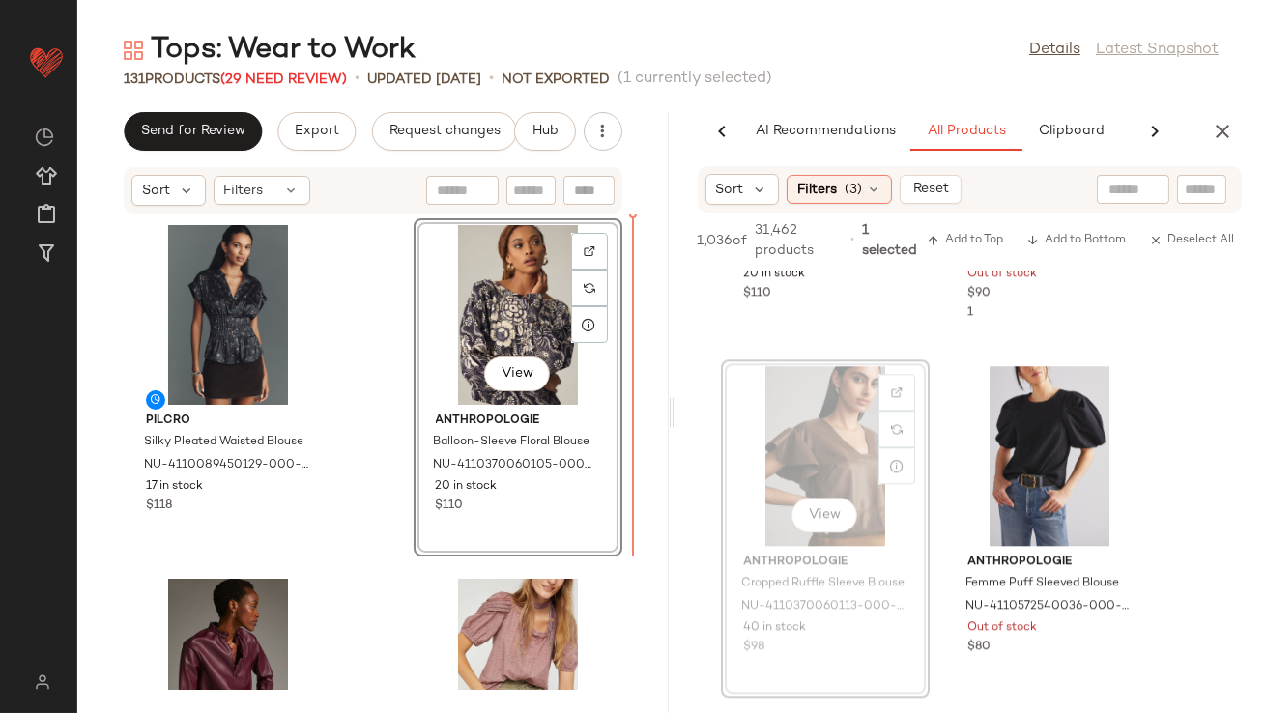
drag, startPoint x: 846, startPoint y: 441, endPoint x: 829, endPoint y: 441, distance: 16.4
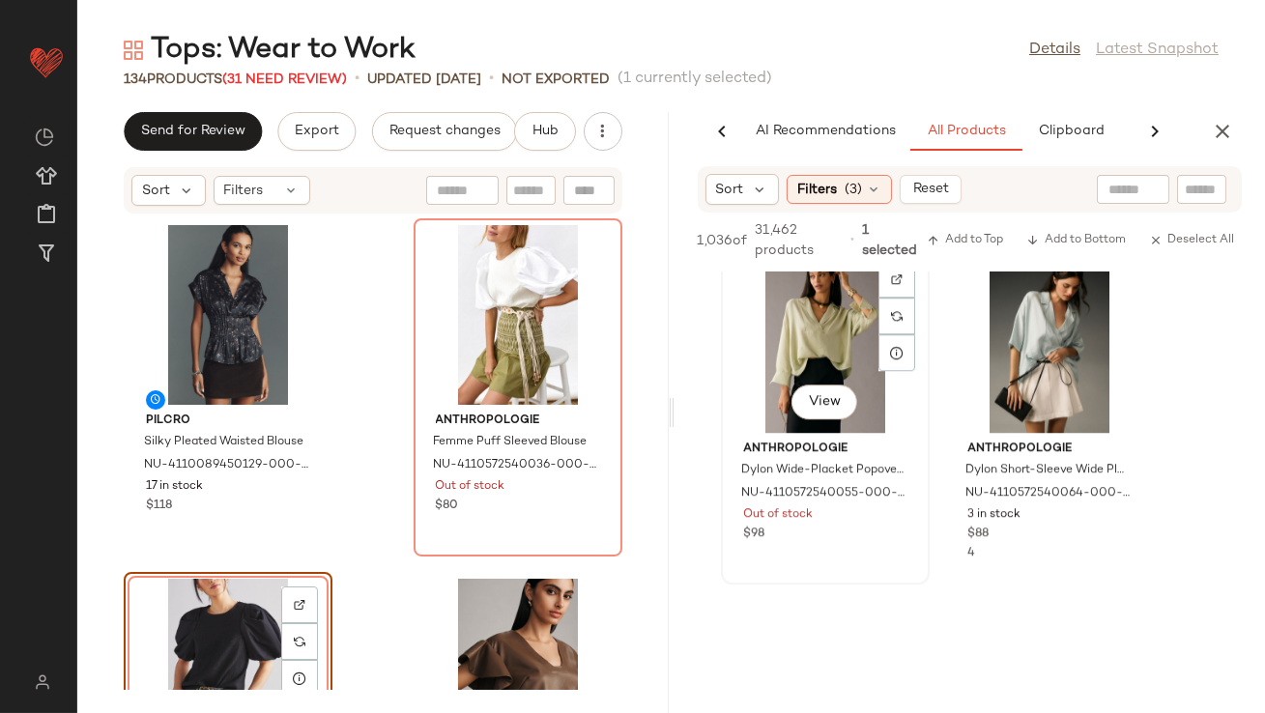
scroll to position [80424, 0]
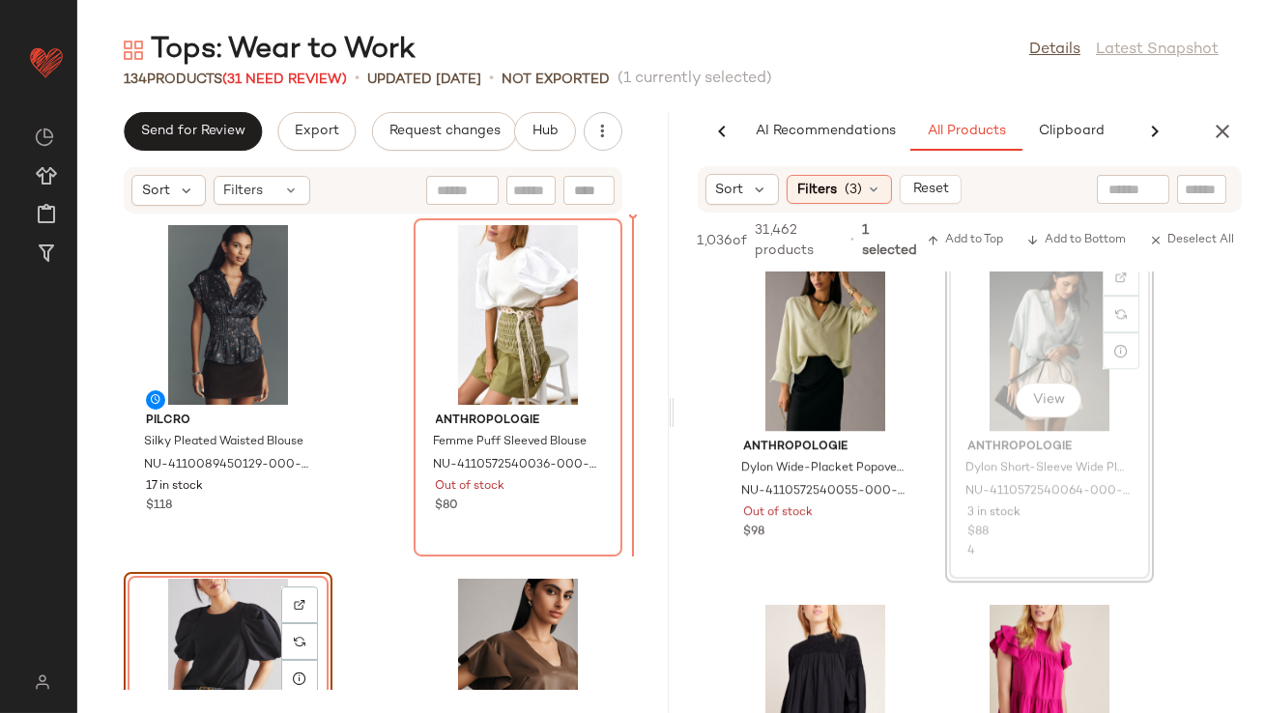
drag, startPoint x: 1062, startPoint y: 313, endPoint x: 1049, endPoint y: 313, distance: 13.5
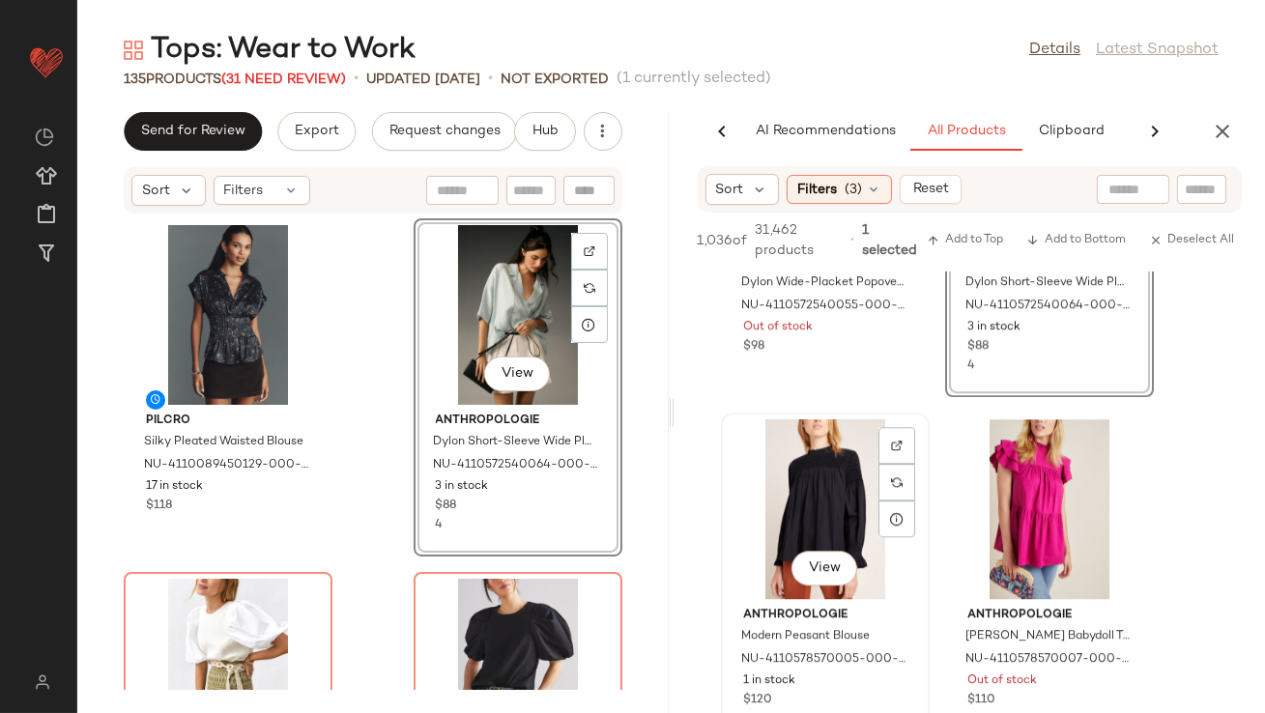
scroll to position [80646, 0]
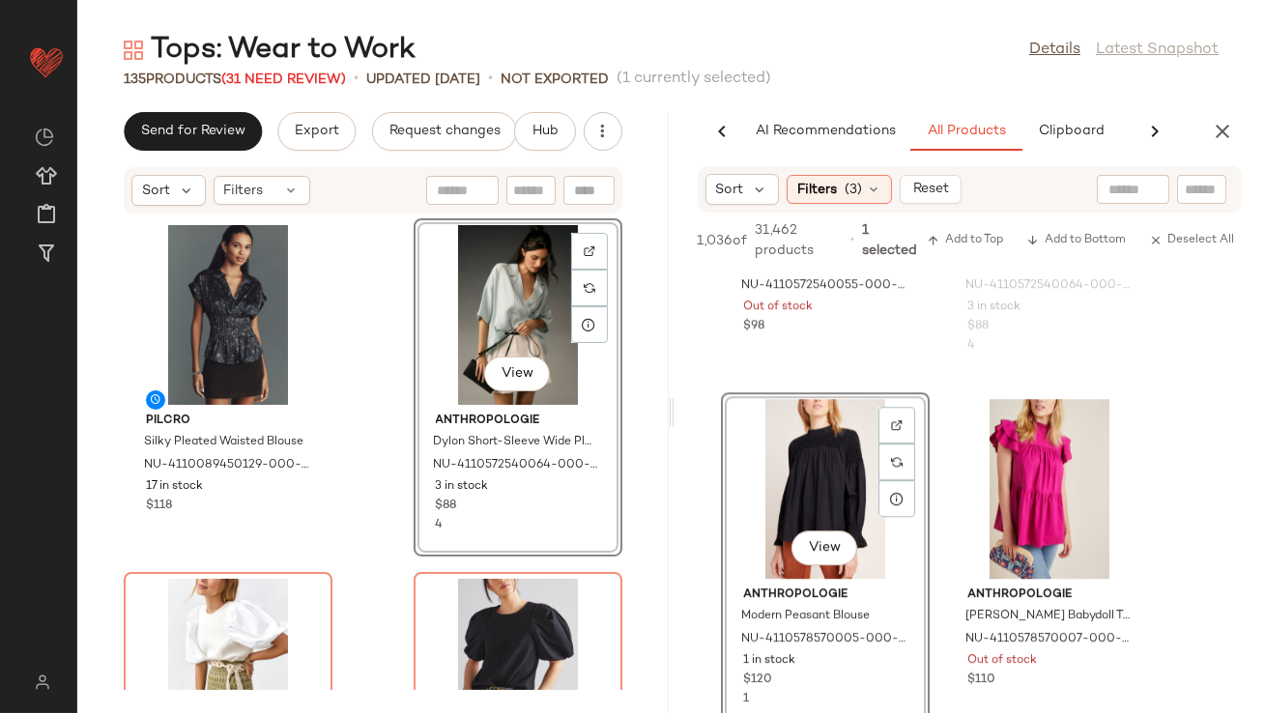
drag, startPoint x: 843, startPoint y: 441, endPoint x: 823, endPoint y: 442, distance: 19.4
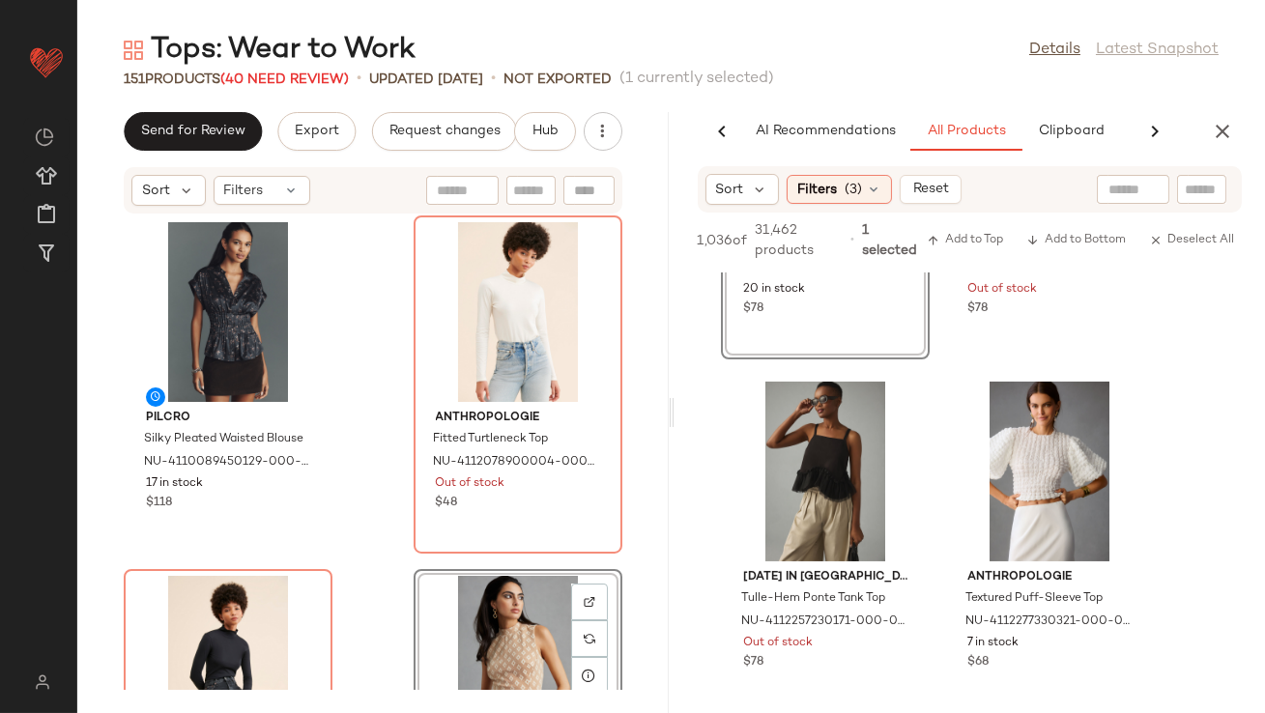
scroll to position [98395, 0]
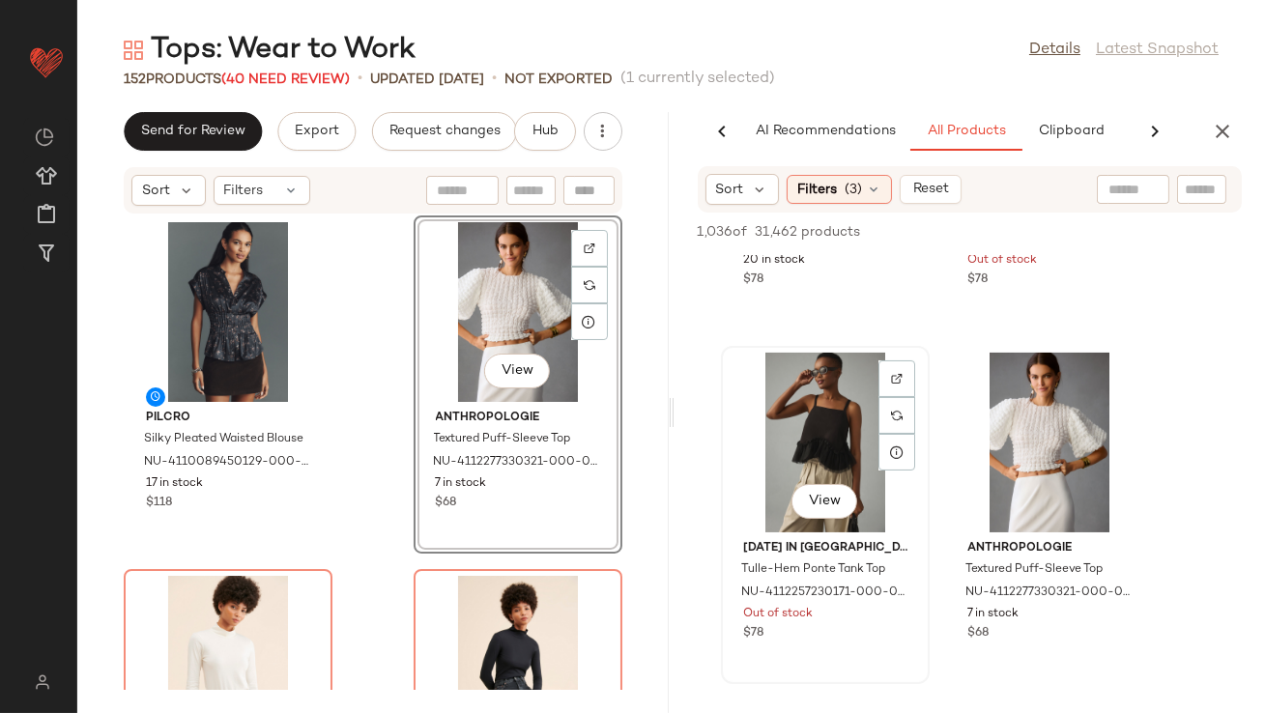
click at [758, 474] on div "View" at bounding box center [825, 443] width 195 height 180
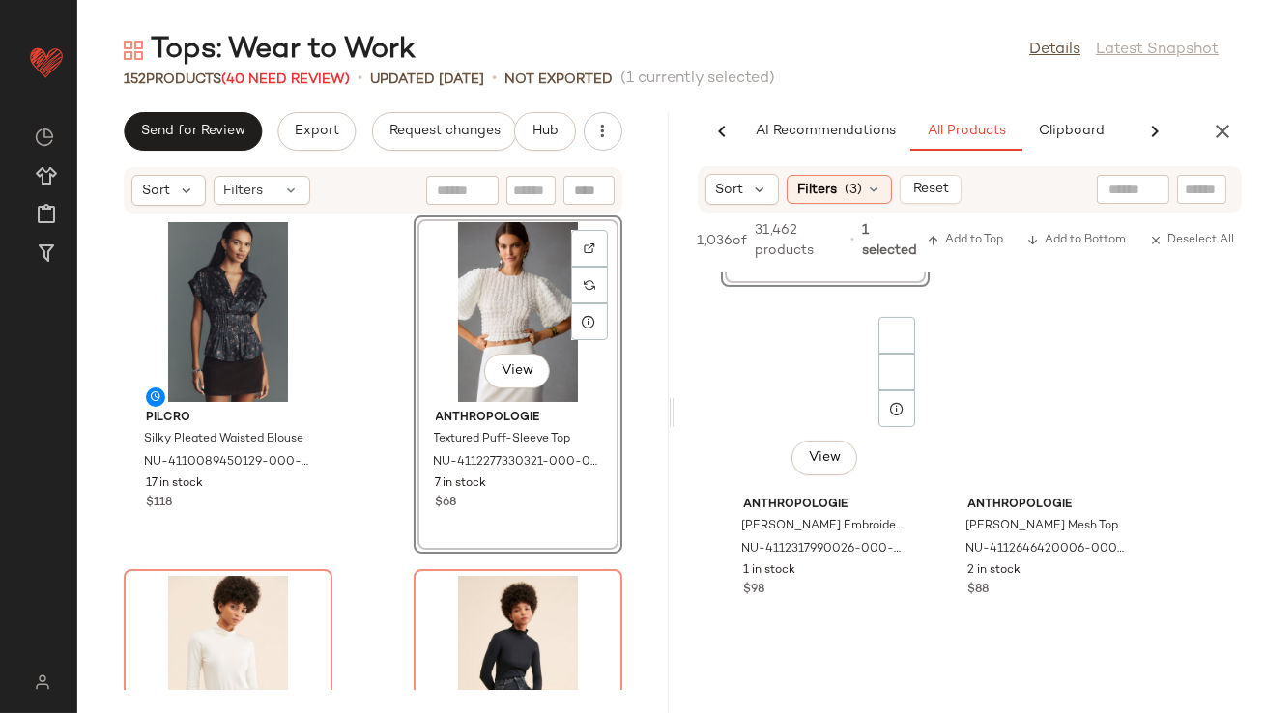
scroll to position [98850, 0]
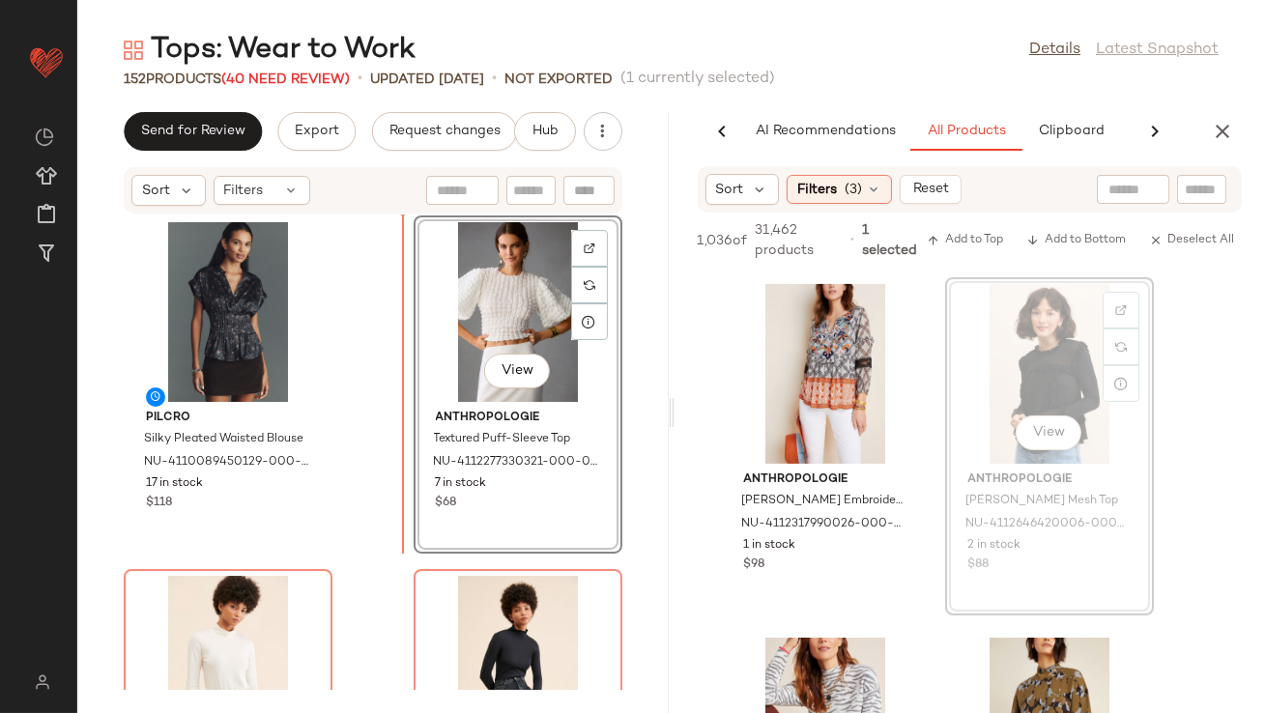
drag, startPoint x: 1050, startPoint y: 364, endPoint x: 1021, endPoint y: 364, distance: 30.0
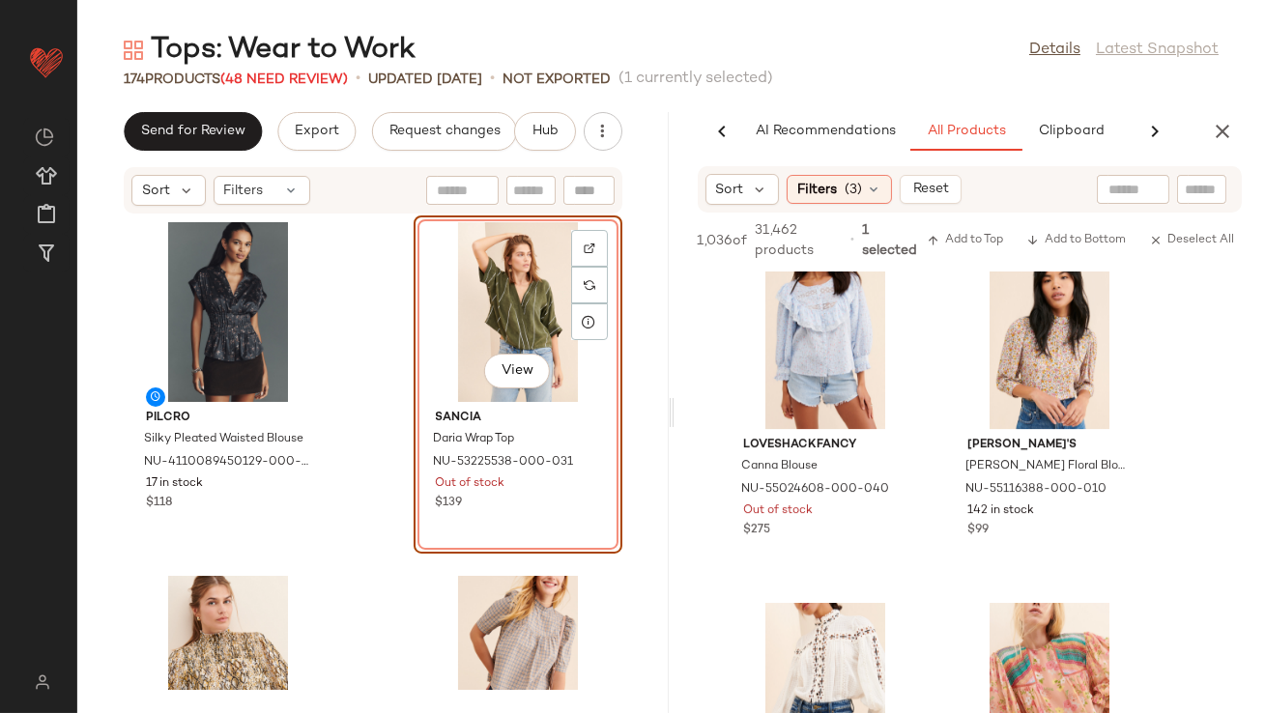
scroll to position [137647, 0]
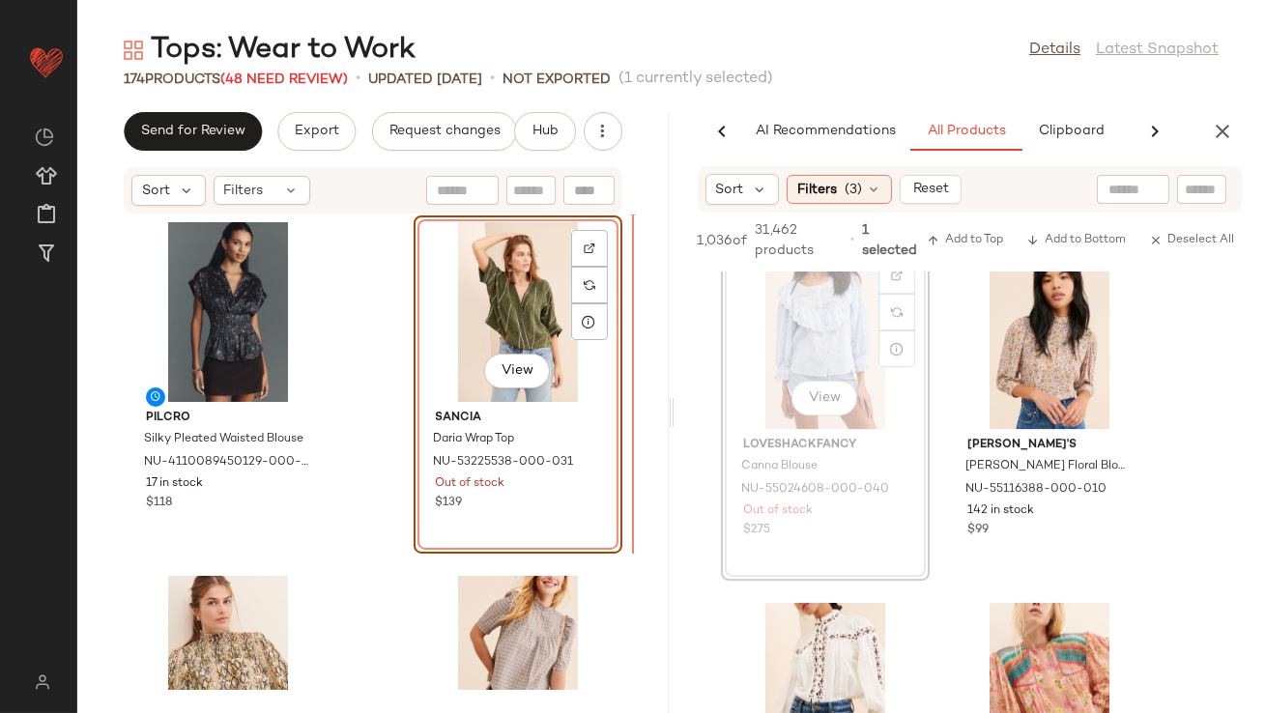
drag, startPoint x: 820, startPoint y: 328, endPoint x: 805, endPoint y: 328, distance: 15.5
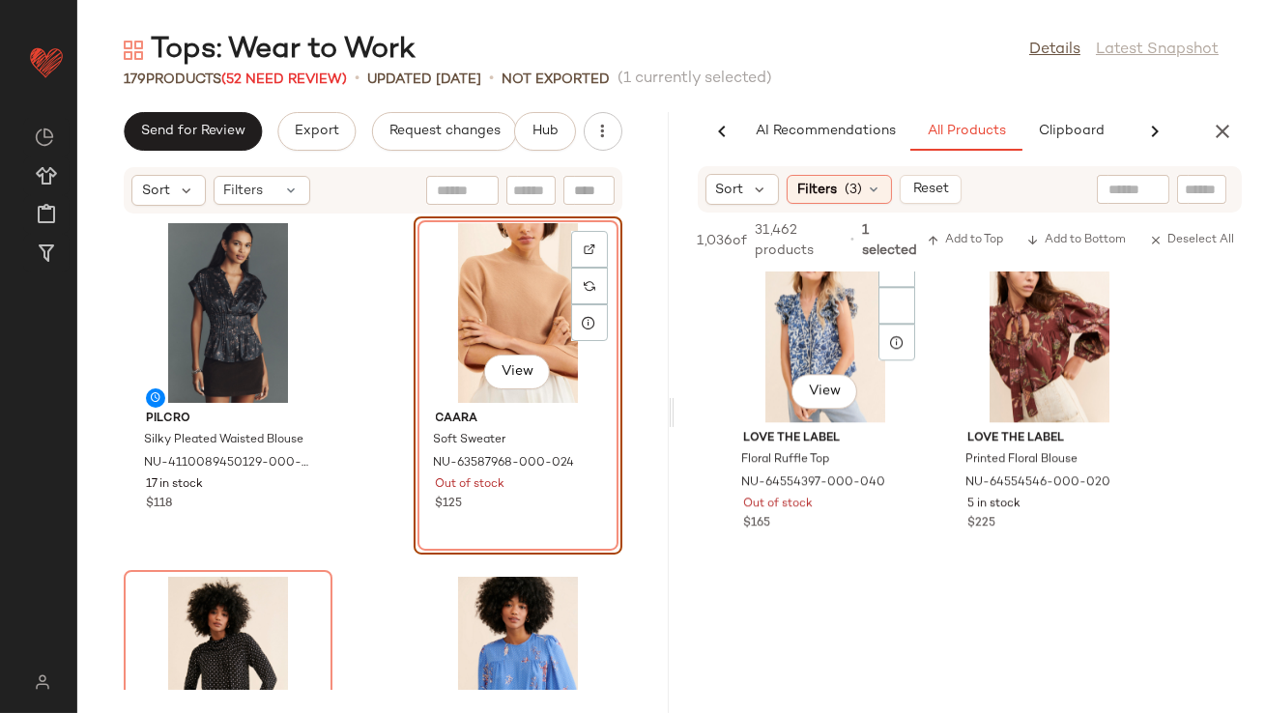
scroll to position [149468, 0]
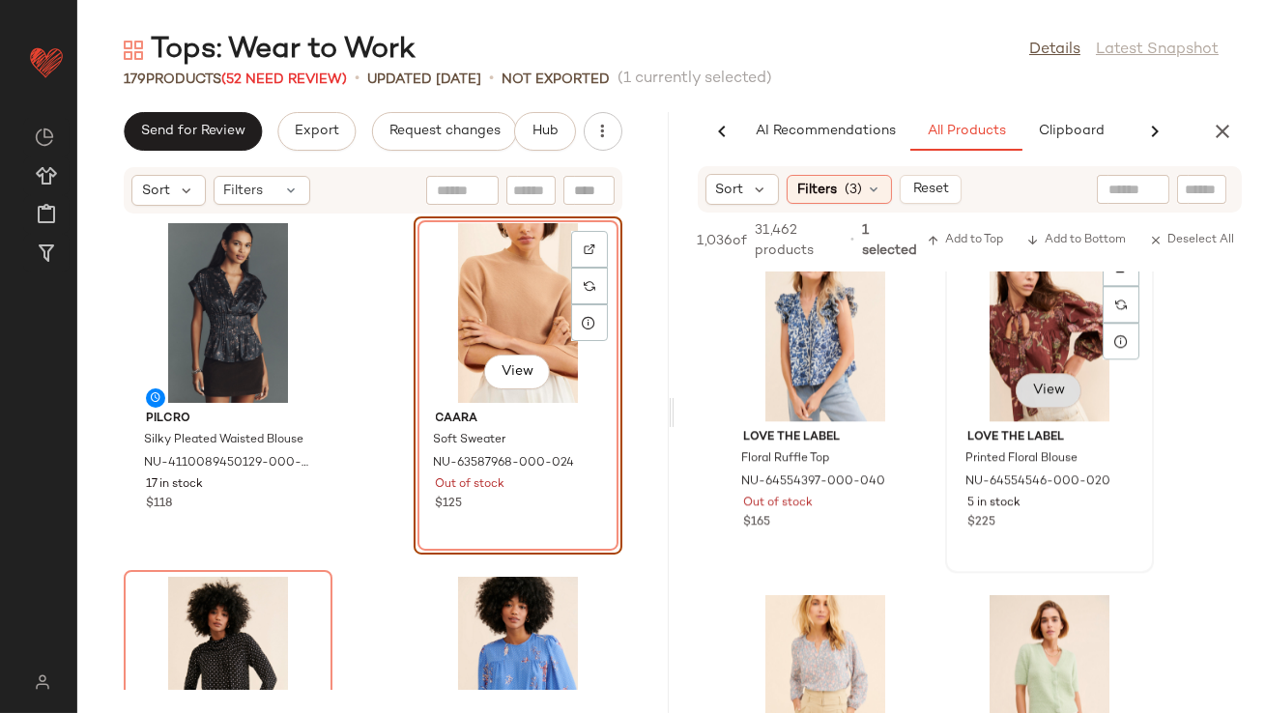
click at [1047, 382] on button "View" at bounding box center [1049, 390] width 66 height 35
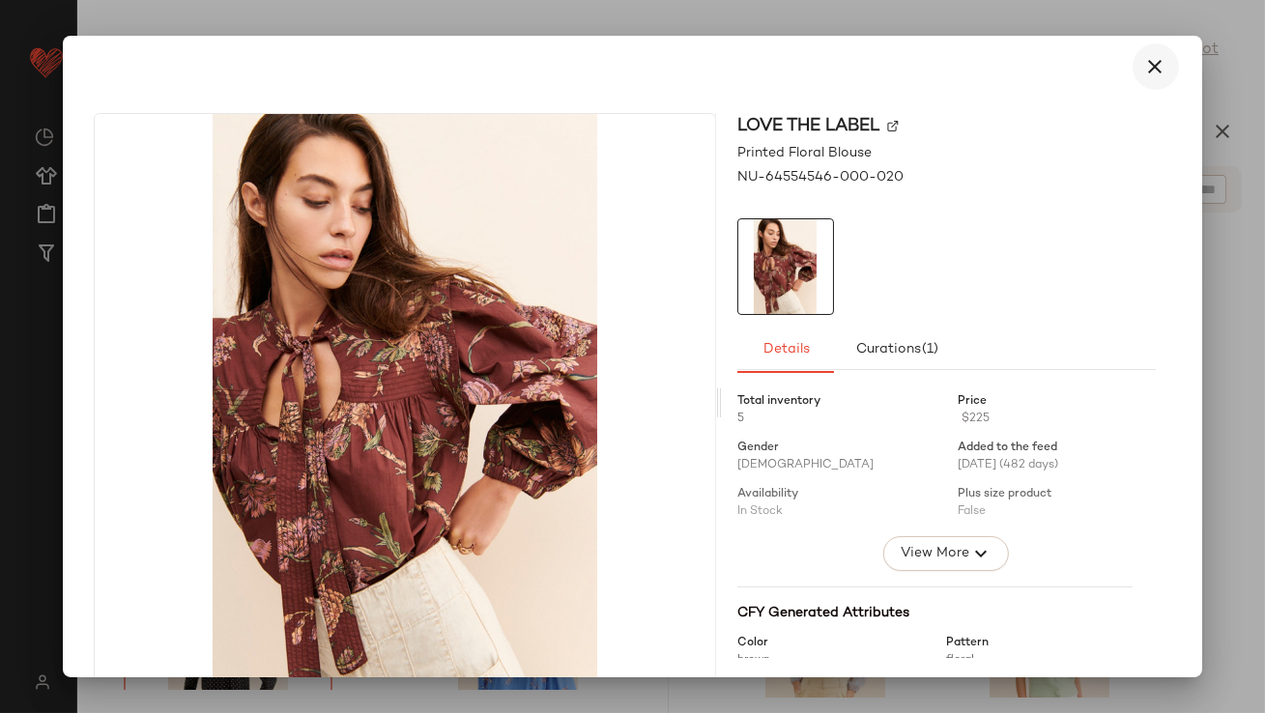
click at [1157, 57] on button "button" at bounding box center [1156, 66] width 46 height 46
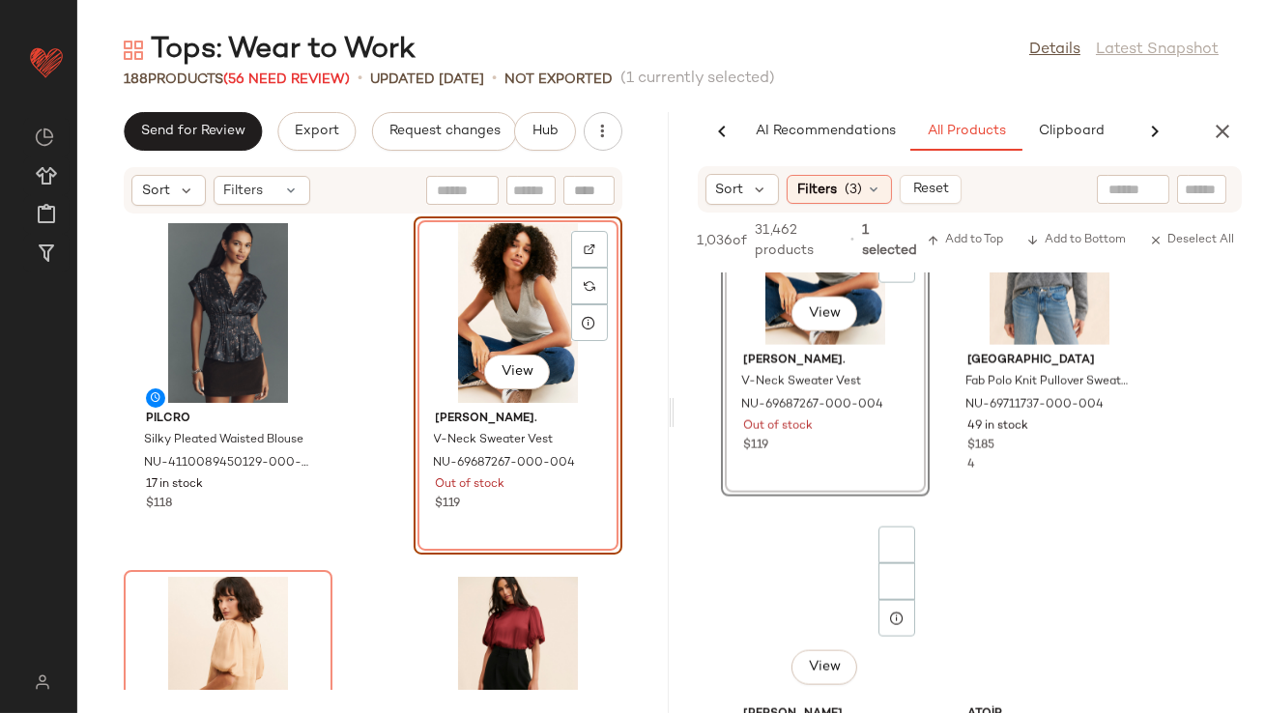
scroll to position [158937, 0]
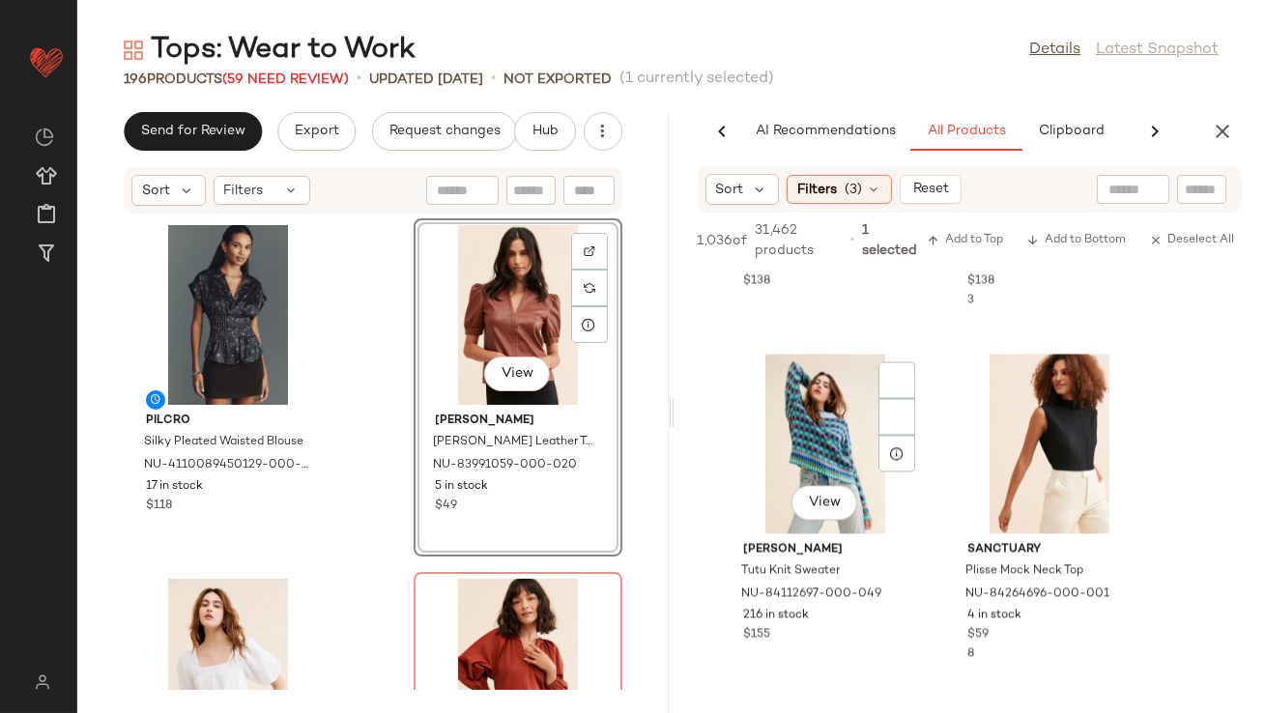
scroll to position [174828, 0]
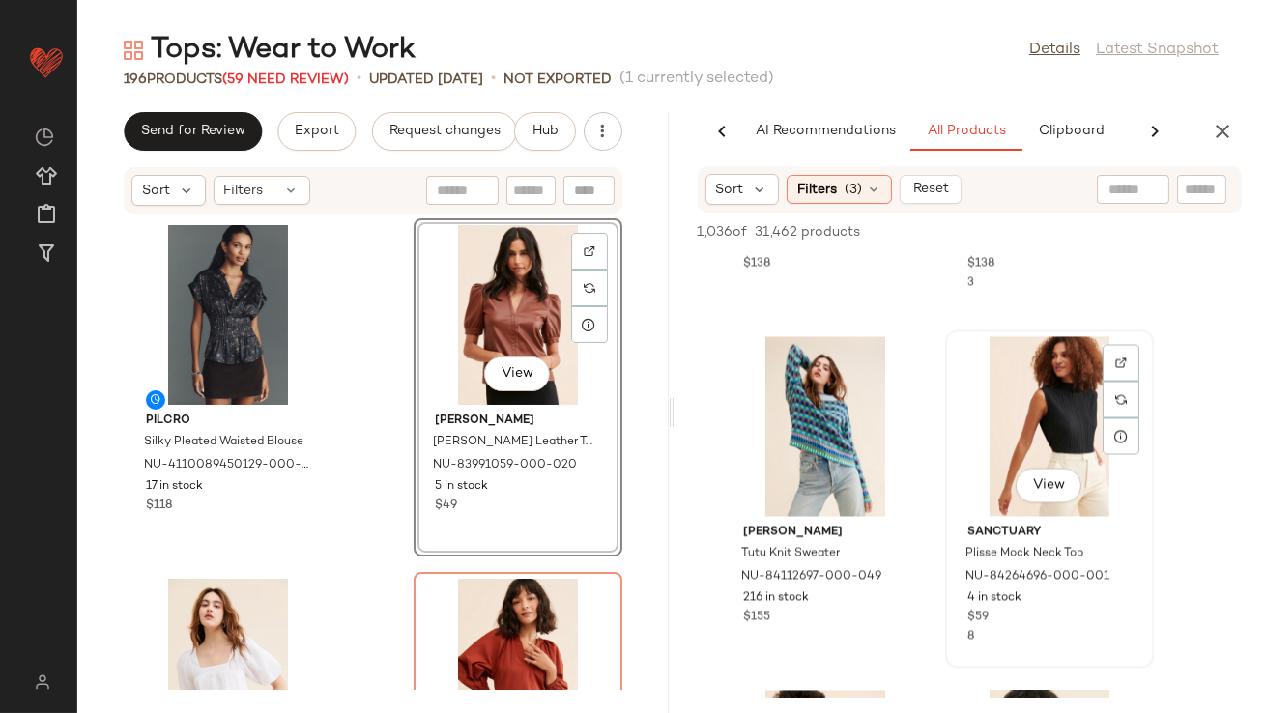
click at [1148, 436] on div "View Sanctuary Plisse Mock Neck Top NU-84264696-000-001 4 in stock $59 8" at bounding box center [1049, 498] width 205 height 334
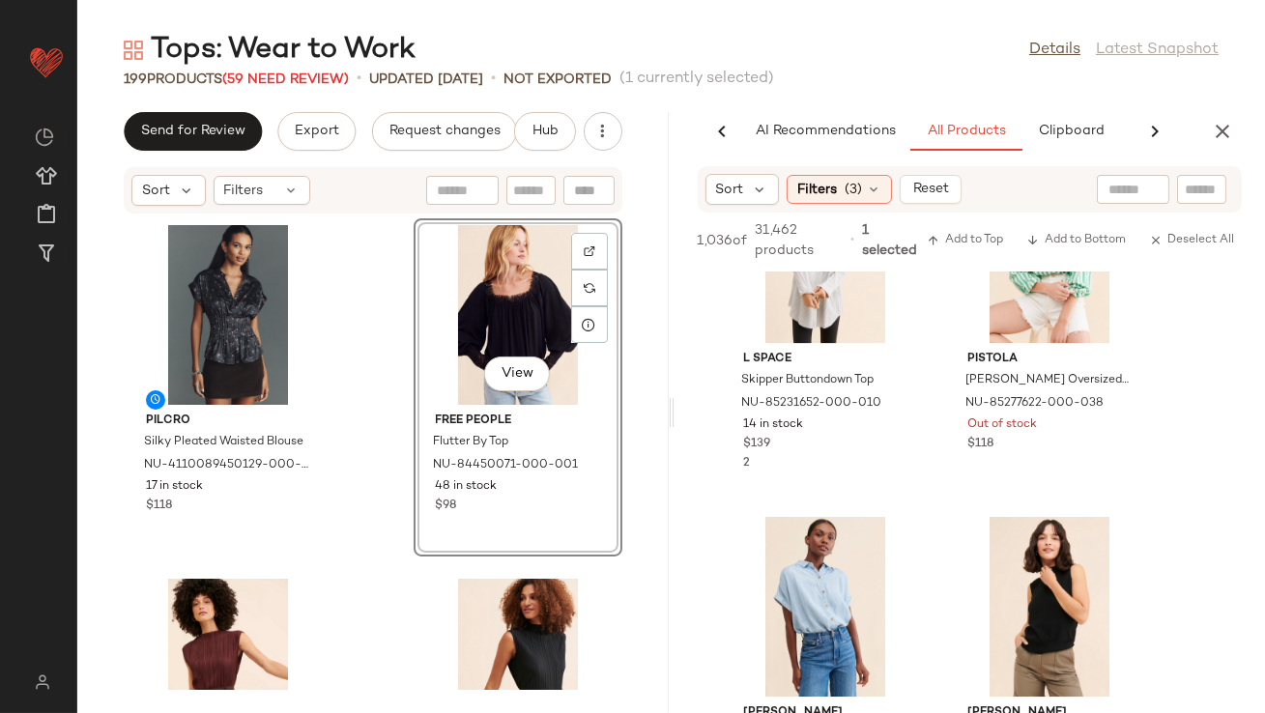
scroll to position [180332, 0]
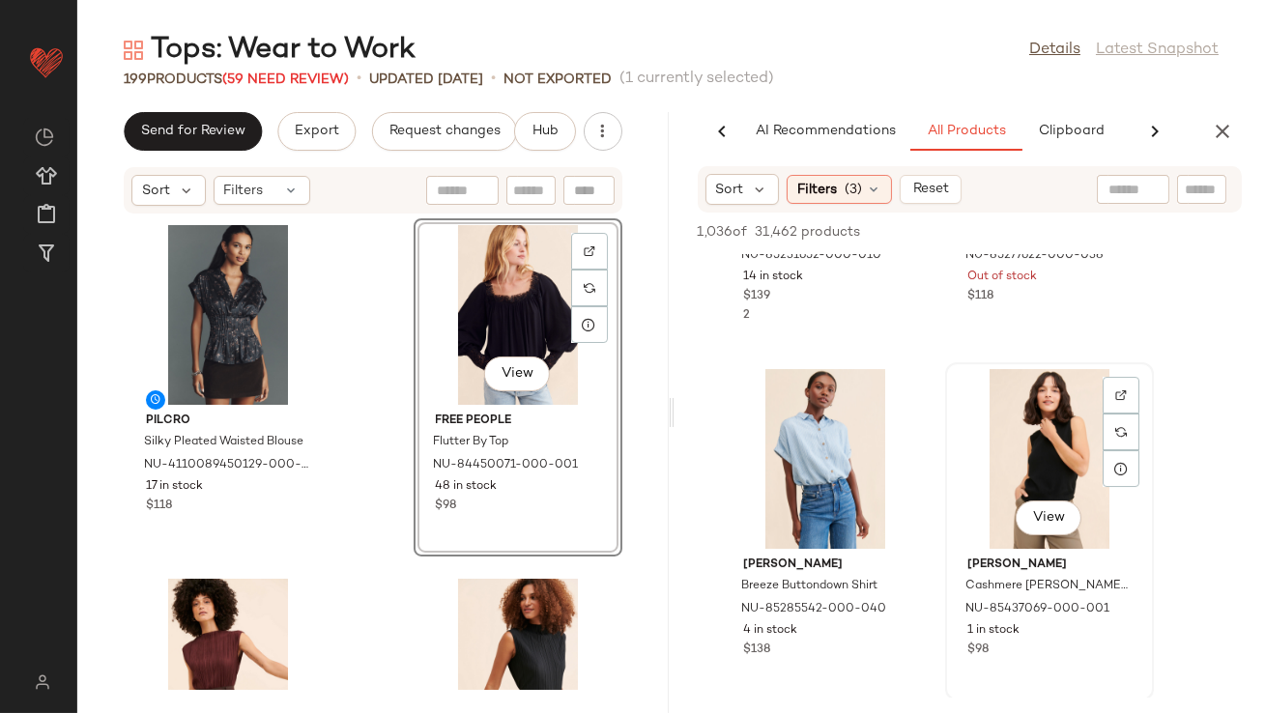
click at [1040, 491] on div "View" at bounding box center [1049, 459] width 195 height 180
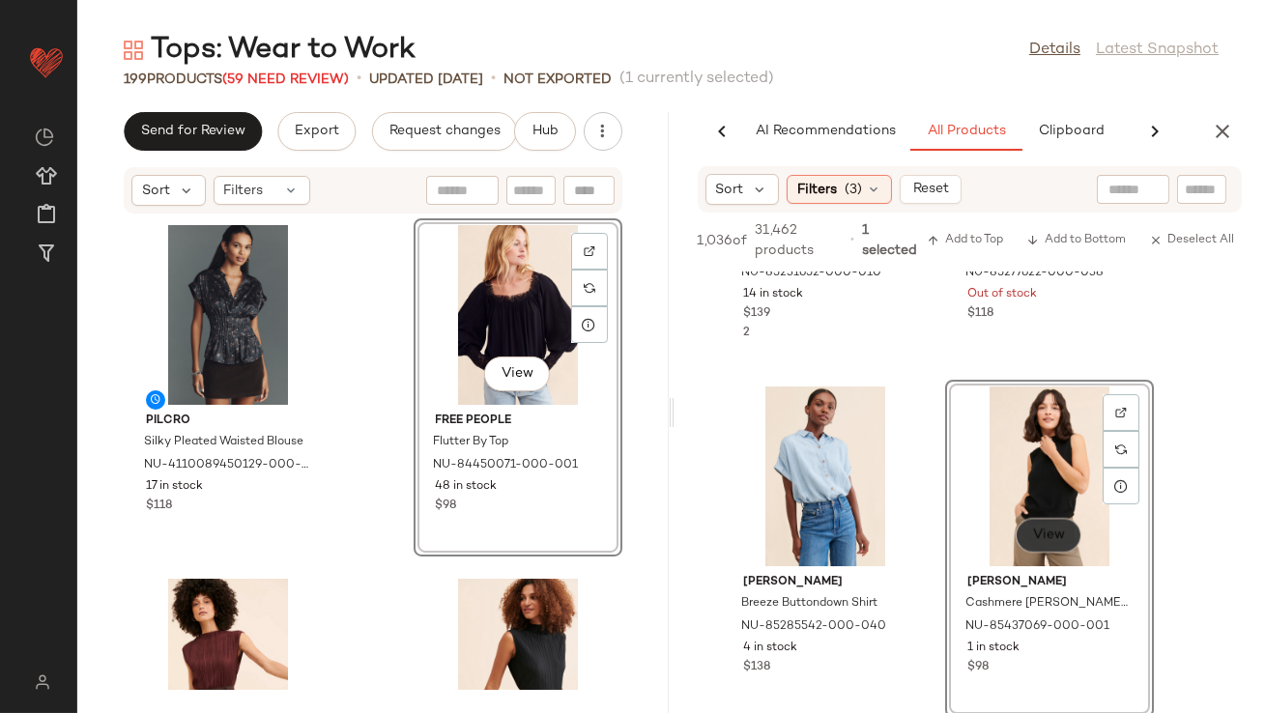
click at [1039, 525] on button "View" at bounding box center [1049, 535] width 66 height 35
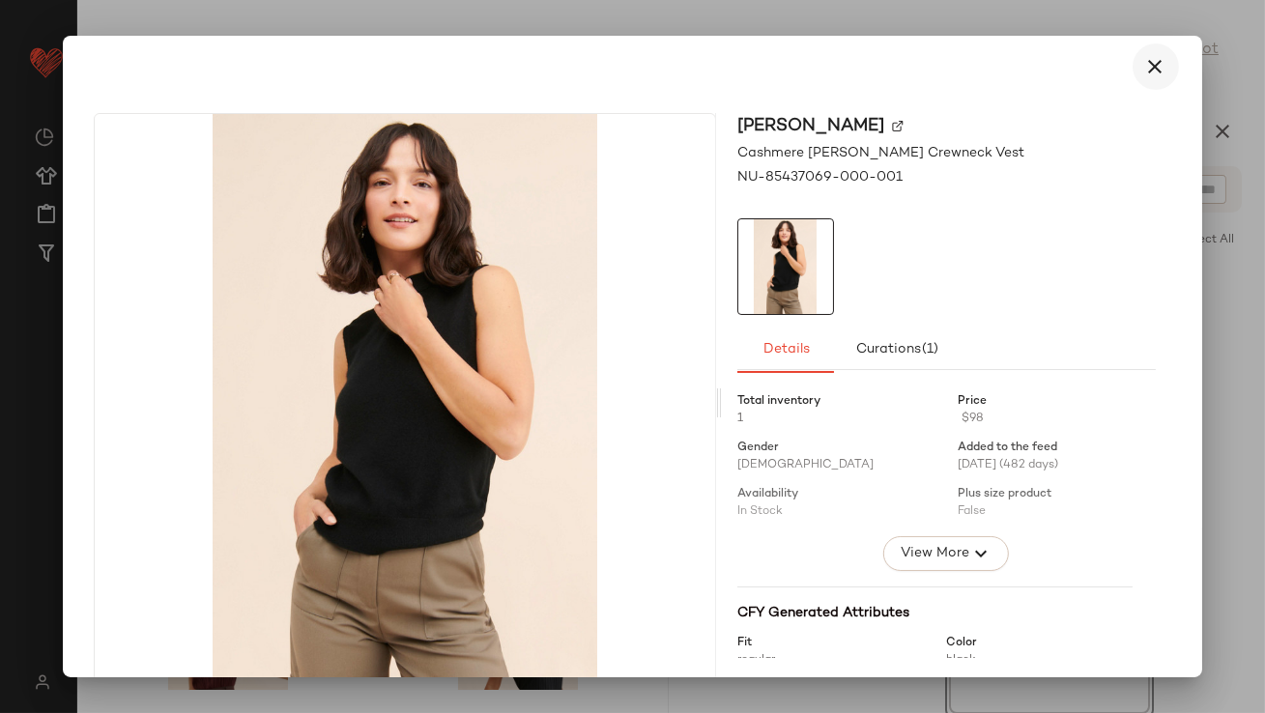
click at [1152, 69] on icon "button" at bounding box center [1155, 66] width 23 height 23
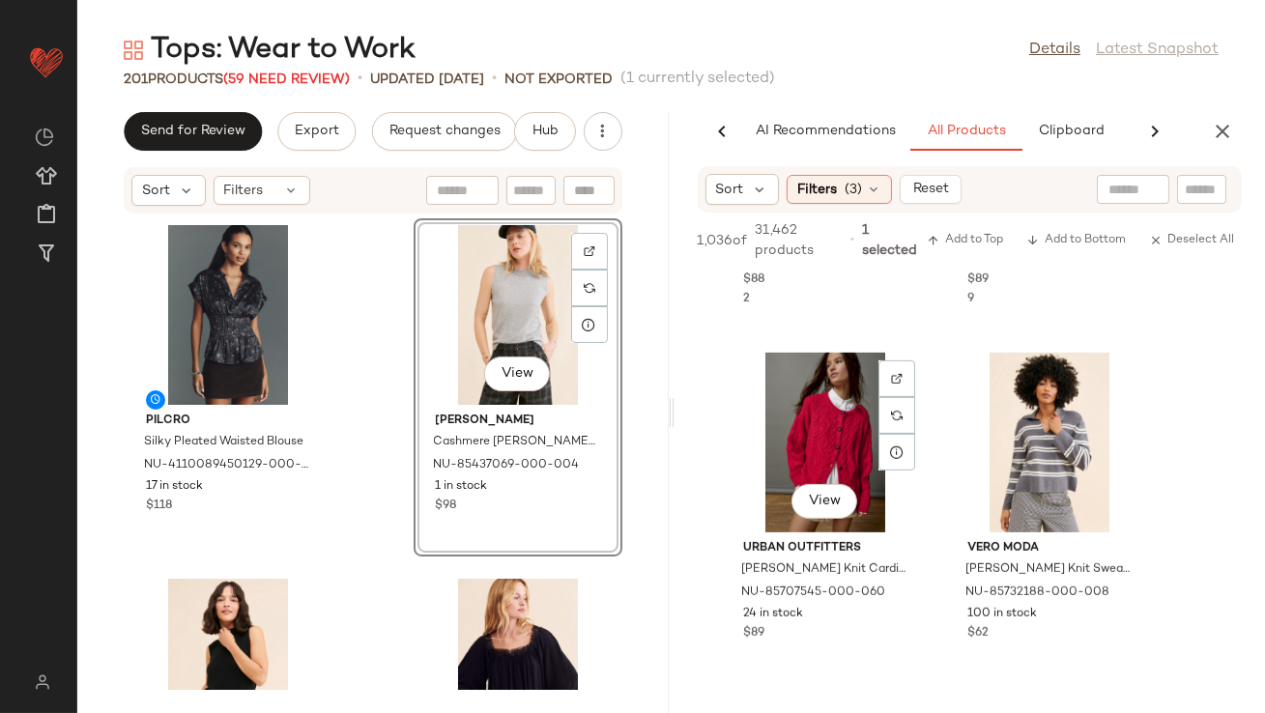
scroll to position [183320, 0]
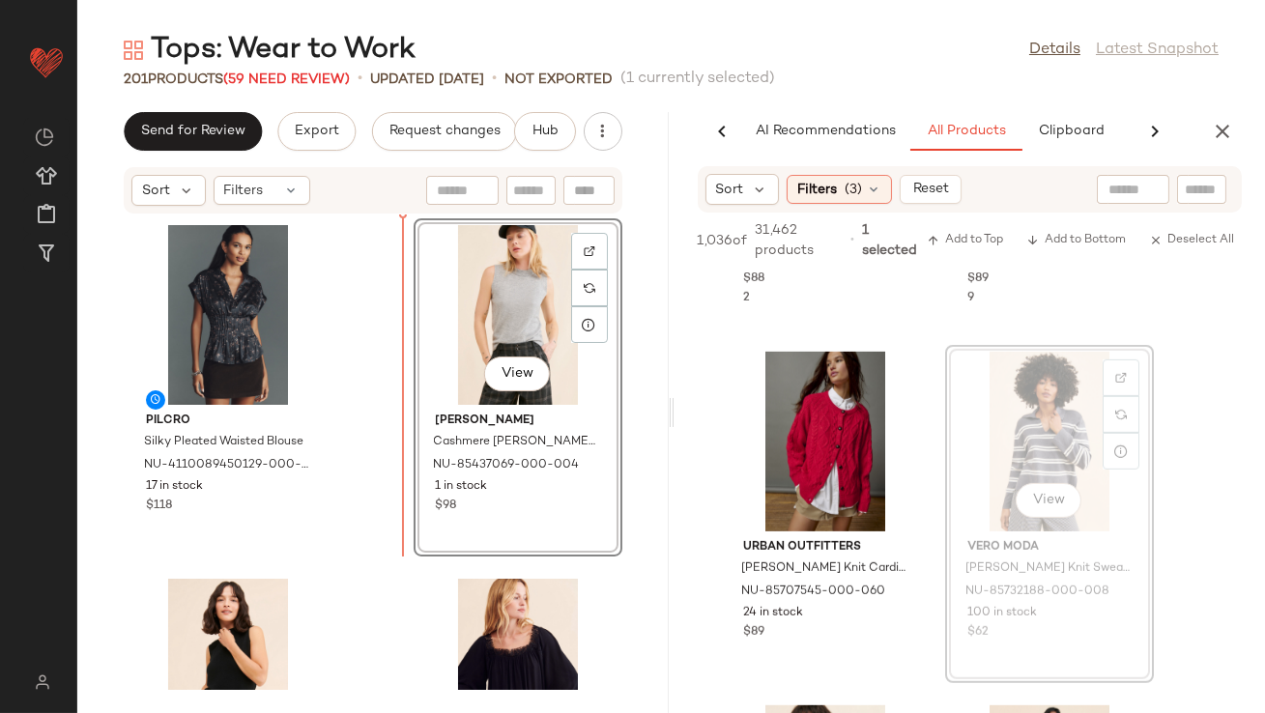
drag, startPoint x: 1025, startPoint y: 442, endPoint x: 1013, endPoint y: 442, distance: 12.6
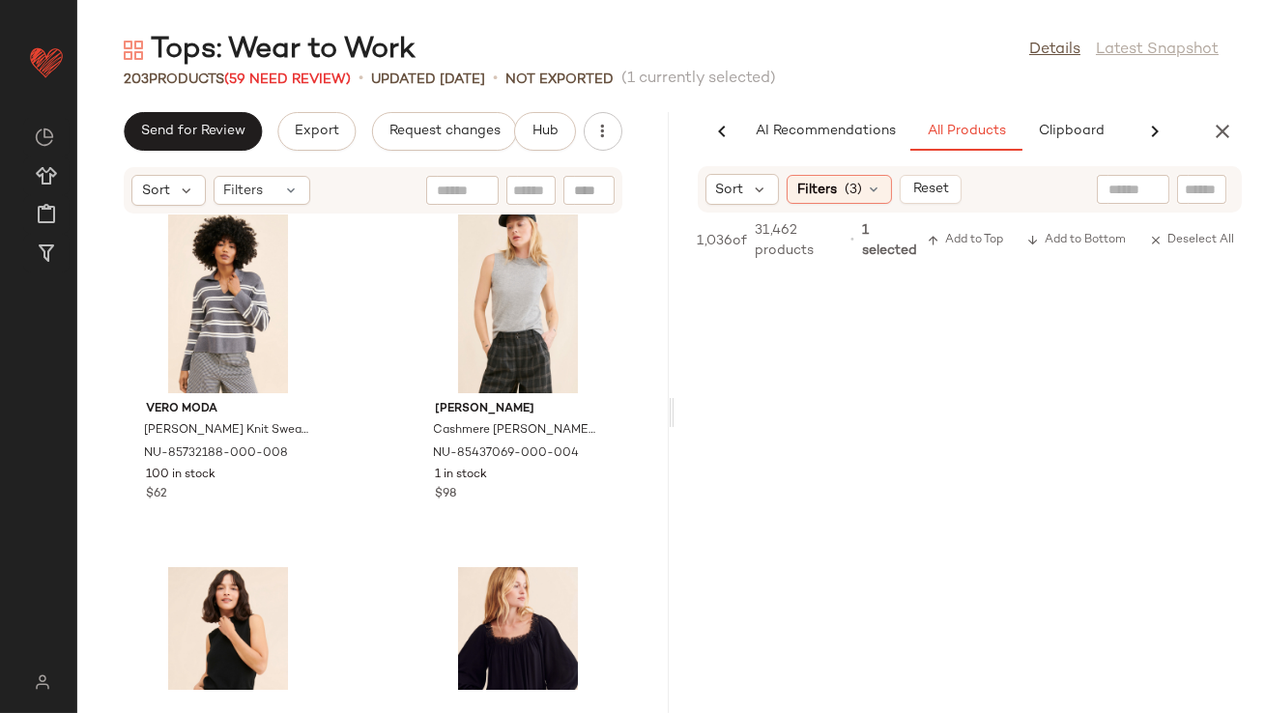
scroll to position [193895, 0]
click at [1219, 132] on icon "button" at bounding box center [1222, 131] width 23 height 23
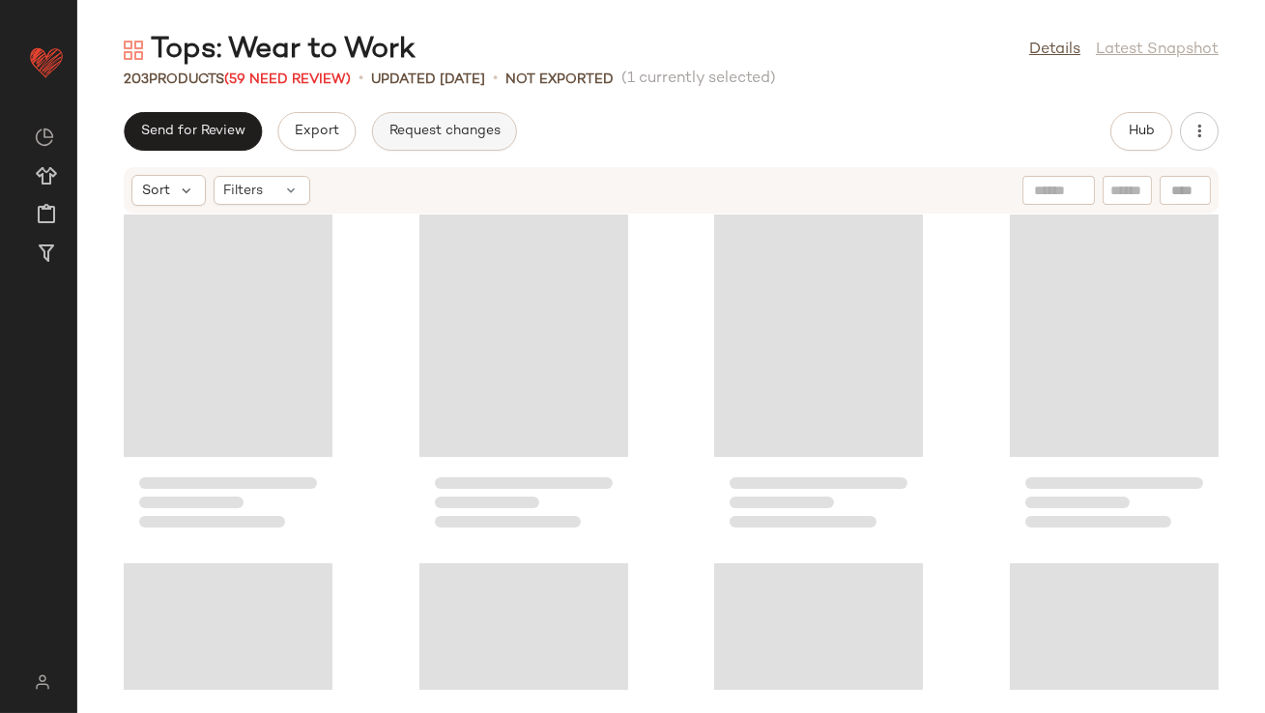
drag, startPoint x: 1219, startPoint y: 133, endPoint x: 496, endPoint y: 135, distance: 722.9
click at [1219, 133] on div "Send for Review Export Request changes Hub" at bounding box center [671, 131] width 1188 height 39
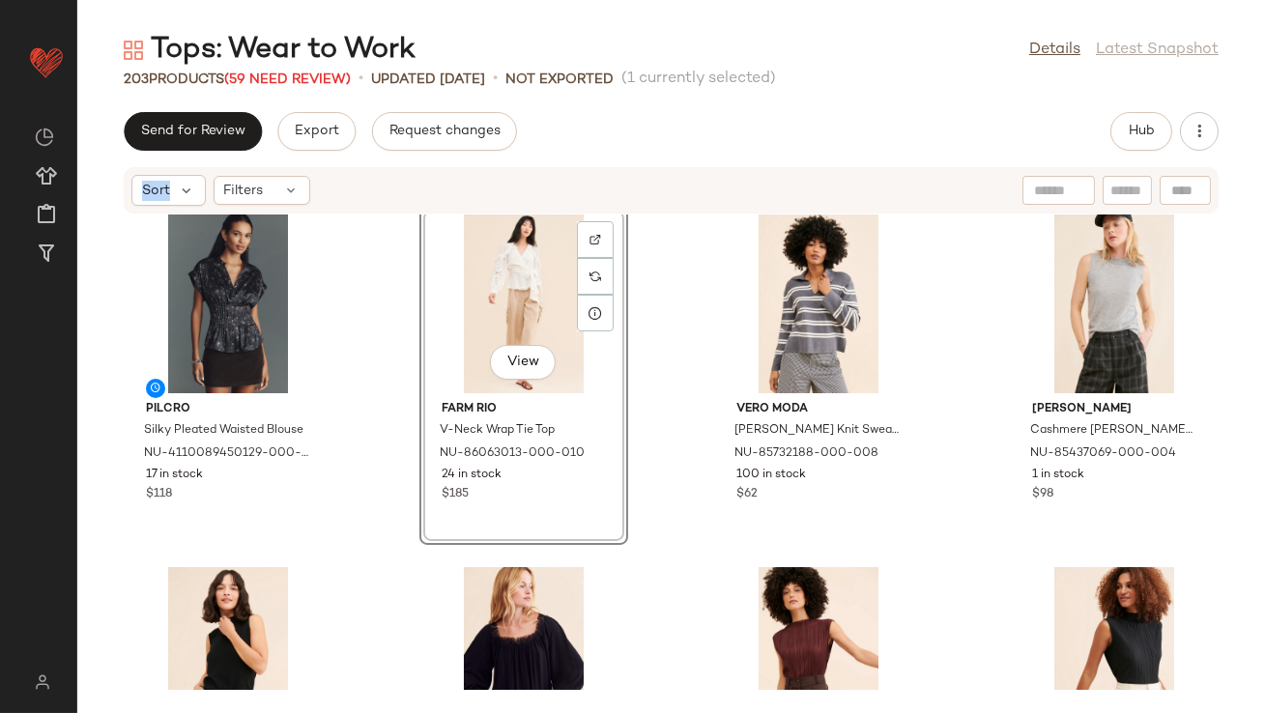
scroll to position [0, 0]
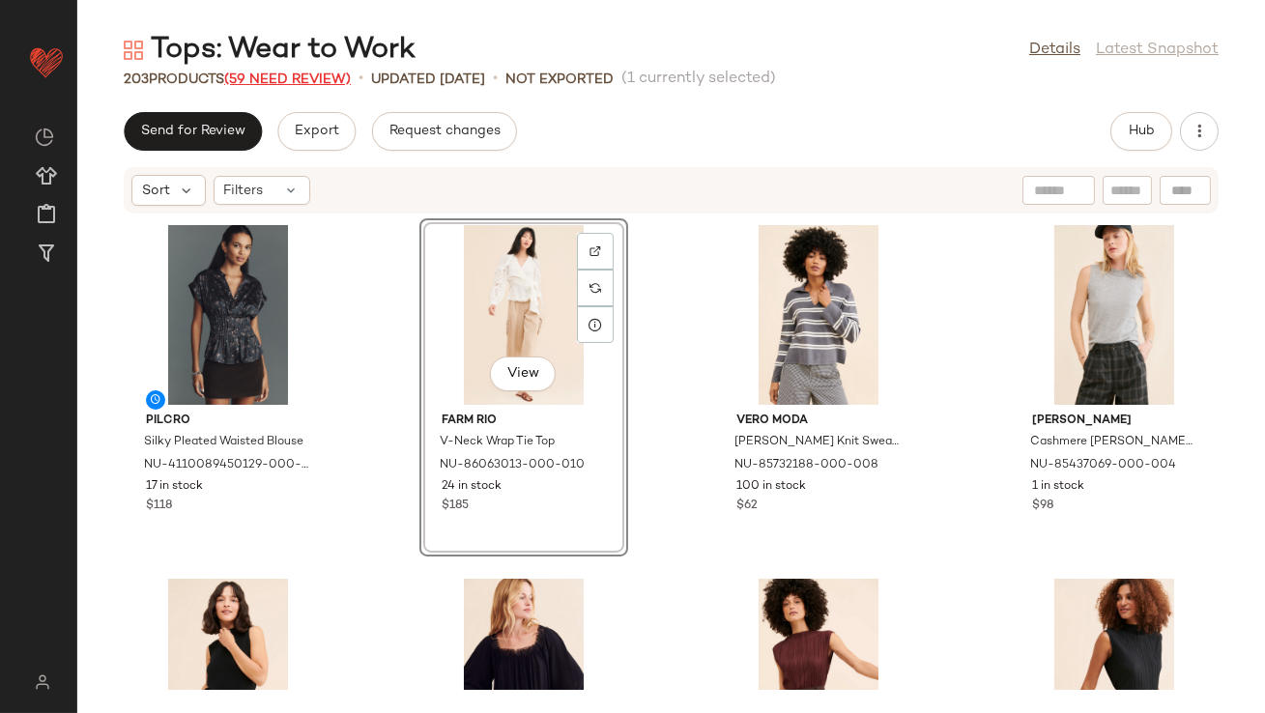
click at [290, 72] on span "(59 Need Review)" at bounding box center [287, 79] width 127 height 14
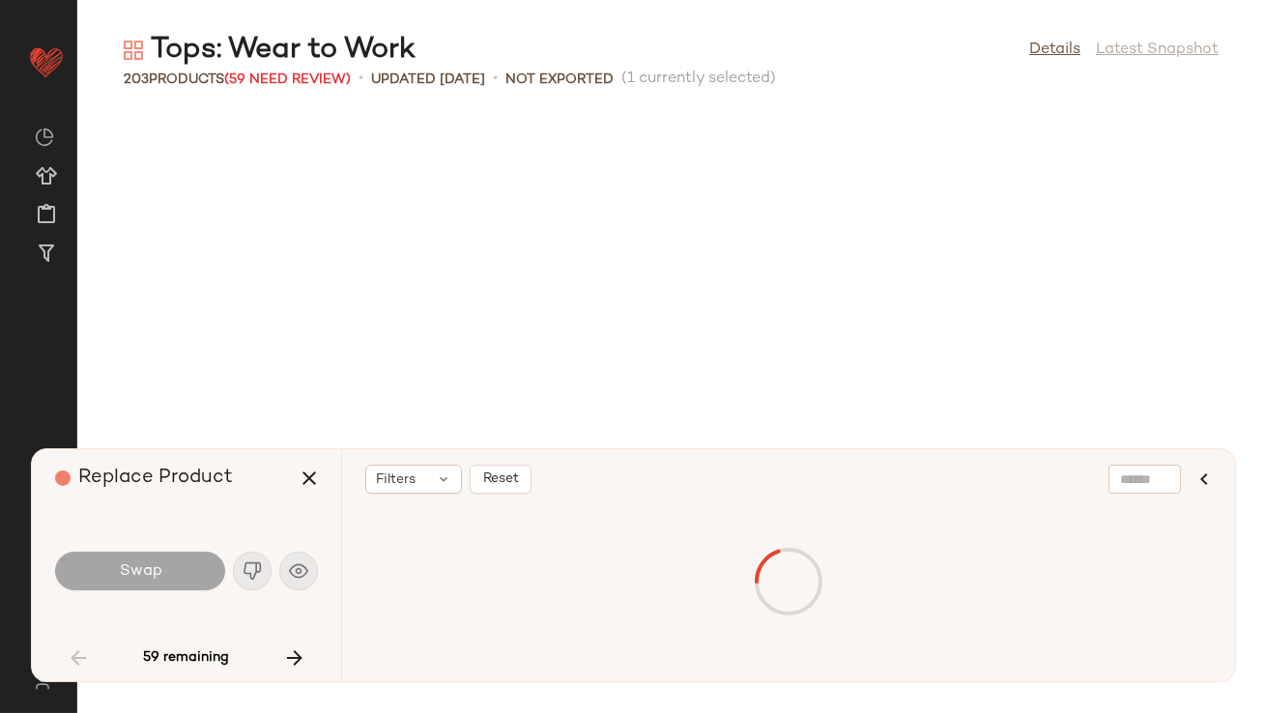
scroll to position [722, 0]
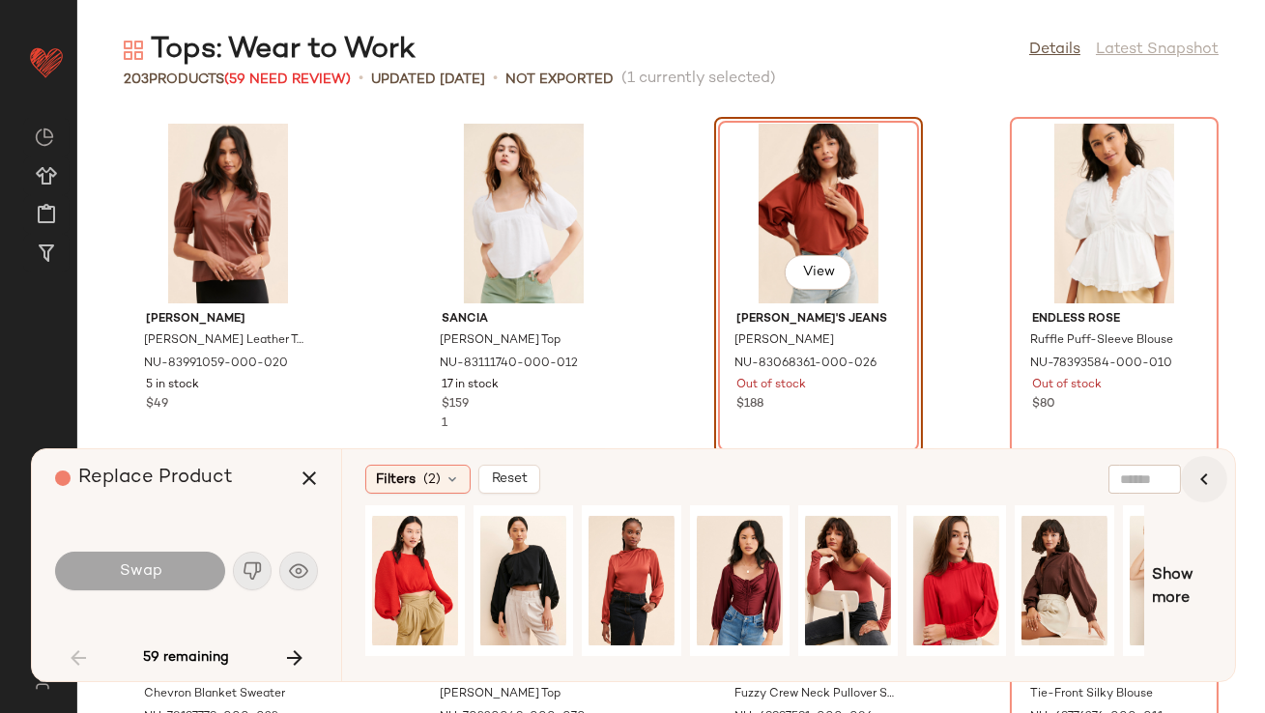
click at [1206, 475] on icon "button" at bounding box center [1204, 479] width 23 height 23
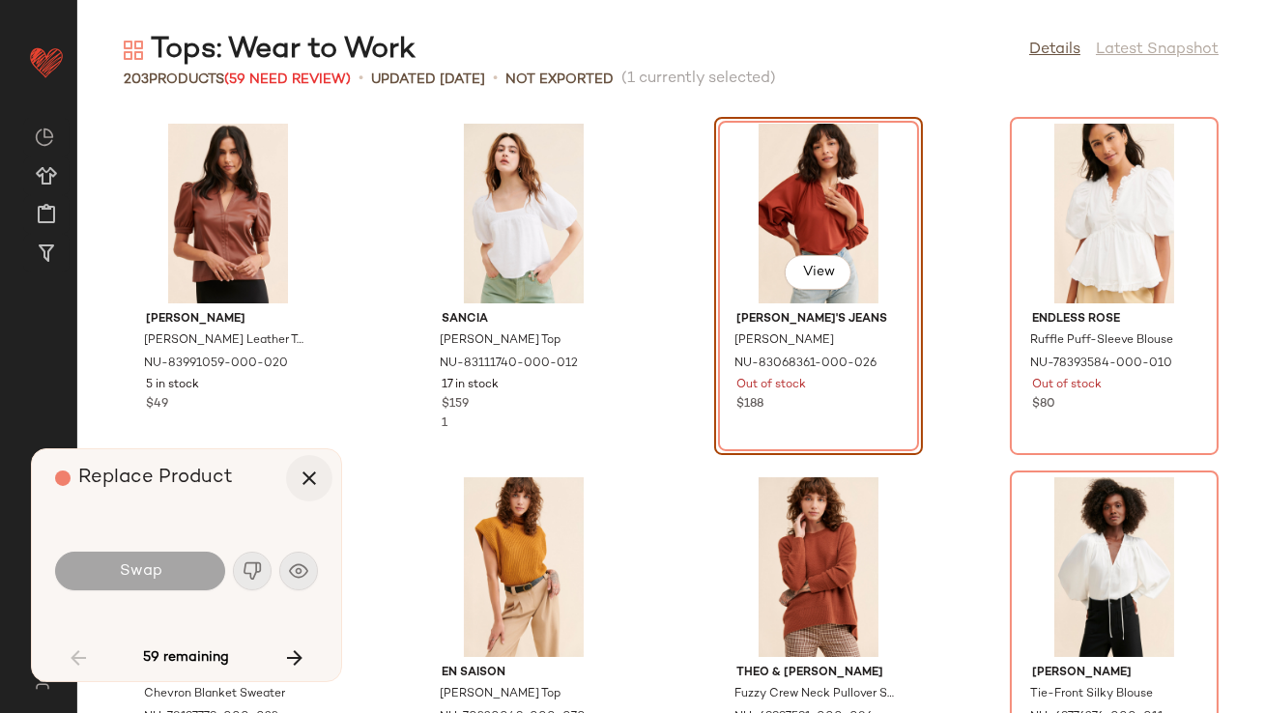
click at [315, 483] on icon "button" at bounding box center [309, 478] width 23 height 23
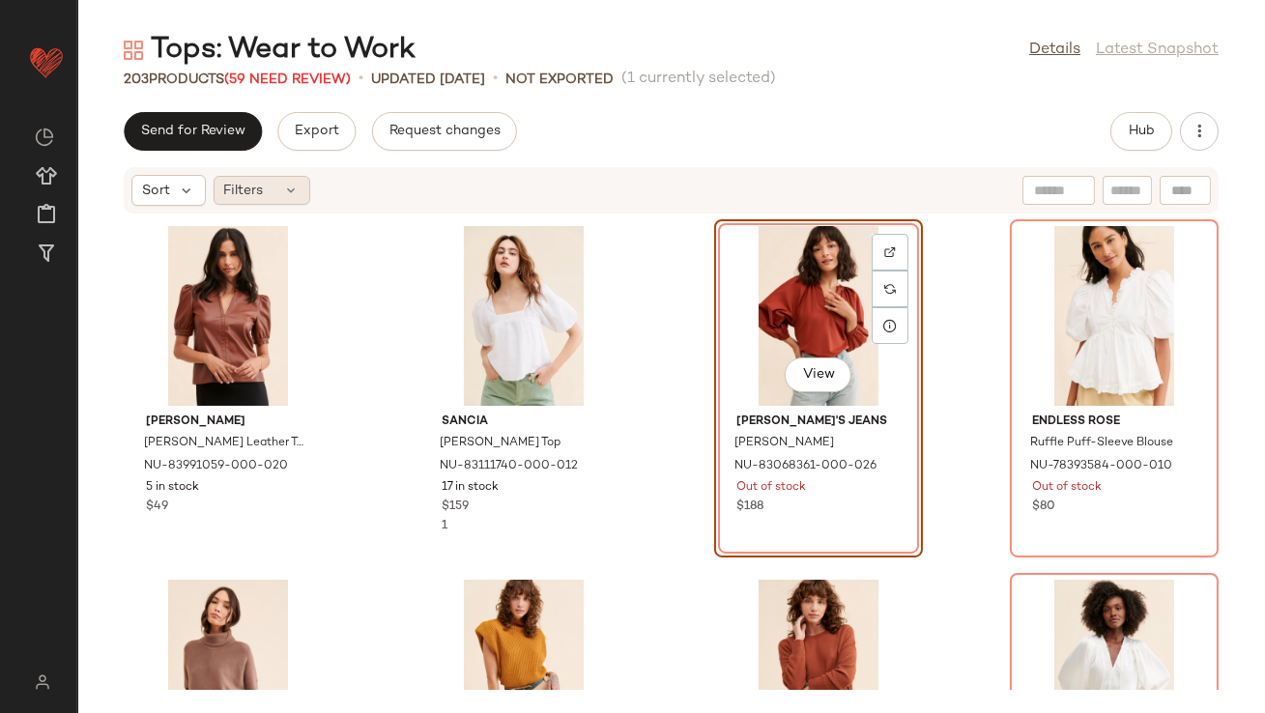
click at [285, 198] on div "Filters" at bounding box center [262, 190] width 97 height 29
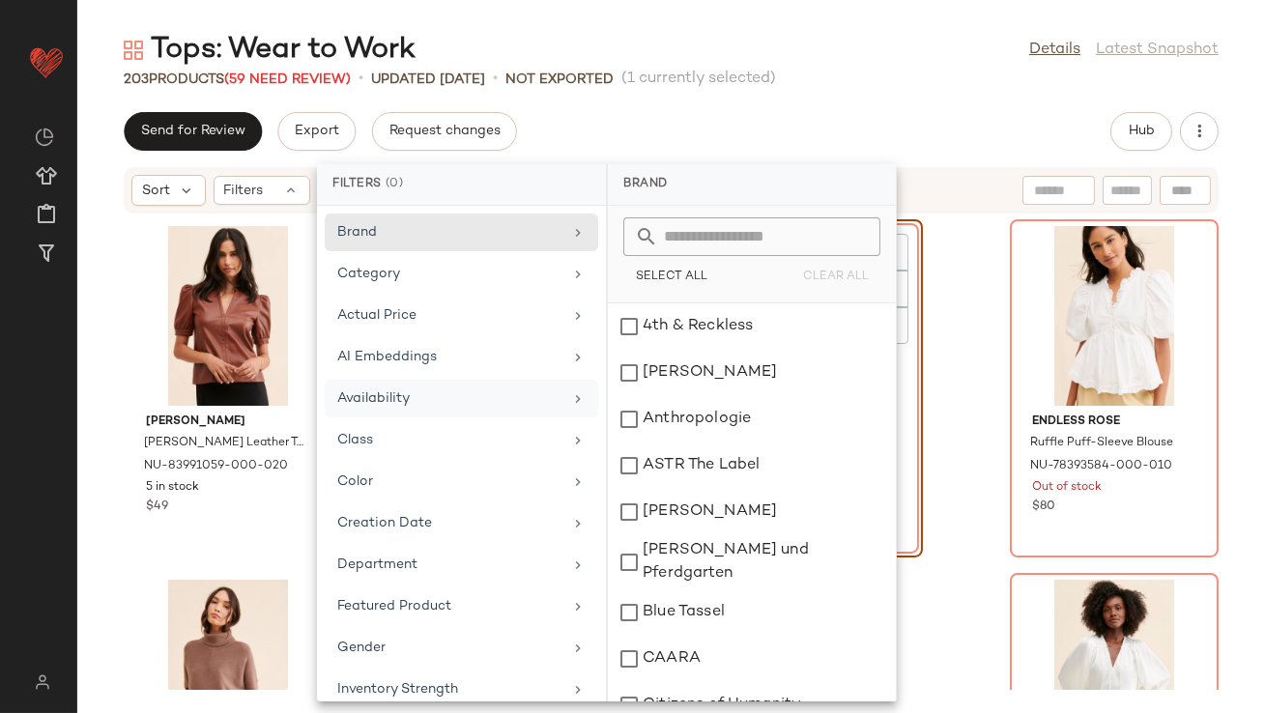
click at [422, 401] on div "Availability" at bounding box center [449, 398] width 225 height 20
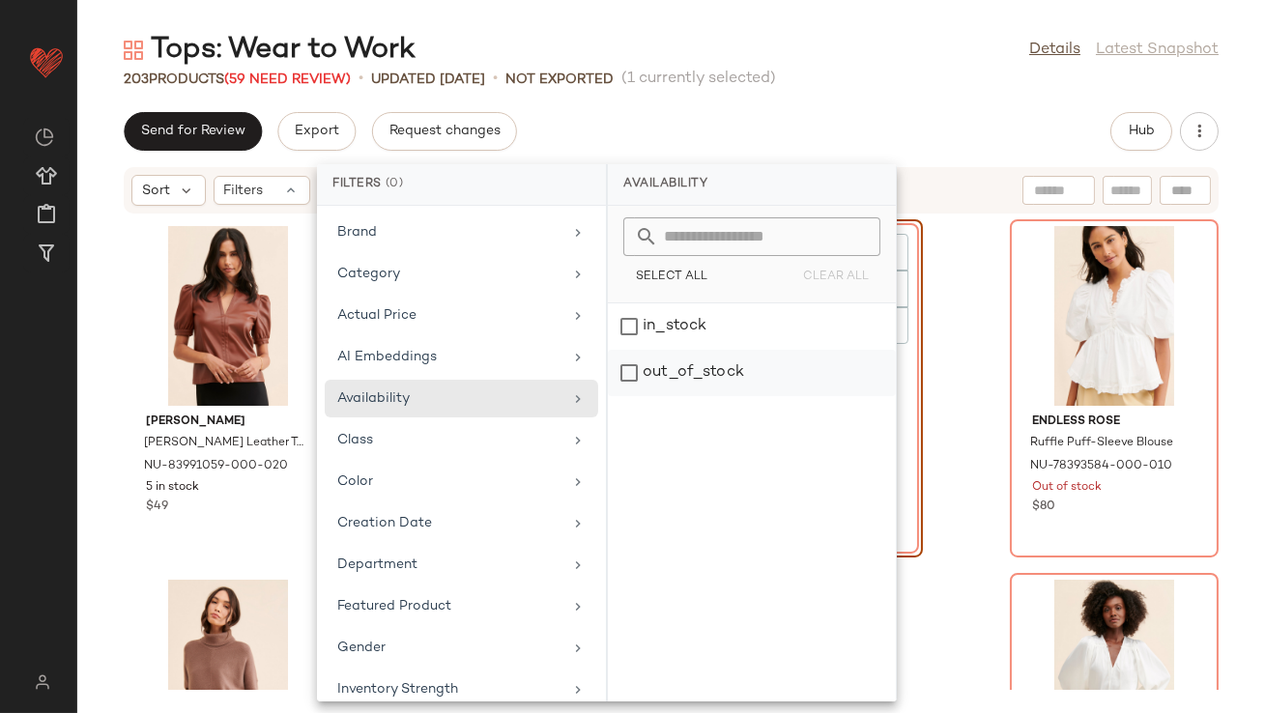
click at [669, 386] on div "out_of_stock" at bounding box center [752, 373] width 288 height 46
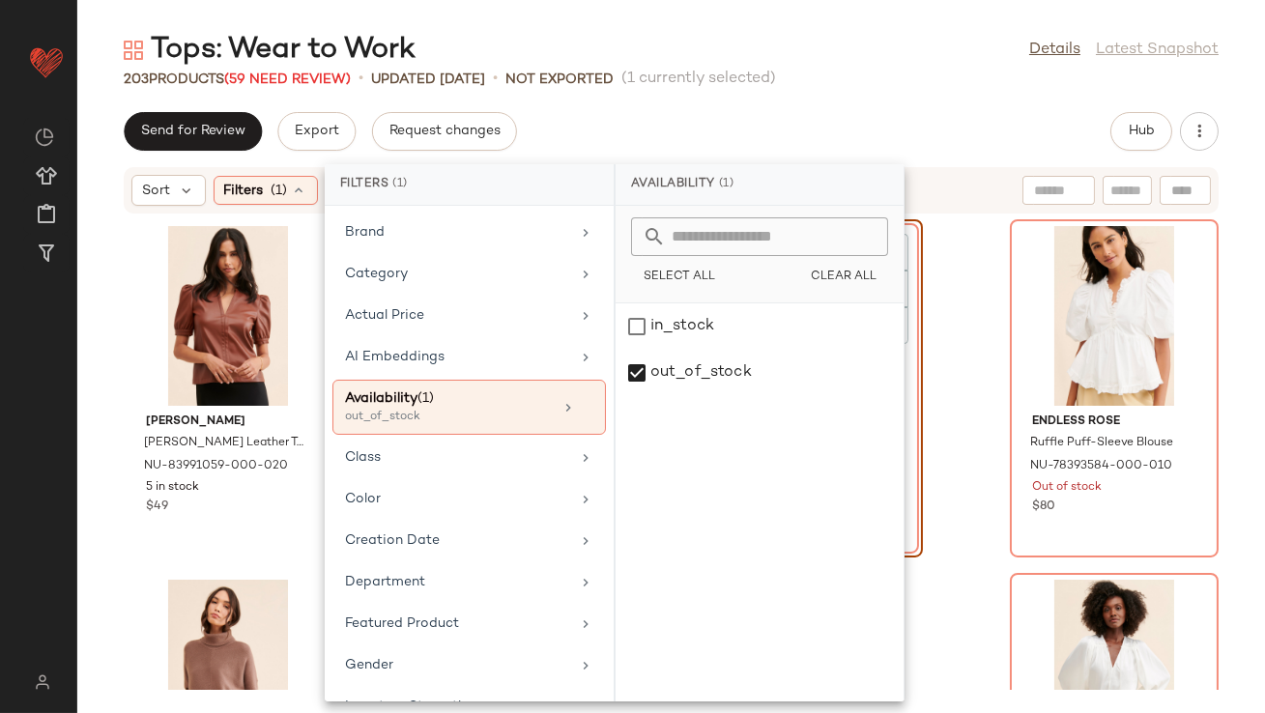
click at [786, 128] on div "Send for Review Export Request changes Hub" at bounding box center [671, 131] width 1095 height 39
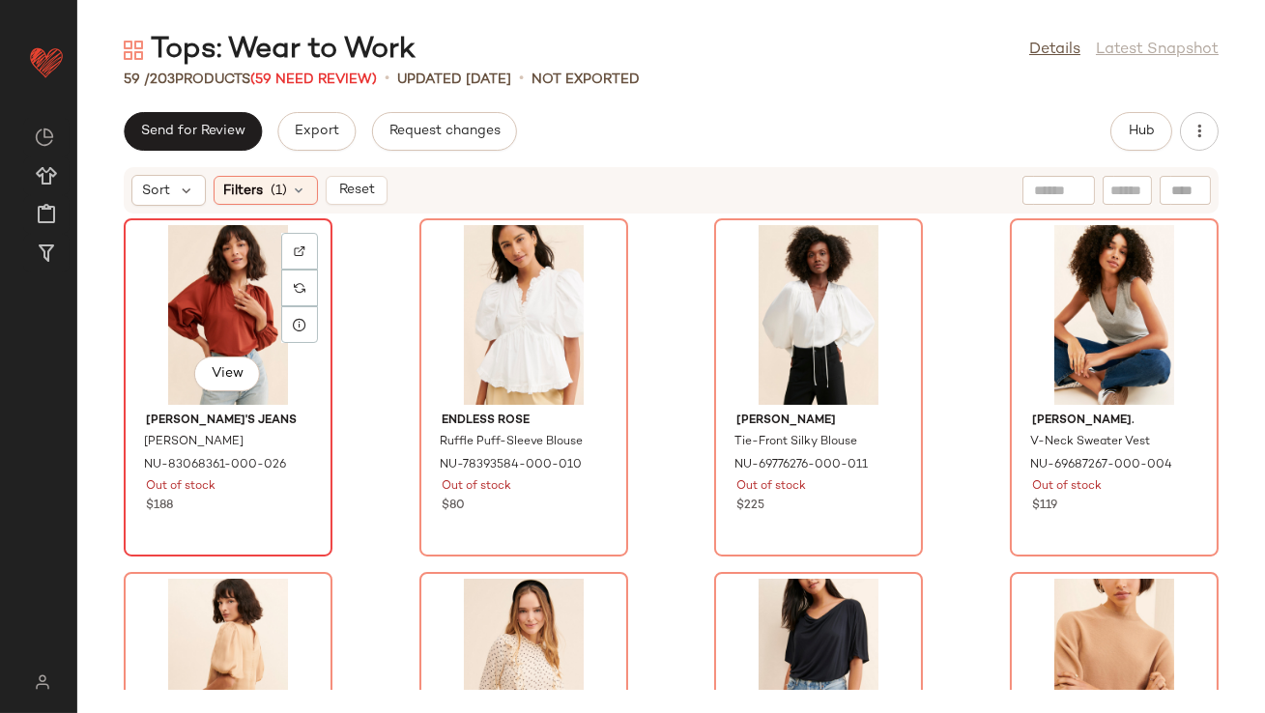
click at [143, 306] on div "View" at bounding box center [227, 315] width 195 height 180
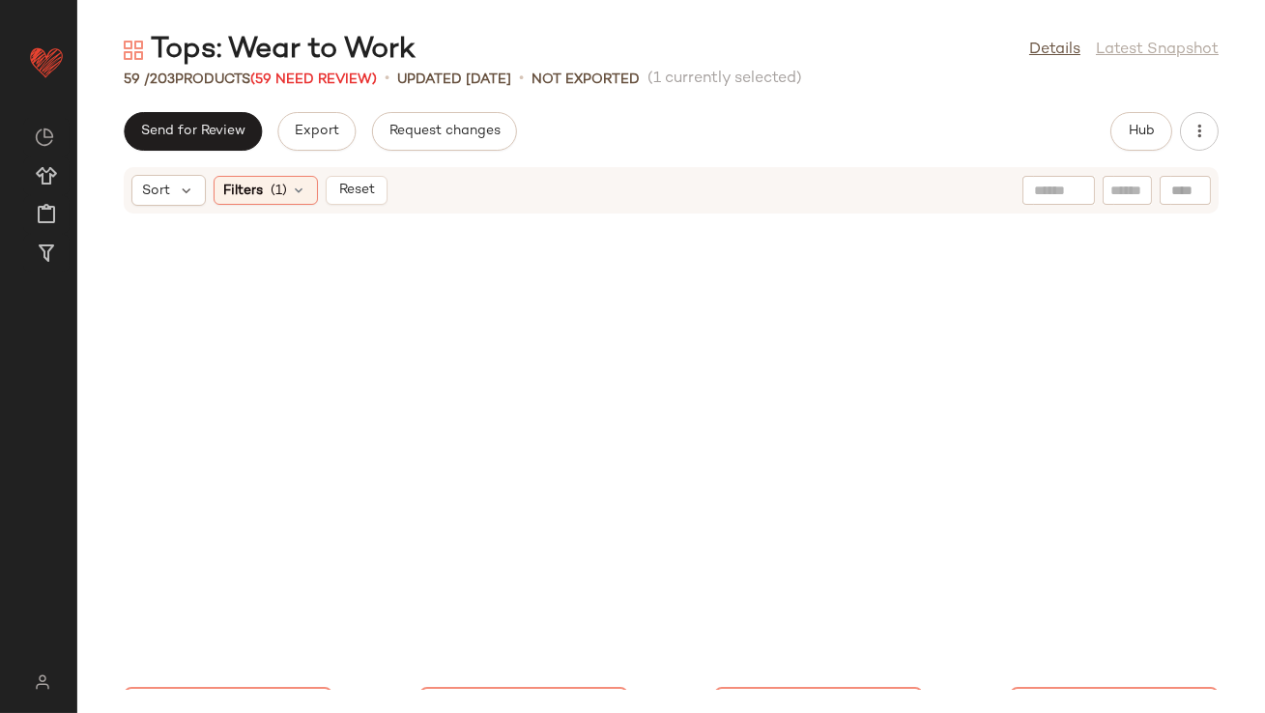
scroll to position [4833, 0]
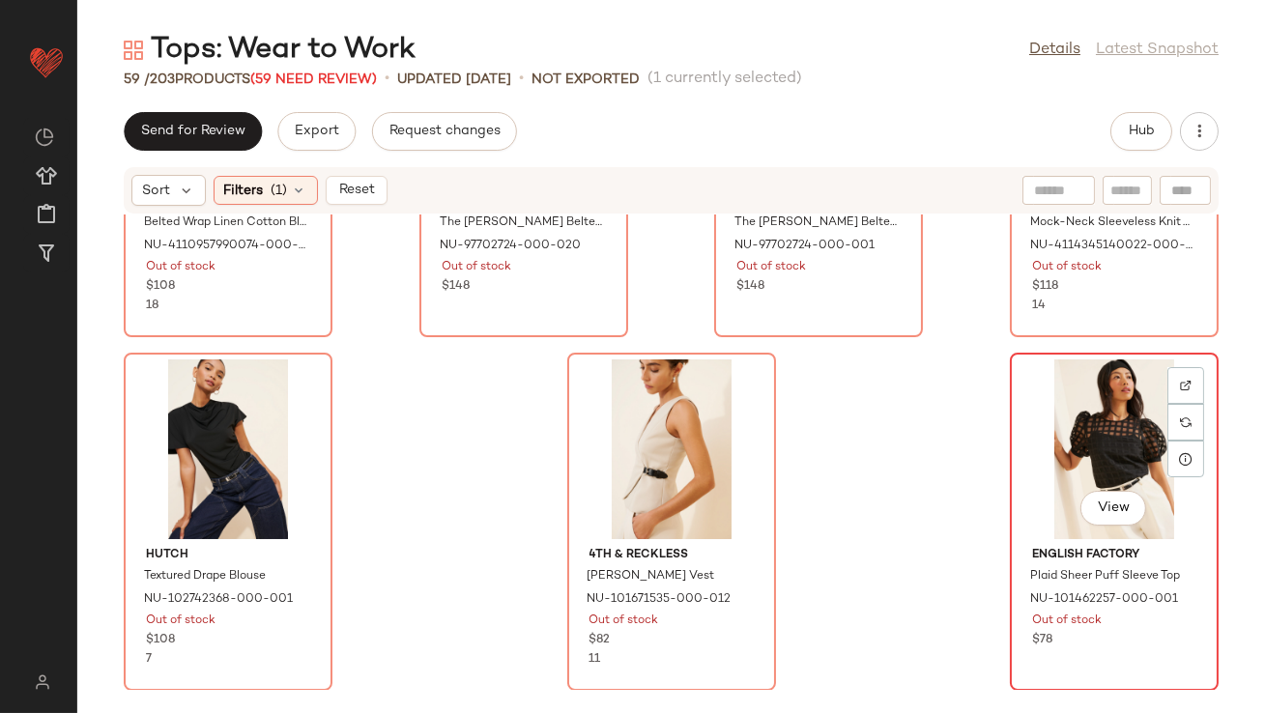
click at [1090, 424] on div "View" at bounding box center [1114, 449] width 195 height 180
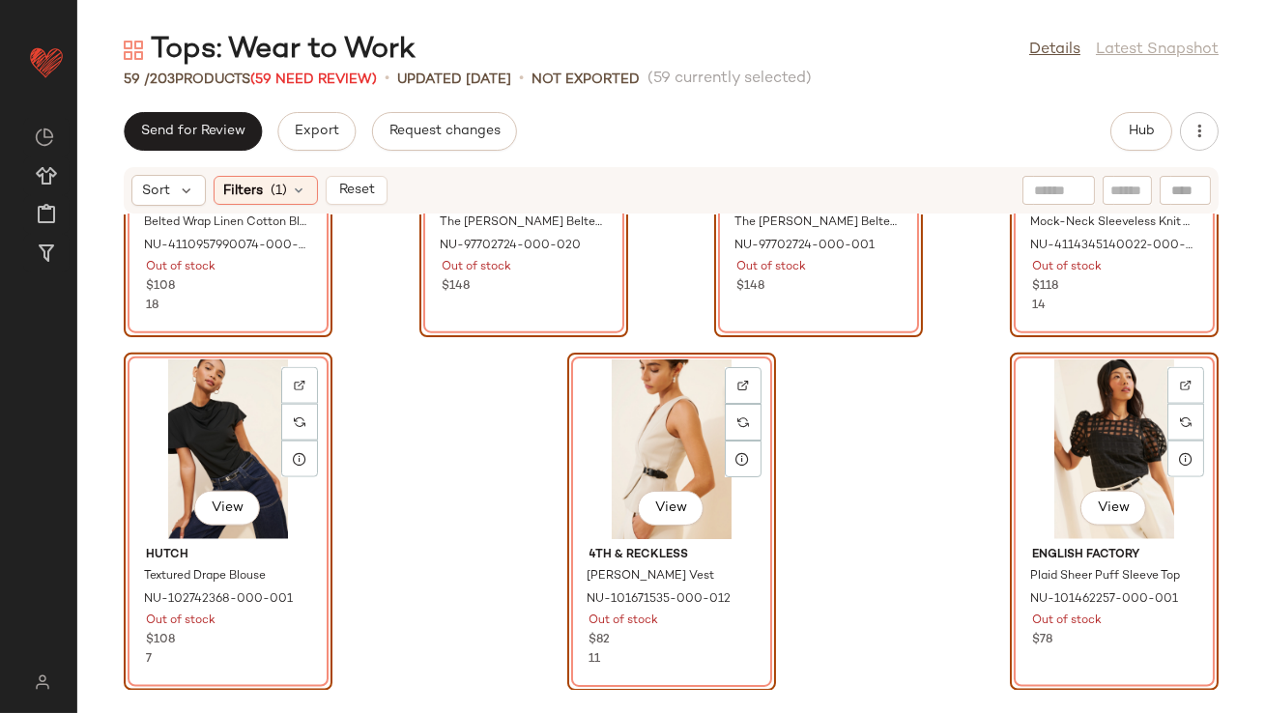
click at [1138, 107] on div "Tops: Wear to Work Details Latest Snapshot 59 / 203 Products (59 Need Review) •…" at bounding box center [671, 372] width 1188 height 682
click at [1138, 129] on span "Hub" at bounding box center [1141, 131] width 27 height 15
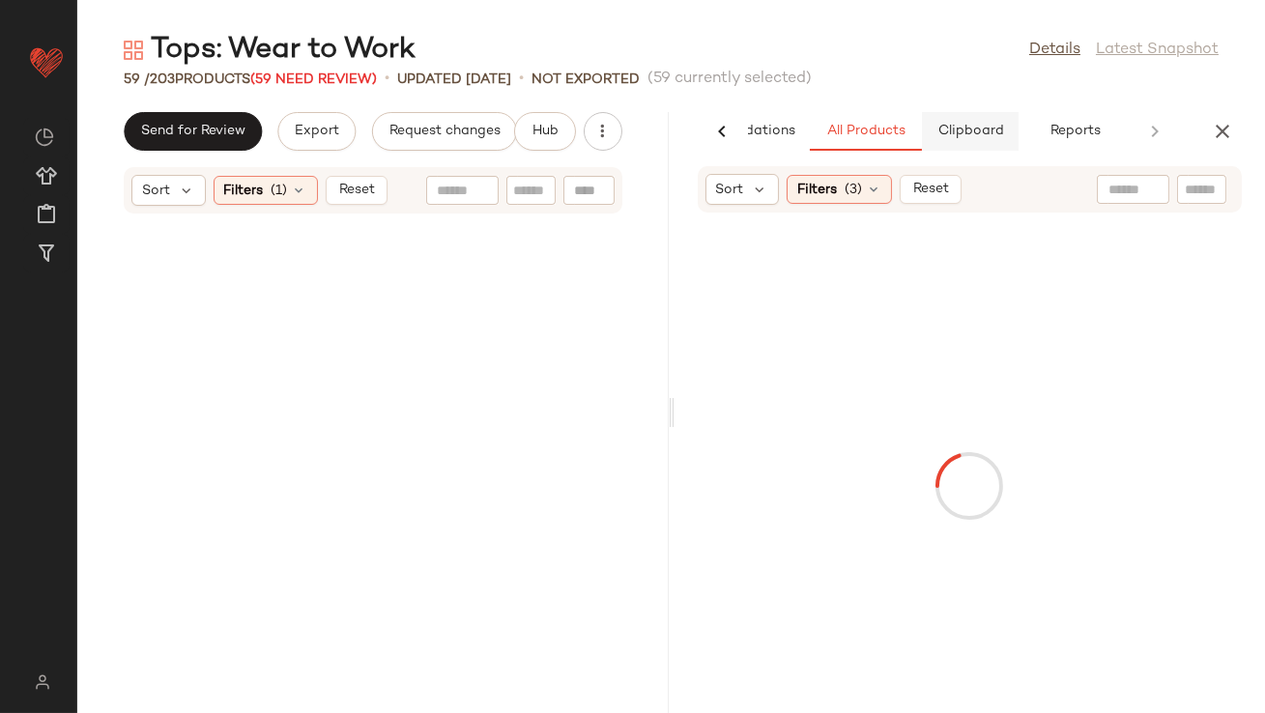
scroll to position [10138, 0]
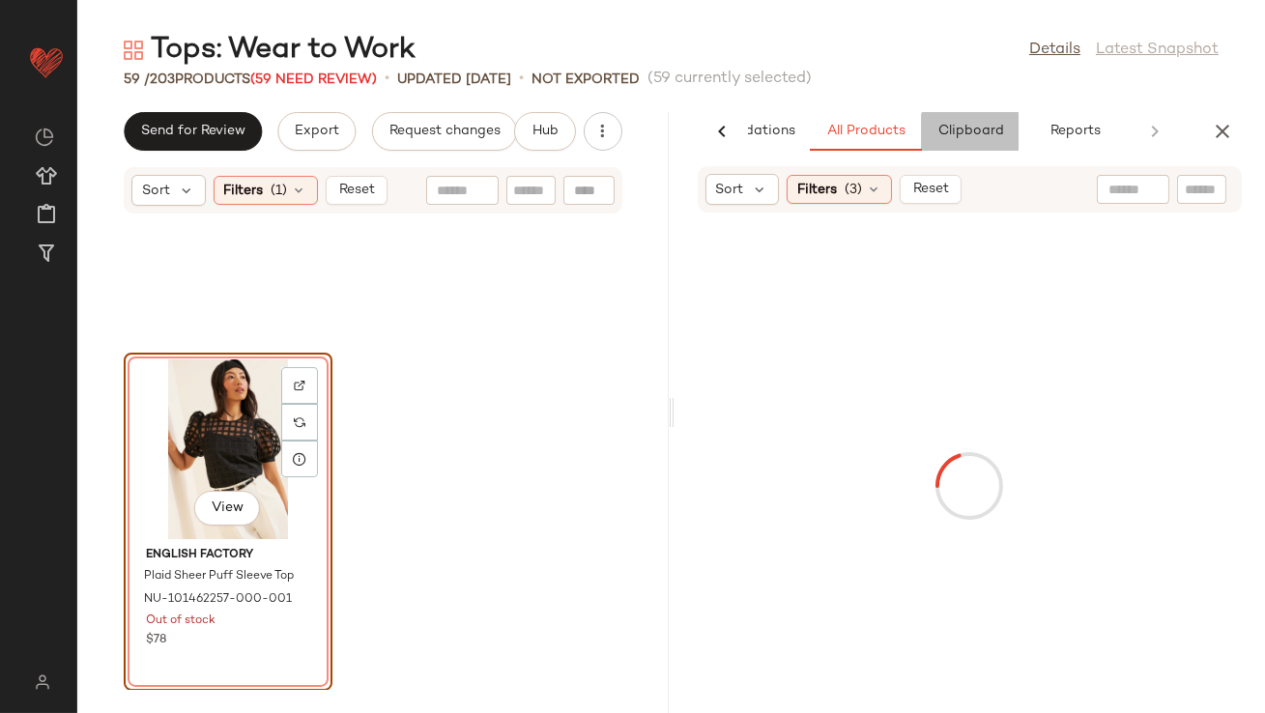
click at [970, 112] on button "Clipboard" at bounding box center [970, 131] width 97 height 39
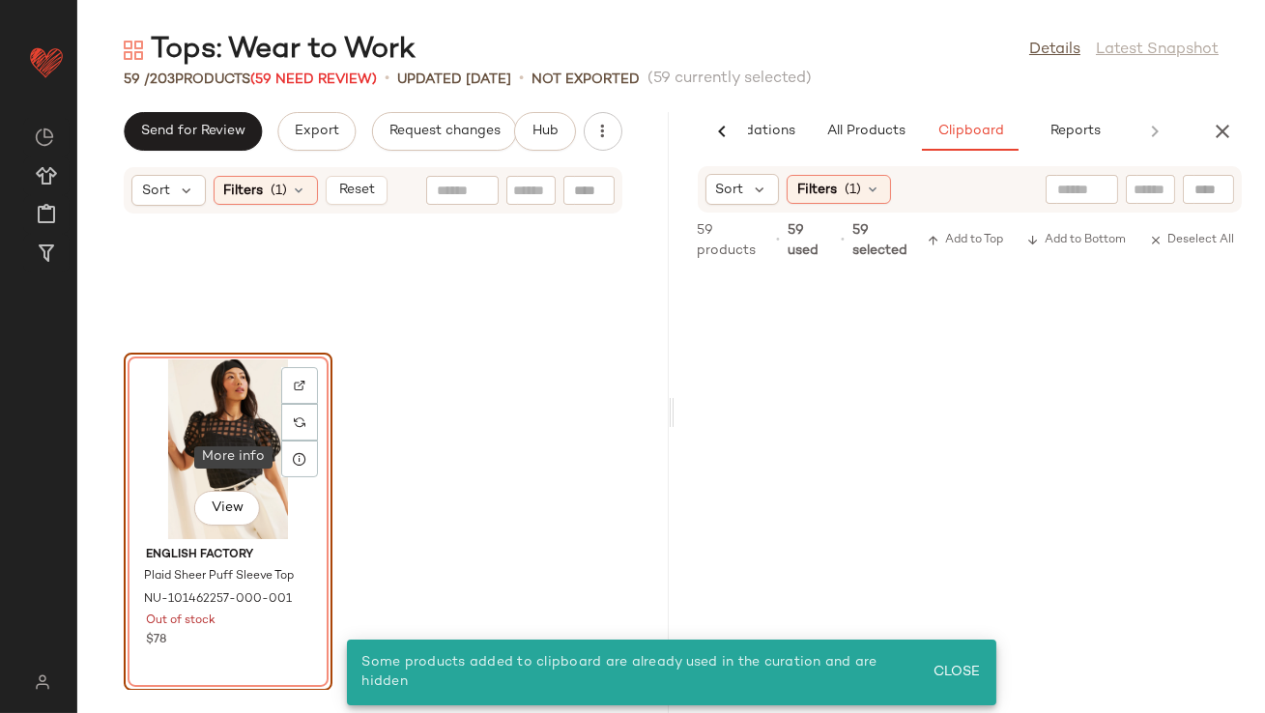
click at [234, 404] on div "View" at bounding box center [227, 449] width 195 height 180
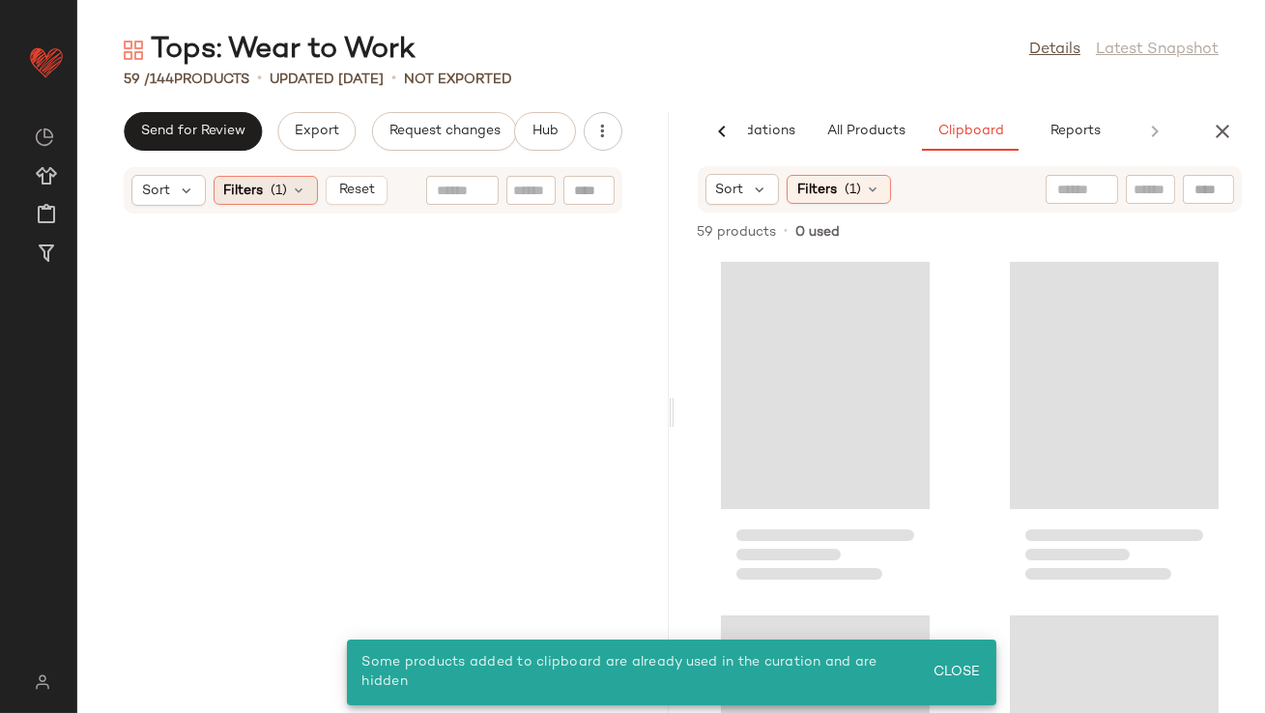
scroll to position [0, 0]
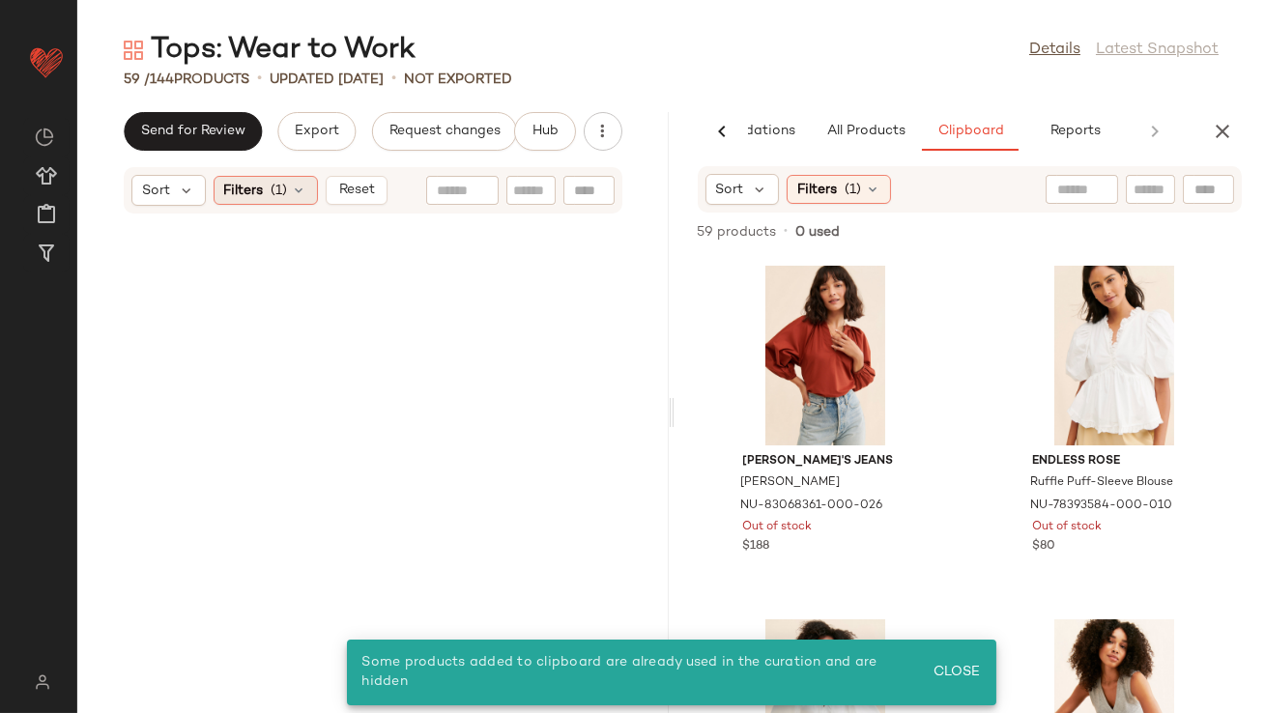
click at [297, 190] on icon at bounding box center [299, 190] width 15 height 15
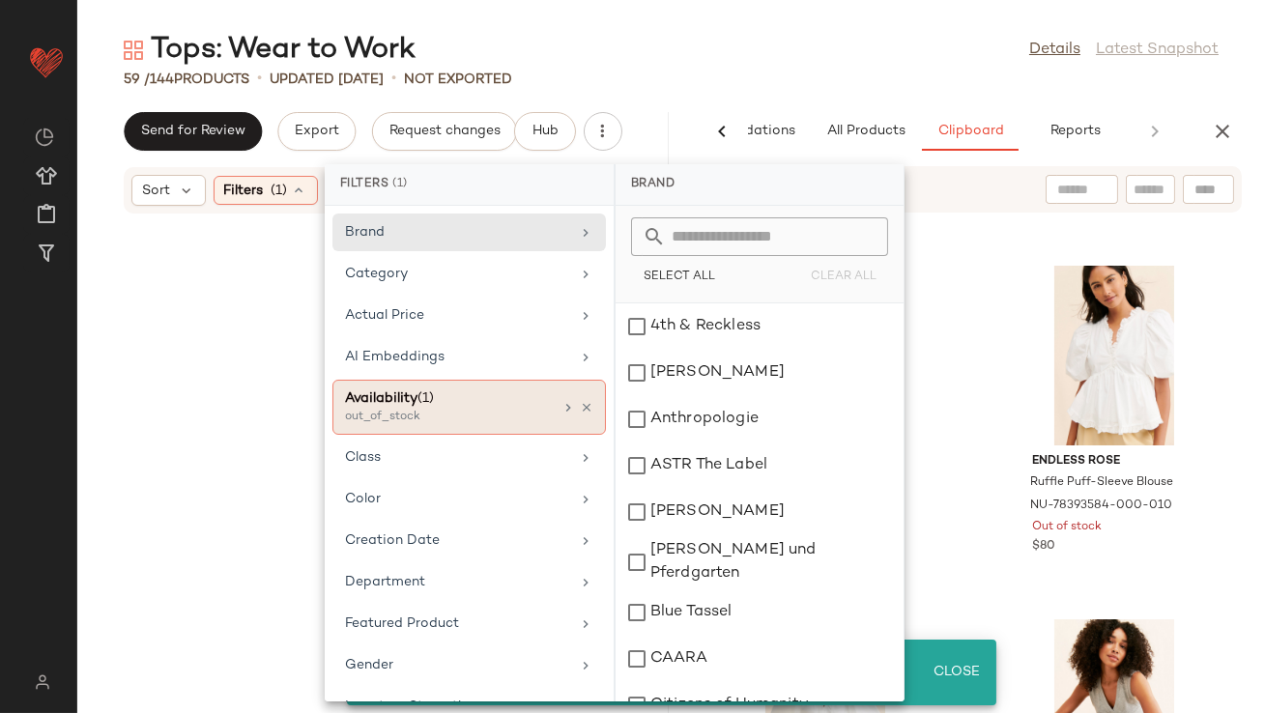
click at [580, 408] on icon at bounding box center [587, 408] width 14 height 14
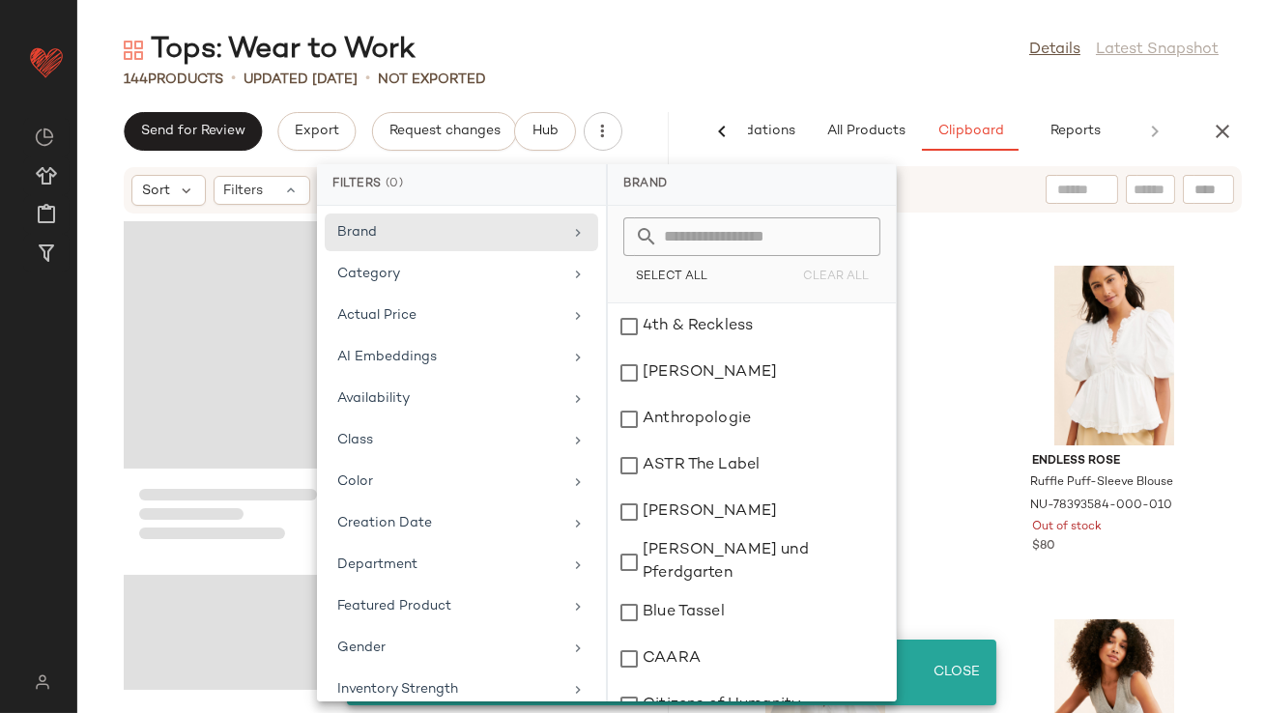
click at [853, 91] on div "Tops: Wear to Work Details Latest Snapshot 144 Products • updated [DATE] • Not …" at bounding box center [671, 372] width 1188 height 682
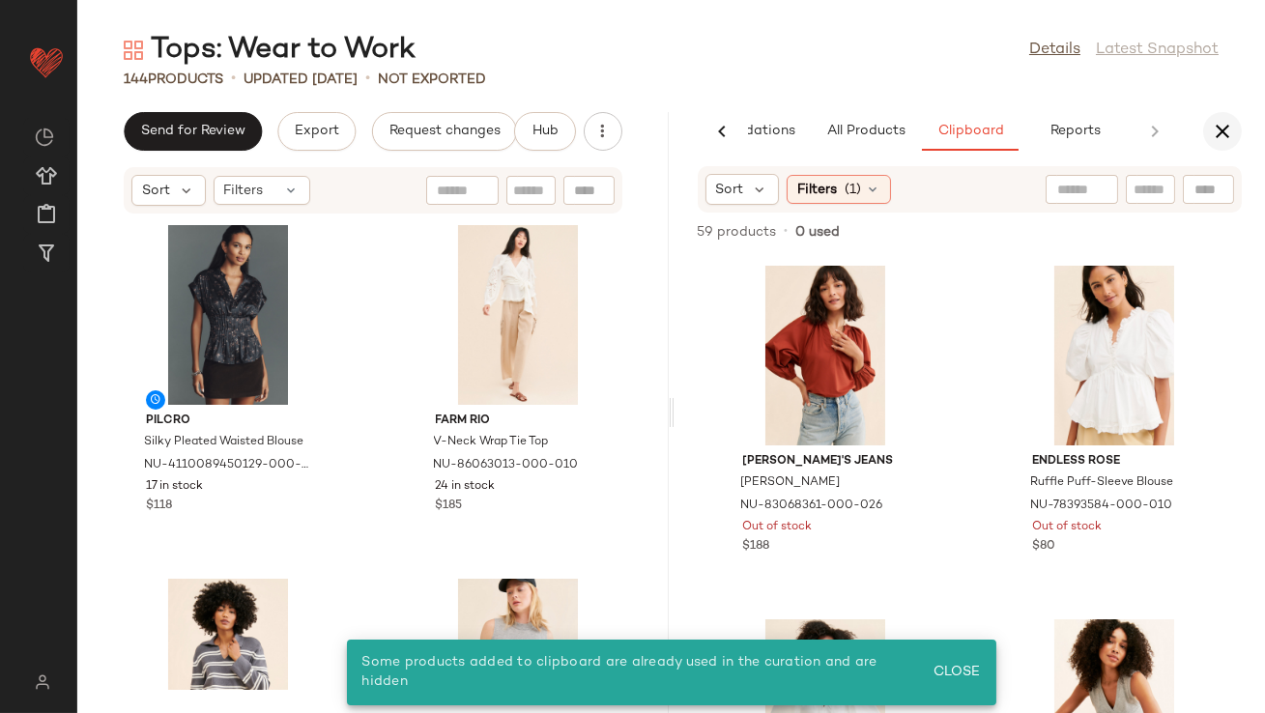
click at [1220, 121] on icon "button" at bounding box center [1222, 131] width 23 height 23
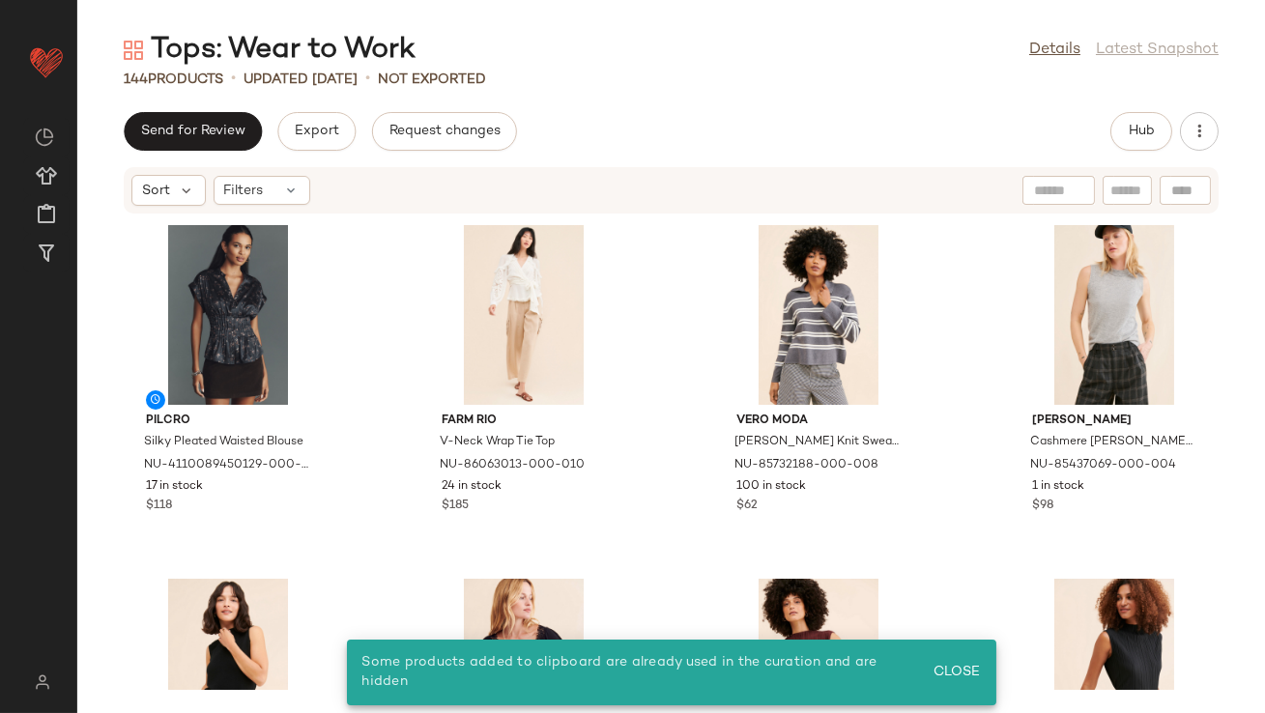
click at [264, 205] on div "Sort Filters" at bounding box center [220, 190] width 179 height 31
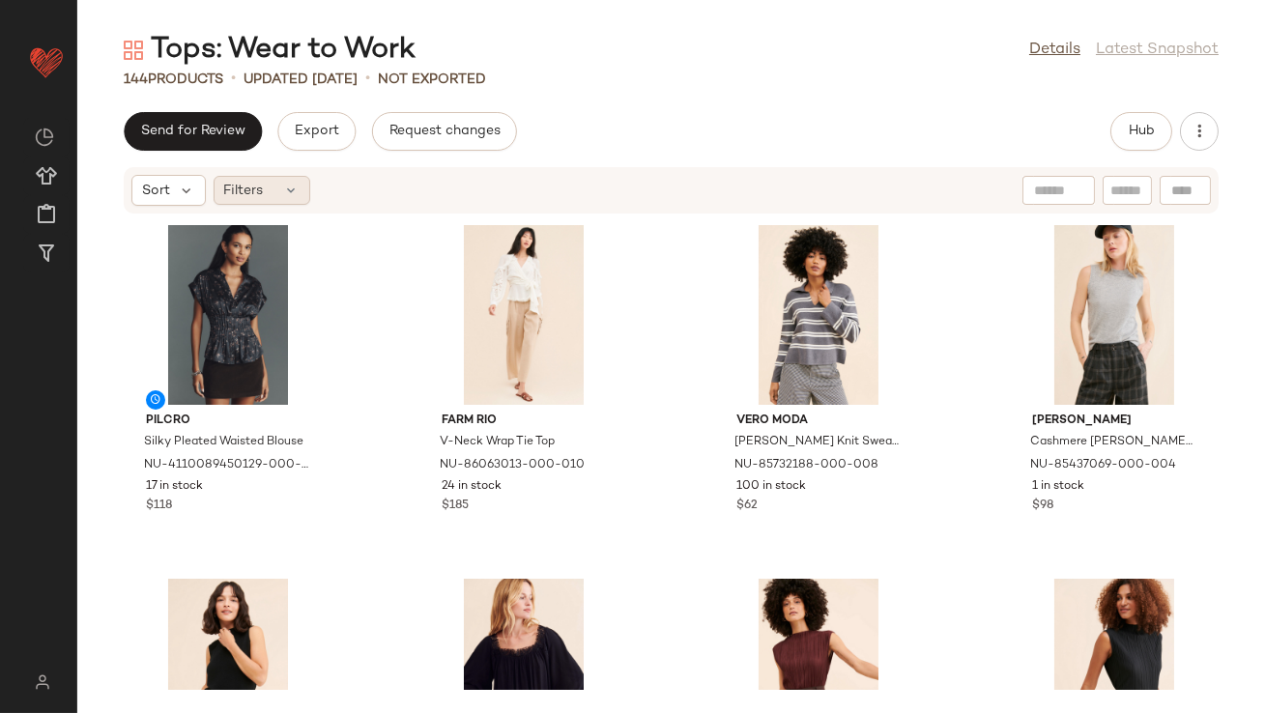
click at [264, 194] on div "Filters" at bounding box center [262, 190] width 97 height 29
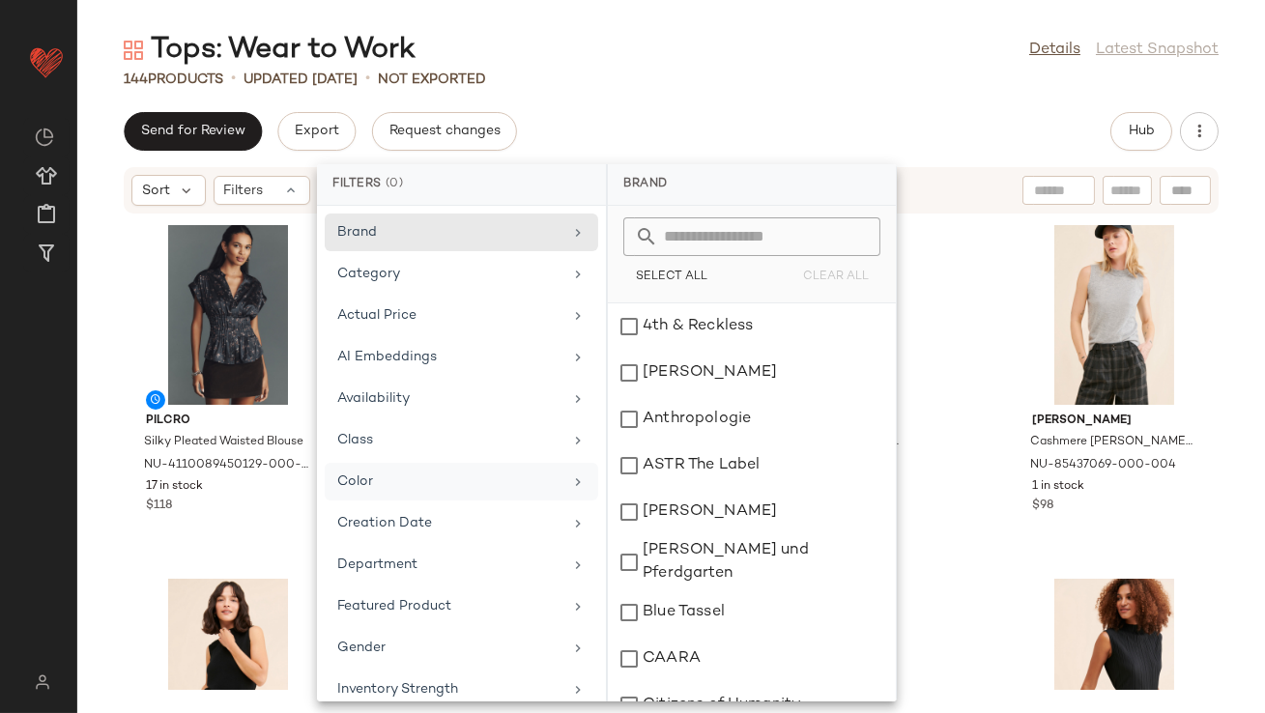
click at [347, 504] on div "Color" at bounding box center [461, 523] width 273 height 38
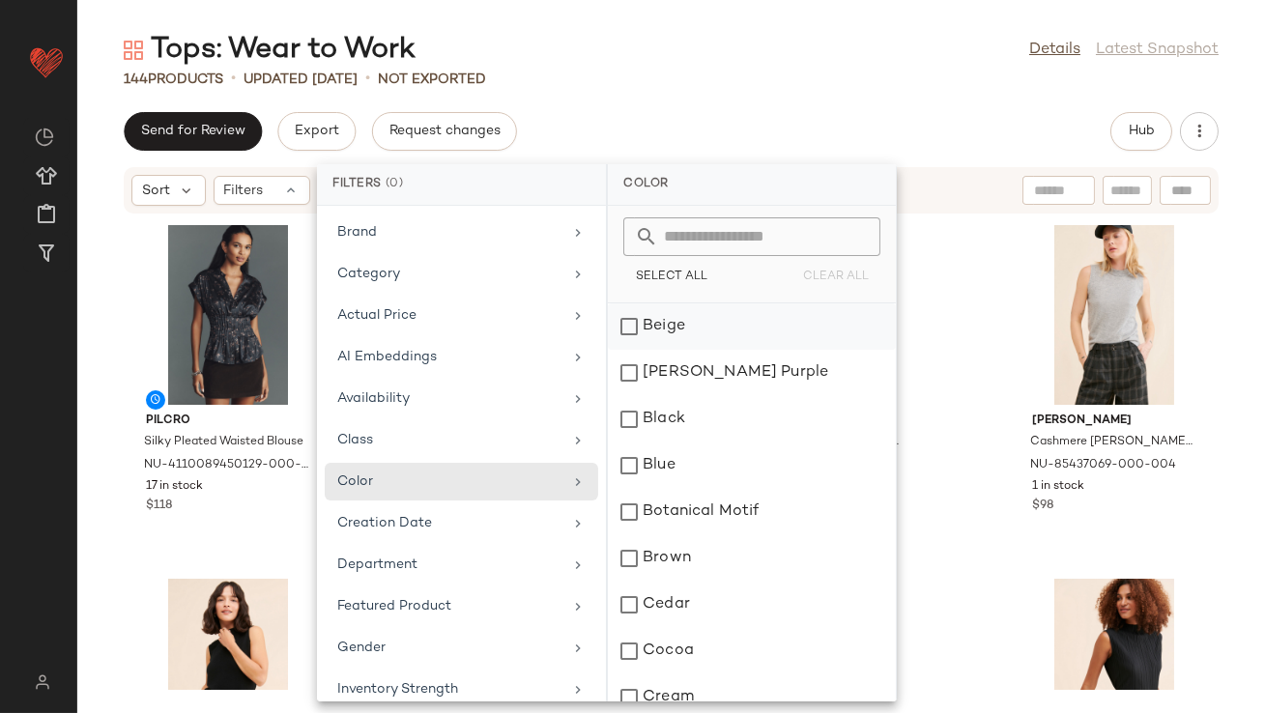
click at [692, 325] on div "Beige" at bounding box center [752, 326] width 288 height 46
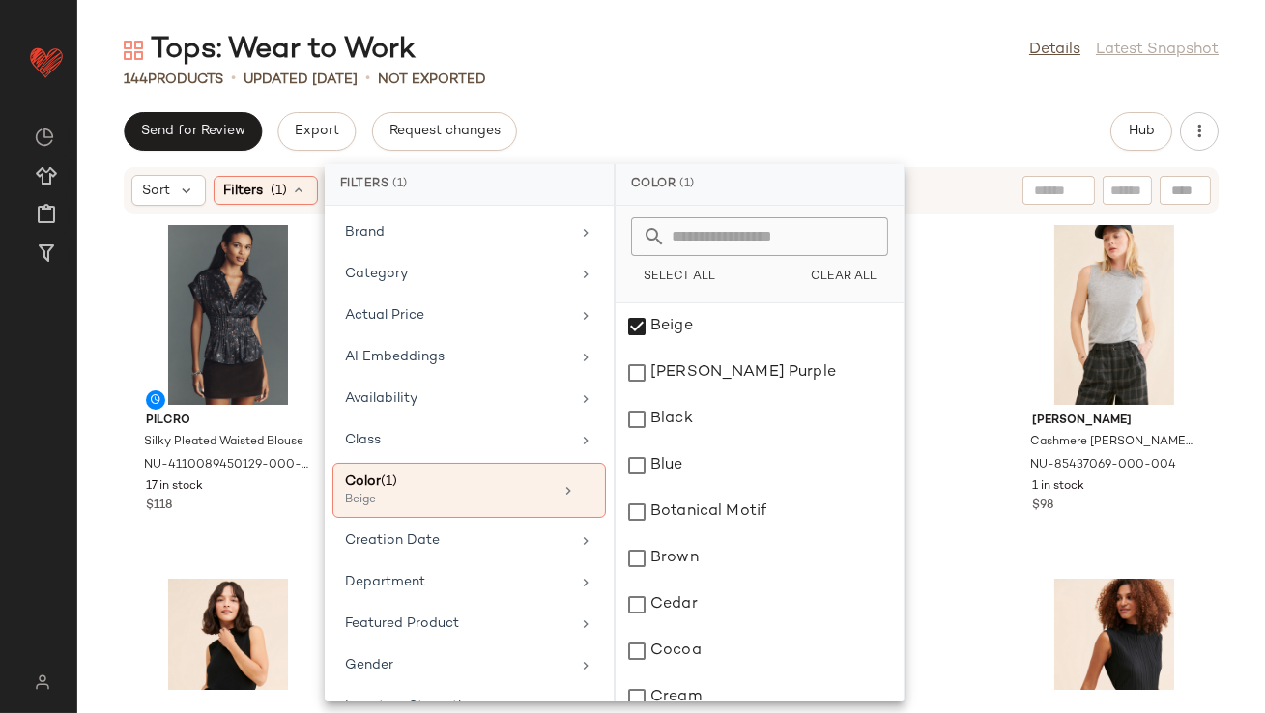
click at [739, 124] on div "Send for Review Export Request changes Hub" at bounding box center [671, 131] width 1095 height 39
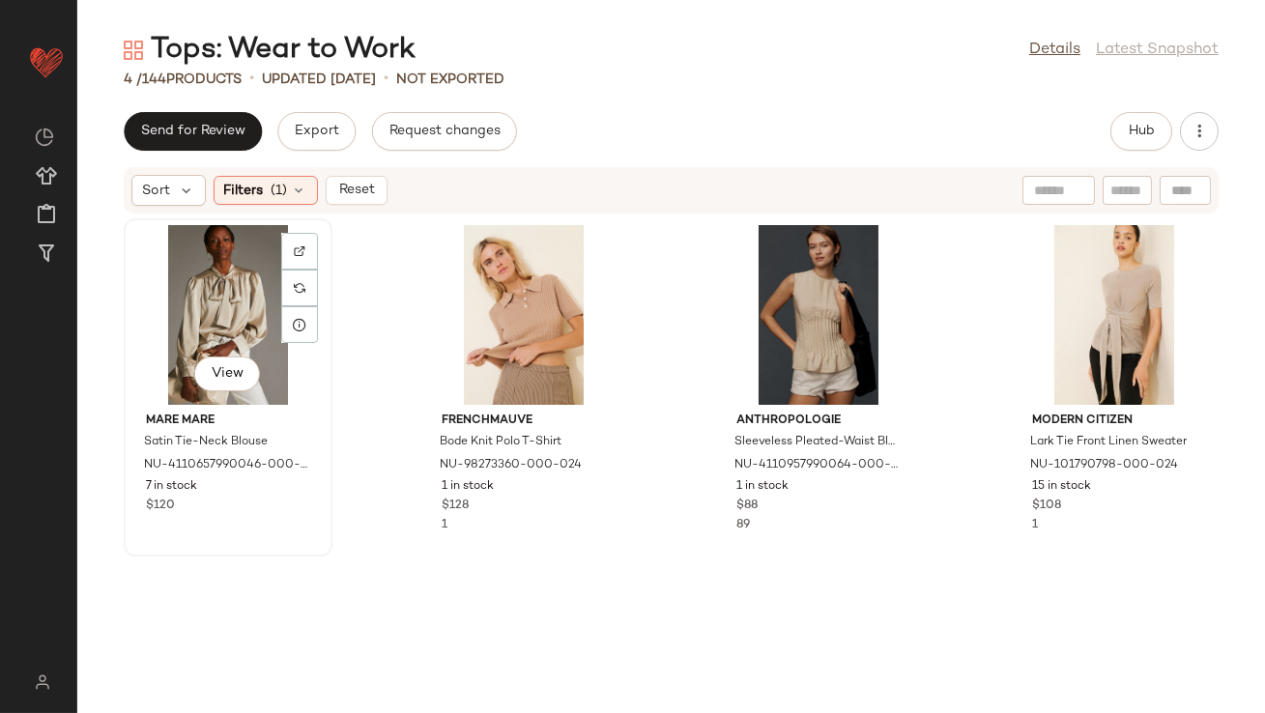
click at [216, 304] on div "View" at bounding box center [227, 315] width 195 height 180
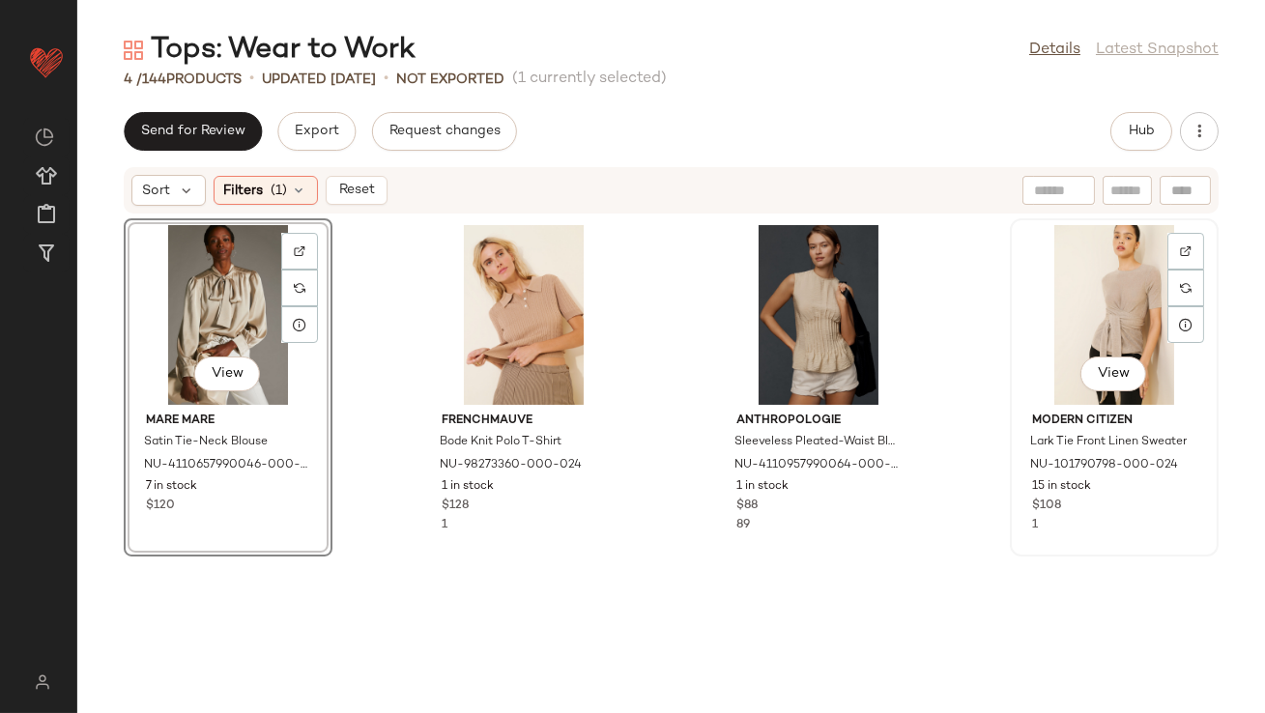
click at [1117, 316] on div "View" at bounding box center [1114, 315] width 195 height 180
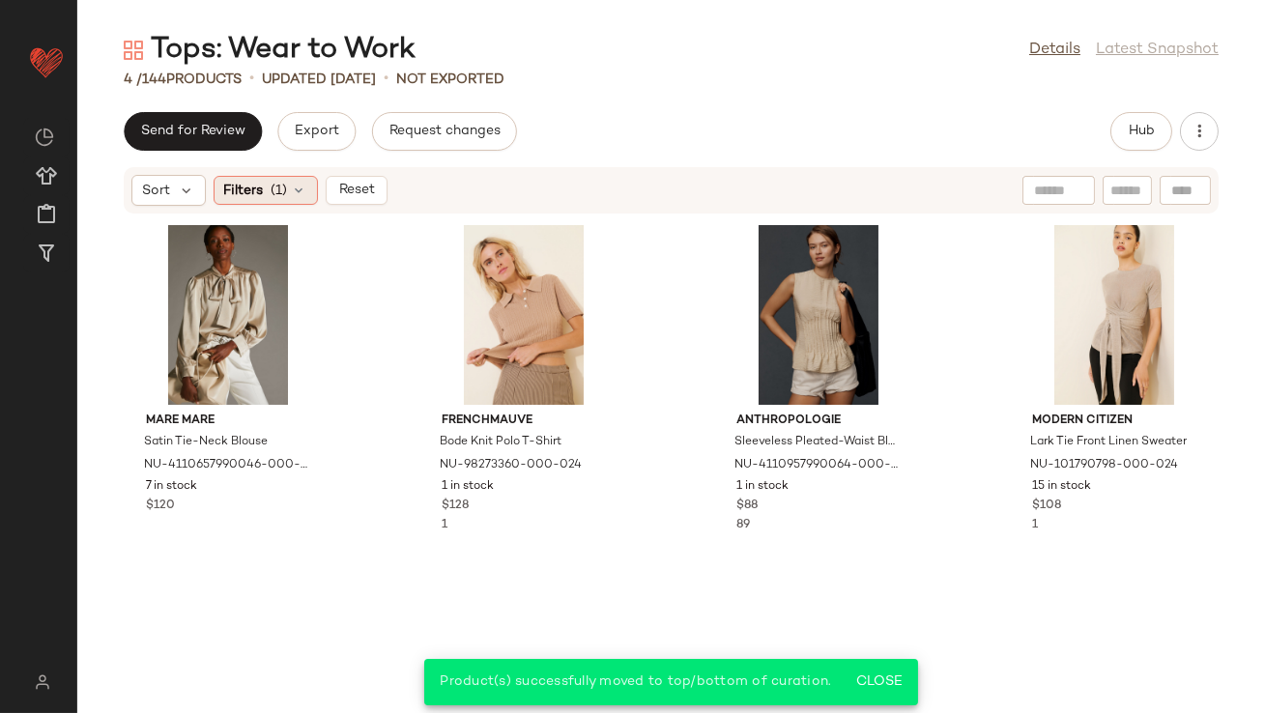
click at [295, 192] on icon at bounding box center [299, 190] width 15 height 15
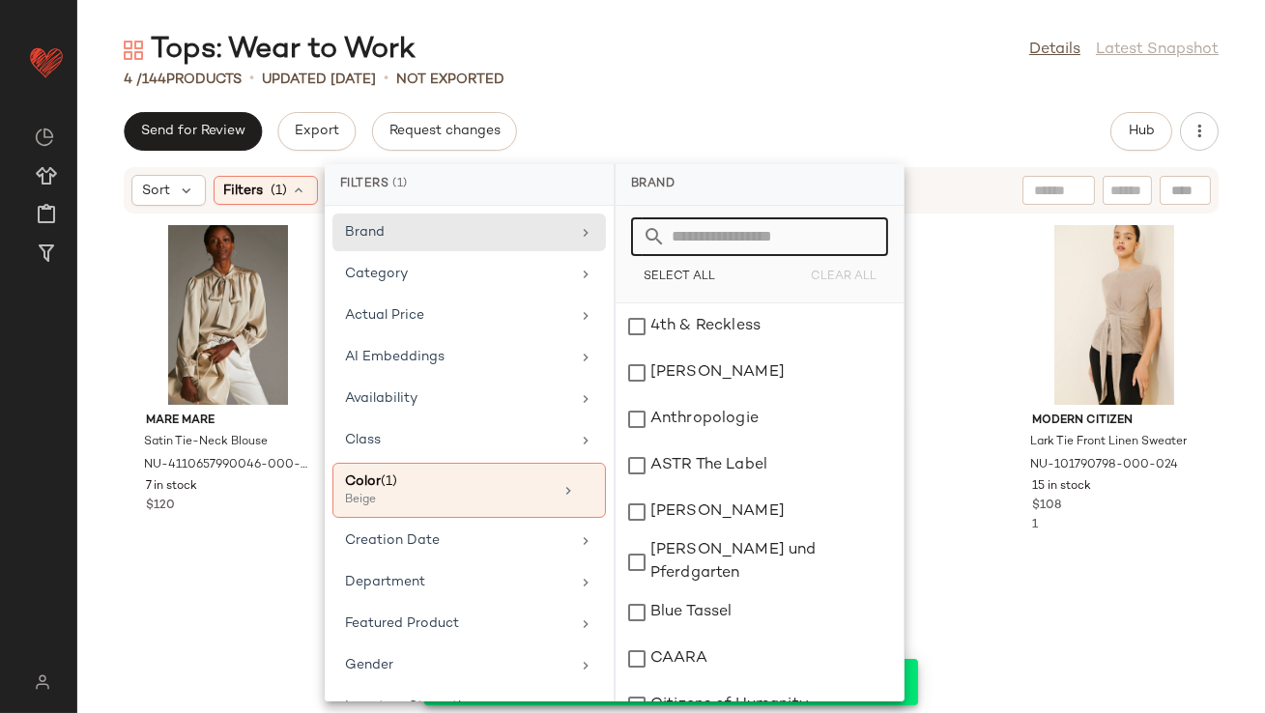
click at [715, 245] on input "text" at bounding box center [771, 236] width 211 height 39
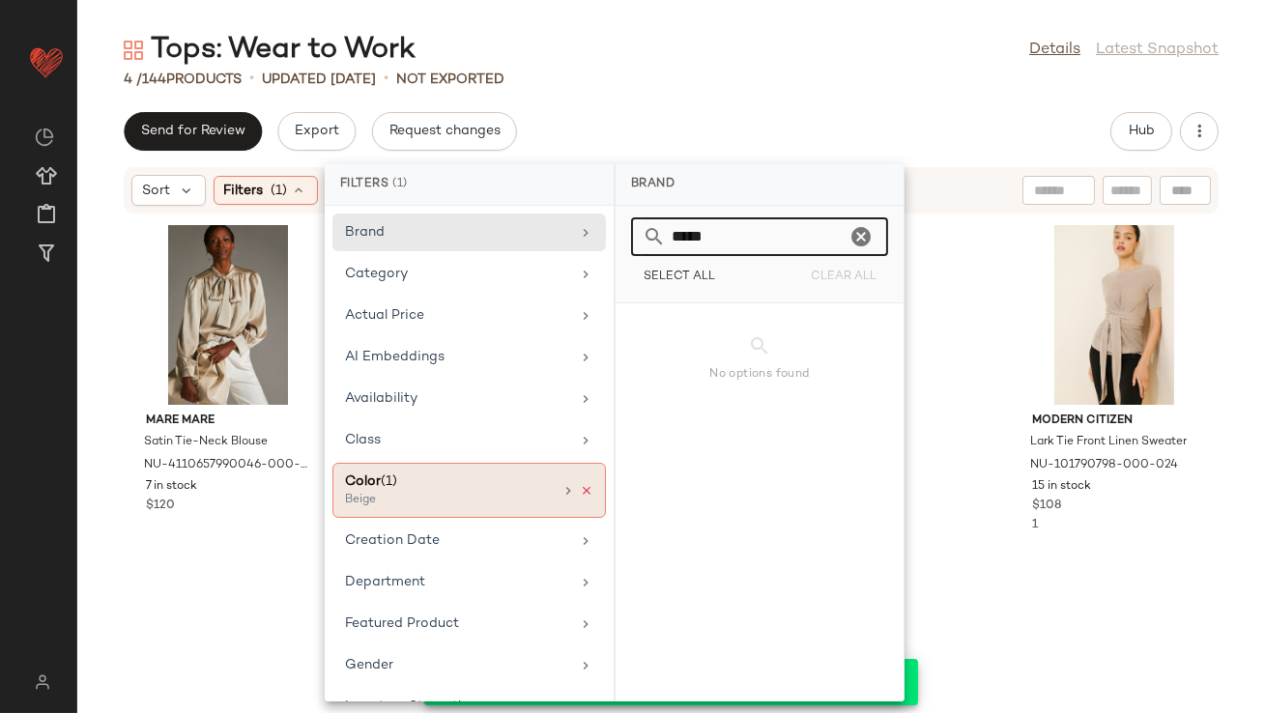
type input "*****"
click at [580, 494] on icon at bounding box center [587, 491] width 14 height 14
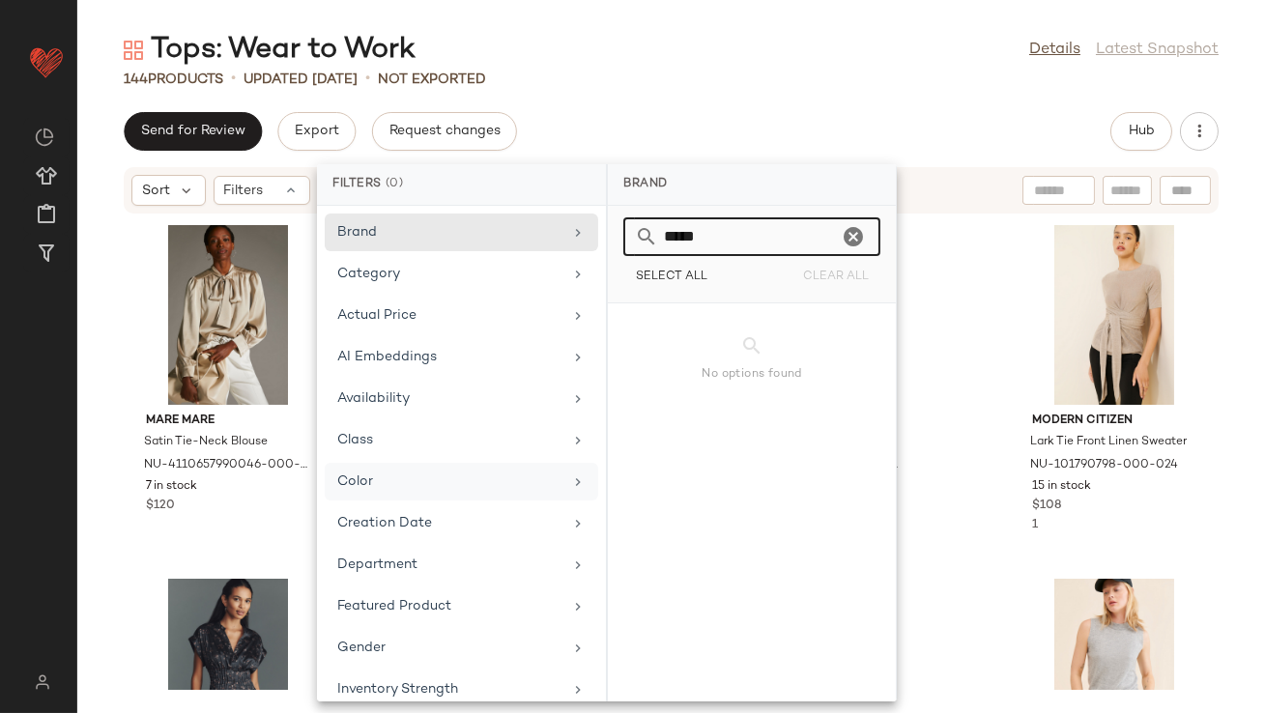
click at [718, 241] on input "*****" at bounding box center [748, 236] width 180 height 39
click at [437, 486] on div "Color" at bounding box center [449, 482] width 225 height 20
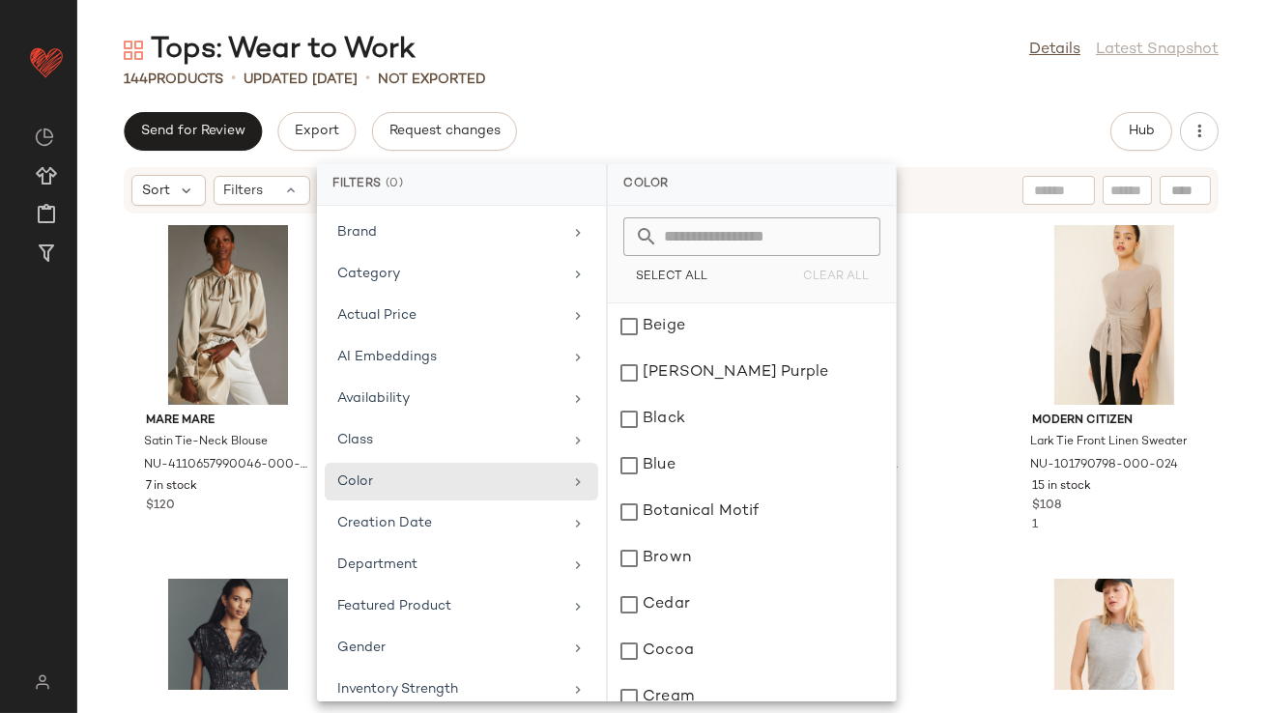
click at [700, 240] on input "text" at bounding box center [763, 236] width 211 height 39
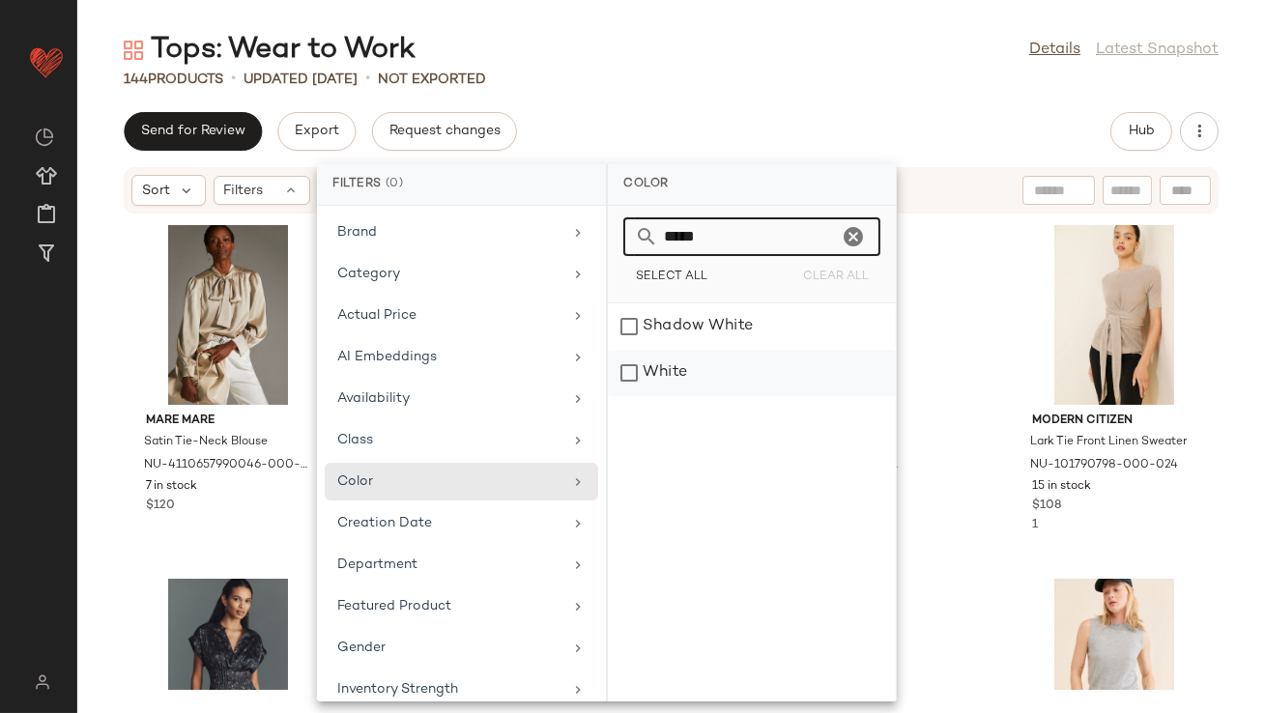
type input "*****"
click at [676, 366] on div "White" at bounding box center [752, 373] width 288 height 46
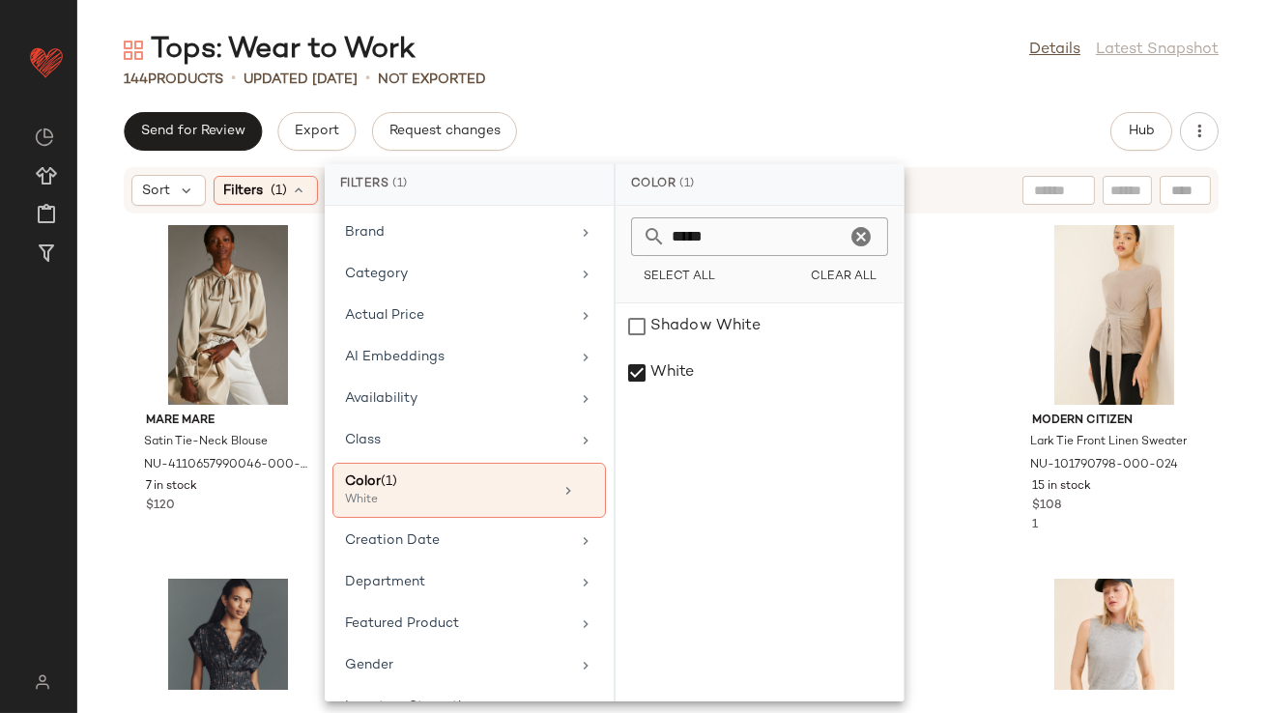
click at [776, 141] on div "Send for Review Export Request changes Hub" at bounding box center [671, 131] width 1095 height 39
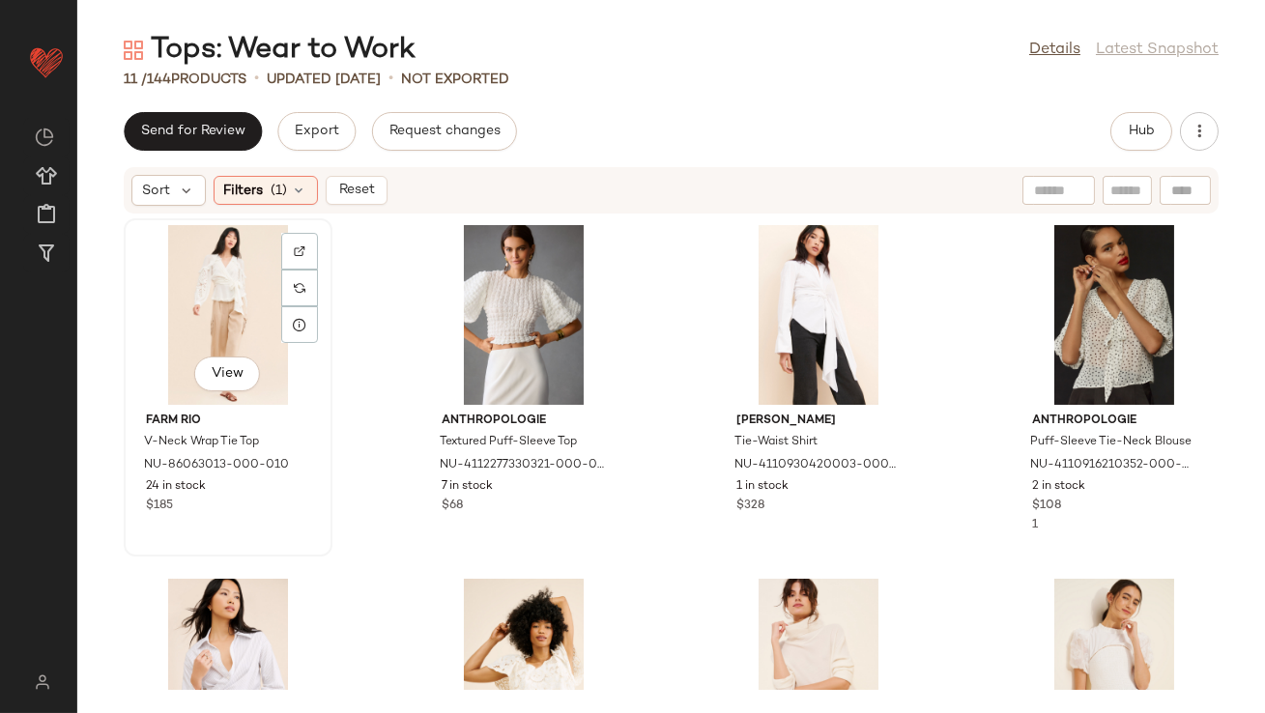
click at [218, 270] on div "View" at bounding box center [227, 315] width 195 height 180
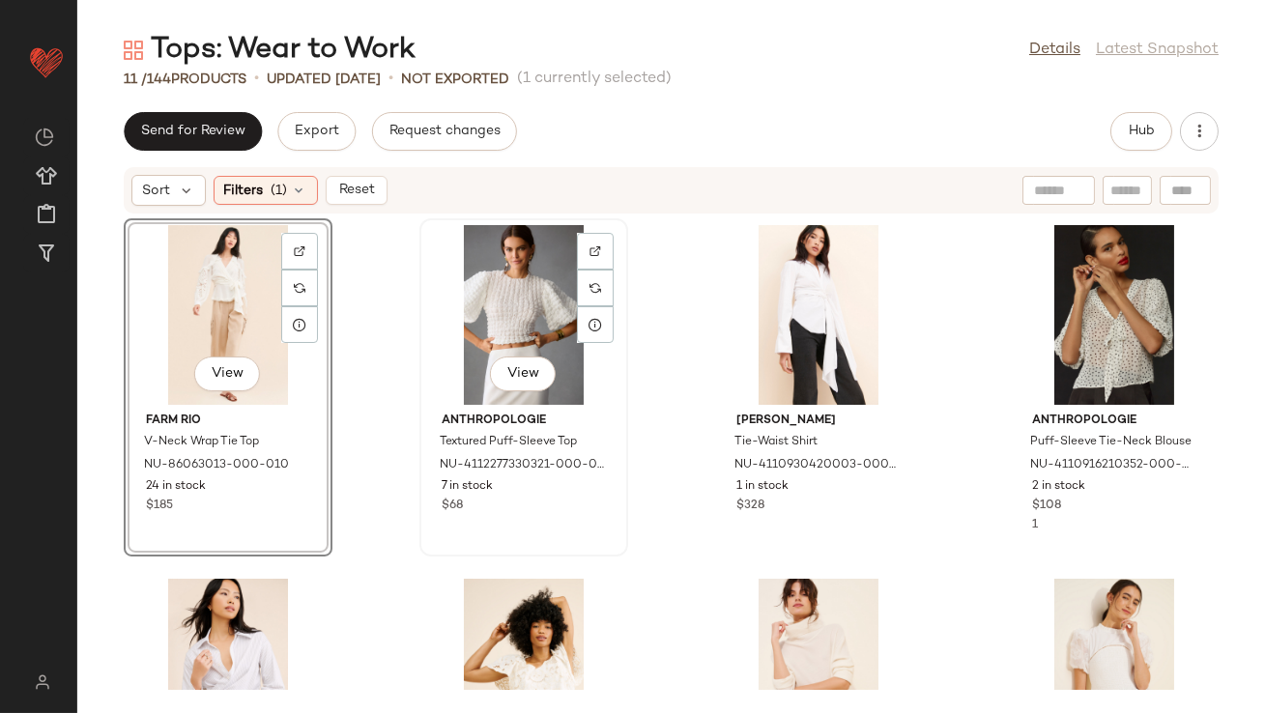
scroll to position [589, 0]
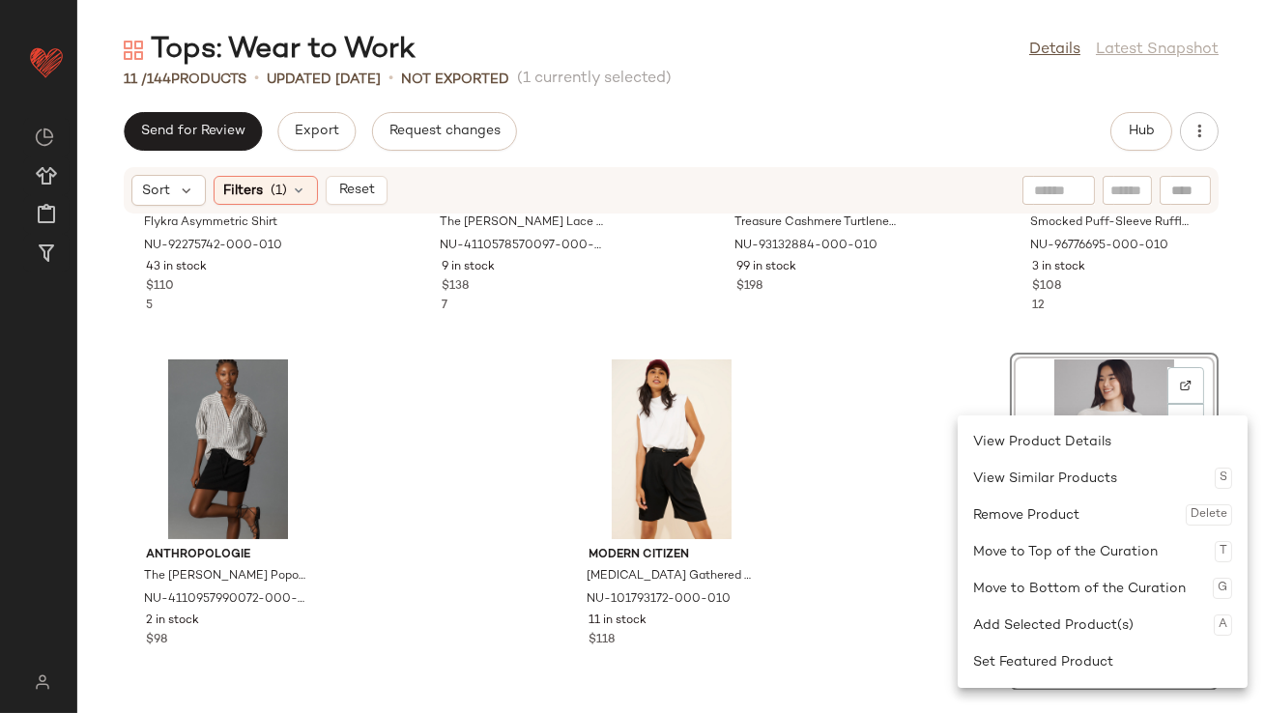
click at [887, 381] on div "ASTR The Label Flykra Asymmetric Shirt NU-92275742-000-010 43 in stock $110 5 A…" at bounding box center [671, 452] width 1188 height 475
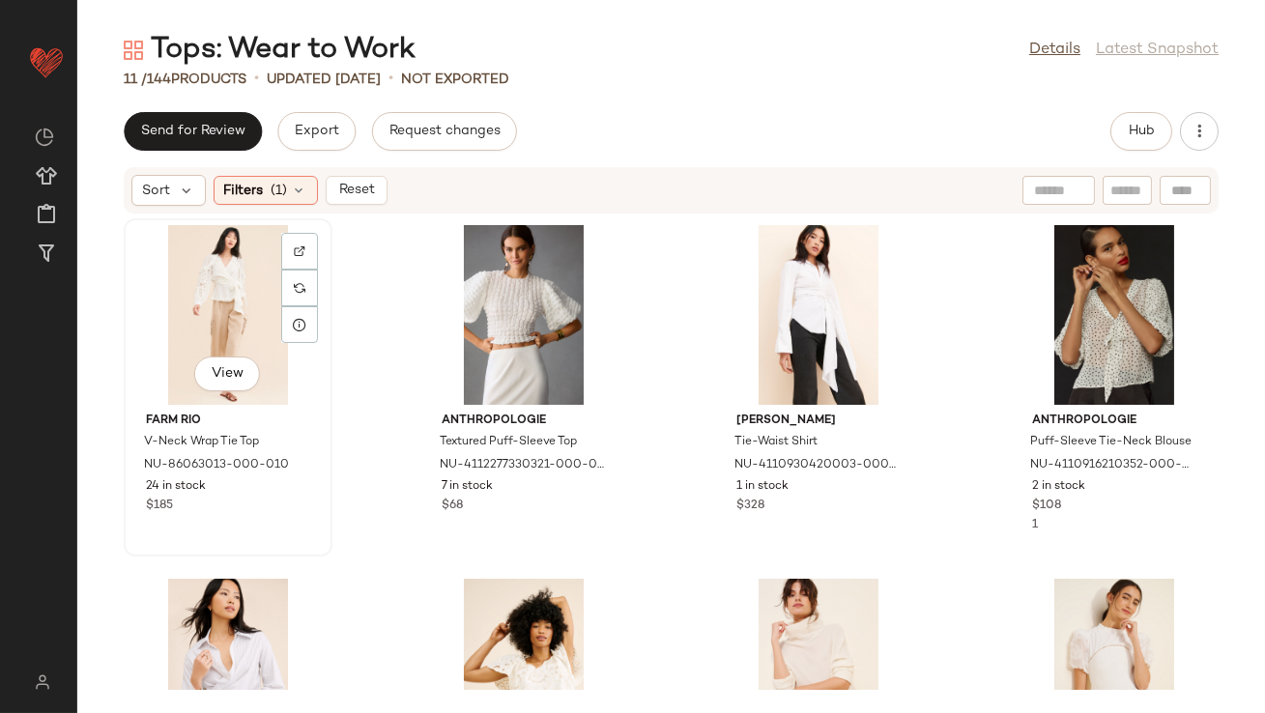
click at [176, 293] on div "View" at bounding box center [227, 315] width 195 height 180
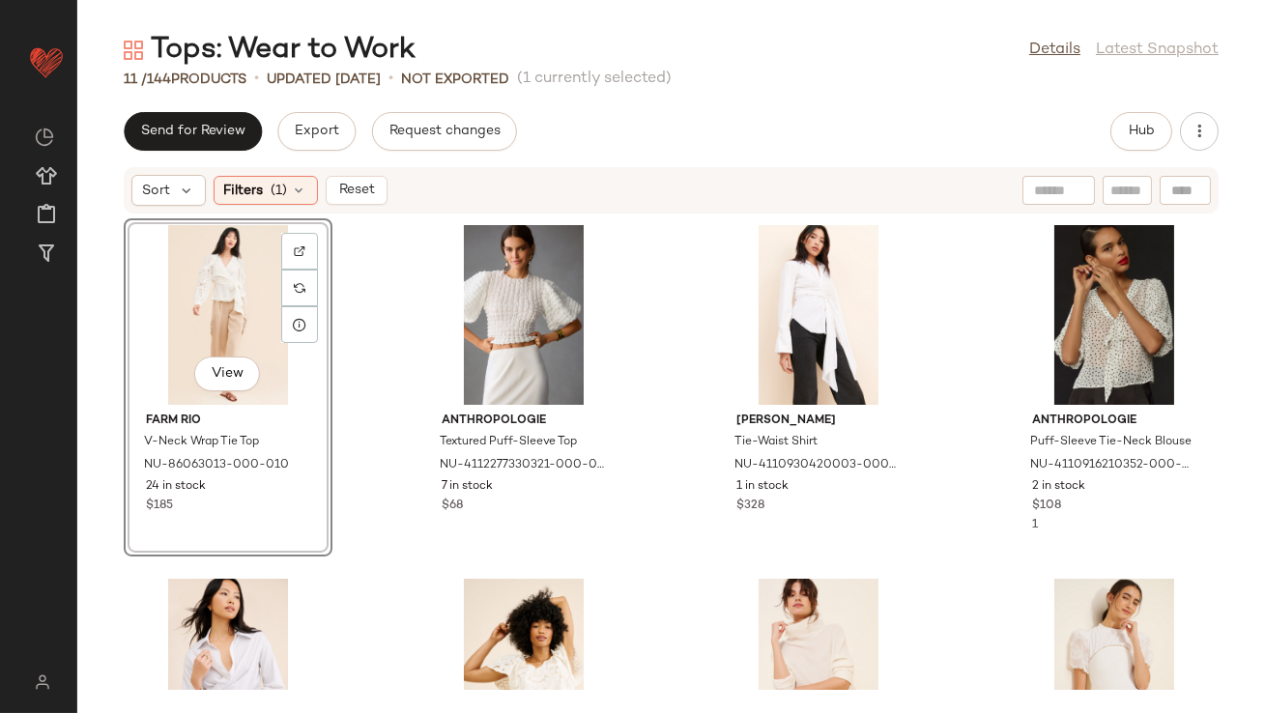
scroll to position [589, 0]
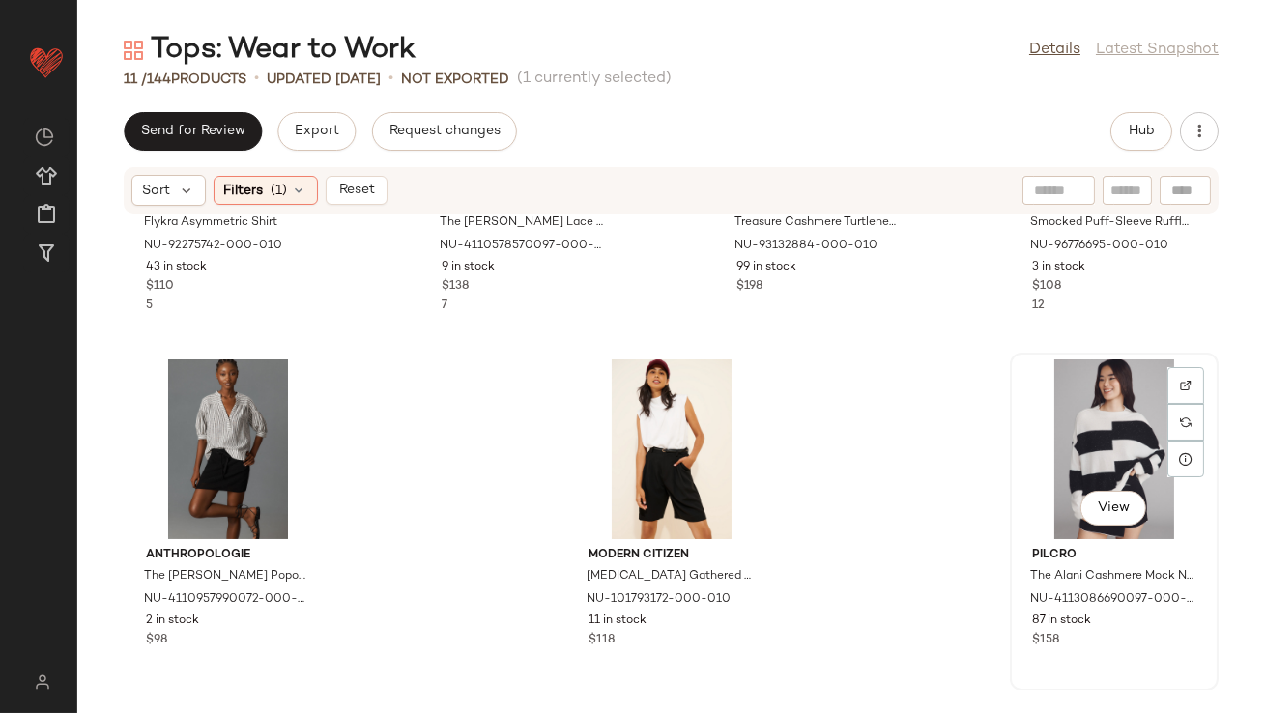
click at [1074, 462] on div "View" at bounding box center [1114, 449] width 195 height 180
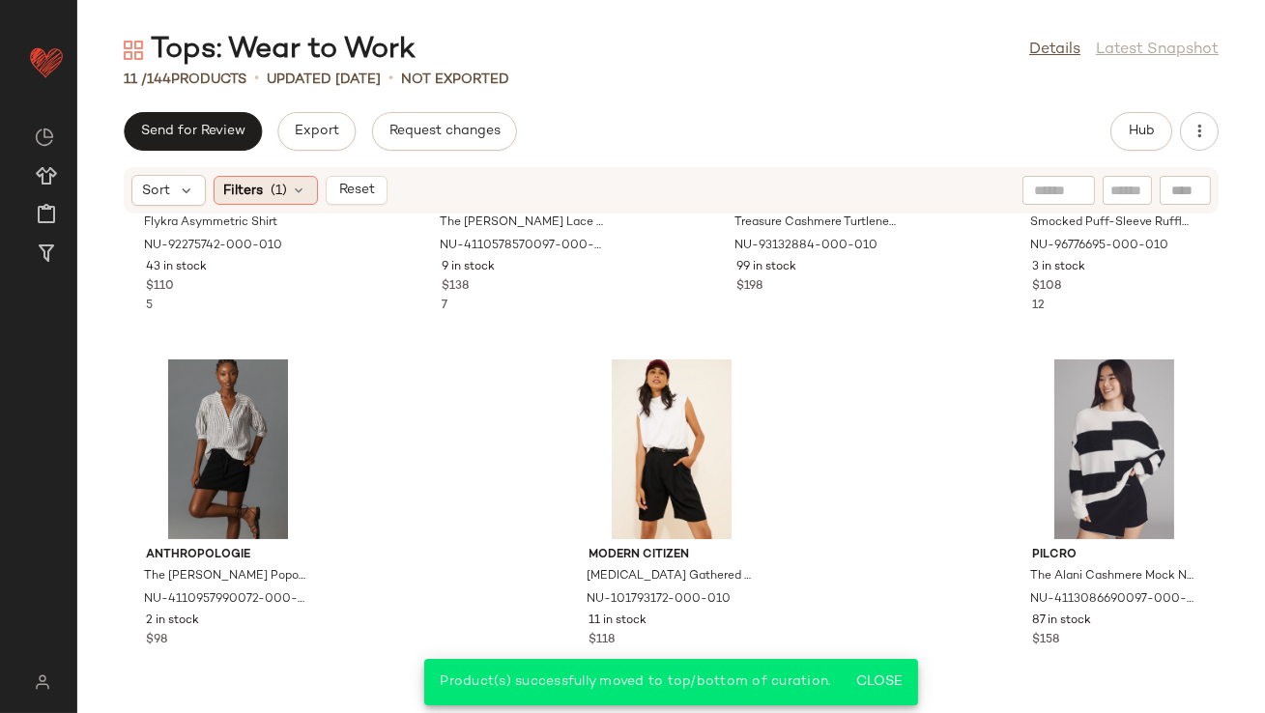
click at [306, 189] on div "Filters (1)" at bounding box center [266, 190] width 104 height 29
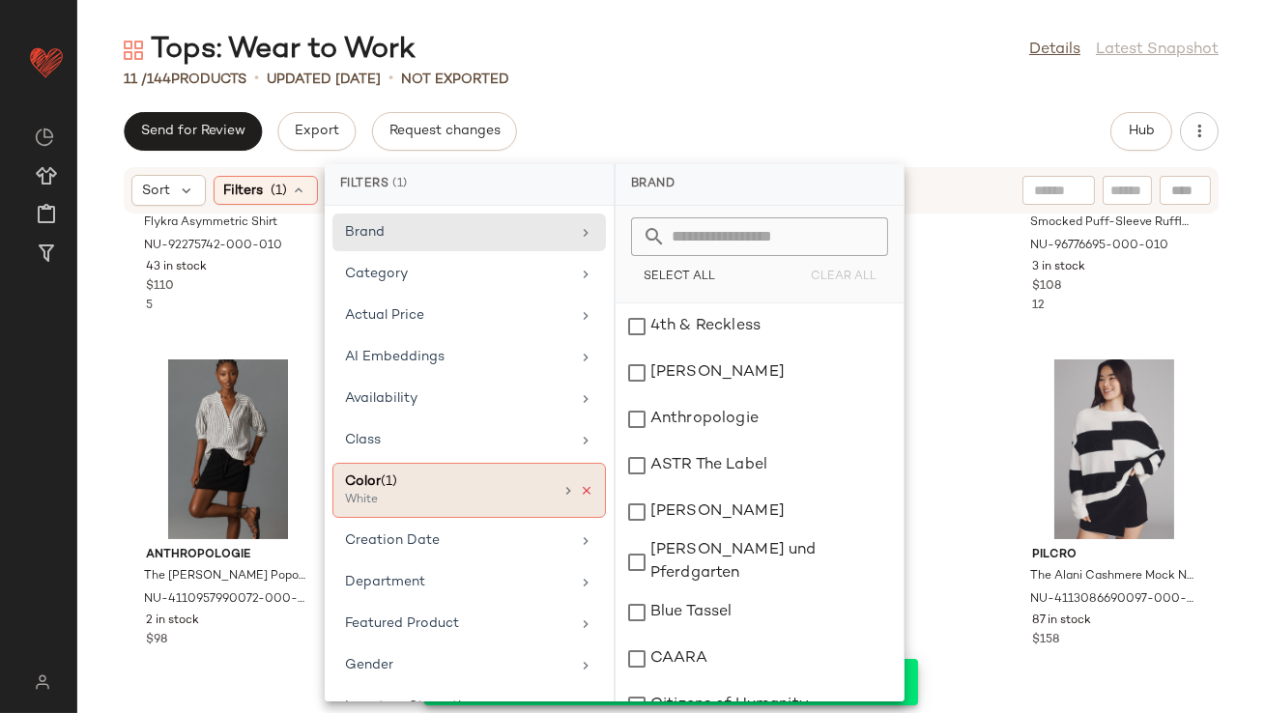
click at [580, 484] on icon at bounding box center [587, 491] width 14 height 14
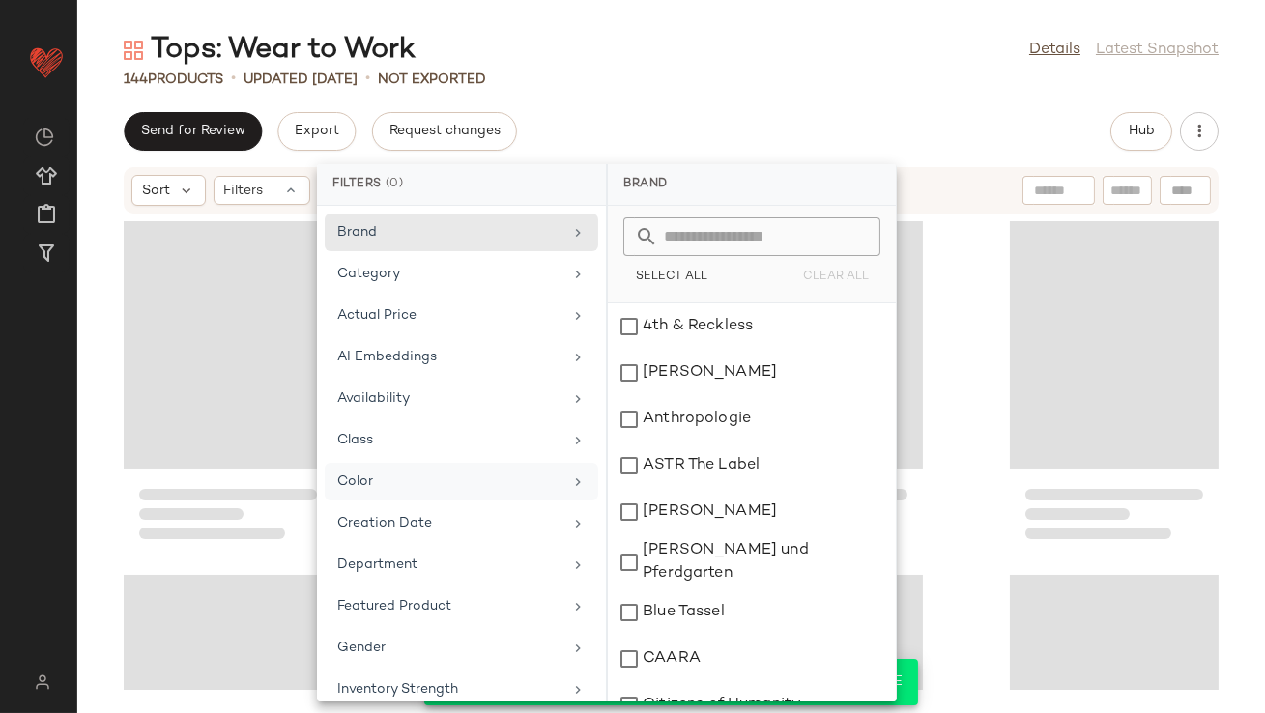
click at [512, 482] on div "Color" at bounding box center [449, 482] width 225 height 20
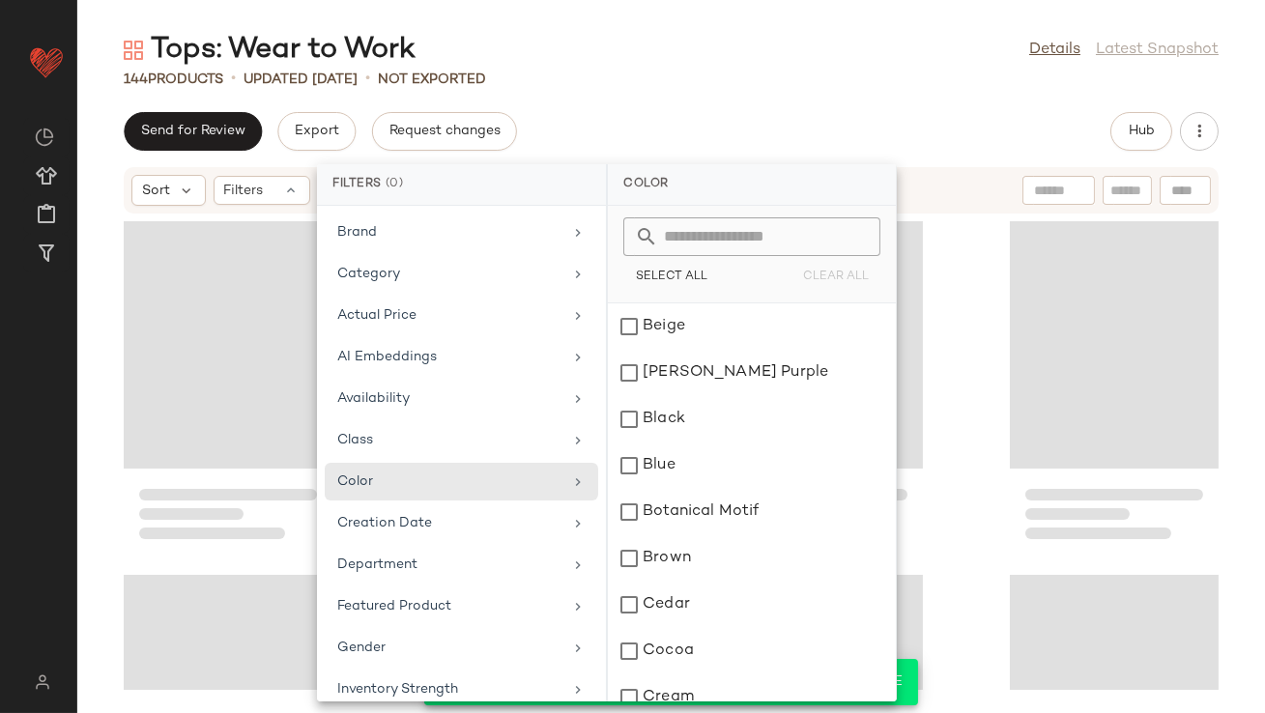
scroll to position [722, 0]
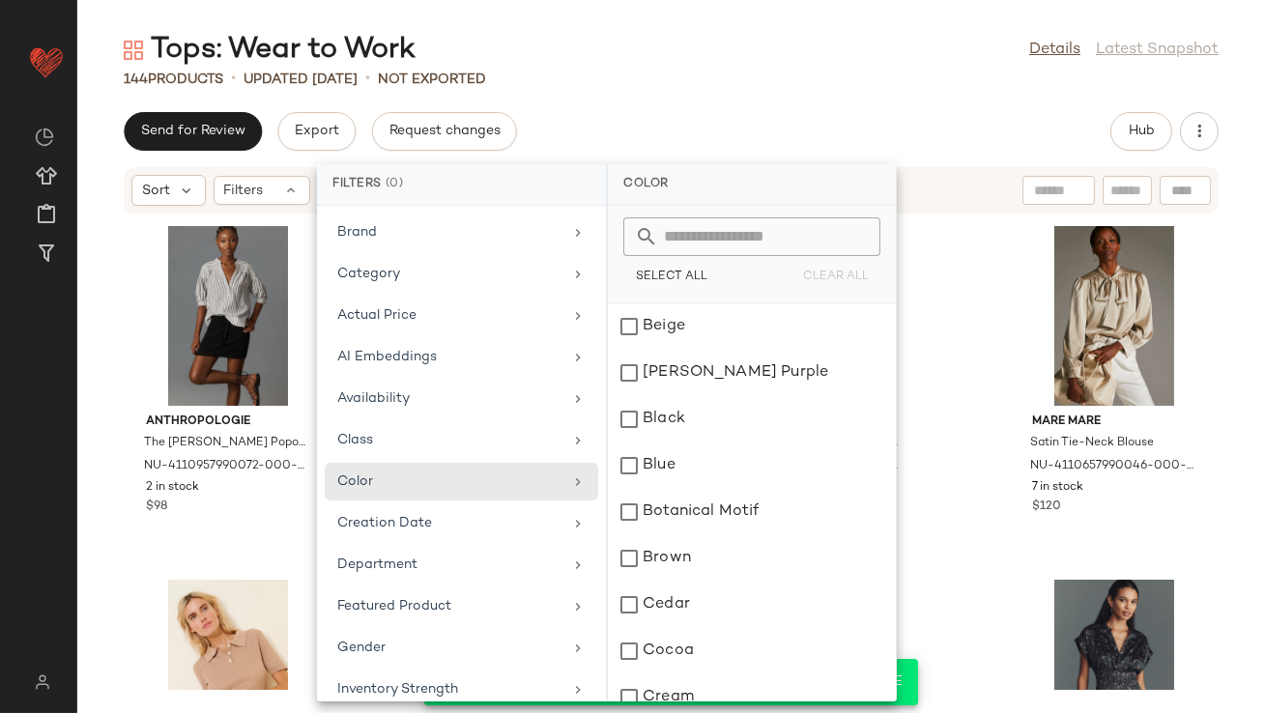
click at [720, 231] on input "text" at bounding box center [763, 236] width 211 height 39
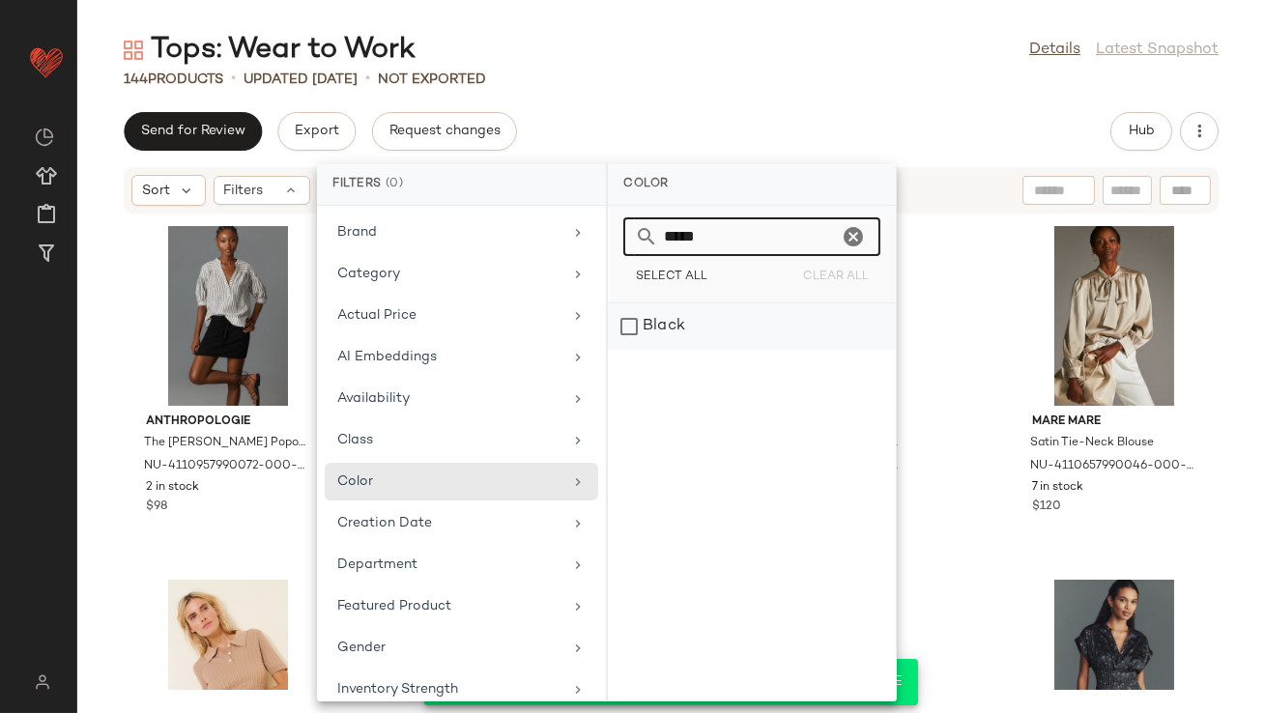
type input "*****"
click at [768, 318] on div "Black" at bounding box center [752, 326] width 288 height 46
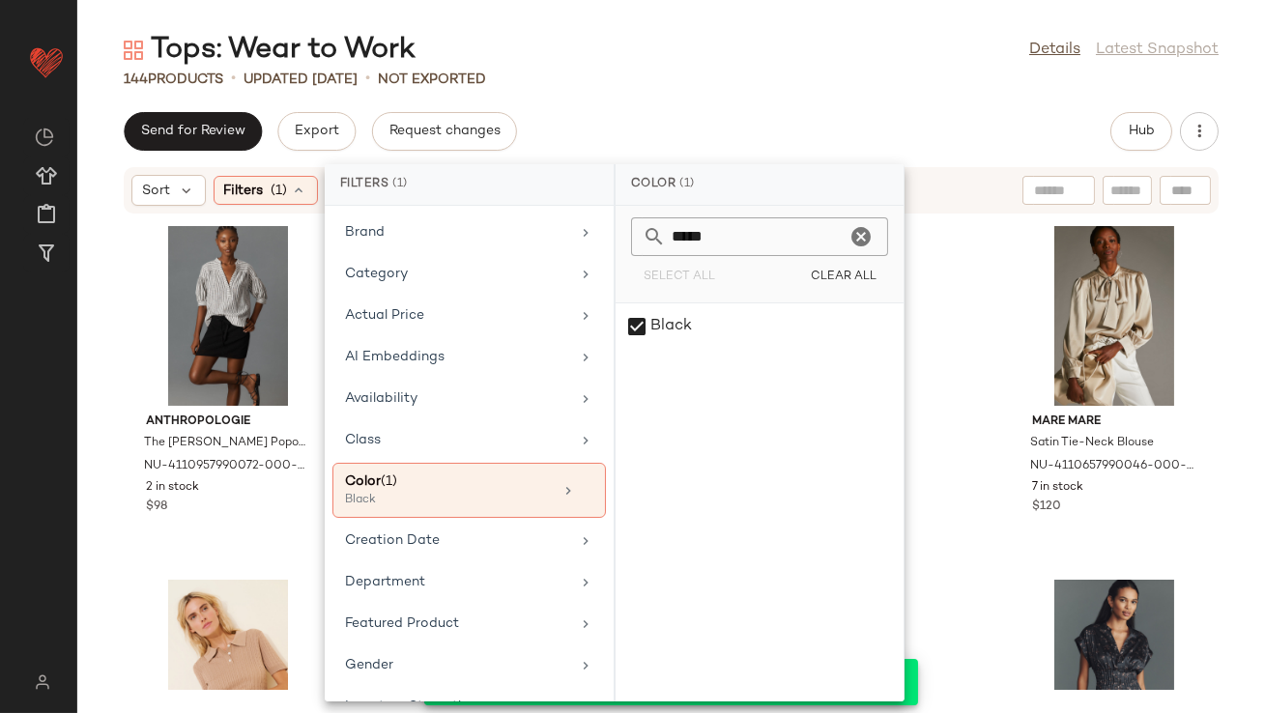
click at [822, 135] on div "Send for Review Export Request changes Hub" at bounding box center [671, 131] width 1095 height 39
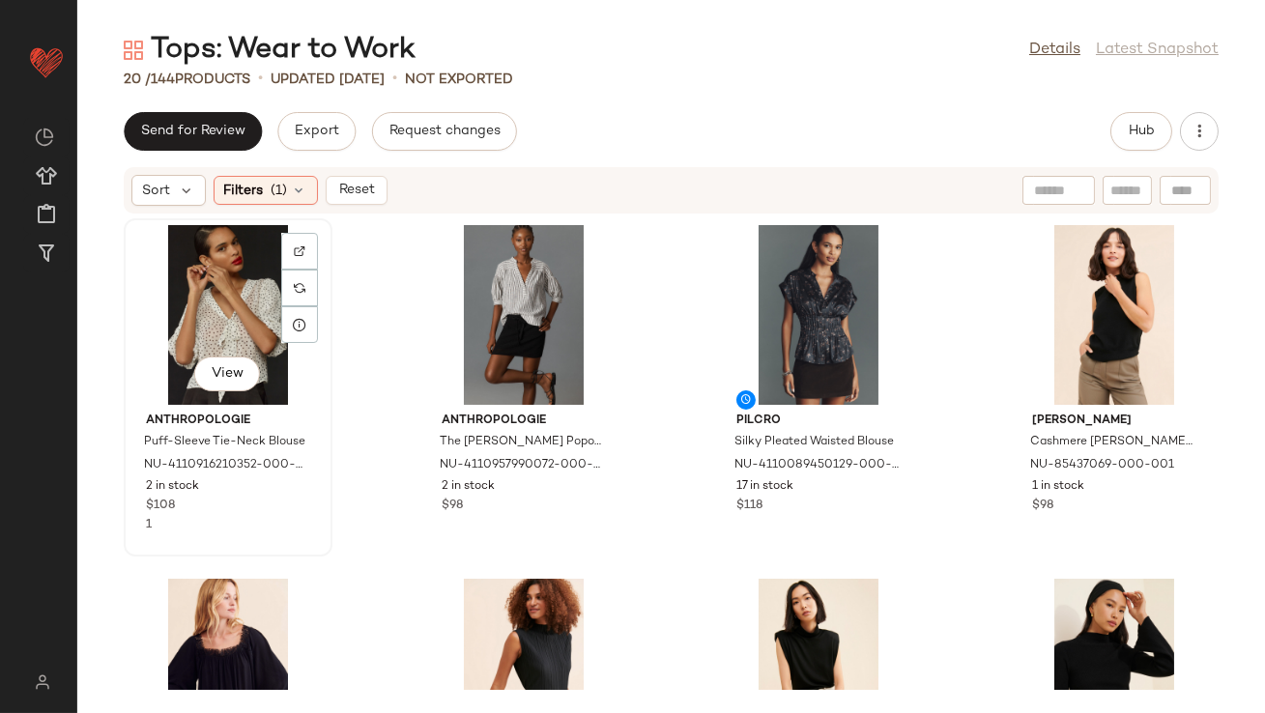
click at [239, 282] on div "View" at bounding box center [227, 315] width 195 height 180
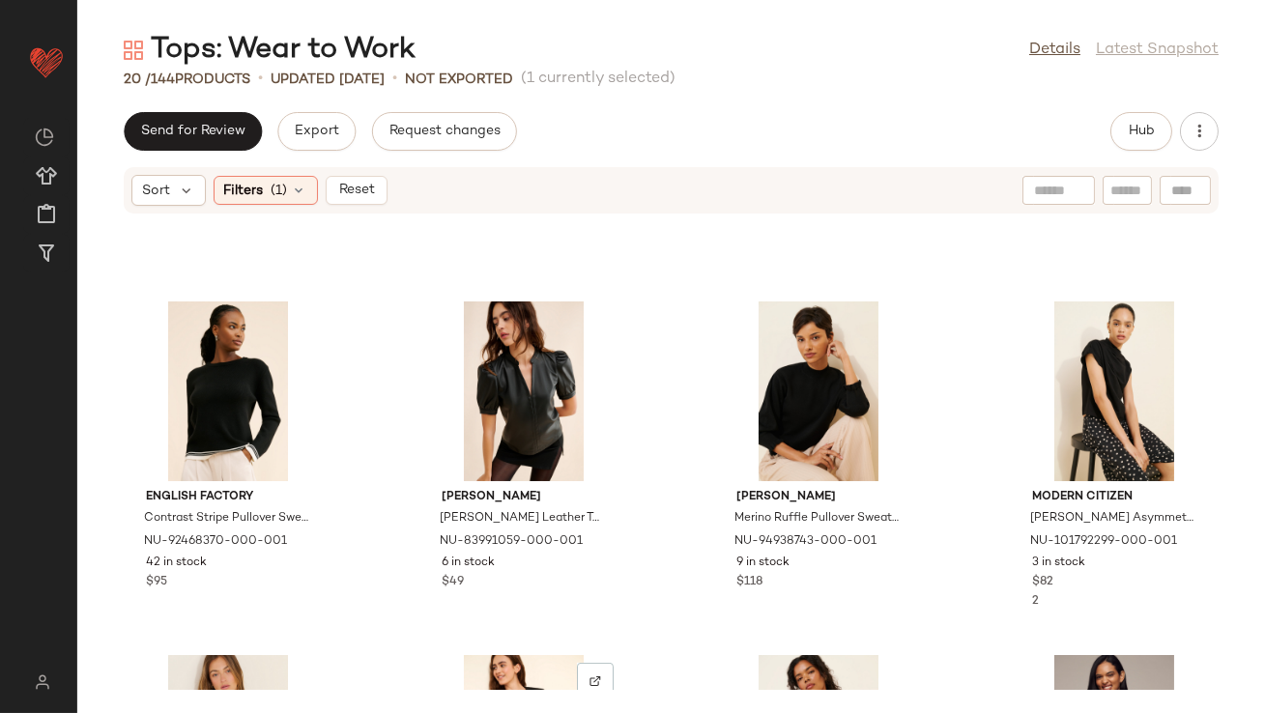
scroll to position [1296, 0]
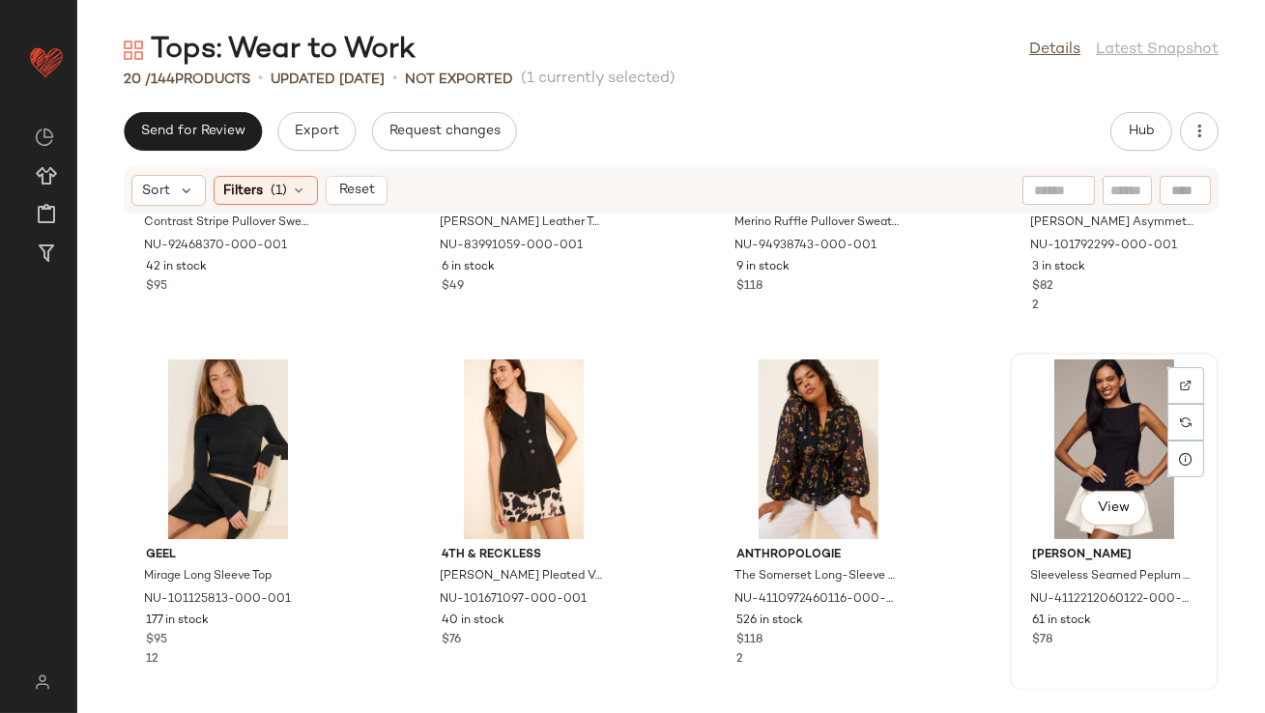
click at [1052, 412] on div "View" at bounding box center [1114, 449] width 195 height 180
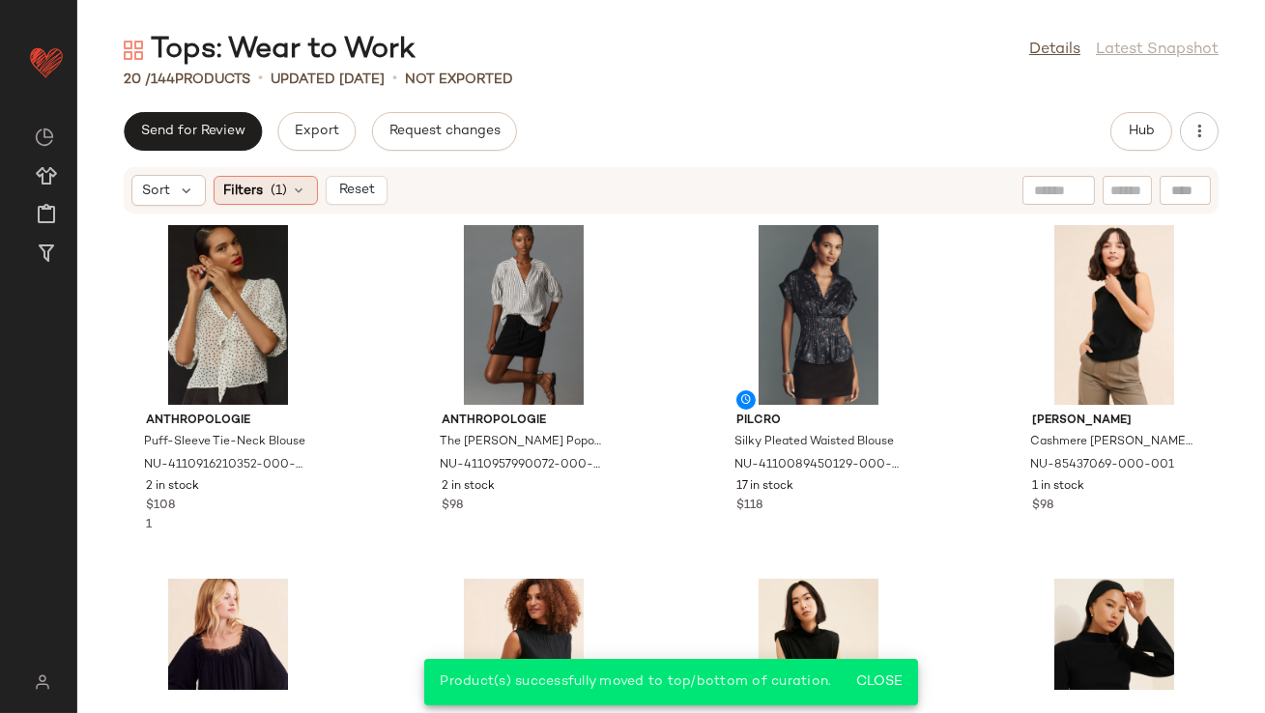
click at [302, 195] on icon at bounding box center [299, 190] width 15 height 15
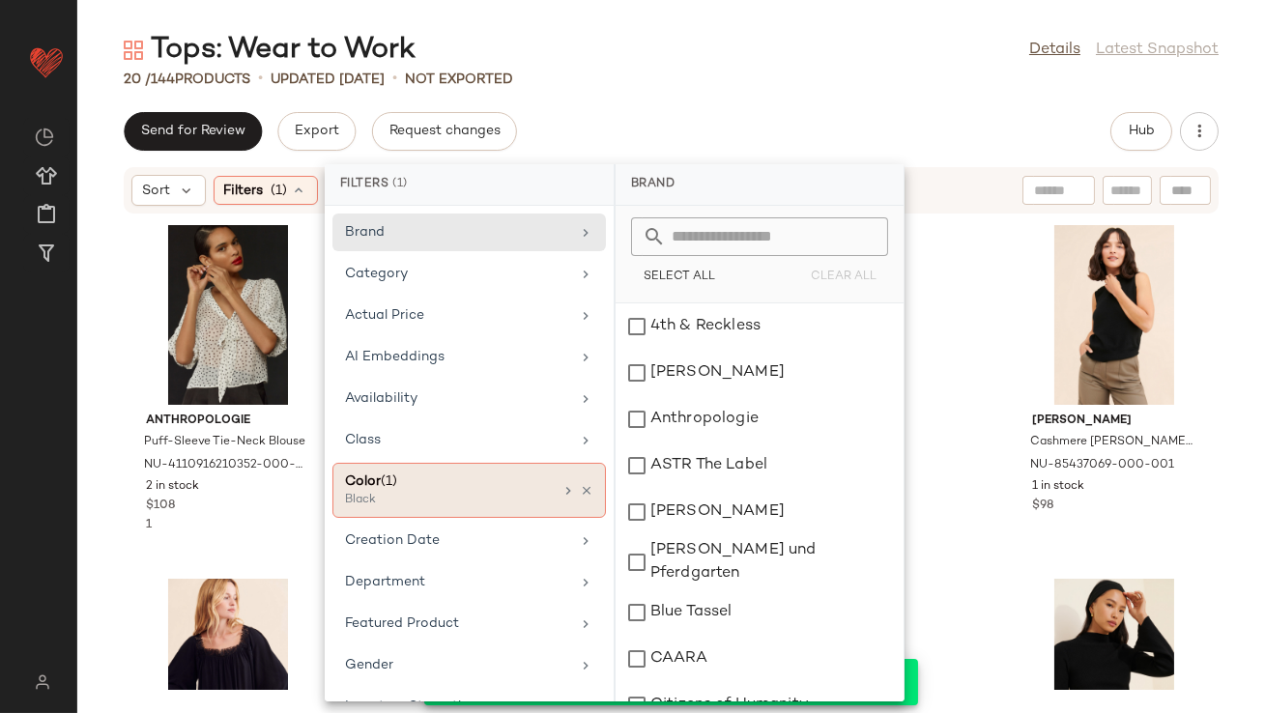
click at [569, 489] on div at bounding box center [577, 490] width 33 height 15
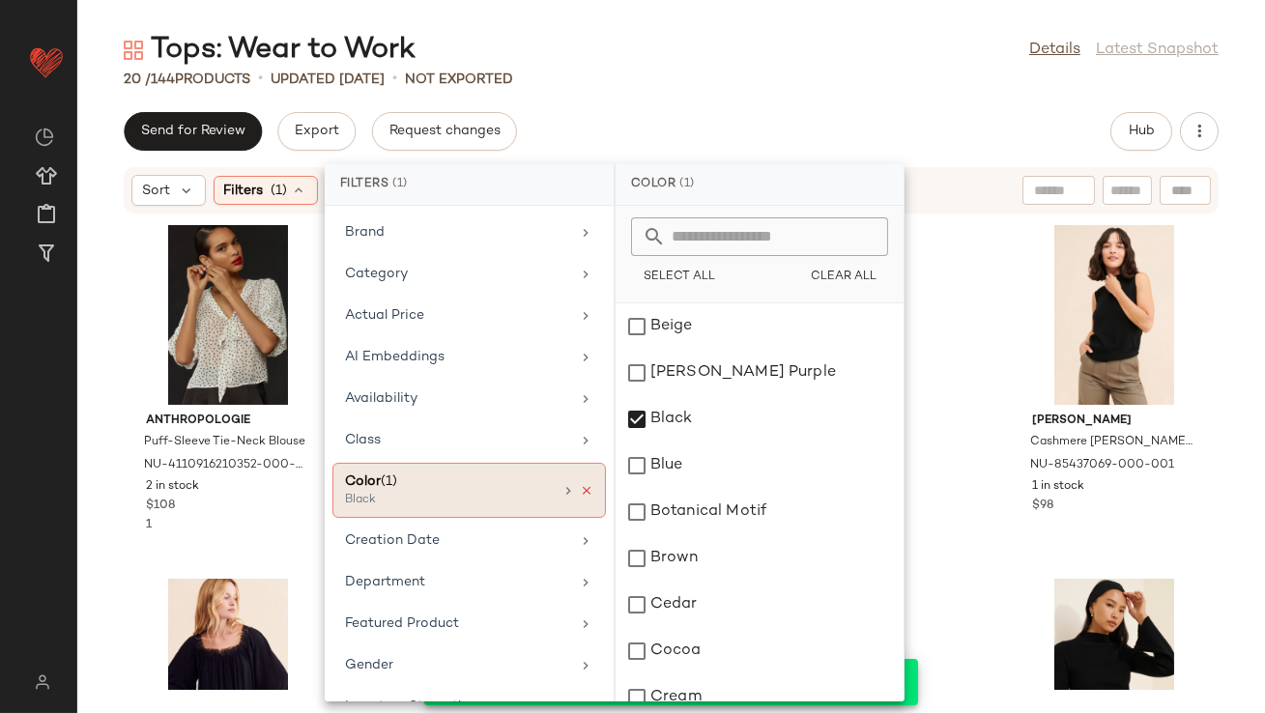
click at [580, 490] on icon at bounding box center [587, 491] width 14 height 14
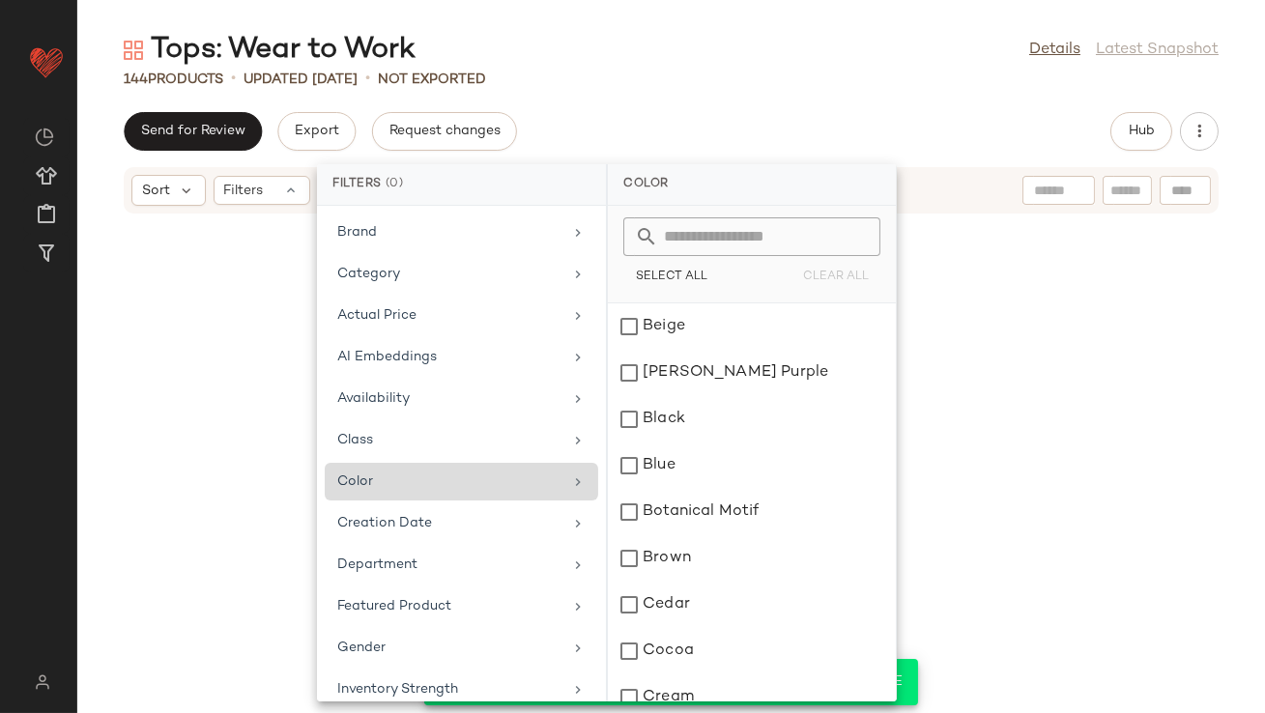
scroll to position [1415, 0]
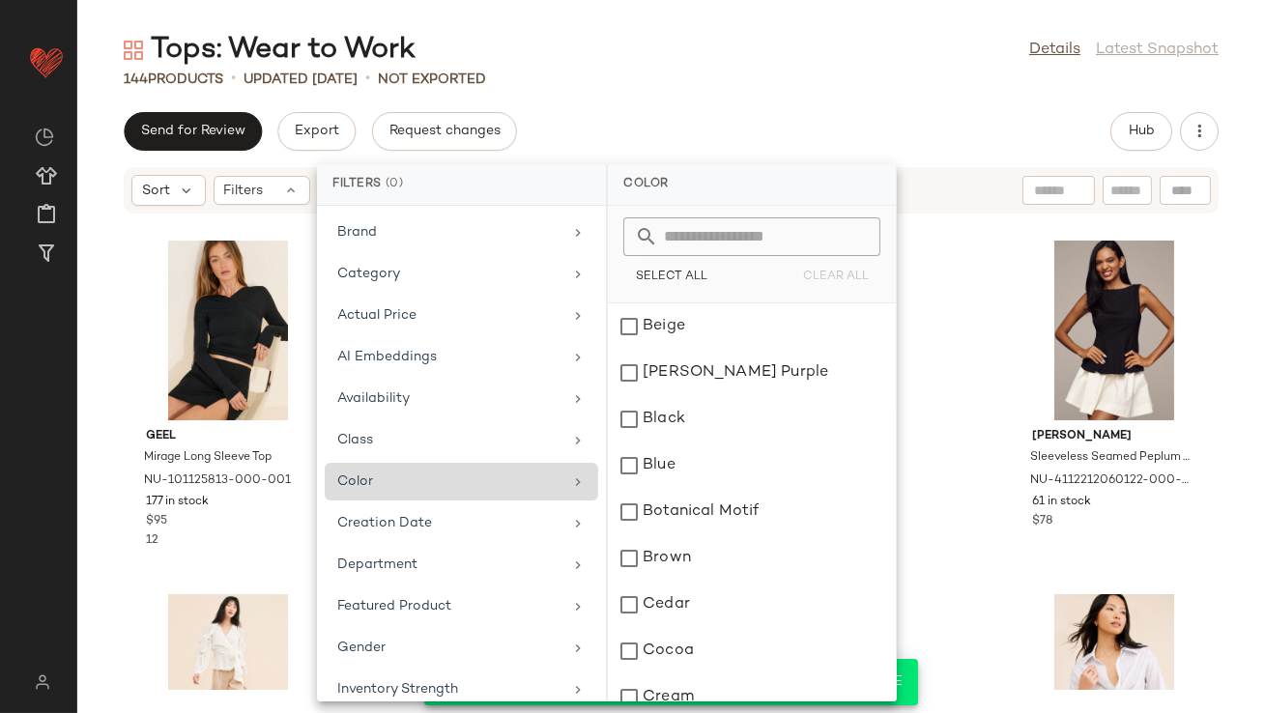
click at [570, 487] on icon at bounding box center [577, 482] width 15 height 15
click at [671, 232] on input "text" at bounding box center [763, 236] width 211 height 39
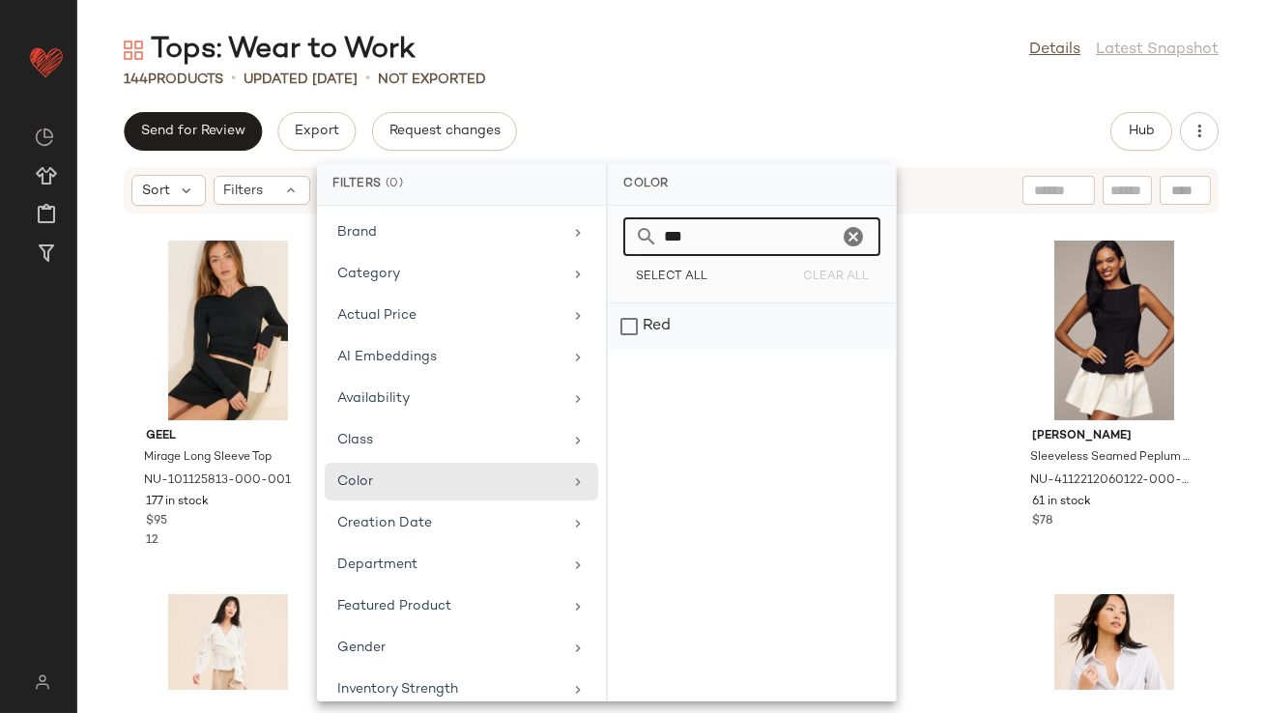
type input "***"
click at [664, 333] on div "Red" at bounding box center [752, 326] width 288 height 46
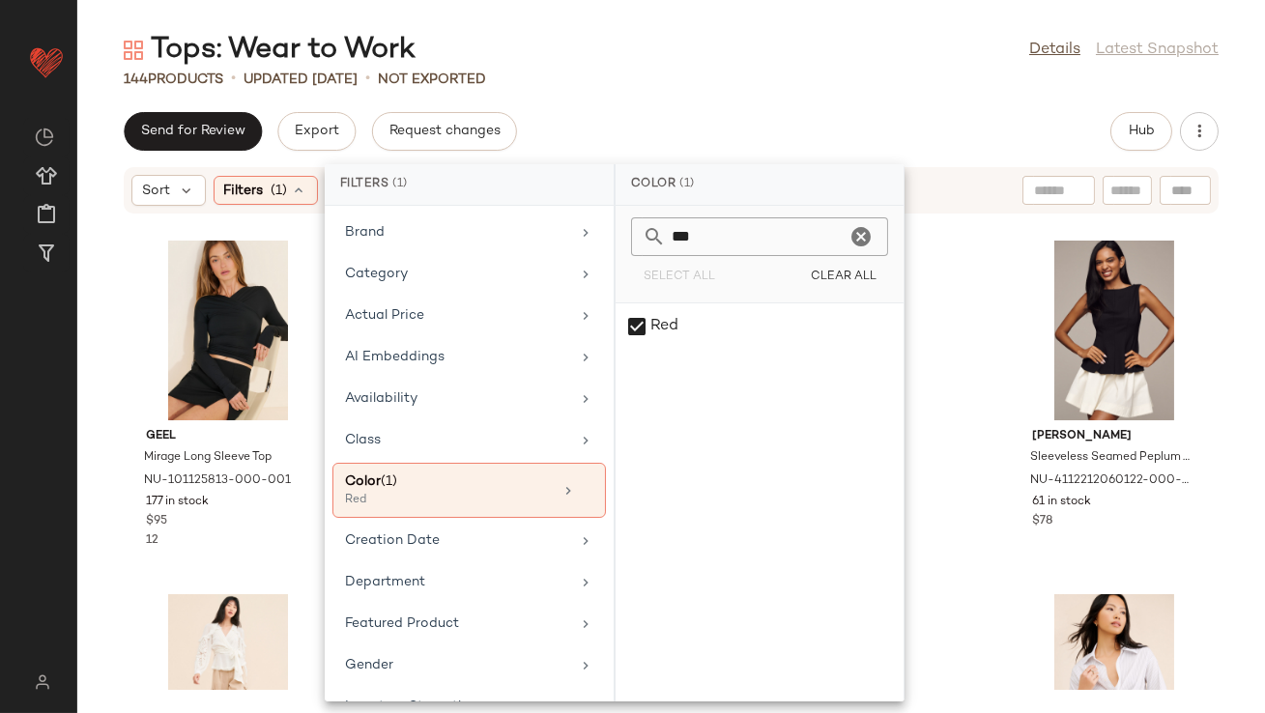
click at [723, 154] on div "Send for Review Export Request changes Hub Sort Filters (1) Reset Geel Mirage L…" at bounding box center [671, 412] width 1188 height 601
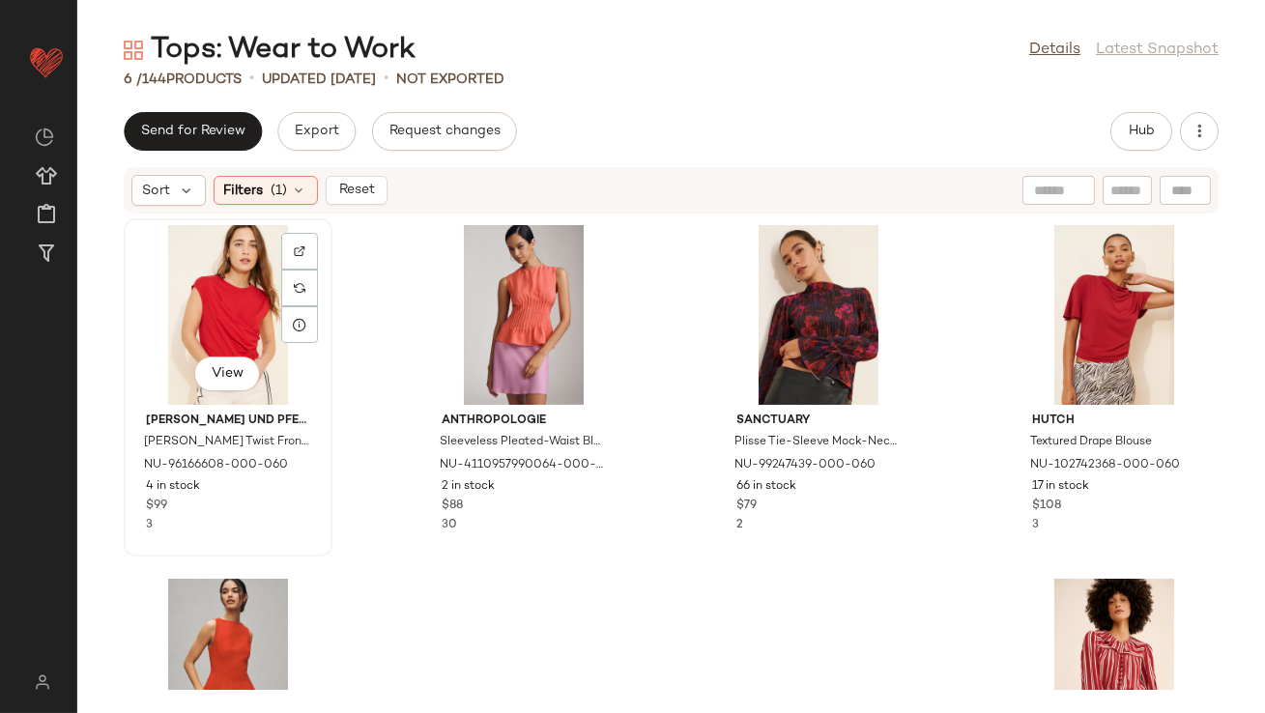
click at [216, 287] on div "View" at bounding box center [227, 315] width 195 height 180
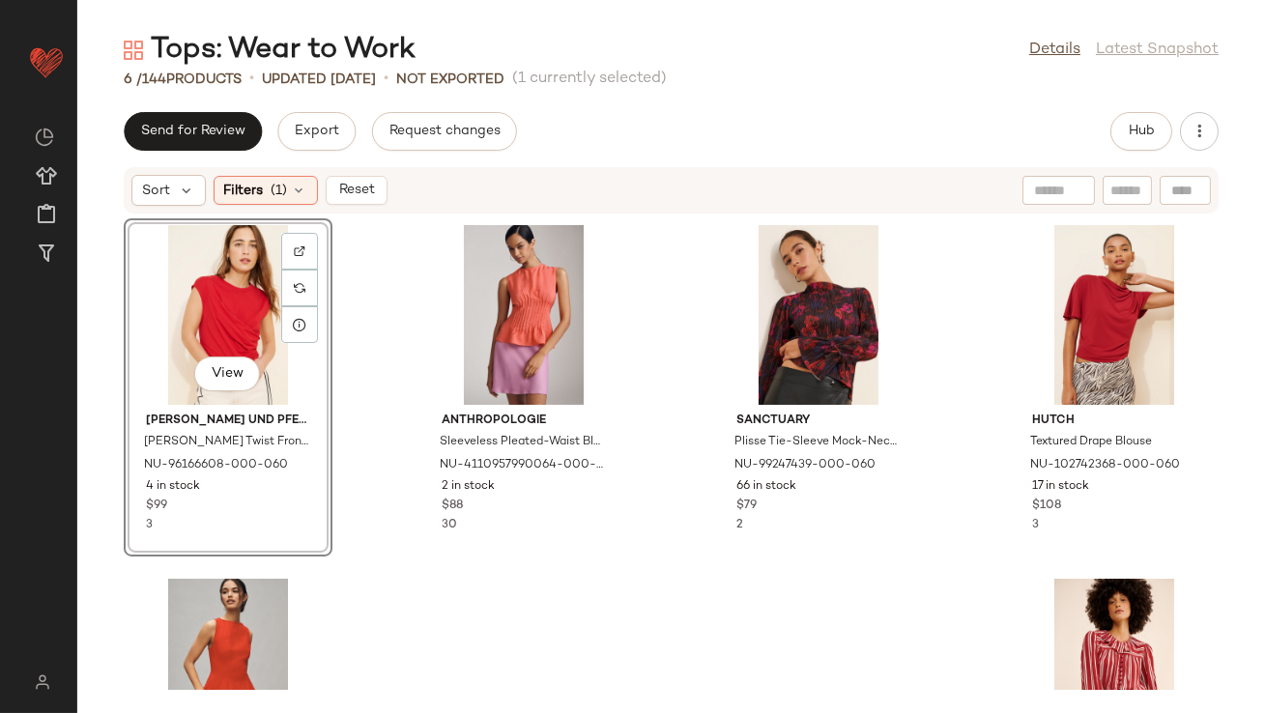
scroll to position [219, 0]
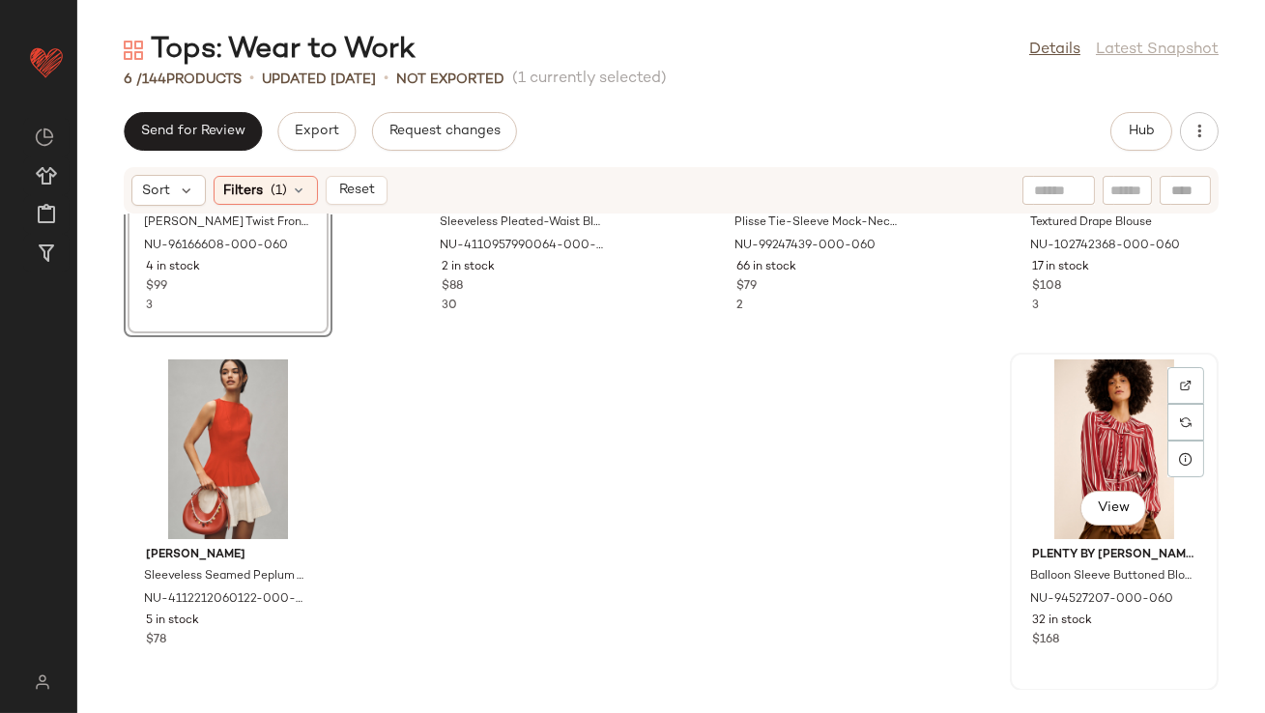
click at [1037, 446] on div "View" at bounding box center [1114, 449] width 195 height 180
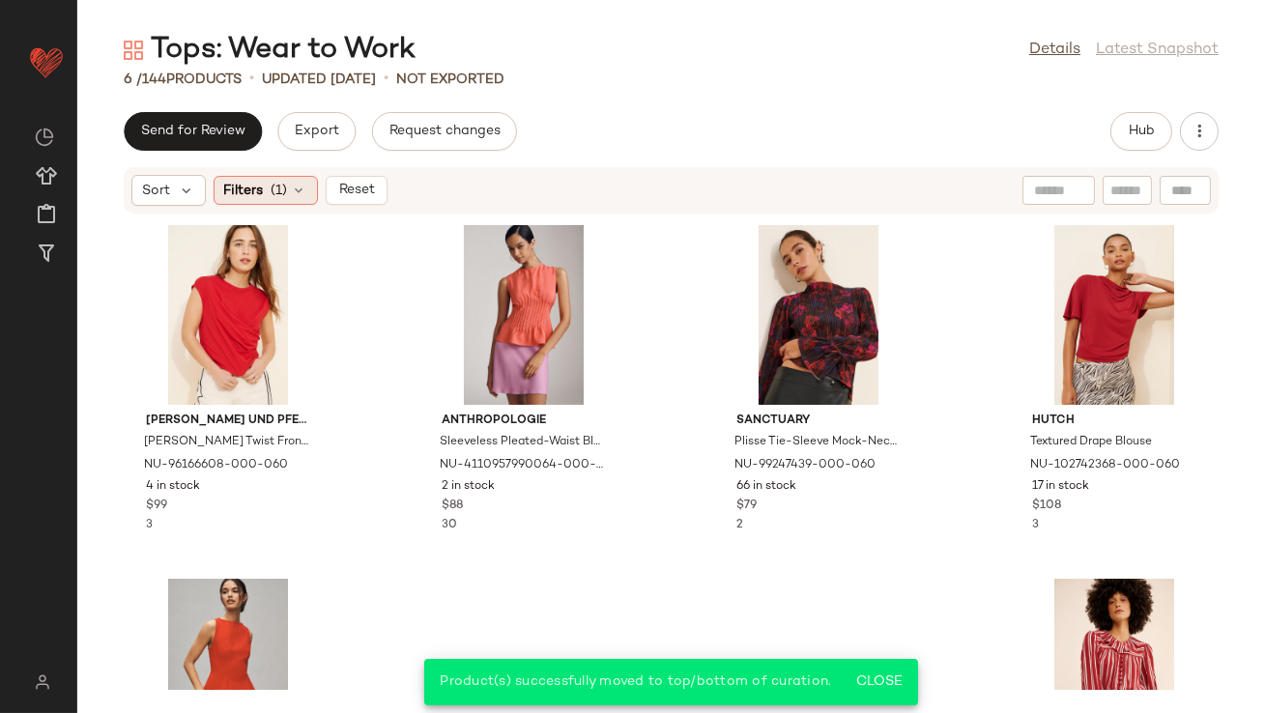
click at [299, 190] on icon at bounding box center [299, 190] width 15 height 15
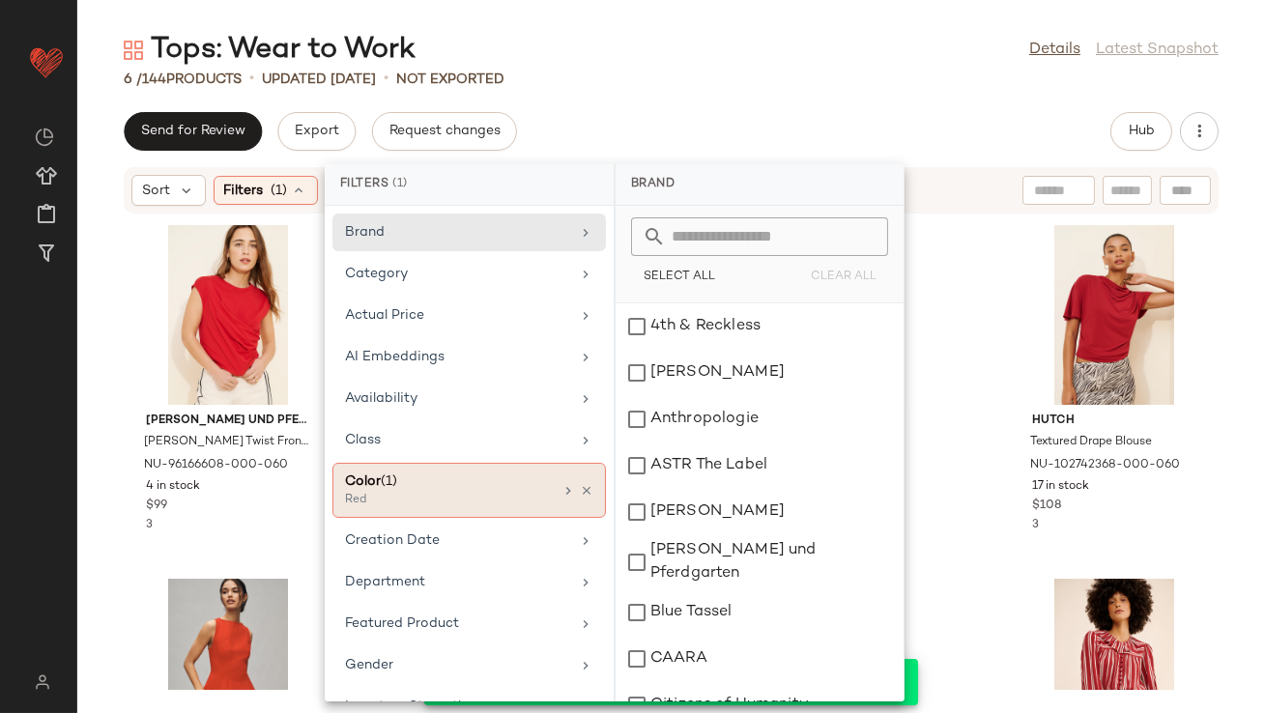
click at [582, 484] on icon at bounding box center [587, 491] width 14 height 14
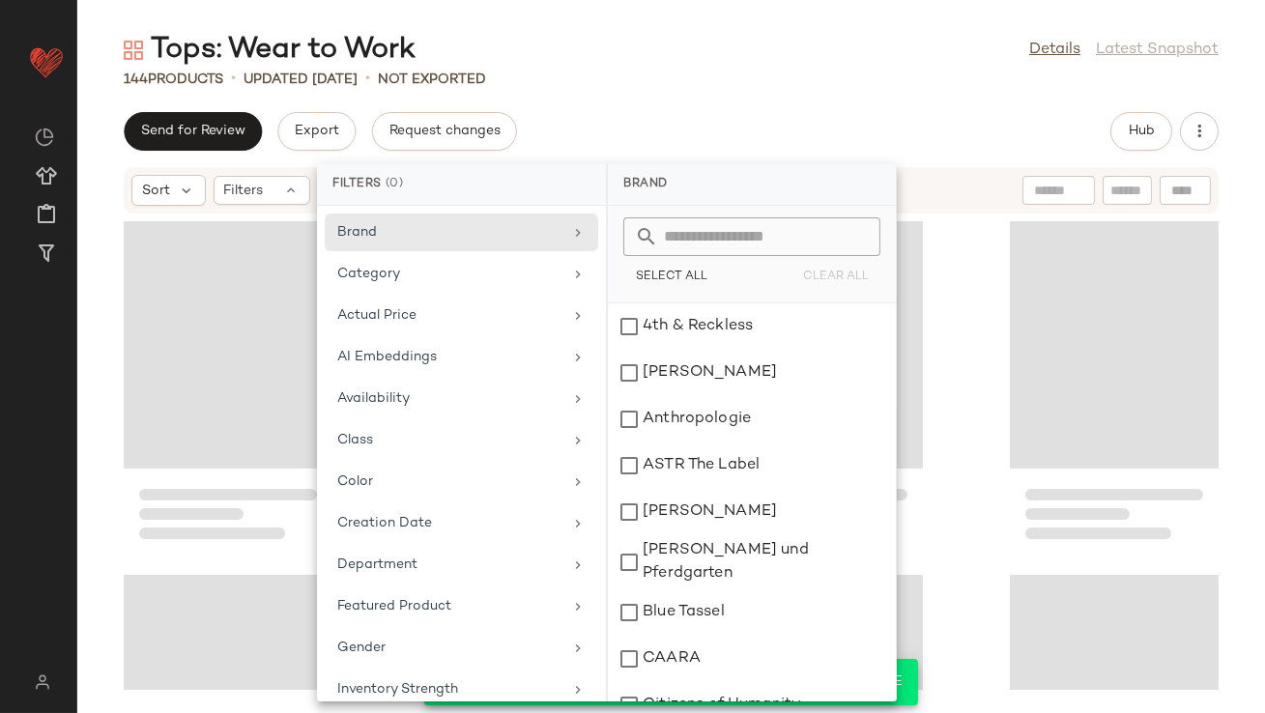
click at [603, 103] on div "Tops: Wear to Work Details Latest Snapshot 144 Products • updated [DATE] • Not …" at bounding box center [671, 372] width 1188 height 682
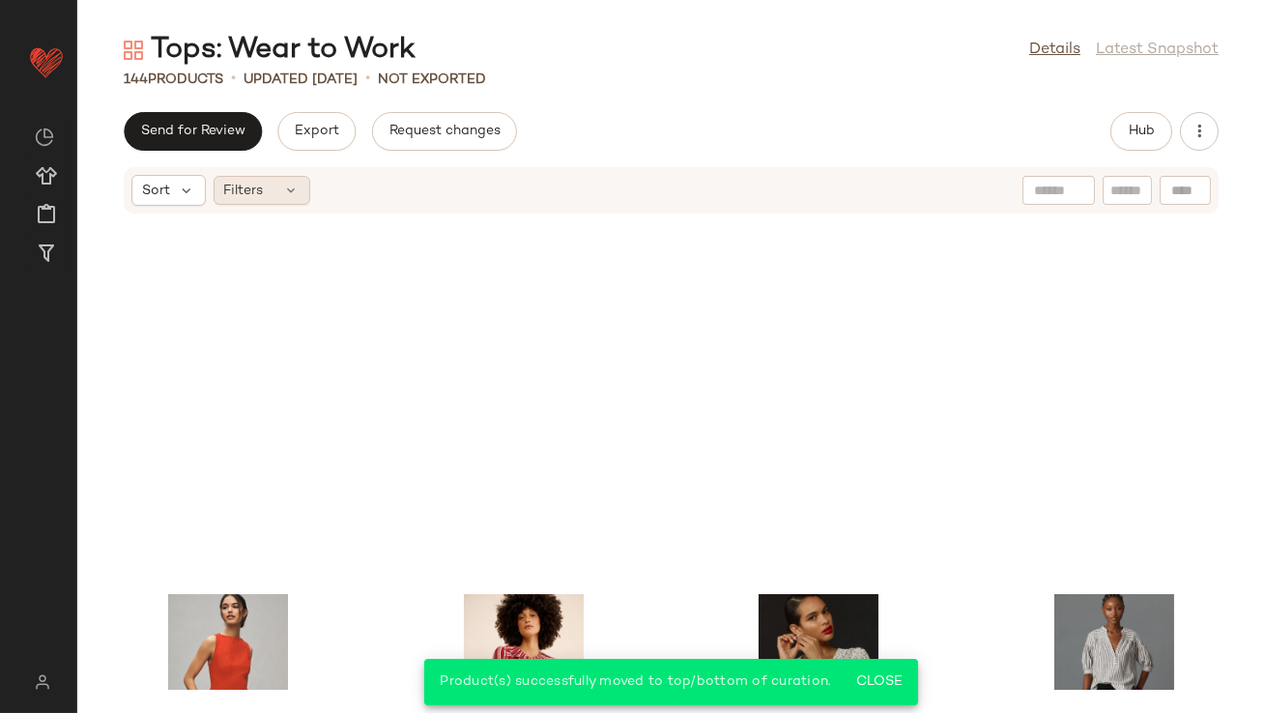
scroll to position [368, 0]
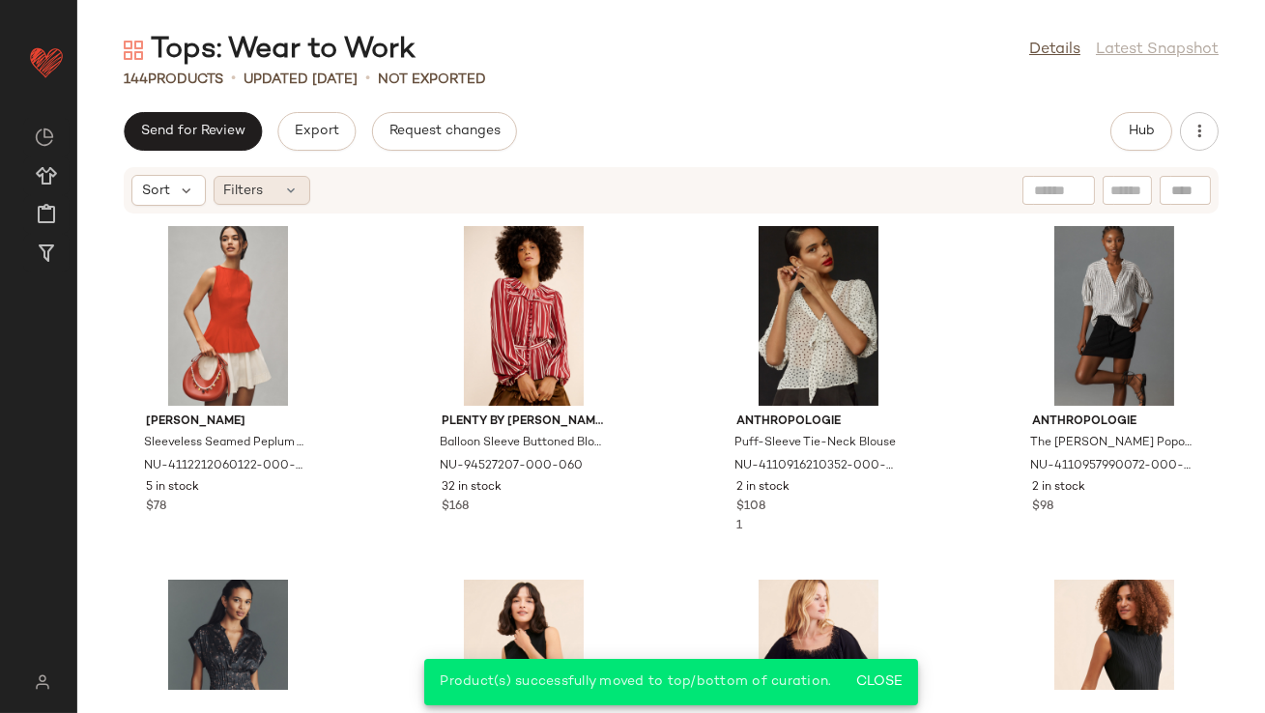
click at [275, 189] on div "Filters" at bounding box center [262, 190] width 97 height 29
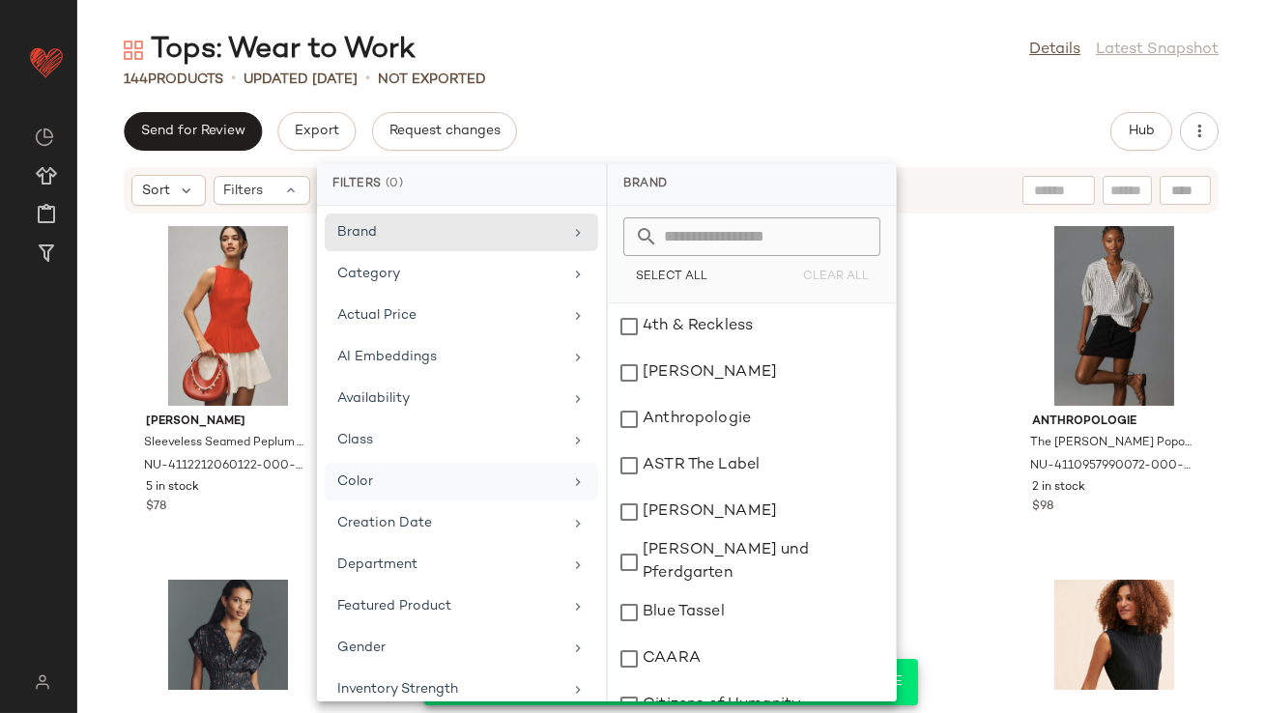
click at [407, 504] on div "Color" at bounding box center [461, 523] width 273 height 38
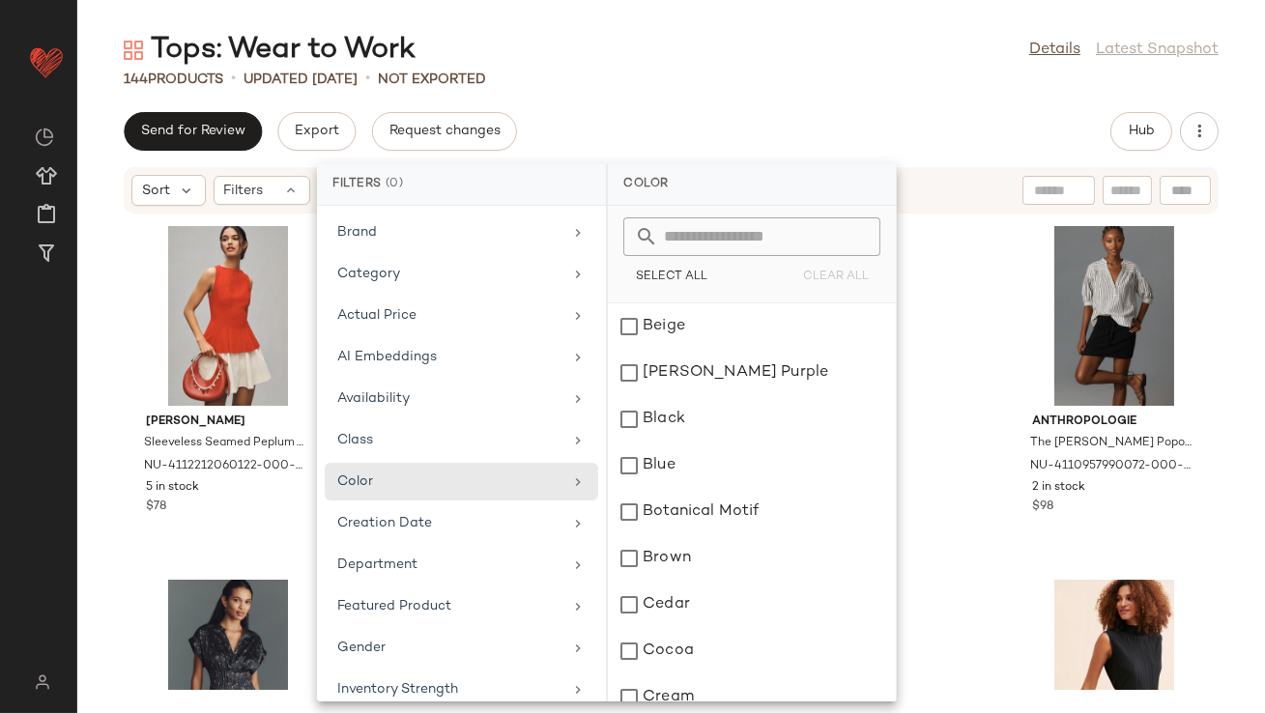
click at [674, 243] on input "text" at bounding box center [763, 236] width 211 height 39
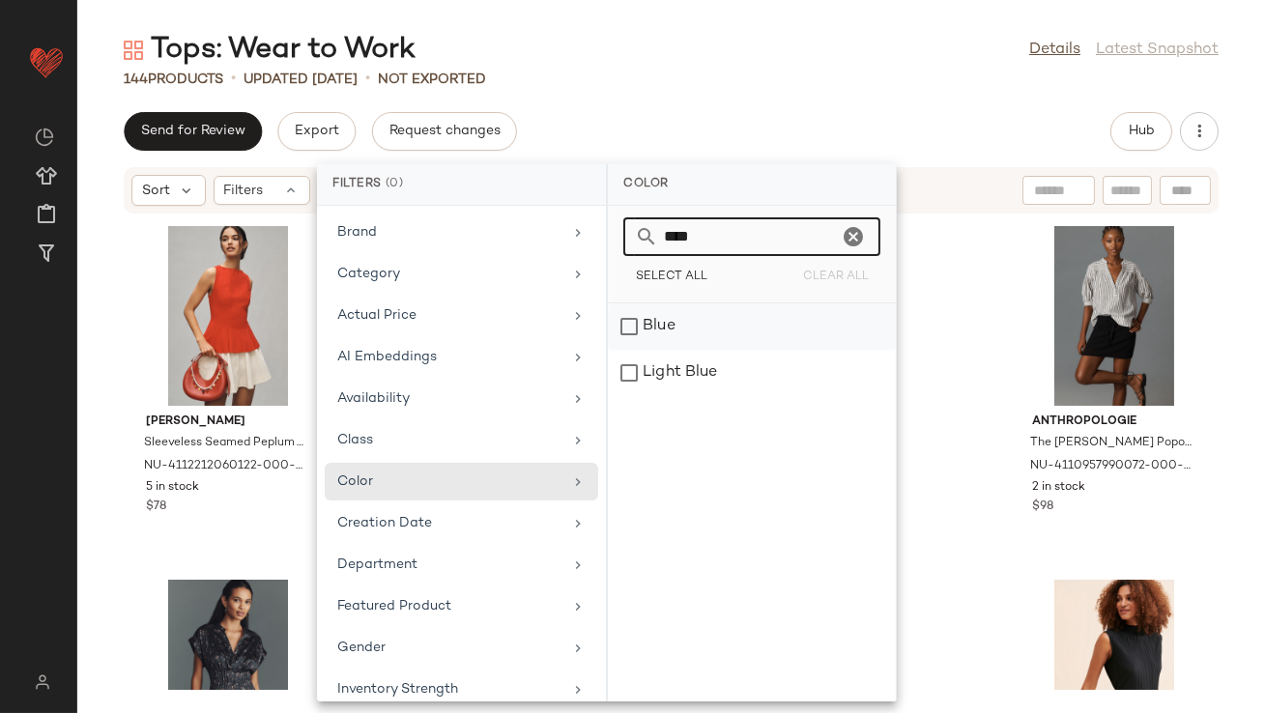
type input "****"
click at [675, 350] on div "Blue" at bounding box center [752, 373] width 288 height 46
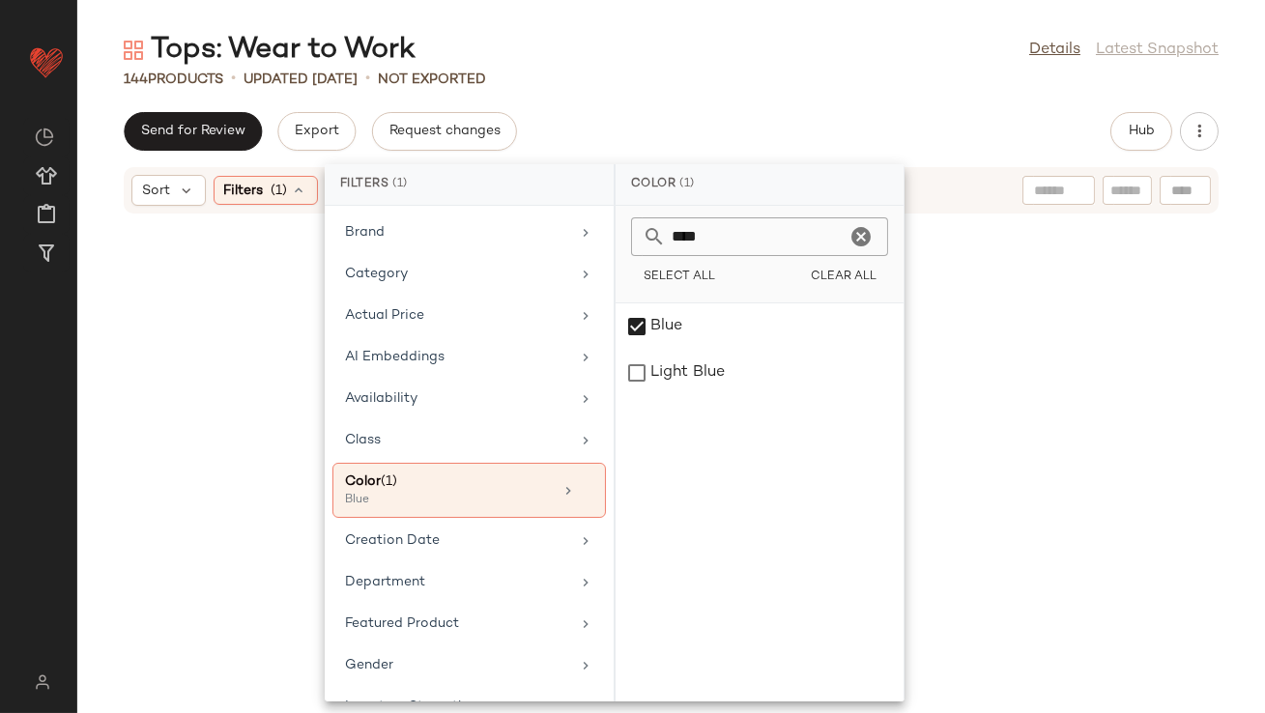
click at [736, 85] on div "144 Products • updated [DATE] • Not Exported" at bounding box center [671, 79] width 1188 height 19
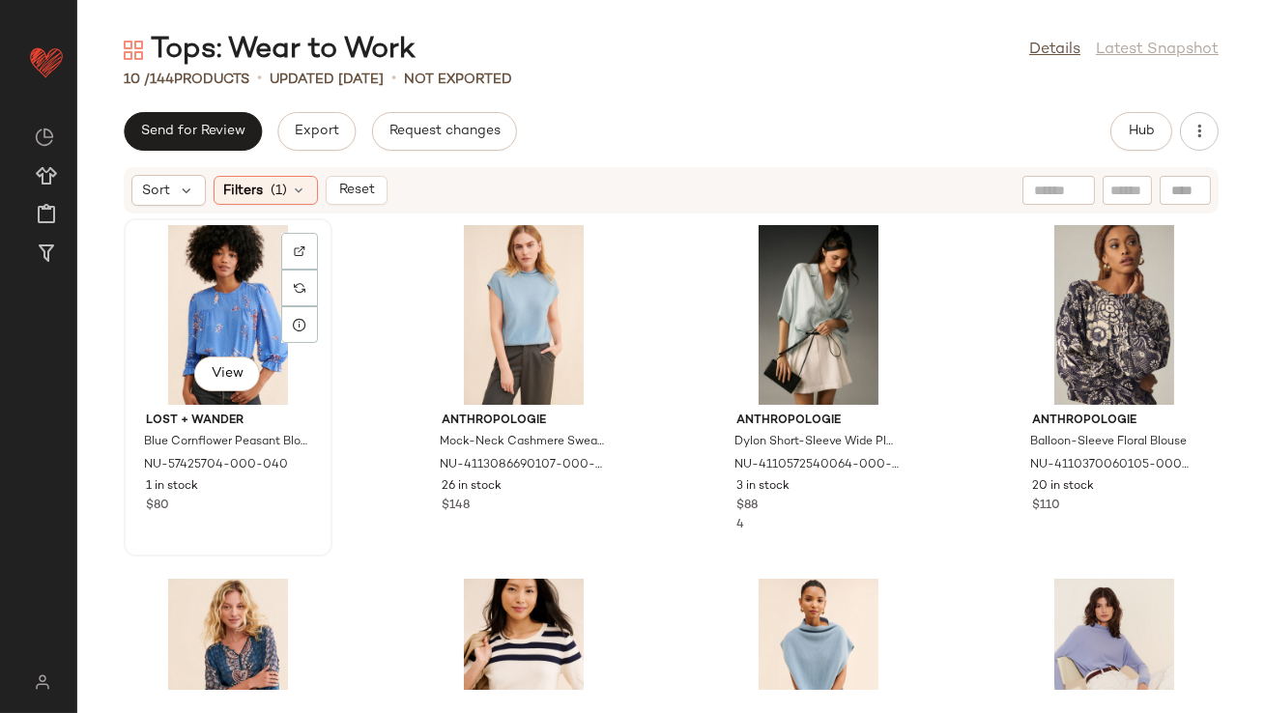
click at [229, 283] on div "View" at bounding box center [227, 315] width 195 height 180
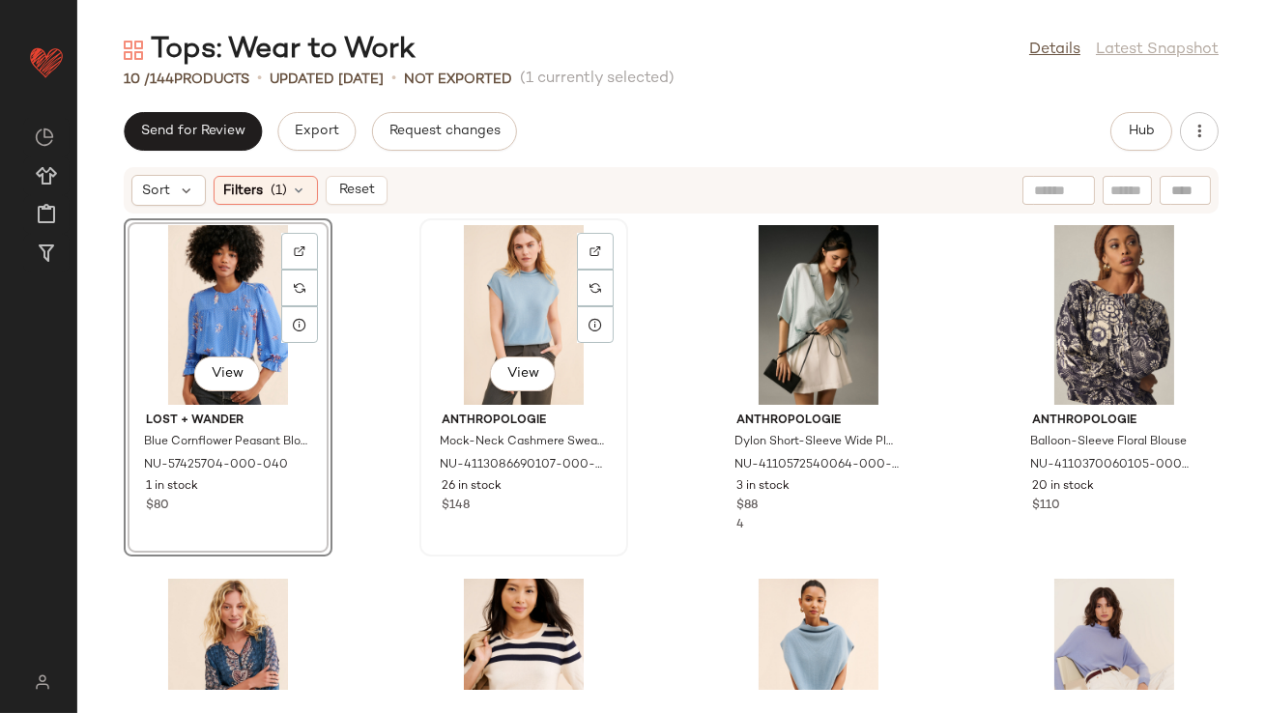
scroll to position [589, 0]
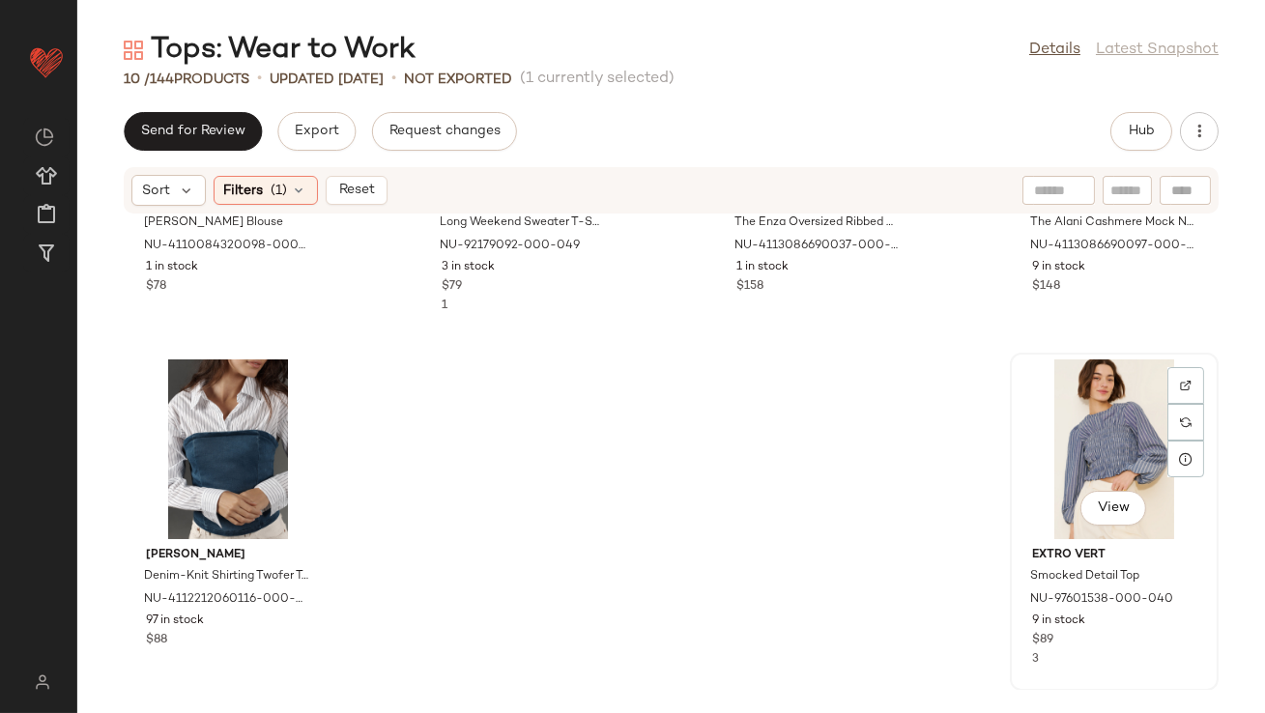
click at [1094, 454] on div "View" at bounding box center [1114, 449] width 195 height 180
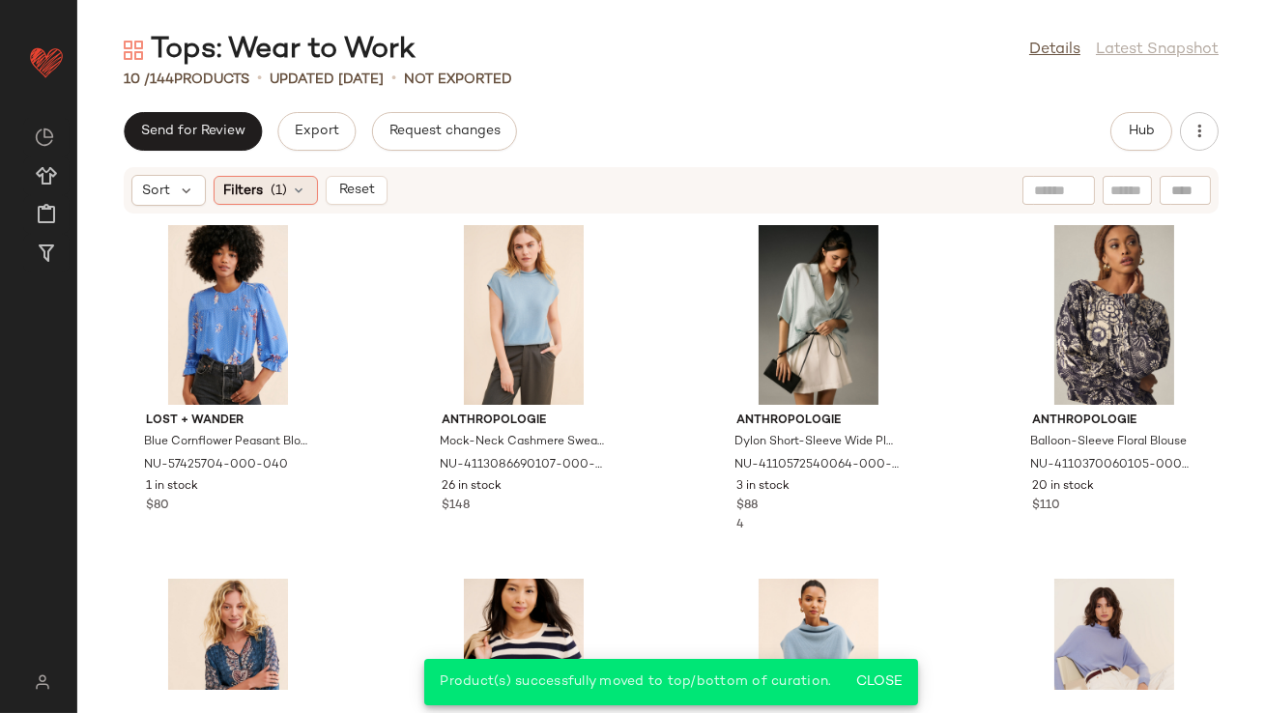
click at [289, 186] on div "Filters (1)" at bounding box center [266, 190] width 104 height 29
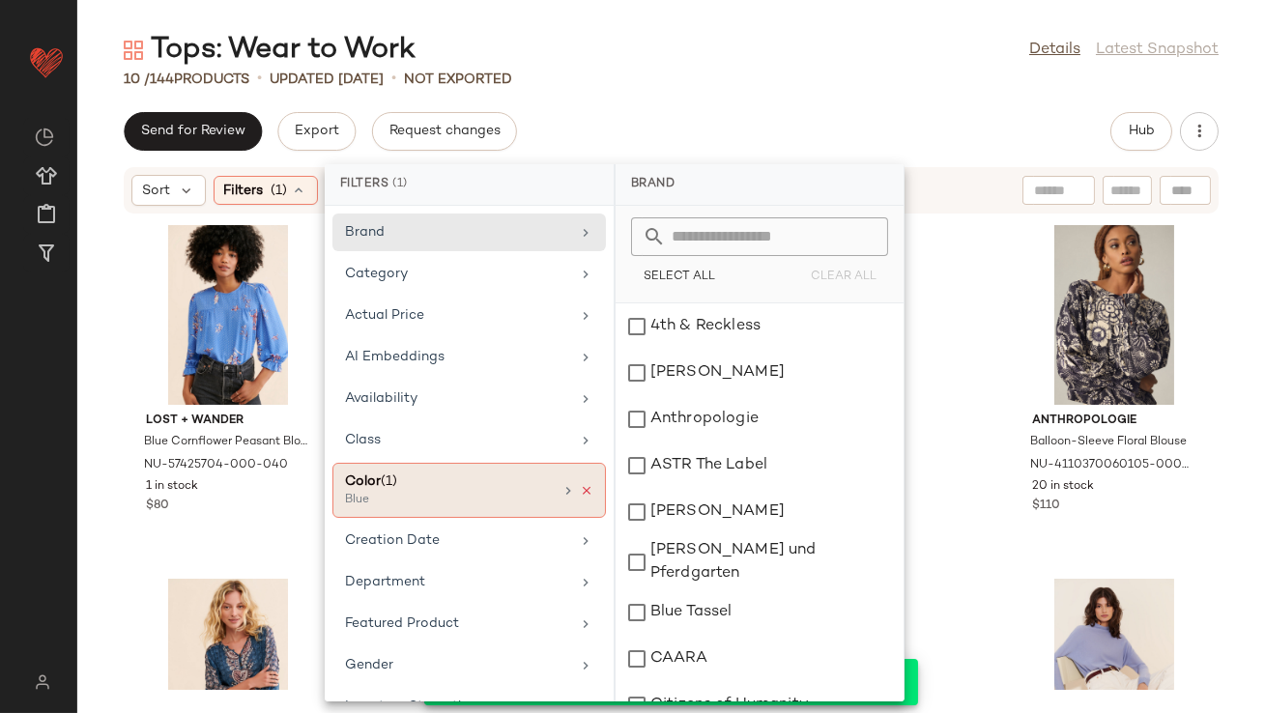
click at [580, 486] on icon at bounding box center [587, 491] width 14 height 14
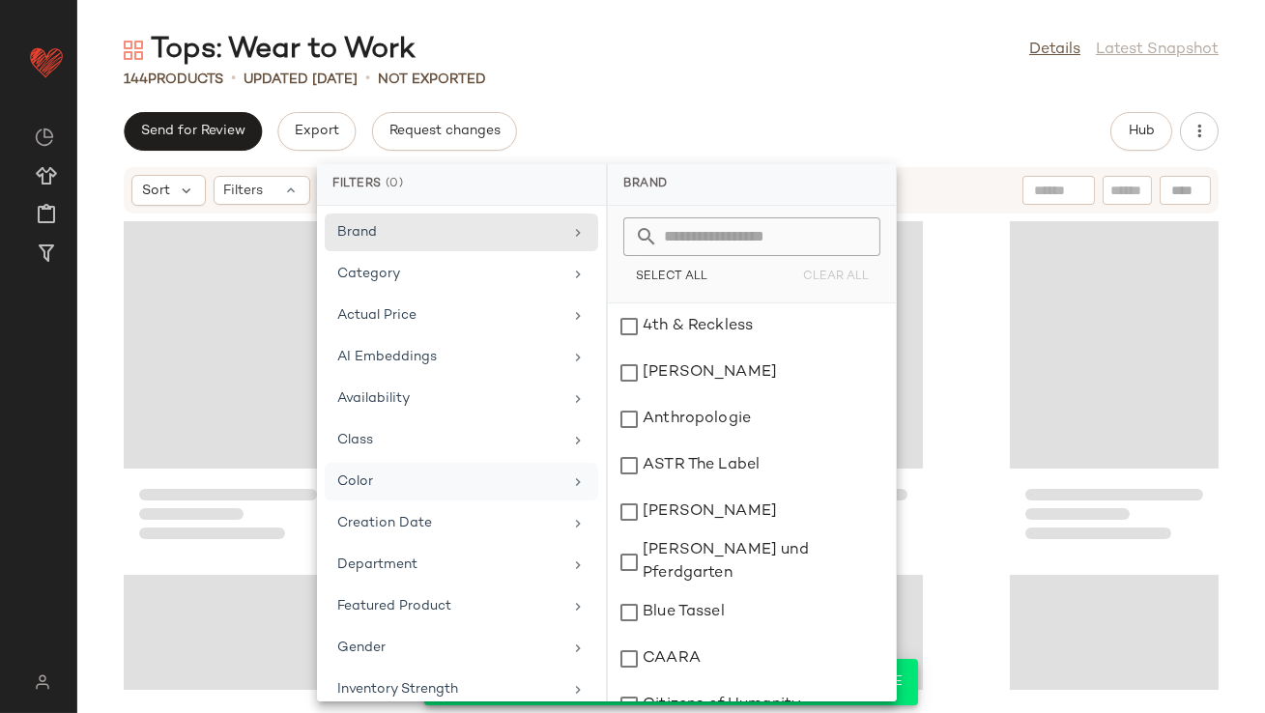
click at [513, 478] on div "Color" at bounding box center [449, 482] width 225 height 20
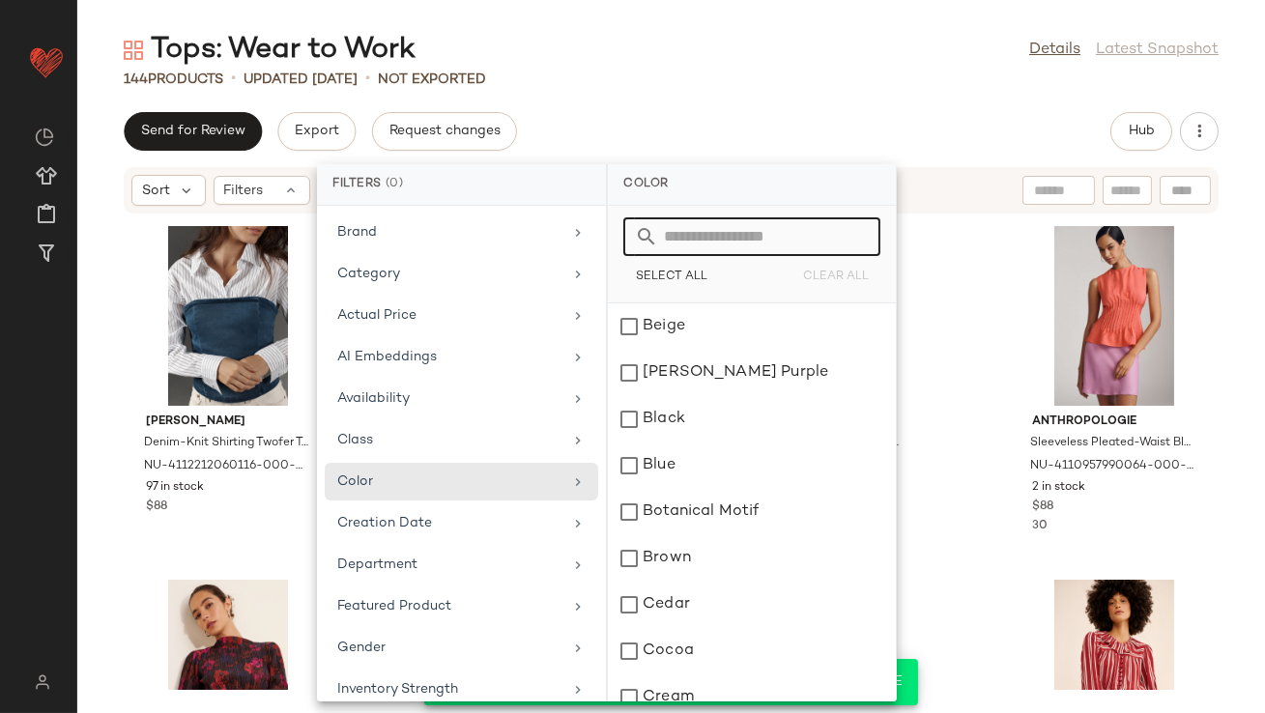
click at [734, 231] on input "text" at bounding box center [763, 236] width 211 height 39
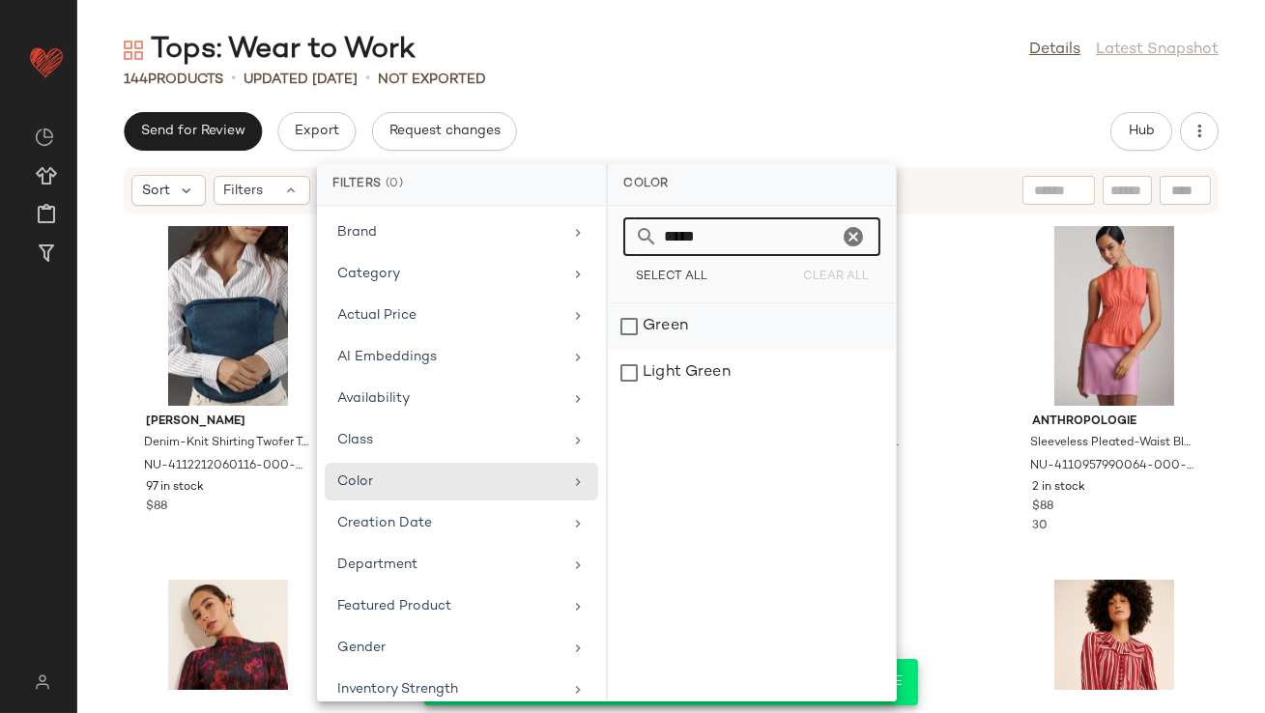
type input "*****"
click at [769, 350] on div "Green" at bounding box center [752, 373] width 288 height 46
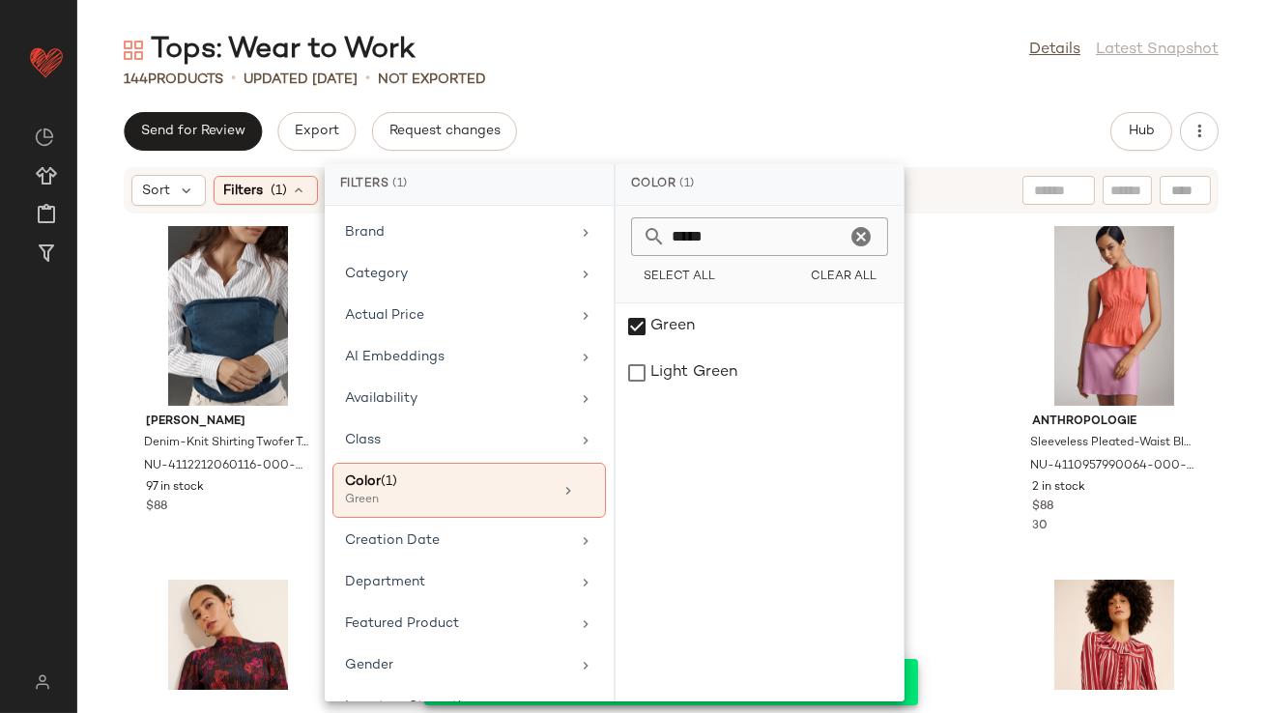
click at [802, 104] on div "Tops: Wear to Work Details Latest Snapshot 144 Products • updated [DATE] • Not …" at bounding box center [671, 372] width 1188 height 682
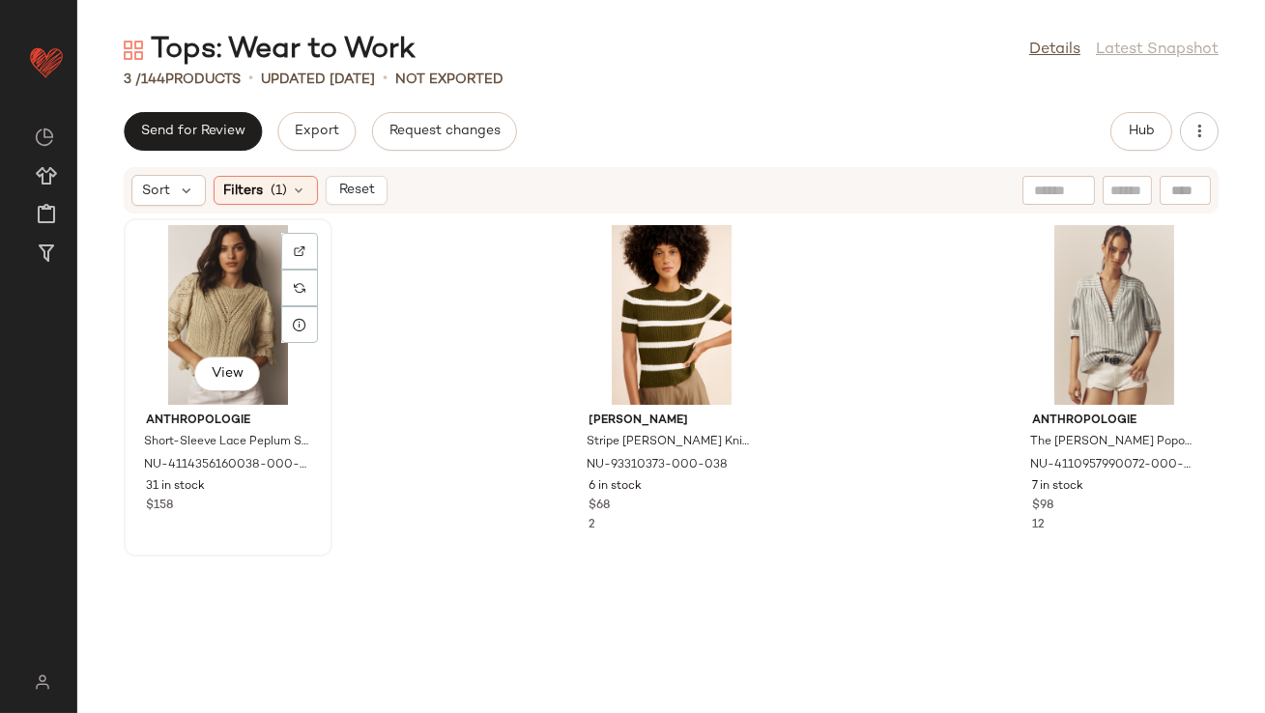
click at [243, 268] on div "View" at bounding box center [227, 315] width 195 height 180
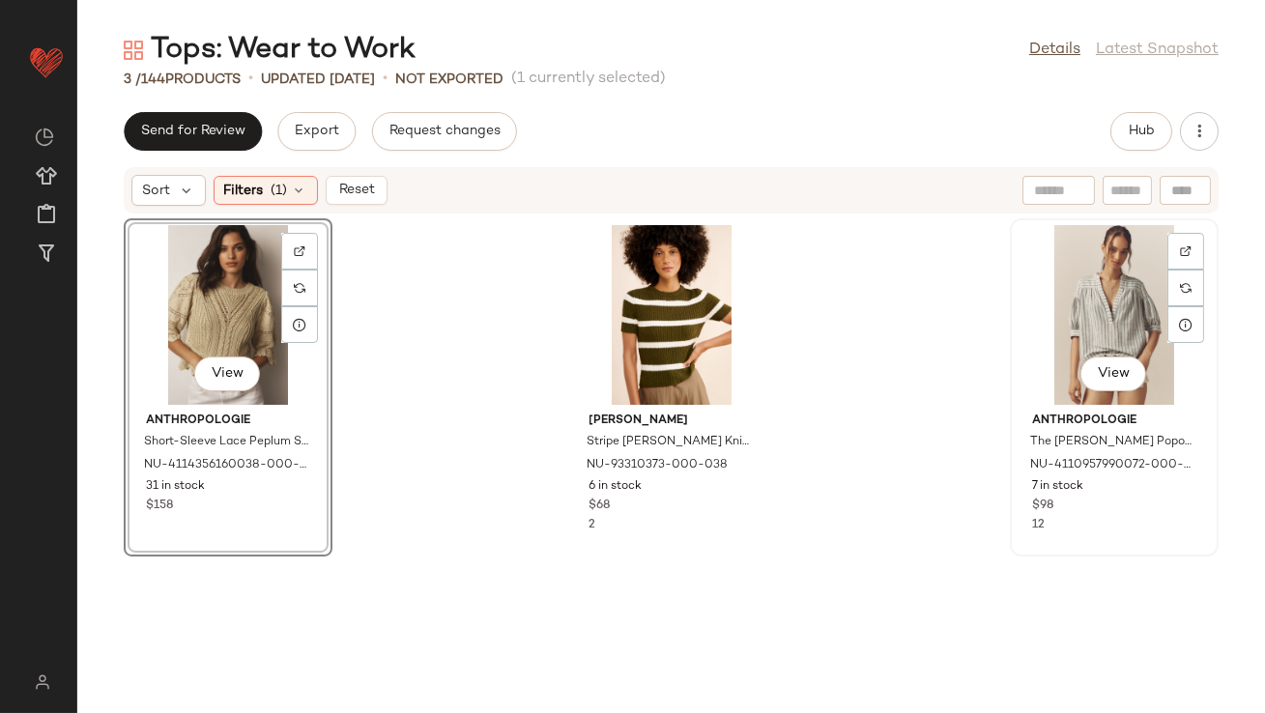
click at [1088, 309] on div "View" at bounding box center [1114, 315] width 195 height 180
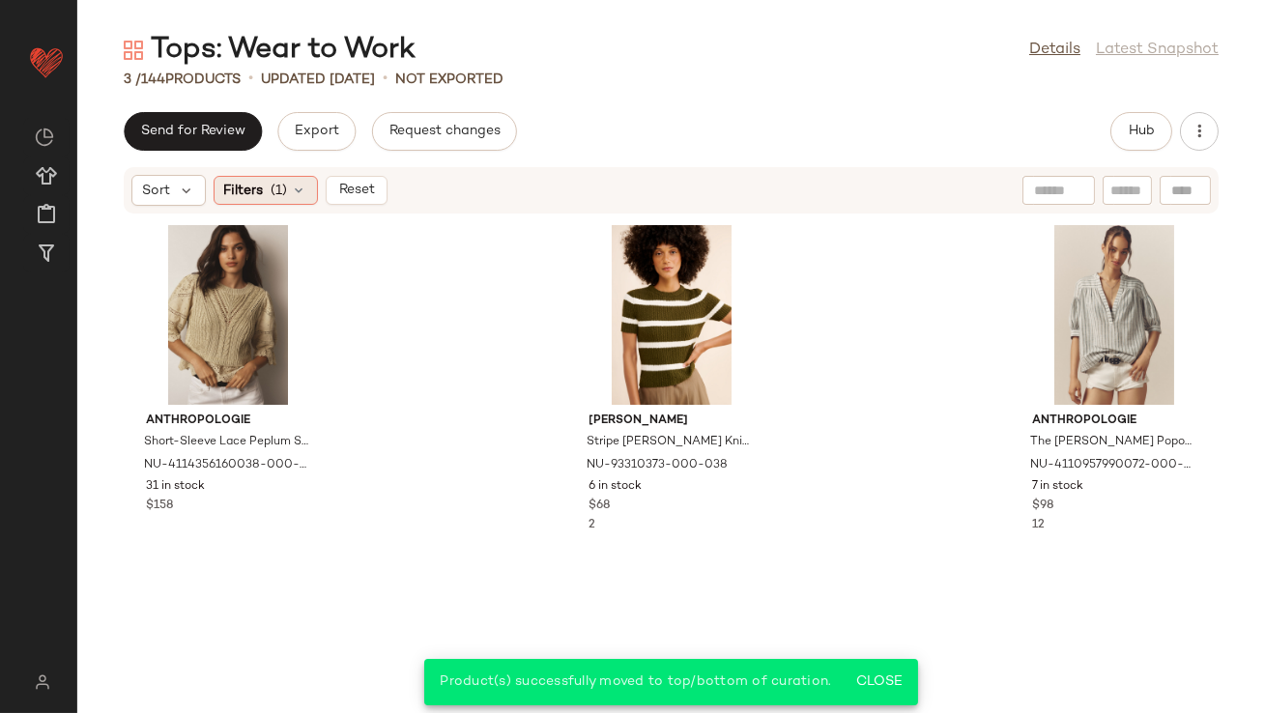
click at [297, 188] on icon at bounding box center [299, 190] width 15 height 15
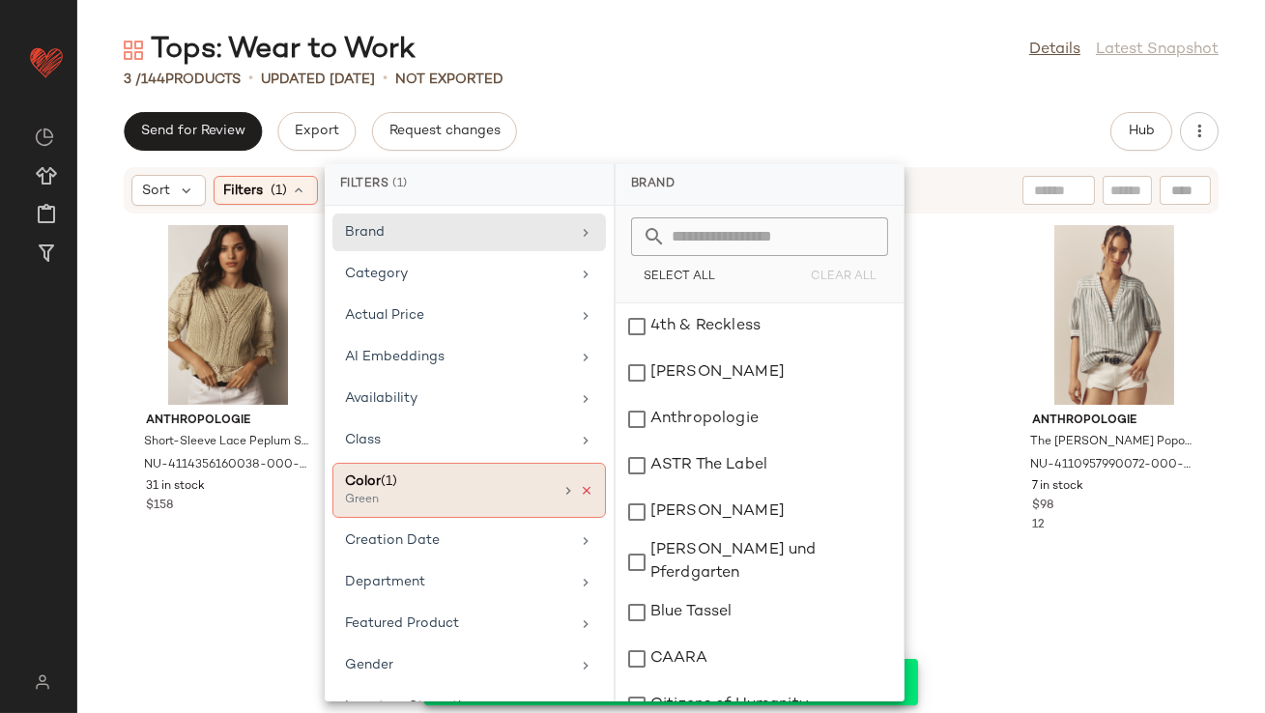
click at [580, 485] on icon at bounding box center [587, 491] width 14 height 14
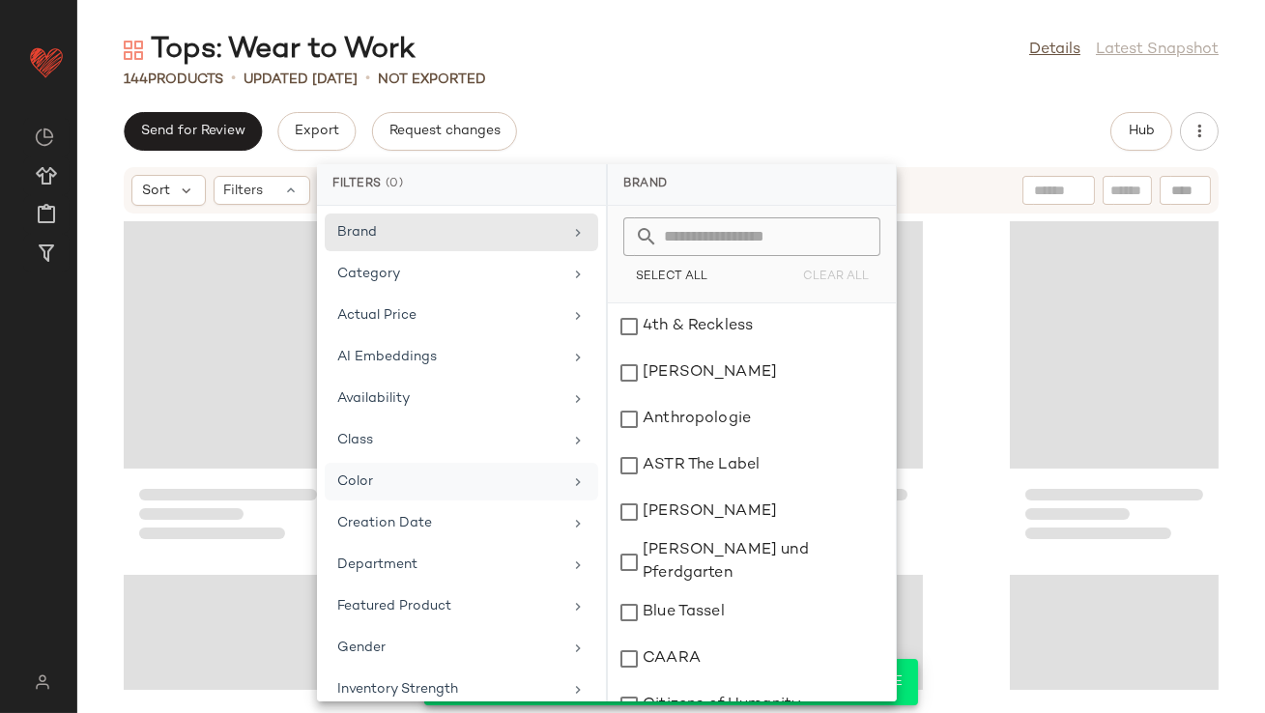
click at [692, 224] on input "text" at bounding box center [763, 236] width 211 height 39
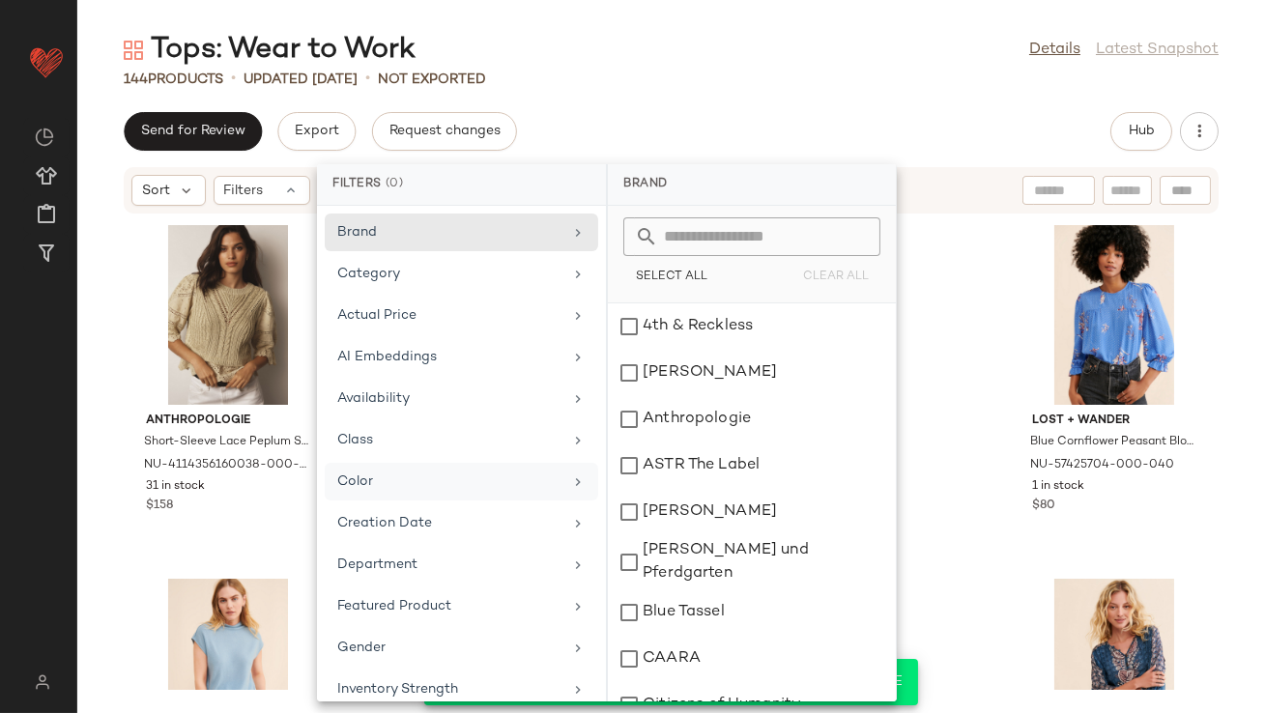
click at [376, 485] on div "Color" at bounding box center [449, 482] width 225 height 20
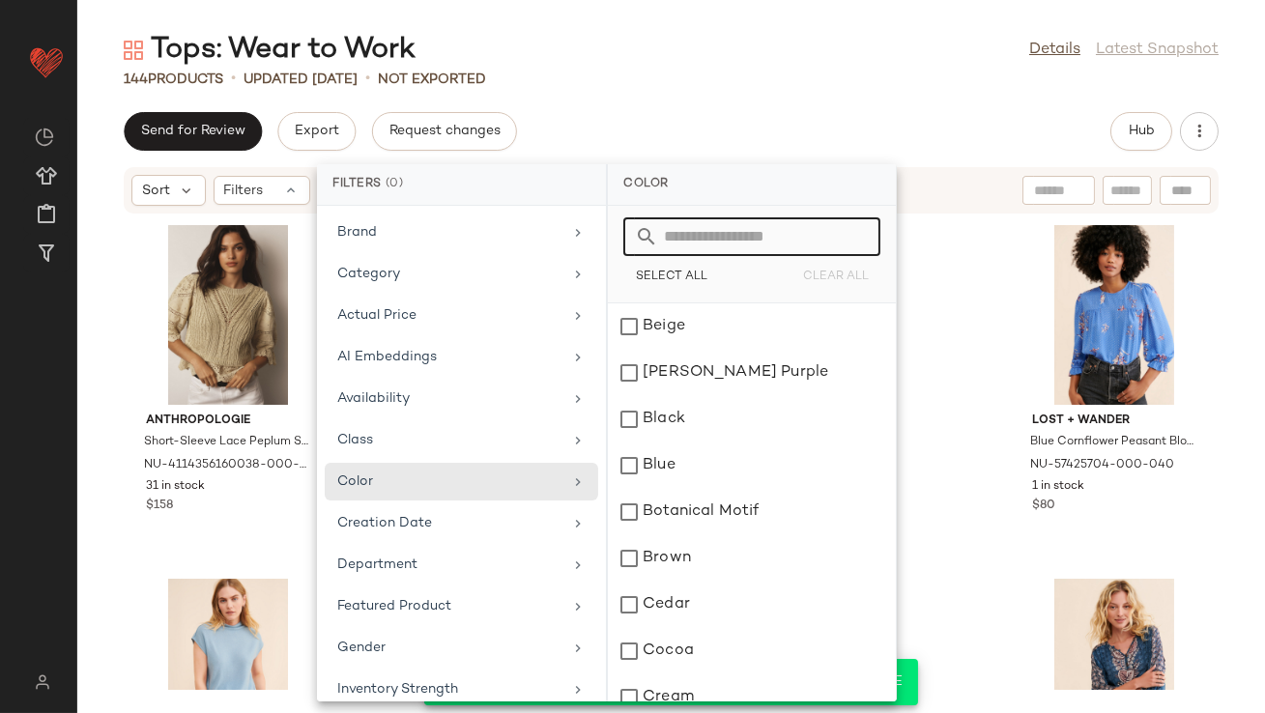
click at [705, 242] on input "text" at bounding box center [763, 236] width 211 height 39
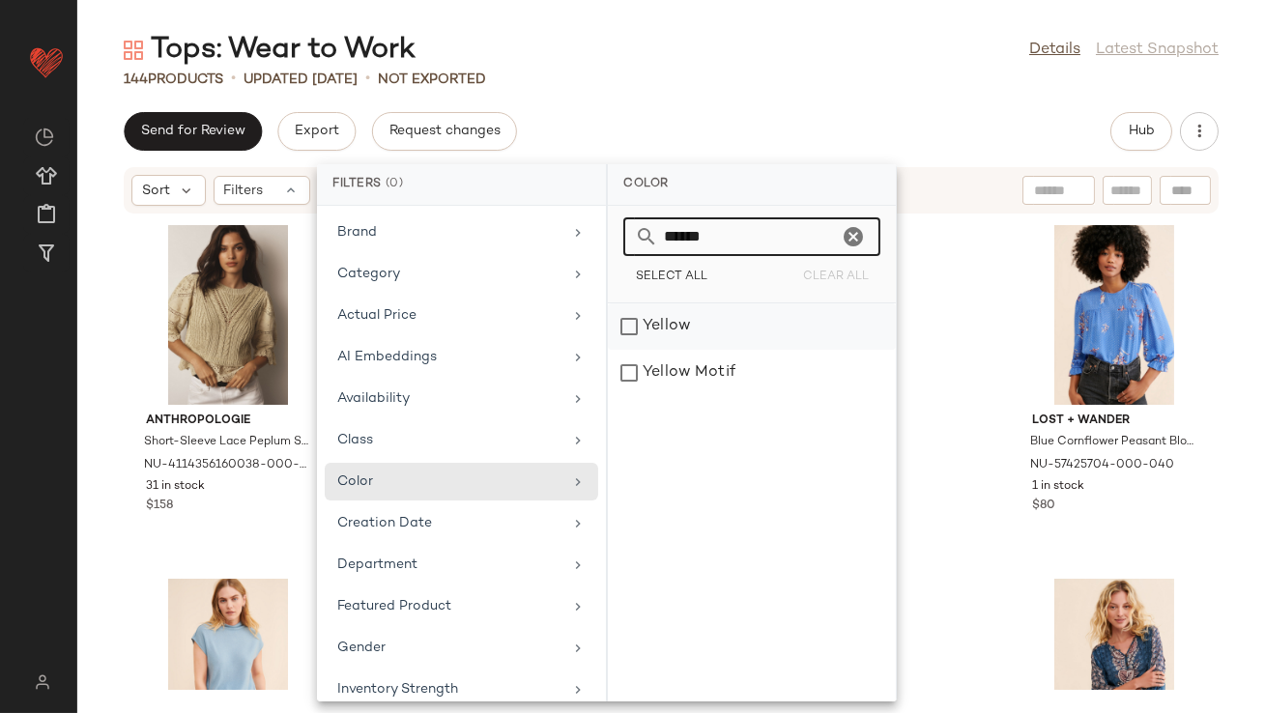
type input "******"
click at [700, 350] on div "Yellow" at bounding box center [752, 373] width 288 height 46
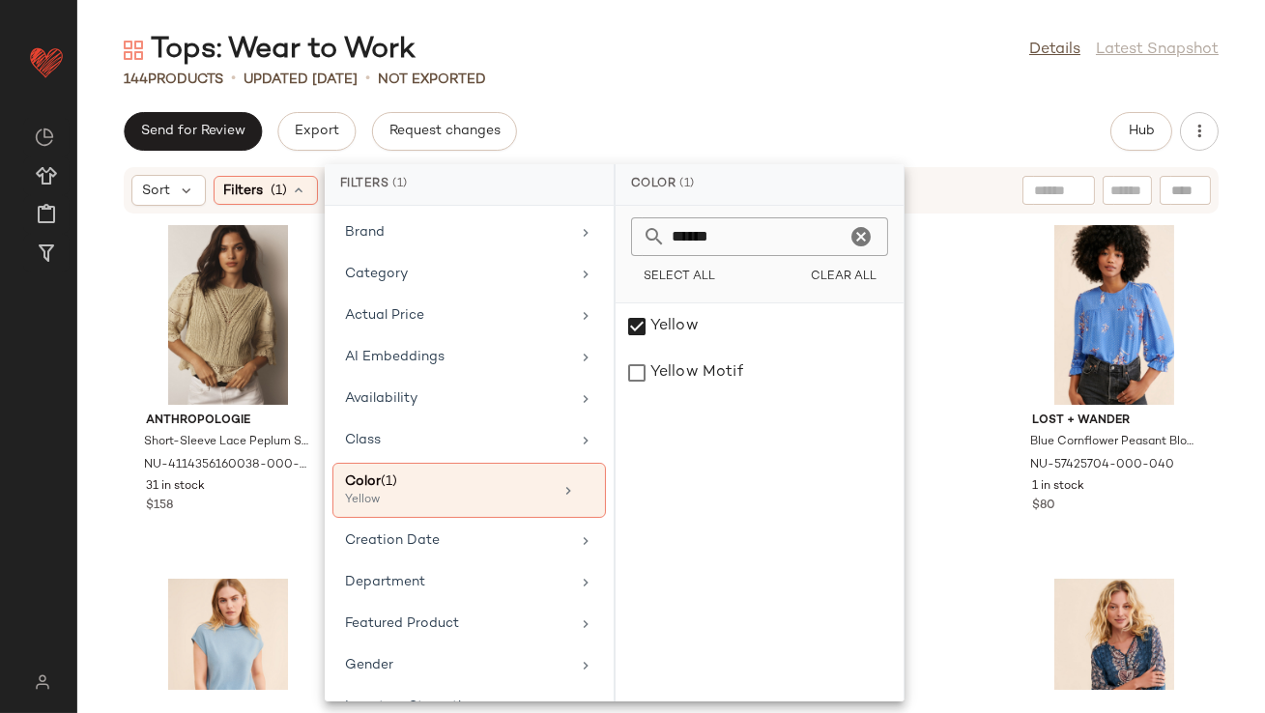
click at [770, 100] on div "Tops: Wear to Work Details Latest Snapshot 144 Products • updated Aug 18th • No…" at bounding box center [671, 372] width 1188 height 682
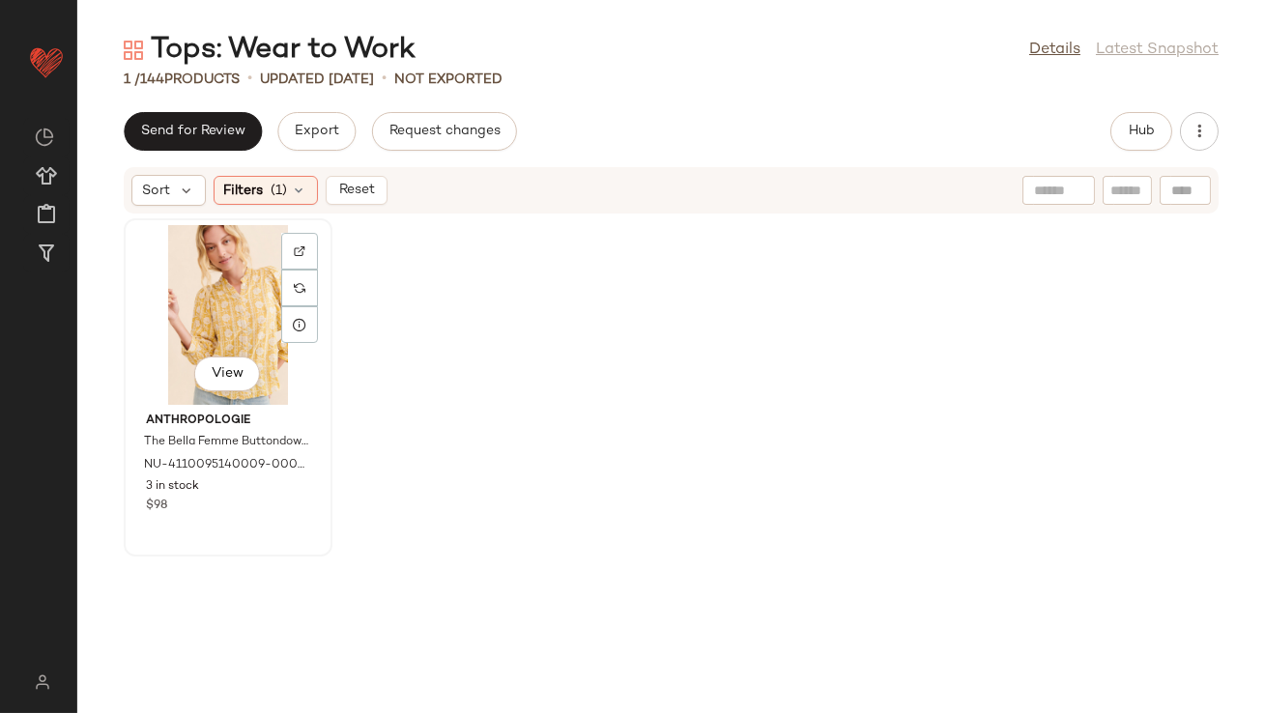
click at [222, 291] on div "View" at bounding box center [227, 315] width 195 height 180
click at [297, 187] on icon at bounding box center [299, 190] width 15 height 15
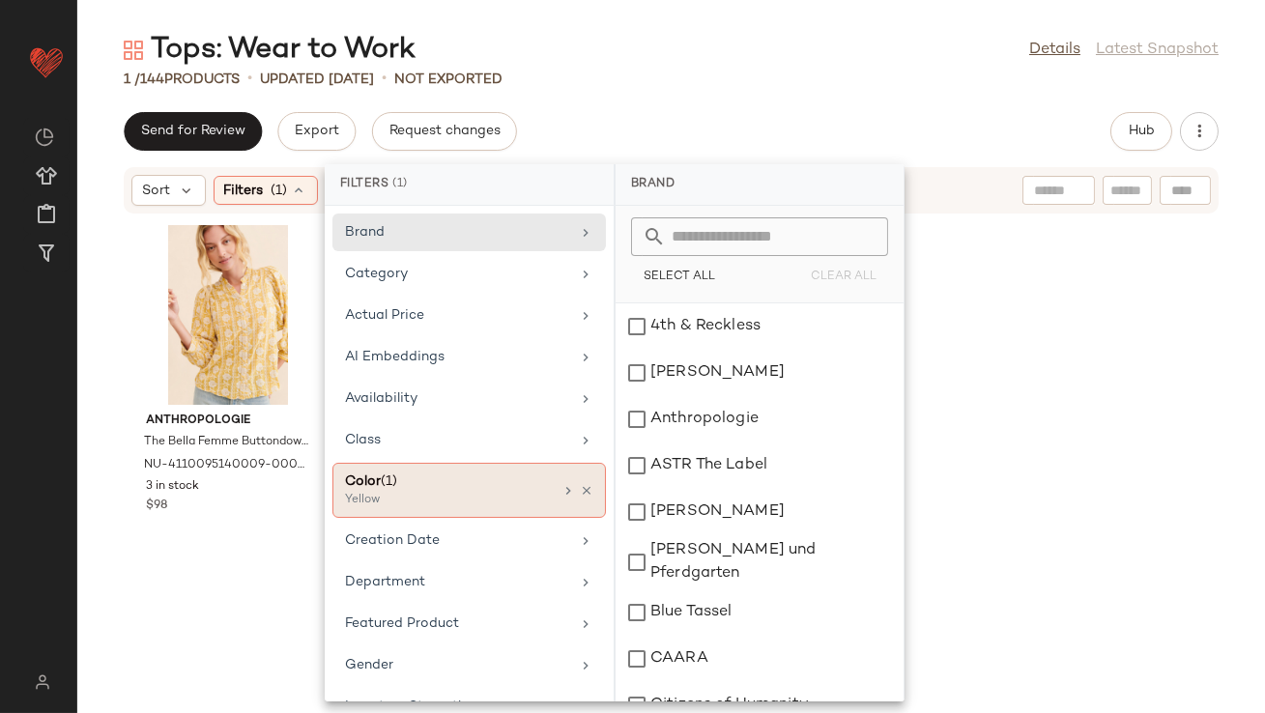
click at [587, 489] on div "Color (1) Yellow" at bounding box center [468, 490] width 273 height 55
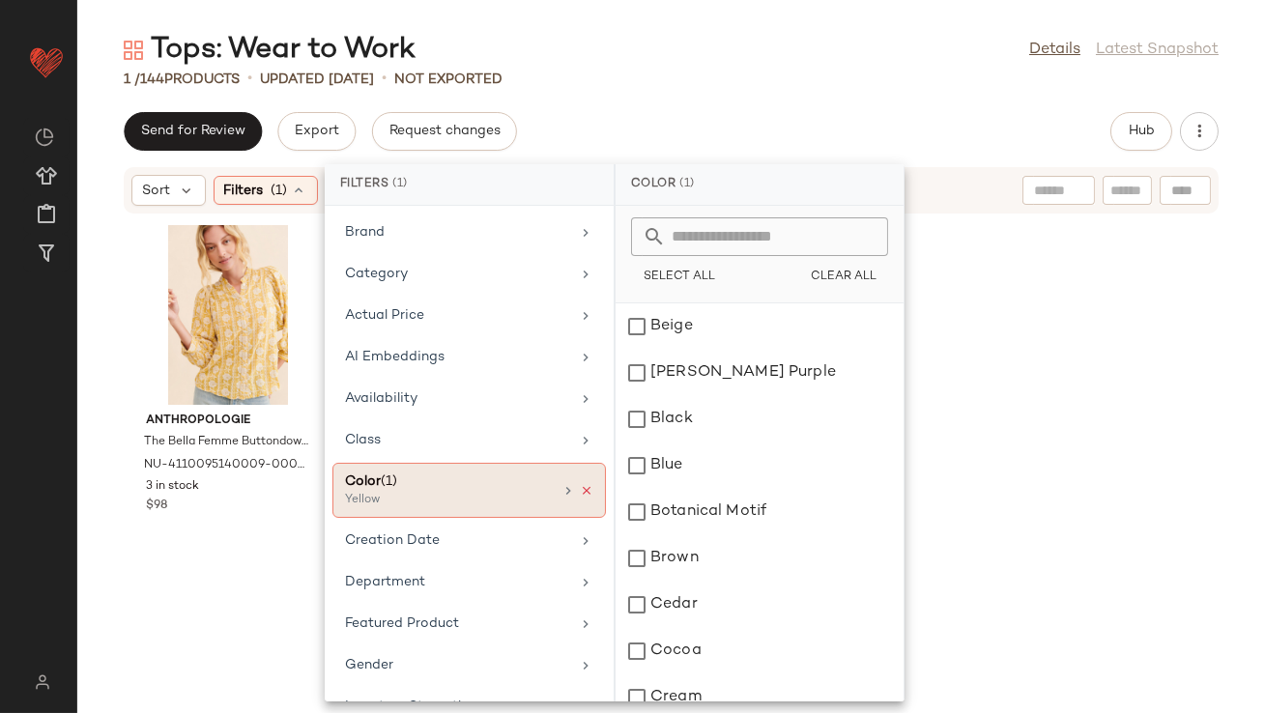
click at [580, 487] on icon at bounding box center [587, 491] width 14 height 14
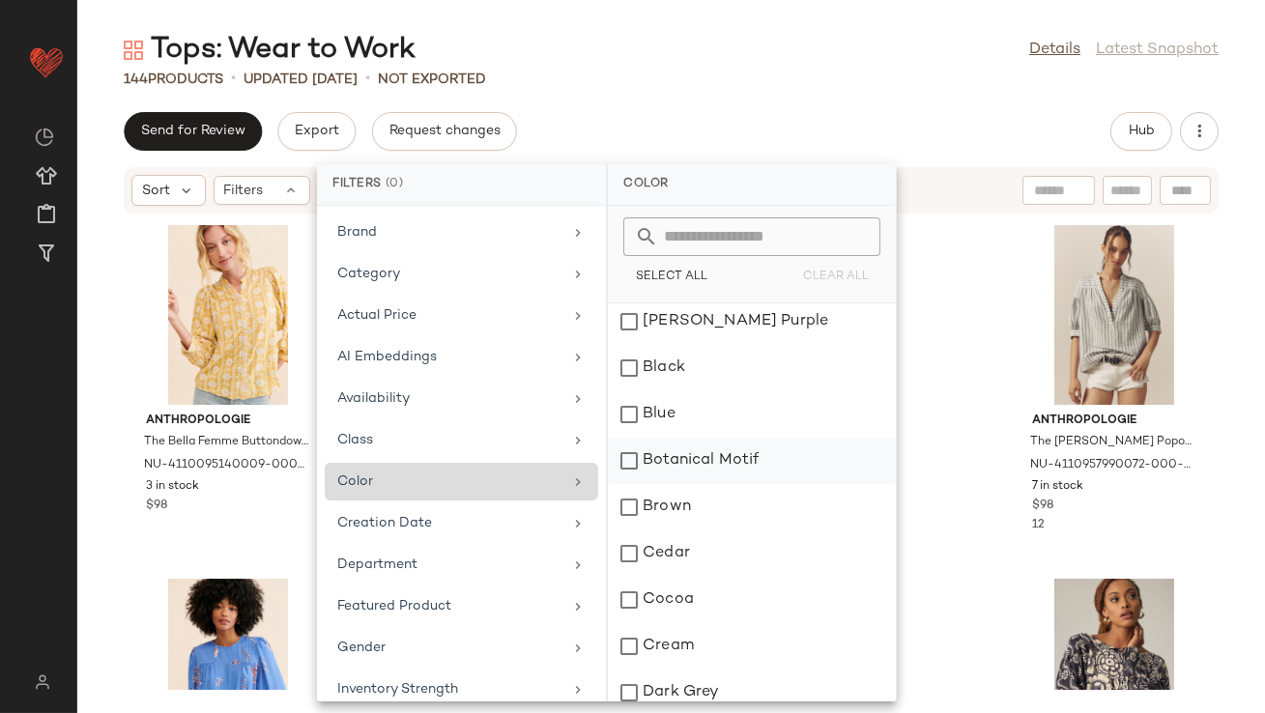
scroll to position [52, 0]
click at [662, 503] on div "Brown" at bounding box center [752, 506] width 288 height 46
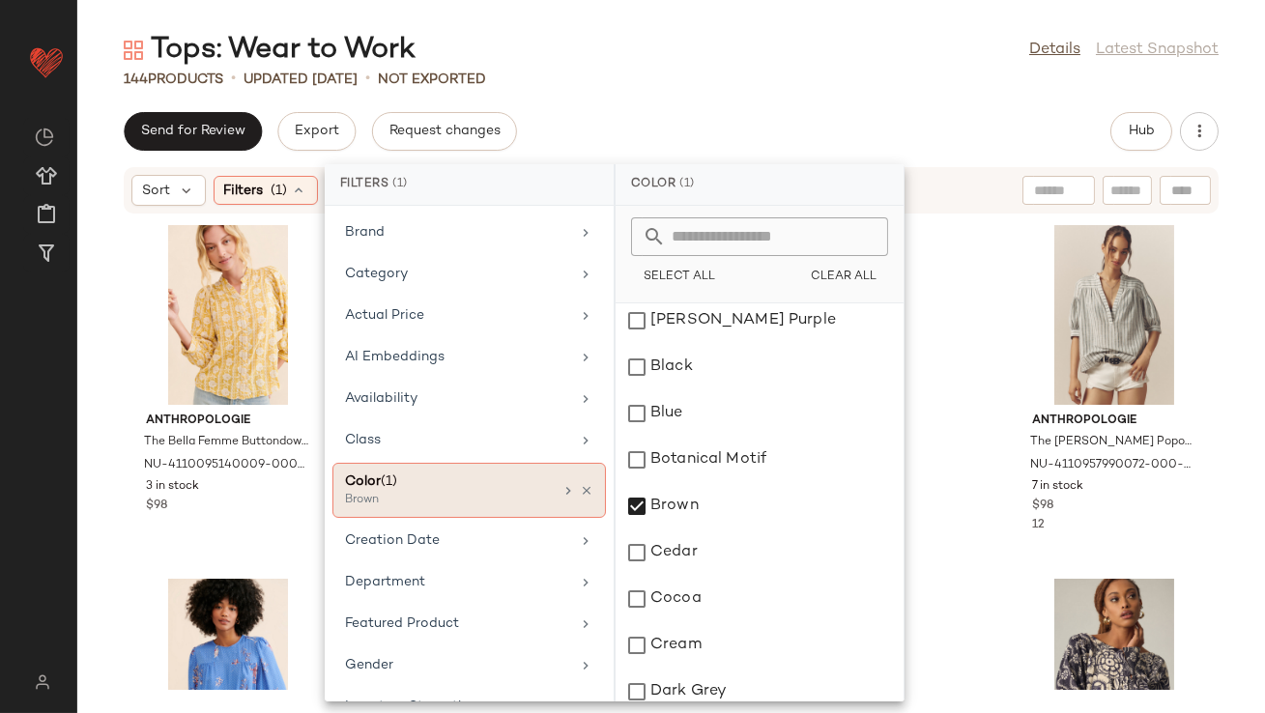
click at [699, 110] on div "Tops: Wear to Work Details Latest Snapshot 144 Products • updated Aug 18th • No…" at bounding box center [671, 372] width 1188 height 682
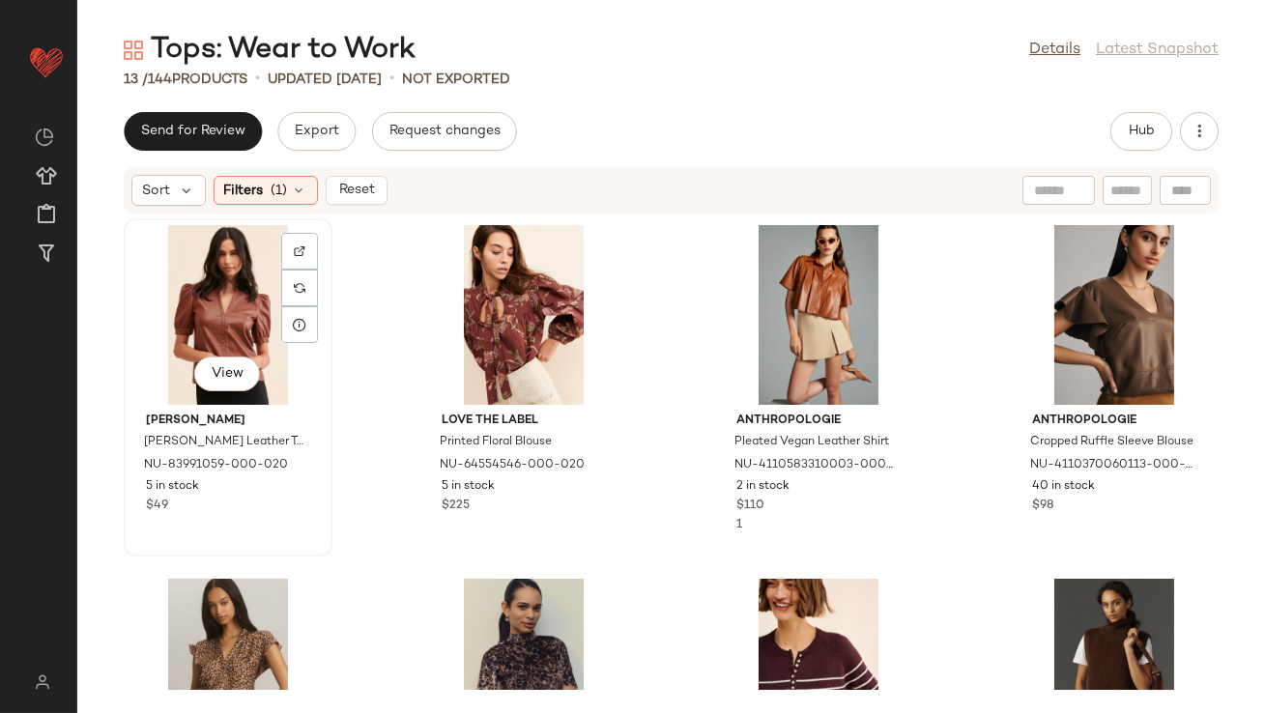
click at [208, 281] on div "View" at bounding box center [227, 315] width 195 height 180
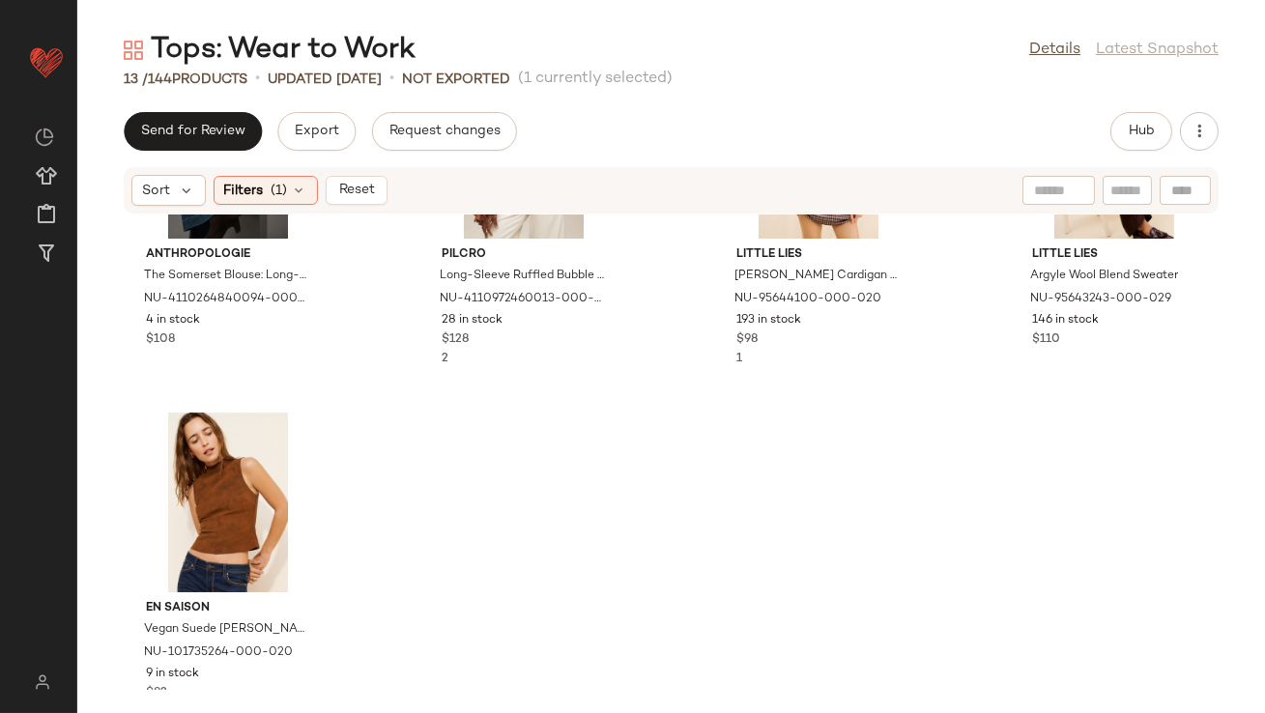
scroll to position [942, 0]
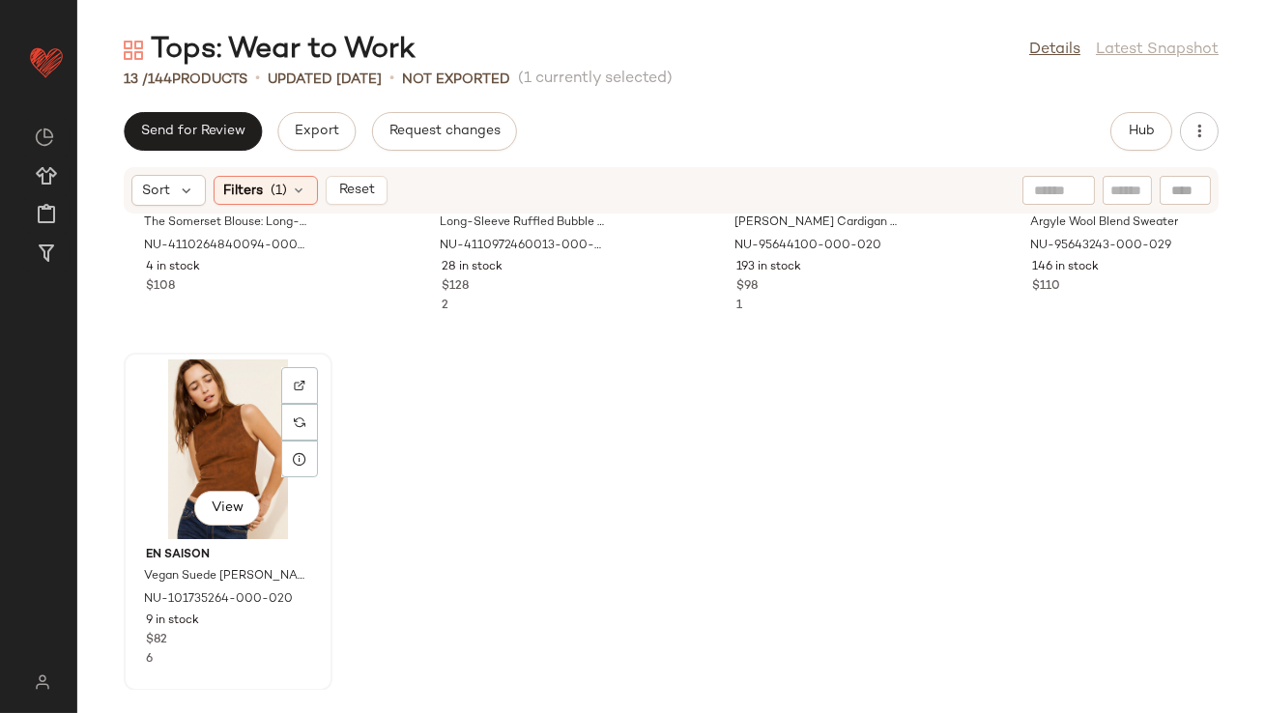
click at [233, 423] on div "View" at bounding box center [227, 449] width 195 height 180
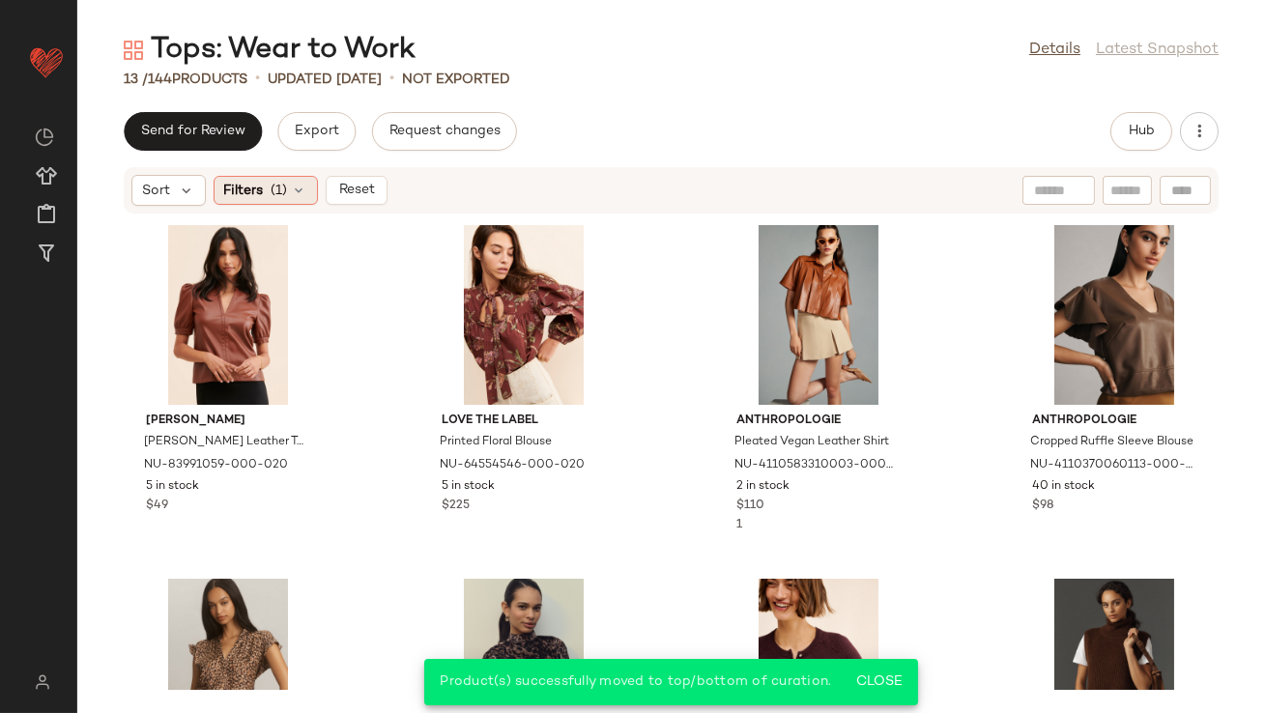
click at [299, 189] on icon at bounding box center [299, 190] width 15 height 15
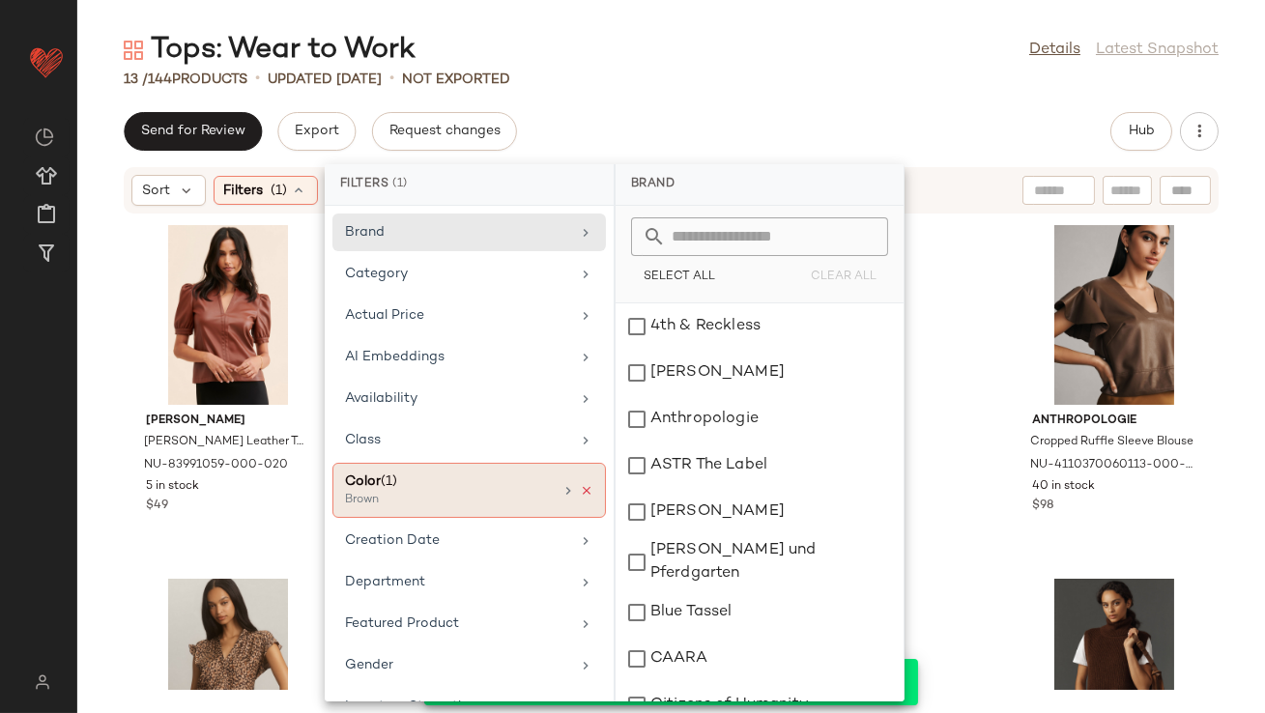
click at [580, 486] on icon at bounding box center [587, 491] width 14 height 14
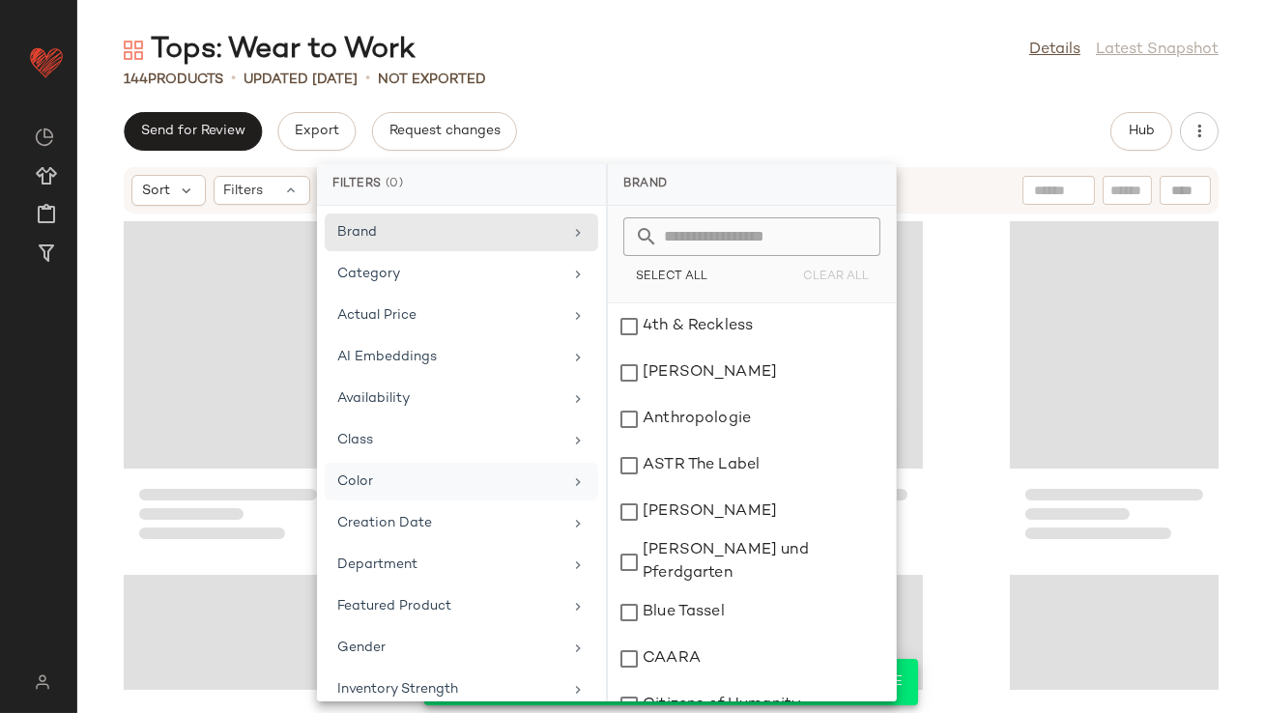
click at [693, 44] on div "Tops: Wear to Work Details Latest Snapshot" at bounding box center [671, 50] width 1188 height 39
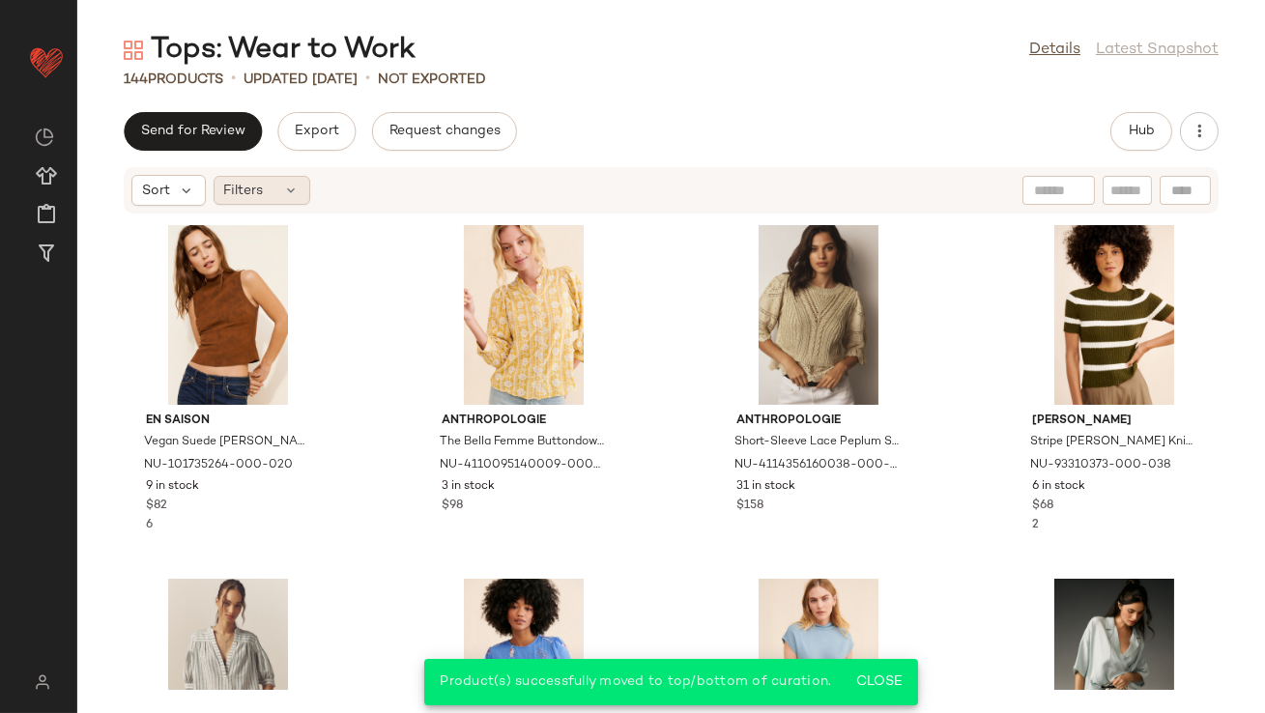
click at [275, 184] on div "Filters" at bounding box center [262, 190] width 97 height 29
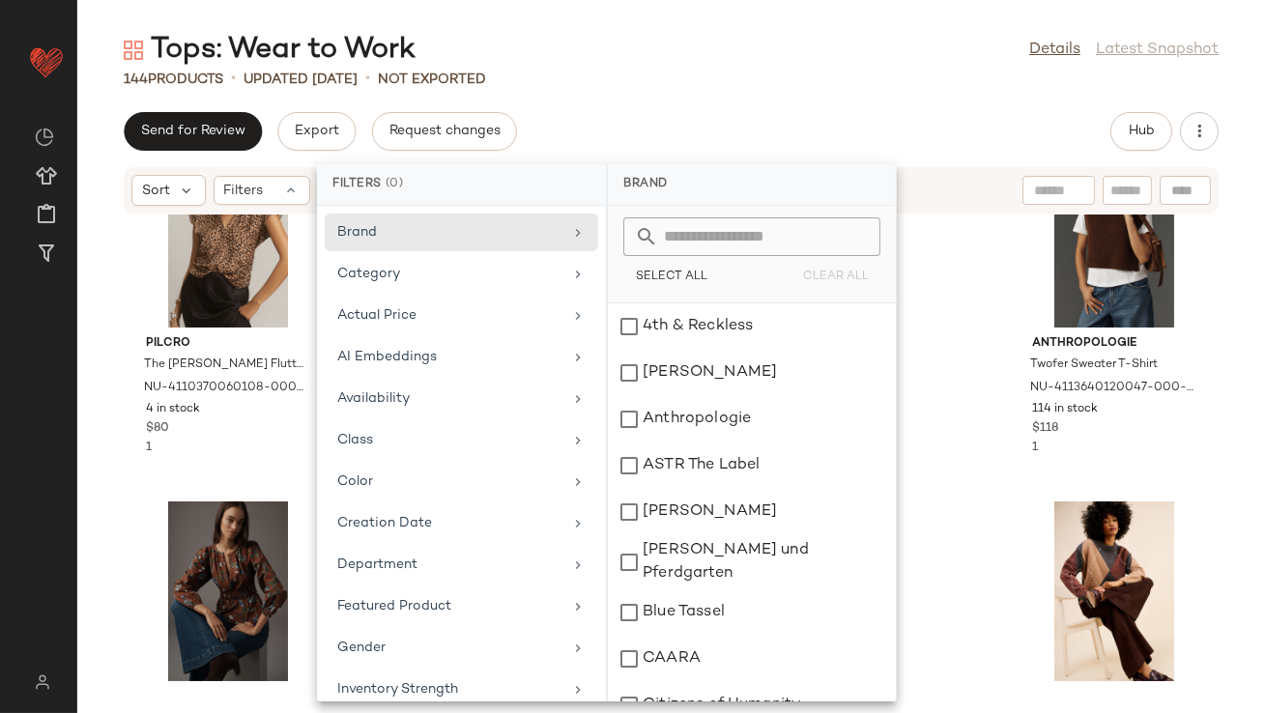
scroll to position [0, 0]
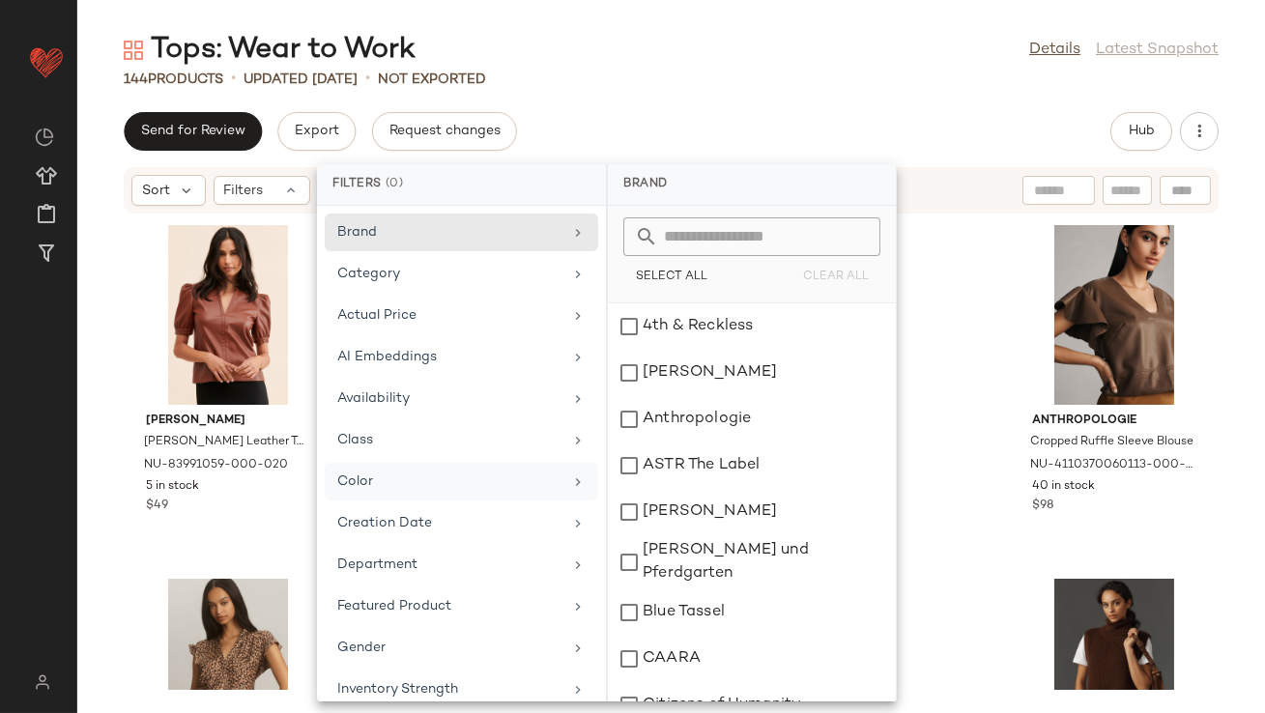
click at [362, 481] on div "Color" at bounding box center [449, 482] width 225 height 20
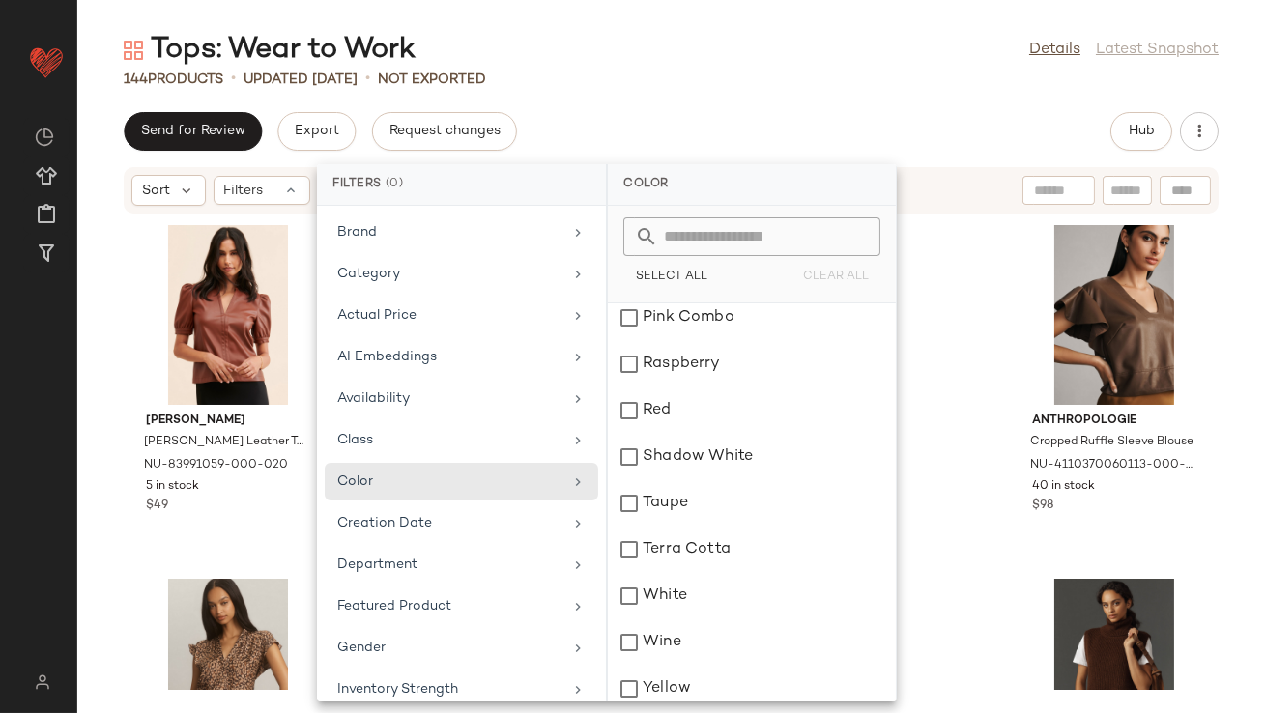
scroll to position [1317, 0]
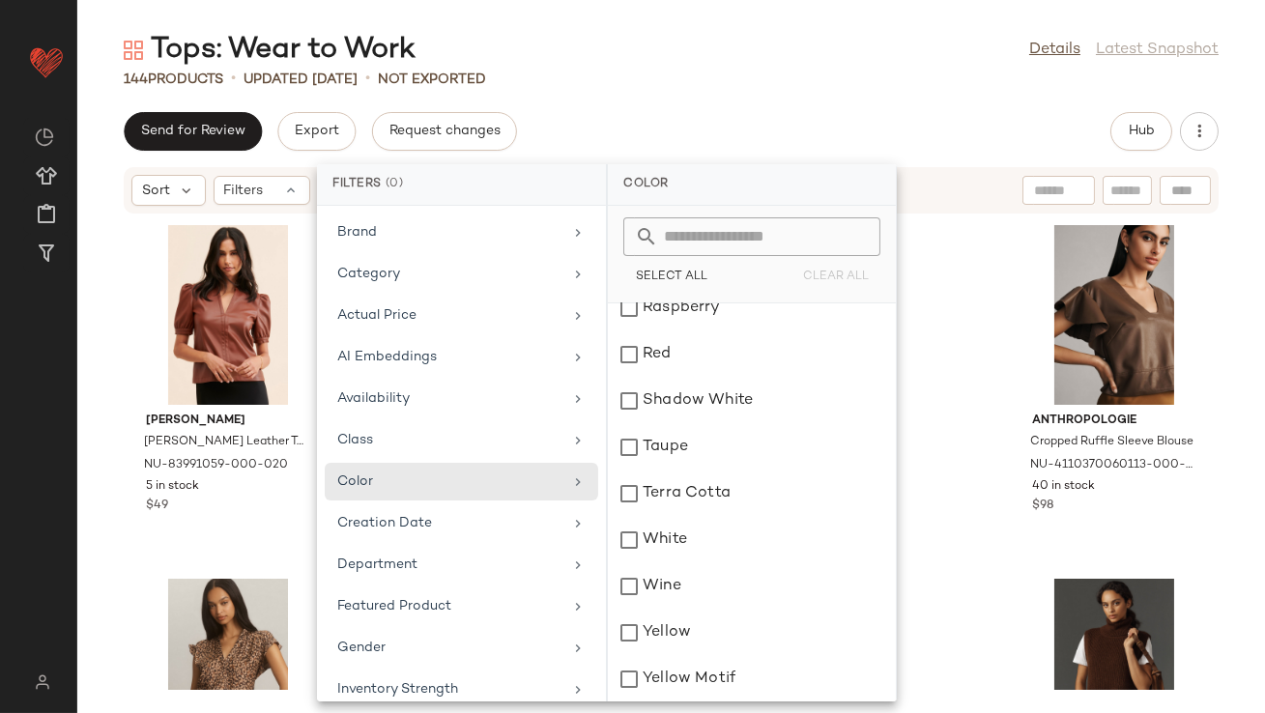
click at [829, 72] on div "144 Products • updated Aug 18th • Not Exported" at bounding box center [671, 79] width 1188 height 19
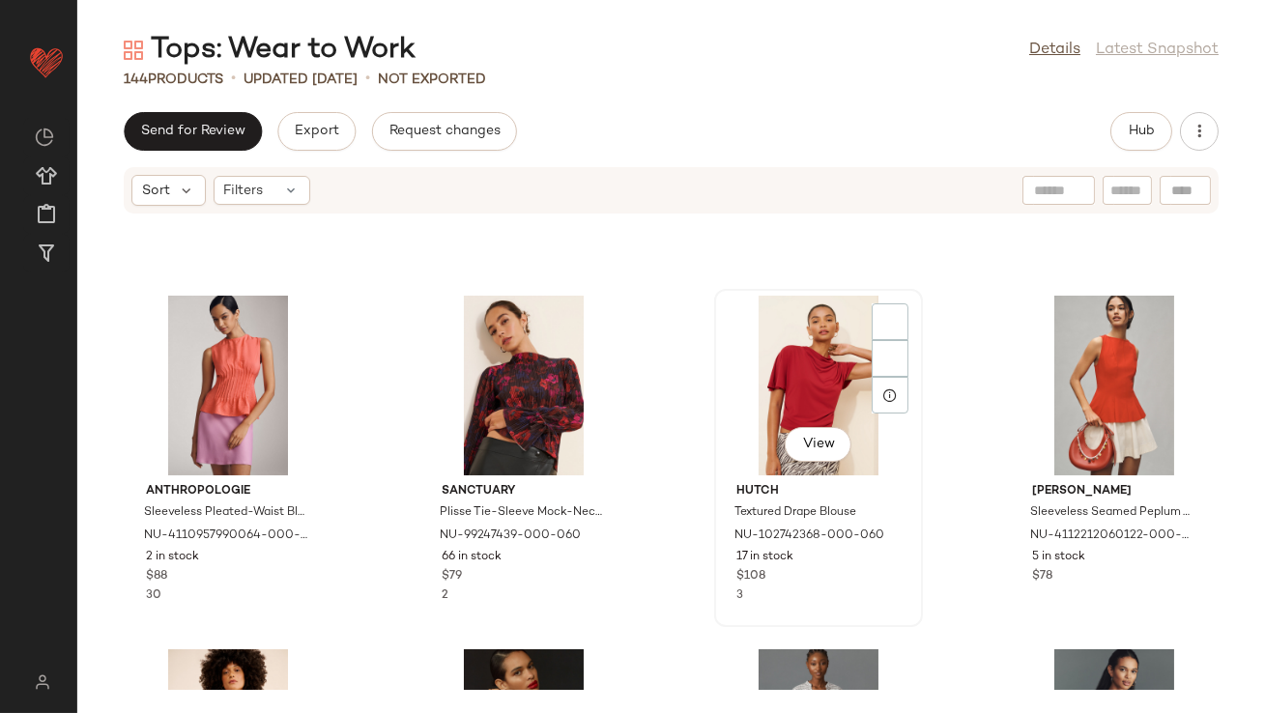
scroll to position [1654, 0]
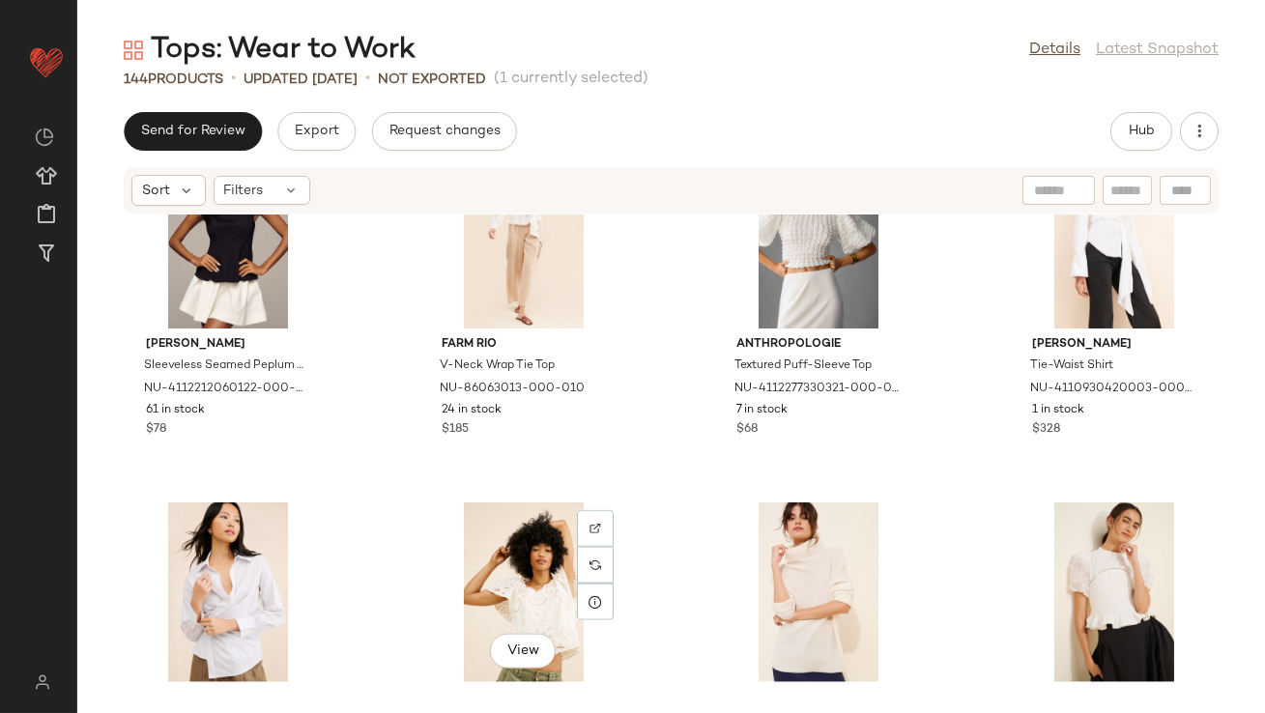
scroll to position [4693, 0]
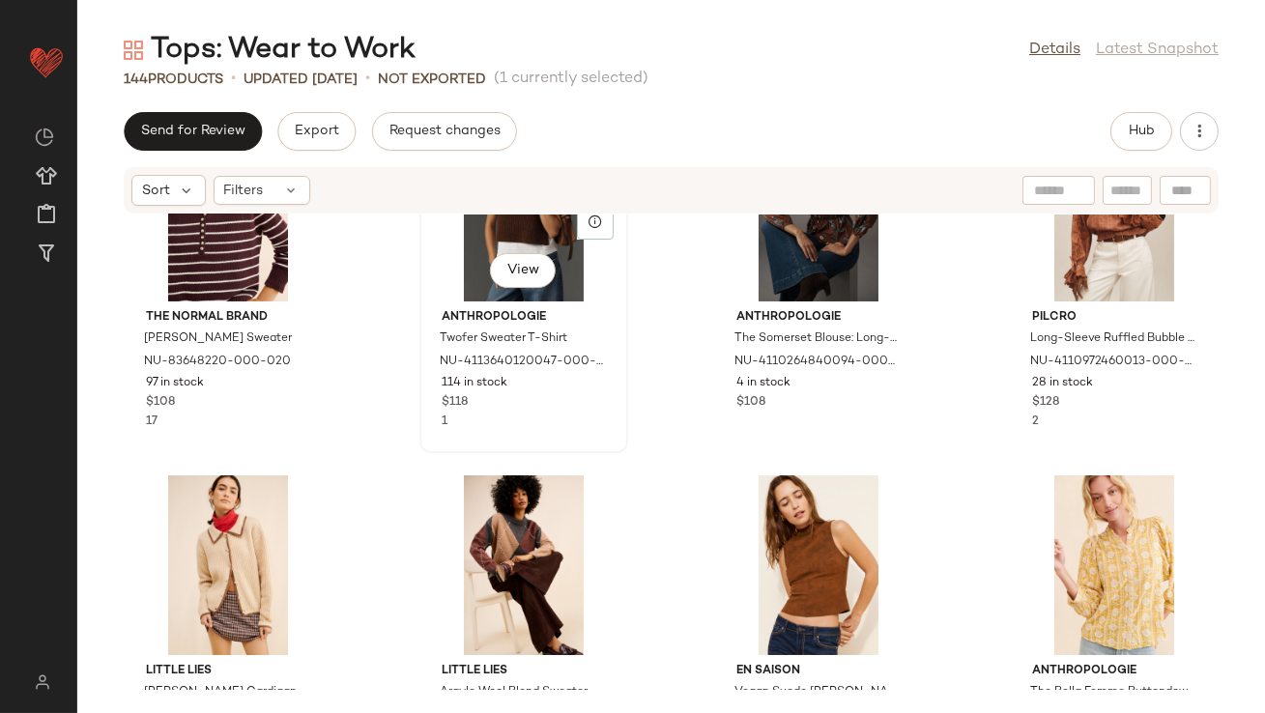
scroll to position [1018, 0]
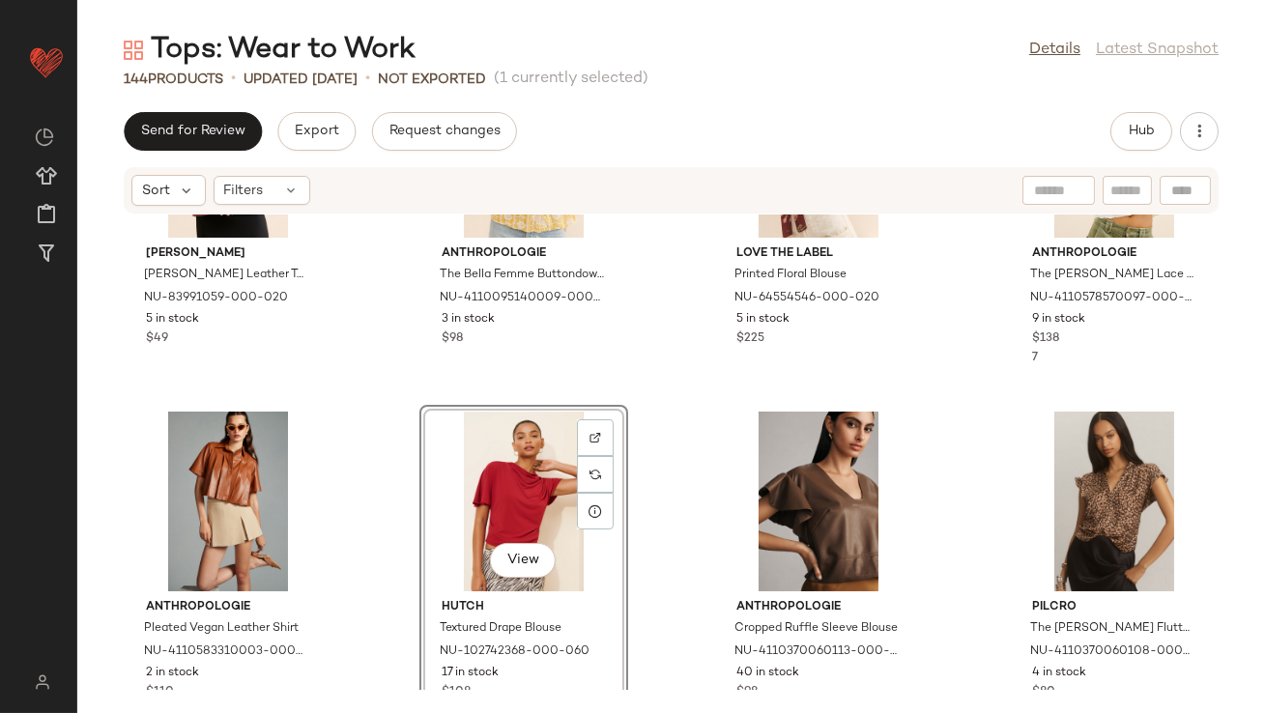
scroll to position [112, 0]
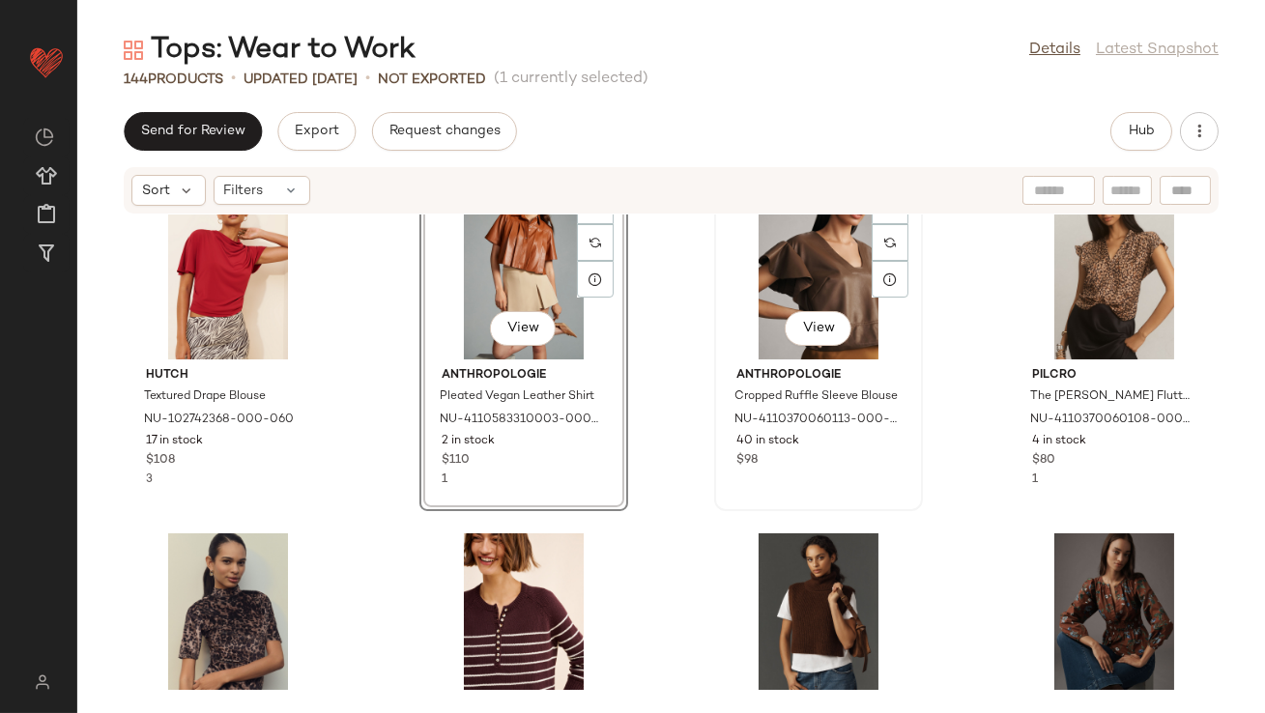
scroll to position [561, 0]
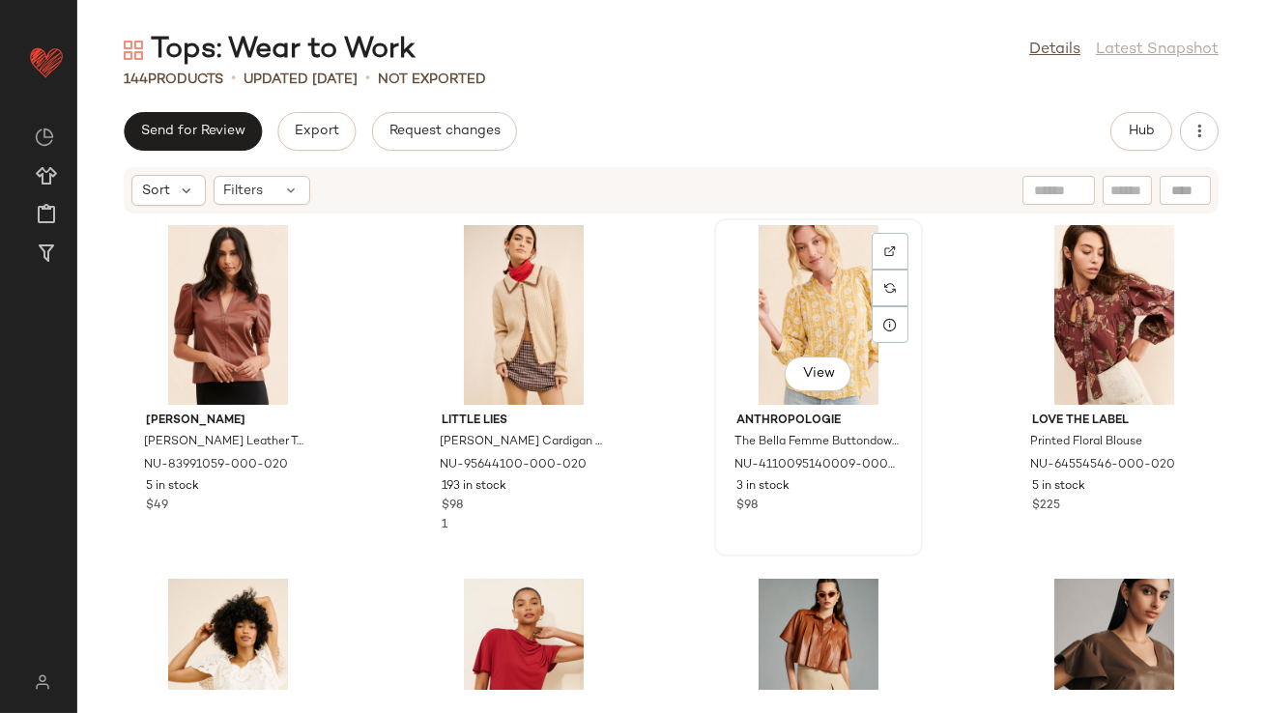
click at [723, 529] on div "View Anthropologie The Bella Femme Buttondown Shirt NU-4110095140009-000-079 3 …" at bounding box center [818, 387] width 205 height 334
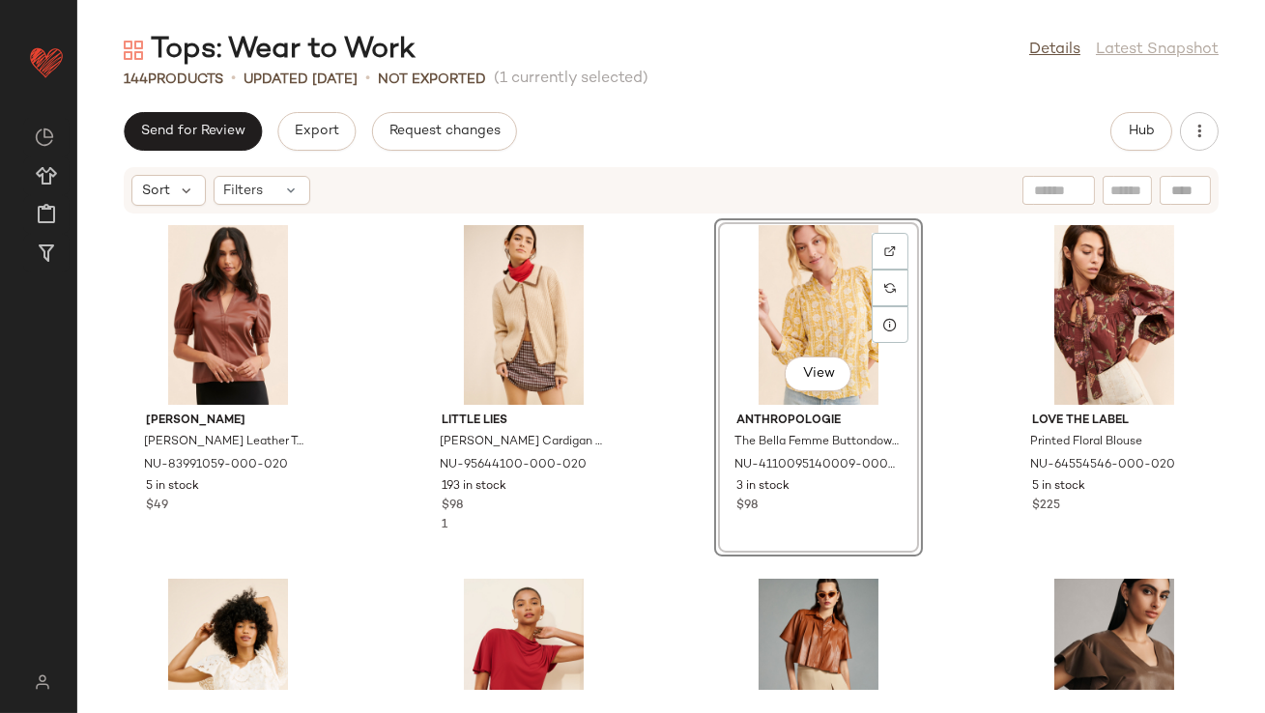
click at [636, 583] on div "Steve Madden Jane Vegan Leather Top NU-83991059-000-020 5 in stock $49 Little L…" at bounding box center [671, 452] width 1188 height 475
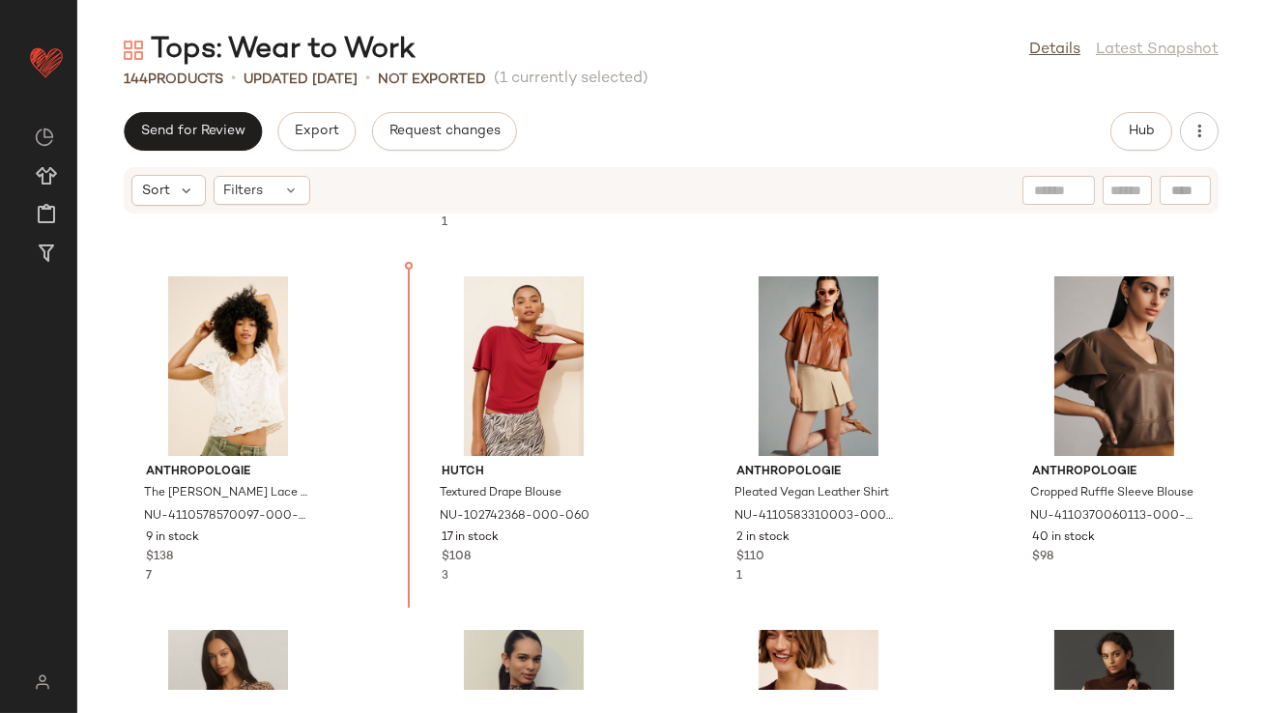
scroll to position [320, 0]
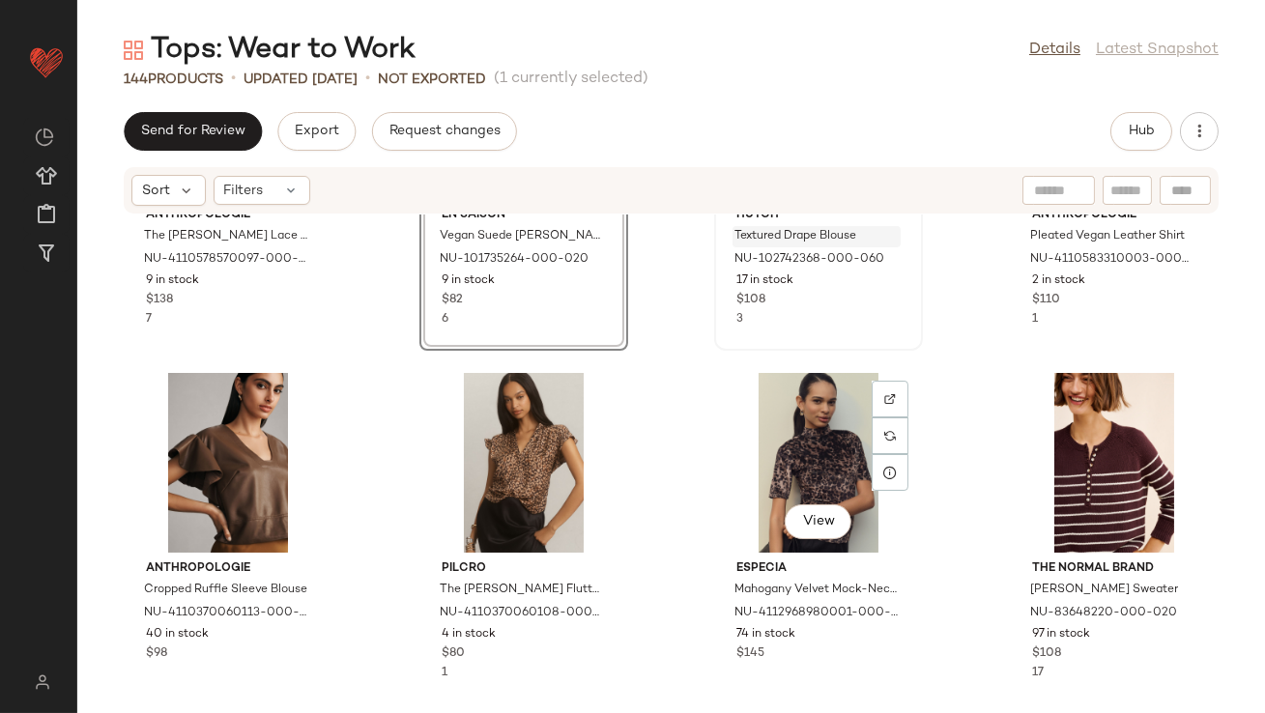
scroll to position [120, 0]
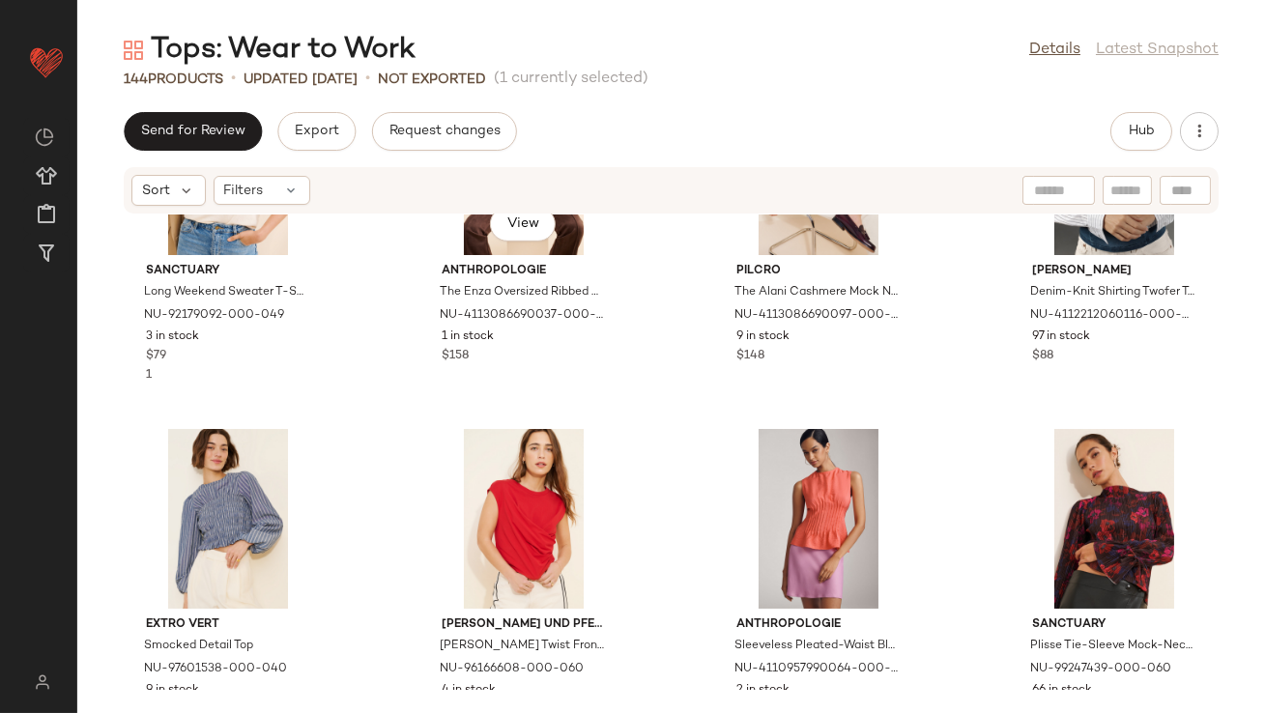
scroll to position [2316, 0]
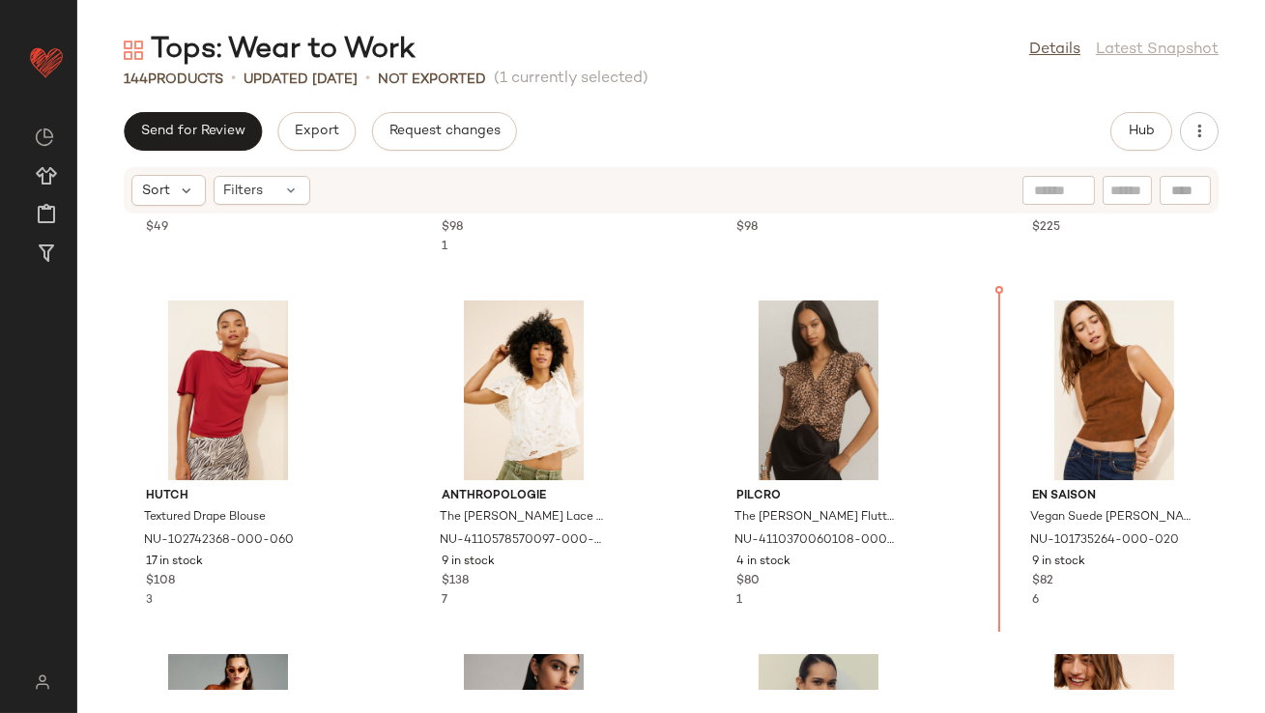
scroll to position [284, 0]
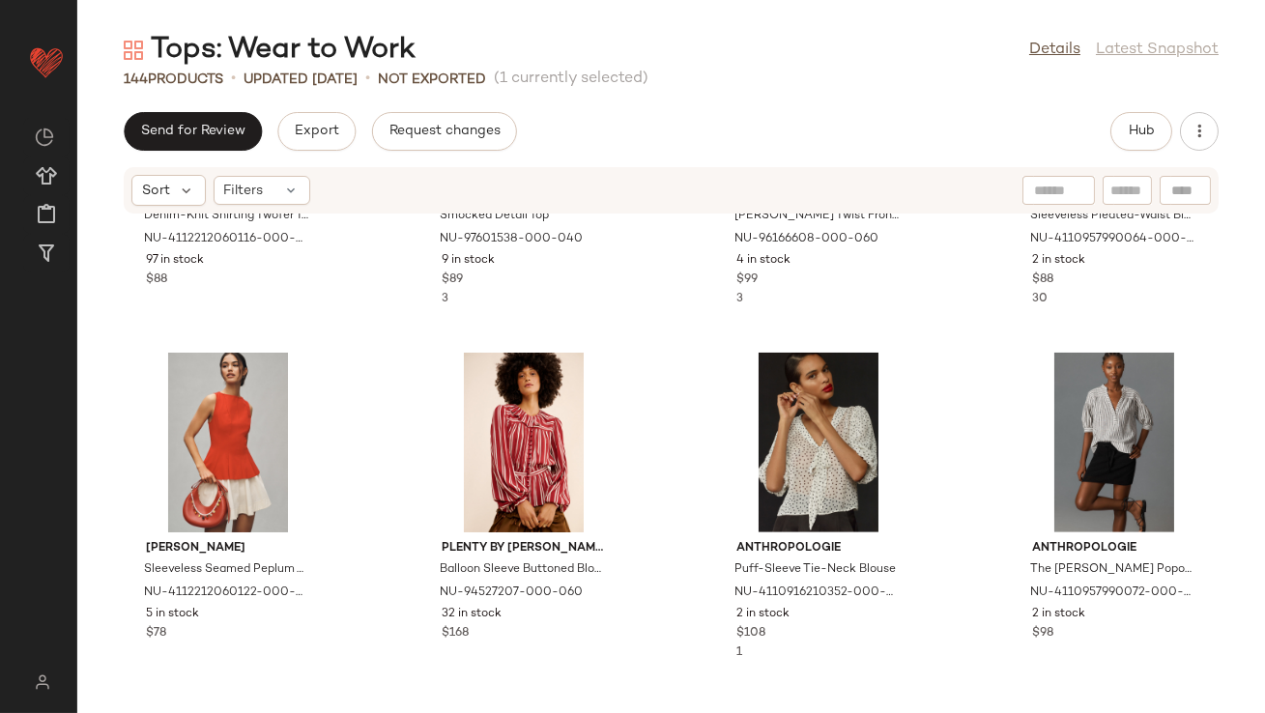
scroll to position [2737, 0]
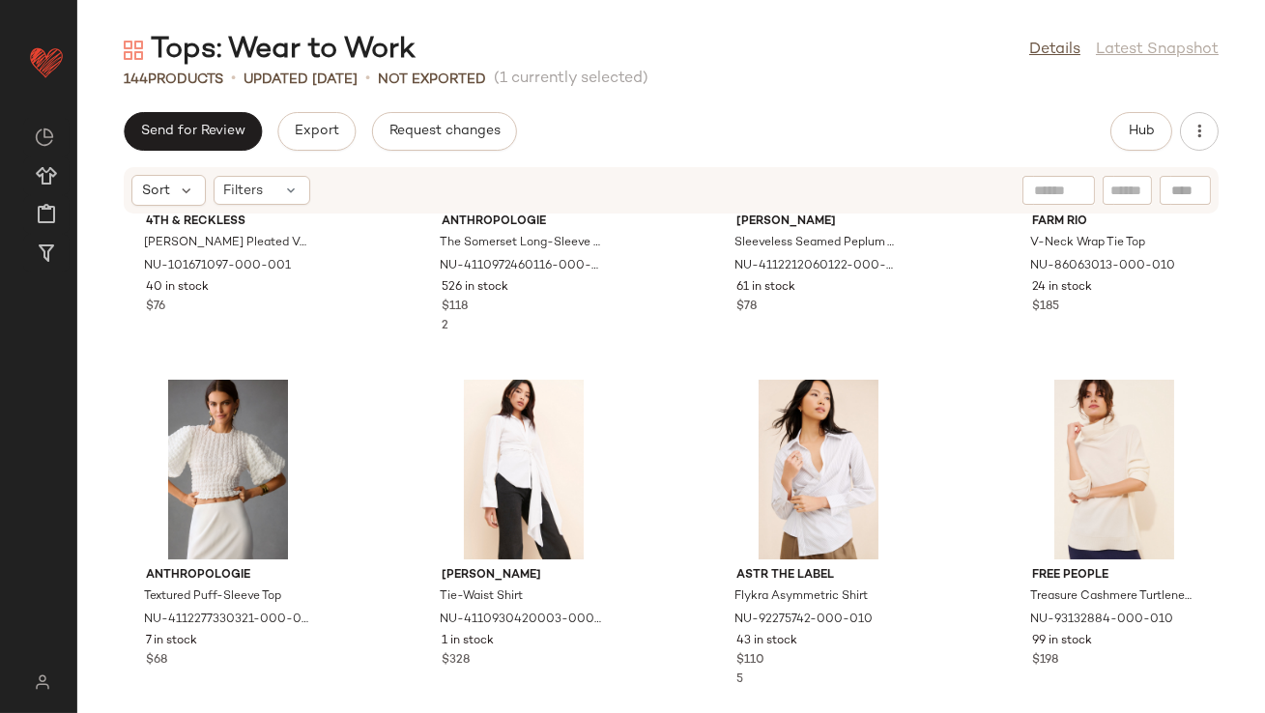
scroll to position [4957, 0]
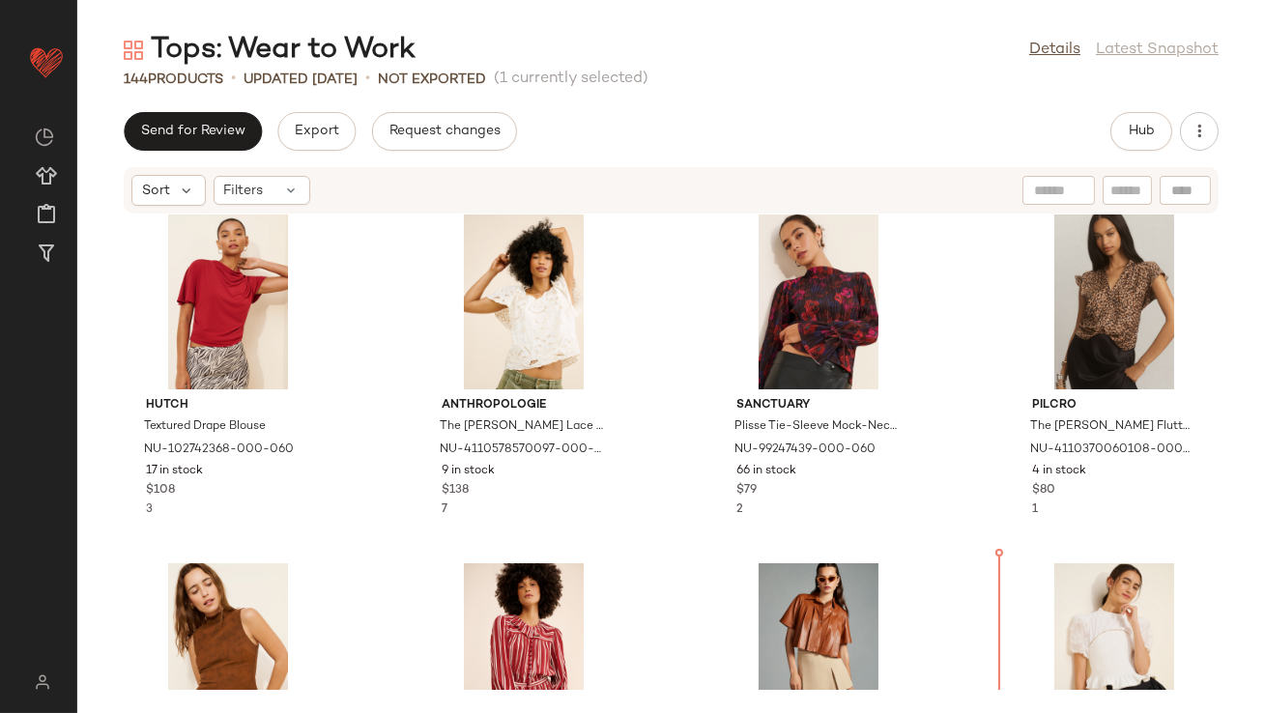
scroll to position [444, 0]
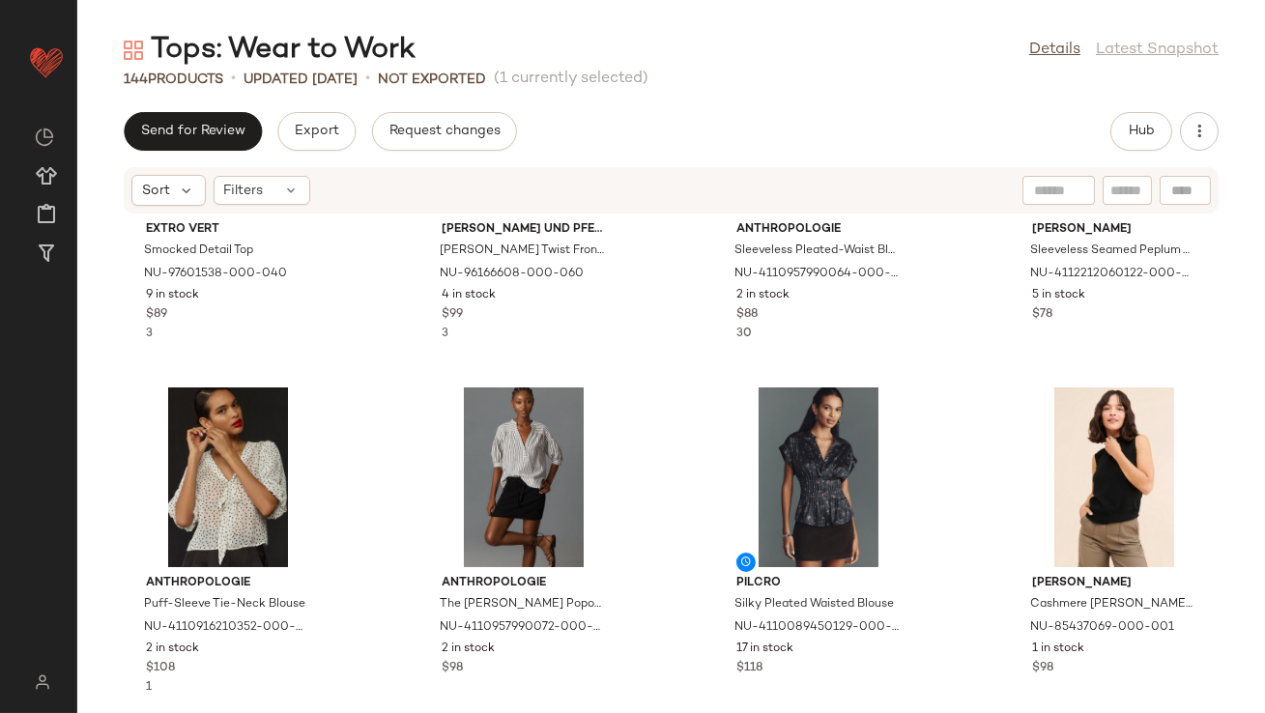
scroll to position [3179, 0]
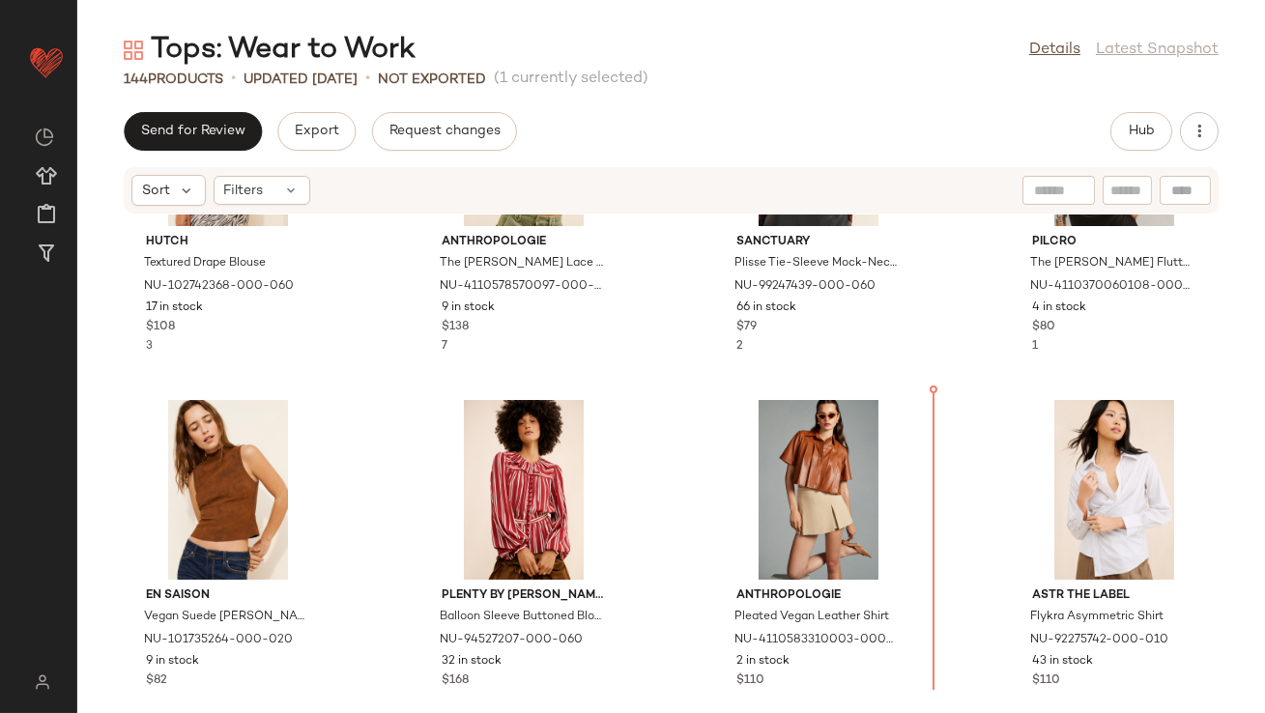
scroll to position [548, 0]
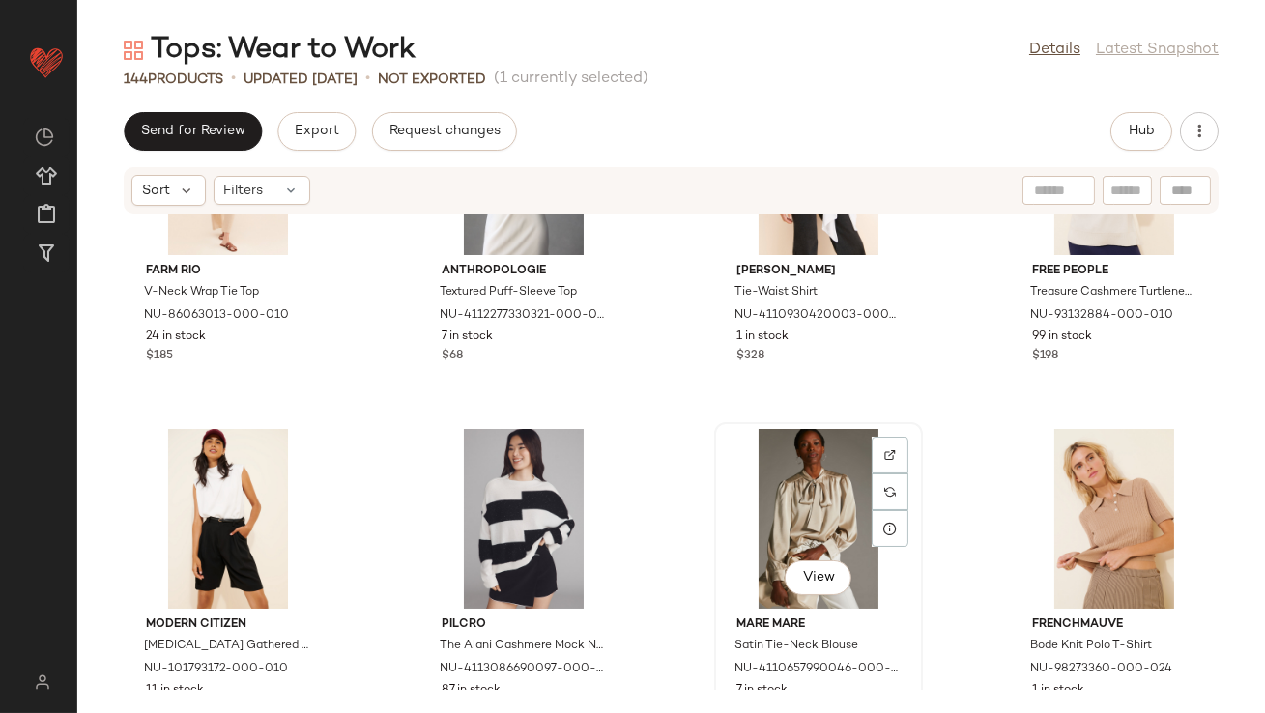
scroll to position [5247, 0]
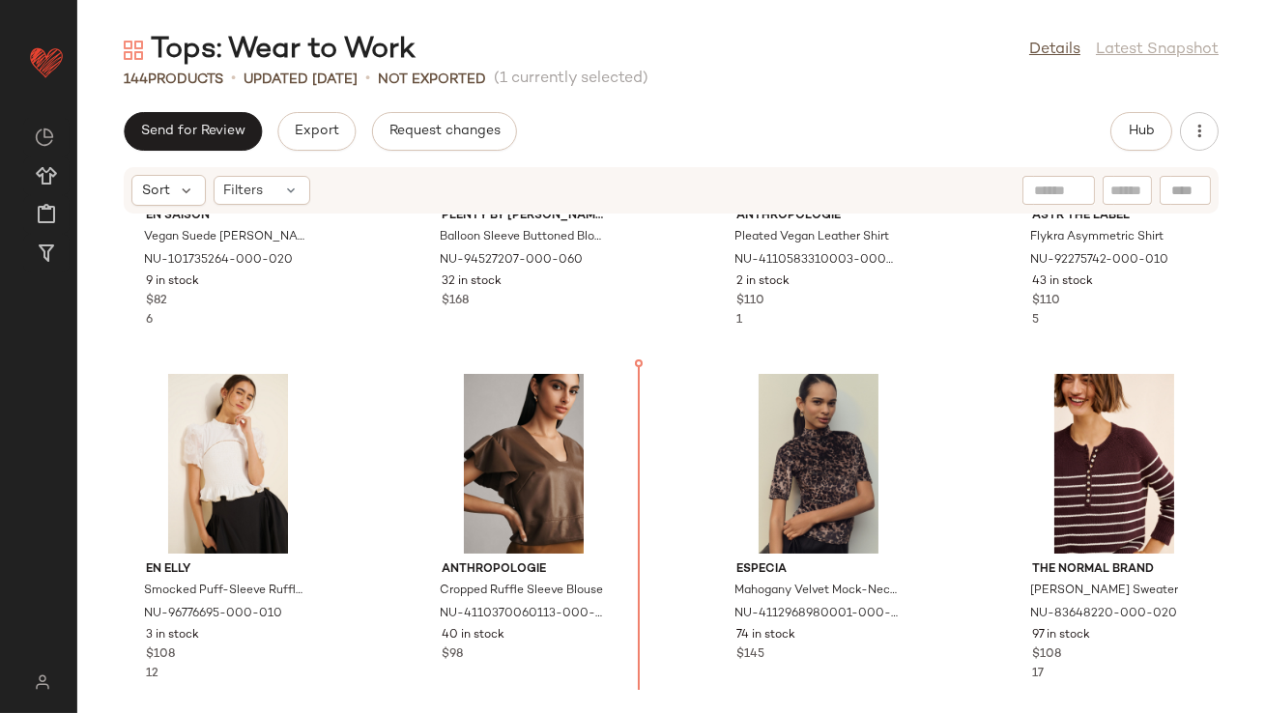
scroll to position [928, 0]
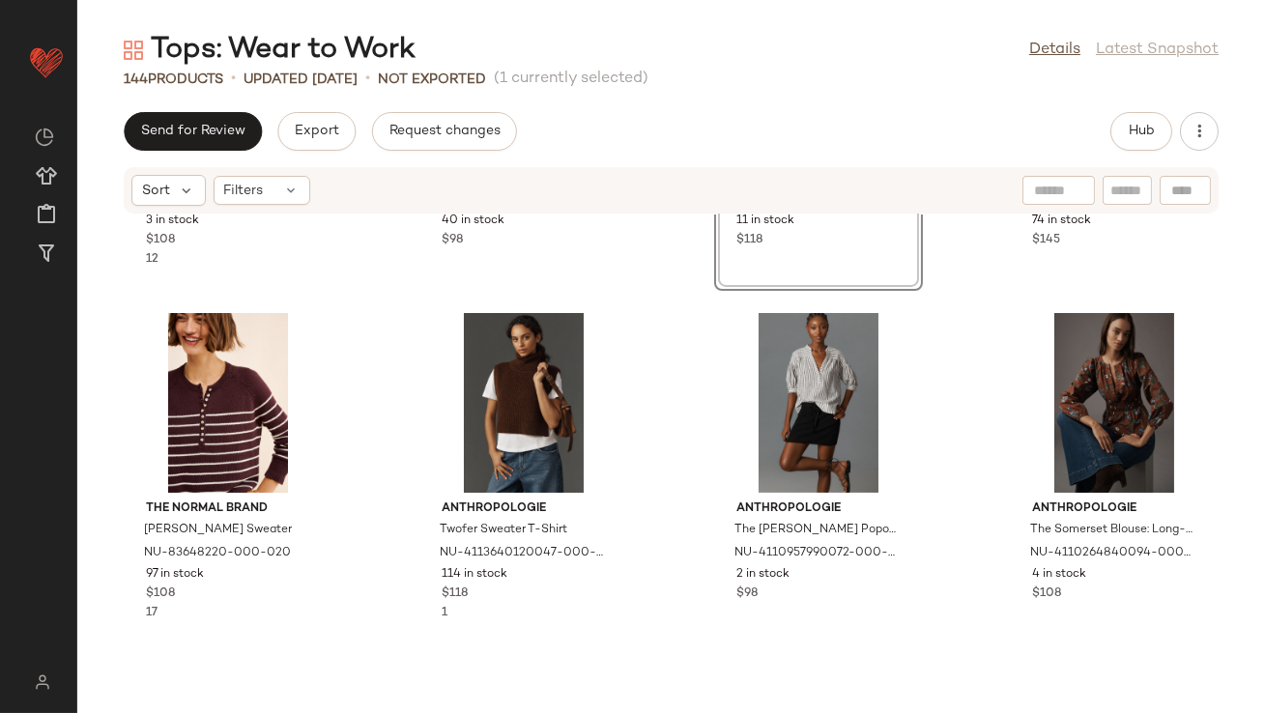
scroll to position [1790, 0]
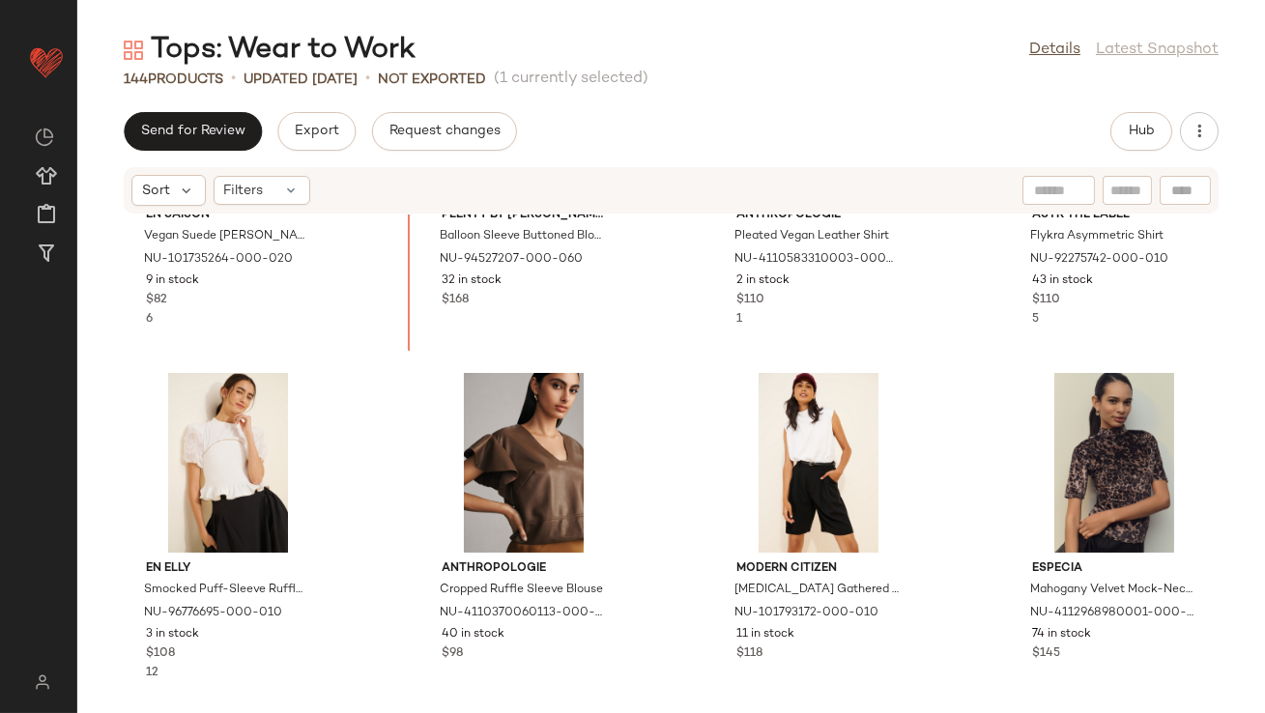
scroll to position [900, 0]
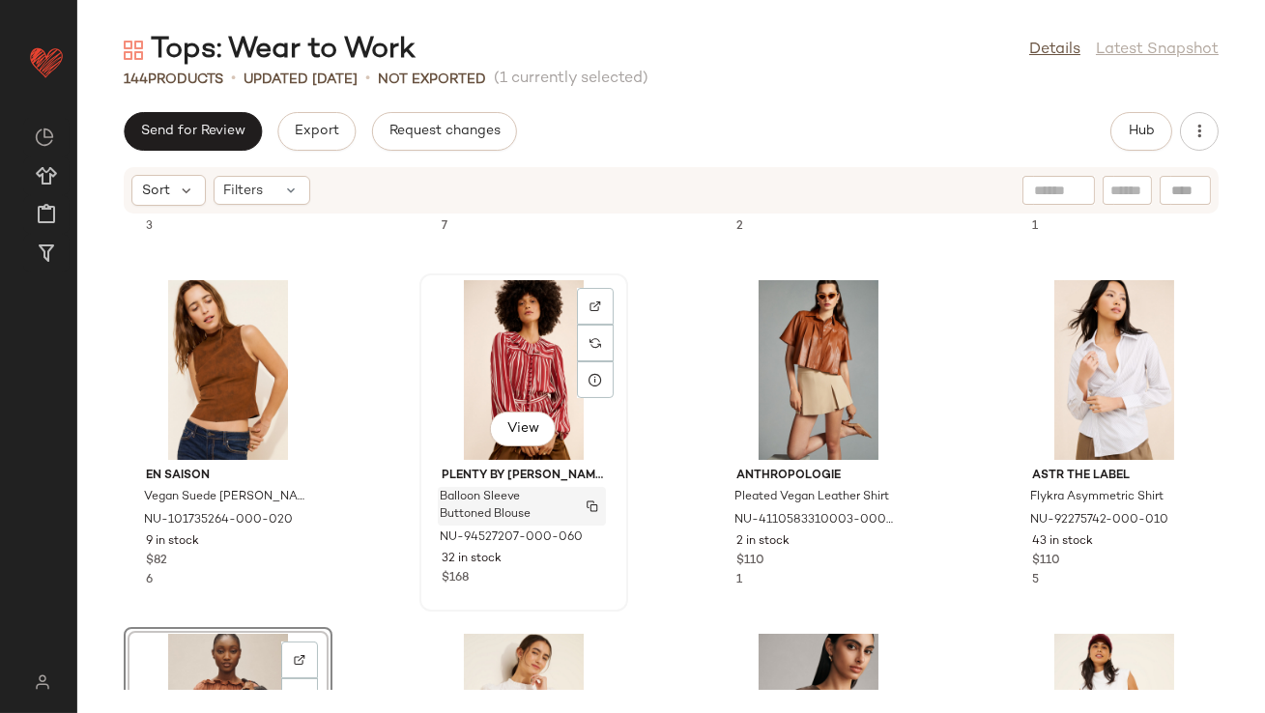
scroll to position [872, 0]
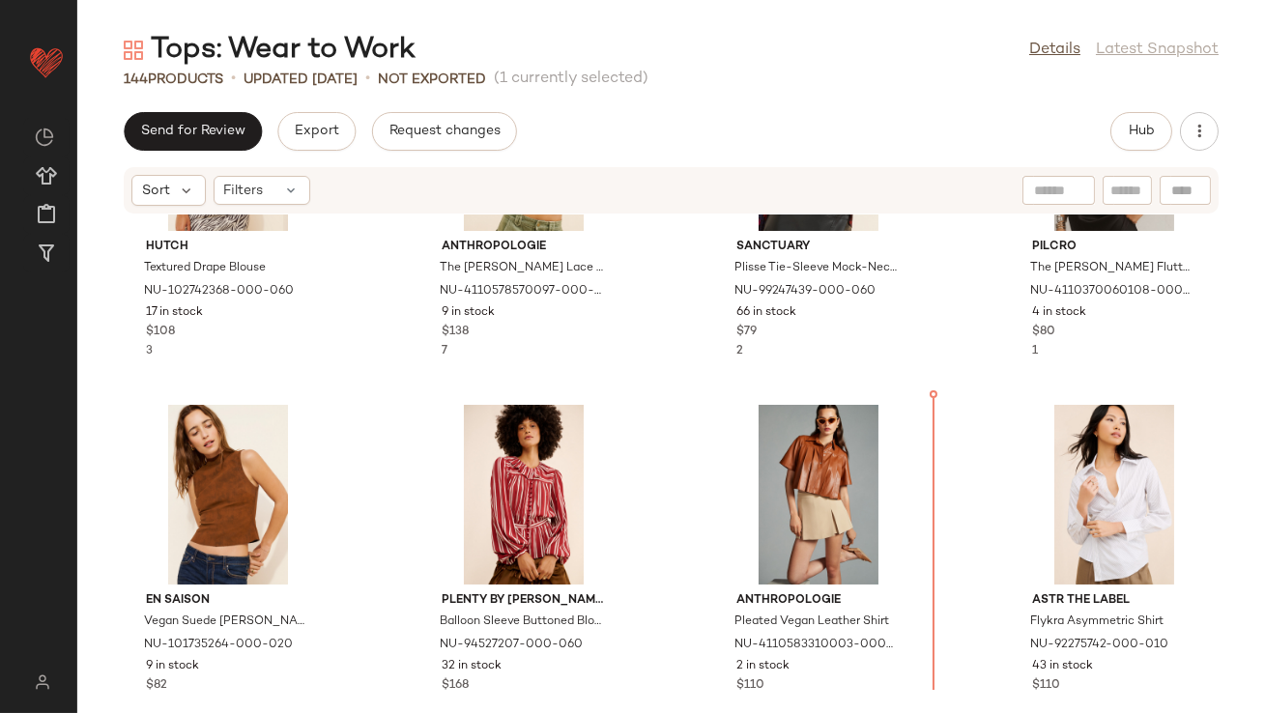
scroll to position [631, 0]
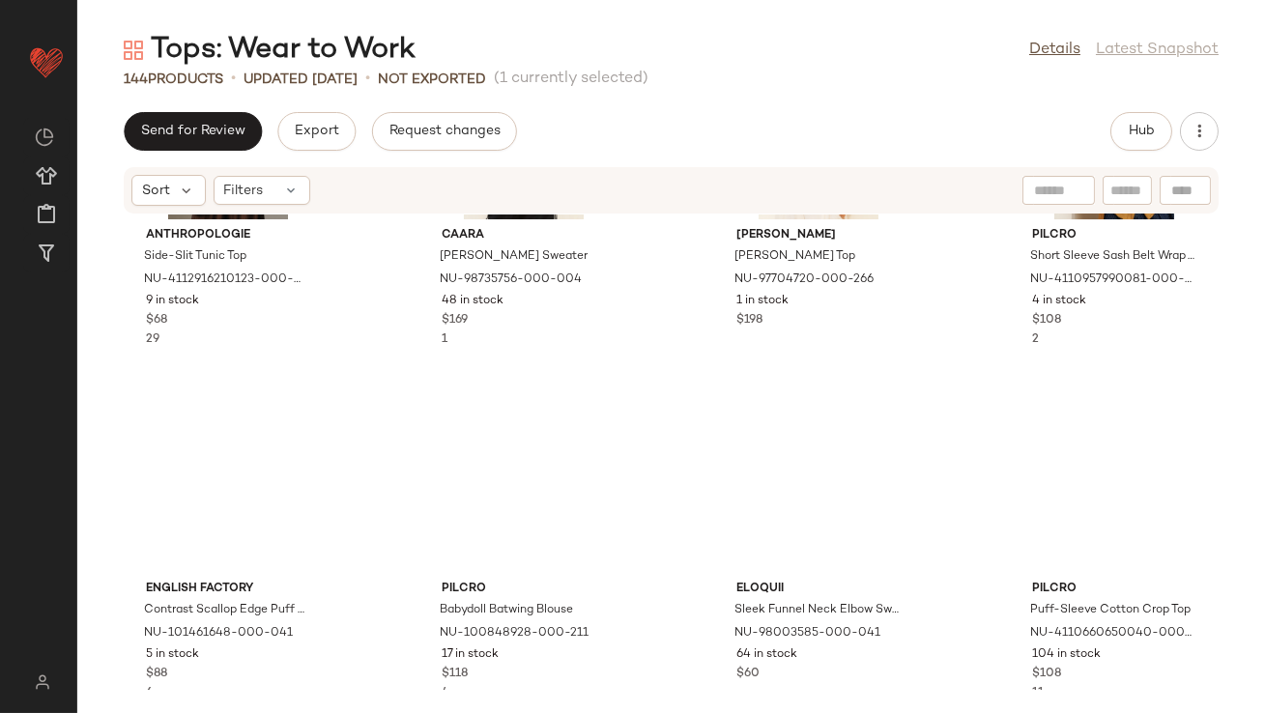
scroll to position [12261, 0]
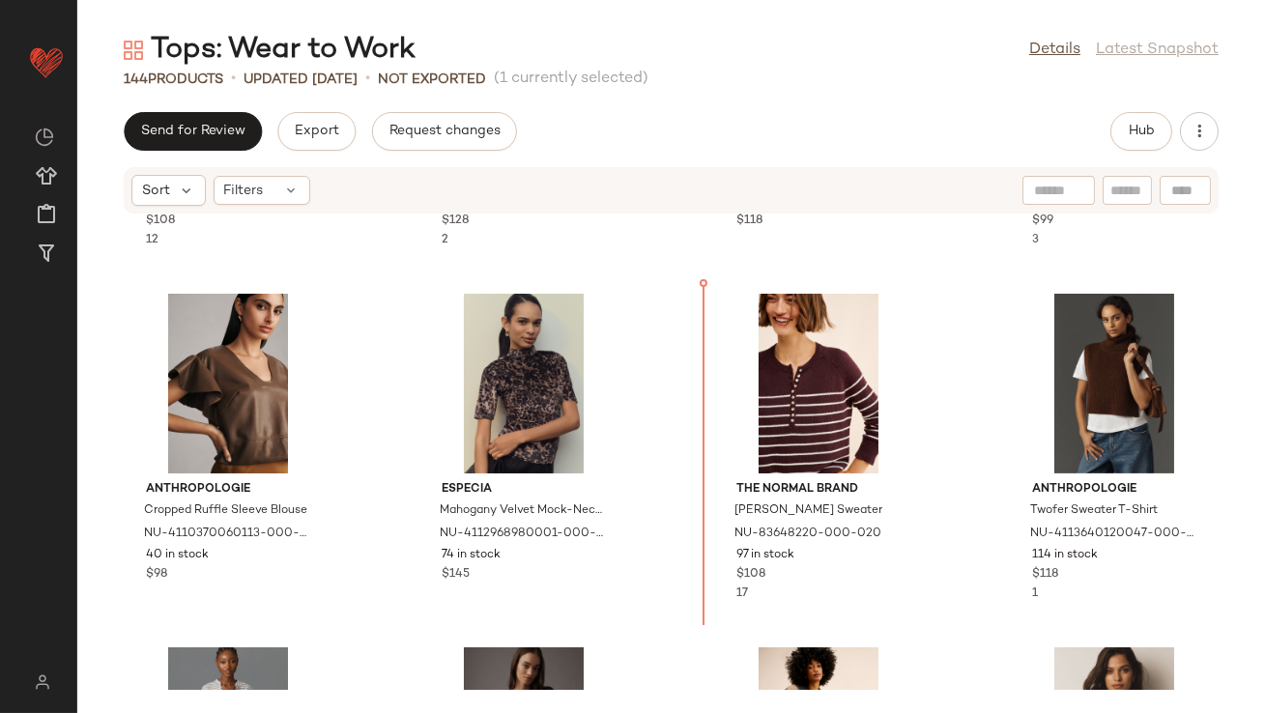
scroll to position [1373, 0]
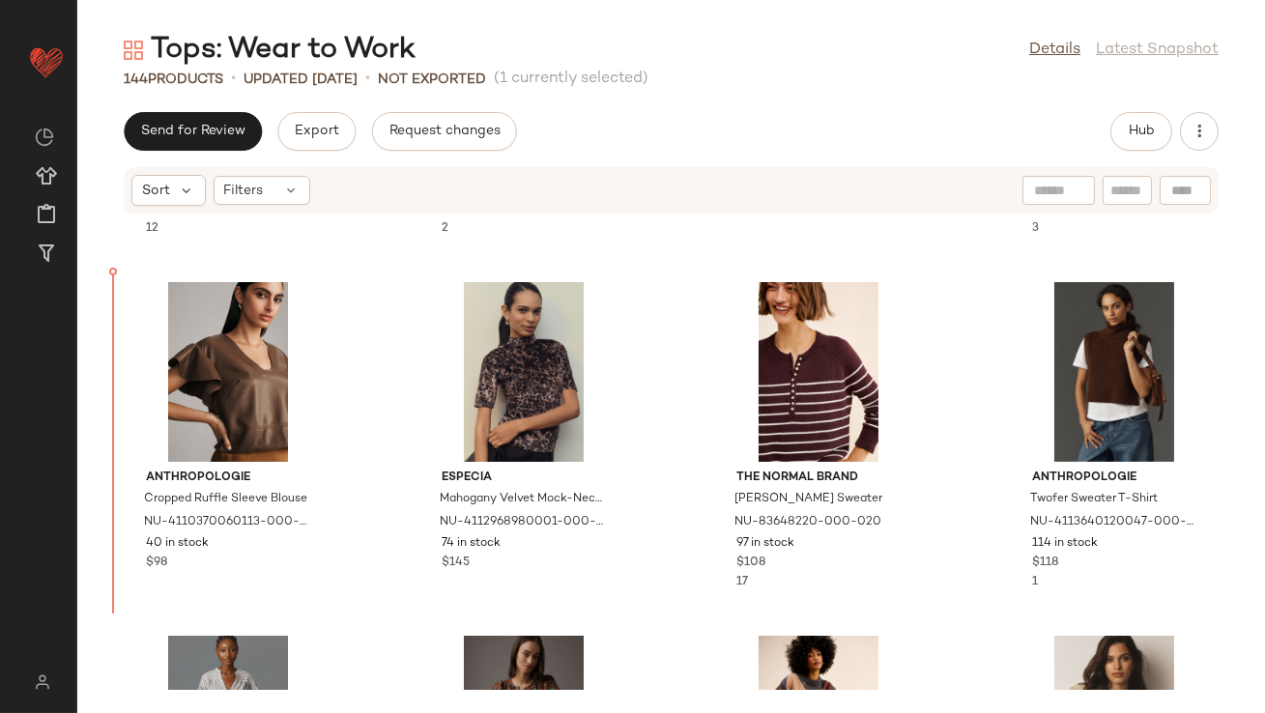
click at [196, 472] on span "Anthropologie" at bounding box center [228, 478] width 164 height 17
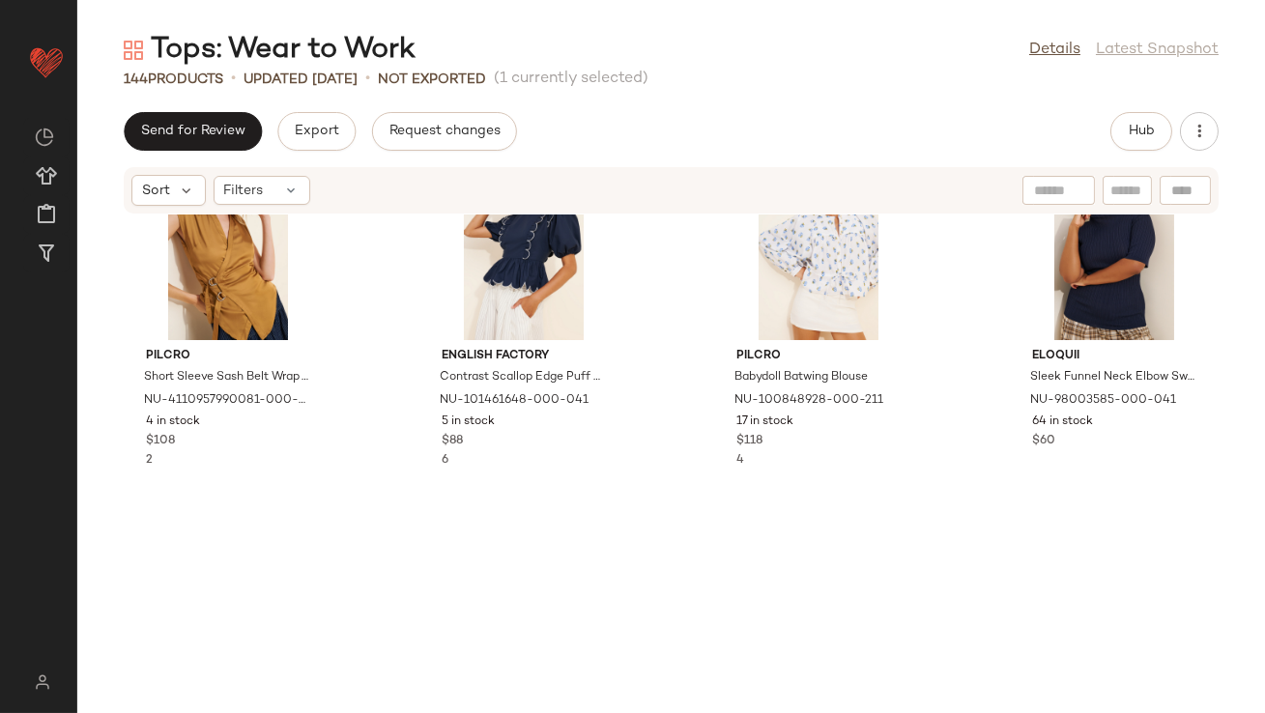
scroll to position [12261, 0]
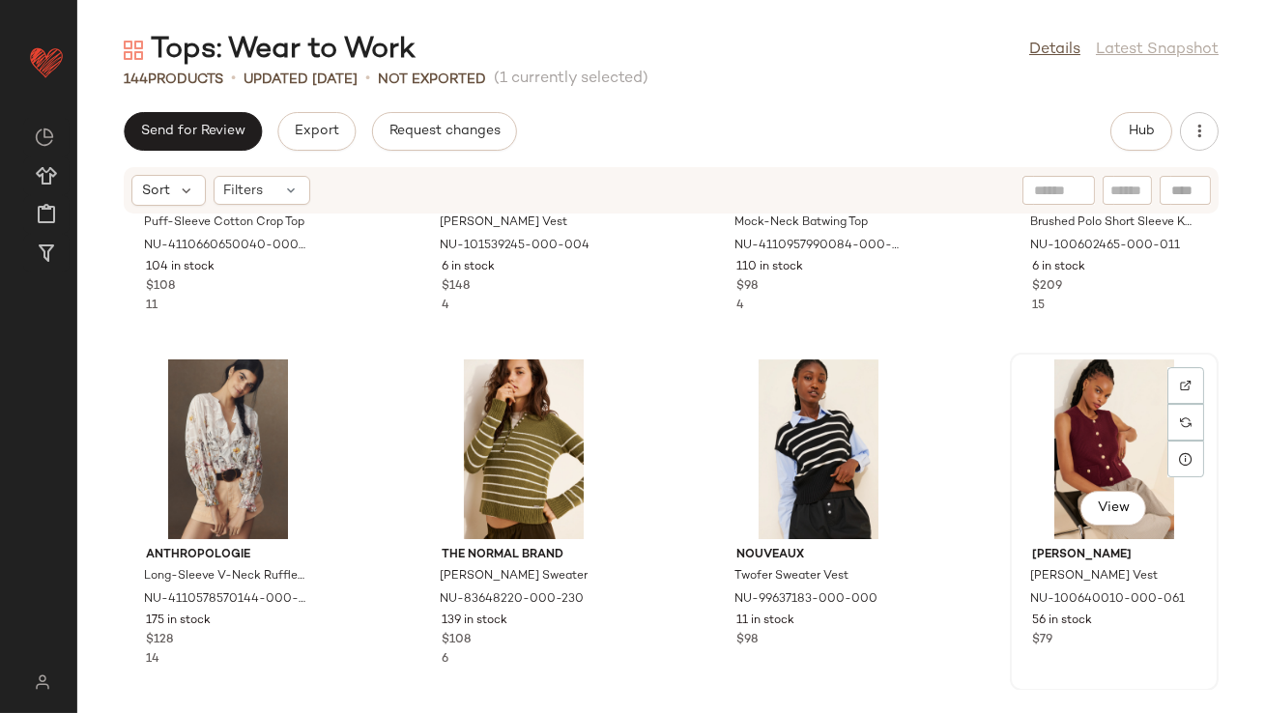
click at [1107, 455] on div "View" at bounding box center [1114, 449] width 195 height 180
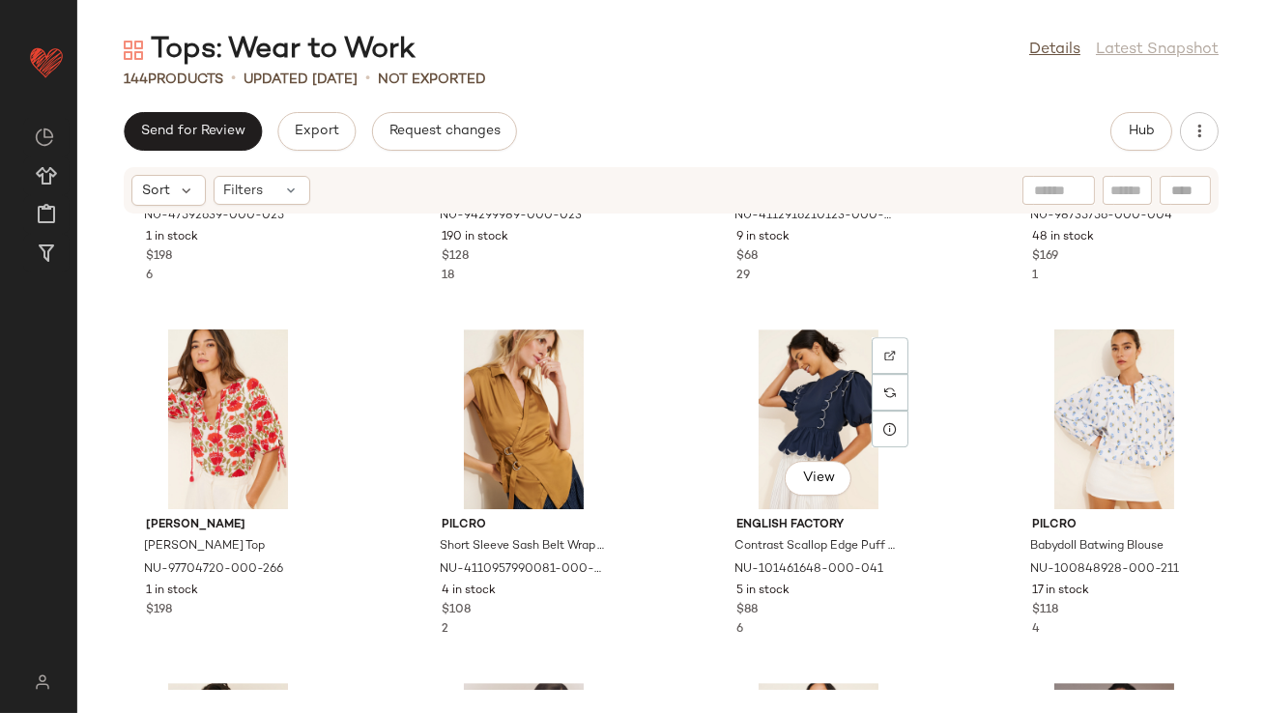
scroll to position [11399, 0]
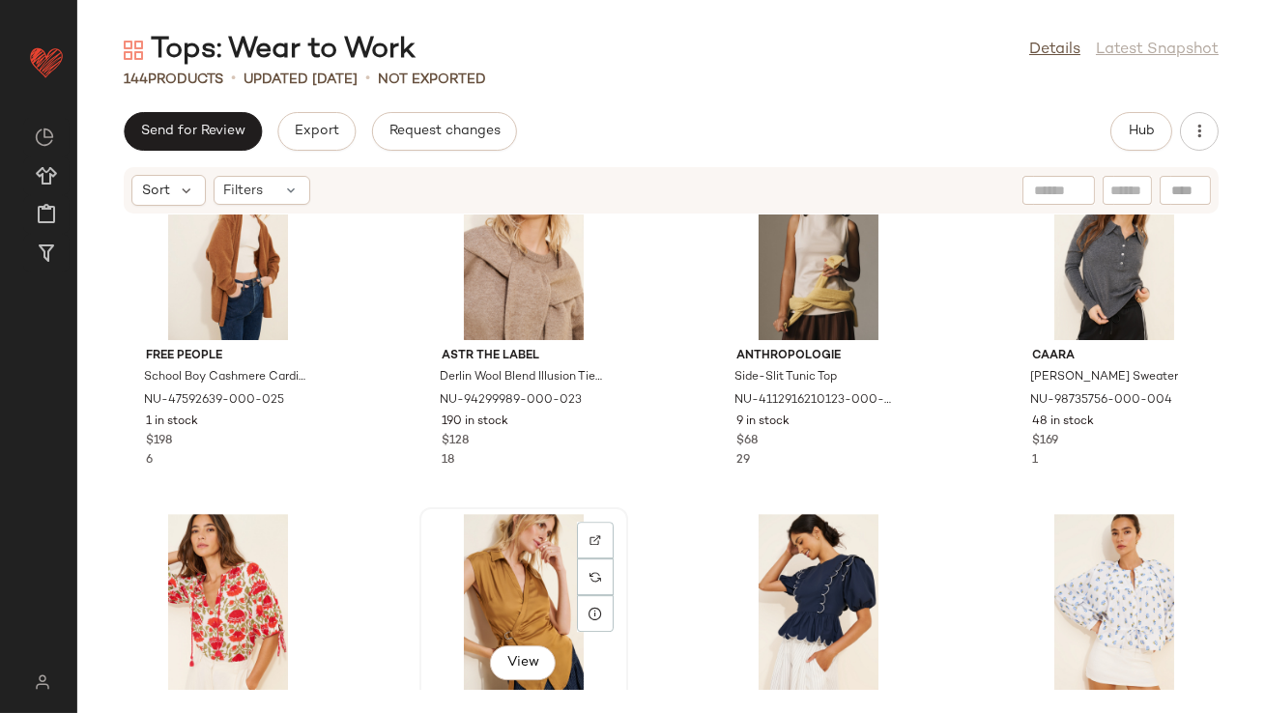
click at [526, 576] on div "View" at bounding box center [523, 604] width 195 height 180
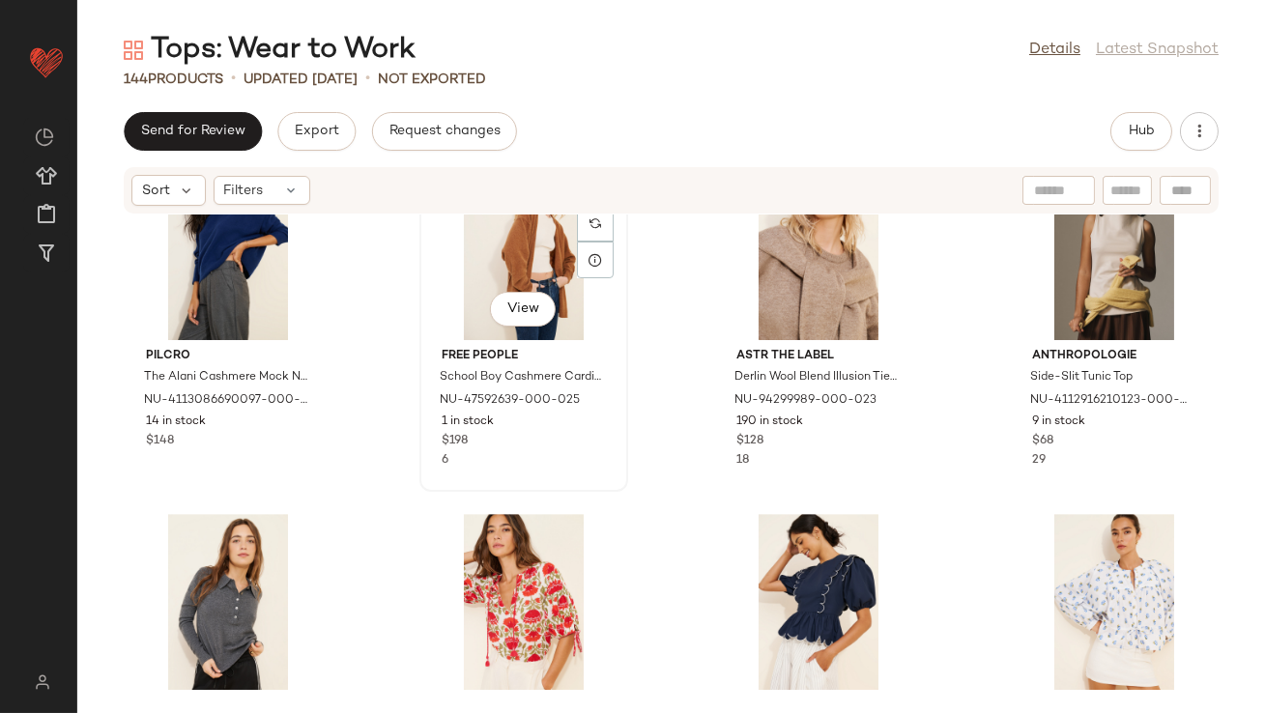
click at [489, 256] on div "View" at bounding box center [523, 250] width 195 height 180
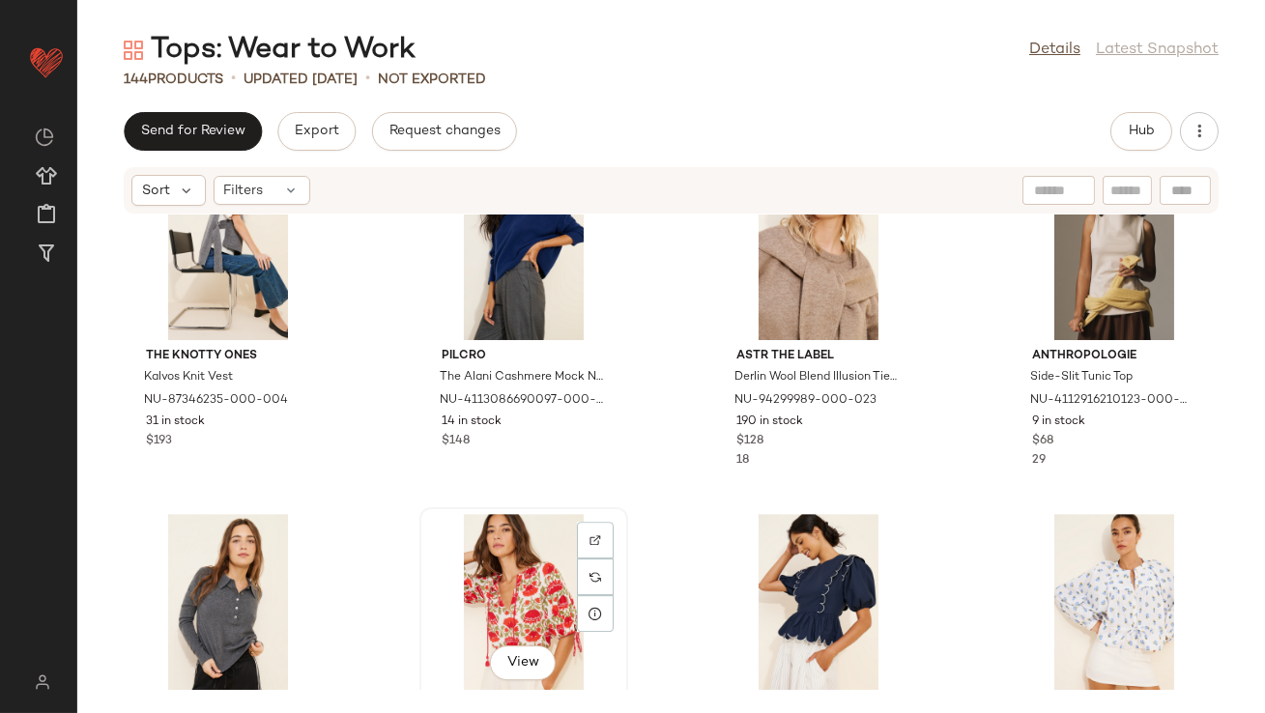
click at [508, 558] on div "View" at bounding box center [523, 604] width 195 height 180
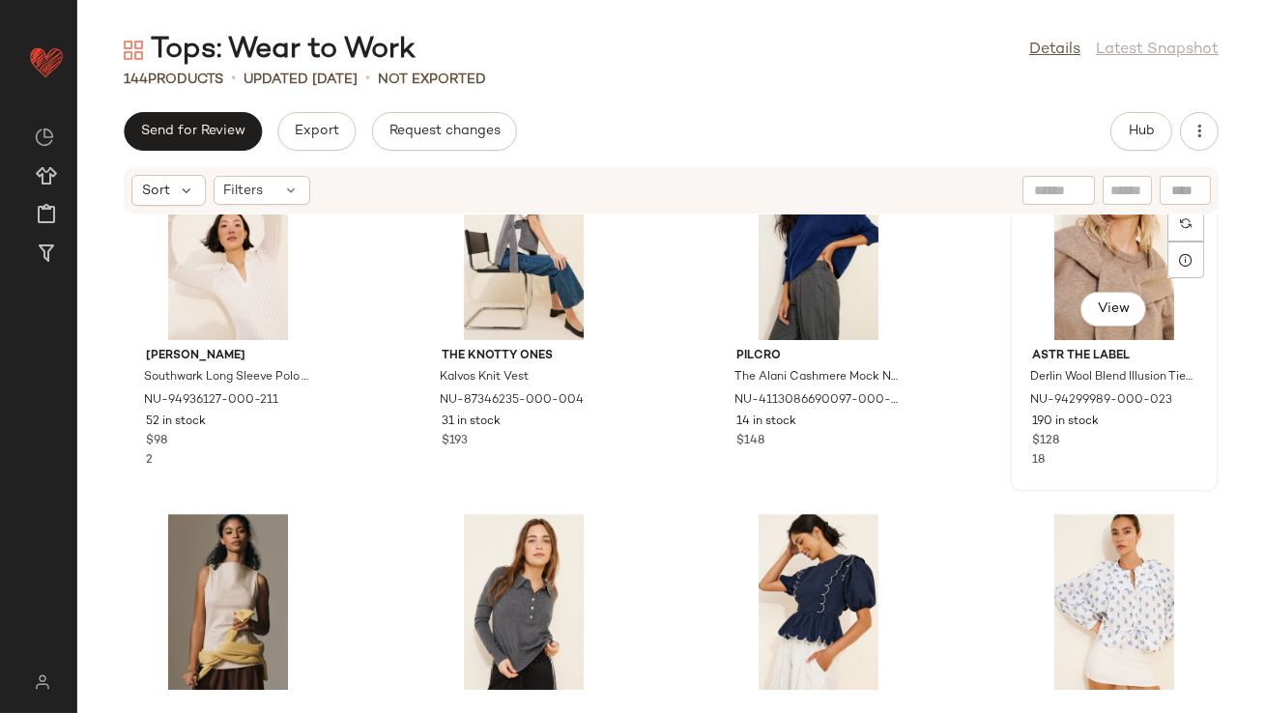
click at [1045, 283] on div "View" at bounding box center [1114, 250] width 195 height 180
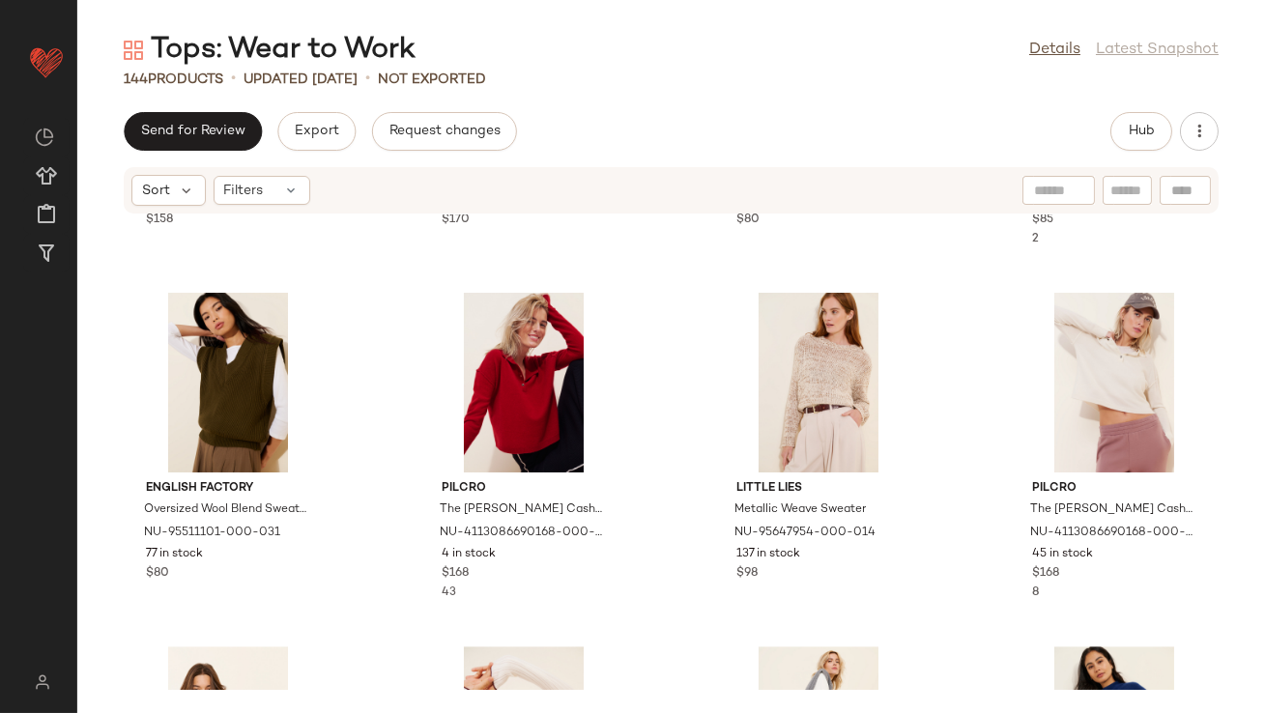
scroll to position [10912, 0]
click at [828, 388] on div "View" at bounding box center [818, 384] width 195 height 180
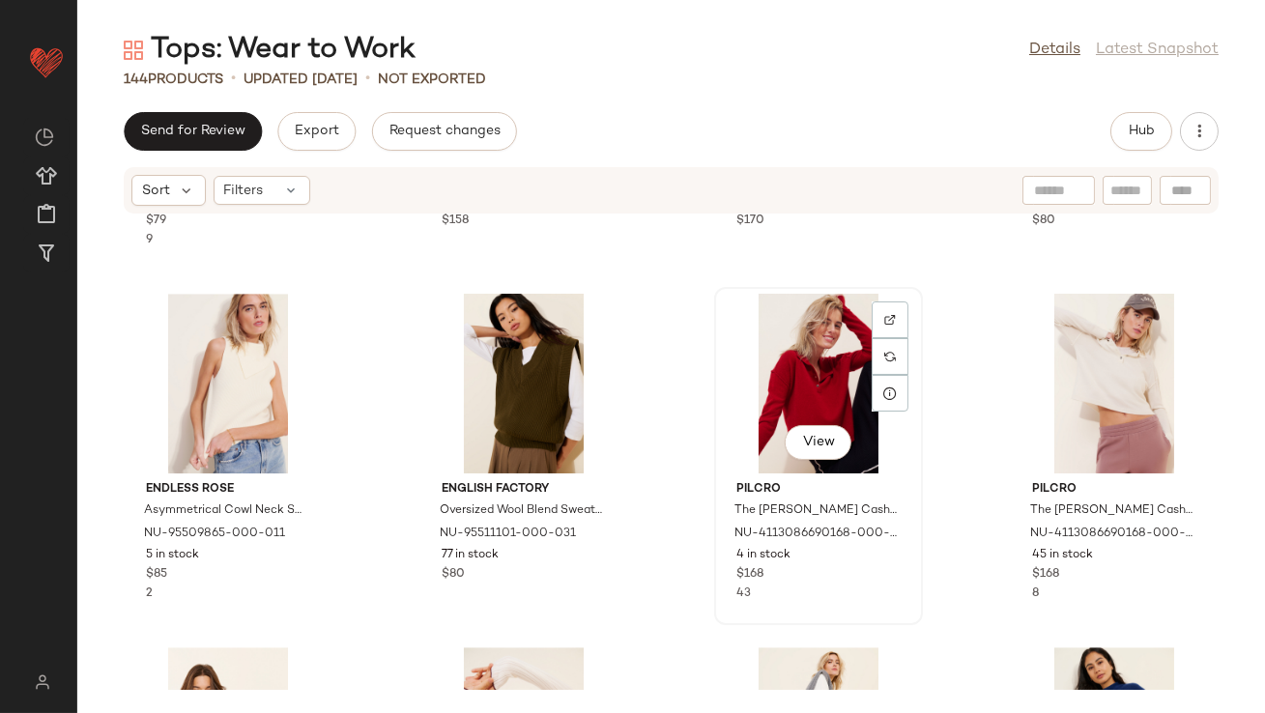
click at [835, 346] on div "View" at bounding box center [818, 384] width 195 height 180
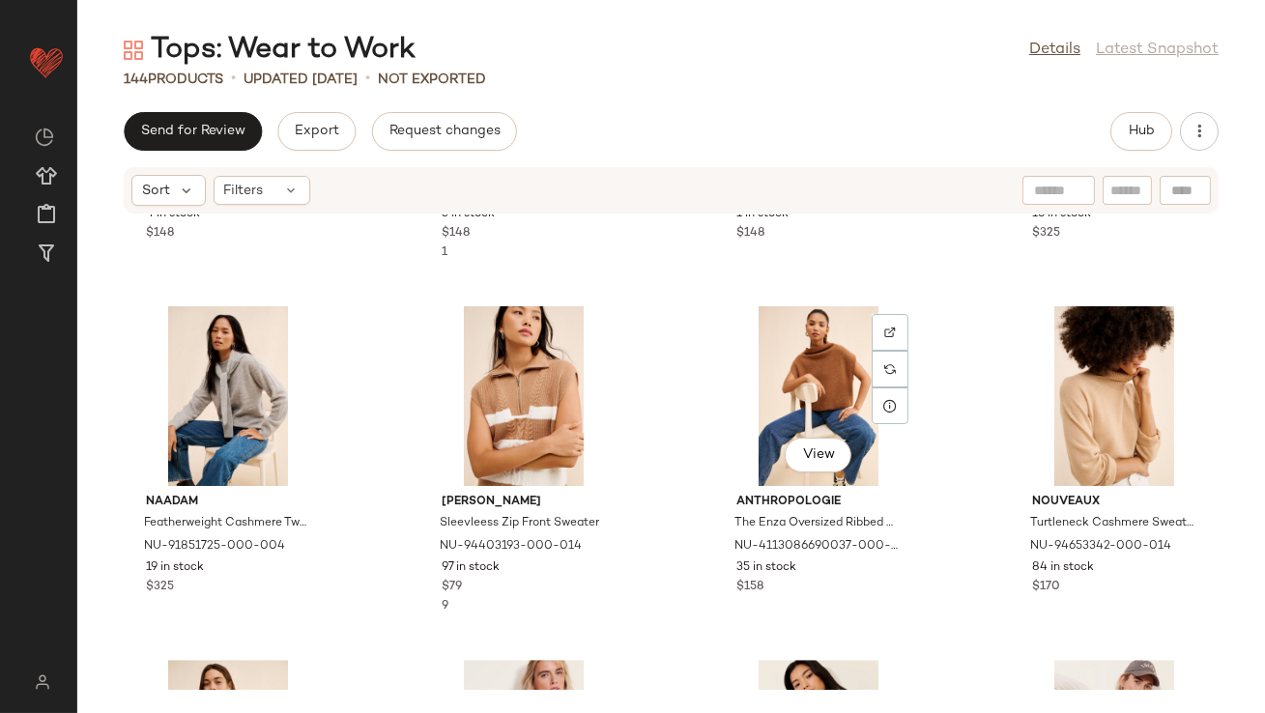
scroll to position [10544, 0]
click at [1056, 370] on div at bounding box center [1114, 397] width 195 height 180
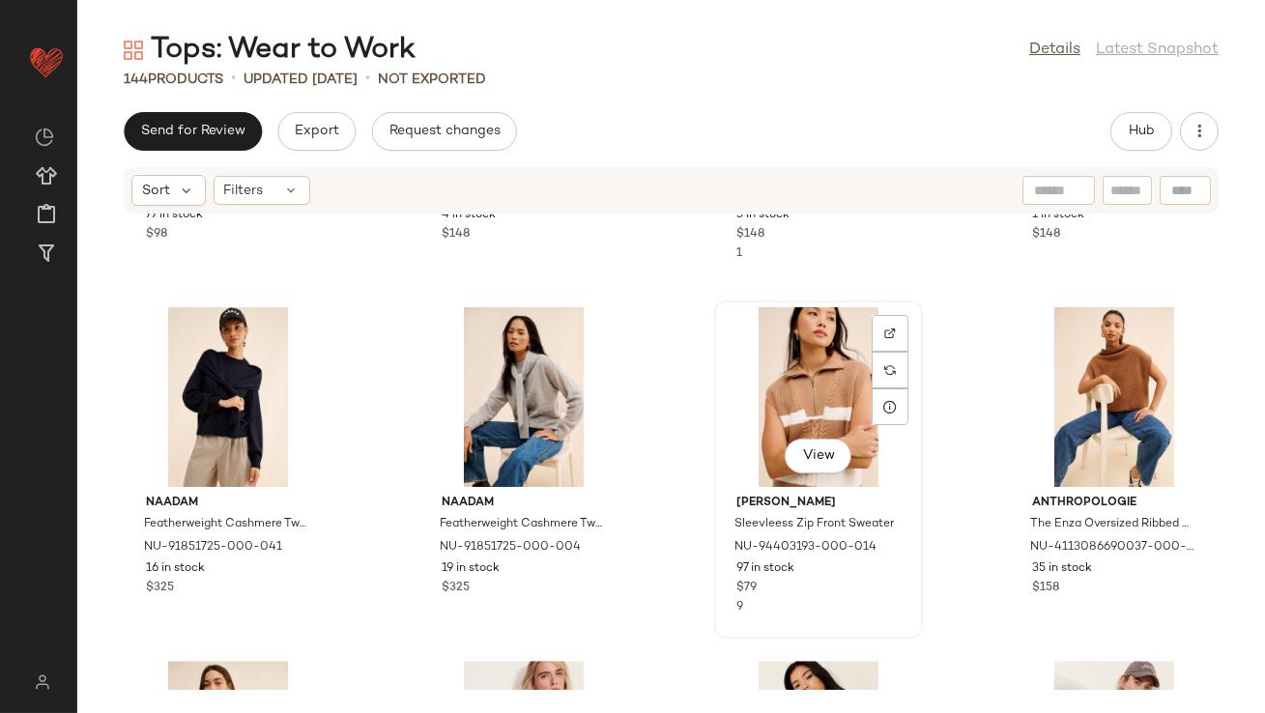
click at [800, 354] on div "View" at bounding box center [818, 397] width 195 height 180
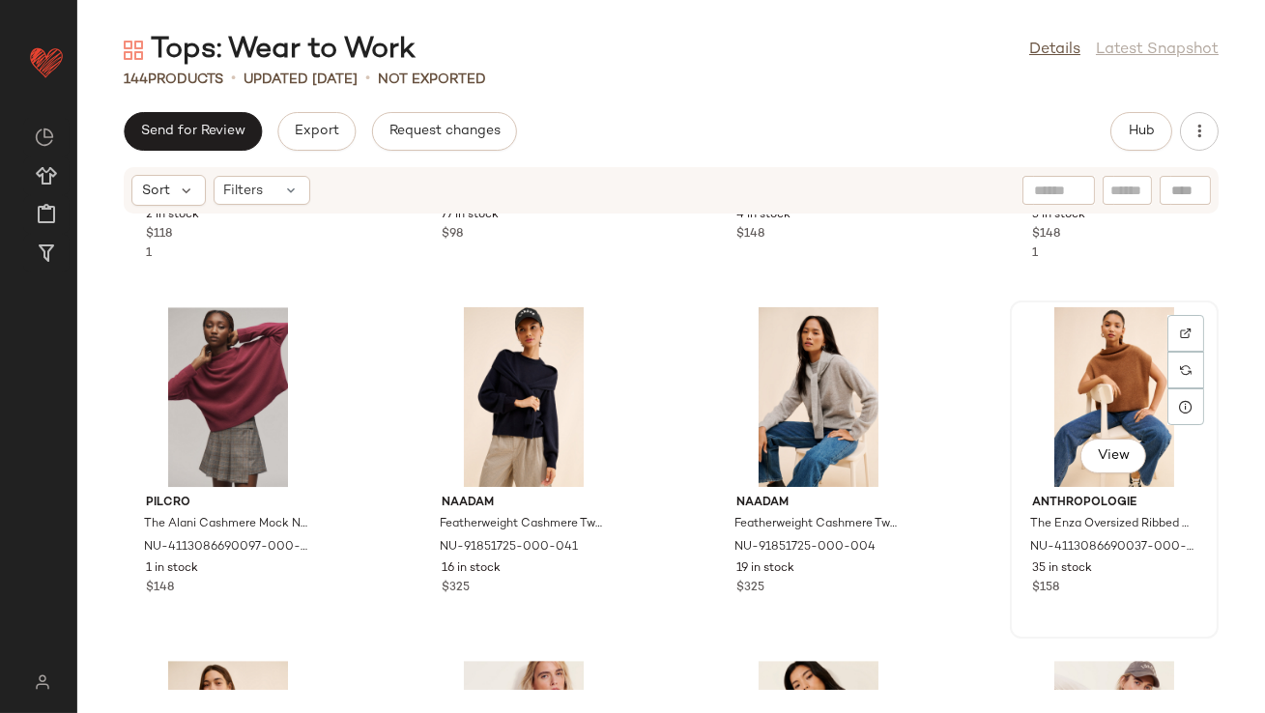
click at [1019, 406] on div "View" at bounding box center [1114, 397] width 195 height 180
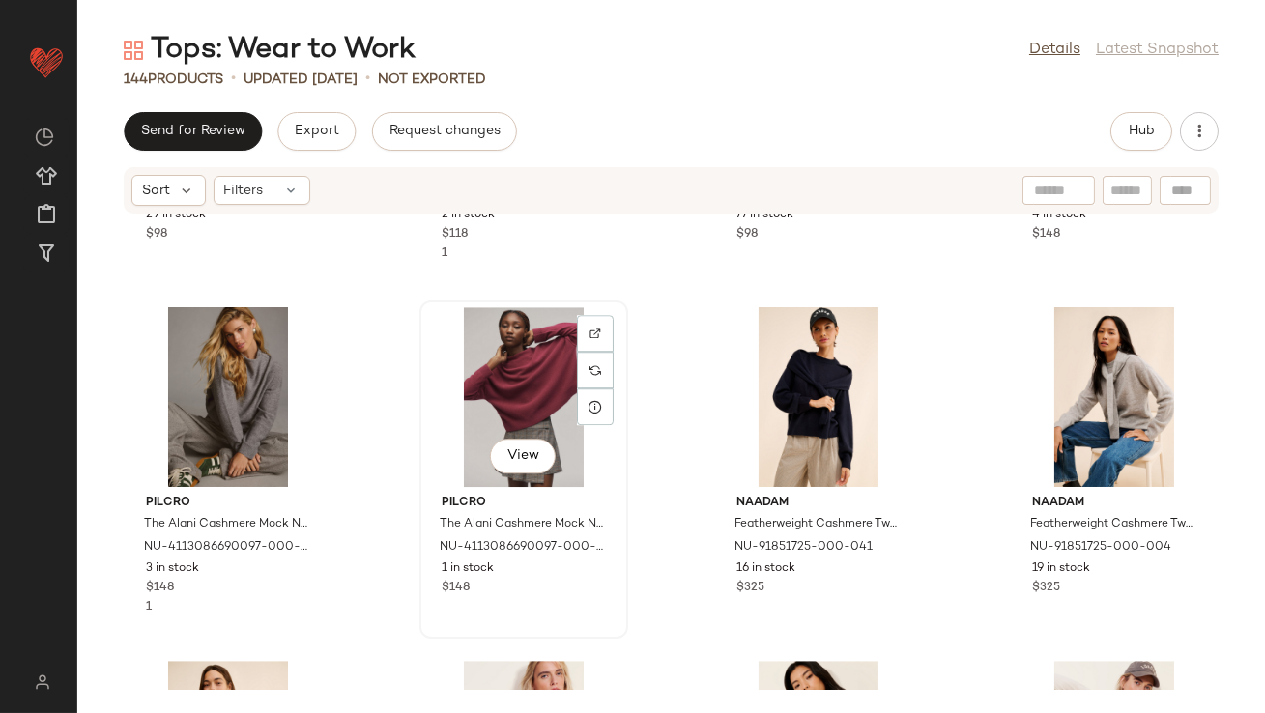
click at [522, 353] on div "View" at bounding box center [523, 397] width 195 height 180
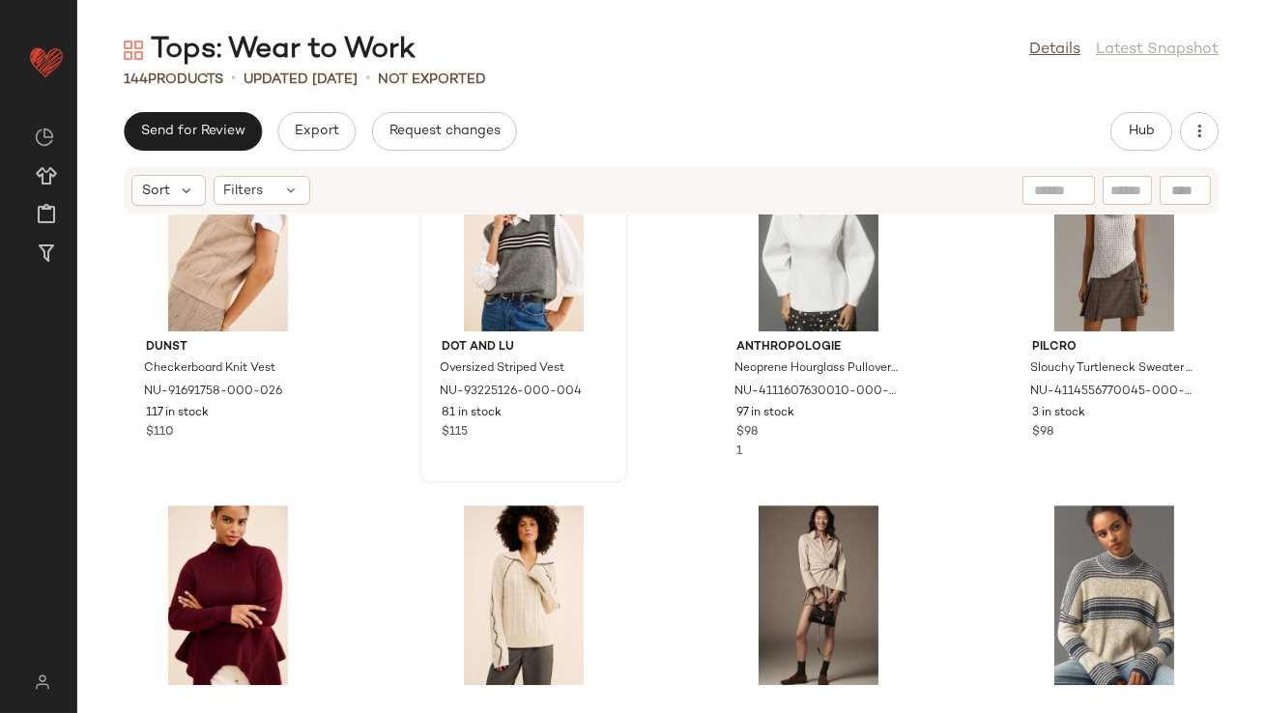
scroll to position [9976, 0]
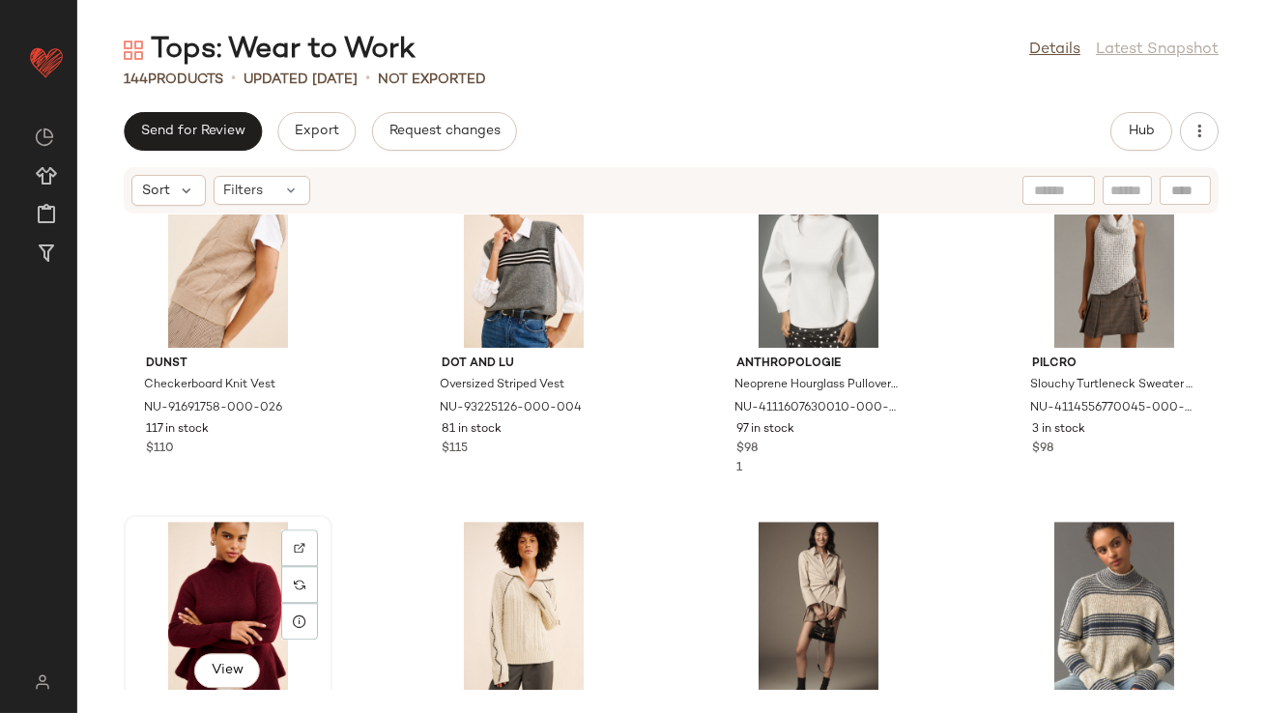
click at [261, 581] on div "View" at bounding box center [227, 612] width 195 height 180
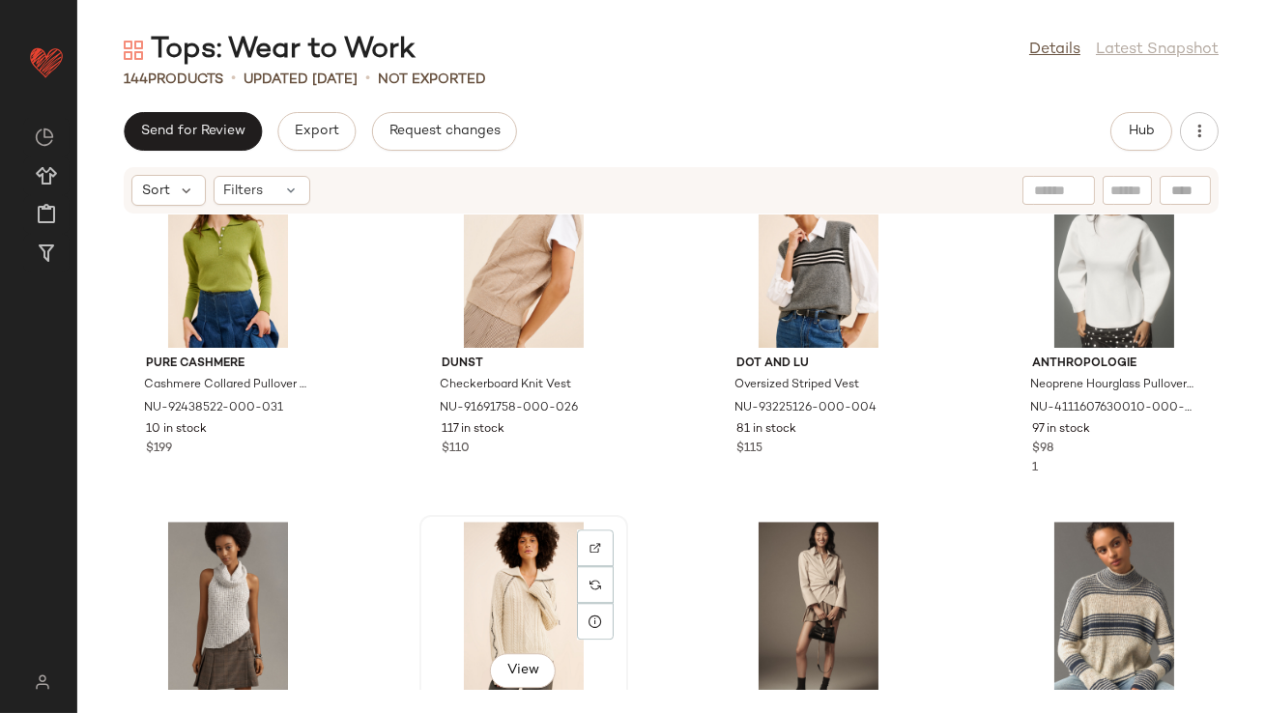
click at [506, 604] on div "View" at bounding box center [523, 612] width 195 height 180
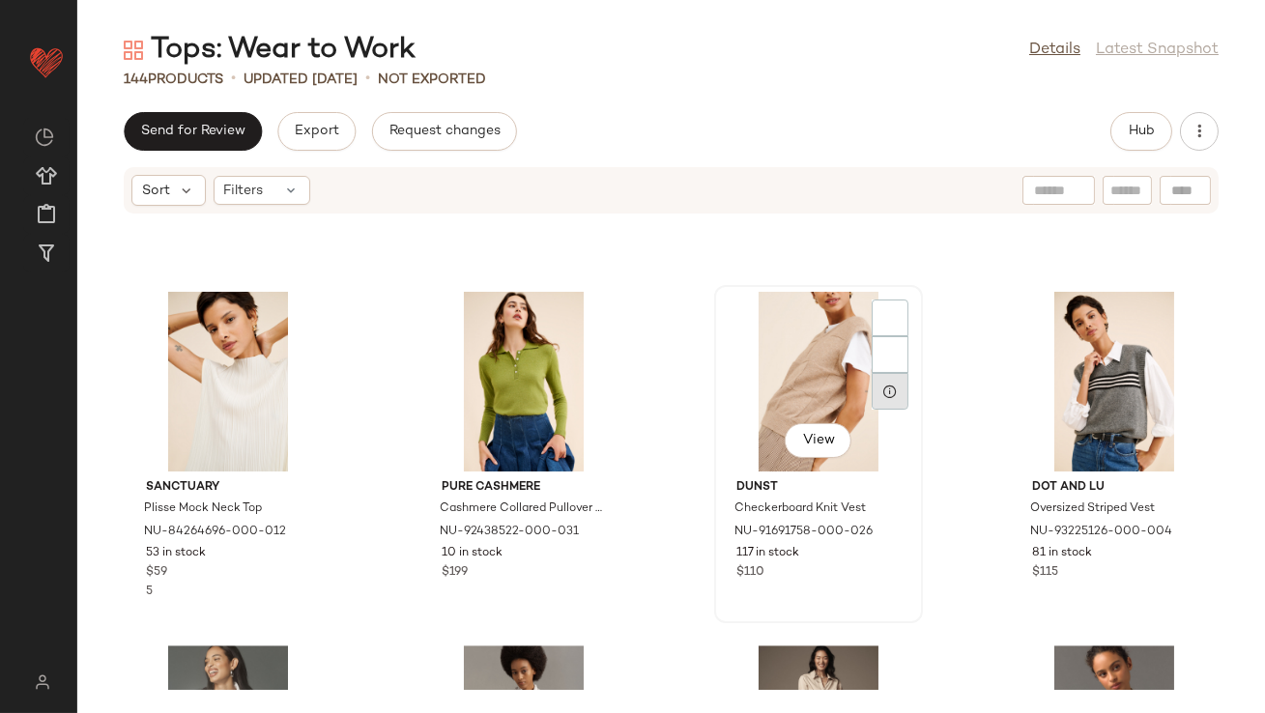
scroll to position [9851, 0]
click at [820, 396] on div "View" at bounding box center [818, 383] width 195 height 180
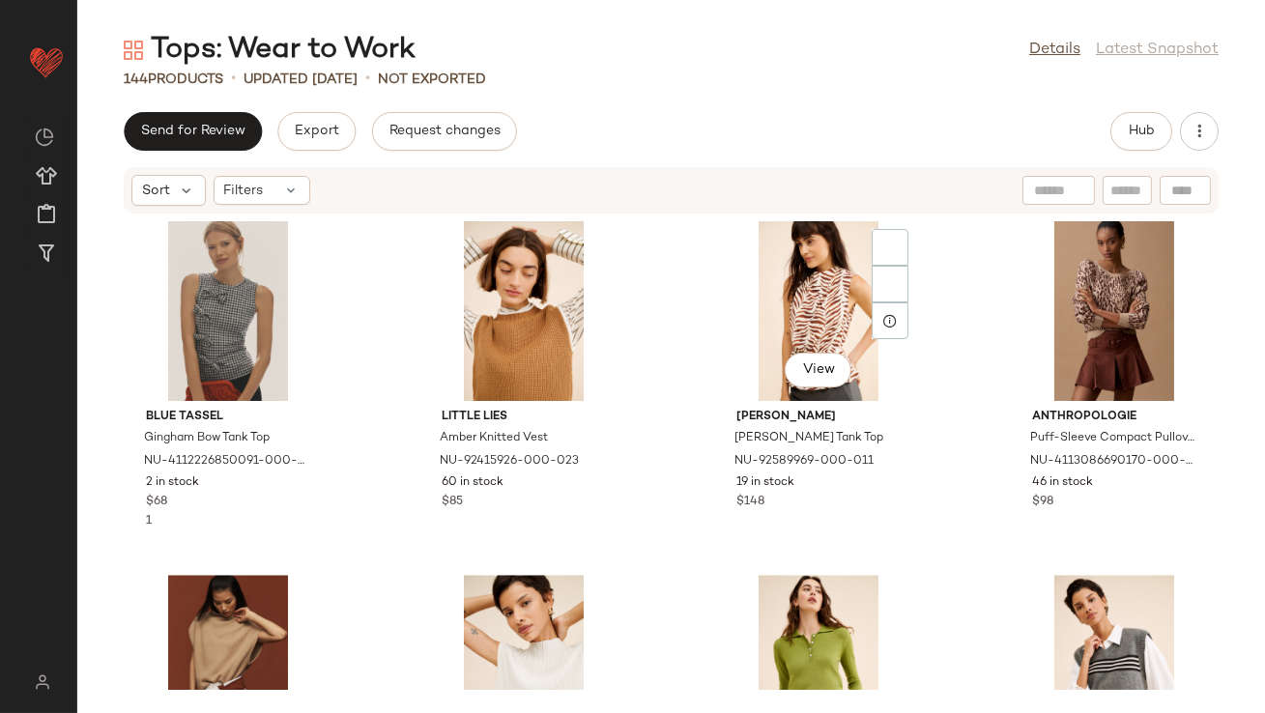
scroll to position [9558, 0]
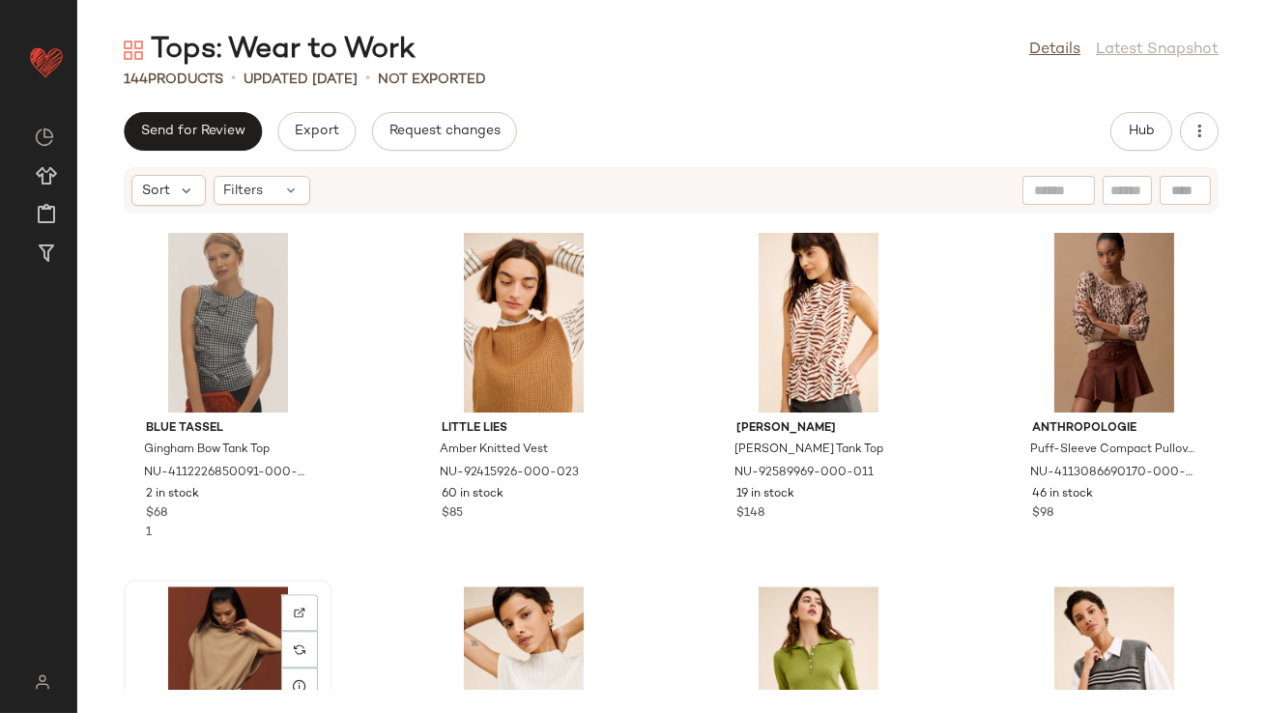
click at [247, 617] on div "View" at bounding box center [227, 677] width 195 height 180
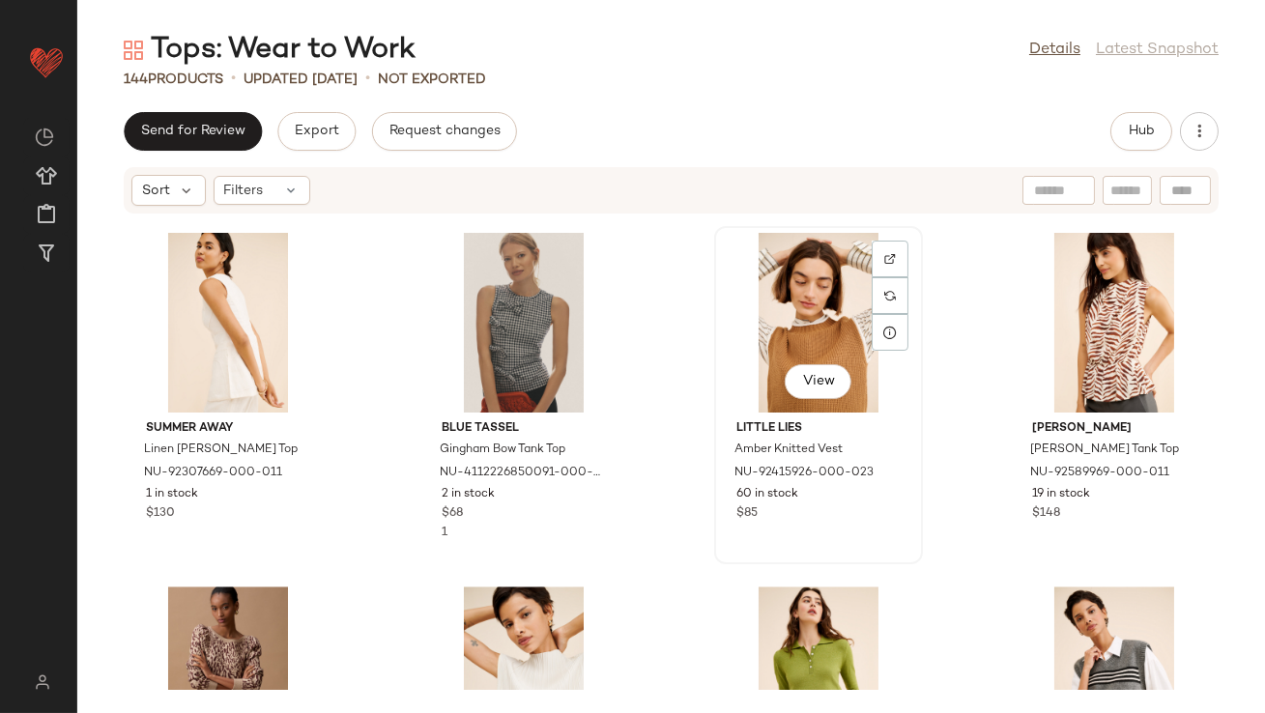
click at [754, 371] on div "View" at bounding box center [818, 323] width 195 height 180
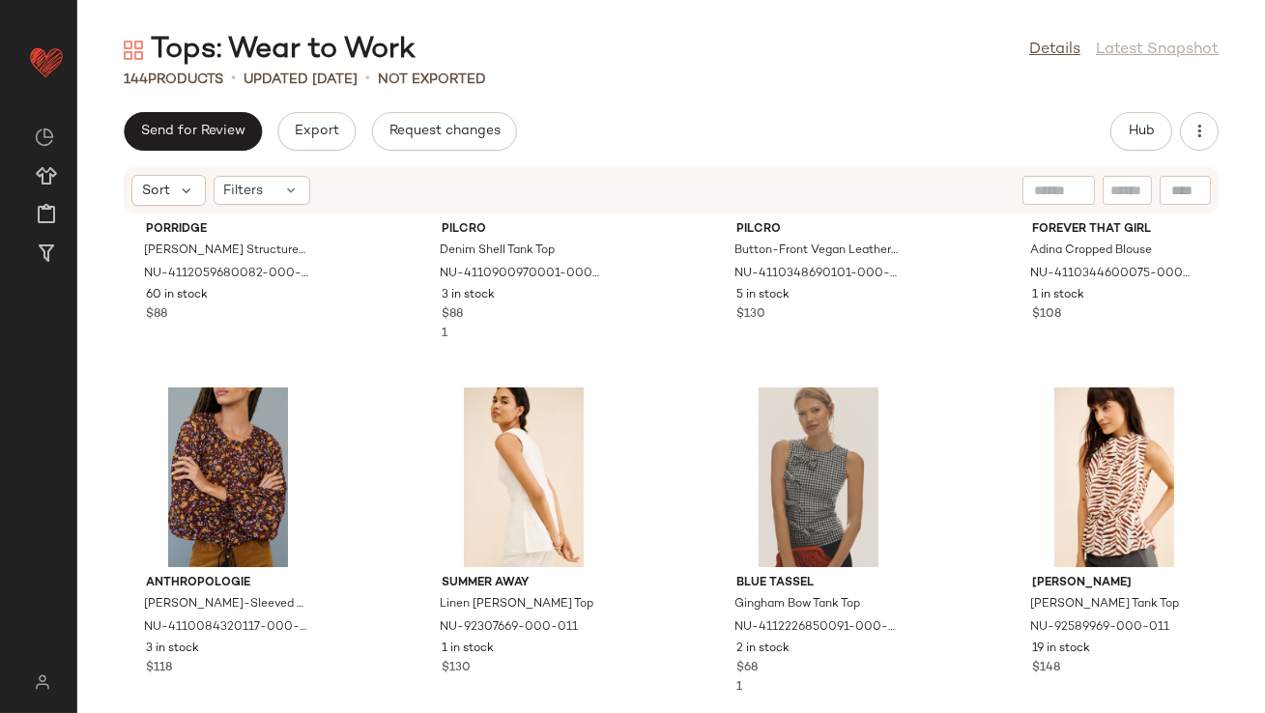
scroll to position [9309, 0]
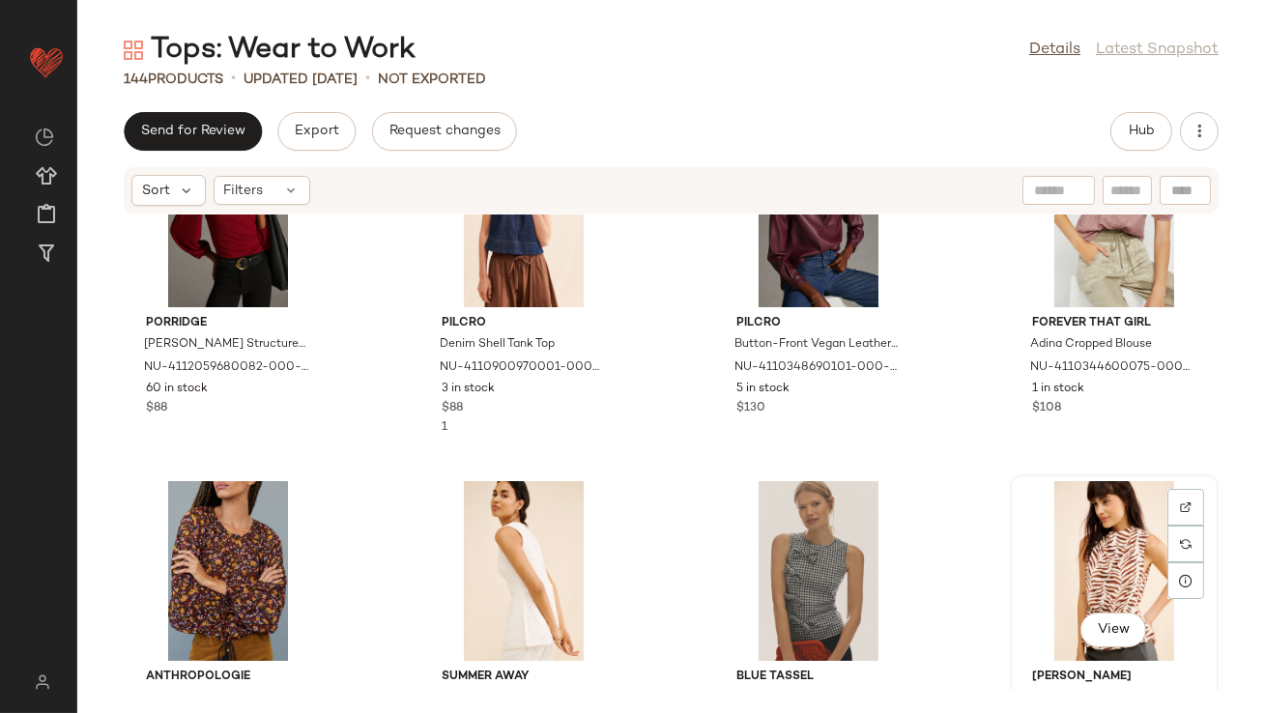
click at [1042, 511] on div "View" at bounding box center [1114, 571] width 195 height 180
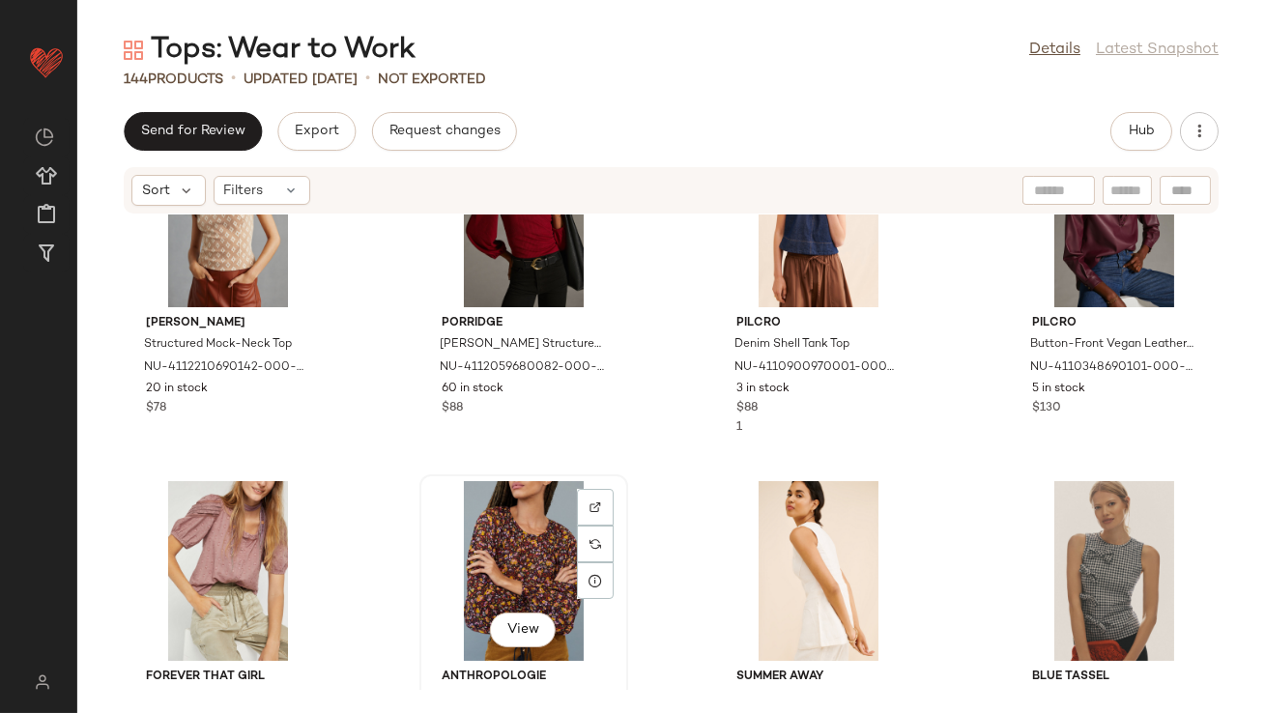
click at [529, 523] on div "View" at bounding box center [523, 571] width 195 height 180
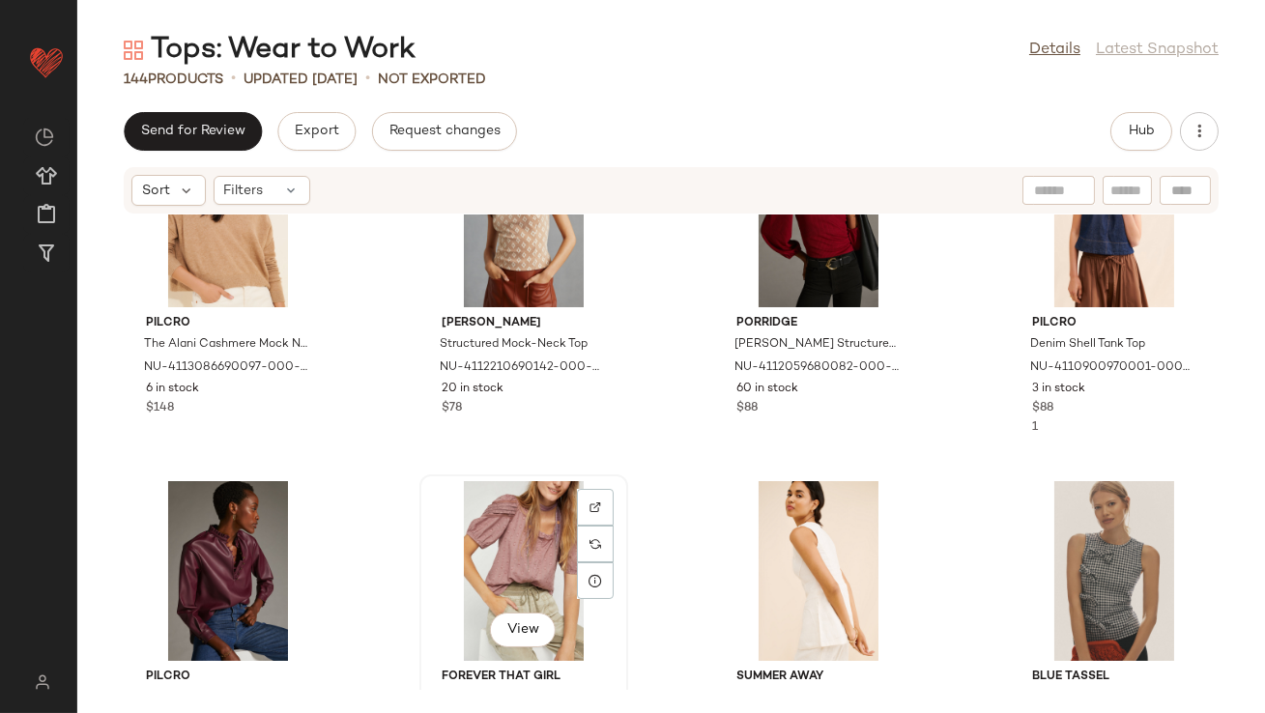
click at [514, 547] on div "View" at bounding box center [523, 571] width 195 height 180
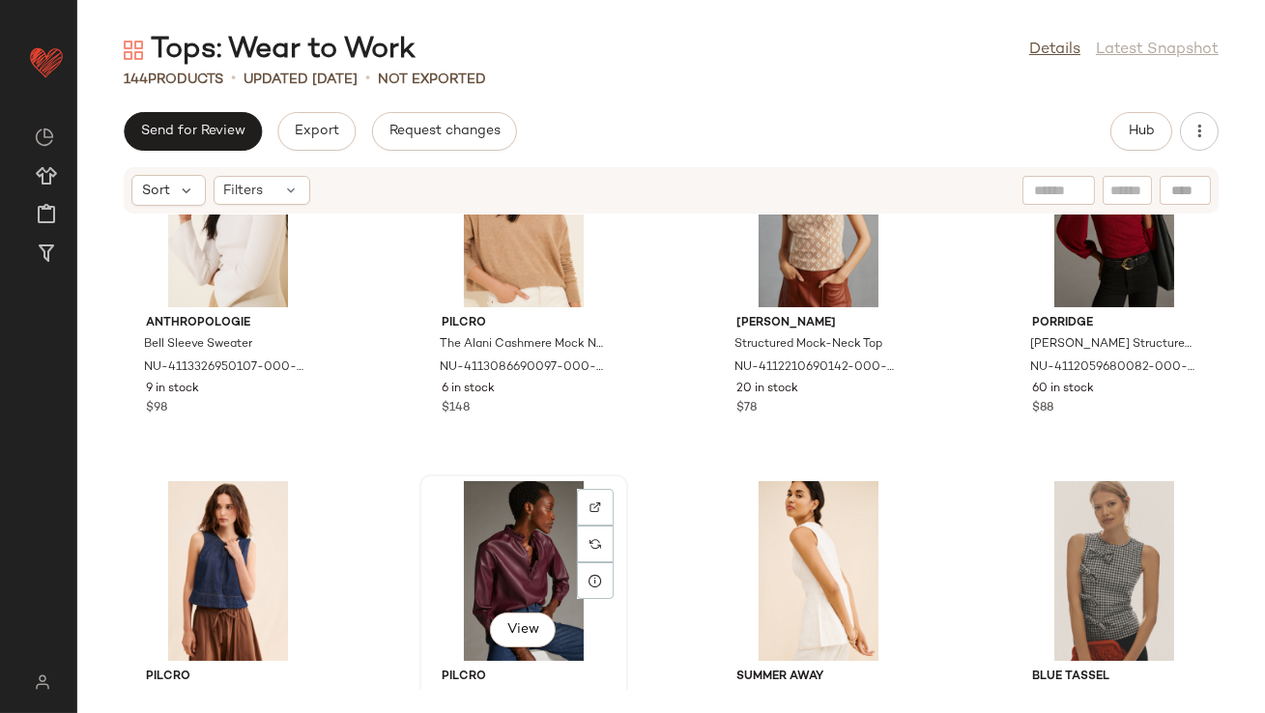
click at [499, 571] on div "View" at bounding box center [523, 571] width 195 height 180
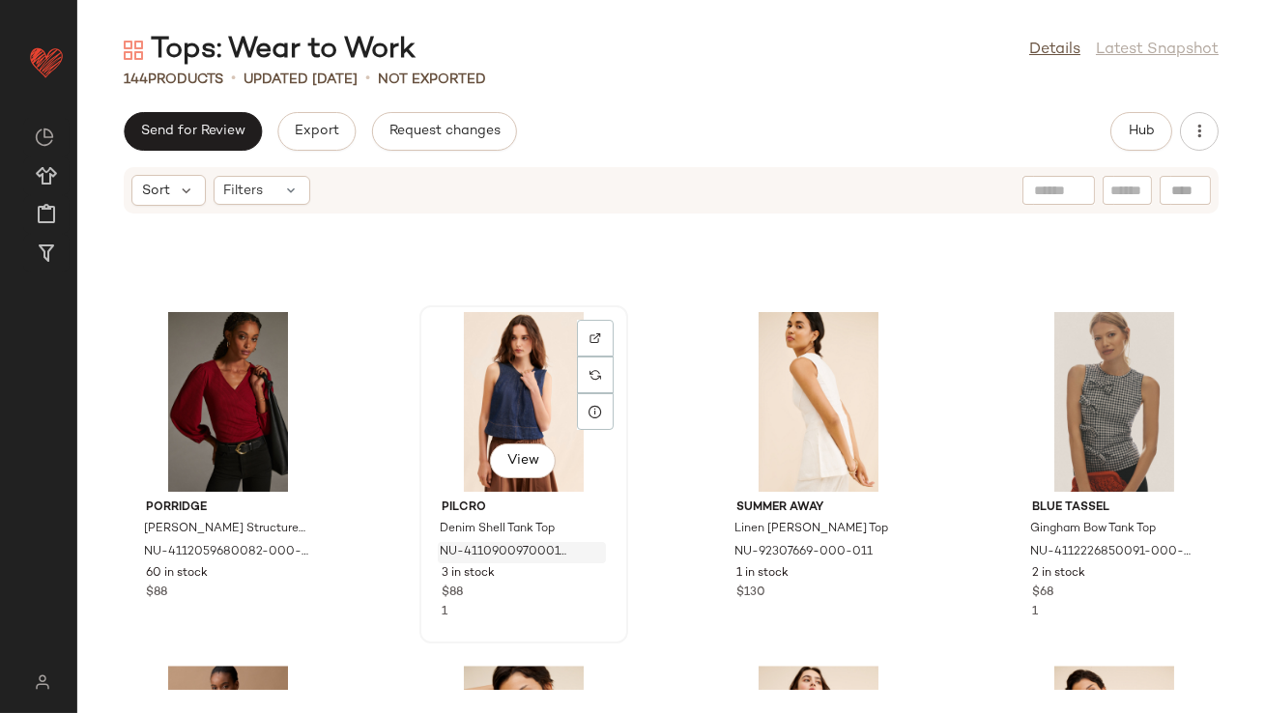
scroll to position [9479, 0]
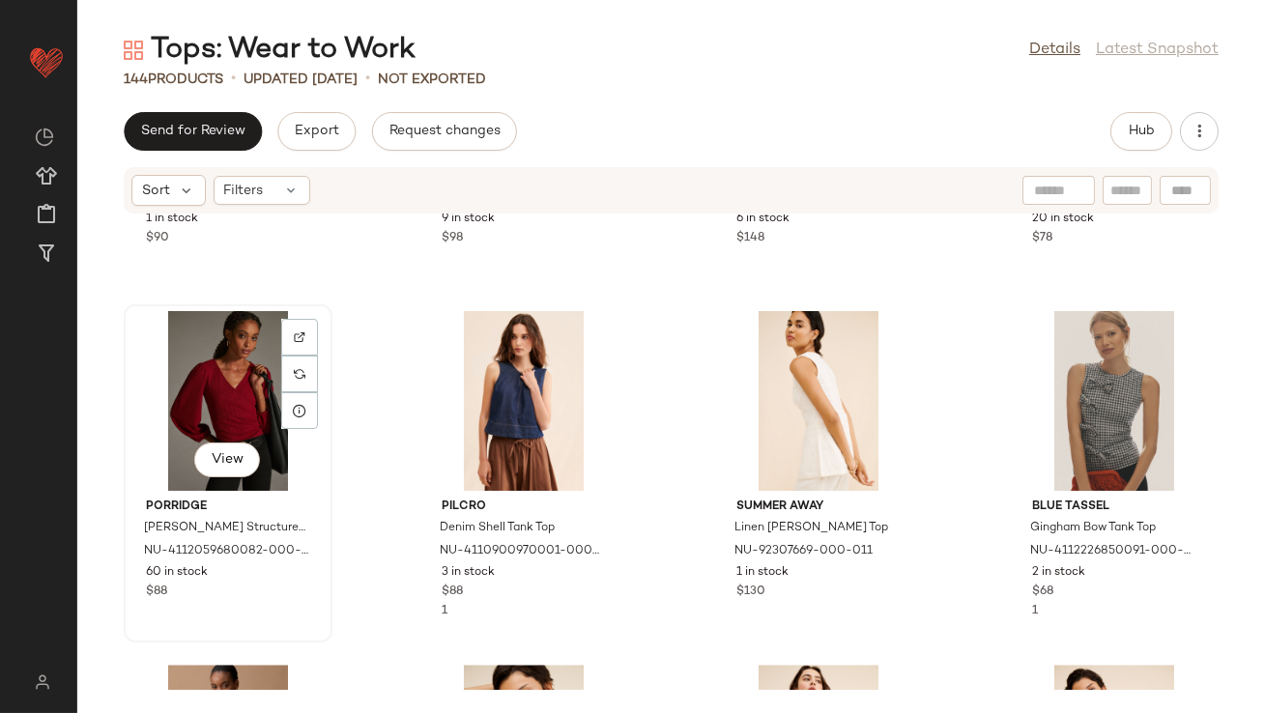
click at [235, 378] on div "View" at bounding box center [227, 401] width 195 height 180
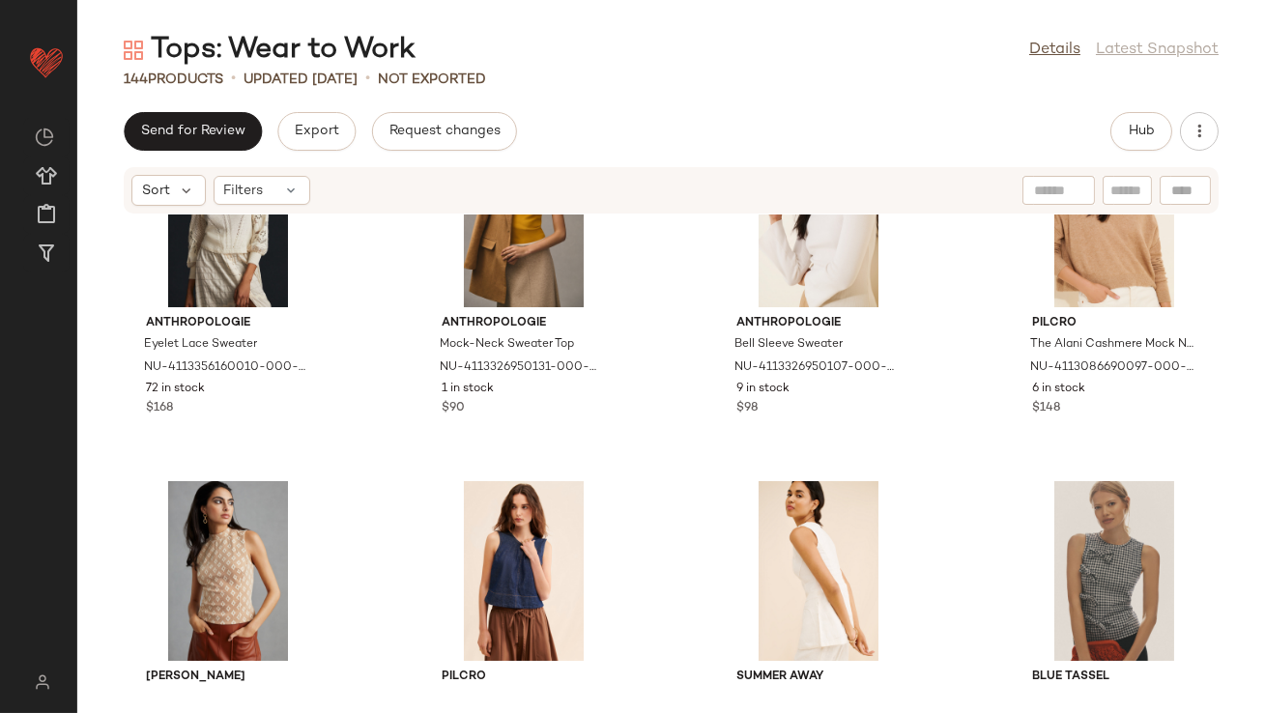
scroll to position [9308, 0]
click at [230, 545] on div "View" at bounding box center [227, 572] width 195 height 180
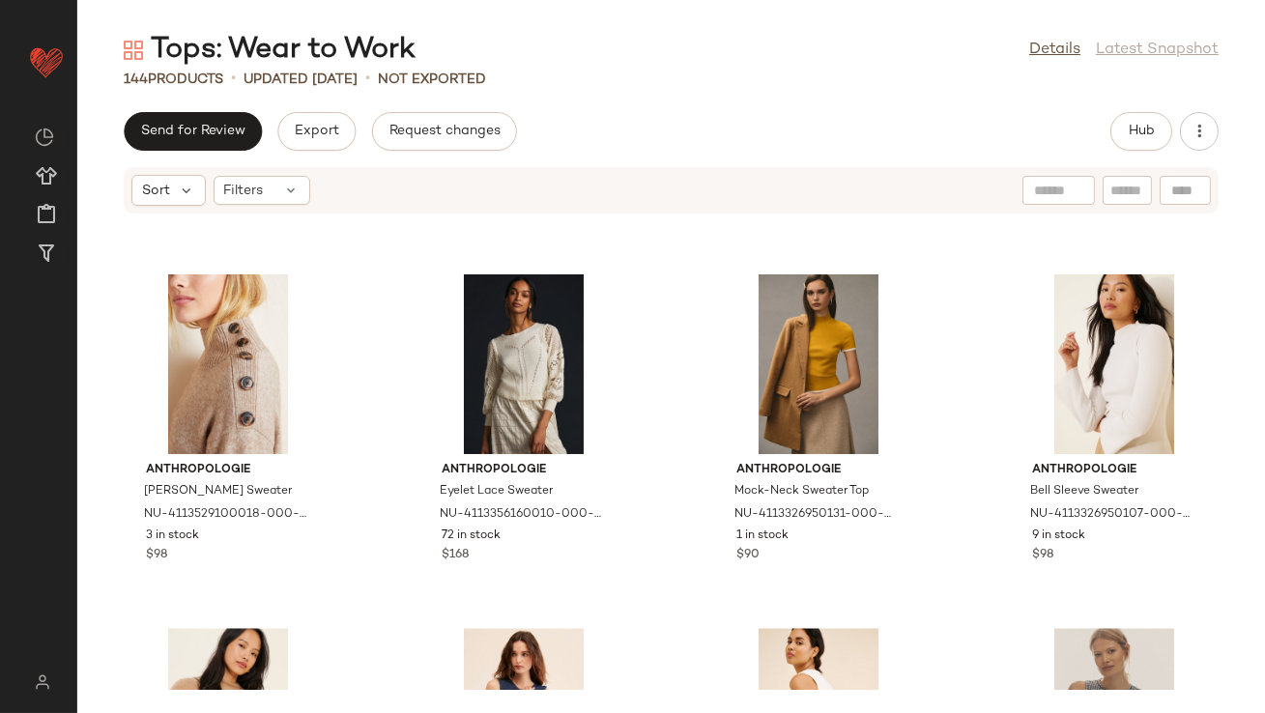
scroll to position [9160, 0]
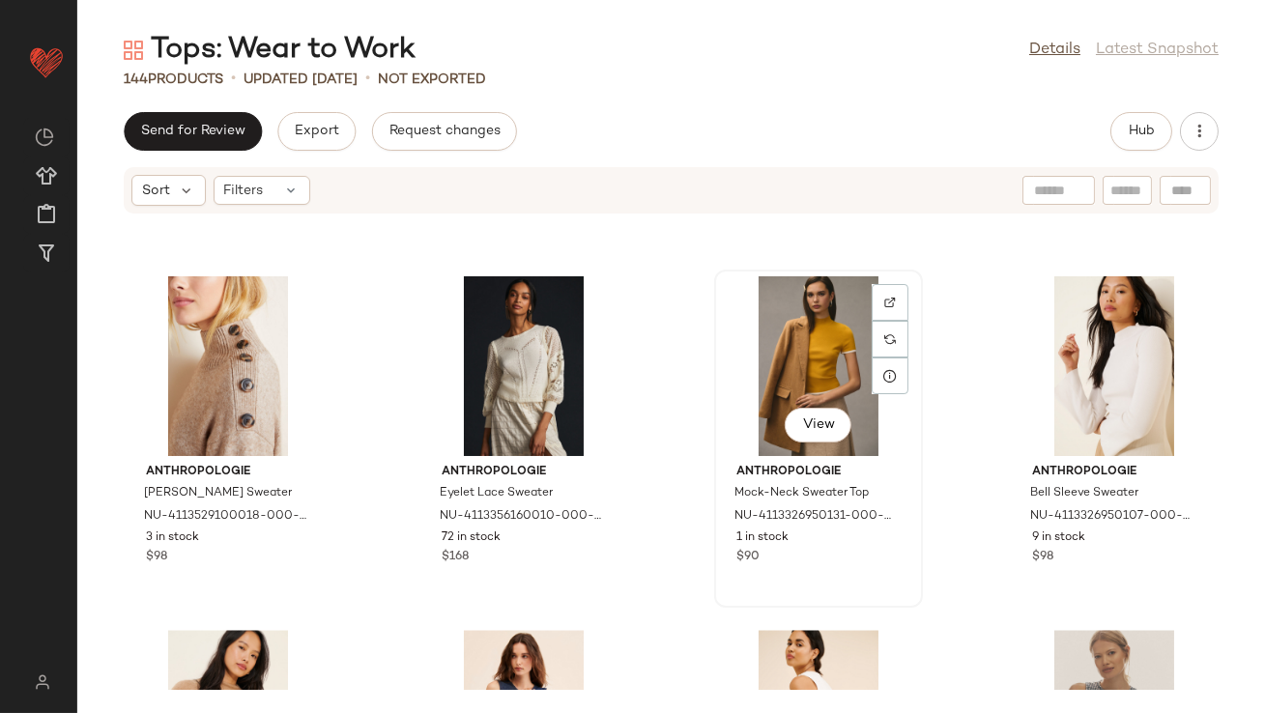
click at [771, 368] on div "View" at bounding box center [818, 366] width 195 height 180
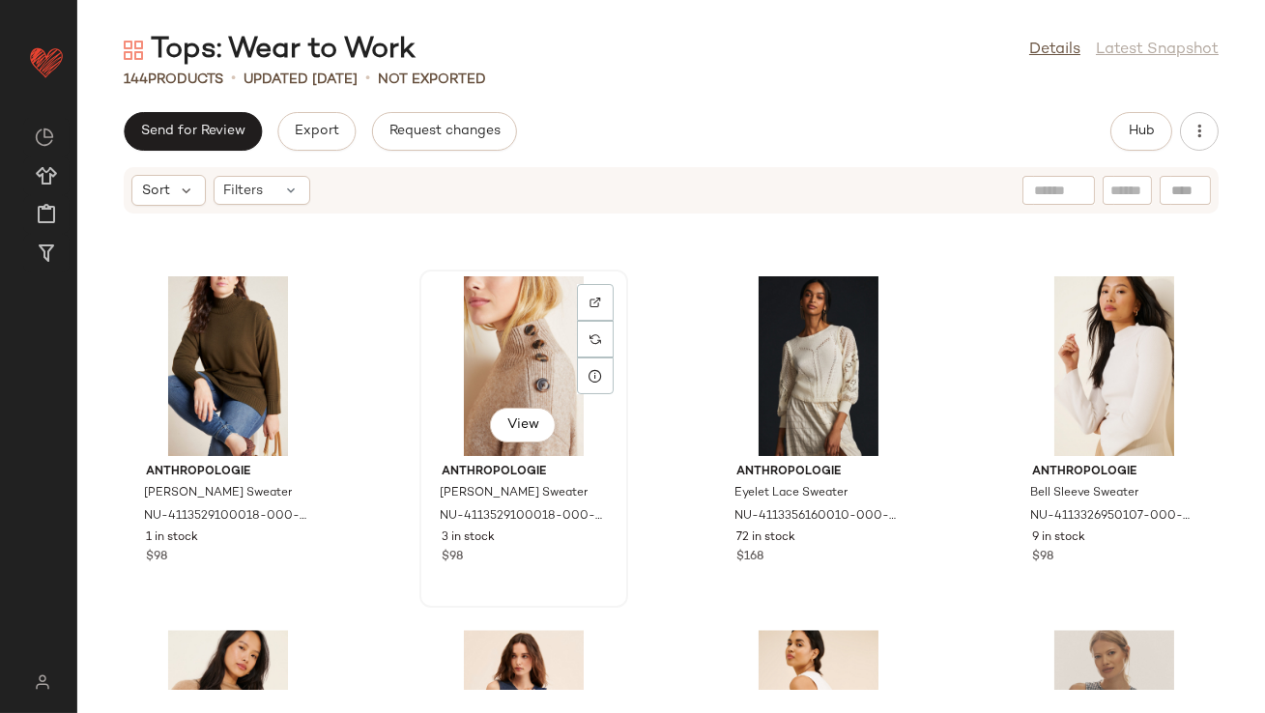
click at [515, 360] on div "View" at bounding box center [523, 366] width 195 height 180
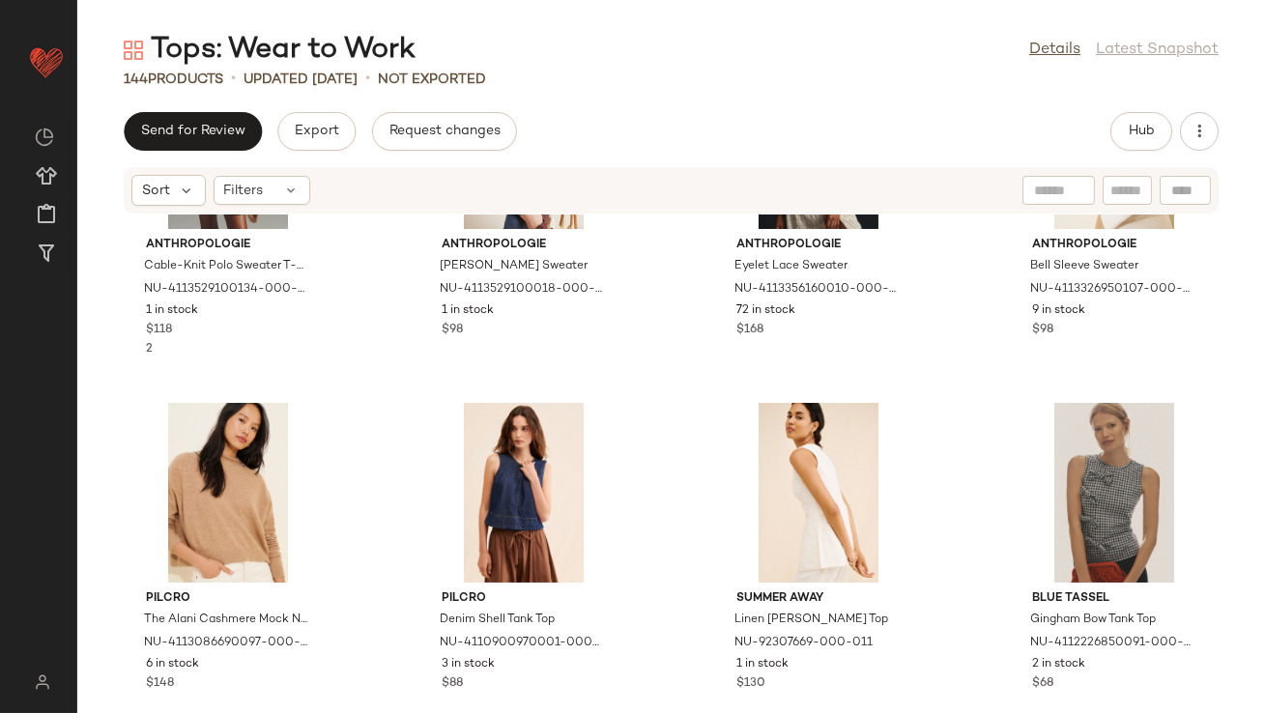
scroll to position [9385, 0]
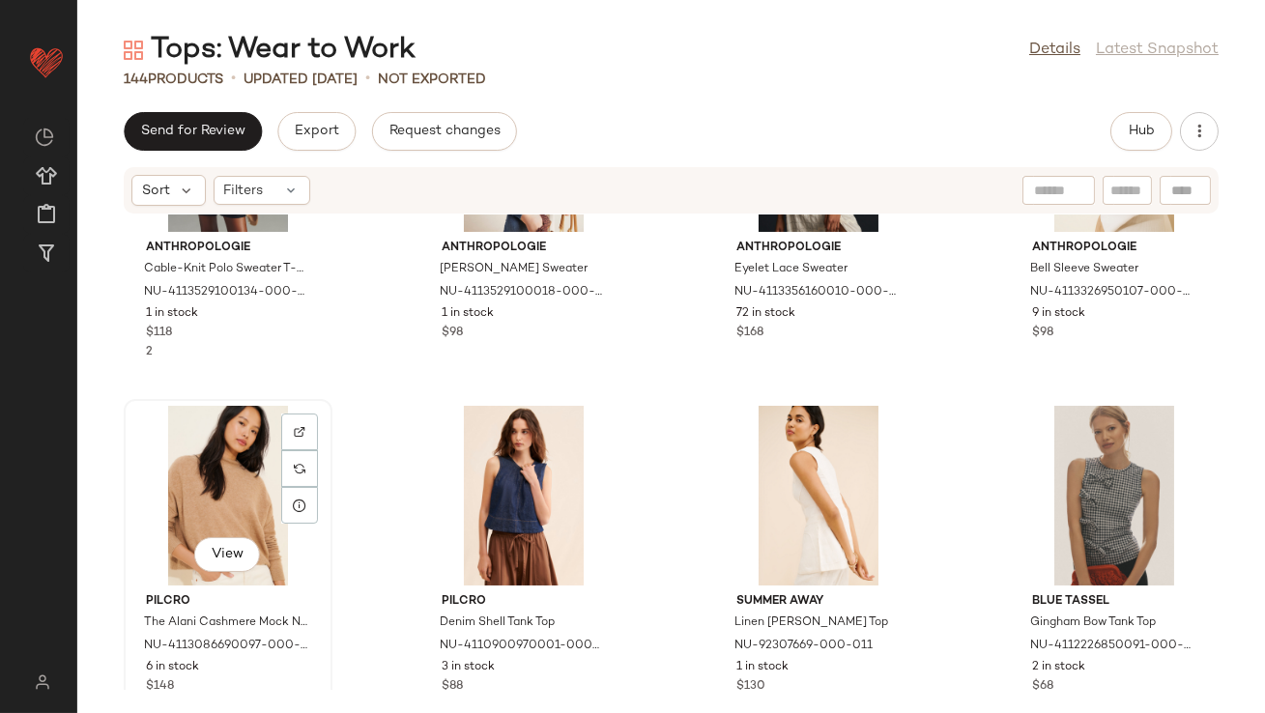
click at [242, 465] on div "View" at bounding box center [227, 496] width 195 height 180
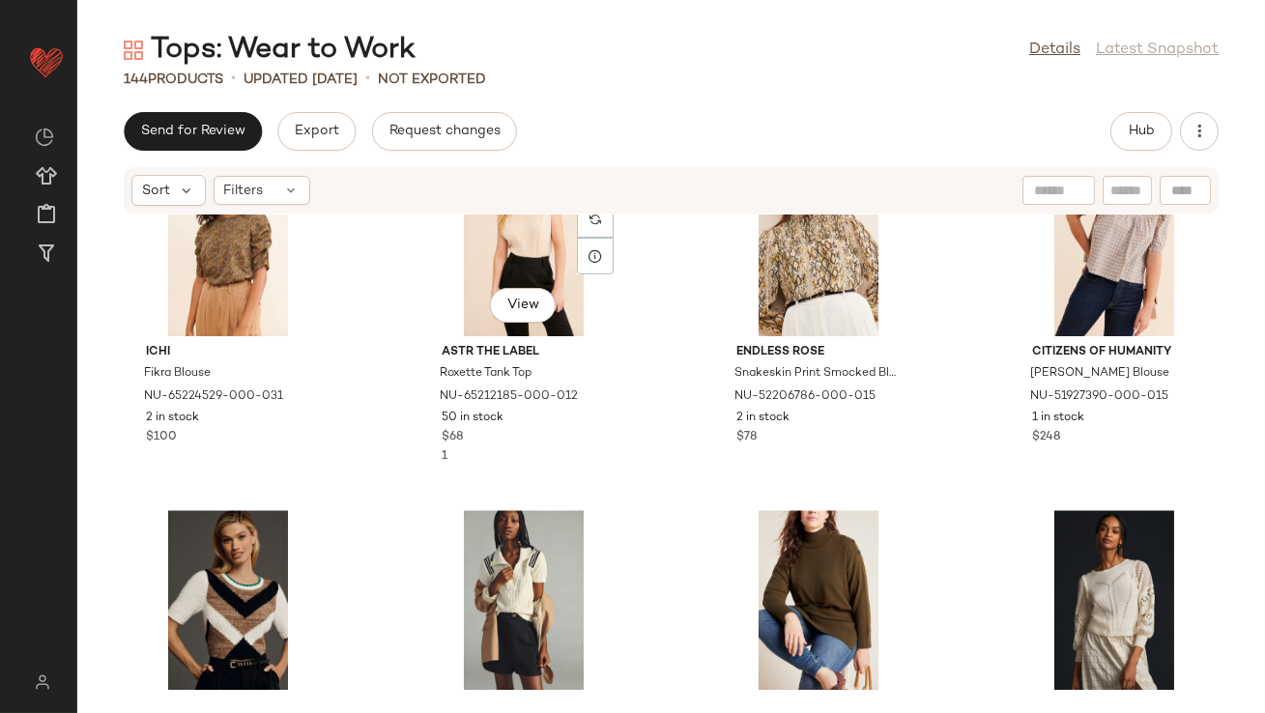
scroll to position [8765, 0]
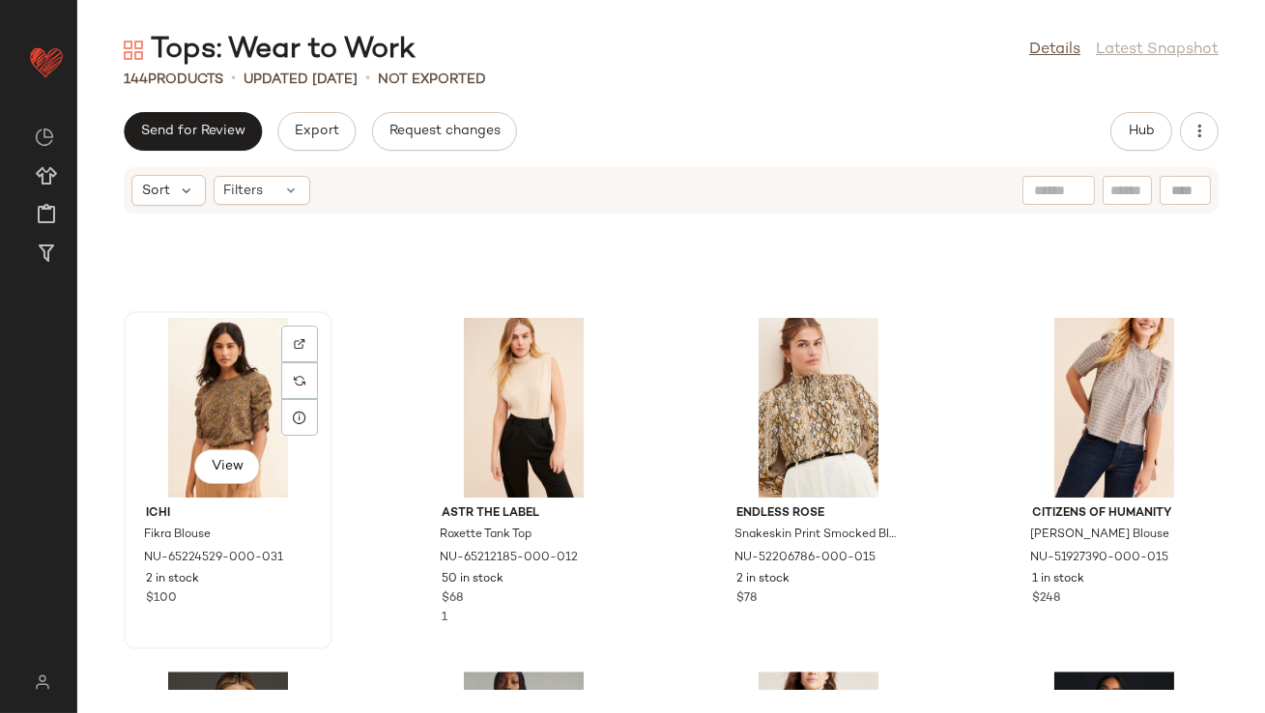
click at [230, 415] on div "View" at bounding box center [227, 408] width 195 height 180
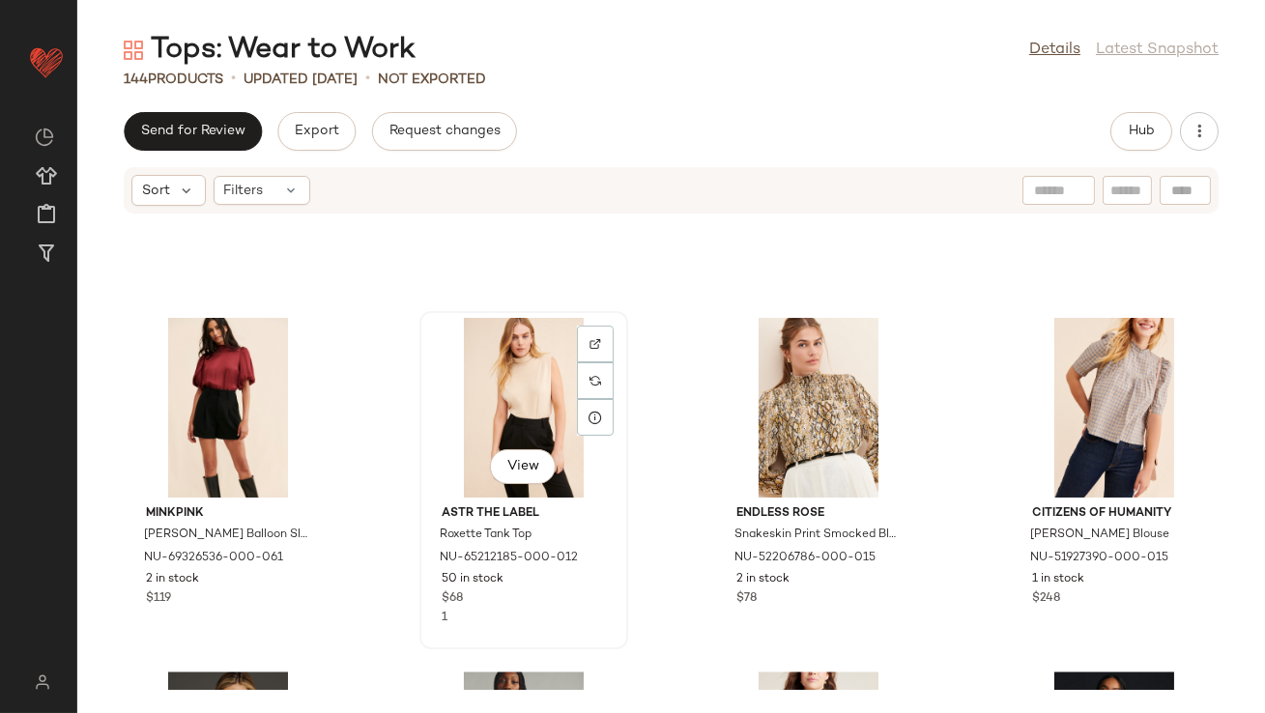
click at [498, 377] on div "View" at bounding box center [523, 408] width 195 height 180
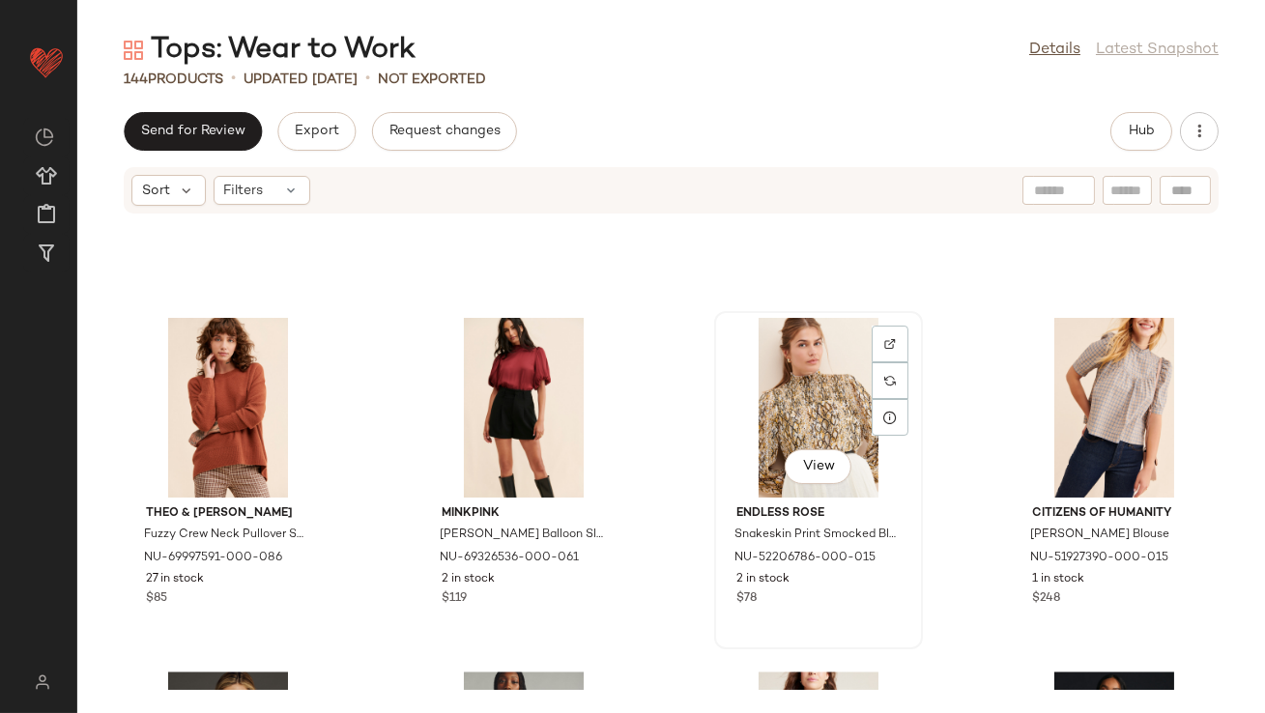
click at [725, 376] on div "View" at bounding box center [818, 408] width 195 height 180
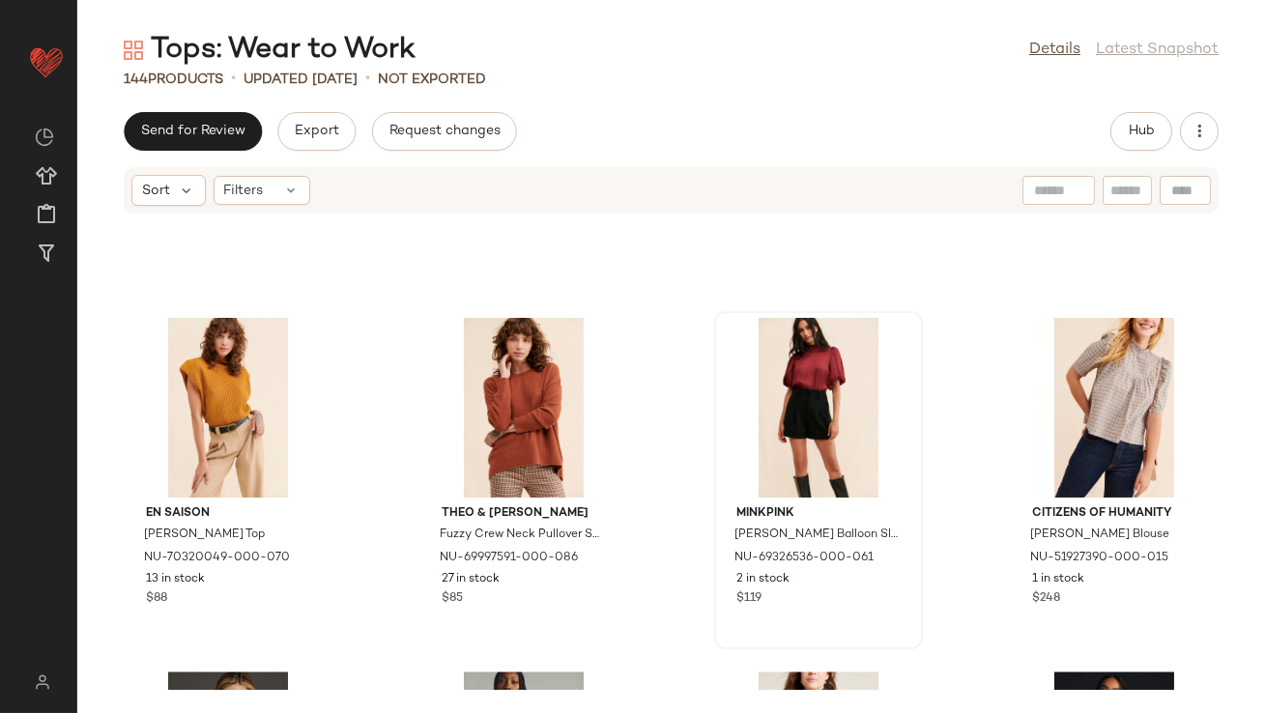
click at [799, 392] on div at bounding box center [818, 408] width 195 height 180
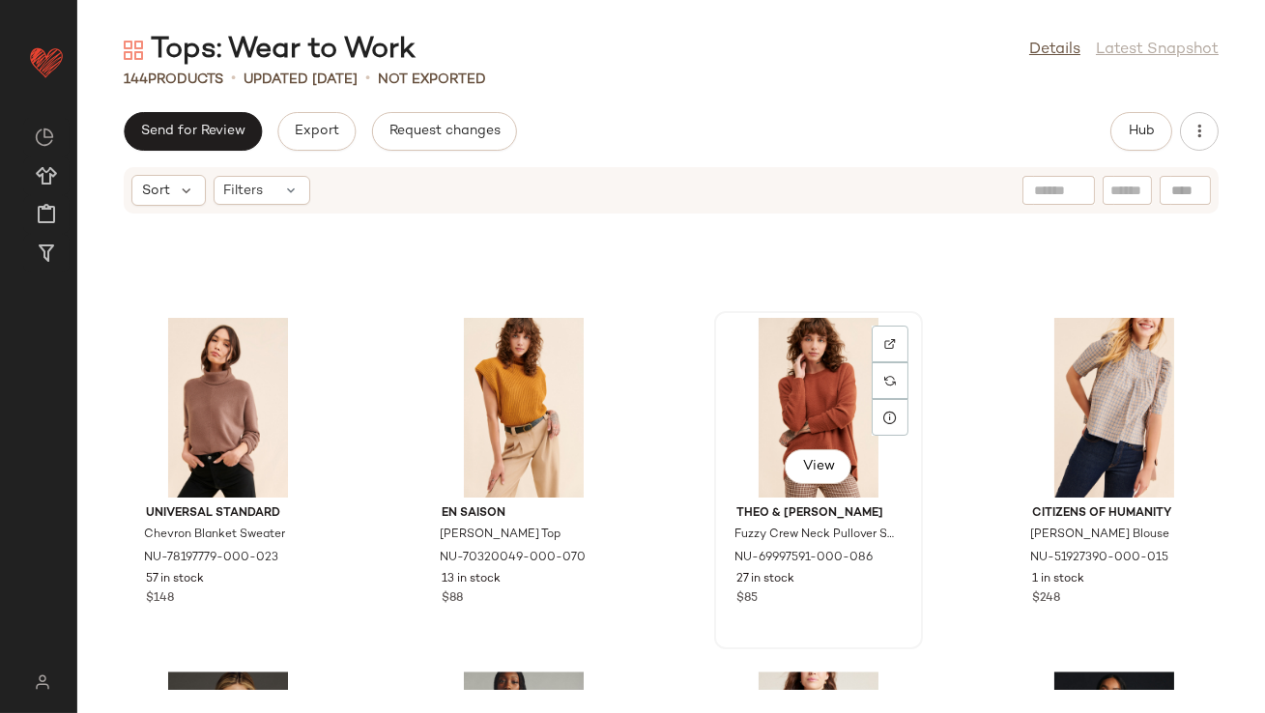
click at [802, 398] on div "View" at bounding box center [818, 408] width 195 height 180
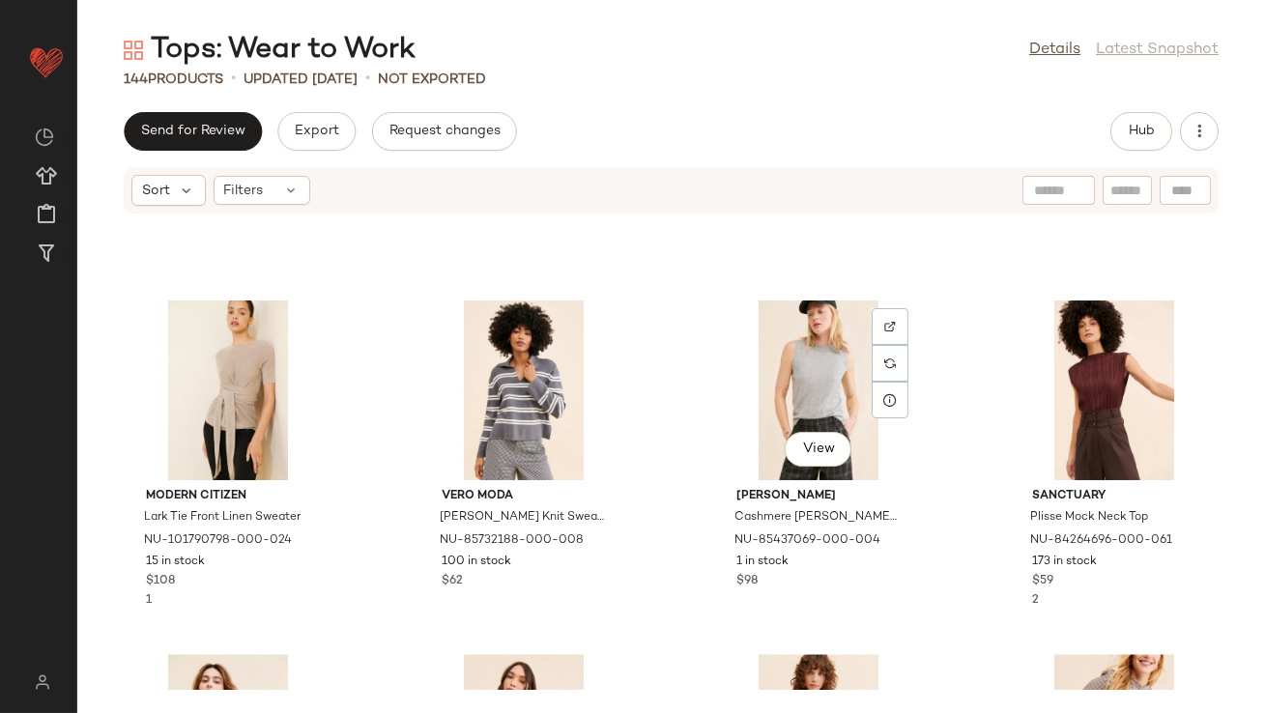
scroll to position [8384, 0]
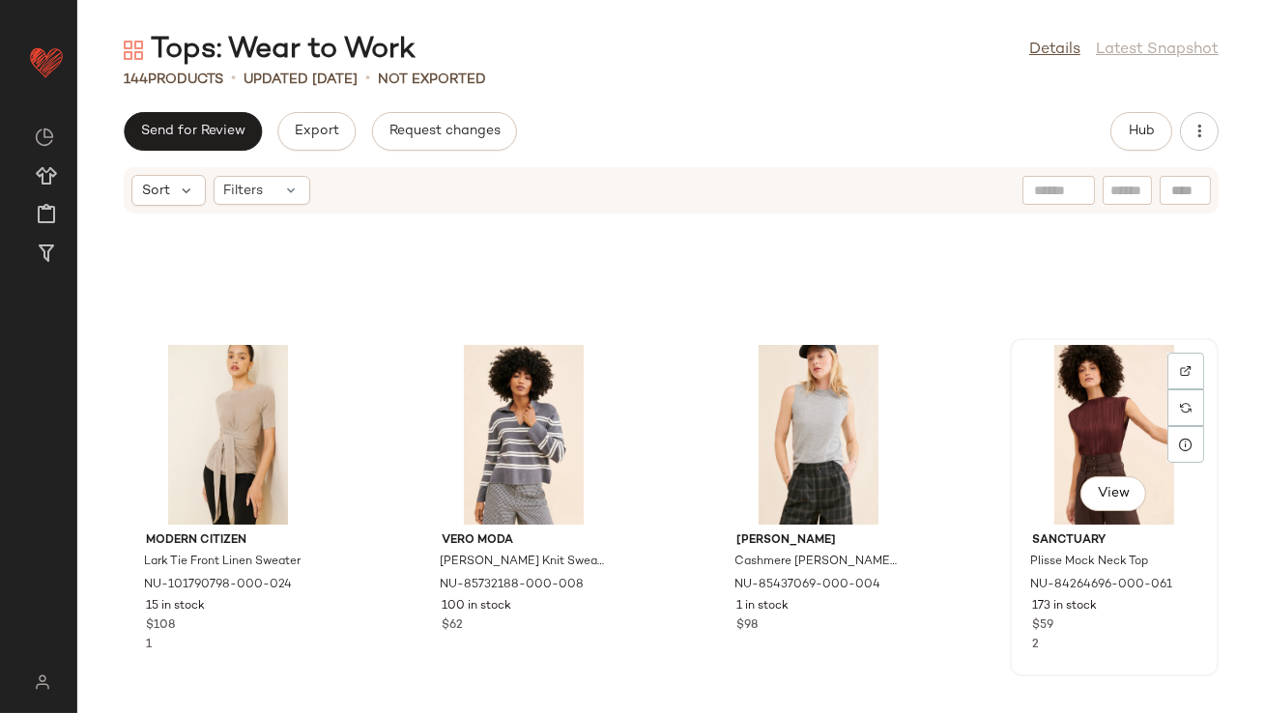
click at [1030, 399] on div "View" at bounding box center [1114, 435] width 195 height 180
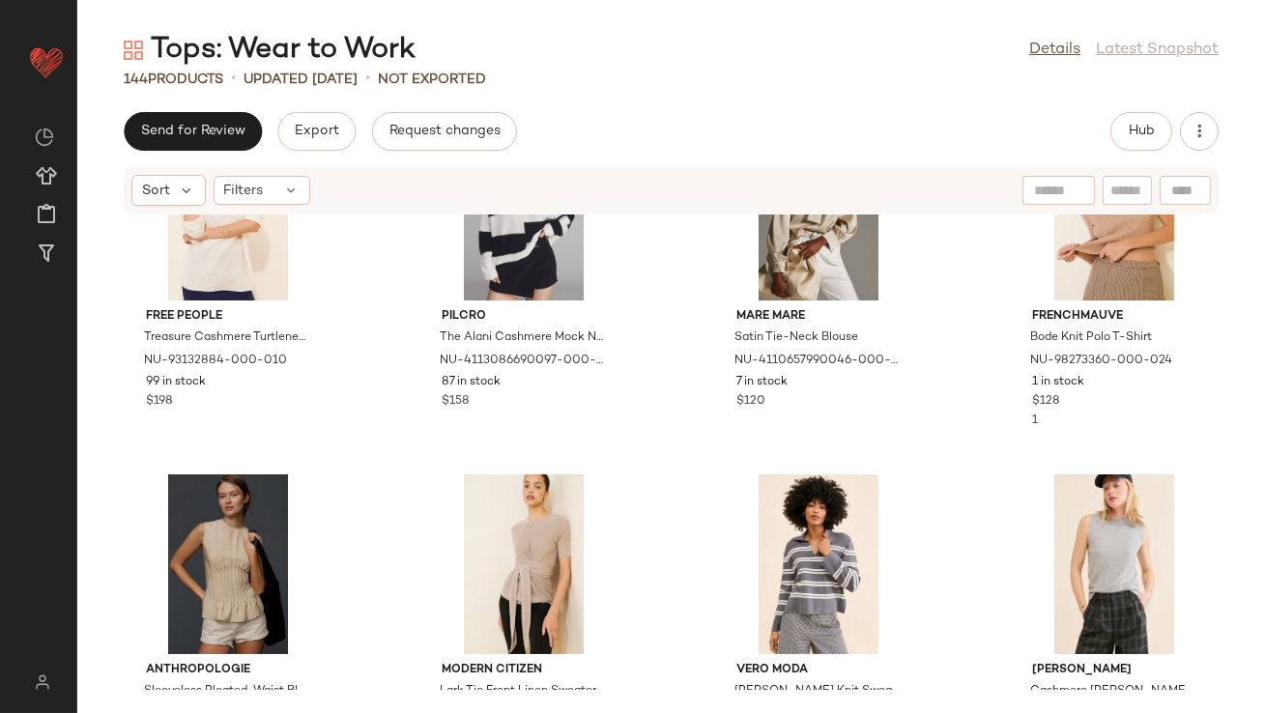
scroll to position [8250, 0]
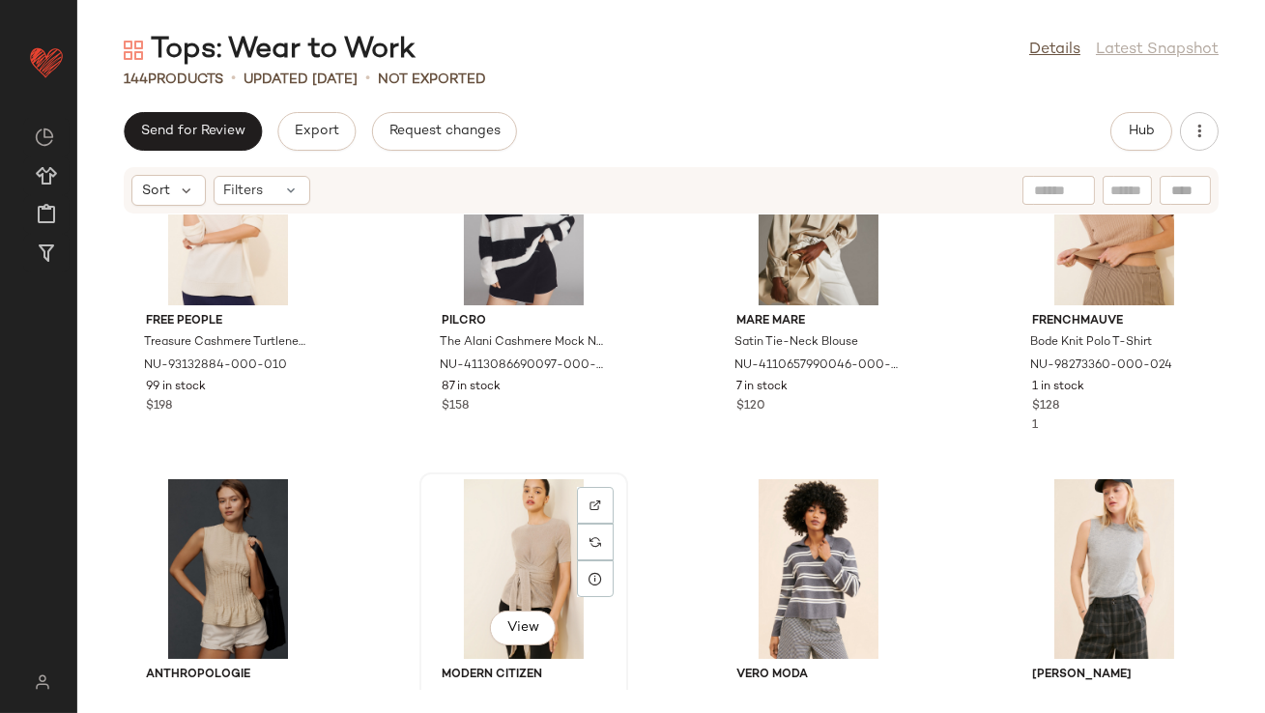
click at [548, 529] on div "View" at bounding box center [523, 569] width 195 height 180
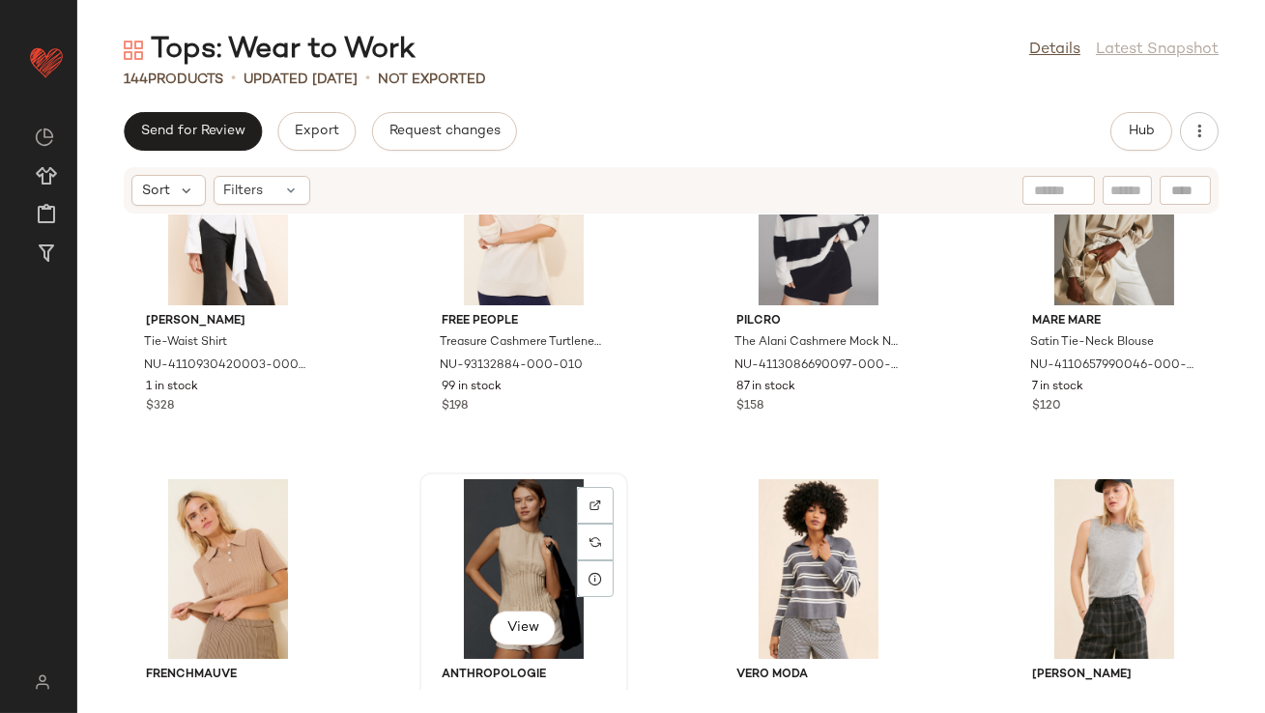
click at [507, 528] on div "View" at bounding box center [523, 569] width 195 height 180
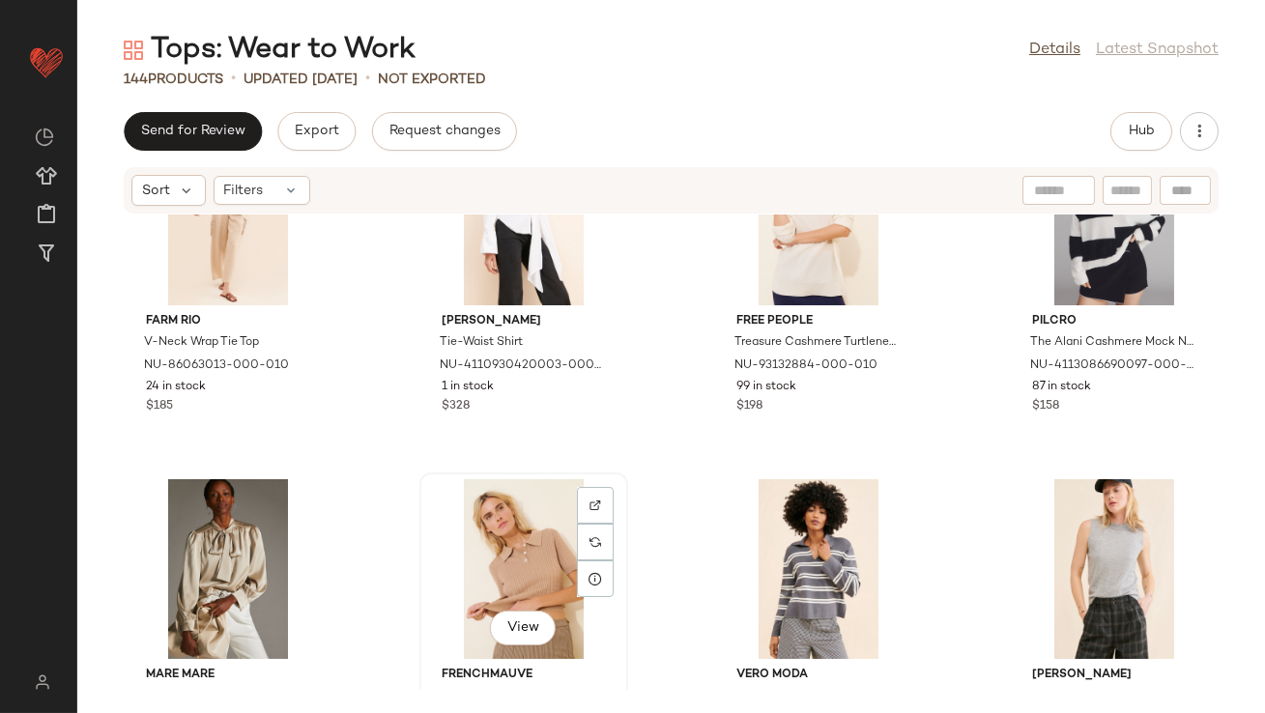
click at [454, 528] on div "View" at bounding box center [523, 569] width 195 height 180
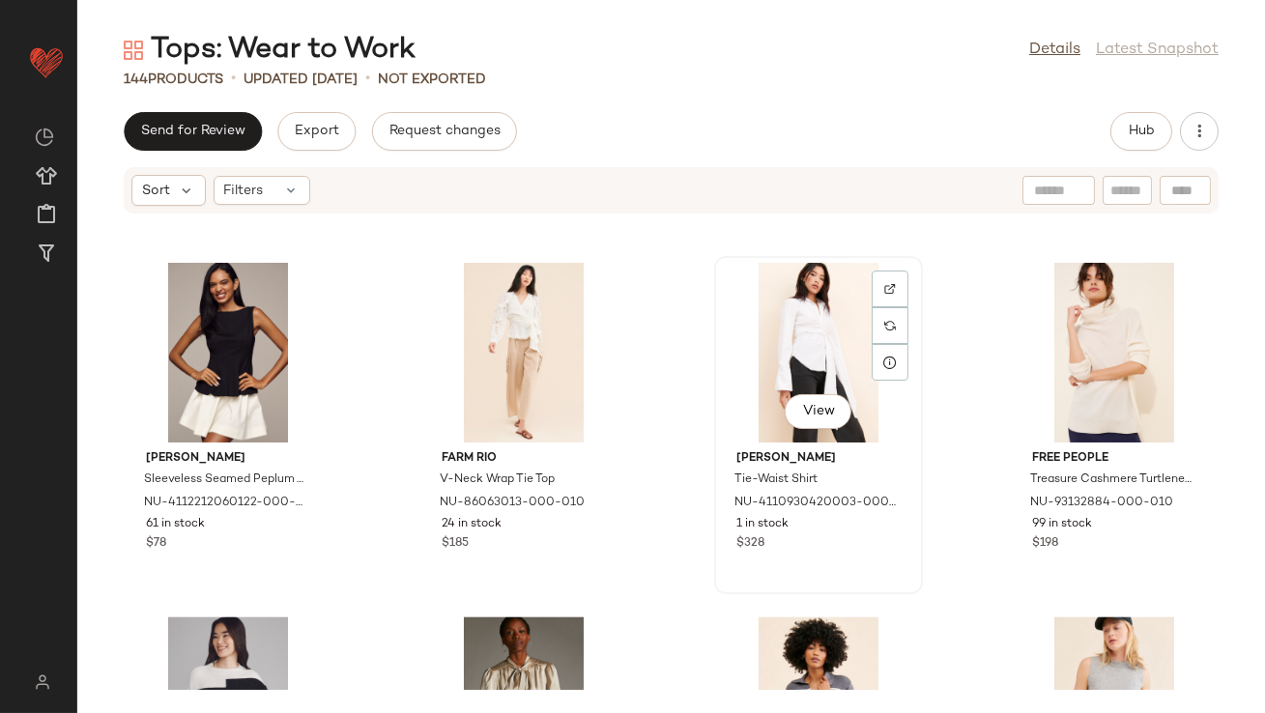
scroll to position [8112, 0]
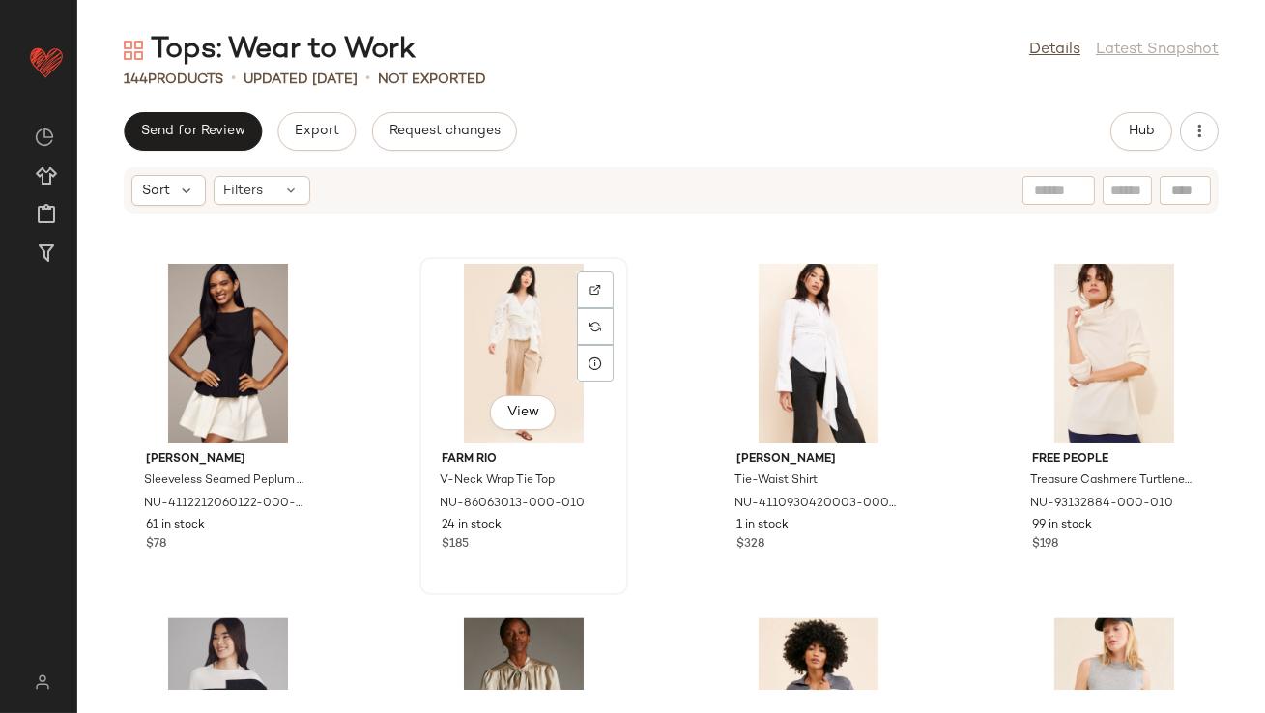
click at [561, 356] on div "View" at bounding box center [523, 354] width 195 height 180
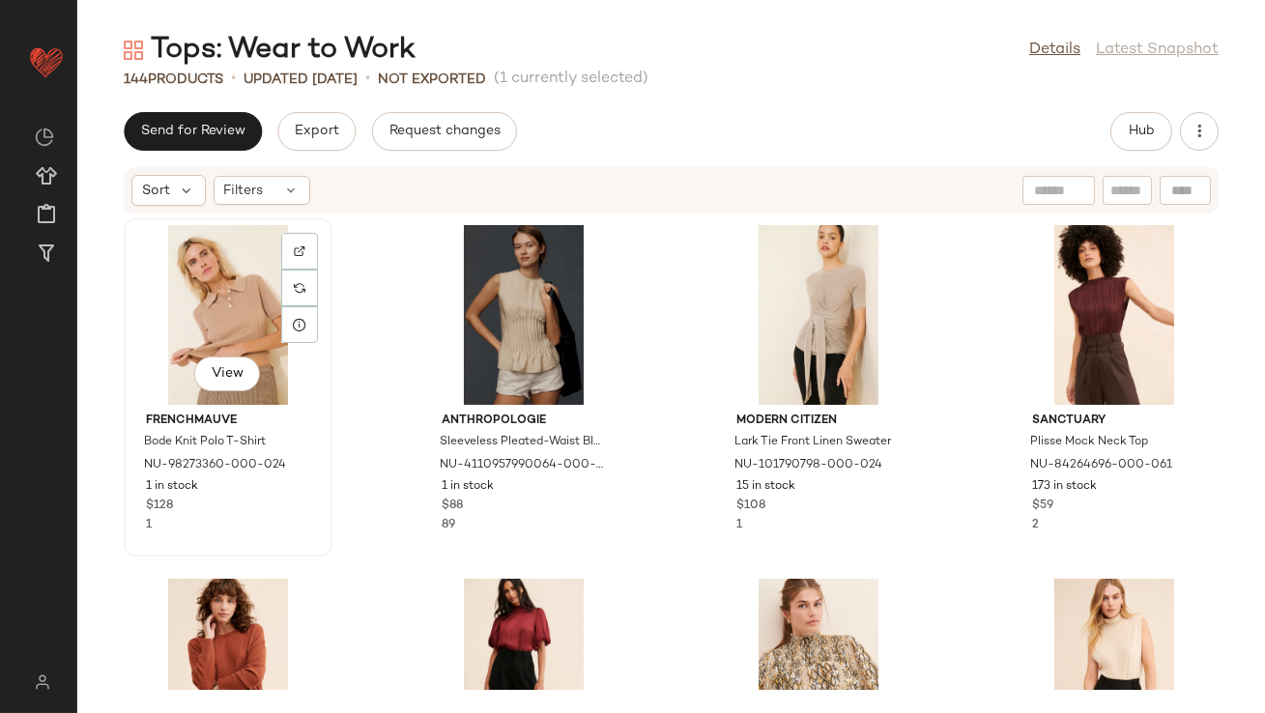
click at [221, 265] on div "View" at bounding box center [227, 315] width 195 height 180
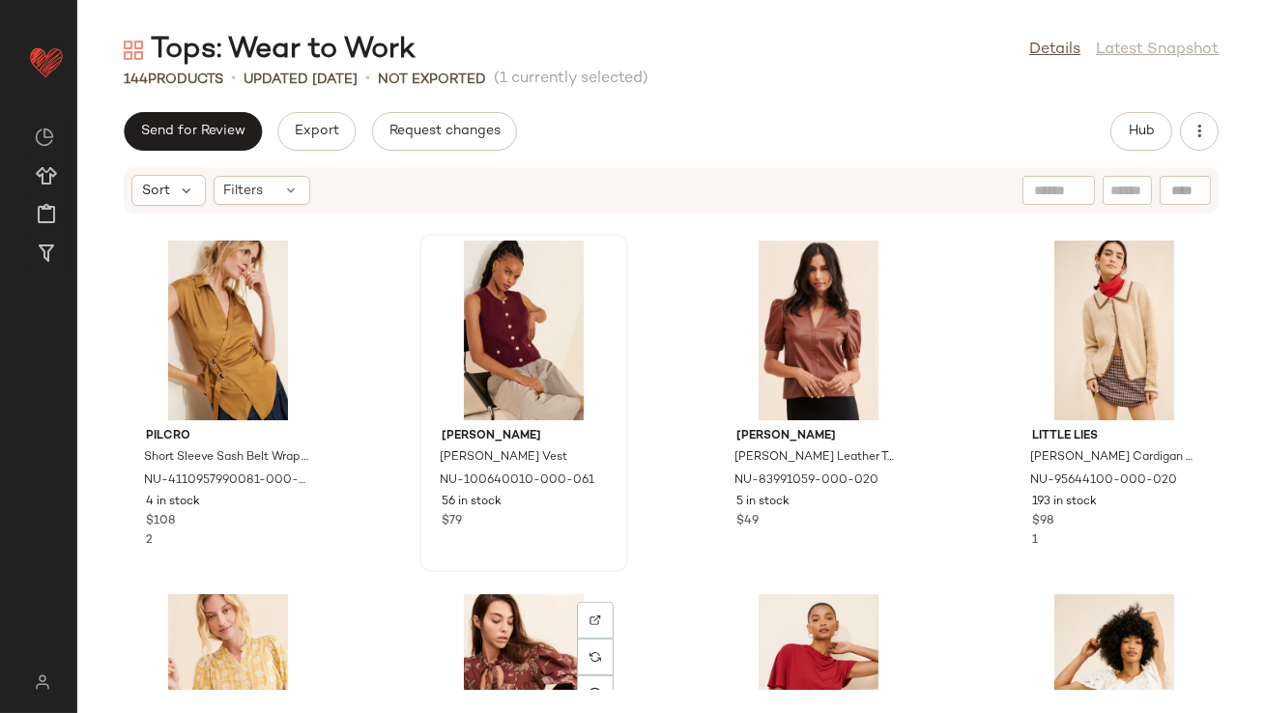
scroll to position [2804, 0]
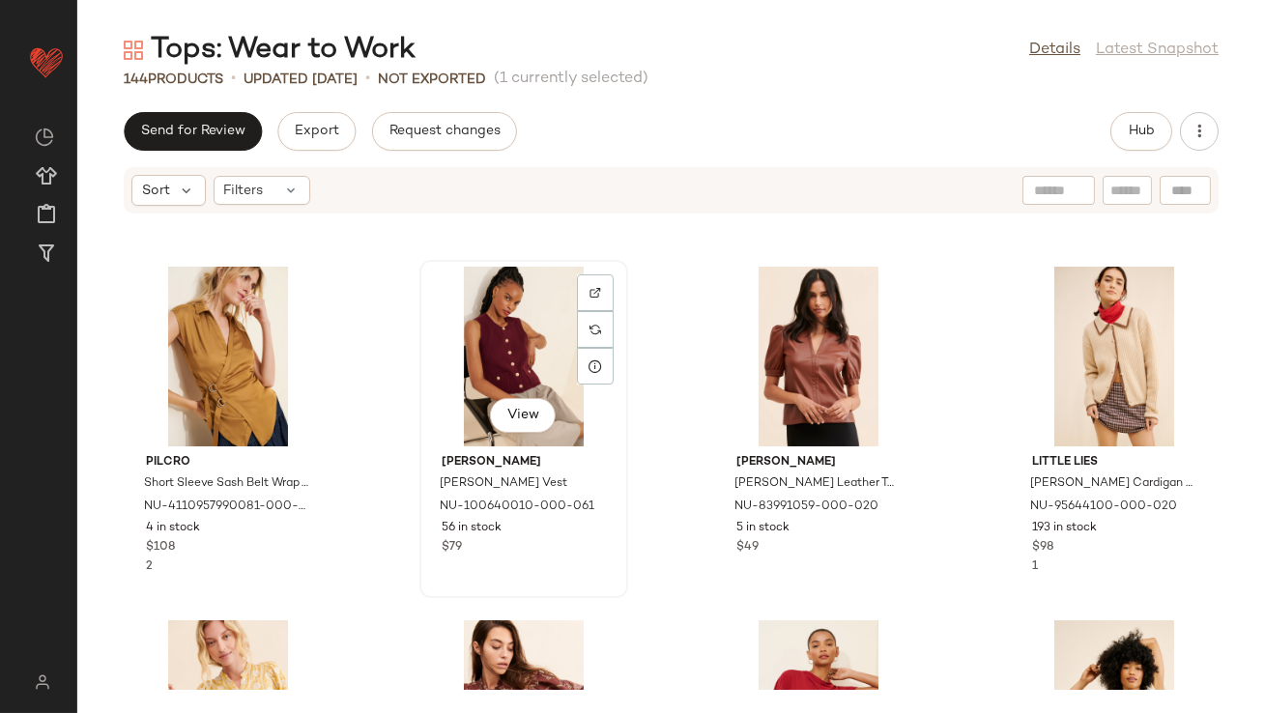
click at [475, 360] on div "View" at bounding box center [523, 357] width 195 height 180
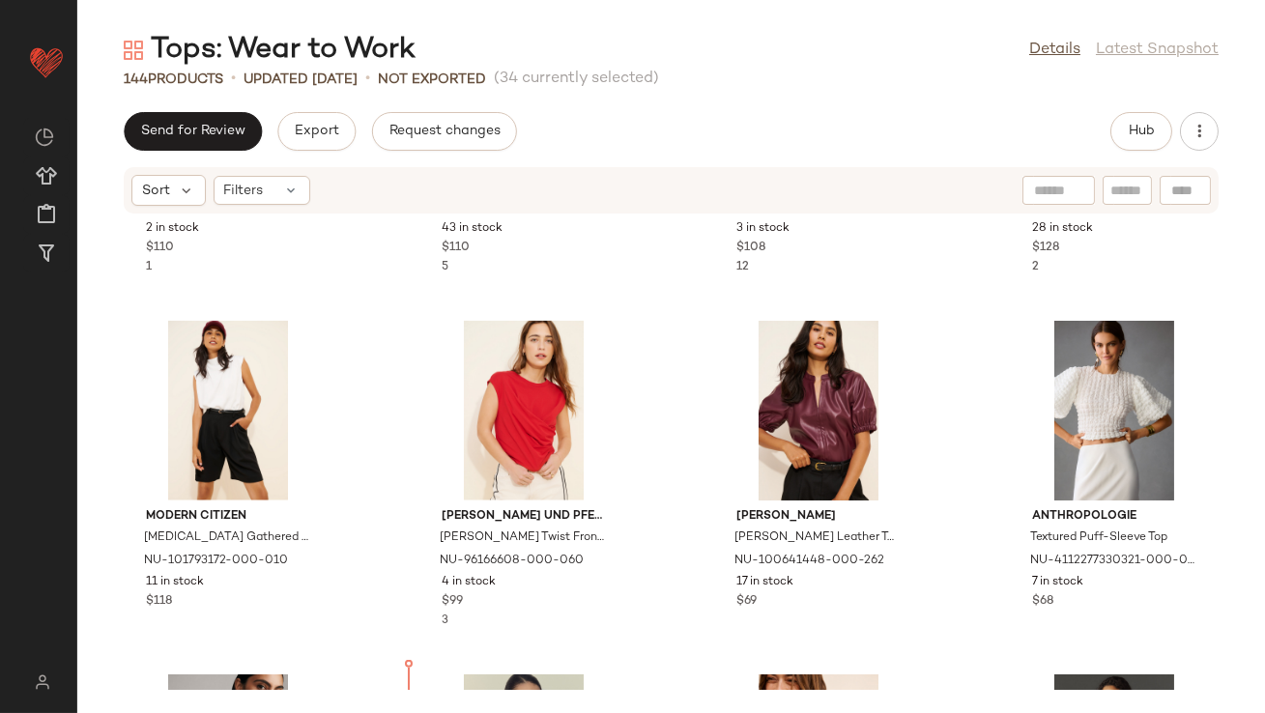
scroll to position [4310, 0]
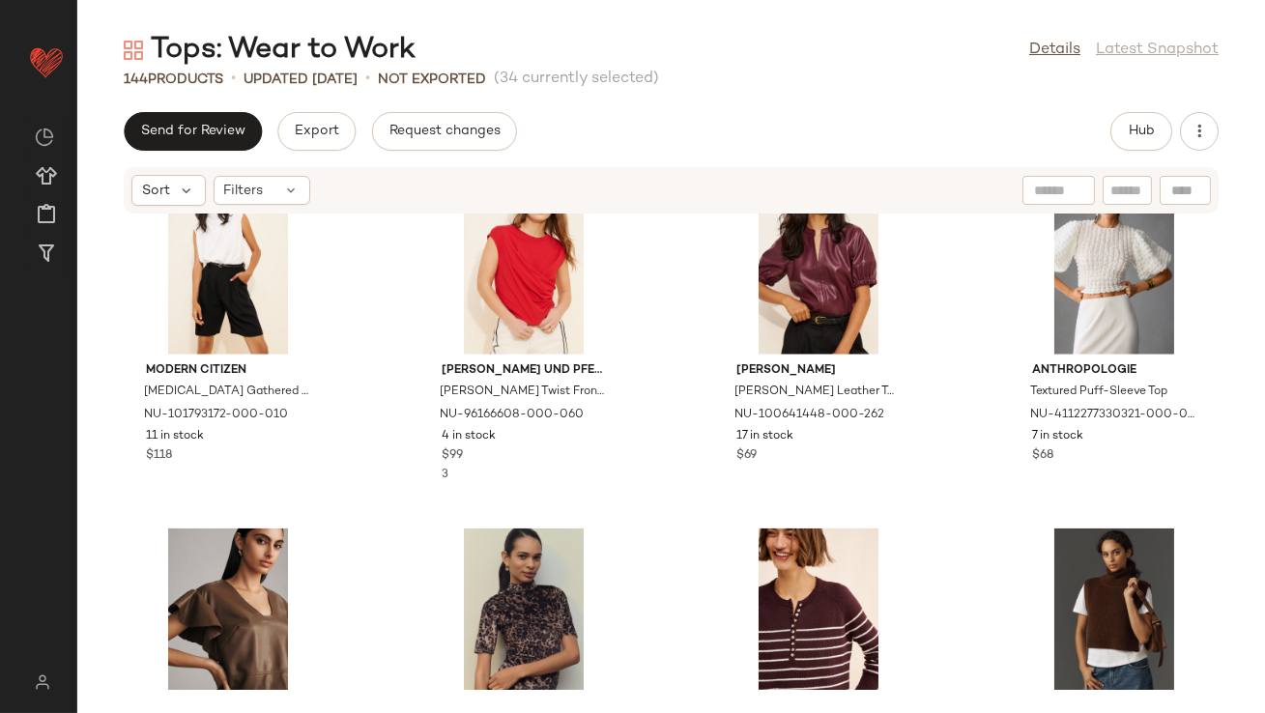
click at [394, 363] on div "View Saylor Yolie Peasant Top NU-97704720-000-266 1 in stock $198 View Free Peo…" at bounding box center [671, 452] width 1188 height 475
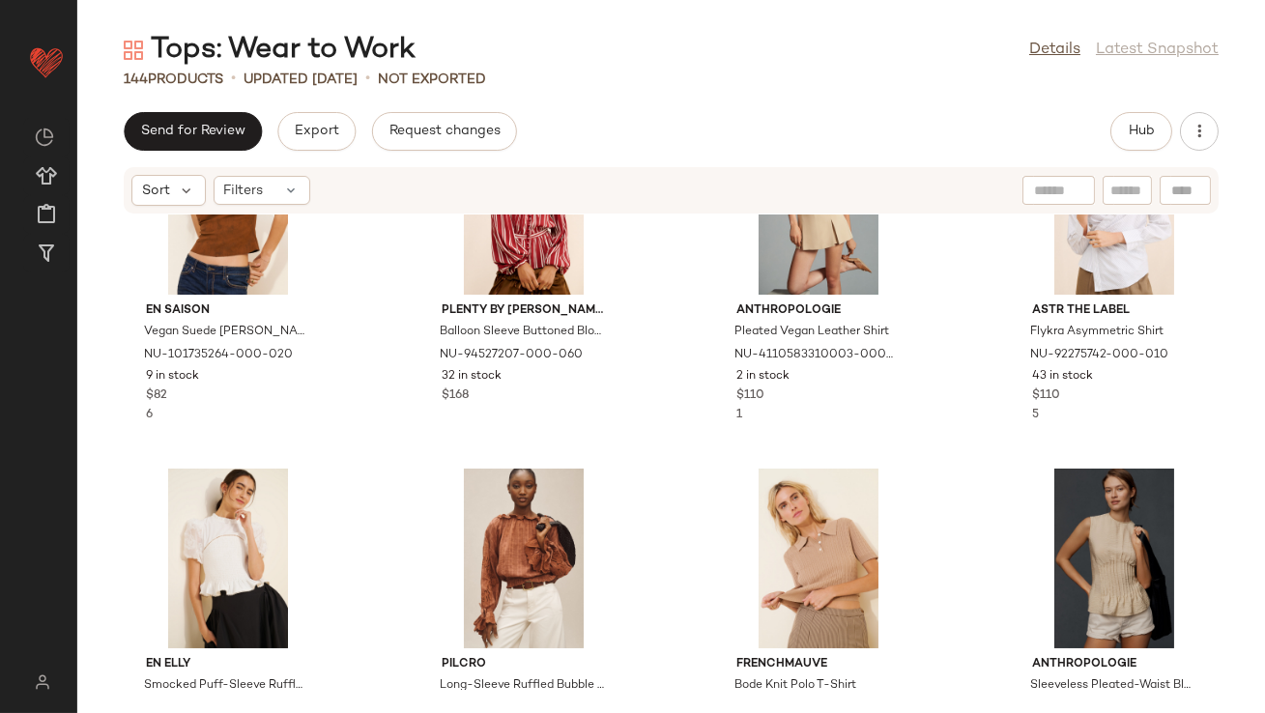
scroll to position [851, 0]
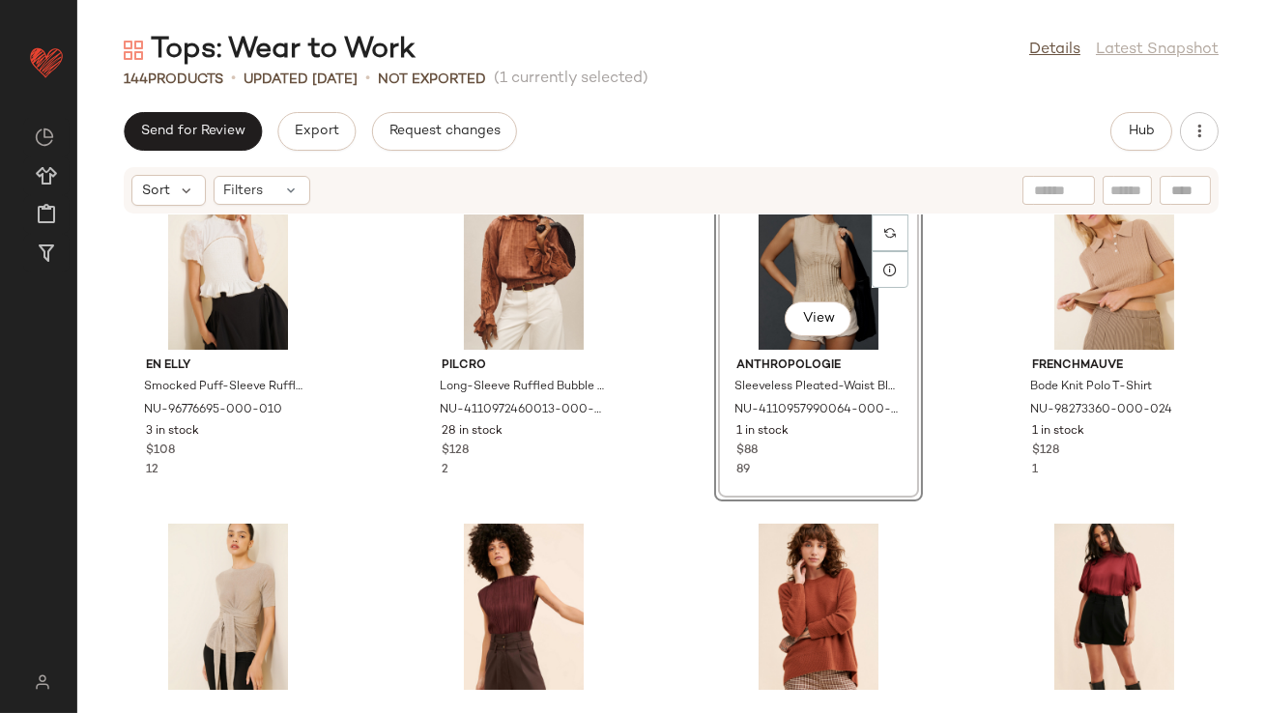
scroll to position [1134, 0]
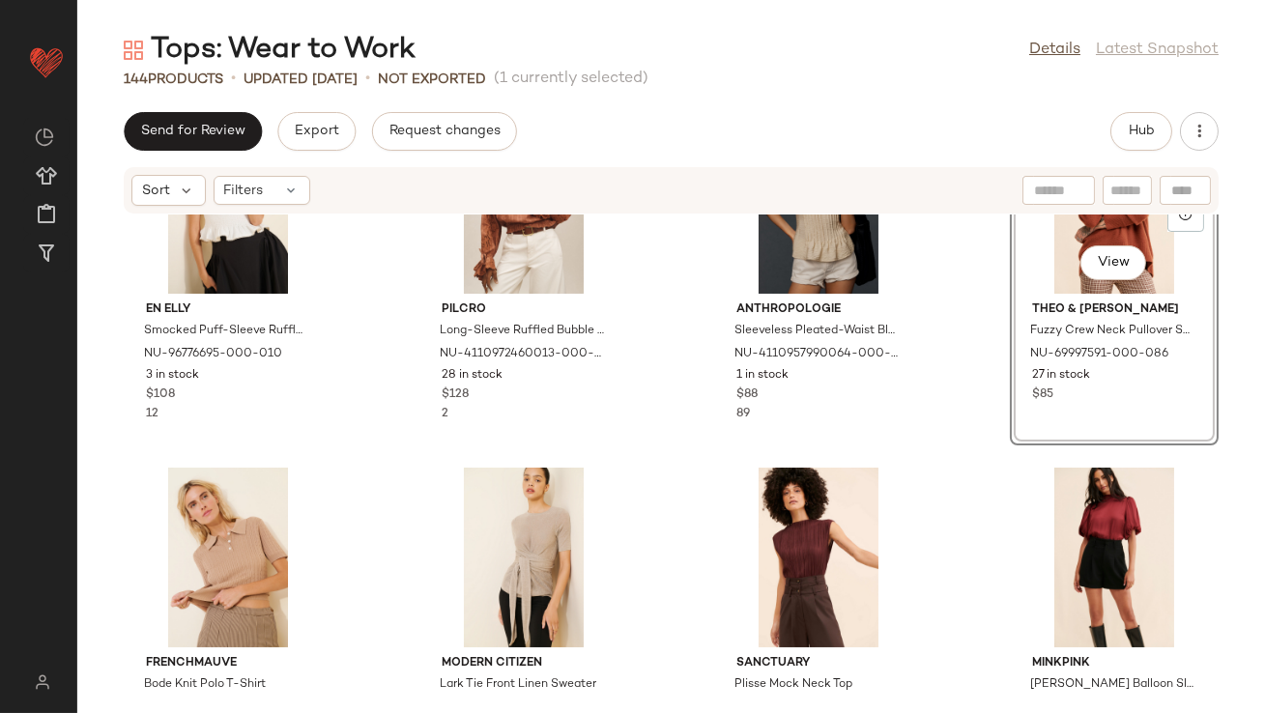
scroll to position [1192, 0]
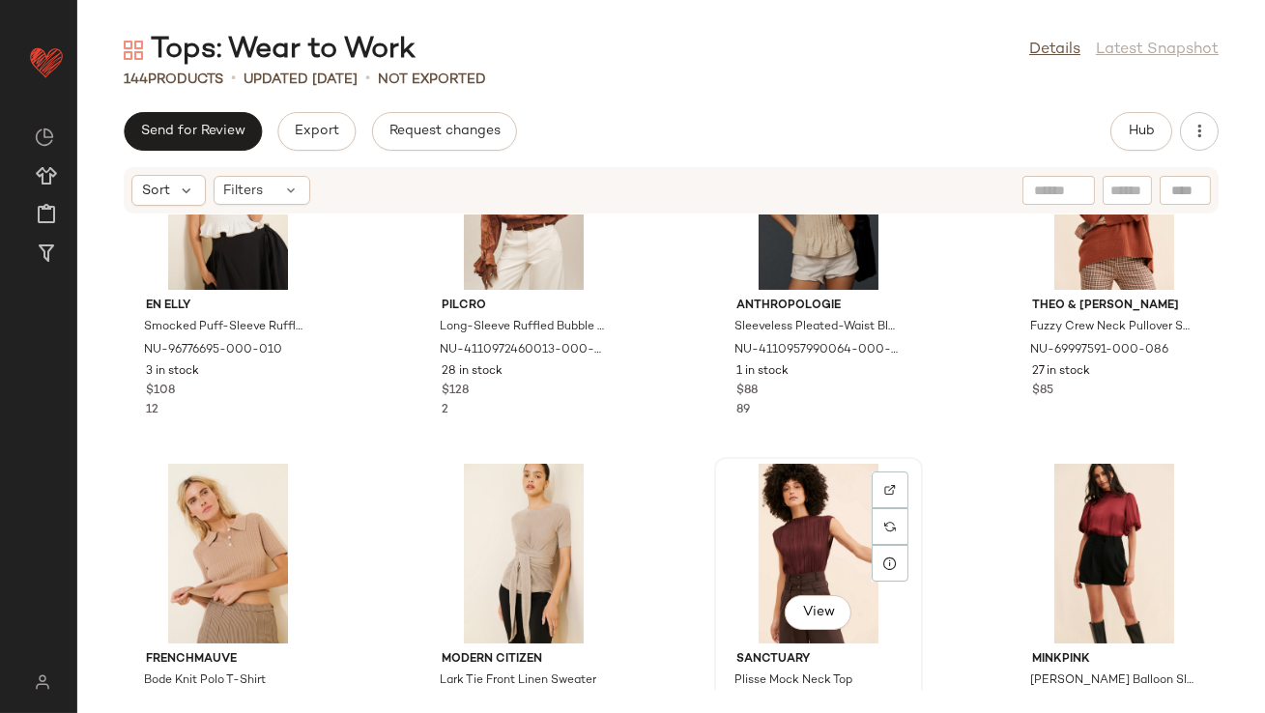
click at [835, 500] on div "View" at bounding box center [818, 554] width 195 height 180
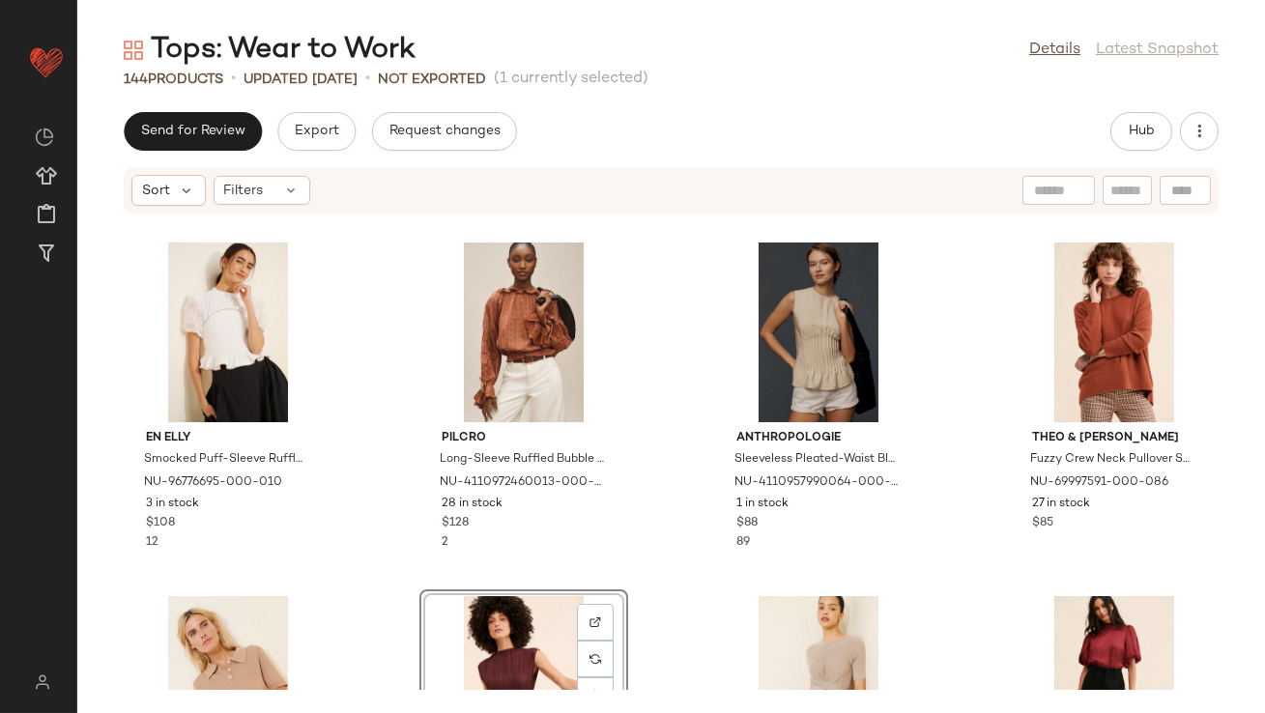
scroll to position [1255, 0]
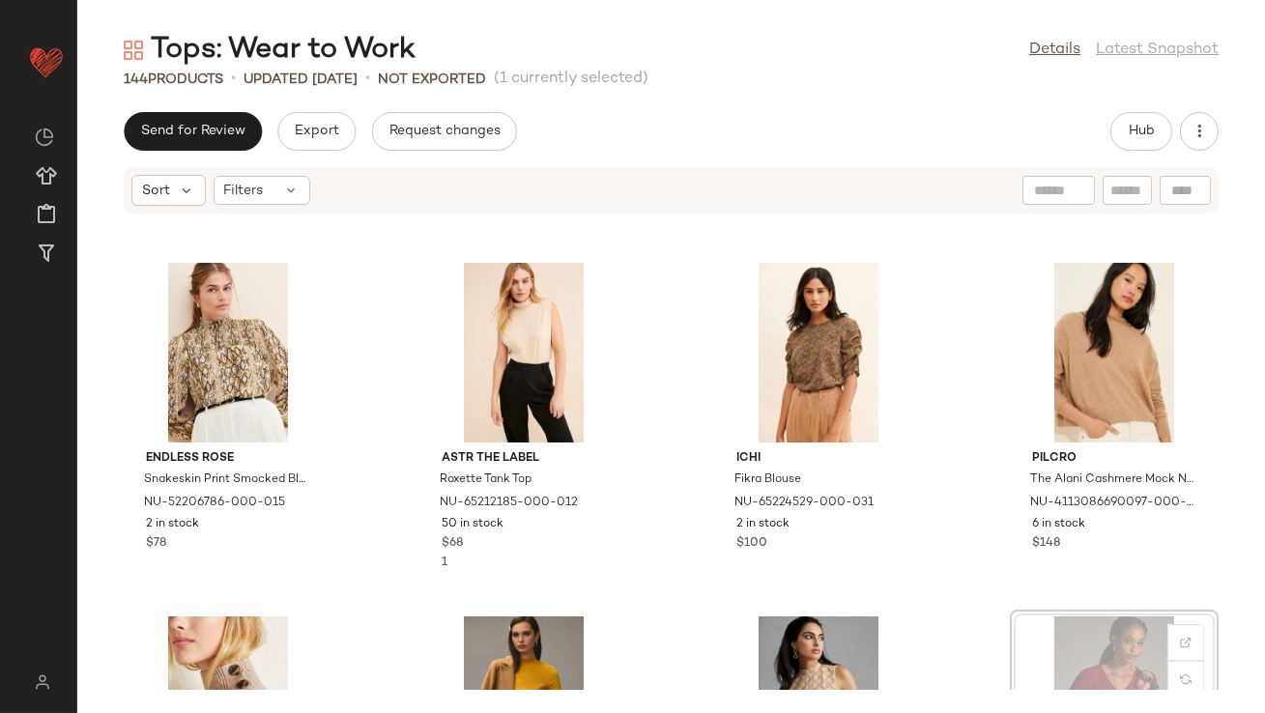
scroll to position [1750, 0]
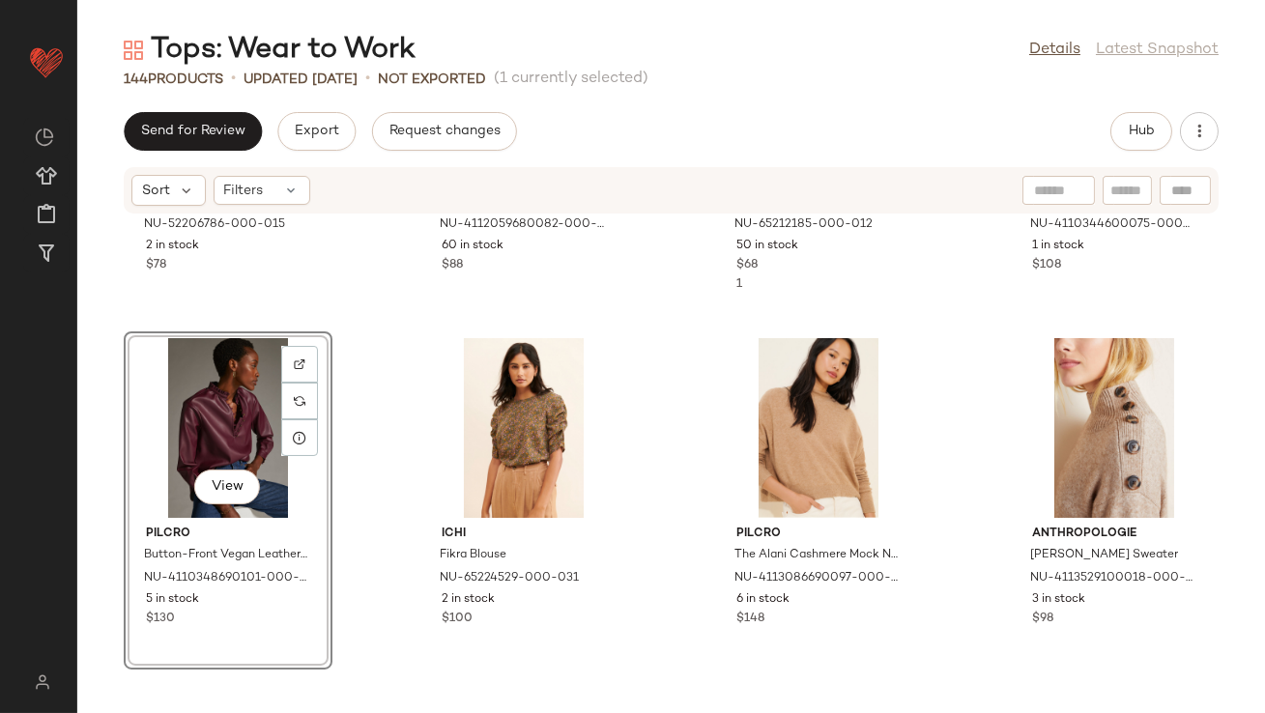
scroll to position [2116, 0]
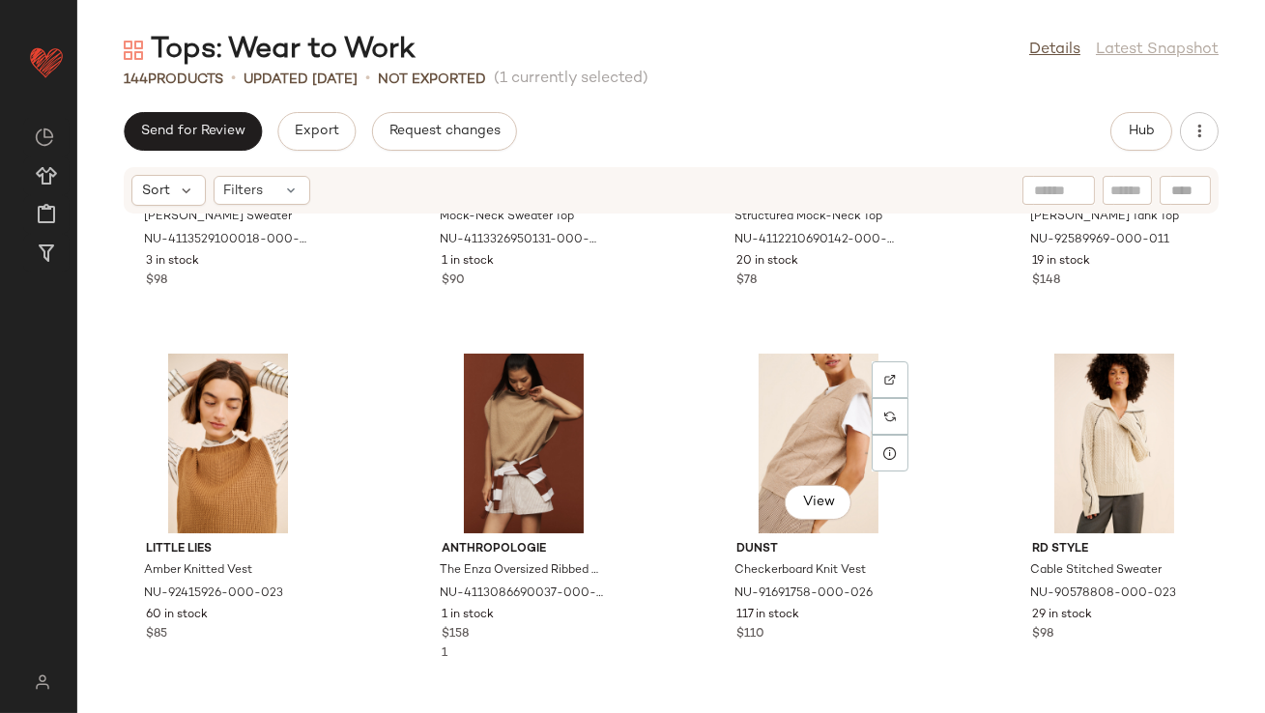
scroll to position [3001, 0]
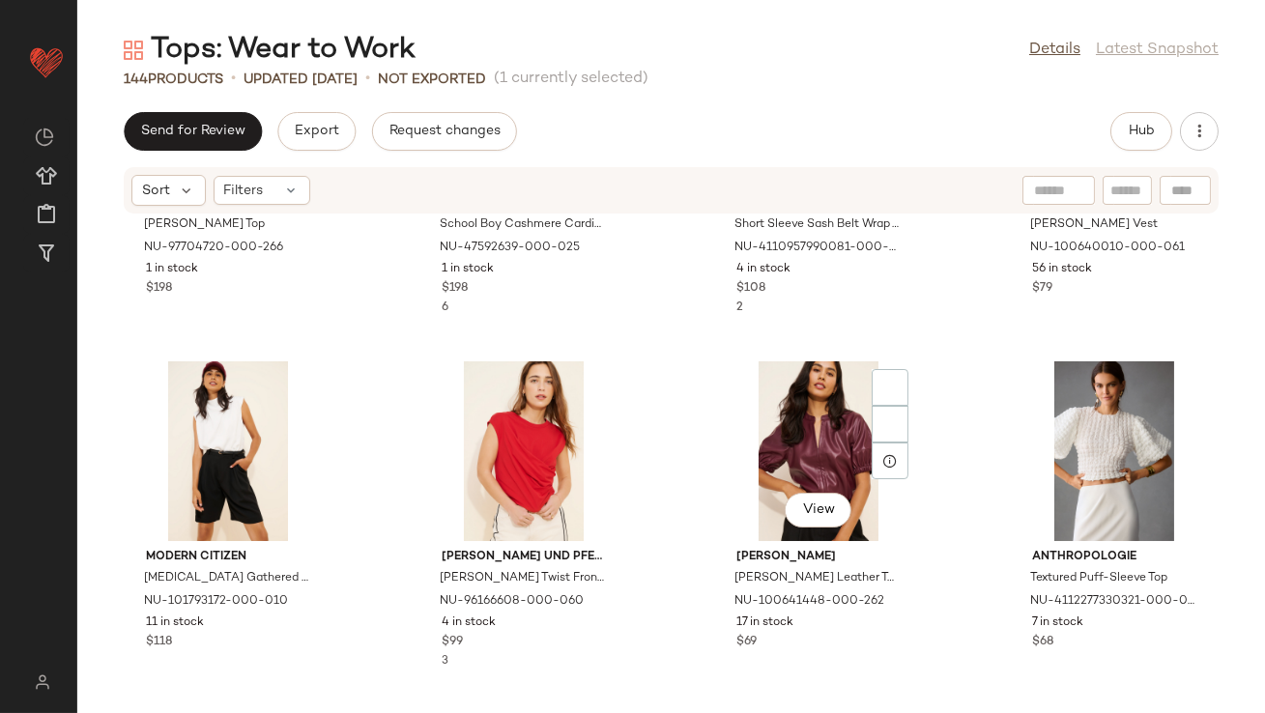
scroll to position [4285, 0]
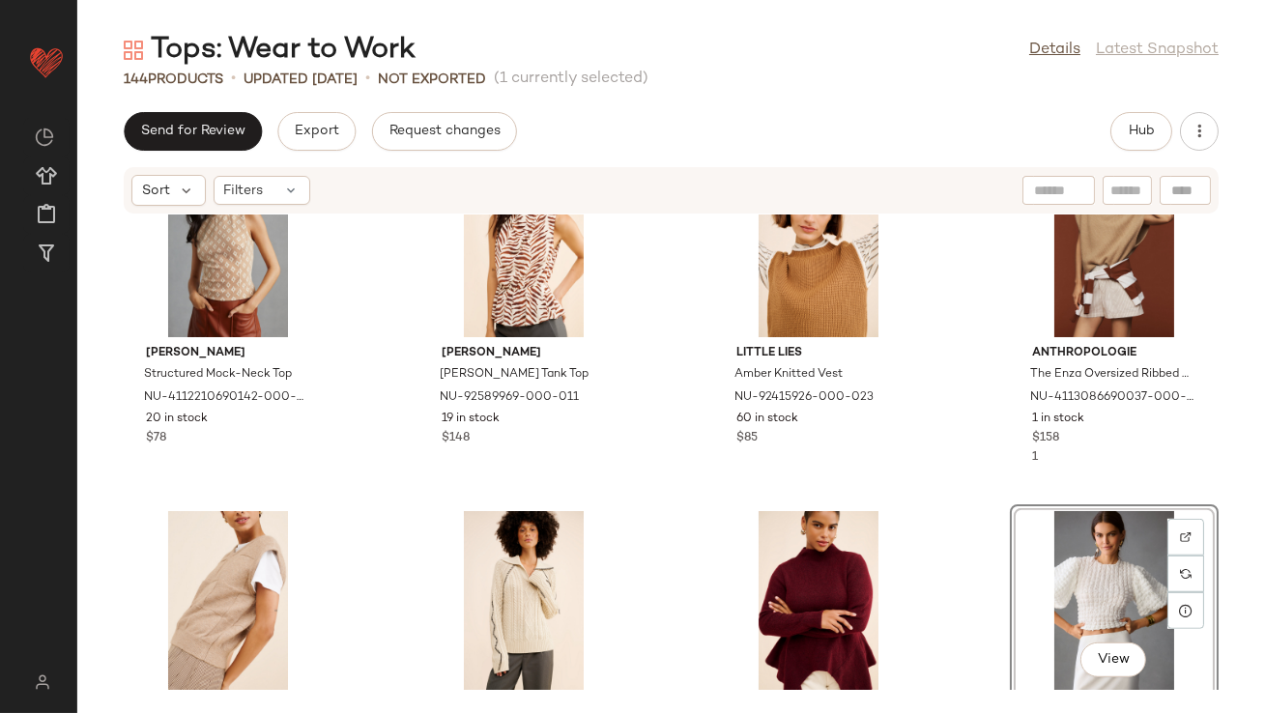
scroll to position [2915, 0]
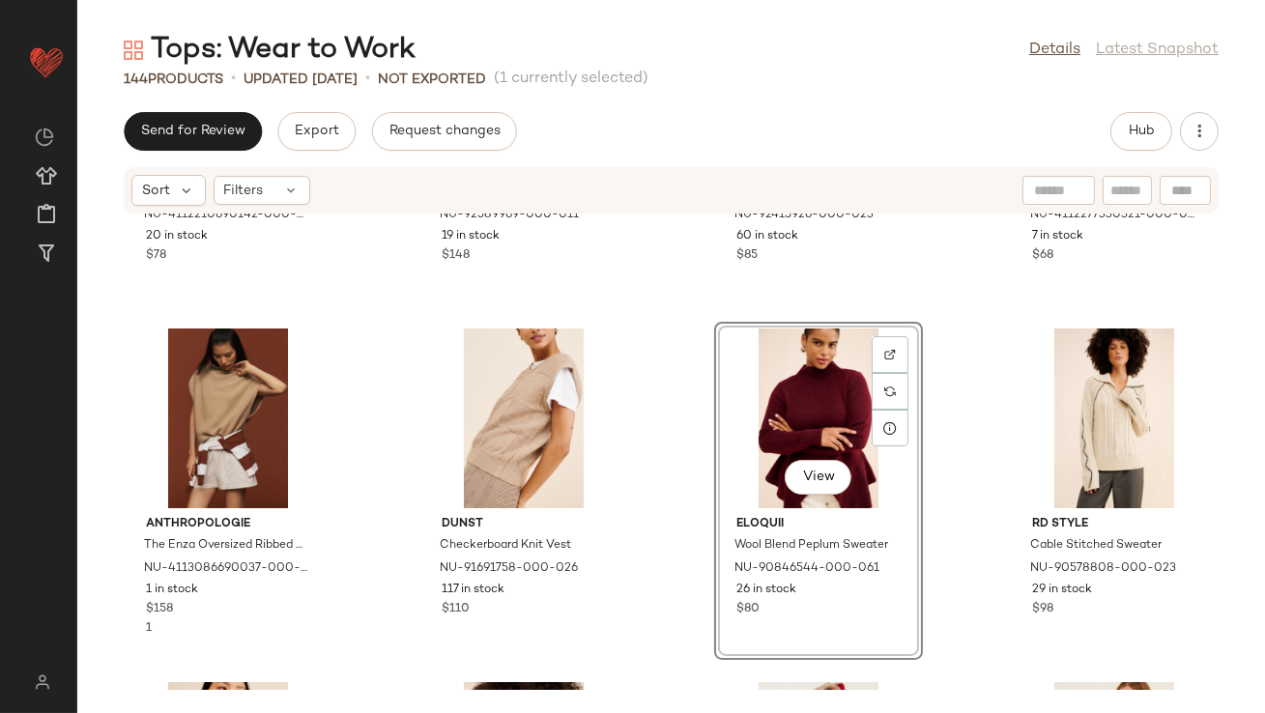
scroll to position [3425, 0]
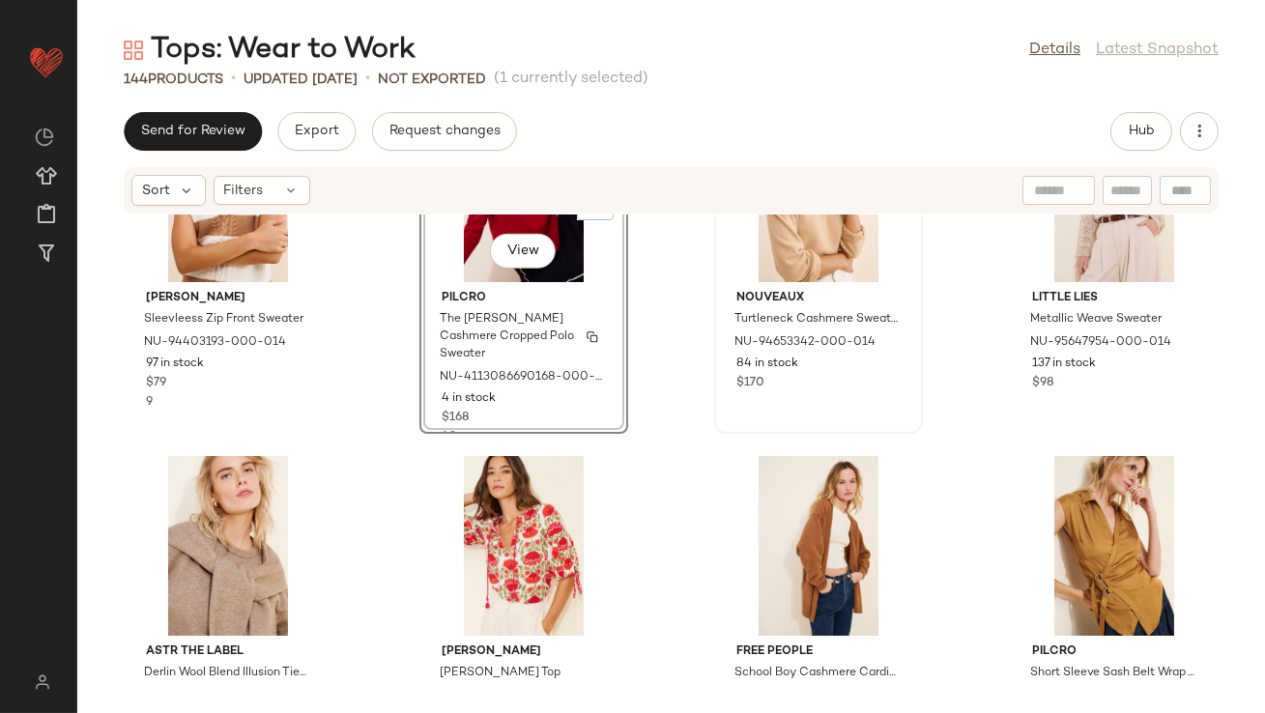
scroll to position [3671, 0]
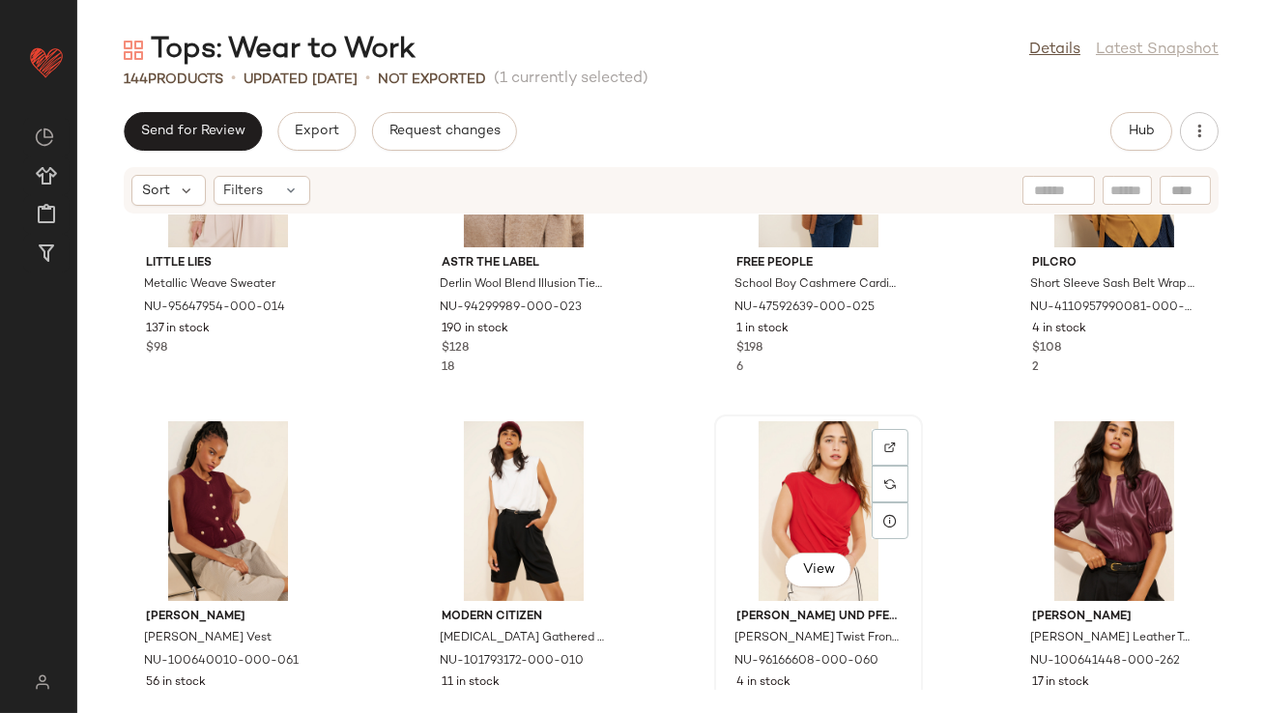
scroll to position [4116, 0]
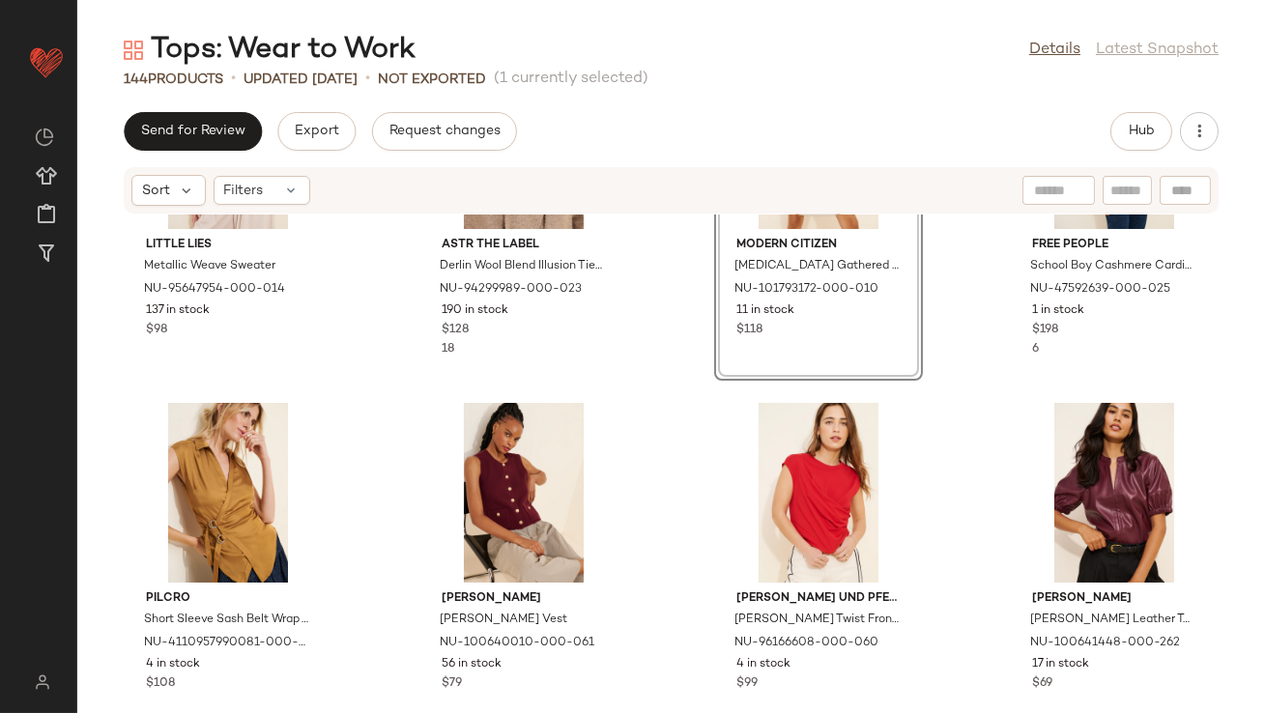
scroll to position [4184, 0]
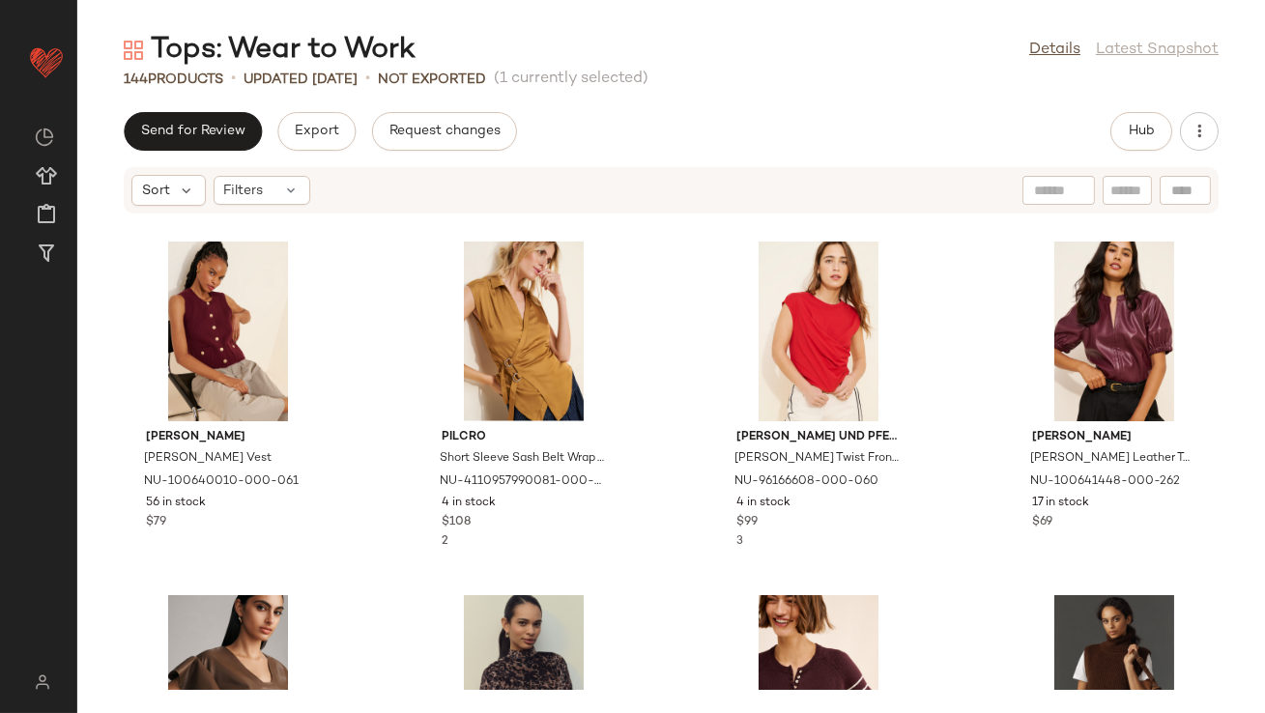
scroll to position [4240, 0]
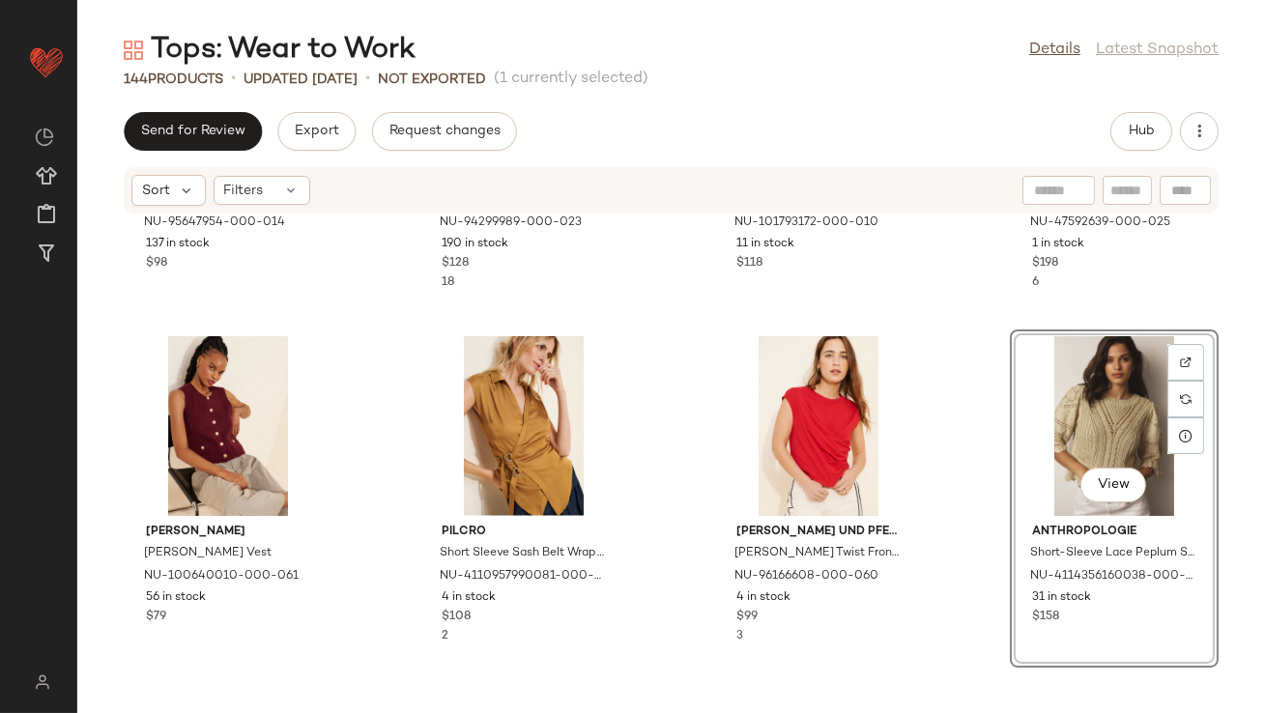
scroll to position [4108, 0]
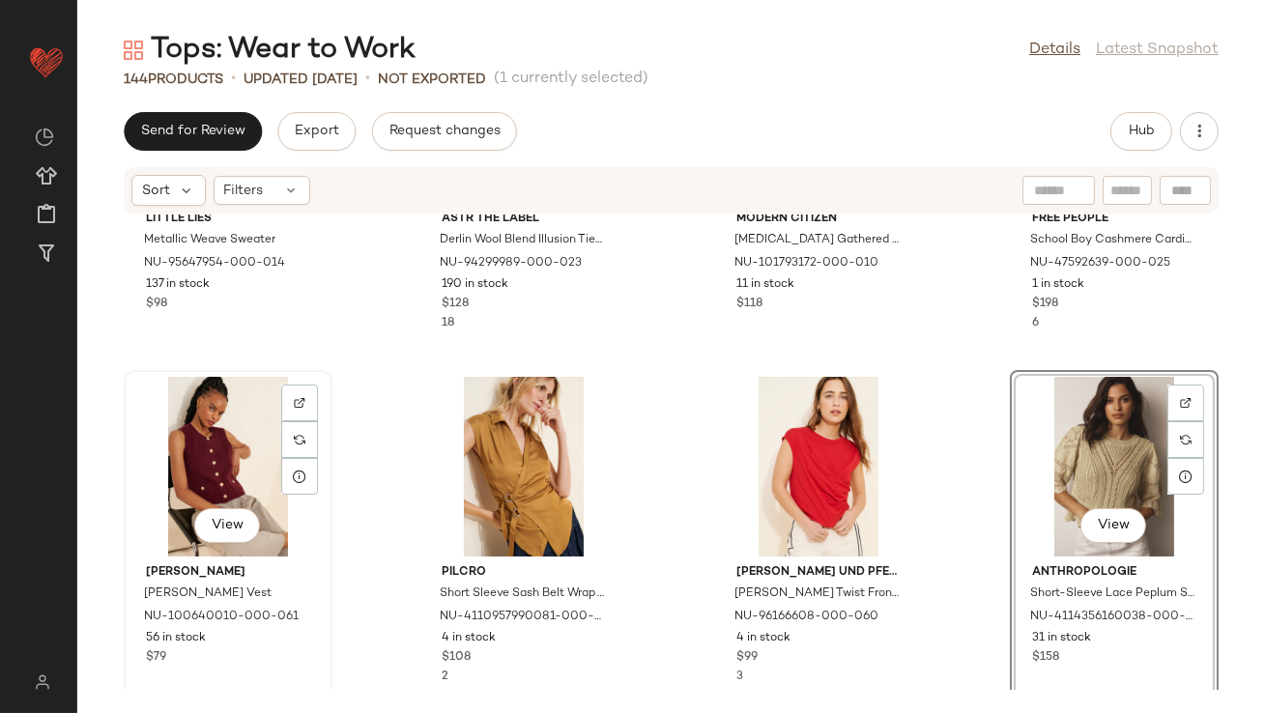
click at [221, 429] on div "View" at bounding box center [227, 467] width 195 height 180
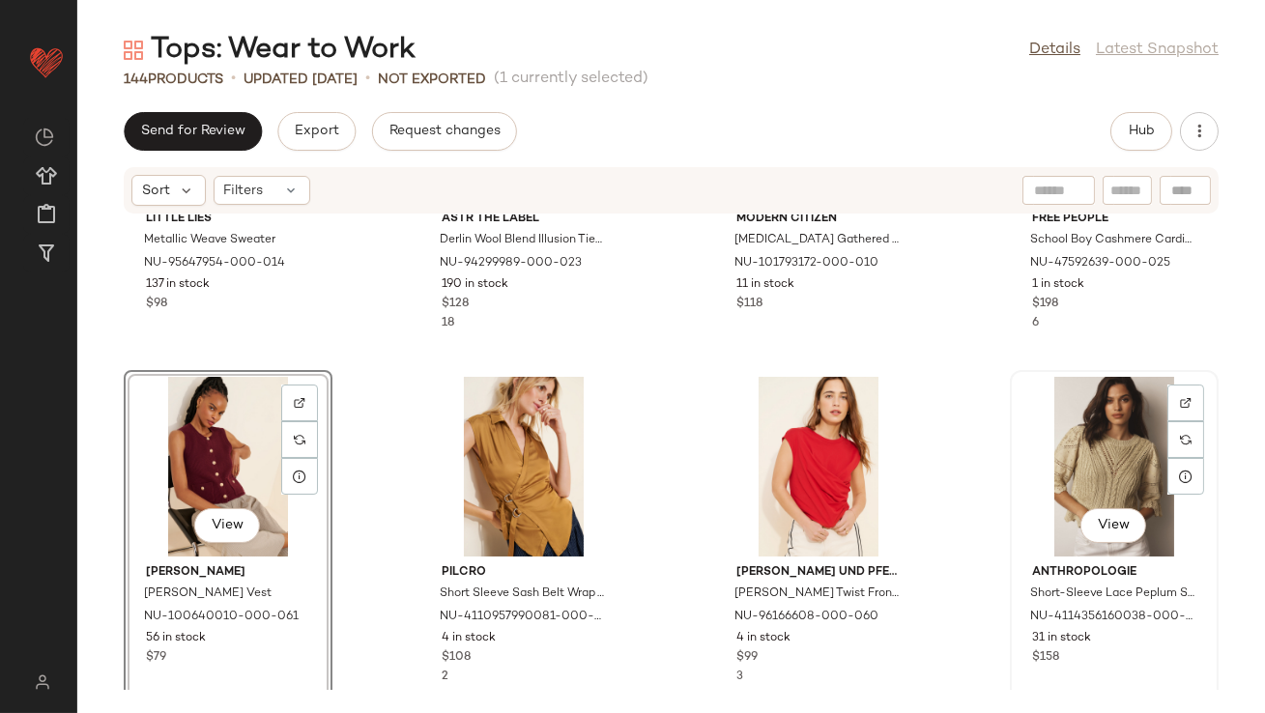
click at [1116, 468] on div "View" at bounding box center [1114, 467] width 195 height 180
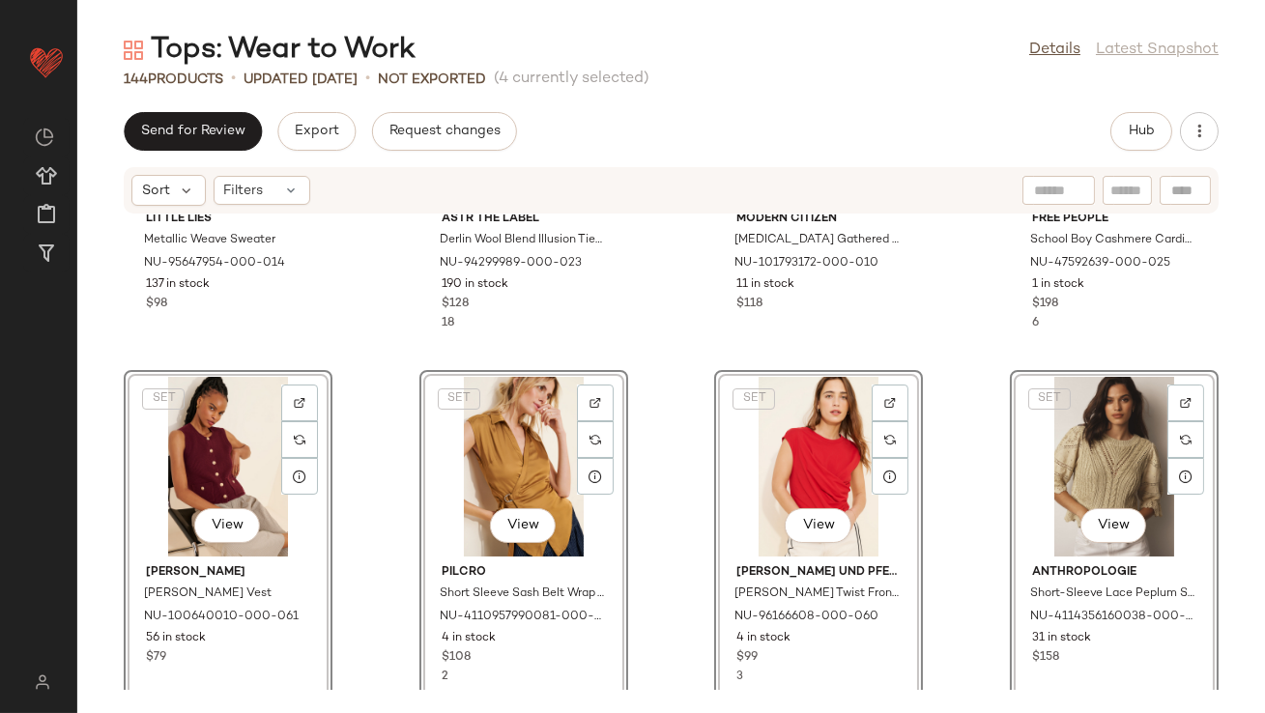
click at [370, 354] on div "Little Lies Metallic Weave Sweater NU-95647954-000-014 137 in stock $98 ASTR Th…" at bounding box center [671, 452] width 1188 height 475
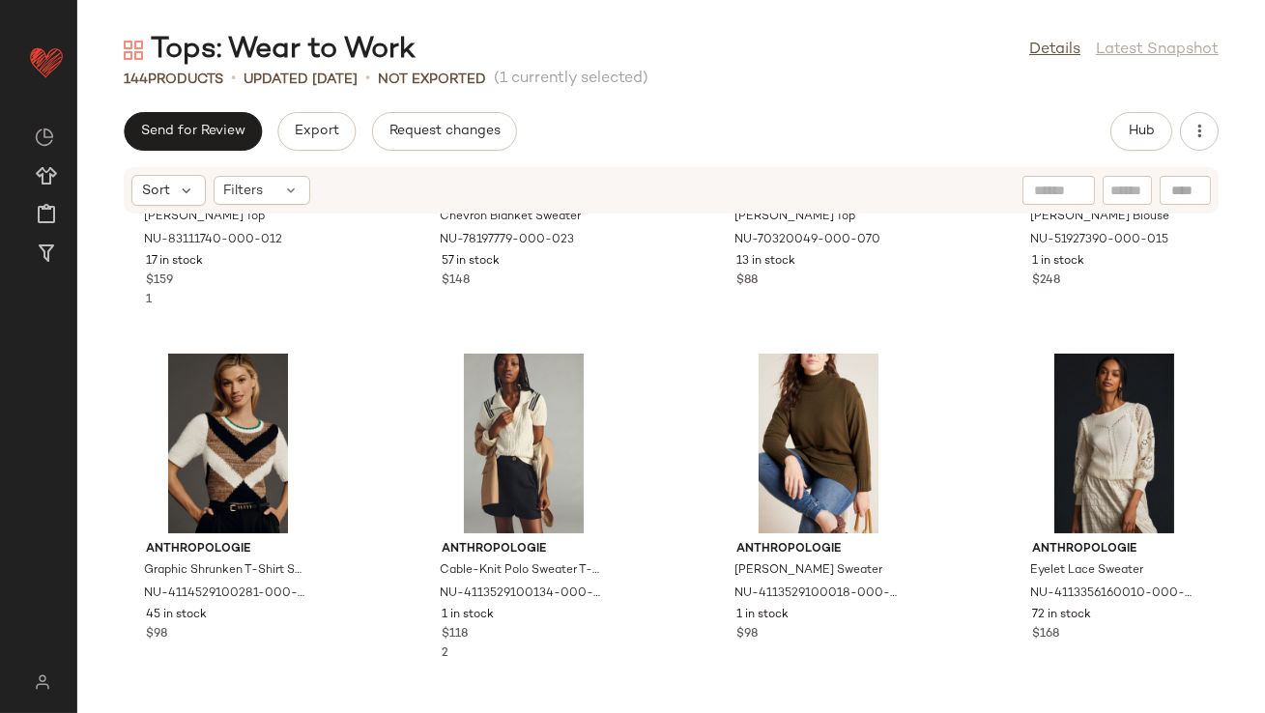
scroll to position [8944, 0]
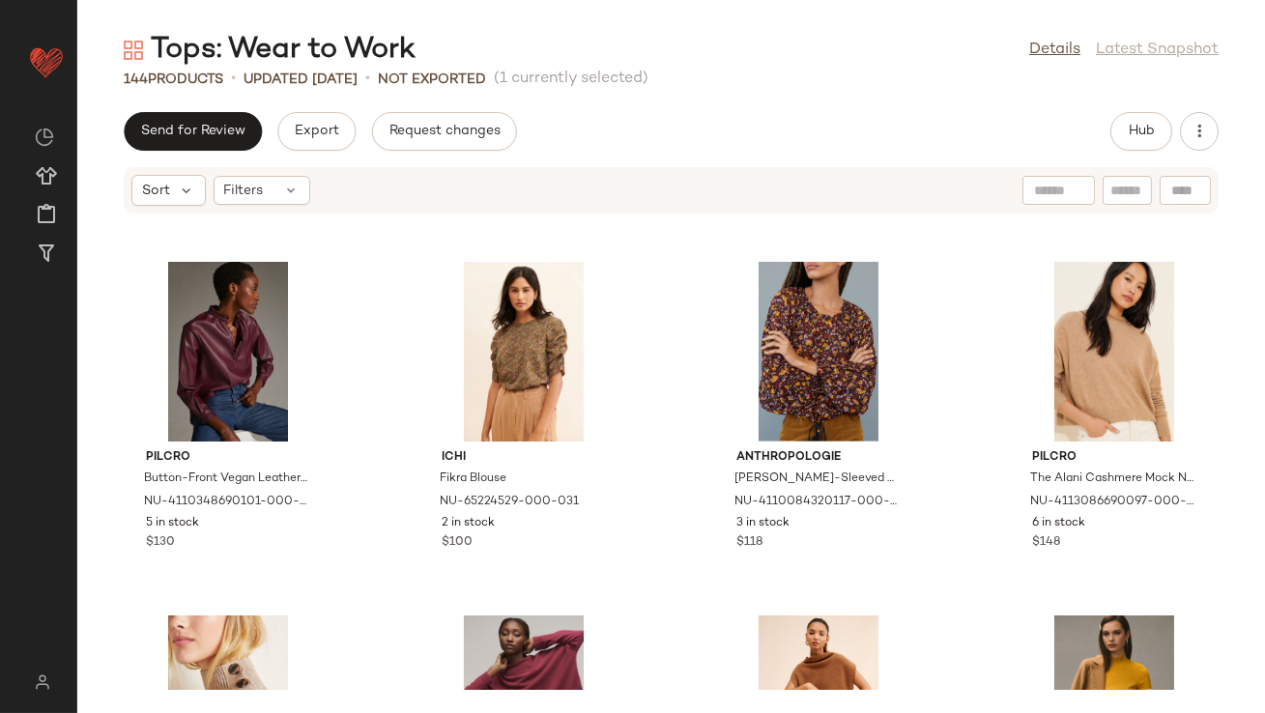
scroll to position [786, 0]
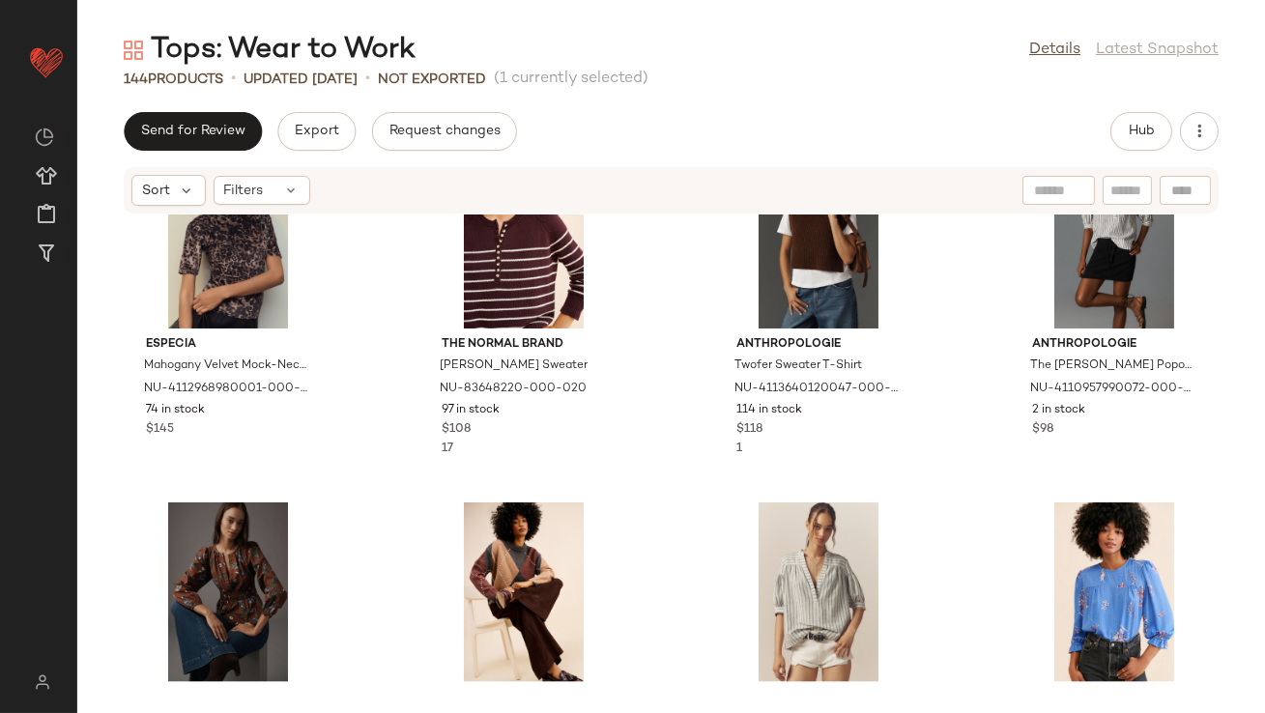
scroll to position [5240, 0]
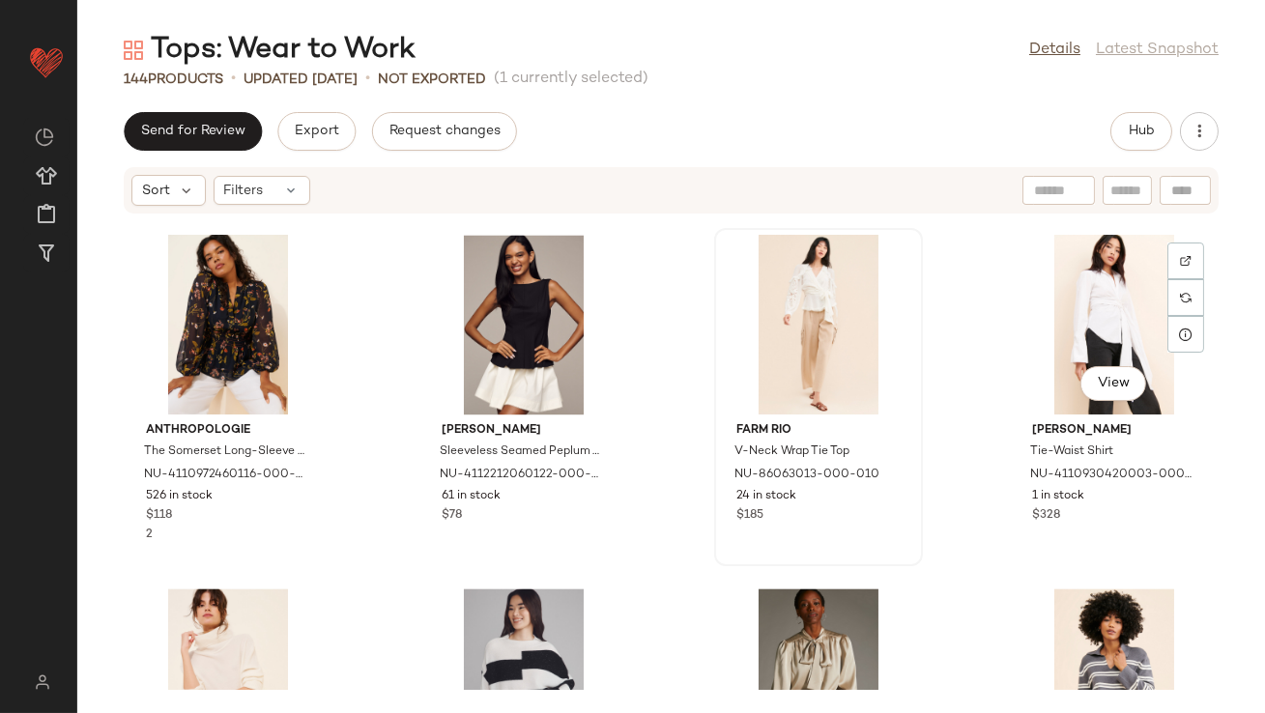
scroll to position [8151, 0]
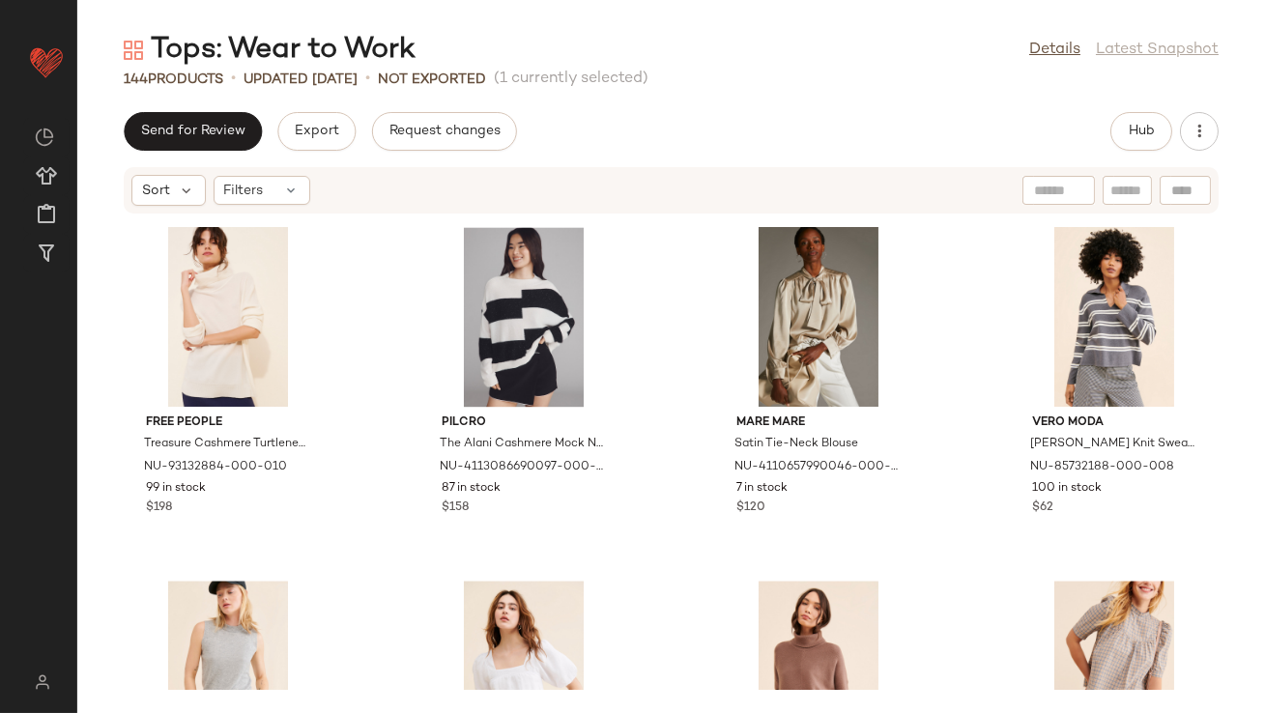
scroll to position [8514, 0]
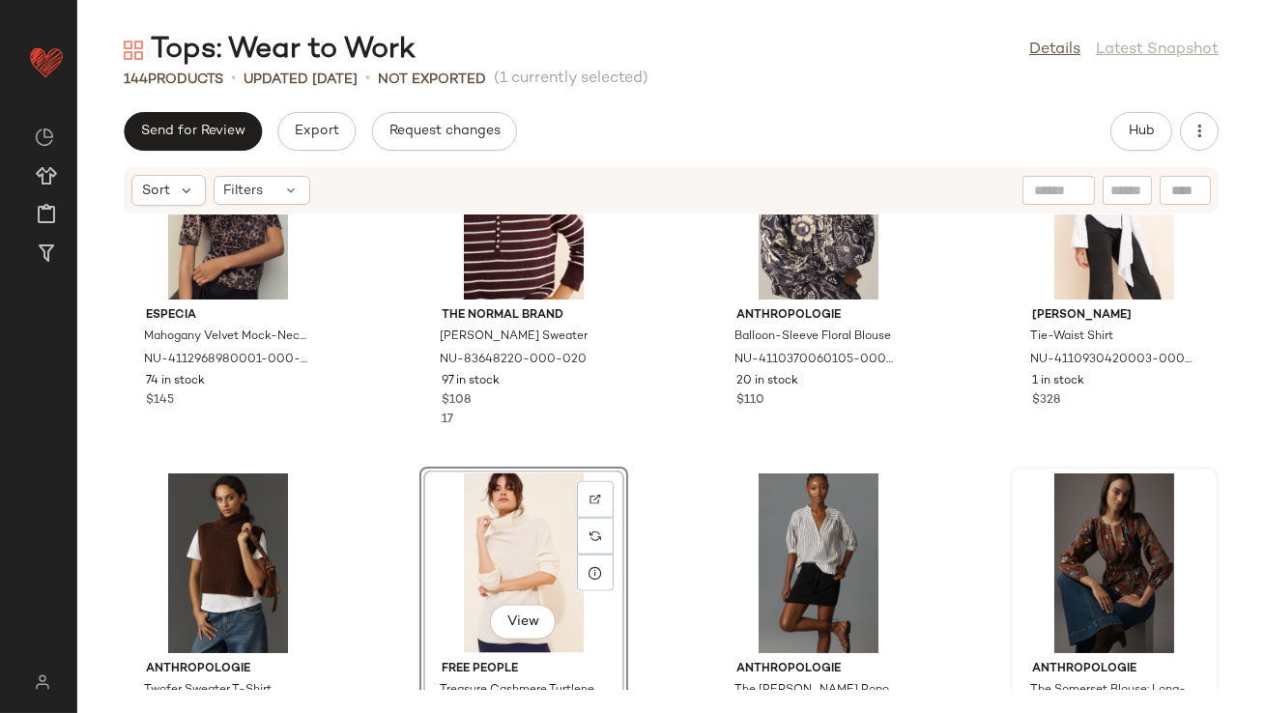
scroll to position [5099, 0]
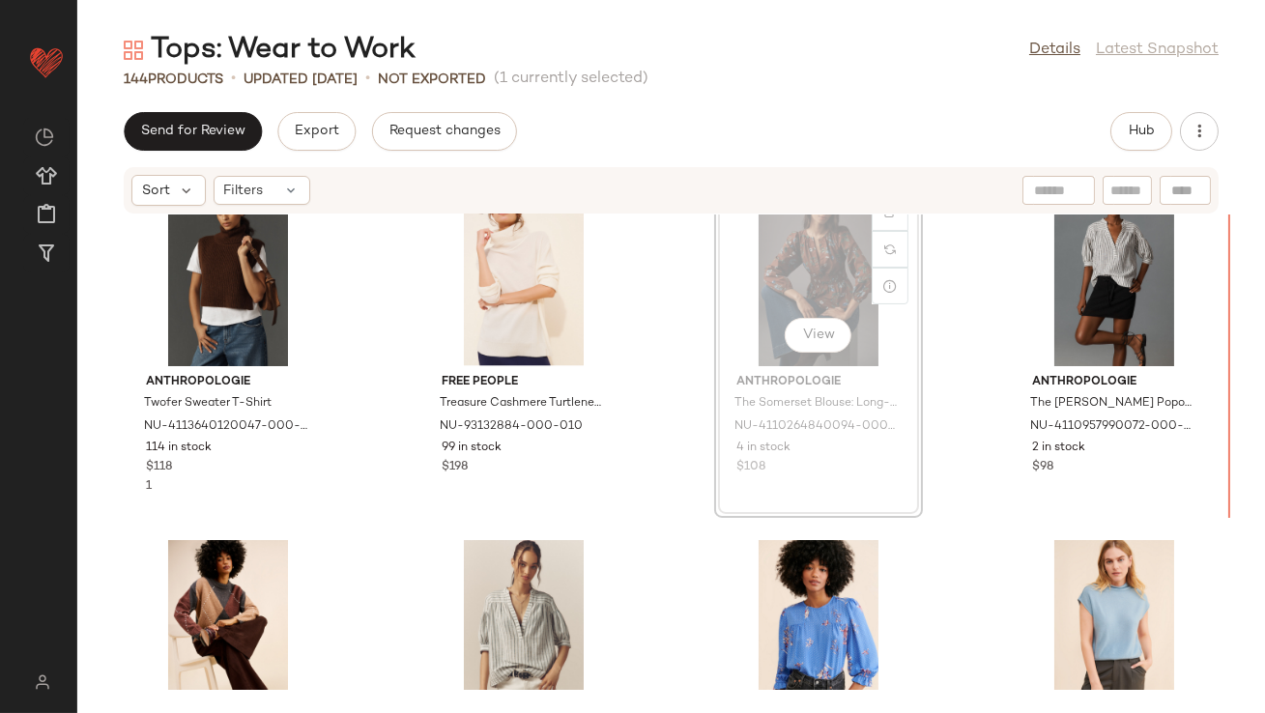
scroll to position [5313, 0]
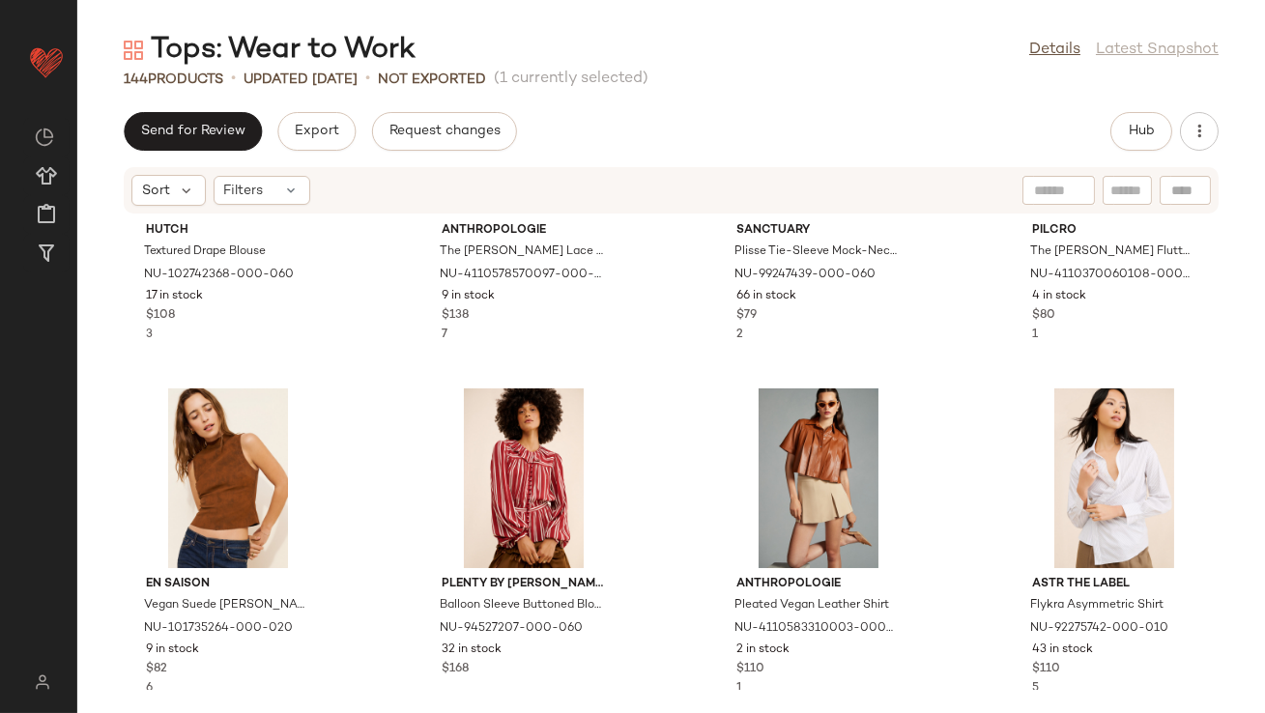
scroll to position [551, 0]
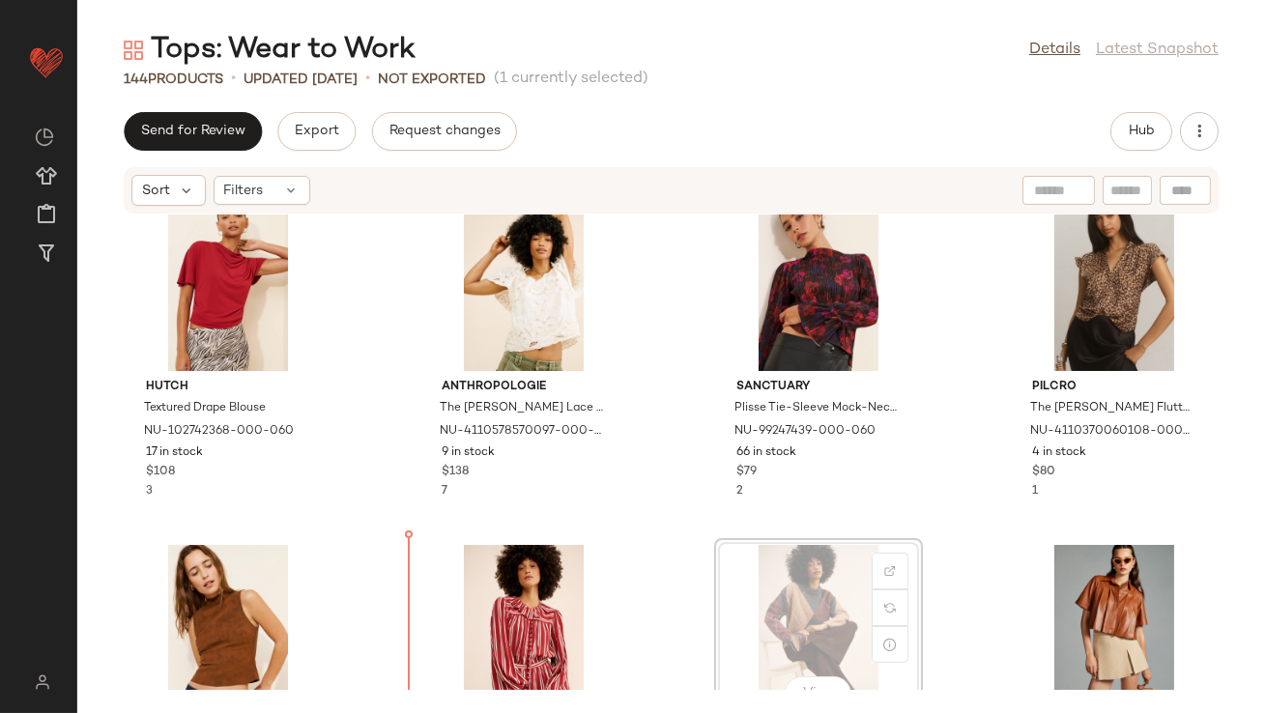
scroll to position [410, 0]
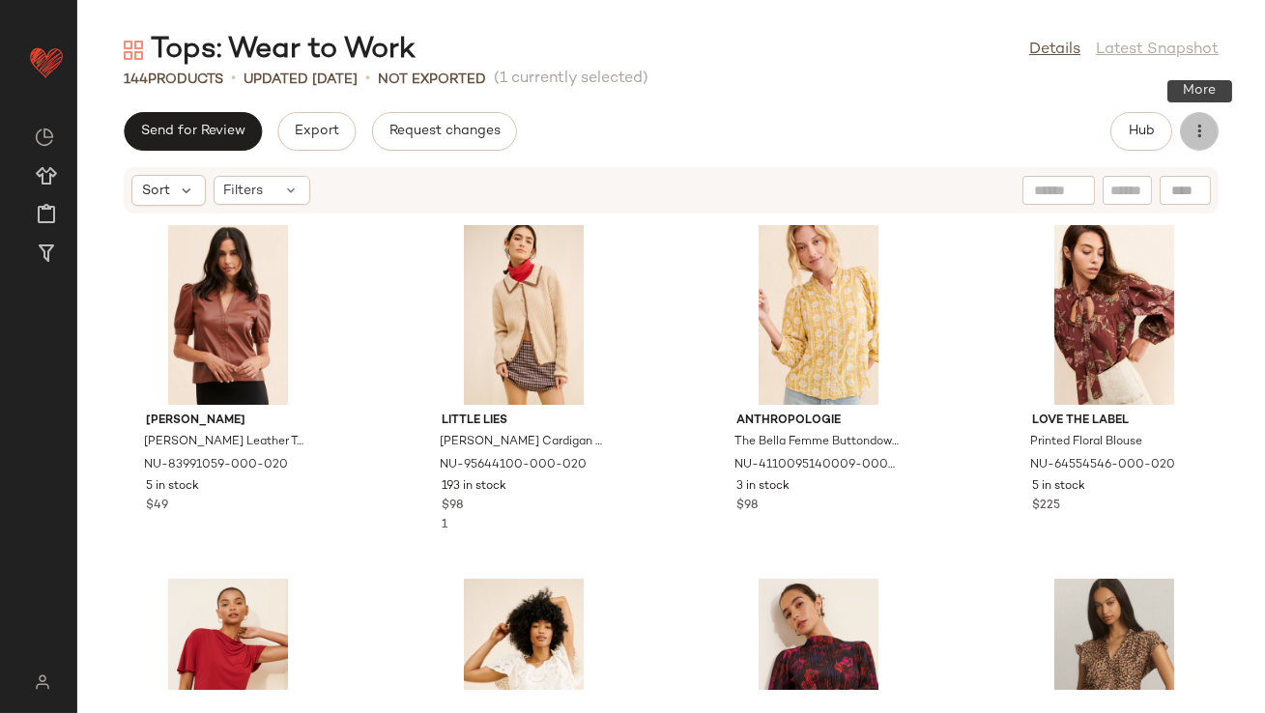
click at [1202, 145] on button "button" at bounding box center [1199, 131] width 39 height 39
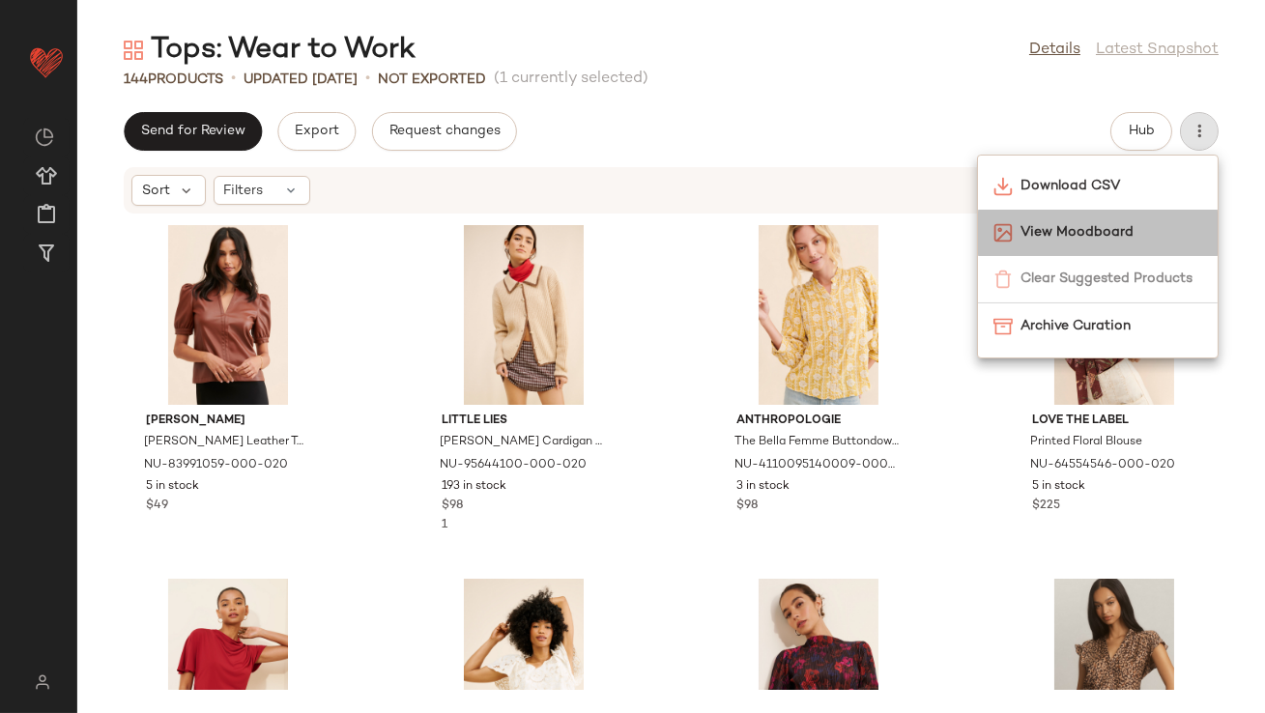
click at [1065, 216] on div "View Moodboard" at bounding box center [1098, 233] width 240 height 46
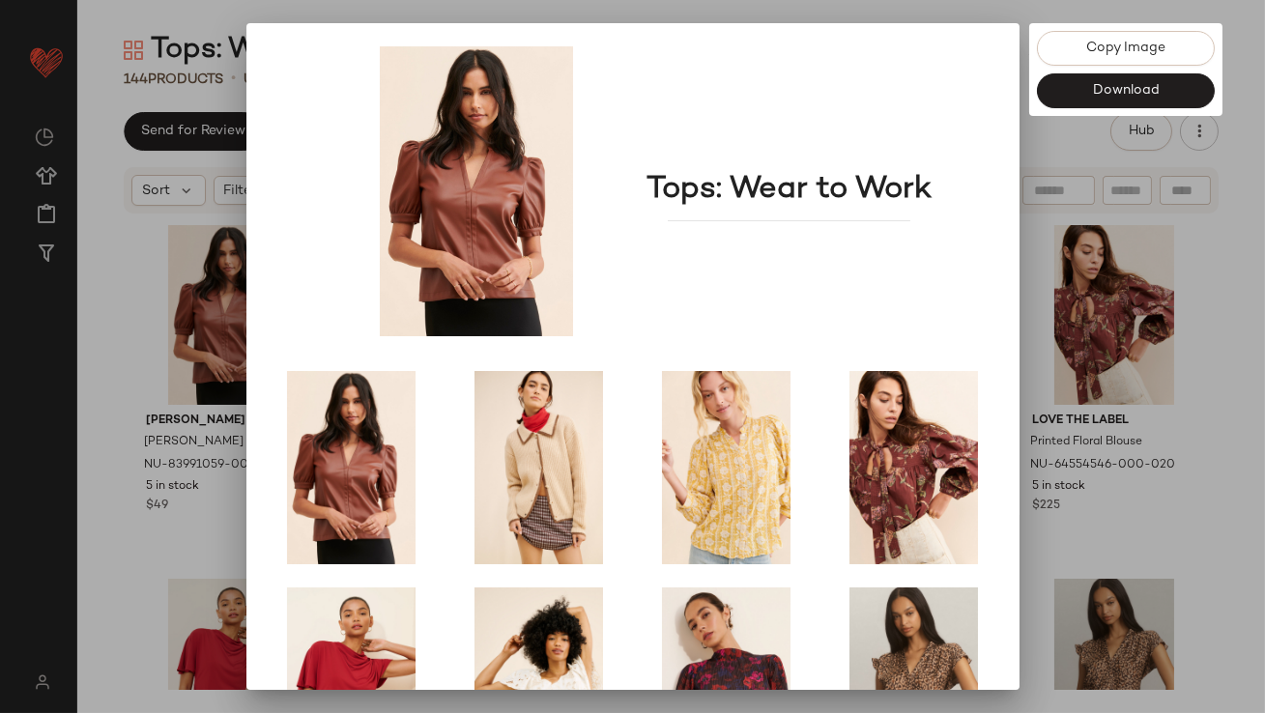
scroll to position [330, 0]
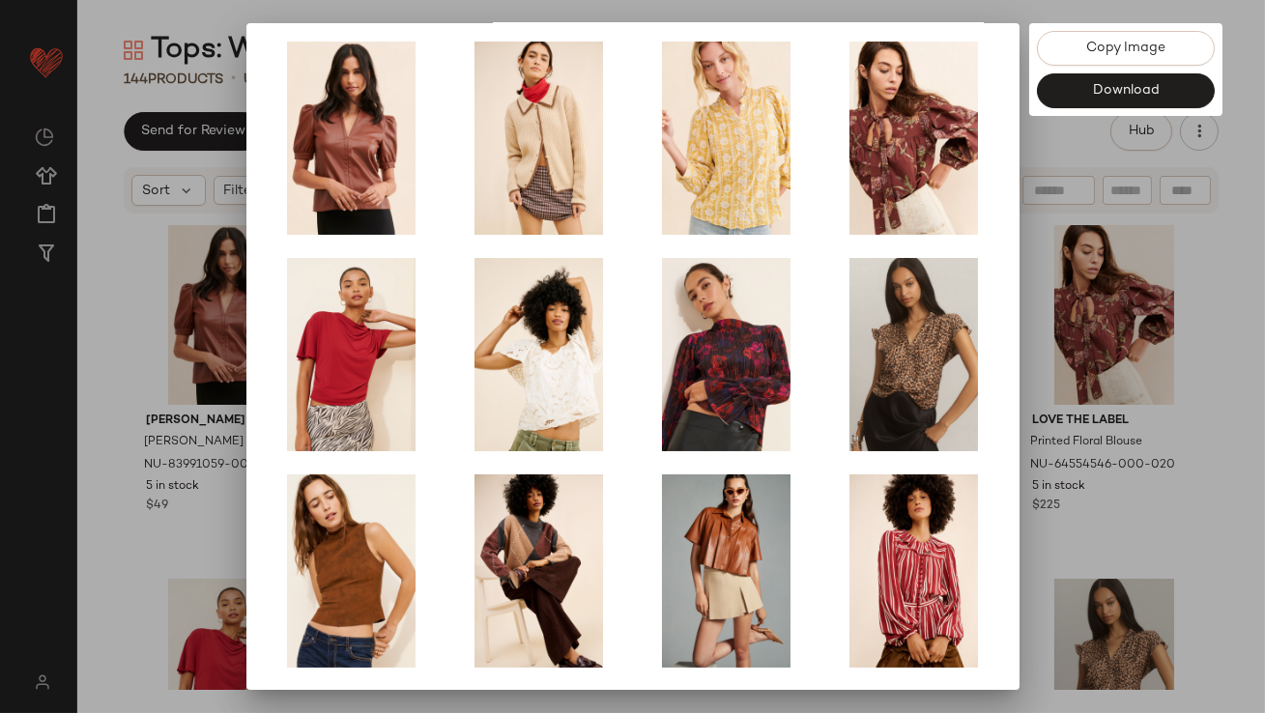
click at [1063, 405] on div at bounding box center [632, 356] width 1265 height 713
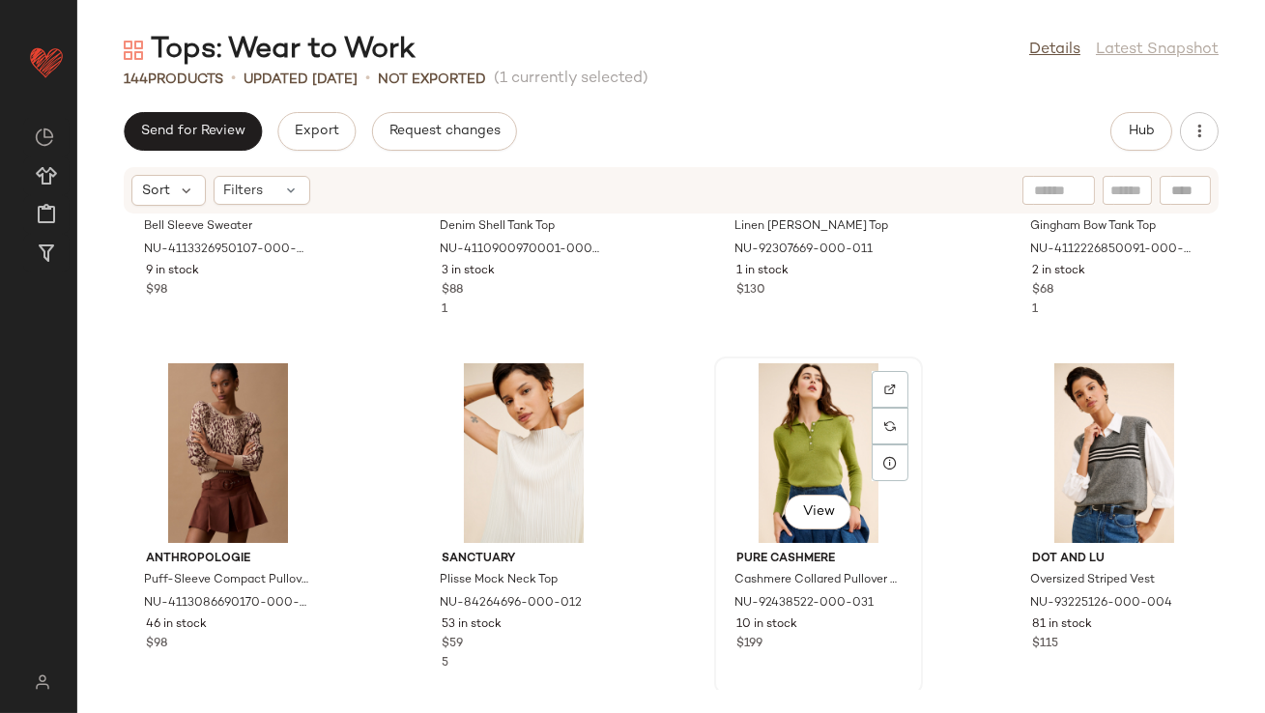
scroll to position [9788, 0]
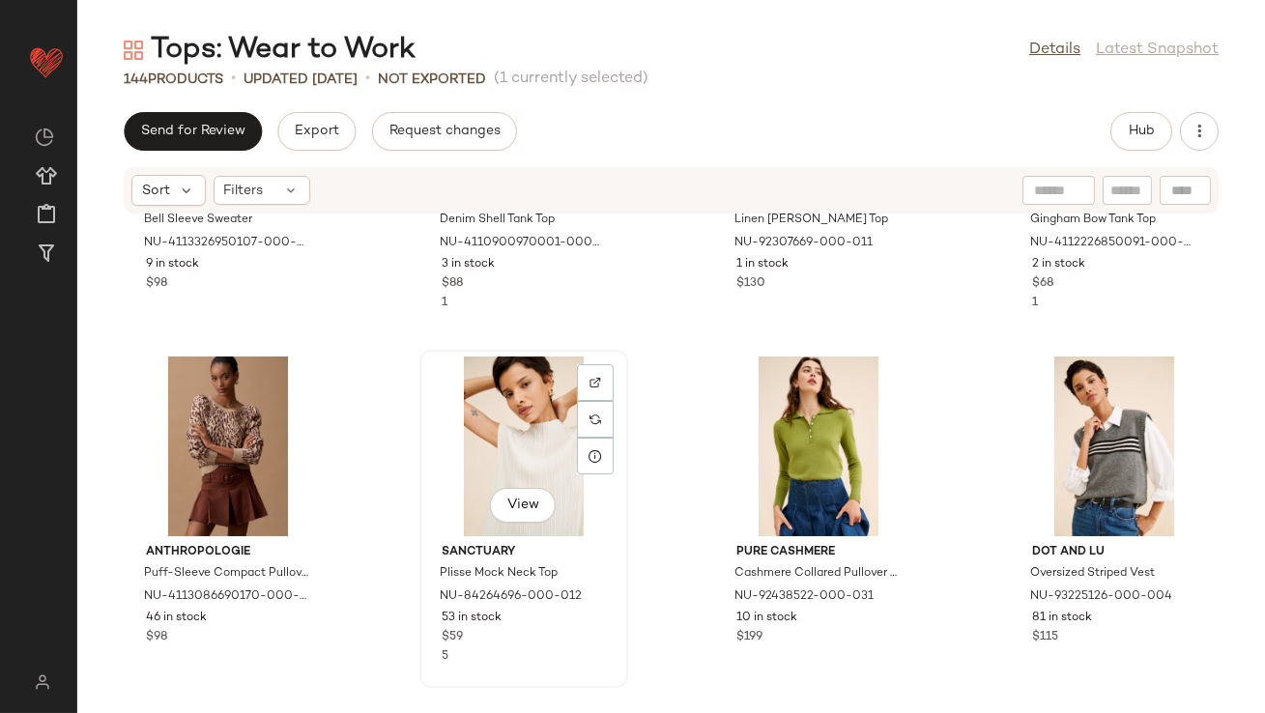
click at [505, 441] on div "View" at bounding box center [523, 447] width 195 height 180
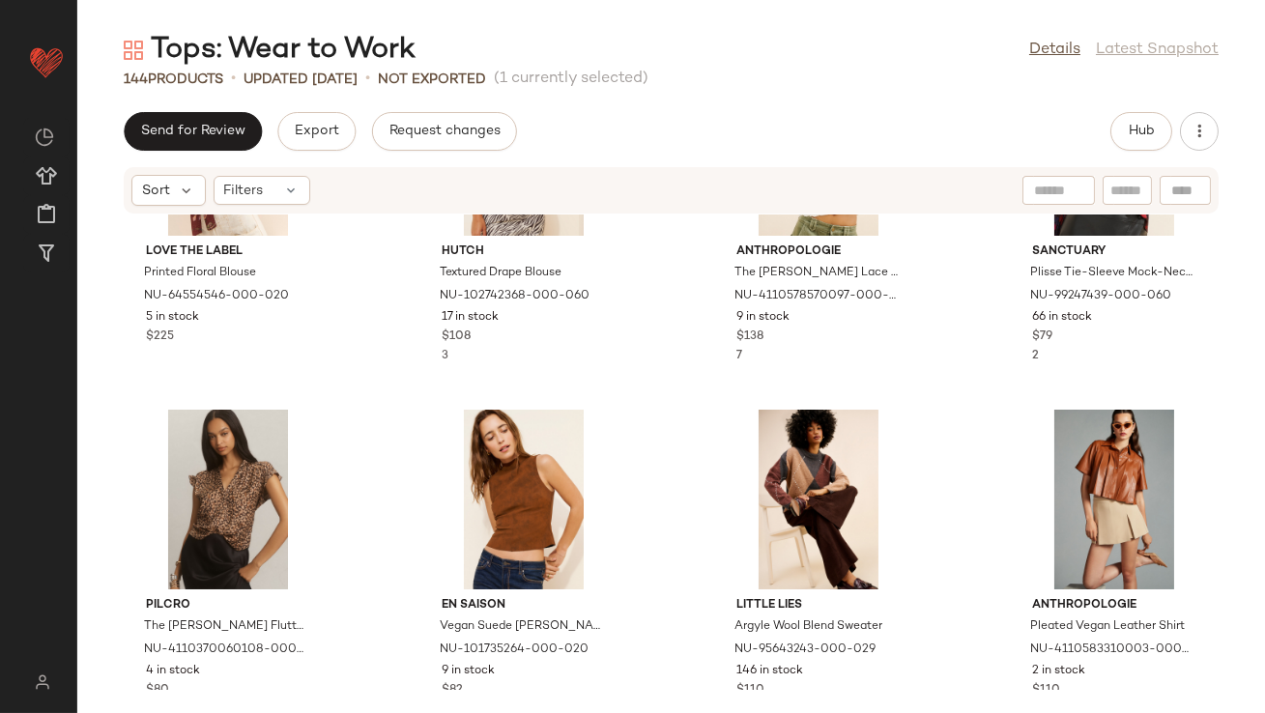
scroll to position [554, 0]
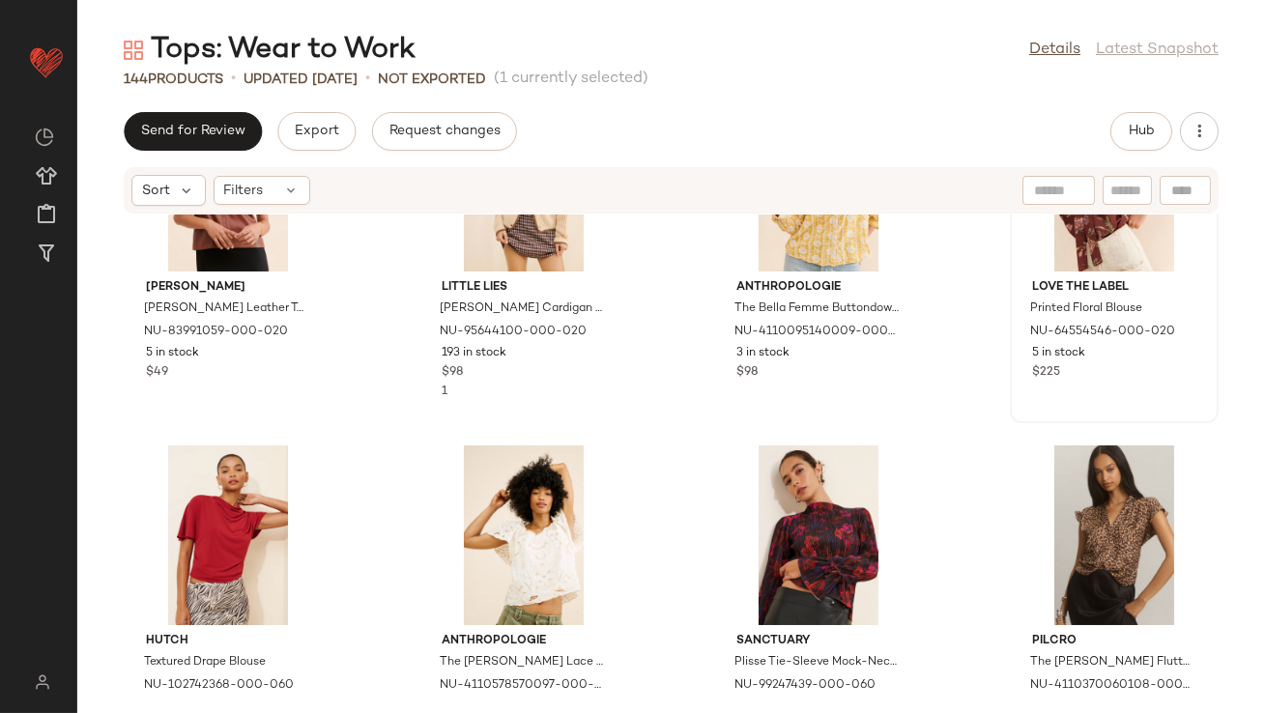
scroll to position [127, 0]
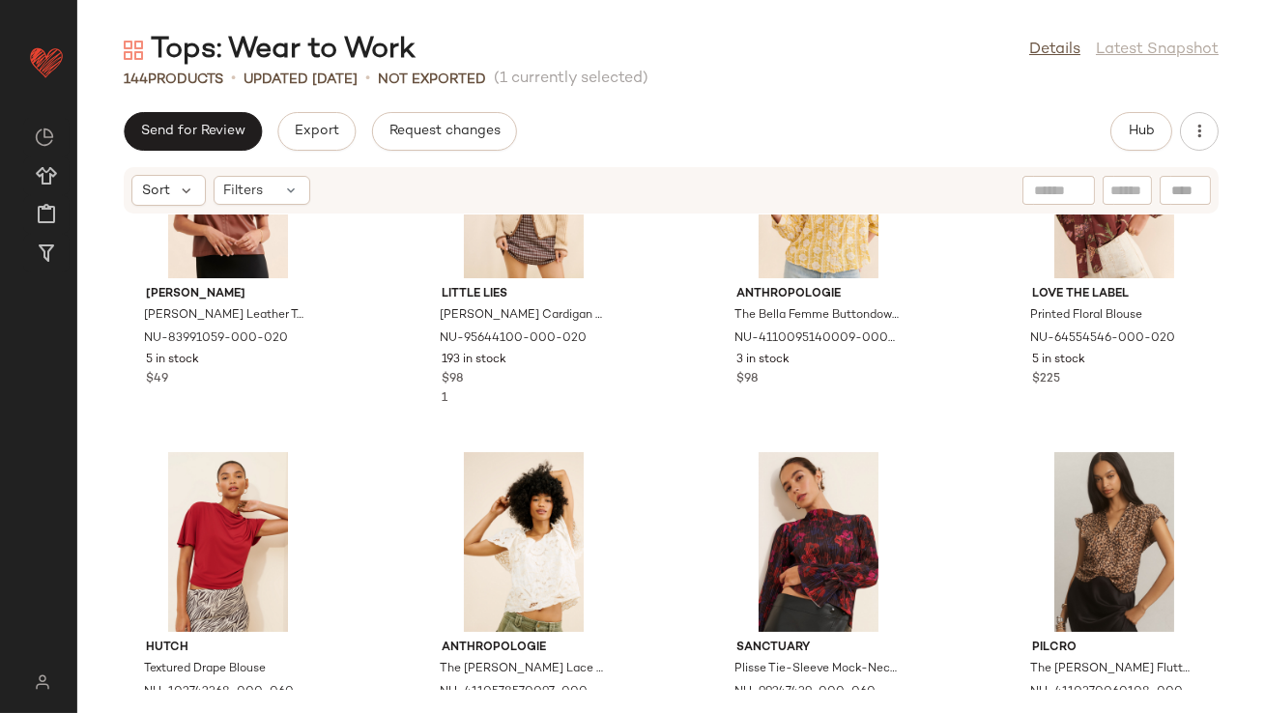
click at [1220, 123] on div "Send for Review Export Request changes Hub" at bounding box center [671, 131] width 1188 height 39
click at [1210, 129] on button "button" at bounding box center [1199, 131] width 39 height 39
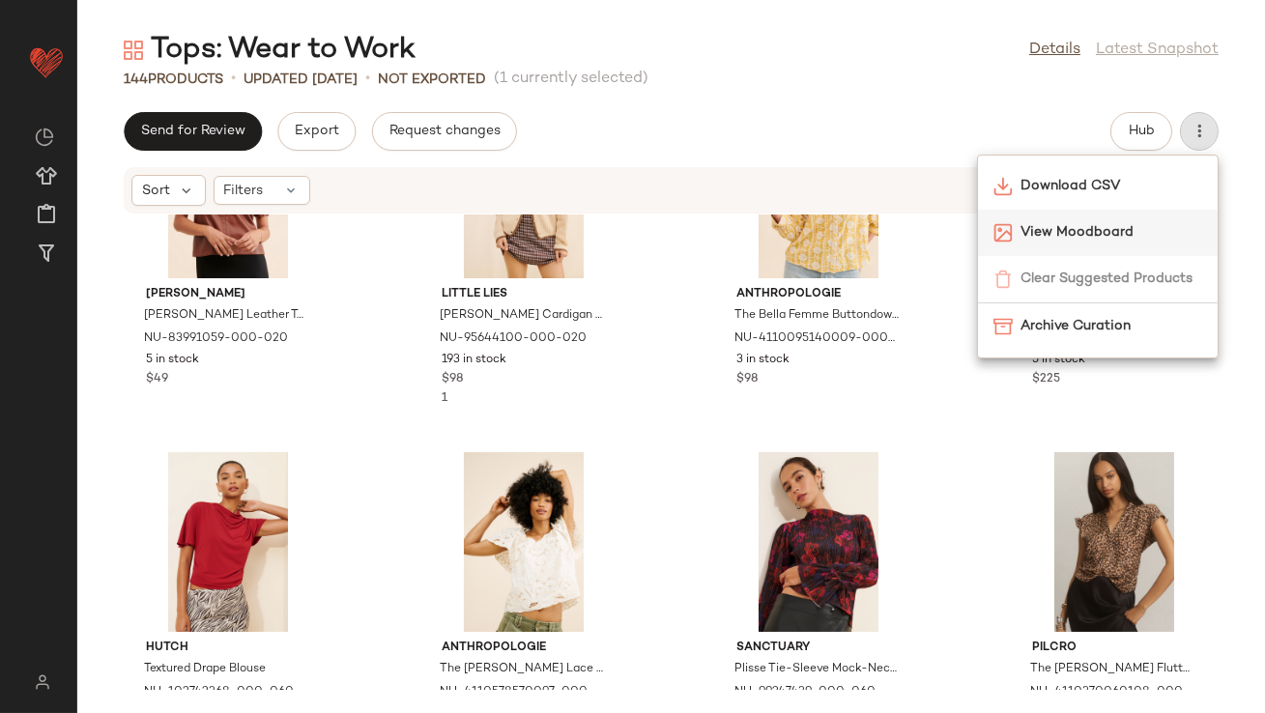
click at [1096, 229] on span "View Moodboard" at bounding box center [1112, 232] width 182 height 20
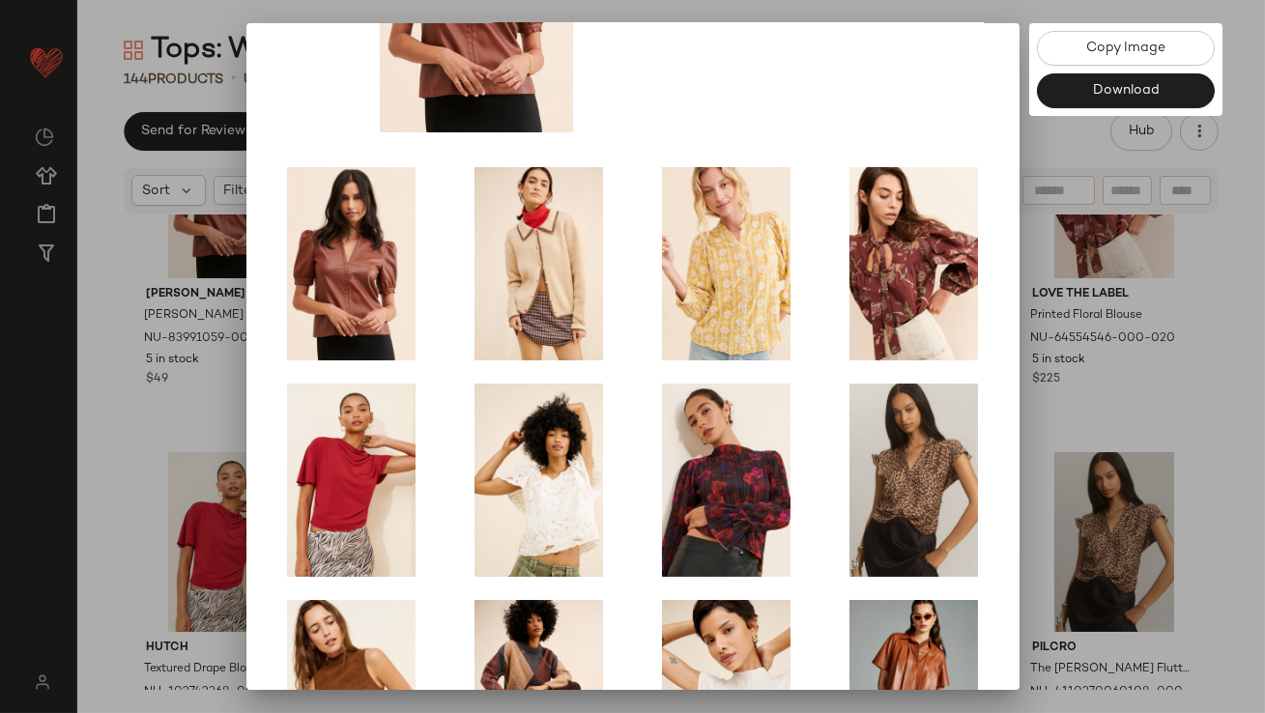
scroll to position [330, 0]
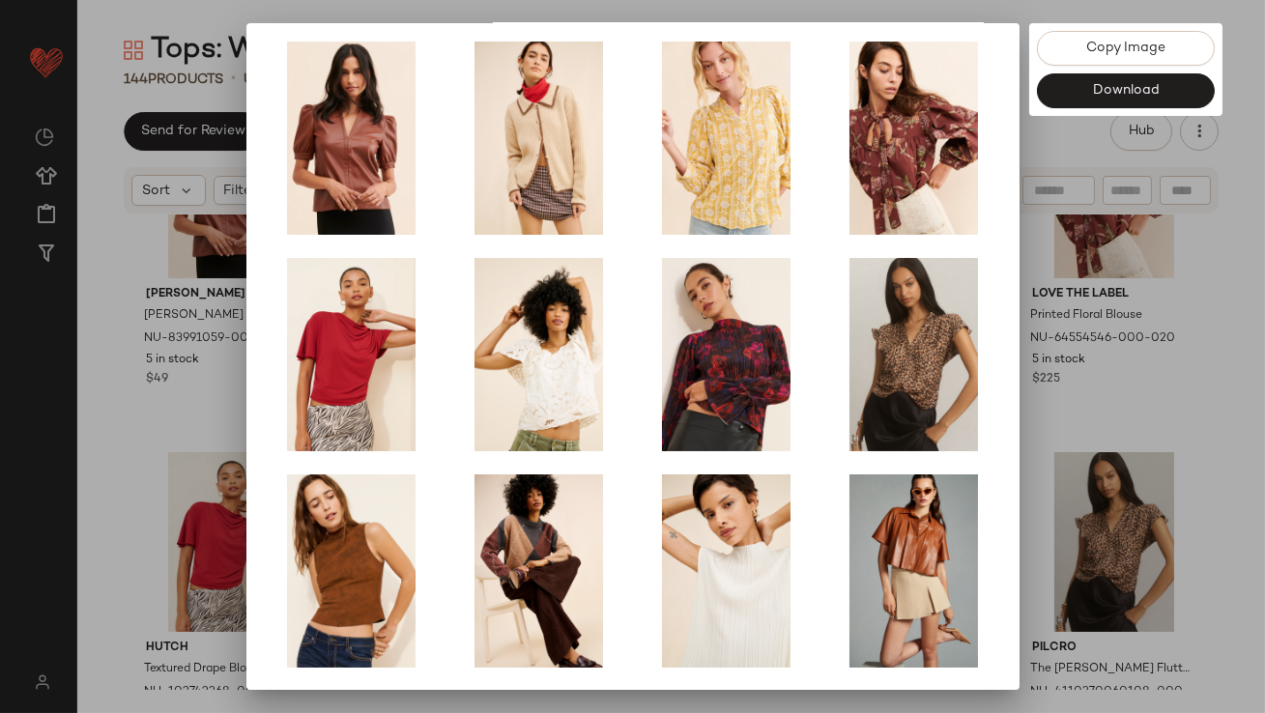
click at [1062, 379] on div at bounding box center [632, 356] width 1265 height 713
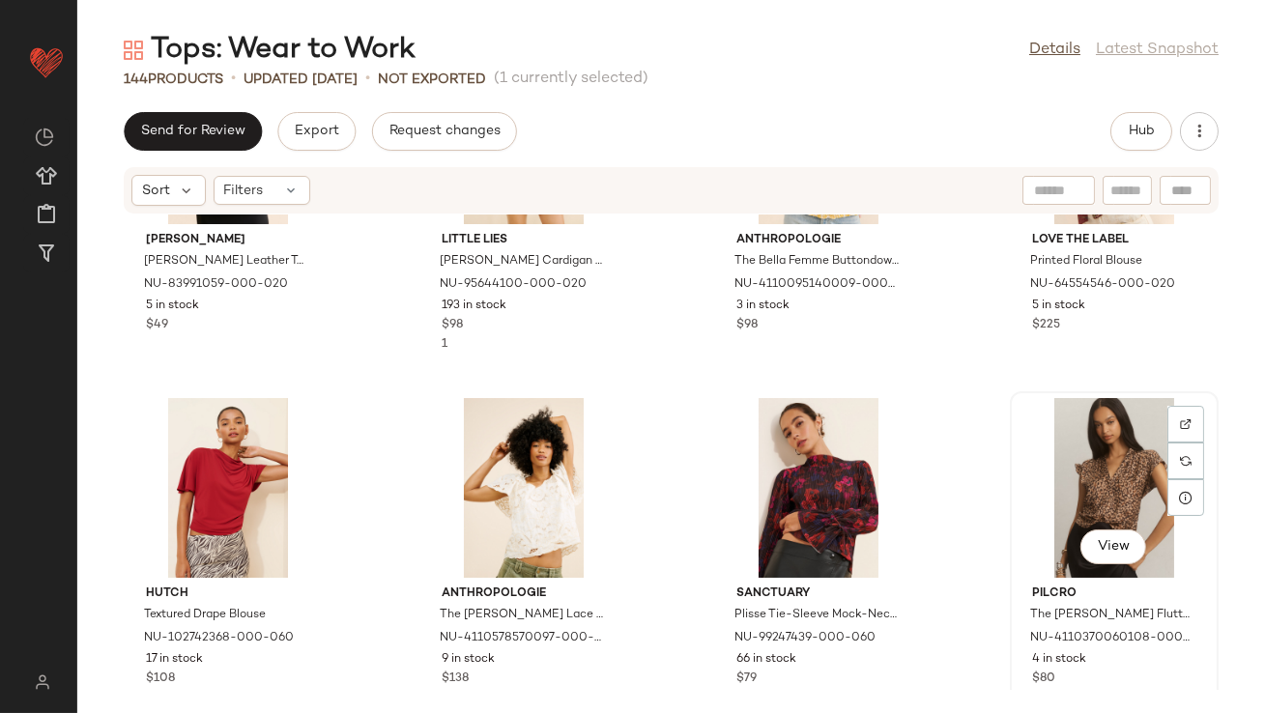
scroll to position [466, 0]
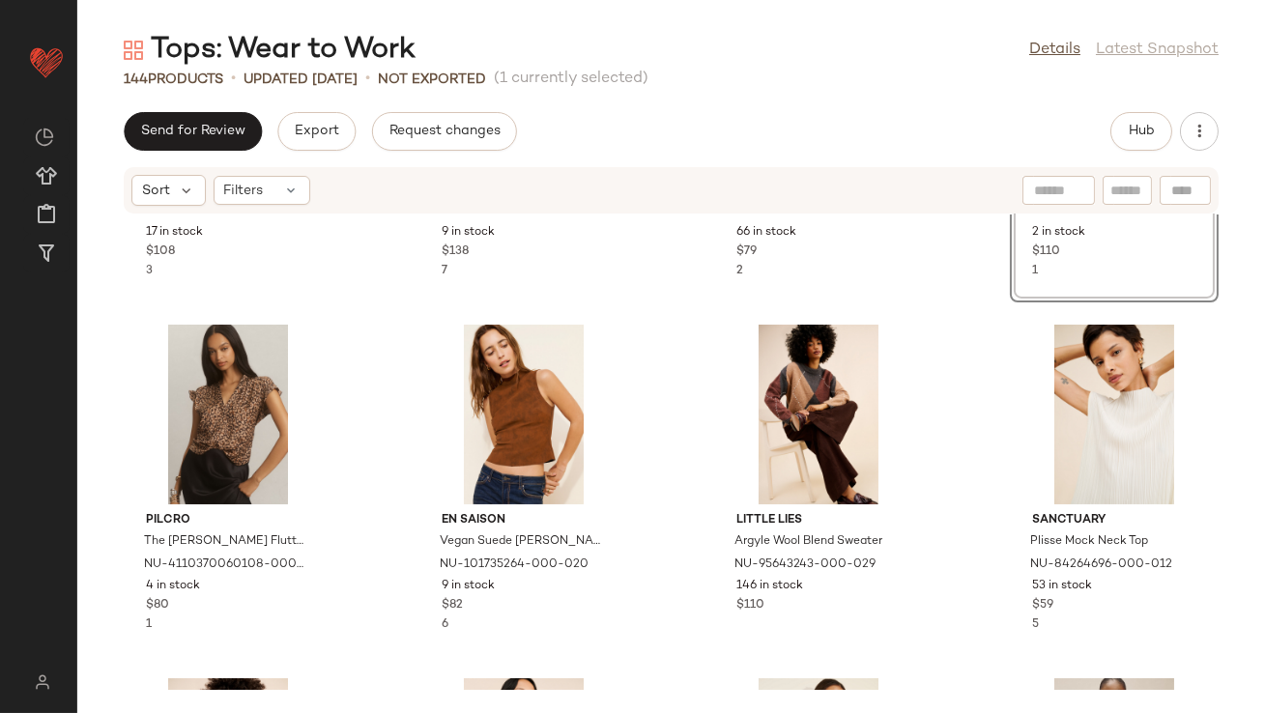
scroll to position [767, 0]
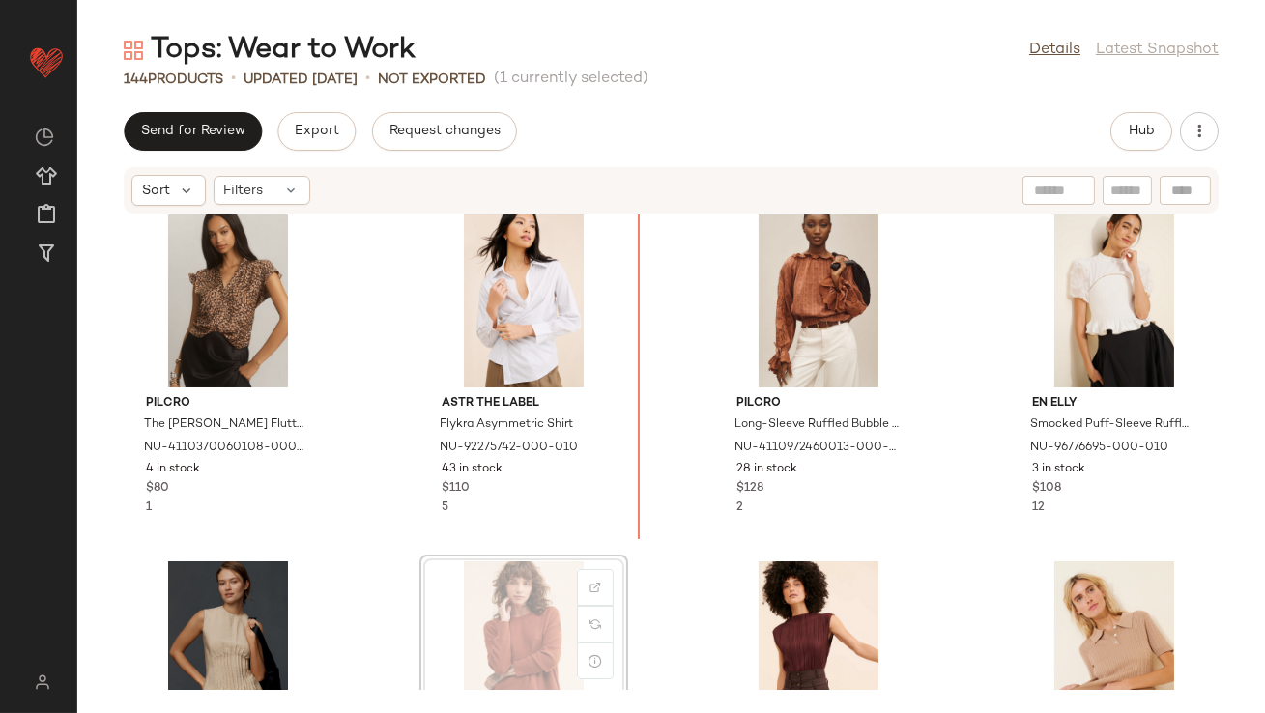
scroll to position [1095, 0]
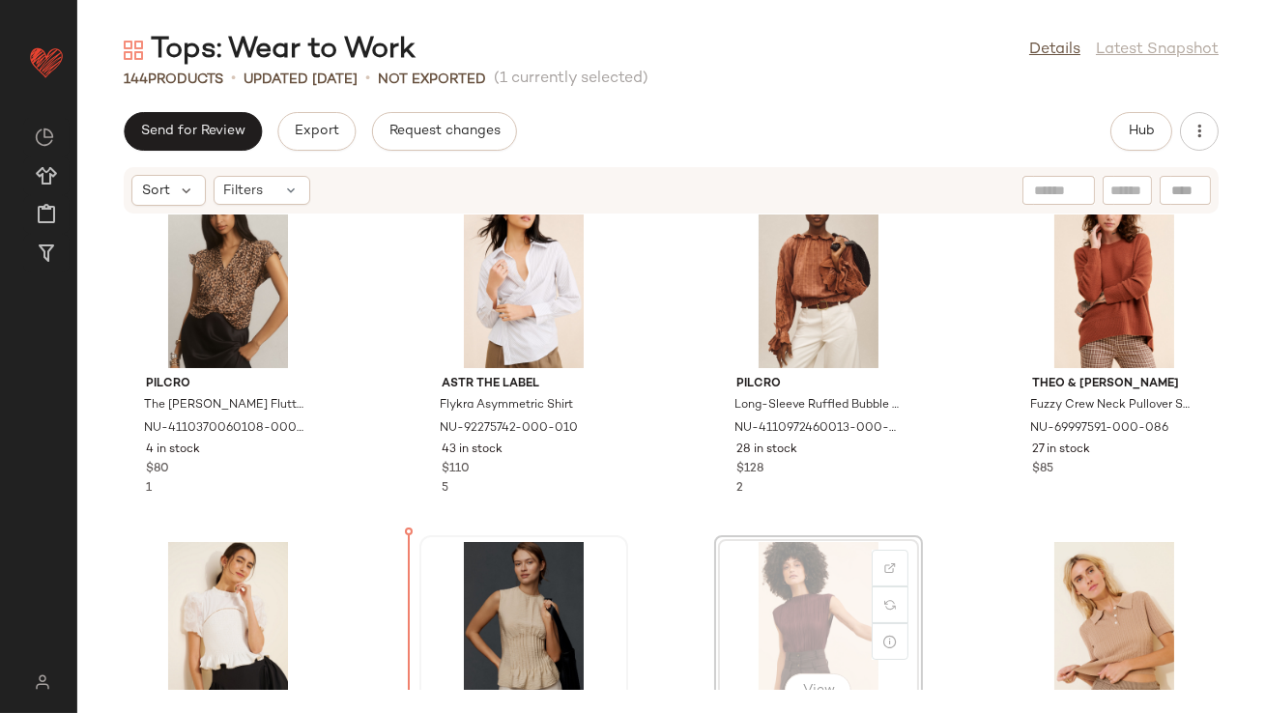
drag, startPoint x: 771, startPoint y: 588, endPoint x: 436, endPoint y: 598, distance: 335.5
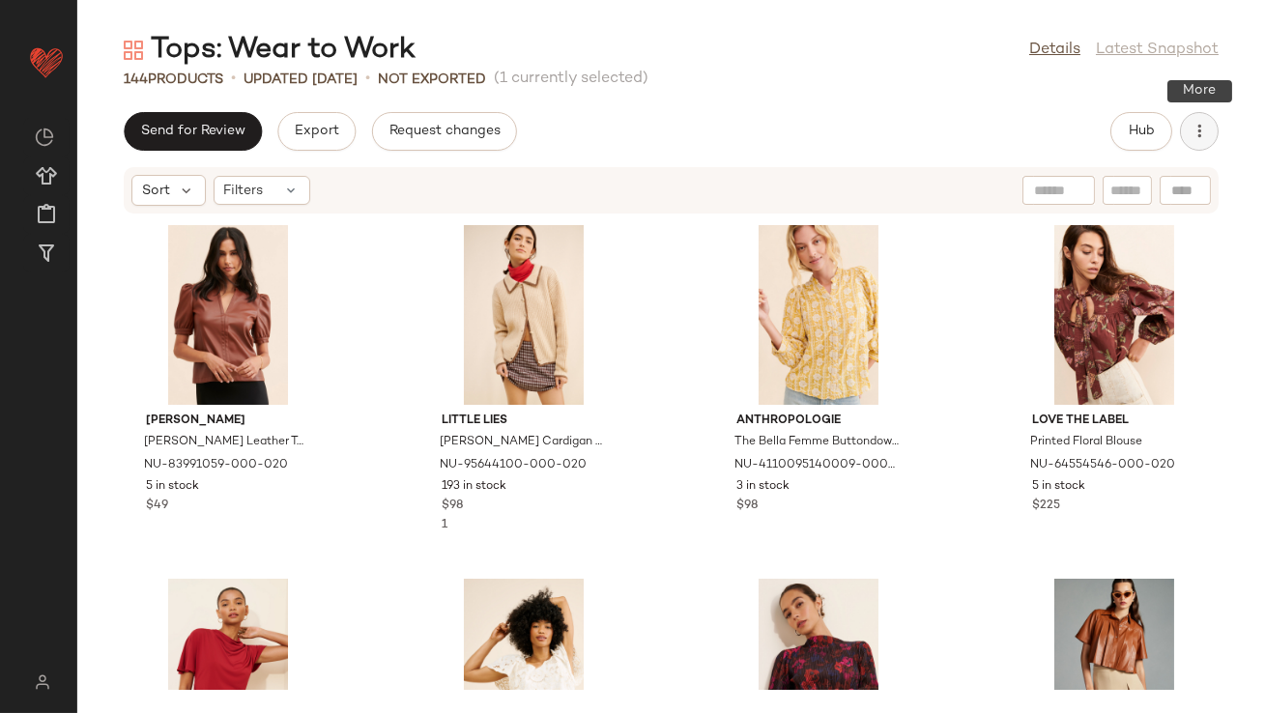
click at [1204, 143] on button "button" at bounding box center [1199, 131] width 39 height 39
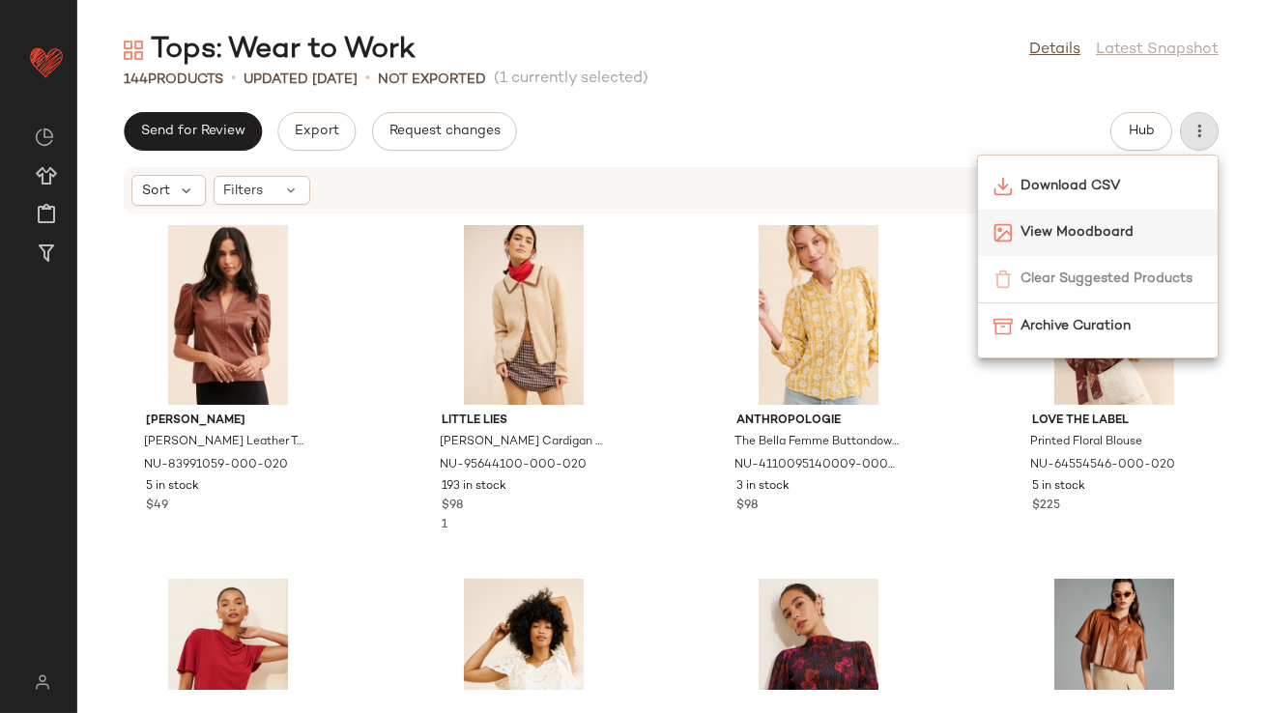
click at [1081, 224] on span "View Moodboard" at bounding box center [1112, 232] width 182 height 20
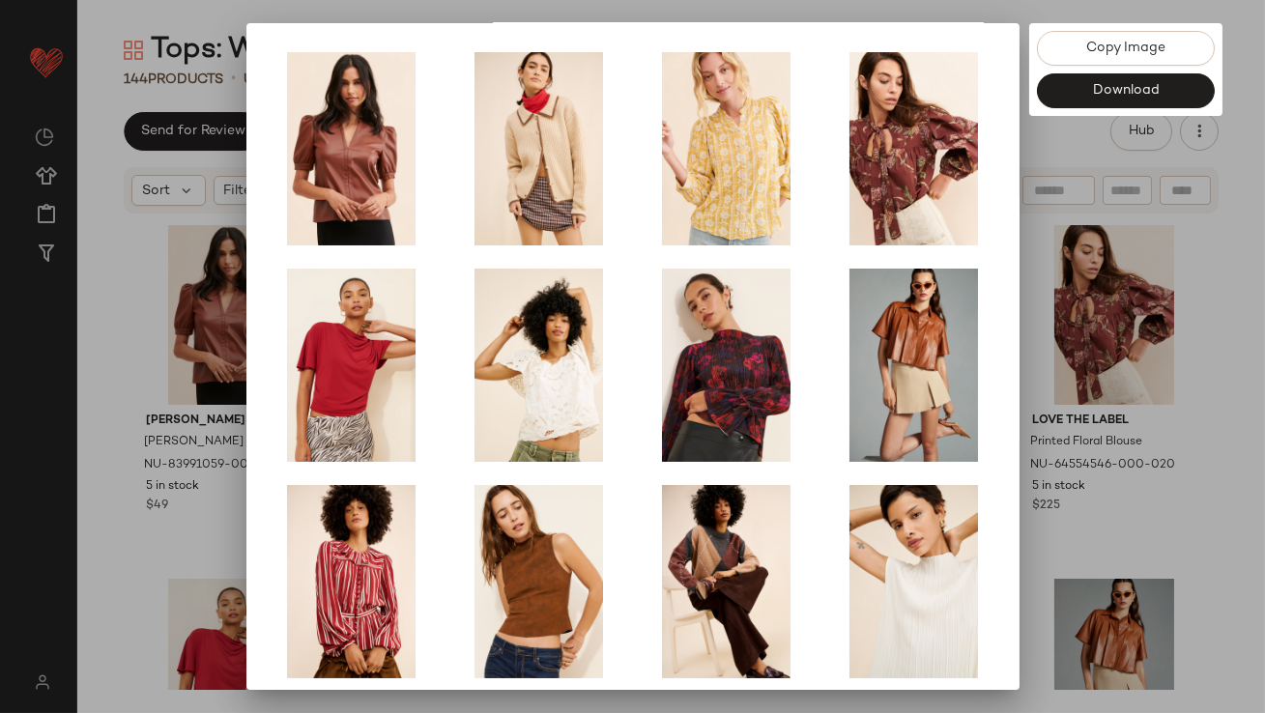
scroll to position [330, 0]
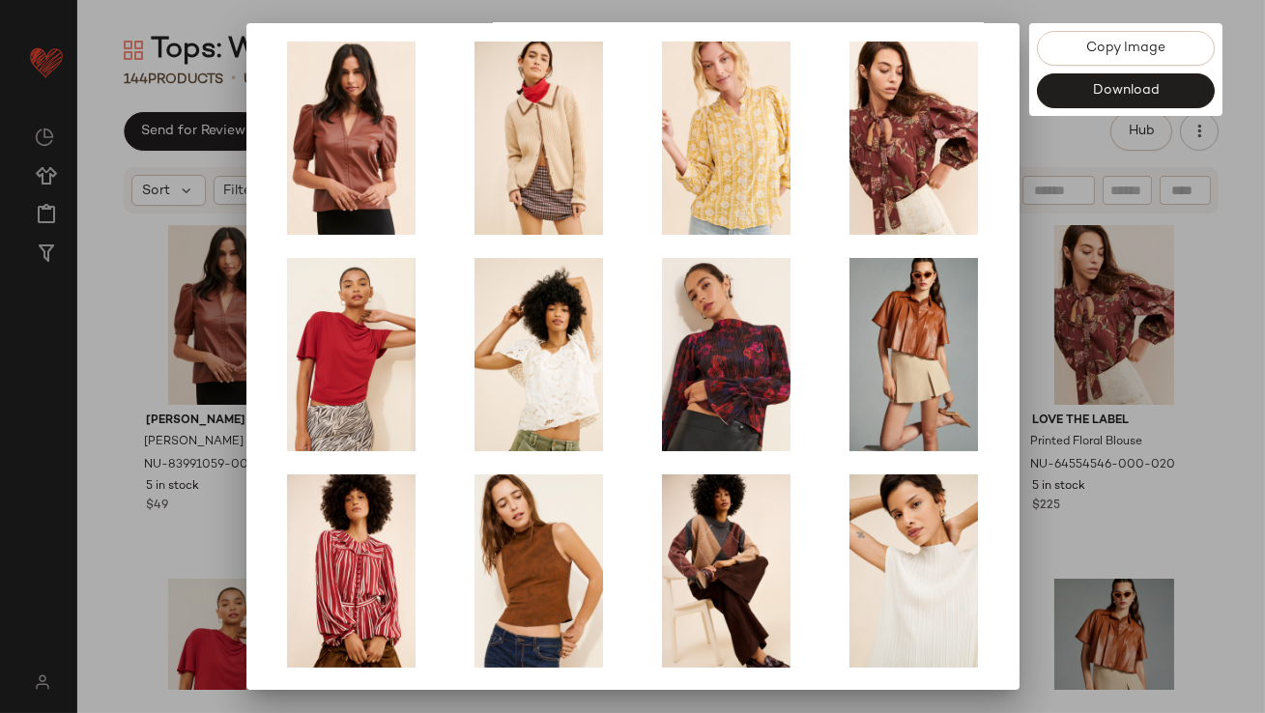
click at [1046, 399] on div at bounding box center [632, 356] width 1265 height 713
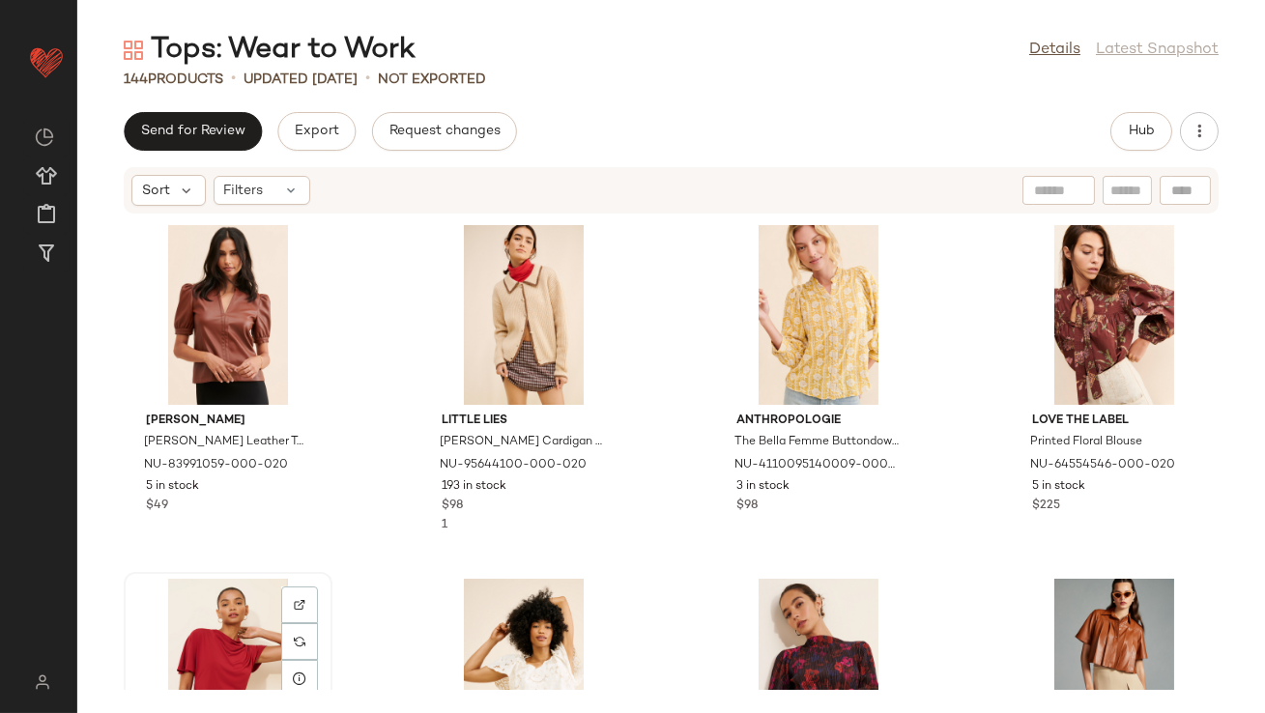
click at [248, 603] on div "View" at bounding box center [227, 669] width 195 height 180
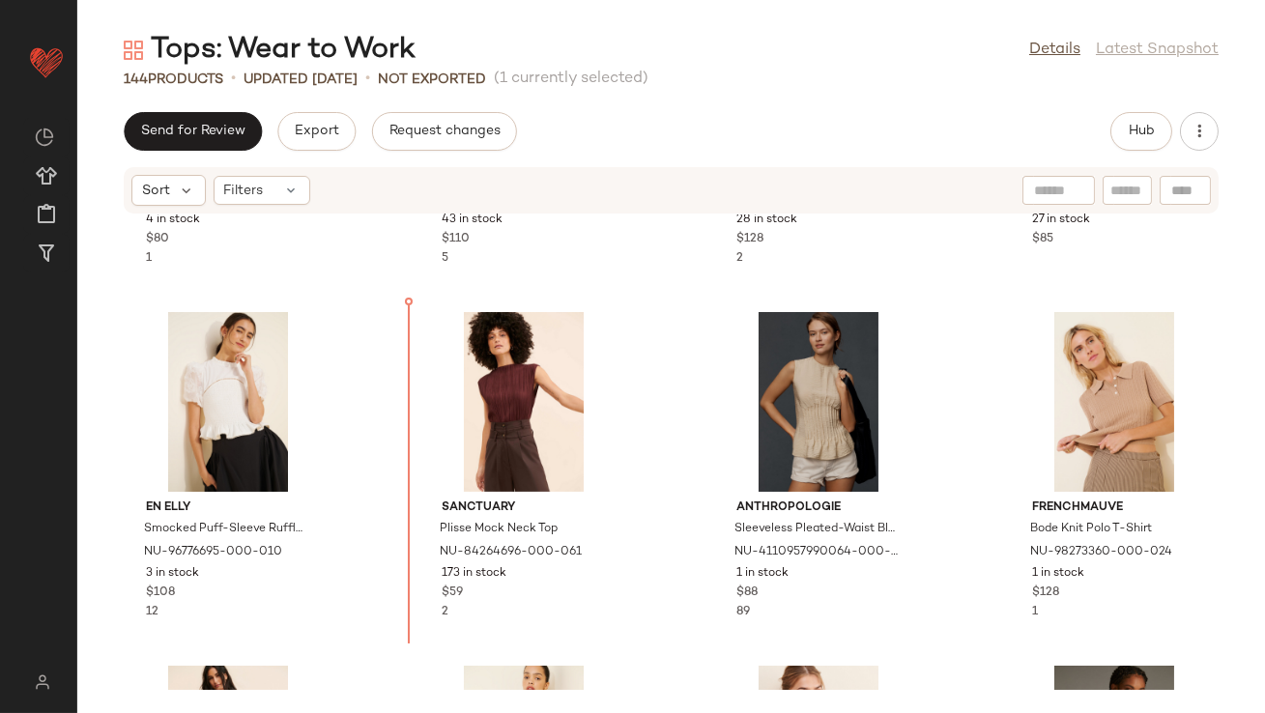
scroll to position [1390, 0]
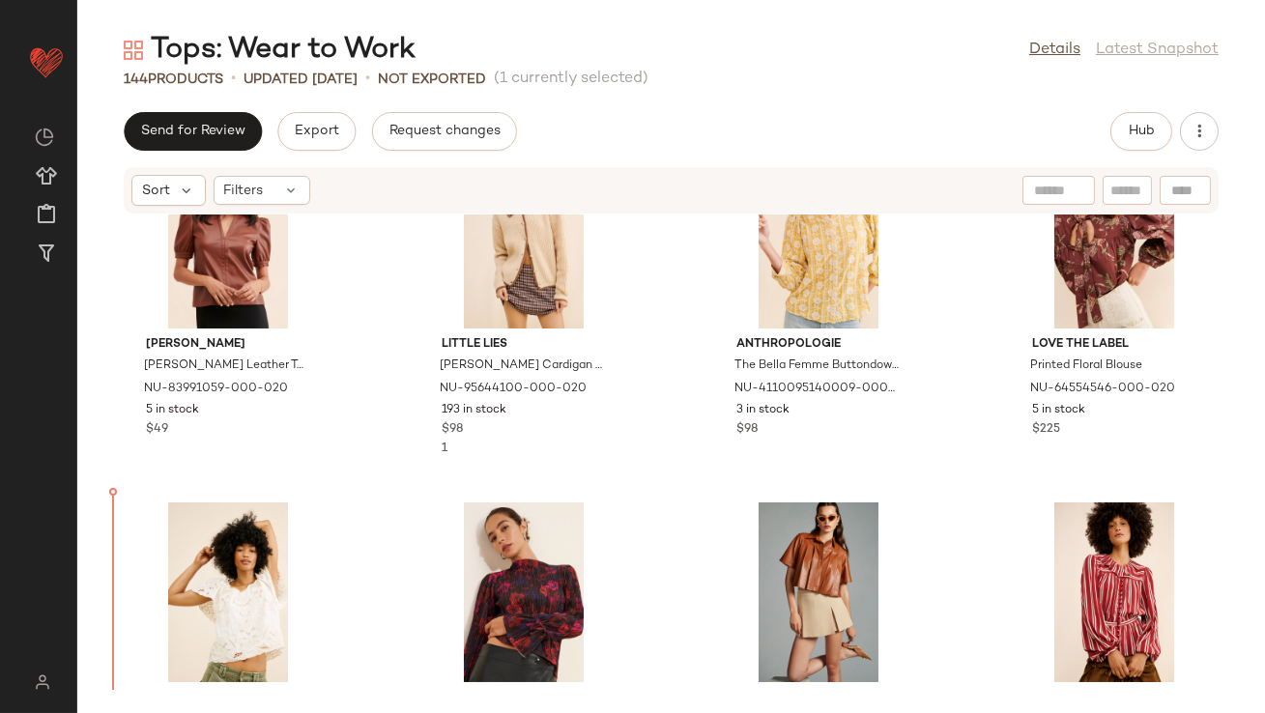
scroll to position [114, 0]
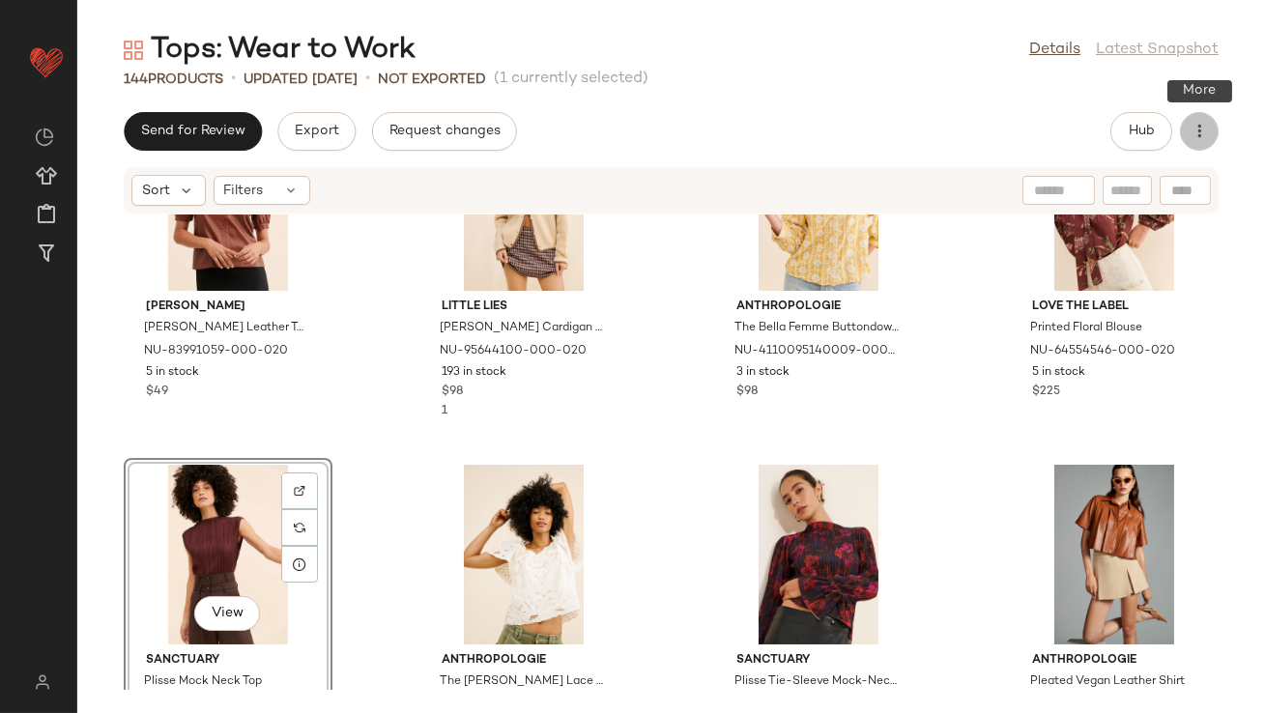
click at [1206, 136] on icon "button" at bounding box center [1199, 131] width 19 height 19
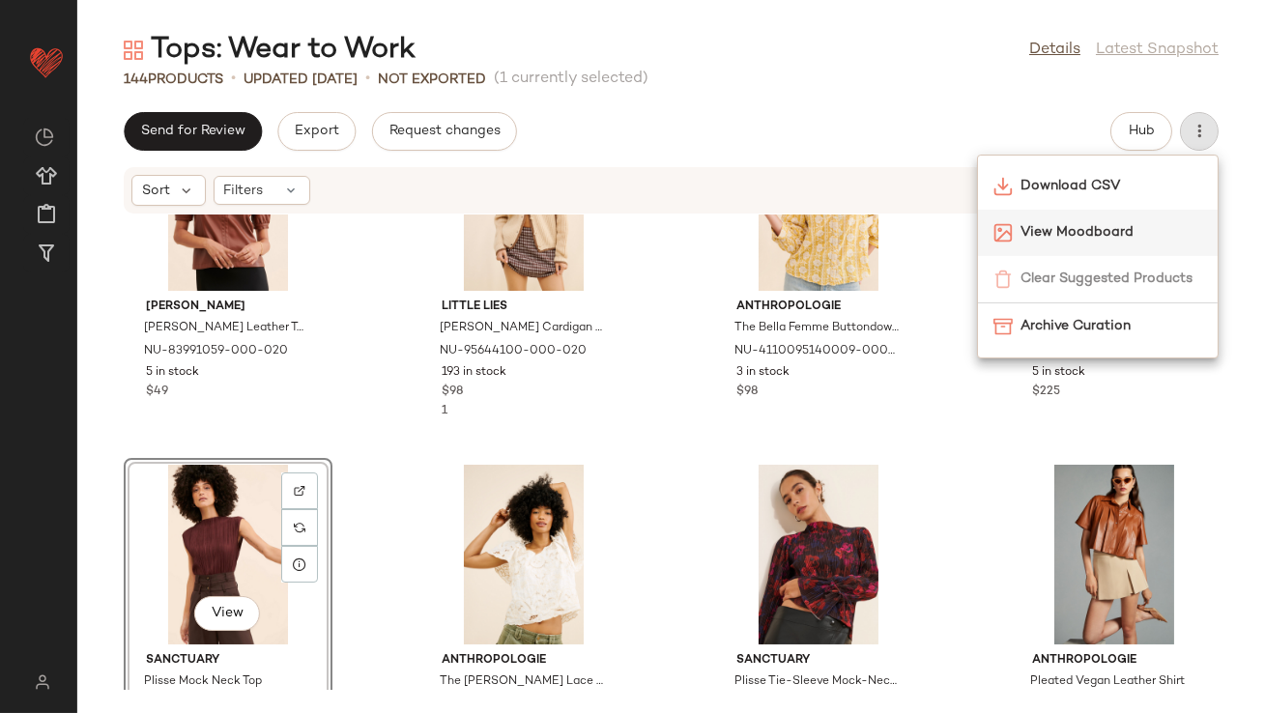
click at [1085, 228] on span "View Moodboard" at bounding box center [1112, 232] width 182 height 20
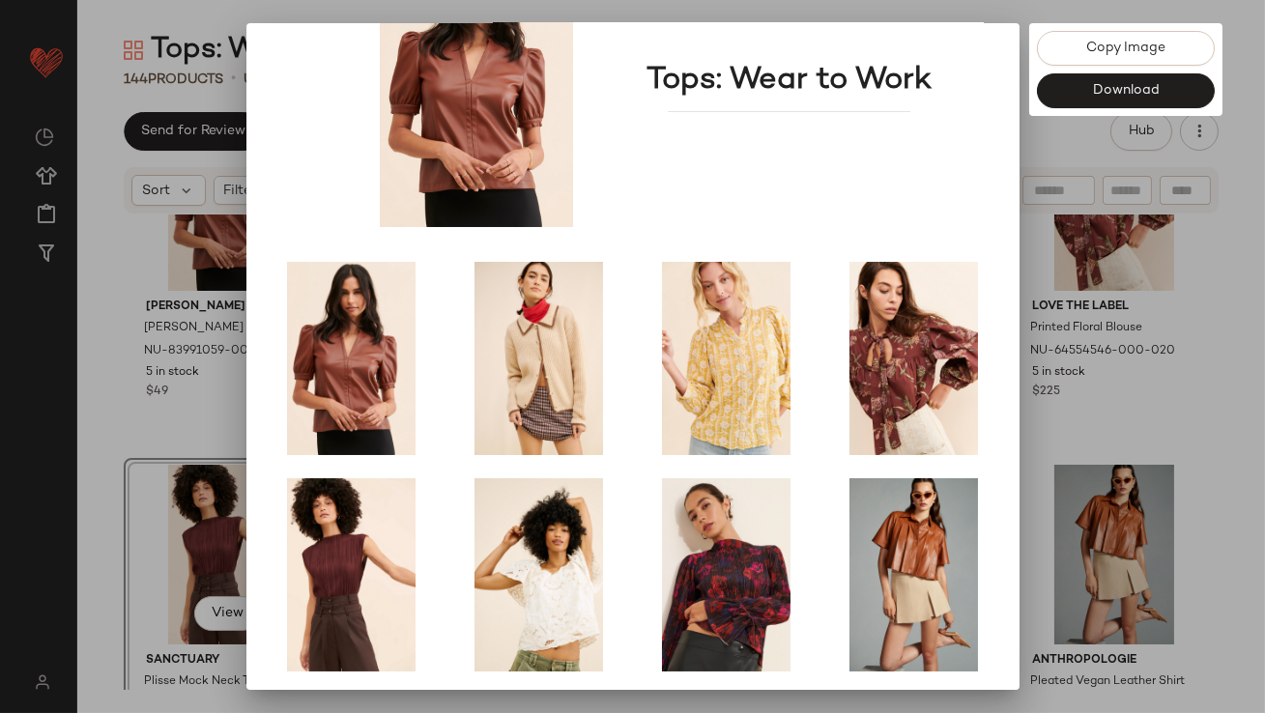
scroll to position [330, 0]
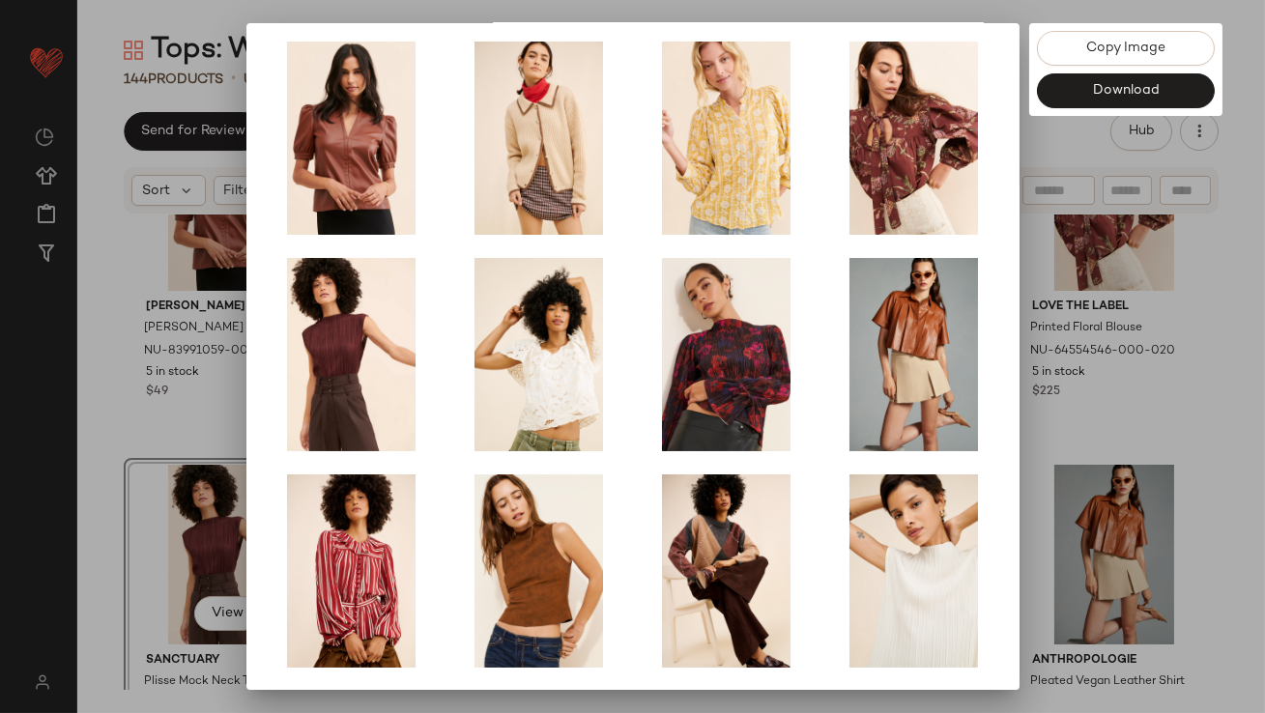
click at [1047, 388] on div at bounding box center [632, 356] width 1265 height 713
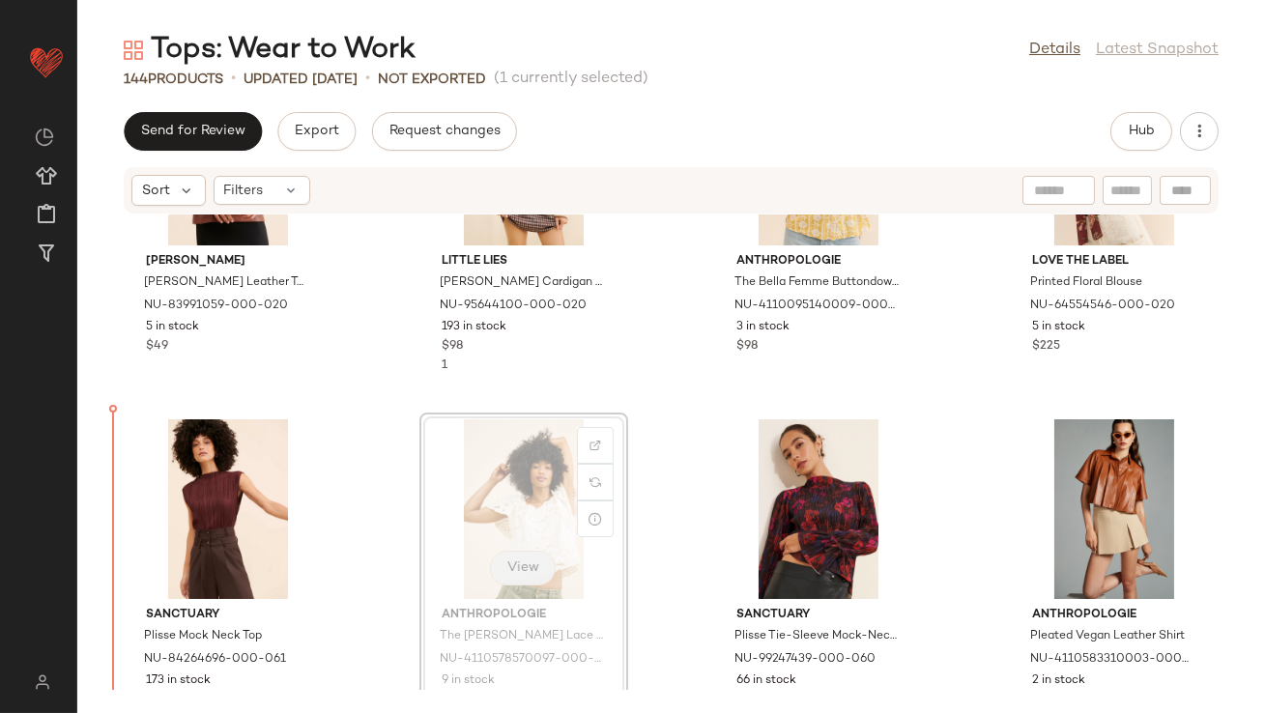
scroll to position [171, 0]
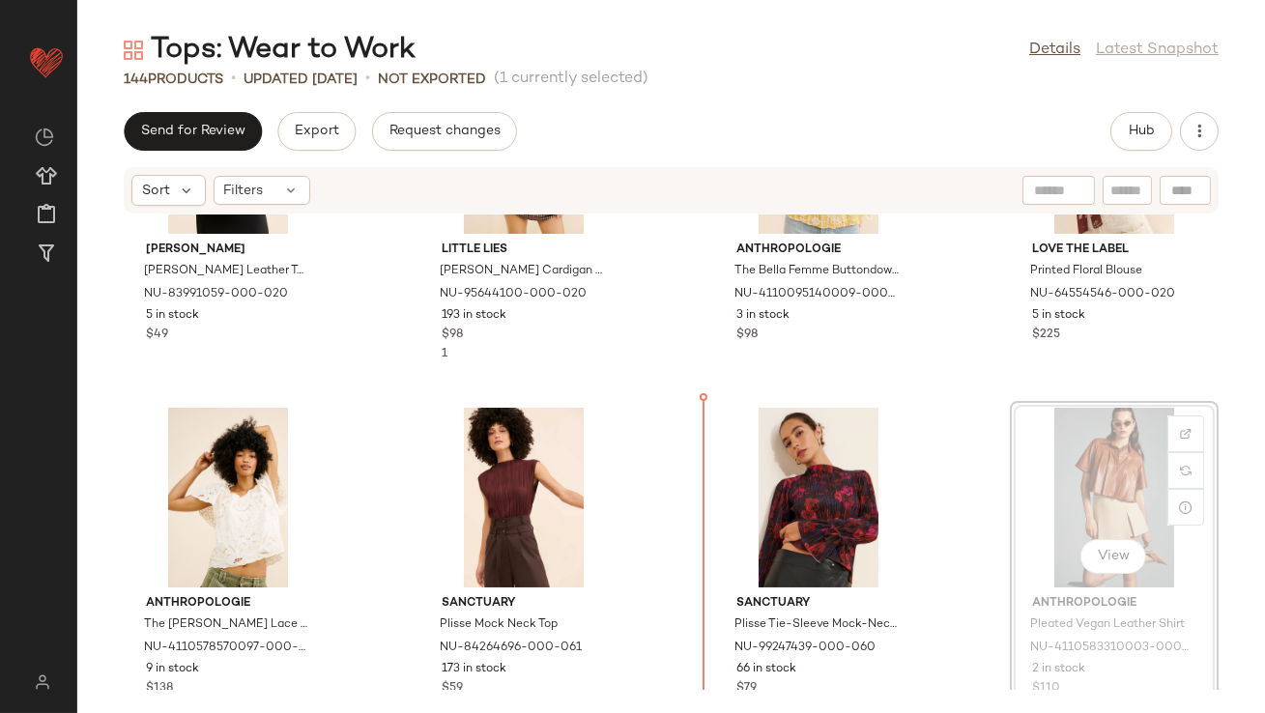
drag, startPoint x: 1070, startPoint y: 518, endPoint x: 1052, endPoint y: 518, distance: 17.4
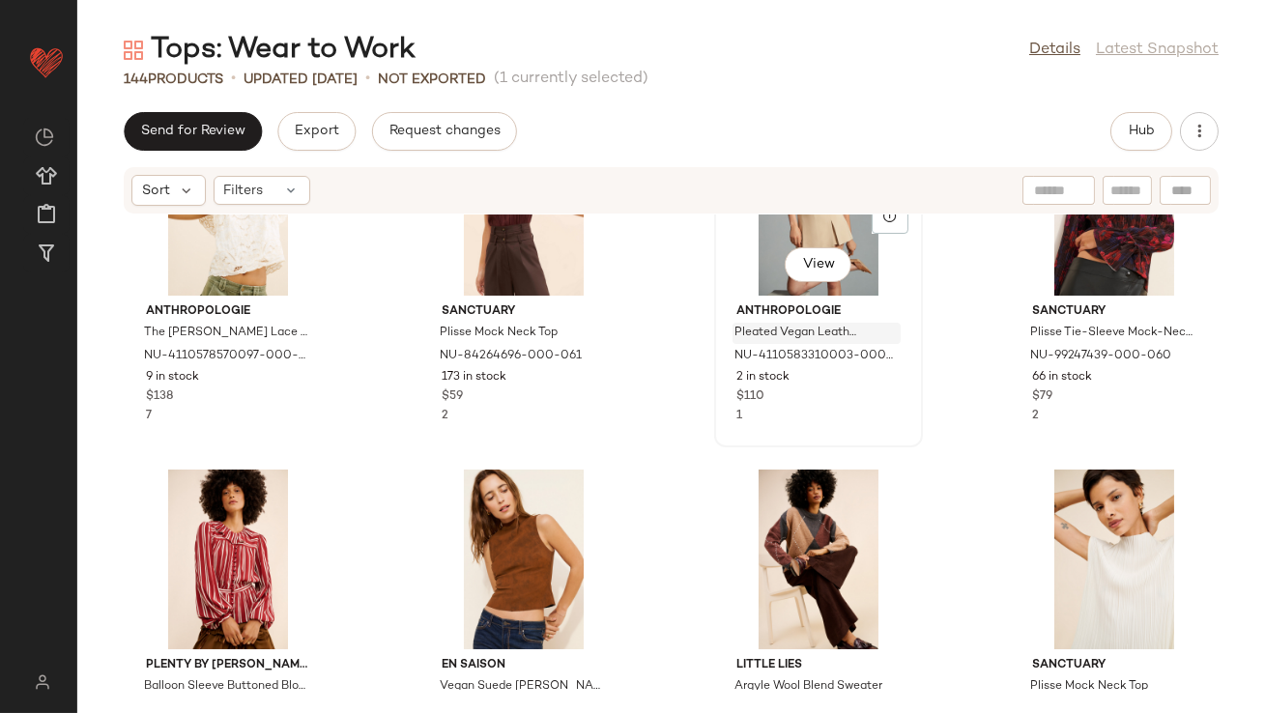
scroll to position [486, 0]
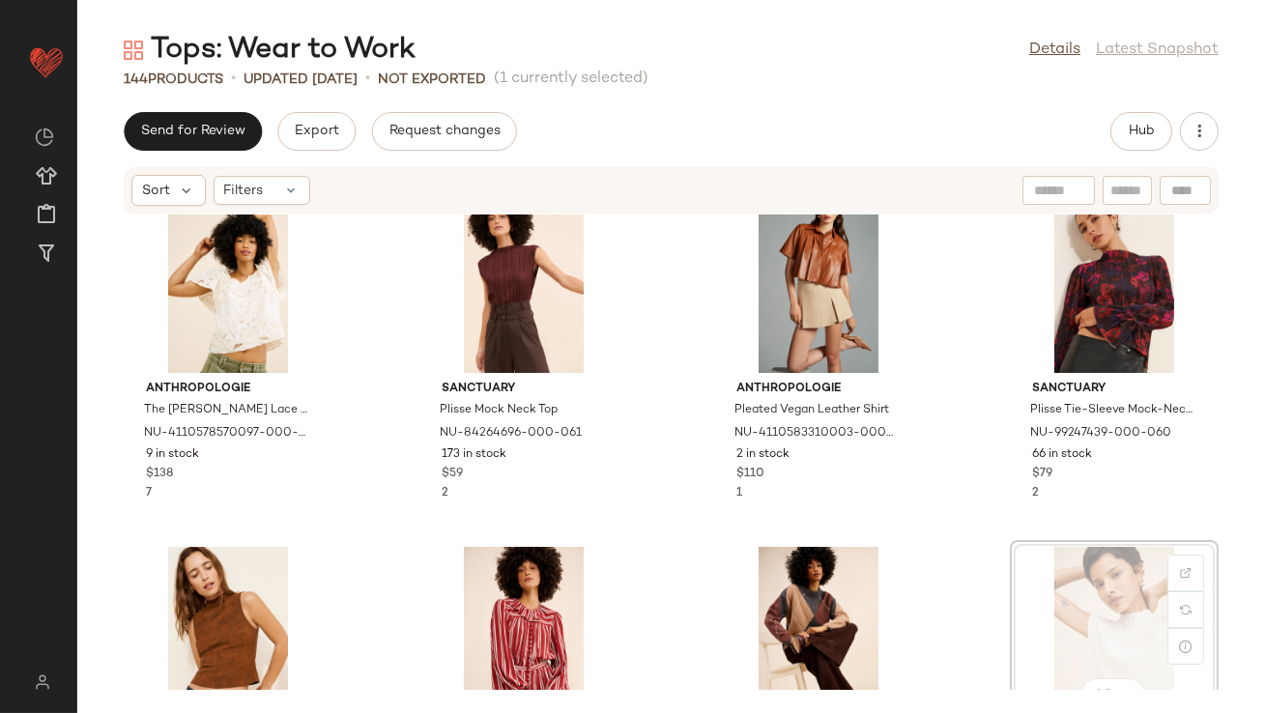
scroll to position [401, 0]
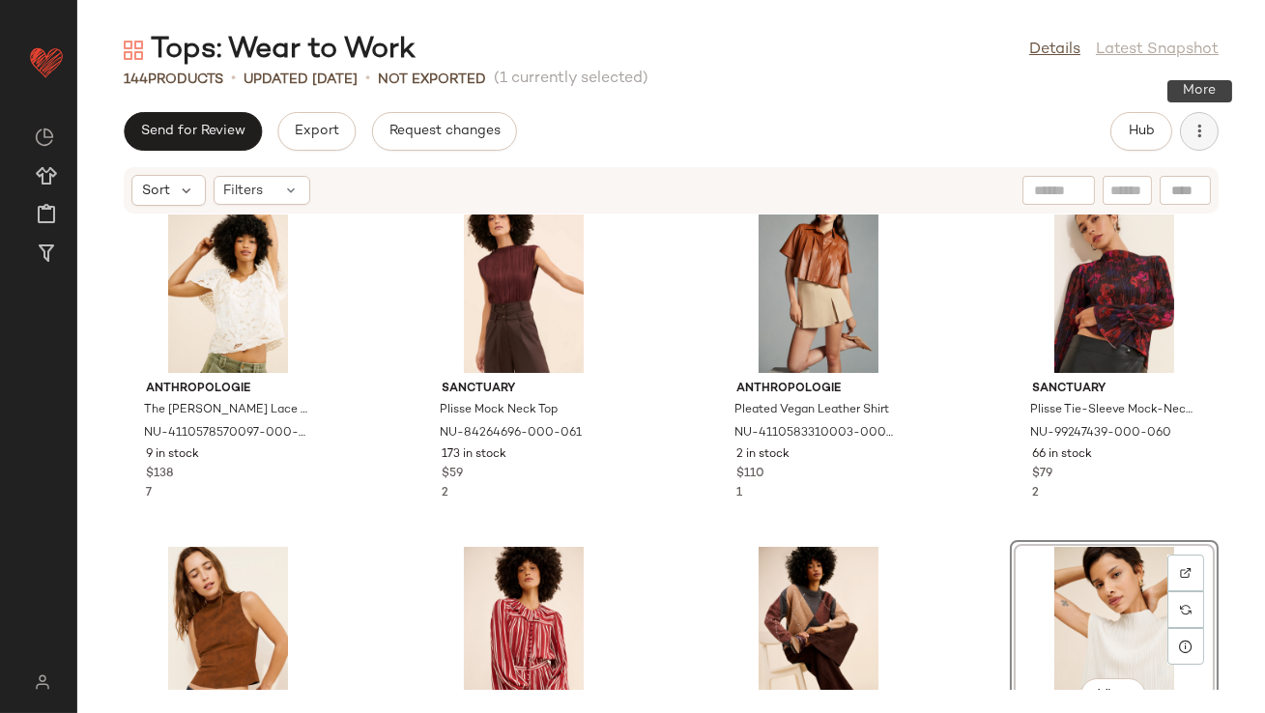
click at [1194, 138] on icon "button" at bounding box center [1199, 131] width 19 height 19
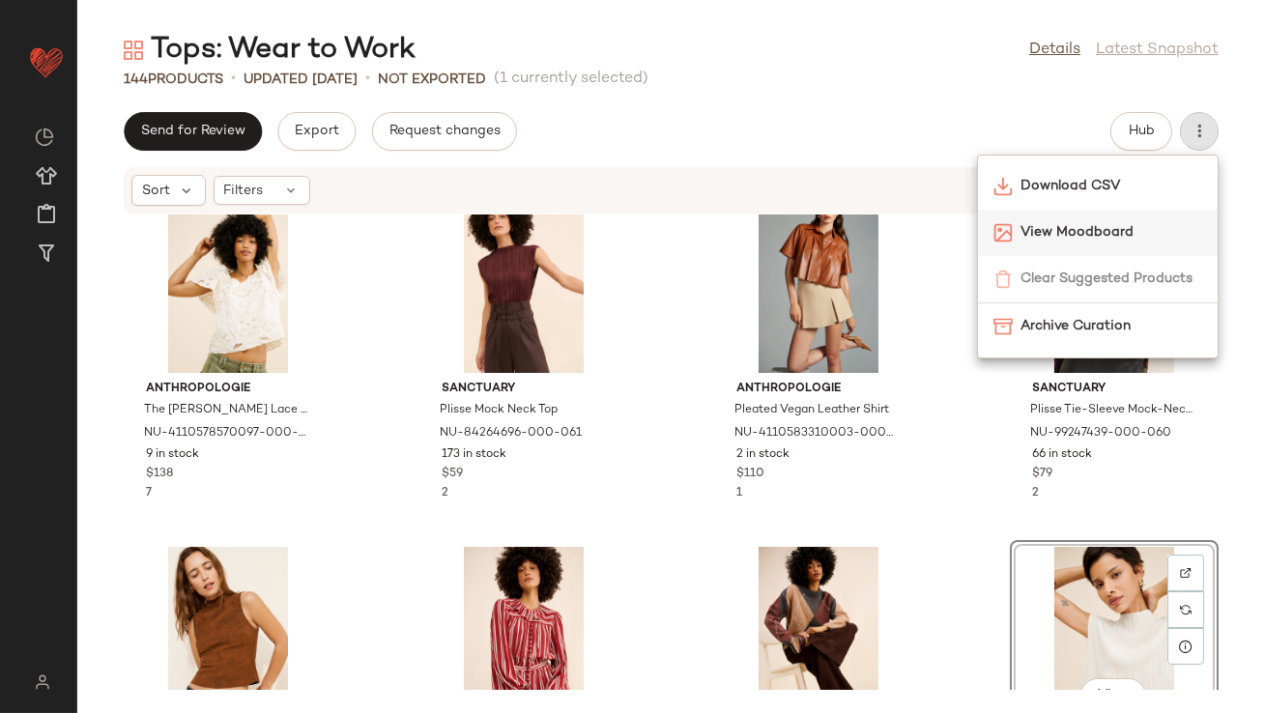
click at [1060, 240] on span "View Moodboard" at bounding box center [1112, 232] width 182 height 20
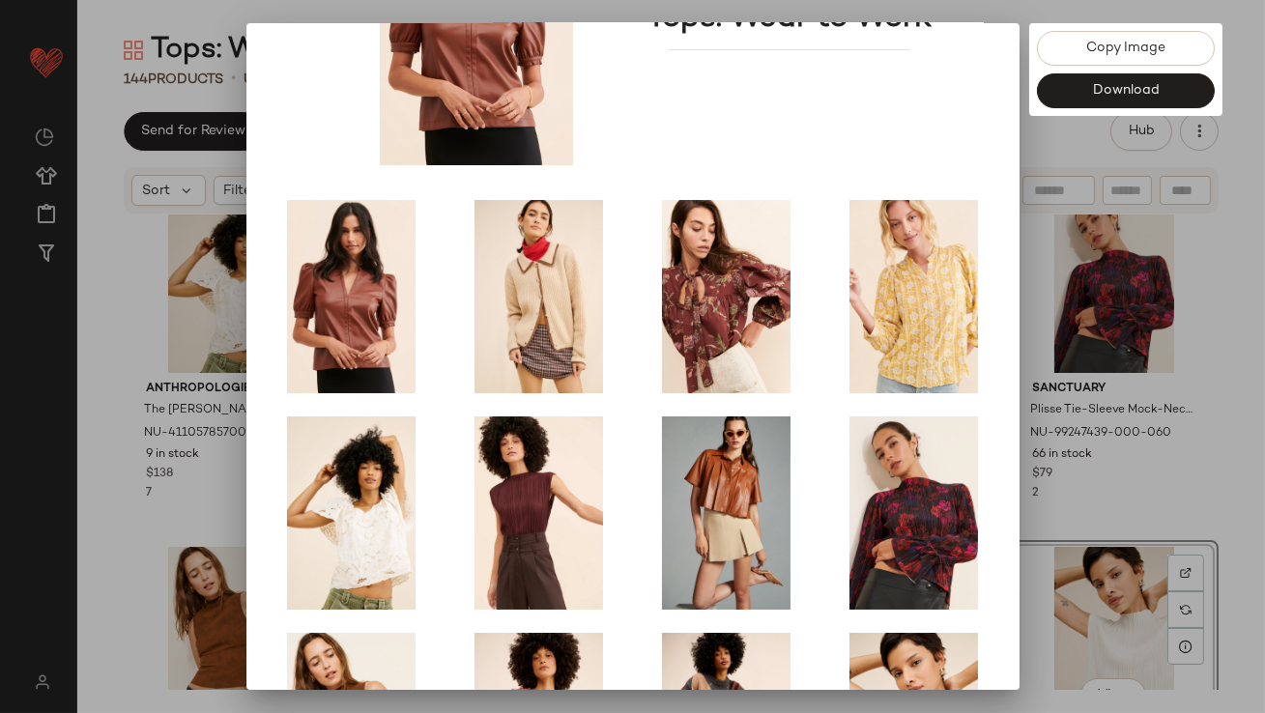
scroll to position [330, 0]
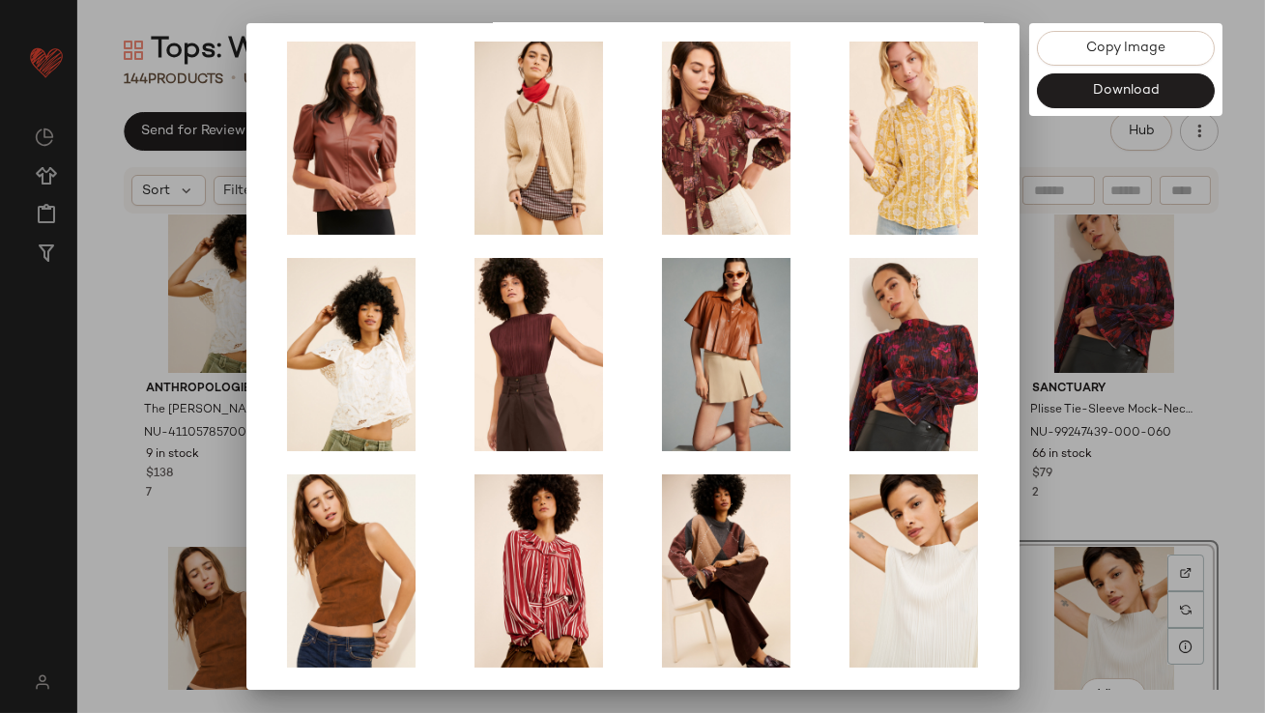
click at [1052, 412] on div at bounding box center [632, 356] width 1265 height 713
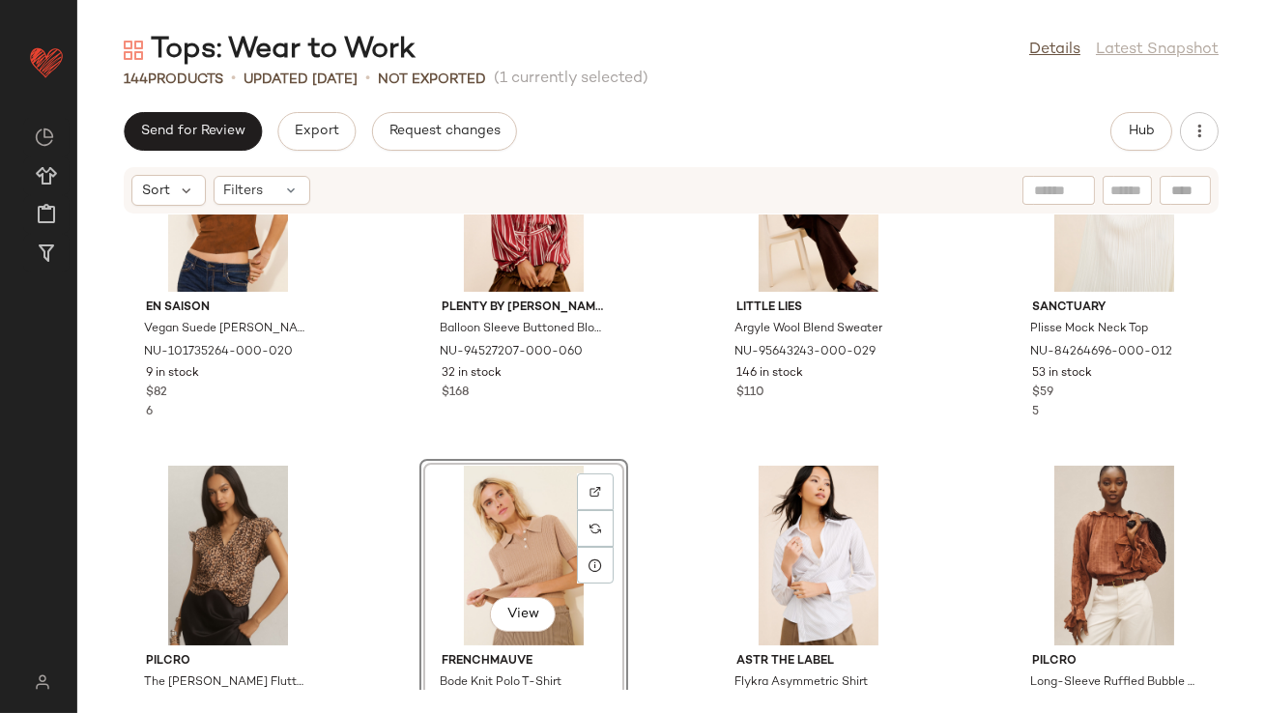
scroll to position [861, 0]
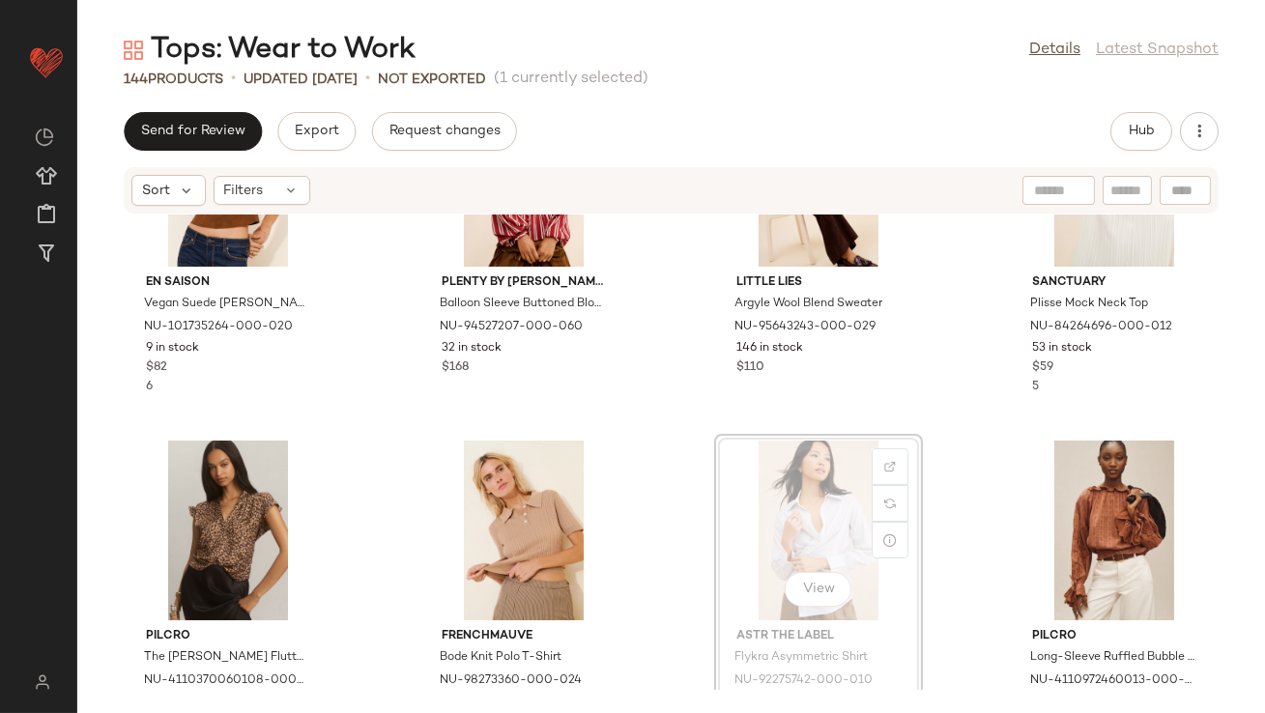
drag, startPoint x: 779, startPoint y: 503, endPoint x: 397, endPoint y: 511, distance: 381.8
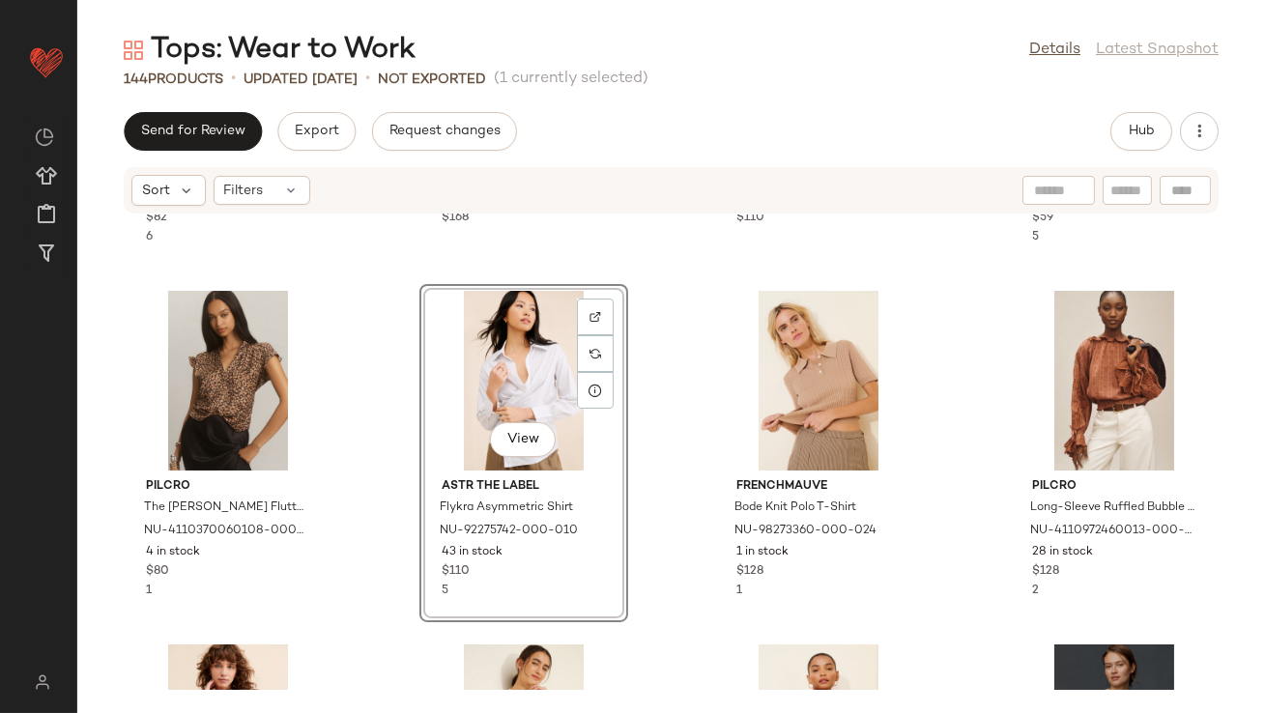
scroll to position [1176, 0]
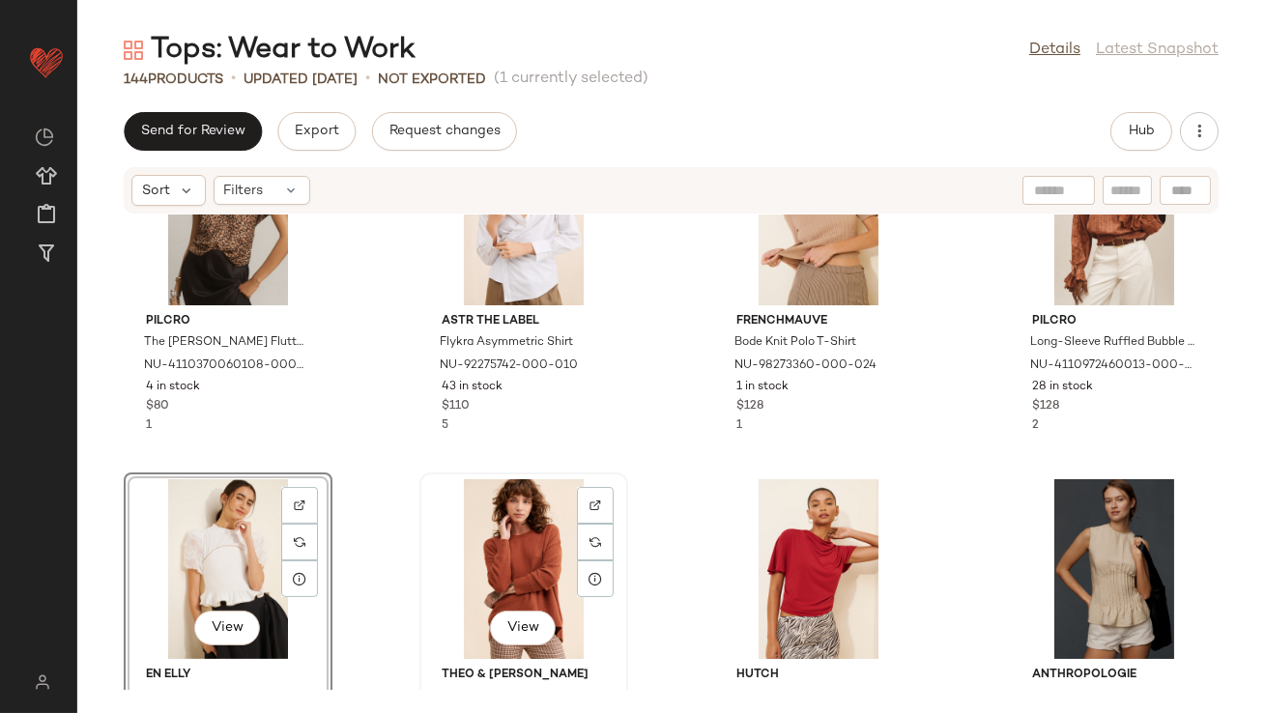
scroll to position [1337, 0]
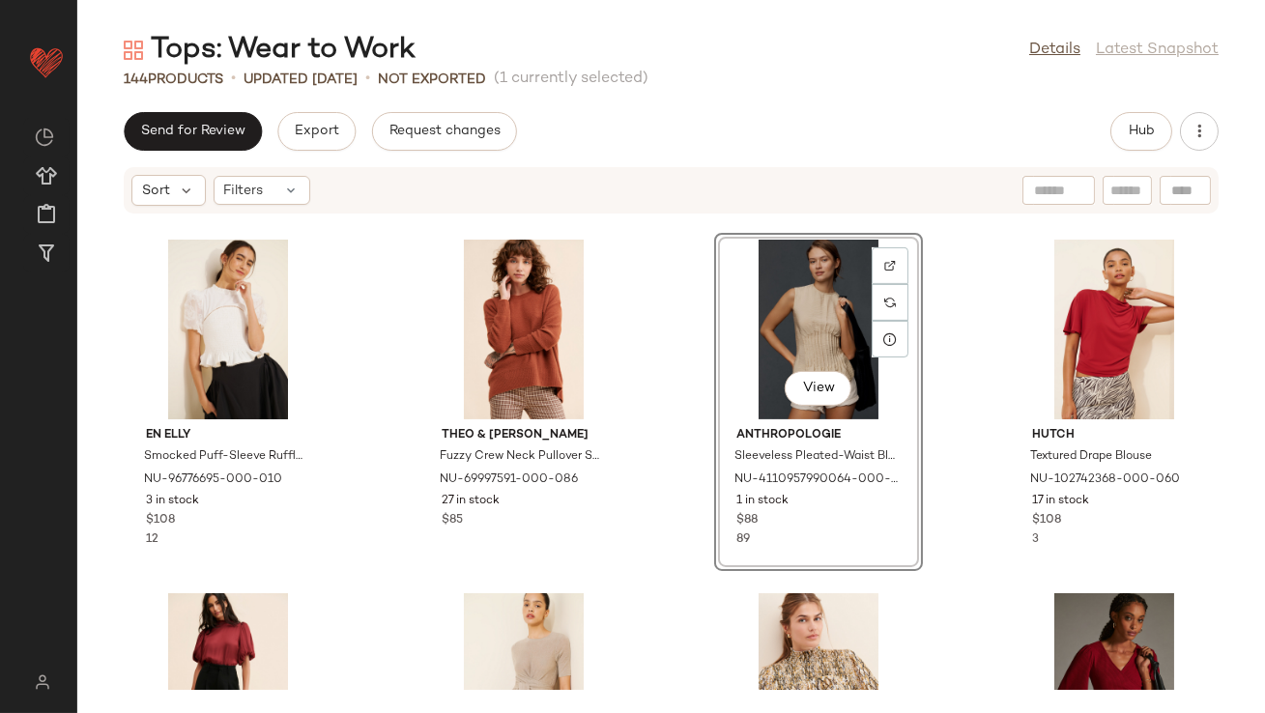
scroll to position [1419, 0]
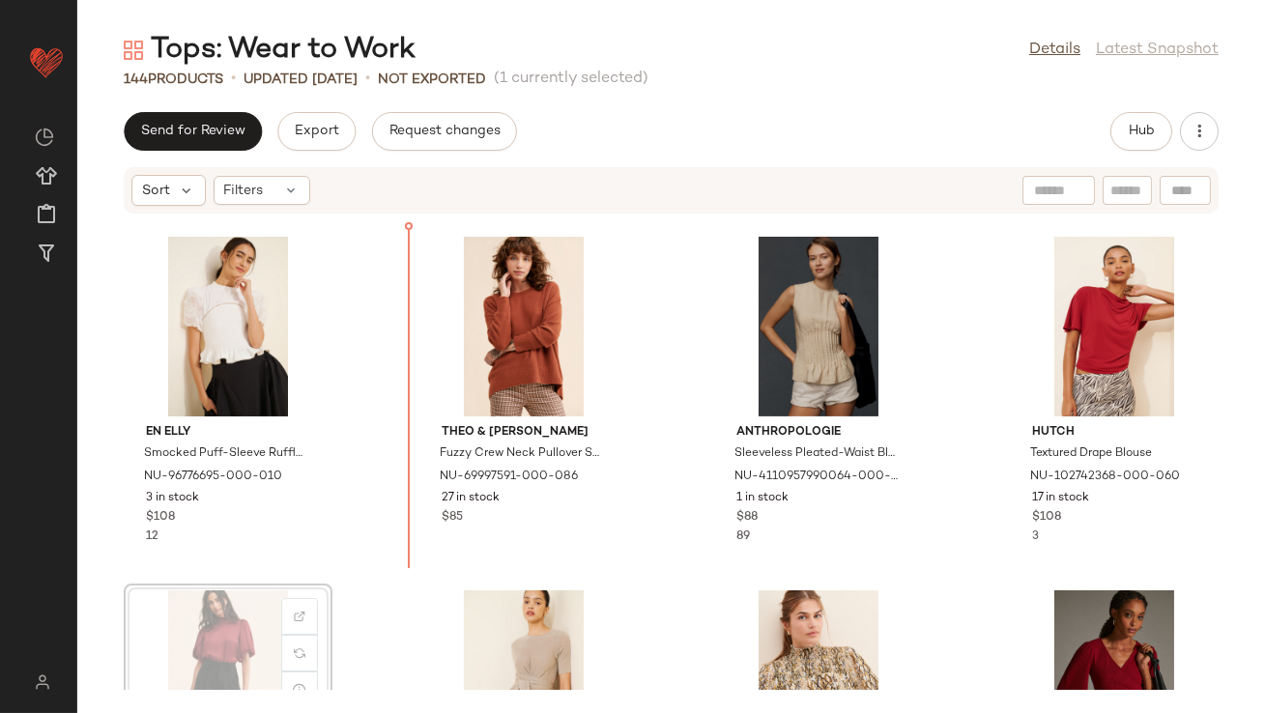
scroll to position [1420, 0]
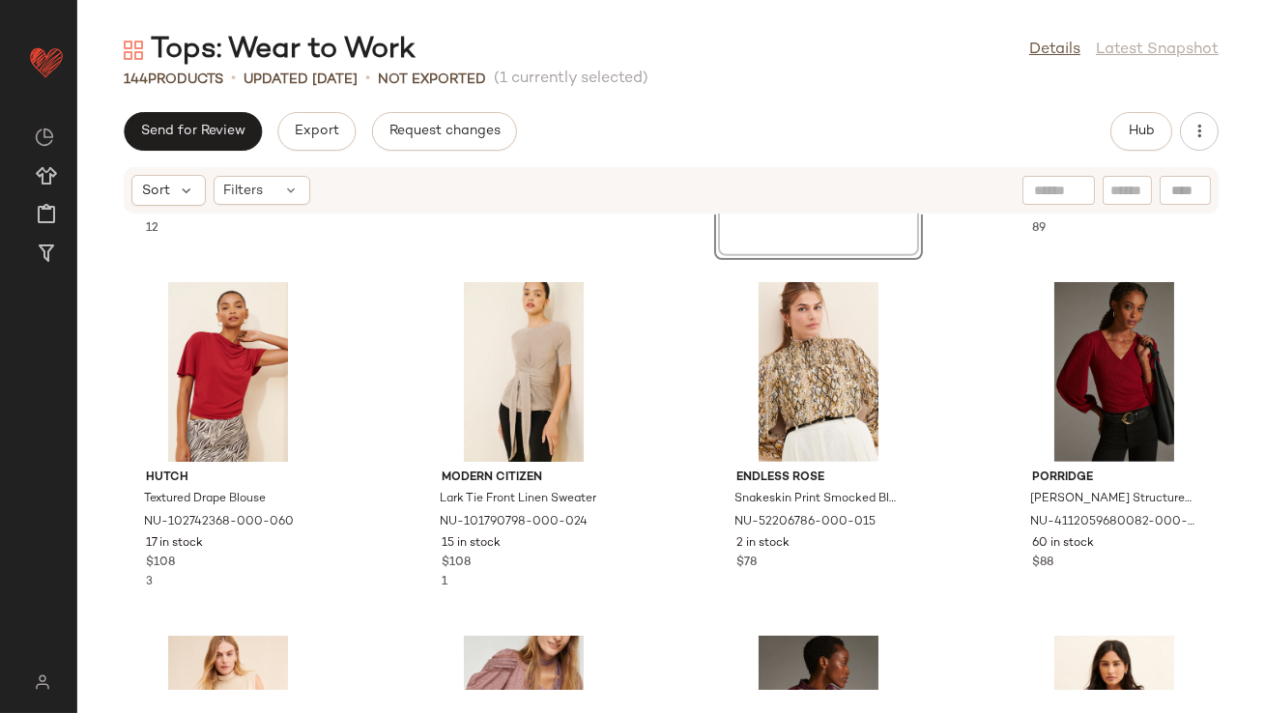
scroll to position [1851, 0]
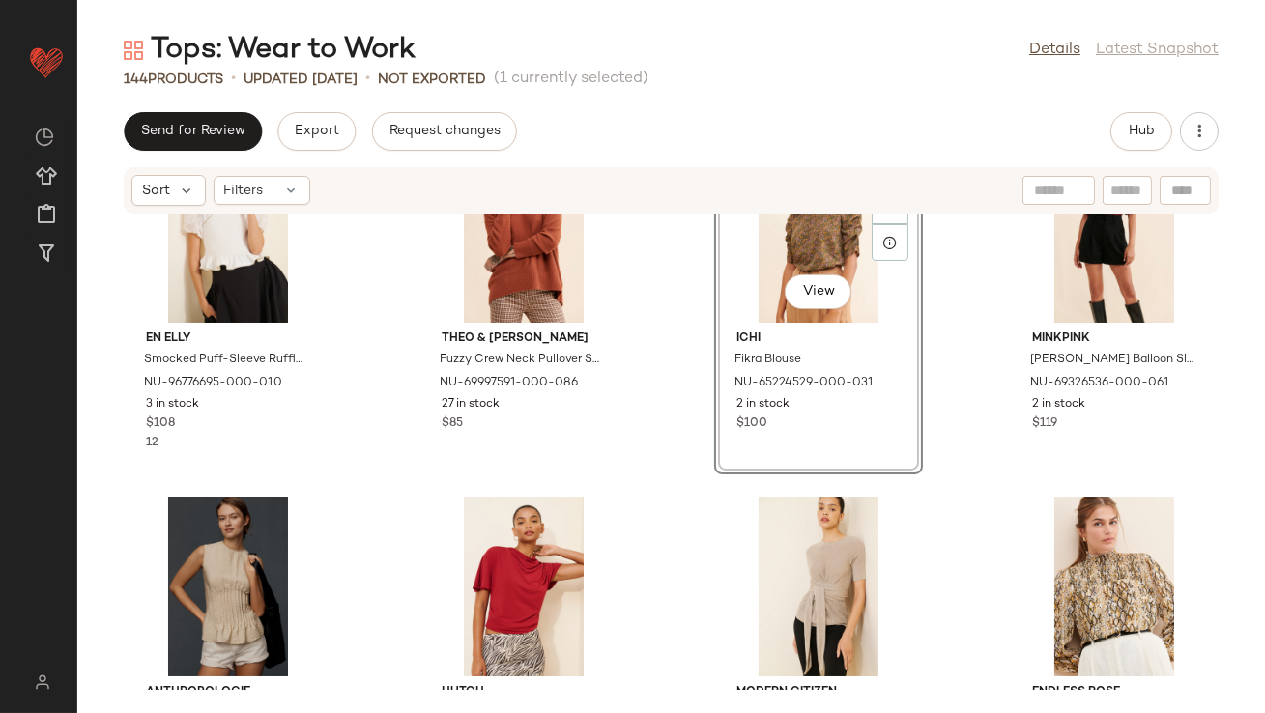
scroll to position [1503, 0]
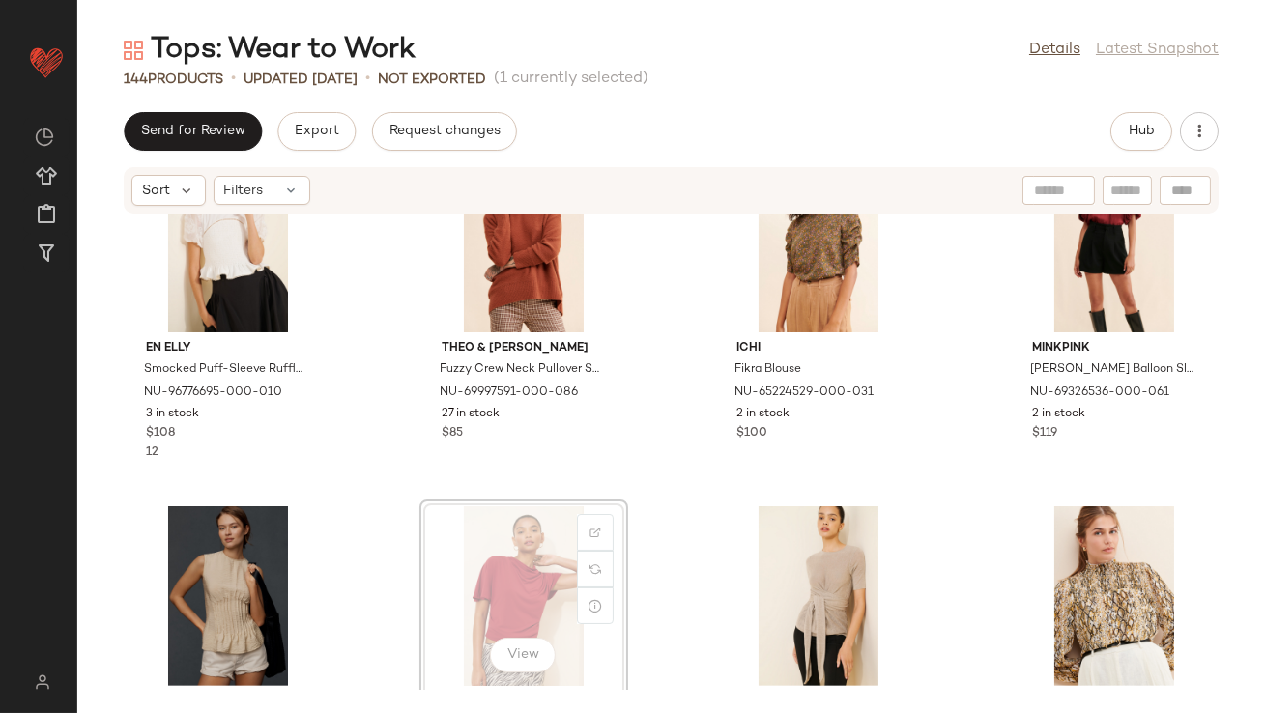
drag, startPoint x: 513, startPoint y: 524, endPoint x: 503, endPoint y: 524, distance: 10.6
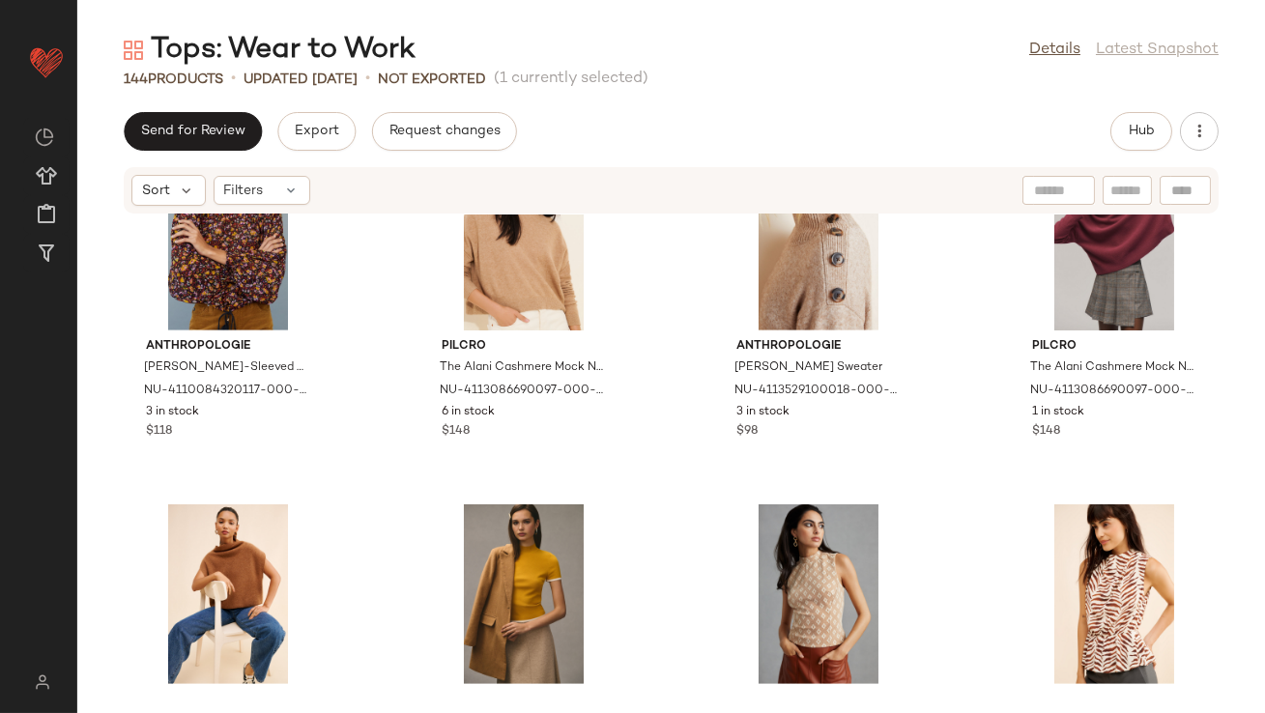
scroll to position [2556, 0]
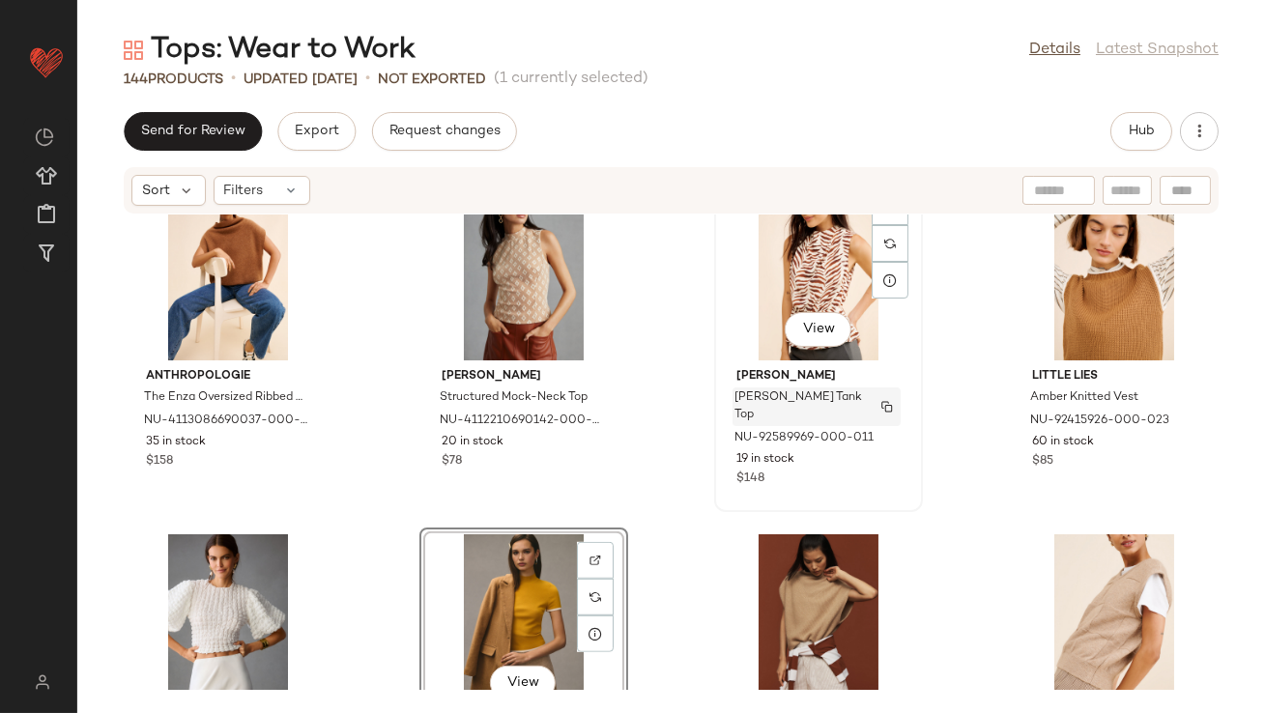
scroll to position [2946, 0]
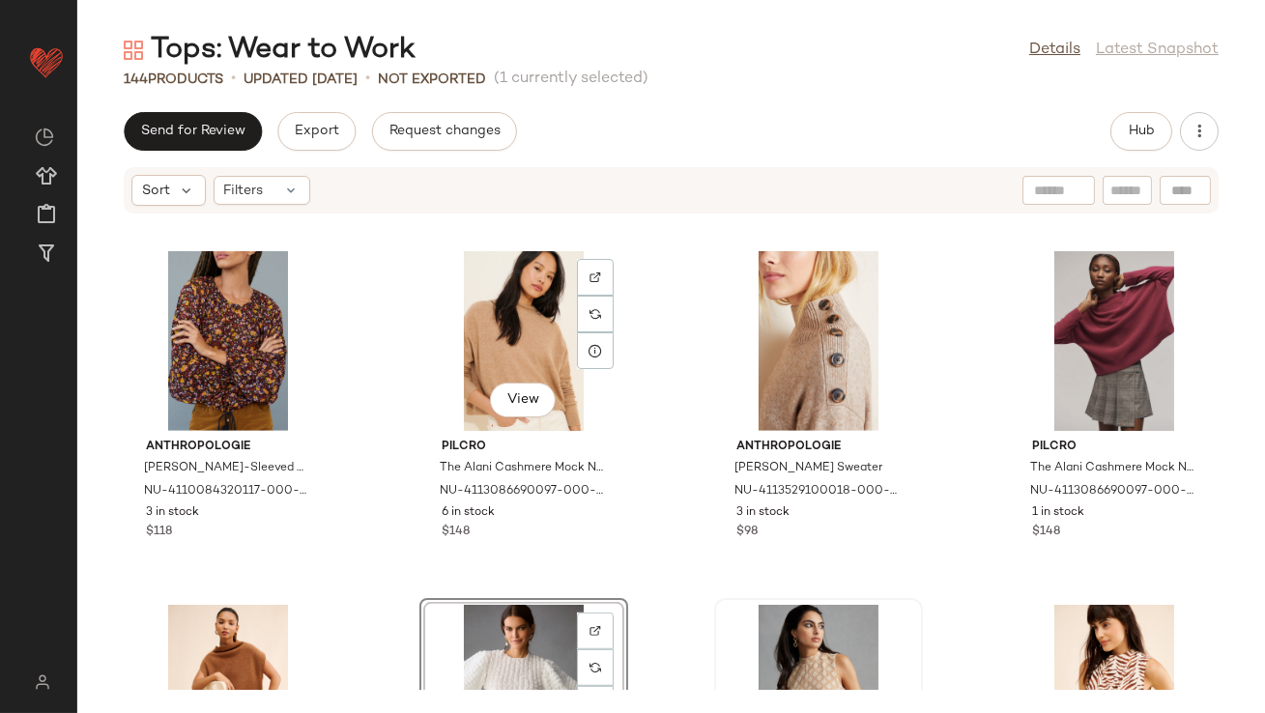
scroll to position [2454, 0]
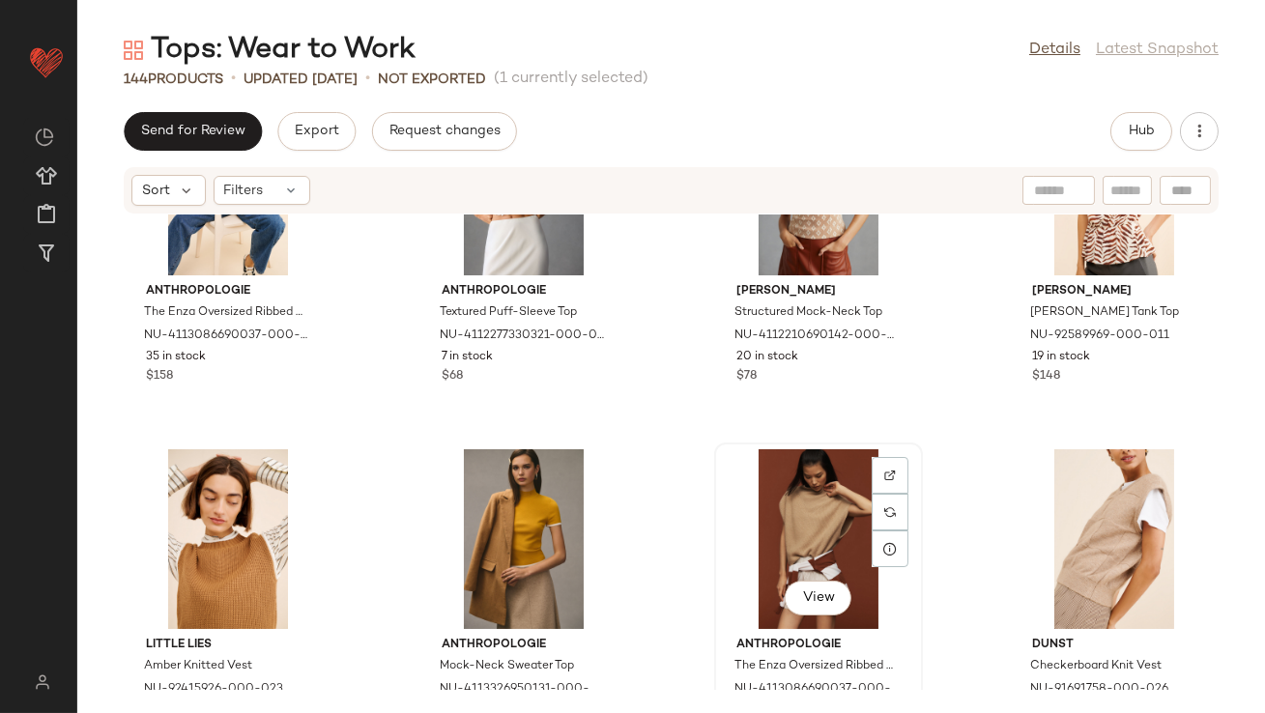
scroll to position [3000, 0]
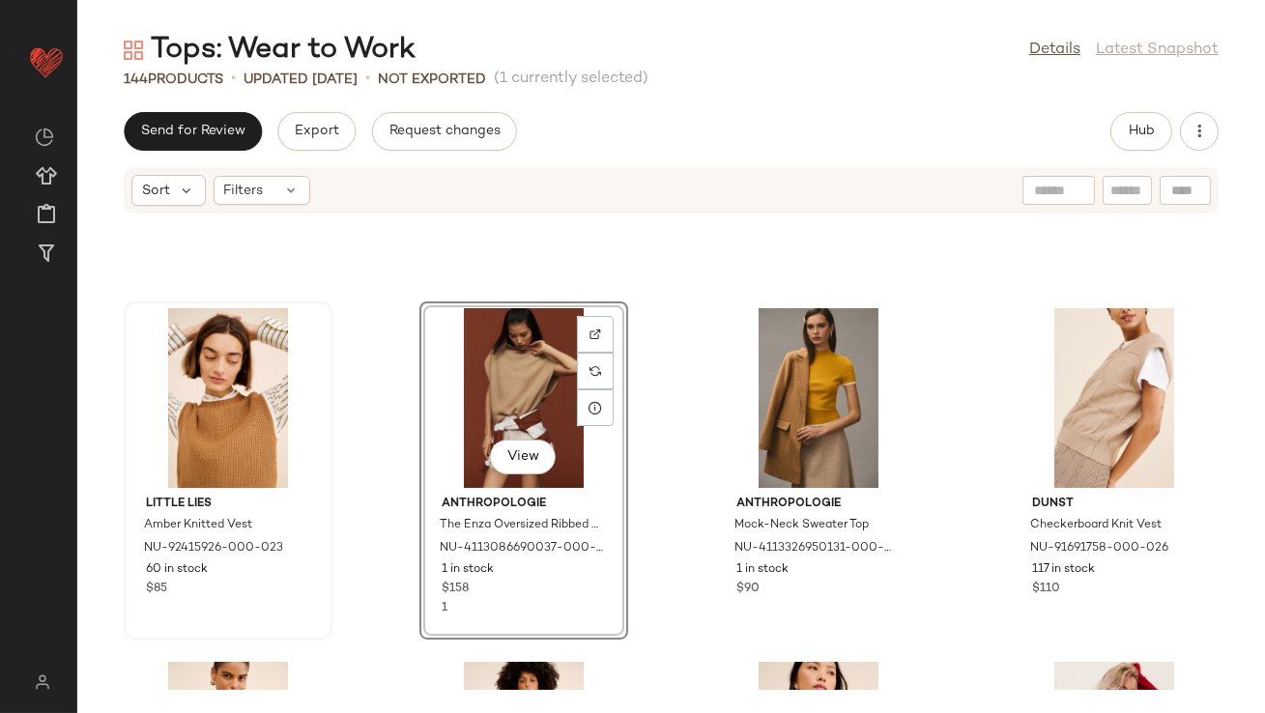
scroll to position [3089, 0]
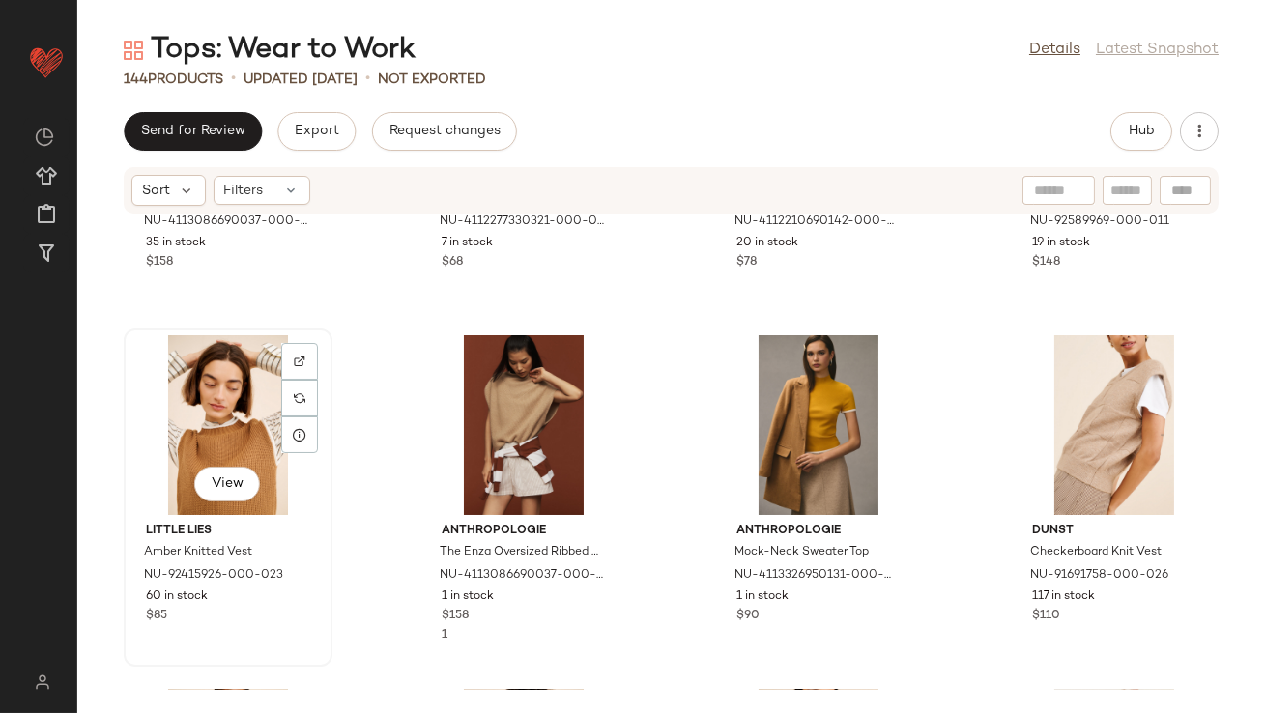
click at [201, 420] on div "View" at bounding box center [227, 425] width 195 height 180
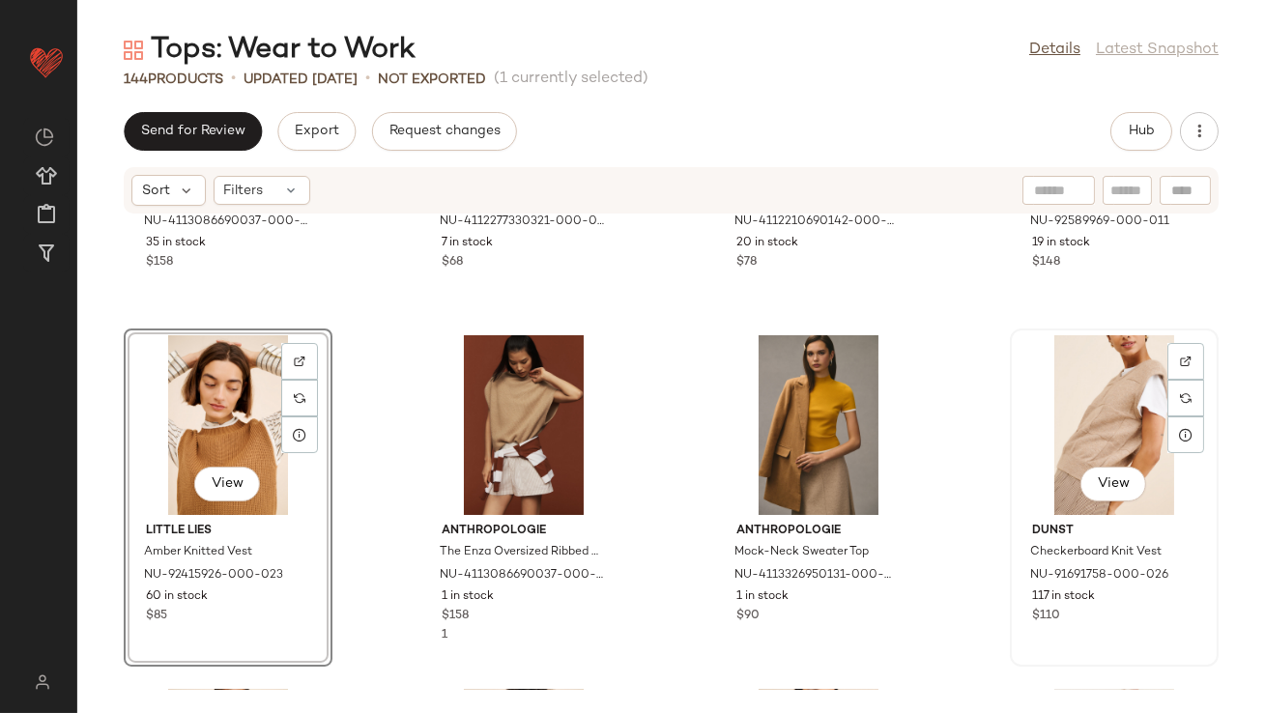
click at [1054, 388] on div "View" at bounding box center [1114, 425] width 195 height 180
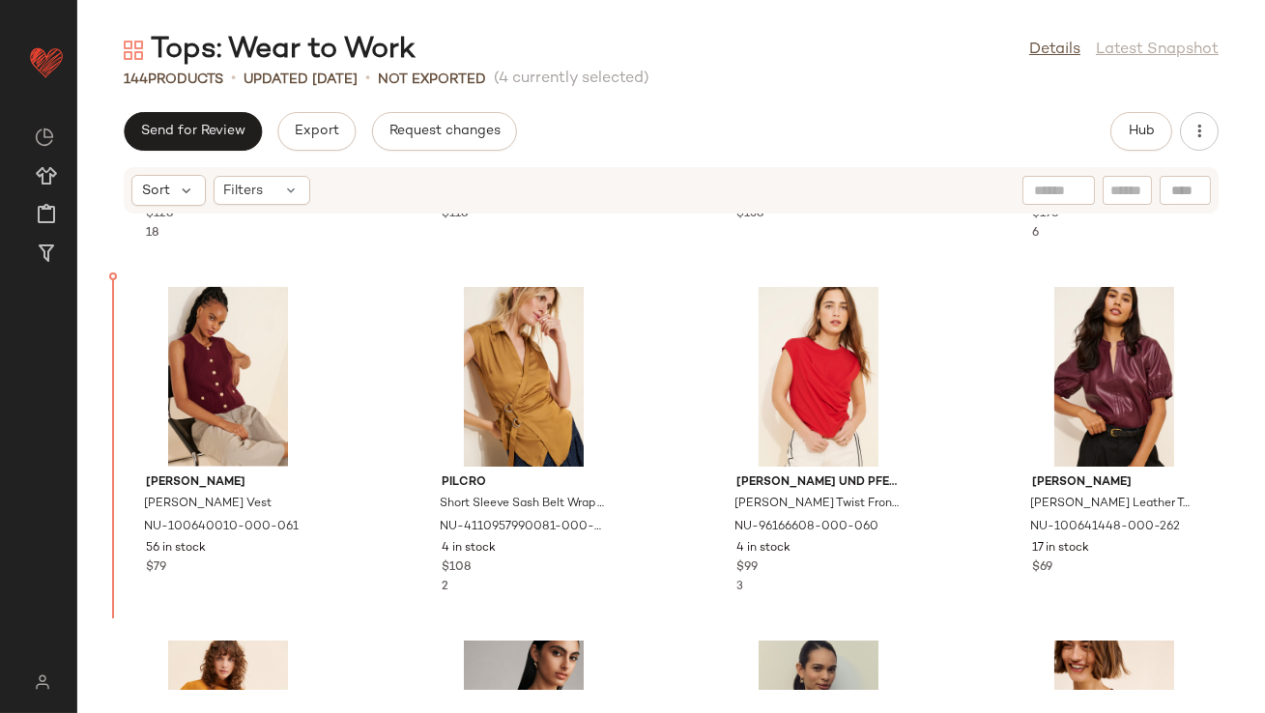
scroll to position [4556, 0]
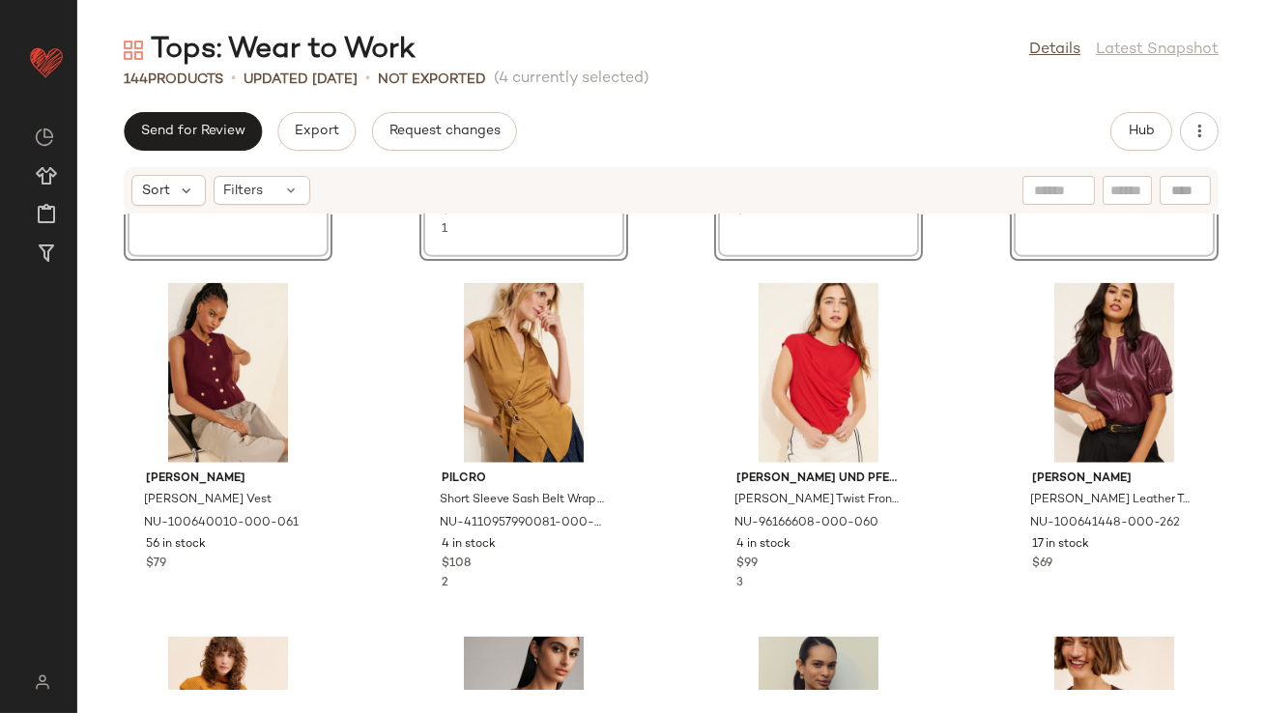
click at [372, 440] on div "SET View Little Lies Amber Knitted Vest NU-92415926-000-023 60 in stock $85 SET…" at bounding box center [671, 452] width 1188 height 475
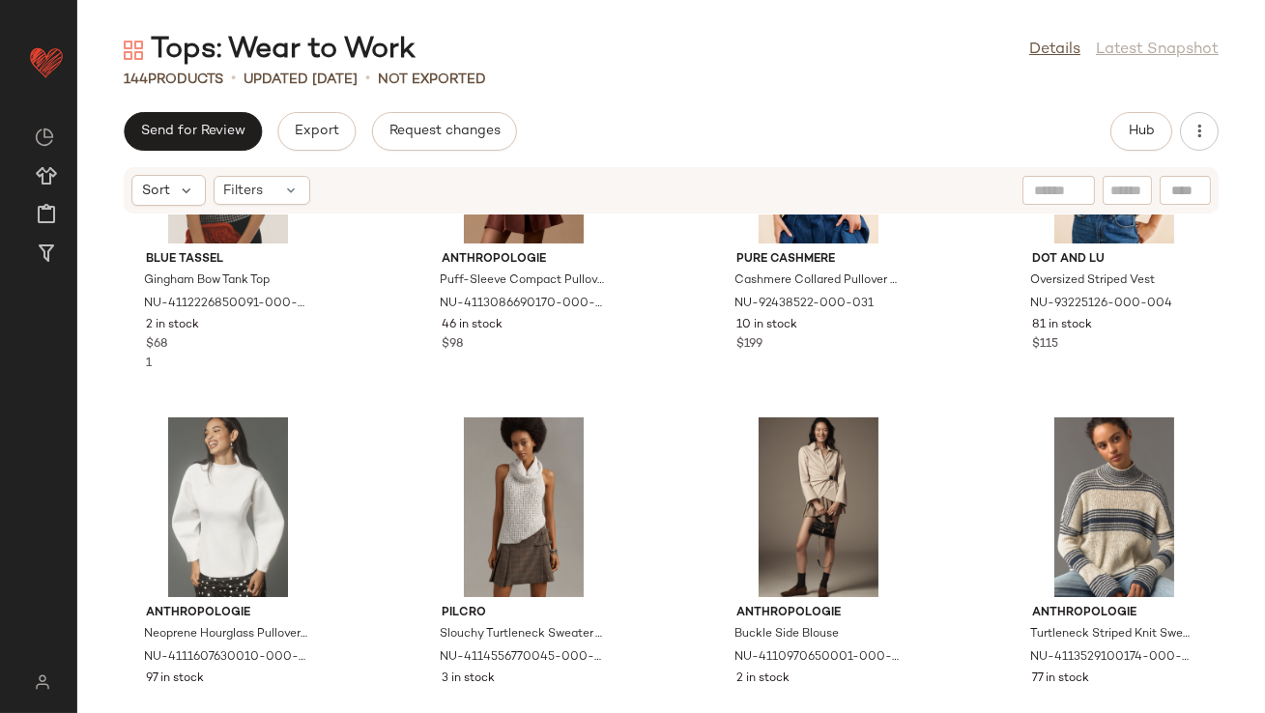
scroll to position [9911, 0]
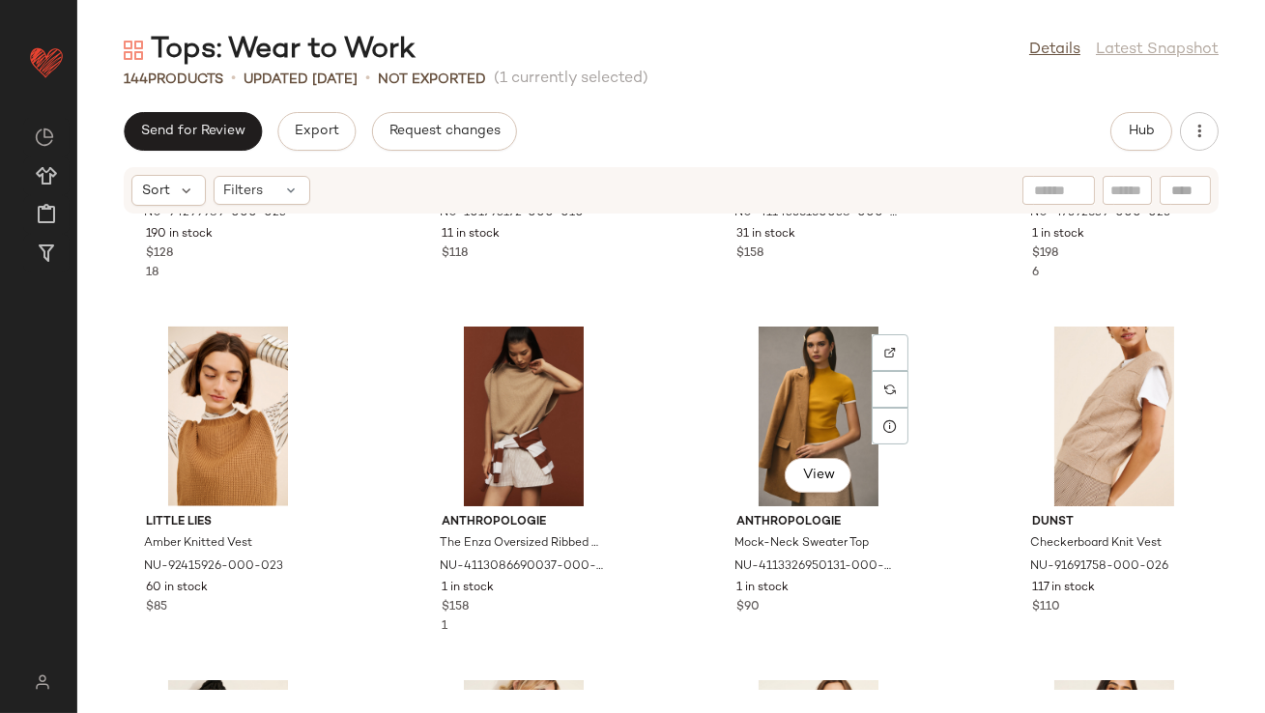
scroll to position [4519, 0]
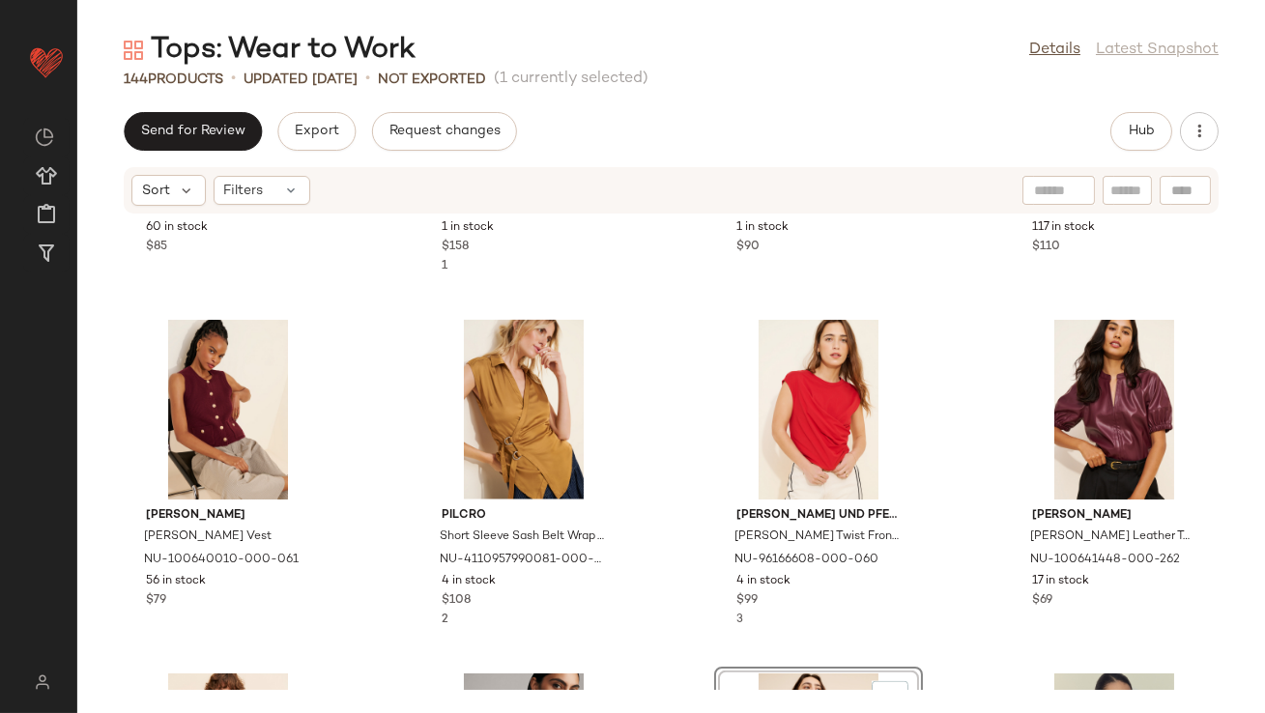
drag, startPoint x: 808, startPoint y: 713, endPoint x: 804, endPoint y: 655, distance: 58.1
click at [804, 655] on div "Sort Filters Little Lies Amber Knitted Vest NU-92415926-000-023 60 in stock $85…" at bounding box center [671, 439] width 1188 height 547
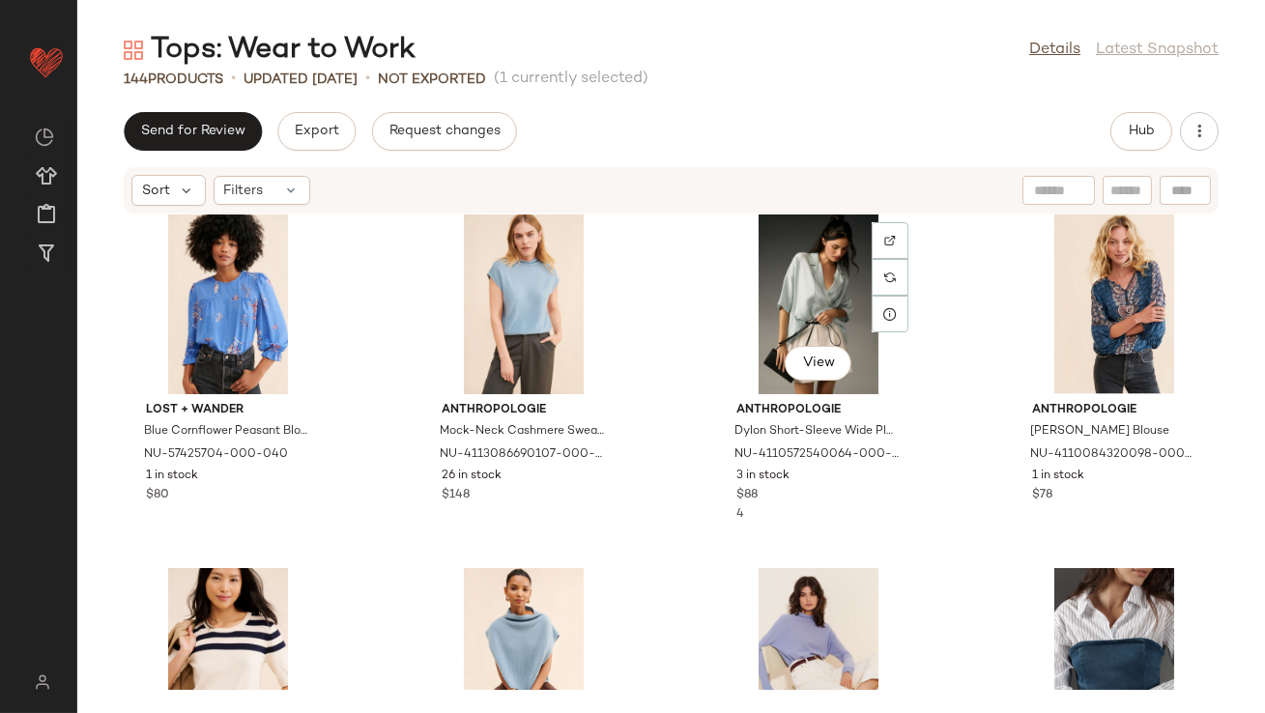
scroll to position [6171, 0]
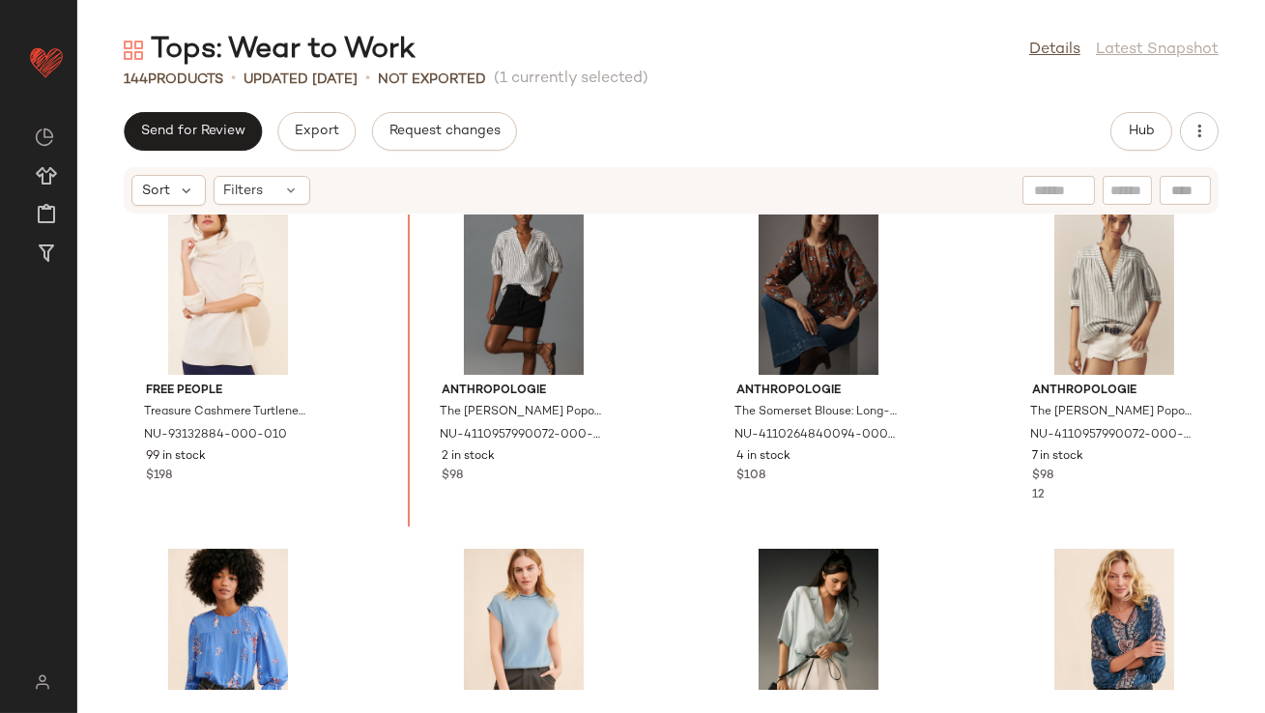
scroll to position [5559, 0]
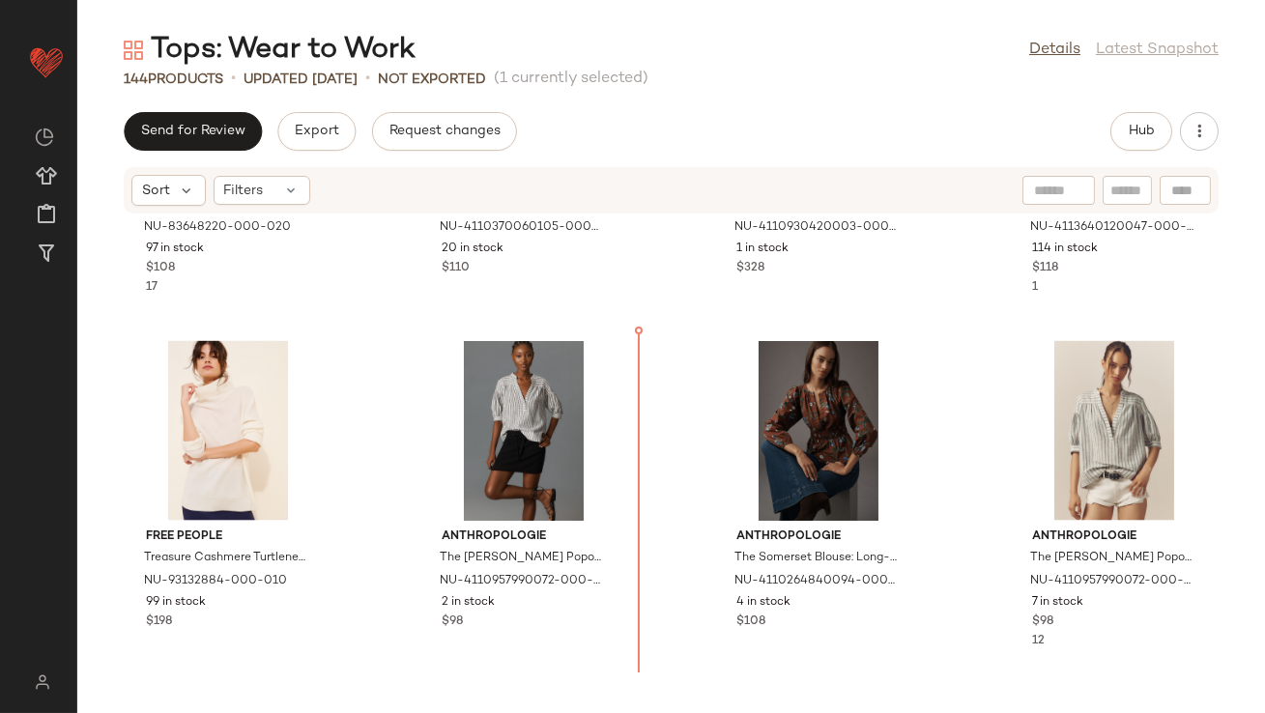
drag, startPoint x: 246, startPoint y: 502, endPoint x: 255, endPoint y: 494, distance: 11.6
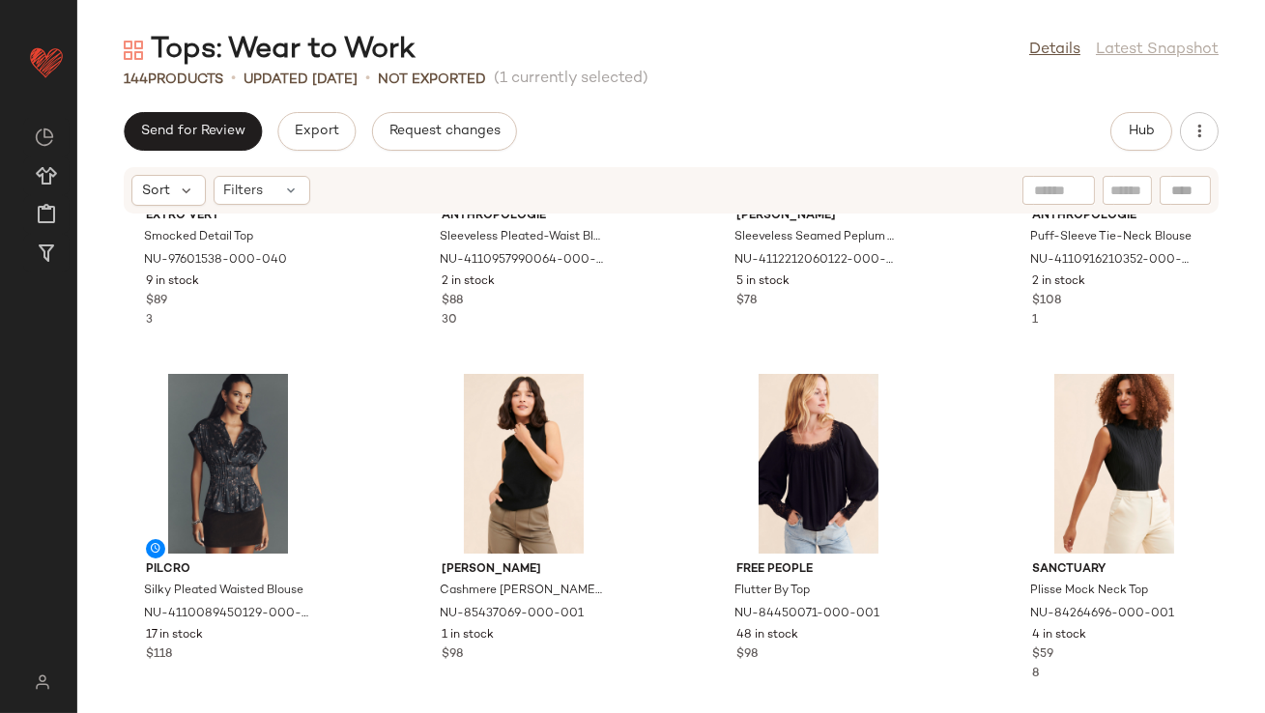
scroll to position [7031, 0]
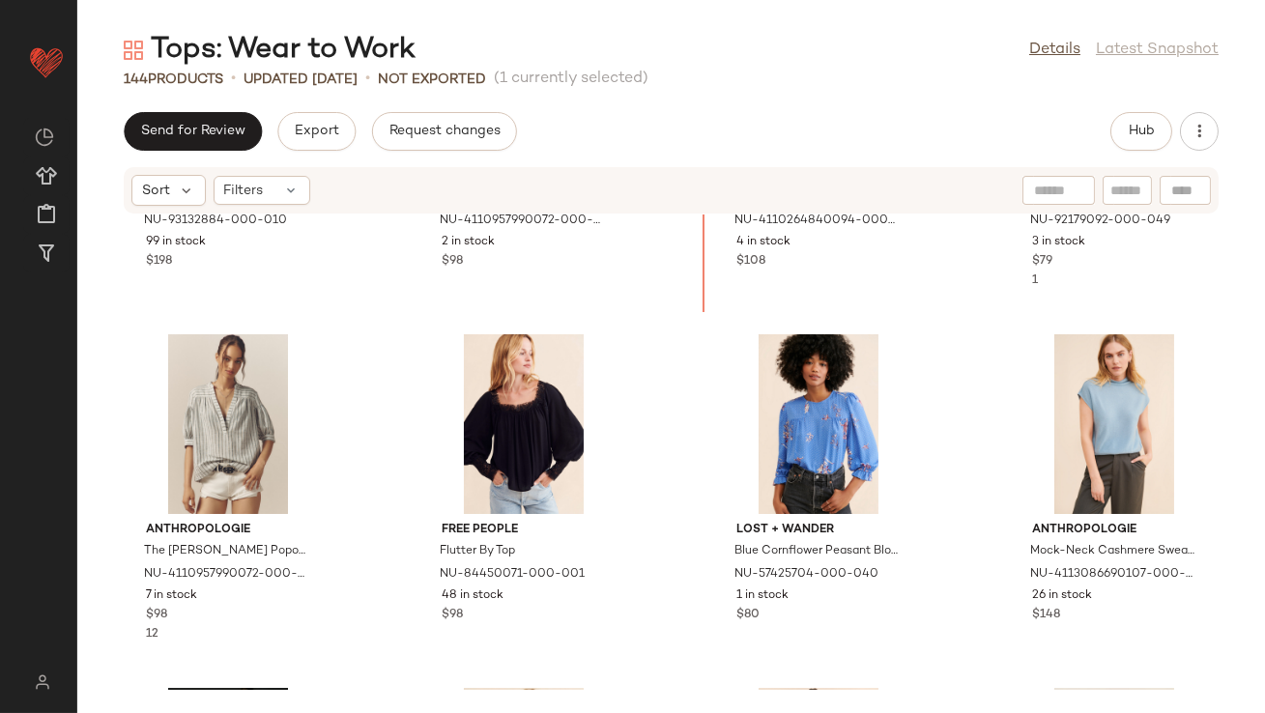
scroll to position [5859, 0]
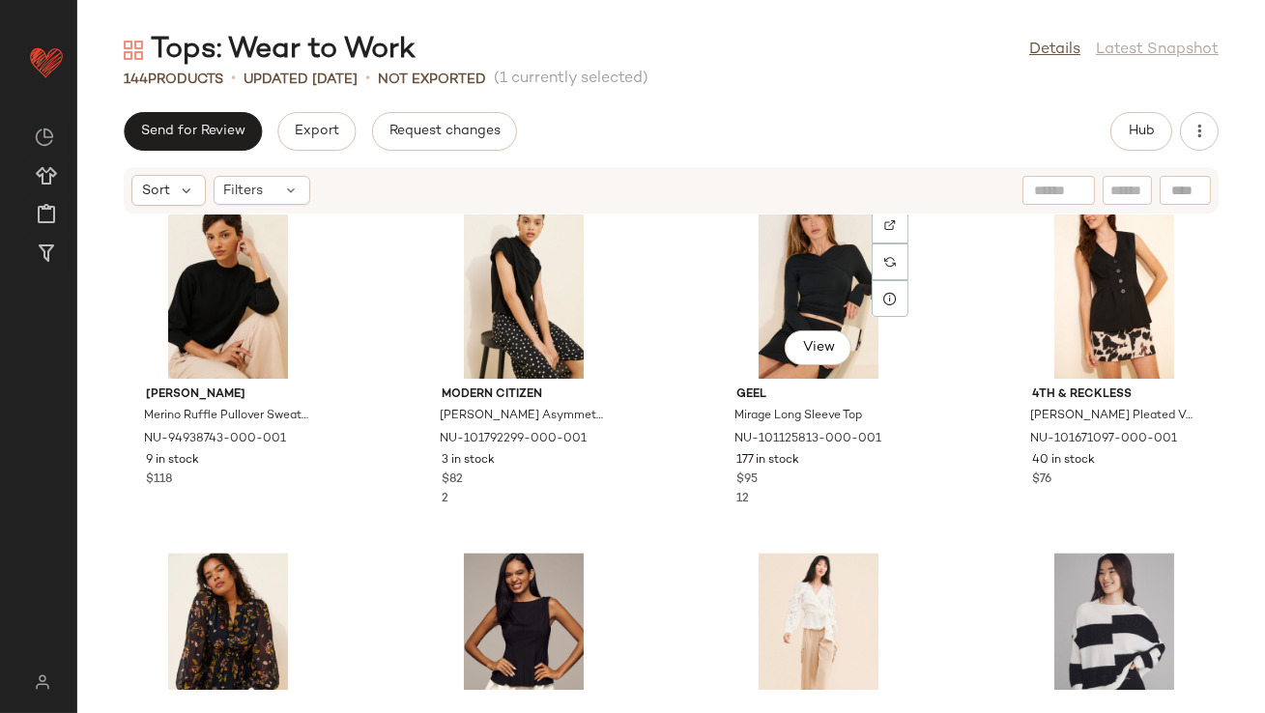
scroll to position [8443, 0]
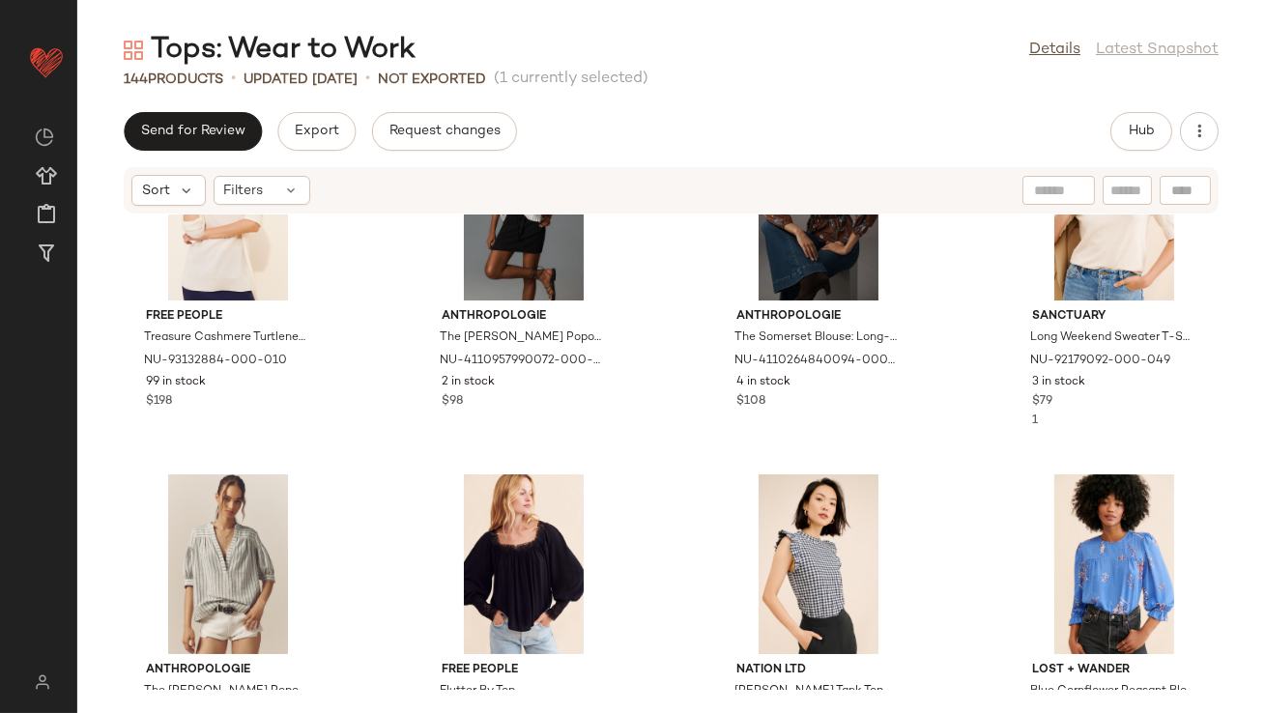
scroll to position [5776, 0]
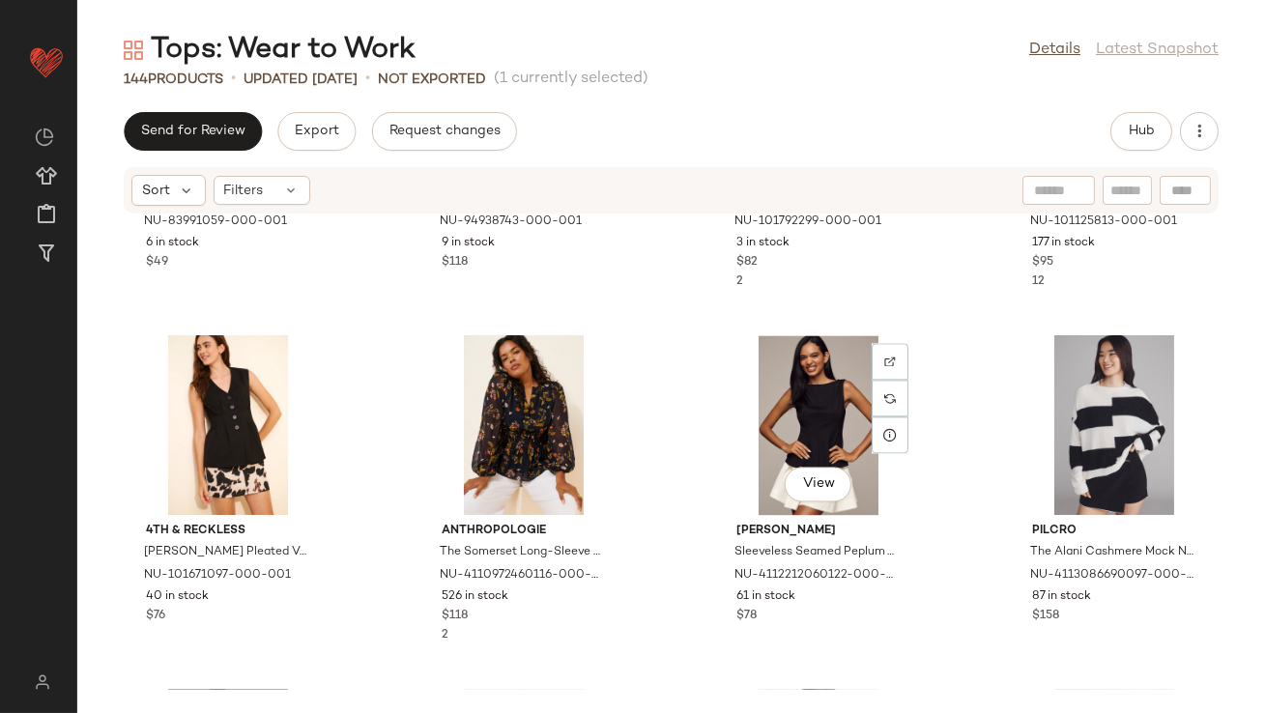
scroll to position [8405, 0]
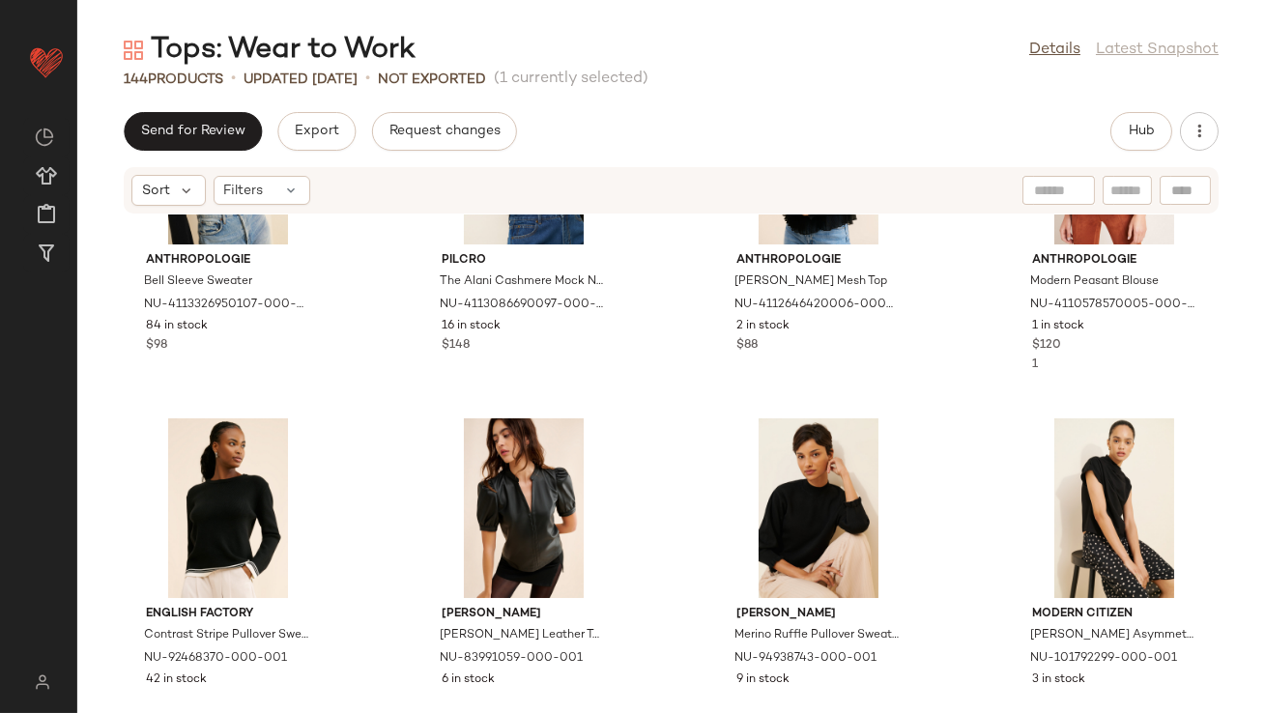
scroll to position [8644, 0]
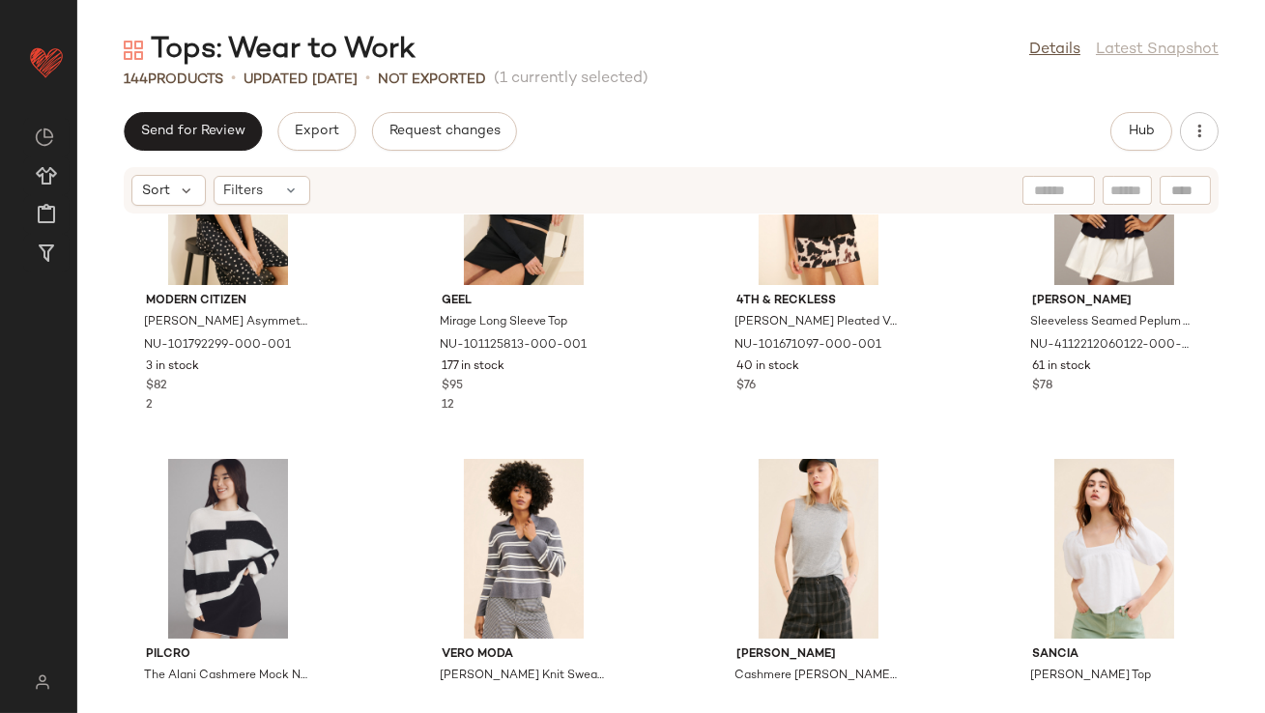
scroll to position [8661, 0]
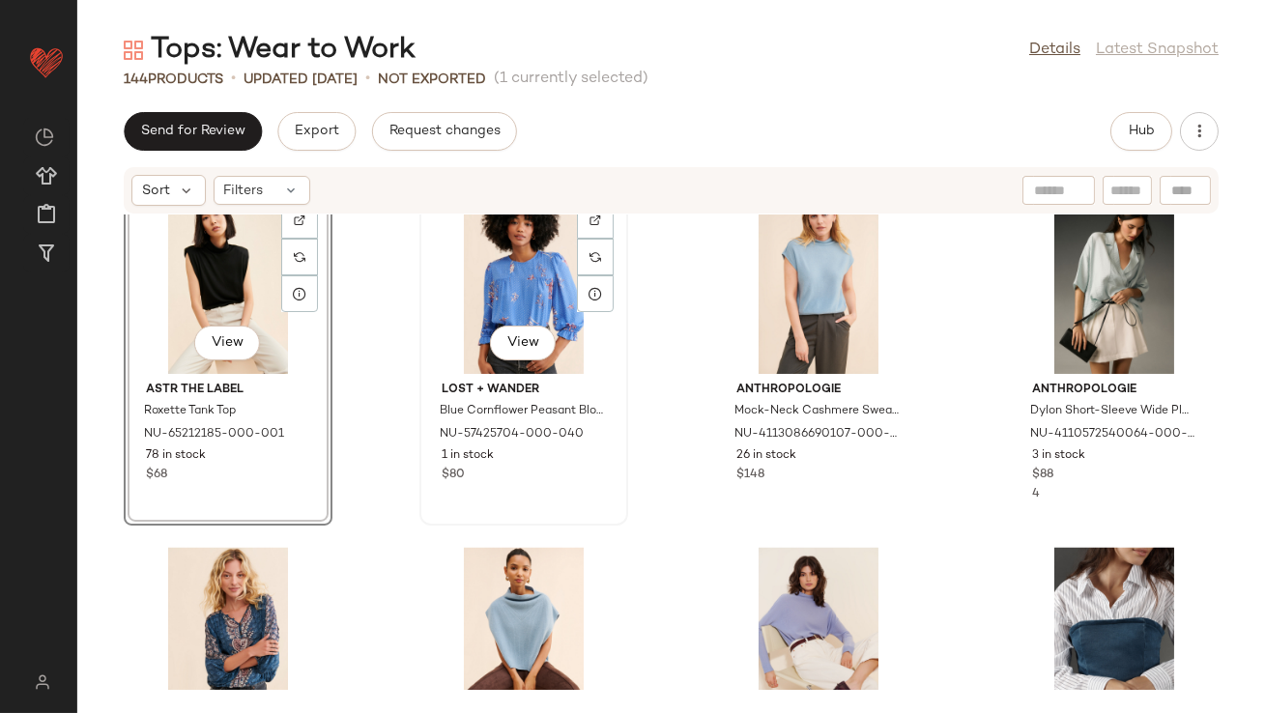
click at [483, 311] on div "View" at bounding box center [523, 284] width 195 height 180
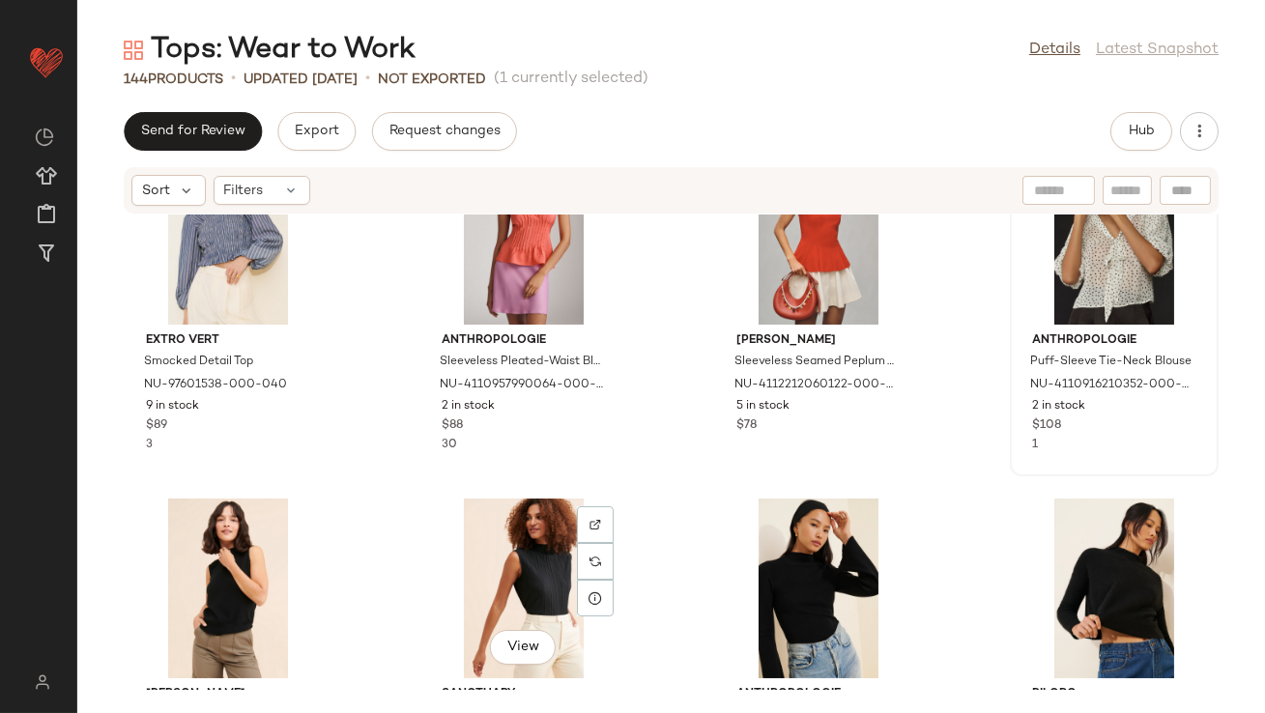
scroll to position [7486, 0]
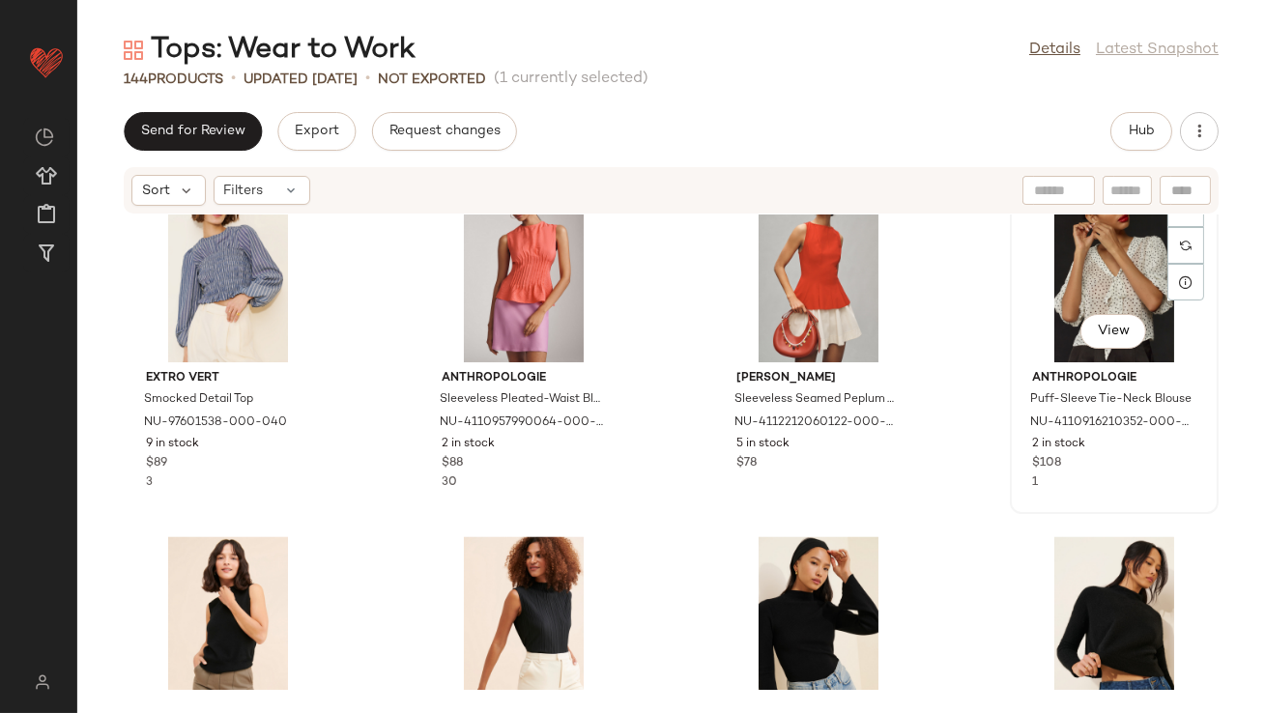
click at [1088, 293] on div "View" at bounding box center [1114, 273] width 195 height 180
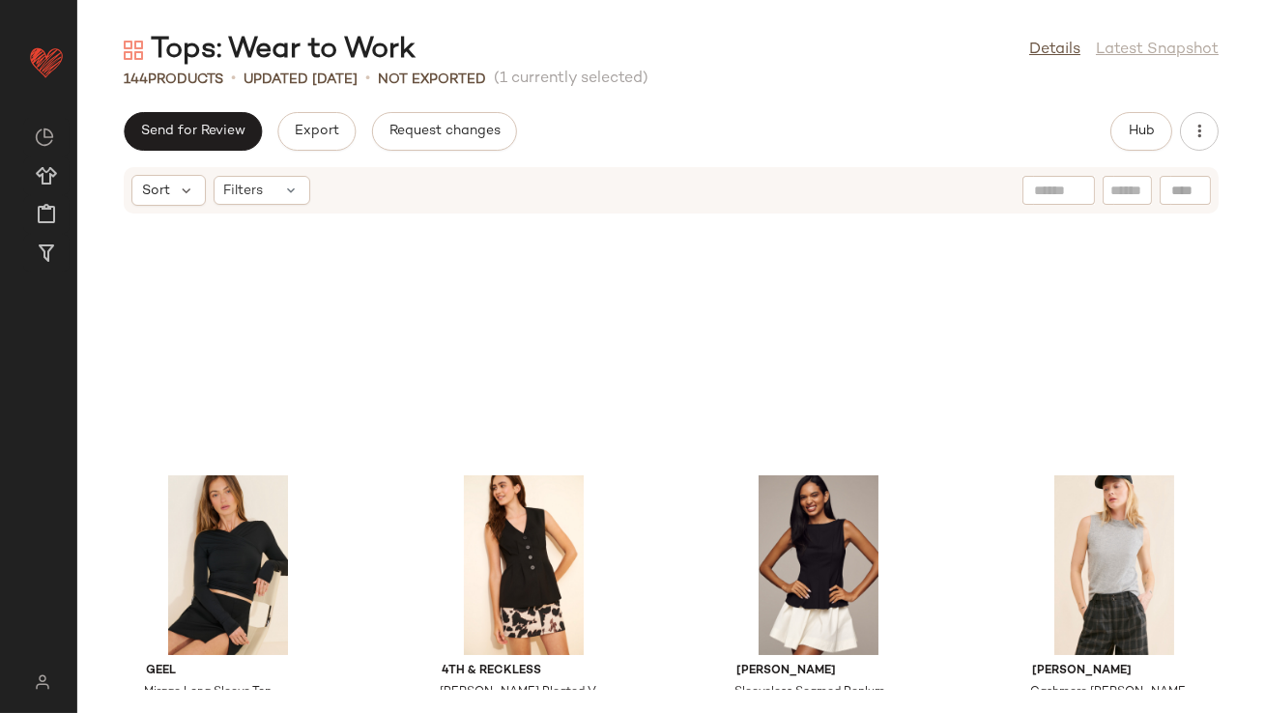
scroll to position [8161, 0]
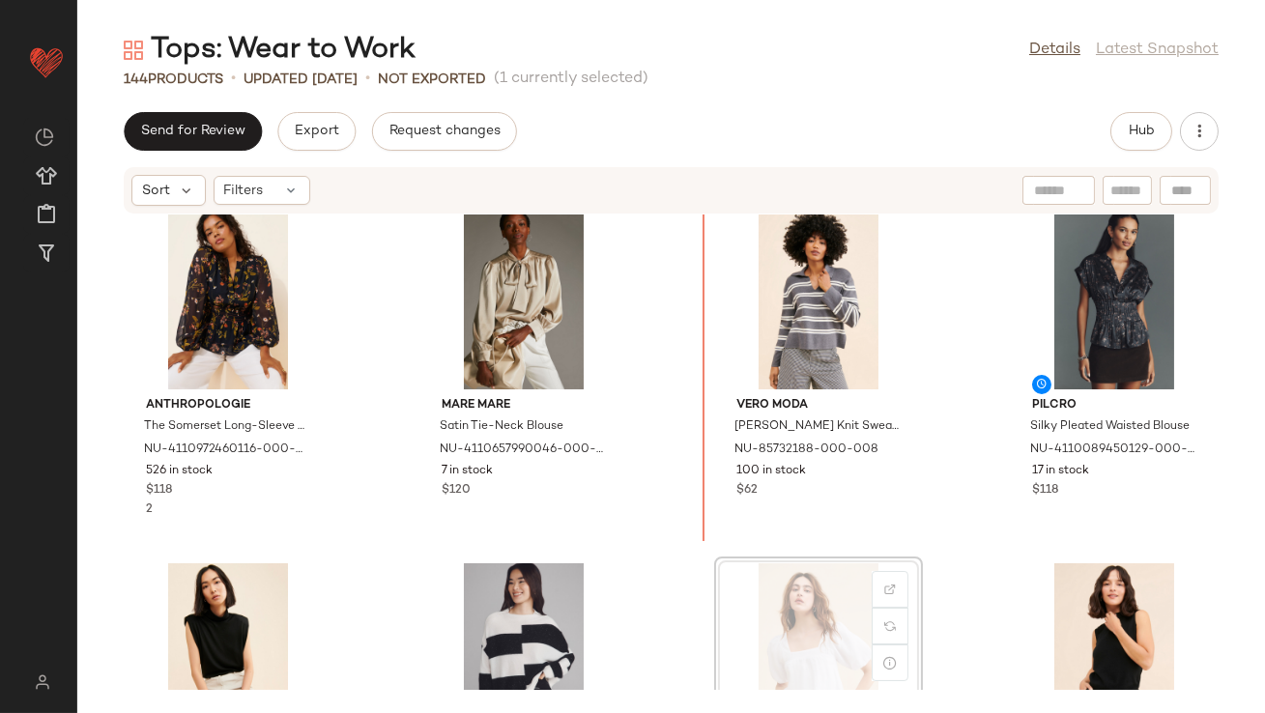
scroll to position [6399, 0]
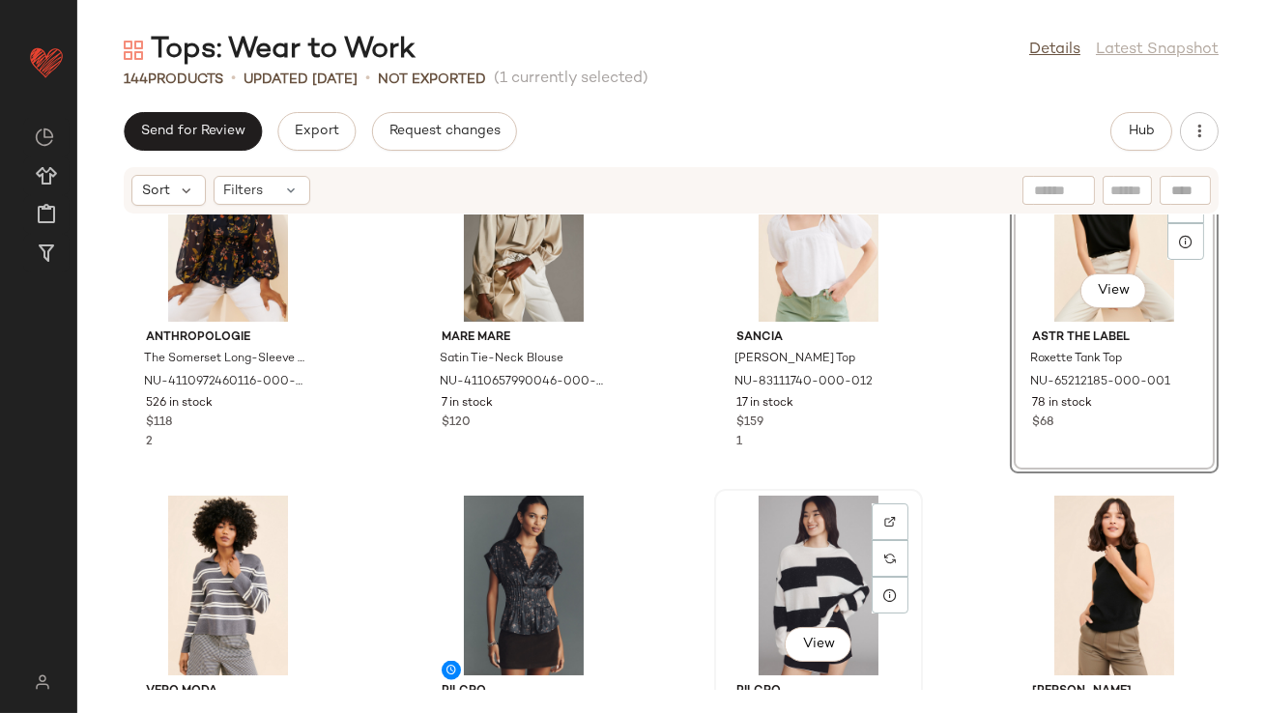
scroll to position [6584, 0]
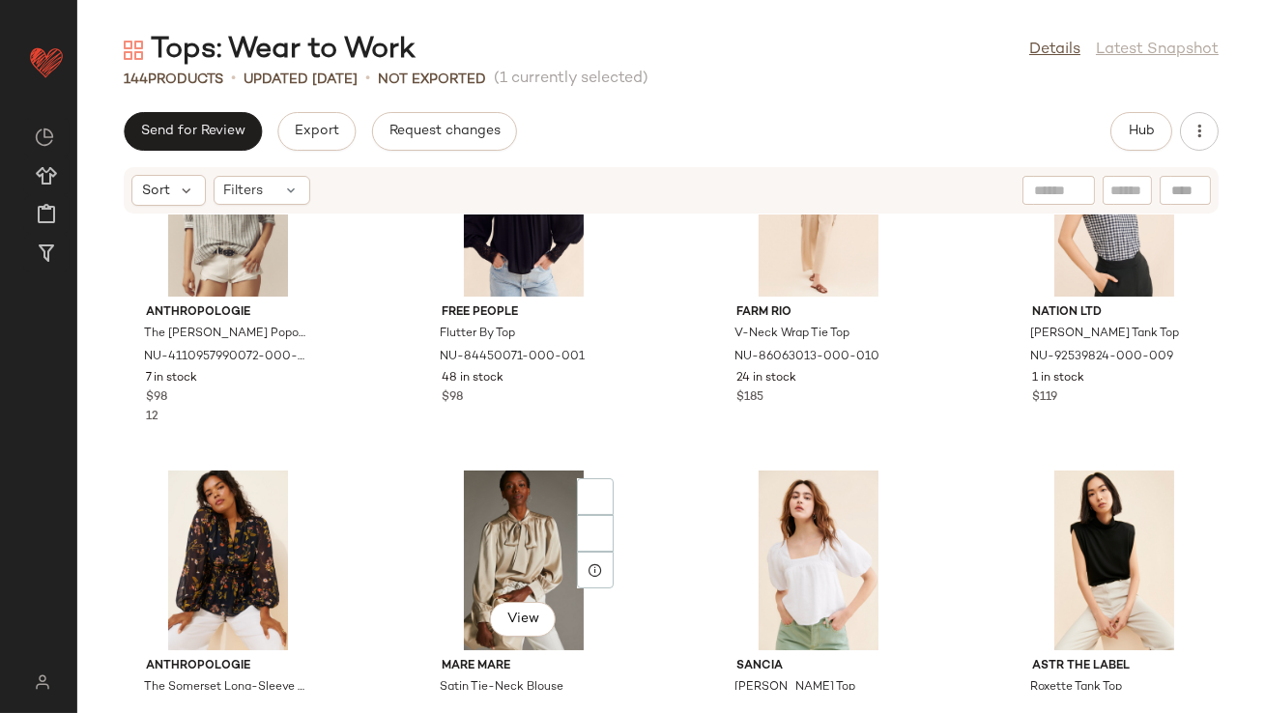
scroll to position [6319, 0]
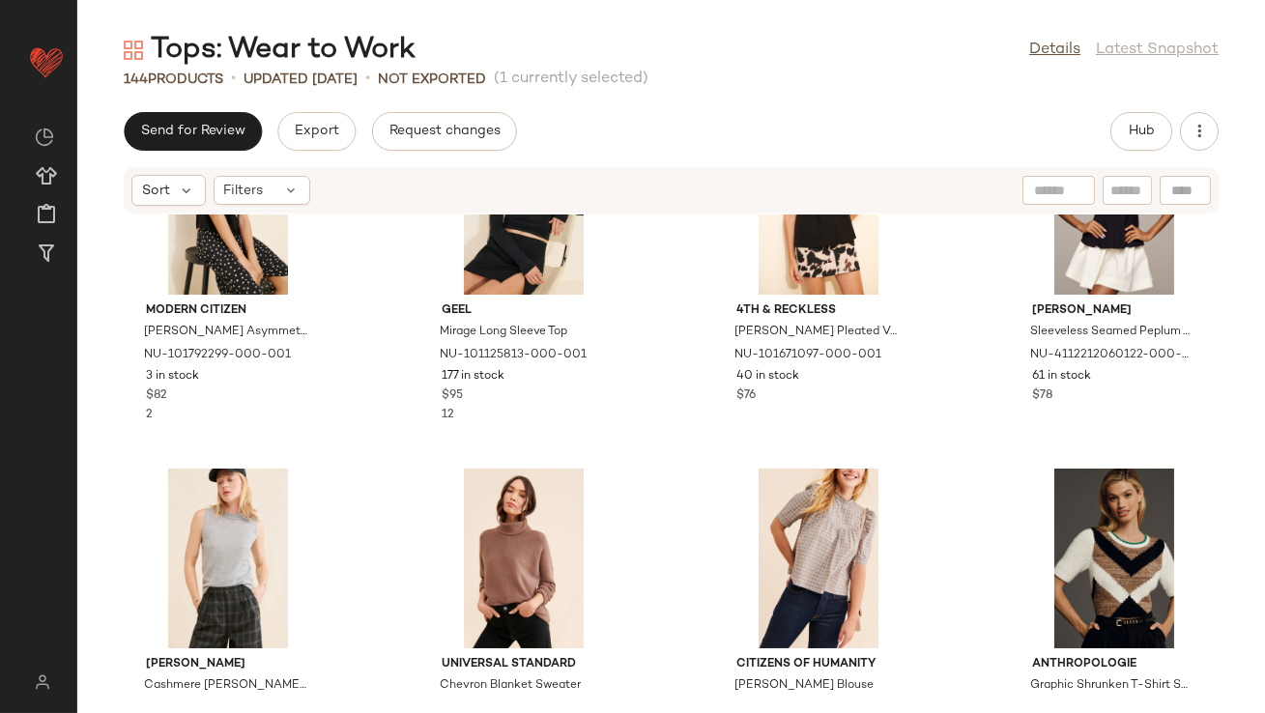
scroll to position [8078, 0]
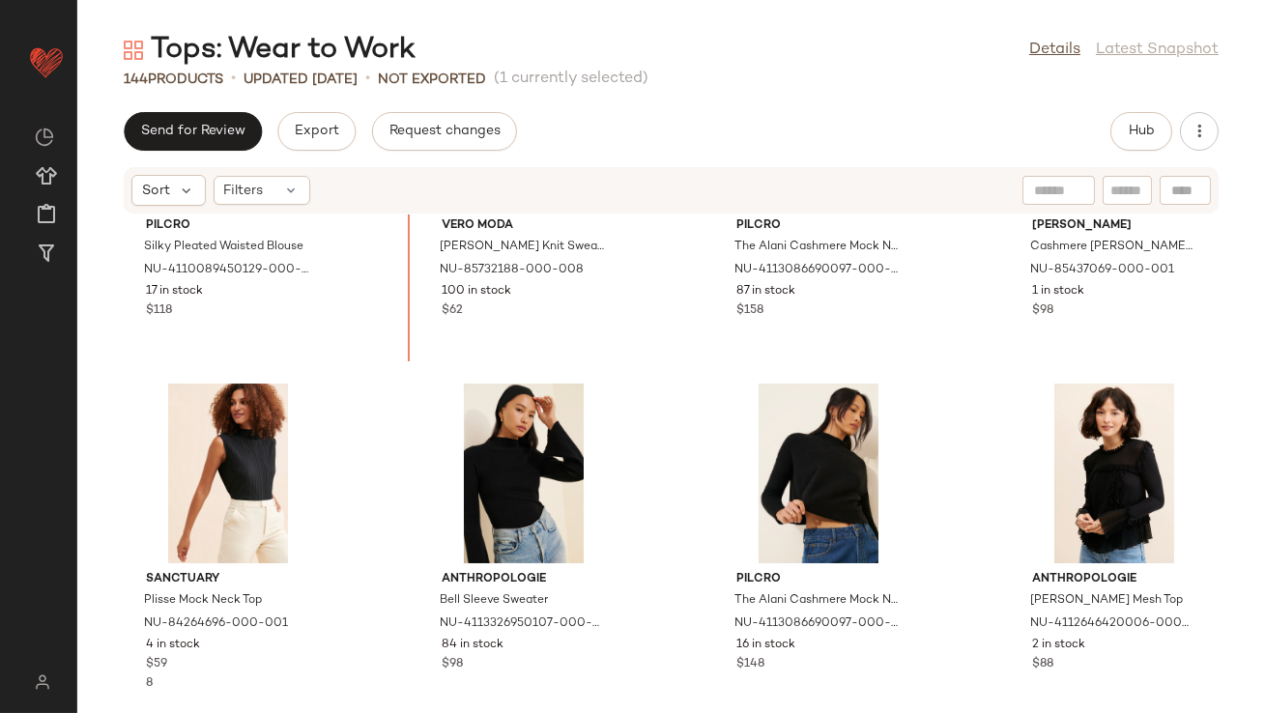
scroll to position [6878, 0]
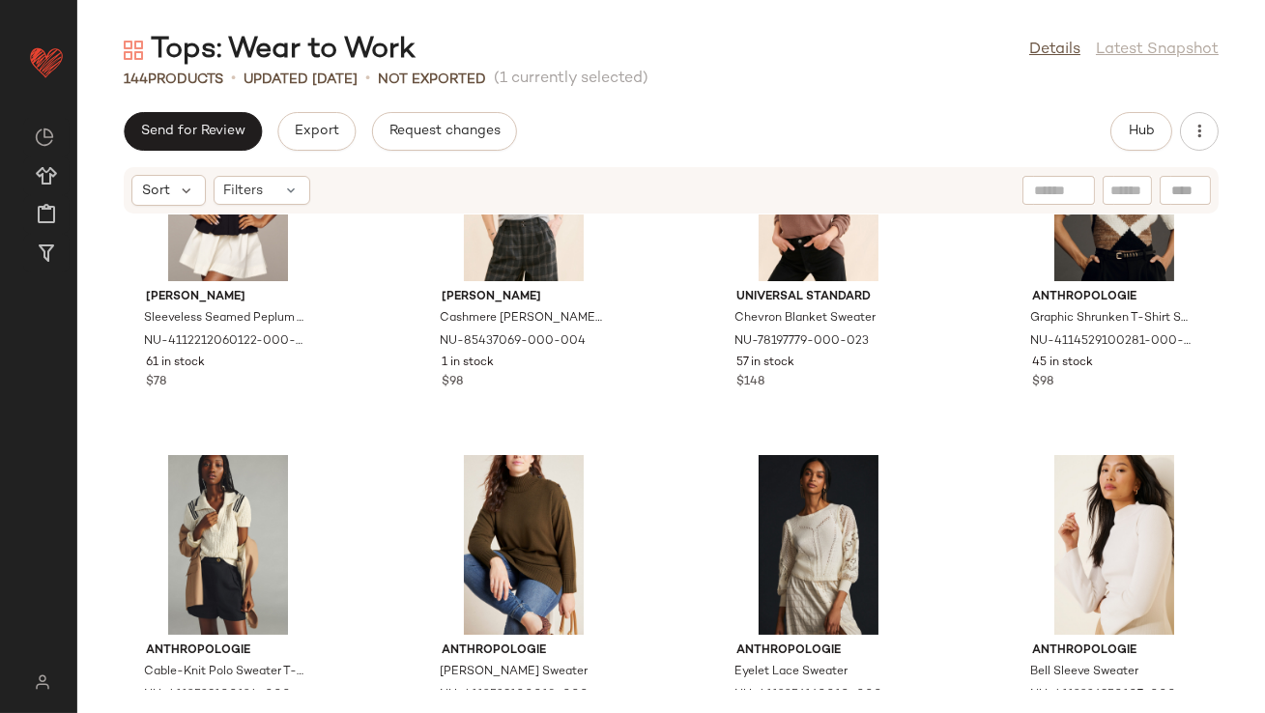
scroll to position [8331, 0]
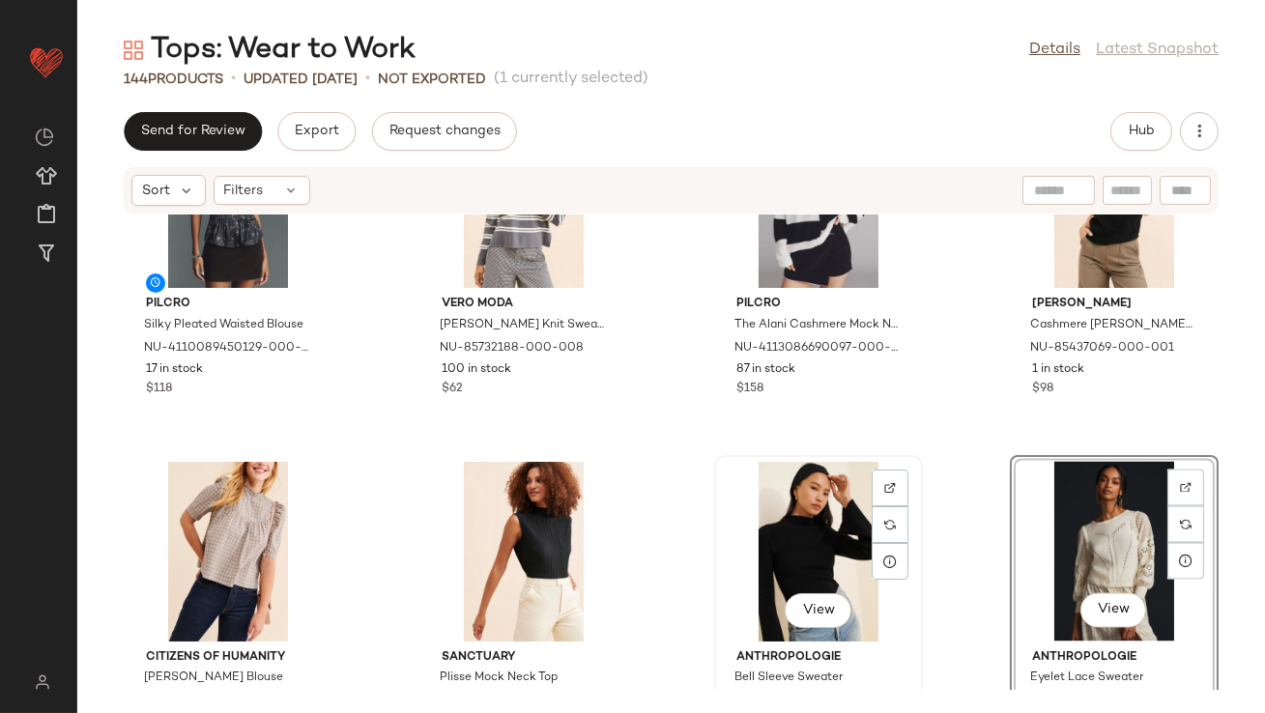
scroll to position [6849, 0]
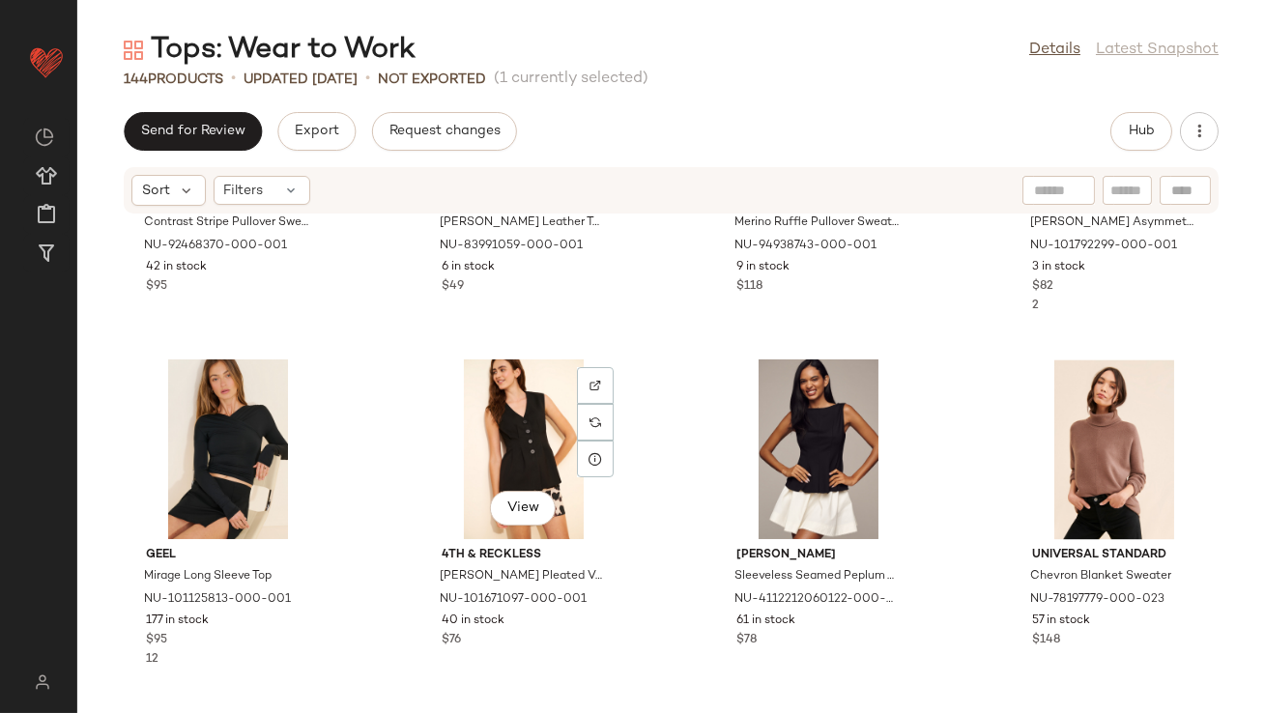
scroll to position [8345, 0]
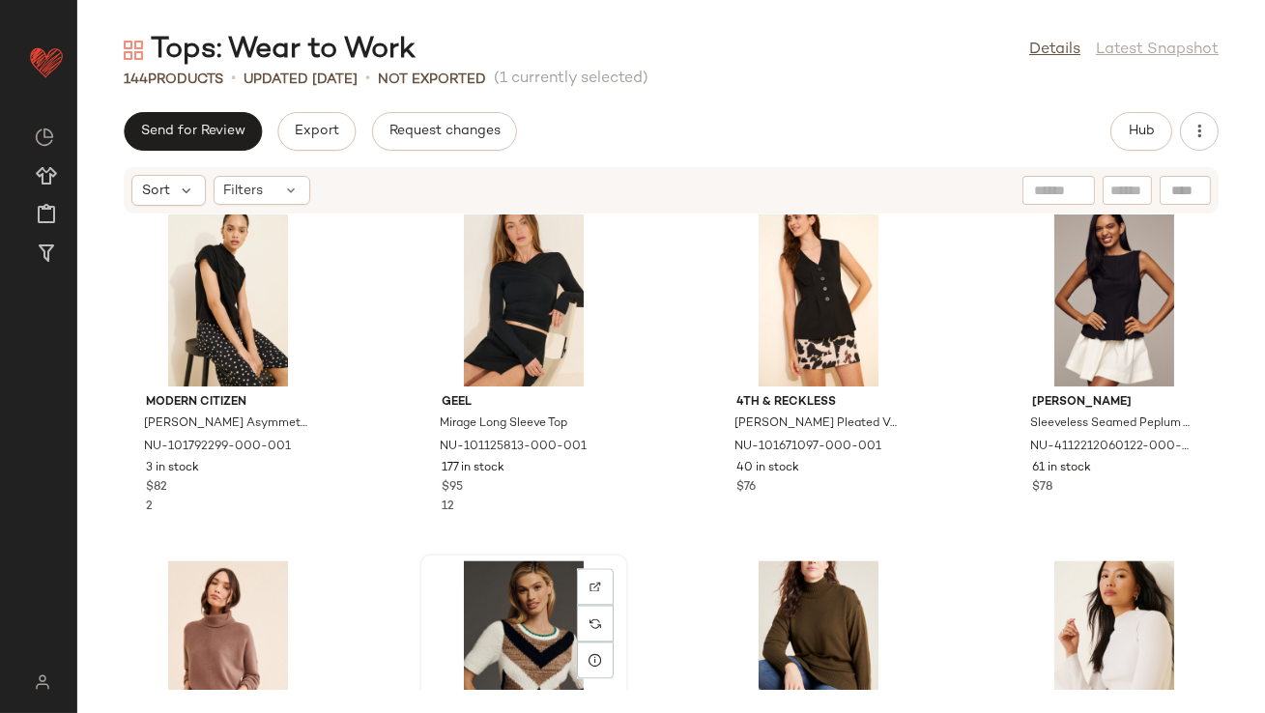
scroll to position [8314, 0]
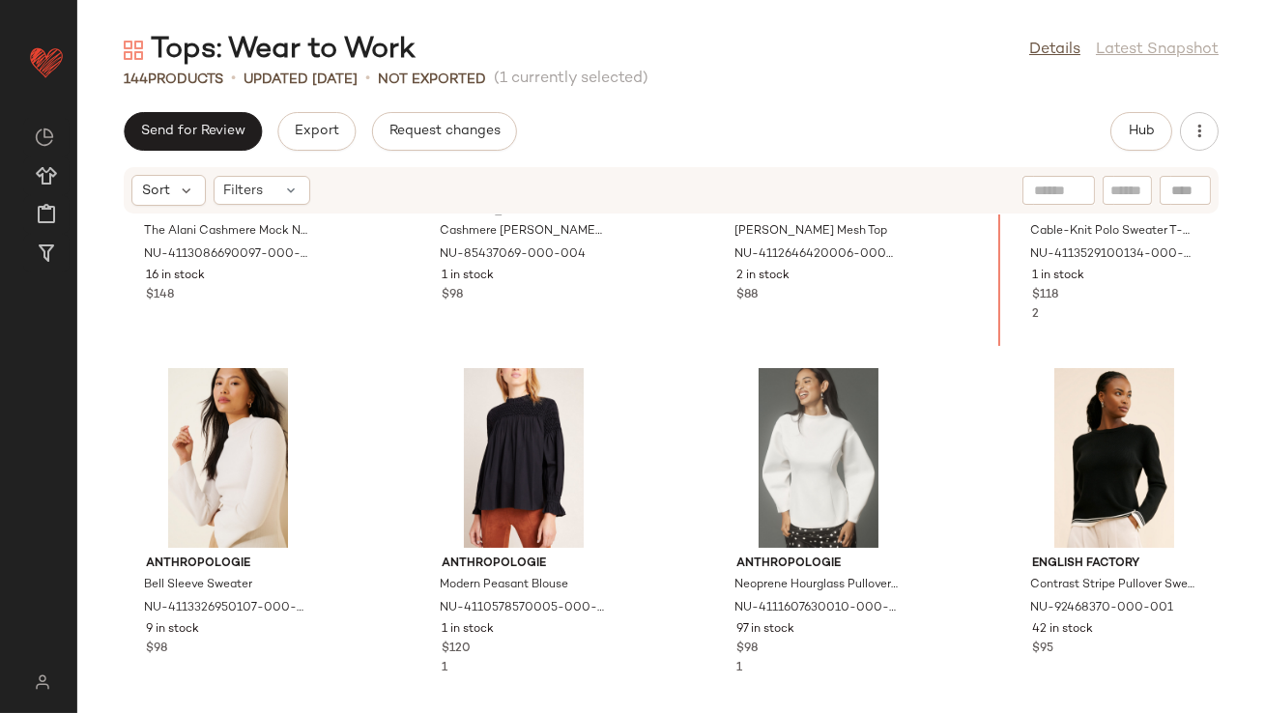
scroll to position [7653, 0]
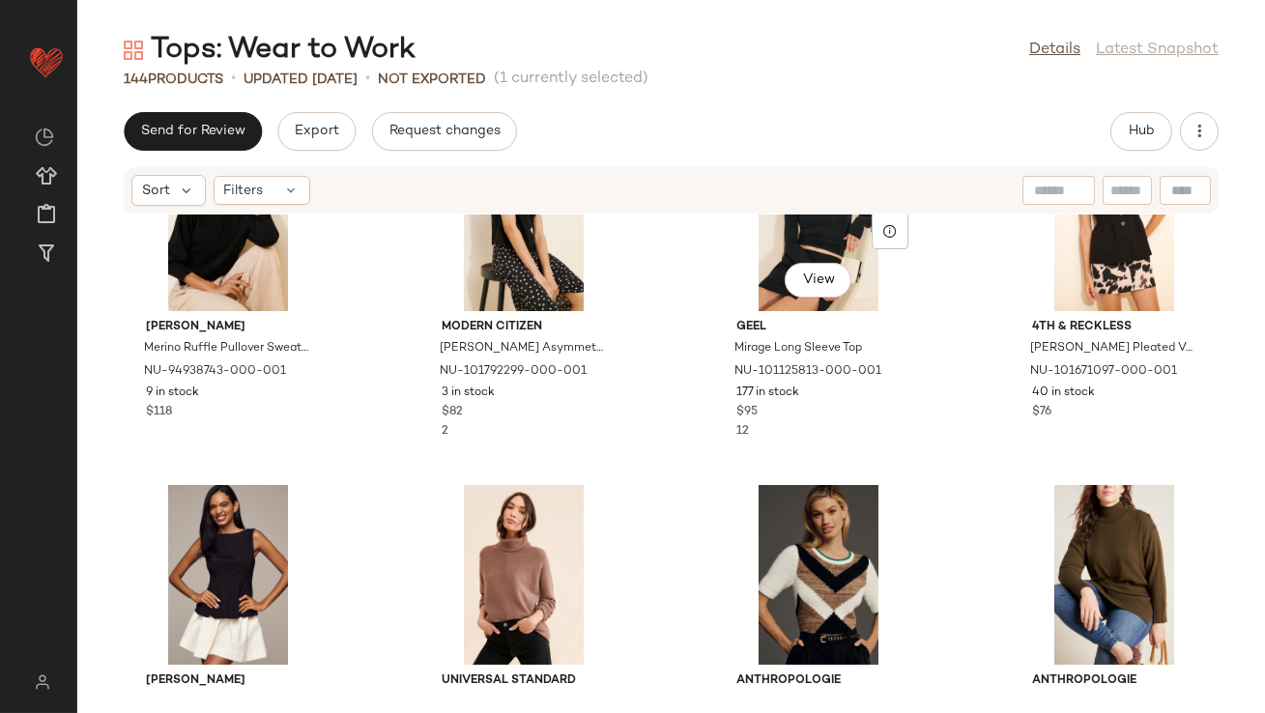
scroll to position [8923, 0]
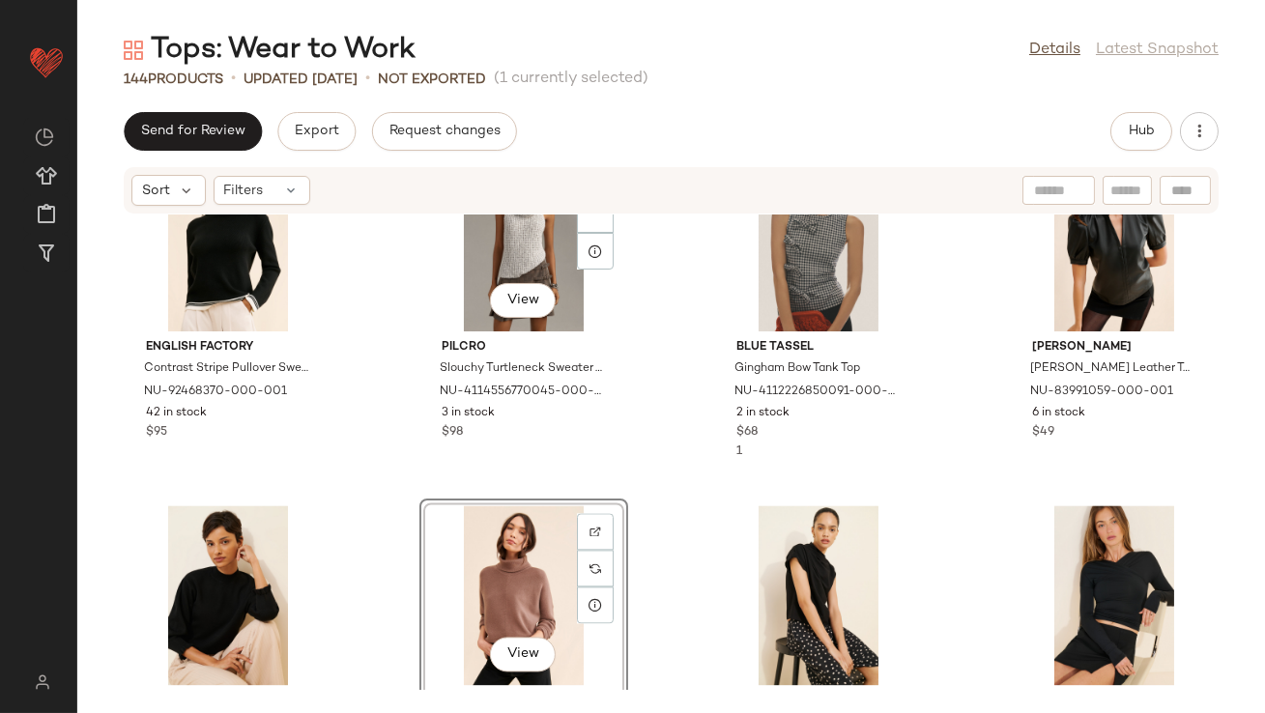
scroll to position [8199, 0]
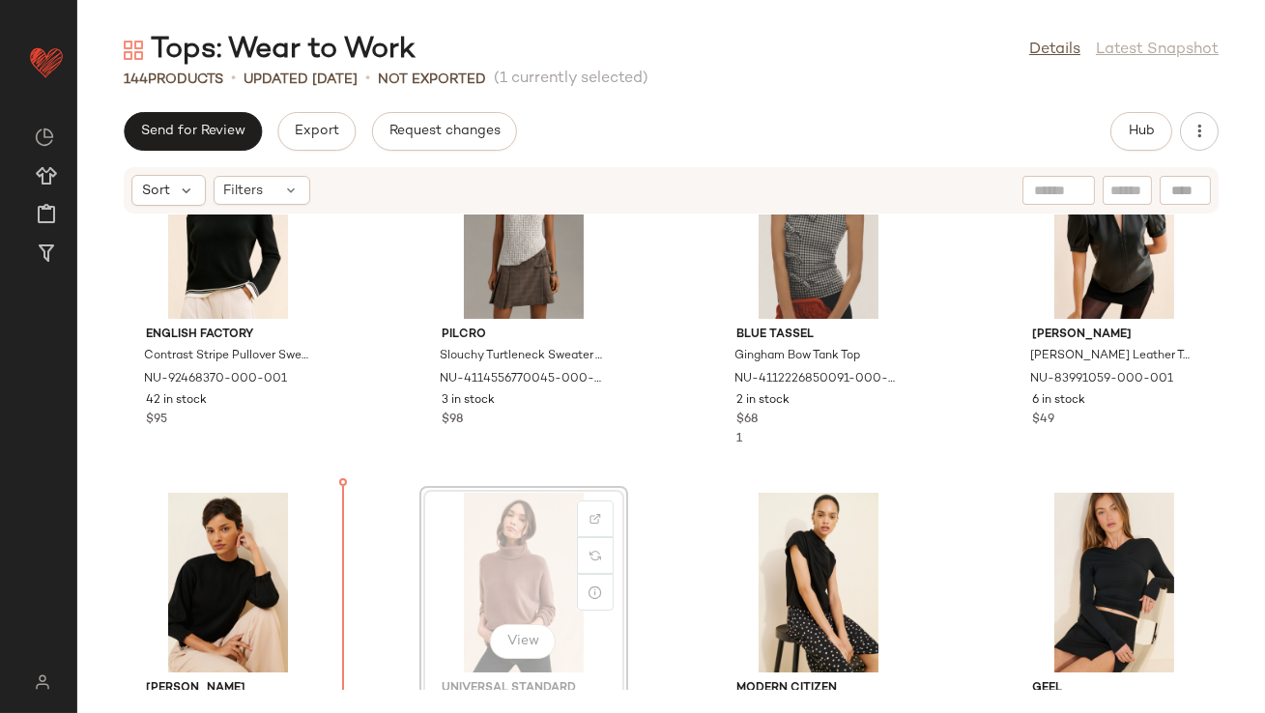
drag, startPoint x: 491, startPoint y: 612, endPoint x: 480, endPoint y: 612, distance: 10.6
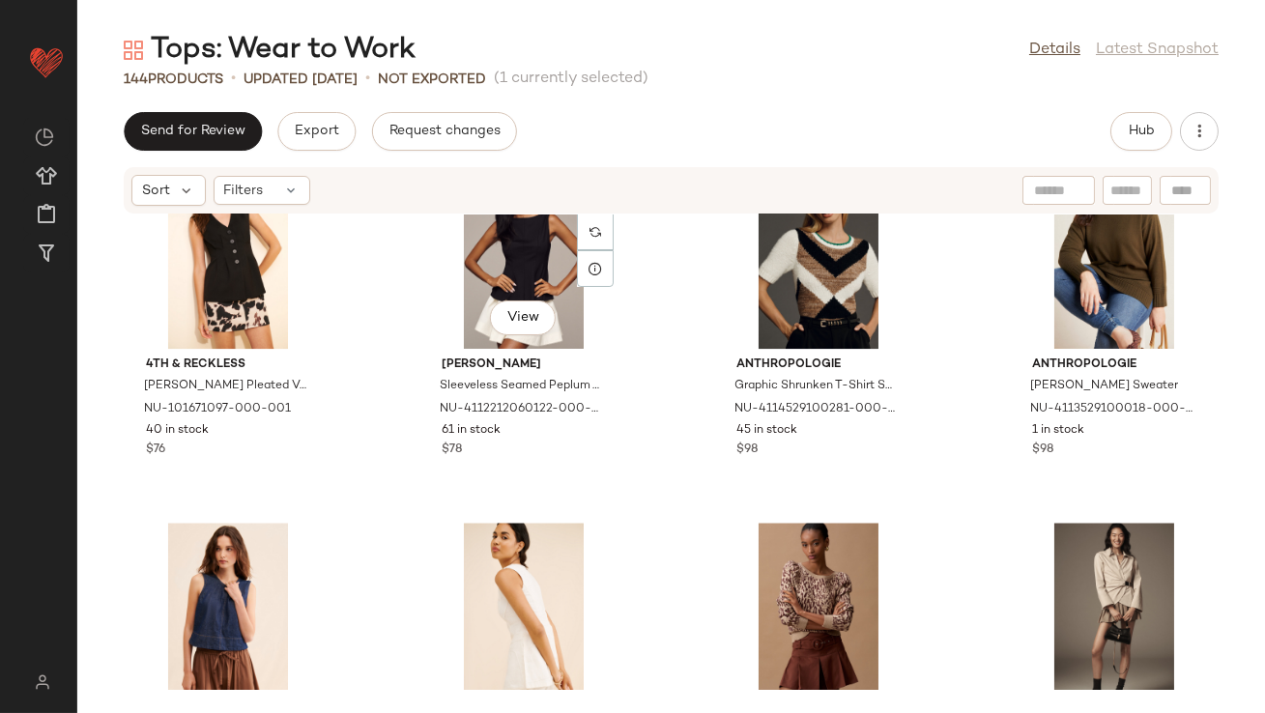
scroll to position [8960, 0]
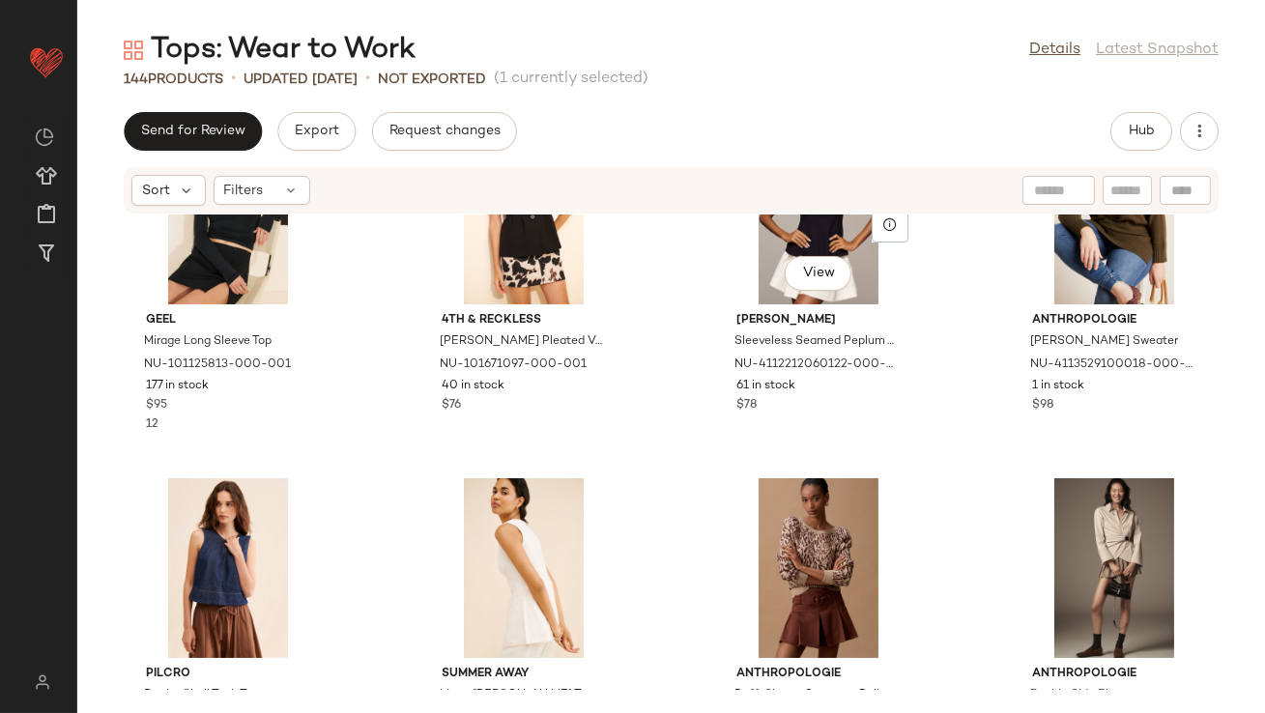
scroll to position [9099, 0]
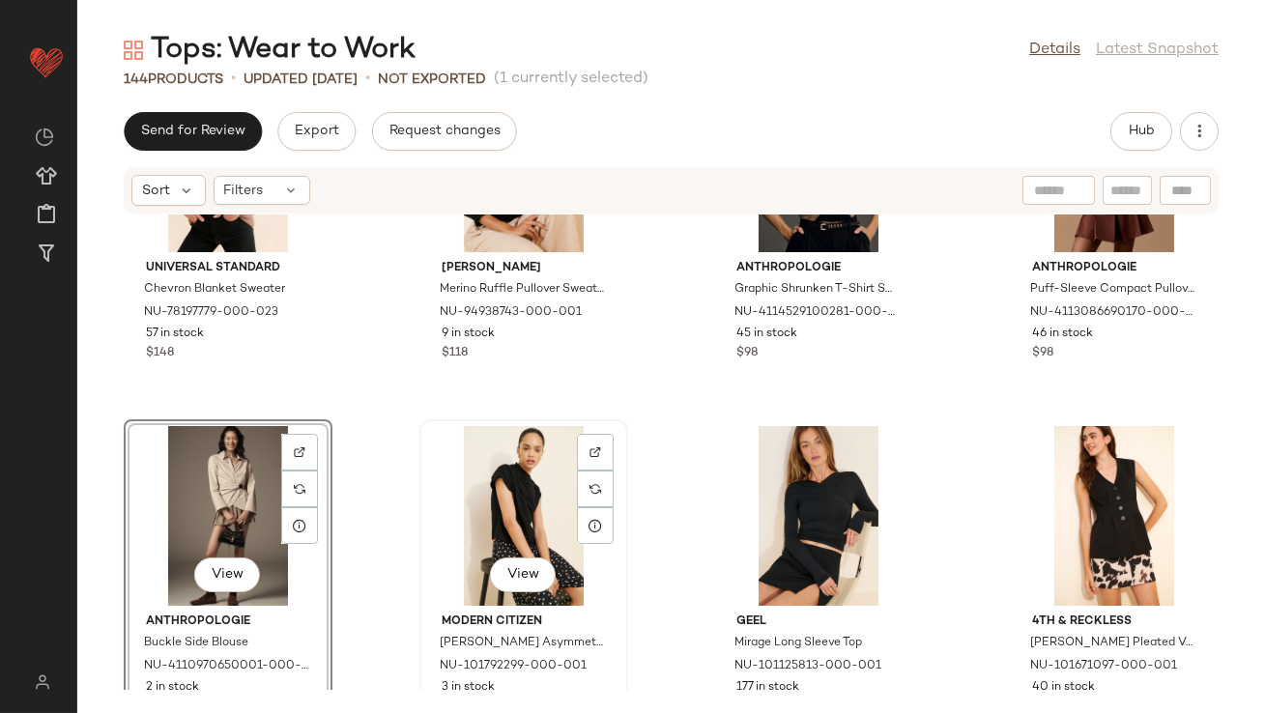
scroll to position [8527, 0]
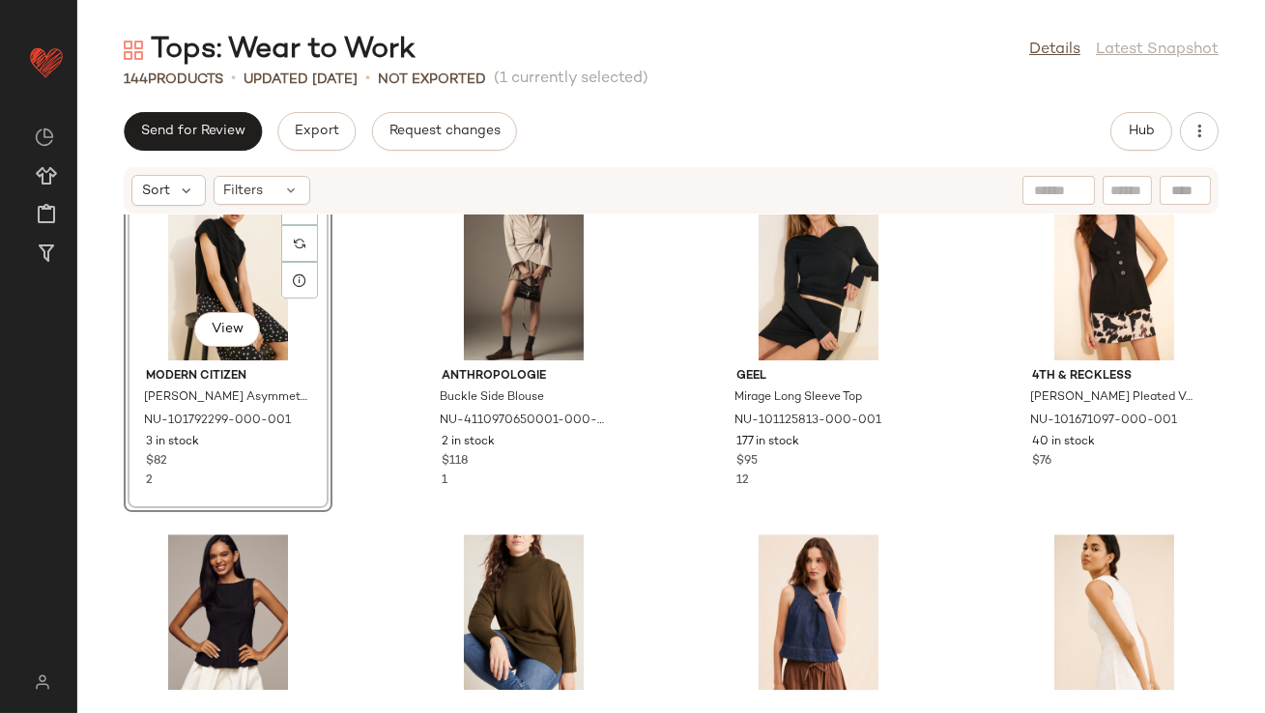
scroll to position [9073, 0]
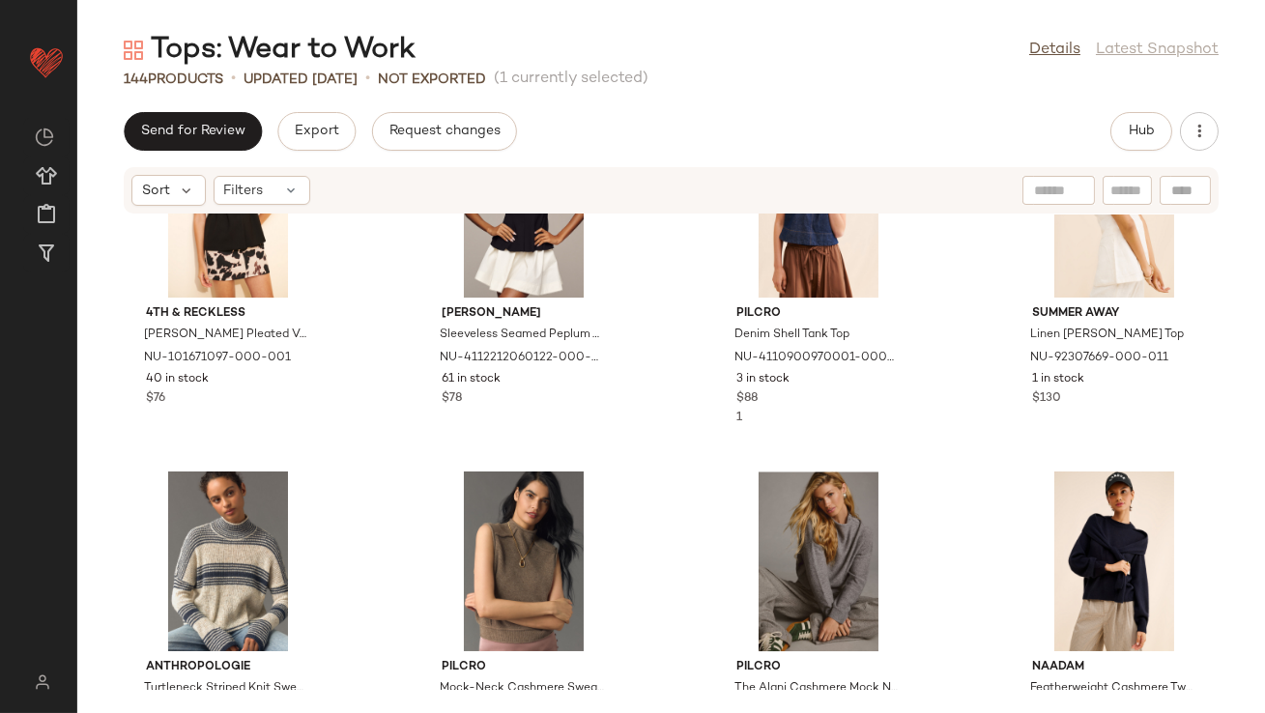
scroll to position [9489, 0]
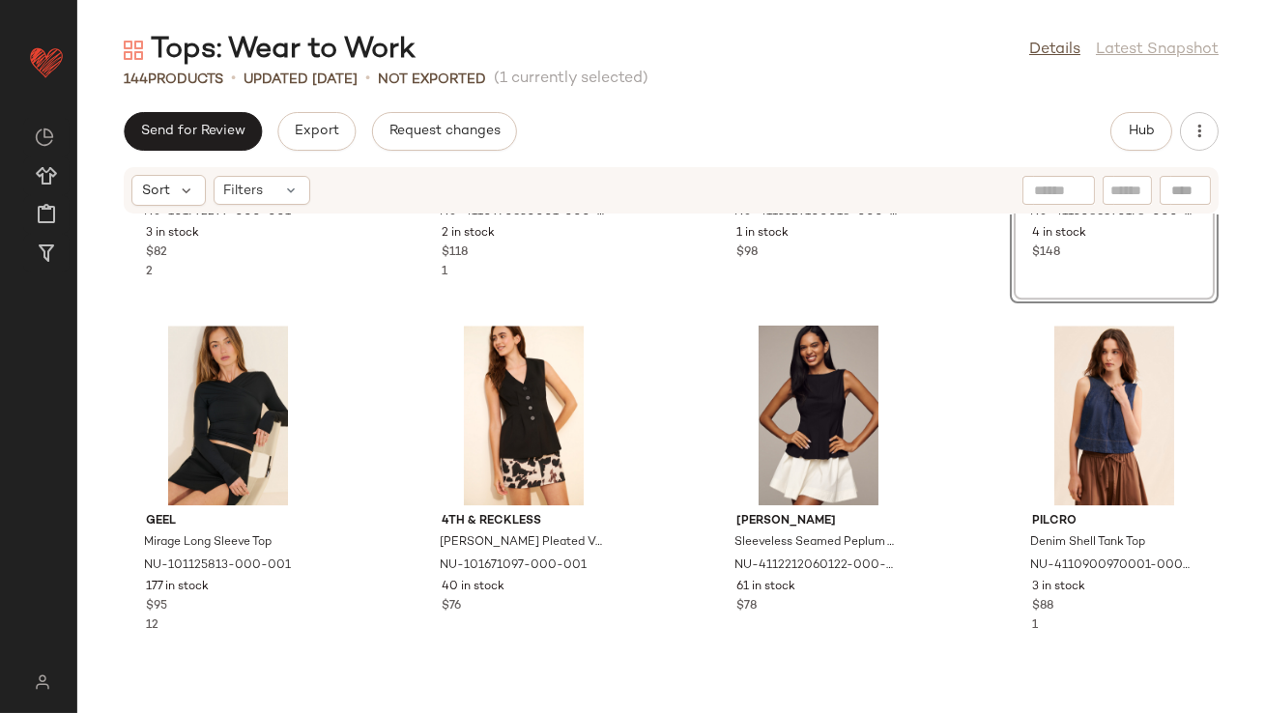
scroll to position [9466, 0]
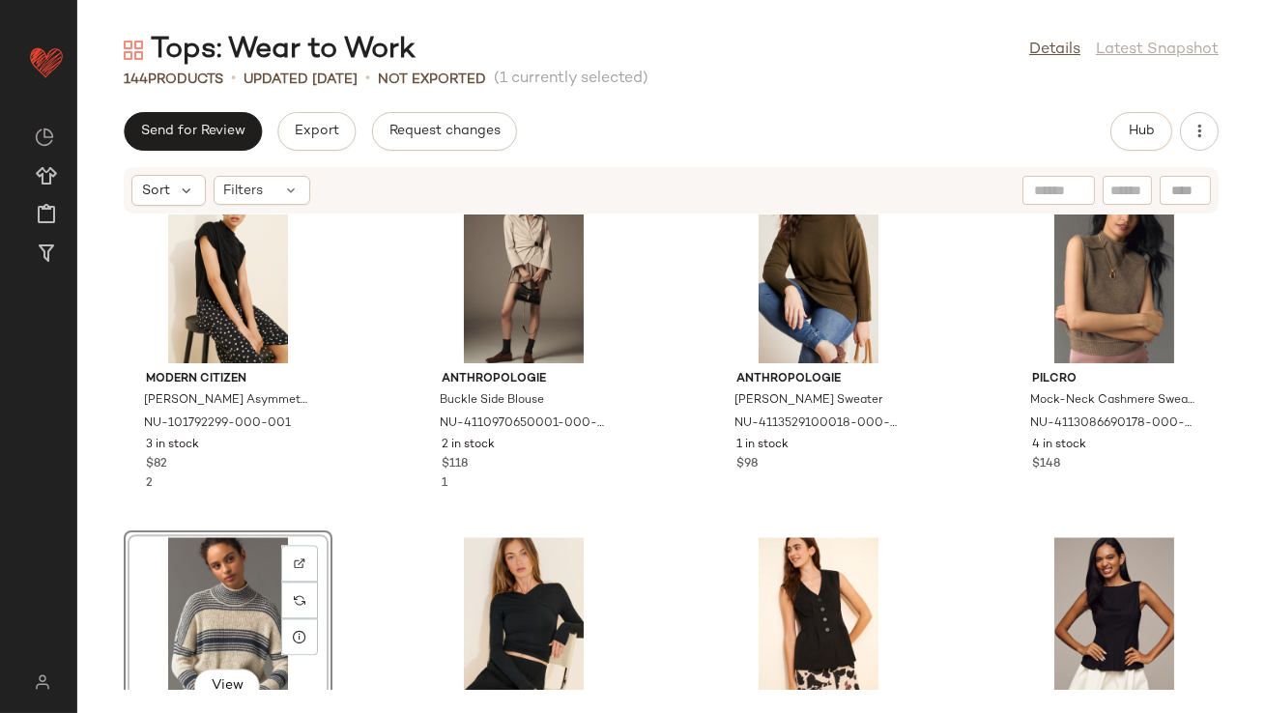
scroll to position [9623, 0]
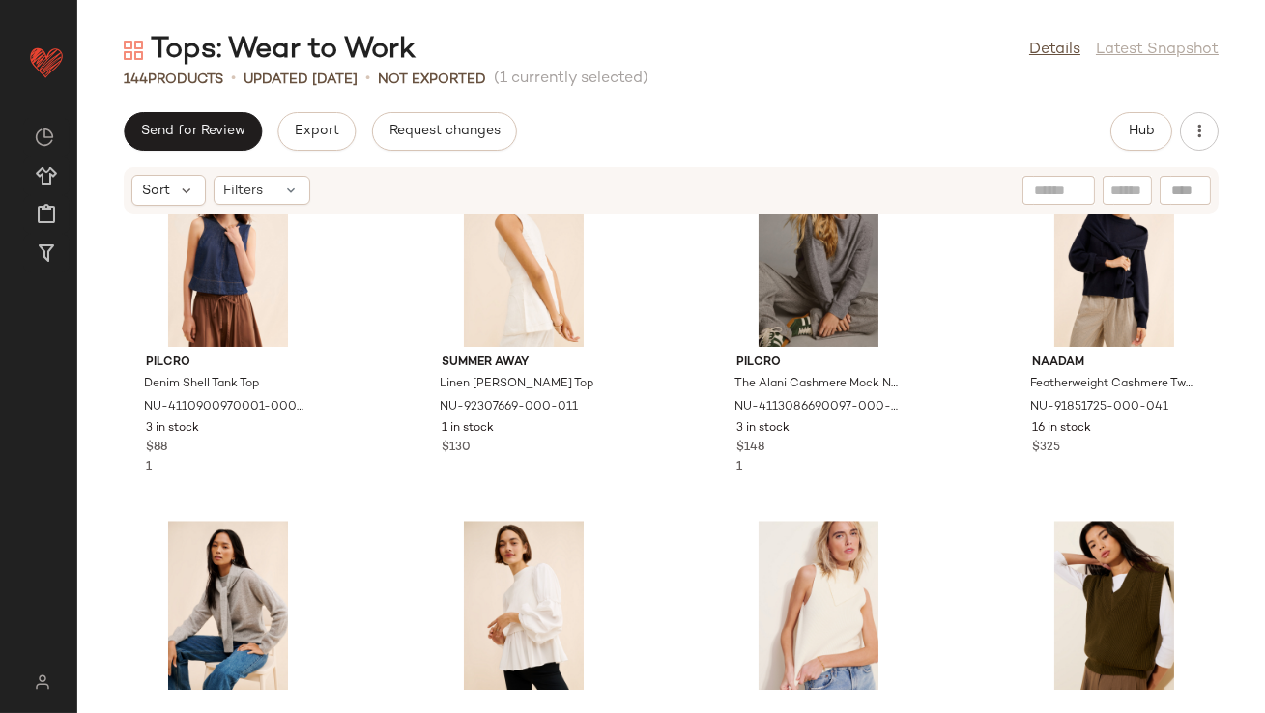
drag, startPoint x: 651, startPoint y: 512, endPoint x: 963, endPoint y: 651, distance: 341.8
click at [963, 650] on div "Pilcro Denim Shell Tank Top NU-4110900970001-000-091 3 in stock $88 1 Summer Aw…" at bounding box center [671, 452] width 1188 height 475
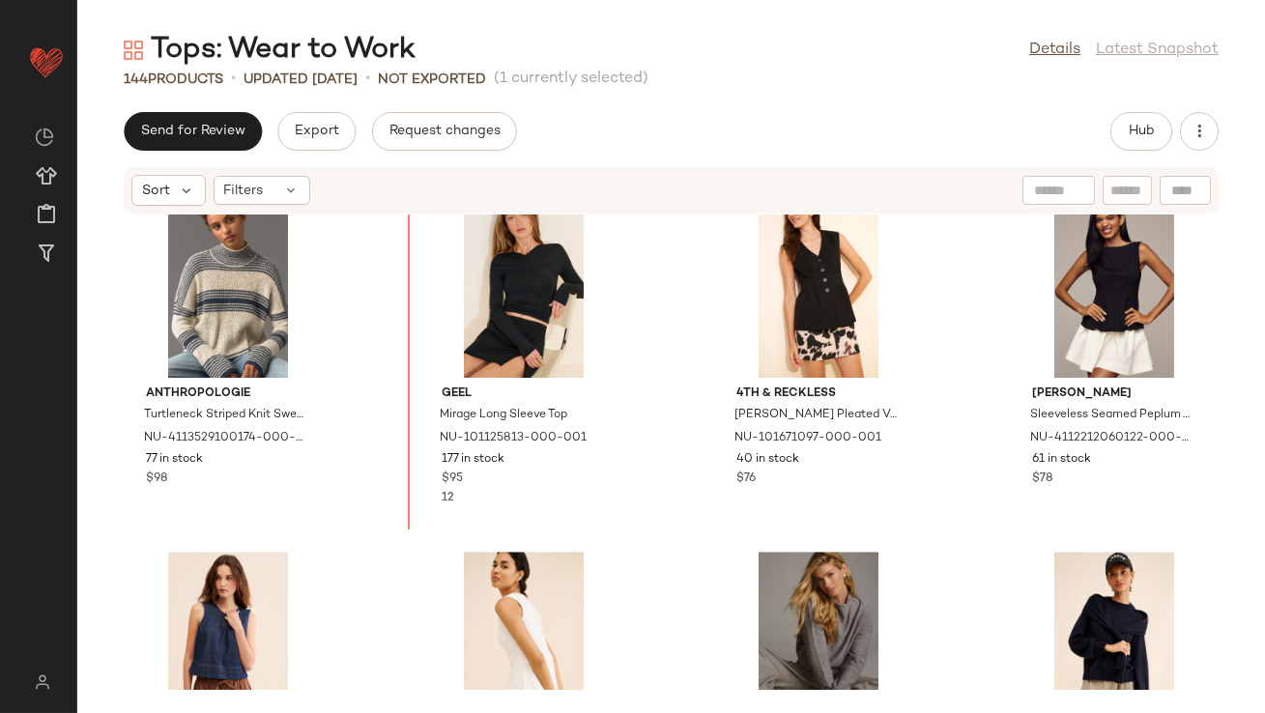
scroll to position [9157, 0]
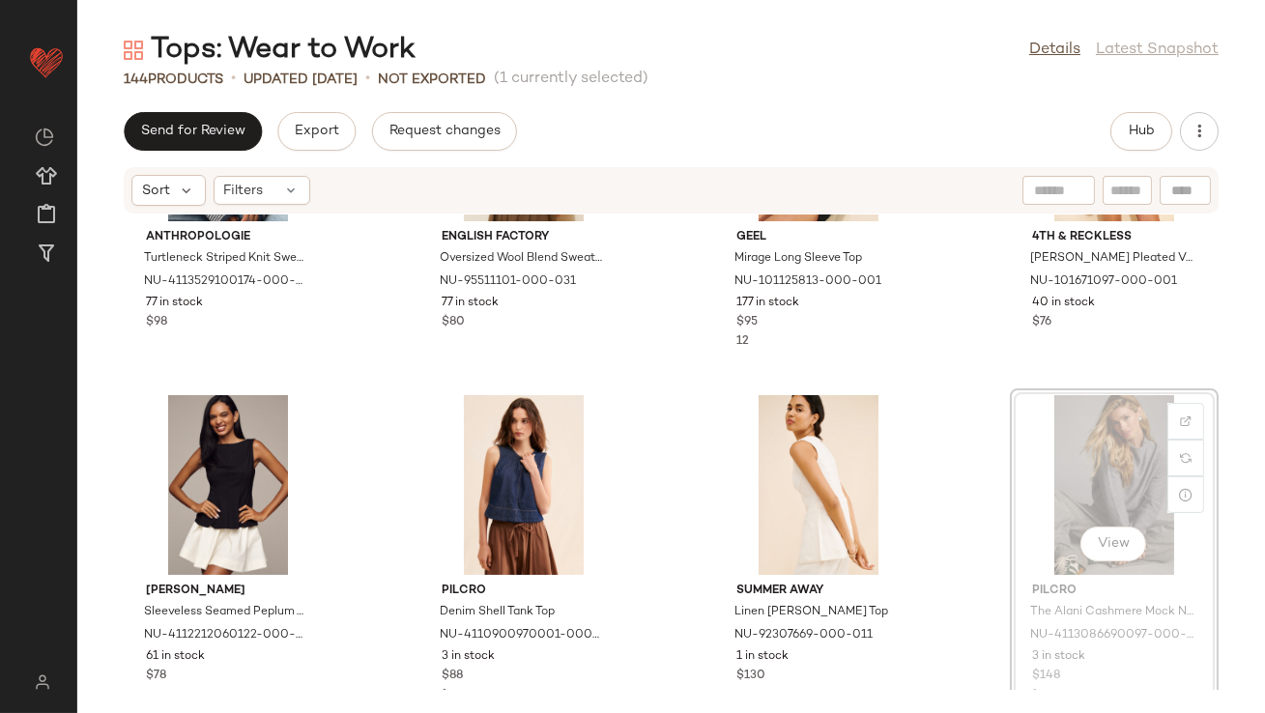
scroll to position [9304, 0]
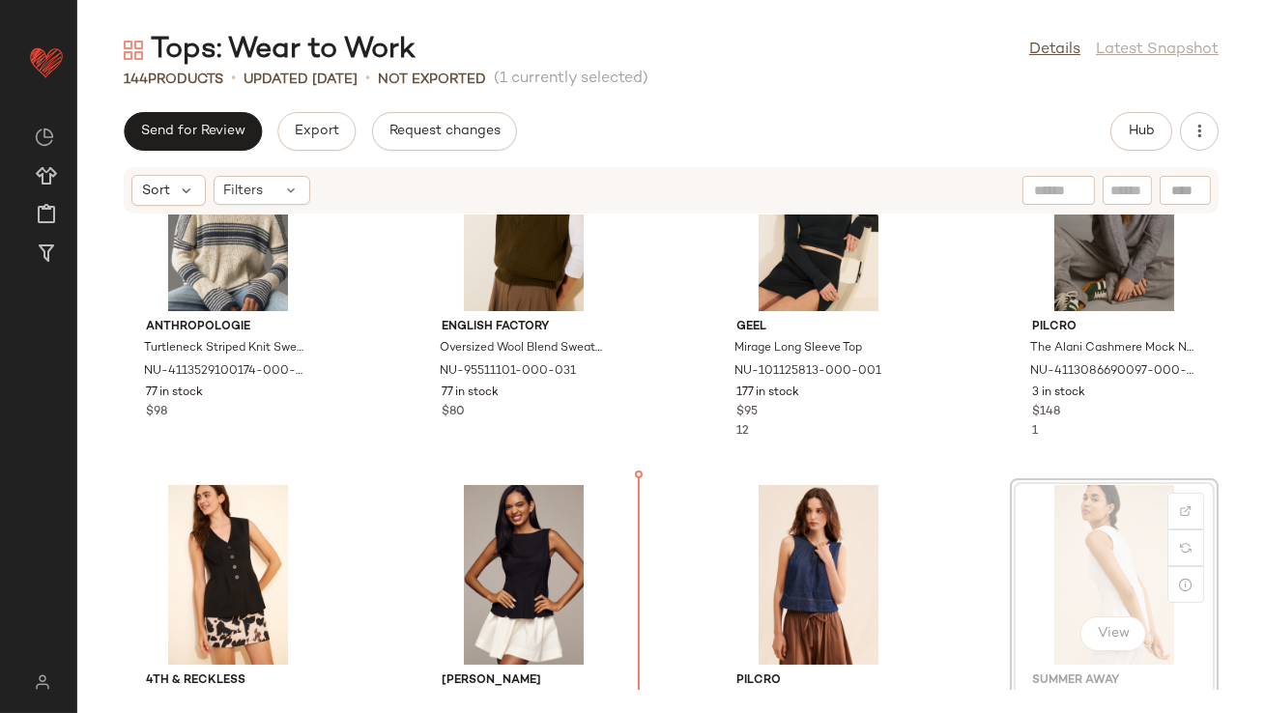
drag, startPoint x: 1030, startPoint y: 574, endPoint x: 1019, endPoint y: 574, distance: 11.6
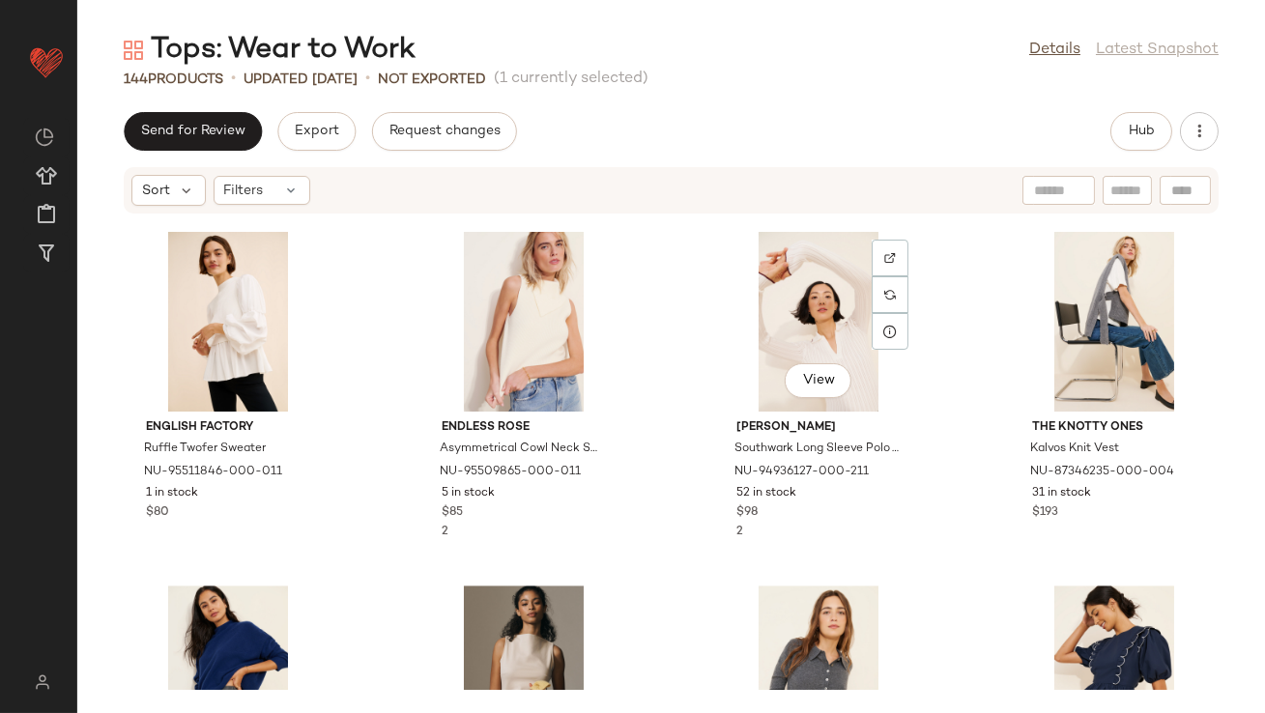
scroll to position [10563, 0]
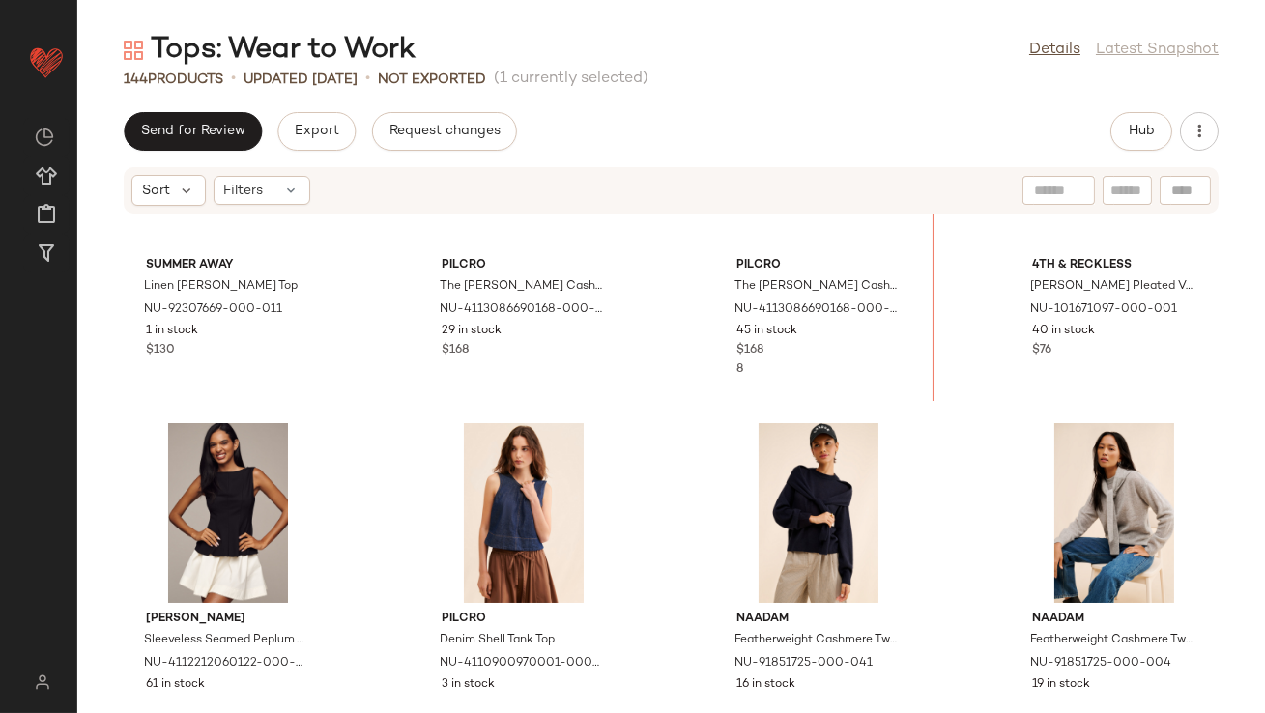
scroll to position [9717, 0]
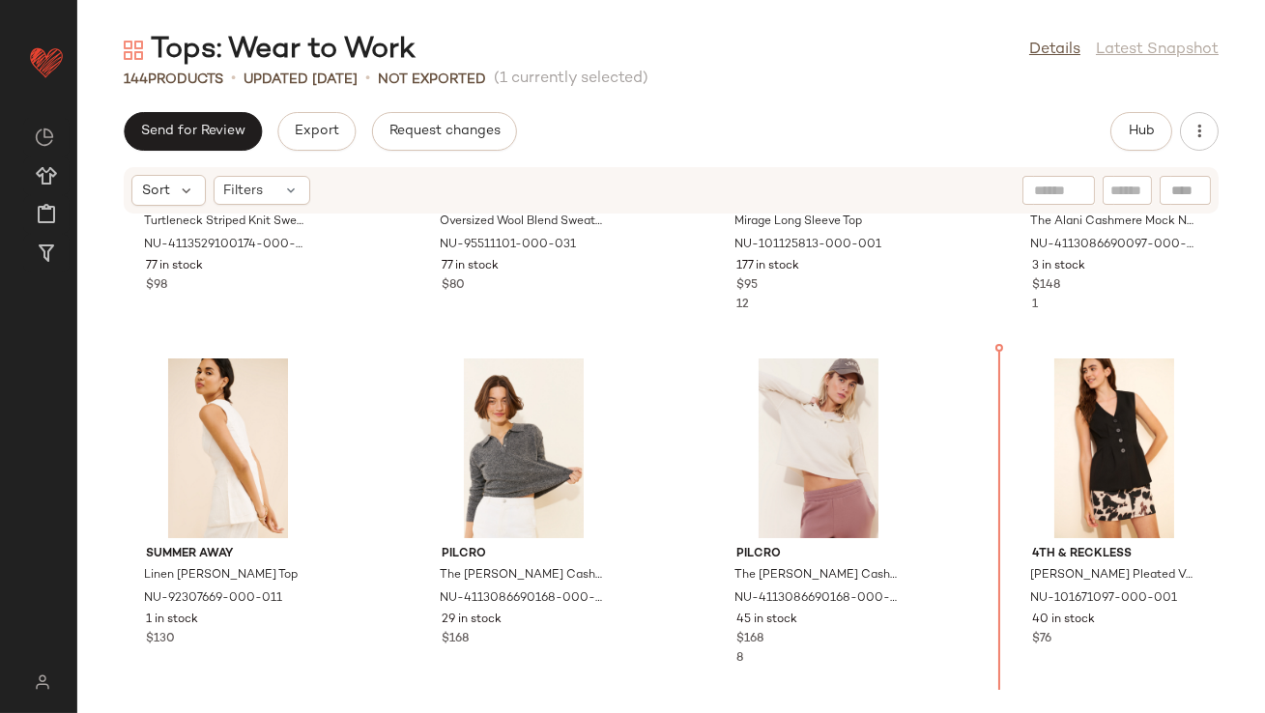
drag, startPoint x: 763, startPoint y: 349, endPoint x: 996, endPoint y: 475, distance: 265.1
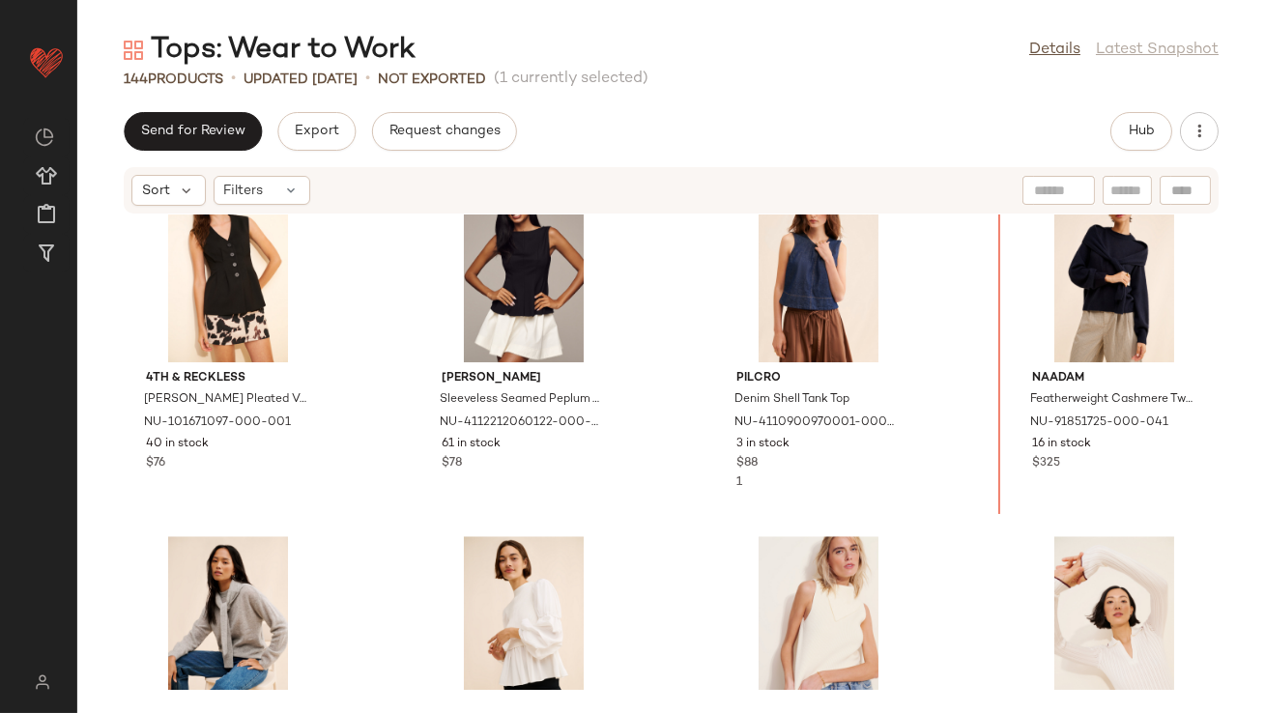
scroll to position [9864, 0]
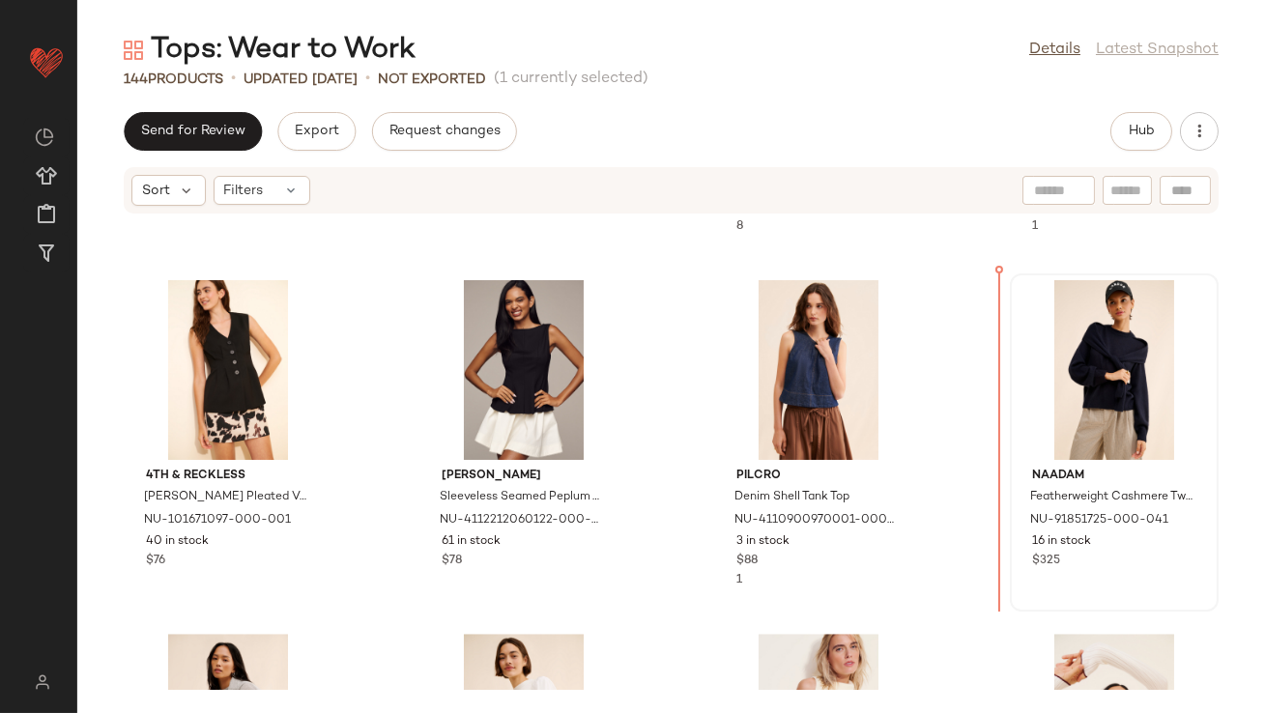
drag, startPoint x: 1086, startPoint y: 465, endPoint x: 1062, endPoint y: 424, distance: 47.2
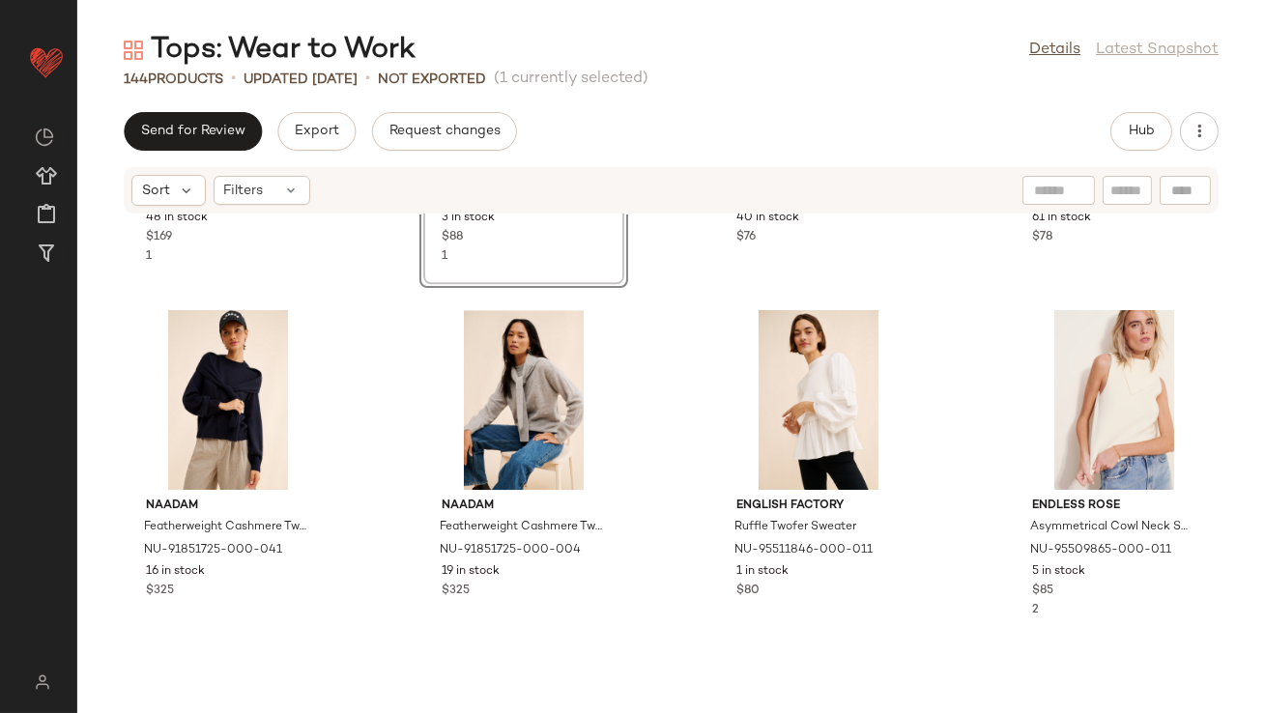
scroll to position [10202, 0]
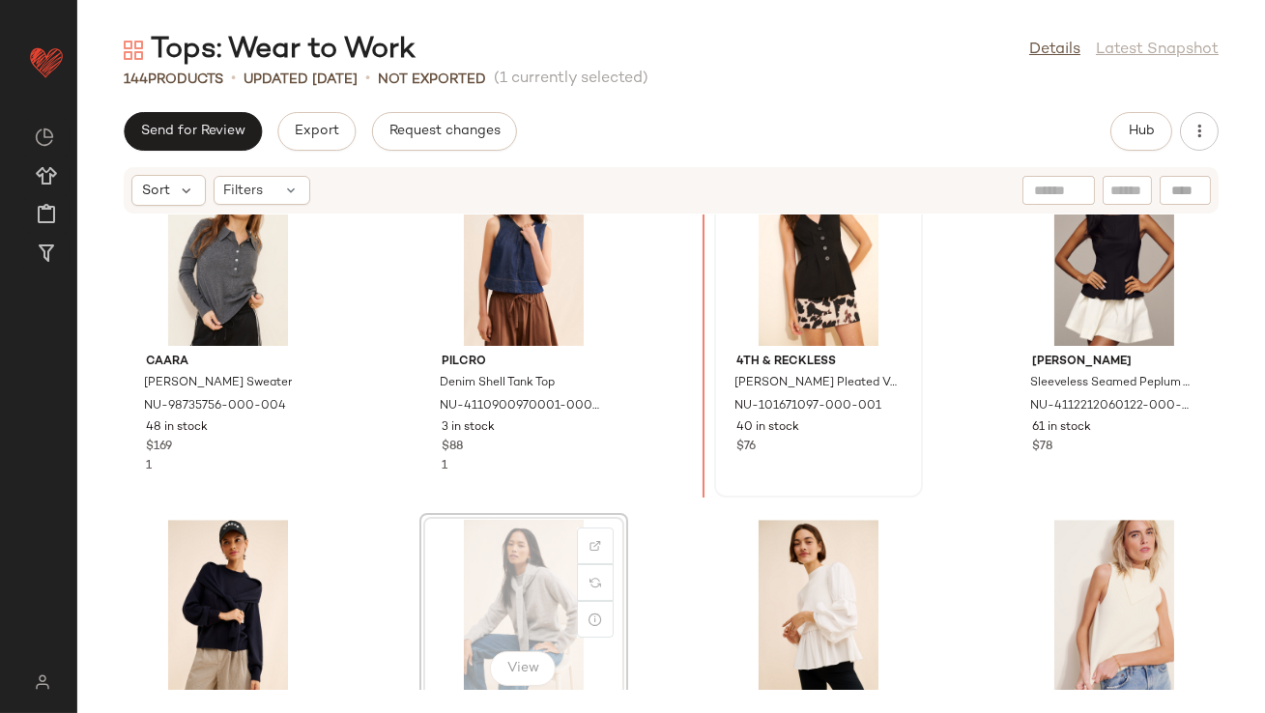
scroll to position [9966, 0]
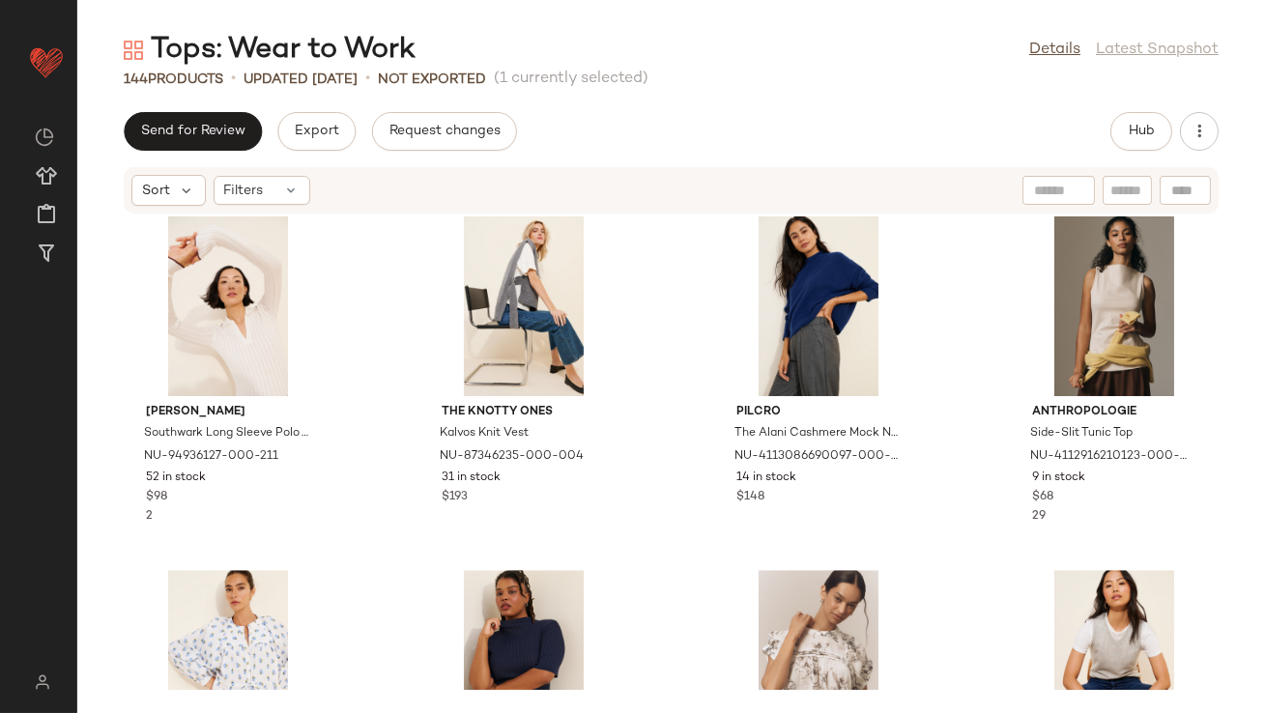
scroll to position [10673, 0]
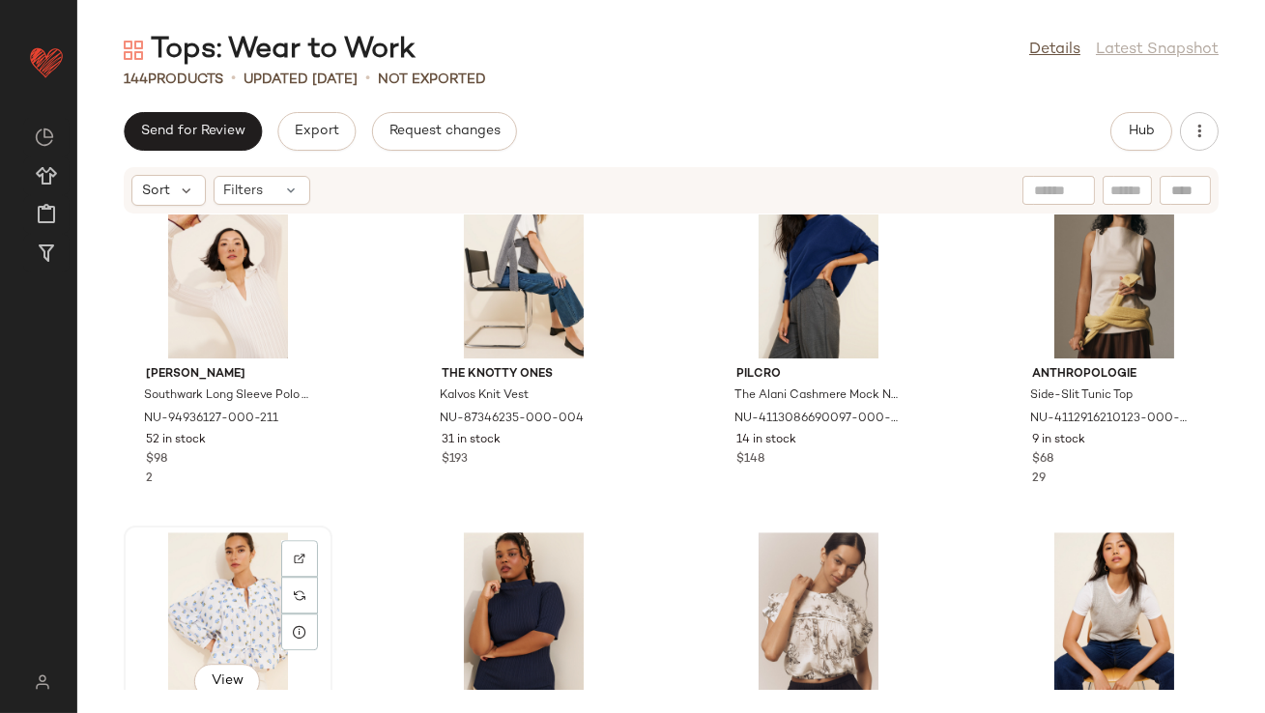
drag, startPoint x: 192, startPoint y: 595, endPoint x: 205, endPoint y: 599, distance: 13.1
click at [192, 595] on div "View" at bounding box center [227, 622] width 195 height 180
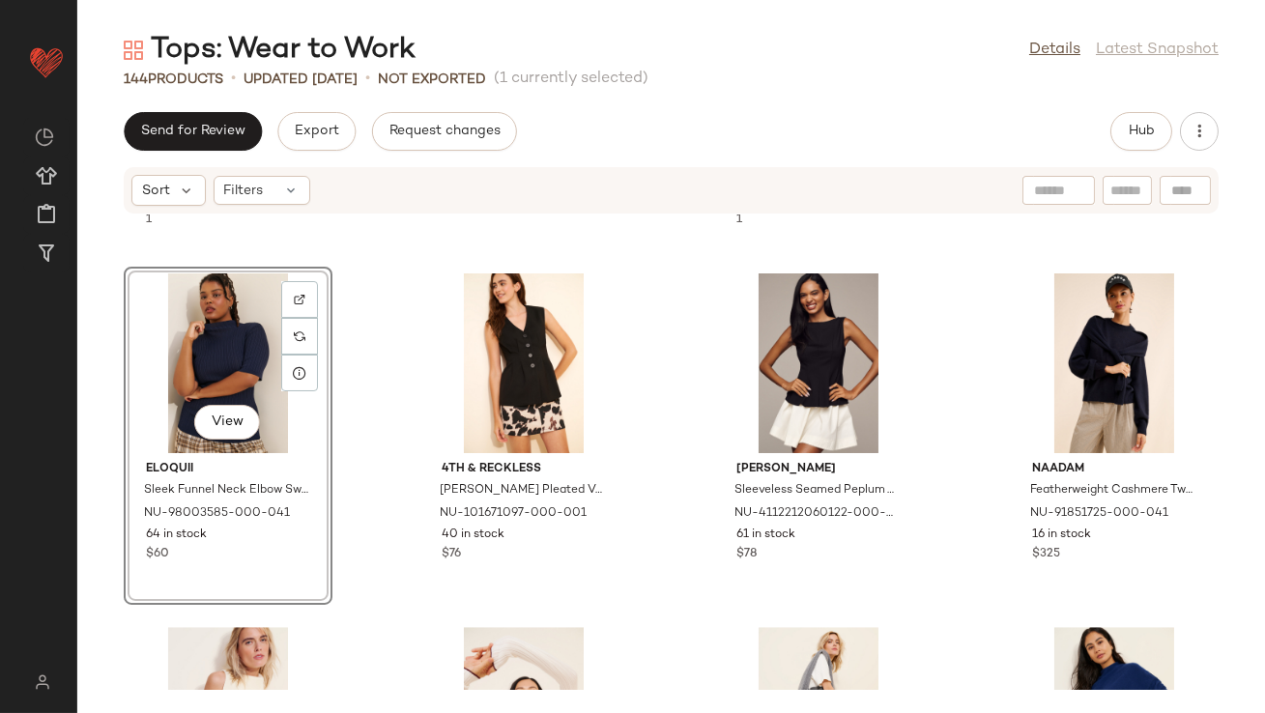
scroll to position [10379, 0]
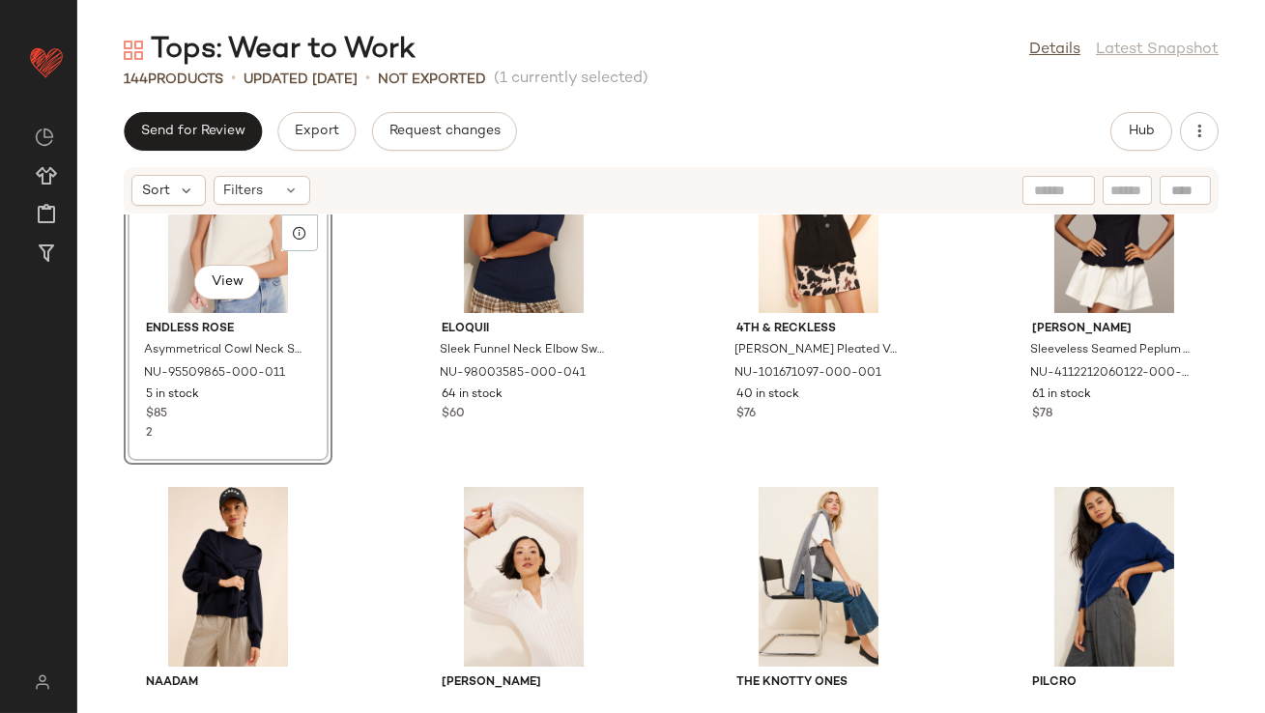
scroll to position [10428, 0]
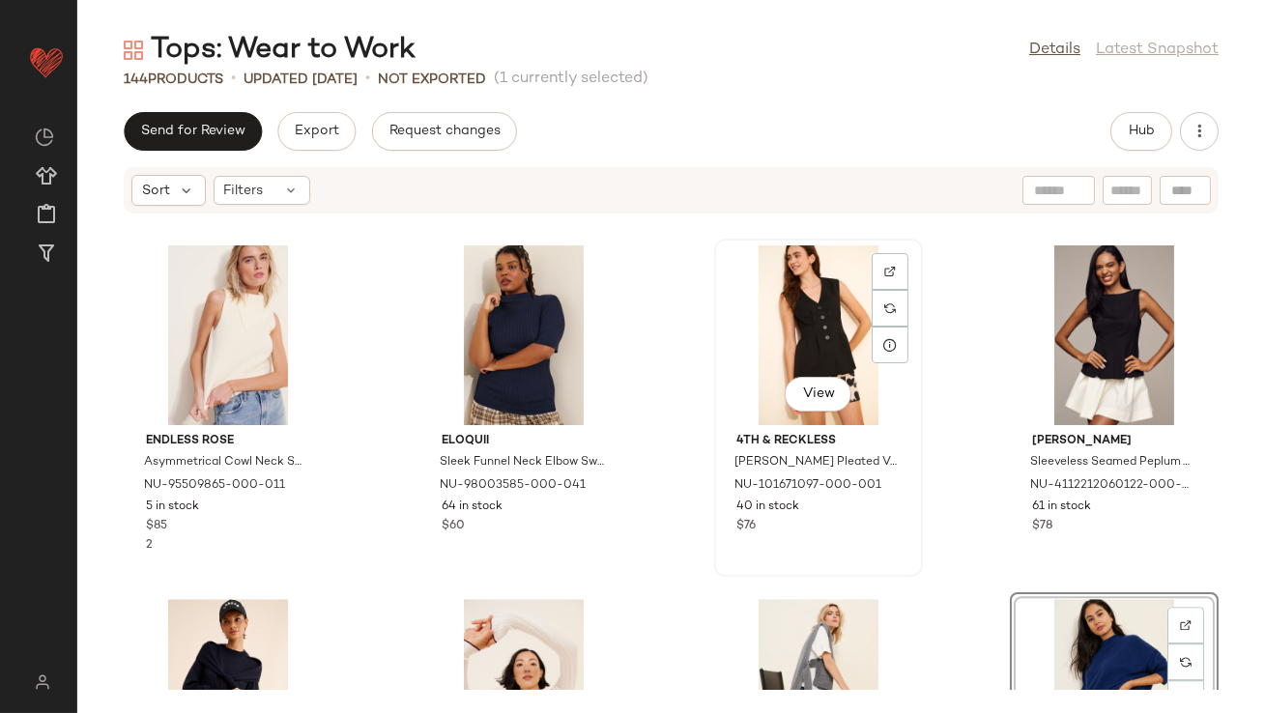
scroll to position [10252, 0]
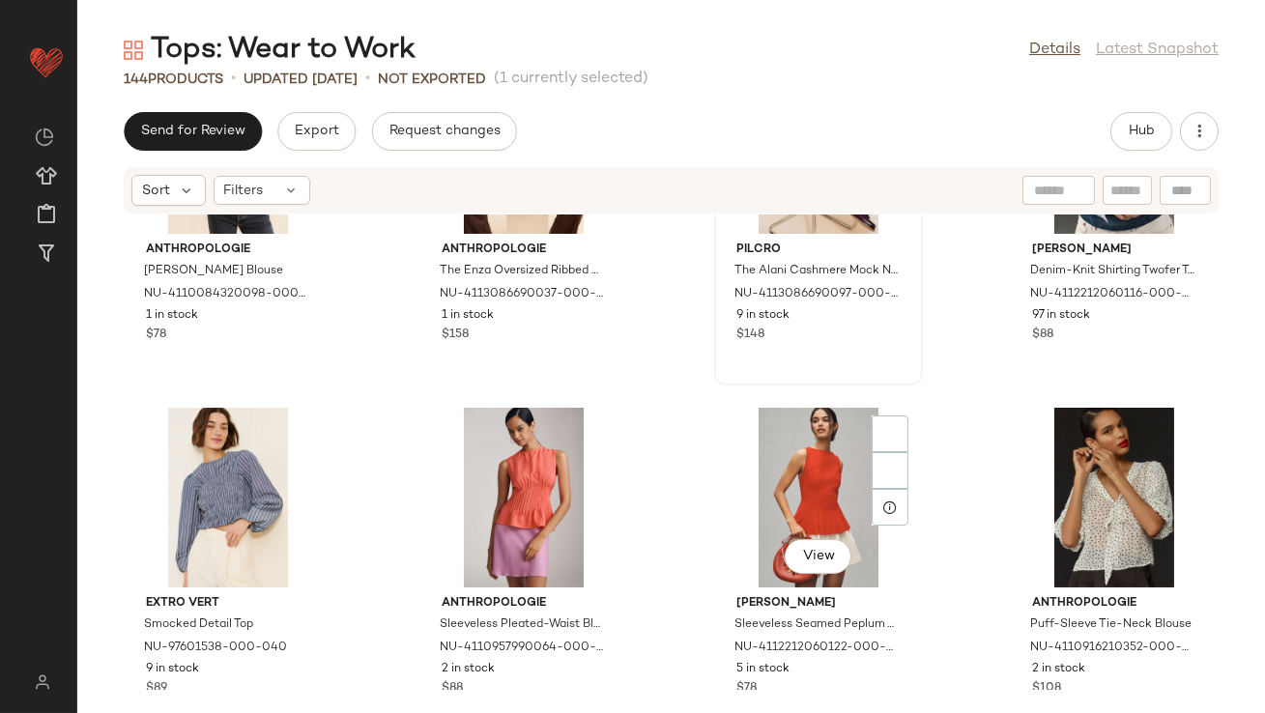
scroll to position [12261, 0]
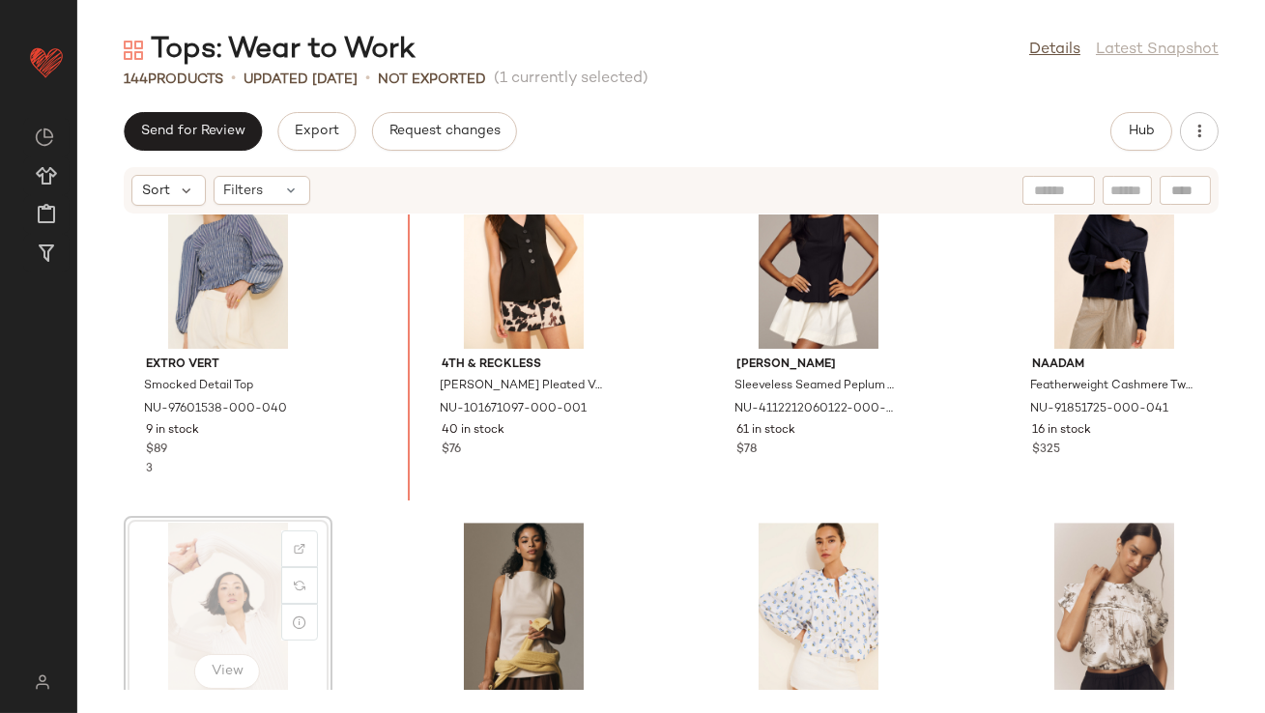
scroll to position [10684, 0]
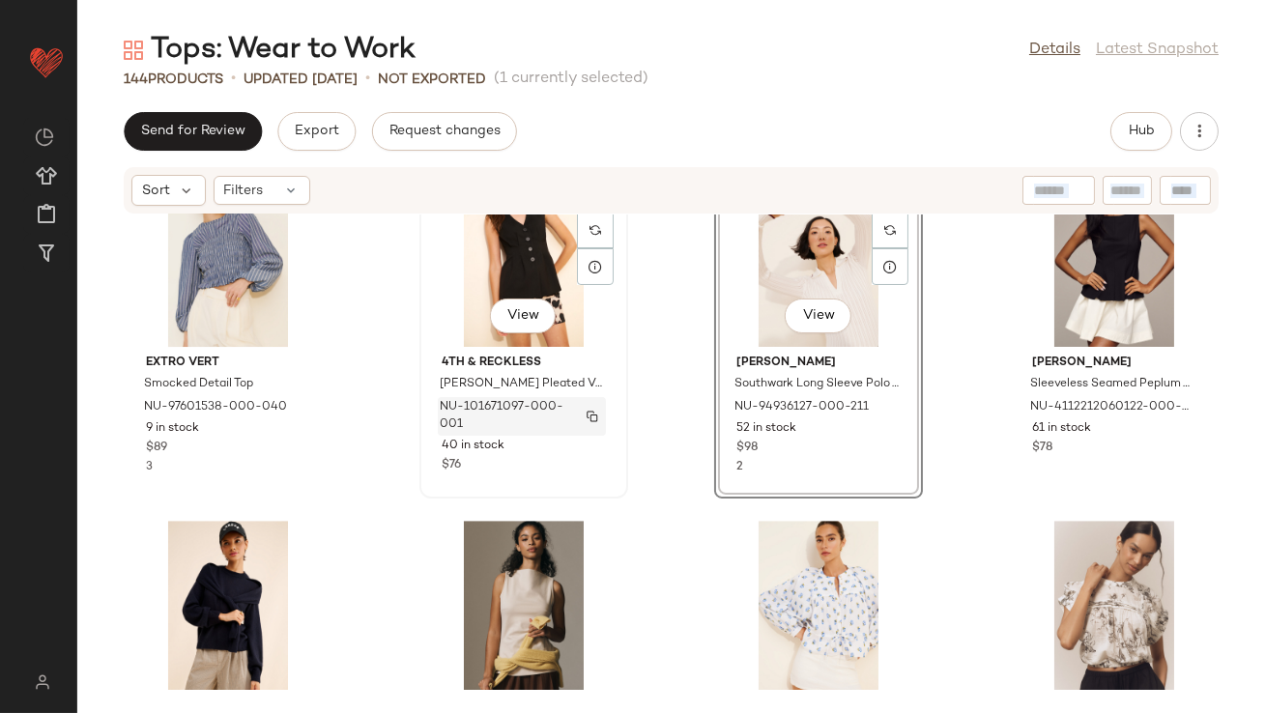
drag, startPoint x: 792, startPoint y: 199, endPoint x: 459, endPoint y: 408, distance: 393.4
click at [462, 411] on div "Sort Filters Endless Rose [MEDICAL_DATA] Cowl Neck Sweater Vest NU-95509865-000…" at bounding box center [671, 439] width 1188 height 547
drag, startPoint x: 705, startPoint y: 282, endPoint x: 441, endPoint y: 353, distance: 273.1
click at [442, 353] on div "Endless Rose [MEDICAL_DATA] Cowl Neck Sweater Vest NU-95509865-000-011 5 in sto…" at bounding box center [671, 452] width 1188 height 475
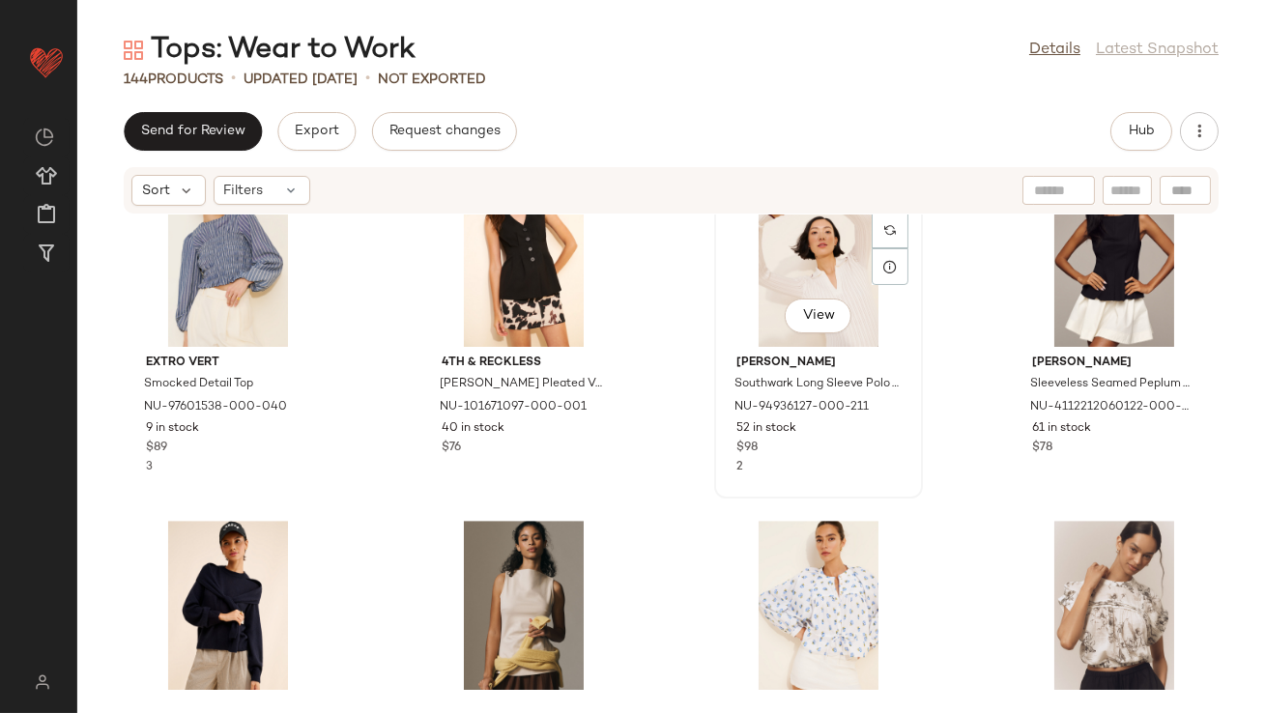
scroll to position [10683, 0]
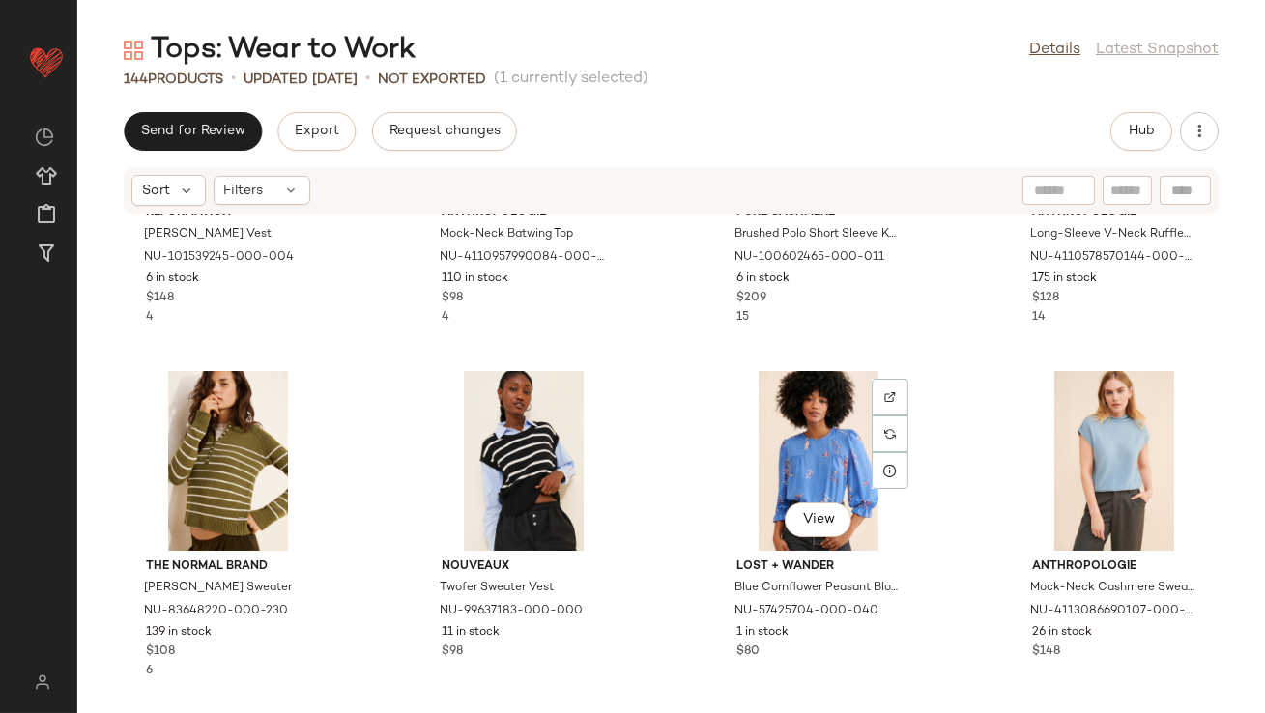
scroll to position [11671, 0]
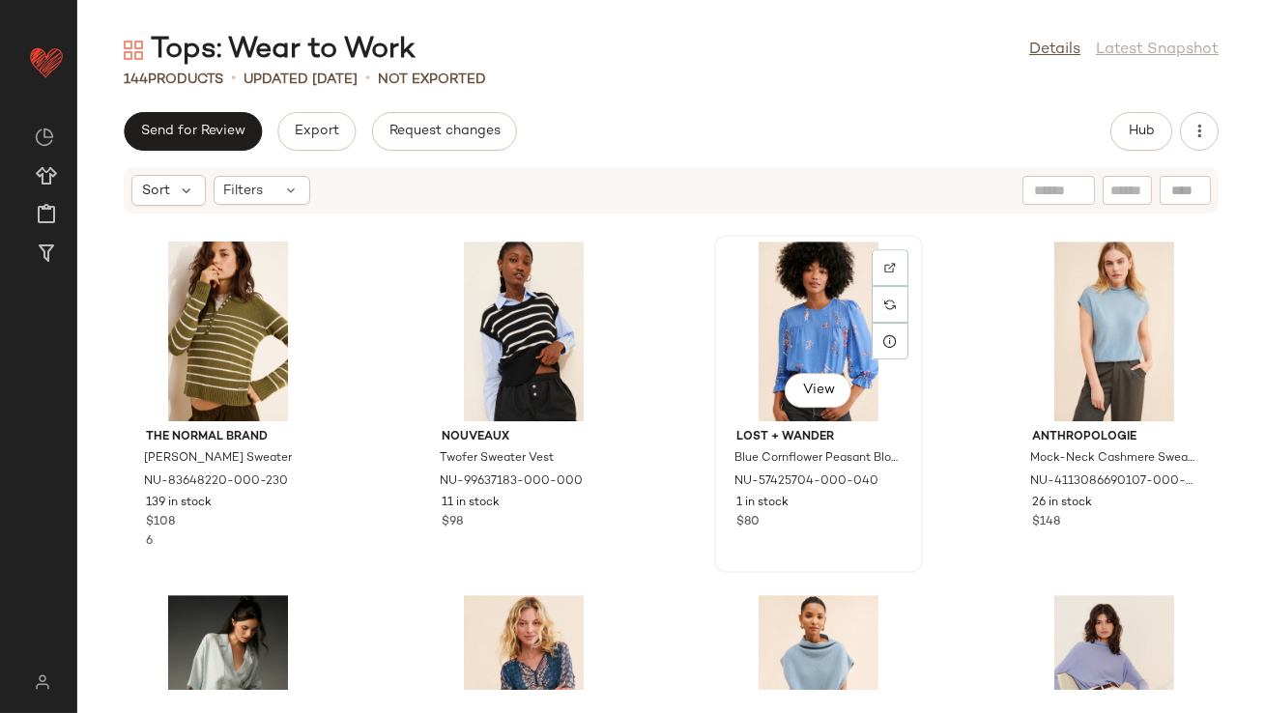
click at [805, 314] on div "View" at bounding box center [818, 332] width 195 height 180
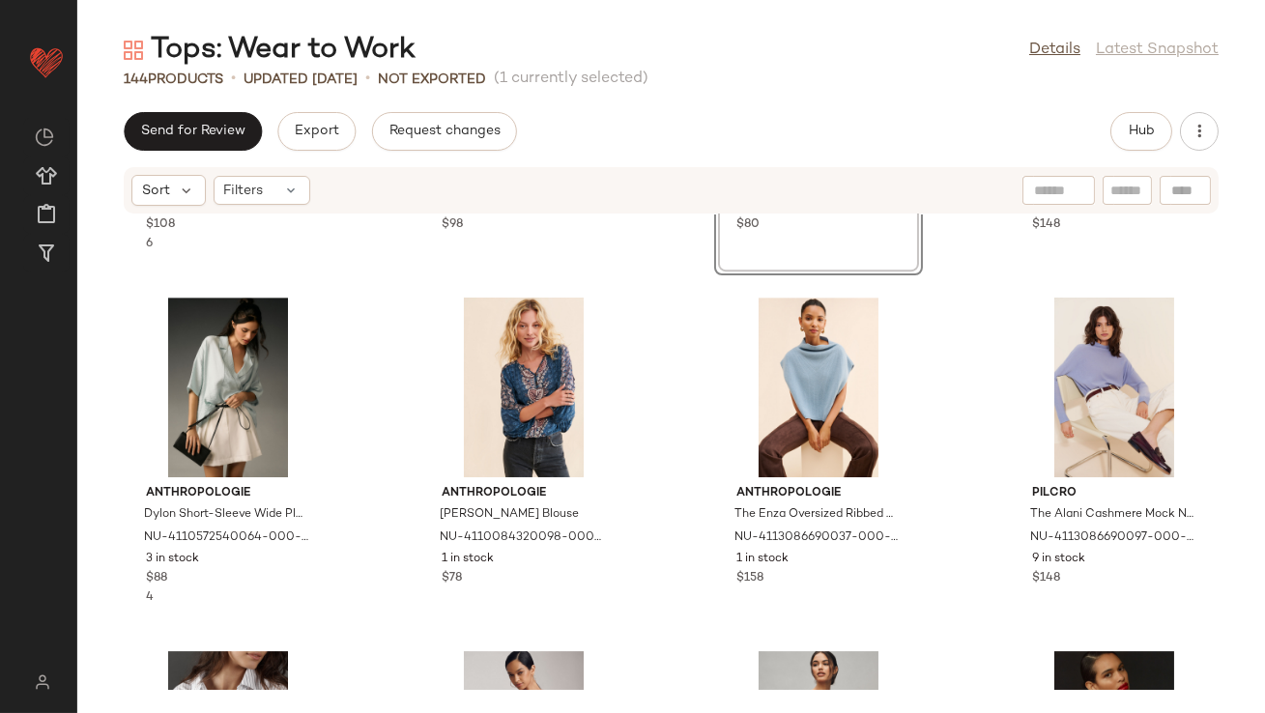
scroll to position [12261, 0]
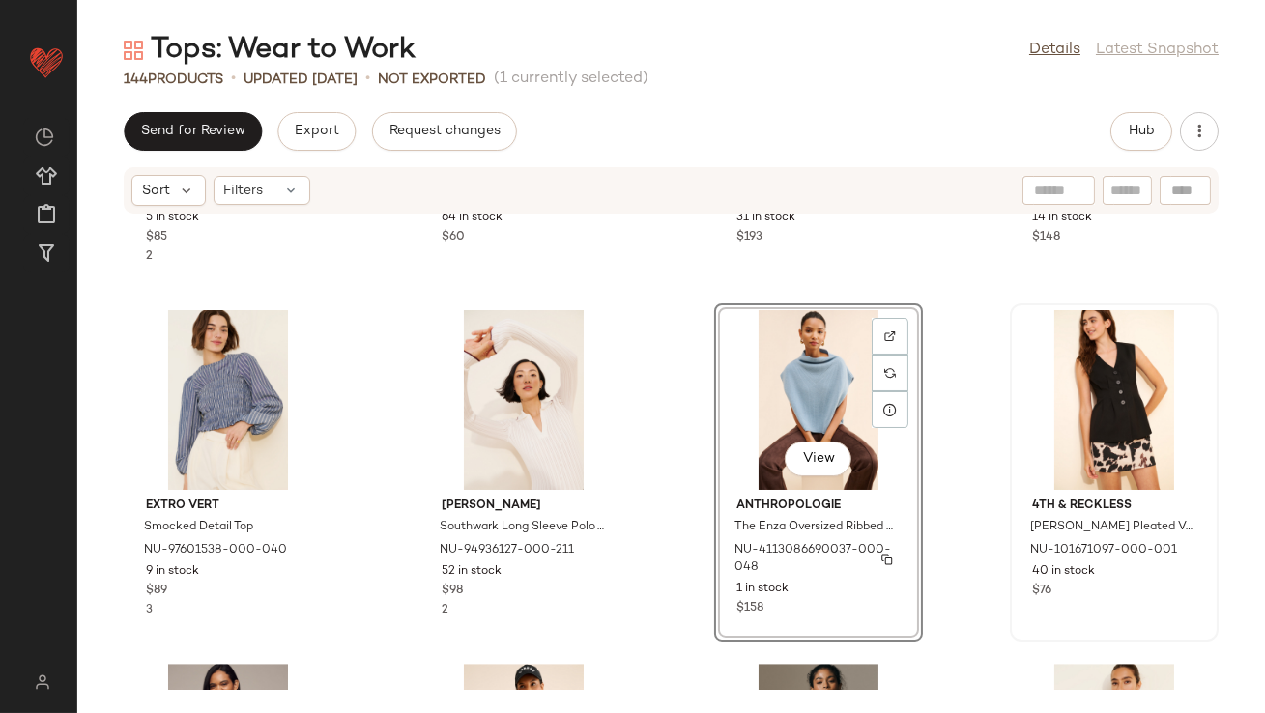
scroll to position [10753, 0]
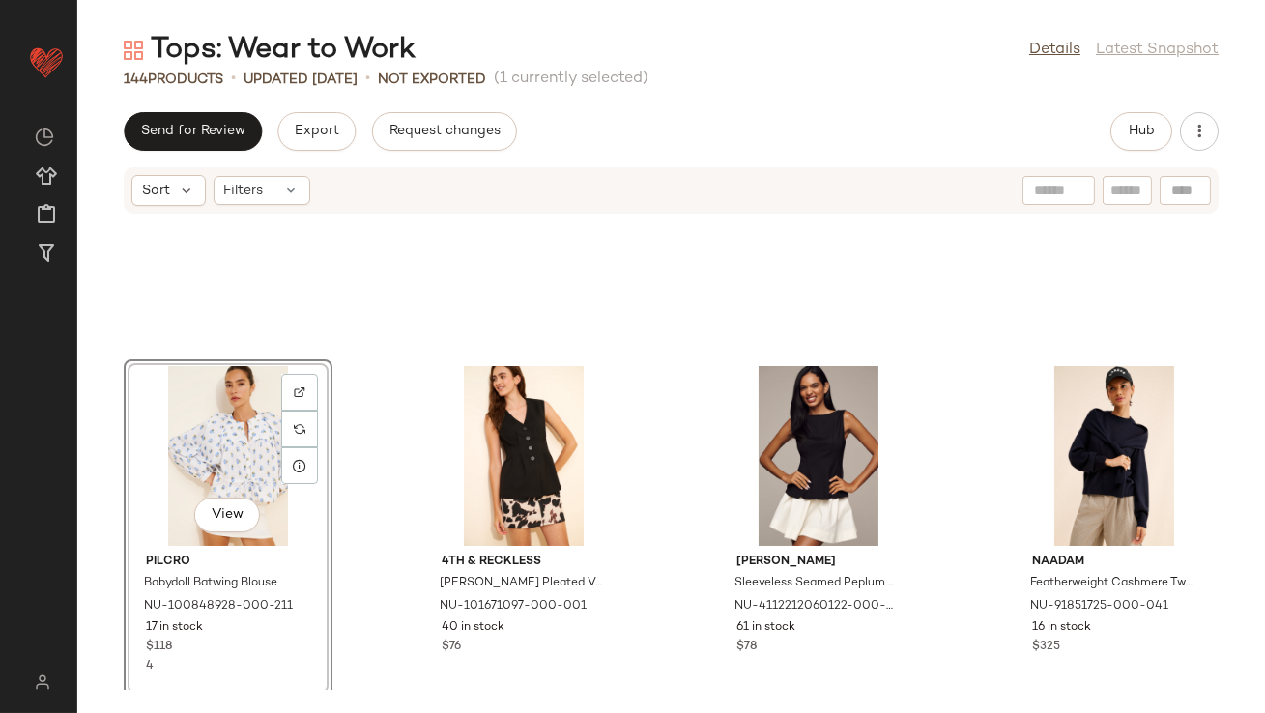
scroll to position [11036, 0]
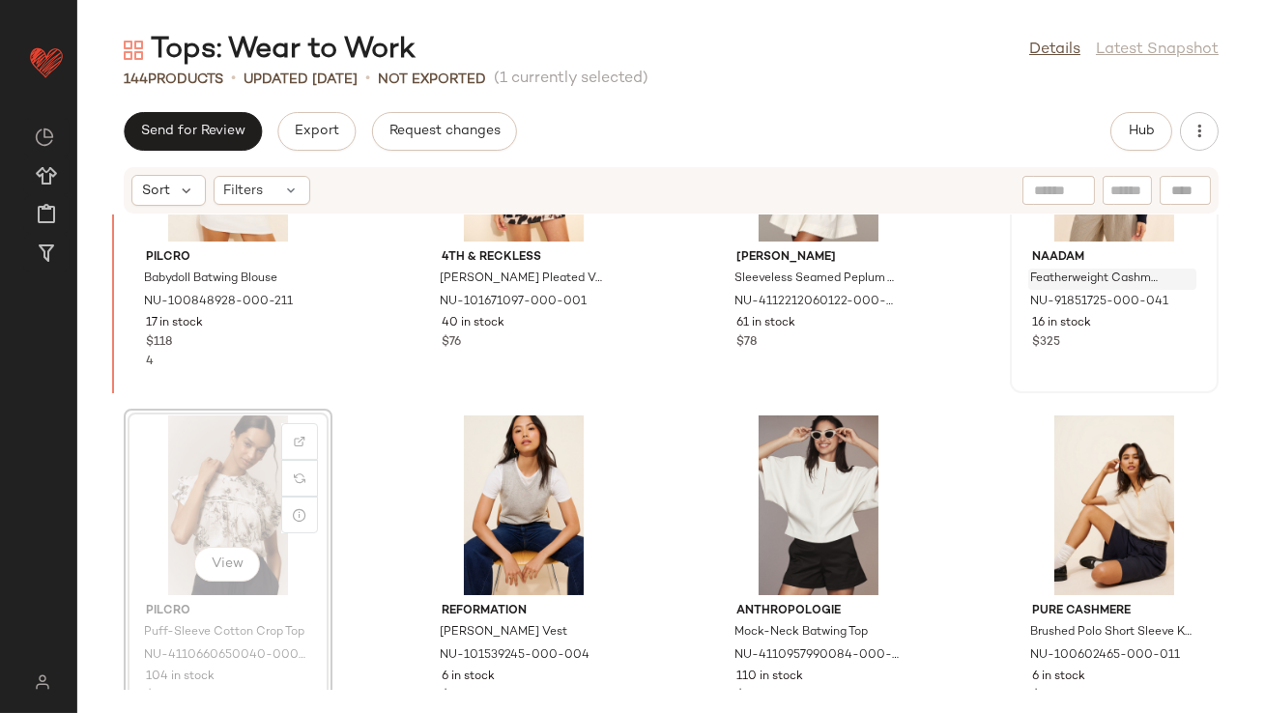
scroll to position [11192, 0]
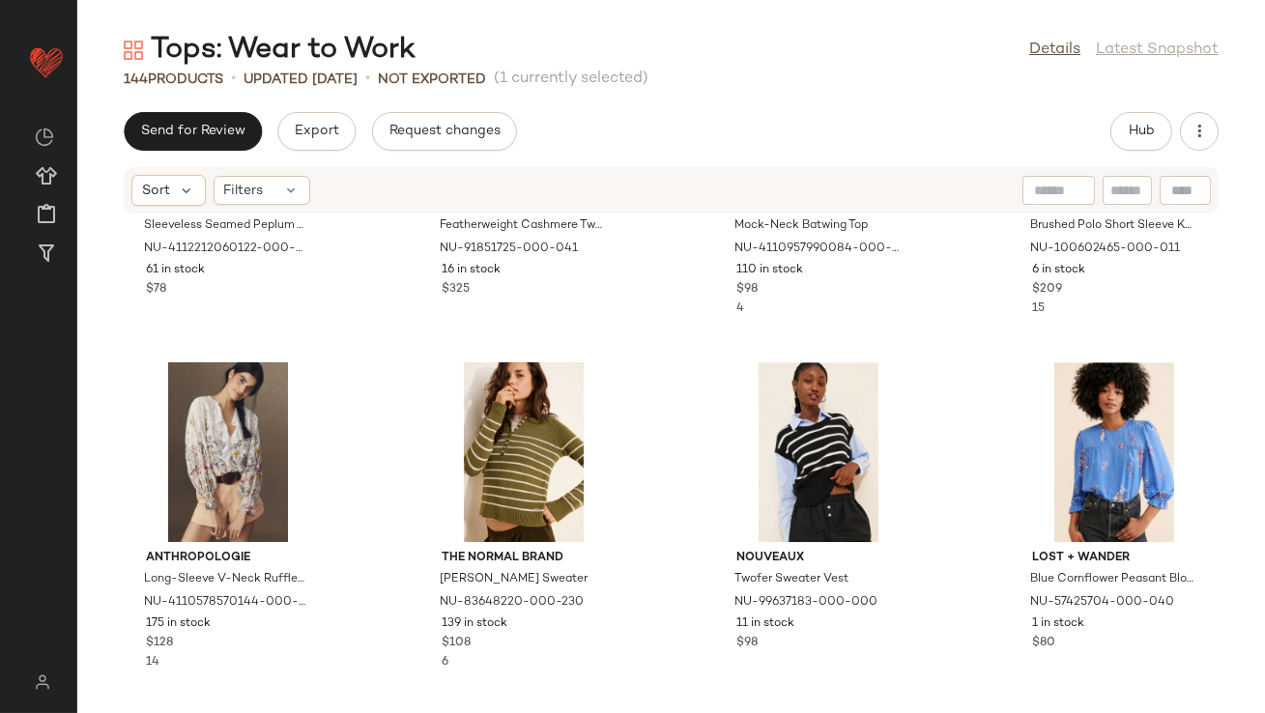
scroll to position [11654, 0]
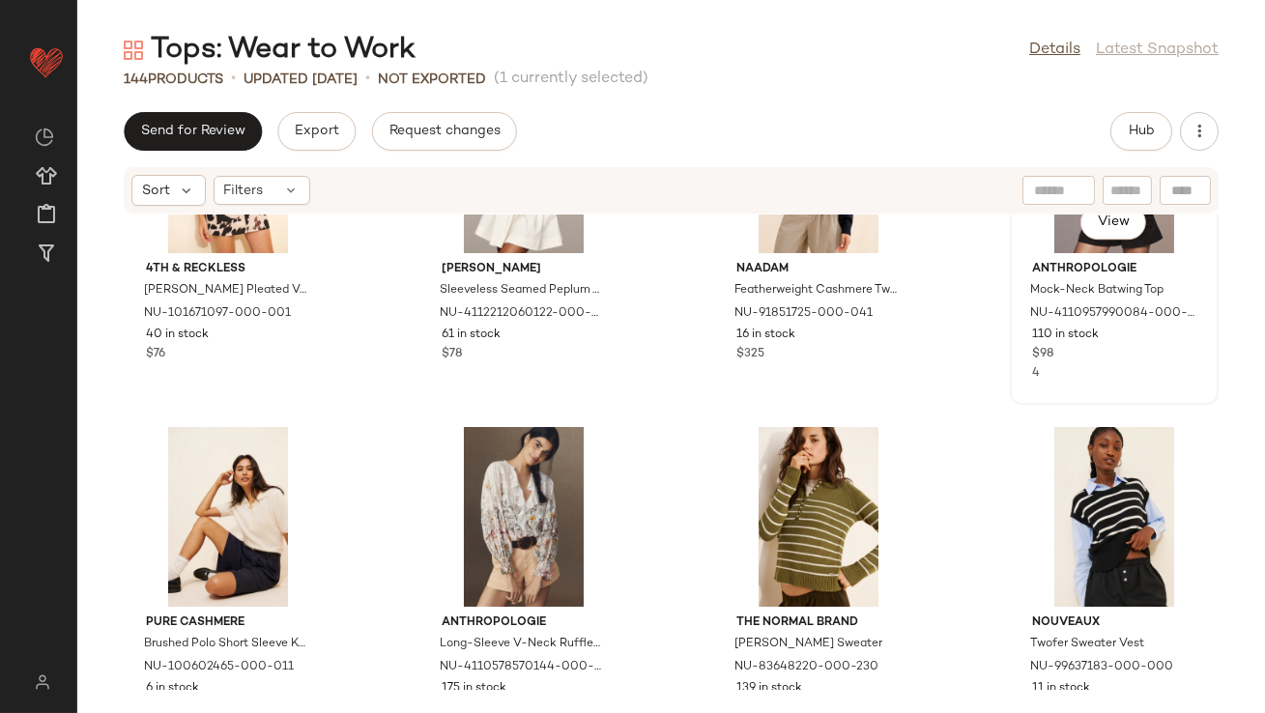
scroll to position [11534, 0]
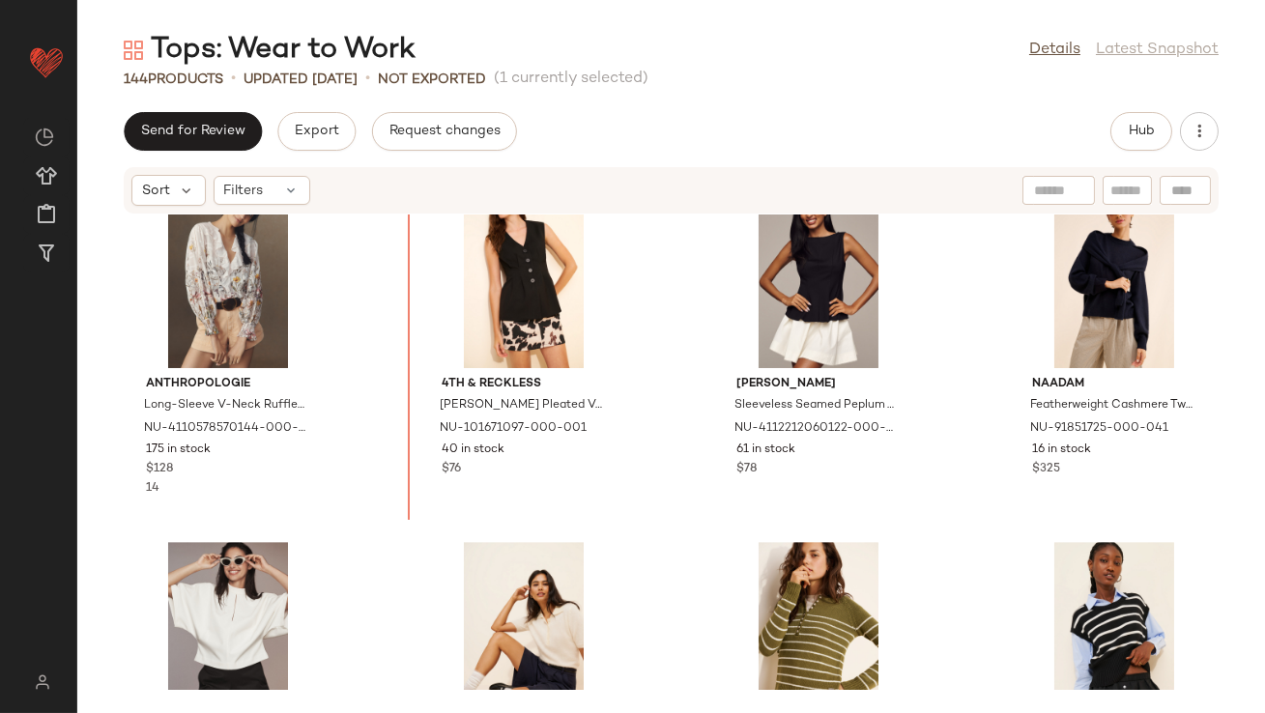
scroll to position [11369, 0]
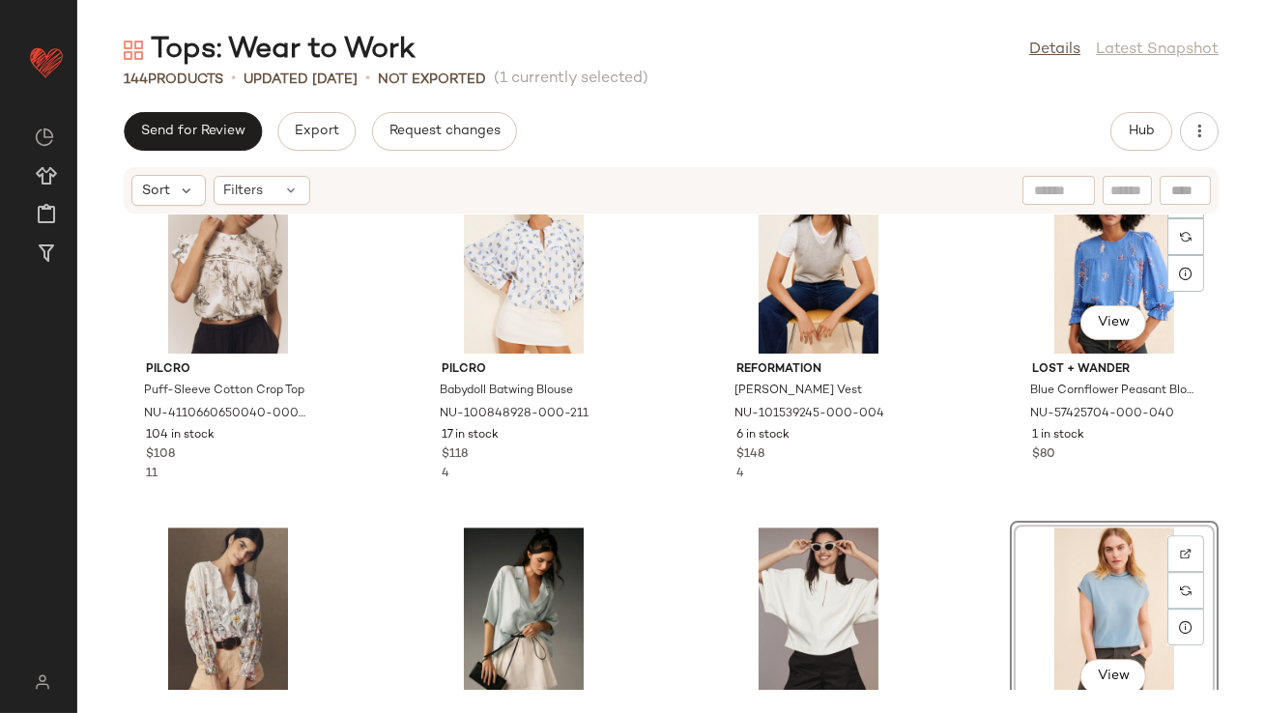
scroll to position [11036, 0]
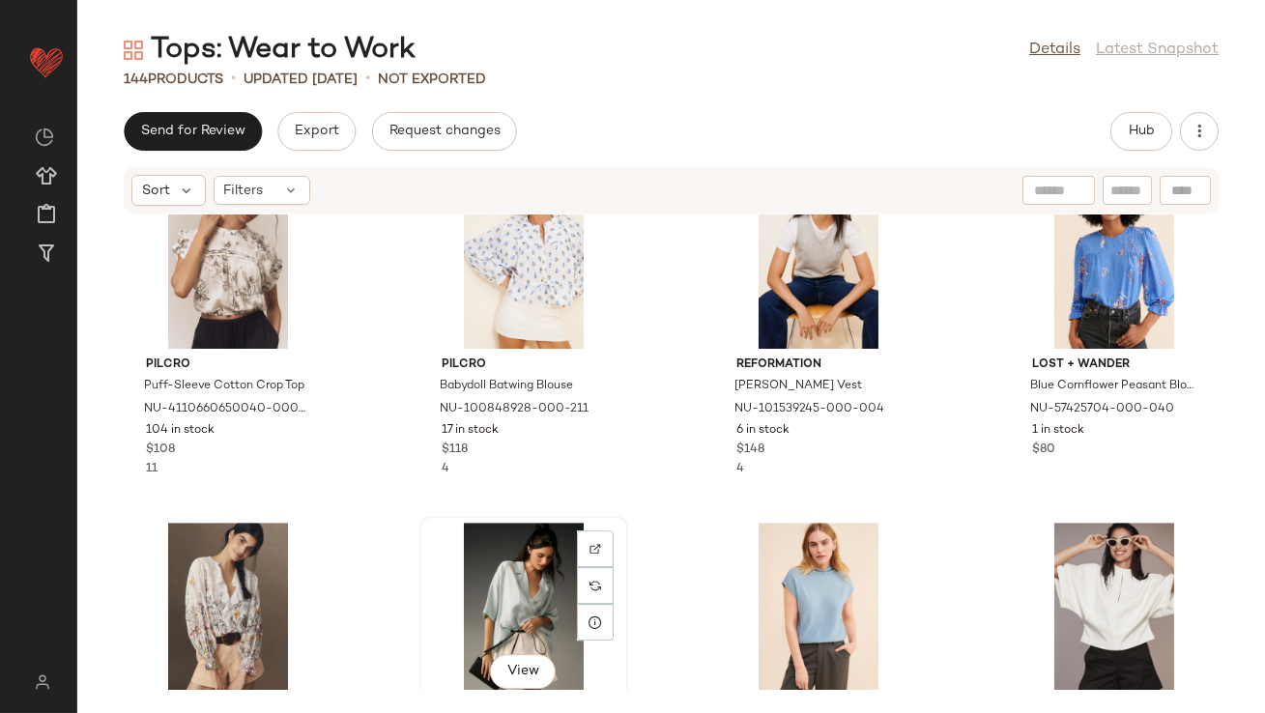
drag, startPoint x: 525, startPoint y: 566, endPoint x: 503, endPoint y: 566, distance: 21.3
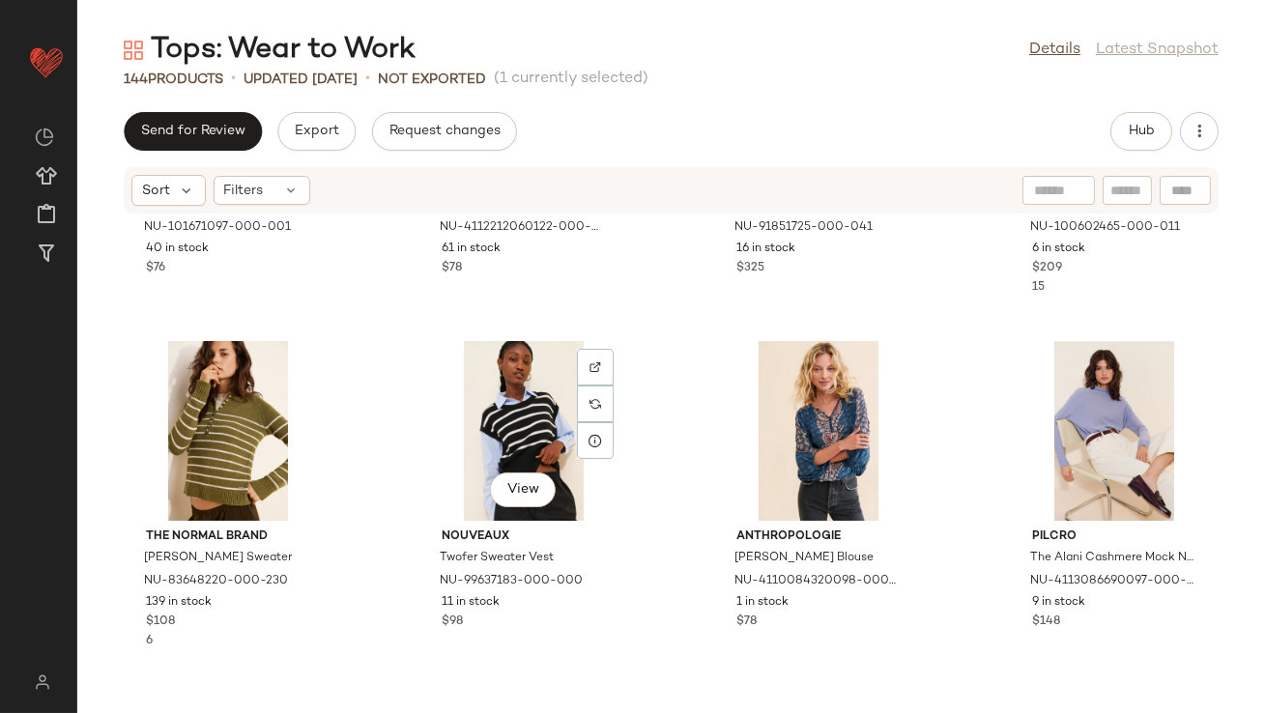
scroll to position [11965, 0]
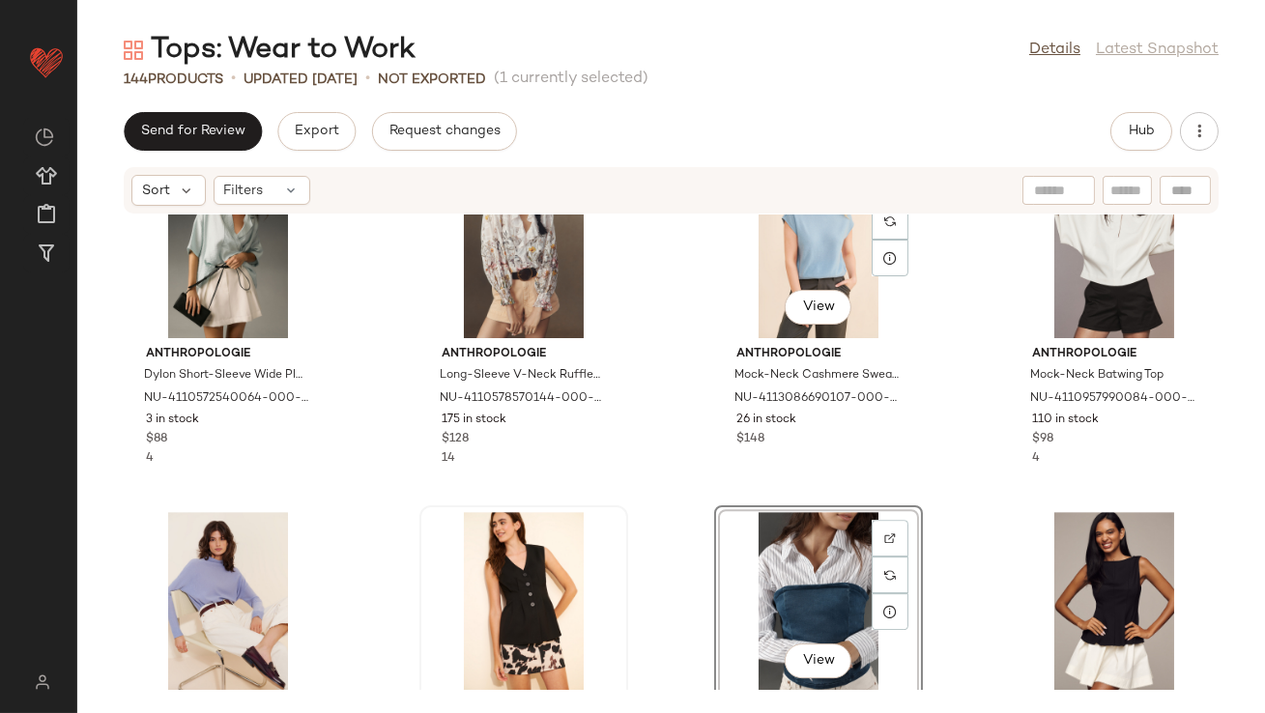
scroll to position [11457, 0]
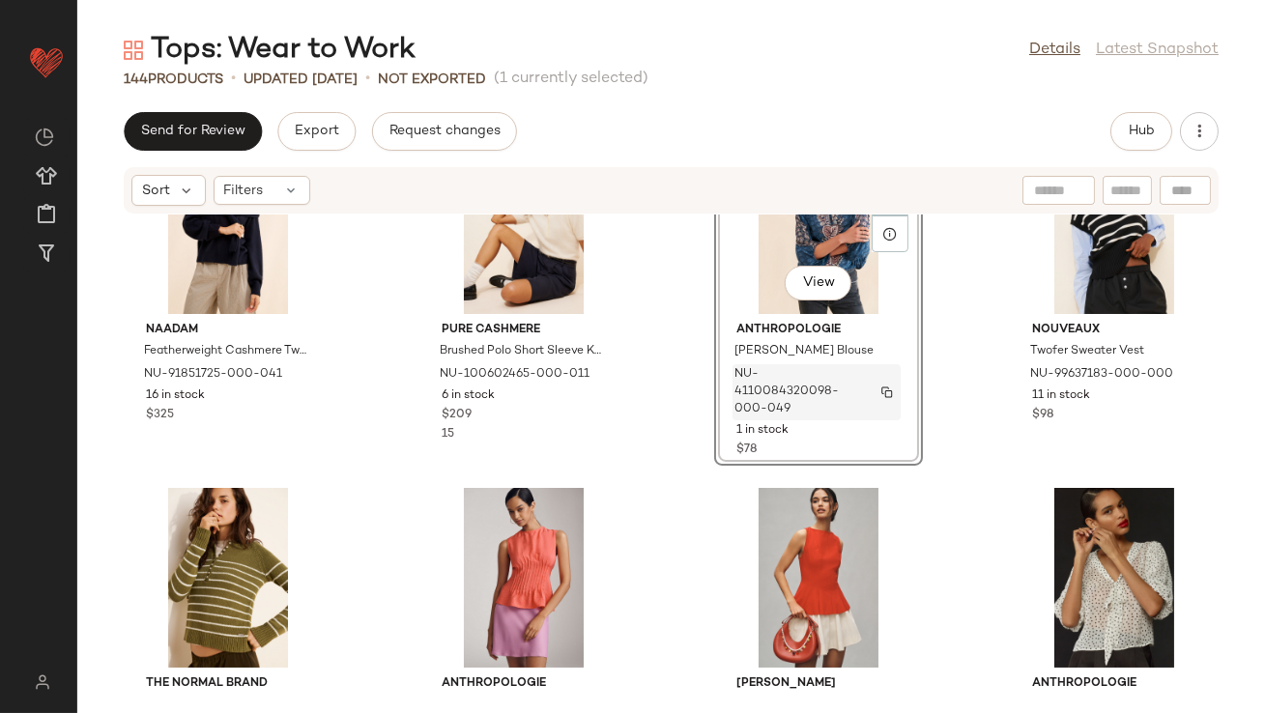
scroll to position [12065, 0]
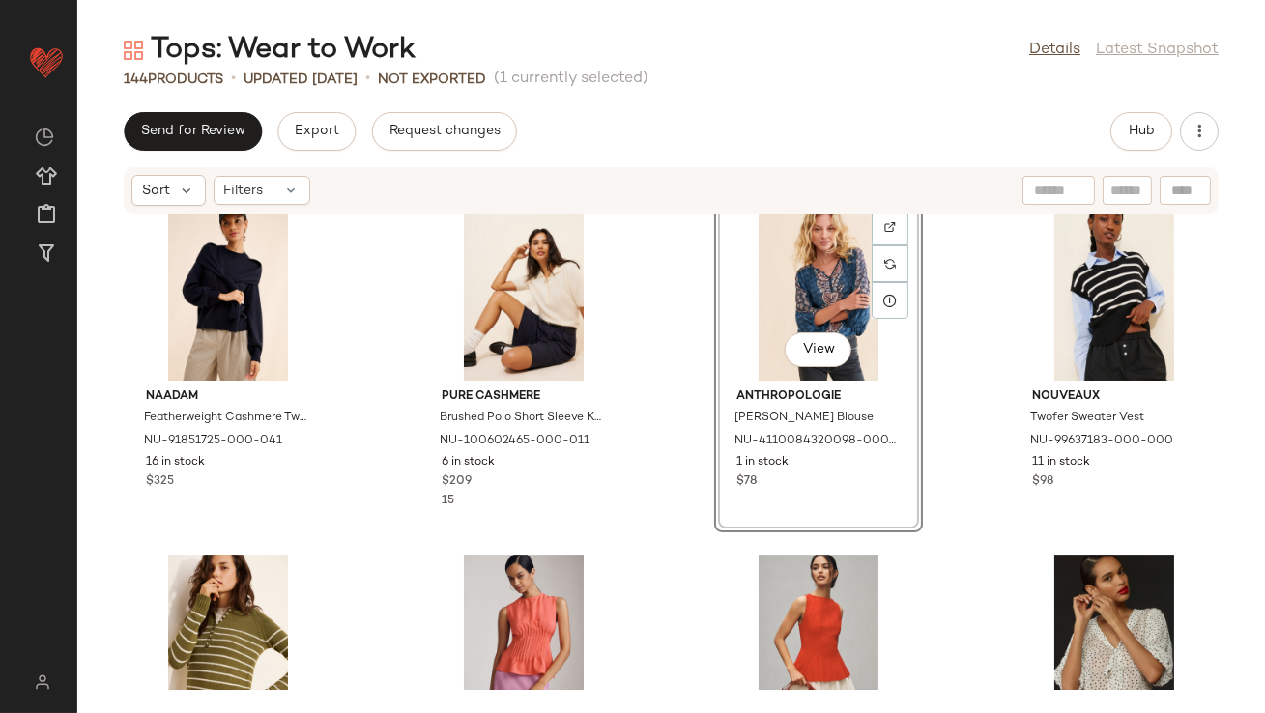
click at [759, 286] on div "View" at bounding box center [818, 291] width 195 height 180
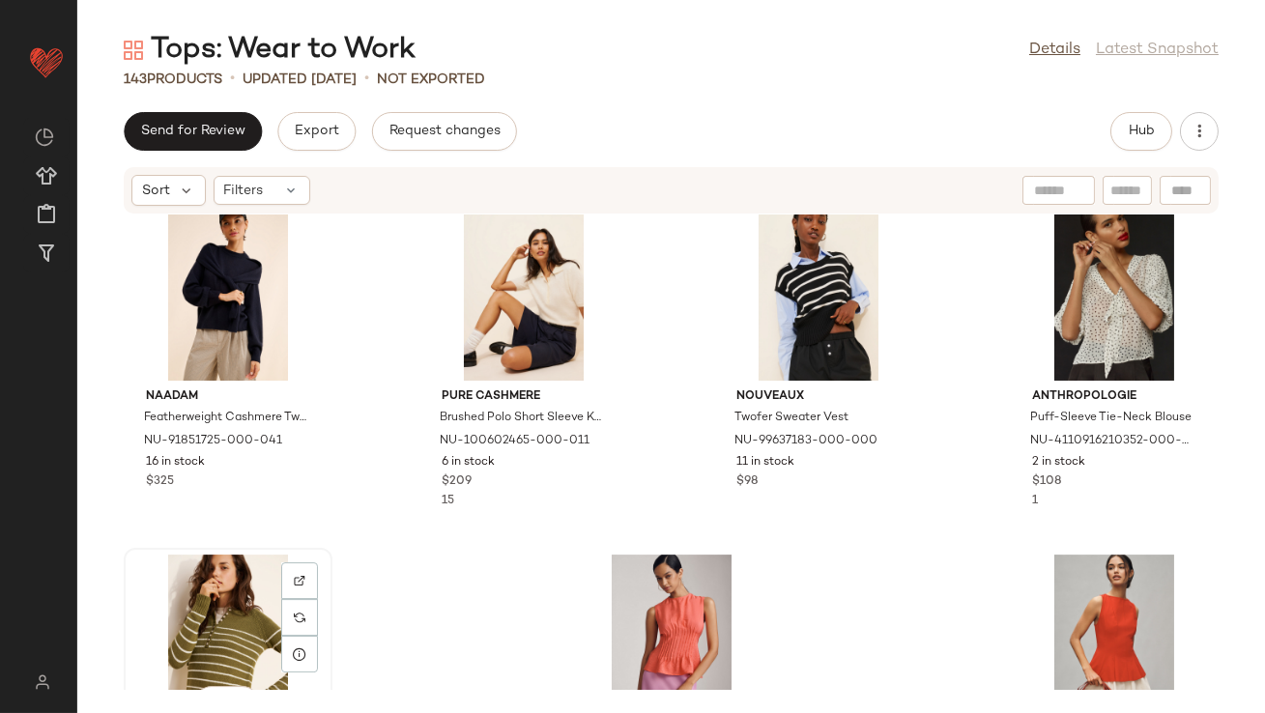
click at [218, 624] on div "View" at bounding box center [227, 645] width 195 height 180
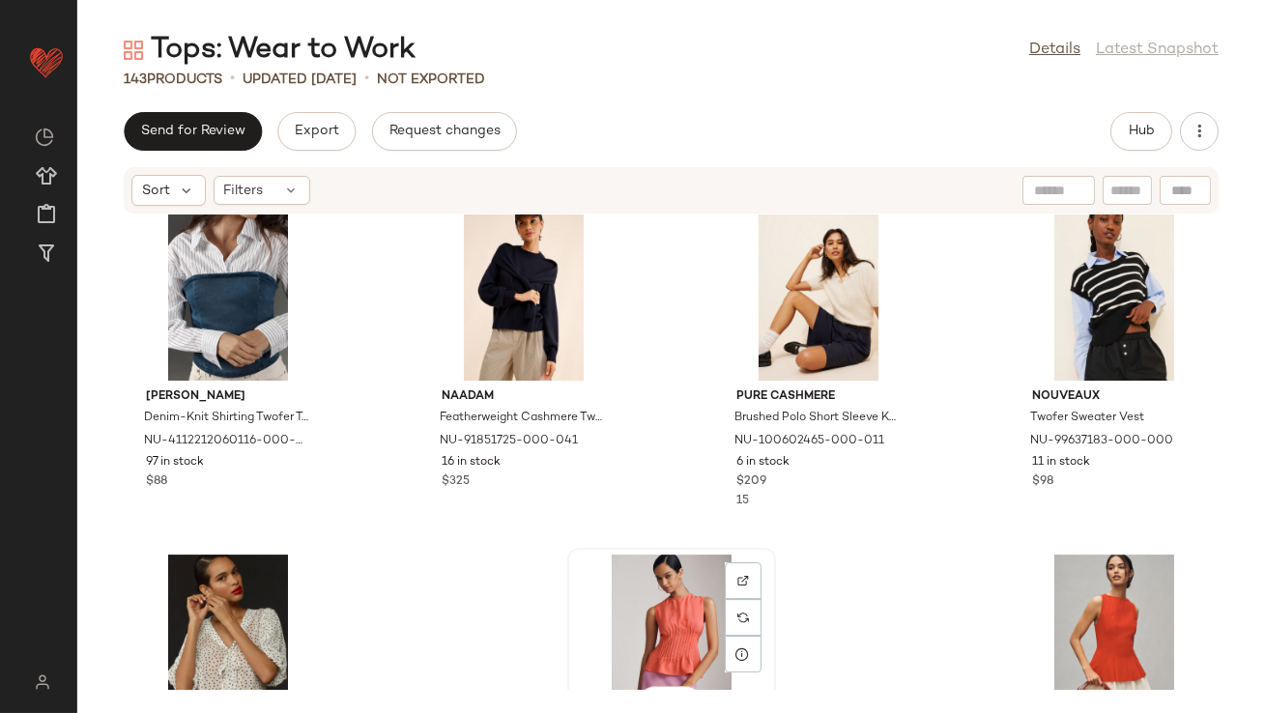
click at [664, 614] on div "View" at bounding box center [671, 645] width 195 height 180
click at [1067, 608] on div "View" at bounding box center [1114, 645] width 195 height 180
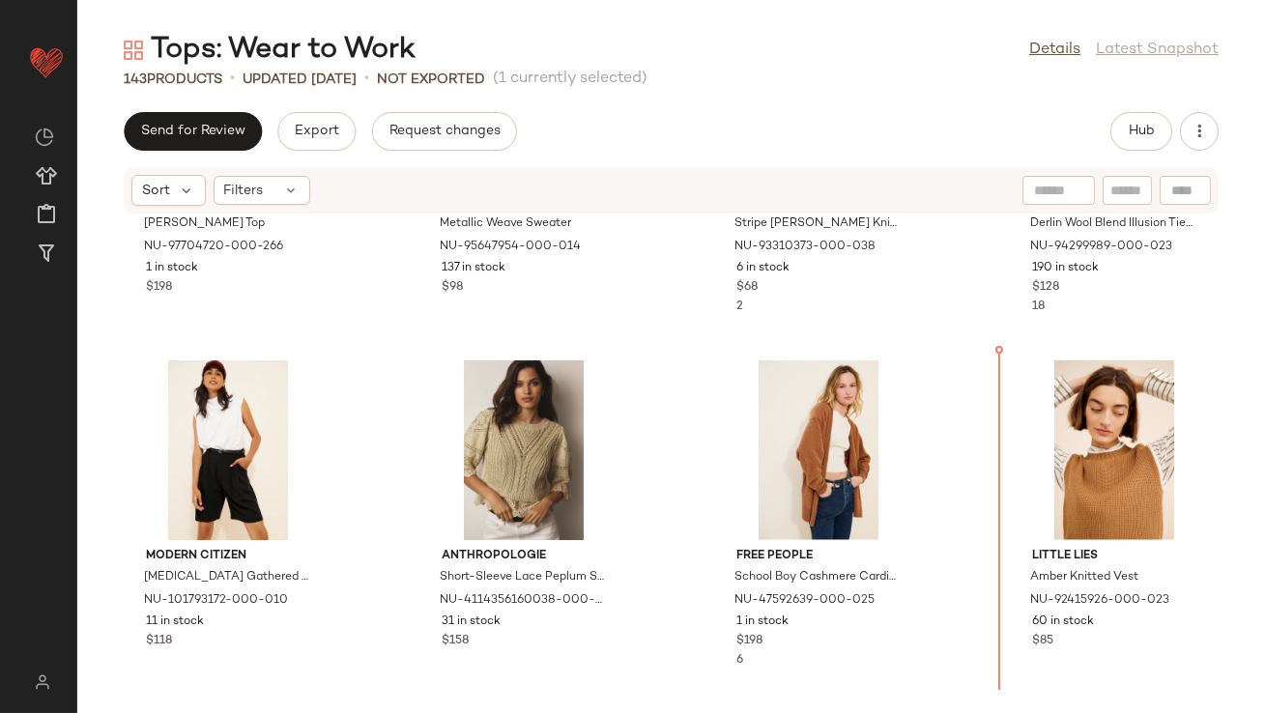
scroll to position [4145, 0]
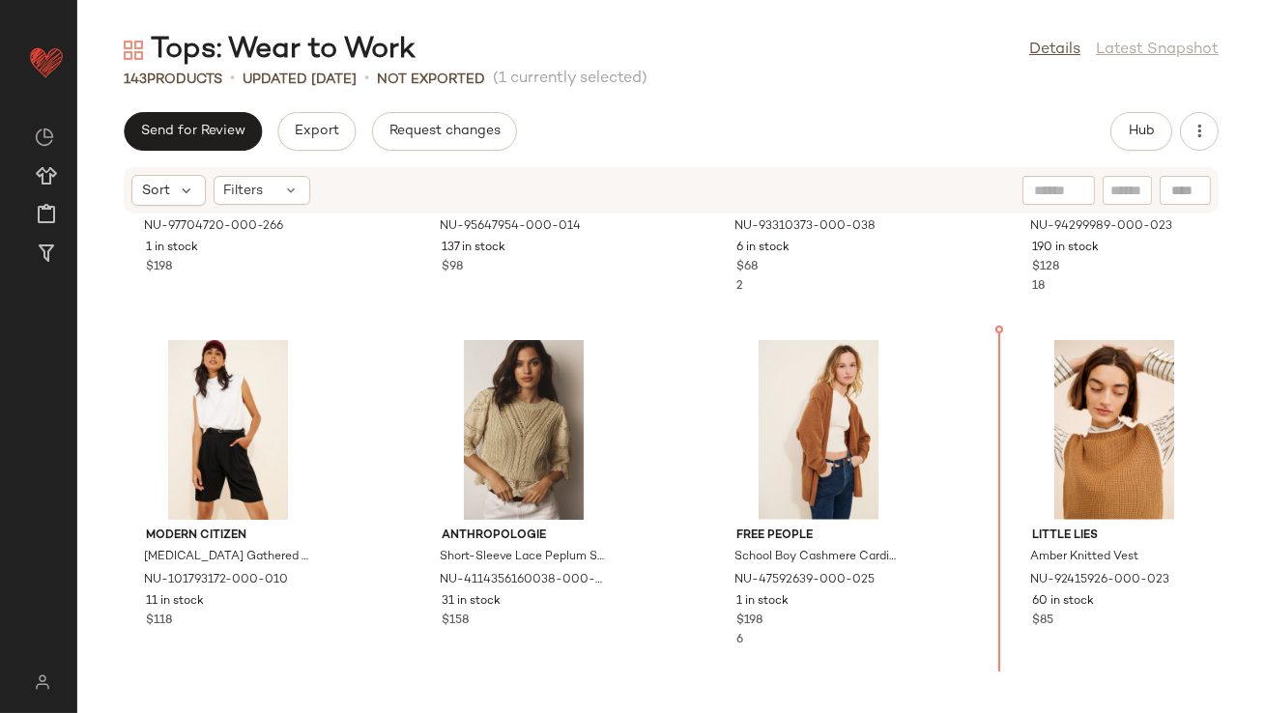
drag, startPoint x: 794, startPoint y: 309, endPoint x: 790, endPoint y: 322, distance: 13.5
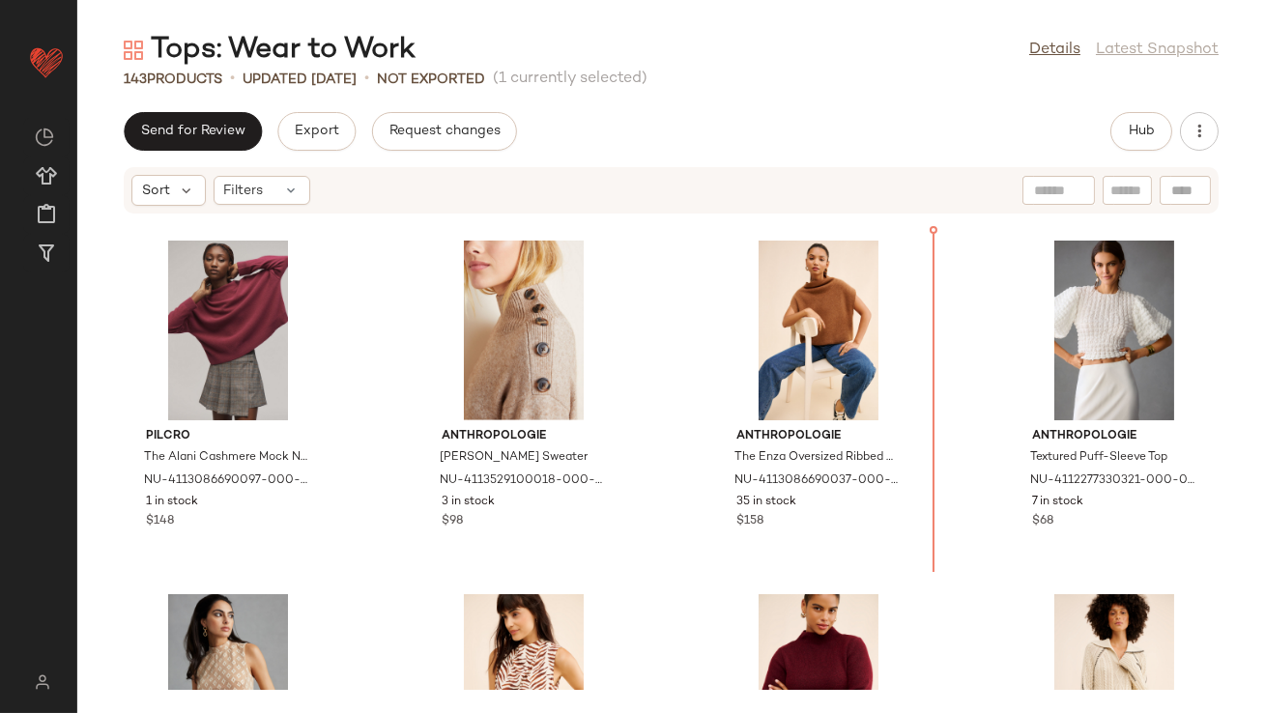
drag, startPoint x: 212, startPoint y: 265, endPoint x: 221, endPoint y: 269, distance: 10.4
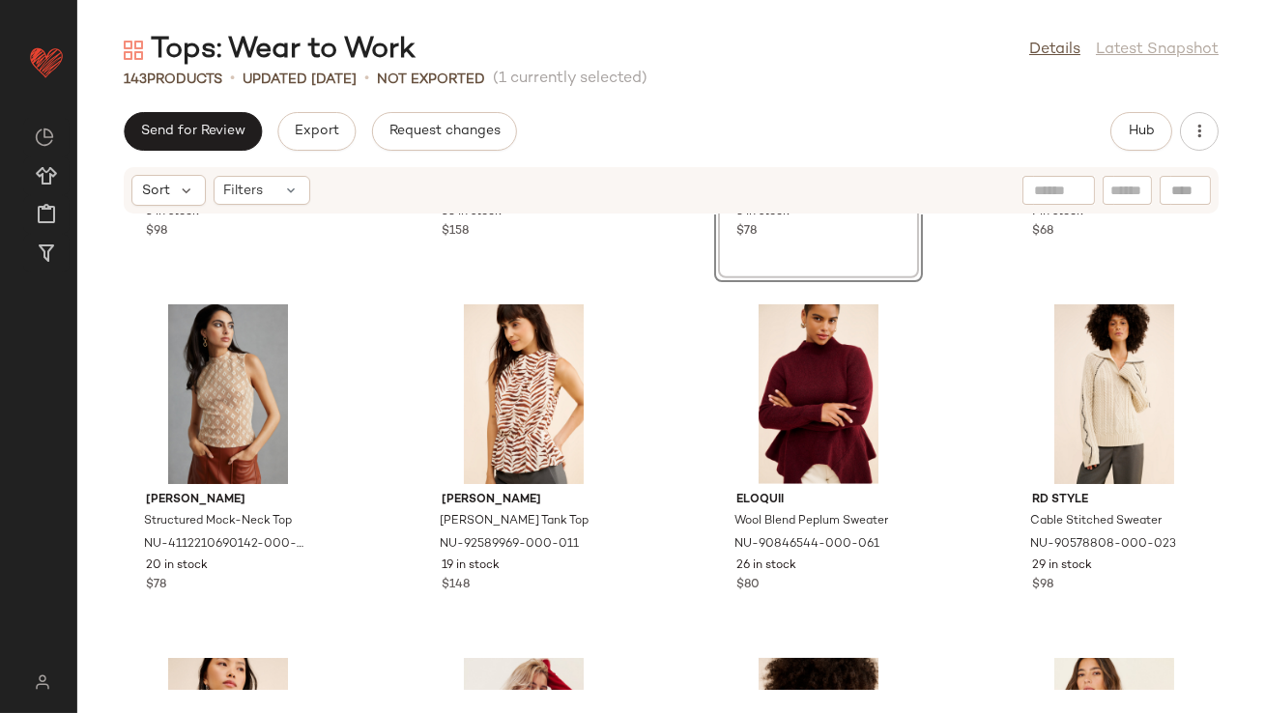
scroll to position [3129, 0]
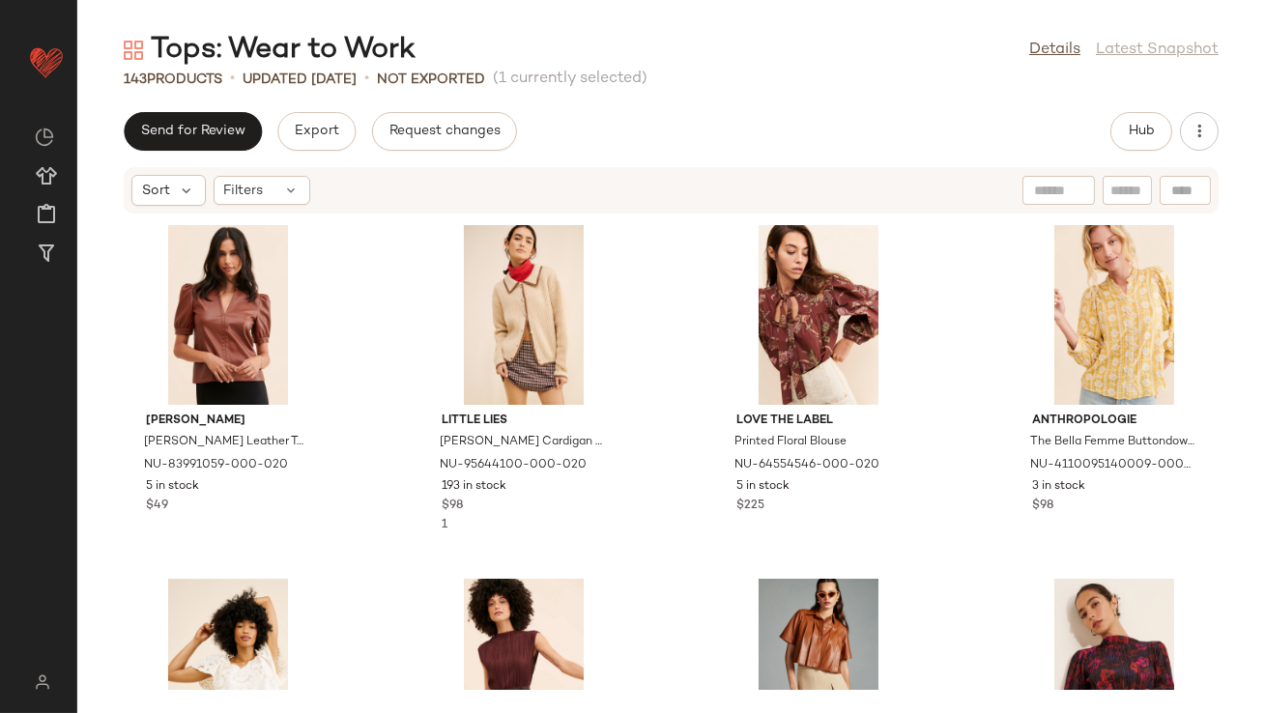
click at [17, 143] on nav "Nuuly ** Dashboard All Products Global Clipboards (38) Curations (205) [PERSON_…" at bounding box center [38, 356] width 77 height 713
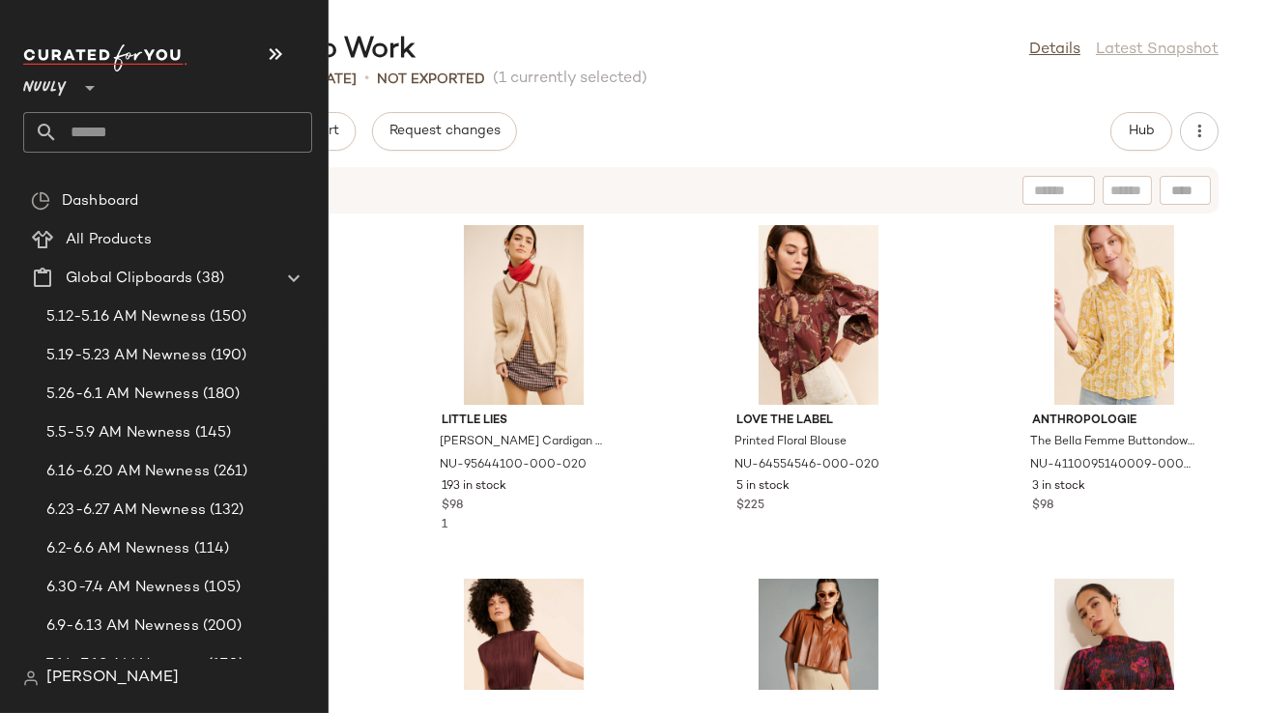
click at [119, 116] on input "text" at bounding box center [185, 132] width 254 height 41
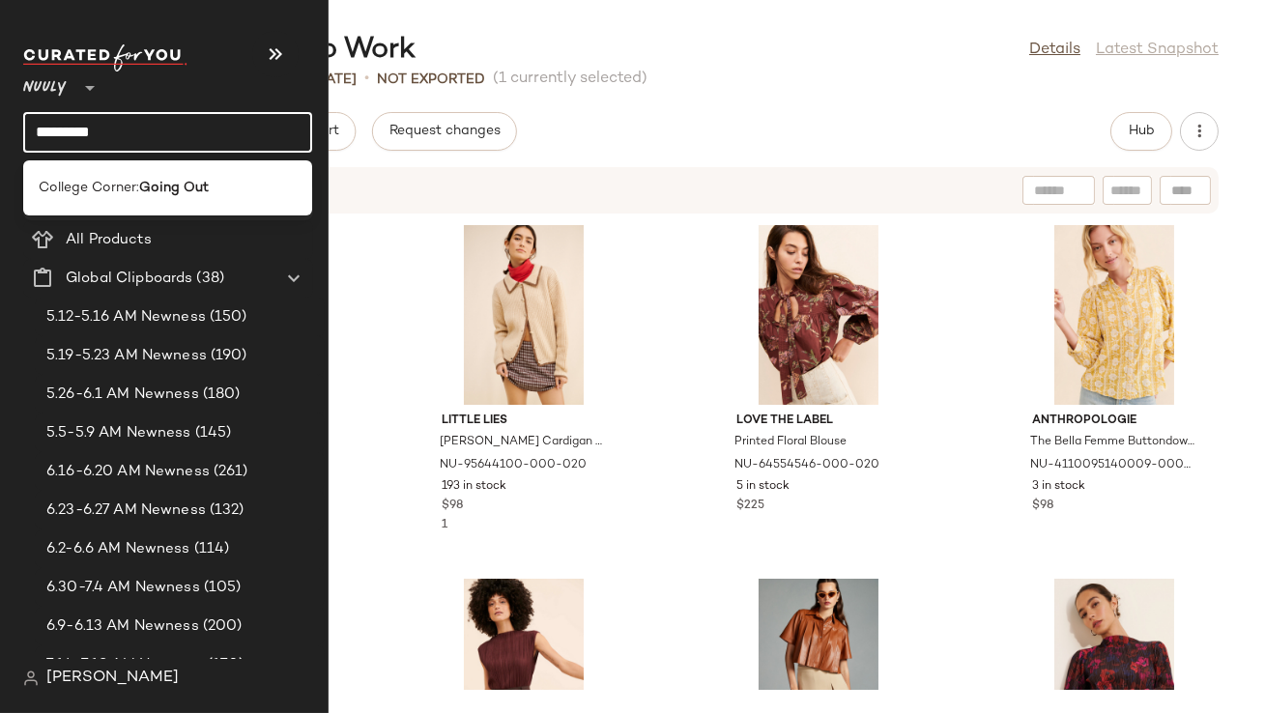
type input "*********"
click at [155, 184] on b "Going Out" at bounding box center [174, 188] width 70 height 20
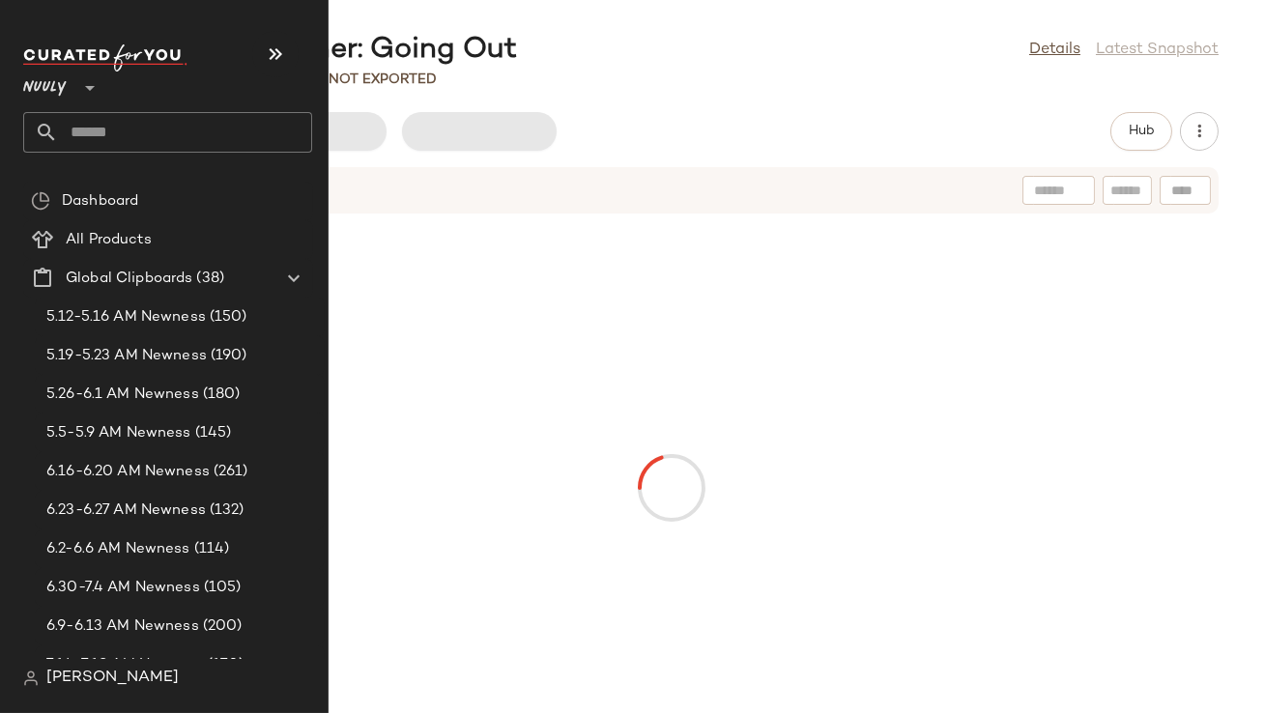
click at [143, 129] on input "text" at bounding box center [185, 132] width 254 height 41
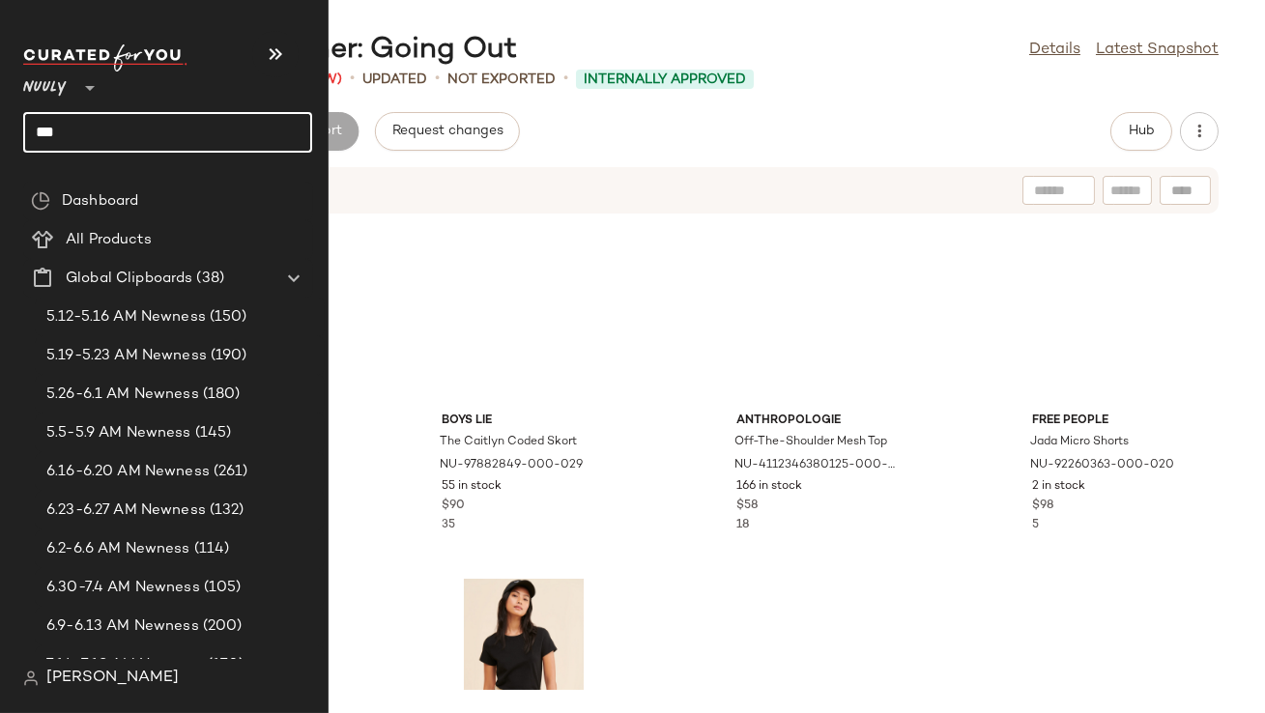
type input "****"
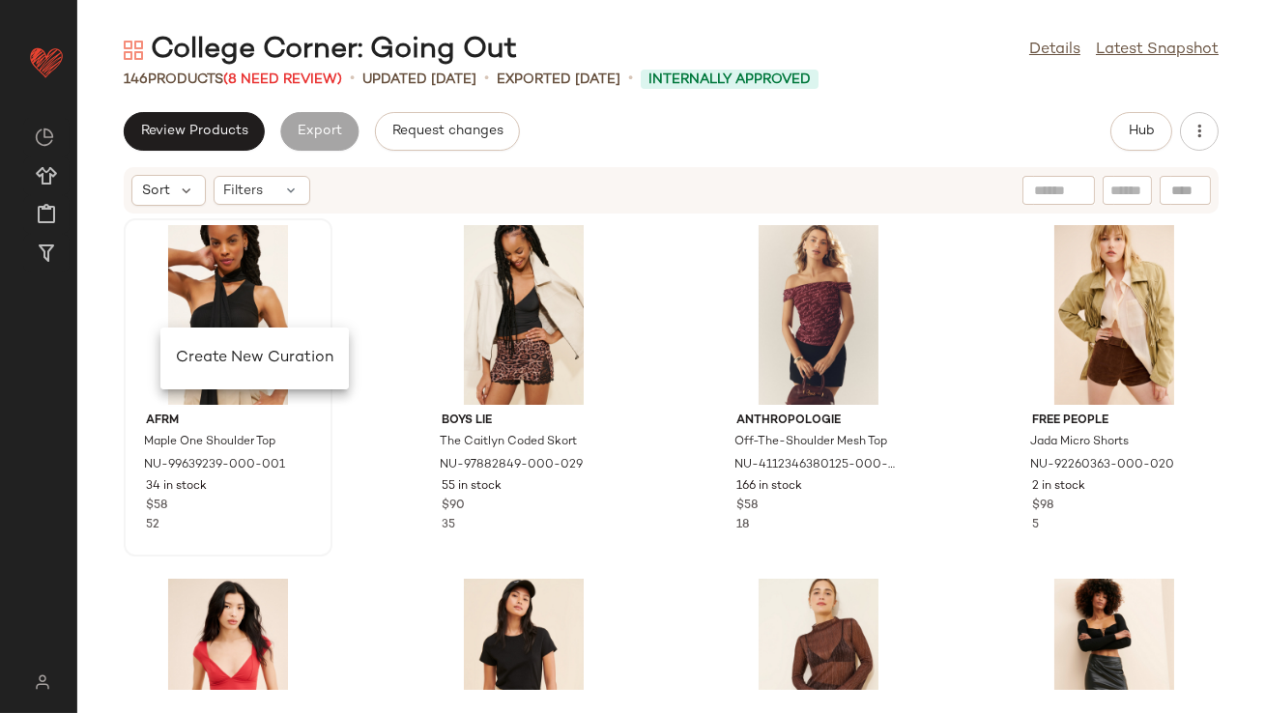
click at [187, 354] on span "Create New Curation" at bounding box center [255, 358] width 158 height 16
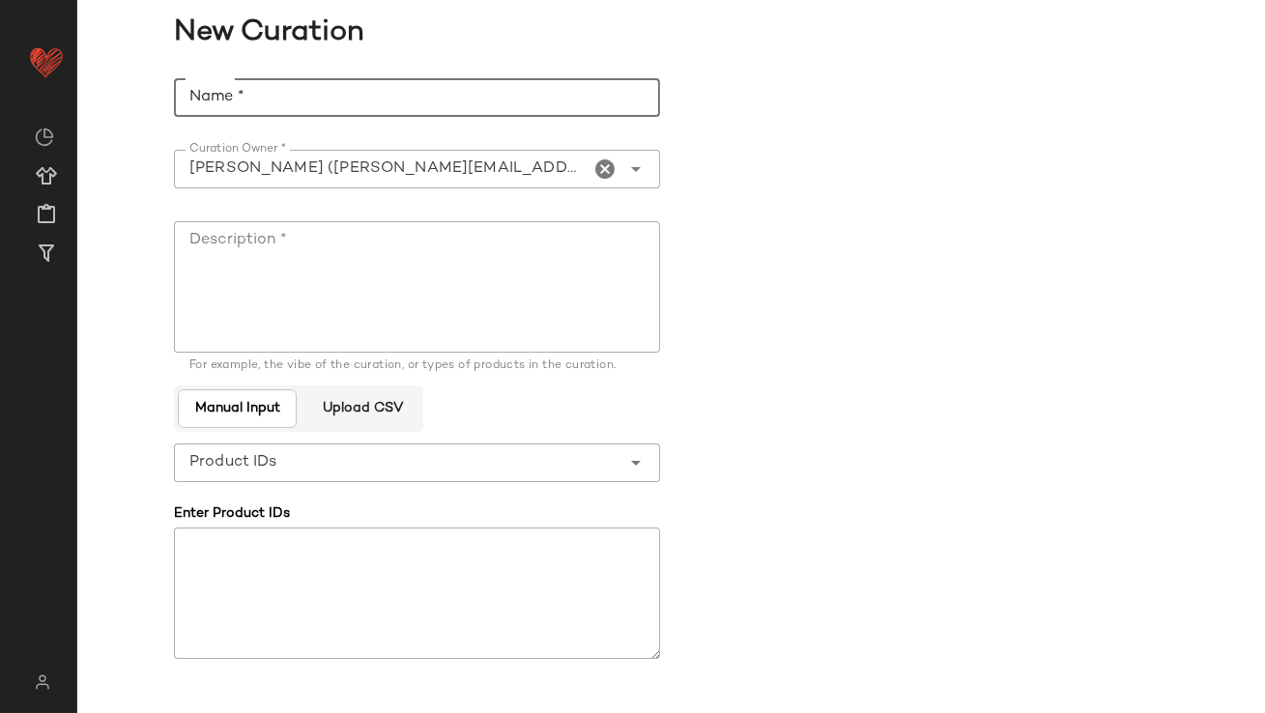
click at [354, 103] on input "Name *" at bounding box center [417, 97] width 486 height 39
type input "**********"
click at [376, 240] on textarea "Description *" at bounding box center [417, 286] width 486 height 131
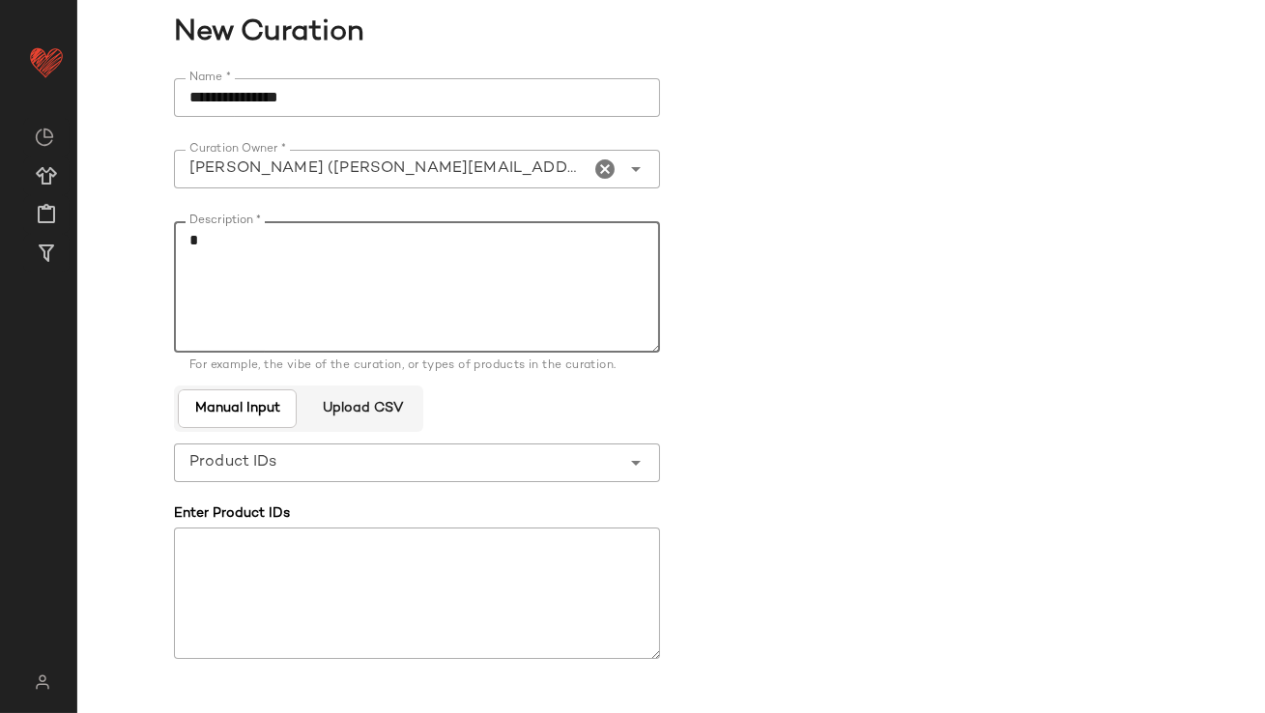
scroll to position [140, 0]
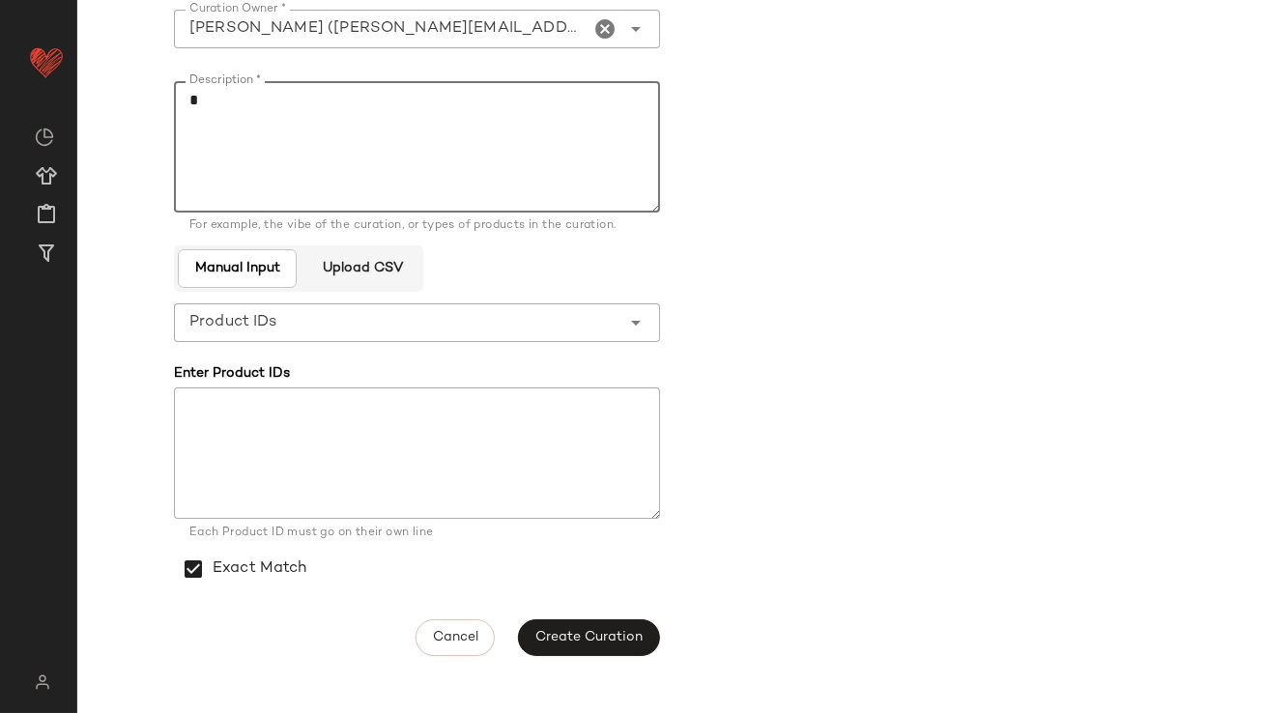
click at [586, 643] on span "Create Curation" at bounding box center [588, 637] width 108 height 15
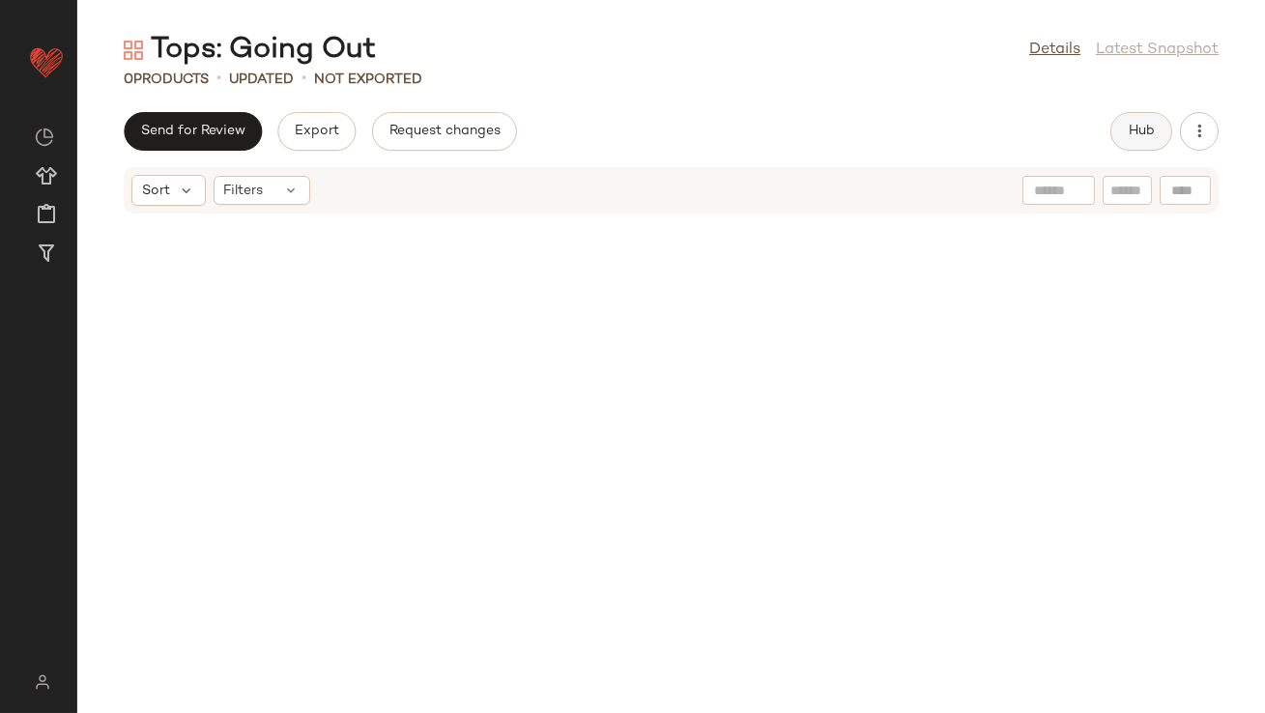
click at [1125, 129] on button "Hub" at bounding box center [1141, 131] width 62 height 39
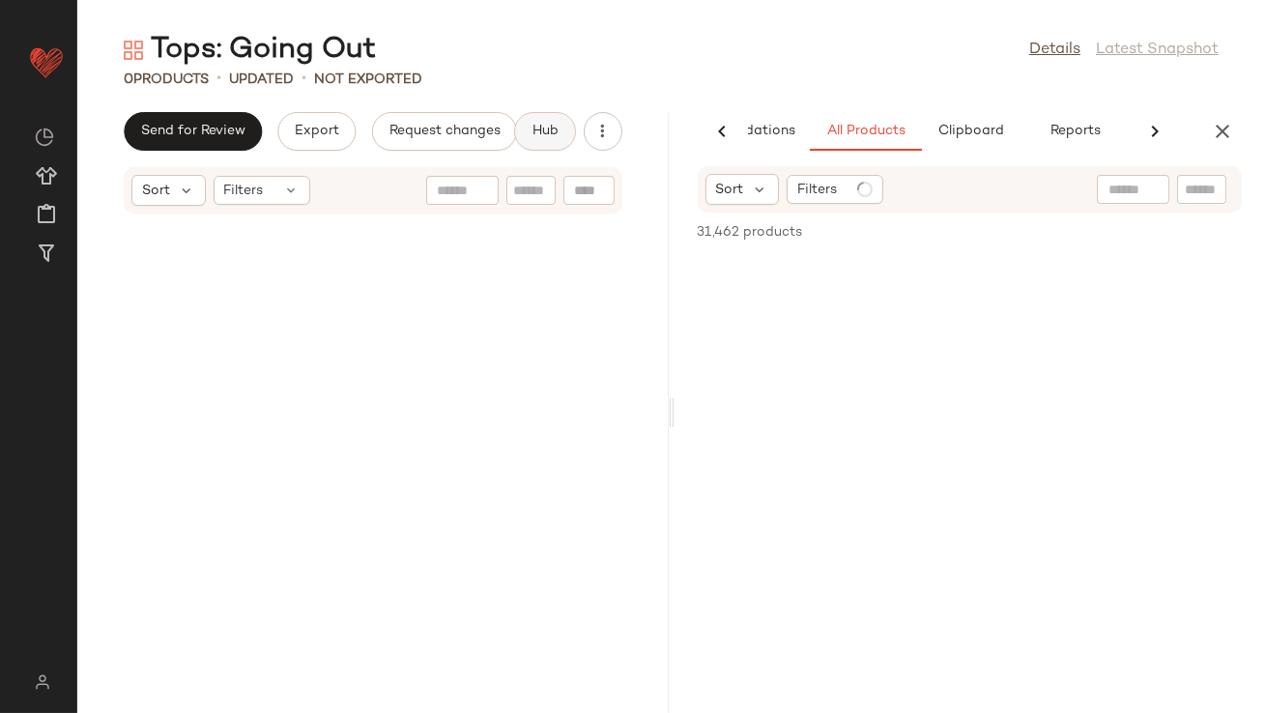
scroll to position [0, 108]
click at [1006, 133] on button "Clipboard" at bounding box center [970, 131] width 97 height 39
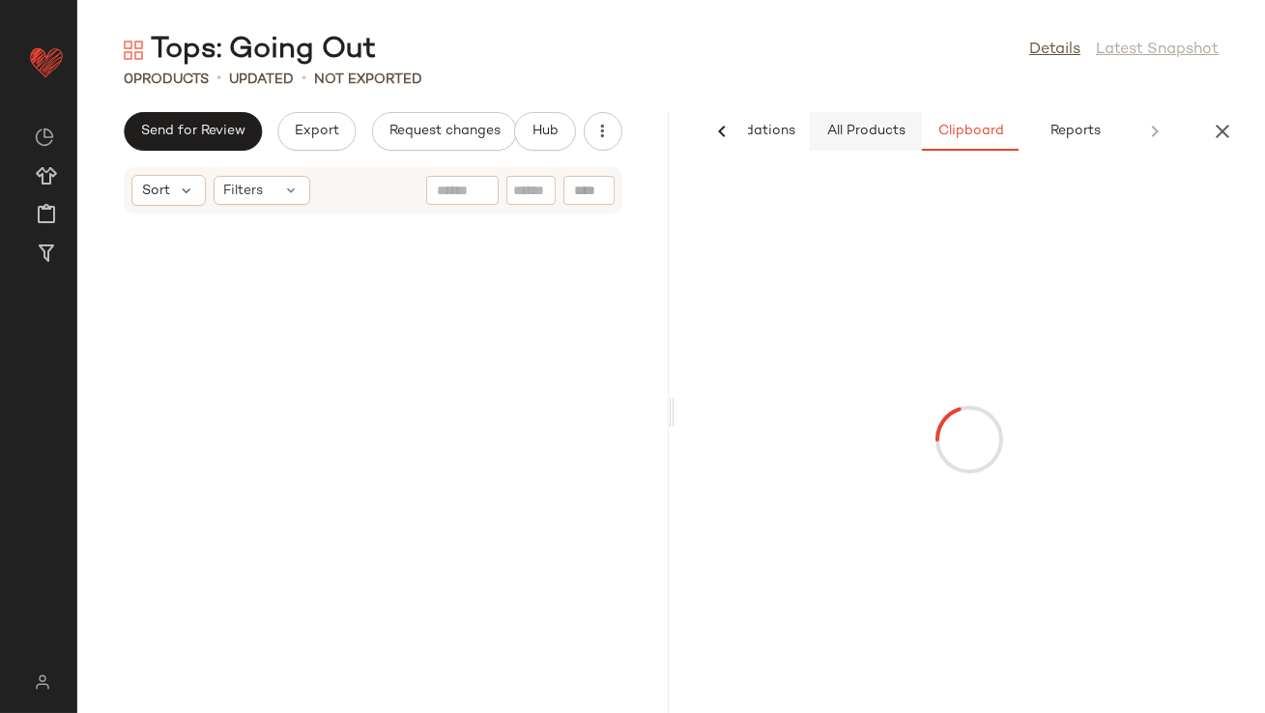
click at [883, 143] on button "All Products" at bounding box center [866, 131] width 112 height 39
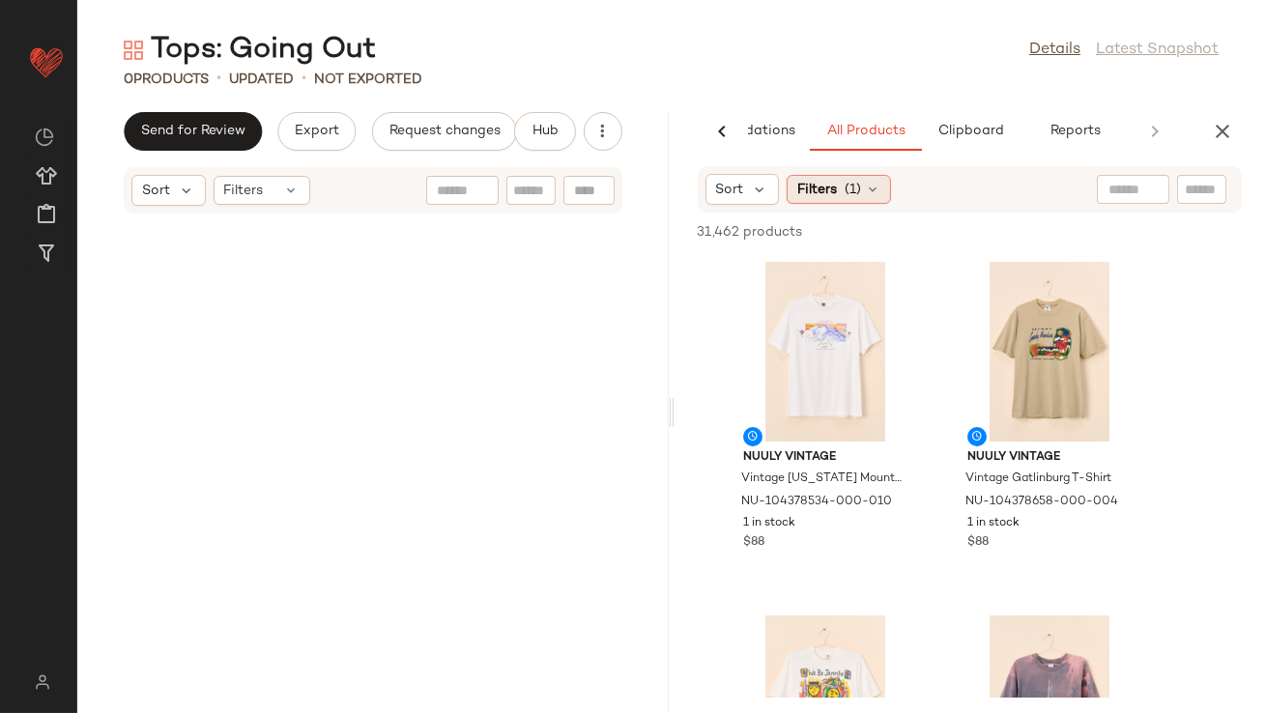
click at [848, 184] on span "(1)" at bounding box center [853, 190] width 16 height 20
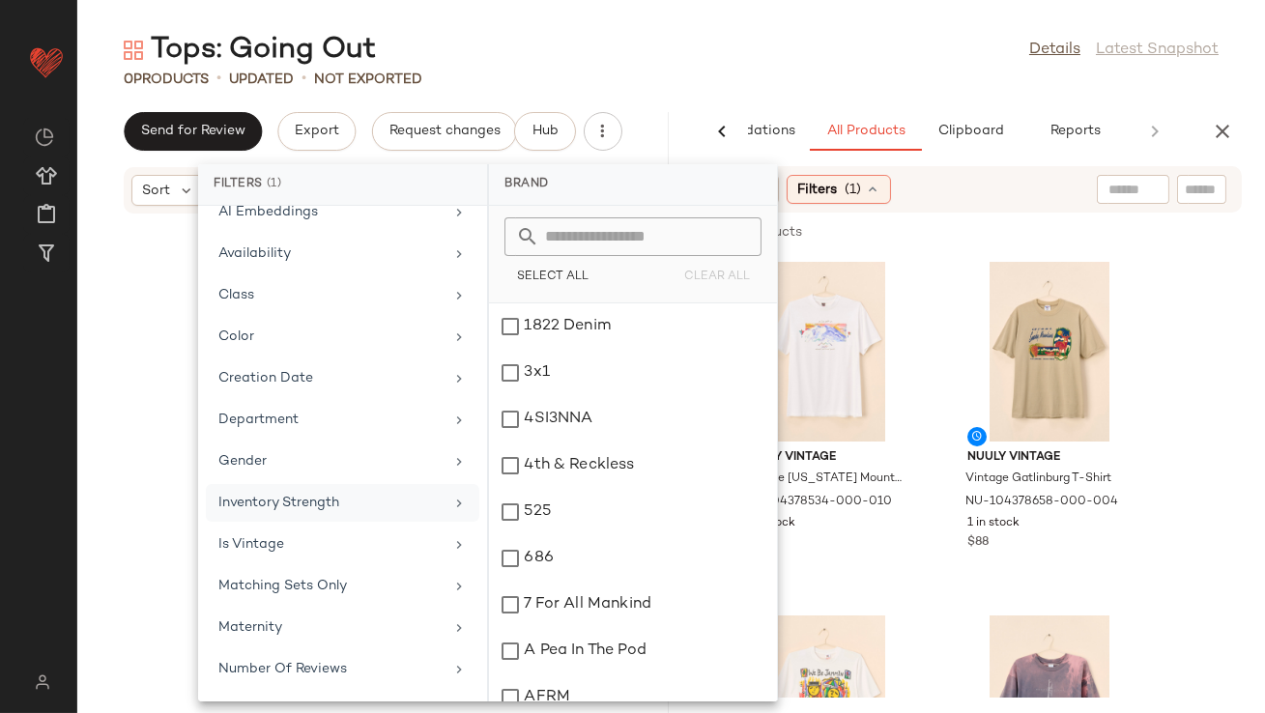
scroll to position [248, 0]
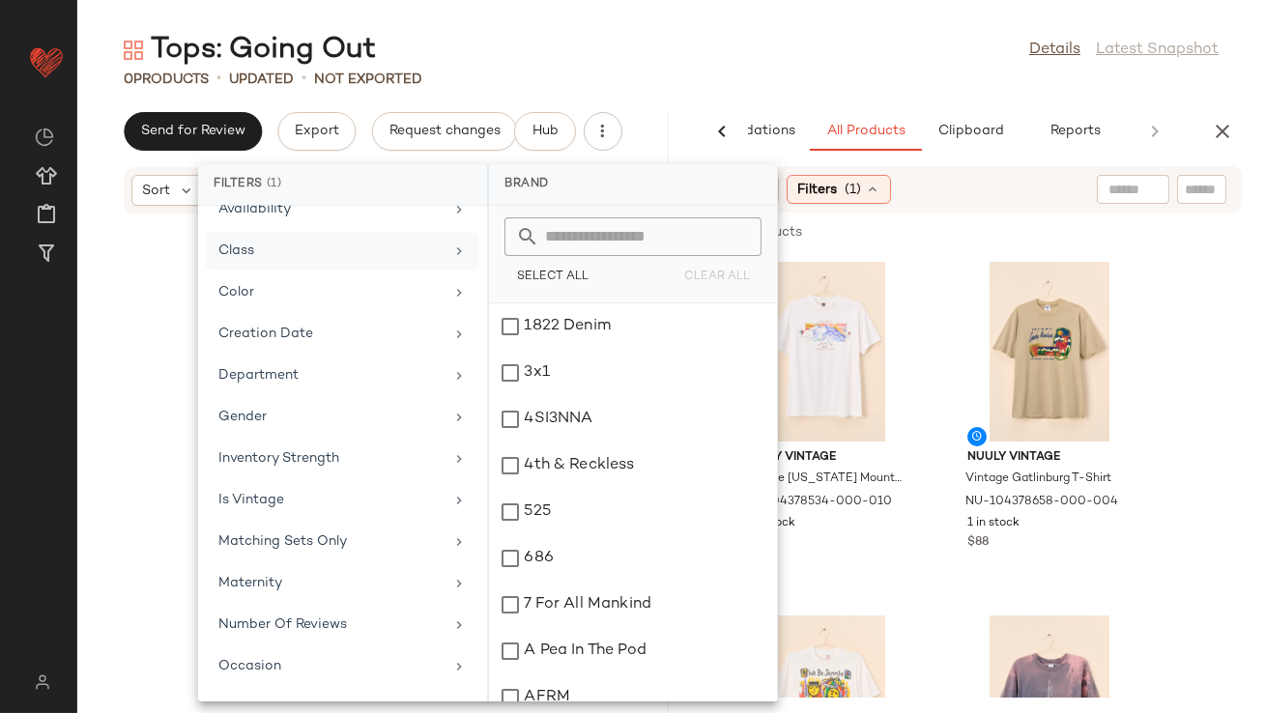
click at [334, 253] on div "Class" at bounding box center [330, 251] width 225 height 20
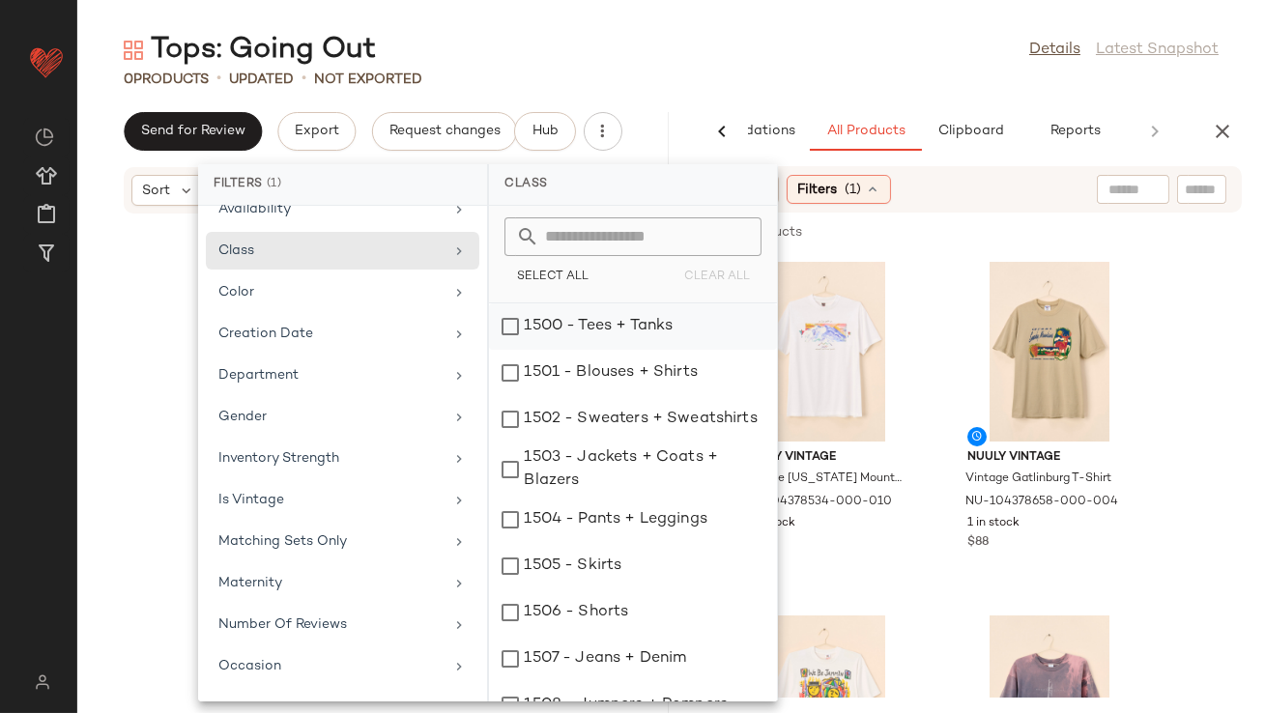
click at [590, 350] on div "1500 - Tees + Tanks" at bounding box center [633, 373] width 288 height 46
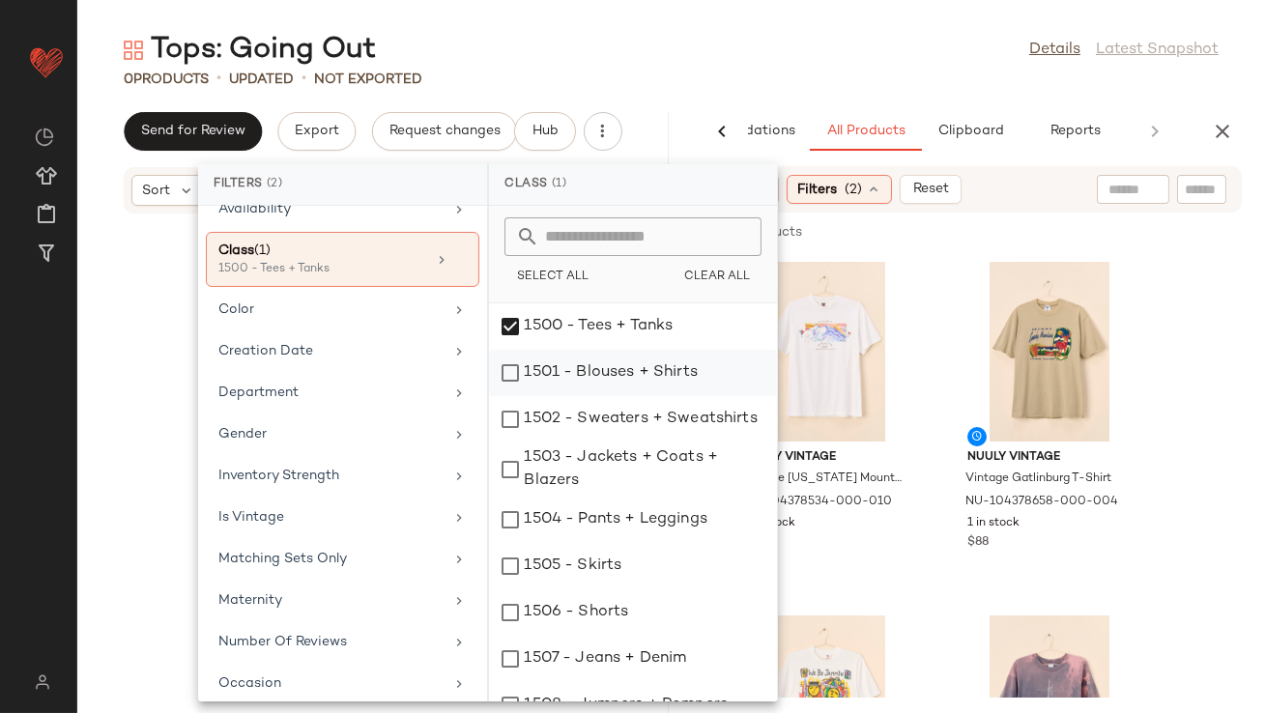
click at [585, 396] on div "1501 - Blouses + Shirts" at bounding box center [633, 419] width 288 height 46
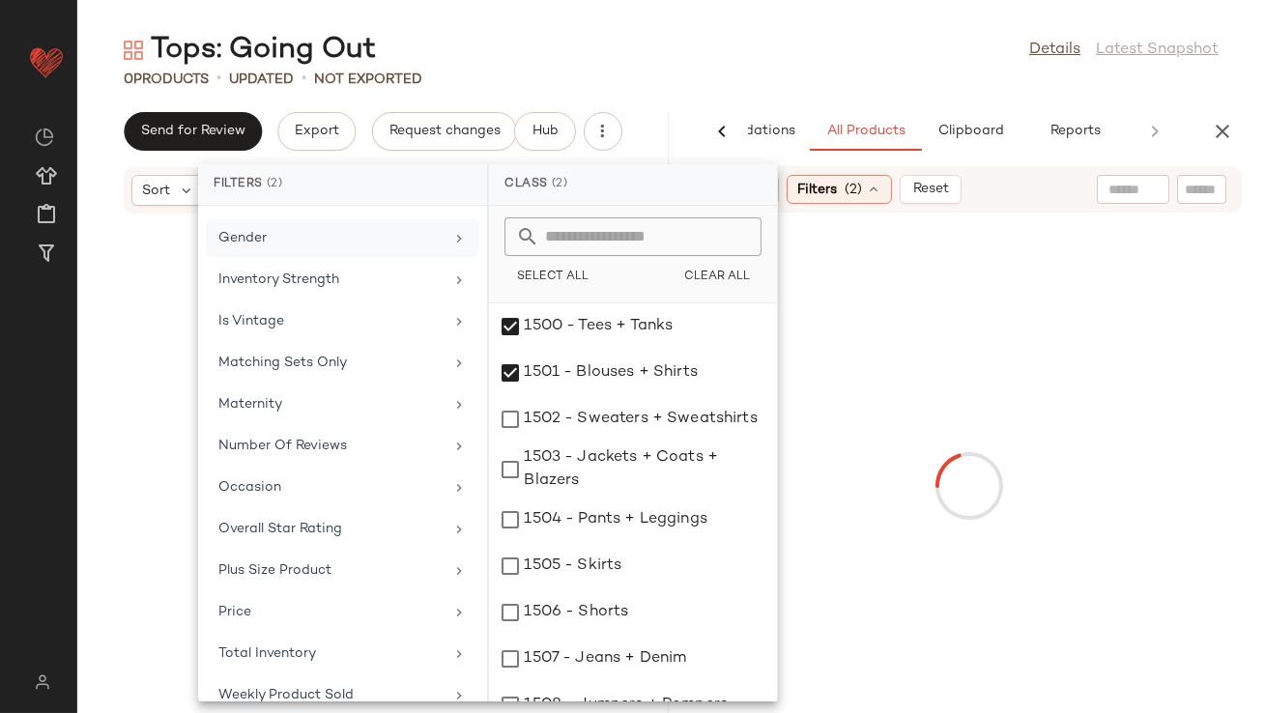
scroll to position [464, 0]
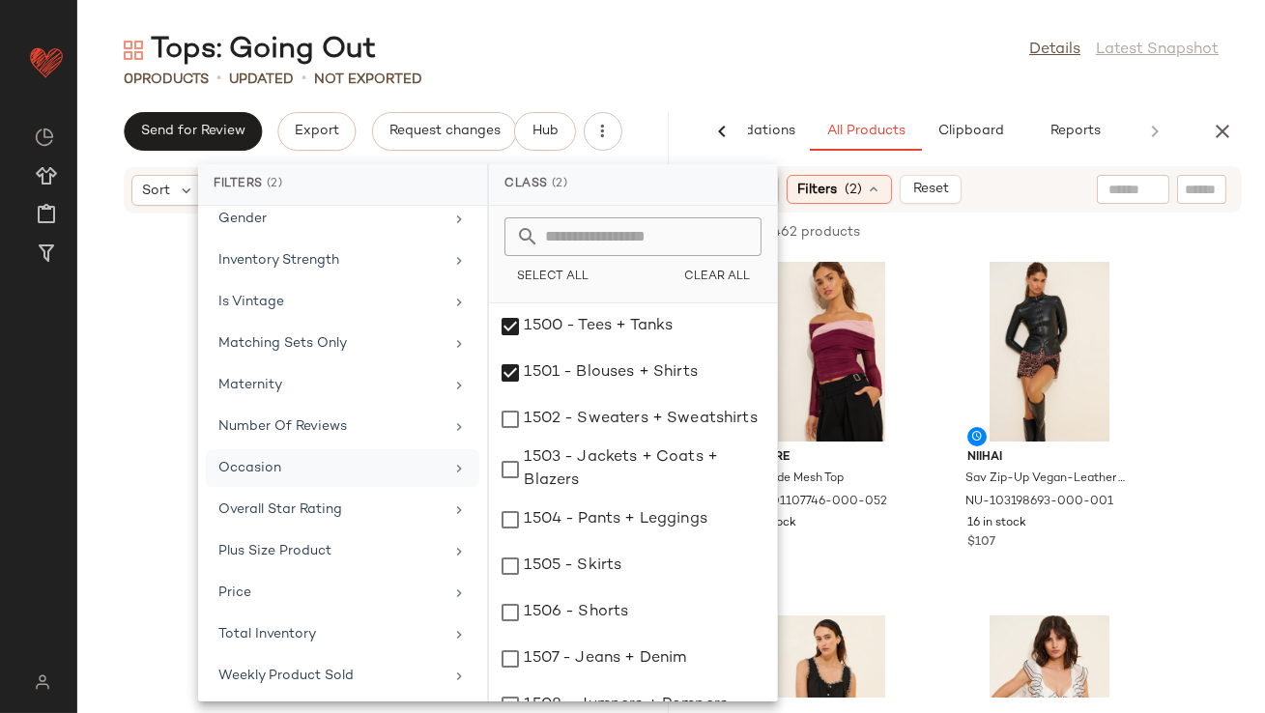
click at [327, 464] on div "Occasion" at bounding box center [330, 468] width 225 height 20
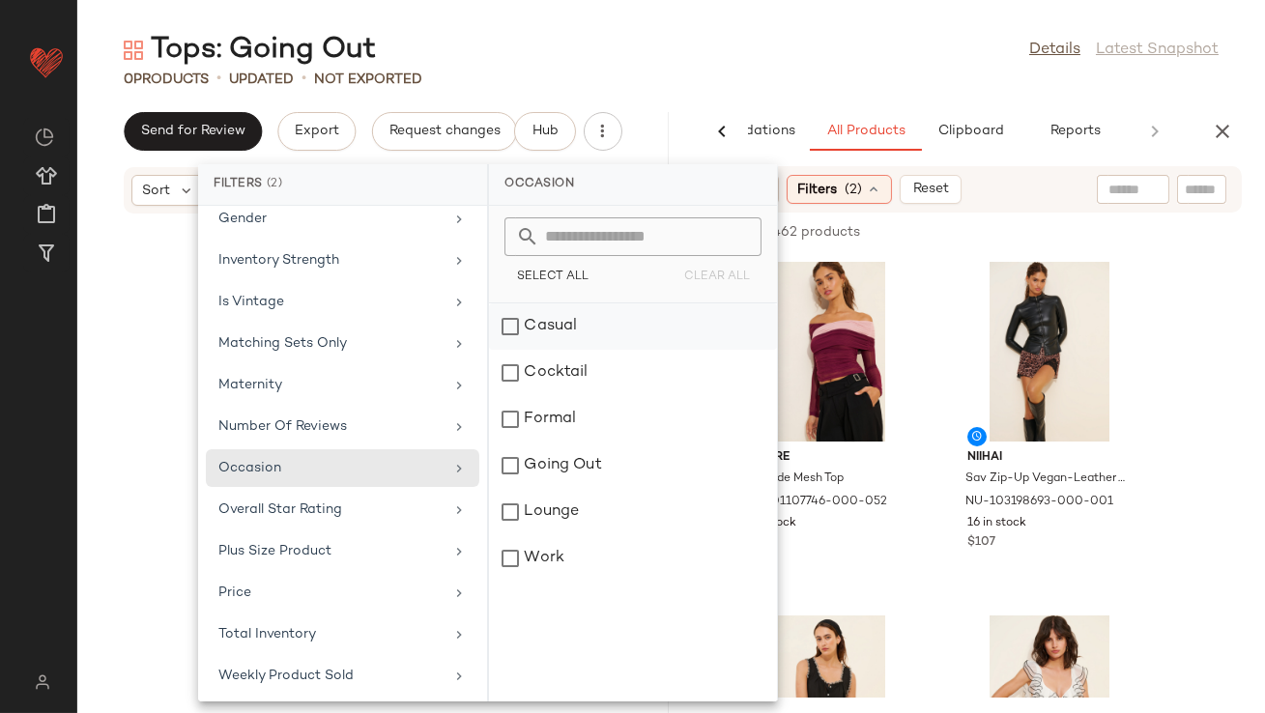
click at [530, 350] on div "Casual" at bounding box center [633, 373] width 288 height 46
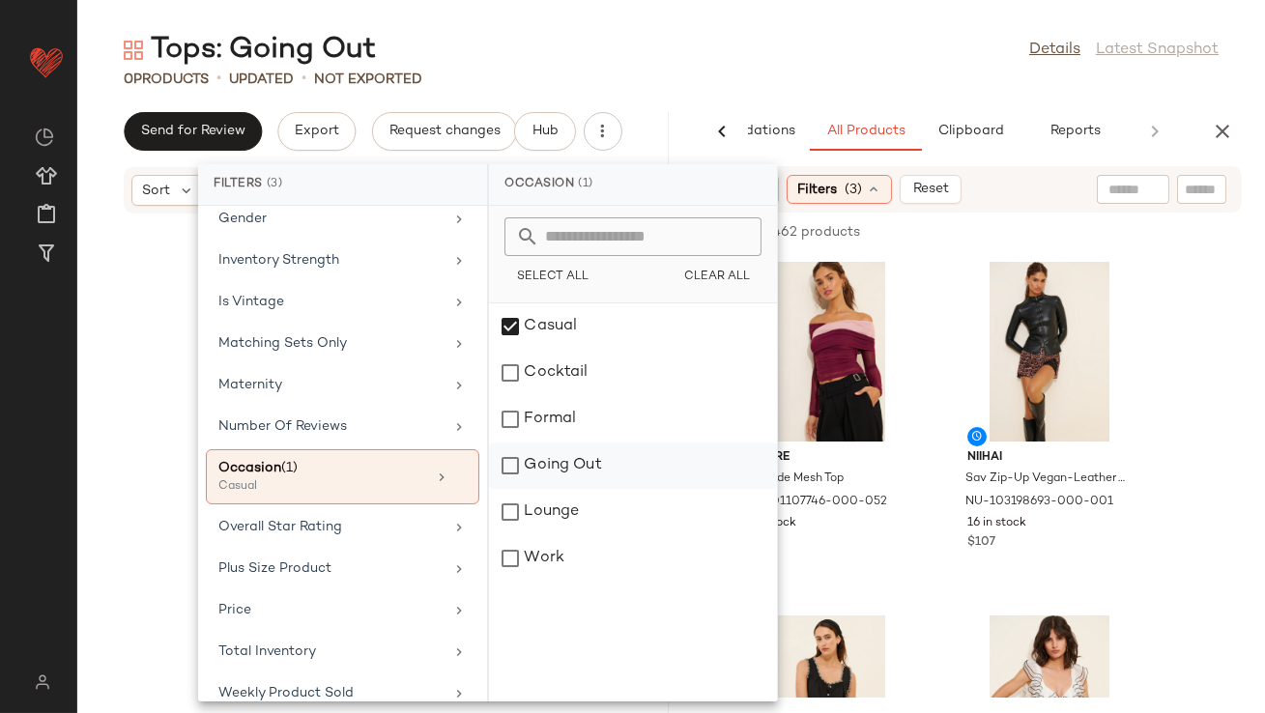
click at [527, 489] on div "Going Out" at bounding box center [633, 512] width 288 height 46
click at [592, 396] on div "Cocktail" at bounding box center [633, 419] width 288 height 46
click at [910, 71] on div "0 Products • updated • Not Exported" at bounding box center [671, 79] width 1188 height 19
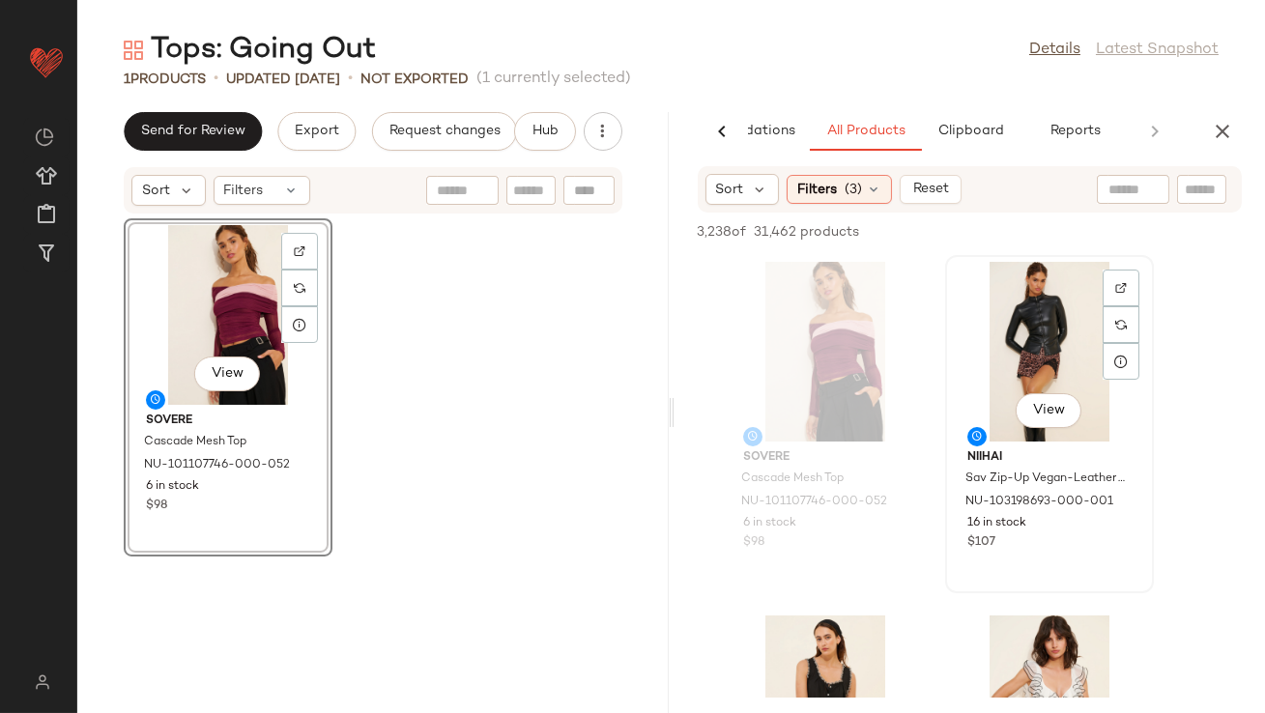
click at [1039, 341] on div "View" at bounding box center [1049, 352] width 195 height 180
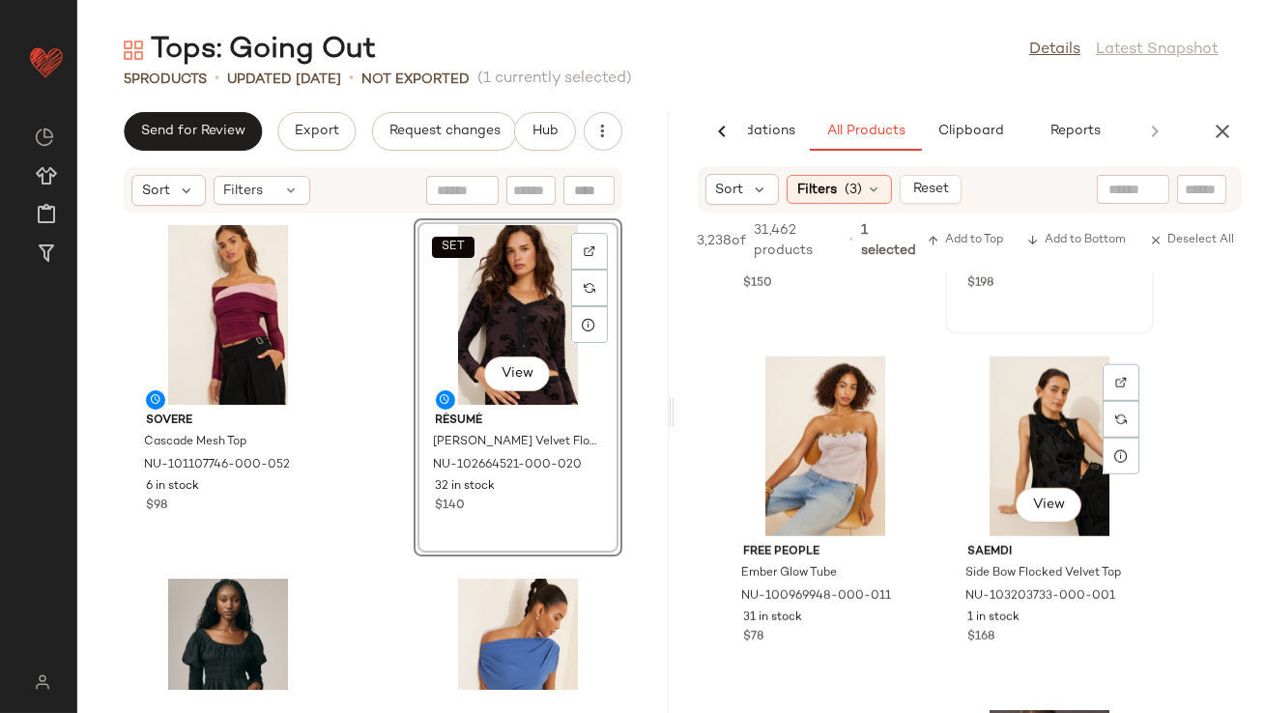
scroll to position [3867, 0]
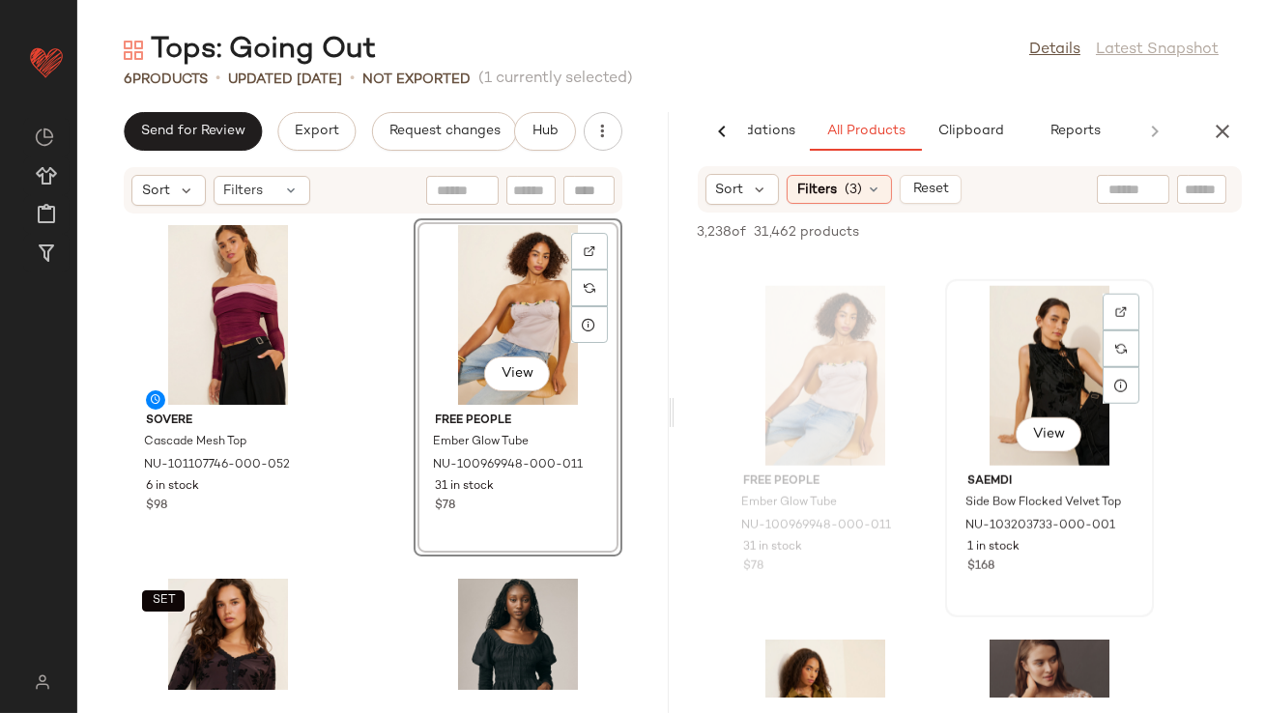
click at [1072, 381] on div "View" at bounding box center [1049, 376] width 195 height 180
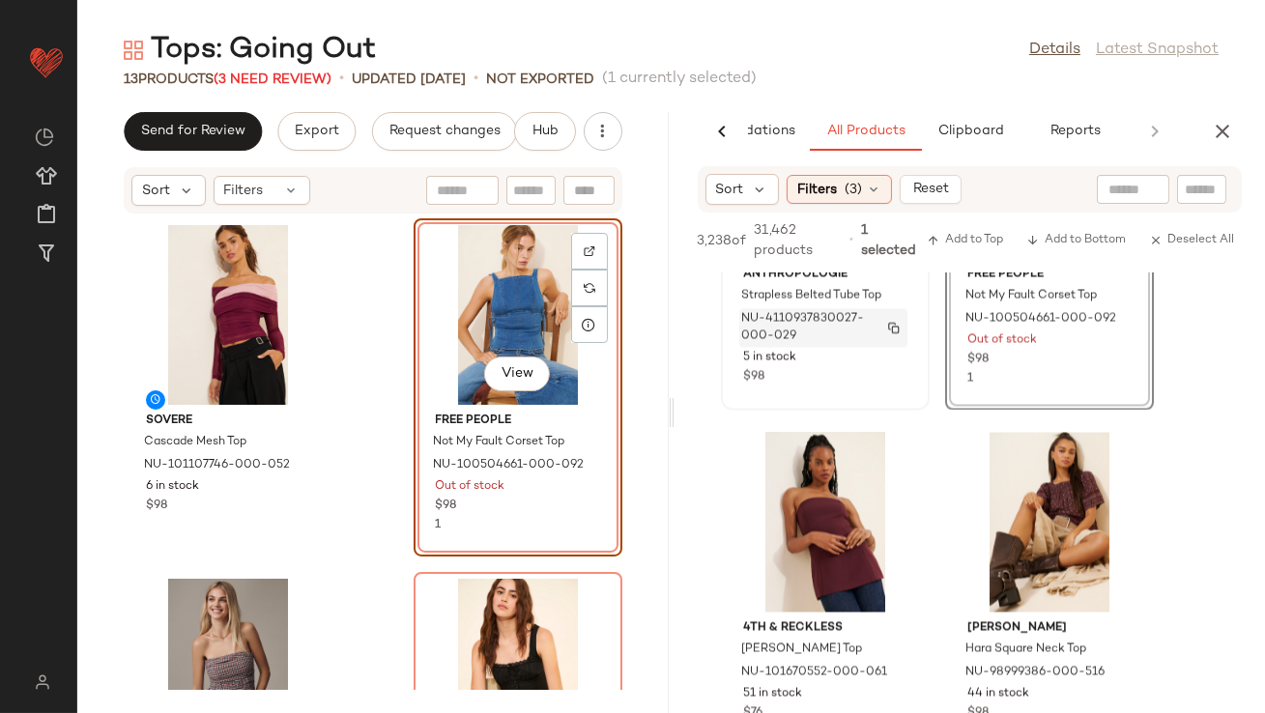
scroll to position [6928, 0]
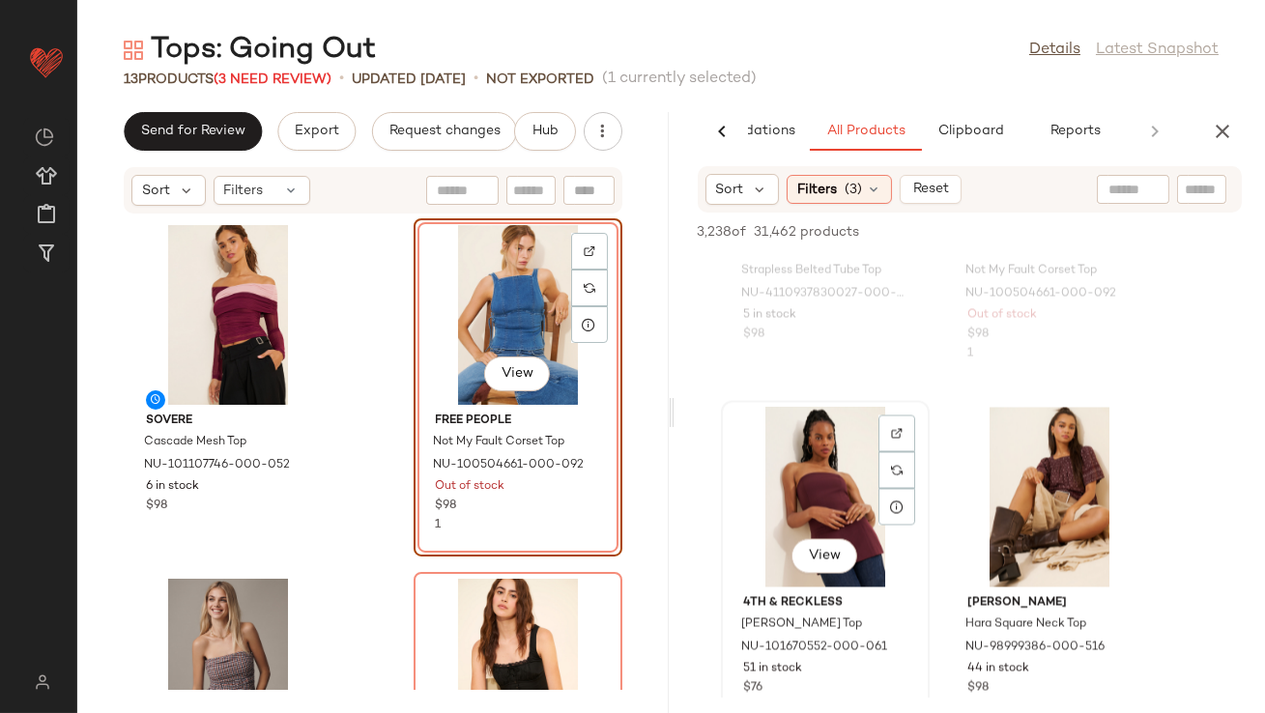
drag, startPoint x: 830, startPoint y: 499, endPoint x: 813, endPoint y: 500, distance: 17.4
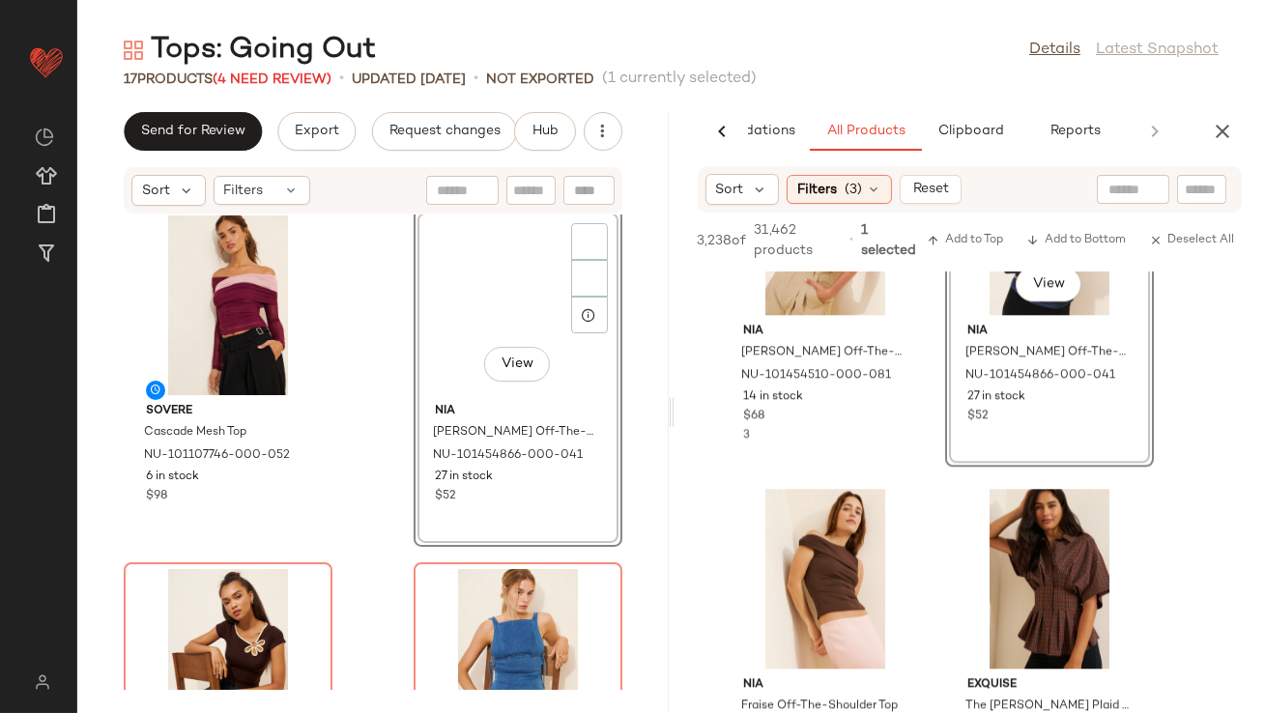
scroll to position [9858, 0]
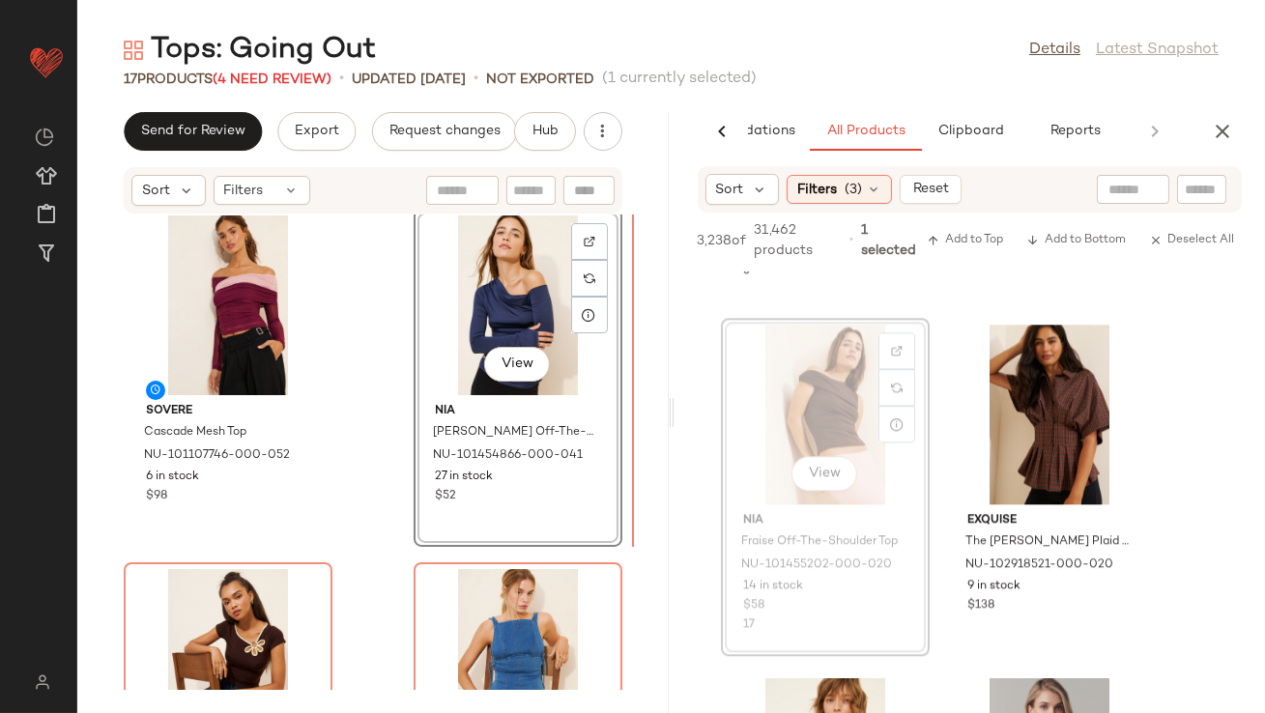
drag, startPoint x: 798, startPoint y: 389, endPoint x: 770, endPoint y: 390, distance: 28.0
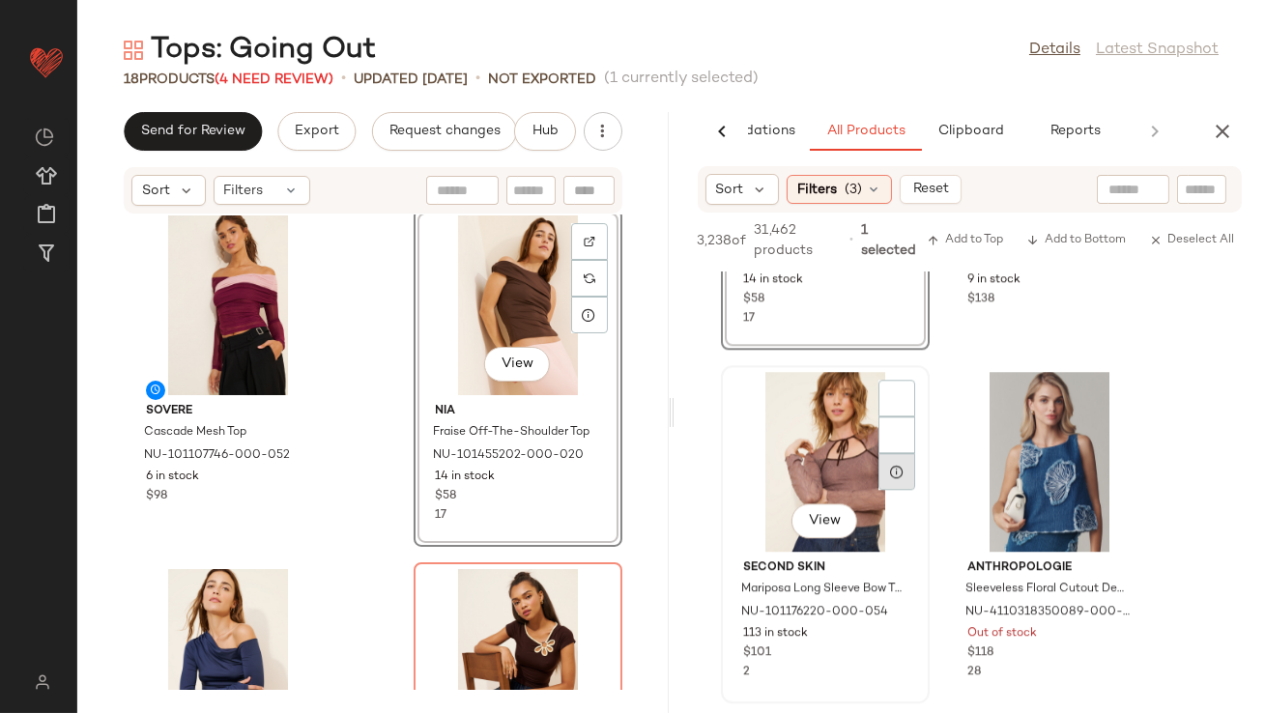
scroll to position [10176, 0]
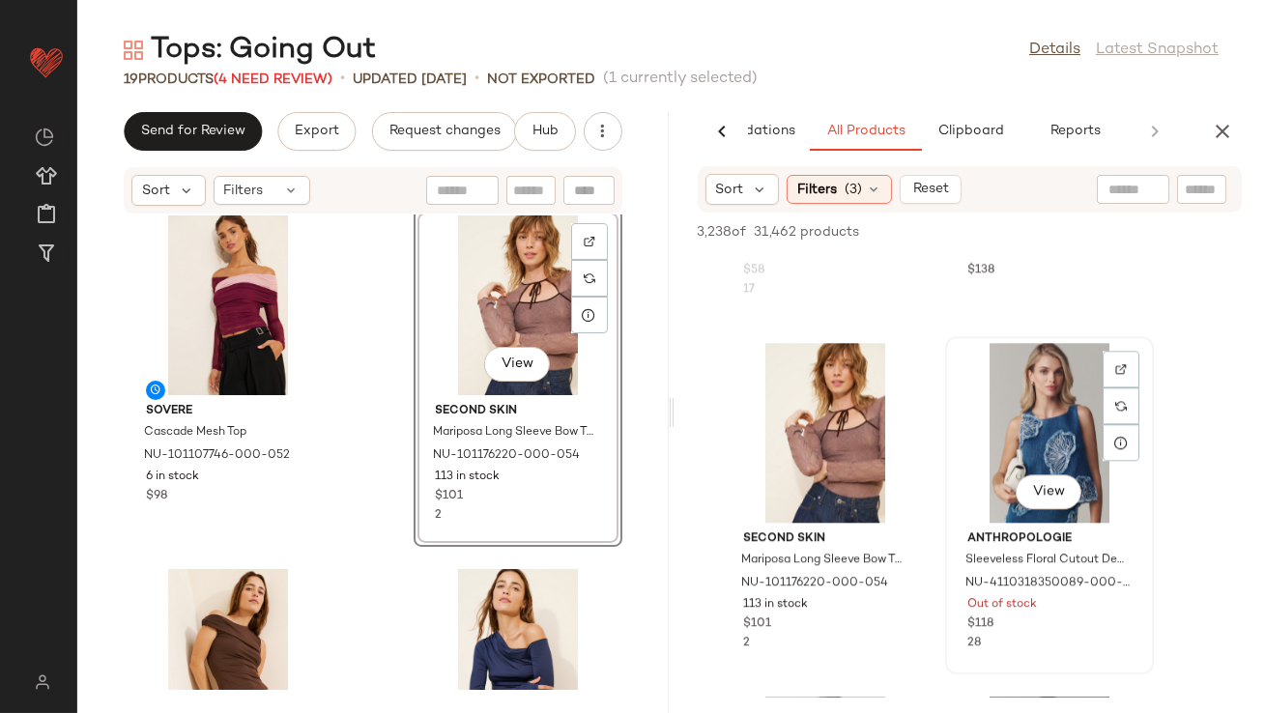
click at [1046, 442] on div "View" at bounding box center [1049, 433] width 195 height 180
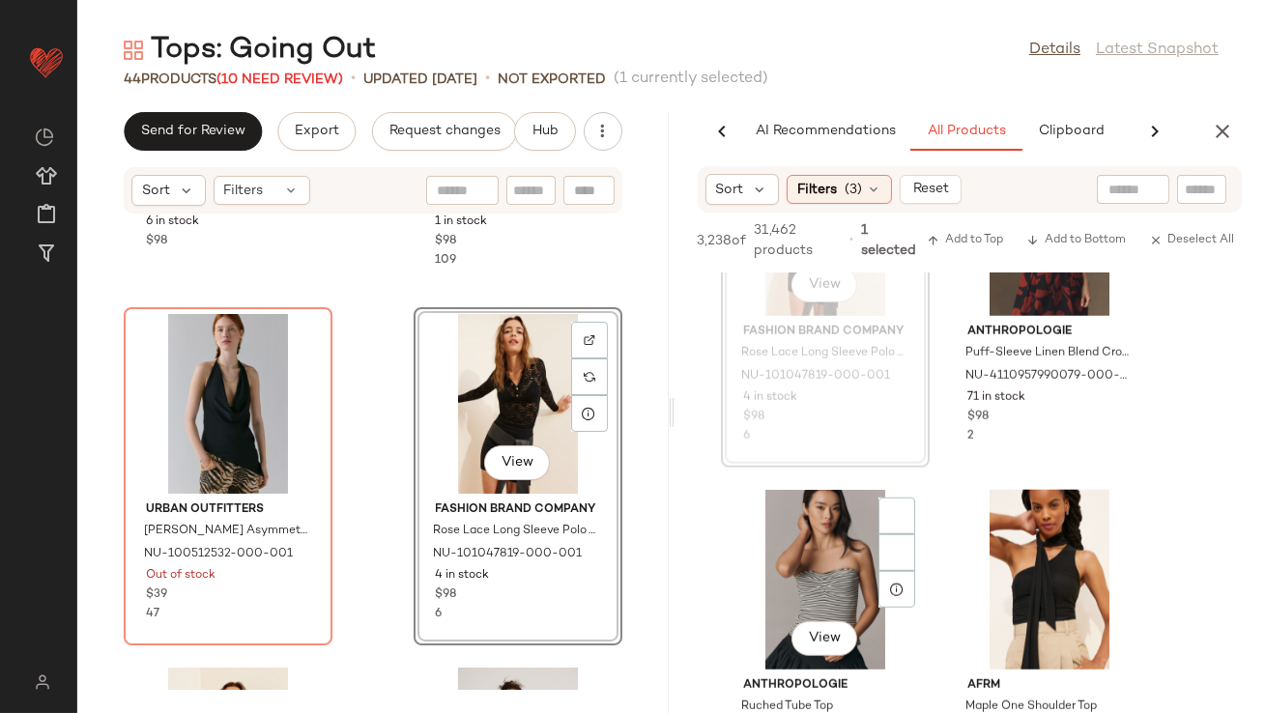
scroll to position [17936, 0]
